Goal: Task Accomplishment & Management: Use online tool/utility

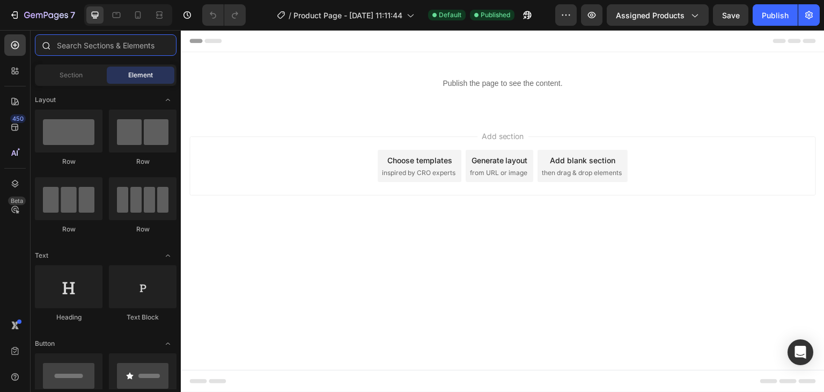
click at [84, 45] on input "text" at bounding box center [106, 44] width 142 height 21
type input "ش"
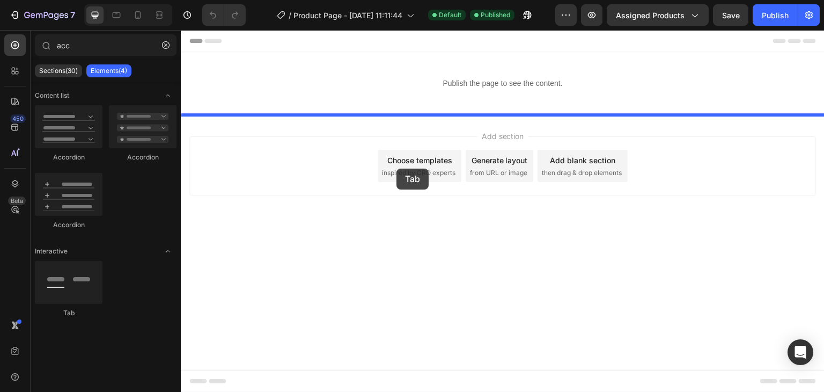
drag, startPoint x: 248, startPoint y: 312, endPoint x: 397, endPoint y: 169, distance: 206.5
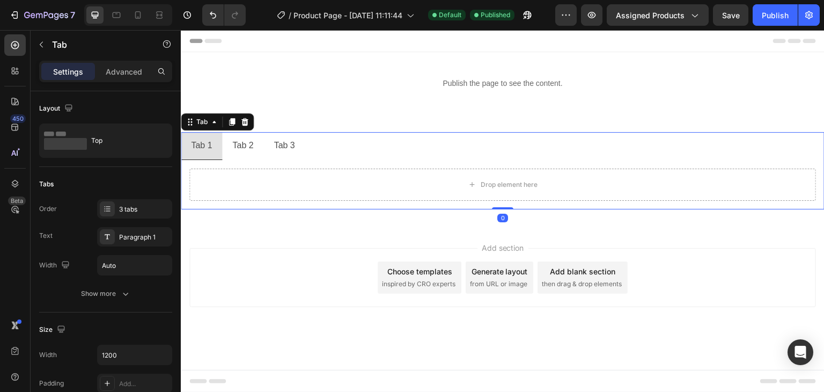
click at [238, 145] on div "Tab 2" at bounding box center [243, 145] width 24 height 19
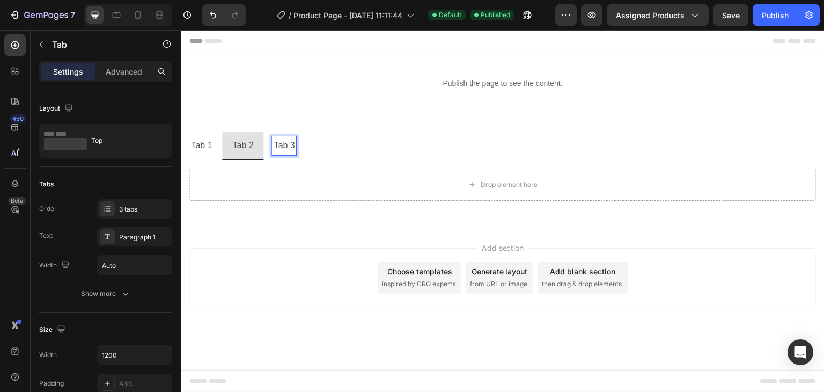
click at [287, 140] on p "Tab 3" at bounding box center [284, 146] width 21 height 16
click at [207, 148] on p "Tab 1" at bounding box center [201, 146] width 21 height 16
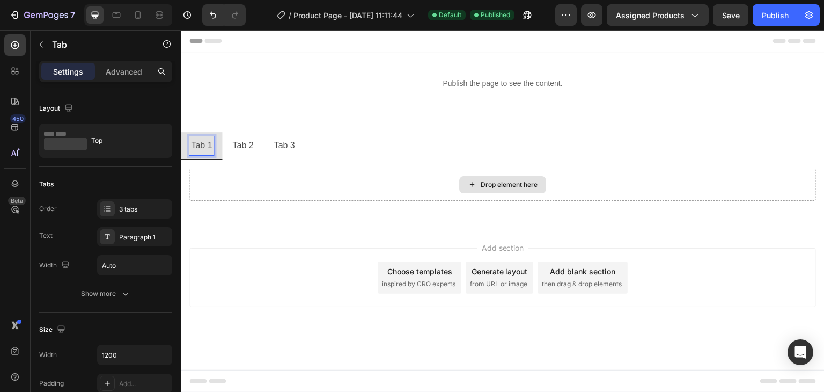
click at [234, 188] on div "Drop element here" at bounding box center [502, 185] width 627 height 32
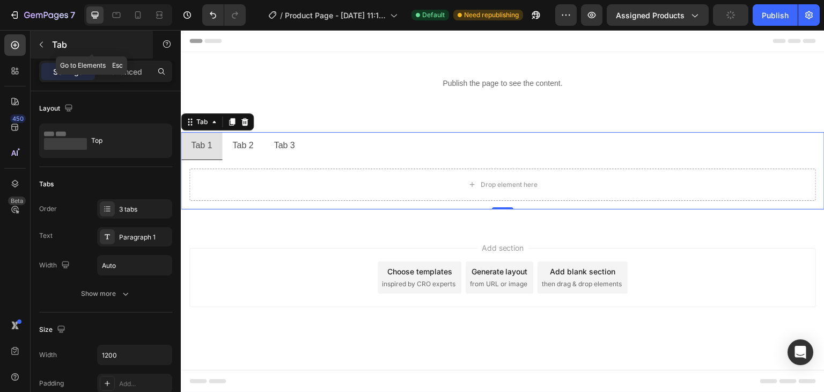
click at [41, 52] on button "button" at bounding box center [41, 44] width 17 height 17
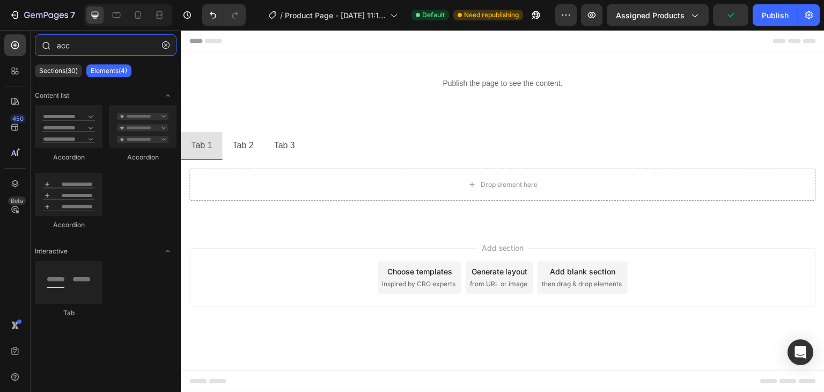
click at [88, 48] on input "acc" at bounding box center [106, 44] width 142 height 21
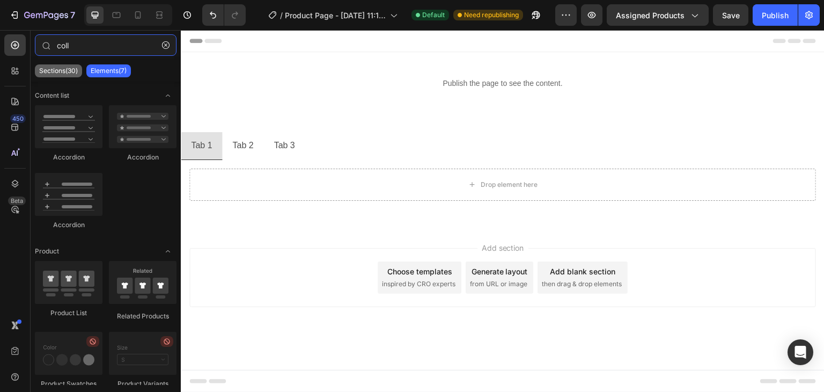
type input "coll"
click at [63, 65] on div "Sections(30)" at bounding box center [58, 70] width 47 height 13
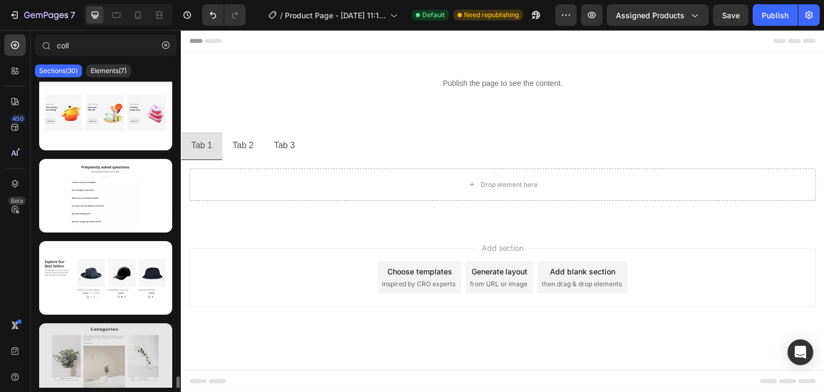
scroll to position [1073, 0]
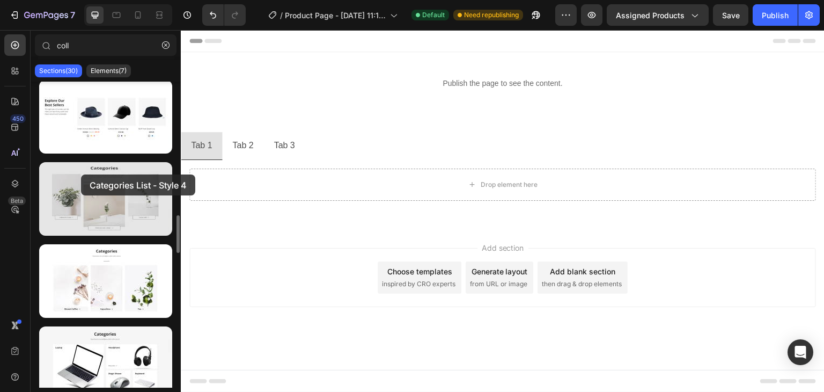
drag, startPoint x: 107, startPoint y: 194, endPoint x: 126, endPoint y: 173, distance: 27.7
click at [81, 174] on div at bounding box center [105, 199] width 133 height 74
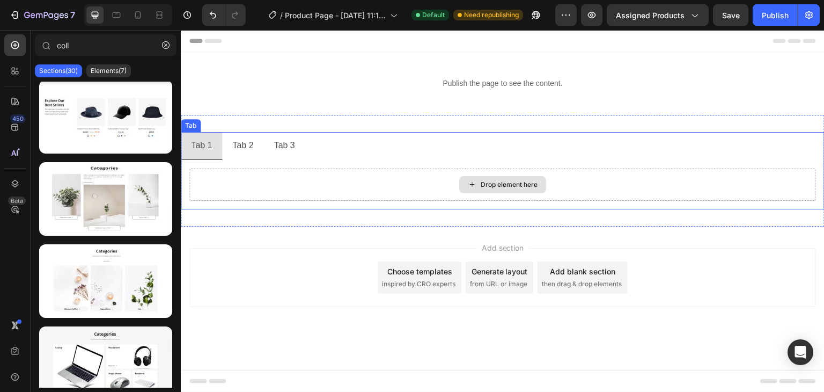
click at [308, 173] on div "Drop element here" at bounding box center [502, 185] width 627 height 32
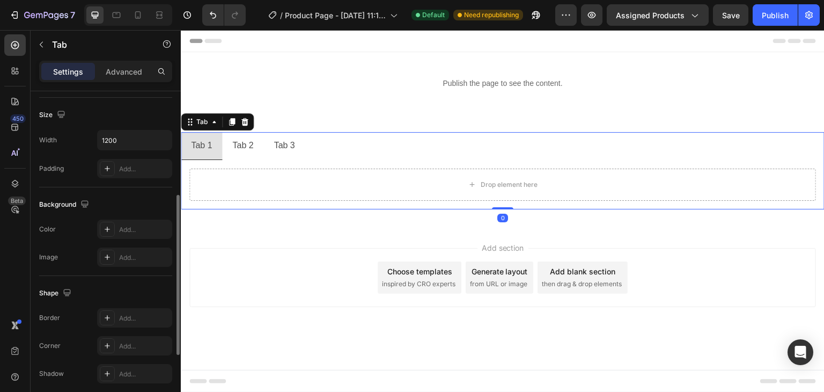
scroll to position [54, 0]
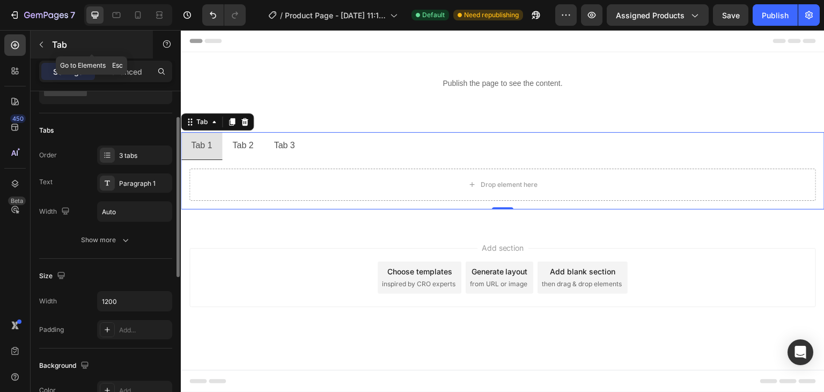
click at [40, 42] on icon "button" at bounding box center [41, 44] width 9 height 9
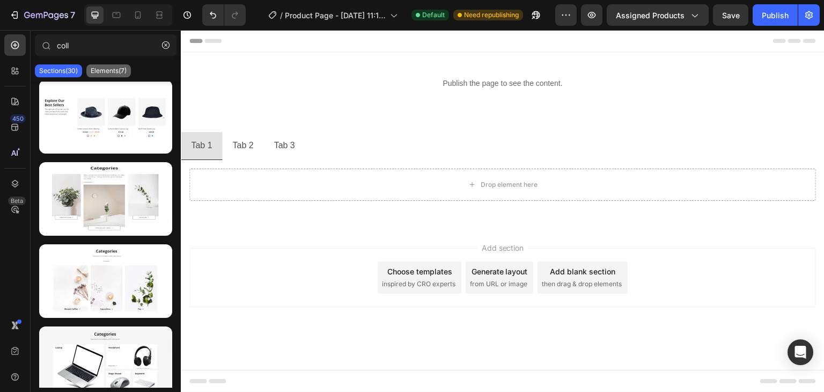
click at [101, 69] on p "Elements(7)" at bounding box center [109, 71] width 36 height 9
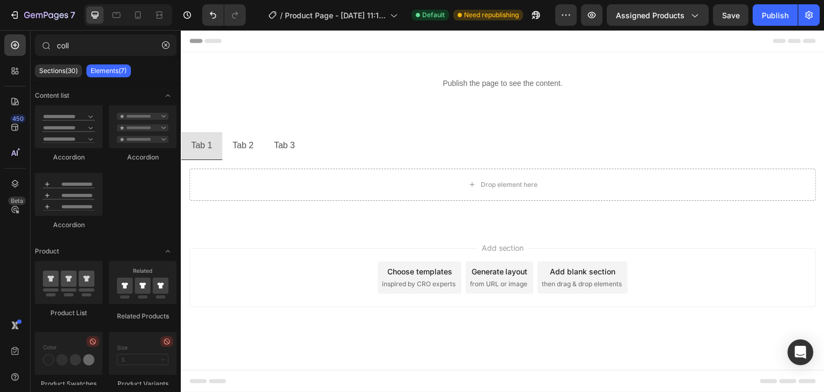
scroll to position [26, 0]
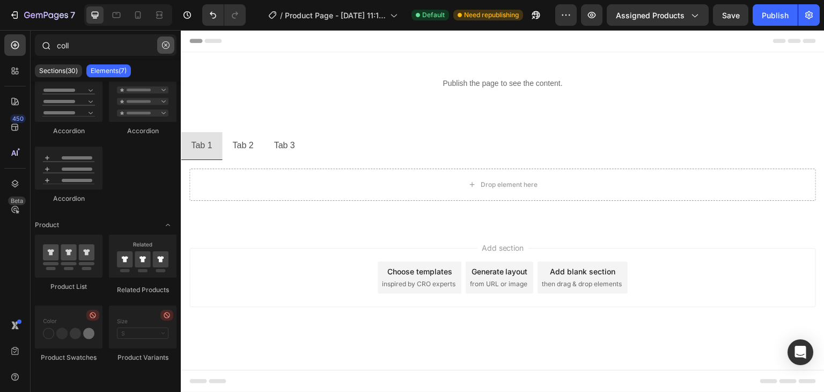
click at [163, 39] on button "button" at bounding box center [165, 44] width 17 height 17
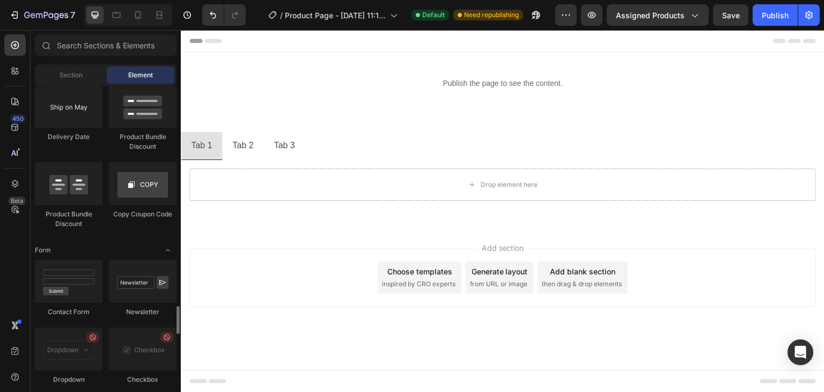
scroll to position [2254, 0]
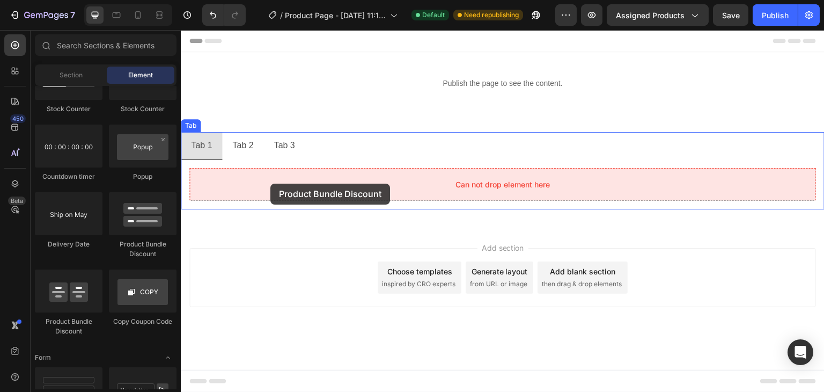
drag, startPoint x: 321, startPoint y: 245, endPoint x: 270, endPoint y: 184, distance: 80.0
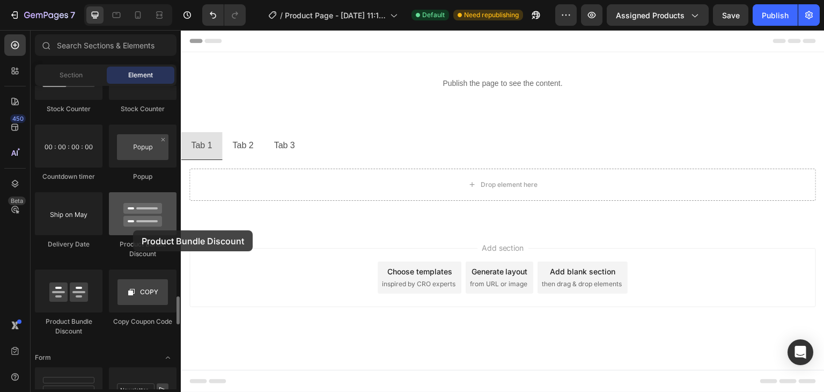
drag, startPoint x: 135, startPoint y: 216, endPoint x: 131, endPoint y: 230, distance: 14.4
click at [133, 230] on div at bounding box center [143, 213] width 68 height 43
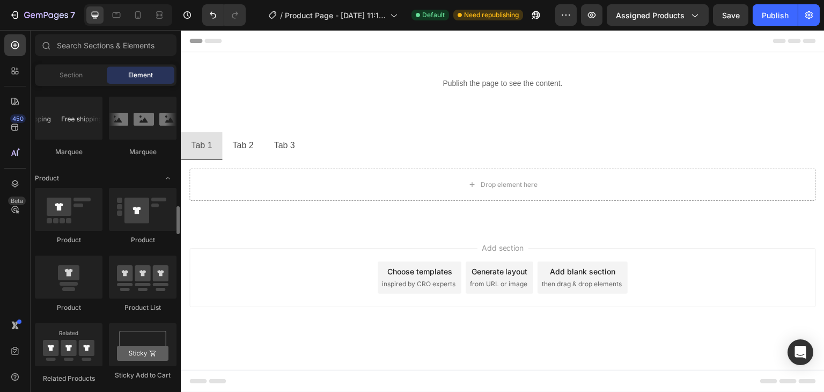
scroll to position [1395, 0]
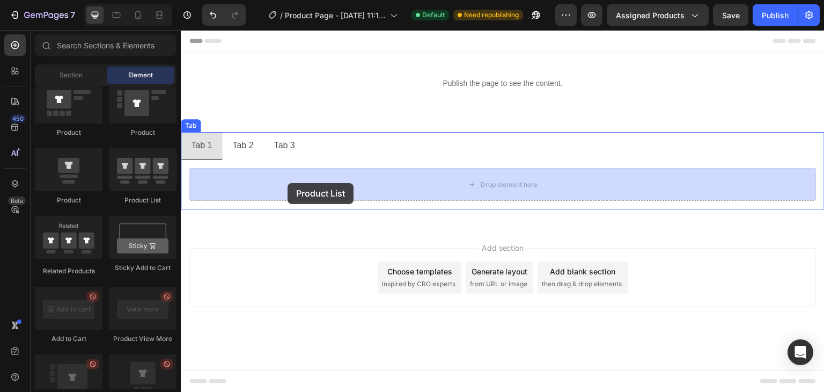
drag, startPoint x: 320, startPoint y: 214, endPoint x: 288, endPoint y: 183, distance: 45.2
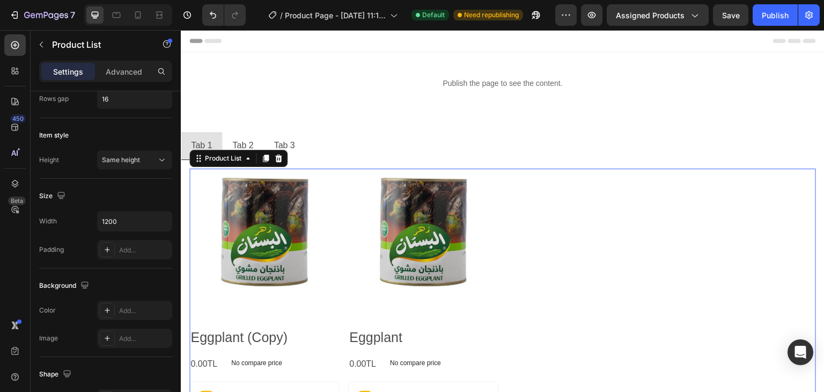
scroll to position [0, 0]
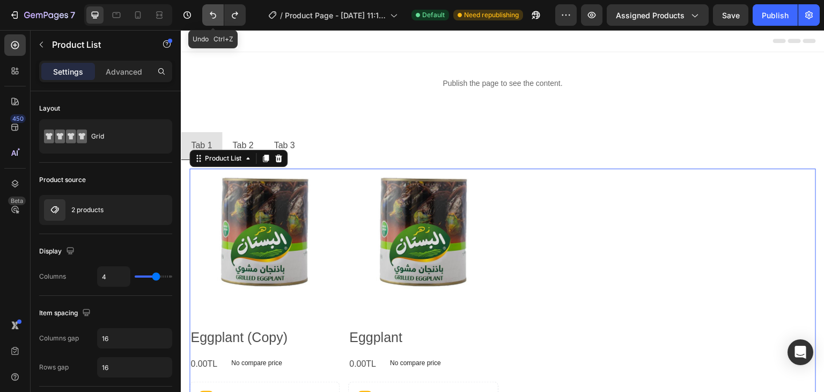
click at [209, 20] on icon "Undo/Redo" at bounding box center [213, 15] width 11 height 11
click at [213, 18] on icon "Undo/Redo" at bounding box center [213, 15] width 6 height 7
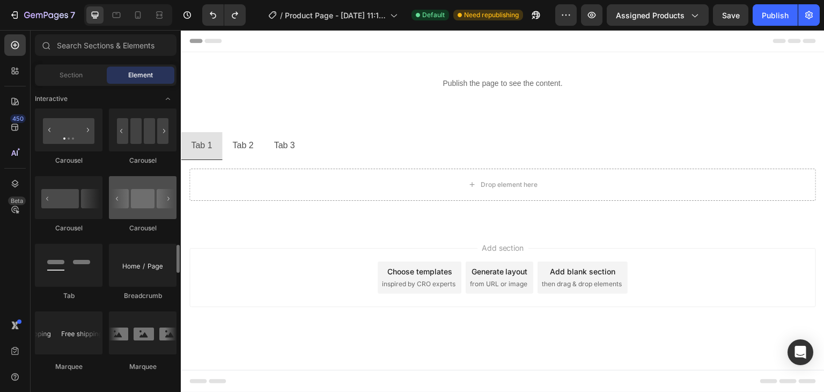
scroll to position [1127, 0]
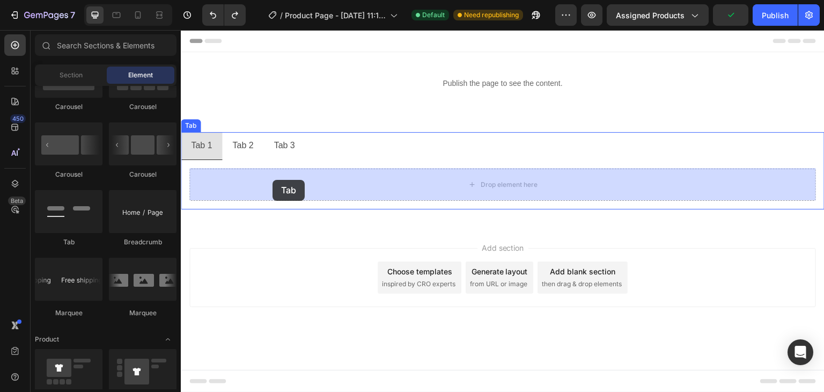
drag, startPoint x: 258, startPoint y: 248, endPoint x: 273, endPoint y: 180, distance: 69.8
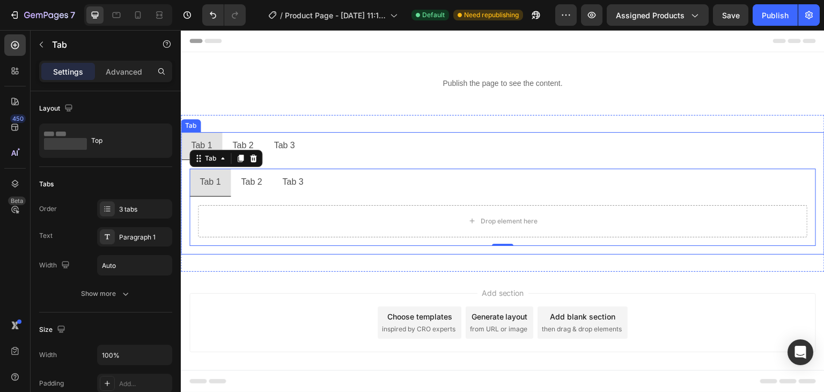
click at [238, 145] on p "Tab 2" at bounding box center [242, 146] width 21 height 16
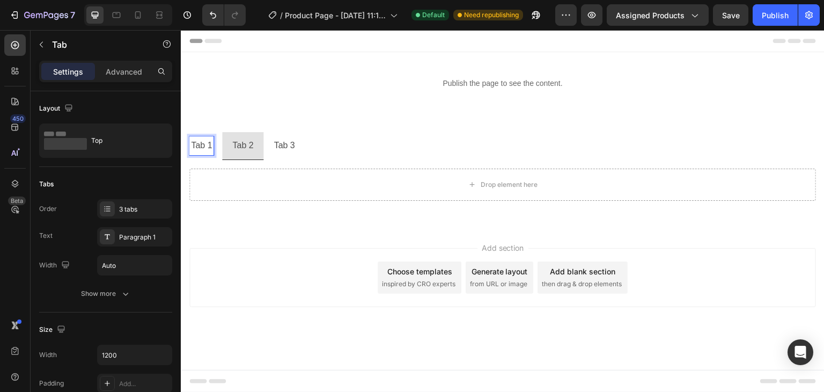
click at [201, 149] on p "Tab 1" at bounding box center [201, 146] width 21 height 16
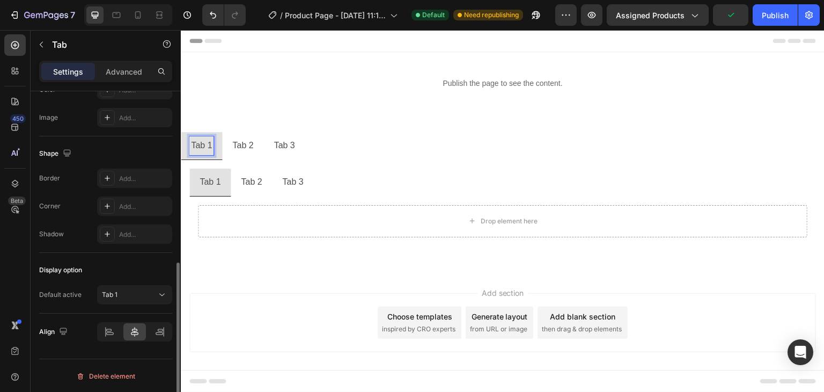
scroll to position [86, 0]
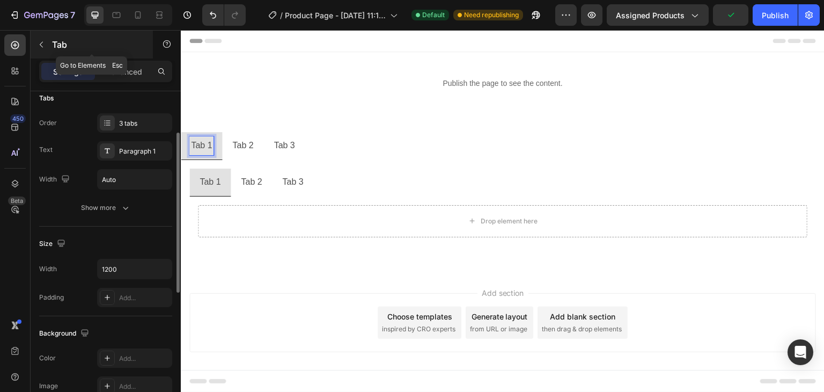
click at [45, 47] on icon "button" at bounding box center [41, 44] width 9 height 9
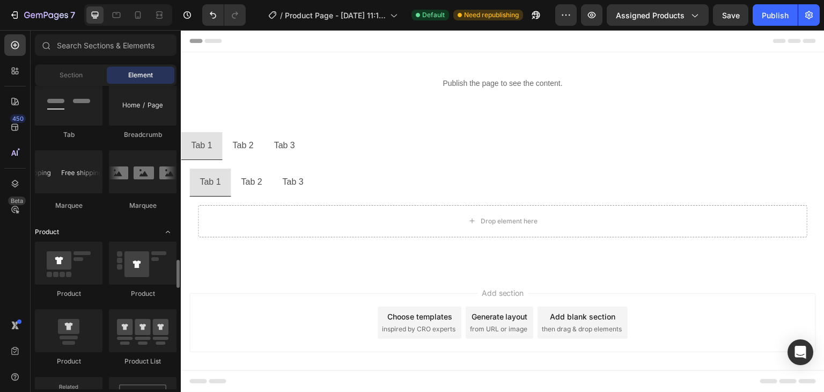
scroll to position [1288, 0]
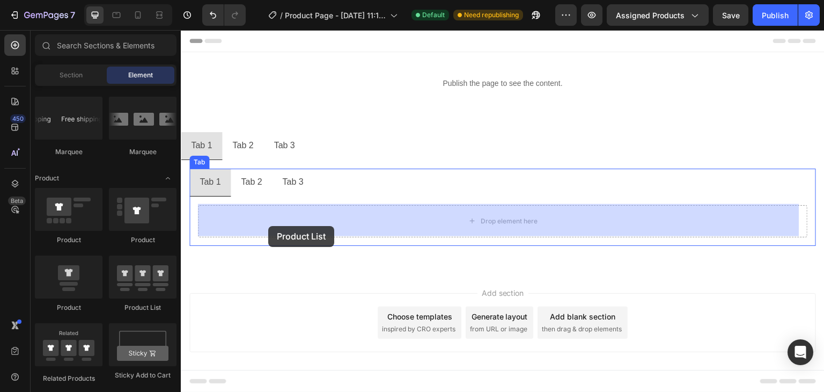
drag, startPoint x: 320, startPoint y: 312, endPoint x: 268, endPoint y: 226, distance: 100.9
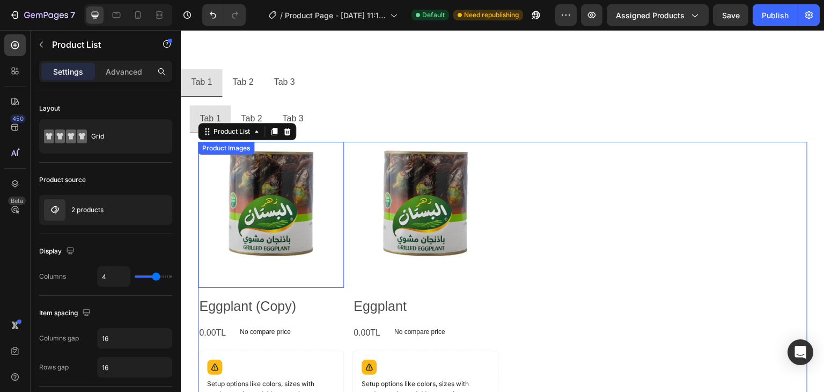
scroll to position [54, 0]
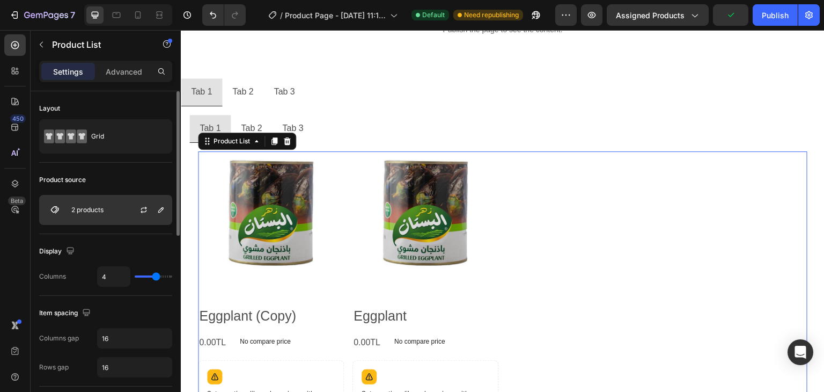
click at [121, 211] on div "2 products" at bounding box center [105, 210] width 133 height 30
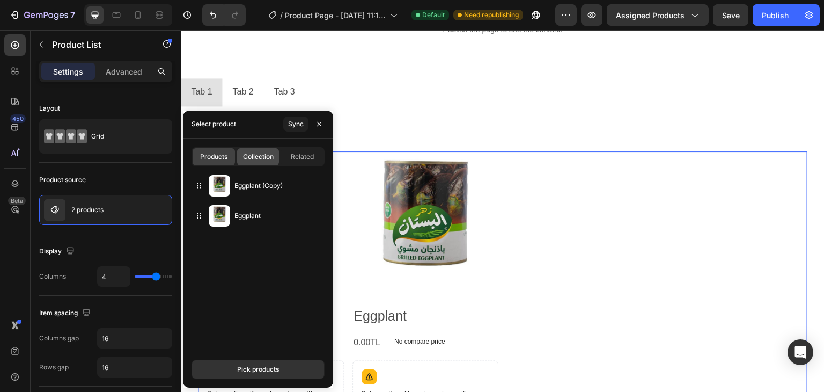
click at [262, 157] on span "Collection" at bounding box center [258, 157] width 31 height 10
type input "10"
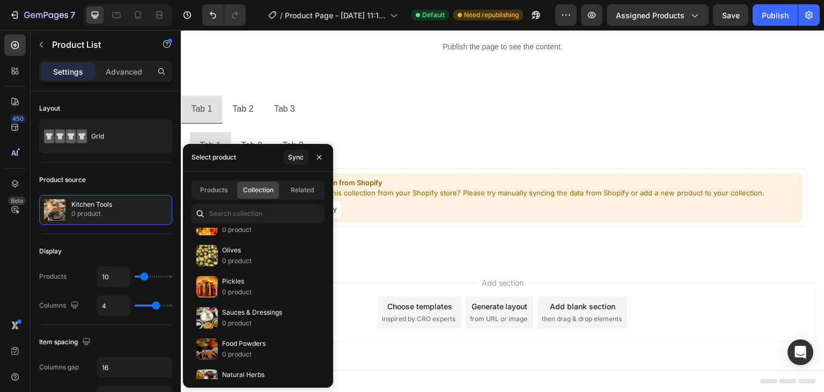
scroll to position [559, 0]
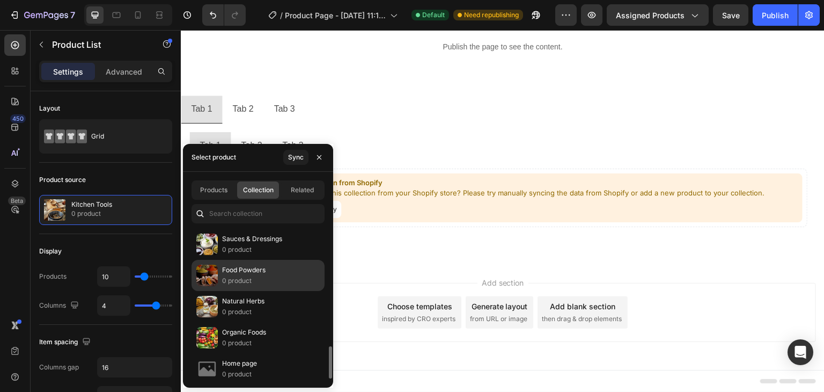
click at [260, 265] on p "Food Powders" at bounding box center [243, 270] width 43 height 11
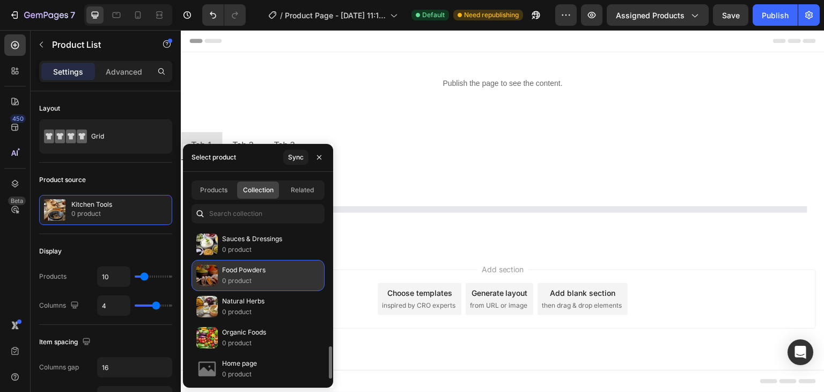
scroll to position [0, 0]
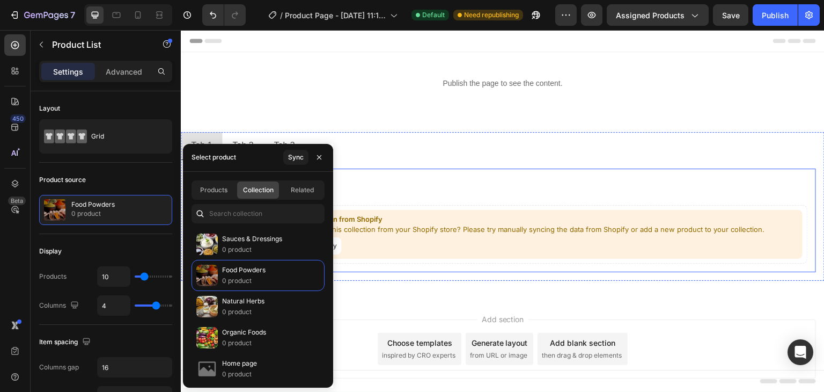
click at [376, 192] on ul "Tab 1 Tab 2 Tab 3" at bounding box center [502, 183] width 627 height 28
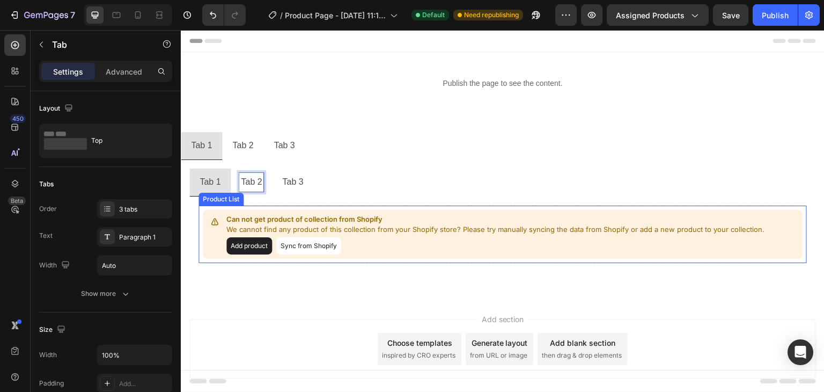
click at [295, 194] on li "Tab 3" at bounding box center [292, 183] width 41 height 28
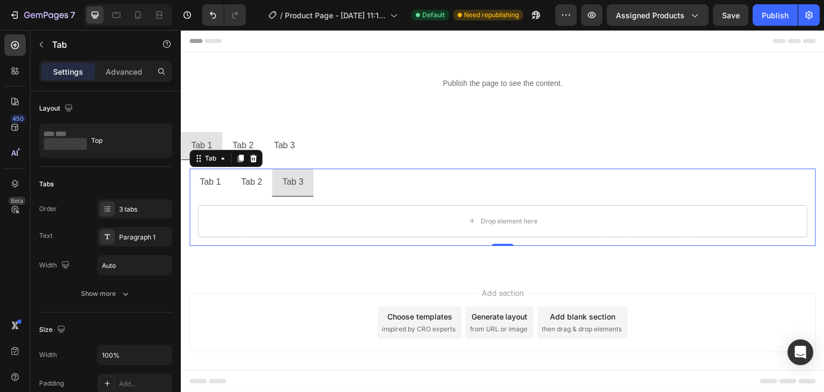
click at [250, 182] on p "Tab 2" at bounding box center [251, 182] width 21 height 16
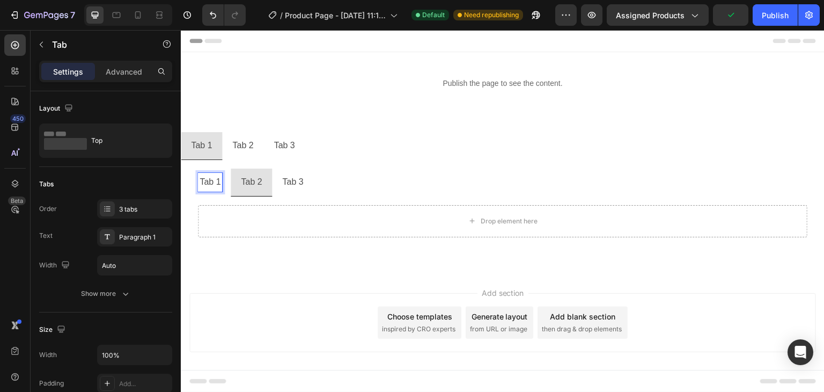
click at [209, 181] on p "Tab 1" at bounding box center [210, 182] width 21 height 16
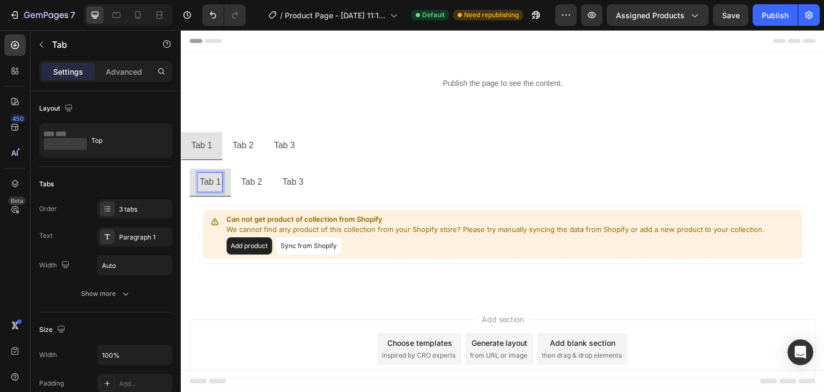
click at [255, 180] on p "Tab 2" at bounding box center [251, 182] width 21 height 16
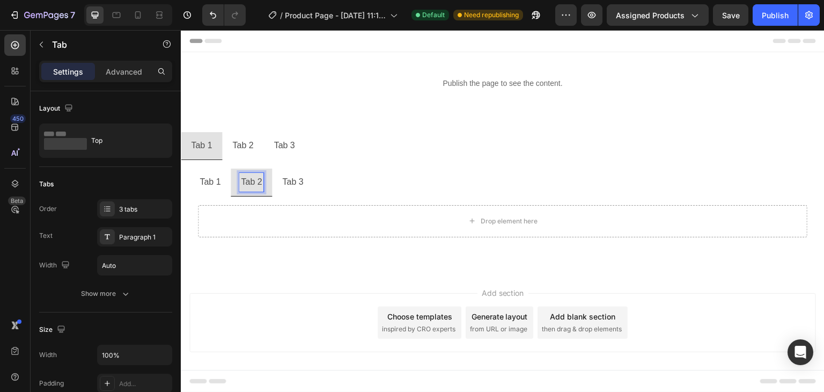
click at [287, 184] on p "Tab 3" at bounding box center [292, 182] width 21 height 16
click at [217, 181] on p "Tab 1" at bounding box center [210, 182] width 21 height 16
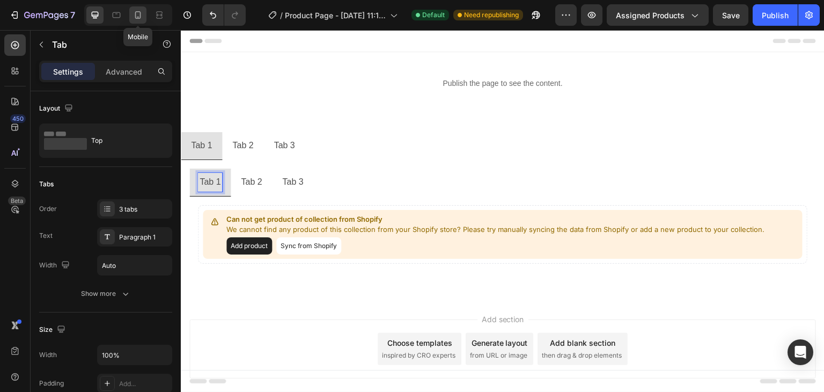
click at [138, 15] on icon at bounding box center [138, 15] width 11 height 11
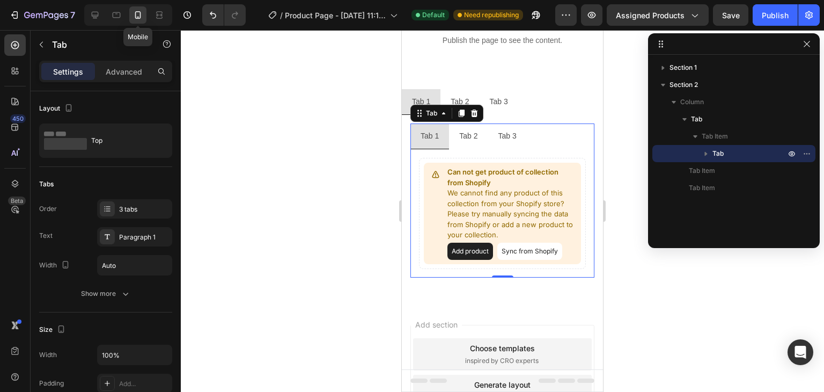
scroll to position [98, 0]
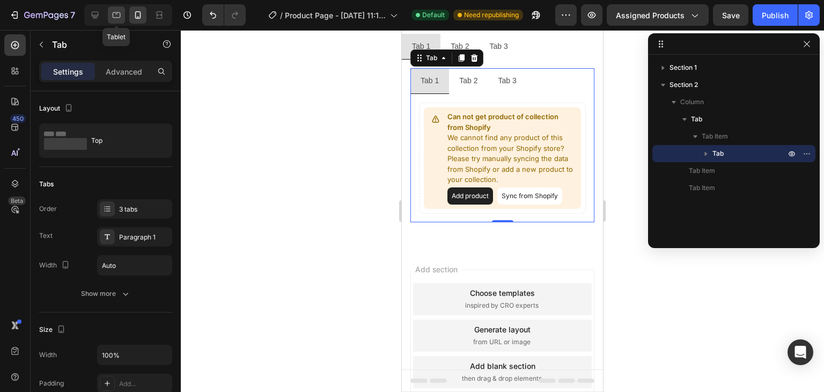
click at [118, 16] on icon at bounding box center [116, 15] width 11 height 11
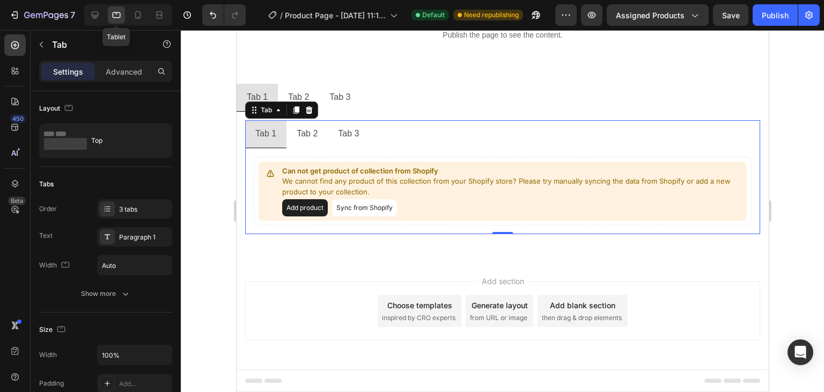
scroll to position [47, 0]
click at [97, 13] on icon at bounding box center [95, 15] width 11 height 11
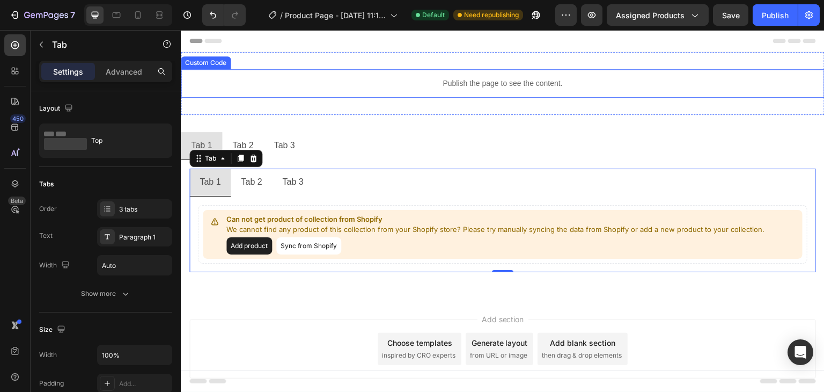
click at [400, 85] on p "Publish the page to see the content." at bounding box center [503, 83] width 644 height 11
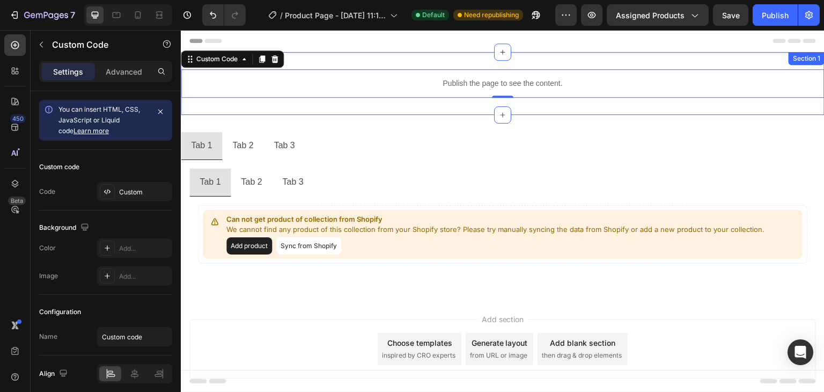
click at [405, 106] on div "Publish the page to see the content. Custom Code 0 Section 1" at bounding box center [503, 83] width 644 height 63
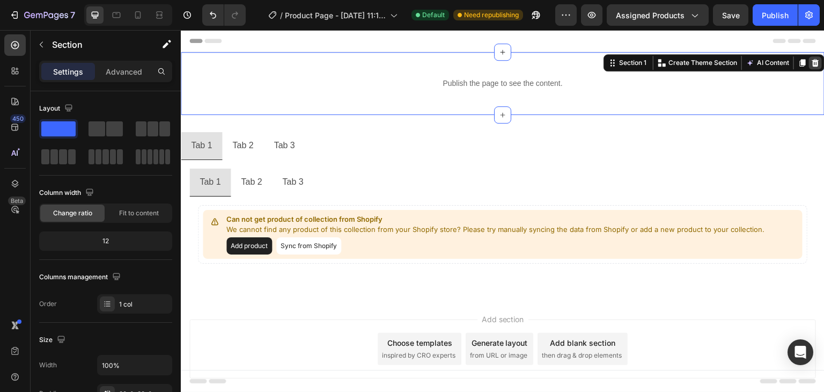
click at [812, 65] on icon at bounding box center [815, 63] width 7 height 8
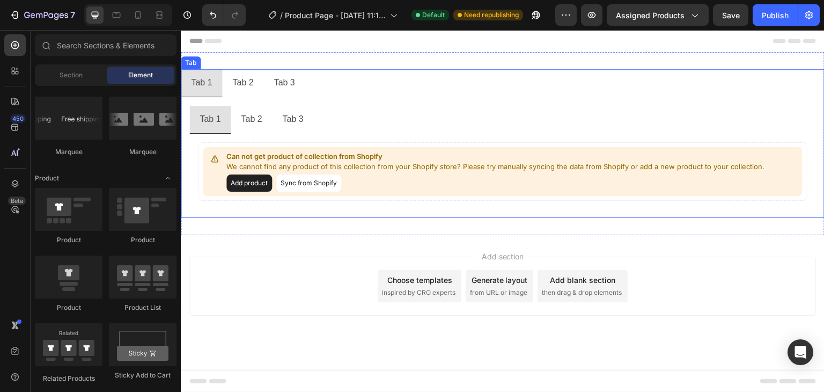
click at [206, 82] on p "Tab 1" at bounding box center [201, 83] width 21 height 16
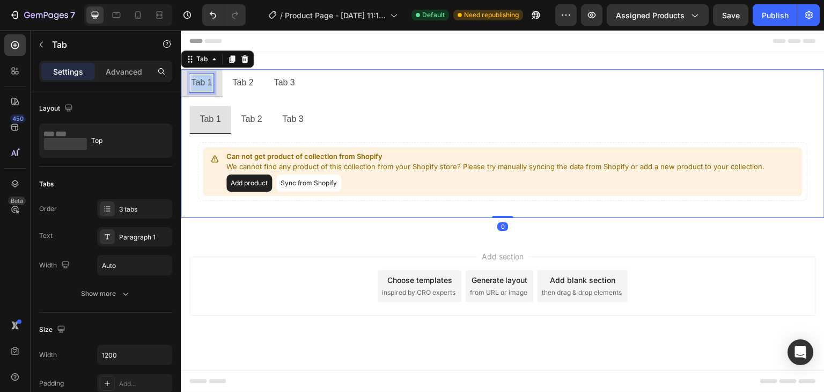
click at [206, 82] on p "Tab 1" at bounding box center [201, 83] width 21 height 16
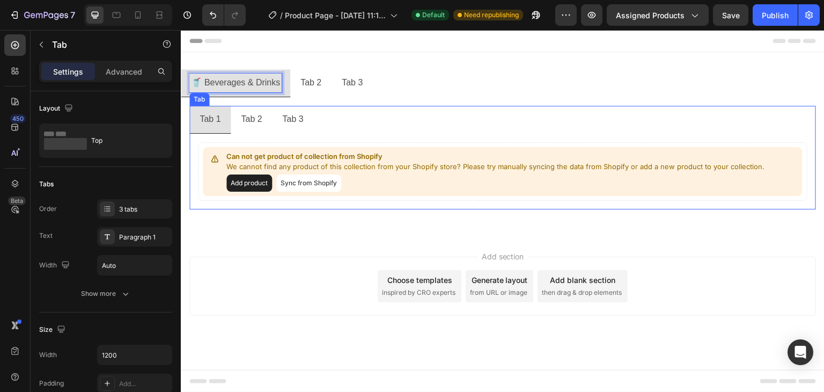
click at [214, 118] on p "Tab 1" at bounding box center [210, 120] width 21 height 16
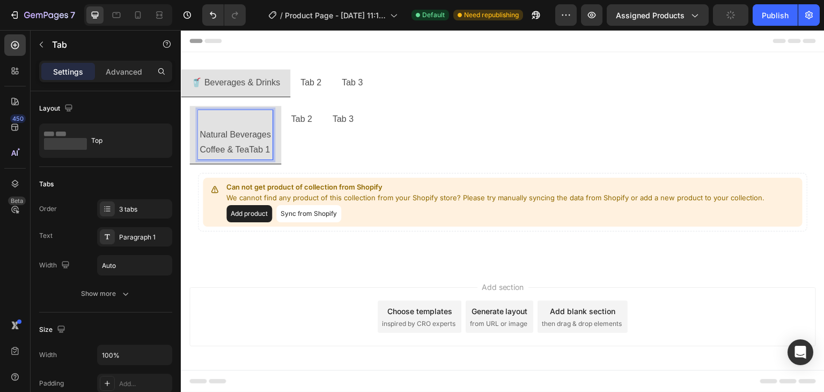
click at [266, 148] on p "Coffee & TeaTab 1" at bounding box center [235, 150] width 71 height 16
drag, startPoint x: 268, startPoint y: 149, endPoint x: 250, endPoint y: 151, distance: 18.4
click at [250, 151] on p "Coffee & TeaTab 1" at bounding box center [235, 150] width 71 height 16
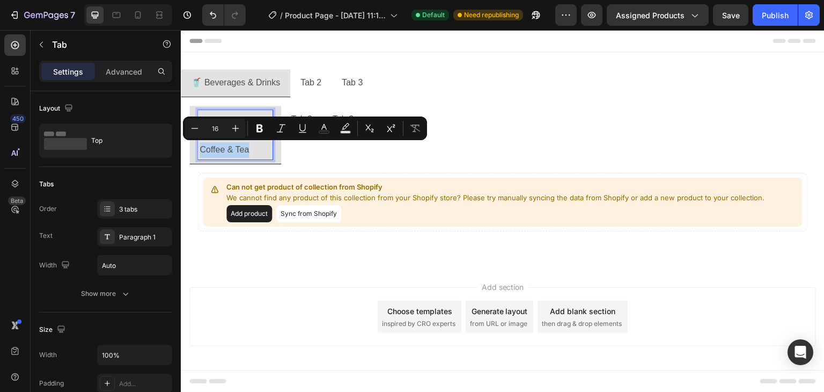
drag, startPoint x: 253, startPoint y: 151, endPoint x: 202, endPoint y: 145, distance: 51.8
click at [202, 145] on p "Coffee & Tea" at bounding box center [235, 150] width 71 height 16
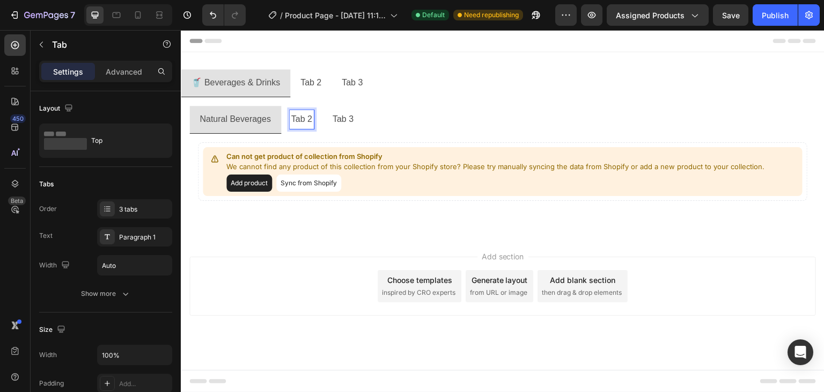
click at [298, 121] on p "Tab 2" at bounding box center [301, 120] width 21 height 16
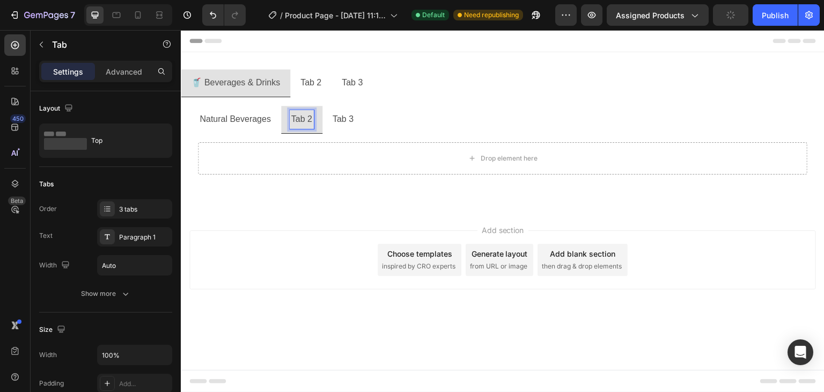
click at [298, 121] on p "Tab 2" at bounding box center [301, 120] width 21 height 16
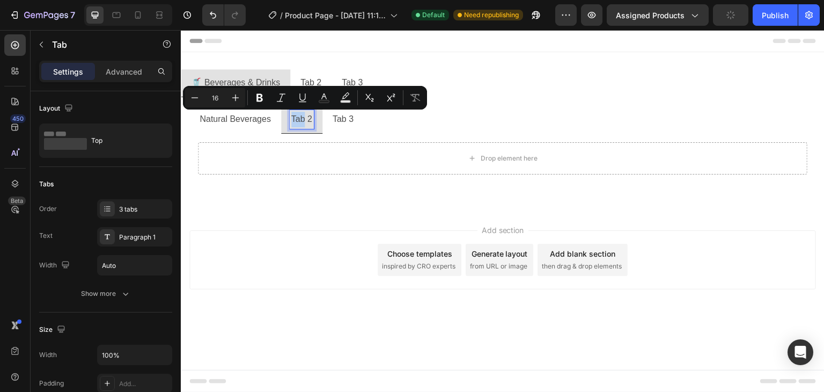
click at [298, 121] on p "Tab 2" at bounding box center [301, 120] width 21 height 16
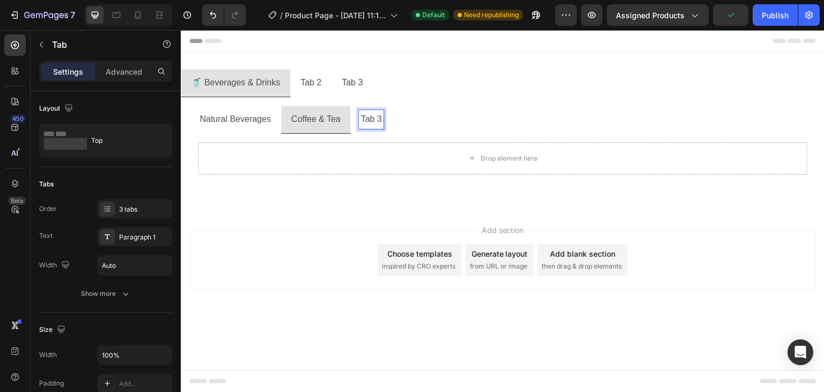
click at [368, 116] on p "Tab 3" at bounding box center [371, 120] width 21 height 16
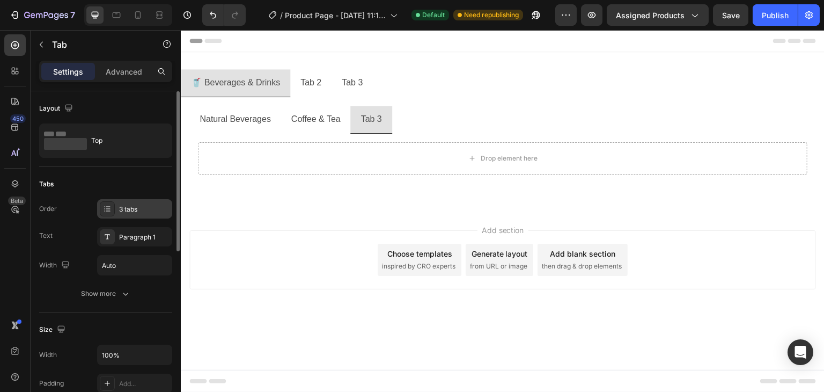
click at [139, 212] on div "3 tabs" at bounding box center [144, 209] width 50 height 10
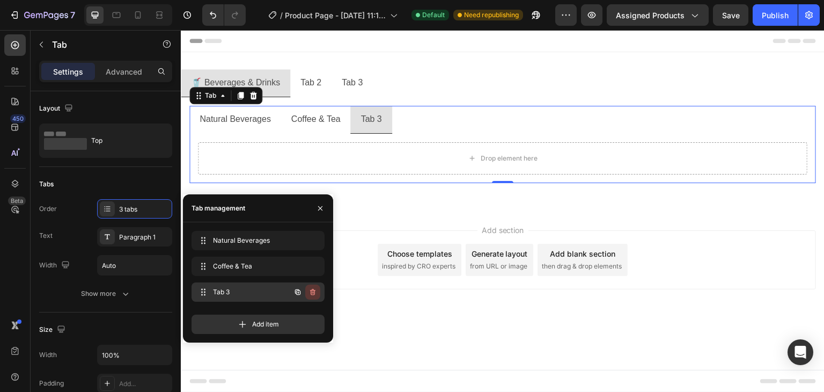
click at [313, 295] on icon "button" at bounding box center [312, 292] width 5 height 6
click at [313, 295] on div "Delete" at bounding box center [306, 292] width 20 height 10
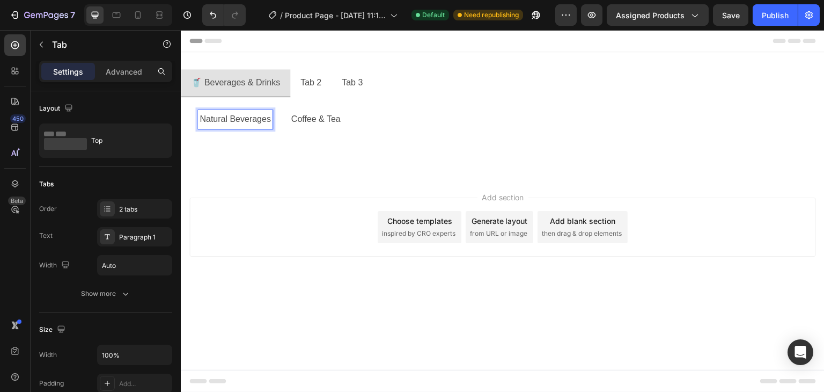
click at [249, 135] on div "Can not get product of collection from Shopify We cannot find any product of th…" at bounding box center [502, 141] width 627 height 17
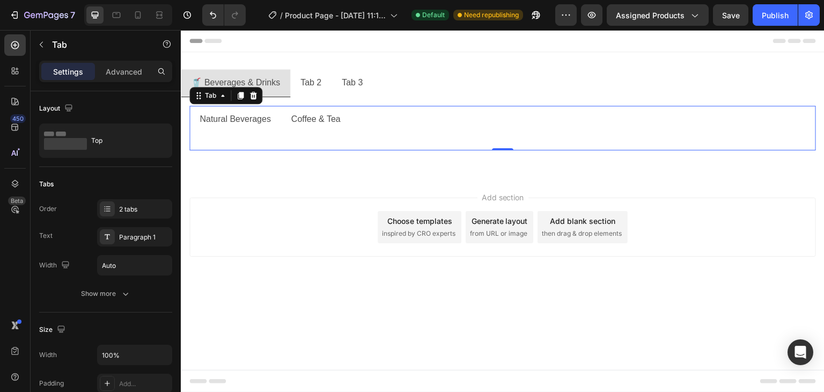
click at [248, 118] on p "Natural Beverages" at bounding box center [235, 120] width 71 height 16
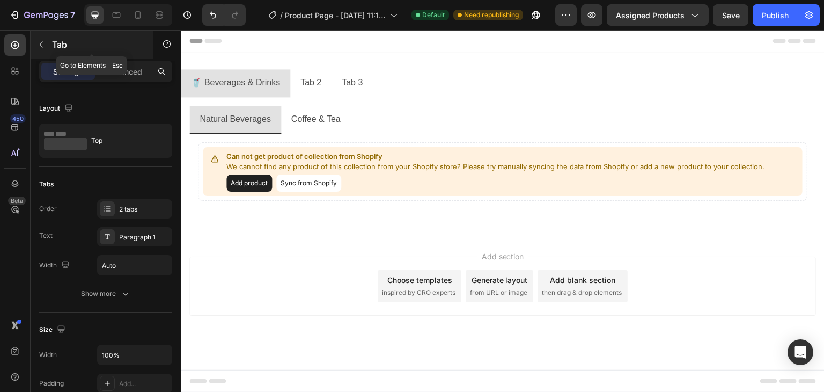
click at [41, 43] on icon "button" at bounding box center [41, 44] width 9 height 9
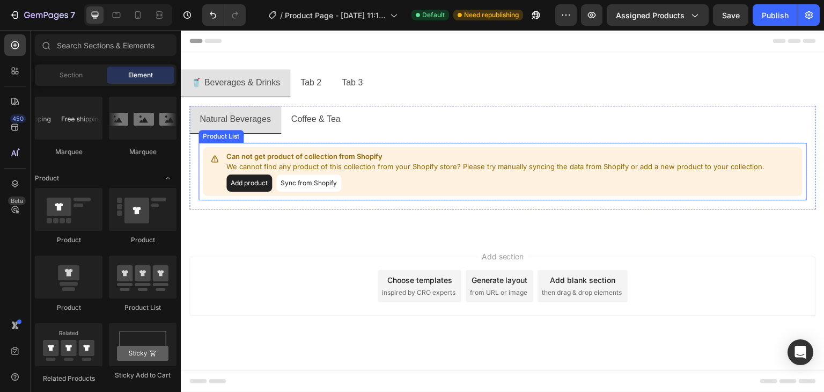
click at [400, 174] on div "Add product Sync from Shopify" at bounding box center [496, 182] width 540 height 17
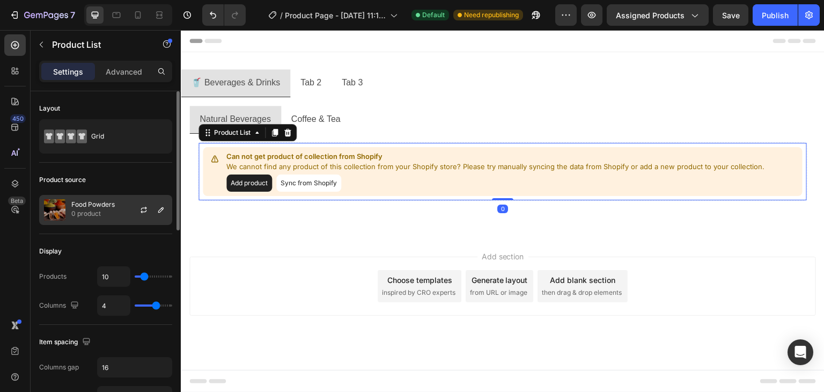
click at [108, 212] on p "0 product" at bounding box center [92, 213] width 43 height 11
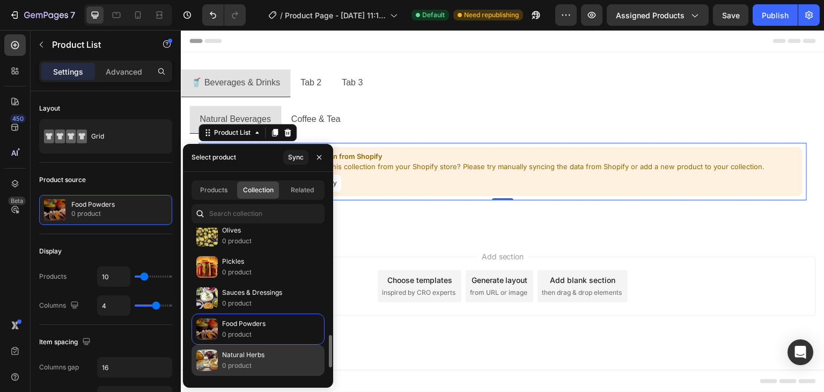
scroll to position [452, 0]
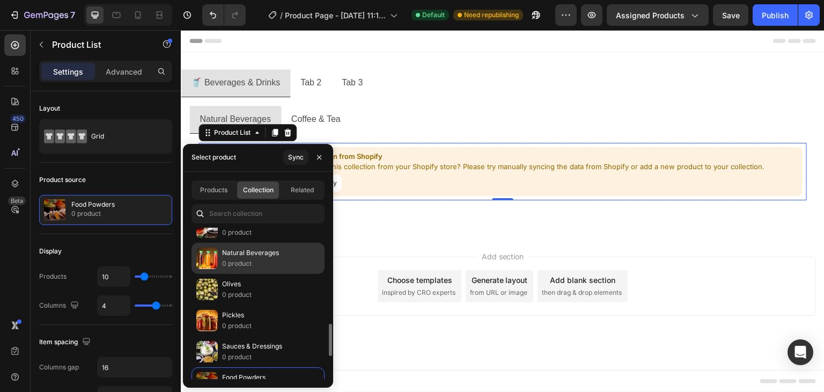
click at [256, 258] on p "0 product" at bounding box center [250, 263] width 57 height 11
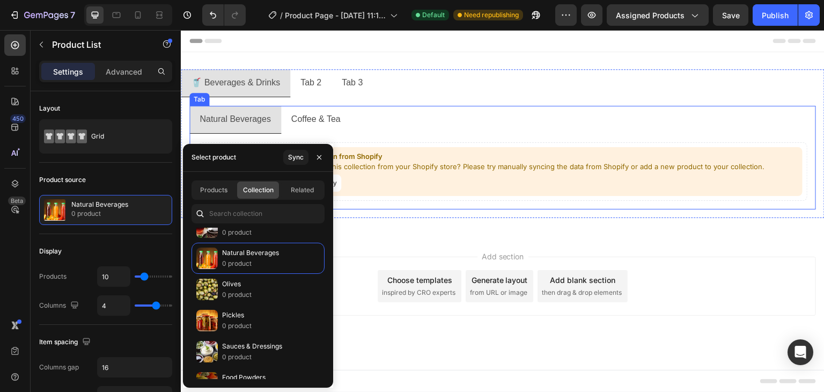
click at [307, 119] on p "Coffee & Tea" at bounding box center [315, 120] width 49 height 16
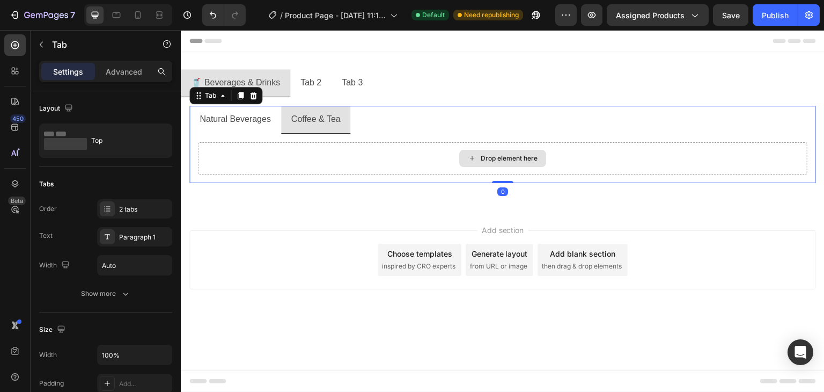
click at [274, 158] on div "Drop element here" at bounding box center [503, 158] width 610 height 32
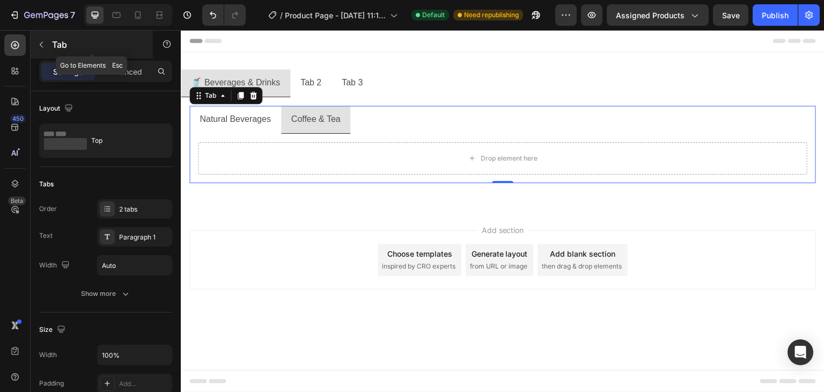
click at [42, 47] on icon "button" at bounding box center [41, 45] width 3 height 6
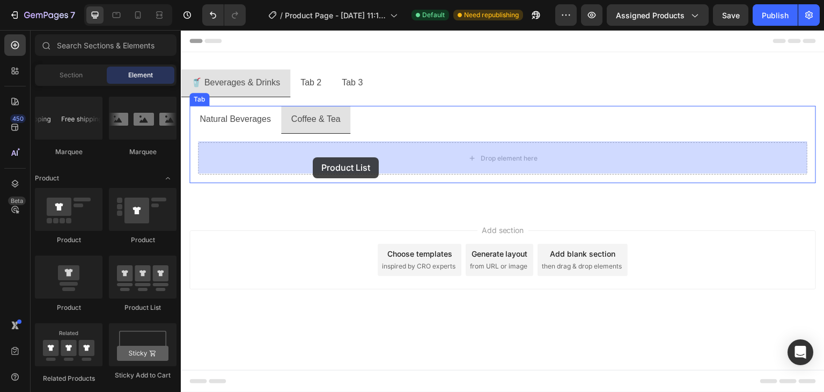
drag, startPoint x: 323, startPoint y: 313, endPoint x: 313, endPoint y: 157, distance: 155.9
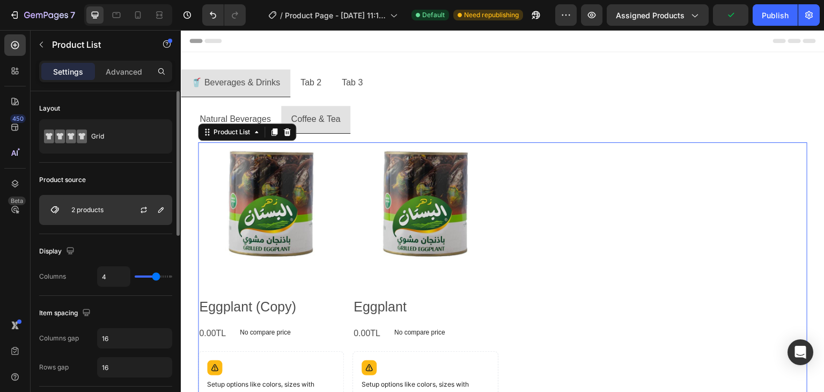
click at [111, 215] on div "2 products" at bounding box center [105, 210] width 133 height 30
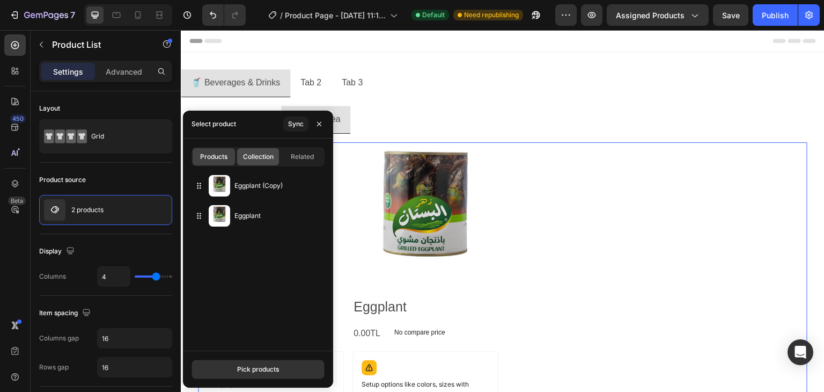
click at [260, 158] on span "Collection" at bounding box center [258, 157] width 31 height 10
type input "10"
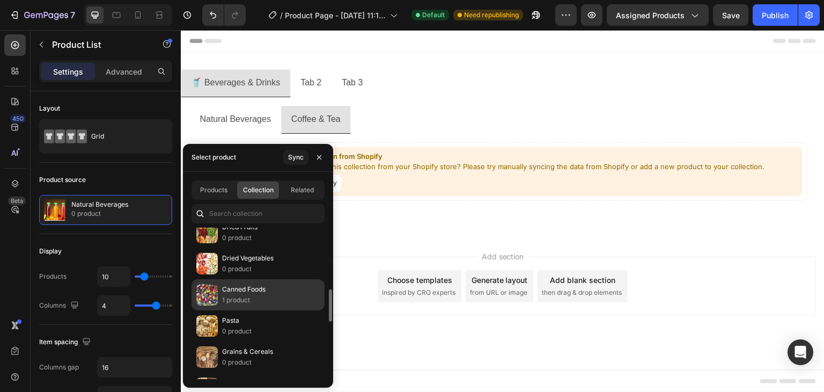
scroll to position [345, 0]
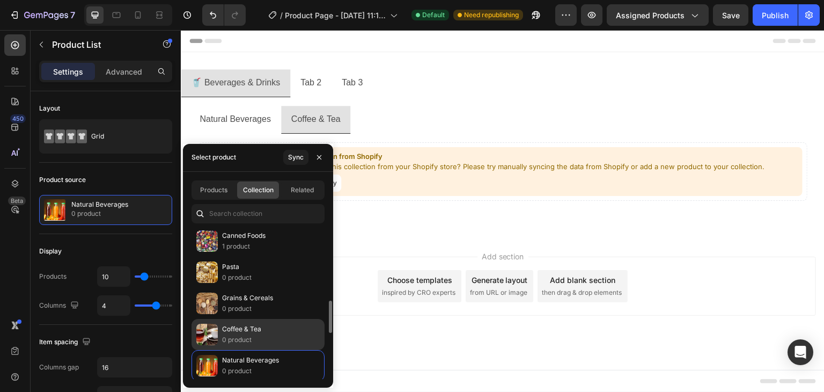
click at [246, 328] on p "Coffee & Tea" at bounding box center [241, 329] width 39 height 11
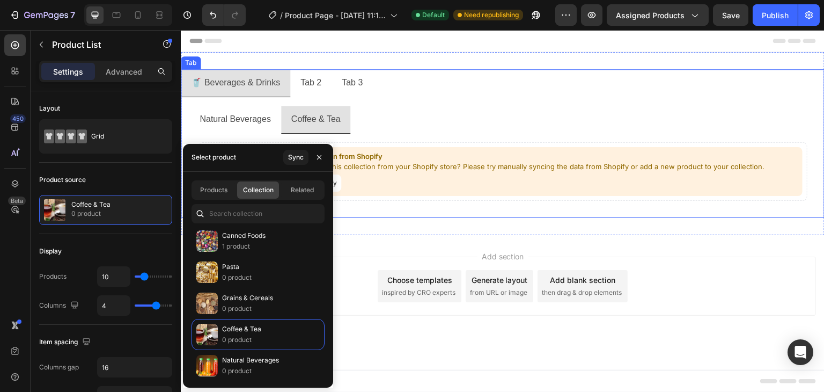
click at [253, 93] on li "🥤 Beverages & Drinks" at bounding box center [235, 83] width 109 height 28
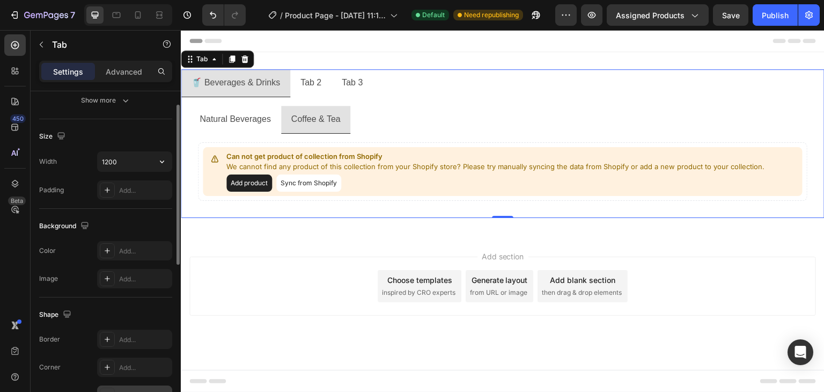
scroll to position [140, 0]
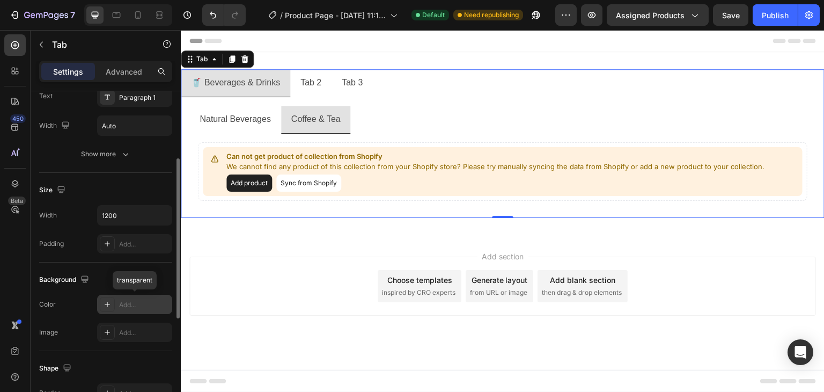
click at [118, 306] on div "Add..." at bounding box center [134, 304] width 75 height 19
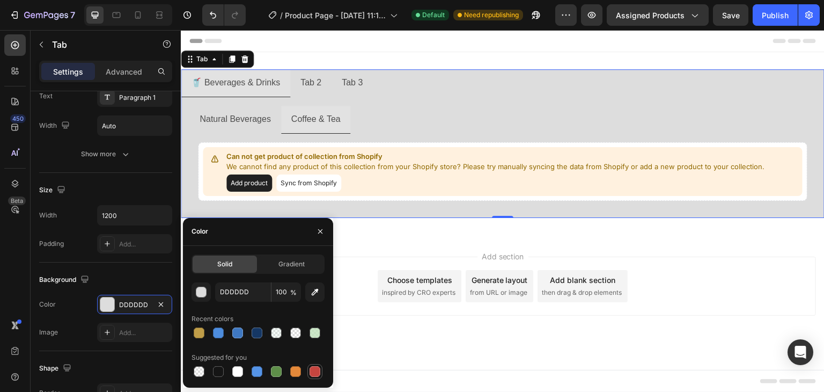
click at [314, 370] on div at bounding box center [315, 371] width 11 height 11
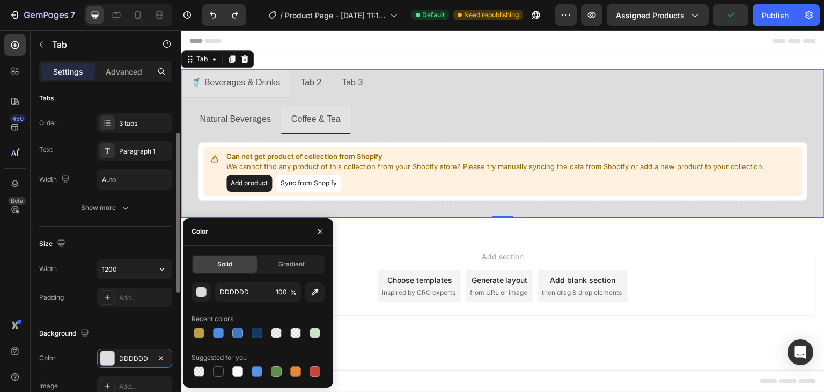
scroll to position [32, 0]
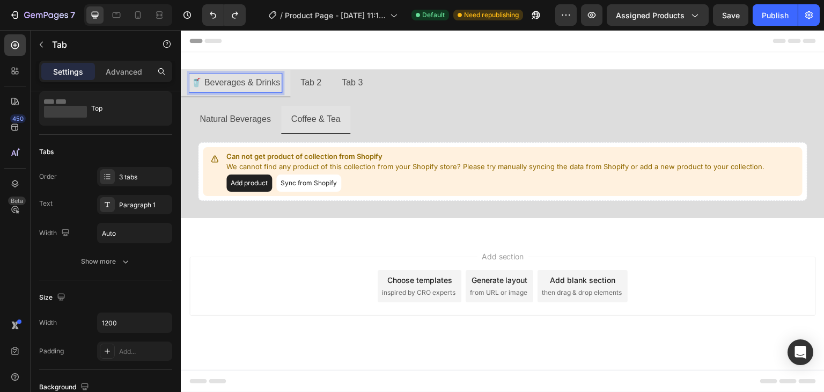
click at [182, 89] on li "🥤 Beverages & Drinks" at bounding box center [235, 83] width 109 height 28
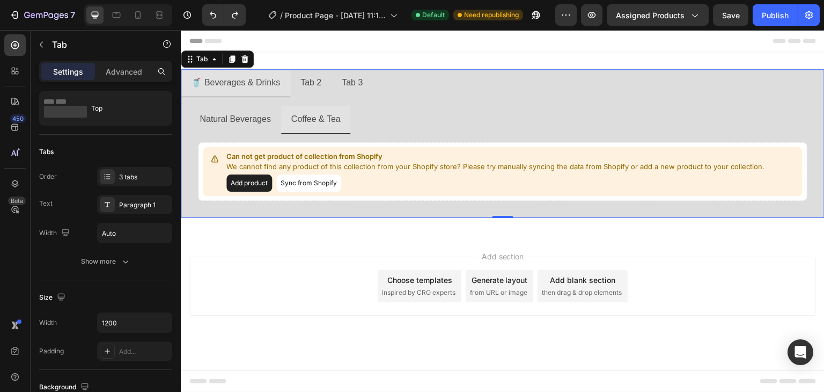
click at [396, 91] on ul "🥤 Beverages & Drinks Tab 2 Tab 3" at bounding box center [503, 83] width 644 height 28
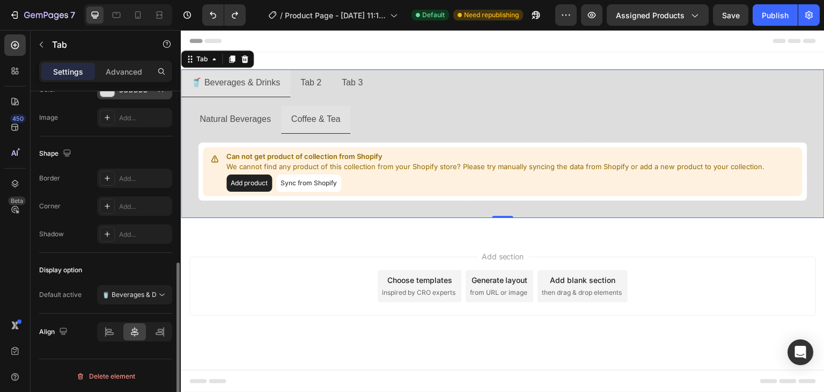
scroll to position [247, 0]
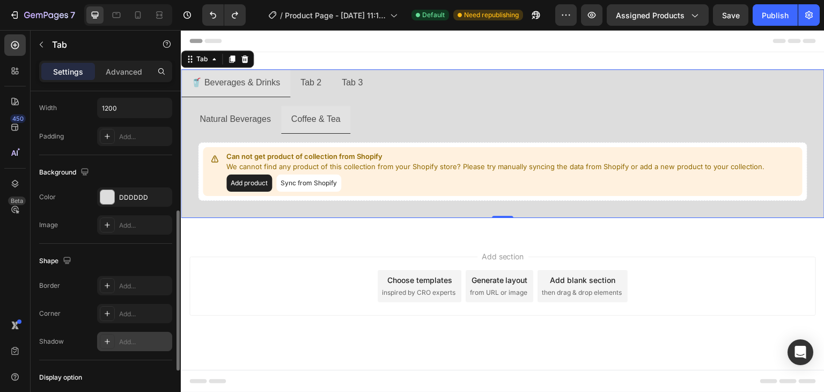
click at [122, 338] on div "Add..." at bounding box center [144, 342] width 50 height 10
click at [288, 86] on li "🥤 Beverages & Drinks" at bounding box center [235, 83] width 109 height 28
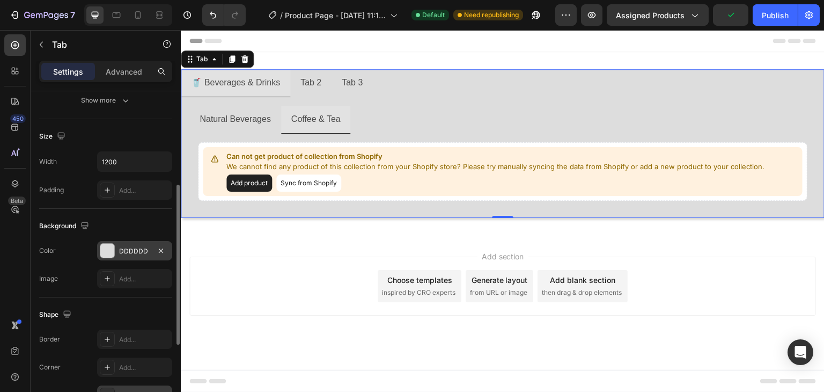
click at [125, 252] on div "DDDDDD" at bounding box center [134, 251] width 31 height 10
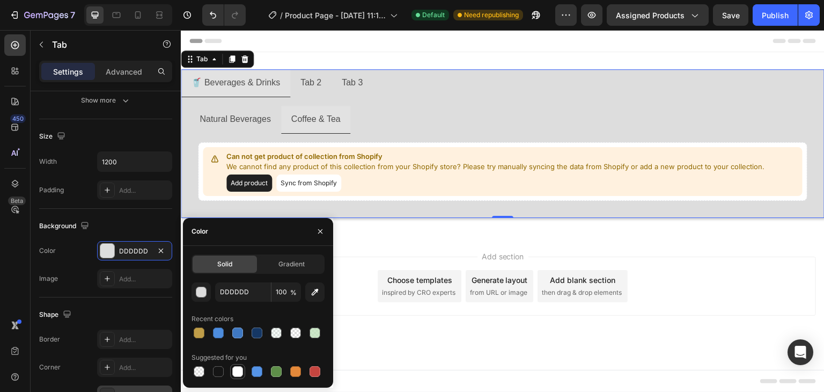
click at [236, 370] on div at bounding box center [237, 371] width 11 height 11
type input "FFFFFF"
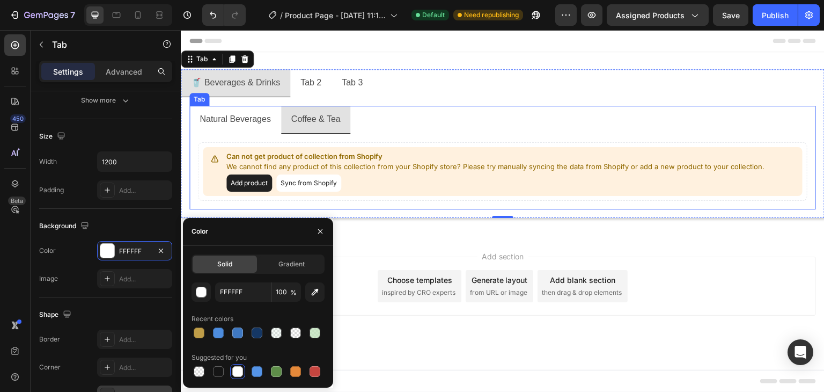
click at [273, 120] on li "Natural Beverages" at bounding box center [235, 120] width 92 height 28
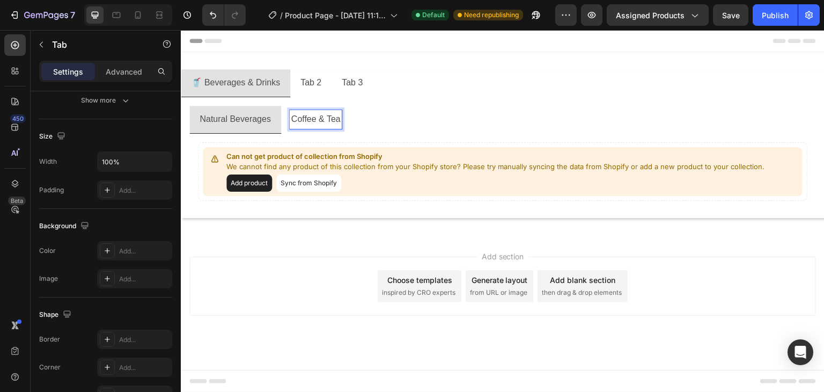
click at [275, 127] on li "Natural Beverages" at bounding box center [235, 120] width 92 height 28
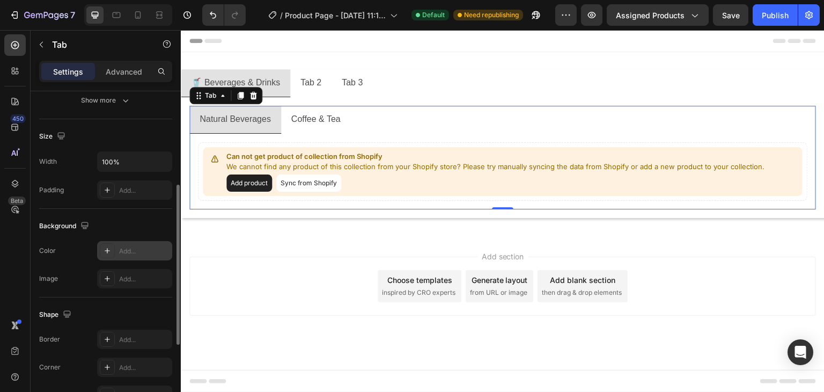
click at [122, 247] on div "Add..." at bounding box center [144, 251] width 50 height 10
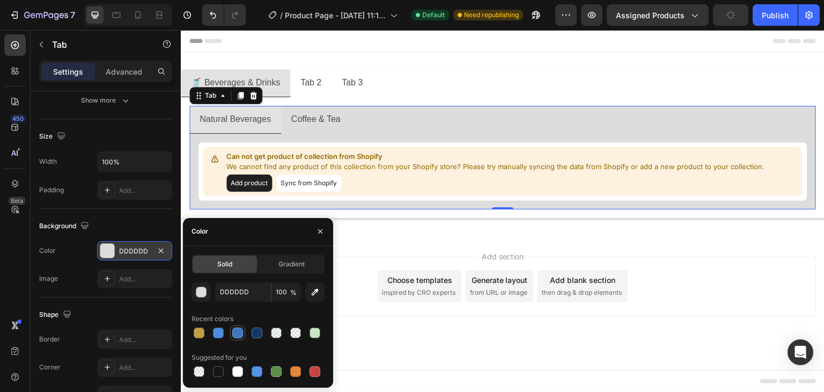
click at [238, 334] on div at bounding box center [237, 332] width 11 height 11
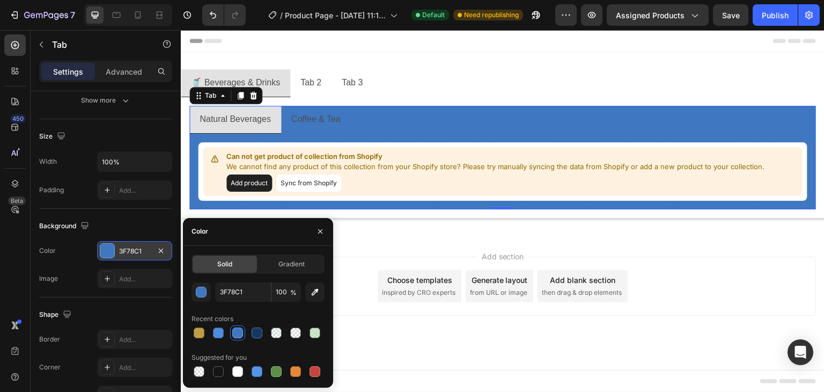
type input "DDDDDD"
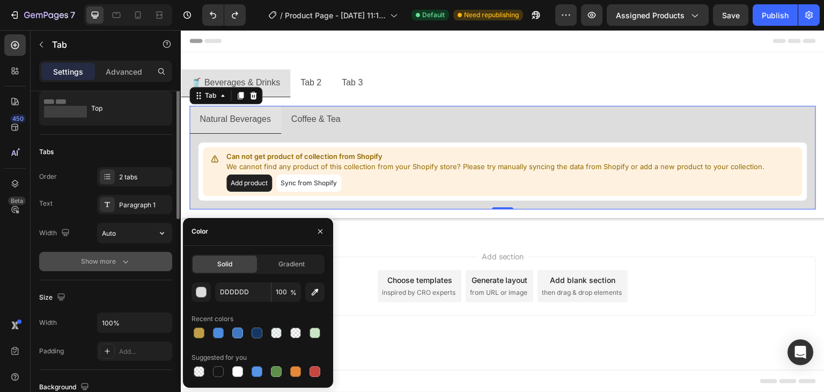
scroll to position [0, 0]
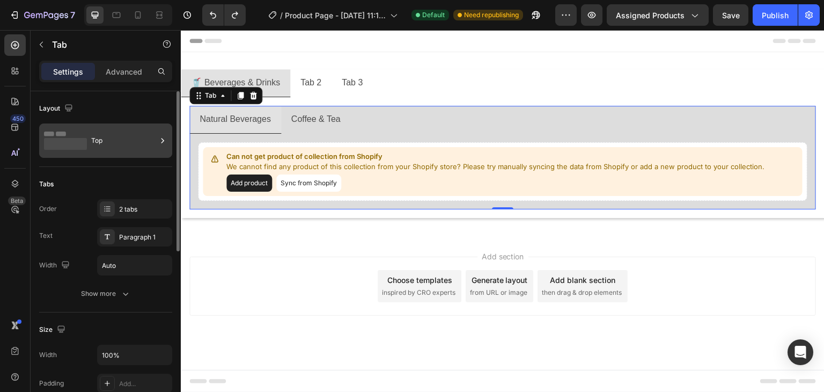
click at [114, 151] on div "Top" at bounding box center [123, 140] width 65 height 25
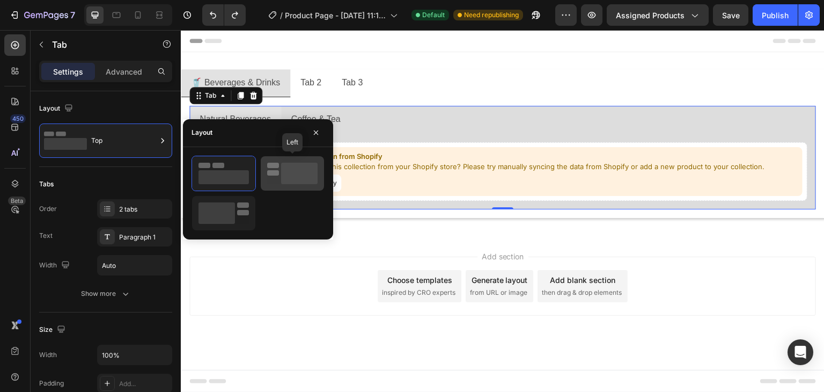
click at [271, 170] on rect at bounding box center [273, 172] width 12 height 5
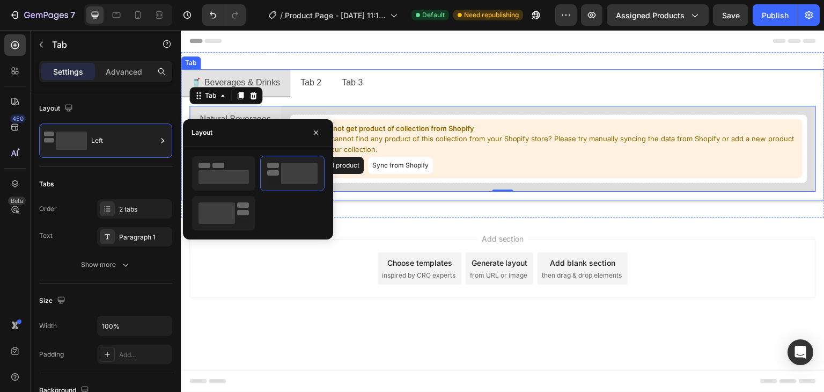
click at [404, 82] on ul "🥤 Beverages & Drinks Tab 2 Tab 3" at bounding box center [503, 83] width 644 height 28
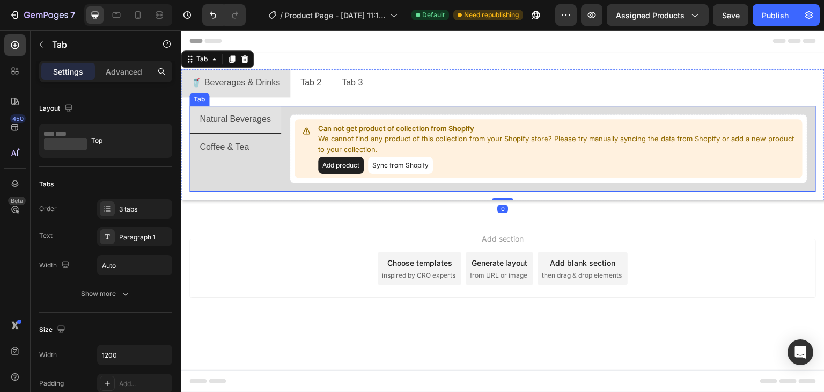
click at [239, 142] on p "Coffee & Tea" at bounding box center [224, 148] width 49 height 16
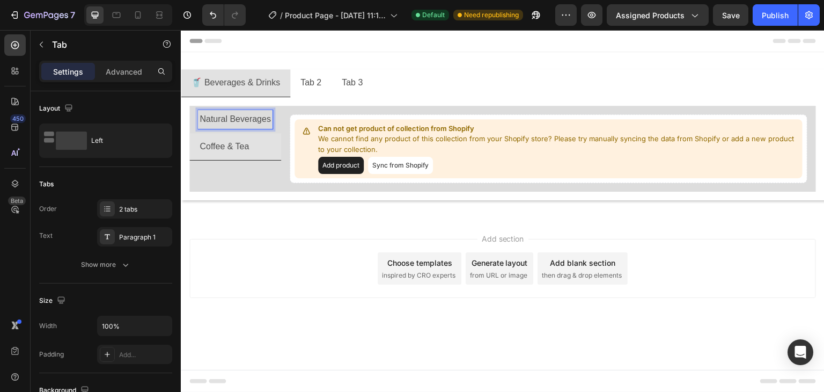
click at [221, 146] on p "Coffee & Tea" at bounding box center [224, 147] width 49 height 16
click at [229, 115] on p "Natural Beverages" at bounding box center [235, 120] width 71 height 16
click at [245, 181] on div "Natural Beverages Coffee & Tea" at bounding box center [235, 149] width 92 height 86
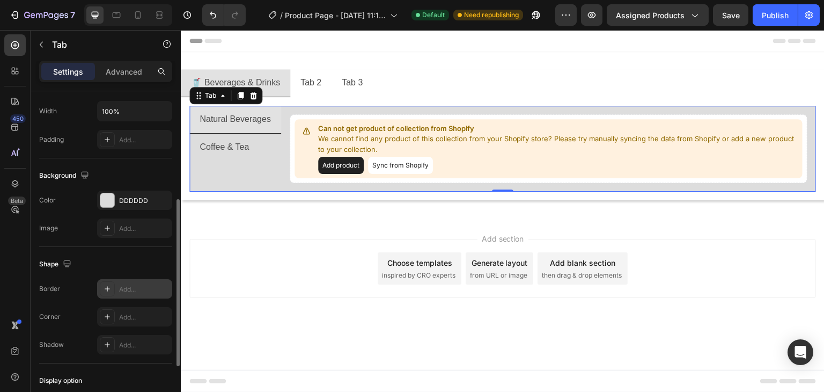
scroll to position [268, 0]
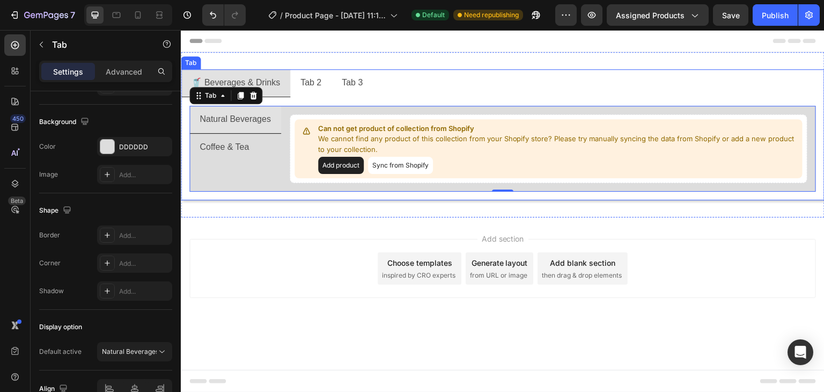
click at [418, 82] on ul "🥤 Beverages & Drinks Tab 2 Tab 3" at bounding box center [503, 83] width 644 height 28
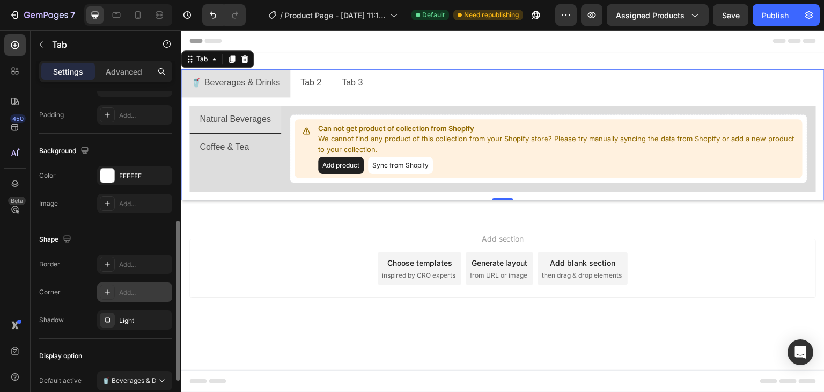
click at [122, 291] on div "Add..." at bounding box center [144, 293] width 50 height 10
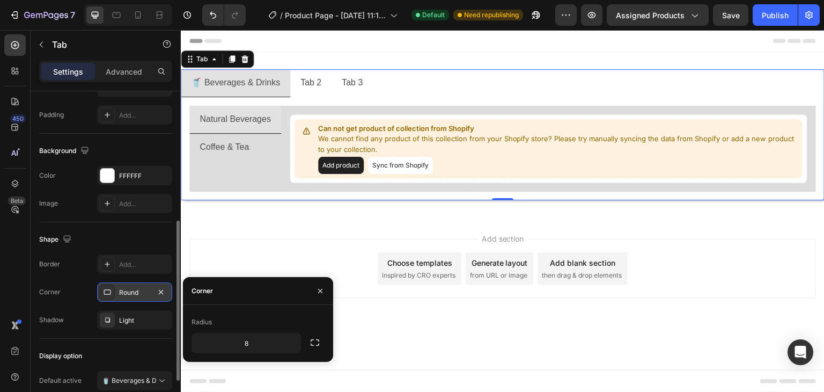
click at [273, 312] on div "Radius 8" at bounding box center [258, 333] width 150 height 57
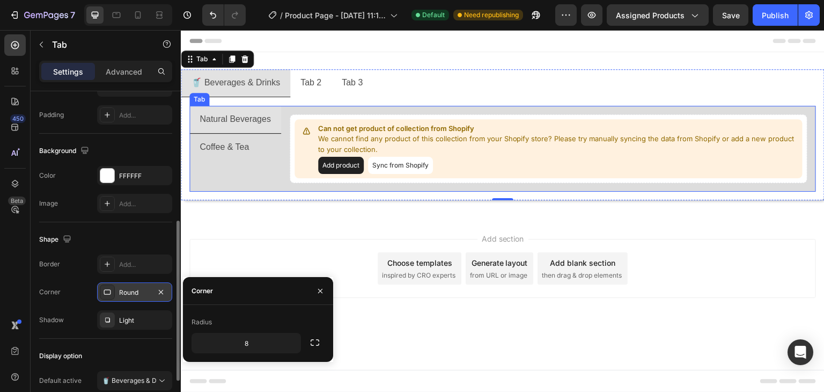
click at [231, 153] on p "Coffee & Tea" at bounding box center [224, 148] width 49 height 16
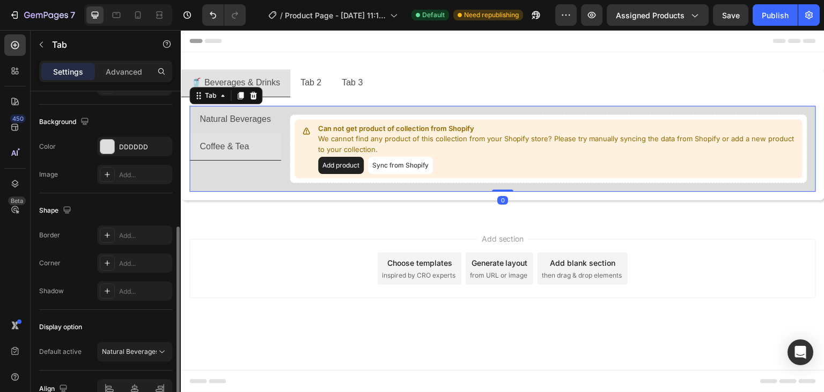
click at [249, 174] on div "Natural Beverages Coffee & Tea" at bounding box center [235, 149] width 92 height 86
click at [131, 260] on div "Add..." at bounding box center [144, 264] width 50 height 10
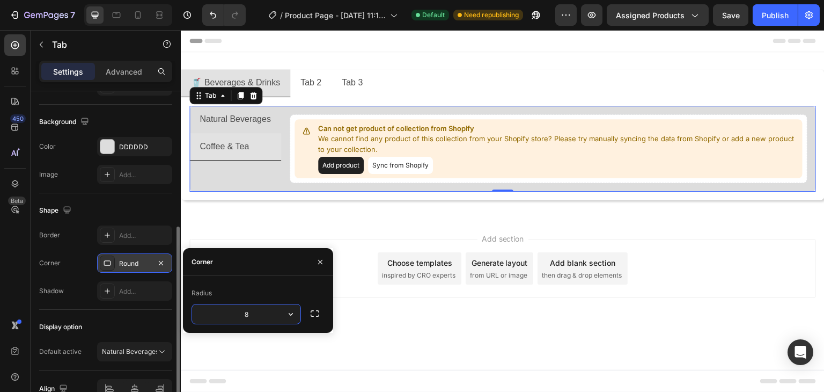
click at [132, 260] on div "Round" at bounding box center [134, 264] width 31 height 10
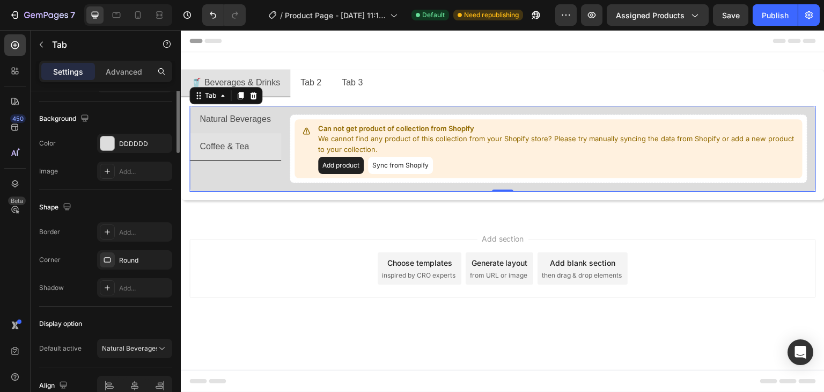
scroll to position [325, 0]
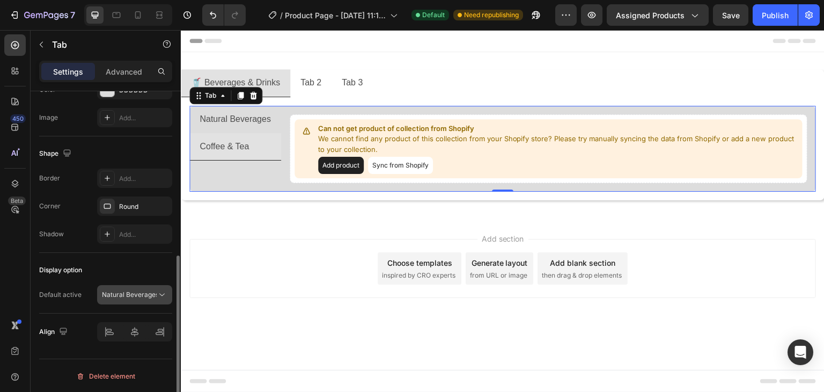
click at [129, 285] on button "Natural Beverages" at bounding box center [134, 294] width 75 height 19
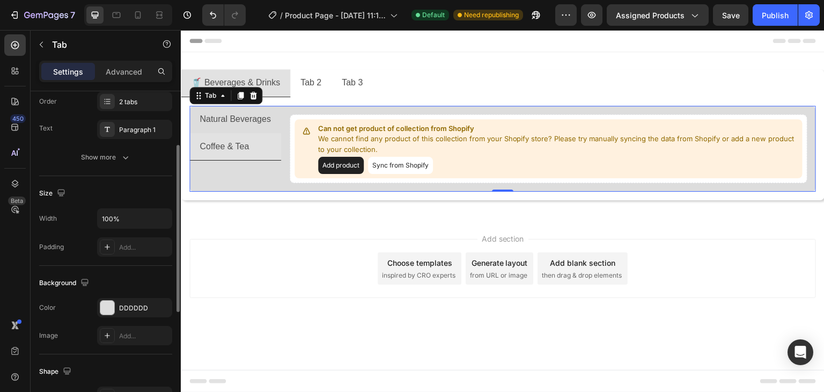
scroll to position [54, 0]
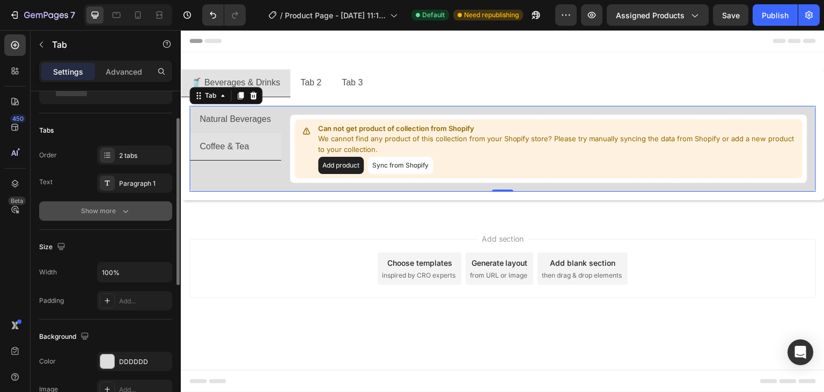
click at [105, 206] on div "Show more" at bounding box center [106, 211] width 50 height 11
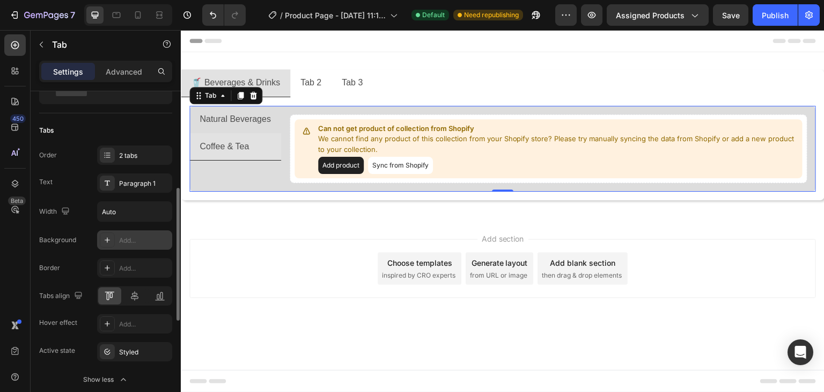
scroll to position [107, 0]
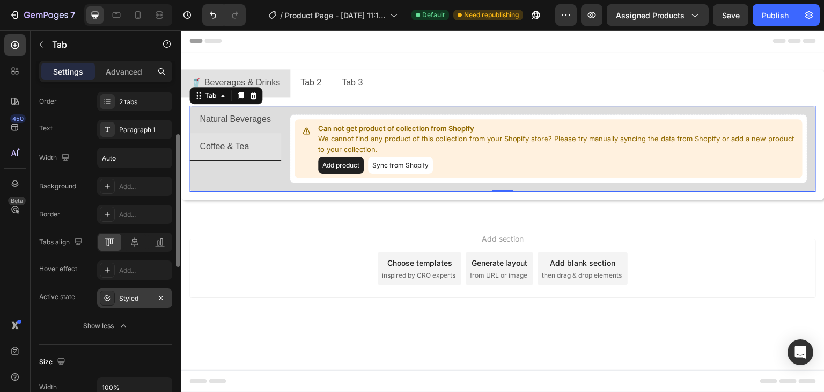
click at [128, 296] on div "Styled" at bounding box center [134, 299] width 31 height 10
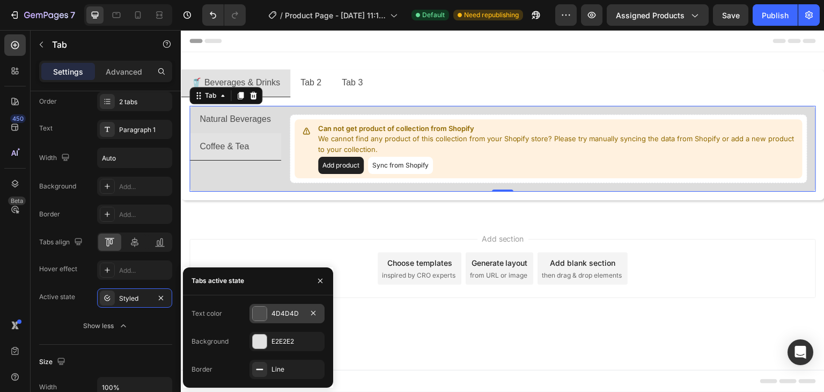
click at [275, 317] on div "4D4D4D" at bounding box center [287, 314] width 31 height 10
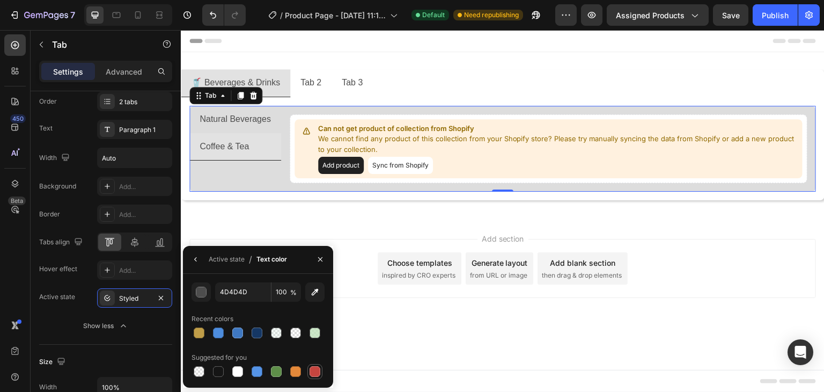
click at [317, 375] on div at bounding box center [315, 371] width 11 height 11
click at [230, 261] on div "Active state" at bounding box center [227, 259] width 36 height 10
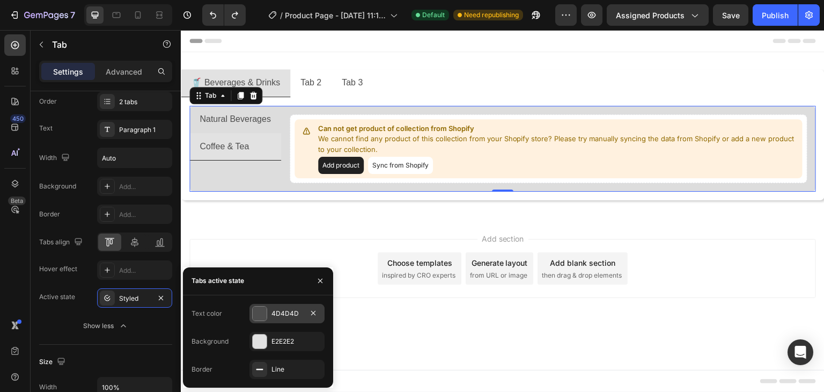
click at [276, 318] on div "4D4D4D" at bounding box center [287, 314] width 31 height 10
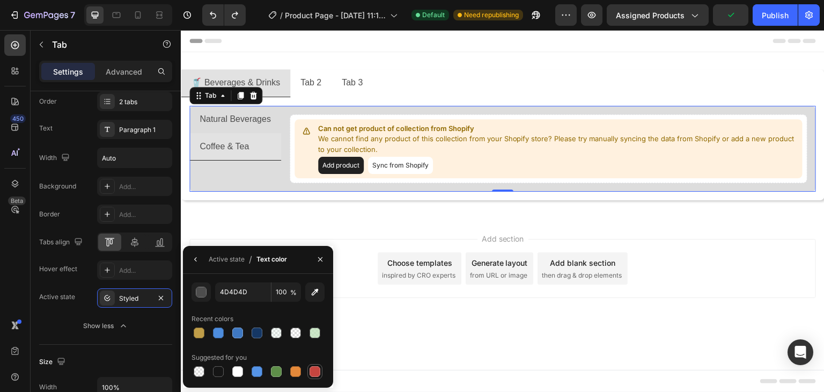
click at [317, 371] on div at bounding box center [315, 371] width 11 height 11
type input "4D4D4D"
click at [226, 252] on div "Active state" at bounding box center [227, 259] width 36 height 17
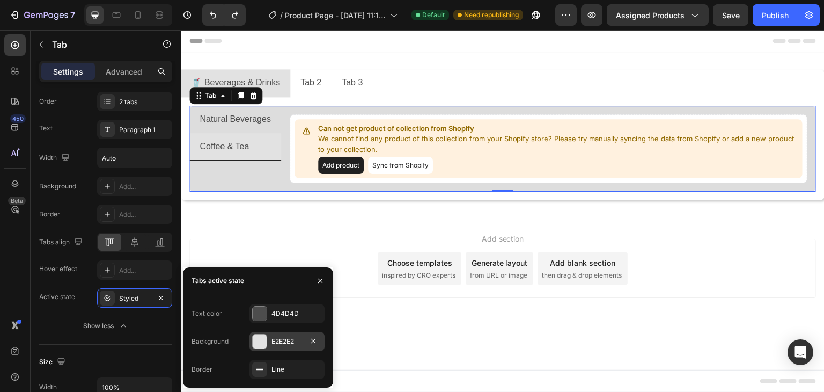
click at [285, 342] on div "E2E2E2" at bounding box center [287, 341] width 31 height 10
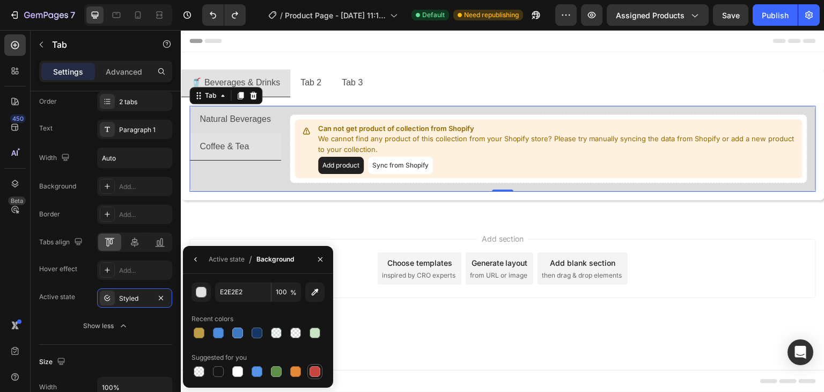
click at [312, 370] on div at bounding box center [315, 371] width 11 height 11
type input "C5453F"
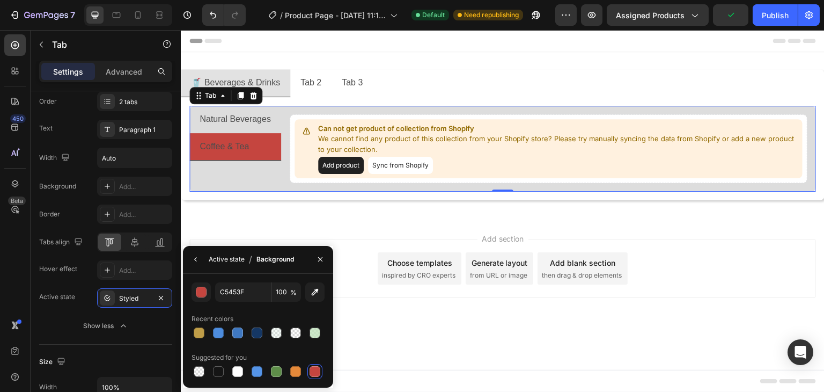
click at [225, 258] on div "Active state" at bounding box center [227, 259] width 36 height 10
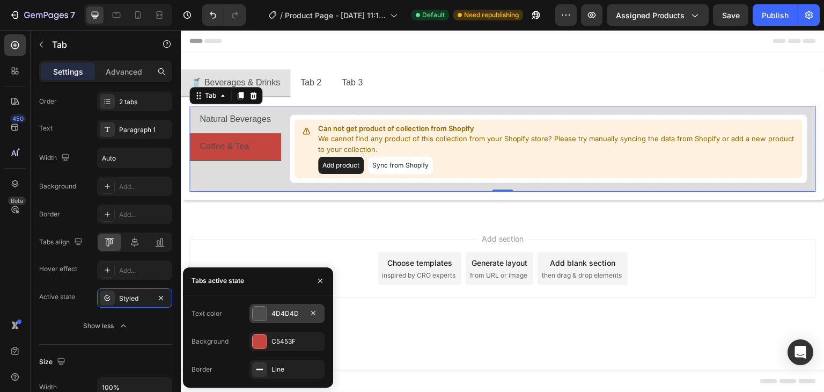
click at [283, 307] on div "4D4D4D" at bounding box center [287, 313] width 75 height 19
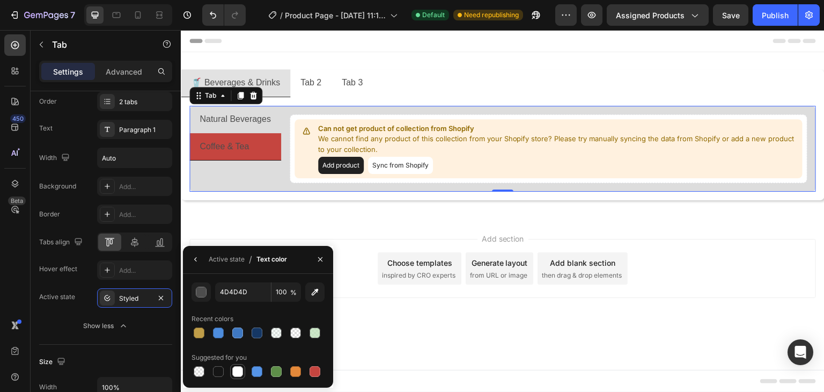
click at [239, 375] on div at bounding box center [237, 371] width 11 height 11
type input "FFFFFF"
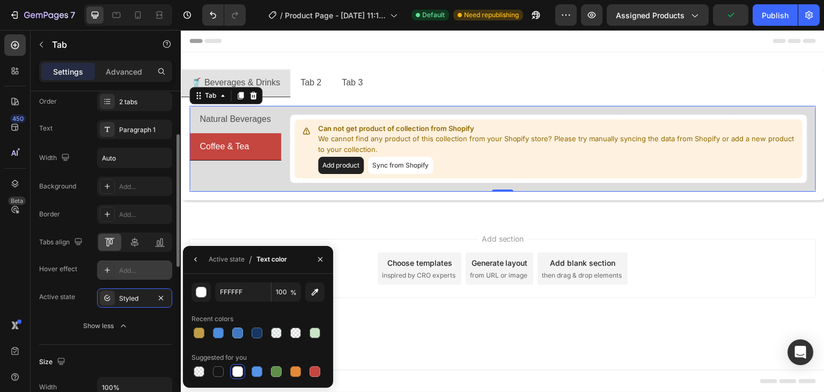
click at [136, 267] on div "Add..." at bounding box center [144, 271] width 50 height 10
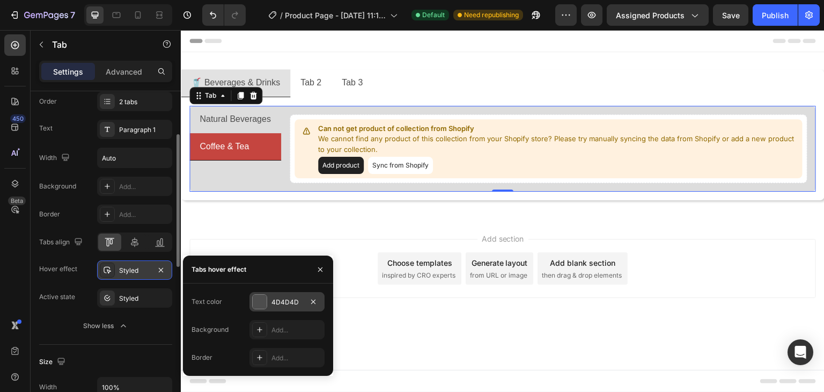
click at [269, 300] on div "4D4D4D" at bounding box center [287, 301] width 75 height 19
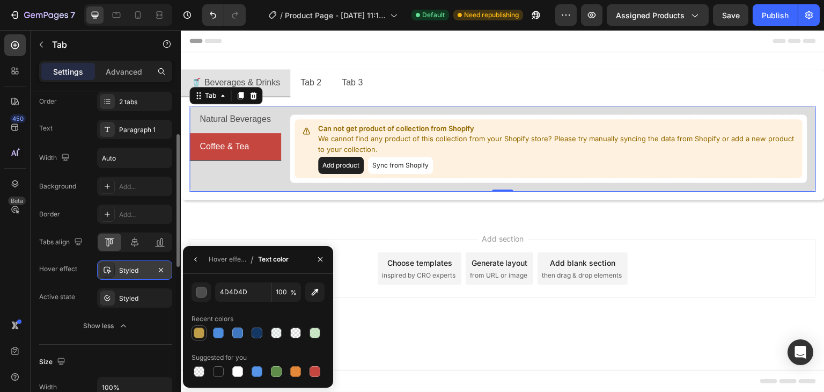
click at [197, 328] on div at bounding box center [199, 332] width 11 height 11
click at [216, 371] on div at bounding box center [218, 371] width 11 height 11
type input "151515"
click at [234, 255] on div "Hover effect" at bounding box center [228, 259] width 38 height 10
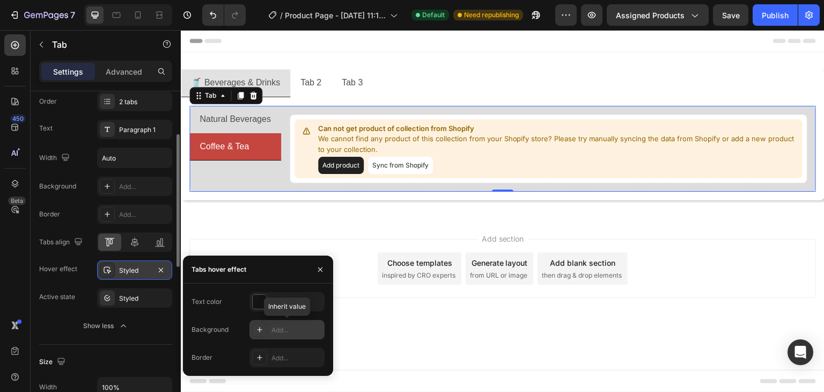
click at [288, 331] on div "Add..." at bounding box center [297, 330] width 50 height 10
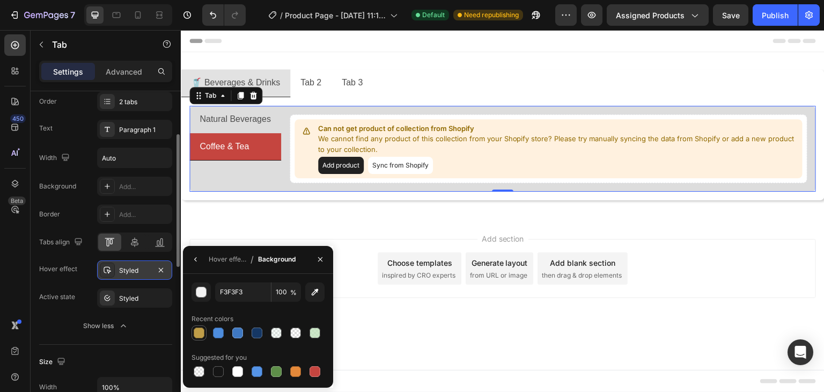
click at [199, 336] on div at bounding box center [199, 332] width 11 height 11
type input "BF9D48"
click at [214, 263] on div "Hover effect" at bounding box center [228, 259] width 38 height 10
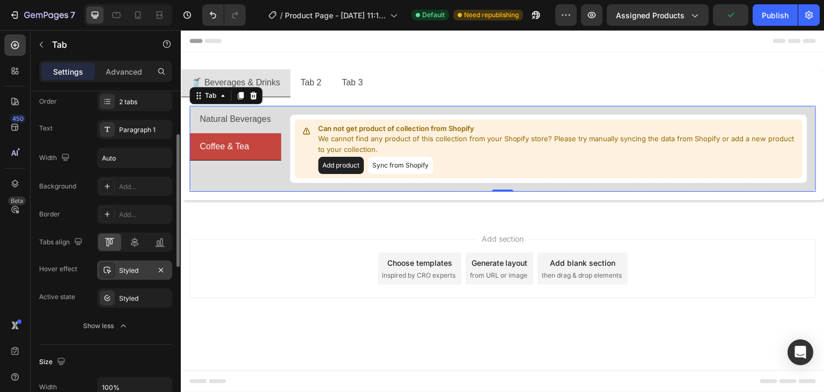
click at [253, 166] on div "Natural Beverages Coffee & Tea" at bounding box center [235, 149] width 92 height 86
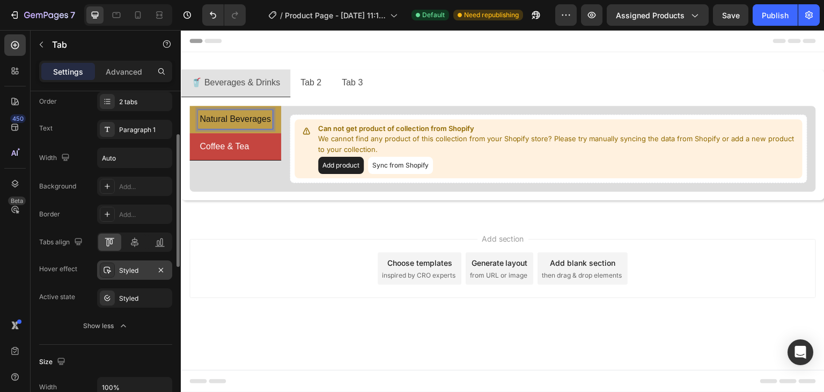
click at [277, 122] on li "Natural Beverages" at bounding box center [235, 119] width 92 height 27
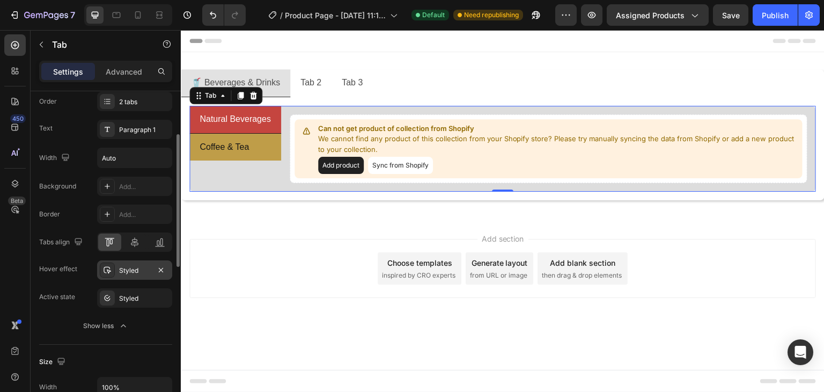
click at [270, 144] on li "Coffee & Tea" at bounding box center [235, 147] width 92 height 27
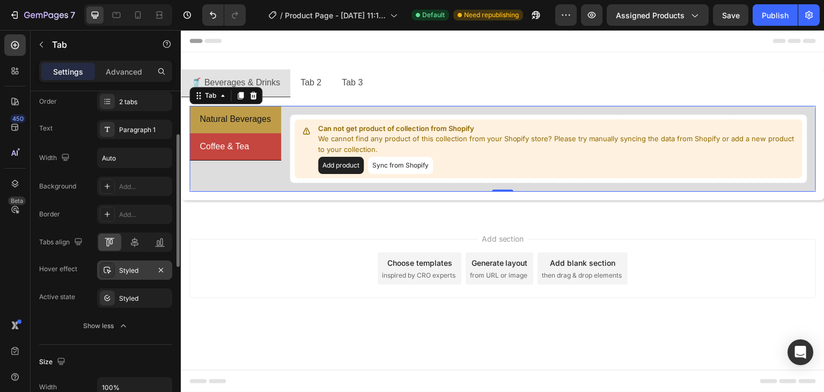
click at [277, 120] on li "Natural Beverages" at bounding box center [235, 119] width 92 height 27
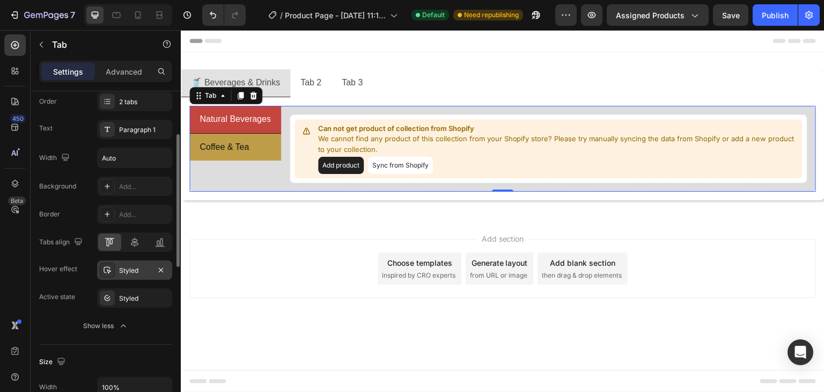
click at [273, 145] on li "Coffee & Tea" at bounding box center [235, 147] width 92 height 27
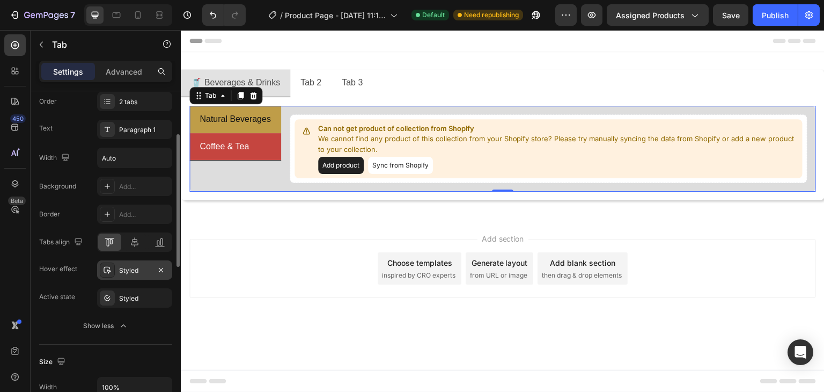
click at [274, 125] on li "Natural Beverages" at bounding box center [235, 119] width 92 height 27
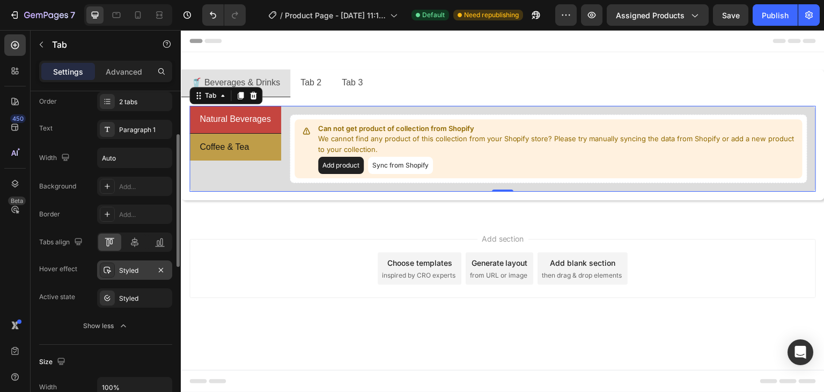
click at [267, 152] on li "Coffee & Tea" at bounding box center [235, 147] width 92 height 27
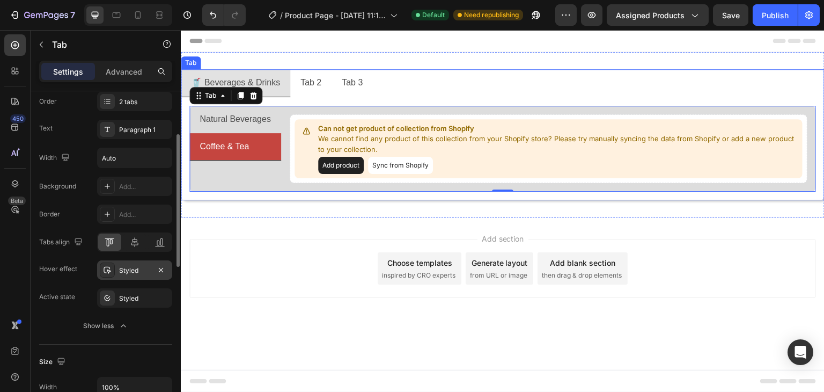
click at [289, 90] on li "🥤 Beverages & Drinks" at bounding box center [235, 83] width 109 height 28
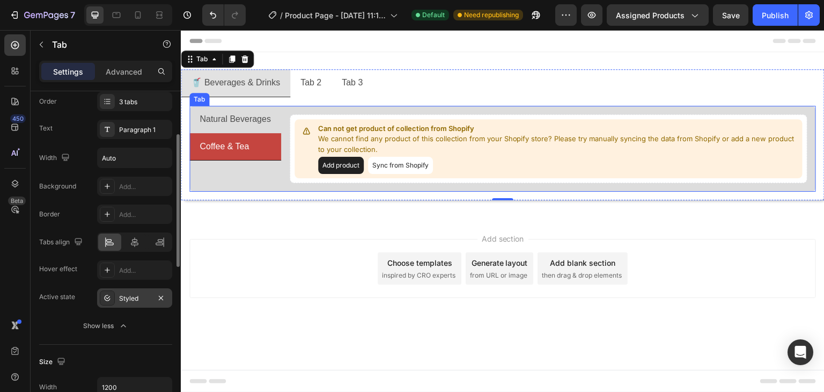
click at [233, 184] on div "Natural Beverages Coffee & Tea" at bounding box center [235, 149] width 92 height 86
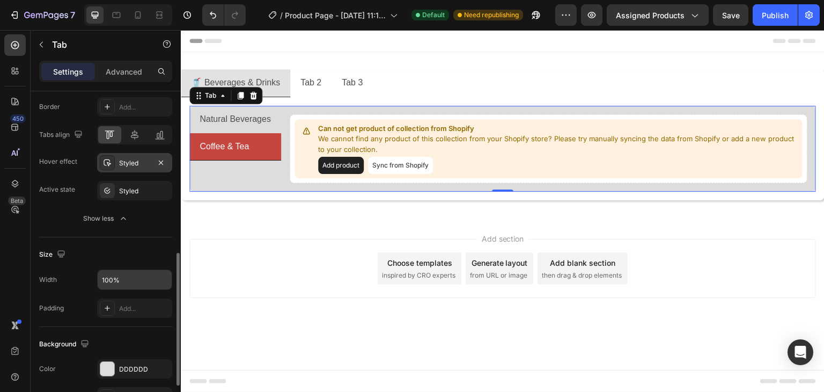
scroll to position [268, 0]
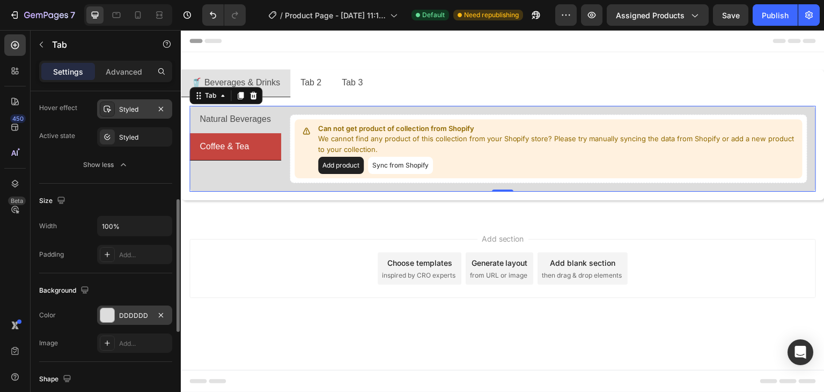
click at [127, 316] on div "DDDDDD" at bounding box center [134, 316] width 31 height 10
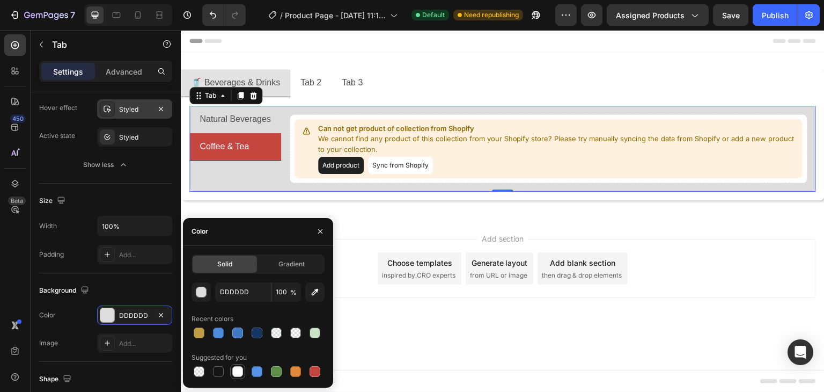
click at [237, 372] on div at bounding box center [237, 371] width 11 height 11
type input "FFFFFF"
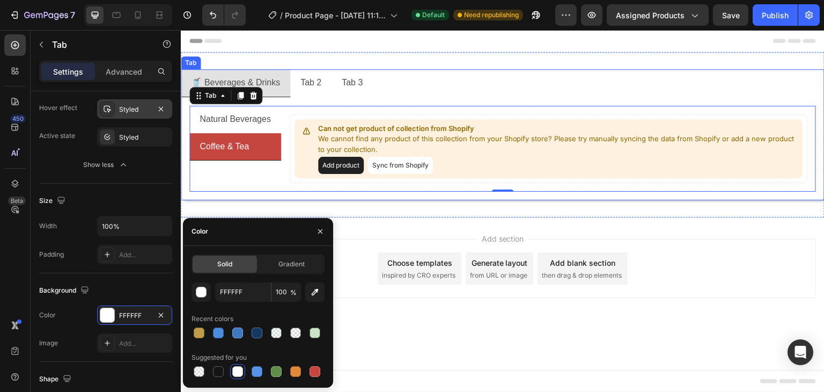
click at [288, 90] on li "🥤 Beverages & Drinks" at bounding box center [235, 83] width 109 height 28
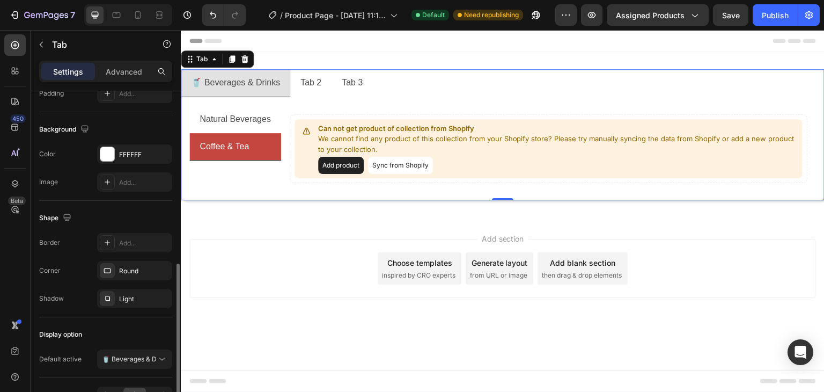
scroll to position [483, 0]
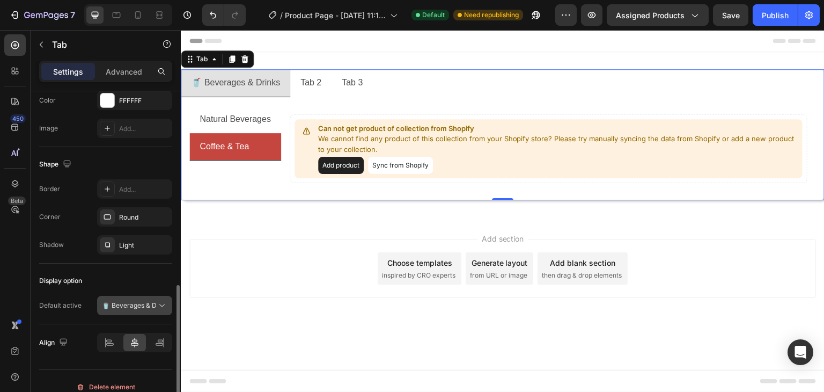
click at [130, 308] on p "🥤 Beverages & Drinks" at bounding box center [129, 306] width 55 height 10
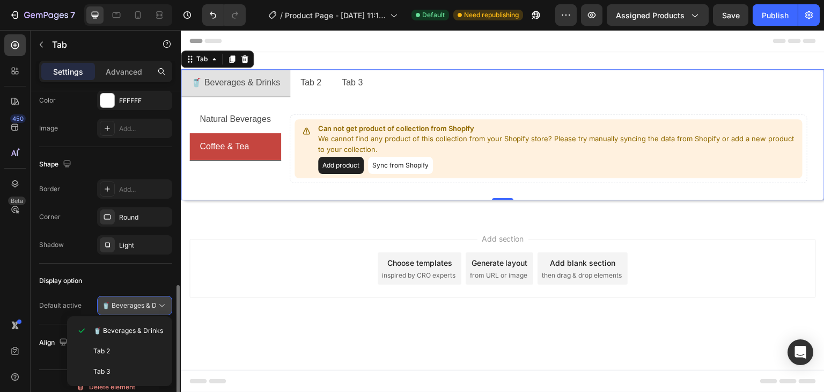
click at [130, 308] on p "🥤 Beverages & Drinks" at bounding box center [129, 306] width 55 height 10
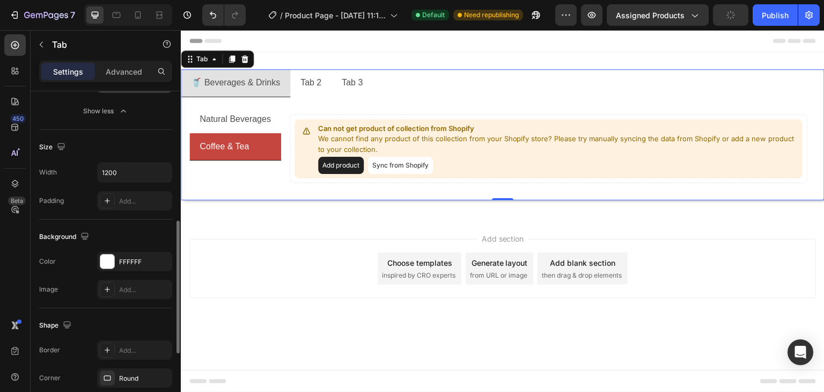
scroll to position [215, 0]
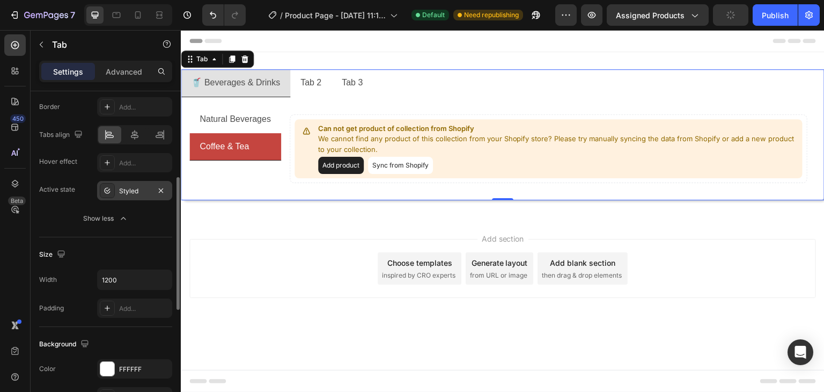
click at [107, 220] on div "Show less" at bounding box center [106, 218] width 46 height 11
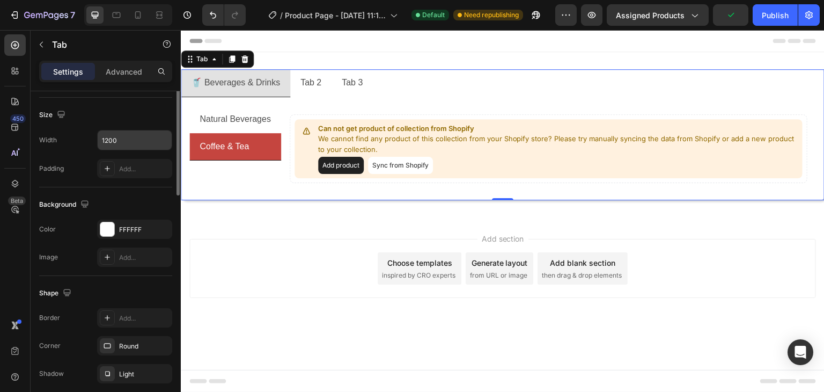
scroll to position [107, 0]
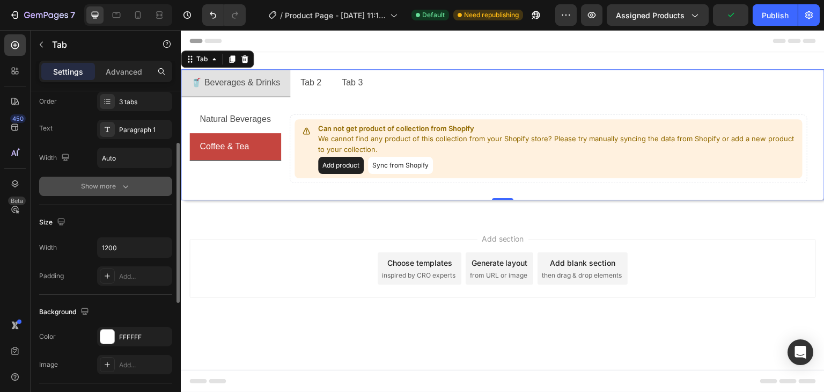
click at [103, 185] on div "Show more" at bounding box center [106, 186] width 50 height 11
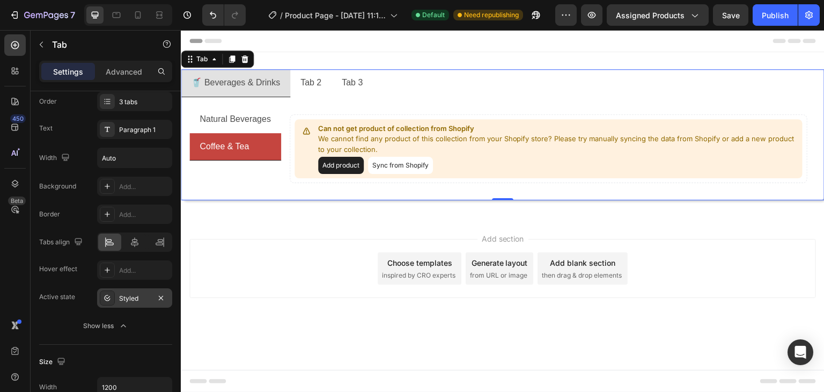
click at [130, 299] on div "Styled" at bounding box center [134, 299] width 31 height 10
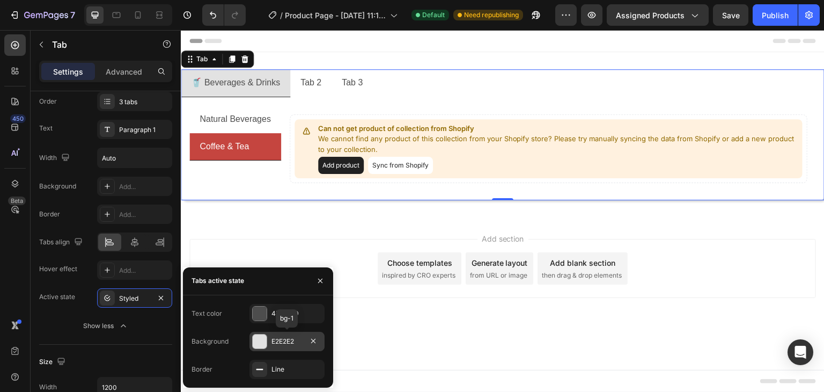
click at [272, 339] on div "E2E2E2" at bounding box center [287, 341] width 31 height 10
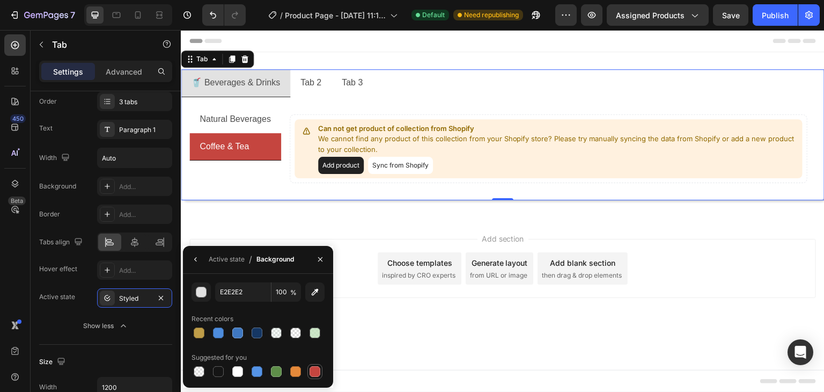
click at [314, 372] on div at bounding box center [315, 371] width 11 height 11
type input "C5453F"
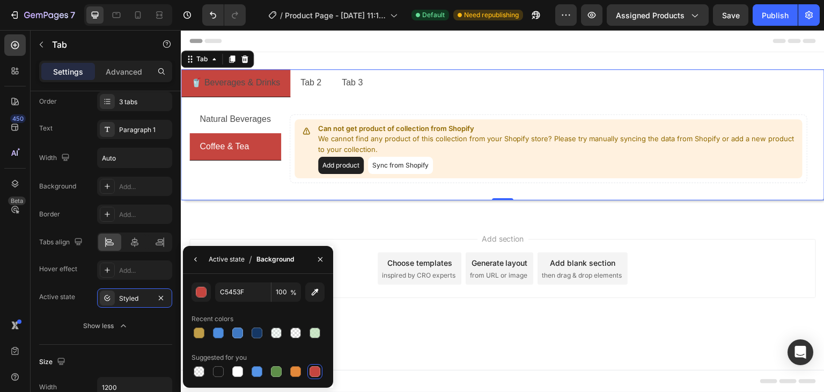
click at [235, 258] on div "Active state" at bounding box center [227, 259] width 36 height 10
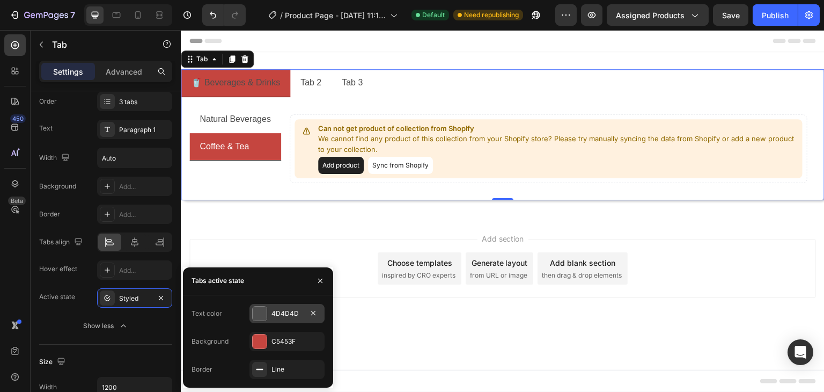
click at [284, 316] on div "4D4D4D" at bounding box center [287, 314] width 31 height 10
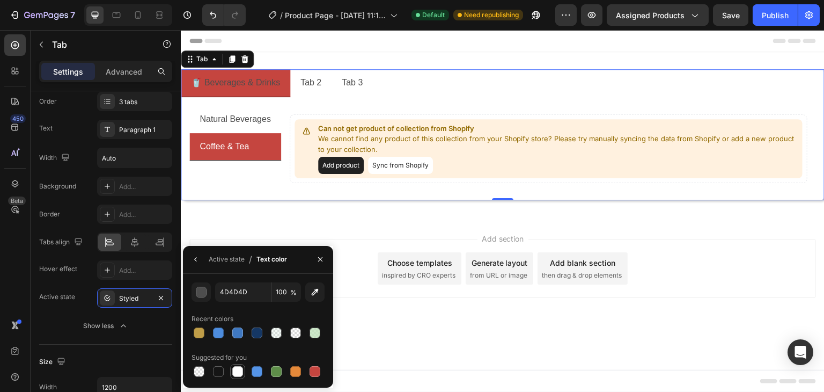
click at [239, 369] on div at bounding box center [237, 371] width 11 height 11
type input "FFFFFF"
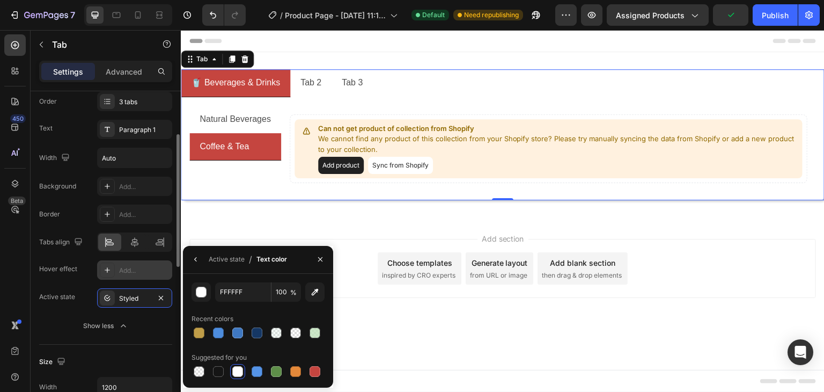
click at [129, 270] on div "Add..." at bounding box center [144, 271] width 50 height 10
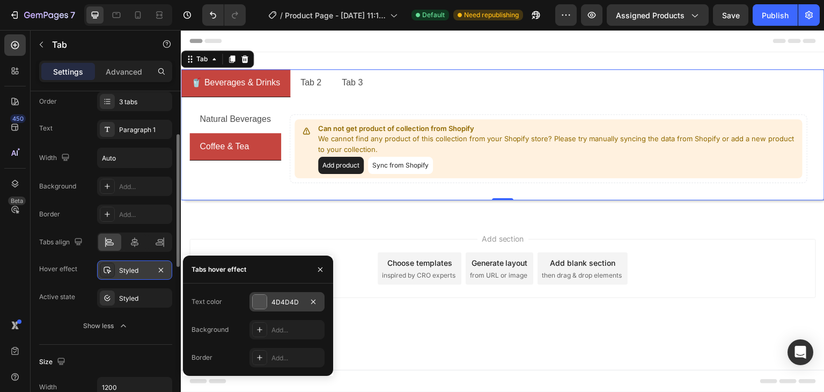
click at [287, 301] on div "4D4D4D" at bounding box center [287, 302] width 31 height 10
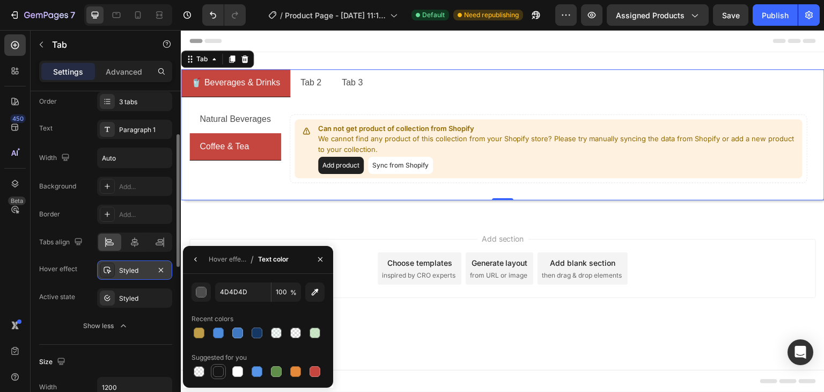
click at [219, 372] on div at bounding box center [218, 371] width 11 height 11
type input "151515"
click at [217, 263] on div "Hover effect" at bounding box center [228, 259] width 38 height 10
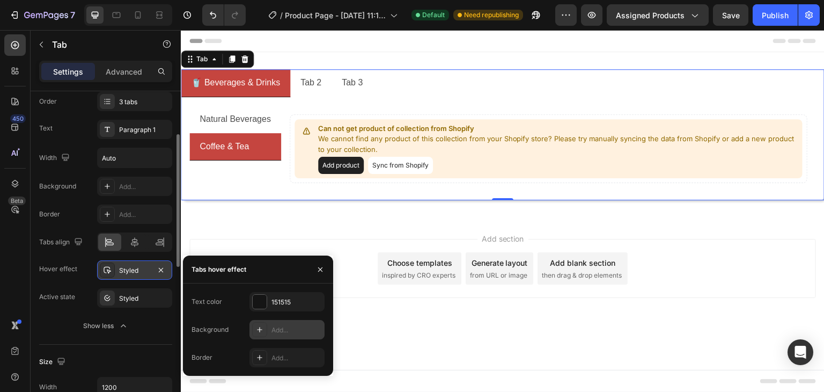
click at [271, 336] on div "Add..." at bounding box center [287, 329] width 75 height 19
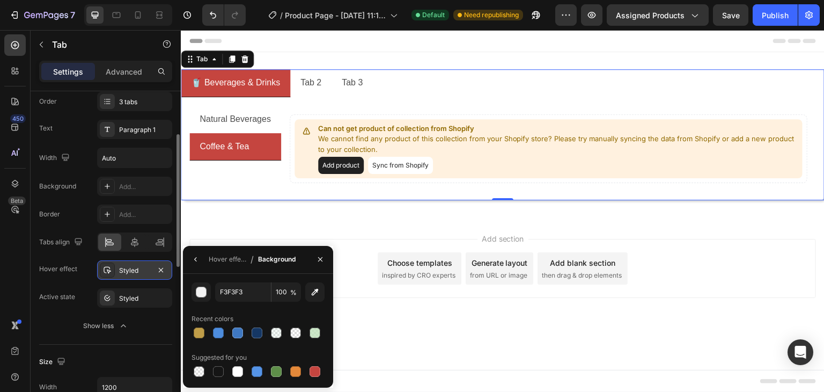
click at [191, 331] on div "F3F3F3 100 % Recent colors Suggested for you" at bounding box center [258, 330] width 150 height 97
click at [197, 332] on div at bounding box center [199, 332] width 11 height 11
type input "BF9D48"
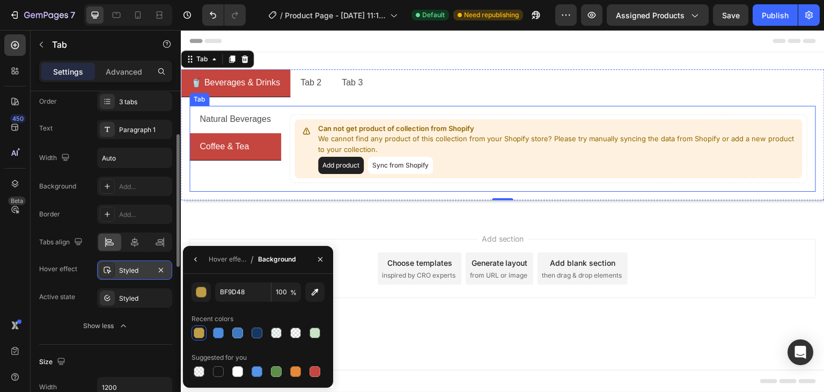
click at [269, 175] on div "Natural Beverages Coffee & Tea" at bounding box center [235, 149] width 92 height 86
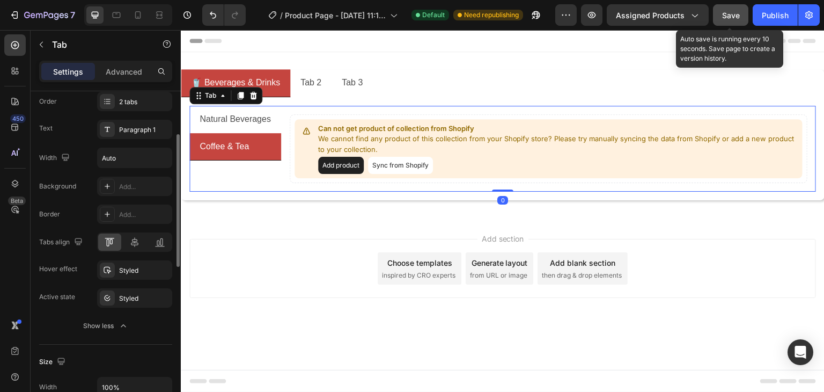
click at [724, 20] on div "Save" at bounding box center [731, 15] width 18 height 11
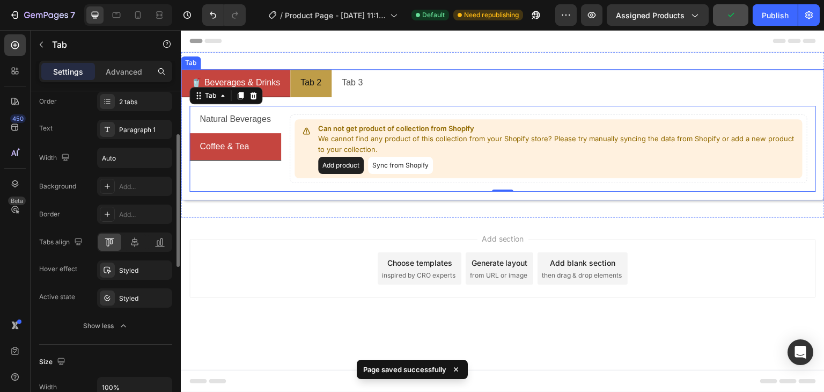
click at [317, 80] on p "Tab 2" at bounding box center [311, 83] width 21 height 16
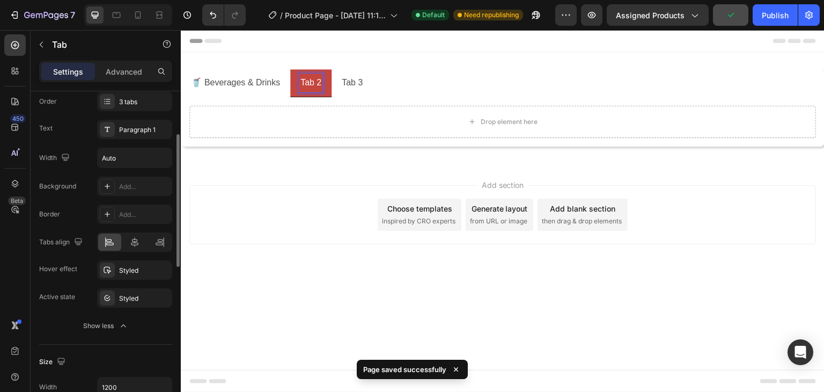
click at [317, 80] on p "Tab 2" at bounding box center [311, 83] width 21 height 16
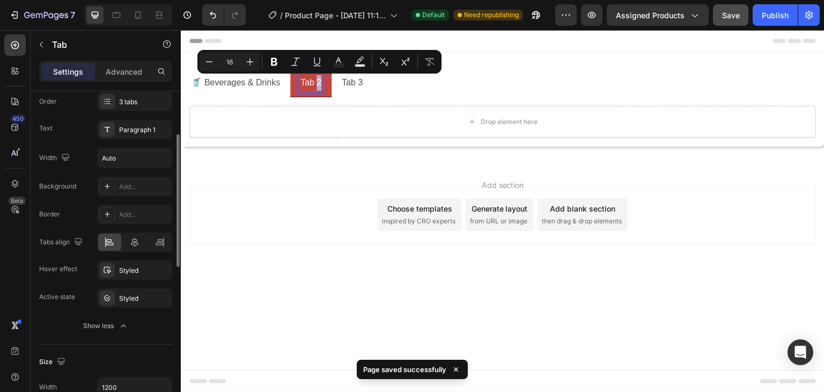
scroll to position [54, 0]
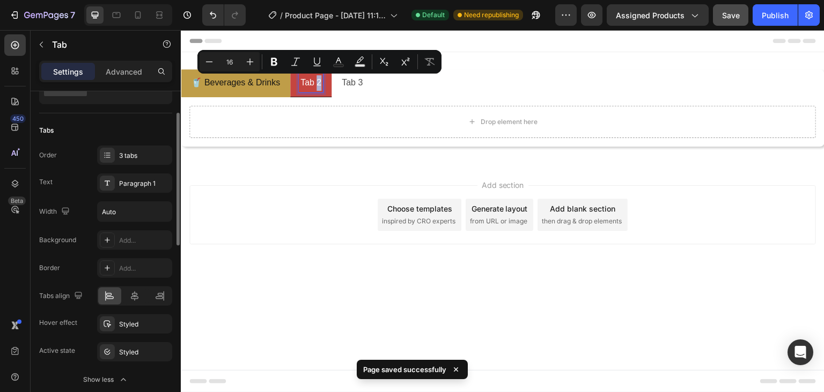
click at [232, 93] on li "🥤 Beverages & Drinks" at bounding box center [235, 83] width 109 height 28
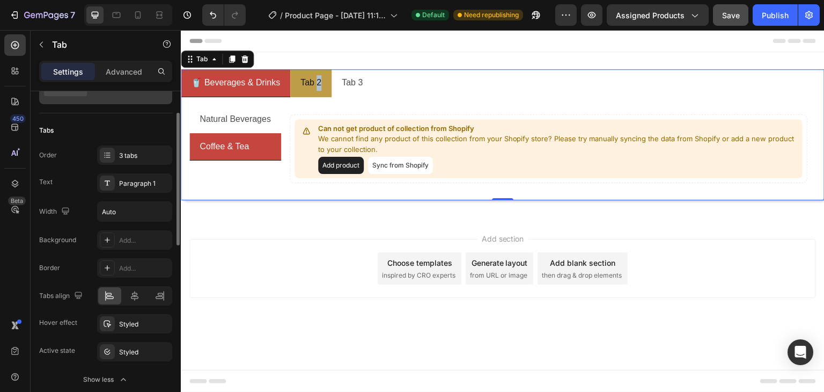
scroll to position [0, 0]
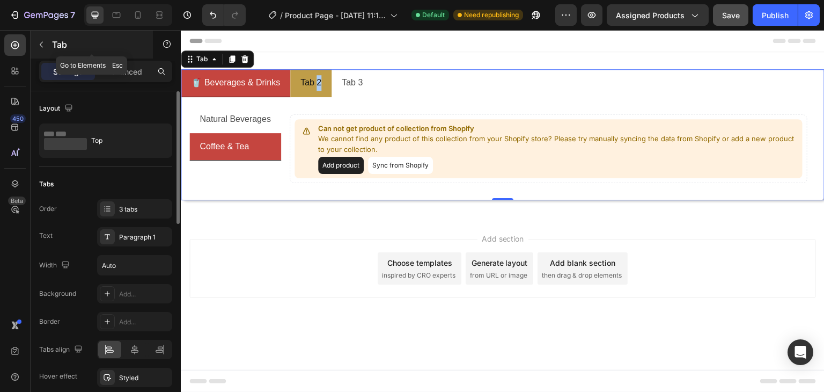
click at [39, 46] on icon "button" at bounding box center [41, 44] width 9 height 9
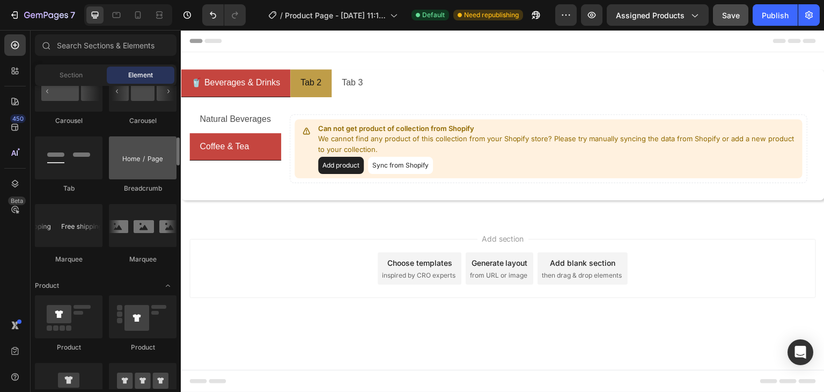
scroll to position [1127, 0]
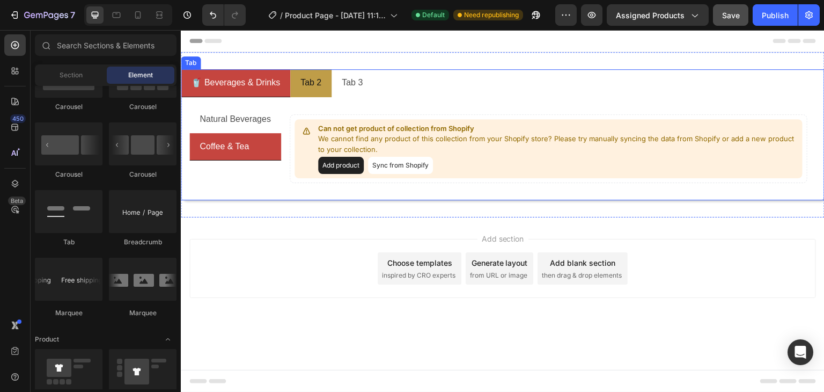
click at [319, 79] on p "Tab 2" at bounding box center [311, 83] width 21 height 16
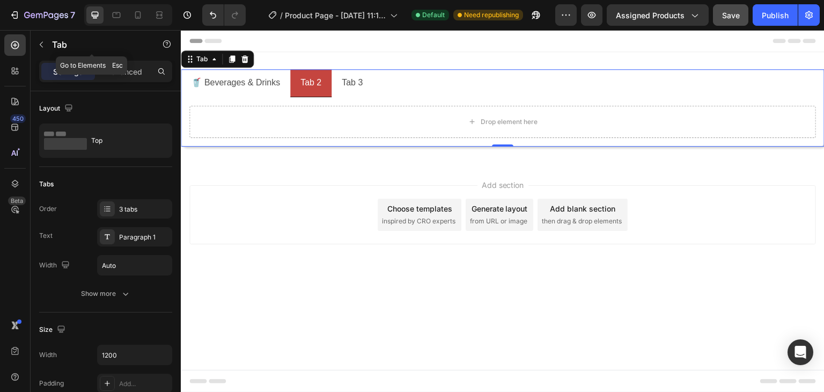
click at [42, 45] on icon "button" at bounding box center [41, 44] width 9 height 9
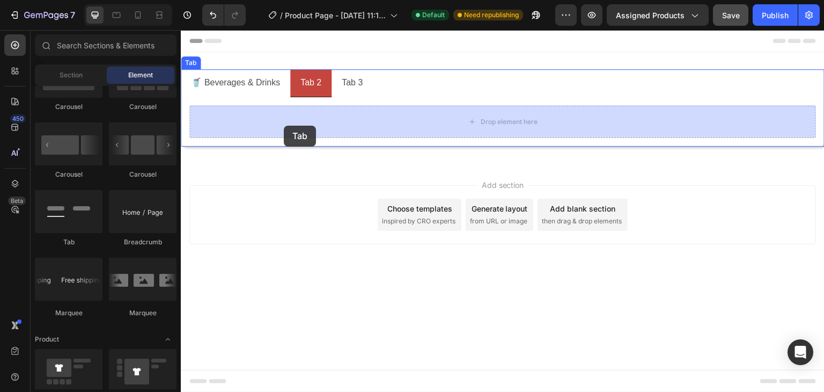
drag, startPoint x: 350, startPoint y: 202, endPoint x: 284, endPoint y: 126, distance: 101.2
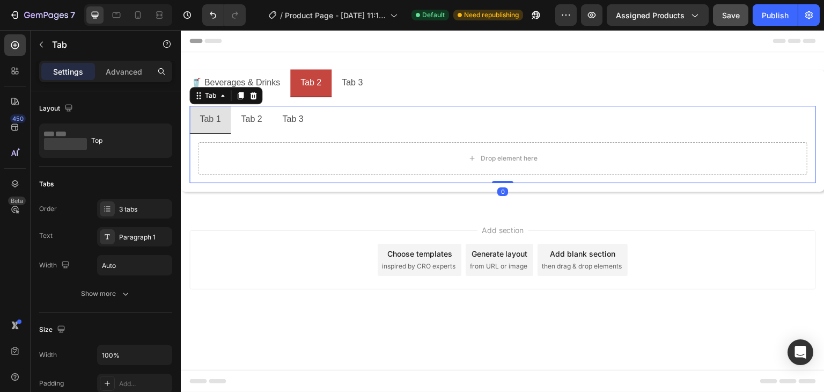
click at [250, 118] on div "Tab 2" at bounding box center [251, 119] width 24 height 19
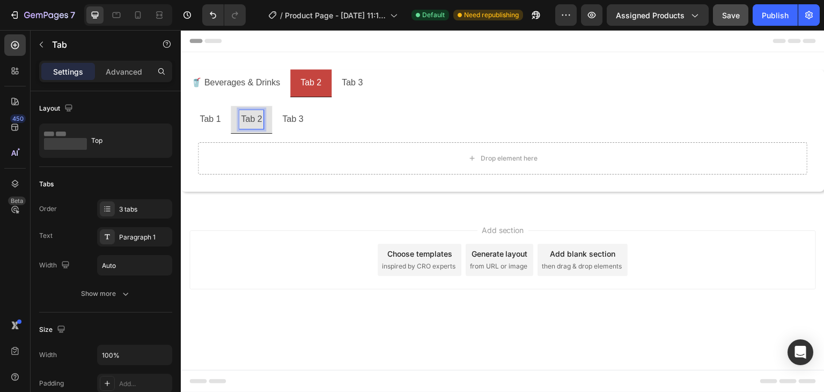
click at [297, 121] on p "Tab 3" at bounding box center [292, 120] width 21 height 16
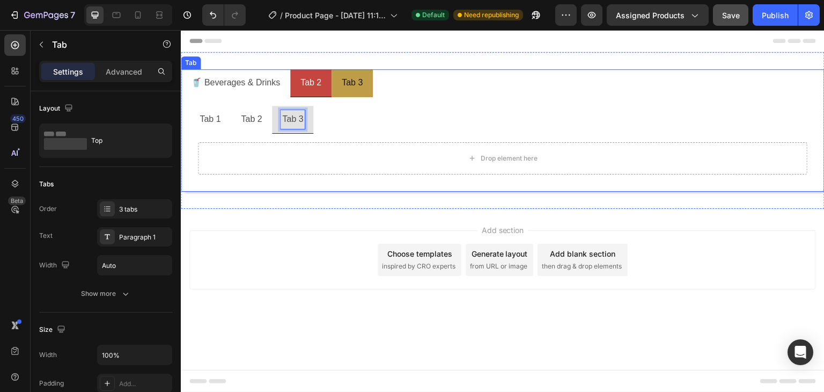
click at [360, 86] on p "Tab 3" at bounding box center [352, 83] width 21 height 16
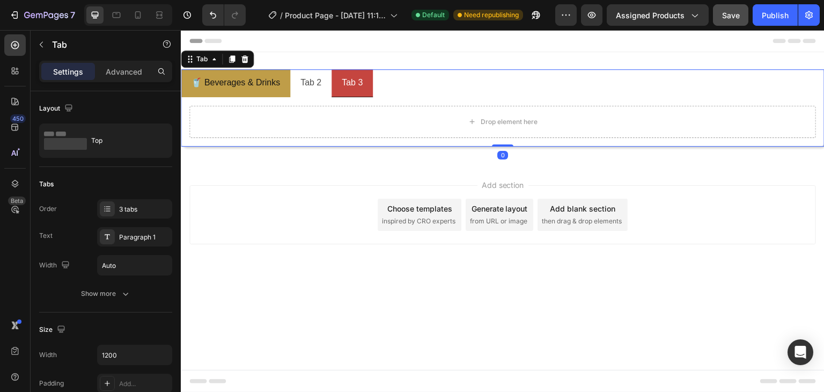
click at [287, 91] on li "🥤 Beverages & Drinks" at bounding box center [235, 83] width 109 height 28
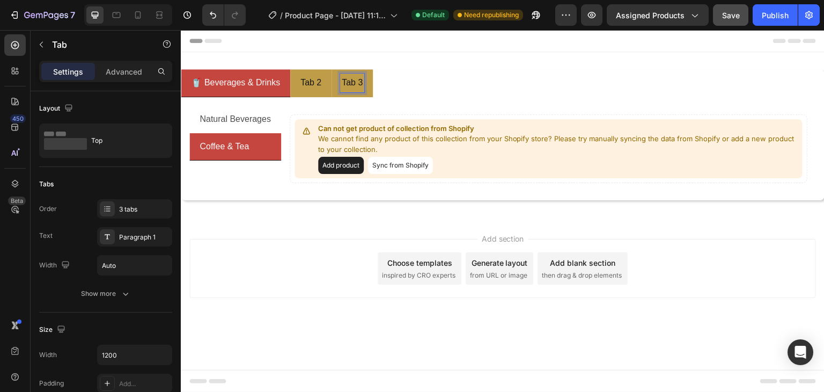
click at [350, 87] on p "Tab 3" at bounding box center [352, 83] width 21 height 16
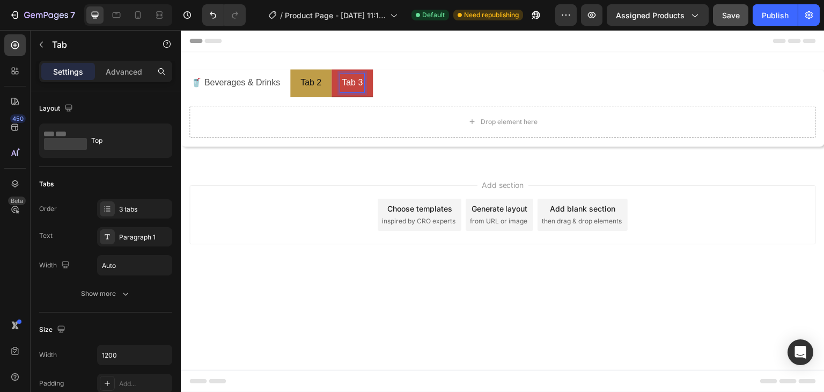
click at [318, 87] on p "Tab 2" at bounding box center [311, 83] width 21 height 16
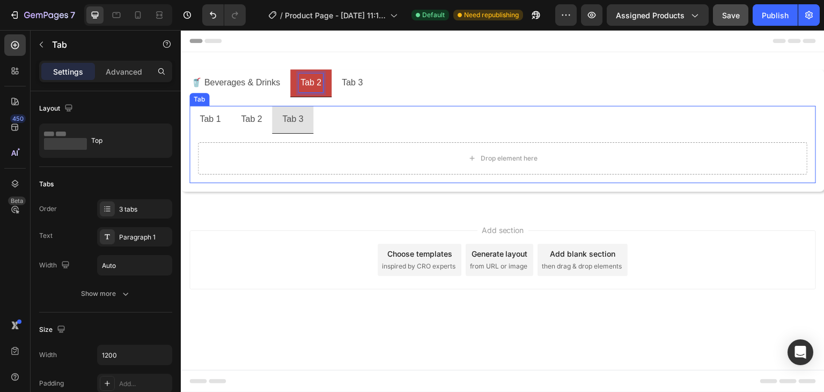
click at [207, 120] on p "Tab 1" at bounding box center [210, 120] width 21 height 16
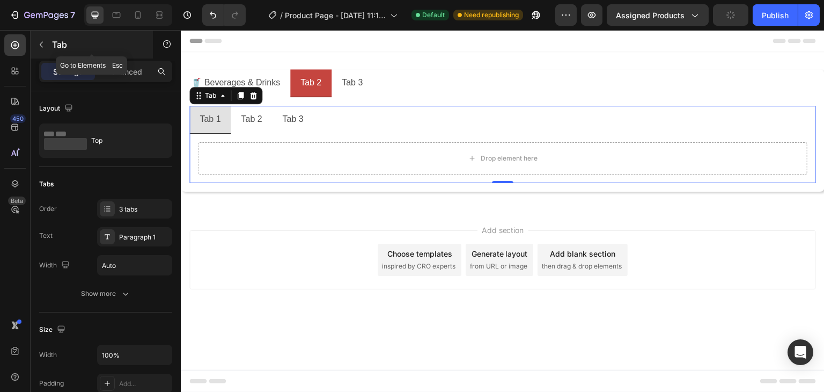
click at [42, 46] on icon "button" at bounding box center [41, 44] width 9 height 9
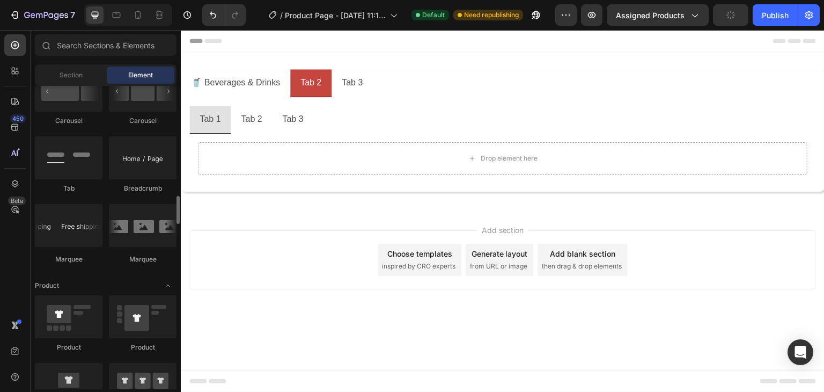
scroll to position [1234, 0]
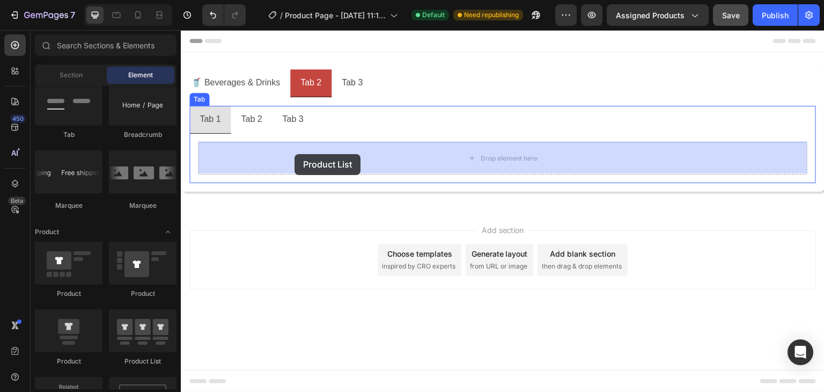
drag, startPoint x: 353, startPoint y: 308, endPoint x: 295, endPoint y: 154, distance: 164.3
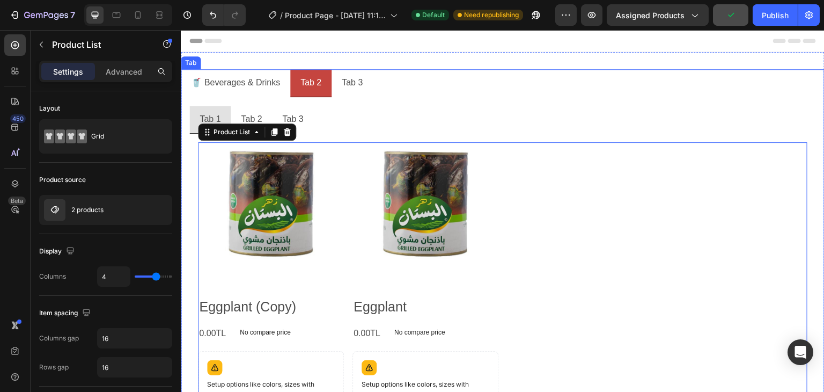
click at [310, 83] on p "Tab 2" at bounding box center [311, 83] width 21 height 16
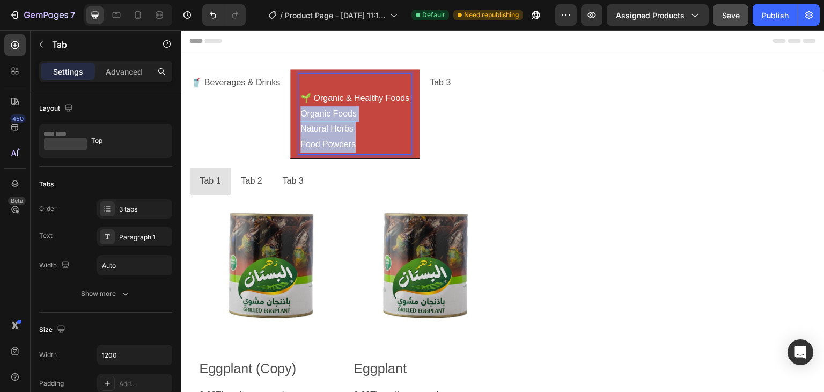
drag, startPoint x: 314, startPoint y: 119, endPoint x: 299, endPoint y: 108, distance: 18.0
click at [299, 108] on div "🌱 Organic & Healthy Foods Organic Foods Natural Herbs Food Powders" at bounding box center [355, 114] width 112 height 80
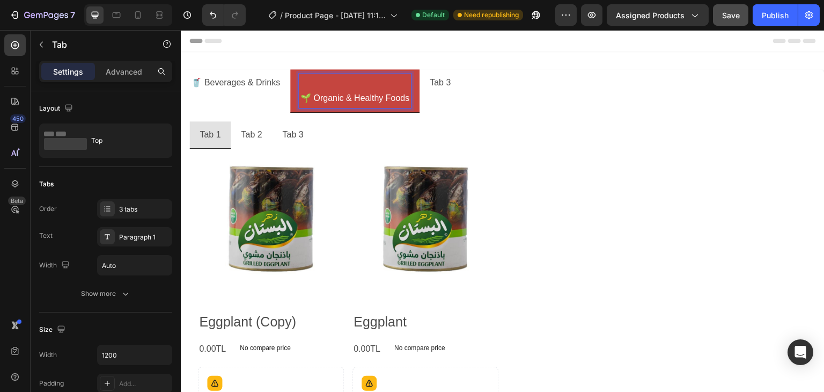
click at [304, 97] on p "🌱 Organic & Healthy Foods" at bounding box center [355, 90] width 109 height 31
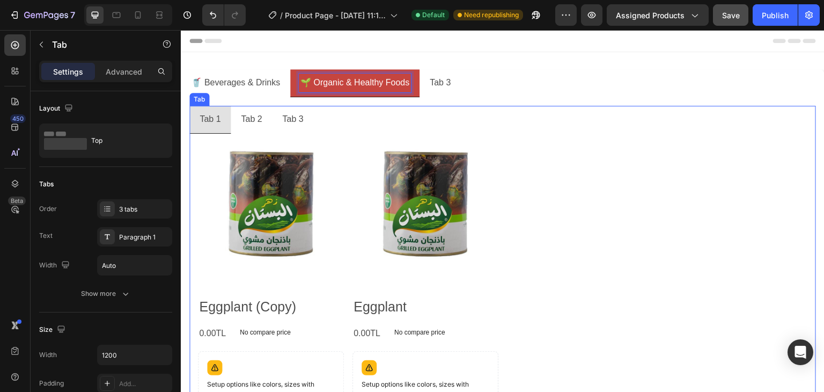
click at [210, 120] on p "Tab 1" at bounding box center [210, 120] width 21 height 16
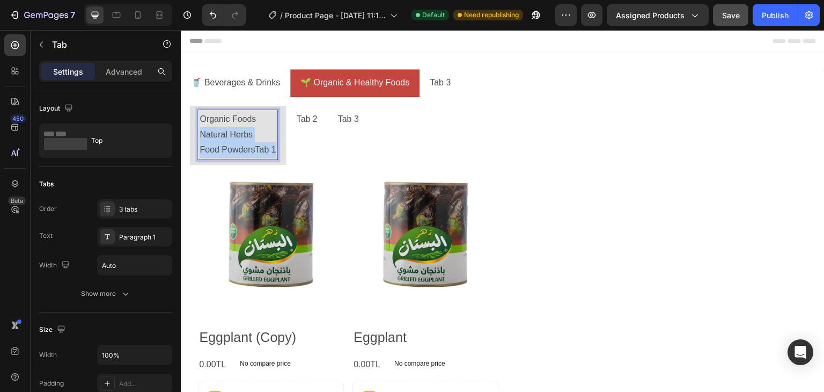
drag, startPoint x: 275, startPoint y: 149, endPoint x: 200, endPoint y: 128, distance: 78.0
click at [200, 128] on div "Organic Foods Natural Herbs Food PowdersTab 1" at bounding box center [237, 134] width 79 height 49
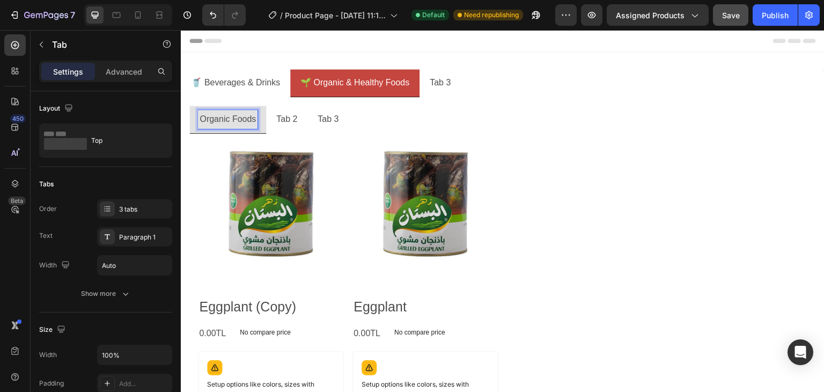
click at [289, 118] on p "Tab 2" at bounding box center [286, 120] width 21 height 16
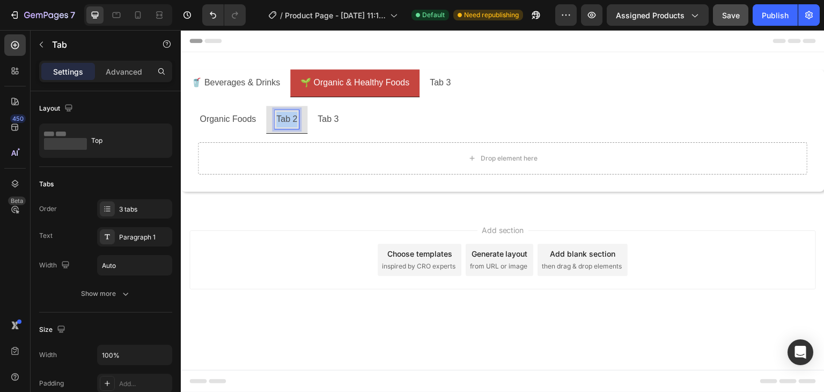
click at [289, 118] on p "Tab 2" at bounding box center [286, 120] width 21 height 16
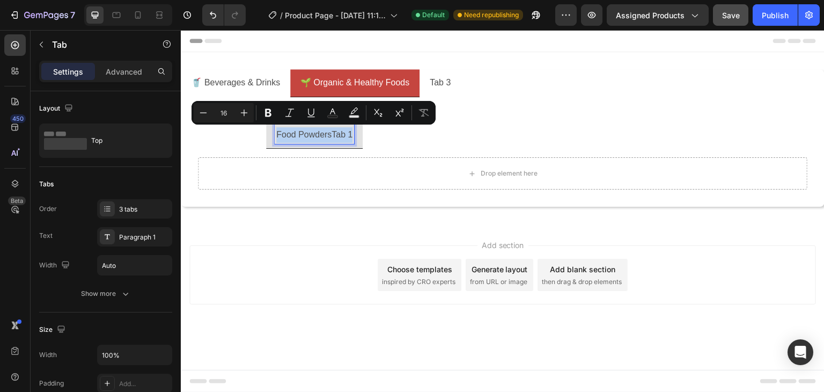
drag, startPoint x: 350, startPoint y: 134, endPoint x: 275, endPoint y: 136, distance: 75.7
click at [275, 136] on div "Natural Herbs Food PowdersTab 1" at bounding box center [314, 127] width 79 height 34
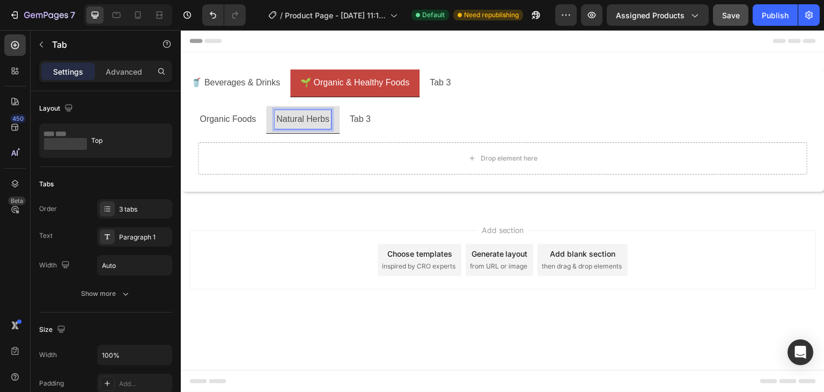
click at [355, 119] on p "Tab 3" at bounding box center [360, 120] width 21 height 16
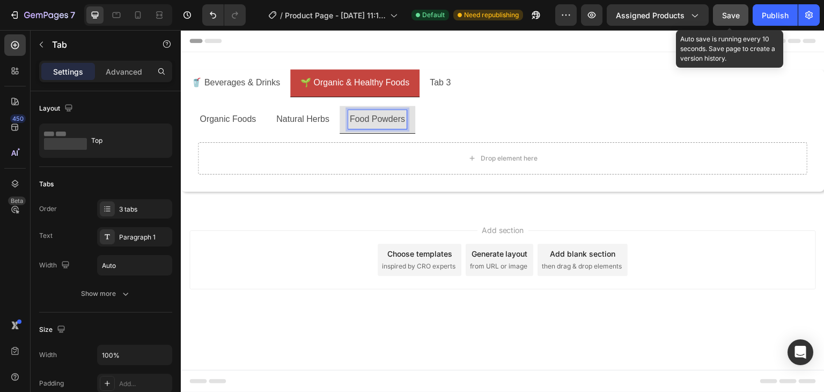
click at [730, 16] on span "Save" at bounding box center [731, 15] width 18 height 9
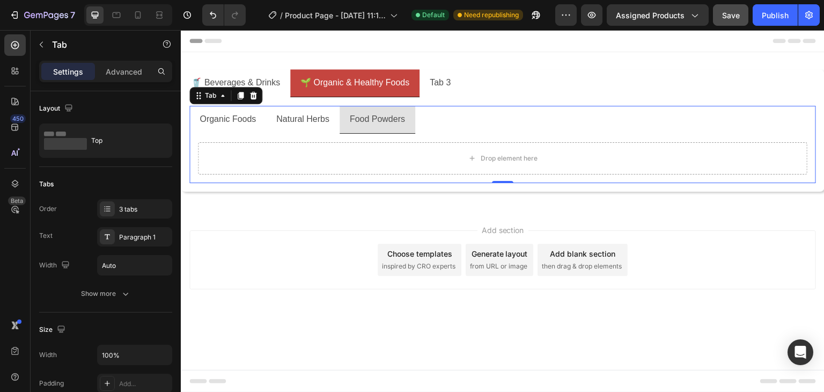
click at [225, 124] on p "Organic Foods" at bounding box center [228, 120] width 56 height 16
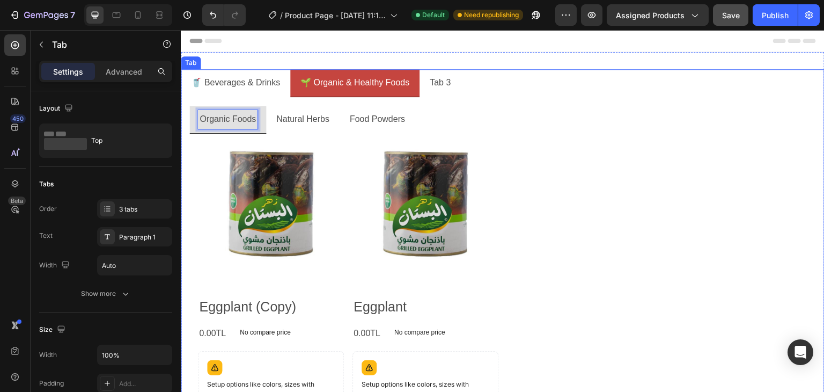
click at [230, 89] on p "🥤 Beverages & Drinks" at bounding box center [235, 83] width 89 height 16
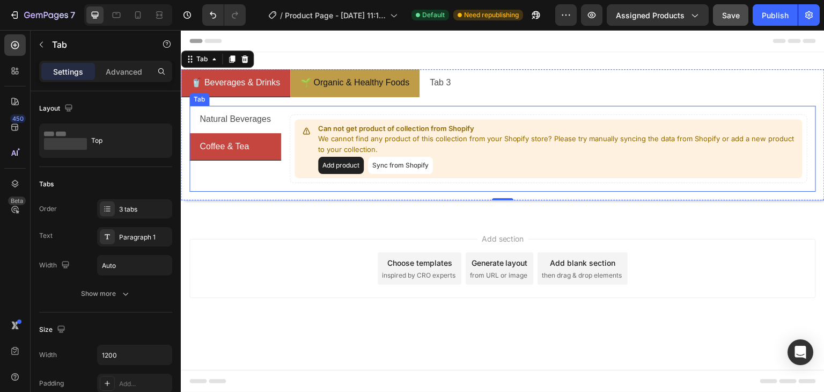
click at [221, 173] on div "Natural Beverages Coffee & Tea" at bounding box center [235, 149] width 92 height 86
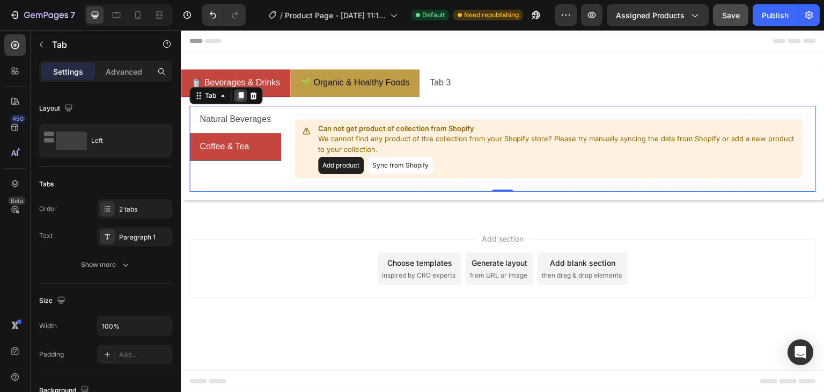
click at [241, 96] on icon at bounding box center [241, 96] width 6 height 8
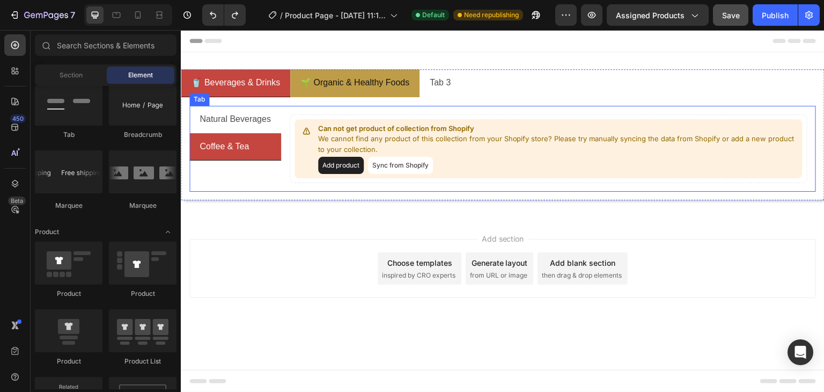
click at [254, 167] on div "Natural Beverages Coffee & Tea" at bounding box center [235, 149] width 92 height 86
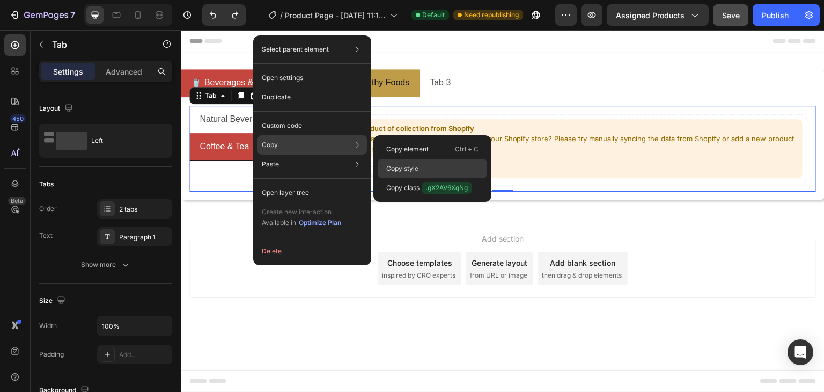
click at [428, 178] on div "Copy style" at bounding box center [432, 187] width 109 height 19
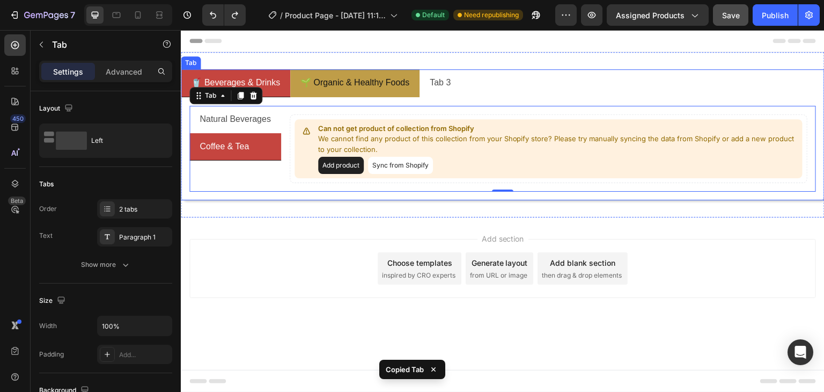
click at [370, 89] on p "🌱 Organic & Healthy Foods" at bounding box center [355, 83] width 109 height 16
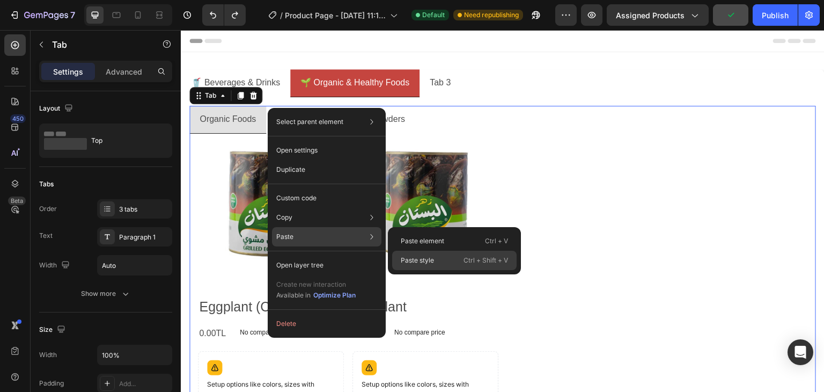
click at [417, 258] on p "Paste style" at bounding box center [417, 260] width 33 height 10
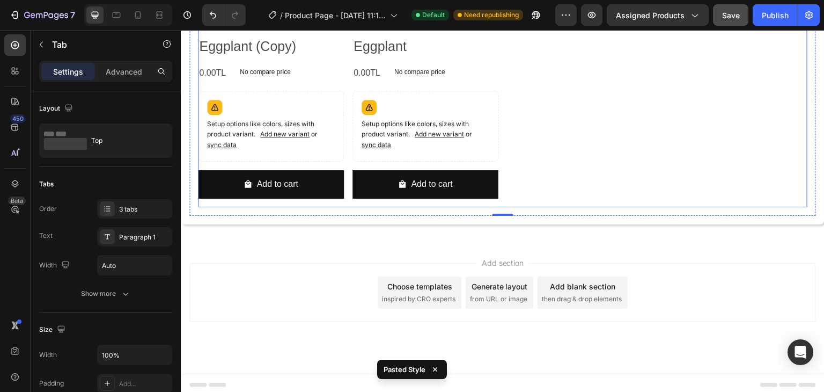
scroll to position [0, 0]
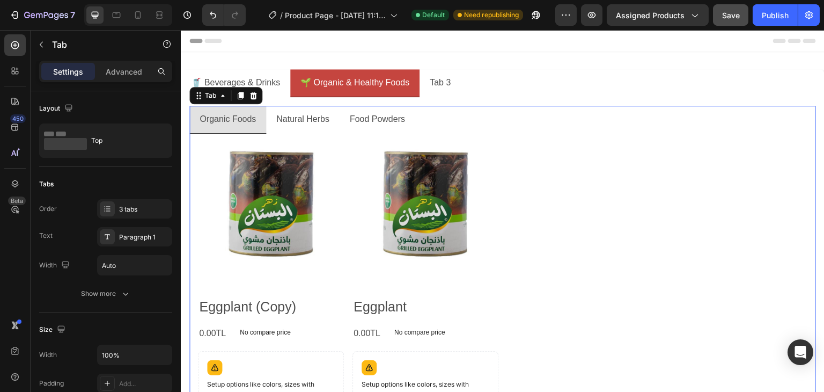
click at [255, 129] on li "Organic Foods" at bounding box center [227, 120] width 77 height 28
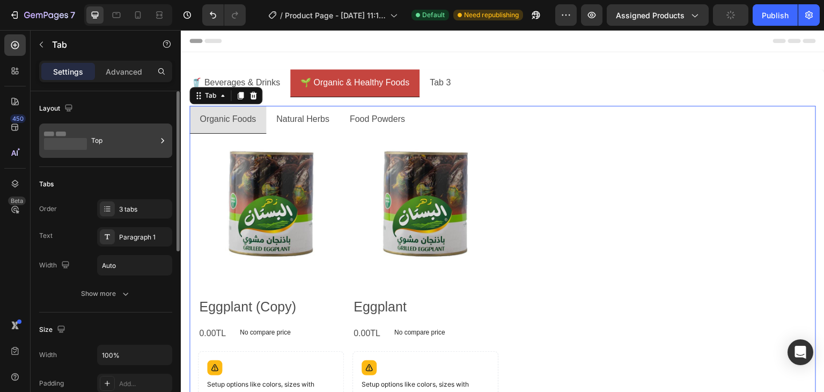
click at [125, 141] on div "Top" at bounding box center [123, 140] width 65 height 25
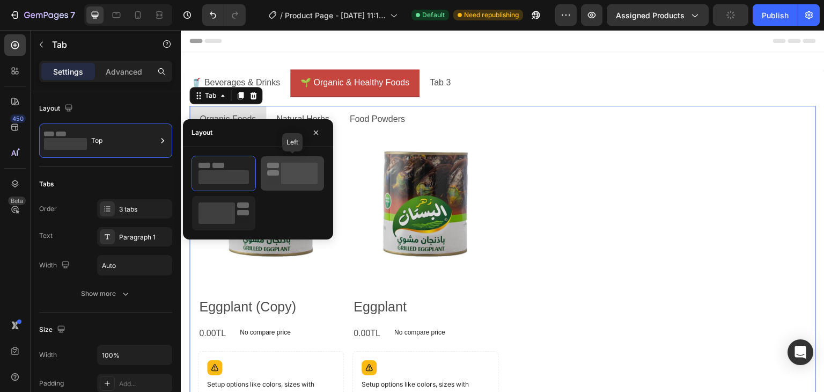
click at [292, 164] on rect at bounding box center [299, 173] width 36 height 21
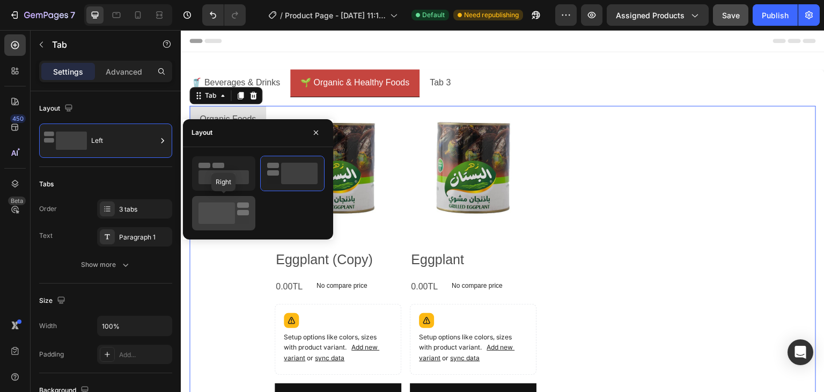
click at [231, 198] on div at bounding box center [223, 213] width 63 height 34
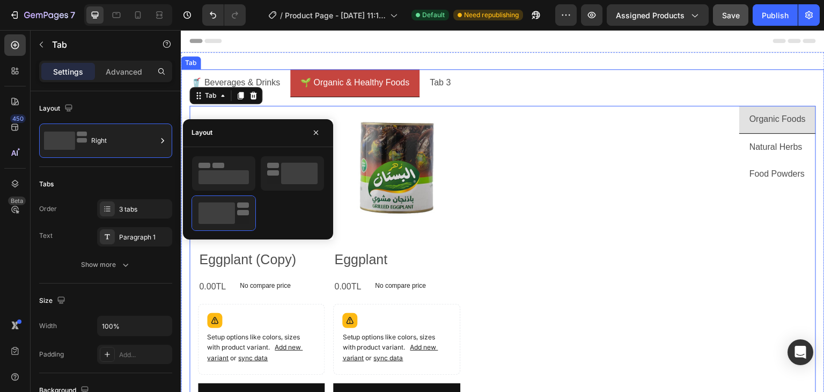
click at [274, 97] on div "Natural Beverages Coffee & Tea Can not get product of collection from Shopify W…" at bounding box center [503, 267] width 644 height 340
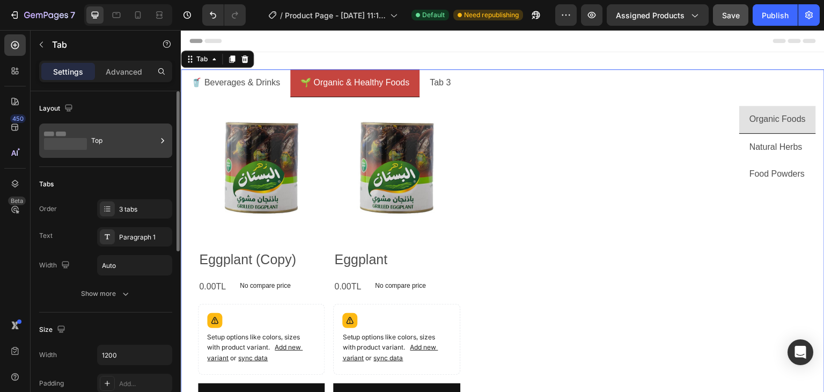
click at [119, 137] on div "Top" at bounding box center [123, 140] width 65 height 25
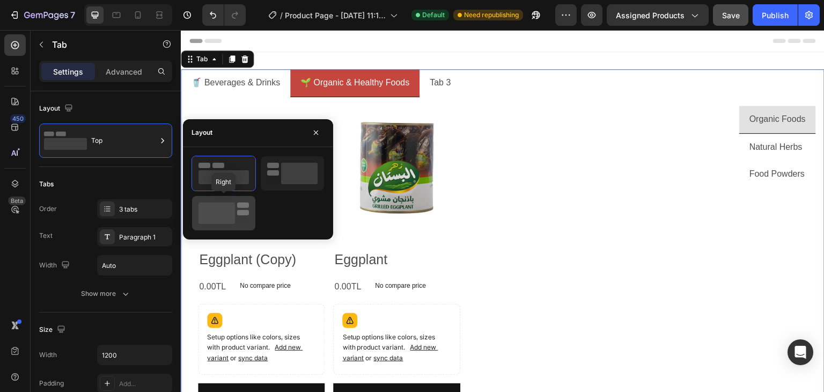
click at [228, 209] on rect at bounding box center [217, 212] width 36 height 21
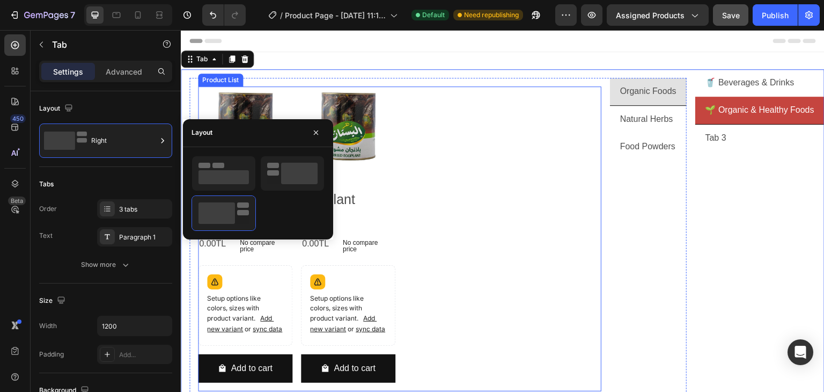
click at [425, 144] on div "Product Images Eggplant (Copy) Product Title 0.00TL Product Price Product Price…" at bounding box center [400, 238] width 404 height 305
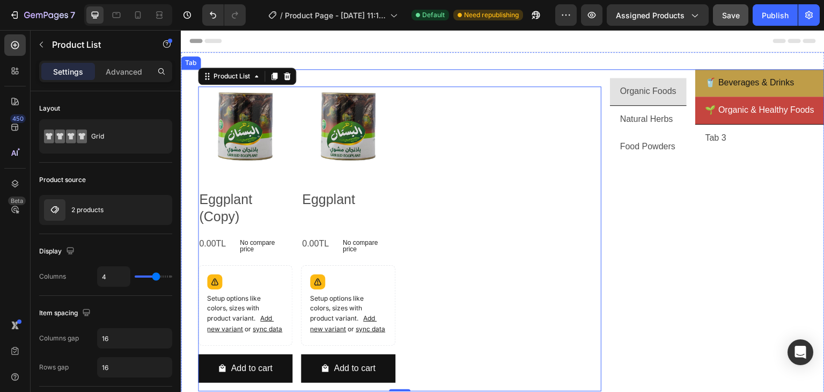
click at [734, 87] on p "🥤 Beverages & Drinks" at bounding box center [750, 83] width 89 height 16
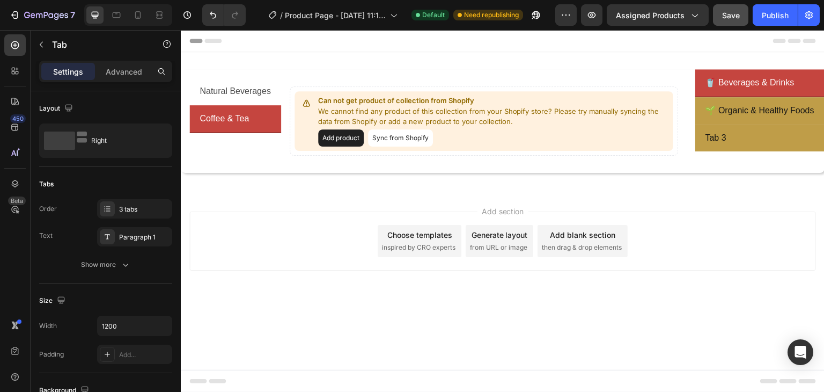
click at [741, 142] on li "Tab 3" at bounding box center [760, 138] width 129 height 27
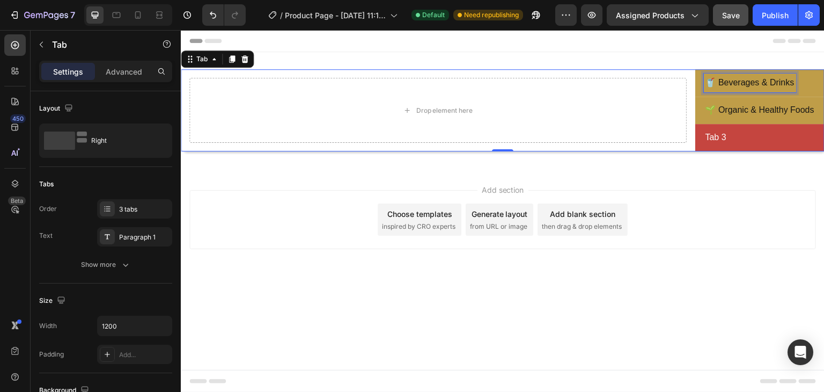
click at [751, 83] on p "🥤 Beverages & Drinks" at bounding box center [750, 83] width 89 height 16
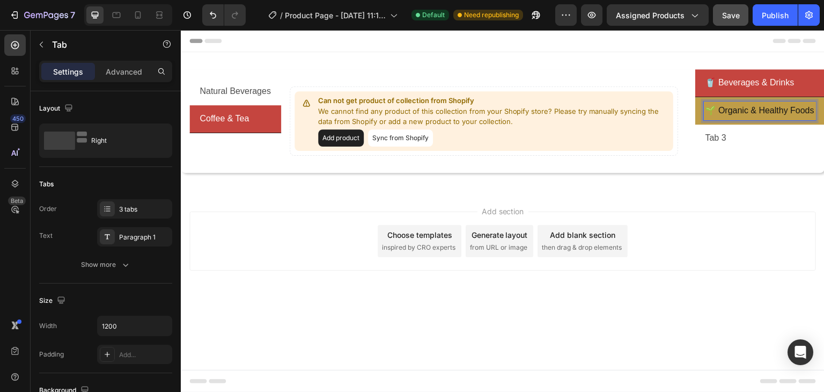
click at [767, 118] on div "🌱 Organic & Healthy Foods" at bounding box center [760, 110] width 112 height 19
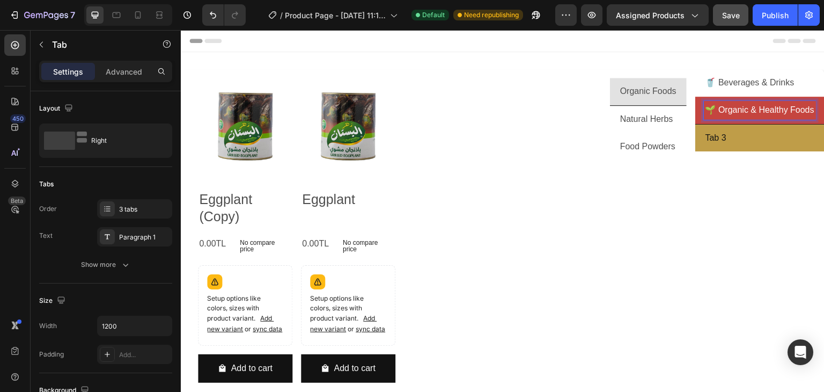
click at [764, 138] on li "Tab 3" at bounding box center [760, 138] width 129 height 27
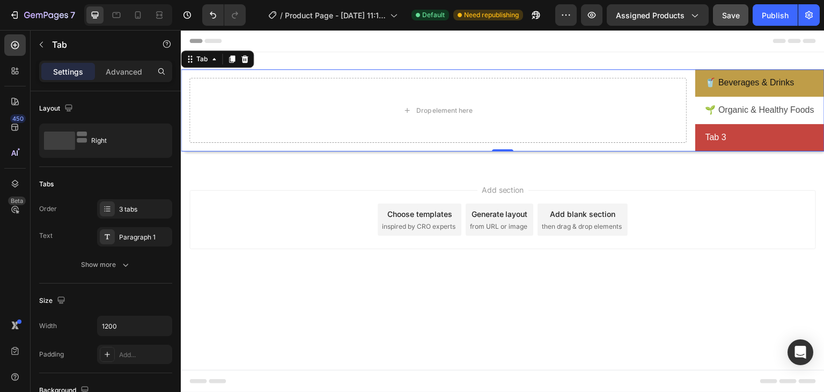
click at [803, 76] on li "🥤 Beverages & Drinks" at bounding box center [760, 82] width 129 height 27
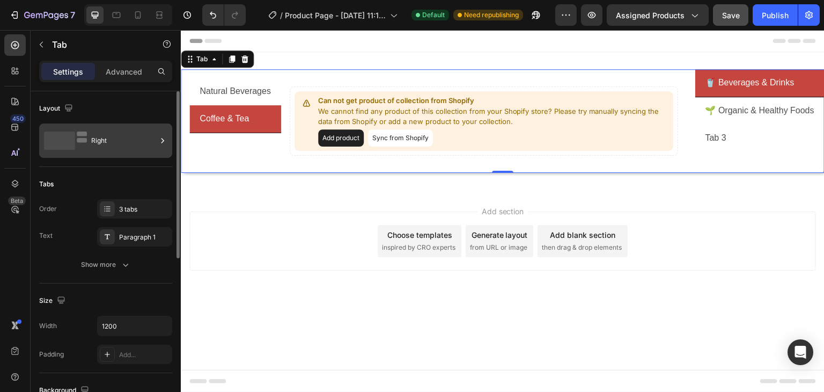
click at [101, 140] on div "Right" at bounding box center [123, 140] width 65 height 25
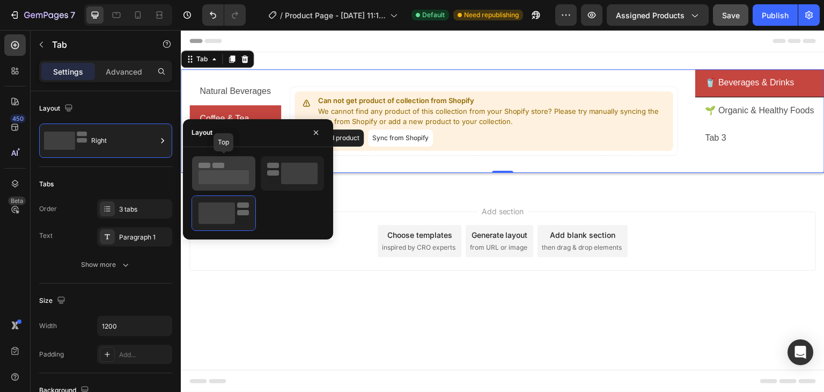
click at [237, 169] on icon at bounding box center [224, 173] width 50 height 21
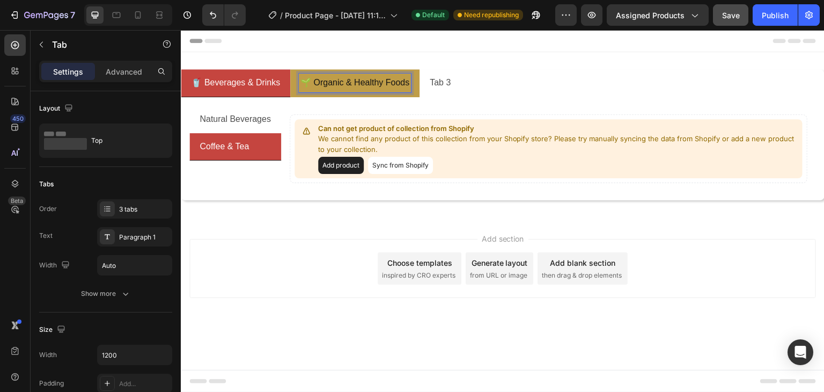
click at [413, 92] on li "🌱 Organic & Healthy Foods" at bounding box center [354, 83] width 129 height 28
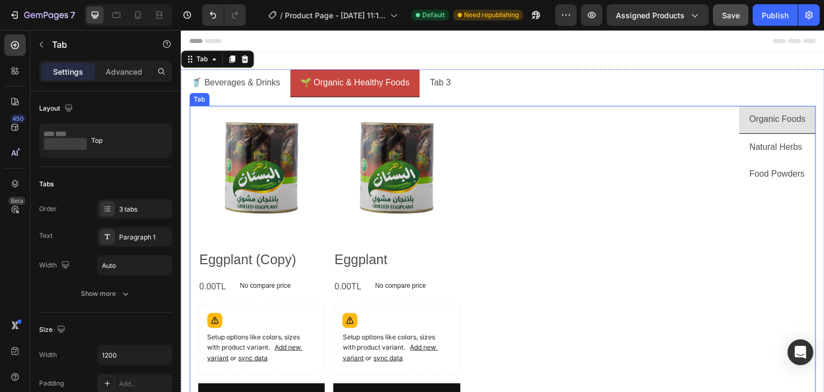
click at [752, 194] on div "Organic Foods Natural Herbs Food Powders" at bounding box center [778, 267] width 77 height 323
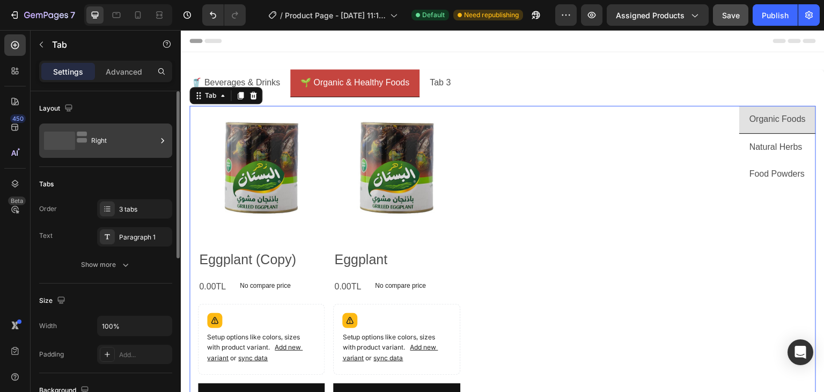
click at [96, 137] on div "Right" at bounding box center [123, 140] width 65 height 25
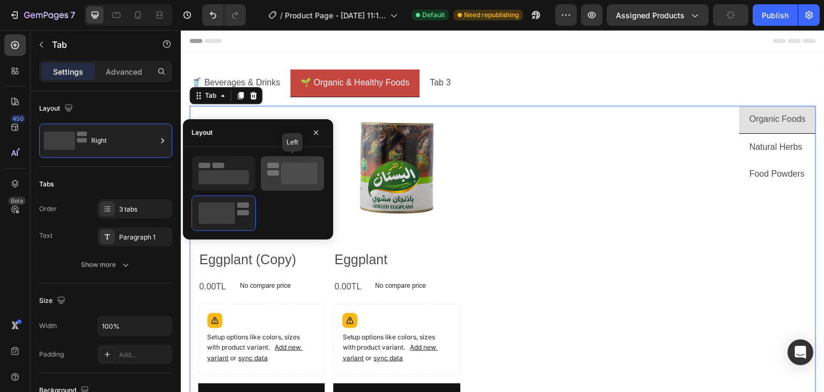
click at [283, 172] on rect at bounding box center [299, 173] width 36 height 21
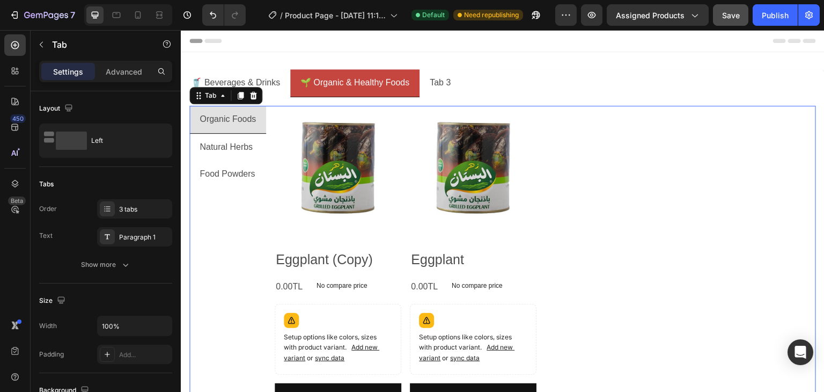
click at [238, 270] on div "Organic Foods Natural Herbs Food Powders" at bounding box center [227, 267] width 77 height 323
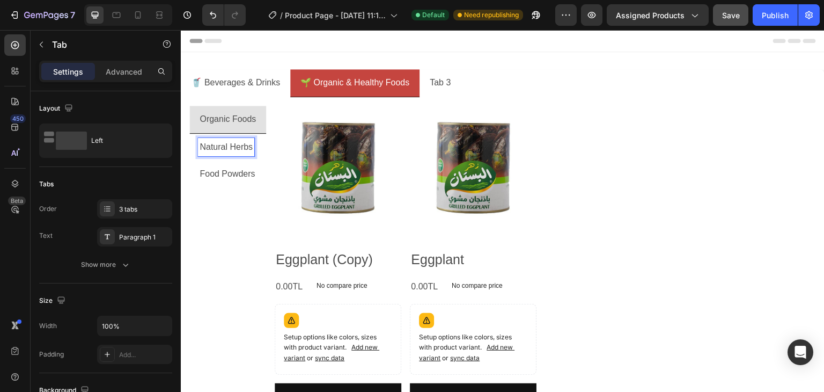
click at [228, 115] on p "Organic Foods" at bounding box center [228, 120] width 56 height 16
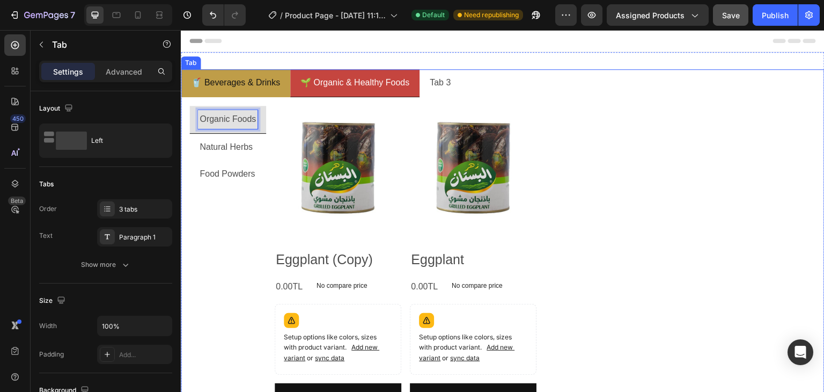
click at [222, 86] on p "🥤 Beverages & Drinks" at bounding box center [235, 83] width 89 height 16
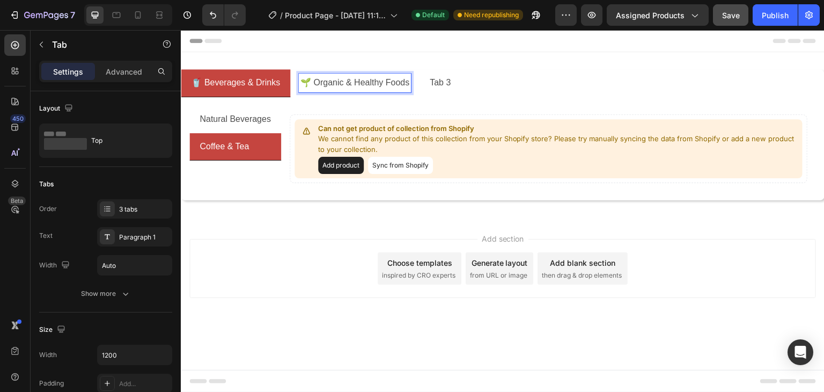
click at [327, 91] on div "🌱 Organic & Healthy Foods" at bounding box center [355, 83] width 112 height 19
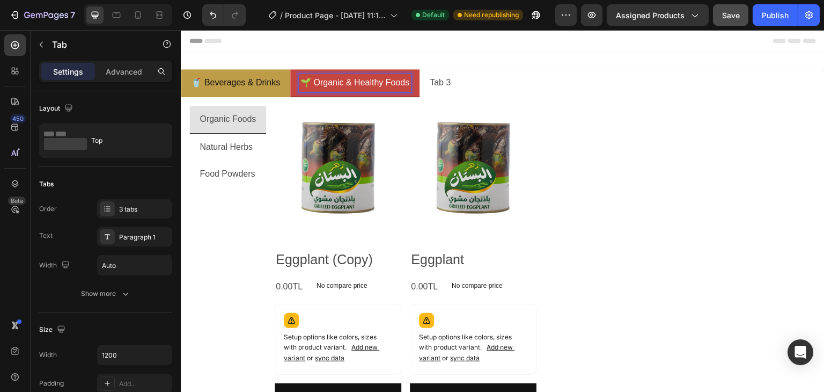
click at [239, 82] on p "🥤 Beverages & Drinks" at bounding box center [235, 83] width 89 height 16
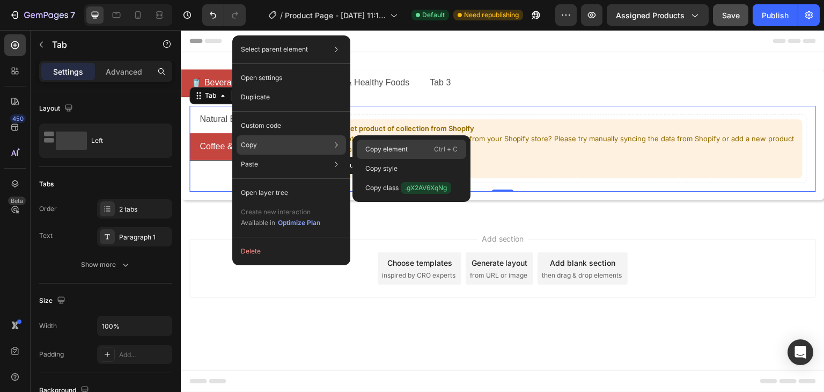
click at [418, 159] on div "Copy element Ctrl + C" at bounding box center [411, 168] width 109 height 19
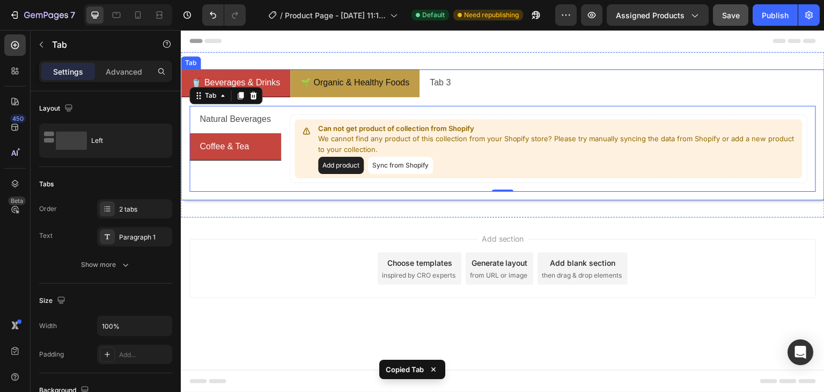
click at [356, 92] on div "🌱 Organic & Healthy Foods" at bounding box center [355, 83] width 112 height 19
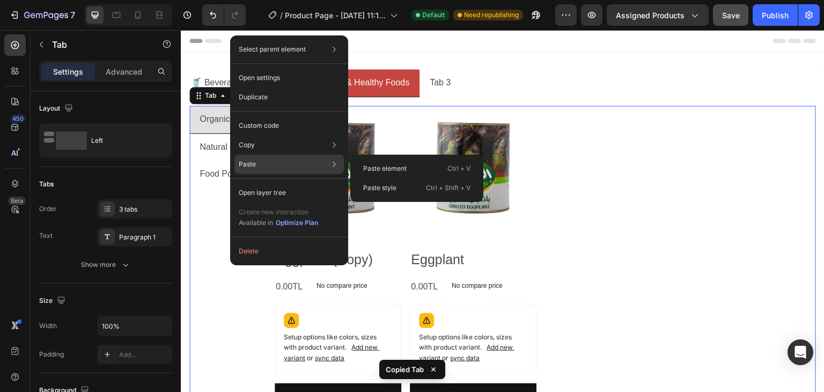
drag, startPoint x: 255, startPoint y: 164, endPoint x: 262, endPoint y: 164, distance: 7.0
click at [256, 183] on div "Paste Paste element Ctrl + V Paste style Ctrl + Shift + V" at bounding box center [289, 192] width 109 height 19
click at [379, 169] on p "Paste element" at bounding box center [384, 169] width 43 height 10
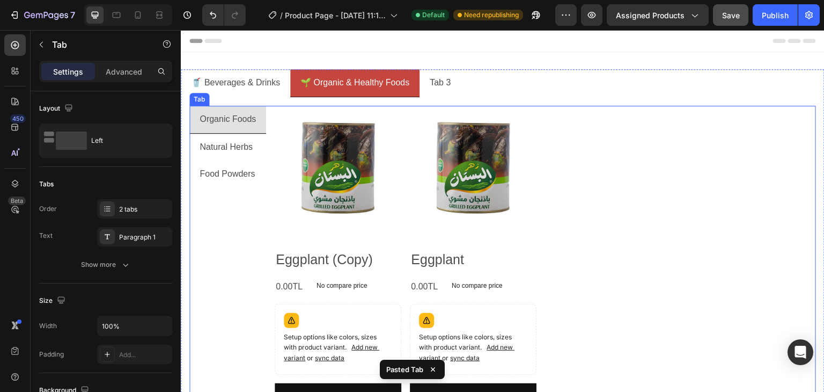
click at [247, 236] on div "Organic Foods Natural Herbs Food Powders" at bounding box center [227, 267] width 77 height 323
click at [228, 123] on p "Organic Foods" at bounding box center [228, 120] width 56 height 16
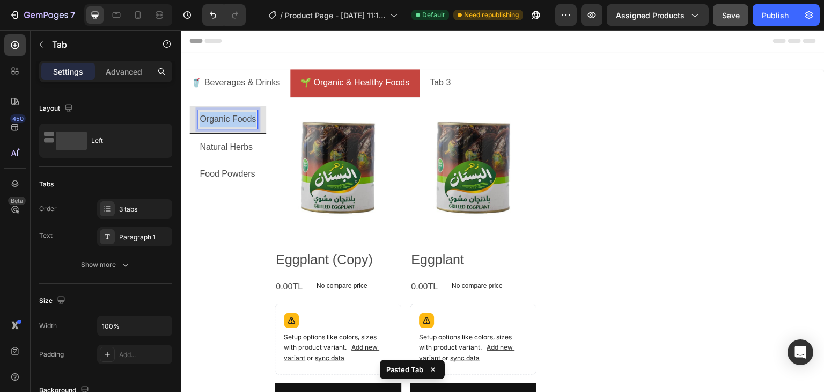
click at [228, 123] on p "Organic Foods" at bounding box center [228, 120] width 56 height 16
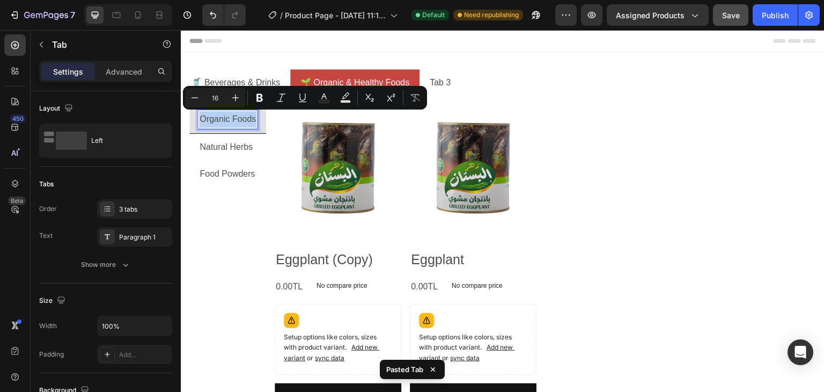
copy p "Organic Foods"
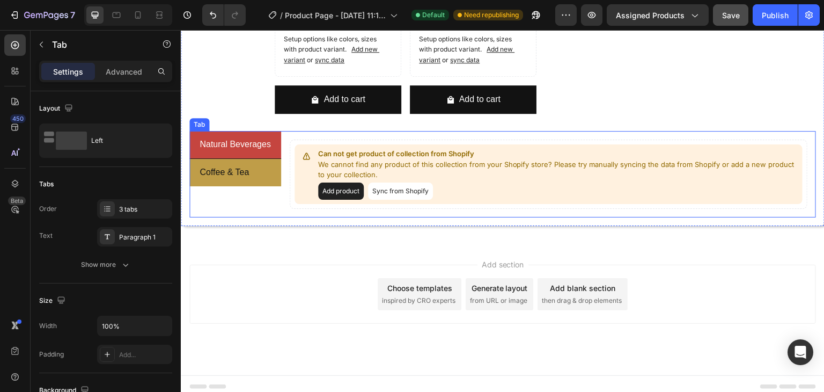
scroll to position [300, 0]
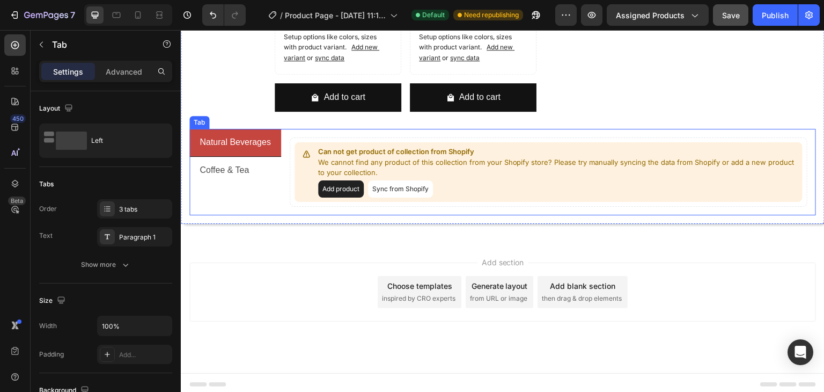
click at [239, 139] on p "Natural Beverages" at bounding box center [235, 143] width 71 height 16
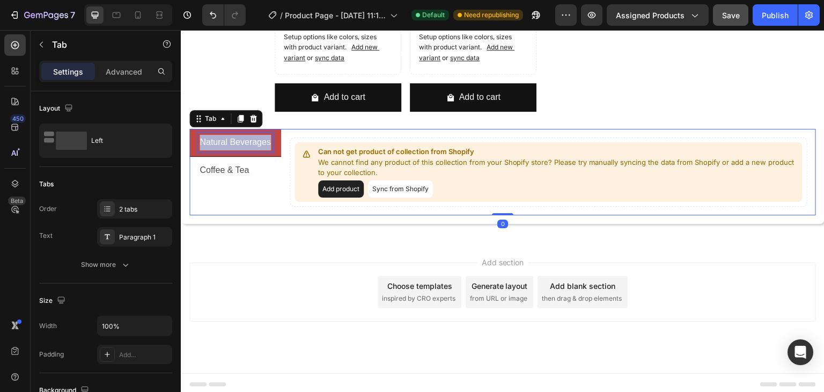
click at [239, 139] on p "Natural Beverages" at bounding box center [235, 143] width 71 height 16
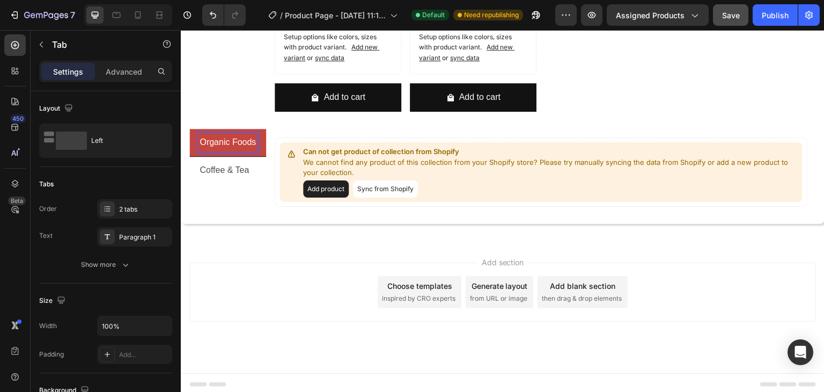
scroll to position [0, 0]
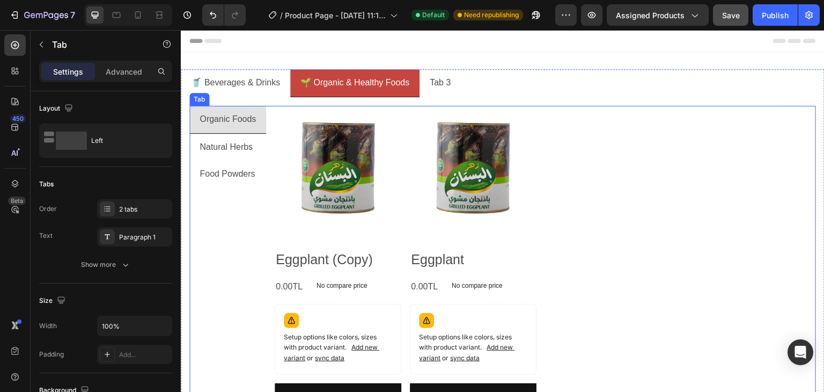
click at [238, 141] on p "Natural Herbs" at bounding box center [226, 148] width 53 height 16
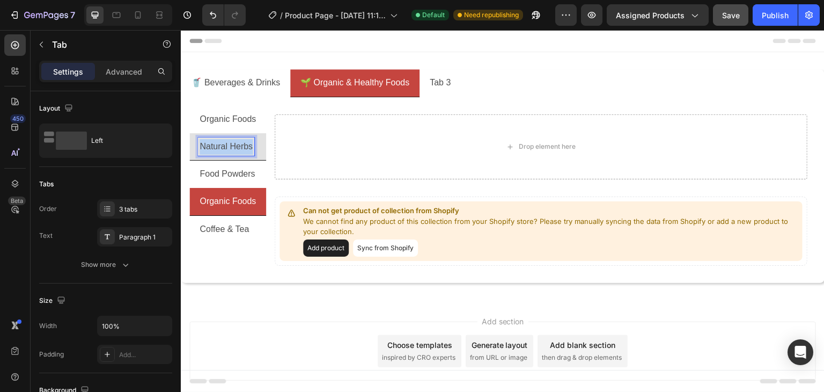
click at [238, 140] on p "Natural Herbs" at bounding box center [226, 147] width 53 height 16
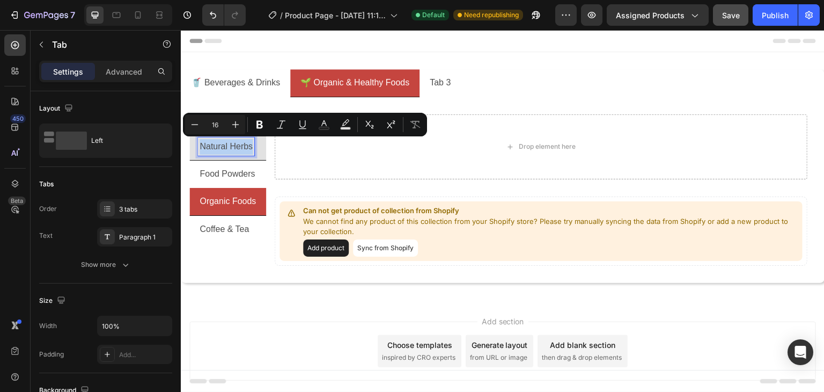
copy p "Natural Herbs"
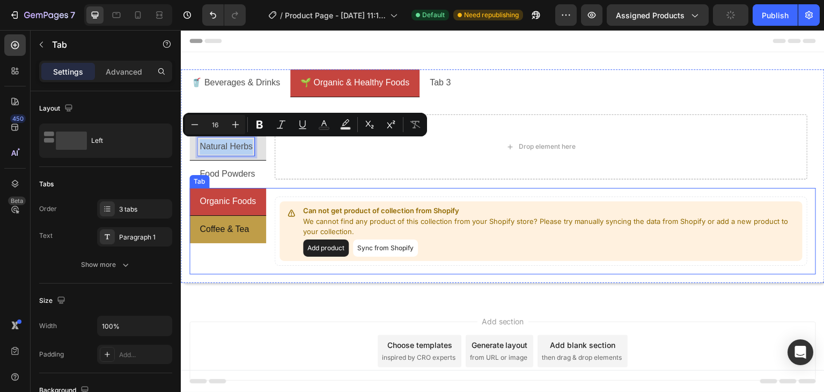
click at [226, 224] on p "Coffee & Tea" at bounding box center [224, 230] width 49 height 16
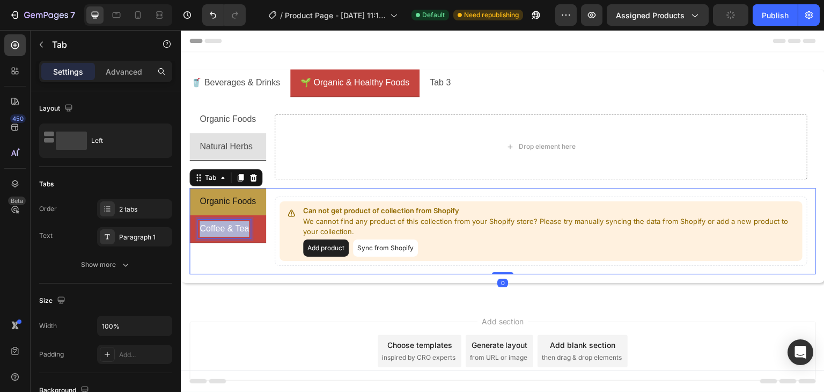
click at [226, 224] on p "Coffee & Tea" at bounding box center [224, 229] width 49 height 16
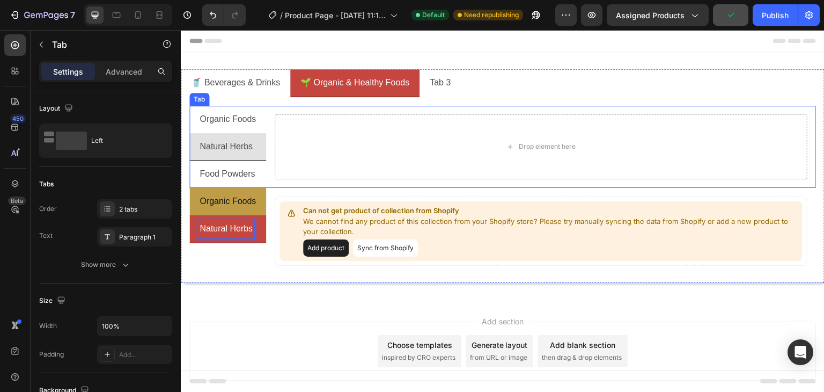
click at [230, 173] on p "Food Powders" at bounding box center [227, 174] width 55 height 16
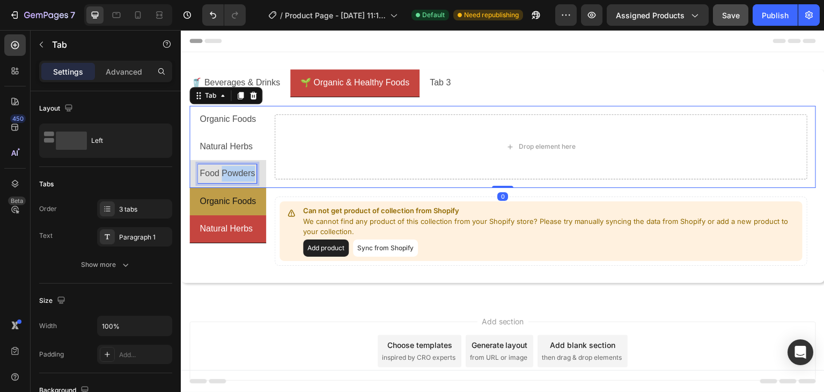
click at [230, 173] on p "Food Powders" at bounding box center [227, 174] width 55 height 16
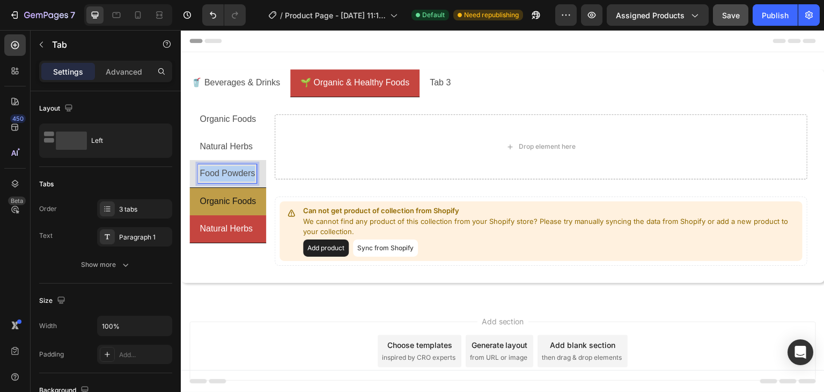
copy p "Food Powders"
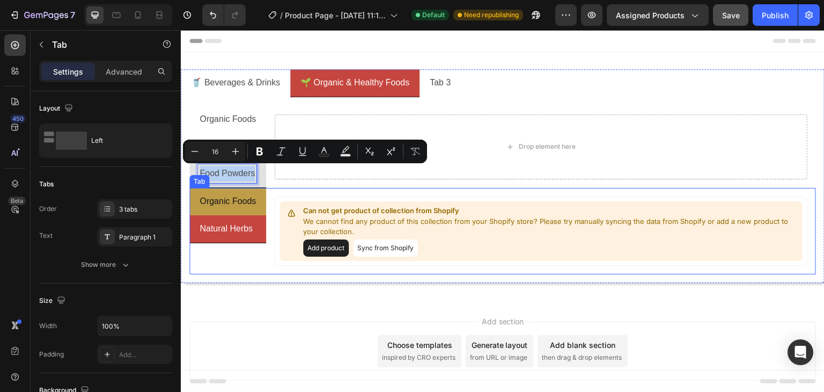
click at [227, 248] on div "Organic Foods Natural Herbs" at bounding box center [227, 231] width 77 height 86
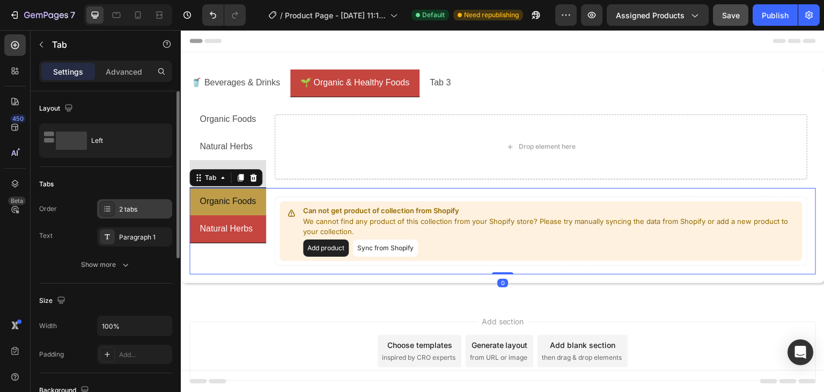
click at [139, 211] on div "2 tabs" at bounding box center [144, 209] width 50 height 10
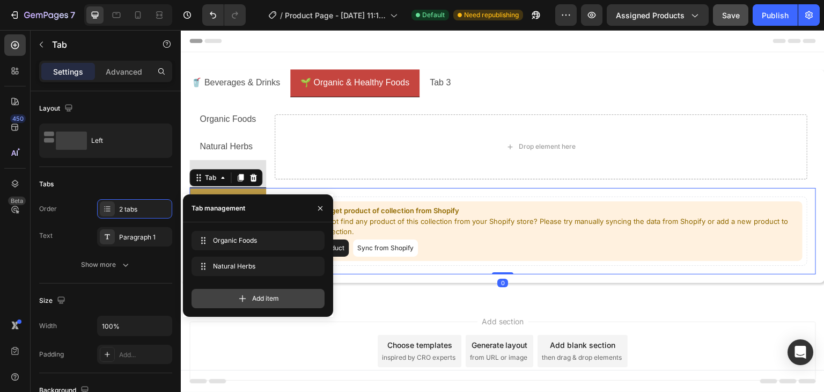
click at [254, 289] on div "Add item" at bounding box center [258, 298] width 133 height 19
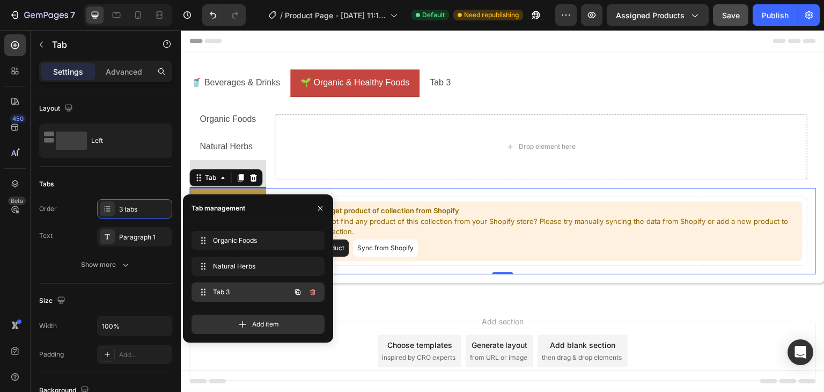
click at [245, 290] on span "Tab 3" at bounding box center [243, 292] width 61 height 10
click at [322, 204] on icon "button" at bounding box center [320, 208] width 9 height 9
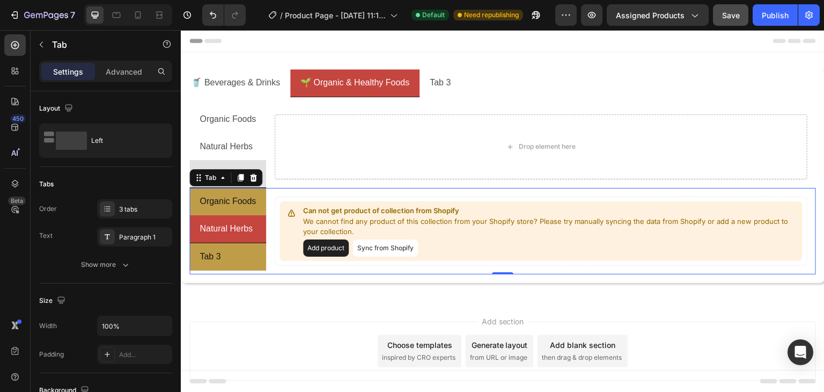
click at [234, 253] on li "Tab 3" at bounding box center [227, 256] width 77 height 27
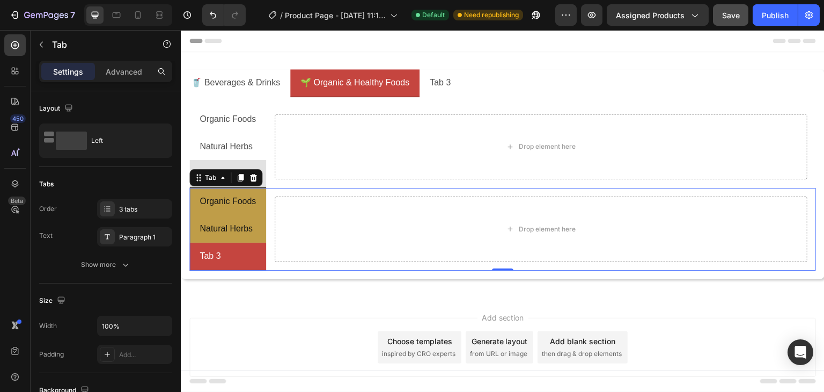
click at [234, 253] on li "Tab 3" at bounding box center [227, 257] width 77 height 28
click at [213, 253] on p "Tab 3" at bounding box center [210, 256] width 21 height 16
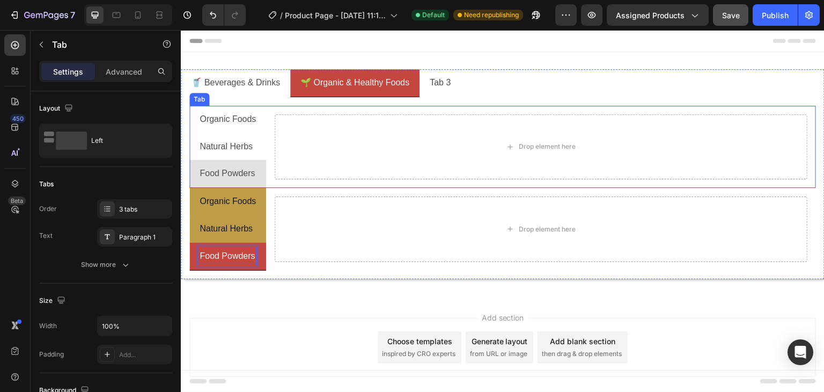
click at [268, 162] on div "Product Images Eggplant (Copy) Product Title 0.00TL Product Price Product Price…" at bounding box center [541, 147] width 550 height 82
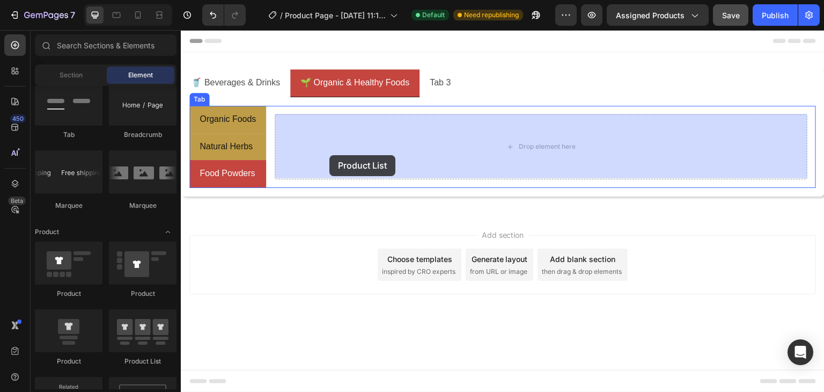
drag, startPoint x: 352, startPoint y: 327, endPoint x: 330, endPoint y: 155, distance: 173.2
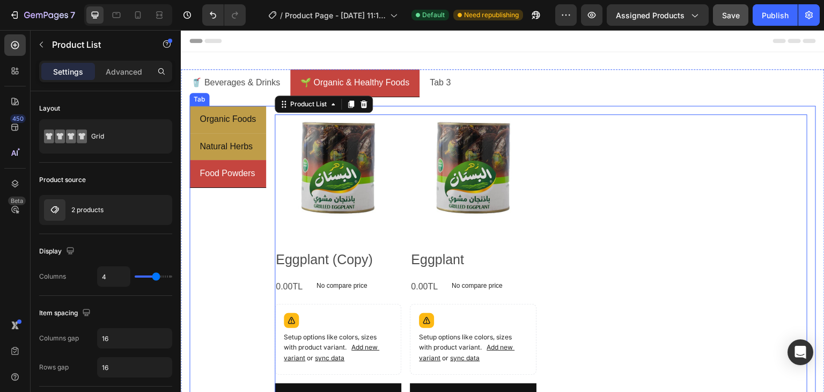
click at [228, 147] on p "Natural Herbs" at bounding box center [226, 147] width 53 height 16
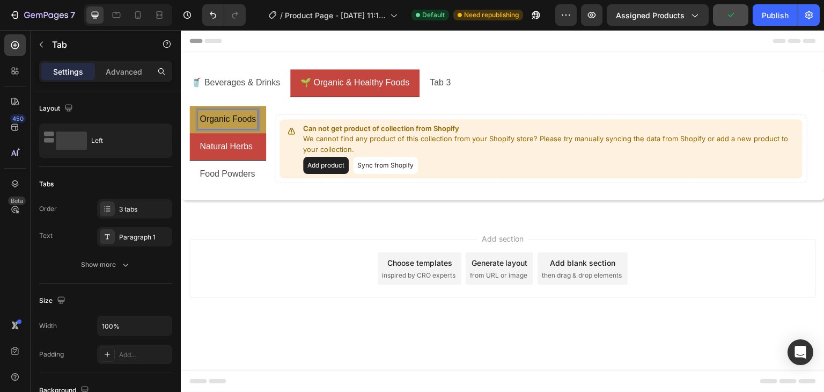
click at [260, 122] on li "Organic Foods" at bounding box center [227, 119] width 77 height 27
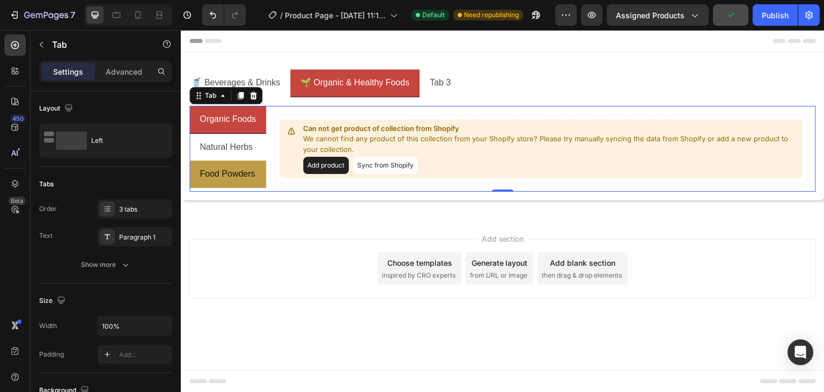
click at [237, 173] on p "Food Powders" at bounding box center [227, 174] width 55 height 16
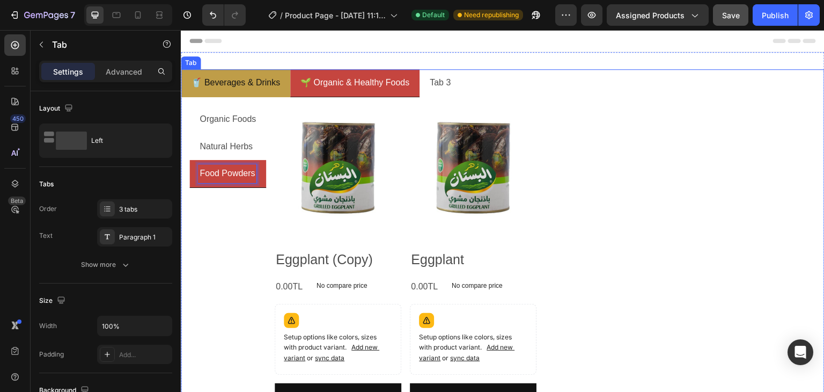
click at [251, 85] on p "🥤 Beverages & Drinks" at bounding box center [235, 83] width 89 height 16
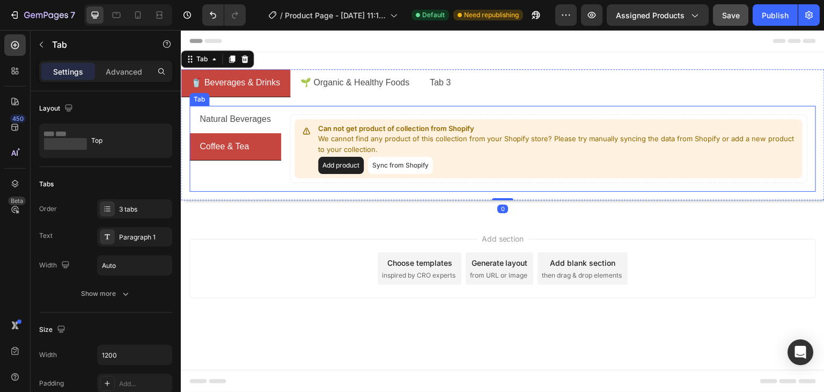
click at [253, 113] on p "Natural Beverages" at bounding box center [235, 120] width 71 height 16
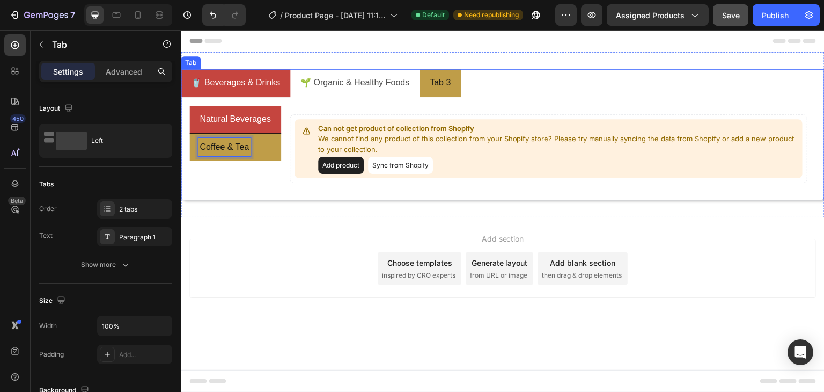
click at [444, 88] on p "Tab 3" at bounding box center [440, 83] width 21 height 16
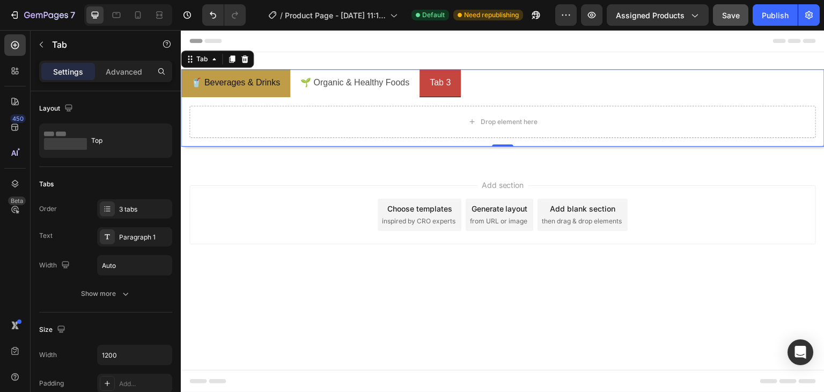
click at [283, 87] on li "🥤 Beverages & Drinks" at bounding box center [235, 83] width 109 height 28
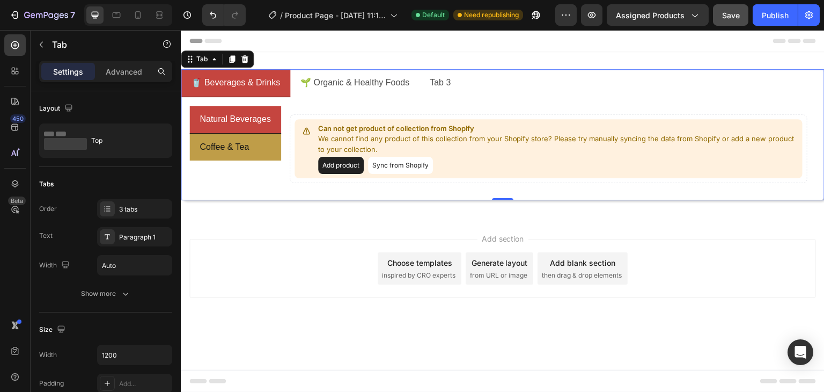
click at [488, 84] on ul "🥤 Beverages & Drinks 🌱 Organic & Healthy Foods Tab 3" at bounding box center [503, 83] width 644 height 28
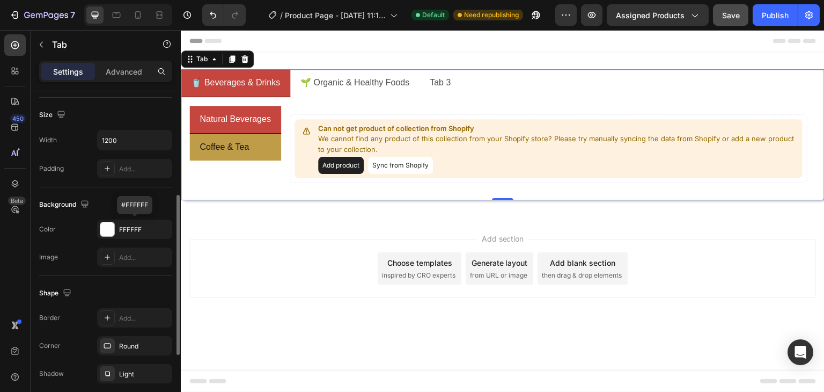
scroll to position [322, 0]
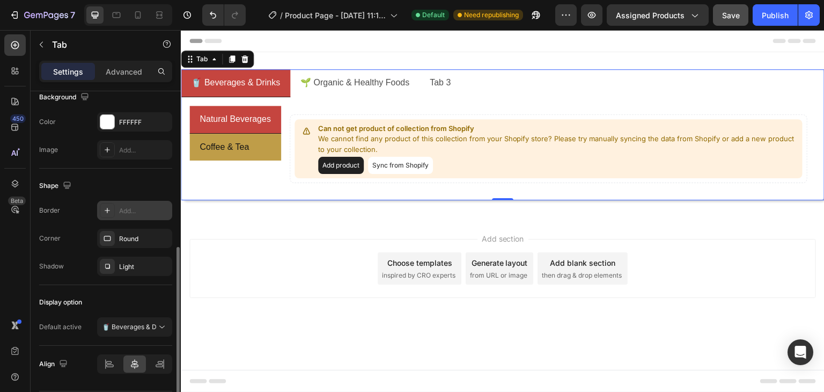
click at [134, 210] on div "Add..." at bounding box center [144, 211] width 50 height 10
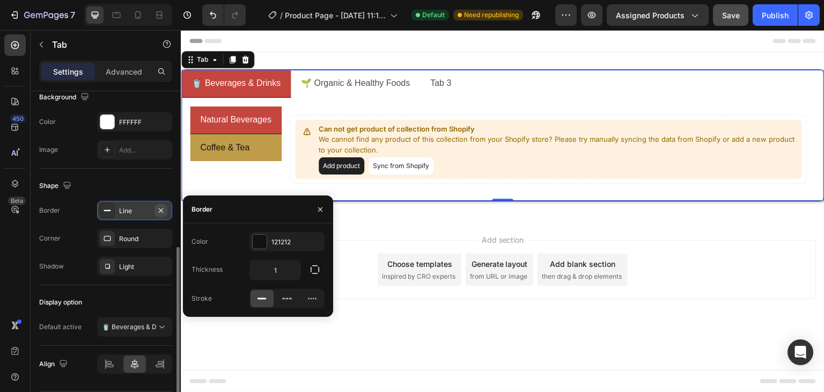
click at [163, 207] on icon "button" at bounding box center [161, 210] width 9 height 9
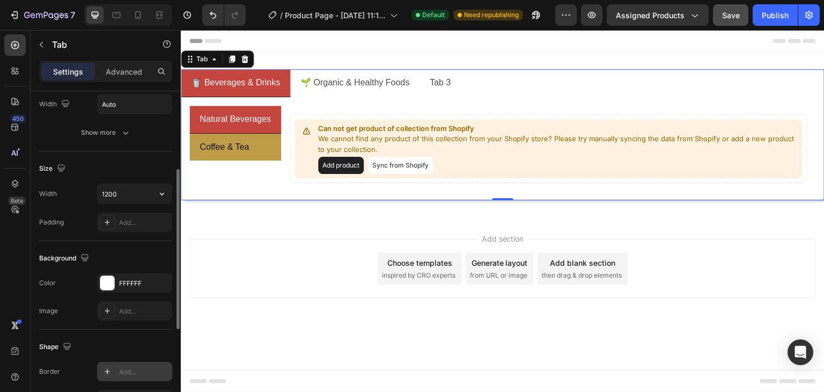
scroll to position [107, 0]
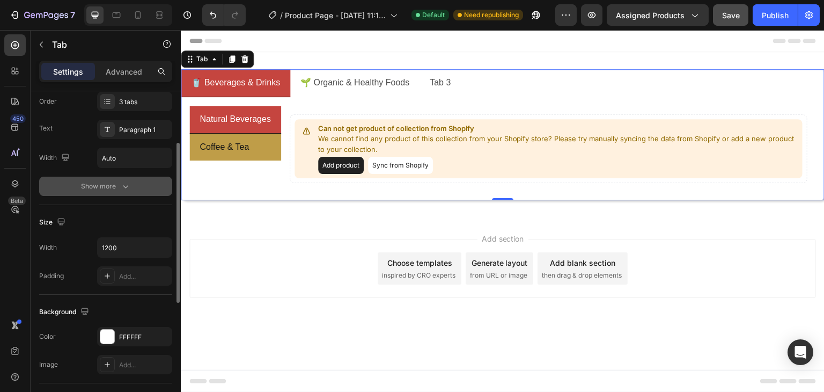
click at [108, 188] on div "Show more" at bounding box center [106, 186] width 50 height 11
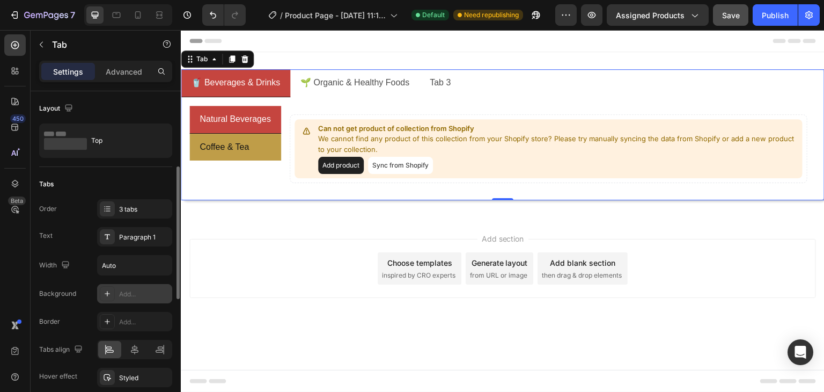
scroll to position [54, 0]
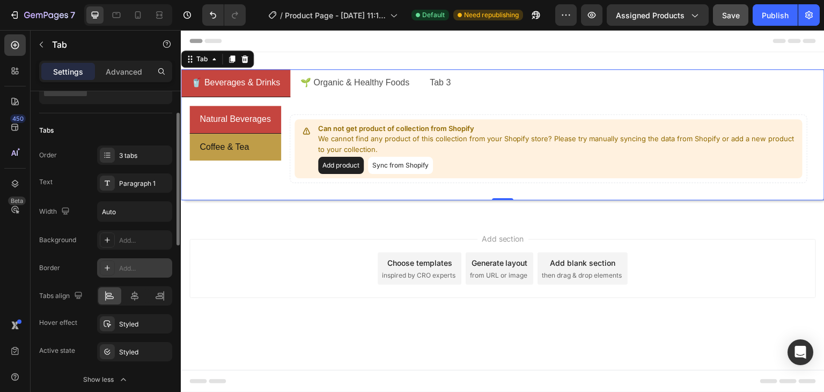
click at [125, 270] on div "Add..." at bounding box center [144, 268] width 50 height 10
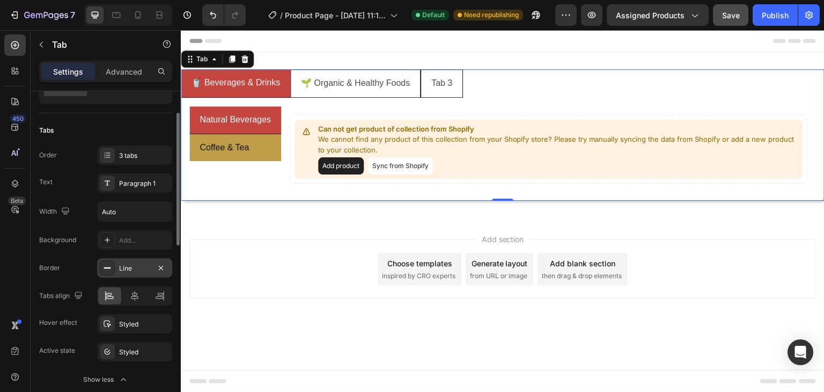
click at [490, 98] on div "Natural Beverages Coffee & Tea Can not get product of collection from Shopify W…" at bounding box center [503, 150] width 644 height 104
click at [276, 229] on div "Add section Choose templates inspired by CRO experts Generate layout from URL o…" at bounding box center [503, 284] width 644 height 132
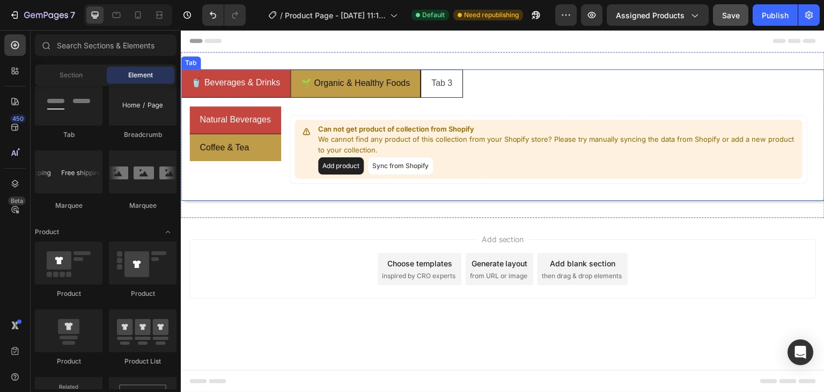
click at [361, 85] on p "🌱 Organic & Healthy Foods" at bounding box center [355, 84] width 109 height 16
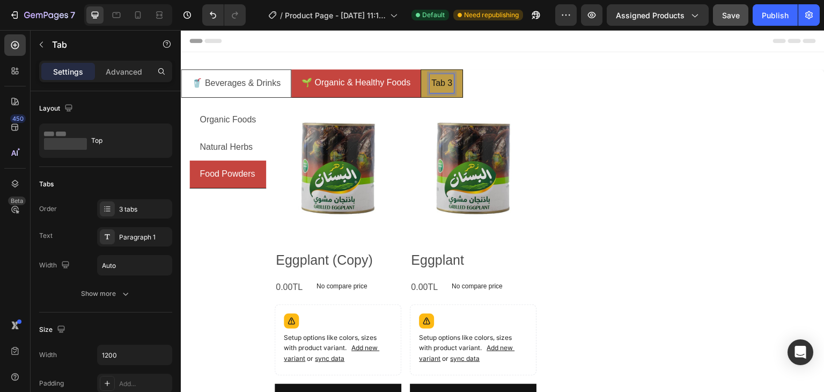
click at [444, 80] on p "Tab 3" at bounding box center [441, 84] width 21 height 16
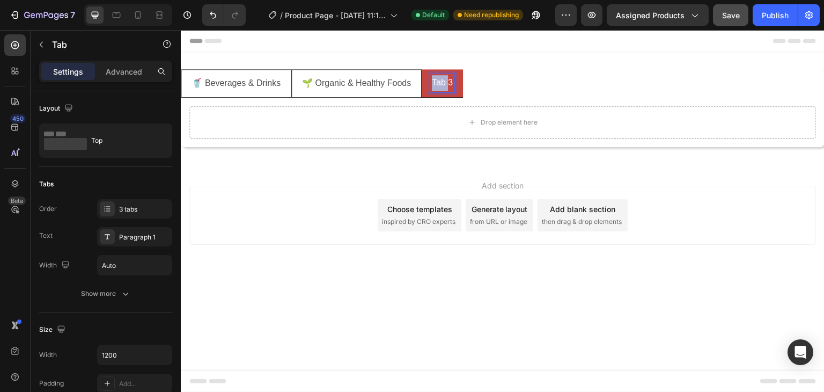
click at [444, 80] on p "Tab 3" at bounding box center [442, 83] width 21 height 16
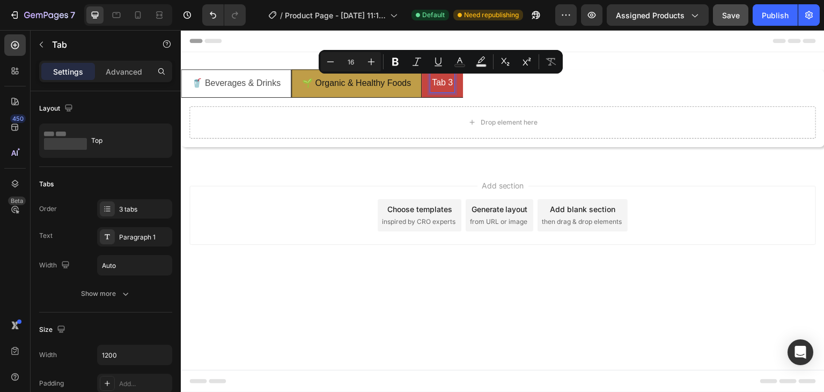
click at [369, 74] on div "🌱 Organic & Healthy Foods" at bounding box center [357, 83] width 112 height 19
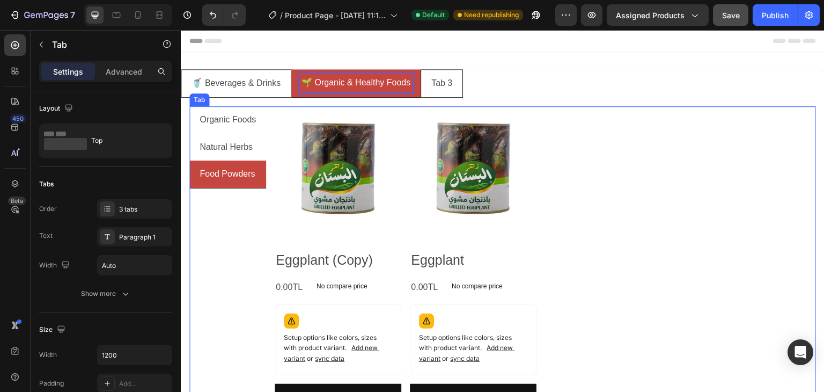
click at [200, 100] on div "Tab" at bounding box center [200, 100] width 16 height 10
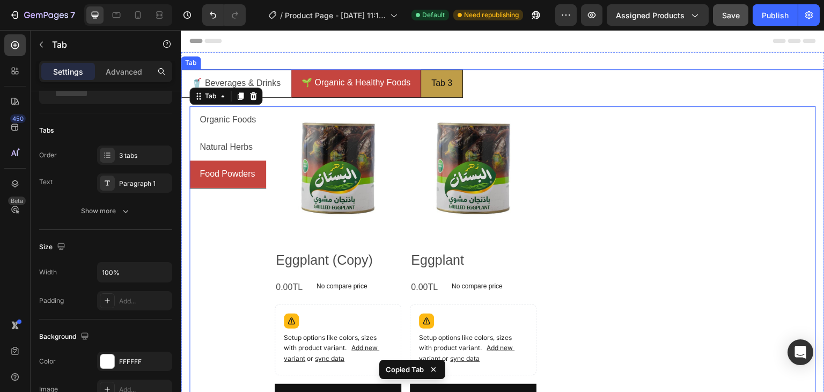
click at [437, 84] on p "Tab 3" at bounding box center [441, 84] width 21 height 16
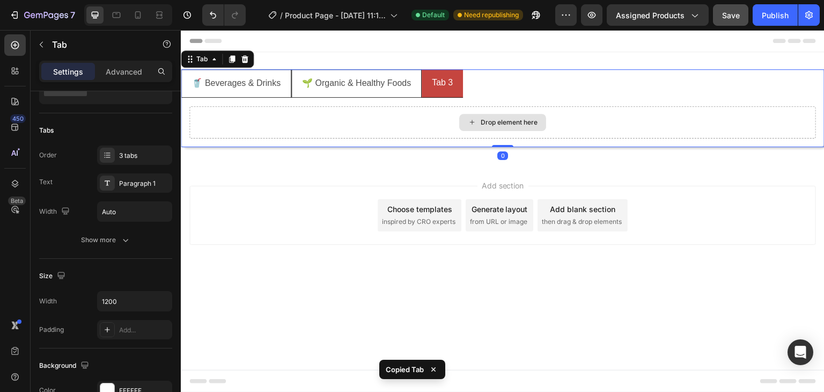
click at [344, 121] on div "Drop element here" at bounding box center [502, 122] width 627 height 32
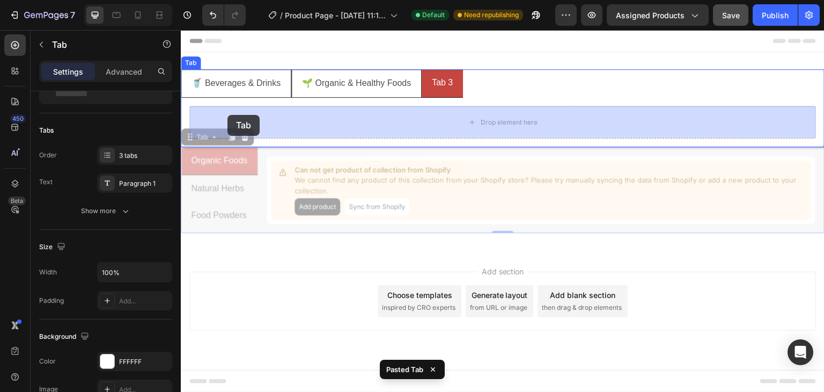
drag, startPoint x: 204, startPoint y: 137, endPoint x: 228, endPoint y: 115, distance: 31.9
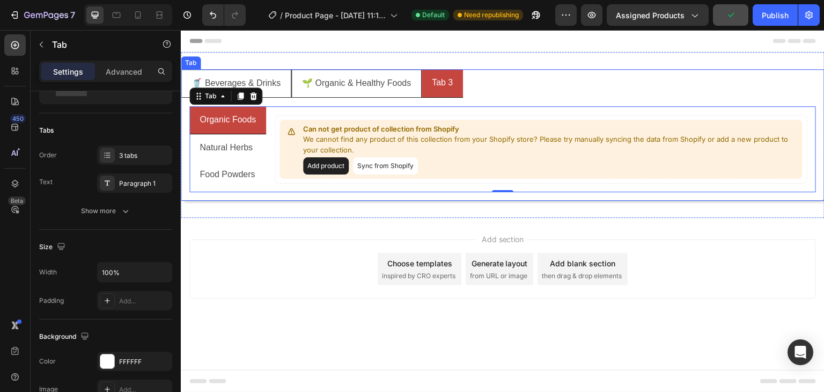
click at [445, 80] on p "Tab 3" at bounding box center [442, 83] width 21 height 16
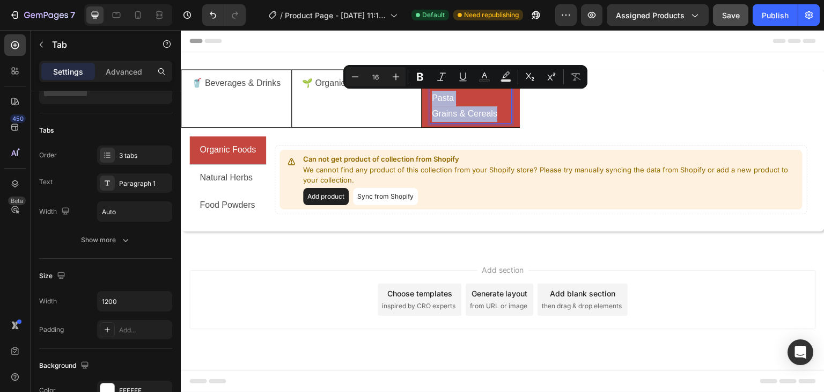
click at [432, 99] on div "🍝 Grains & Staples Pasta Grains & Cereals" at bounding box center [470, 98] width 81 height 49
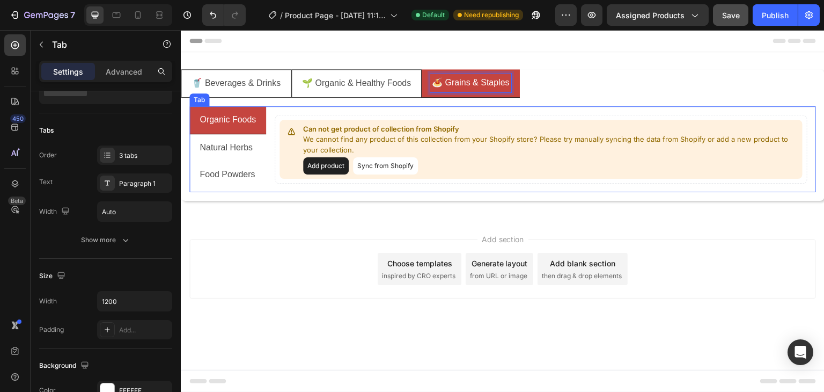
click at [230, 123] on p "Organic Foods" at bounding box center [228, 120] width 56 height 16
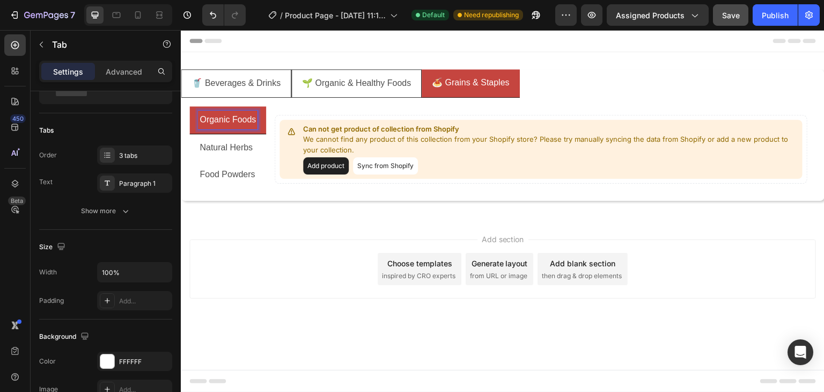
click at [230, 123] on p "Organic Foods" at bounding box center [228, 120] width 56 height 16
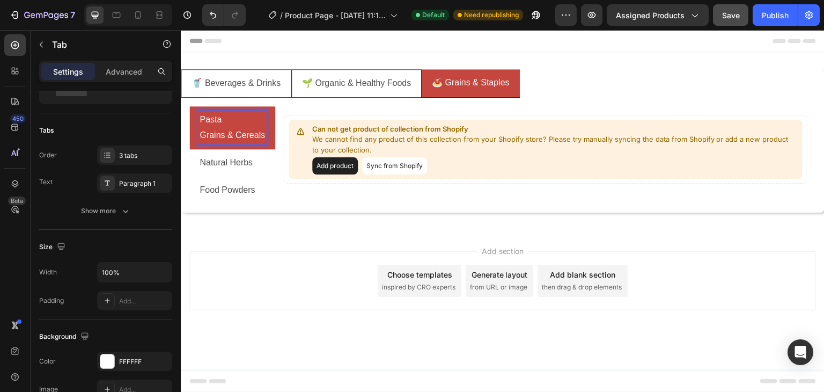
click at [225, 135] on p "Grains & Cereals" at bounding box center [232, 136] width 65 height 16
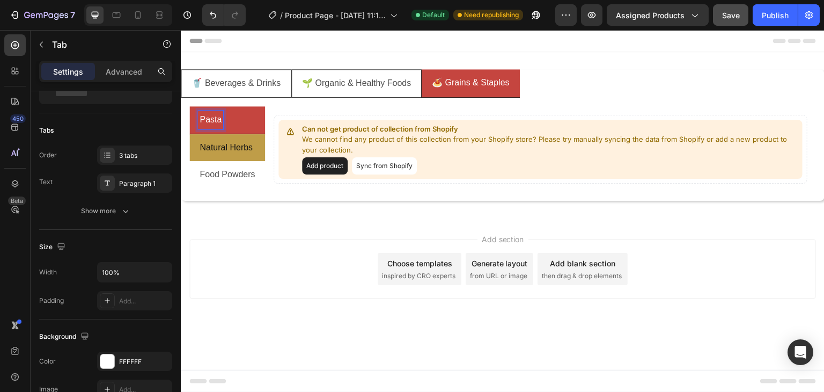
click at [219, 148] on p "Natural Herbs" at bounding box center [226, 148] width 53 height 16
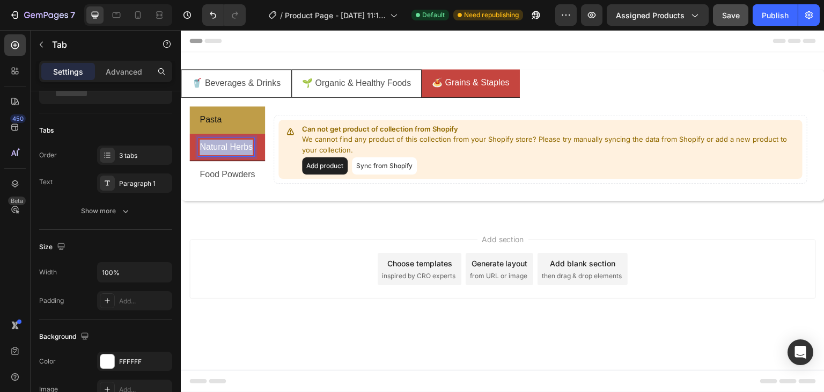
click at [219, 148] on p "Natural Herbs" at bounding box center [226, 148] width 53 height 16
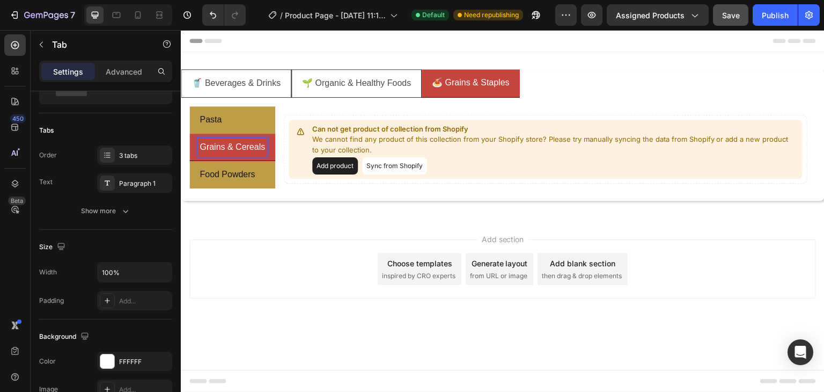
click at [260, 177] on li "Food Powders" at bounding box center [232, 174] width 86 height 27
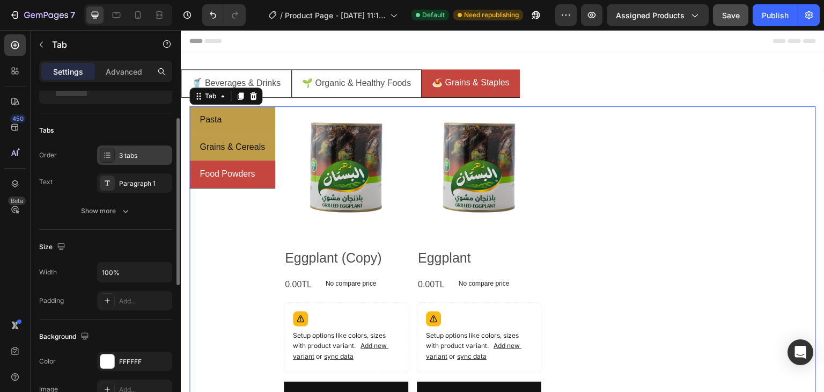
click at [127, 160] on div "3 tabs" at bounding box center [134, 154] width 75 height 19
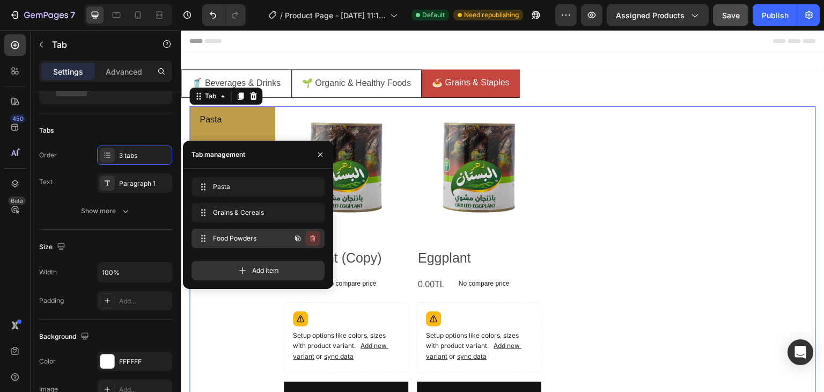
click at [314, 240] on icon "button" at bounding box center [313, 238] width 9 height 9
click at [303, 240] on div "Delete" at bounding box center [306, 238] width 20 height 10
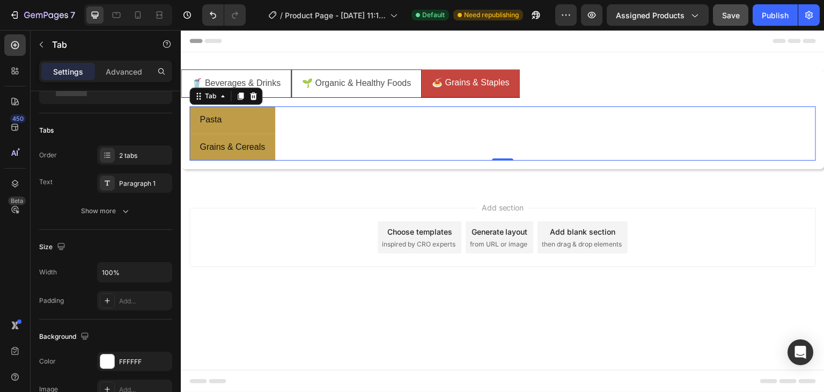
click at [349, 134] on div "Can not get product of collection from Shopify We cannot find any product of th…" at bounding box center [545, 133] width 541 height 55
click at [231, 119] on li "Pasta" at bounding box center [232, 119] width 86 height 27
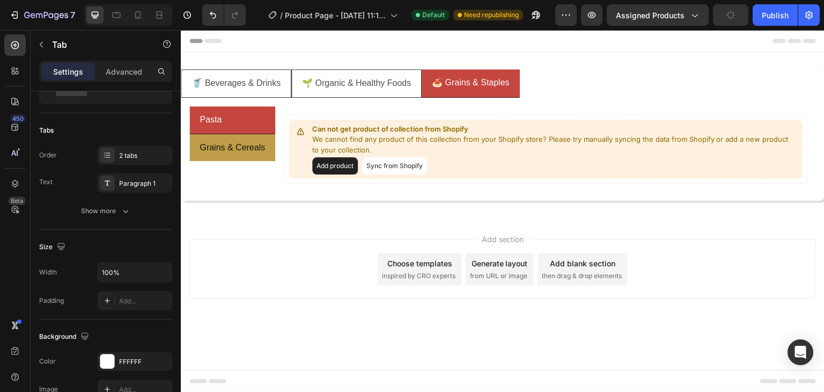
click at [272, 153] on li "Grains & Cereals" at bounding box center [232, 147] width 86 height 27
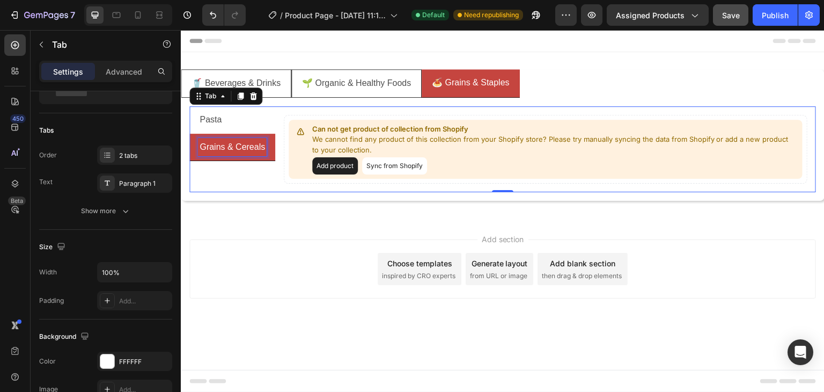
click at [213, 153] on p "Grains & Cereals" at bounding box center [232, 148] width 65 height 16
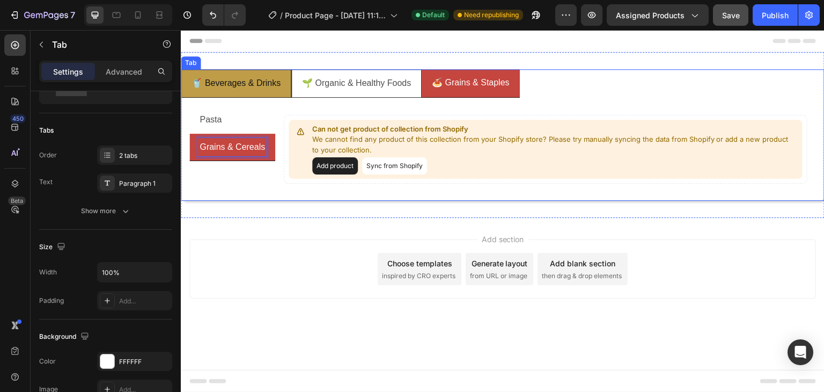
click at [222, 89] on p "🥤 Beverages & Drinks" at bounding box center [236, 84] width 89 height 16
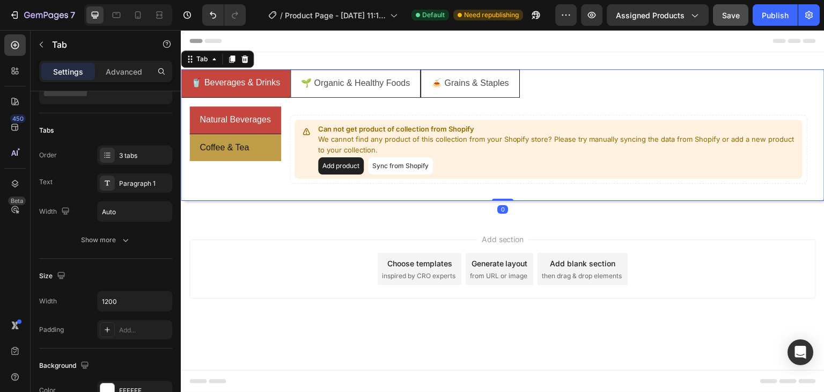
click at [214, 94] on li "🥤 Beverages & Drinks" at bounding box center [235, 83] width 109 height 28
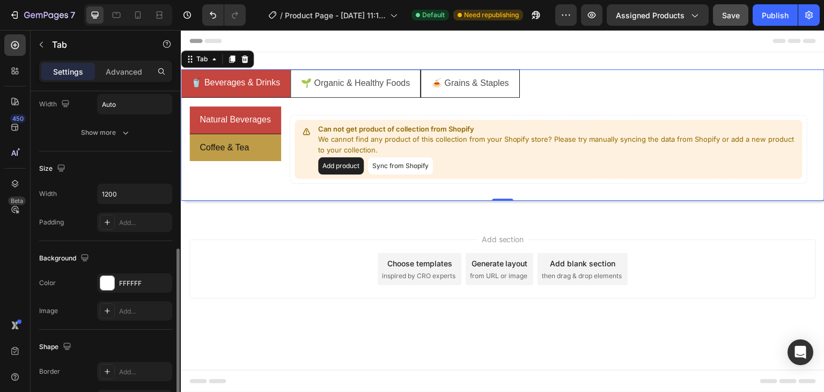
scroll to position [215, 0]
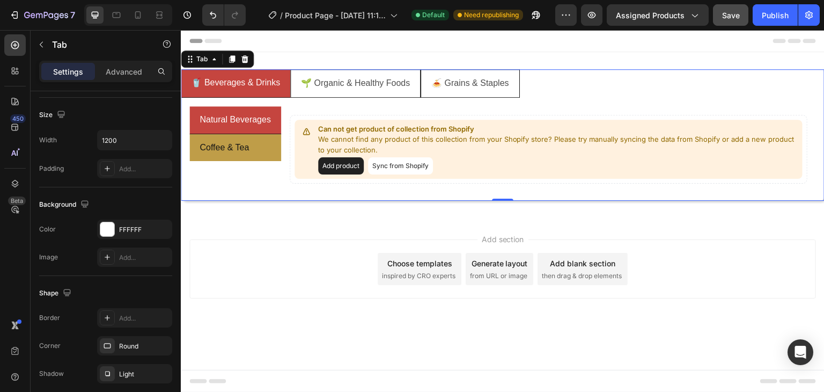
click at [287, 92] on li "🥤 Beverages & Drinks" at bounding box center [235, 83] width 109 height 28
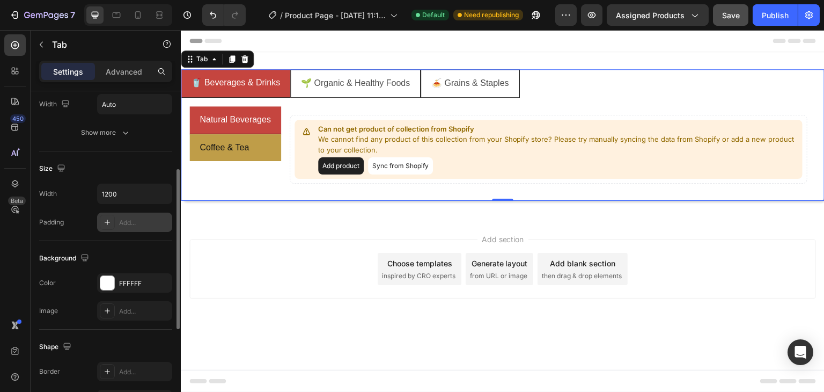
scroll to position [107, 0]
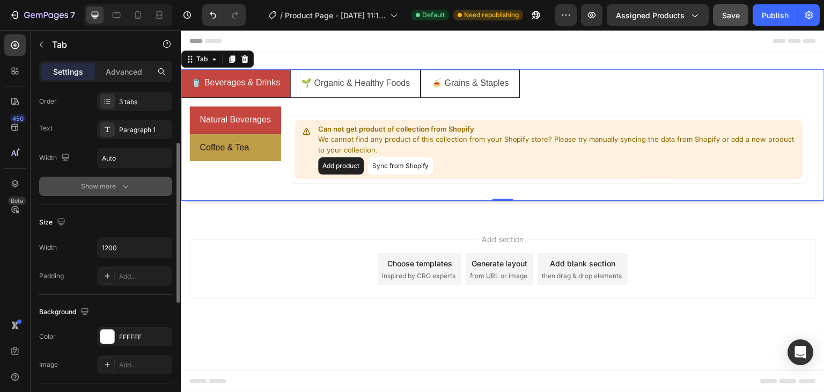
click at [111, 181] on div "Show more" at bounding box center [106, 186] width 50 height 11
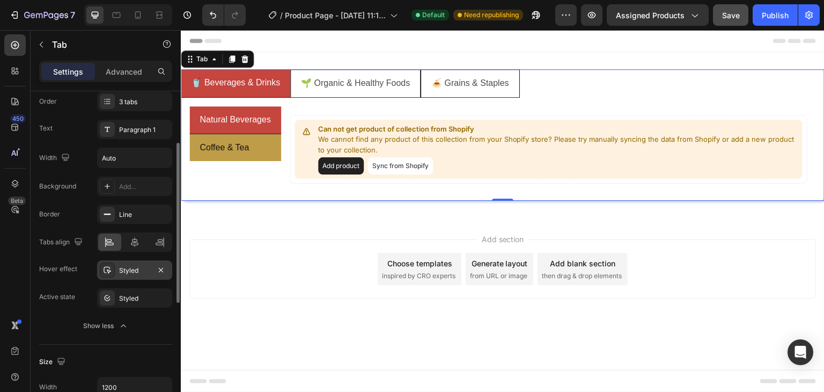
click at [116, 265] on div "Styled" at bounding box center [134, 269] width 75 height 19
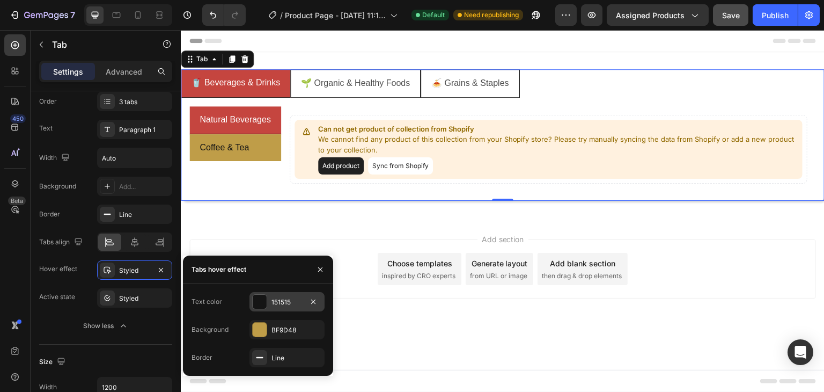
click at [274, 303] on div "151515" at bounding box center [287, 302] width 31 height 10
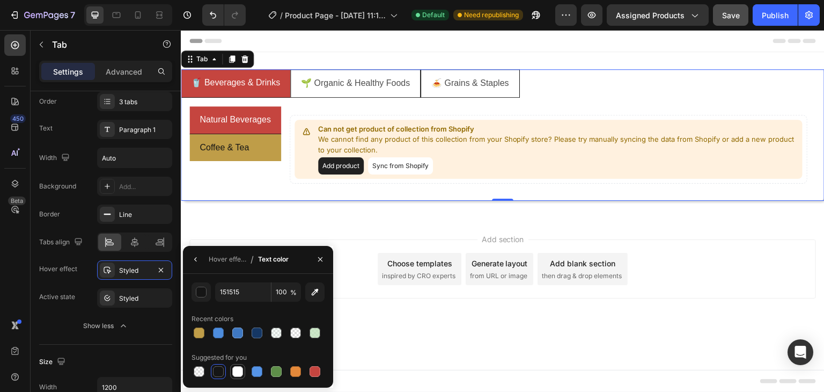
click at [238, 370] on div at bounding box center [237, 371] width 11 height 11
type input "FFFFFF"
click at [196, 261] on icon "button" at bounding box center [196, 259] width 9 height 9
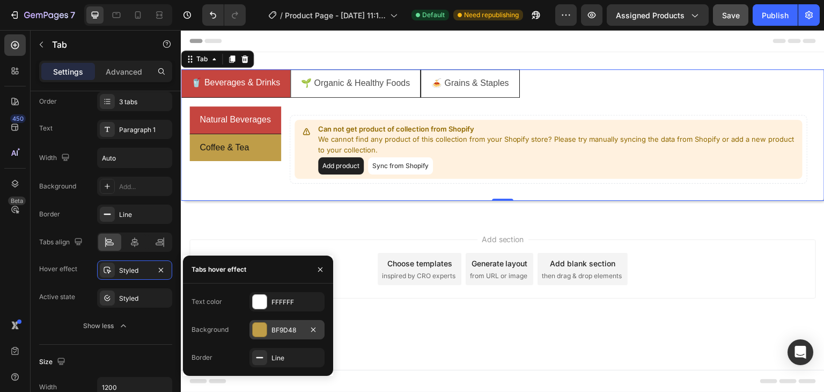
click at [284, 334] on div "BF9D48" at bounding box center [287, 330] width 31 height 10
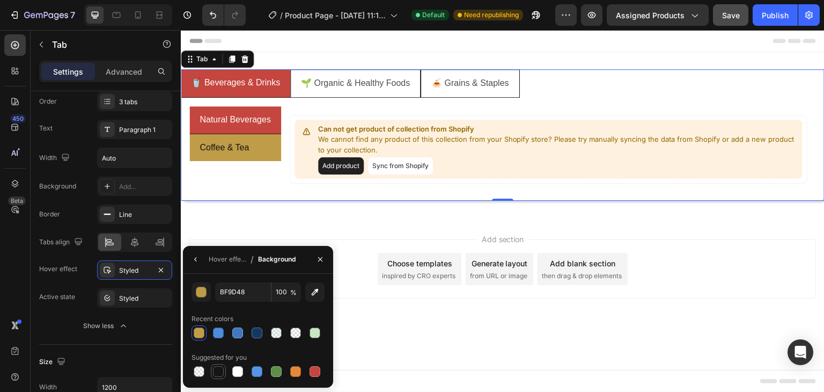
click at [219, 376] on div at bounding box center [218, 371] width 13 height 13
type input "151515"
click at [195, 258] on icon "button" at bounding box center [195, 259] width 2 height 4
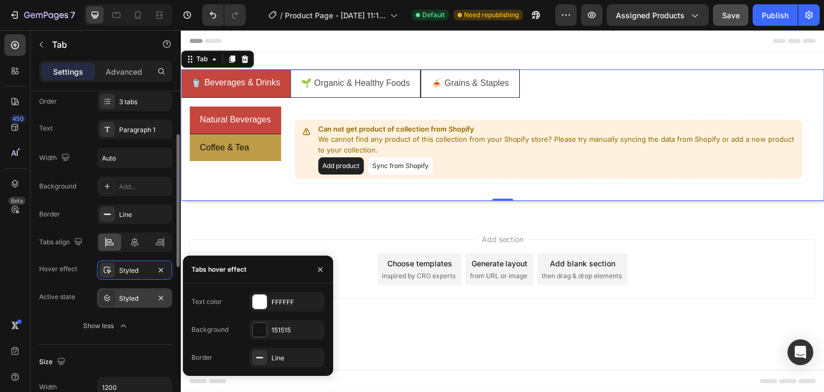
click at [141, 295] on div "Styled" at bounding box center [134, 299] width 31 height 10
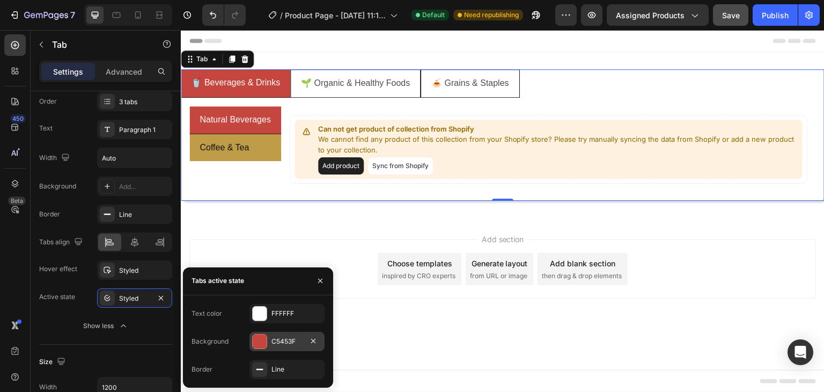
click at [270, 338] on div "C5453F" at bounding box center [287, 341] width 75 height 19
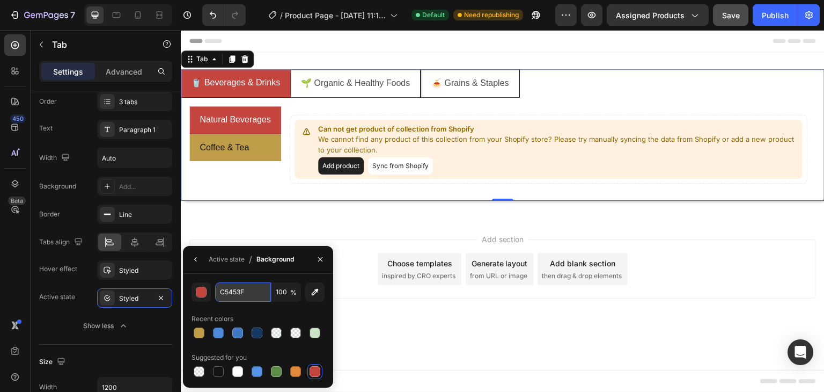
click at [0, 0] on input "C5453F" at bounding box center [0, 0] width 0 height 0
paste input "B61D0"
type input "B61D0F"
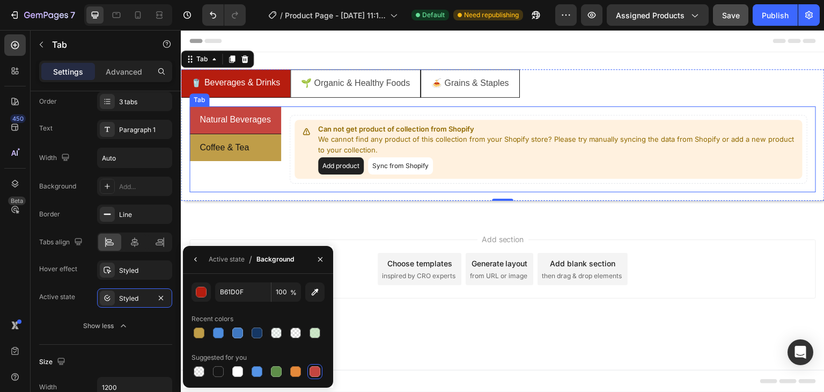
click at [240, 128] on div "Natural Beverages" at bounding box center [235, 120] width 75 height 19
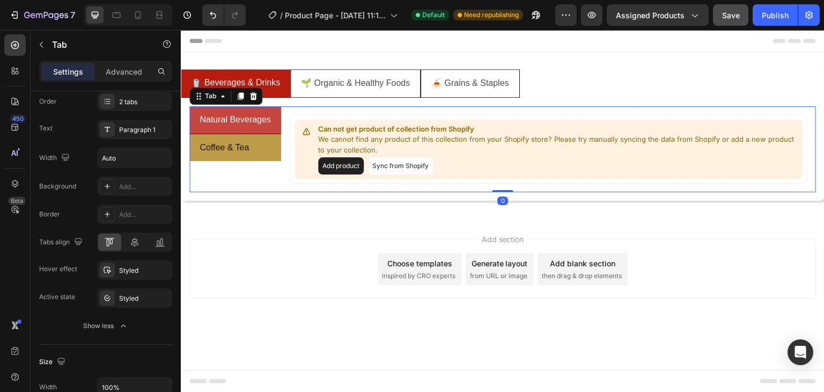
click at [266, 130] on li "Natural Beverages" at bounding box center [235, 120] width 92 height 28
click at [130, 296] on div "Styled" at bounding box center [134, 299] width 31 height 10
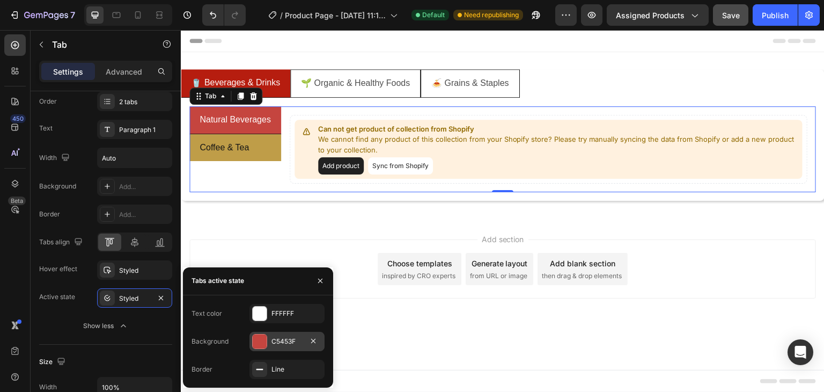
click at [275, 340] on div "C5453F" at bounding box center [287, 341] width 31 height 10
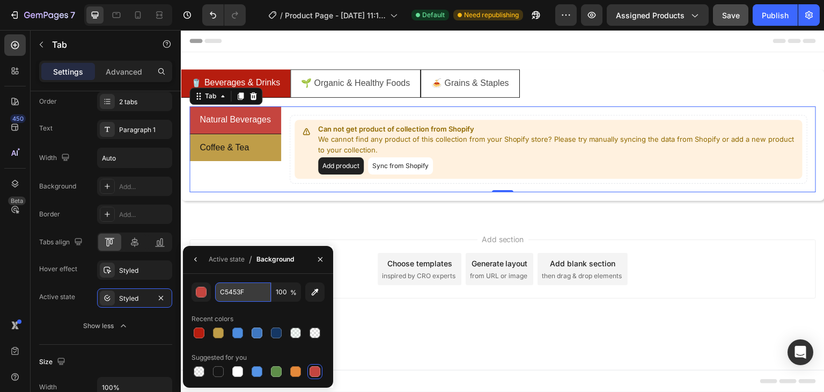
click at [242, 287] on input "C5453F" at bounding box center [243, 291] width 56 height 19
paste input "B61D0"
type input "B61D0F"
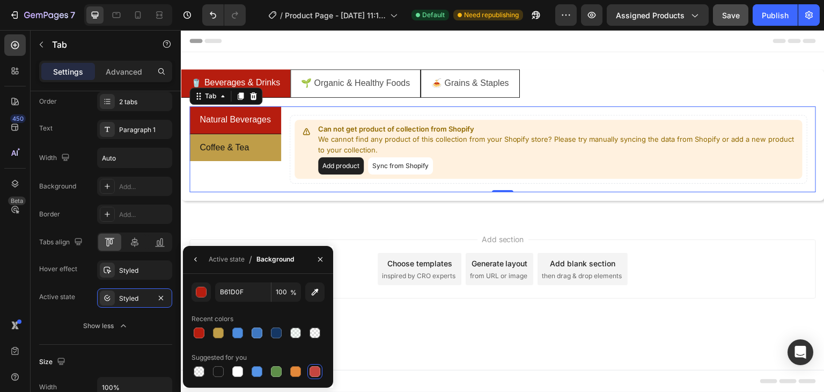
click at [258, 151] on li "Coffee & Tea" at bounding box center [235, 147] width 92 height 27
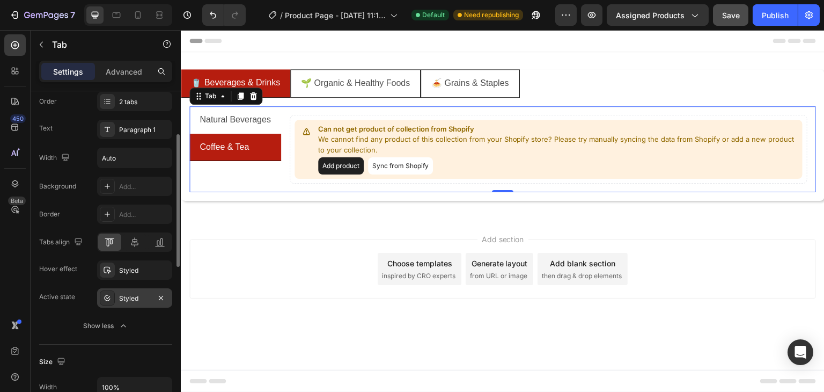
click at [129, 298] on div "Styled" at bounding box center [134, 299] width 31 height 10
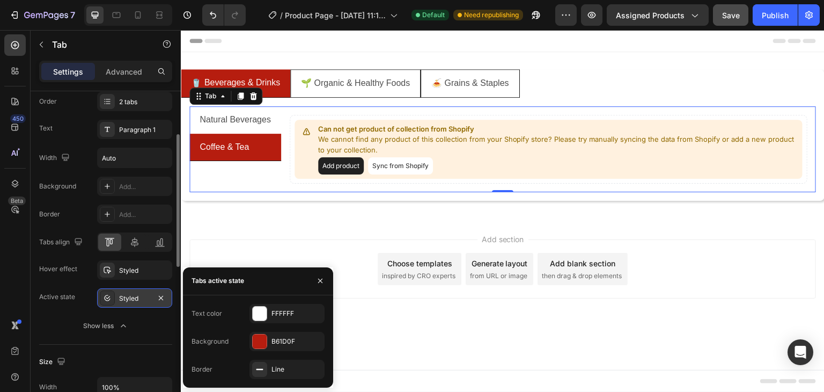
click at [129, 298] on div "Styled" at bounding box center [134, 299] width 31 height 10
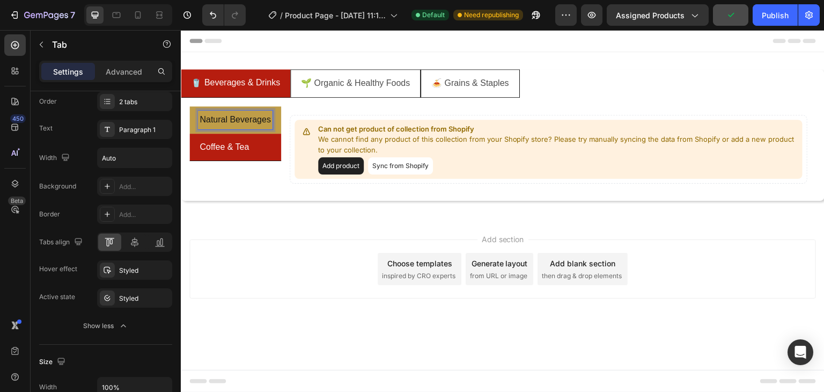
click at [268, 129] on li "Natural Beverages" at bounding box center [235, 119] width 92 height 27
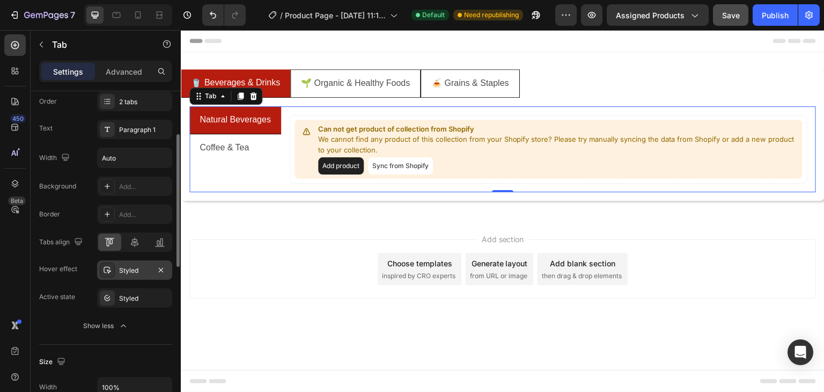
click at [122, 268] on div "Styled" at bounding box center [134, 271] width 31 height 10
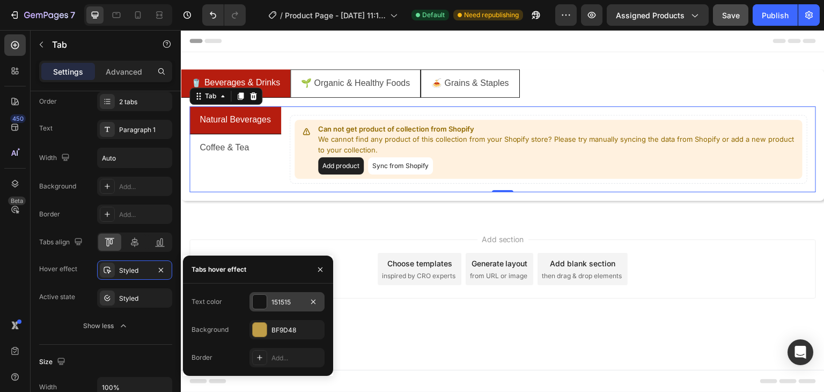
click at [277, 301] on div "151515" at bounding box center [287, 302] width 31 height 10
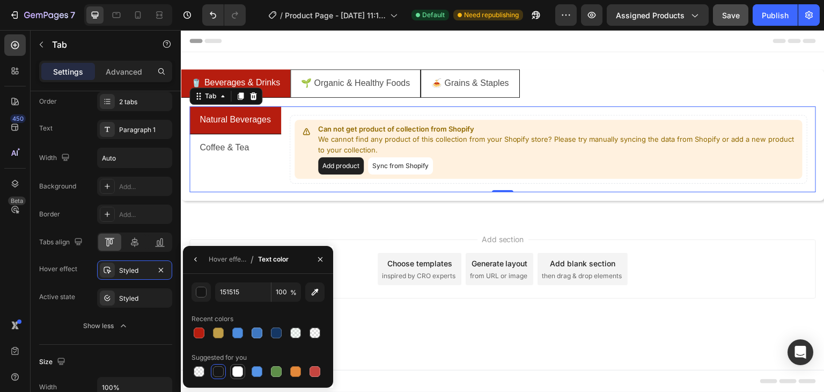
click at [239, 370] on div at bounding box center [237, 371] width 11 height 11
type input "FFFFFF"
click at [219, 267] on div "Hover effect" at bounding box center [228, 259] width 38 height 17
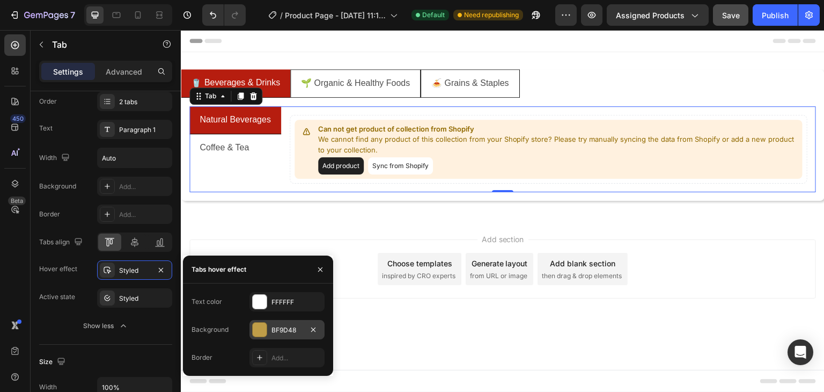
click at [260, 336] on div at bounding box center [260, 330] width 14 height 14
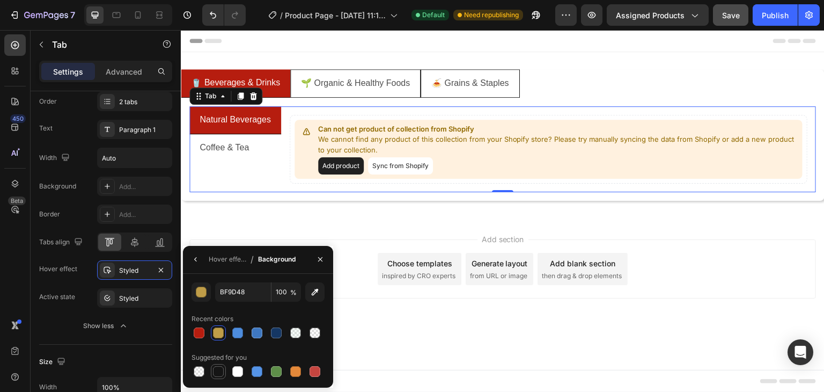
click at [217, 374] on div at bounding box center [218, 371] width 11 height 11
type input "151515"
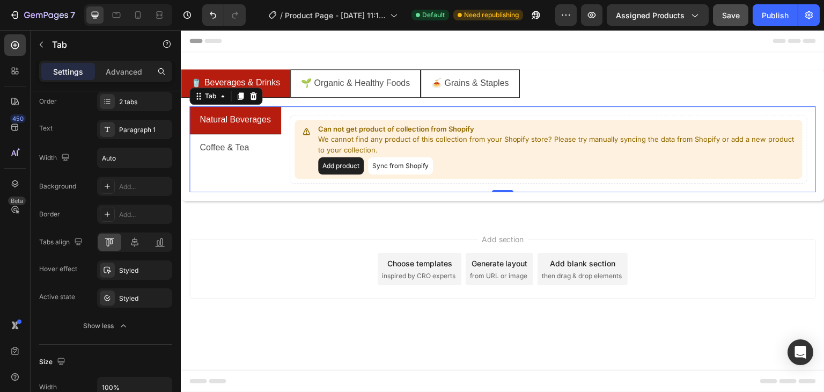
click at [255, 165] on div "Natural Beverages Coffee & Tea" at bounding box center [235, 149] width 92 height 86
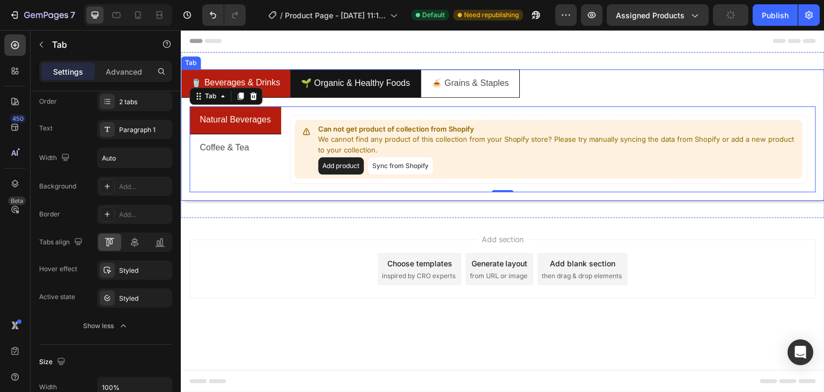
click at [348, 94] on li "🌱 Organic & Healthy Foods" at bounding box center [355, 83] width 130 height 28
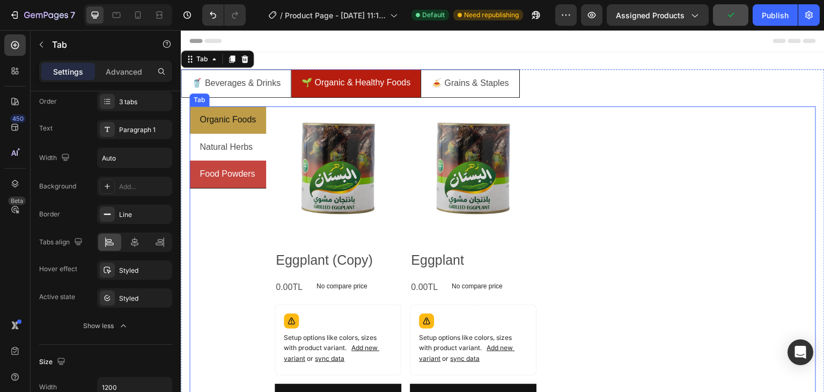
click at [262, 123] on li "Organic Foods" at bounding box center [227, 119] width 77 height 27
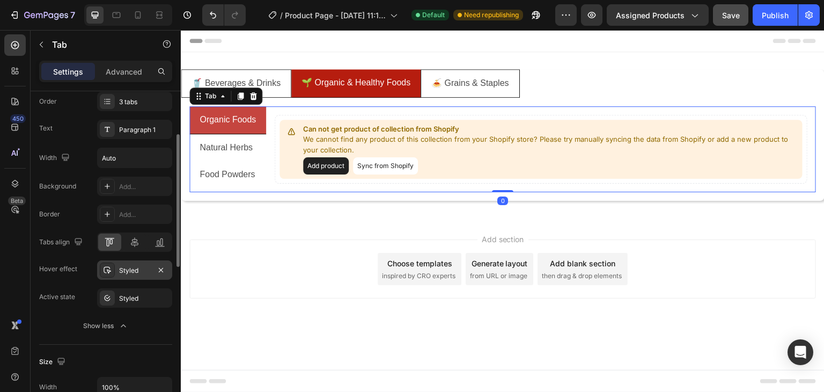
click at [122, 269] on div "Styled" at bounding box center [134, 271] width 31 height 10
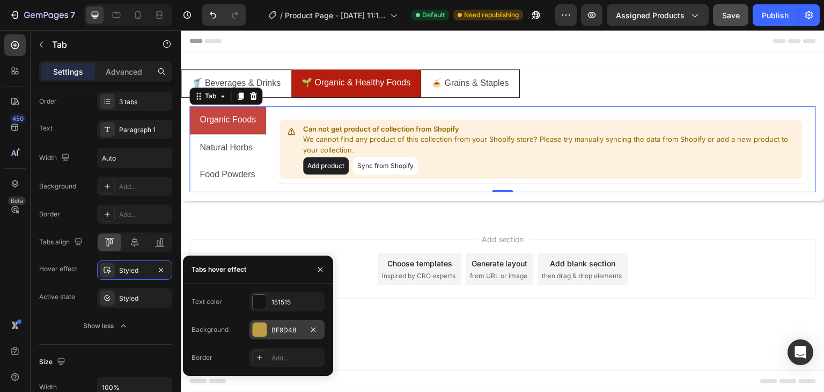
click at [275, 331] on div "BF9D48" at bounding box center [287, 330] width 31 height 10
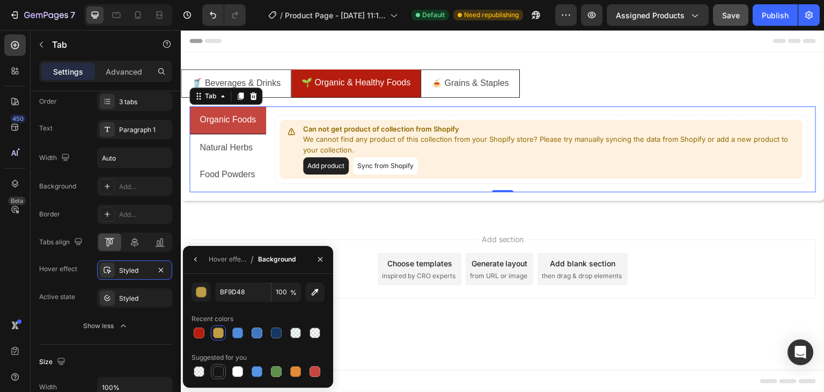
click at [214, 371] on div at bounding box center [218, 371] width 11 height 11
type input "151515"
click at [214, 260] on div "Hover effect" at bounding box center [228, 259] width 38 height 10
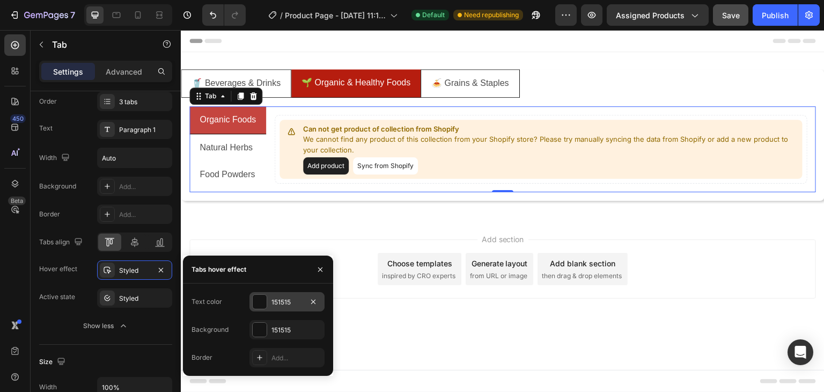
click at [266, 307] on div at bounding box center [259, 301] width 15 height 15
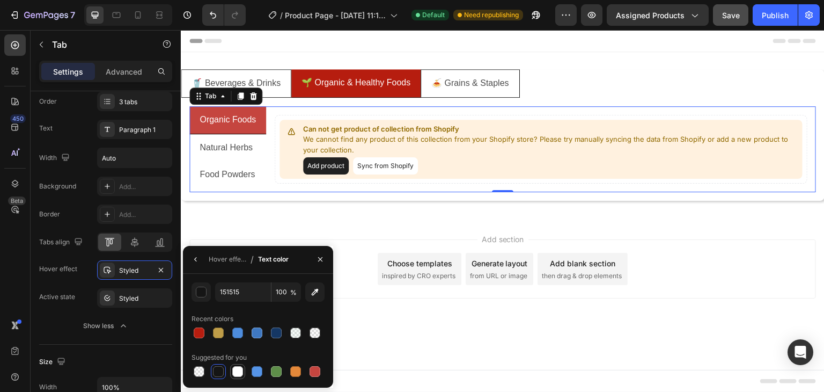
click at [232, 370] on div at bounding box center [237, 371] width 13 height 13
type input "FFFFFF"
click at [148, 299] on div "Styled" at bounding box center [134, 299] width 31 height 10
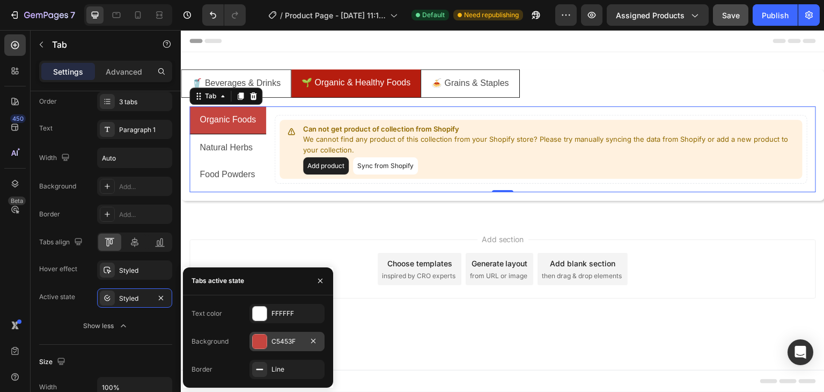
click at [275, 341] on div "C5453F" at bounding box center [287, 341] width 31 height 10
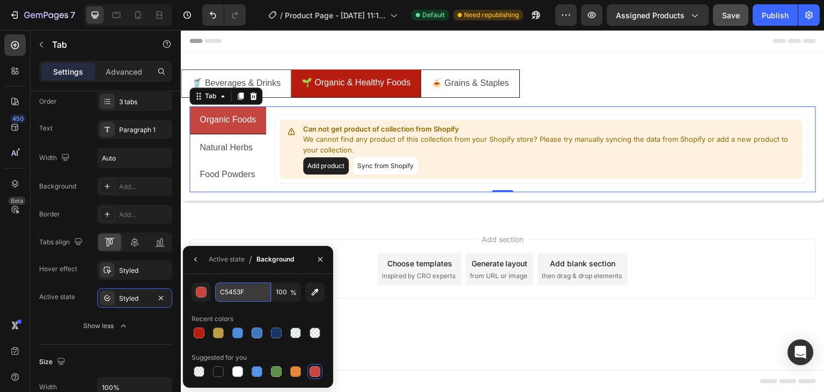
click at [0, 0] on input "C5453F" at bounding box center [0, 0] width 0 height 0
paste input "B61D0"
type input "B61D0F"
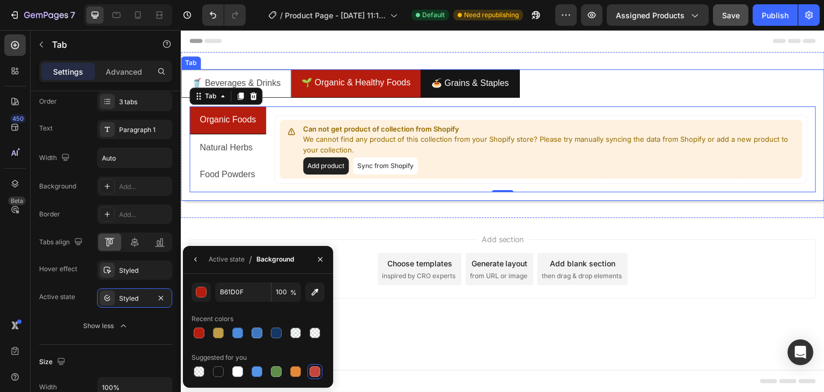
click at [435, 92] on li "🍝 Grains & Staples" at bounding box center [470, 83] width 99 height 28
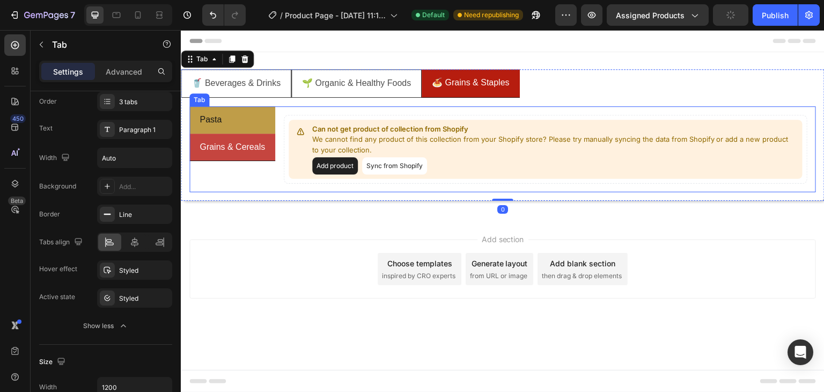
click at [260, 120] on li "Pasta" at bounding box center [232, 119] width 86 height 27
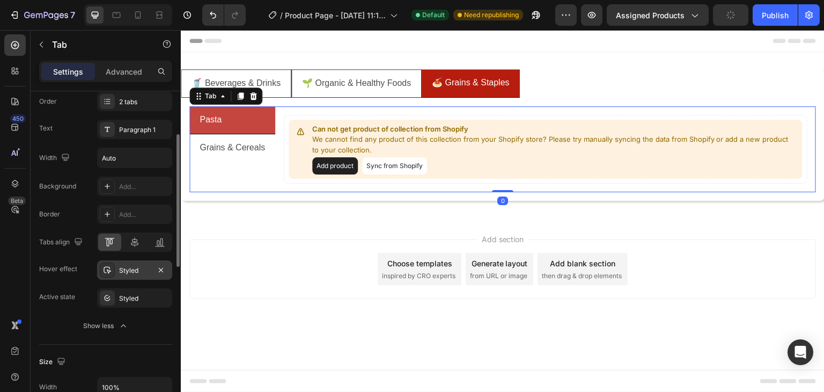
click at [128, 278] on div "Styled" at bounding box center [134, 269] width 75 height 19
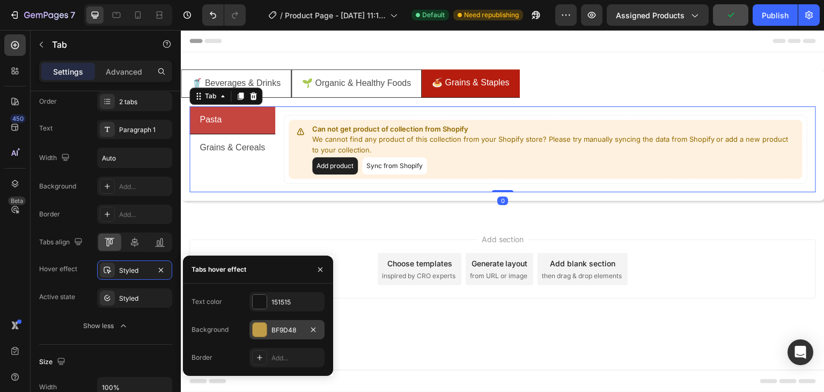
click at [275, 326] on div "BF9D48" at bounding box center [287, 330] width 31 height 10
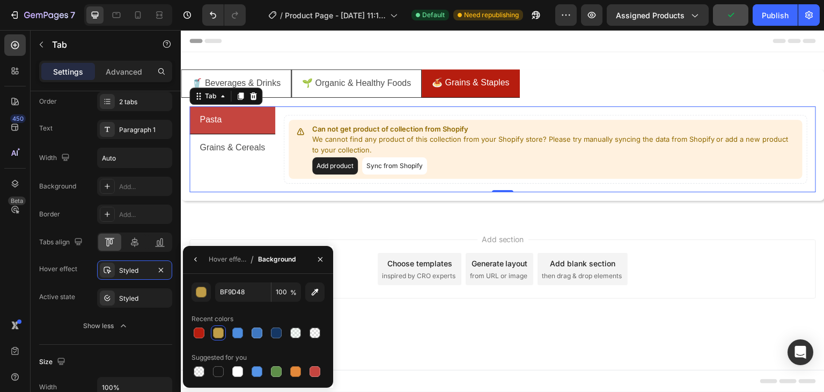
click at [216, 372] on div at bounding box center [218, 371] width 11 height 11
type input "151515"
drag, startPoint x: 231, startPoint y: 260, endPoint x: 239, endPoint y: 268, distance: 11.0
click at [231, 260] on div "Hover effect" at bounding box center [228, 259] width 38 height 10
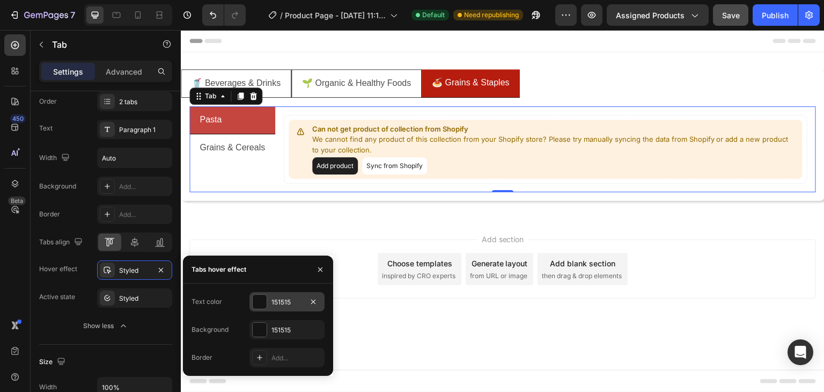
click at [277, 306] on div "151515" at bounding box center [287, 302] width 31 height 10
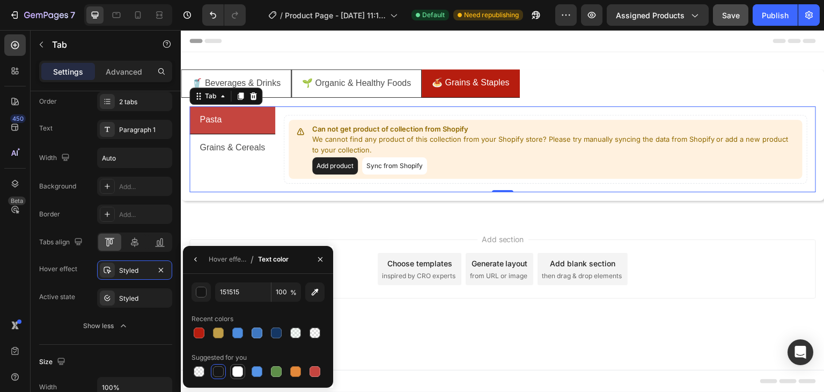
click at [242, 374] on div at bounding box center [237, 371] width 11 height 11
type input "FFFFFF"
click at [198, 263] on button "button" at bounding box center [195, 259] width 17 height 17
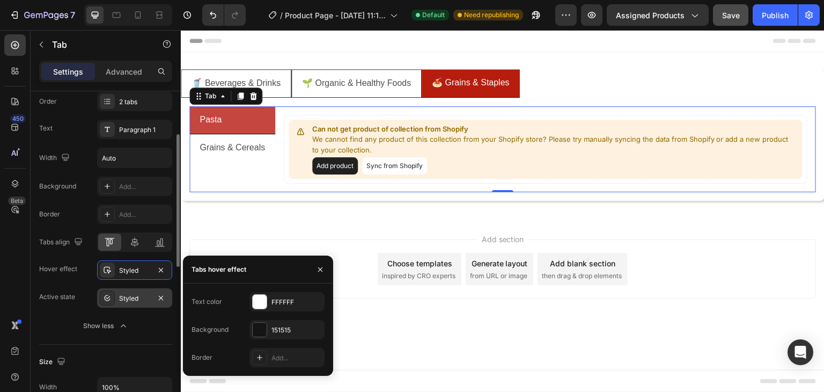
click at [119, 301] on div "Styled" at bounding box center [134, 299] width 31 height 10
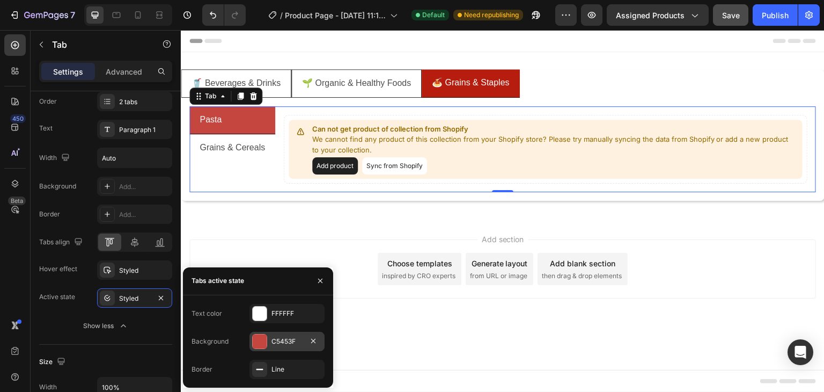
click at [278, 341] on div "C5453F" at bounding box center [287, 341] width 31 height 10
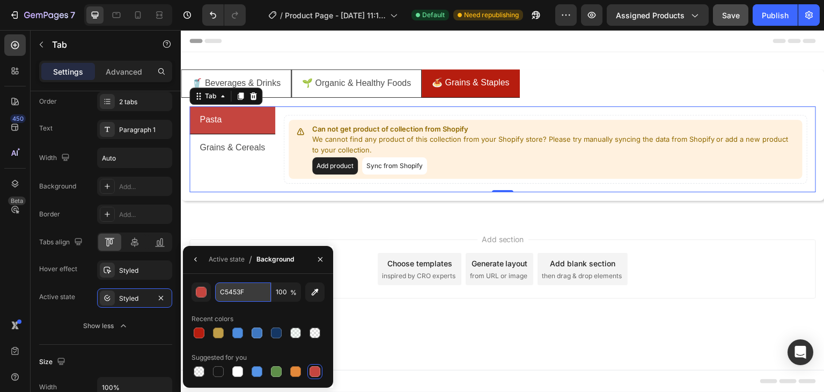
click at [0, 0] on input "C5453F" at bounding box center [0, 0] width 0 height 0
paste input "B61D0"
type input "B61D0F"
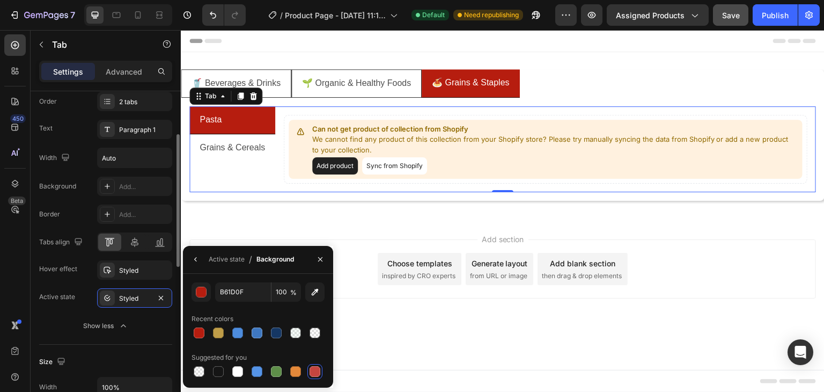
click at [152, 350] on div "Size Width 100% Padding Add..." at bounding box center [105, 390] width 133 height 90
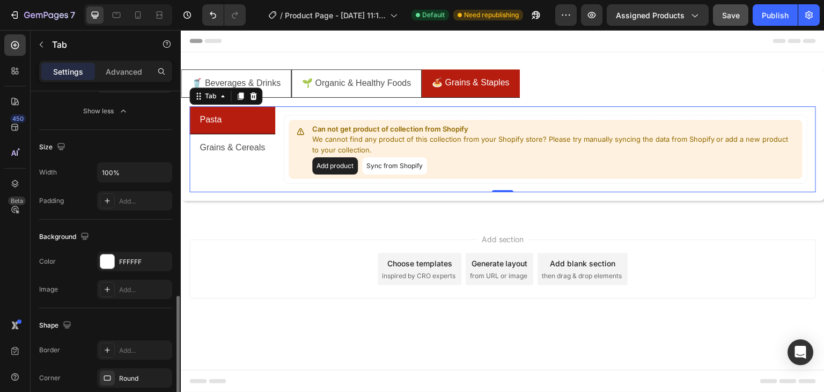
scroll to position [376, 0]
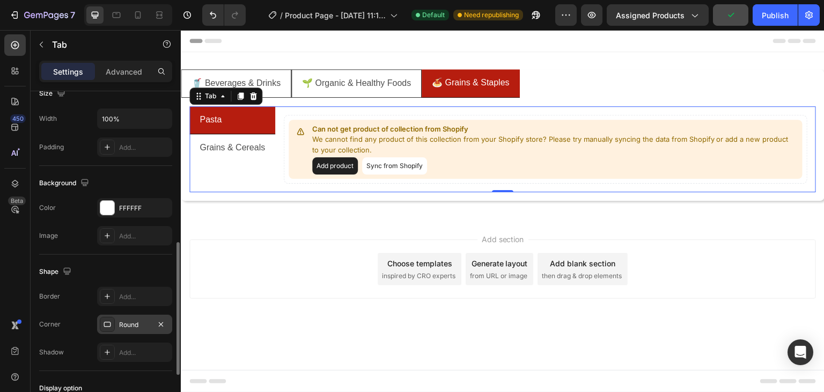
click at [131, 331] on div "Round" at bounding box center [134, 323] width 75 height 19
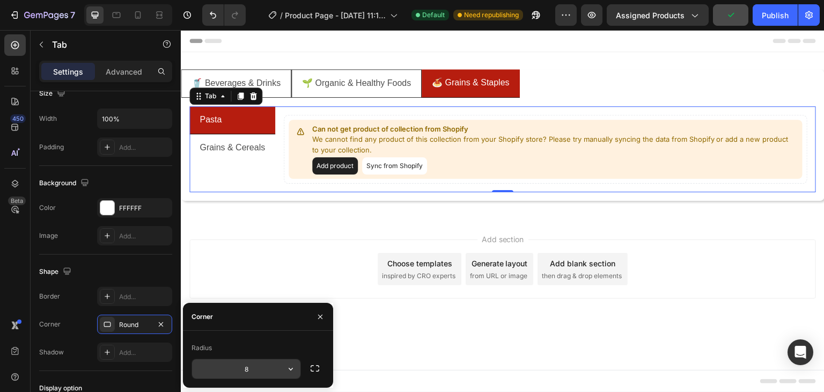
click at [238, 369] on input "8" at bounding box center [246, 368] width 108 height 19
type input "20"
click at [123, 268] on div "Shape" at bounding box center [105, 271] width 133 height 17
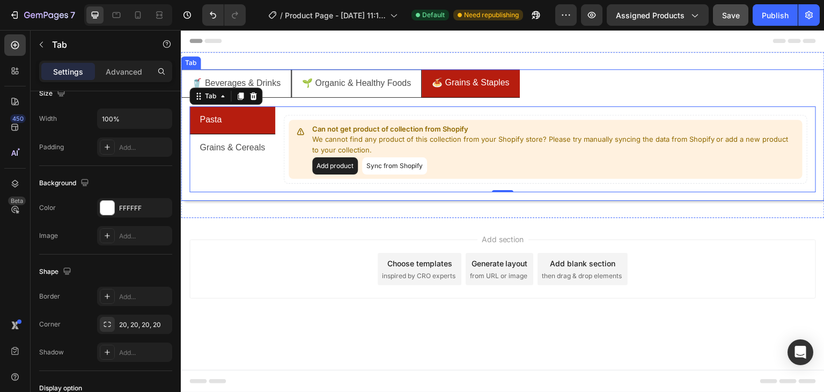
click at [546, 88] on ul "🥤 Beverages & Drinks 🌱 Organic & Healthy Foods 🍝 Grains & Staples" at bounding box center [503, 83] width 644 height 28
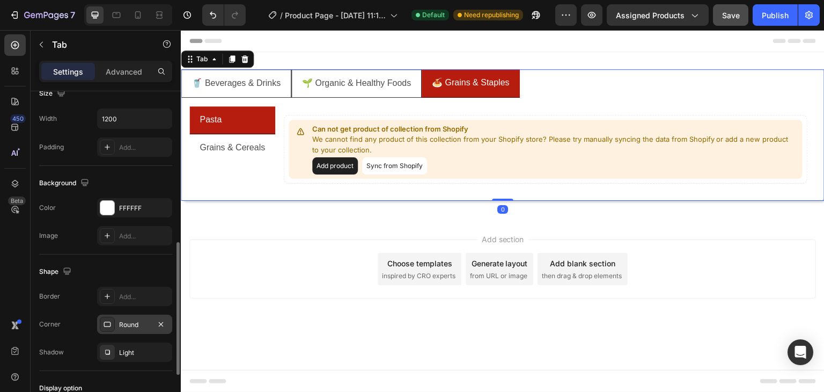
click at [121, 320] on div "Round" at bounding box center [134, 325] width 31 height 10
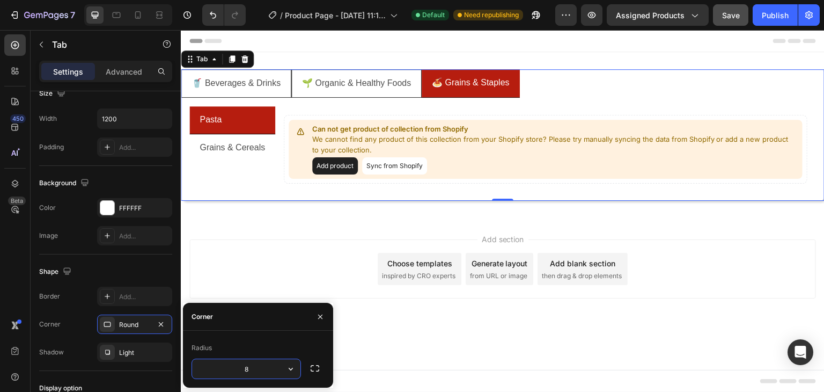
click at [253, 365] on input "8" at bounding box center [246, 368] width 108 height 19
type input "20"
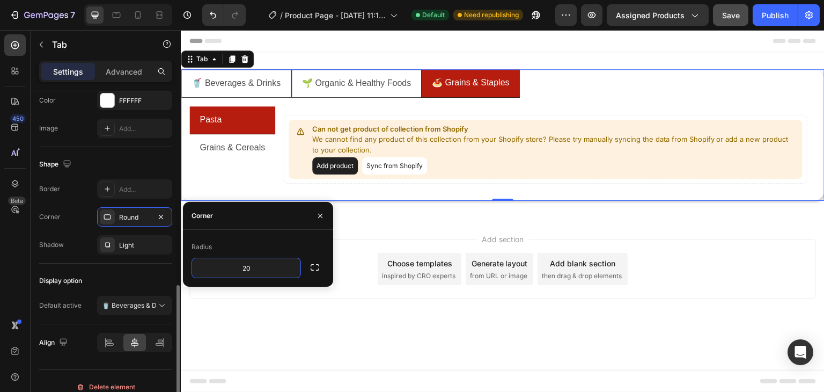
scroll to position [494, 0]
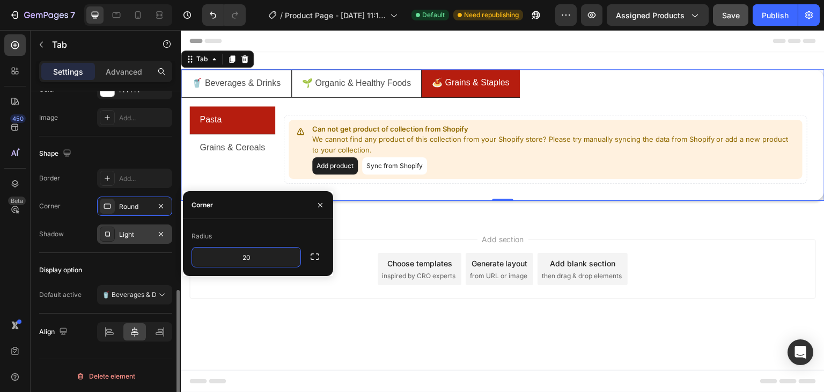
click at [118, 228] on div "Light" at bounding box center [134, 233] width 75 height 19
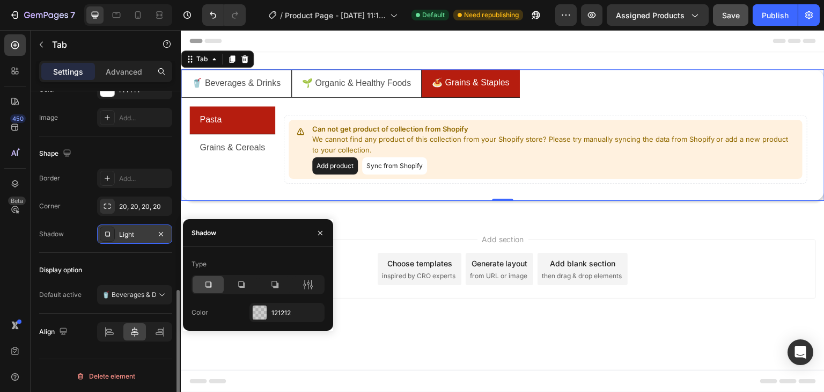
click at [118, 229] on div "Light" at bounding box center [134, 233] width 75 height 19
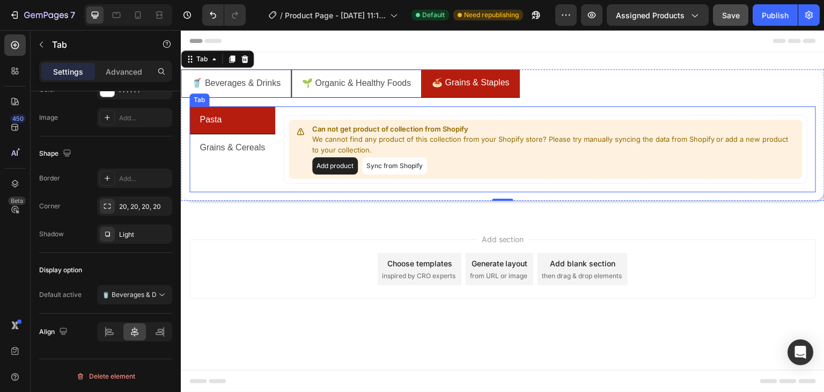
click at [273, 184] on div "Pasta Grains & Cereals" at bounding box center [232, 149] width 86 height 86
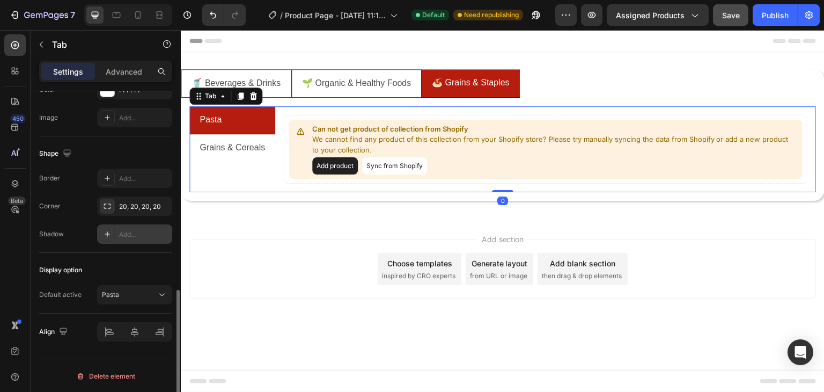
click at [119, 230] on div "Add..." at bounding box center [144, 235] width 50 height 10
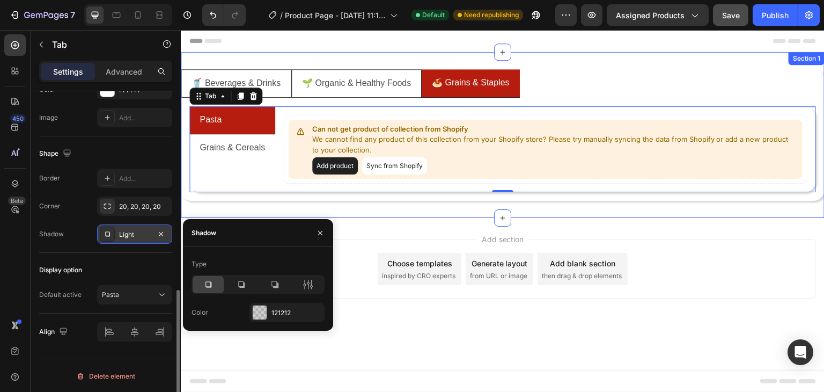
click at [310, 206] on div "🥤 Beverages & Drinks 🌱 Organic & Healthy Foods 🍝 Grains & Staples Natural Bever…" at bounding box center [503, 135] width 644 height 166
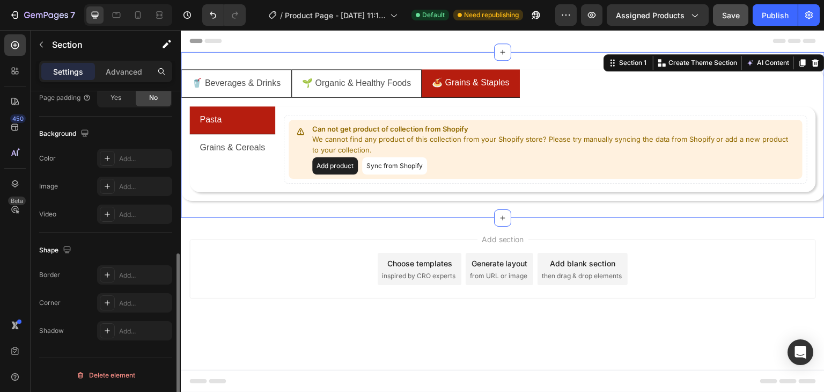
scroll to position [0, 0]
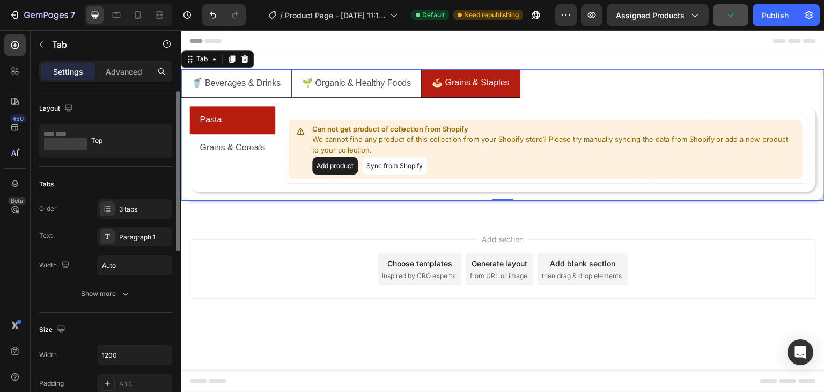
click at [548, 86] on ul "🥤 Beverages & Drinks 🌱 Organic & Healthy Foods 🍝 Grains & Staples" at bounding box center [503, 83] width 644 height 28
click at [130, 211] on div "3 tabs" at bounding box center [144, 209] width 50 height 10
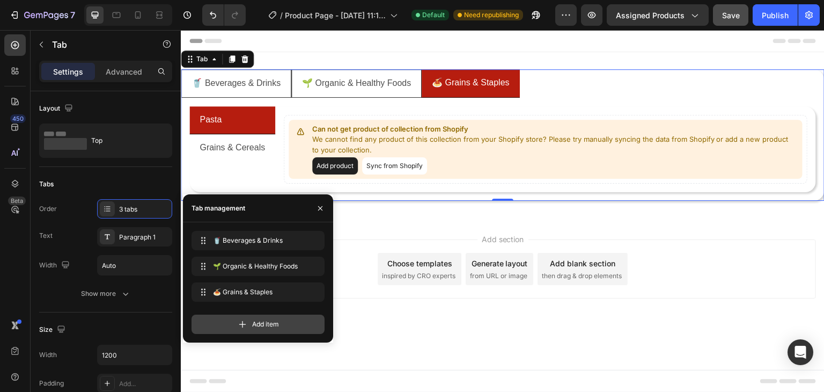
click at [247, 323] on icon at bounding box center [242, 324] width 11 height 11
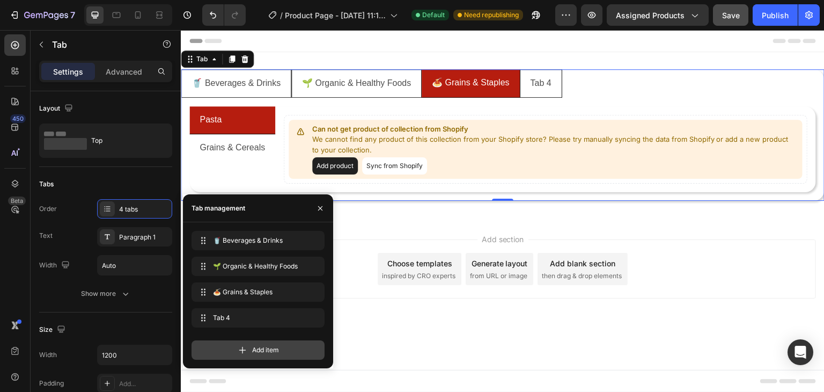
click at [242, 354] on icon at bounding box center [242, 350] width 11 height 11
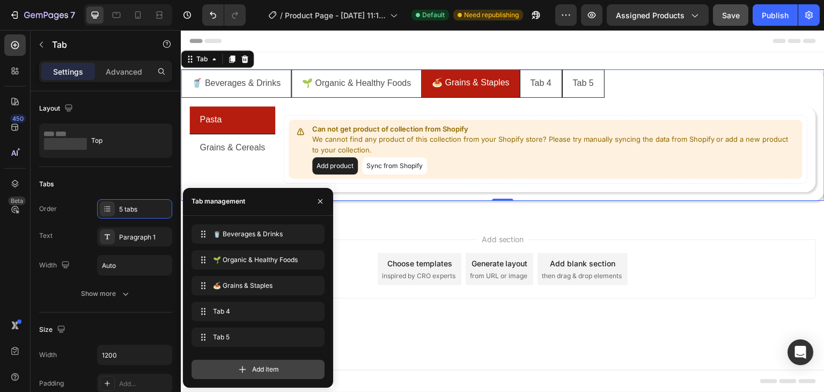
click at [248, 374] on div "Add item" at bounding box center [258, 369] width 133 height 19
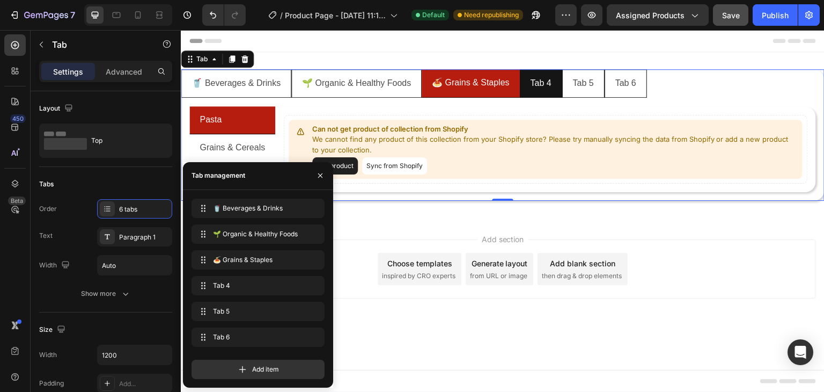
click at [543, 93] on li "Tab 4" at bounding box center [541, 83] width 42 height 28
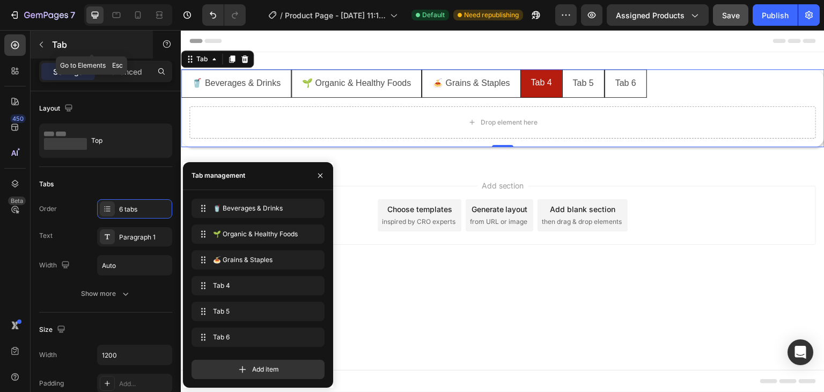
click at [43, 46] on icon "button" at bounding box center [41, 44] width 9 height 9
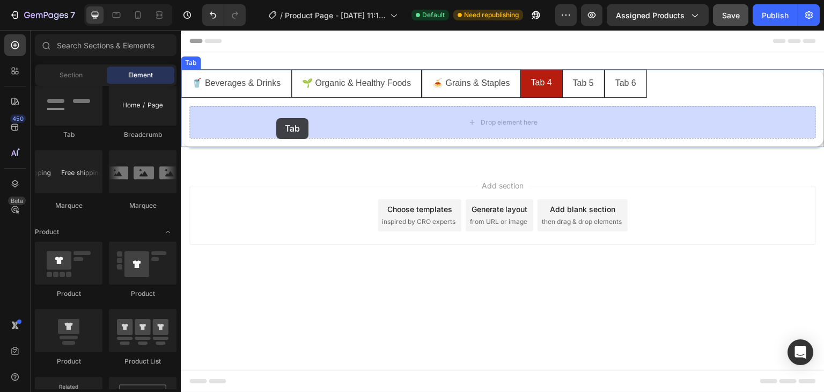
drag, startPoint x: 264, startPoint y: 141, endPoint x: 233, endPoint y: 118, distance: 38.7
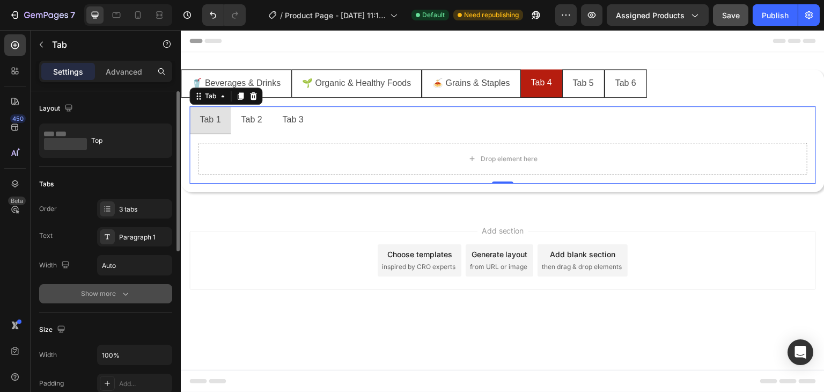
click at [103, 292] on div "Show more" at bounding box center [106, 293] width 50 height 11
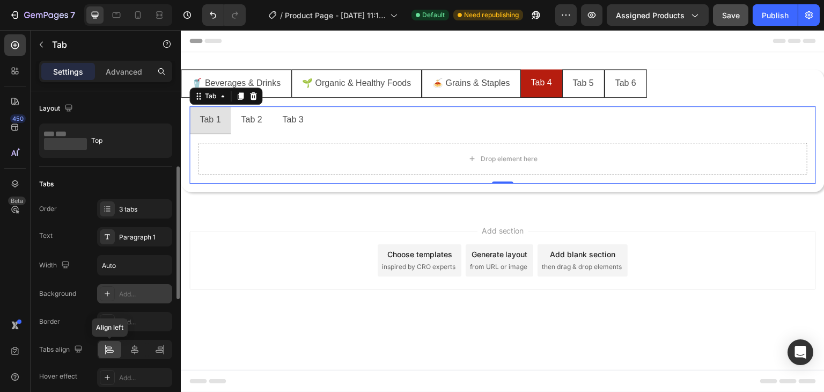
scroll to position [54, 0]
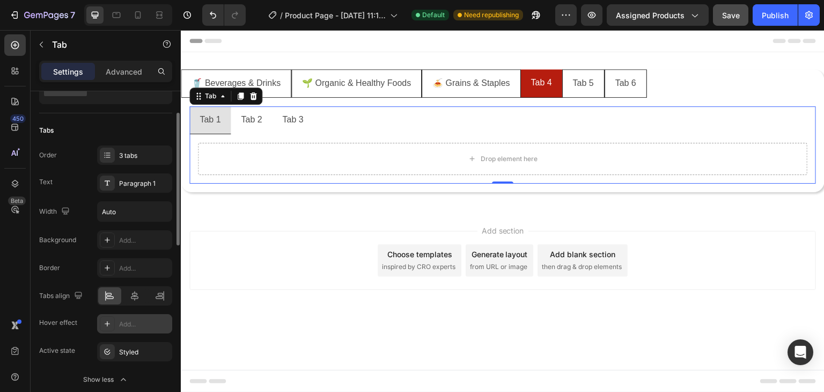
click at [126, 324] on div "Add..." at bounding box center [144, 324] width 50 height 10
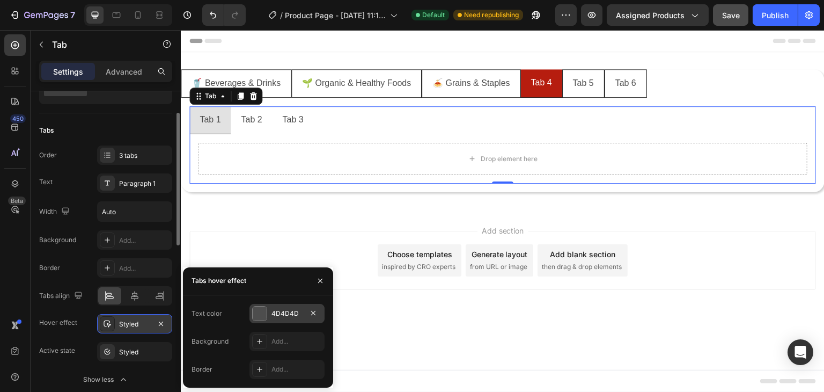
click at [279, 314] on div "4D4D4D" at bounding box center [287, 314] width 31 height 10
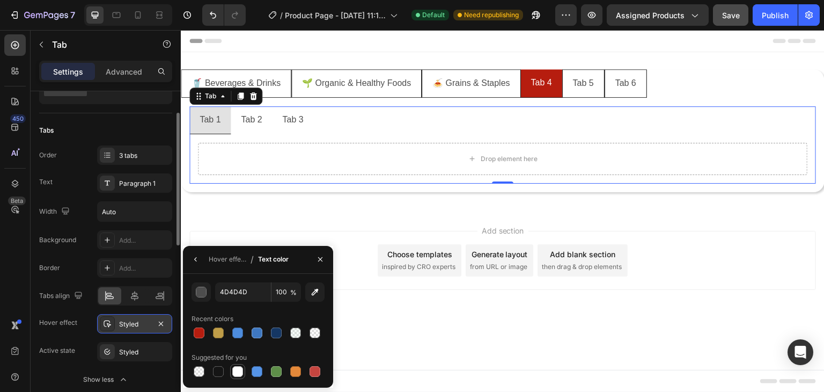
click at [236, 367] on div at bounding box center [237, 371] width 11 height 11
type input "FFFFFF"
click at [217, 266] on div "Hover effect" at bounding box center [228, 259] width 38 height 17
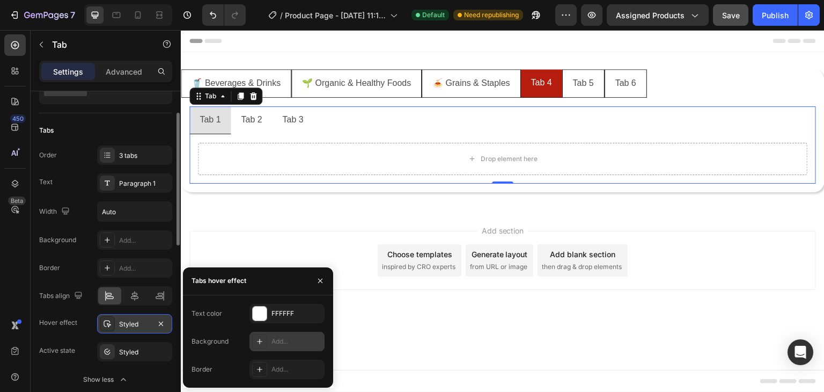
click at [279, 344] on div "Add..." at bounding box center [297, 341] width 50 height 10
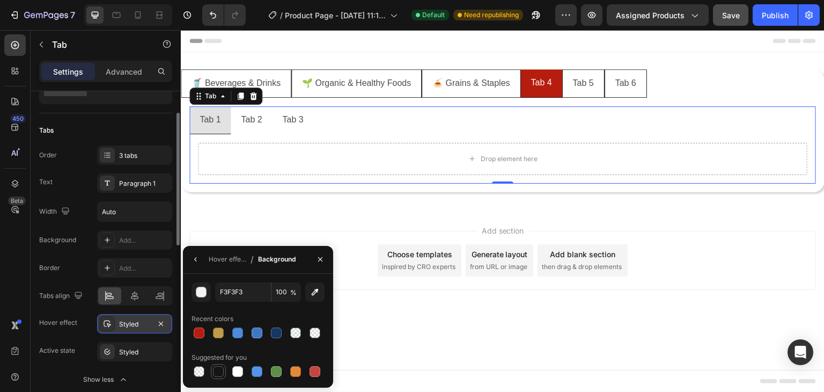
click at [215, 373] on div at bounding box center [218, 371] width 11 height 11
type input "151515"
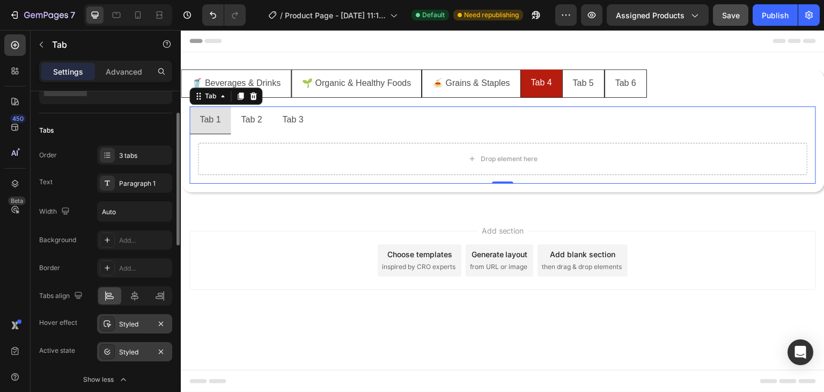
click at [134, 355] on div "Styled" at bounding box center [134, 352] width 31 height 10
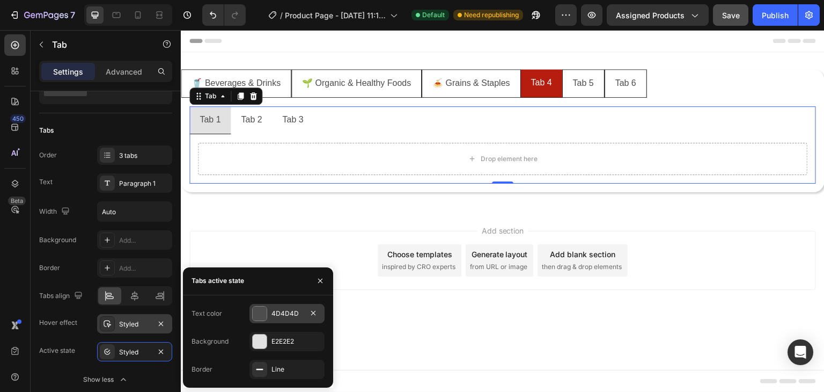
click at [288, 310] on div "4D4D4D" at bounding box center [287, 314] width 31 height 10
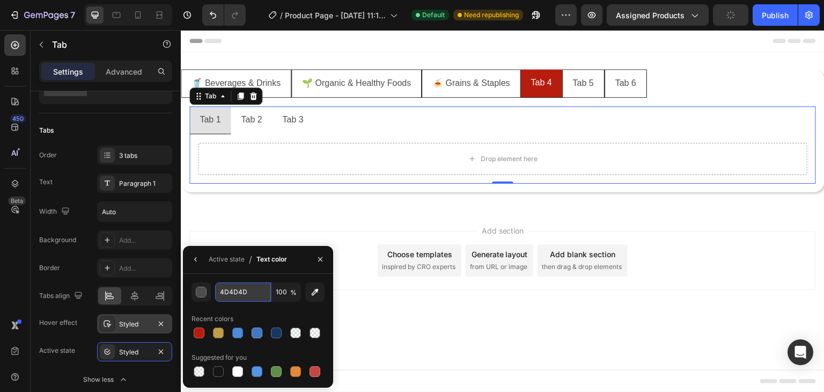
click at [0, 0] on input "4D4D4D" at bounding box center [0, 0] width 0 height 0
paste input "B61D0F"
type input "B61D0F"
click at [249, 318] on div "Recent colors" at bounding box center [258, 318] width 133 height 17
click at [232, 259] on div "Active state" at bounding box center [227, 259] width 36 height 10
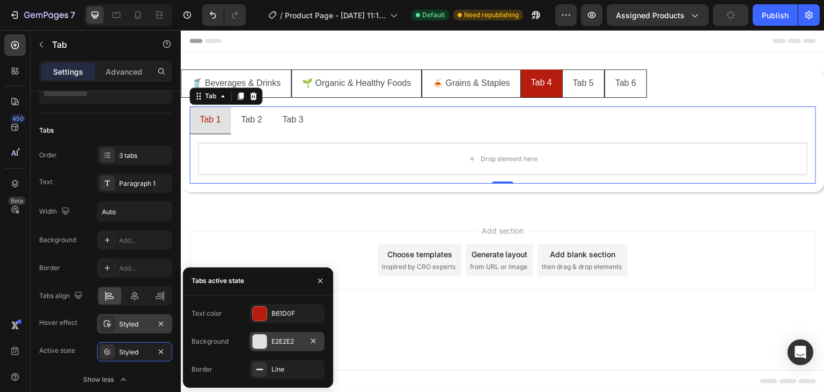
click at [280, 340] on div "E2E2E2" at bounding box center [287, 341] width 31 height 10
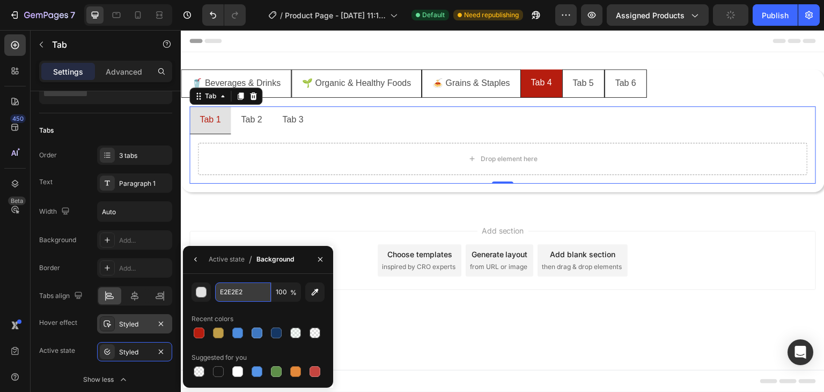
paste input "B61D0F"
type input "B61D0F"
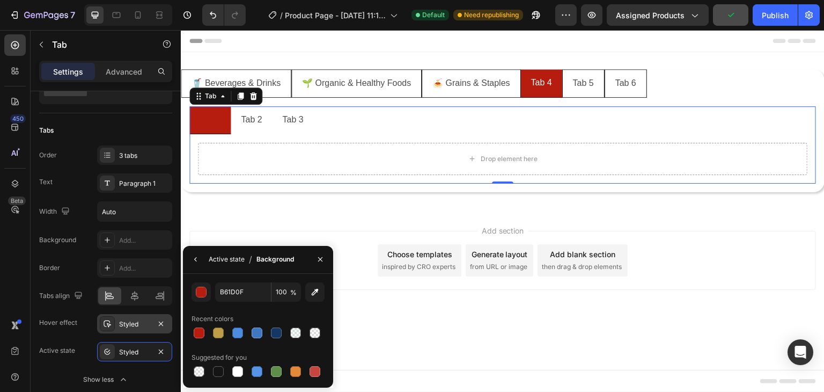
click at [223, 264] on div "Active state" at bounding box center [227, 259] width 36 height 17
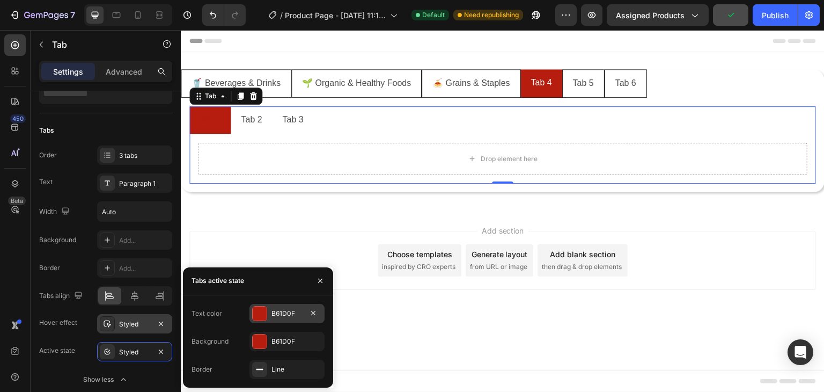
click at [266, 308] on div at bounding box center [260, 313] width 14 height 14
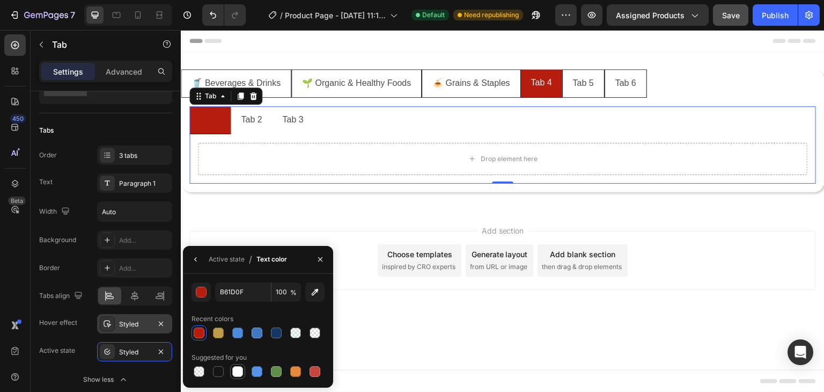
click at [233, 371] on div at bounding box center [237, 371] width 11 height 11
type input "FFFFFF"
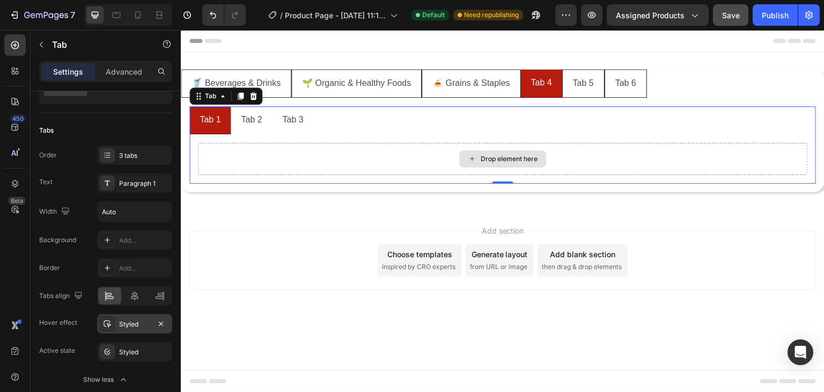
click at [298, 143] on div "Drop element here" at bounding box center [503, 159] width 610 height 32
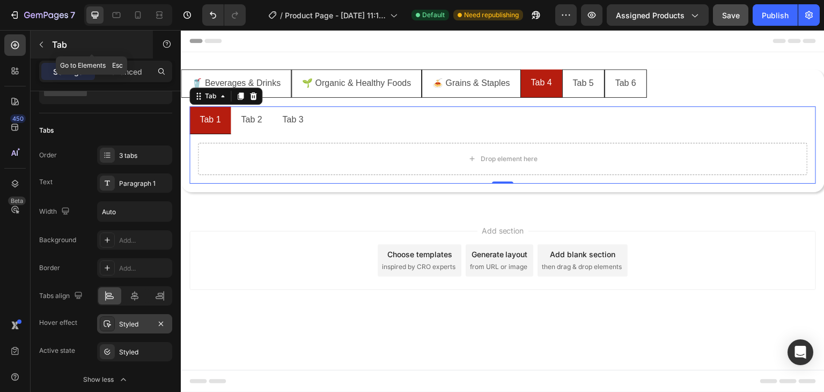
click at [41, 40] on icon "button" at bounding box center [41, 44] width 9 height 9
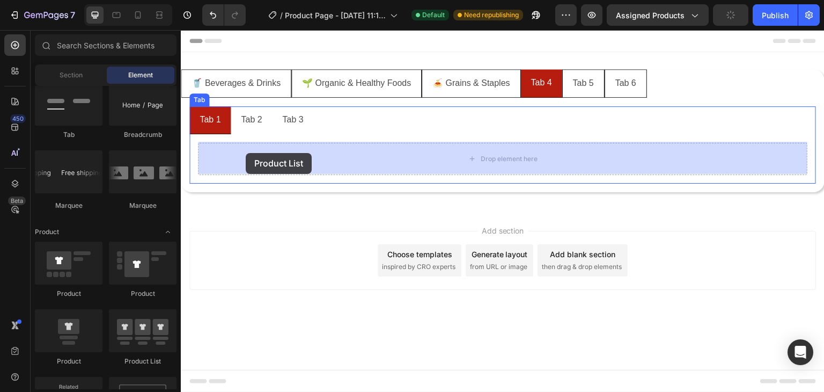
drag, startPoint x: 330, startPoint y: 368, endPoint x: 246, endPoint y: 153, distance: 230.6
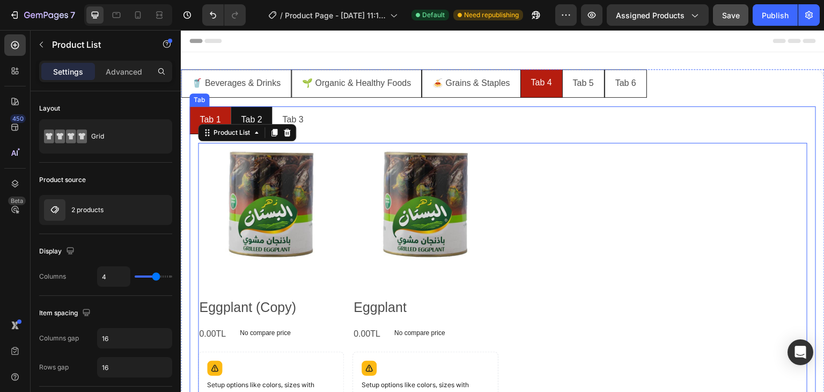
click at [251, 120] on div "Tab 2" at bounding box center [251, 120] width 24 height 19
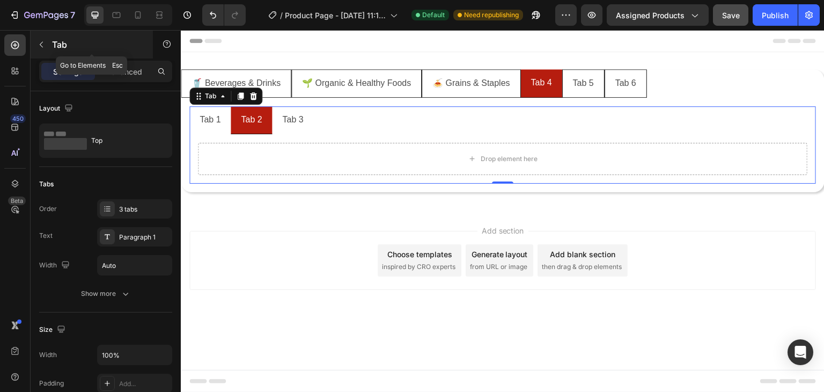
click at [43, 49] on button "button" at bounding box center [41, 44] width 17 height 17
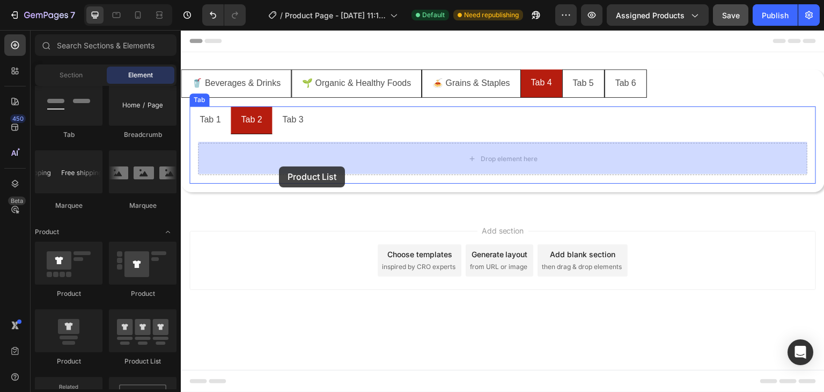
drag, startPoint x: 330, startPoint y: 350, endPoint x: 279, endPoint y: 166, distance: 190.5
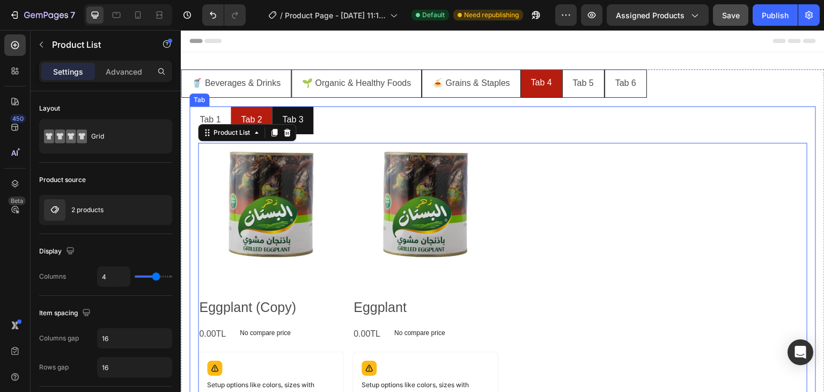
click at [307, 118] on li "Tab 3" at bounding box center [292, 120] width 41 height 28
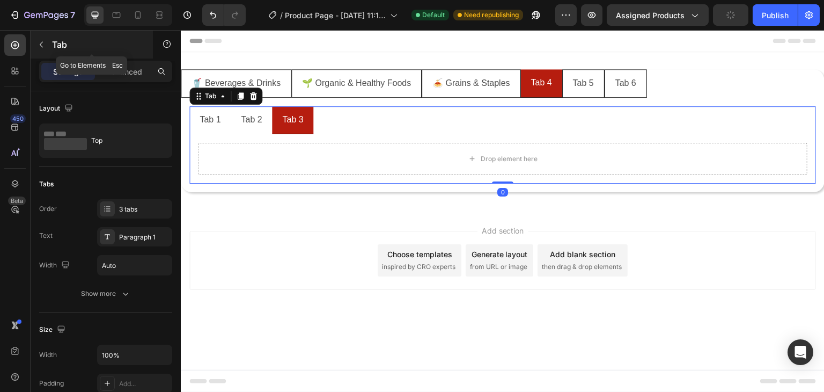
click at [45, 48] on button "button" at bounding box center [41, 44] width 17 height 17
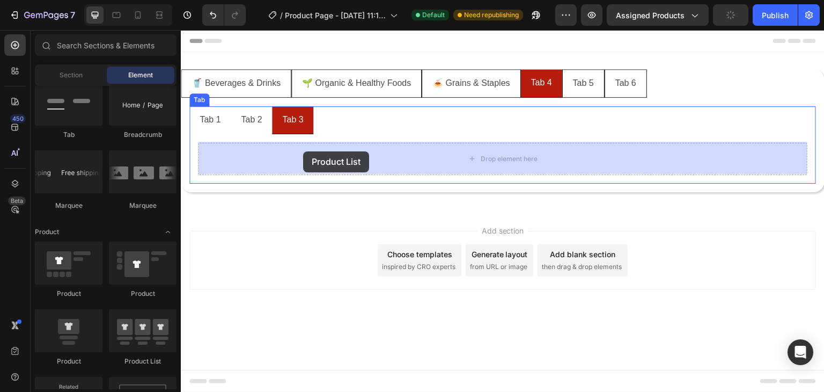
drag, startPoint x: 314, startPoint y: 357, endPoint x: 303, endPoint y: 151, distance: 205.8
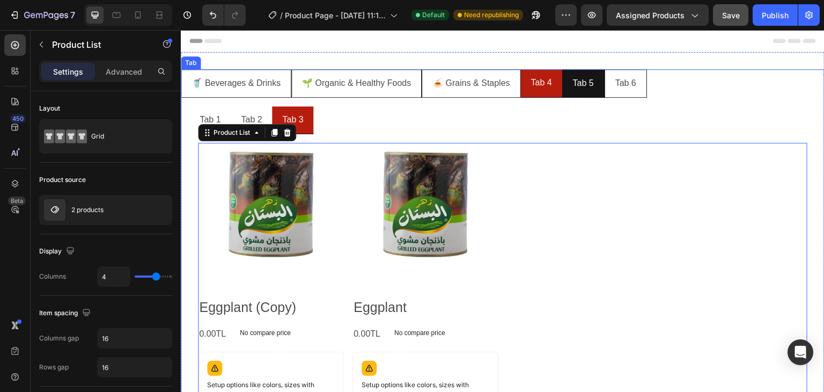
click at [574, 92] on li "Tab 5" at bounding box center [583, 83] width 42 height 28
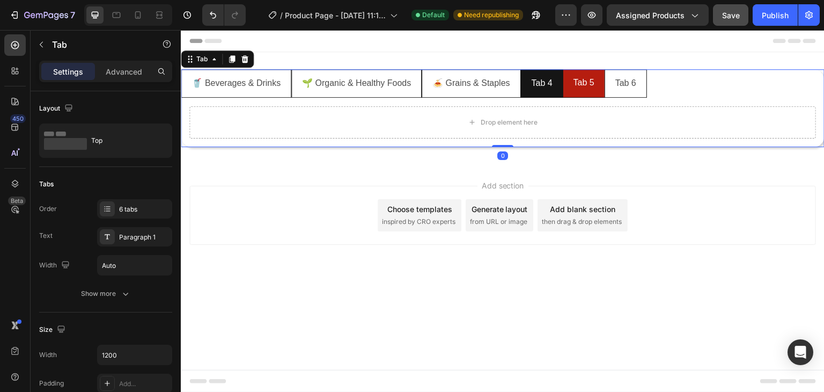
click at [544, 84] on div "Tab 4" at bounding box center [542, 83] width 24 height 19
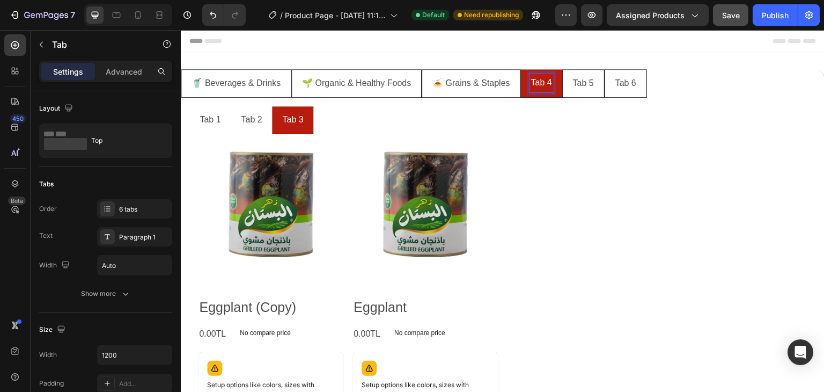
click at [545, 93] on li "Tab 4" at bounding box center [541, 83] width 41 height 28
click at [541, 82] on p "Tab 4" at bounding box center [541, 83] width 21 height 16
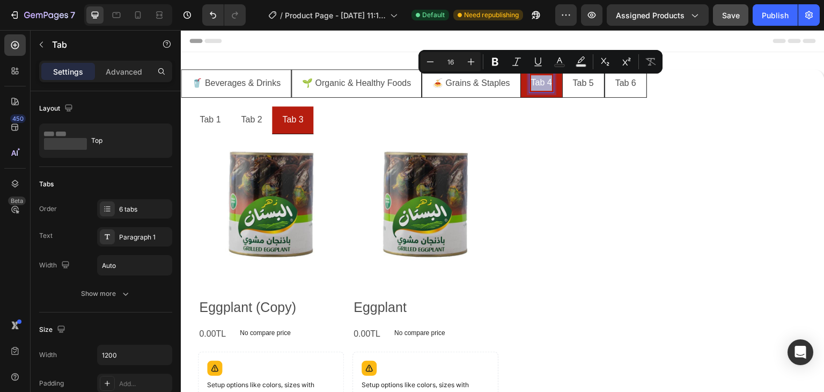
click at [541, 82] on p "Tab 4" at bounding box center [541, 83] width 21 height 16
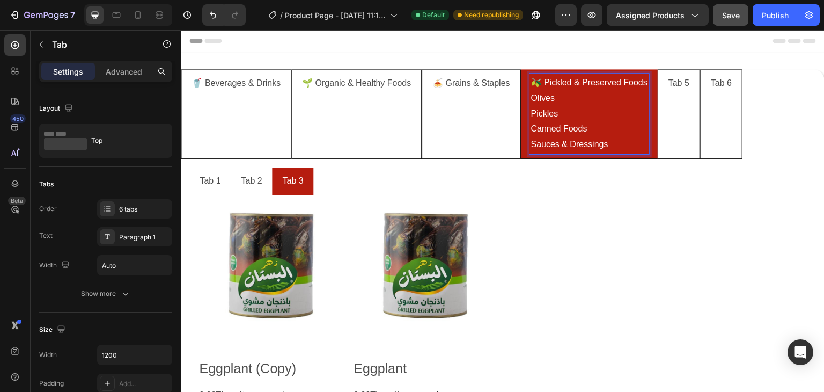
click at [536, 101] on div "🫒 Pickled & Preserved Foods Olives Pickles Canned Foods Sauces & Dressings" at bounding box center [590, 114] width 120 height 80
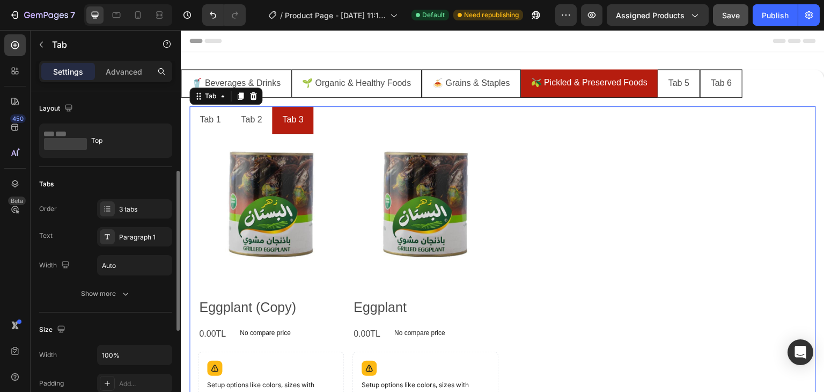
click at [349, 134] on div "Product Images Eggplant (Copy) Product Title 0.00TL Product Price Product Price…" at bounding box center [502, 305] width 627 height 342
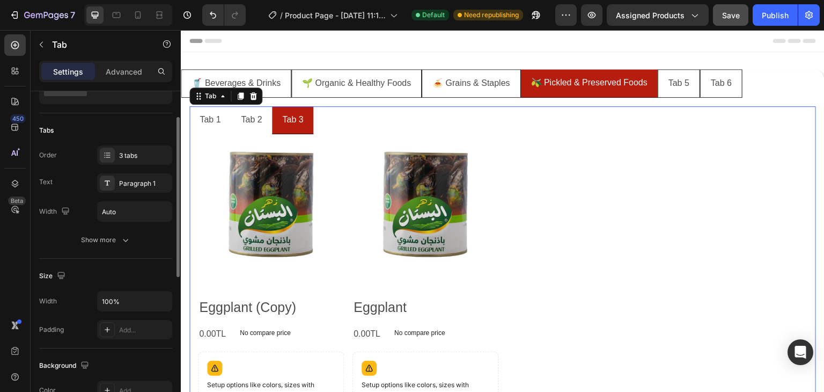
scroll to position [0, 0]
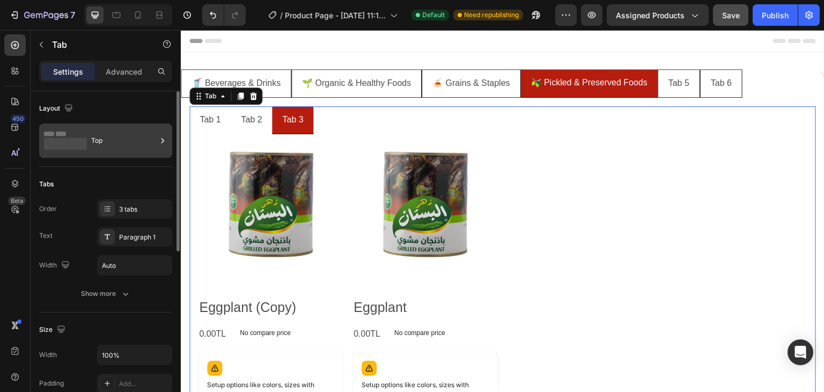
click at [93, 136] on div "Top" at bounding box center [123, 140] width 65 height 25
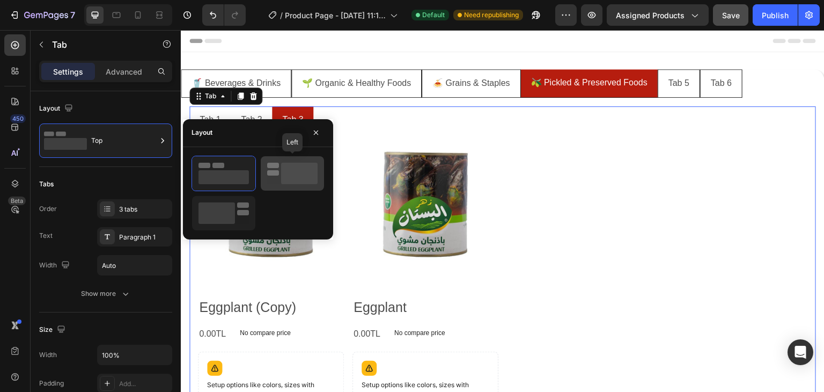
click at [273, 176] on icon at bounding box center [292, 173] width 50 height 21
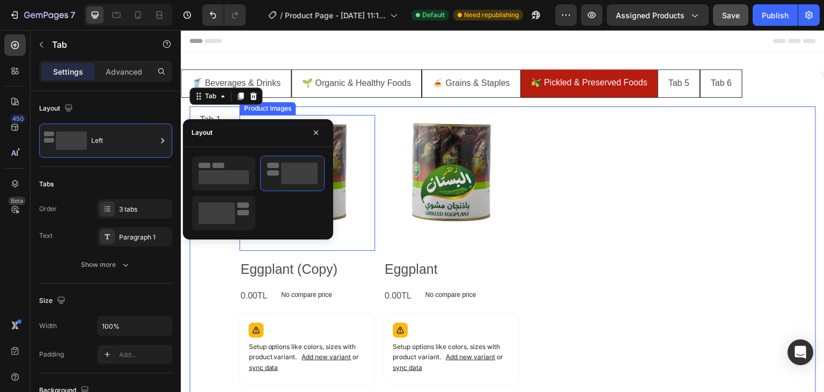
click at [274, 112] on div "Product Images" at bounding box center [267, 108] width 56 height 13
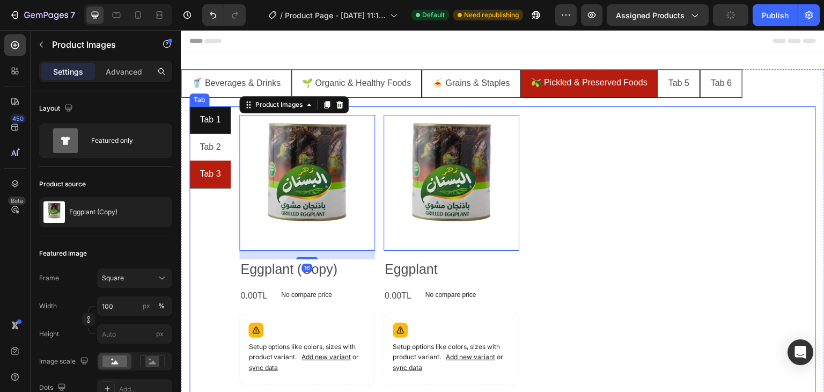
click at [208, 123] on p "Tab 1" at bounding box center [210, 120] width 21 height 16
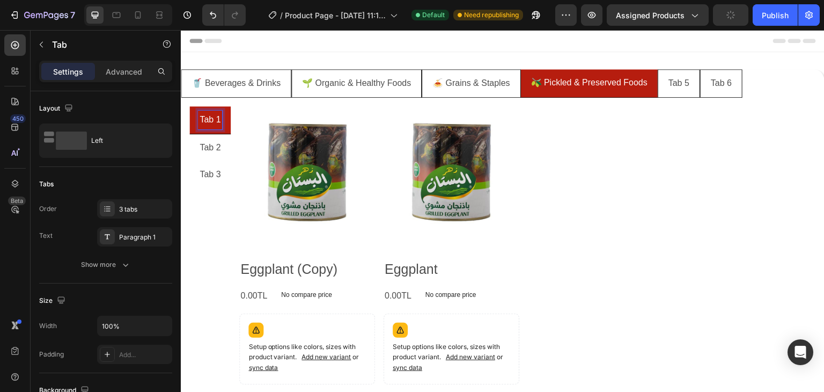
click at [208, 123] on p "Tab 1" at bounding box center [210, 120] width 21 height 16
click at [208, 122] on p "Tab 1" at bounding box center [210, 120] width 21 height 16
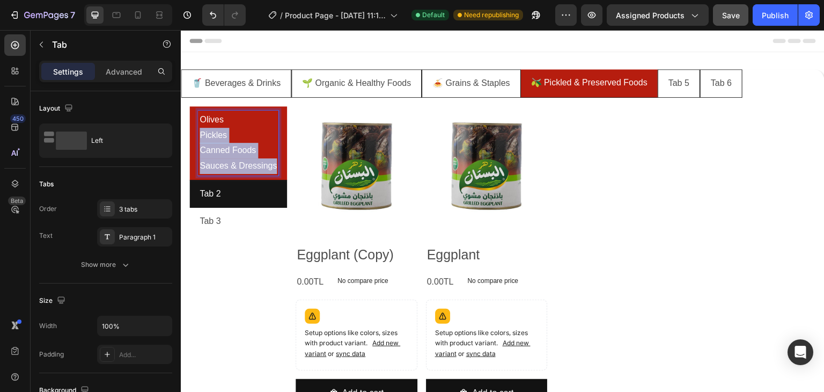
drag, startPoint x: 198, startPoint y: 131, endPoint x: 284, endPoint y: 188, distance: 102.7
click at [284, 188] on ul "Olives Pickles Canned Foods Sauces & Dressings Tab 2 Tab 3" at bounding box center [238, 170] width 98 height 129
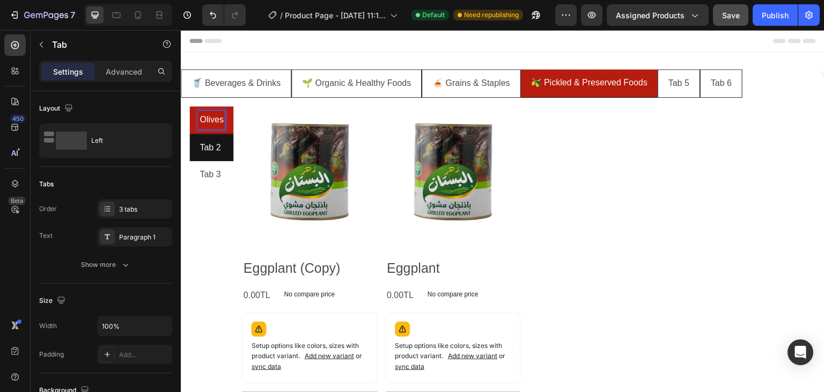
click at [208, 144] on p "Tab 2" at bounding box center [210, 148] width 21 height 16
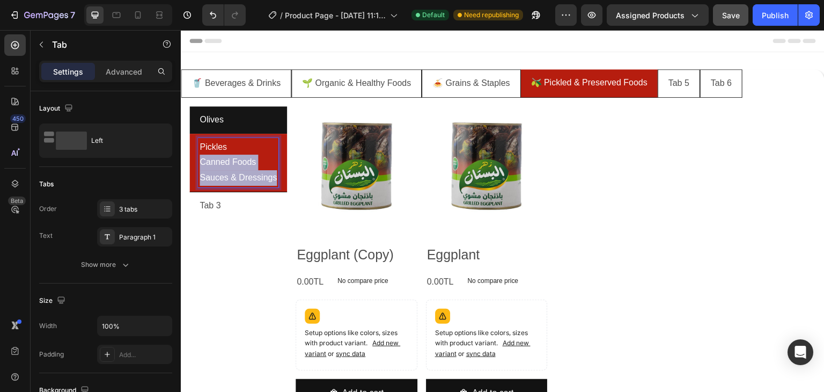
drag, startPoint x: 199, startPoint y: 158, endPoint x: 292, endPoint y: 189, distance: 98.4
click at [292, 189] on div "Olives Pickles Canned Foods Sauces & Dressings Tab 3 Product Images Eggplant (C…" at bounding box center [502, 265] width 627 height 318
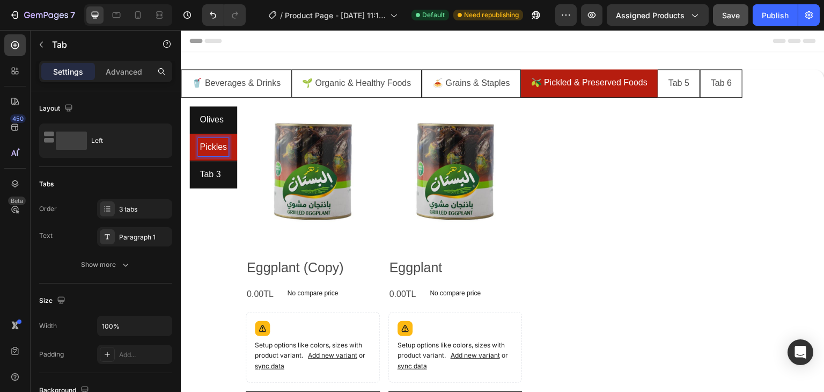
click at [207, 173] on p "Tab 3" at bounding box center [210, 175] width 21 height 16
click at [207, 173] on p "Tab 3" at bounding box center [210, 174] width 21 height 16
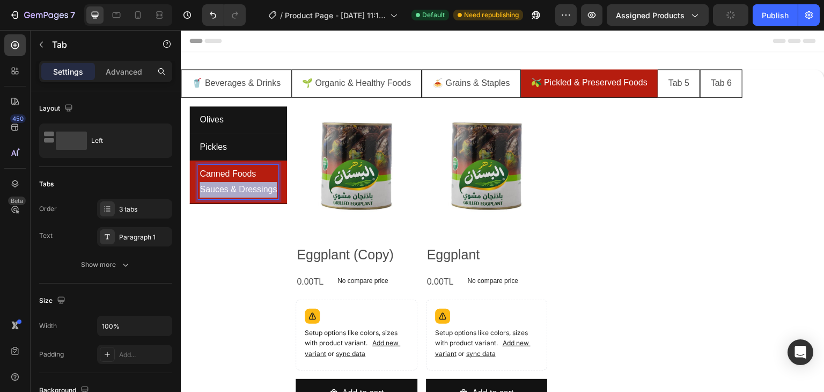
drag, startPoint x: 201, startPoint y: 186, endPoint x: 280, endPoint y: 189, distance: 78.4
click at [280, 189] on li "Canned Foods Sauces & Dressings" at bounding box center [238, 181] width 98 height 43
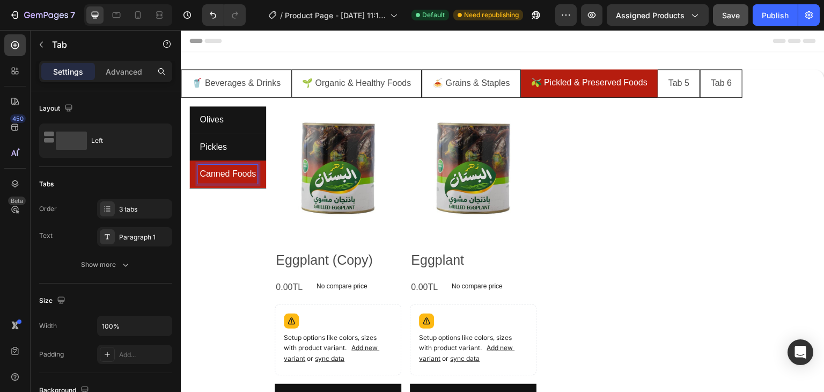
click at [222, 207] on div "Olives Pickles Canned Foods" at bounding box center [227, 267] width 77 height 323
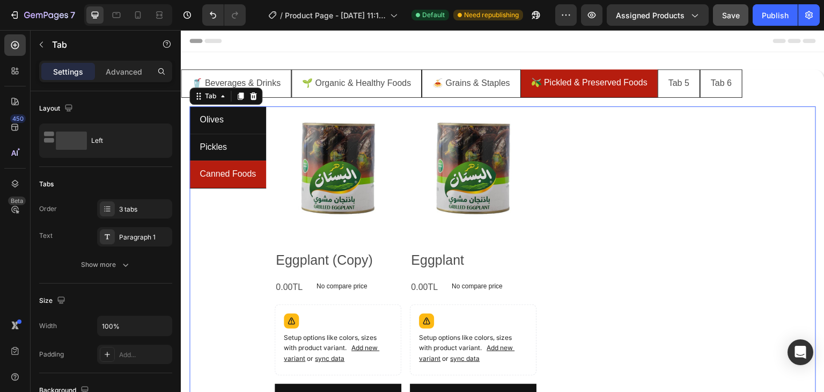
click at [223, 207] on div "Olives Pickles Canned Foods" at bounding box center [227, 267] width 77 height 323
click at [121, 202] on div "3 tabs" at bounding box center [134, 208] width 75 height 19
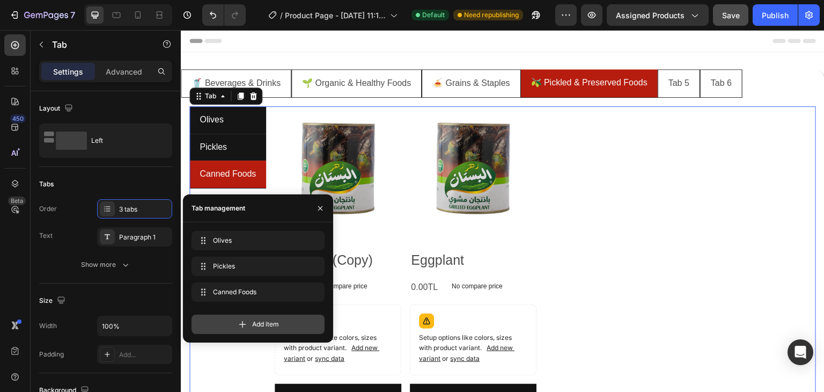
click at [238, 325] on icon at bounding box center [242, 324] width 11 height 11
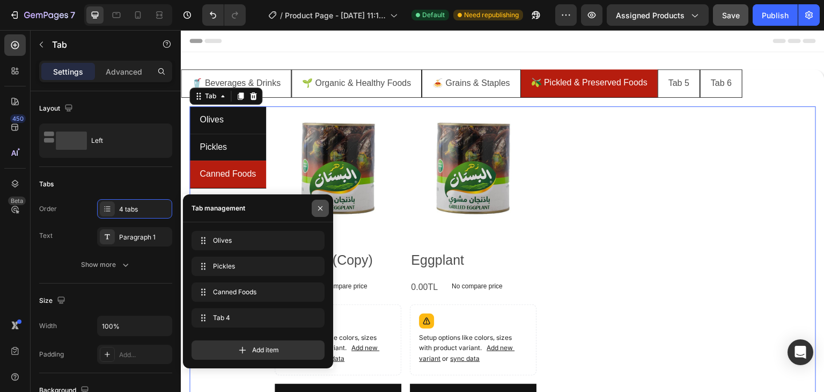
click at [325, 203] on button "button" at bounding box center [320, 208] width 17 height 17
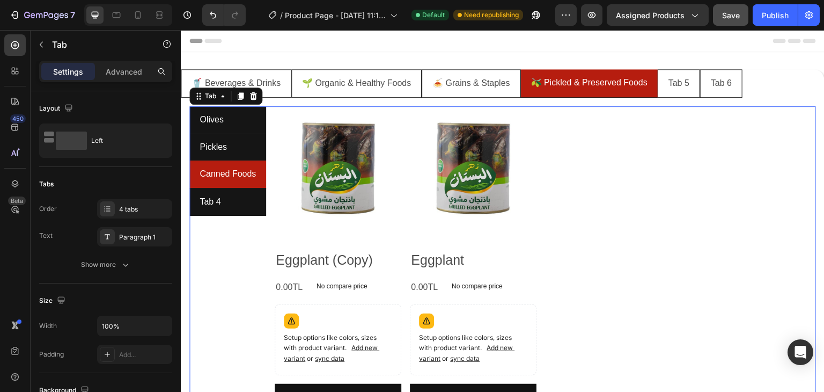
click at [228, 196] on li "Tab 4" at bounding box center [227, 201] width 77 height 27
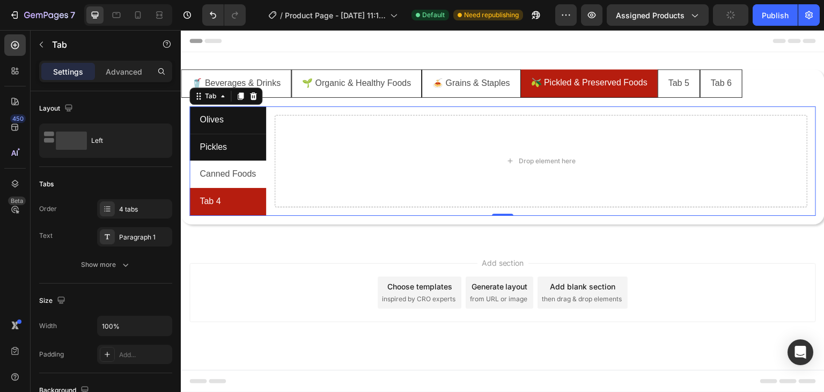
click at [228, 196] on li "Tab 4" at bounding box center [227, 202] width 77 height 28
click at [209, 196] on div "Tab 4" at bounding box center [210, 201] width 24 height 19
click at [209, 196] on p "Tab 4" at bounding box center [210, 202] width 21 height 16
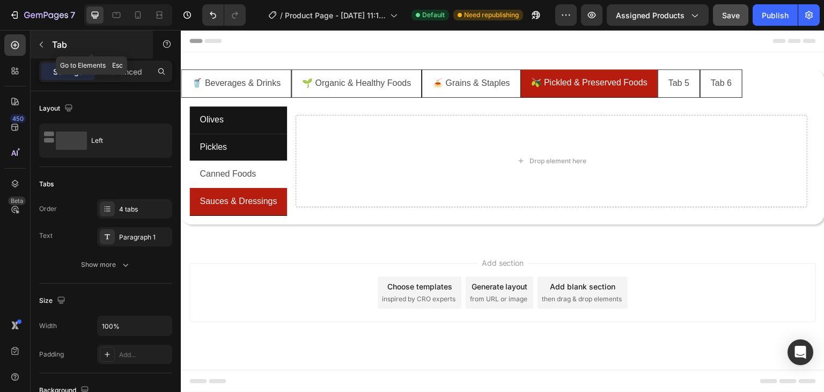
click at [40, 49] on button "button" at bounding box center [41, 44] width 17 height 17
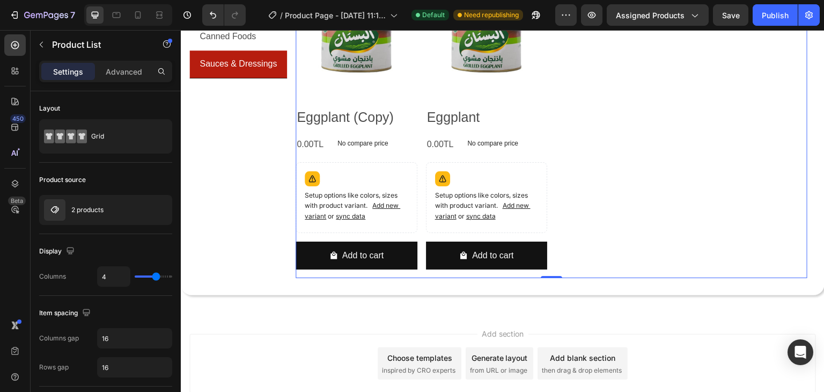
scroll to position [48, 0]
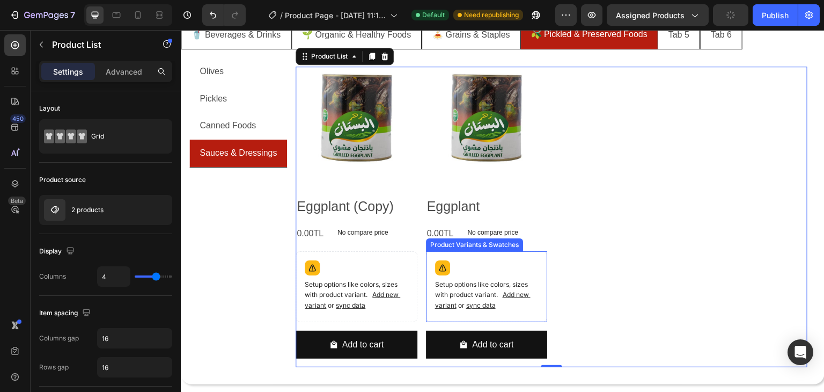
click at [412, 311] on div "Setup options like colors, sizes with product variant. Add new variant or sync …" at bounding box center [357, 286] width 112 height 61
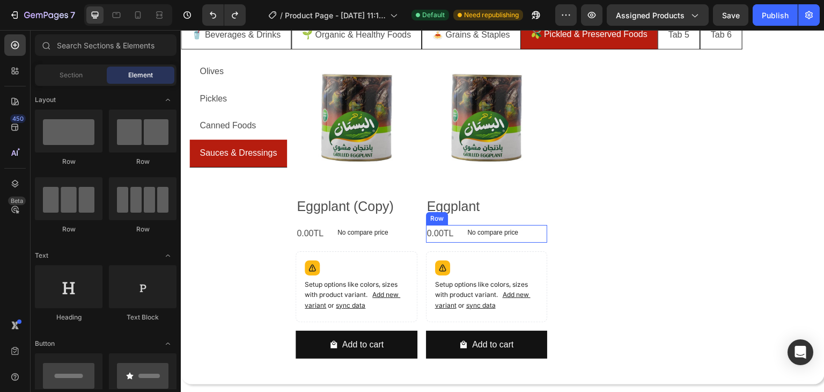
click at [417, 232] on div "0.00TL Product Price Product Price No compare price Product Price Row" at bounding box center [356, 234] width 121 height 18
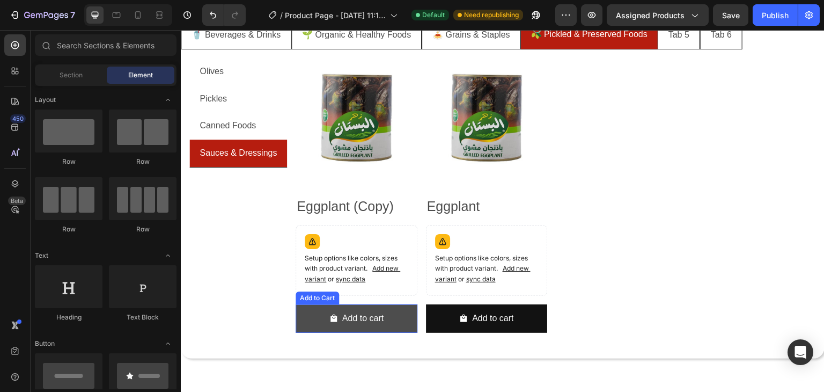
click at [409, 318] on button "Add to cart" at bounding box center [356, 318] width 121 height 28
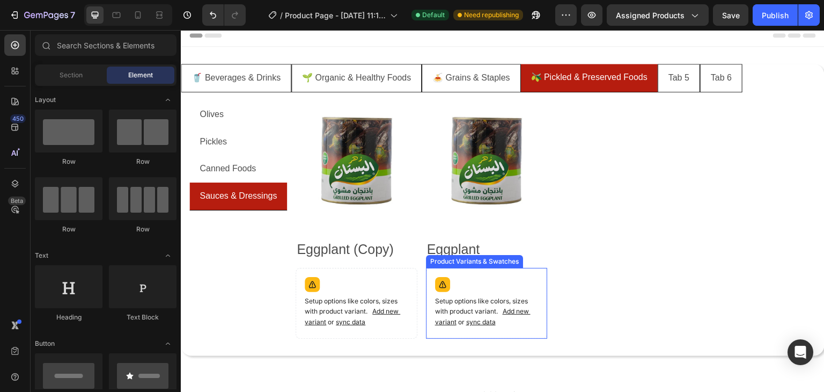
scroll to position [0, 0]
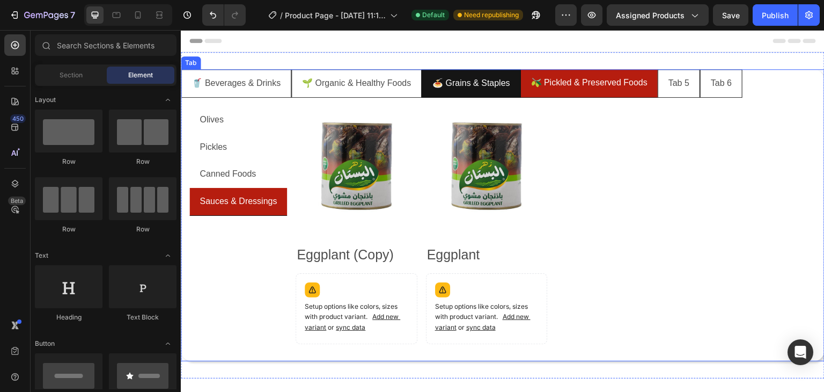
click at [467, 79] on p "🍝 Grains & Staples" at bounding box center [472, 84] width 78 height 16
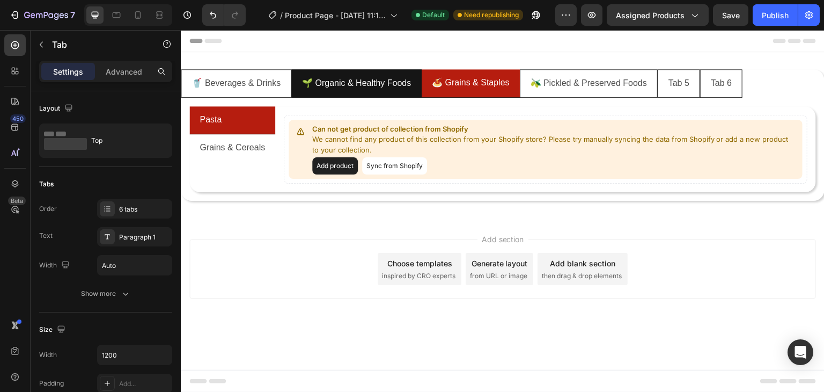
click at [315, 93] on li "🌱 Organic & Healthy Foods" at bounding box center [356, 83] width 130 height 28
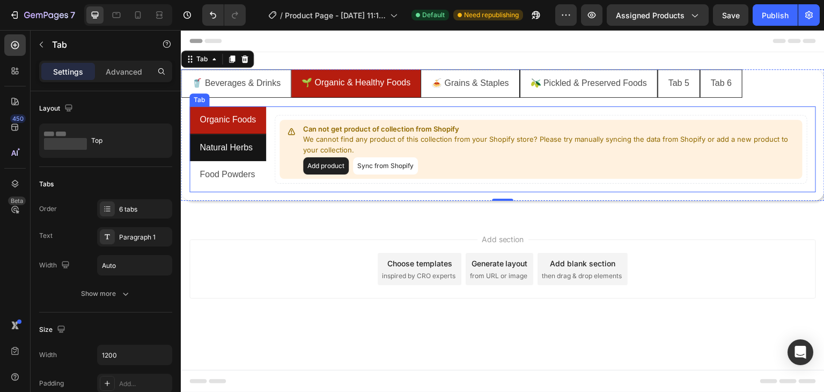
click at [246, 142] on p "Natural Herbs" at bounding box center [226, 148] width 53 height 16
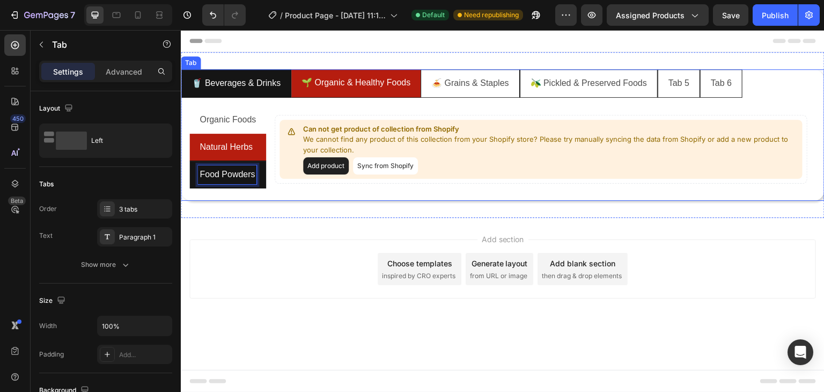
click at [265, 82] on p "🥤 Beverages & Drinks" at bounding box center [236, 84] width 89 height 16
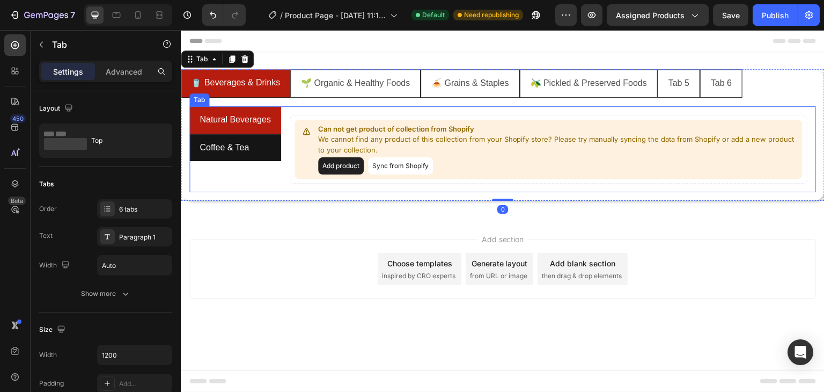
click at [253, 153] on li "Coffee & Tea" at bounding box center [235, 147] width 92 height 27
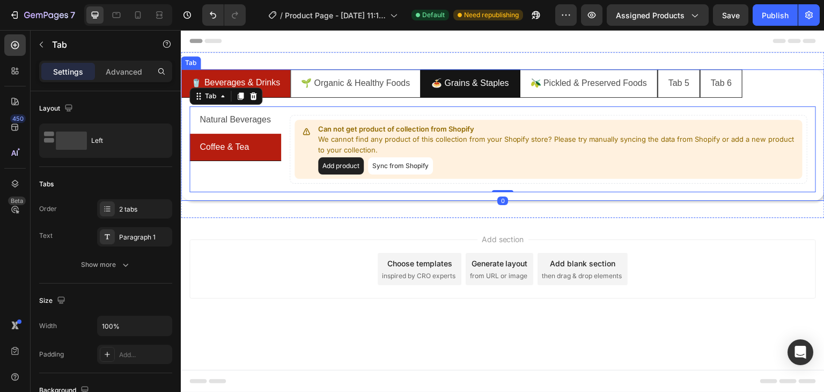
click at [494, 91] on p "🍝 Grains & Staples" at bounding box center [470, 84] width 78 height 16
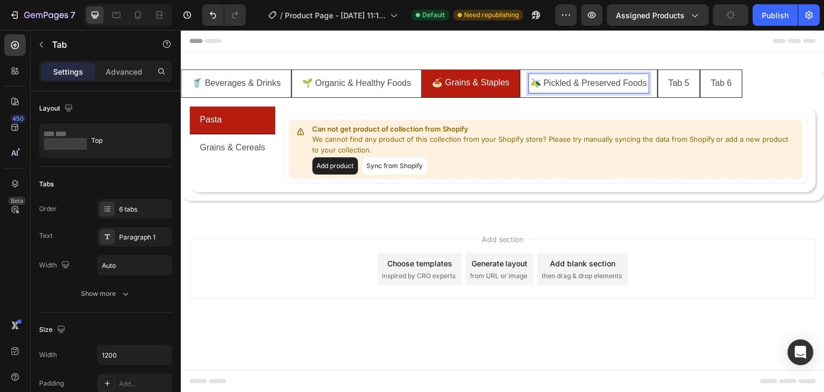
click at [530, 89] on div "🫒 Pickled & Preserved Foods" at bounding box center [589, 83] width 120 height 19
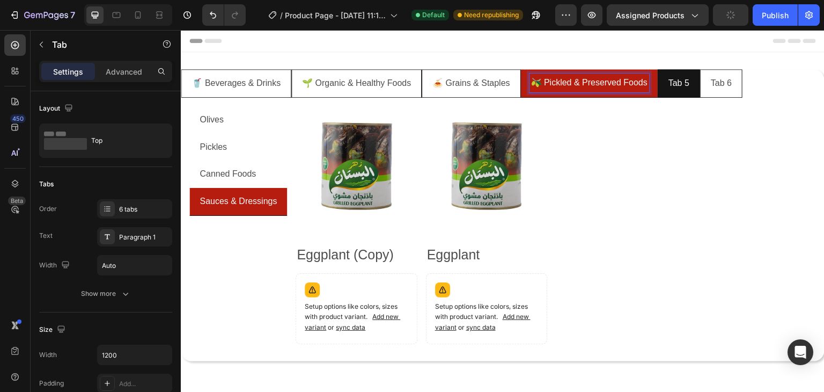
click at [675, 90] on p "Tab 5" at bounding box center [679, 84] width 21 height 16
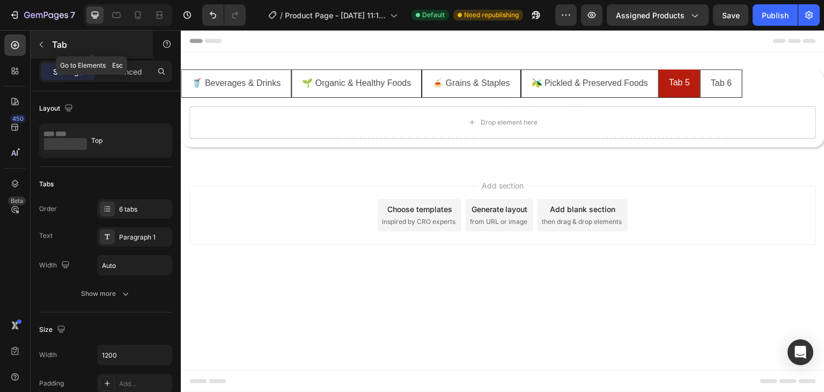
click at [42, 49] on button "button" at bounding box center [41, 44] width 17 height 17
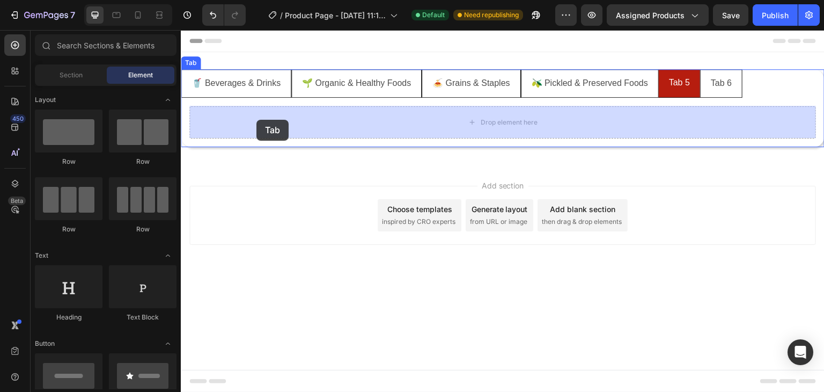
drag, startPoint x: 273, startPoint y: 137, endPoint x: 257, endPoint y: 120, distance: 23.5
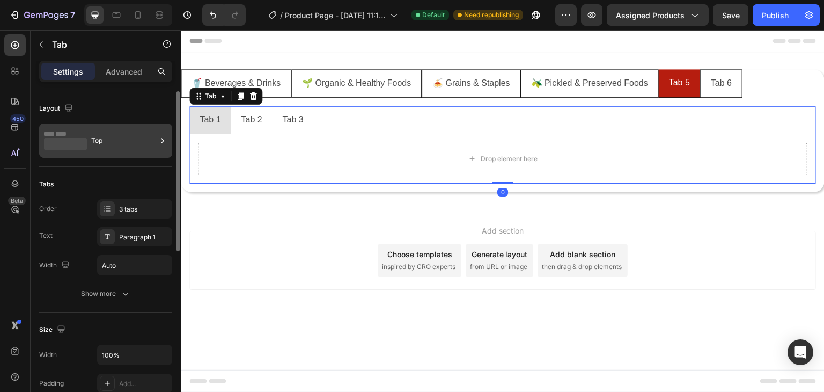
click at [107, 149] on div "Top" at bounding box center [123, 140] width 65 height 25
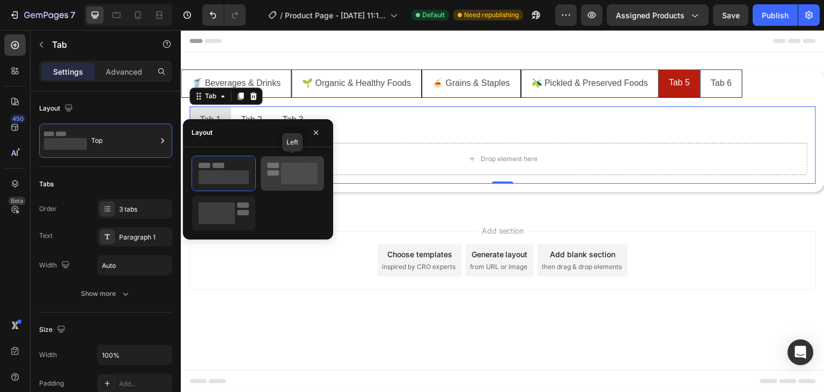
click at [296, 179] on rect at bounding box center [299, 173] width 36 height 21
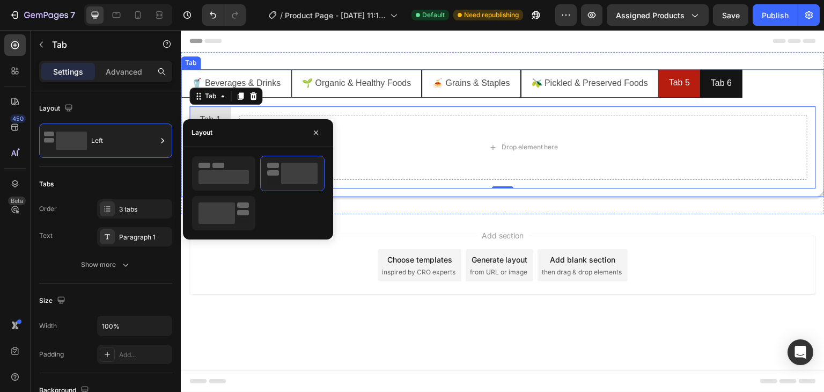
click at [712, 77] on div "Tab 6" at bounding box center [721, 83] width 24 height 19
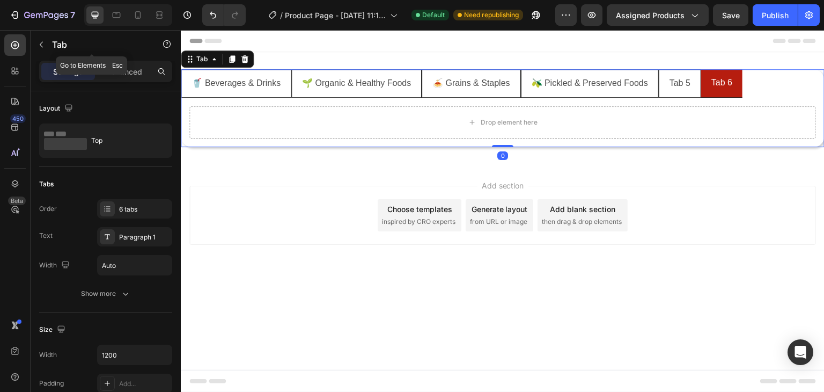
click at [41, 49] on button "button" at bounding box center [41, 44] width 17 height 17
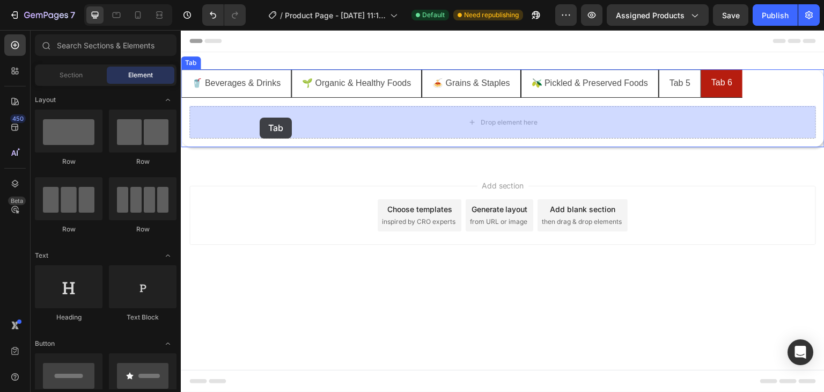
drag, startPoint x: 271, startPoint y: 148, endPoint x: 260, endPoint y: 118, distance: 32.6
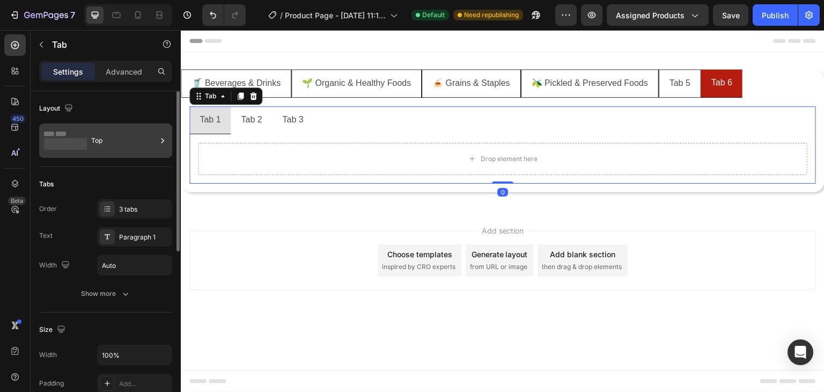
click at [92, 137] on div "Top" at bounding box center [123, 140] width 65 height 25
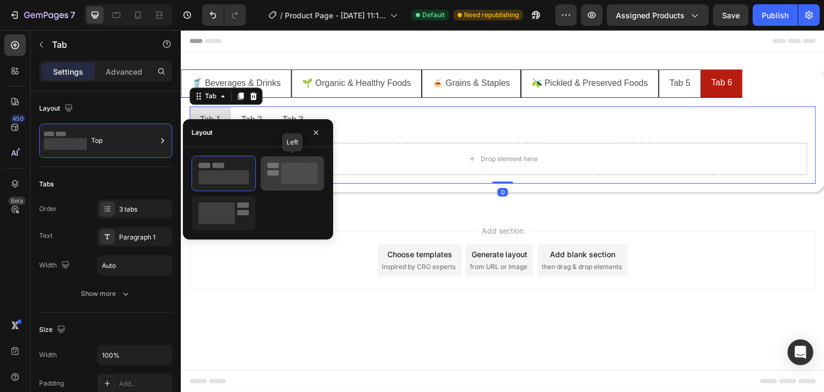
click at [268, 172] on rect at bounding box center [273, 172] width 12 height 5
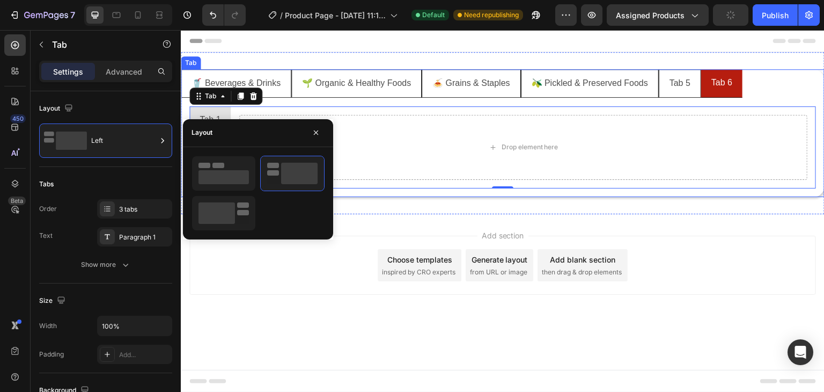
click at [727, 79] on p "Tab 6" at bounding box center [722, 83] width 21 height 16
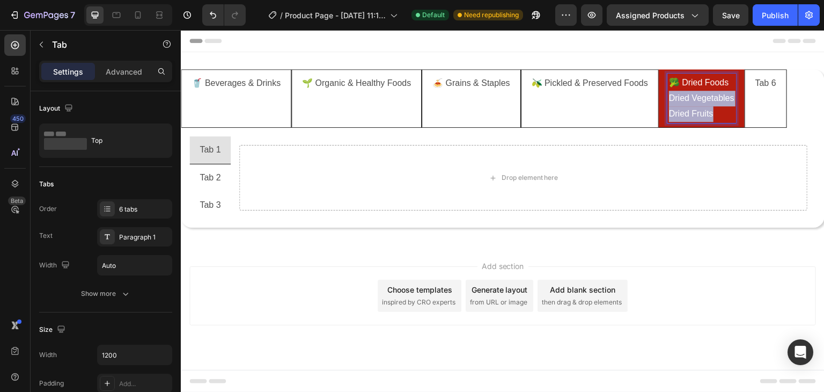
click at [730, 117] on div "🥦 Dried Foods Dried Vegetables Dried Fruits" at bounding box center [702, 98] width 69 height 49
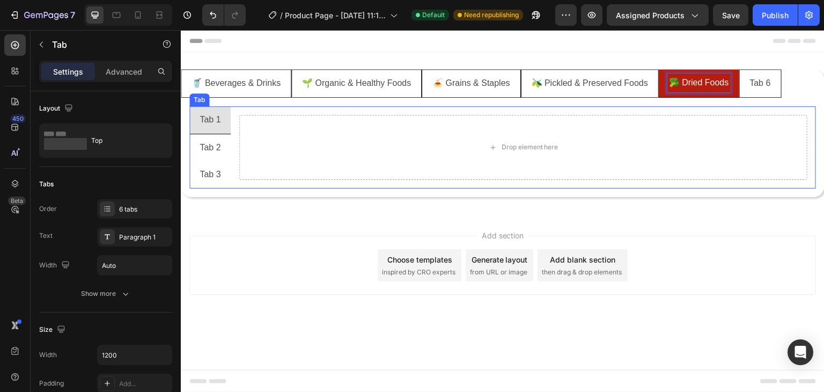
click at [210, 134] on li "Tab 2" at bounding box center [209, 147] width 41 height 27
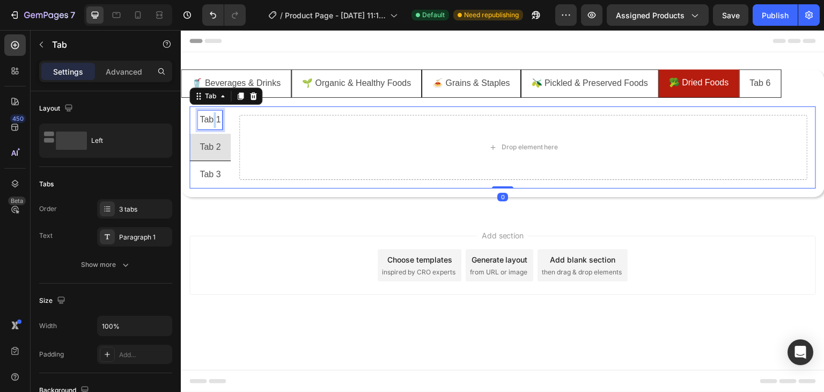
click at [213, 121] on p "Tab 1" at bounding box center [210, 120] width 21 height 16
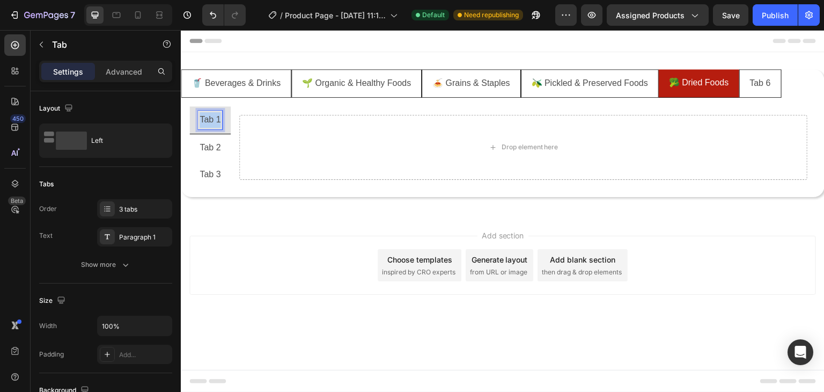
click at [213, 121] on p "Tab 1" at bounding box center [210, 120] width 21 height 16
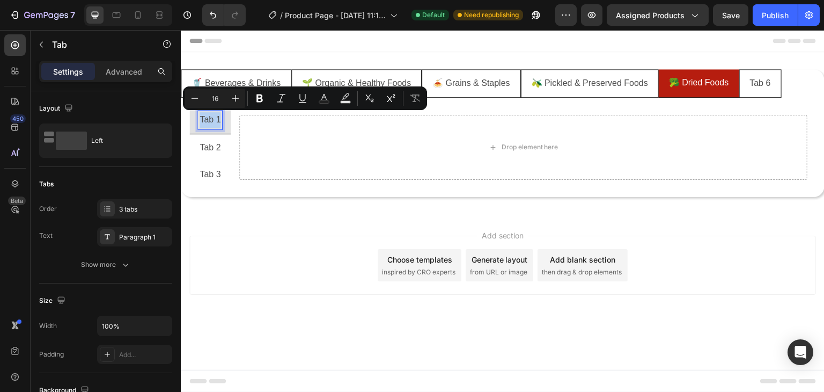
copy p "Tab 1"
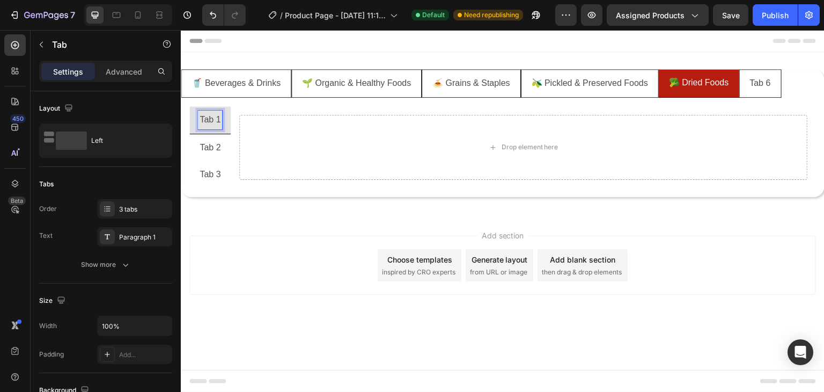
click at [211, 119] on p "Tab 1" at bounding box center [210, 120] width 21 height 16
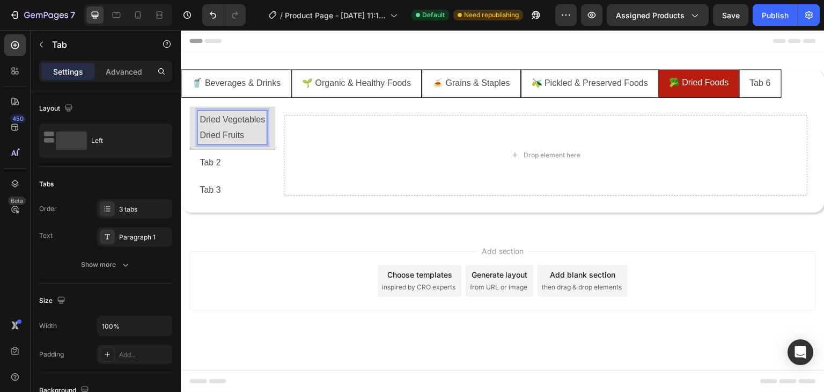
click at [233, 130] on p "Dried Fruits" at bounding box center [232, 136] width 65 height 16
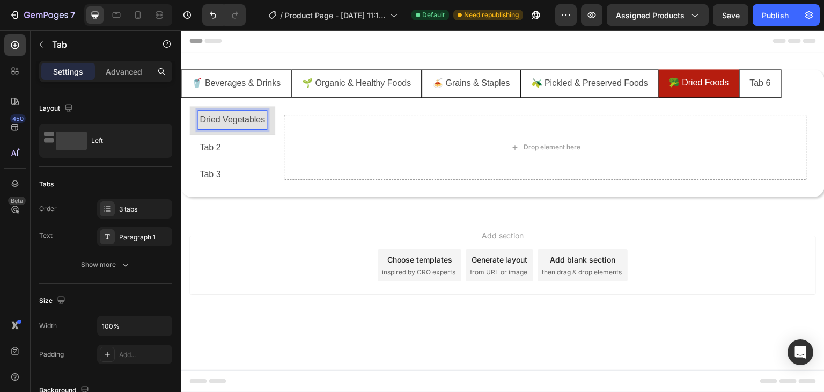
click at [213, 147] on p "Tab 2" at bounding box center [210, 148] width 21 height 16
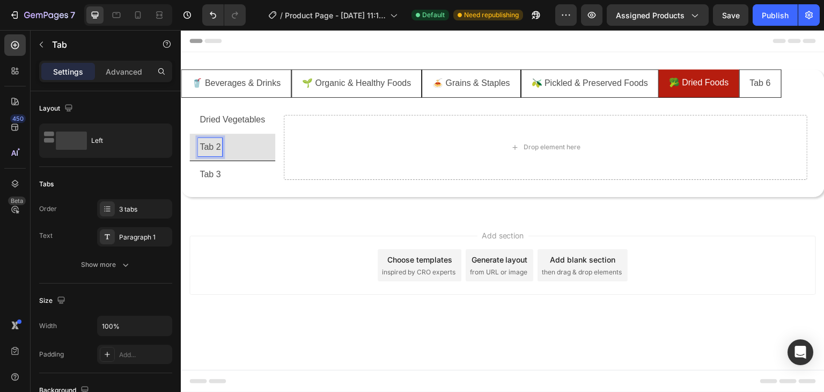
click at [213, 147] on p "Tab 2" at bounding box center [210, 148] width 21 height 16
click at [222, 181] on li "Tab 3" at bounding box center [232, 174] width 86 height 27
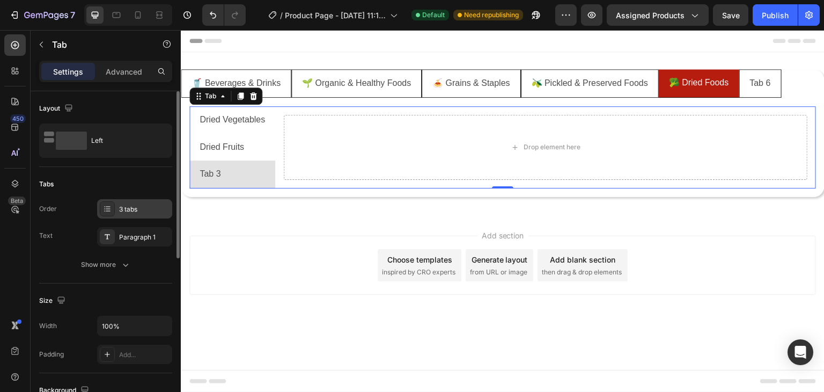
click at [112, 204] on div at bounding box center [107, 208] width 15 height 15
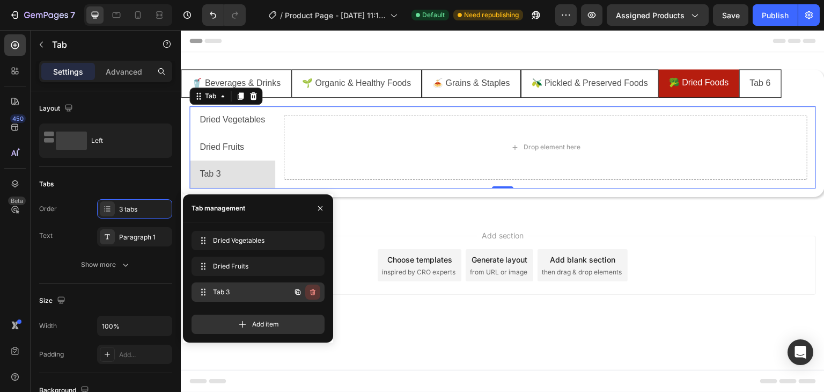
click at [311, 289] on icon "button" at bounding box center [313, 292] width 9 height 9
click at [311, 289] on div "Delete" at bounding box center [306, 292] width 20 height 10
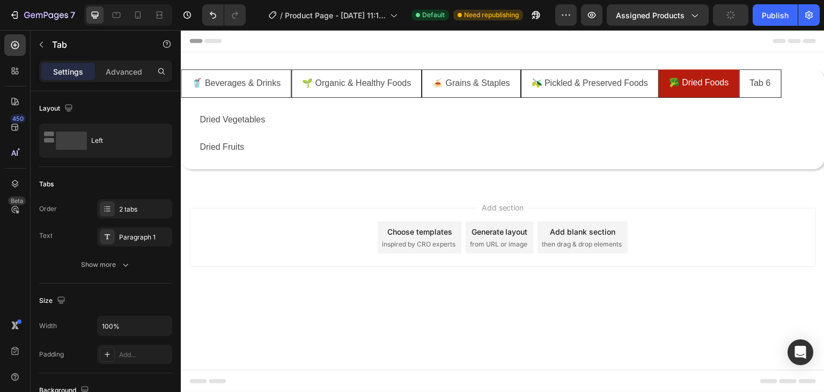
click at [251, 138] on li "Dried Fruits" at bounding box center [232, 147] width 86 height 27
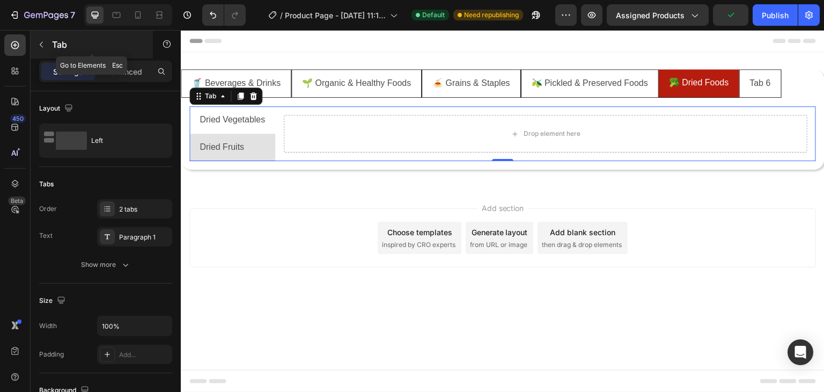
click at [40, 43] on icon "button" at bounding box center [41, 44] width 9 height 9
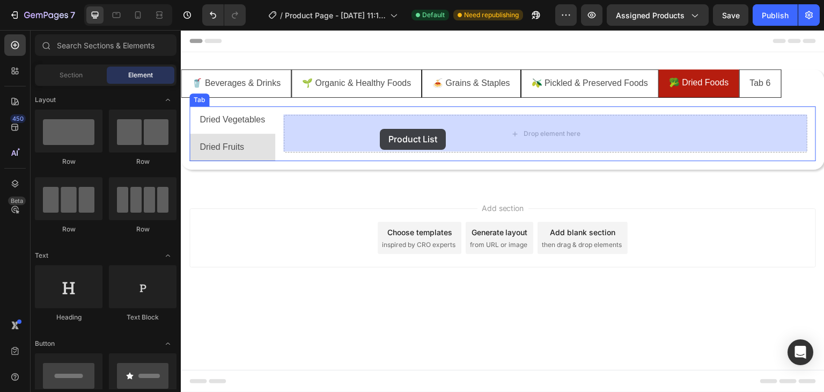
drag, startPoint x: 312, startPoint y: 357, endPoint x: 374, endPoint y: 140, distance: 225.9
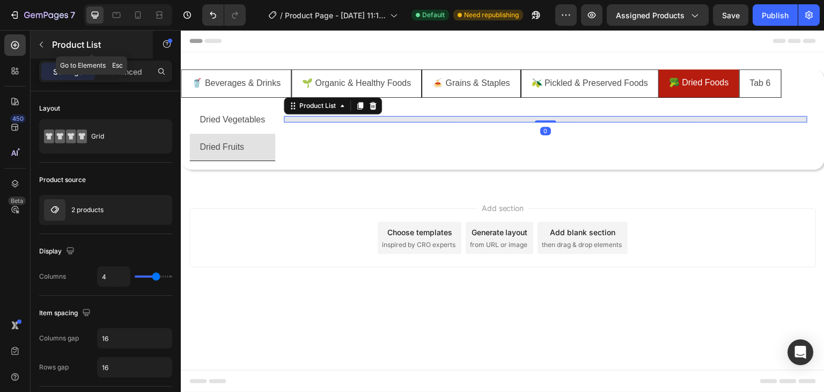
click at [43, 41] on icon "button" at bounding box center [41, 44] width 9 height 9
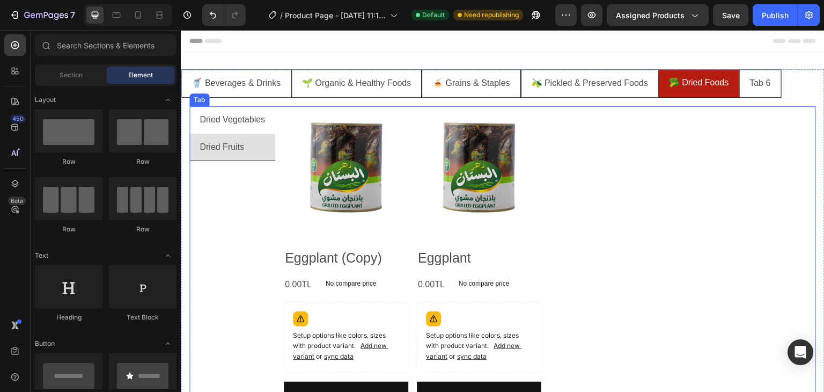
click at [224, 127] on div "Dried Vegetables" at bounding box center [232, 120] width 69 height 19
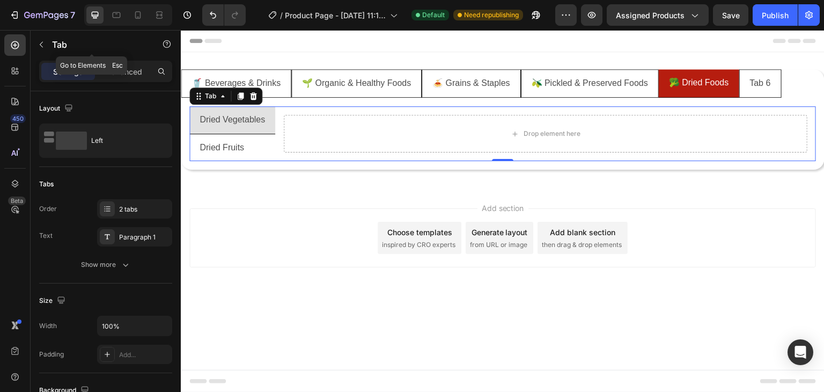
click at [44, 48] on icon "button" at bounding box center [41, 44] width 9 height 9
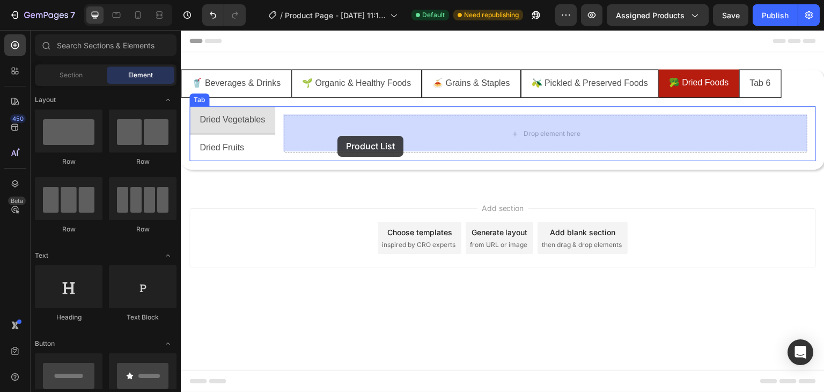
drag, startPoint x: 318, startPoint y: 353, endPoint x: 338, endPoint y: 136, distance: 217.7
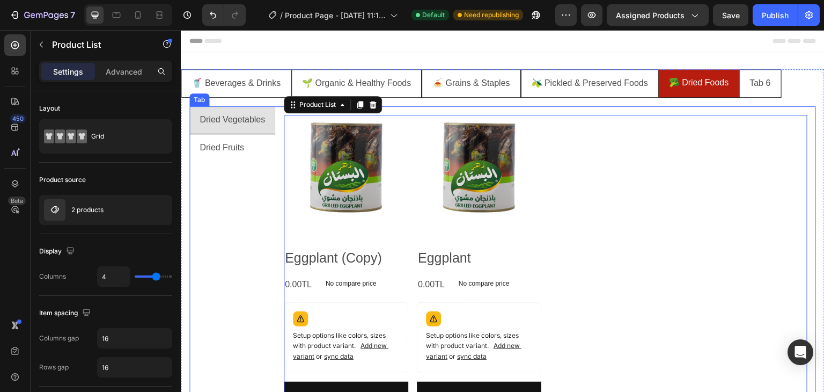
click at [262, 127] on div "Dried Vegetables" at bounding box center [232, 120] width 69 height 19
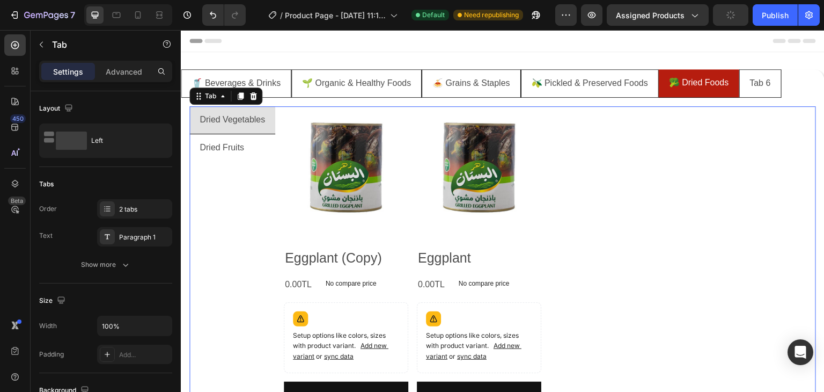
click at [270, 128] on li "Dried Vegetables" at bounding box center [232, 120] width 86 height 28
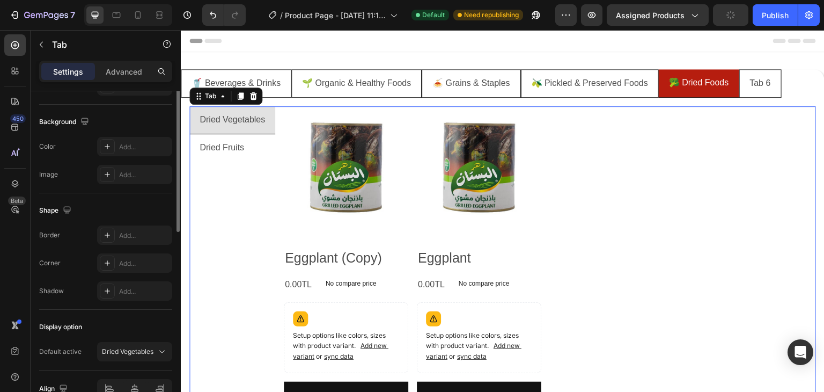
scroll to position [107, 0]
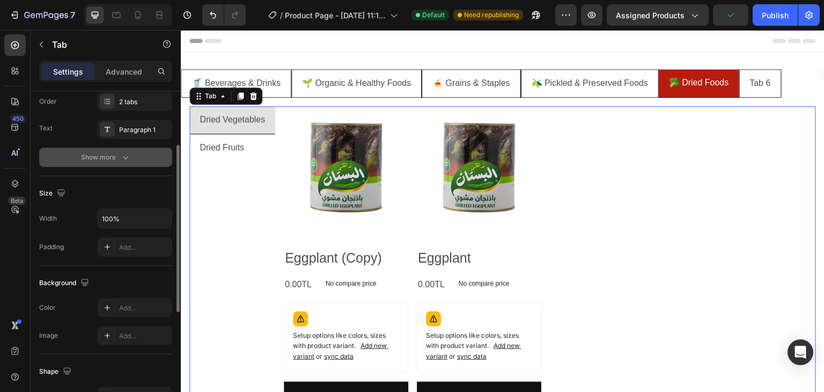
click at [139, 160] on button "Show more" at bounding box center [105, 157] width 133 height 19
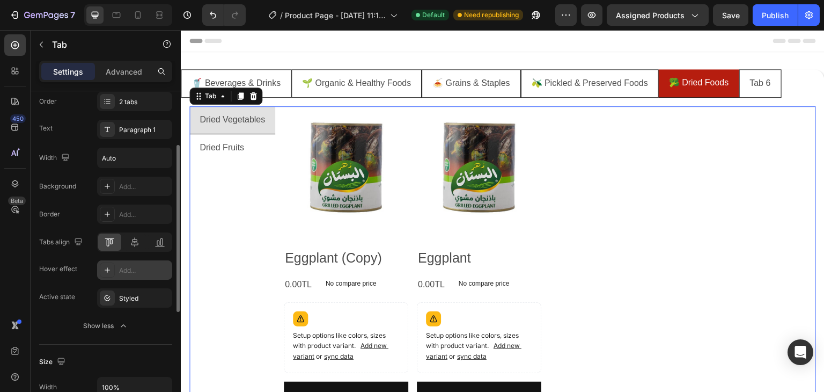
click at [133, 267] on div "Add..." at bounding box center [144, 271] width 50 height 10
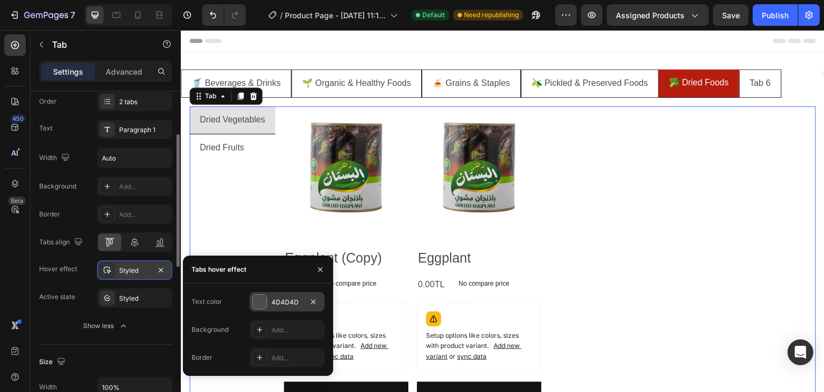
click at [270, 301] on div "4D4D4D" at bounding box center [287, 301] width 75 height 19
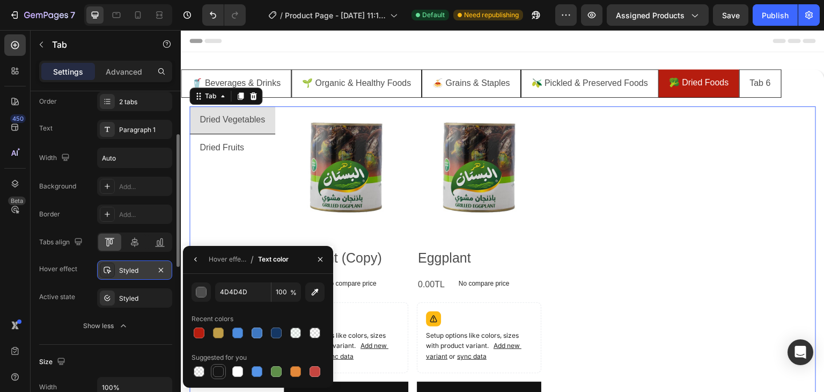
click at [223, 371] on div at bounding box center [218, 371] width 11 height 11
click at [234, 371] on div at bounding box center [237, 371] width 11 height 11
type input "FFFFFF"
drag, startPoint x: 218, startPoint y: 253, endPoint x: 38, endPoint y: 224, distance: 183.2
click at [218, 253] on div "Hover effect" at bounding box center [228, 259] width 38 height 17
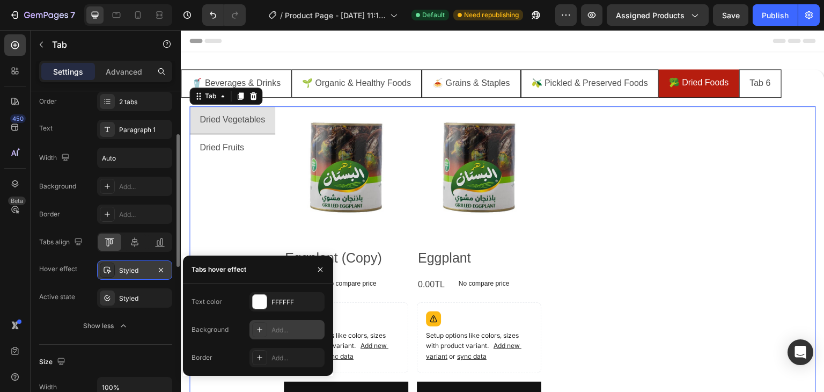
click at [283, 335] on div "Add..." at bounding box center [287, 329] width 75 height 19
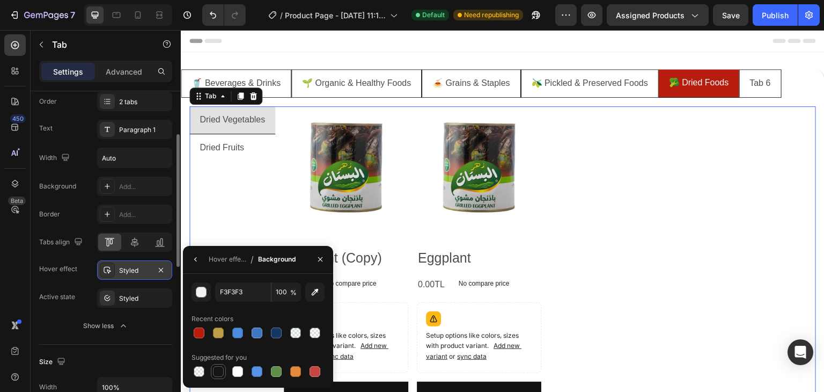
click at [217, 377] on div at bounding box center [218, 371] width 15 height 15
type input "151515"
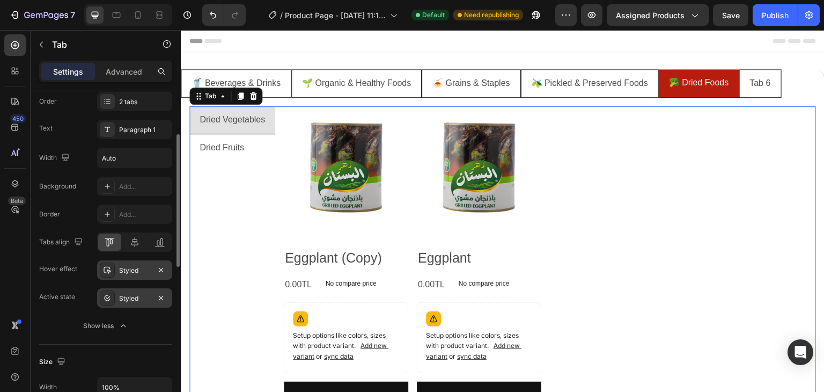
click at [137, 294] on div "Styled" at bounding box center [134, 299] width 31 height 10
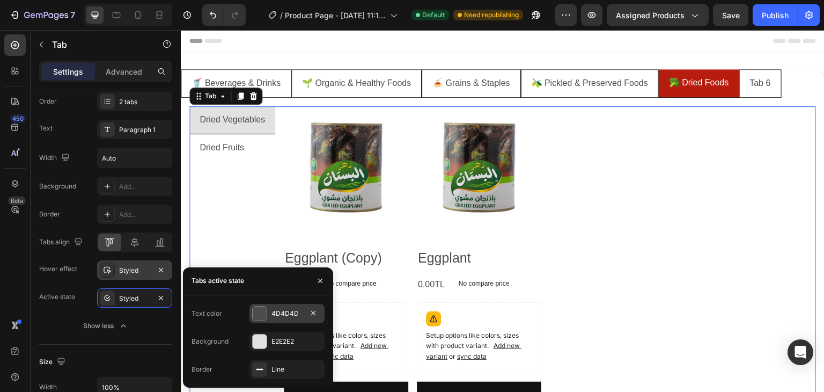
click at [275, 317] on div "4D4D4D" at bounding box center [287, 314] width 31 height 10
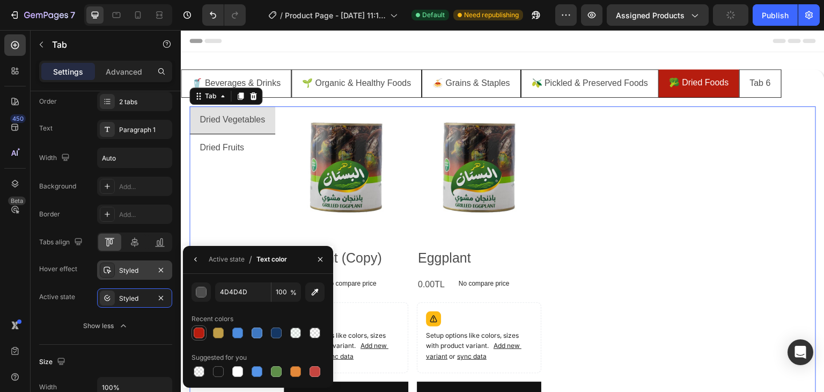
click at [202, 339] on div at bounding box center [199, 332] width 15 height 15
click at [236, 376] on div at bounding box center [237, 371] width 11 height 11
type input "FFFFFF"
drag, startPoint x: 222, startPoint y: 261, endPoint x: 41, endPoint y: 233, distance: 182.9
click at [222, 261] on div "Active state" at bounding box center [227, 259] width 36 height 10
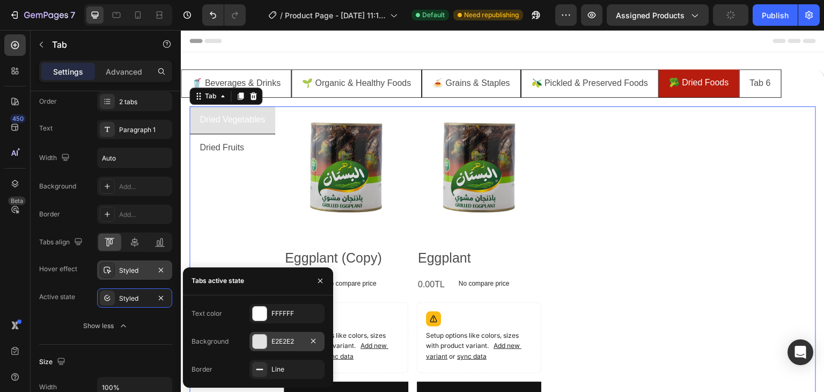
click at [278, 339] on div "E2E2E2" at bounding box center [287, 341] width 31 height 10
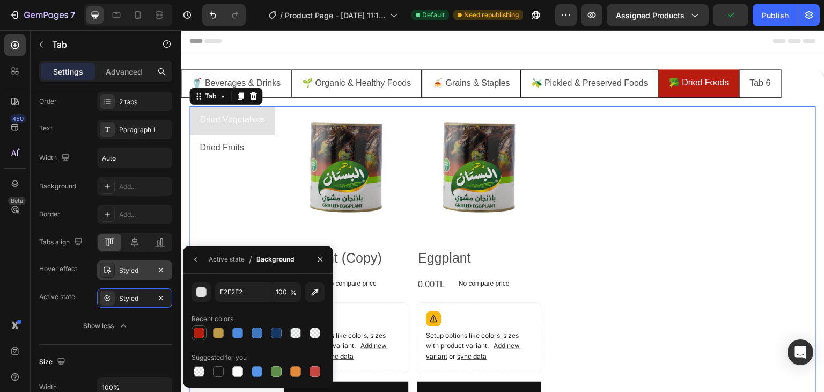
click at [195, 333] on div at bounding box center [199, 332] width 11 height 11
type input "B61D0F"
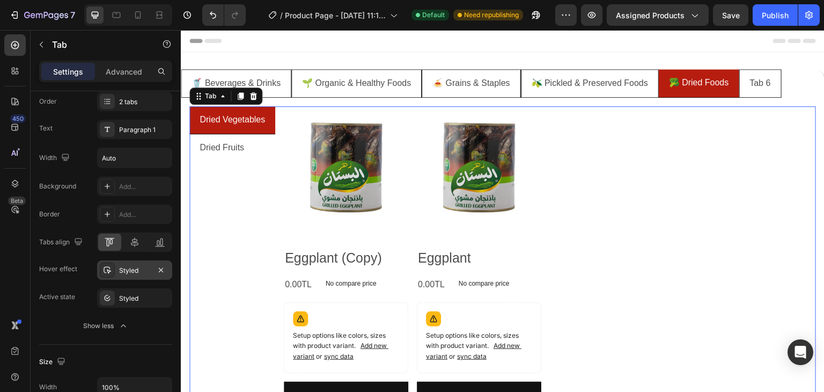
click at [251, 179] on div "Dried Vegetables Dried Fruits" at bounding box center [232, 266] width 86 height 321
click at [252, 155] on li "Dried Fruits" at bounding box center [232, 147] width 86 height 27
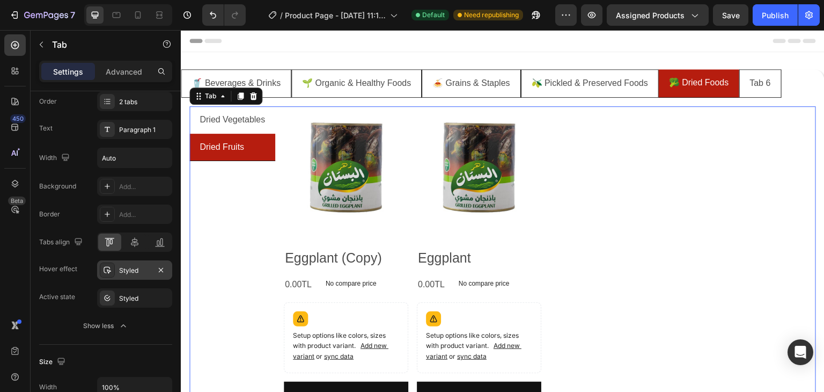
click at [240, 226] on div "Dried Vegetables Dried Fruits" at bounding box center [232, 266] width 86 height 321
click at [248, 131] on li "Dried Vegetables" at bounding box center [232, 119] width 86 height 27
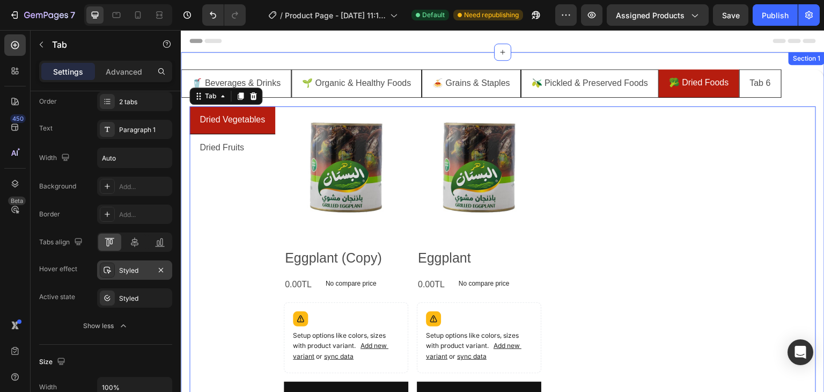
click at [233, 61] on div "🥤 Beverages & Drinks 🌱 Organic & Healthy Foods 🍝 Grains & Staples 🫒 Pickled & P…" at bounding box center [503, 252] width 644 height 401
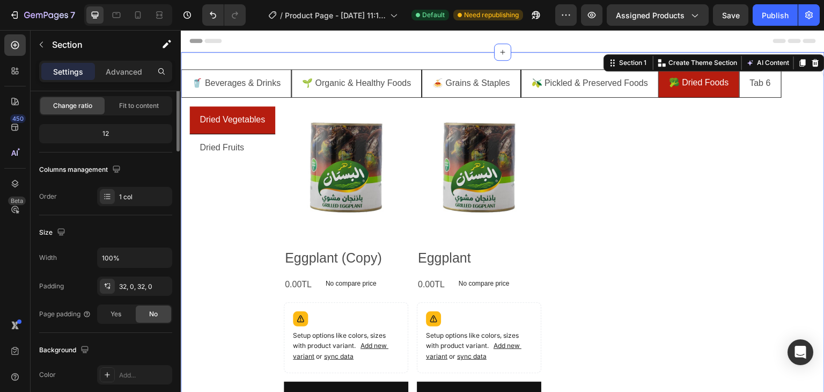
scroll to position [0, 0]
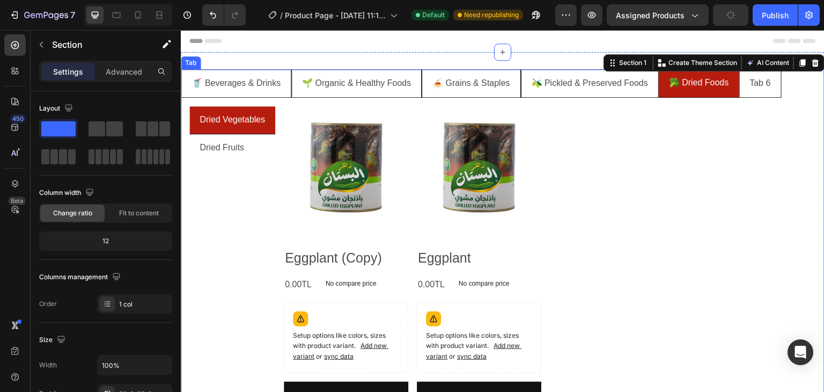
click at [185, 106] on div "Natural Beverages Coffee & Tea Can not get product of collection from Shopify W…" at bounding box center [503, 267] width 644 height 338
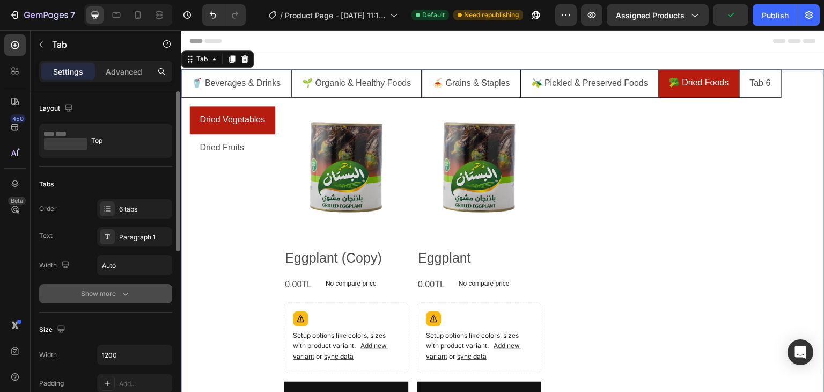
click at [103, 291] on div "Show more" at bounding box center [106, 293] width 50 height 11
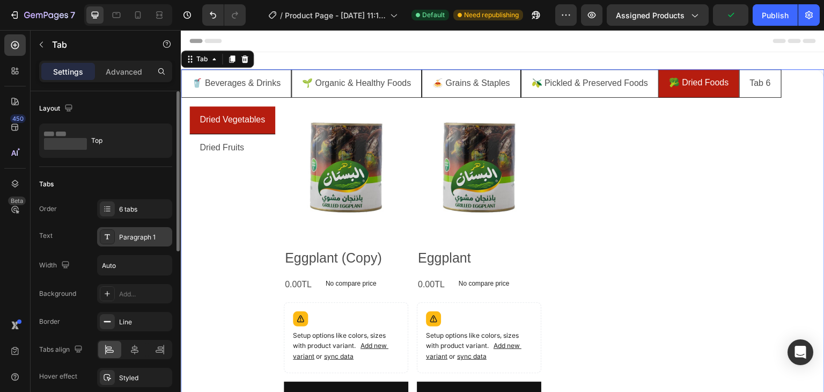
click at [141, 244] on div "Paragraph 1" at bounding box center [134, 236] width 75 height 19
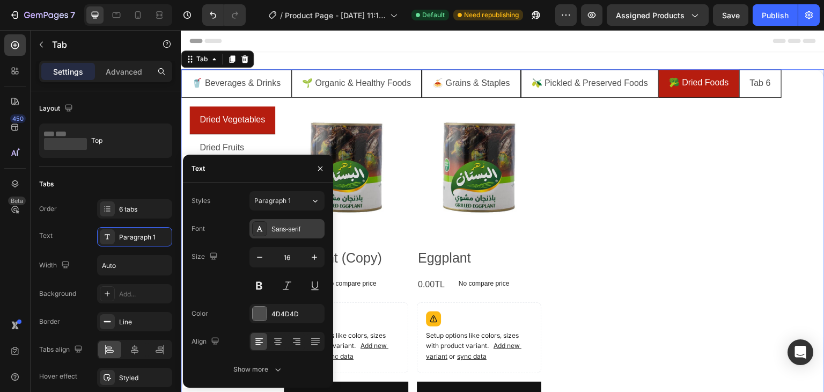
click at [272, 228] on div "Sans-serif" at bounding box center [297, 229] width 50 height 10
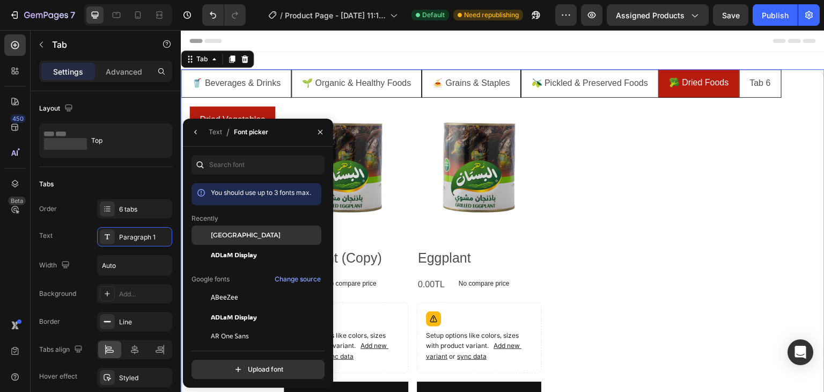
click at [267, 239] on div "Alexandria" at bounding box center [265, 235] width 108 height 10
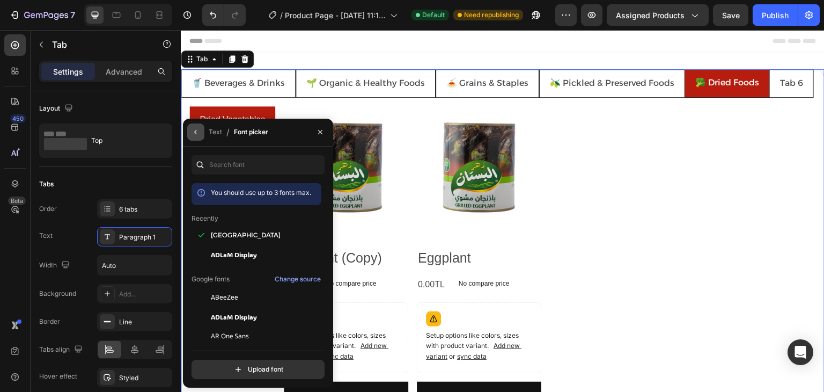
drag, startPoint x: 197, startPoint y: 134, endPoint x: 17, endPoint y: 112, distance: 181.1
click at [197, 134] on icon "button" at bounding box center [196, 132] width 9 height 9
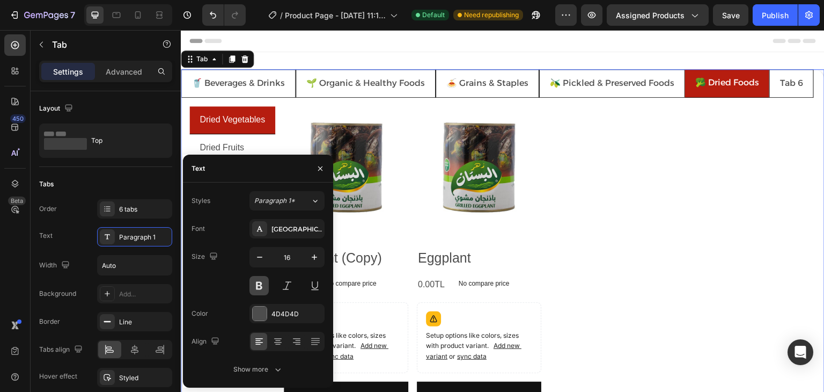
click at [260, 282] on button at bounding box center [259, 285] width 19 height 19
click at [254, 250] on button "button" at bounding box center [259, 256] width 19 height 19
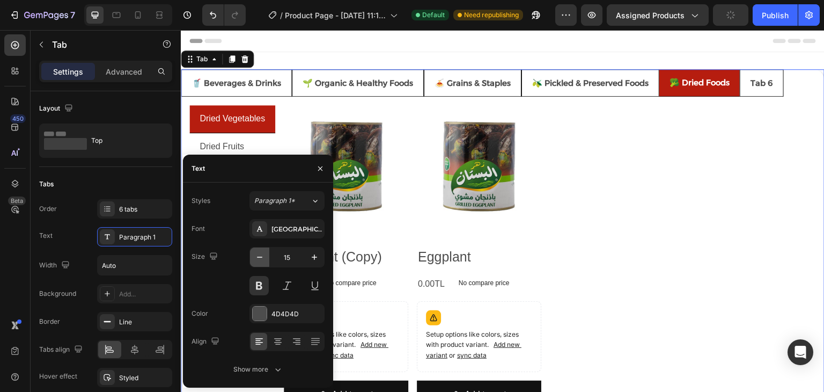
click at [259, 255] on icon "button" at bounding box center [259, 257] width 11 height 11
type input "14"
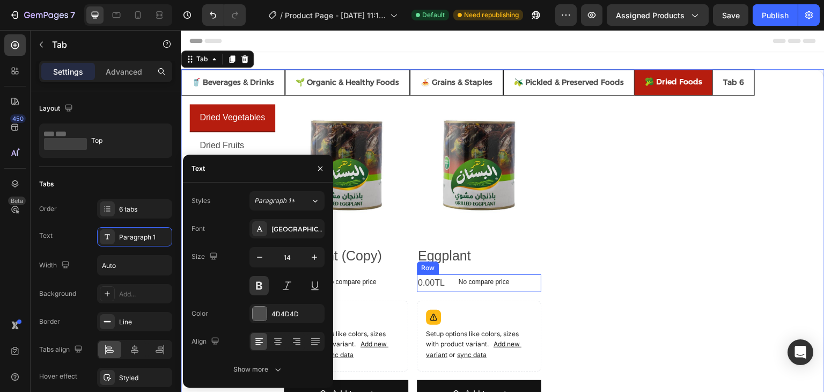
click at [408, 277] on div "0.00TL Product Price Product Price No compare price Product Price Row" at bounding box center [346, 283] width 125 height 18
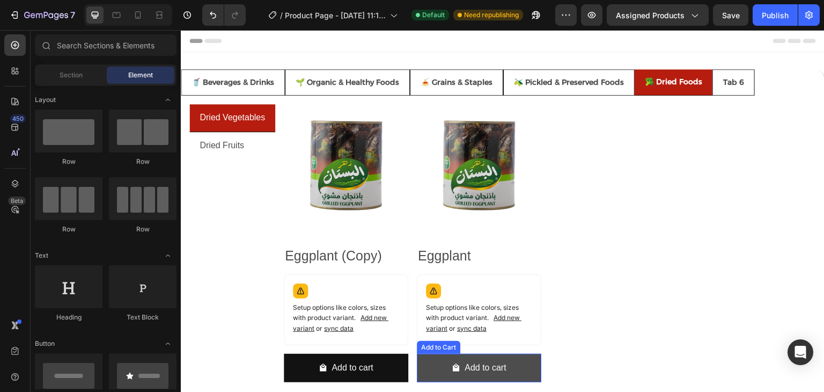
click at [408, 360] on button "Add to cart" at bounding box center [346, 368] width 125 height 28
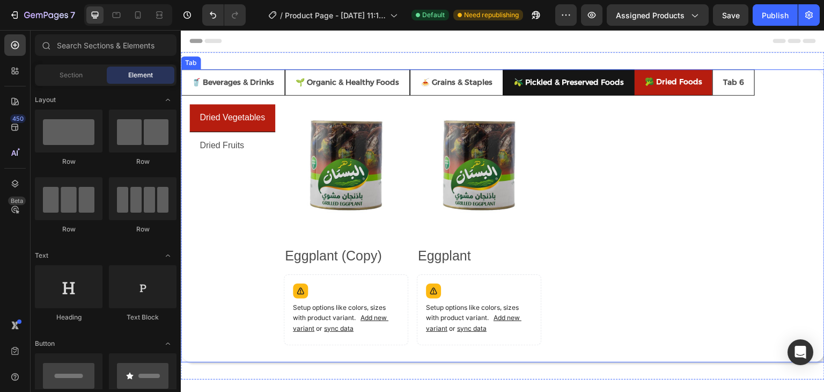
click at [570, 78] on p "🫒 Pickled & Preserved Foods" at bounding box center [569, 82] width 110 height 13
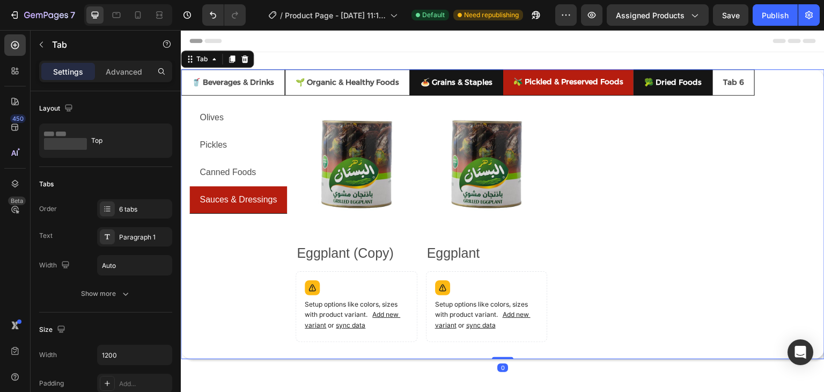
click at [456, 70] on li "🍝 Grains & Staples" at bounding box center [456, 82] width 93 height 26
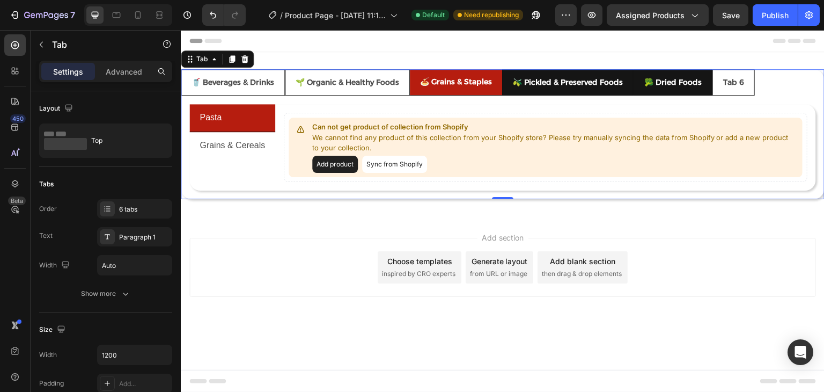
click at [552, 71] on li "🫒 Pickled & Preserved Foods" at bounding box center [567, 82] width 131 height 26
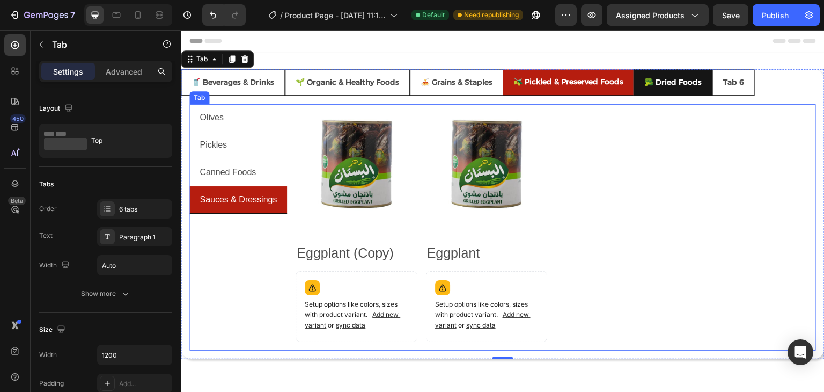
click at [240, 271] on div "Olives Pickles Canned Foods Sauces & Dressings" at bounding box center [238, 227] width 98 height 246
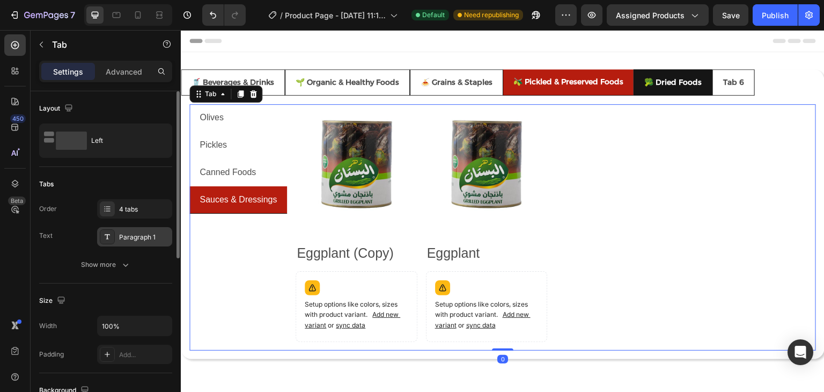
scroll to position [54, 0]
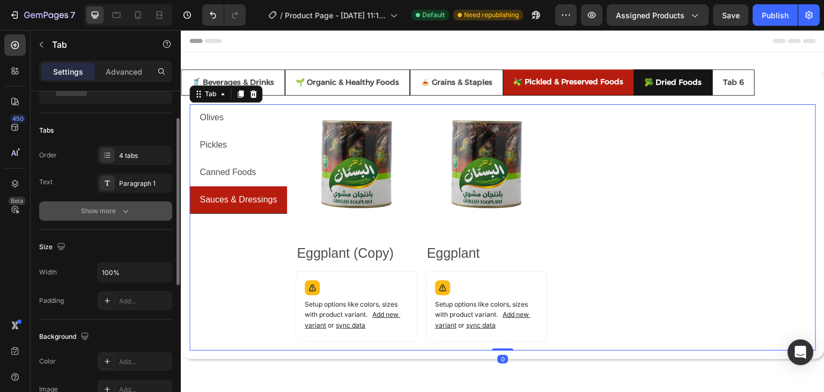
click at [114, 206] on div "Show more" at bounding box center [106, 211] width 50 height 11
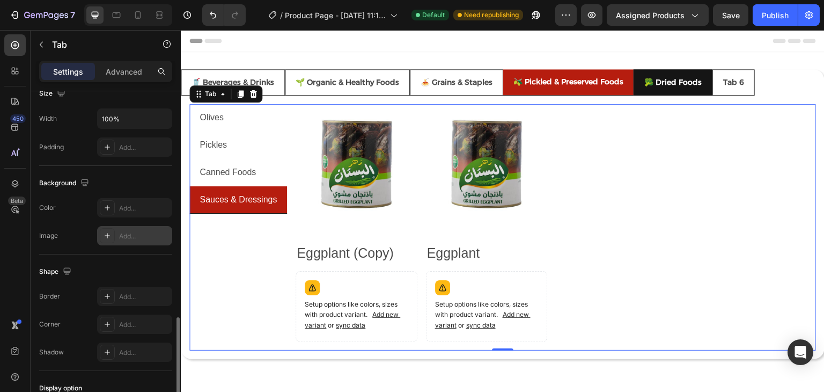
scroll to position [429, 0]
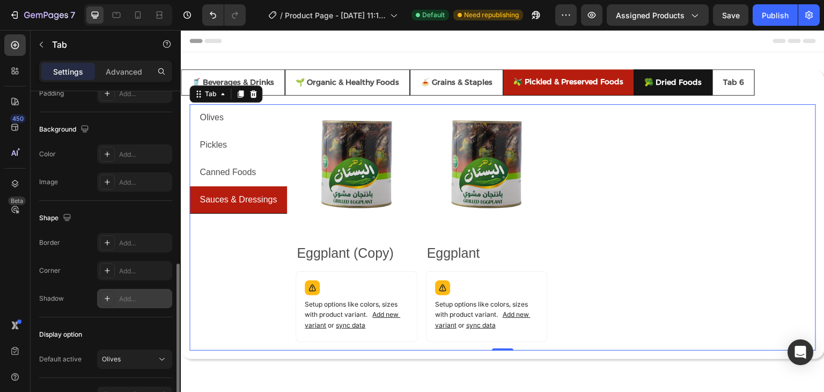
drag, startPoint x: 117, startPoint y: 300, endPoint x: 218, endPoint y: 151, distance: 180.0
click at [117, 300] on div "Add..." at bounding box center [134, 298] width 75 height 19
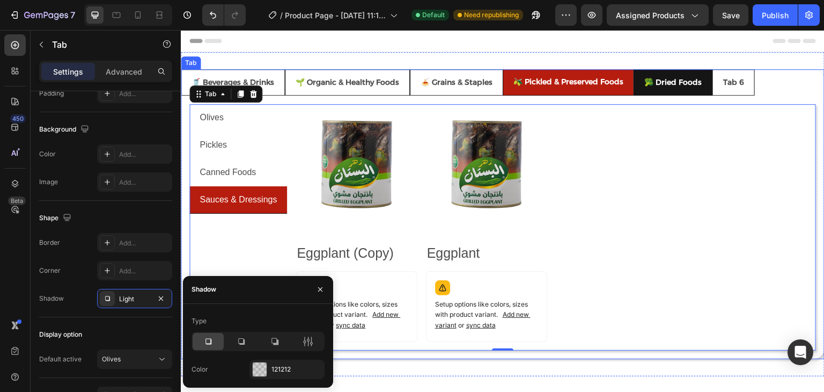
click at [651, 80] on p "🥦 Dried Foods" at bounding box center [673, 82] width 57 height 13
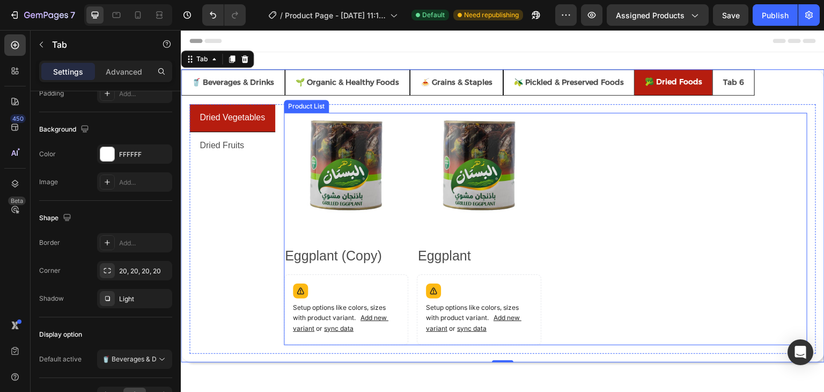
click at [700, 142] on div "Product Images Eggplant (Copy) Product Title Setup options like colors, sizes w…" at bounding box center [546, 229] width 524 height 232
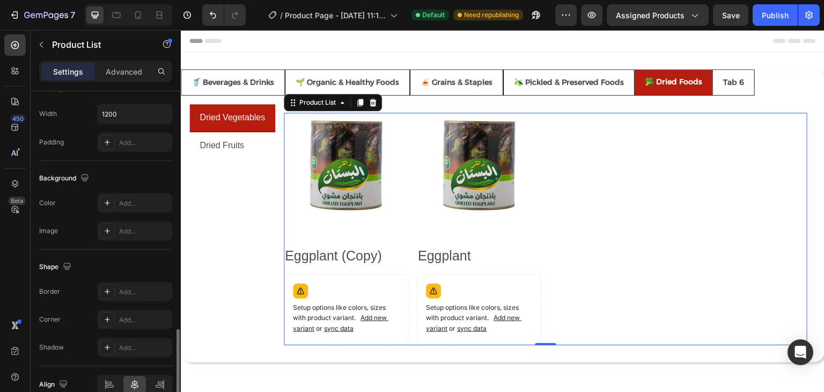
scroll to position [427, 0]
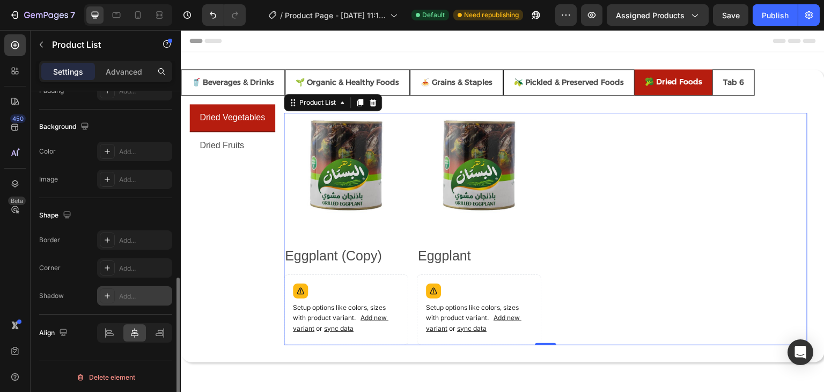
click at [125, 297] on div "Add..." at bounding box center [144, 296] width 50 height 10
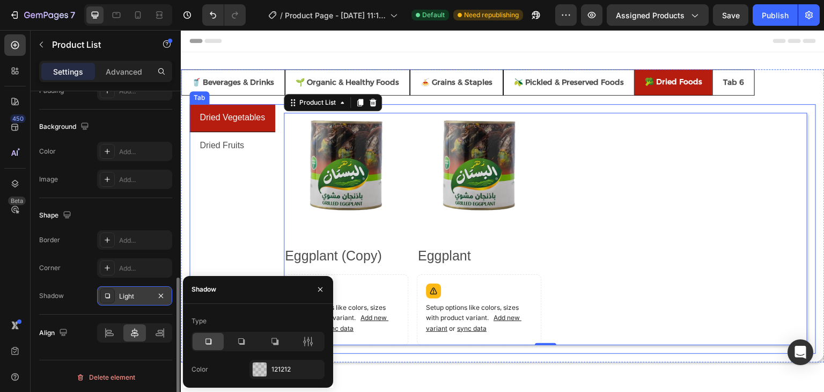
click at [239, 233] on div "Dried Vegetables Dried Fruits" at bounding box center [232, 229] width 86 height 250
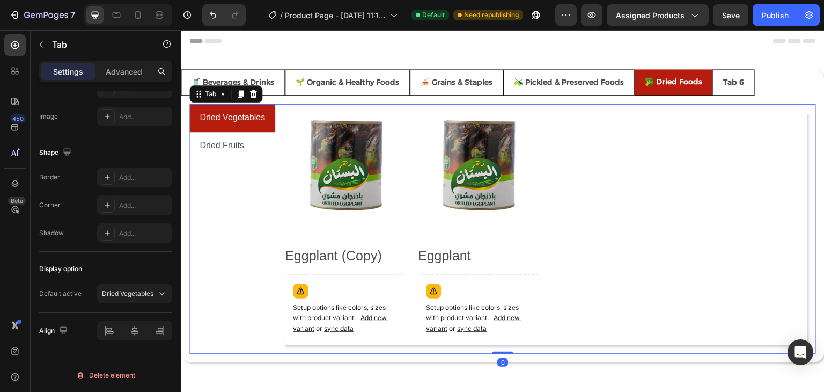
scroll to position [0, 0]
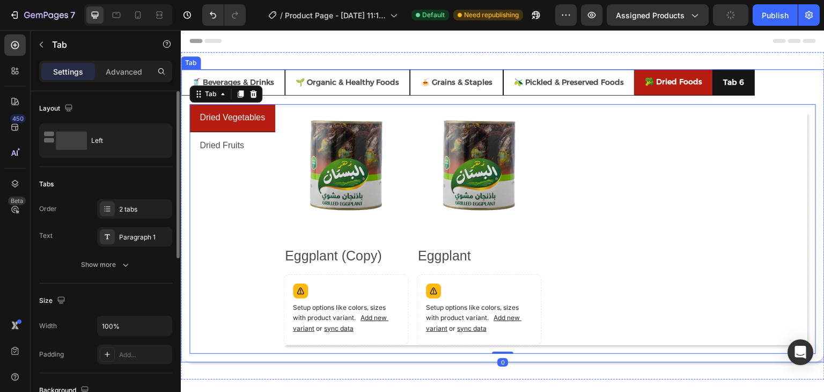
click at [736, 79] on p "Tab 6" at bounding box center [733, 82] width 21 height 13
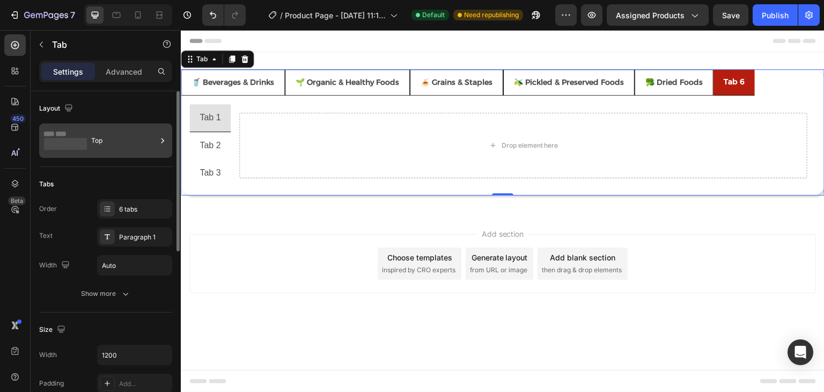
click at [109, 136] on div "Top" at bounding box center [123, 140] width 65 height 25
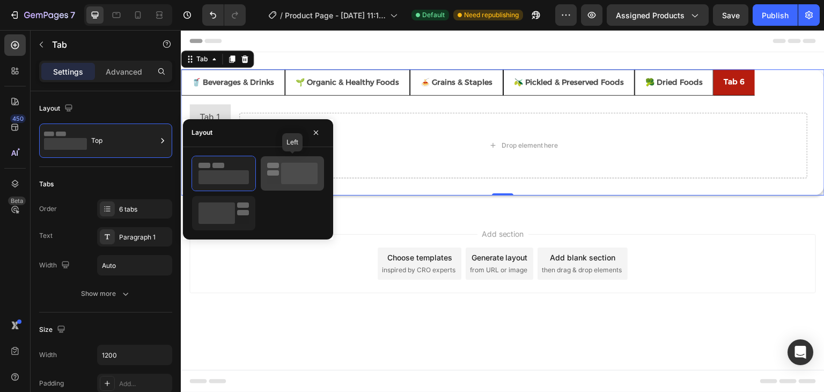
click at [281, 167] on icon at bounding box center [292, 173] width 50 height 21
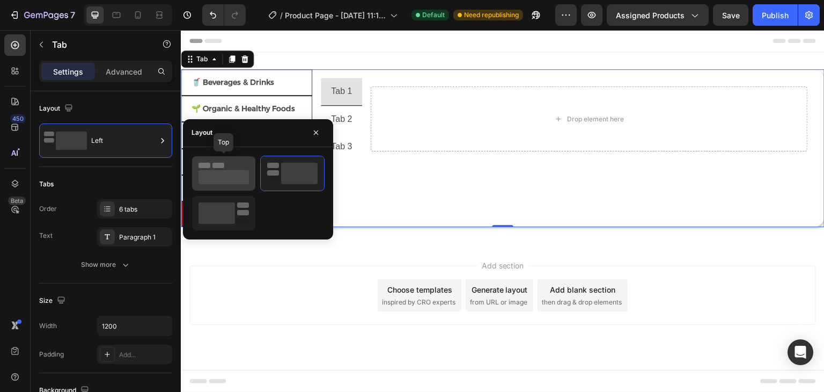
click at [215, 175] on rect at bounding box center [224, 177] width 50 height 14
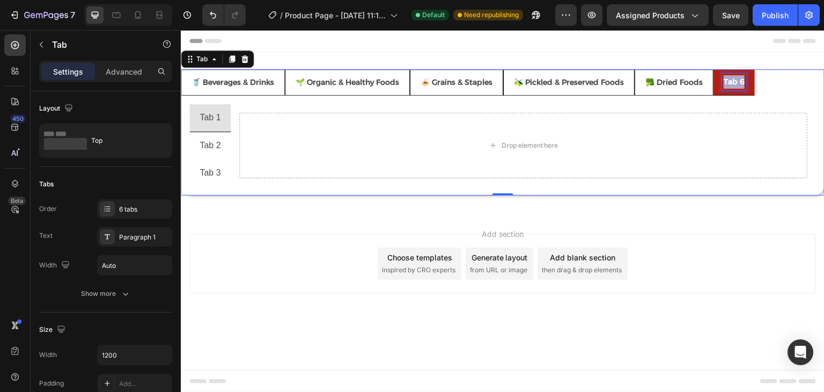
click at [734, 82] on p "Tab 6" at bounding box center [734, 81] width 21 height 13
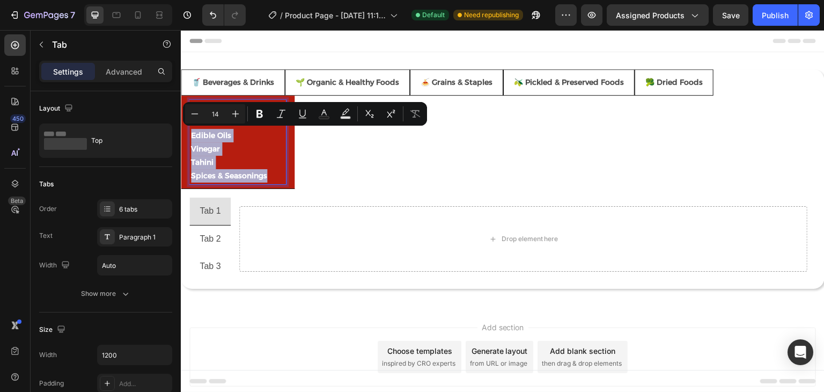
drag, startPoint x: 270, startPoint y: 177, endPoint x: 174, endPoint y: 131, distance: 106.3
click at [181, 131] on html "Header 🥤 Beverages & Drinks 🌱 Organic & Healthy Foods 🍝 Grains & Staples 🫒 Pick…" at bounding box center [503, 234] width 644 height 408
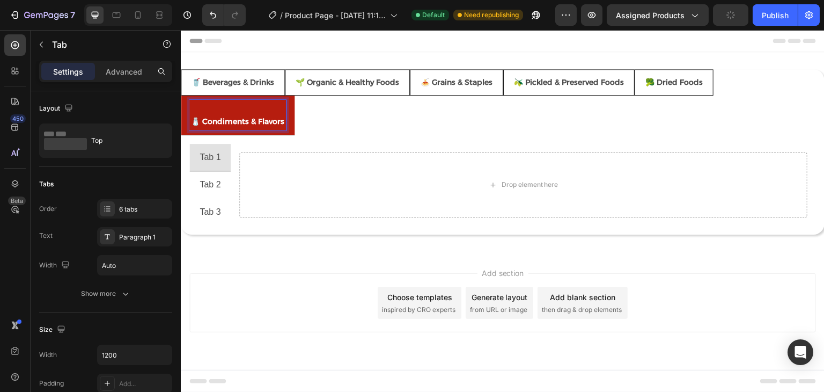
click at [193, 120] on p "🧂 Condiments & Flavors" at bounding box center [237, 114] width 93 height 27
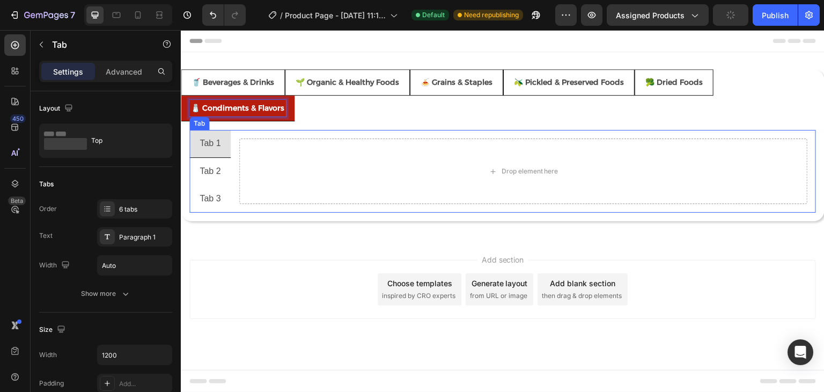
click at [216, 142] on p "Tab 1" at bounding box center [210, 144] width 21 height 16
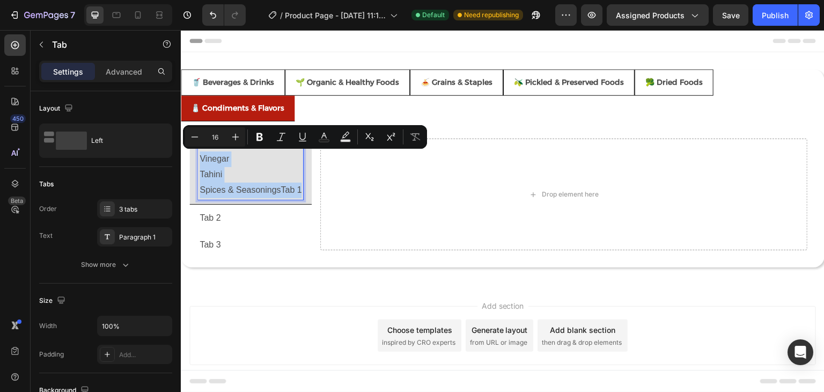
drag, startPoint x: 301, startPoint y: 191, endPoint x: 199, endPoint y: 155, distance: 107.6
click at [199, 155] on div "Edible Oils Vinegar Tahini Spices & SeasoningsTab 1" at bounding box center [250, 166] width 105 height 65
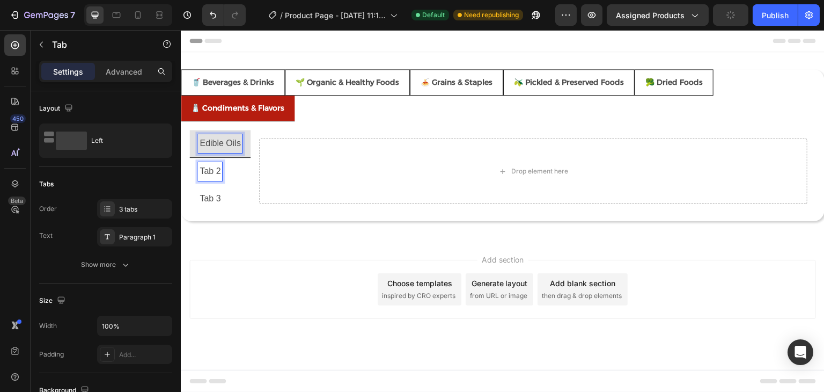
click at [210, 168] on p "Tab 2" at bounding box center [210, 172] width 21 height 16
click at [210, 168] on p "Tab 2" at bounding box center [210, 171] width 21 height 16
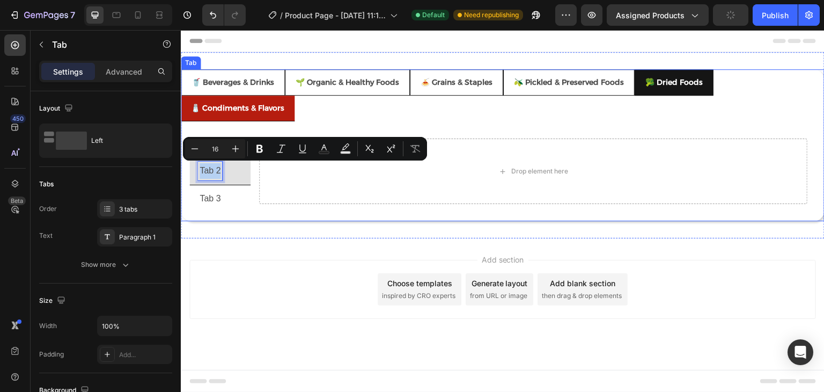
click at [647, 89] on div "🥦 Dried Foods" at bounding box center [674, 82] width 61 height 17
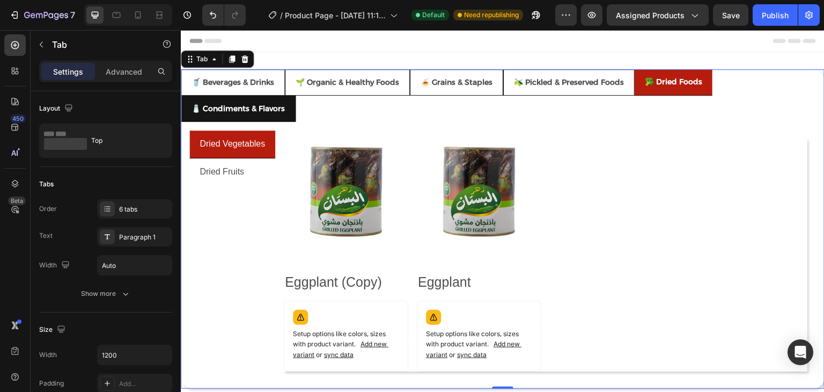
click at [370, 115] on ul "🥤 Beverages & Drinks 🌱 Organic & Healthy Foods 🍝 Grains & Staples 🫒 Pickled & P…" at bounding box center [503, 95] width 644 height 53
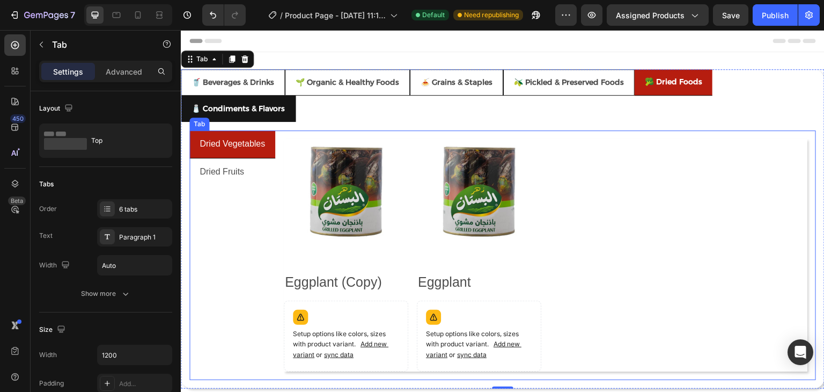
click at [245, 197] on div "Dried Vegetables Dried Fruits" at bounding box center [232, 255] width 86 height 250
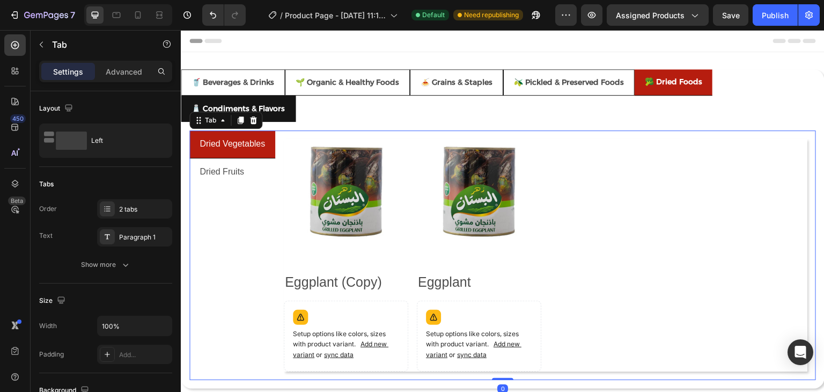
copy p "Tab 2"
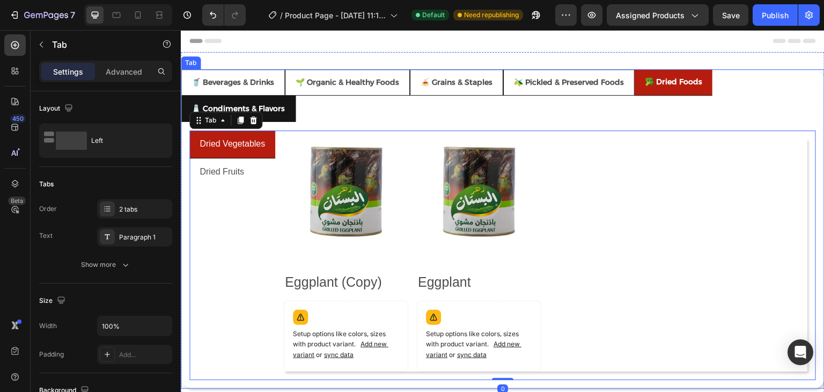
click at [281, 108] on p "🧂 Condiments & Flavors" at bounding box center [238, 108] width 93 height 13
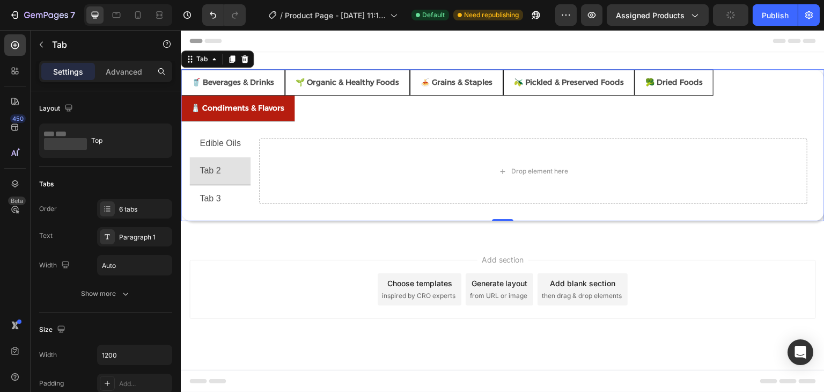
click at [270, 130] on div "Drop element here" at bounding box center [534, 171] width 566 height 82
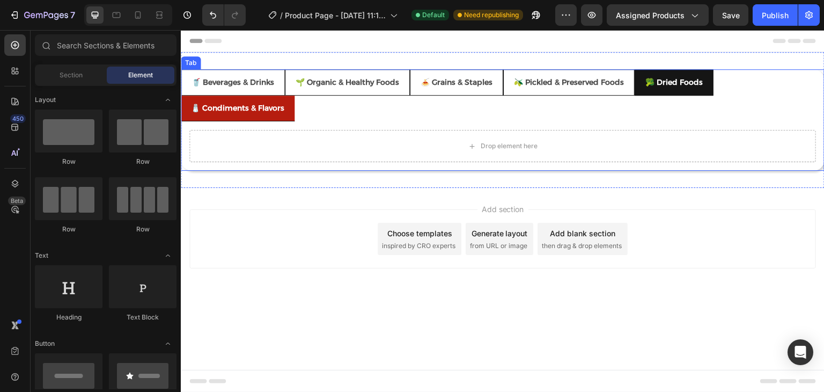
click at [646, 84] on p "🥦 Dried Foods" at bounding box center [674, 82] width 57 height 13
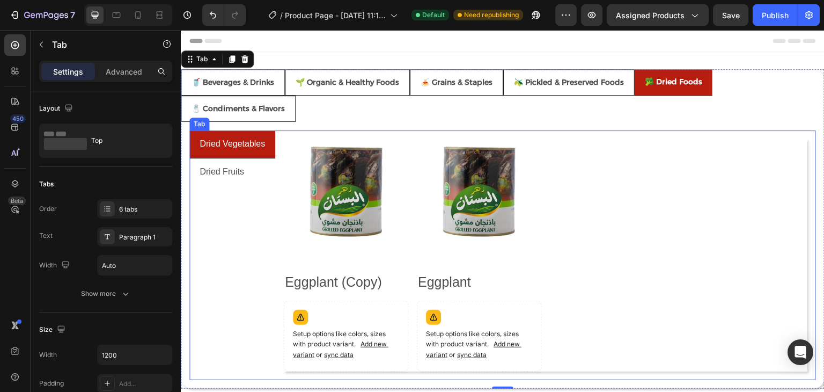
click at [255, 196] on div "Dried Vegetables Dried Fruits" at bounding box center [232, 255] width 86 height 250
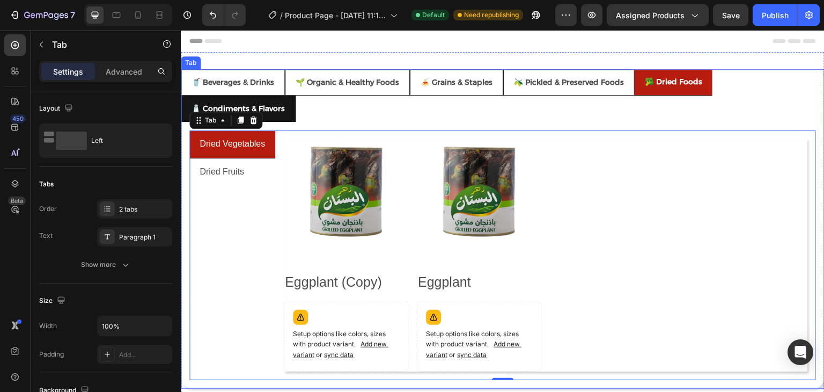
click at [282, 119] on li "🧂 Condiments & Flavors" at bounding box center [238, 109] width 115 height 26
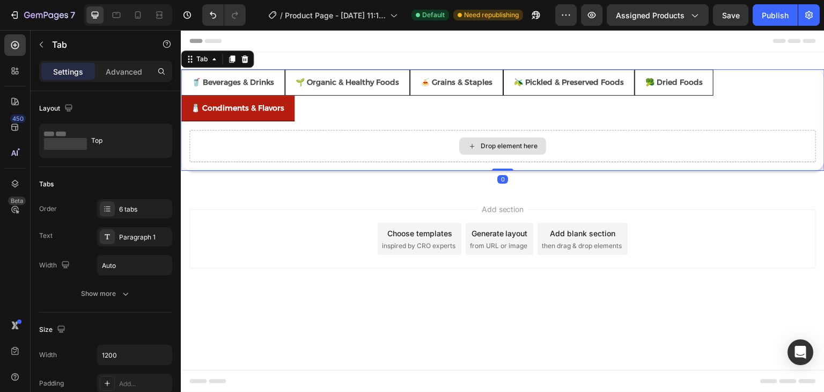
click at [273, 153] on div "Drop element here" at bounding box center [502, 146] width 627 height 32
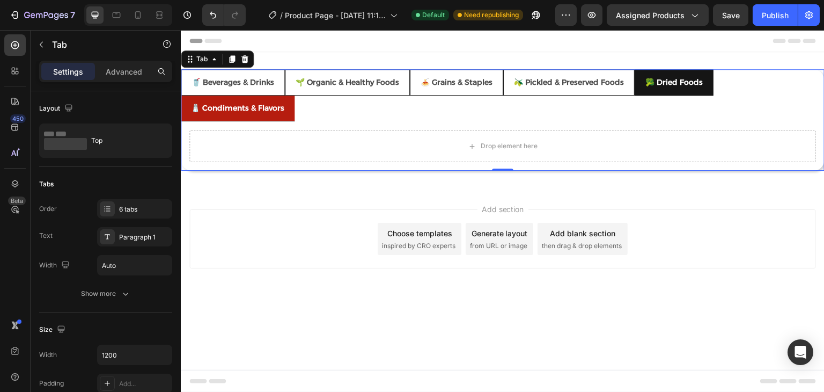
click at [641, 86] on li "🥦 Dried Foods" at bounding box center [674, 82] width 79 height 26
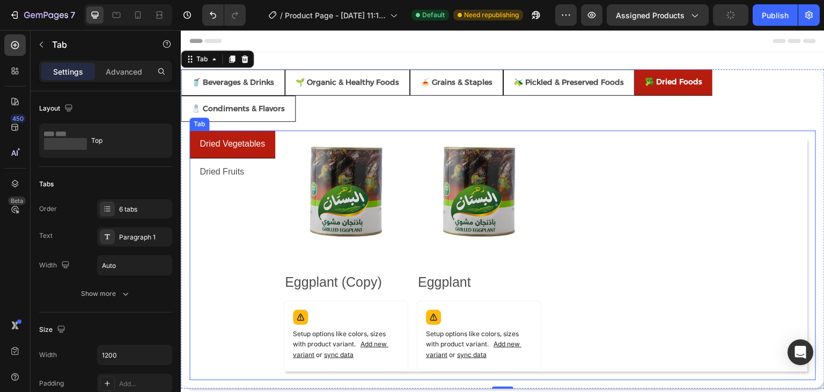
click at [240, 200] on div "Dried Vegetables Dried Fruits" at bounding box center [232, 255] width 86 height 250
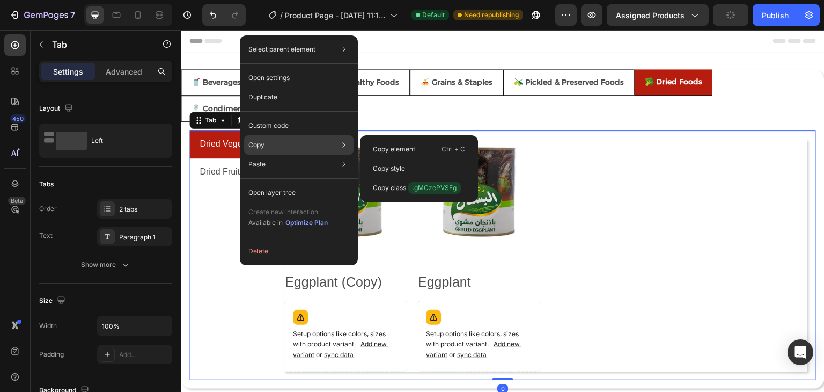
click at [281, 142] on div "Copy Copy element Ctrl + C Copy style Copy class .gMCzePVSFg" at bounding box center [298, 144] width 109 height 19
click at [392, 147] on p "Copy element" at bounding box center [394, 149] width 42 height 10
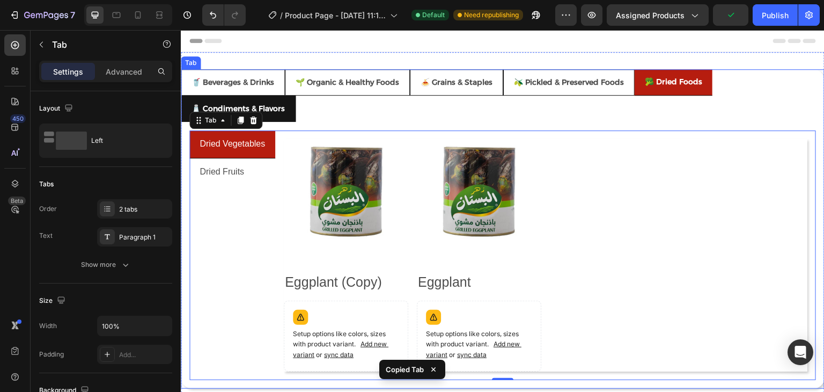
click at [278, 115] on div "🧂 Condiments & Flavors" at bounding box center [238, 108] width 97 height 17
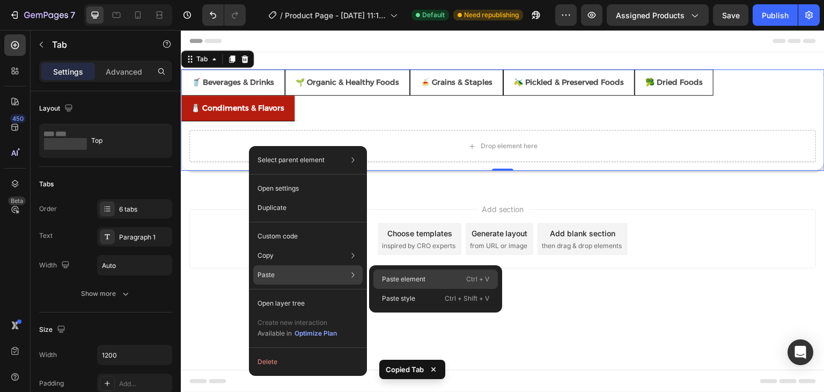
click at [399, 276] on p "Paste element" at bounding box center [403, 279] width 43 height 10
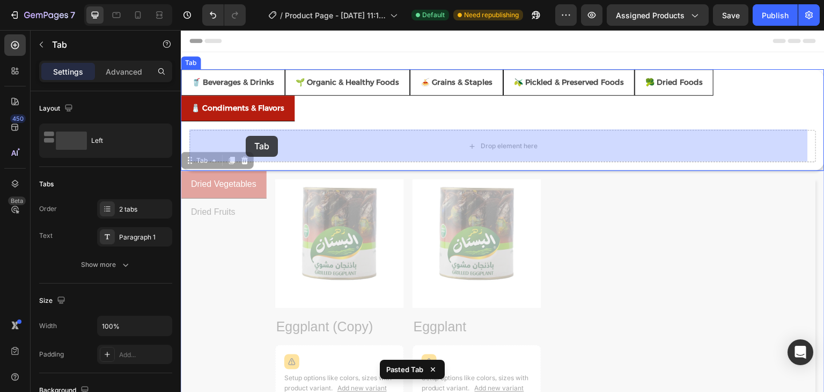
drag, startPoint x: 207, startPoint y: 158, endPoint x: 246, endPoint y: 136, distance: 44.9
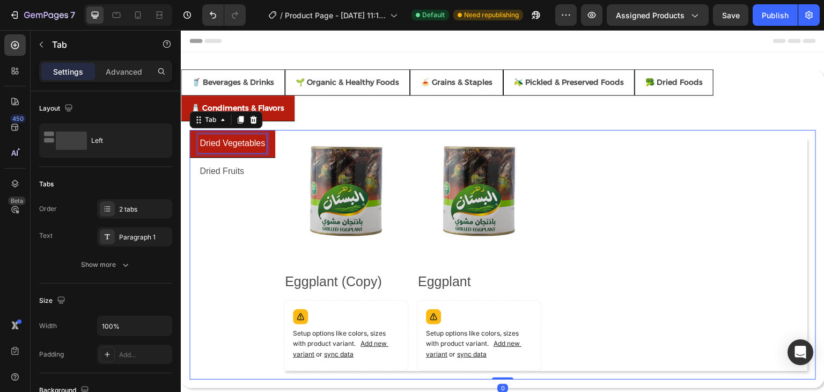
click at [234, 144] on p "Dried Vegetables" at bounding box center [232, 144] width 65 height 16
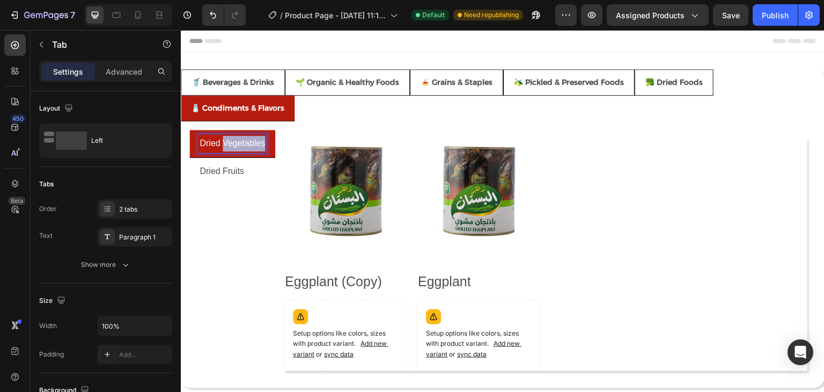
click at [234, 144] on p "Dried Vegetables" at bounding box center [232, 144] width 65 height 16
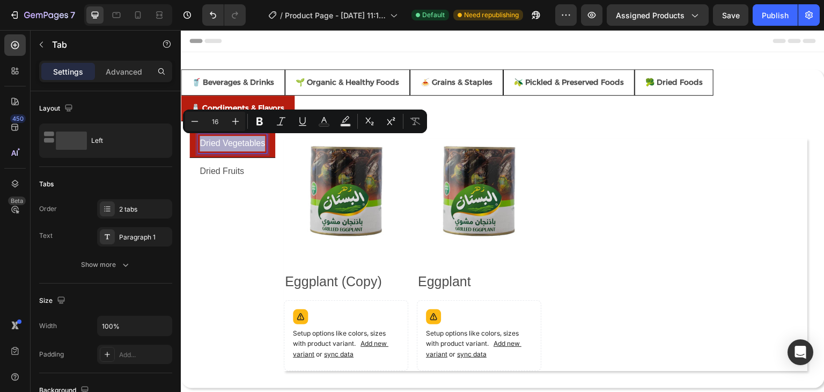
click at [234, 144] on p "Dried Vegetables" at bounding box center [232, 144] width 65 height 16
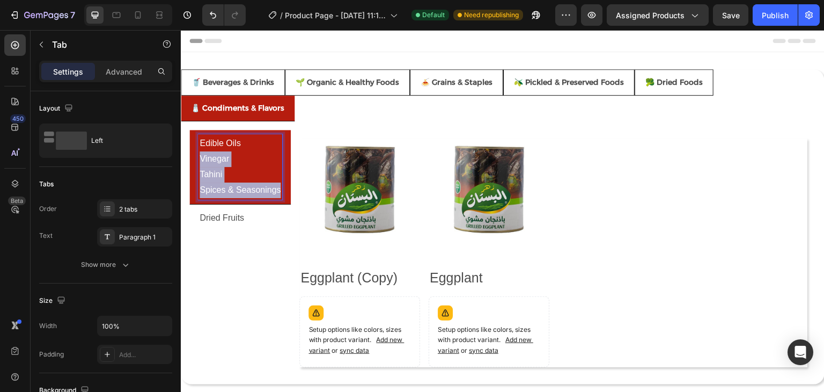
drag, startPoint x: 281, startPoint y: 193, endPoint x: 200, endPoint y: 158, distance: 87.9
click at [200, 158] on div "Edible Oils Vinegar Tahini Spices & Seasonings" at bounding box center [240, 166] width 84 height 65
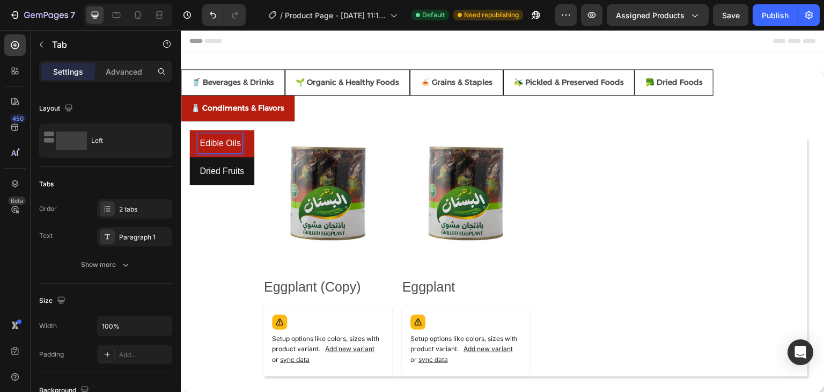
click at [215, 167] on p "Dried Fruits" at bounding box center [222, 172] width 45 height 16
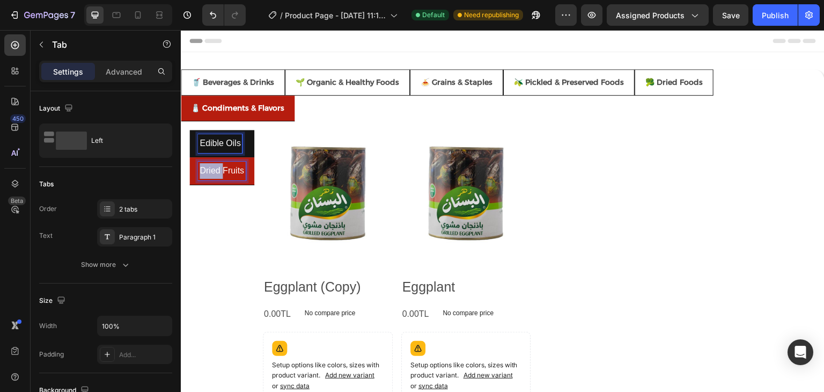
click at [215, 167] on p "Dried Fruits" at bounding box center [222, 171] width 45 height 16
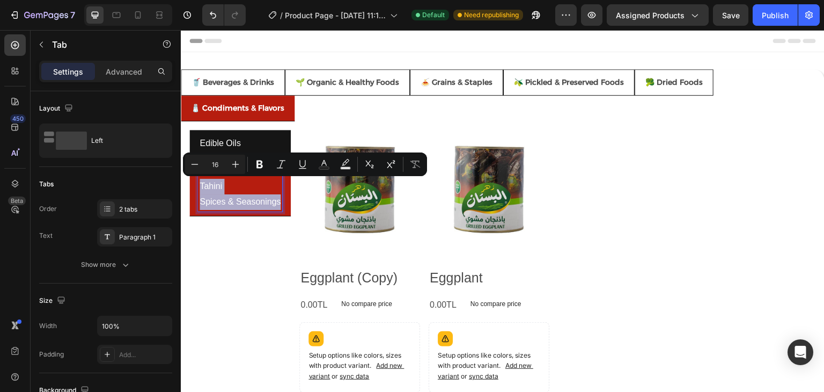
drag, startPoint x: 279, startPoint y: 203, endPoint x: 197, endPoint y: 186, distance: 83.8
click at [197, 186] on li "Vinegar Tahini Spices & Seasonings" at bounding box center [239, 186] width 101 height 58
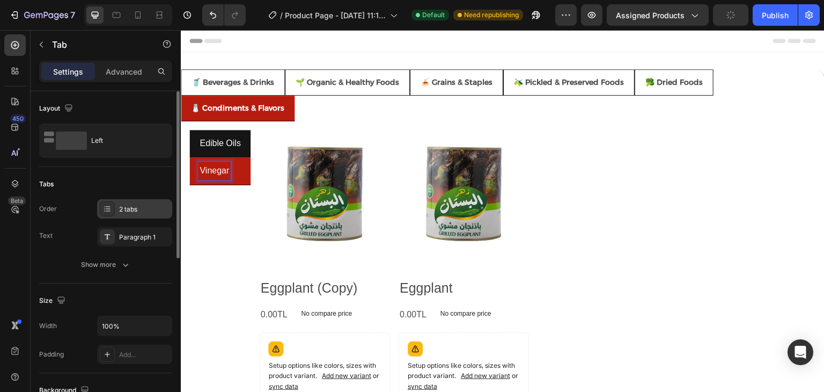
click at [136, 207] on div "2 tabs" at bounding box center [144, 209] width 50 height 10
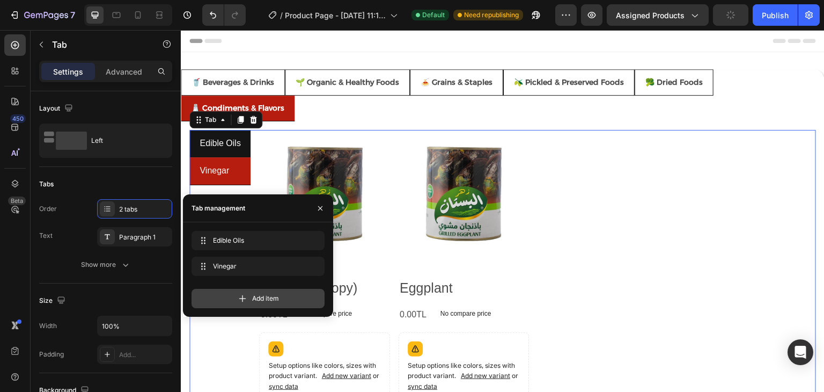
click at [230, 297] on div "Add item" at bounding box center [258, 298] width 133 height 19
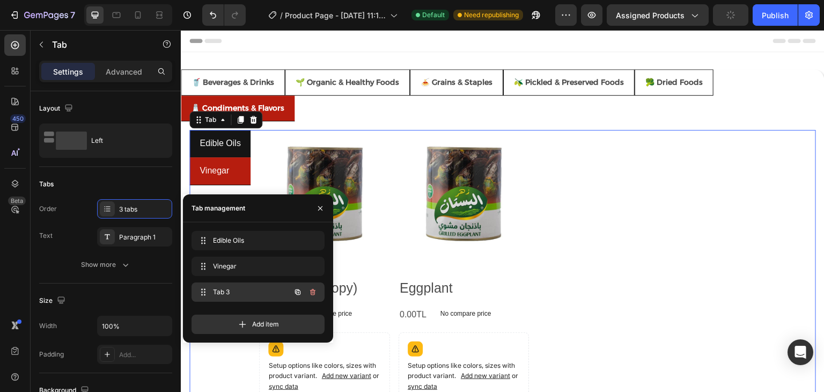
click at [236, 298] on div "Tab 3 Tab 3" at bounding box center [243, 291] width 94 height 15
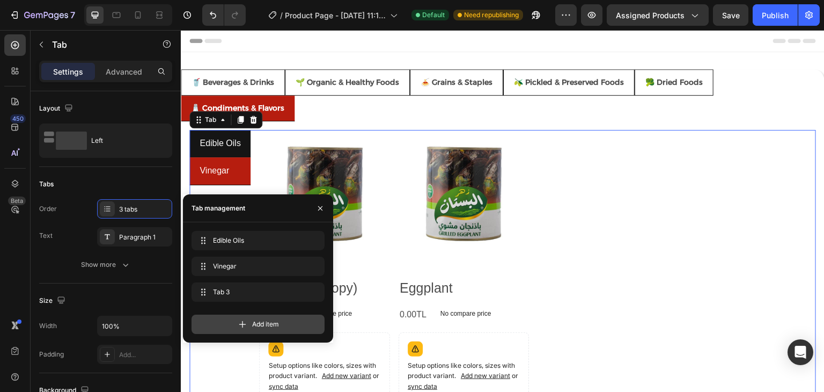
click at [238, 316] on div "Add item" at bounding box center [258, 323] width 133 height 19
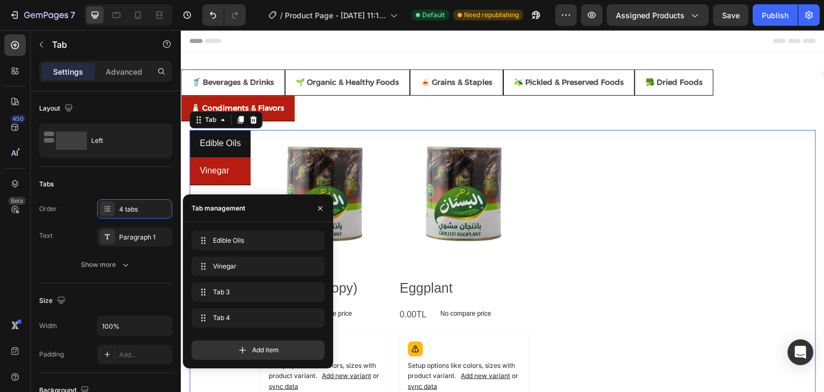
click at [240, 175] on li "Vinegar" at bounding box center [219, 171] width 61 height 28
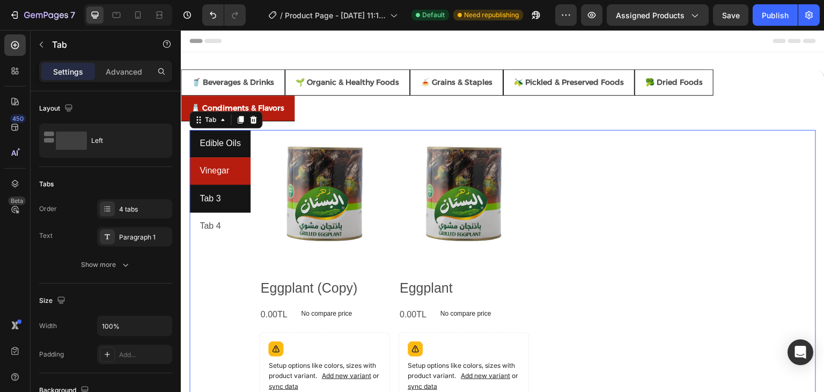
click at [218, 193] on div "Tab 3" at bounding box center [210, 198] width 24 height 19
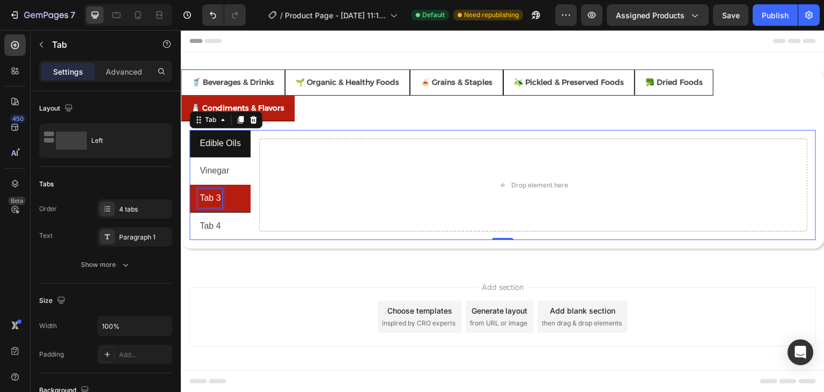
click at [218, 193] on p "Tab 3" at bounding box center [210, 199] width 21 height 16
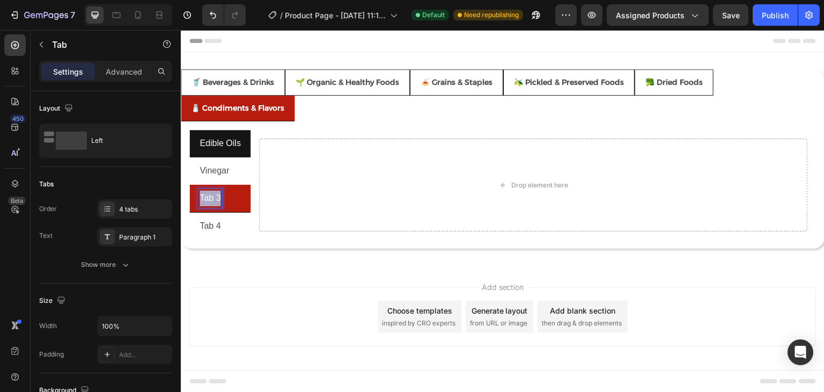
click at [218, 193] on p "Tab 3" at bounding box center [210, 199] width 21 height 16
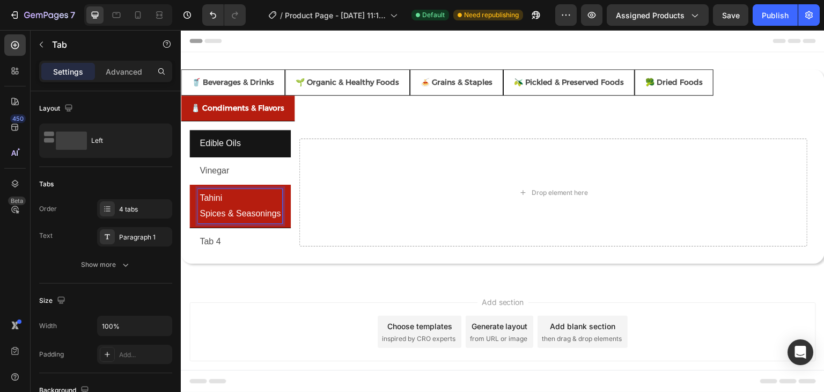
click at [215, 214] on p "Spices & Seasonings" at bounding box center [240, 214] width 81 height 16
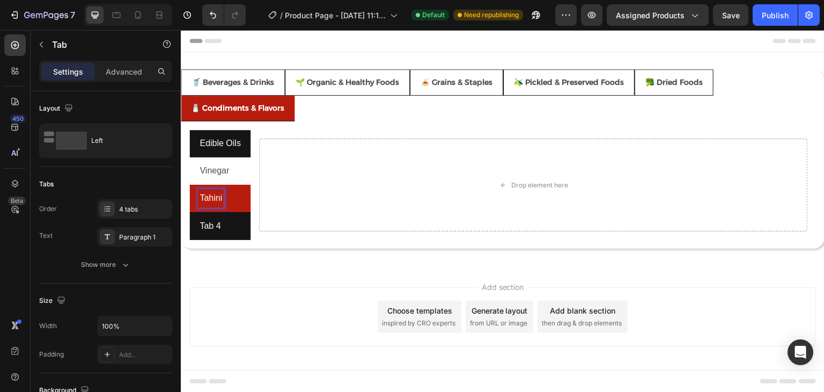
click at [208, 228] on p "Tab 4" at bounding box center [210, 226] width 21 height 16
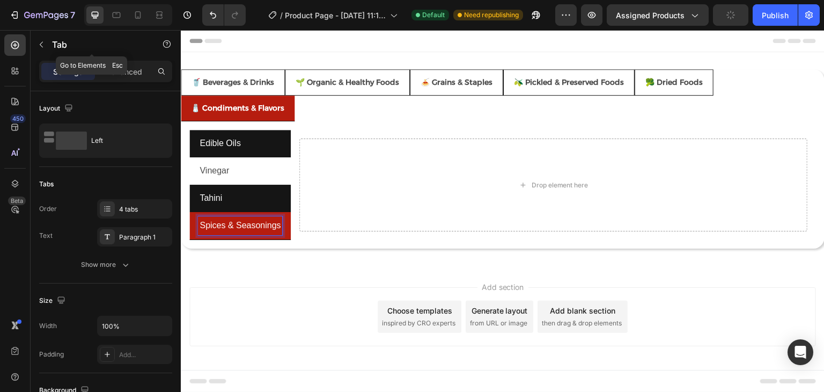
click at [39, 44] on icon "button" at bounding box center [41, 44] width 9 height 9
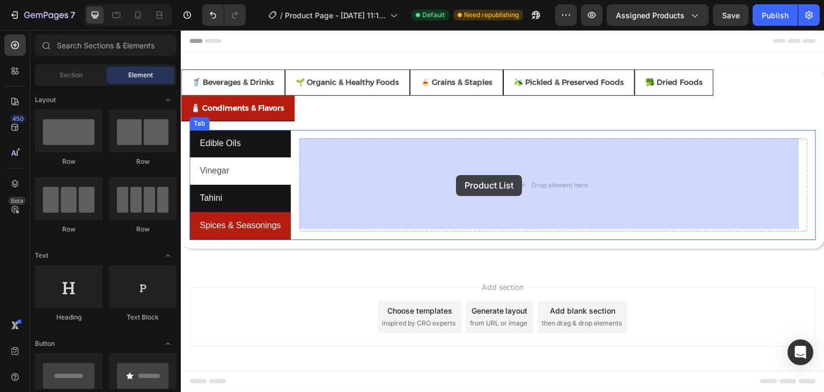
drag, startPoint x: 390, startPoint y: 336, endPoint x: 456, endPoint y: 175, distance: 174.7
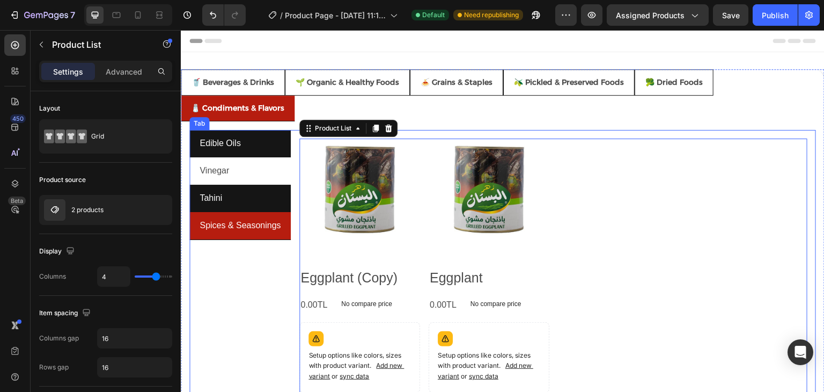
click at [230, 202] on li "Tahini" at bounding box center [239, 198] width 101 height 27
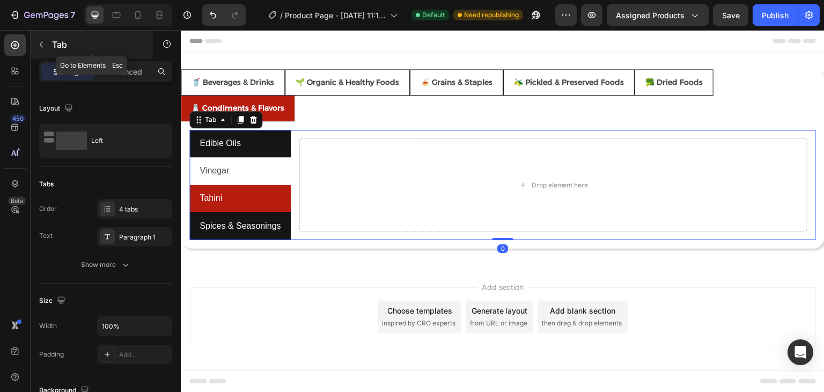
click at [40, 46] on icon "button" at bounding box center [41, 44] width 9 height 9
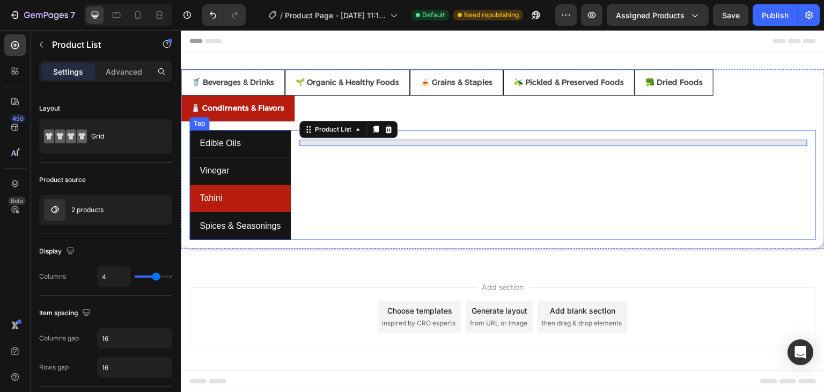
click at [230, 167] on li "Vinegar" at bounding box center [239, 170] width 101 height 27
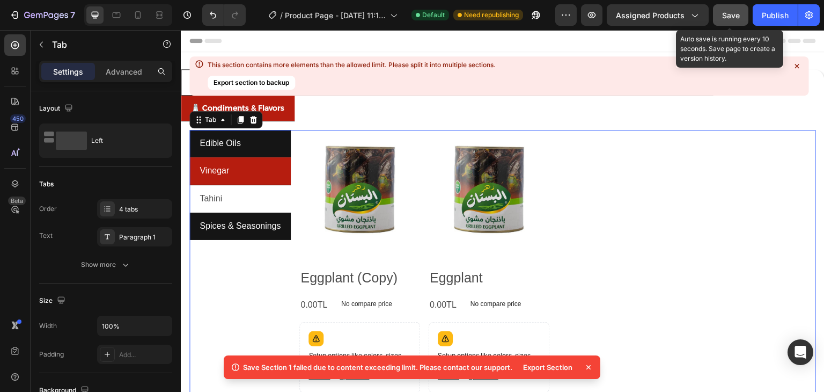
click at [719, 18] on button "Save" at bounding box center [730, 14] width 35 height 21
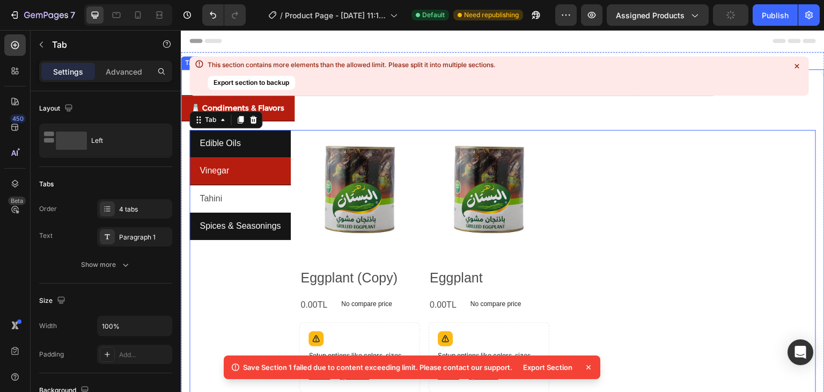
click at [369, 115] on ul "🥤 Beverages & Drinks 🌱 Organic & Healthy Foods 🍝 Grains & Staples 🫒 Pickled & P…" at bounding box center [503, 95] width 644 height 52
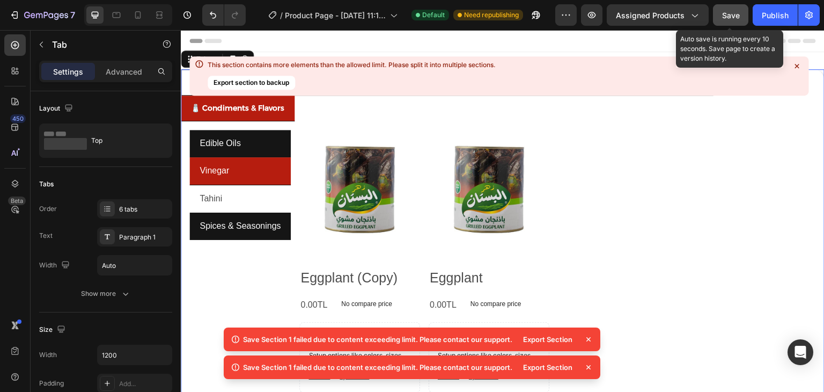
click at [734, 20] on div "Save" at bounding box center [731, 15] width 18 height 11
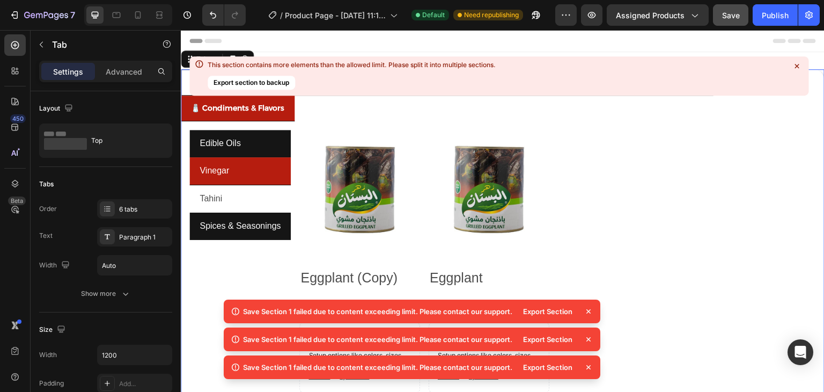
click at [552, 366] on div "Export Section" at bounding box center [548, 367] width 62 height 15
click at [770, 13] on div "Publish" at bounding box center [775, 15] width 27 height 11
click at [799, 67] on icon at bounding box center [797, 66] width 4 height 4
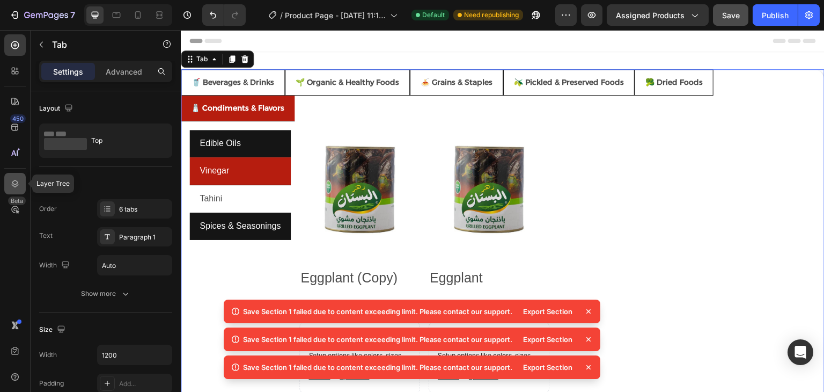
click at [17, 181] on icon at bounding box center [15, 183] width 11 height 11
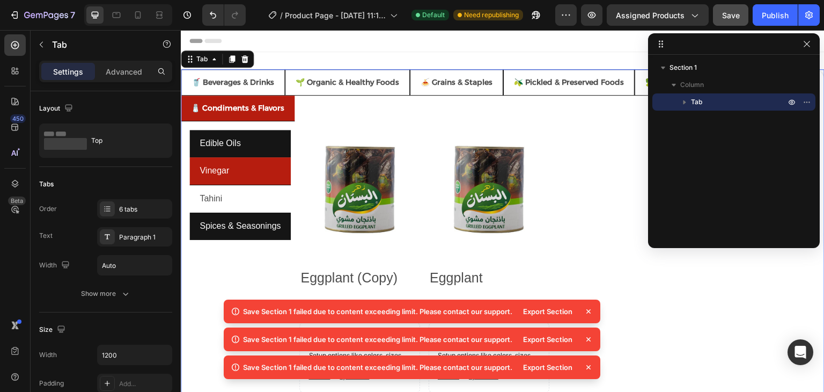
click at [684, 103] on icon "button" at bounding box center [685, 102] width 3 height 4
click at [460, 114] on ul "🥤 Beverages & Drinks 🌱 Organic & Healthy Foods 🍝 Grains & Staples 🫒 Pickled & P…" at bounding box center [503, 95] width 644 height 52
click at [809, 47] on icon "button" at bounding box center [807, 44] width 6 height 6
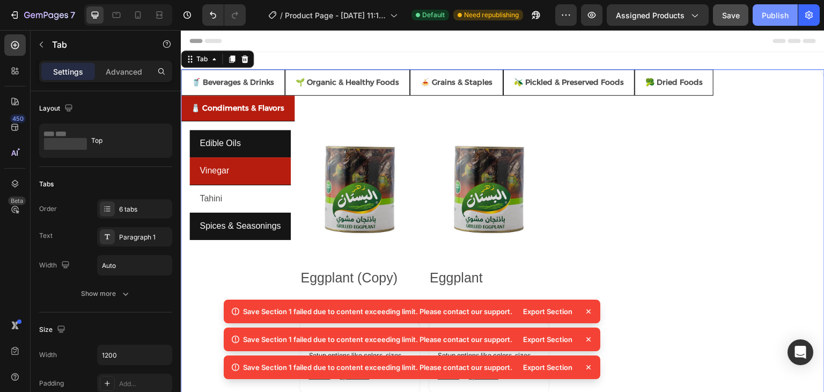
click at [778, 13] on div "Publish" at bounding box center [775, 15] width 27 height 11
click at [316, 107] on ul "🥤 Beverages & Drinks 🌱 Organic & Healthy Foods 🍝 Grains & Staples 🫒 Pickled & P…" at bounding box center [503, 95] width 644 height 52
click at [314, 61] on div "🥤 Beverages & Drinks 🌱 Organic & Healthy Foods 🍝 Grains & Staples 🫒 Pickled & P…" at bounding box center [503, 262] width 644 height 421
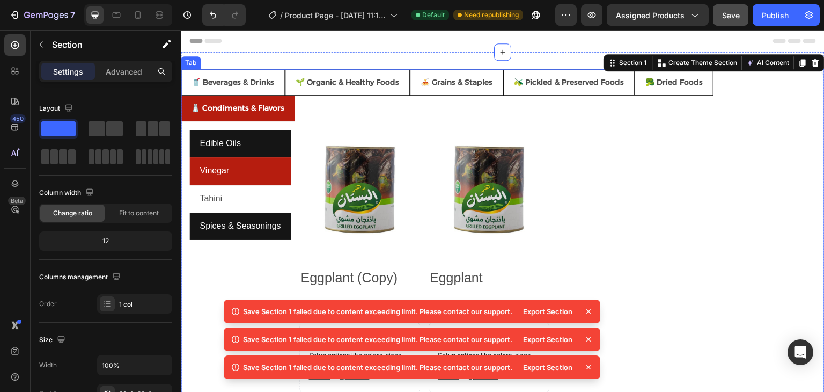
click at [459, 115] on ul "🥤 Beverages & Drinks 🌱 Organic & Healthy Foods 🍝 Grains & Staples 🫒 Pickled & P…" at bounding box center [503, 95] width 644 height 52
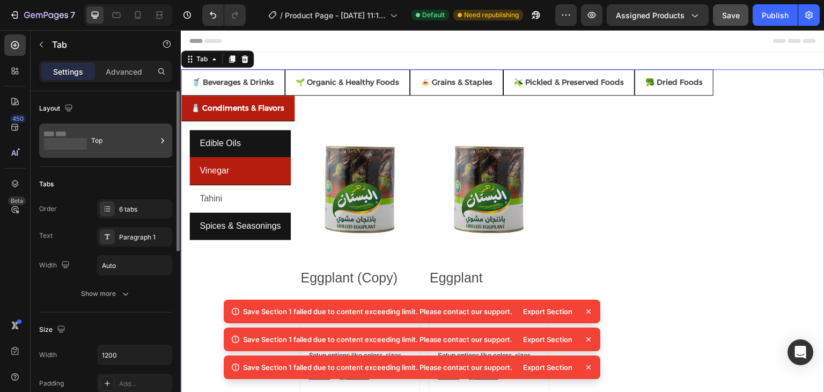
click at [97, 137] on div "Top" at bounding box center [123, 140] width 65 height 25
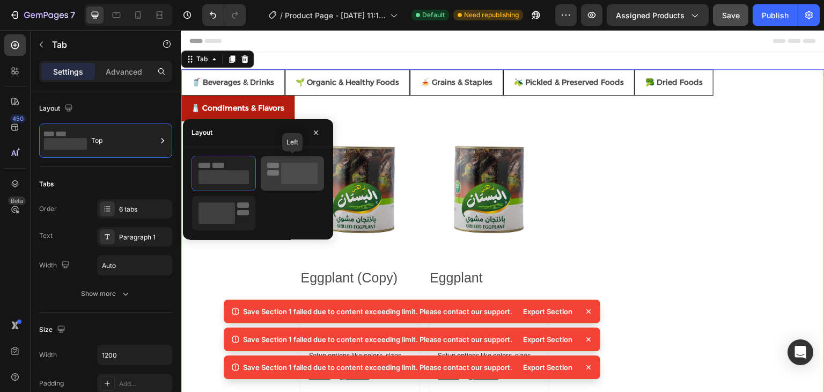
click at [290, 179] on rect at bounding box center [299, 173] width 36 height 21
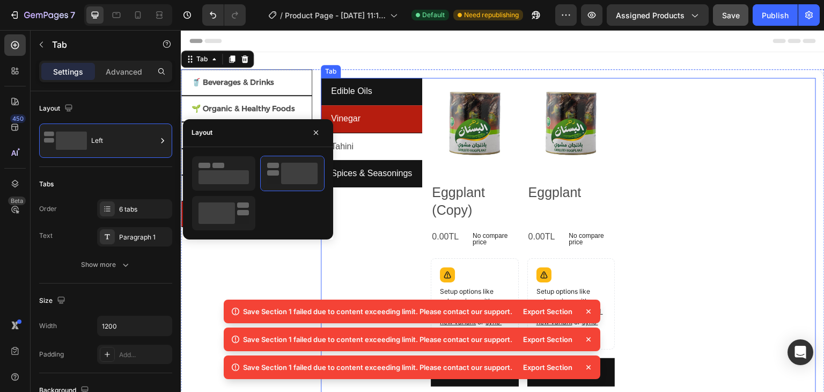
click at [378, 196] on div "Edible Oils Vinegar Tahini Spices & Seasonings" at bounding box center [371, 241] width 101 height 326
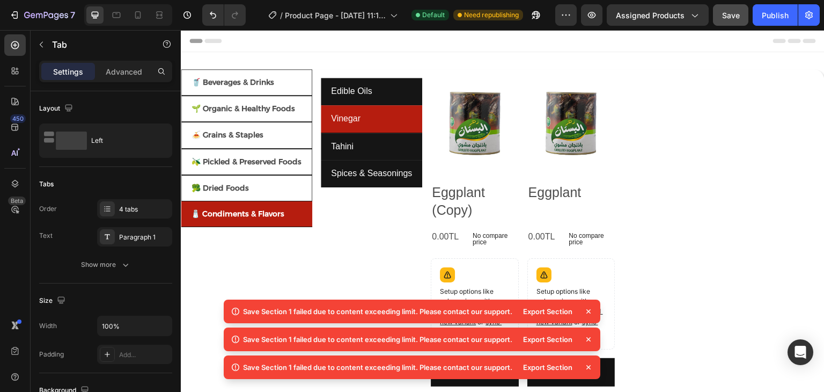
click at [365, 149] on li "Tahini" at bounding box center [371, 146] width 101 height 27
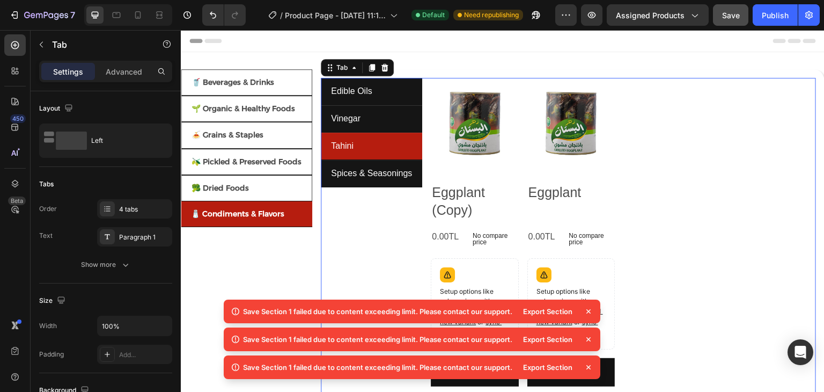
click at [359, 107] on li "Vinegar" at bounding box center [371, 118] width 101 height 27
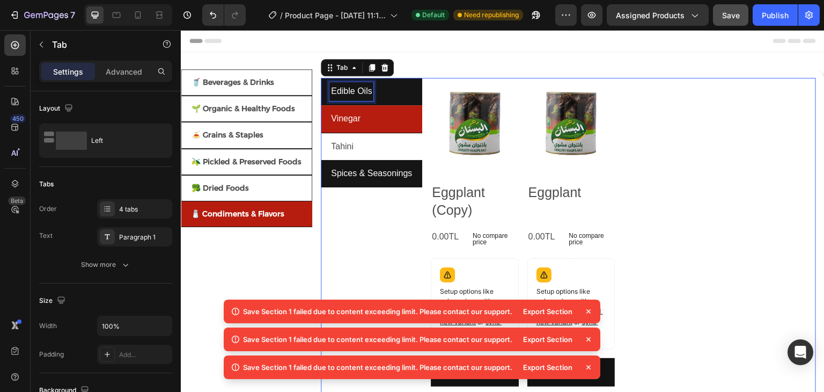
click at [359, 90] on p "Edible Oils" at bounding box center [351, 92] width 41 height 16
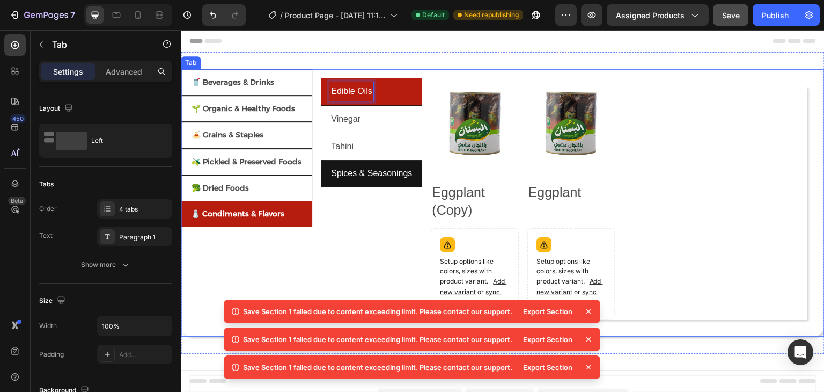
click at [250, 237] on div "🥤 Beverages & Drinks 🌱 Organic & Healthy Foods 🍝 Grains & Staples 🫒 Pickled & P…" at bounding box center [246, 202] width 131 height 267
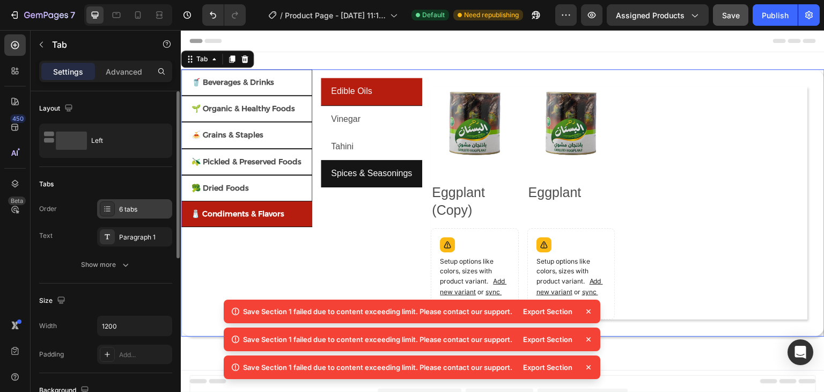
click at [113, 214] on div at bounding box center [107, 208] width 15 height 15
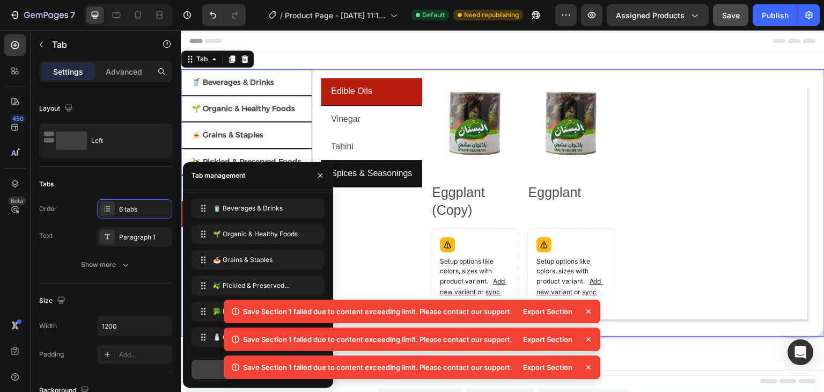
click at [201, 371] on div "Add item" at bounding box center [258, 369] width 133 height 19
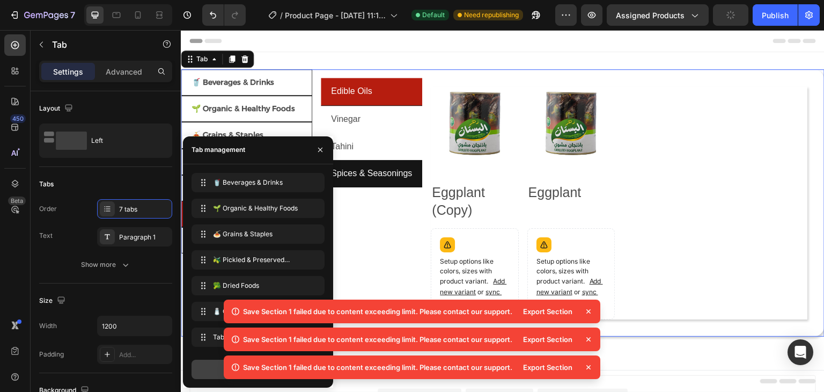
click at [202, 368] on div "Add item" at bounding box center [258, 369] width 133 height 19
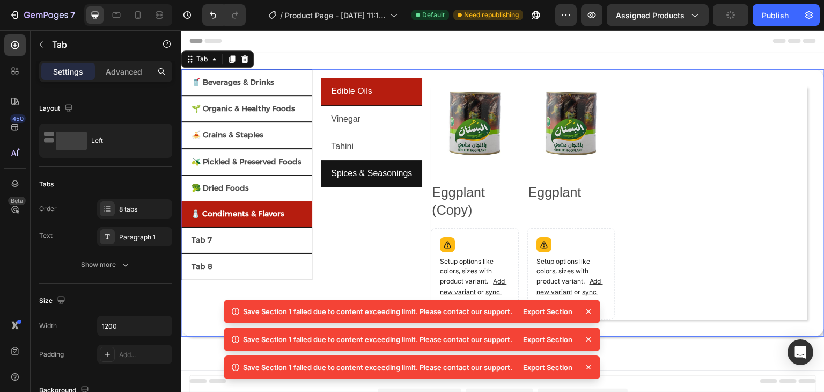
click at [589, 311] on icon at bounding box center [589, 311] width 4 height 4
click at [589, 336] on icon at bounding box center [588, 339] width 11 height 11
click at [590, 337] on icon at bounding box center [588, 339] width 11 height 11
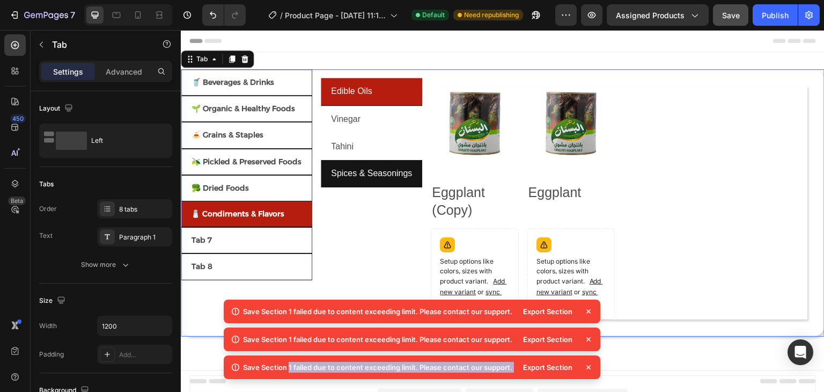
click at [590, 337] on icon at bounding box center [588, 339] width 11 height 11
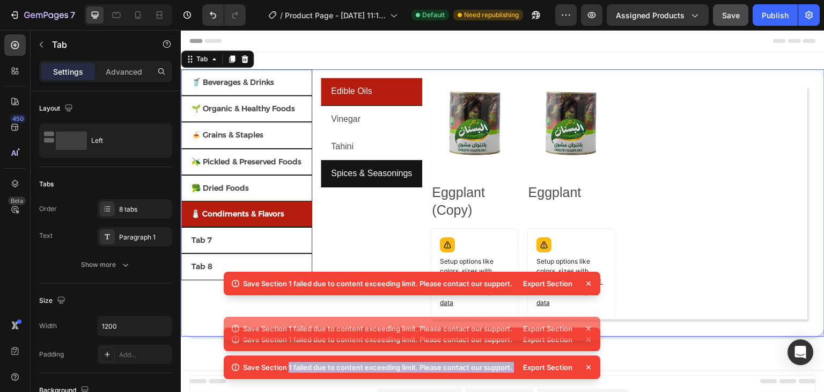
click at [590, 337] on icon at bounding box center [588, 339] width 11 height 11
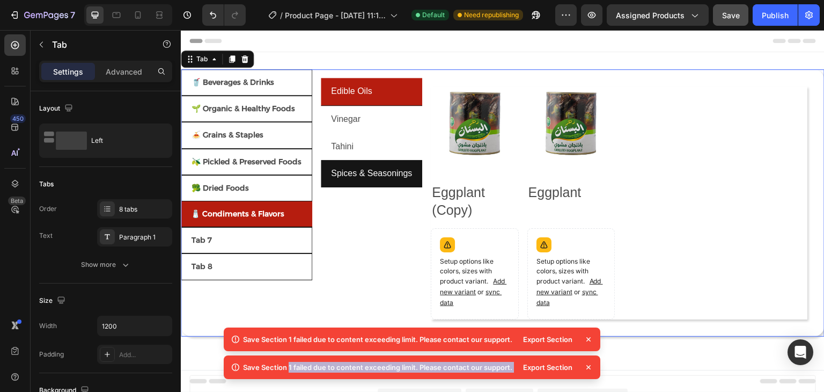
click at [590, 337] on icon at bounding box center [588, 339] width 11 height 11
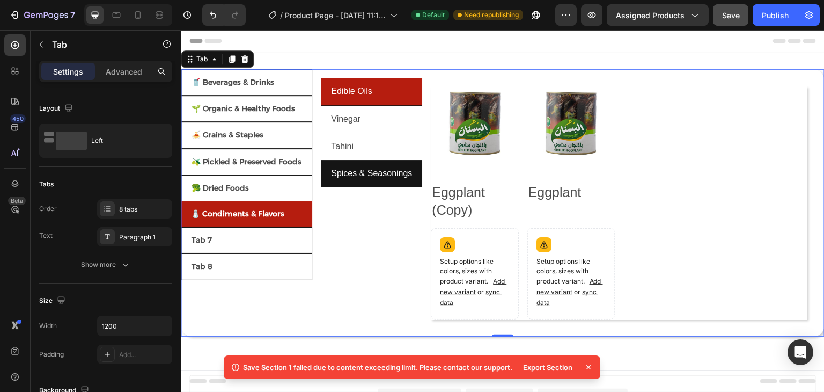
click at [589, 362] on icon at bounding box center [588, 367] width 11 height 11
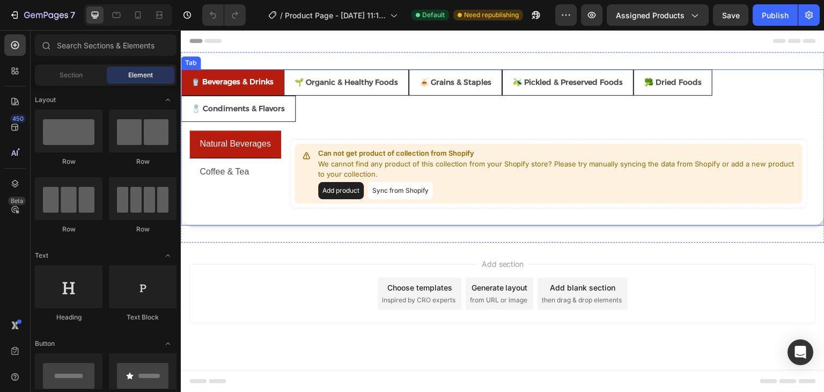
click at [355, 106] on ul "🥤 Beverages & Drinks 🌱 Organic & Healthy Foods 🍝 Grains & Staples 🫒 Pickled & P…" at bounding box center [503, 95] width 644 height 53
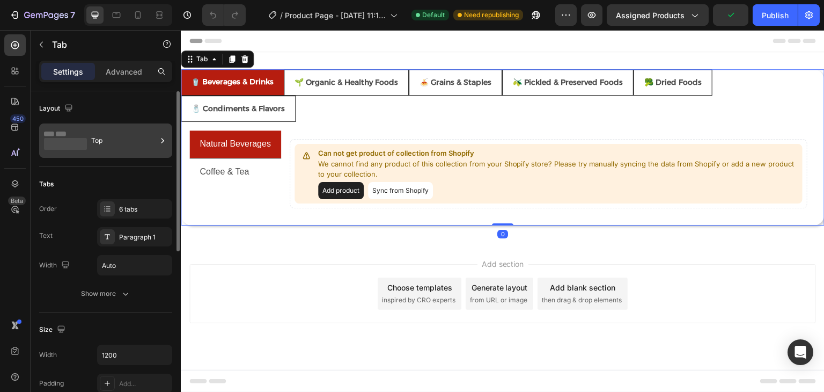
click at [83, 138] on rect at bounding box center [65, 144] width 43 height 12
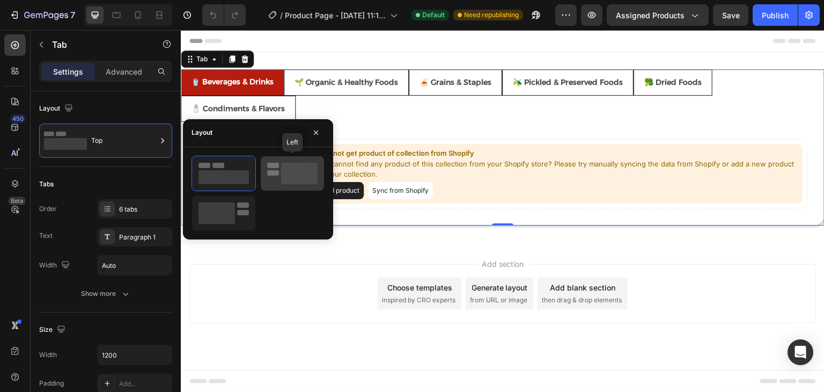
click at [285, 170] on rect at bounding box center [299, 173] width 36 height 21
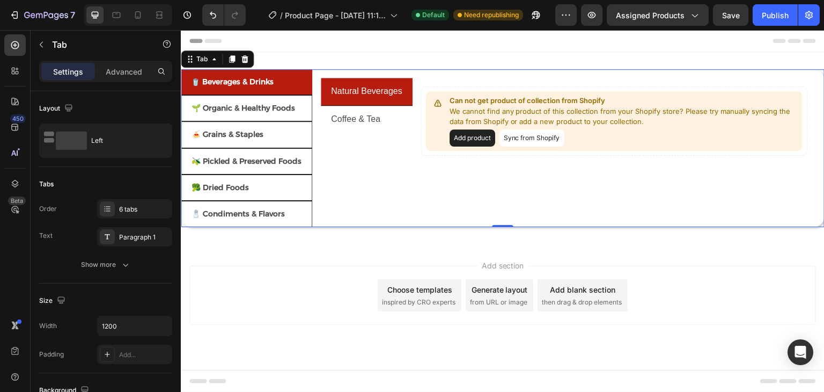
click at [398, 181] on div "Natural Beverages Coffee & Tea Can not get product of collection from Shopify W…" at bounding box center [568, 148] width 495 height 141
click at [114, 208] on div at bounding box center [107, 208] width 15 height 15
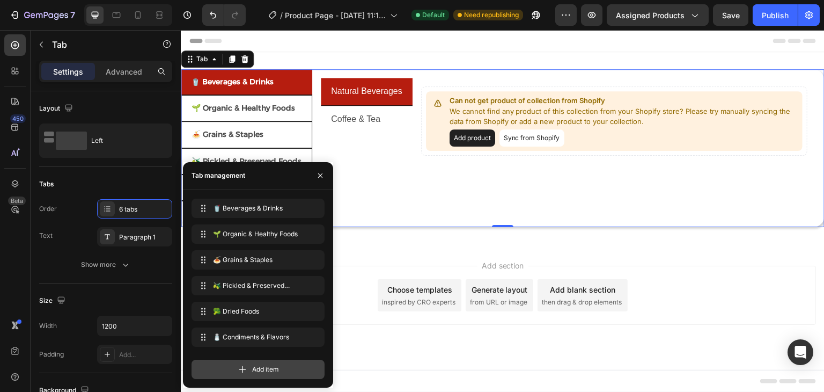
click at [284, 362] on div "Add item" at bounding box center [258, 369] width 133 height 19
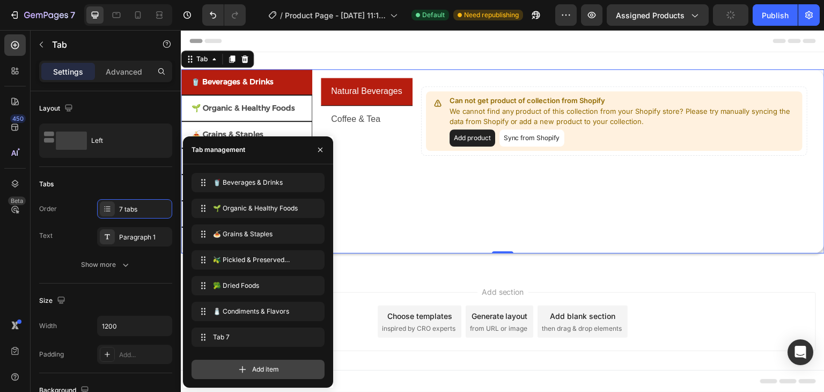
click at [263, 361] on div "Add item" at bounding box center [258, 369] width 133 height 19
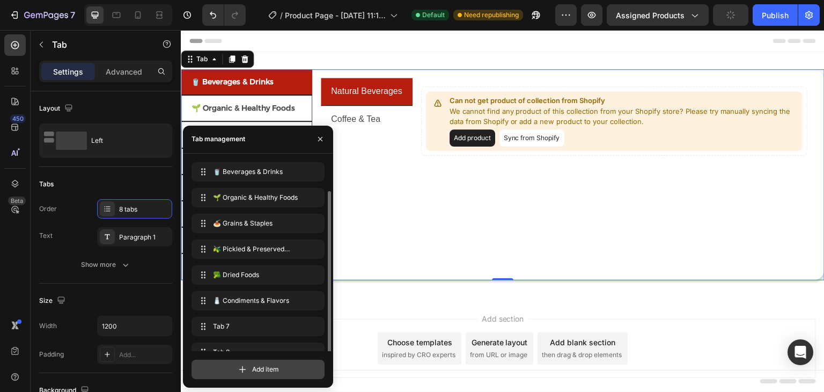
scroll to position [15, 0]
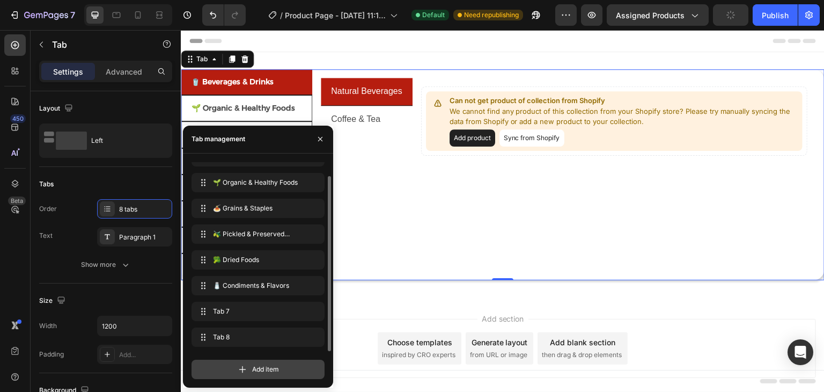
click at [267, 370] on span "Add item" at bounding box center [265, 369] width 27 height 10
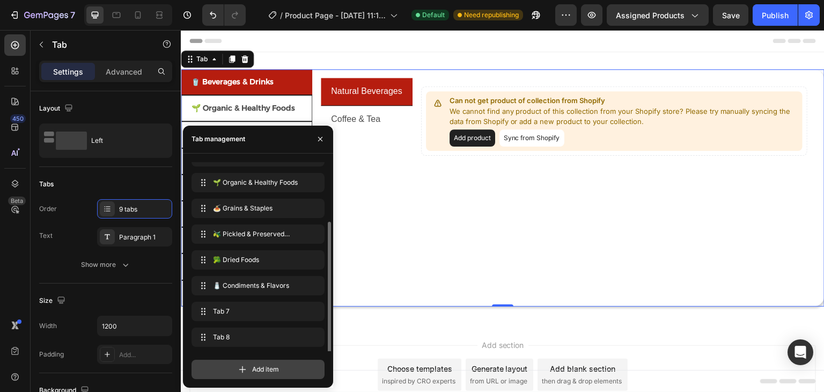
scroll to position [41, 0]
click at [268, 368] on span "Add item" at bounding box center [265, 369] width 27 height 10
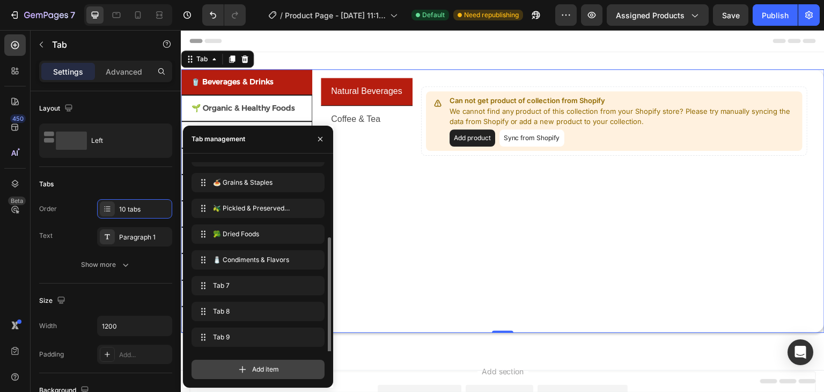
scroll to position [67, 0]
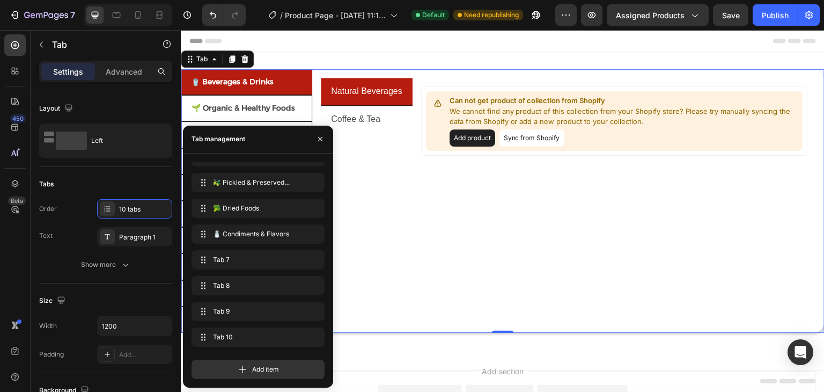
click at [360, 173] on div "Natural Beverages Coffee & Tea Can not get product of collection from Shopify W…" at bounding box center [568, 201] width 495 height 246
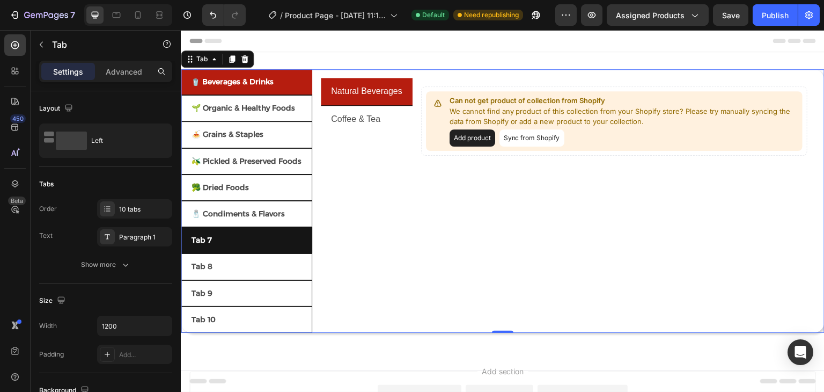
click at [230, 233] on li "Tab 7" at bounding box center [246, 240] width 131 height 26
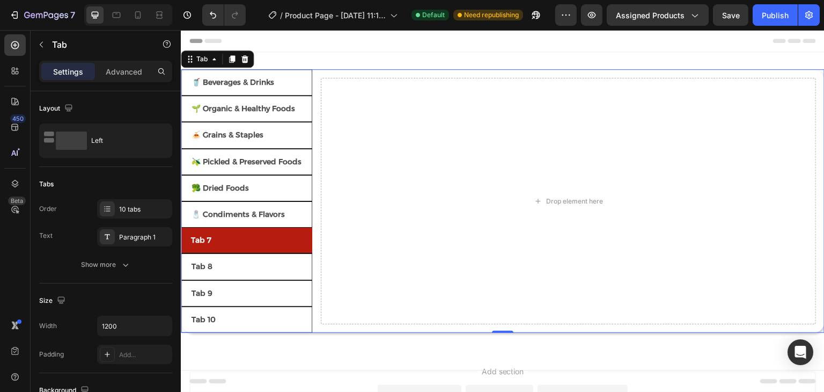
click at [199, 235] on div "Tab 7" at bounding box center [201, 240] width 24 height 17
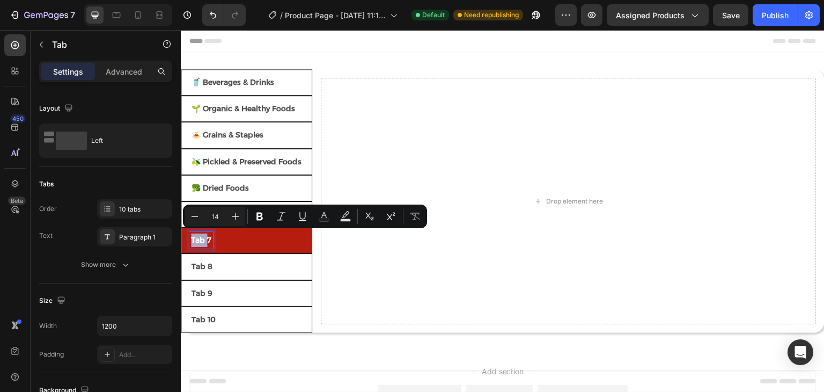
click at [228, 232] on li "Tab 7" at bounding box center [246, 241] width 131 height 26
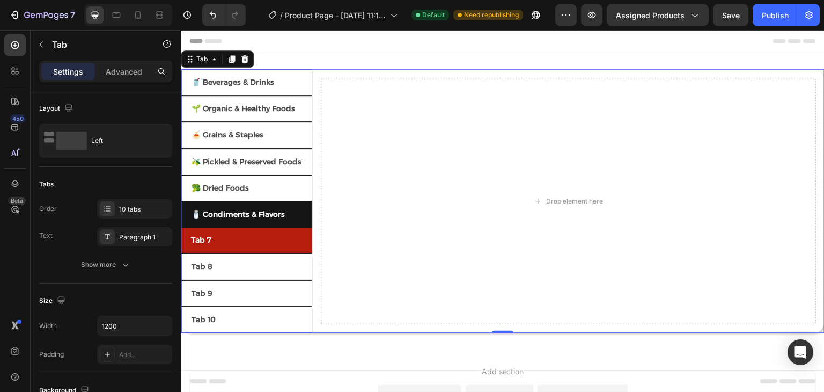
click at [264, 219] on div "🧂 Condiments & Flavors" at bounding box center [238, 214] width 97 height 17
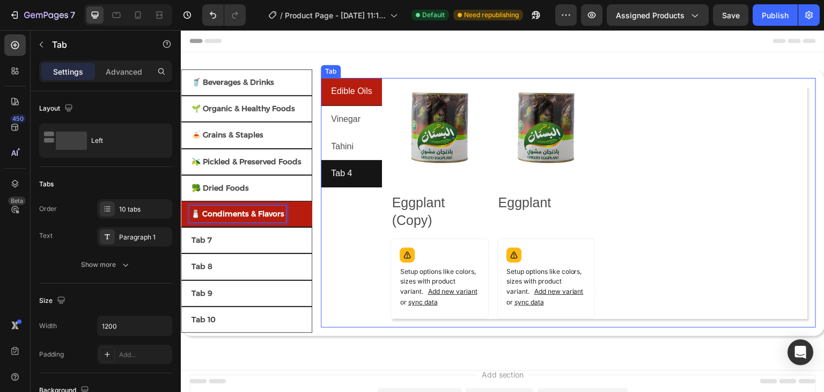
click at [353, 172] on div "Tab 4" at bounding box center [342, 173] width 24 height 19
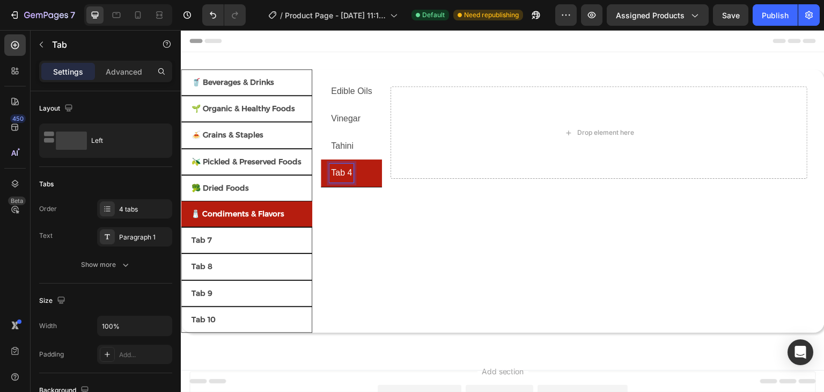
click at [343, 171] on p "Tab 4" at bounding box center [341, 173] width 21 height 16
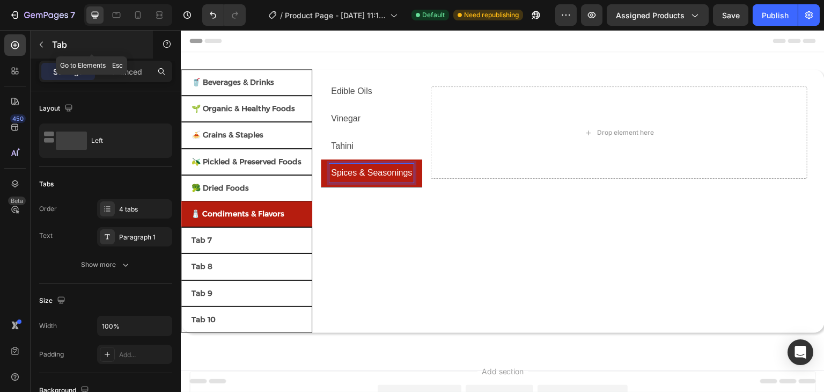
click at [43, 42] on icon "button" at bounding box center [41, 44] width 9 height 9
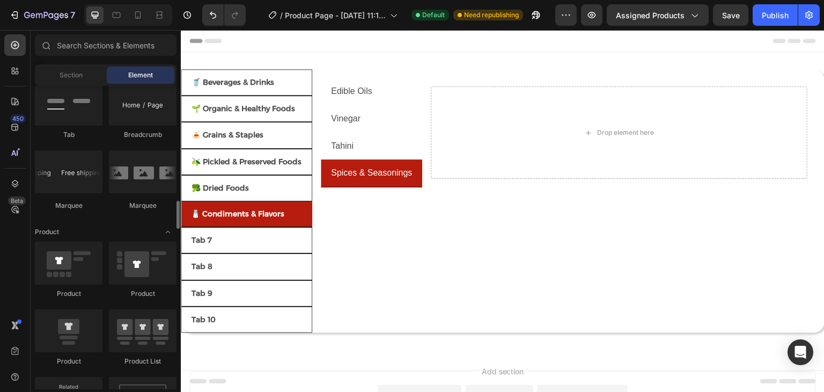
scroll to position [1288, 0]
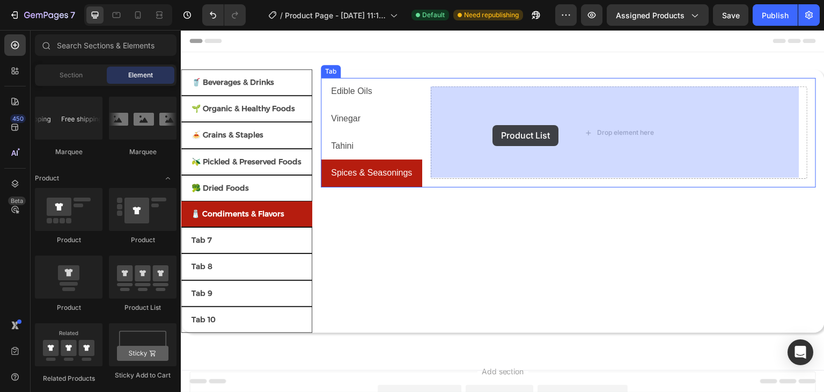
drag, startPoint x: 344, startPoint y: 288, endPoint x: 493, endPoint y: 125, distance: 220.3
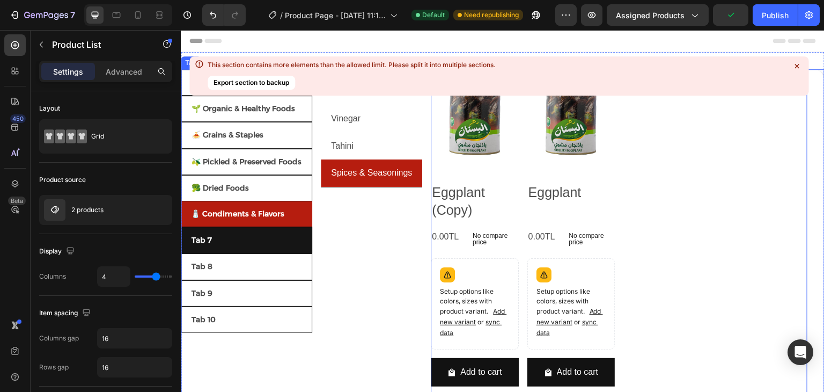
click at [228, 236] on li "Tab 7" at bounding box center [246, 240] width 131 height 26
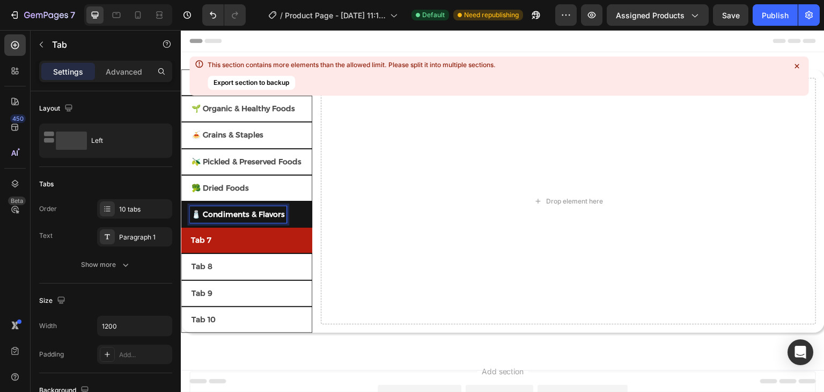
click at [292, 211] on li "🧂 Condiments & Flavors" at bounding box center [246, 214] width 131 height 26
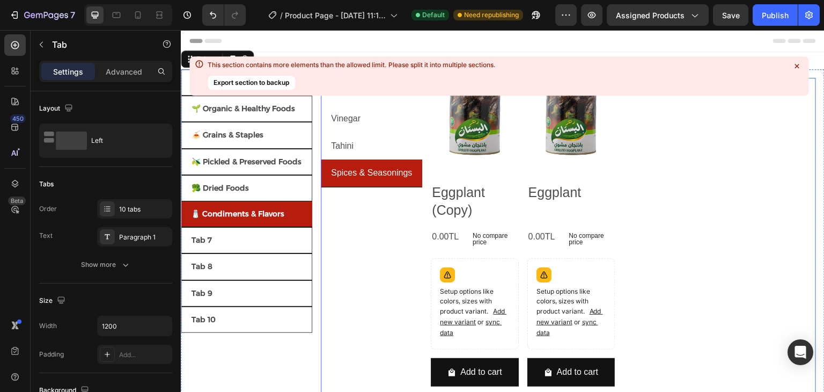
click at [348, 203] on div "Edible Oils Vinegar Tahini Spices & Seasonings" at bounding box center [371, 241] width 101 height 326
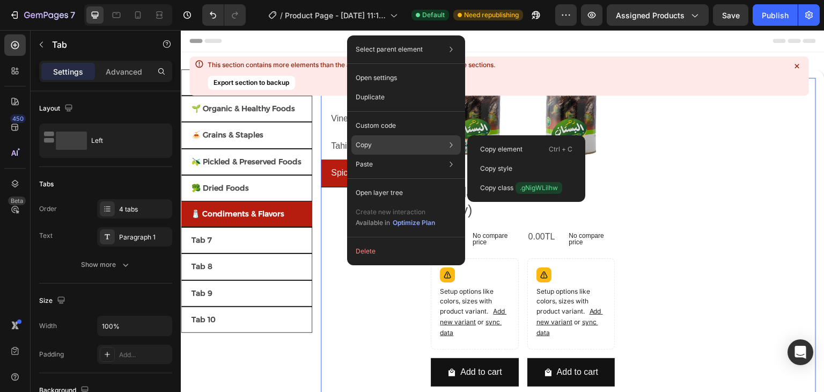
click at [414, 145] on div "Copy Copy element Ctrl + C Copy style Copy class .gNigWLilhw" at bounding box center [406, 144] width 109 height 19
click at [513, 146] on p "Copy element" at bounding box center [501, 149] width 42 height 10
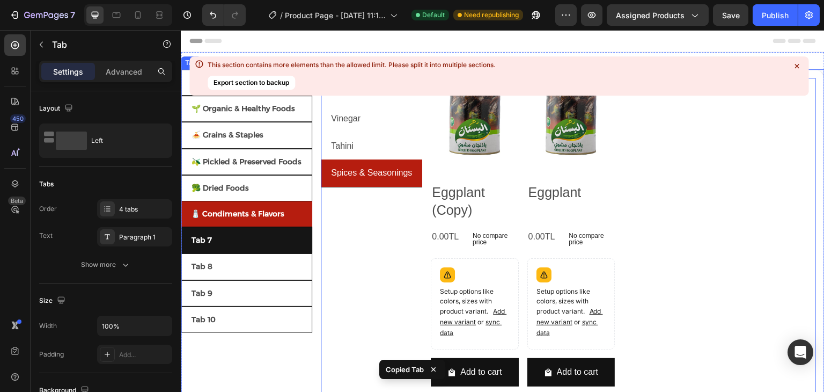
click at [222, 231] on li "Tab 7" at bounding box center [246, 240] width 131 height 26
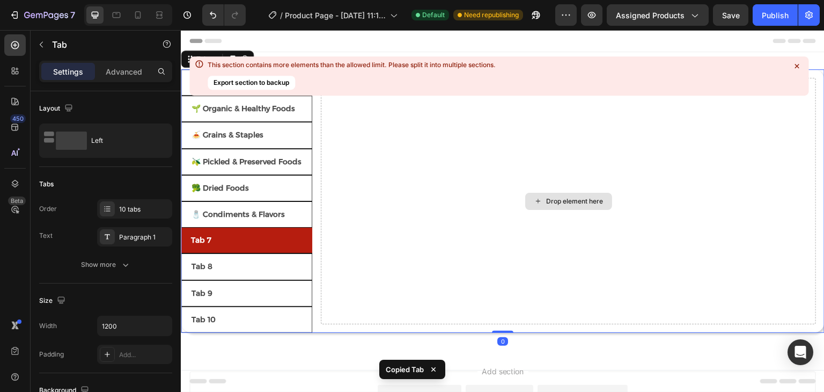
click at [419, 184] on div "Drop element here" at bounding box center [568, 201] width 495 height 246
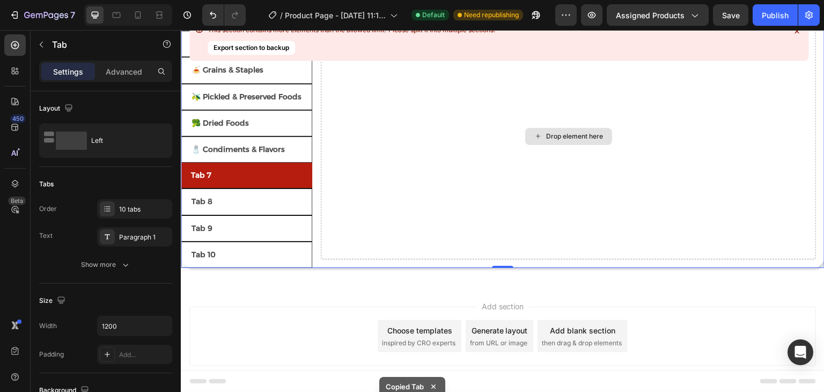
scroll to position [0, 0]
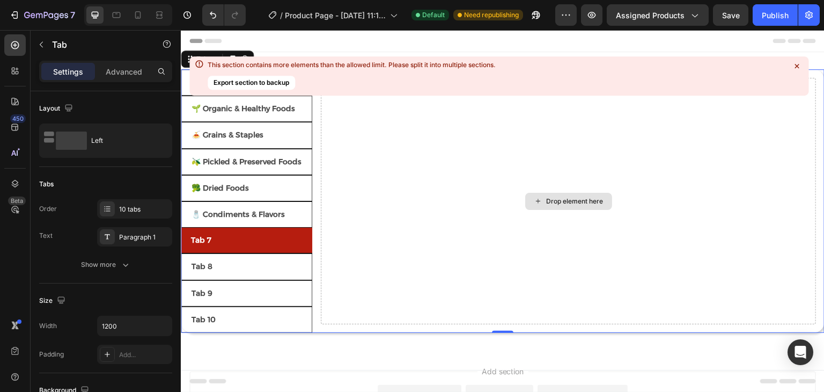
click at [419, 185] on div "Drop element here" at bounding box center [568, 201] width 495 height 246
click at [800, 65] on icon at bounding box center [797, 66] width 11 height 11
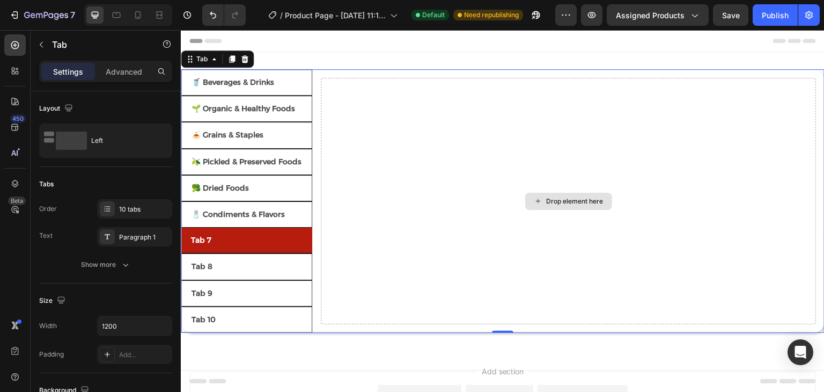
click at [378, 169] on div "Drop element here" at bounding box center [568, 201] width 495 height 246
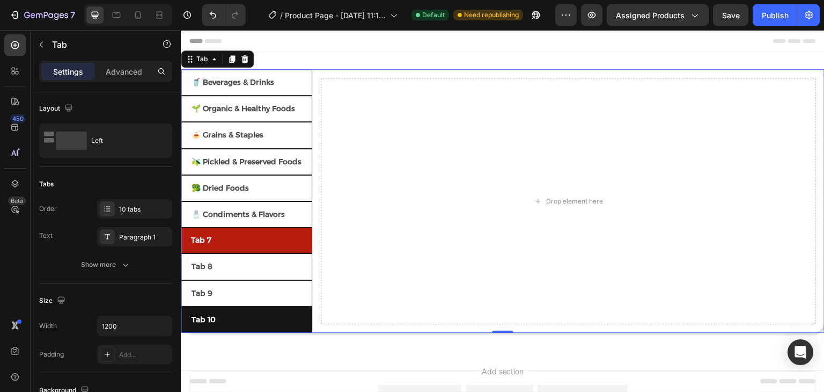
click at [241, 315] on li "Tab 10" at bounding box center [246, 319] width 131 height 26
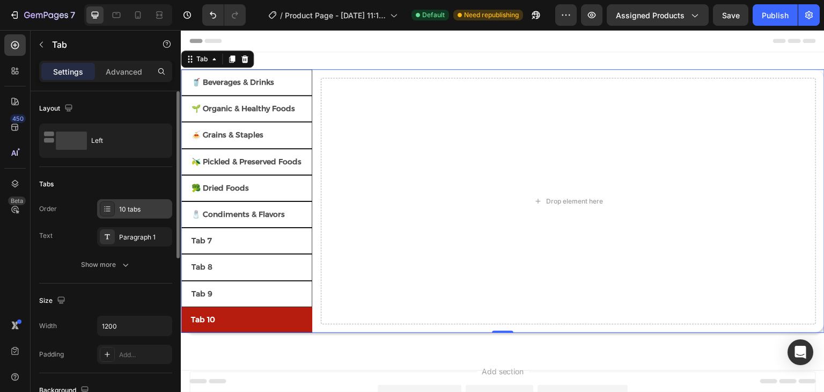
click at [134, 210] on div "10 tabs" at bounding box center [144, 209] width 50 height 10
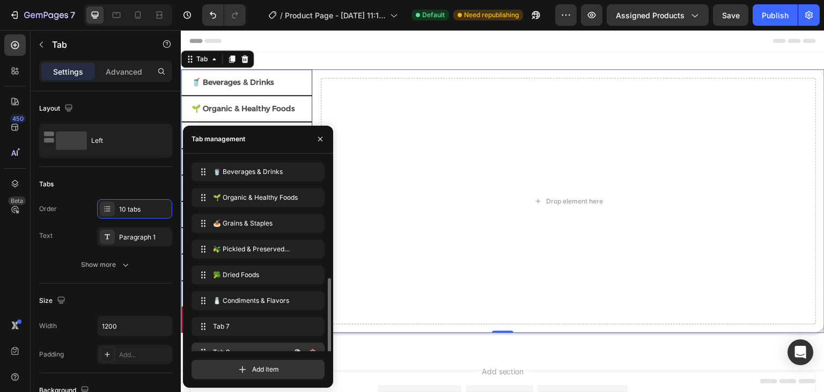
scroll to position [67, 0]
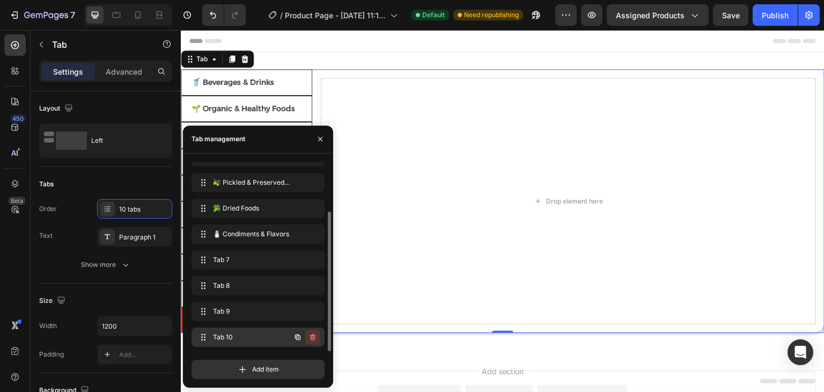
click at [314, 338] on icon "button" at bounding box center [312, 337] width 5 height 6
click at [302, 333] on div "Delete" at bounding box center [306, 337] width 20 height 10
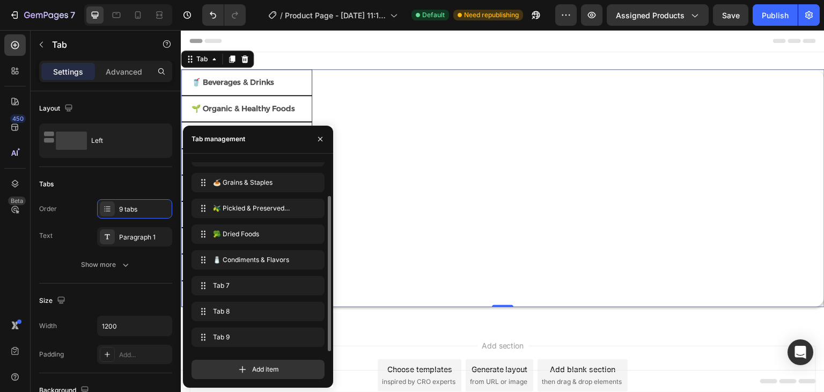
scroll to position [41, 0]
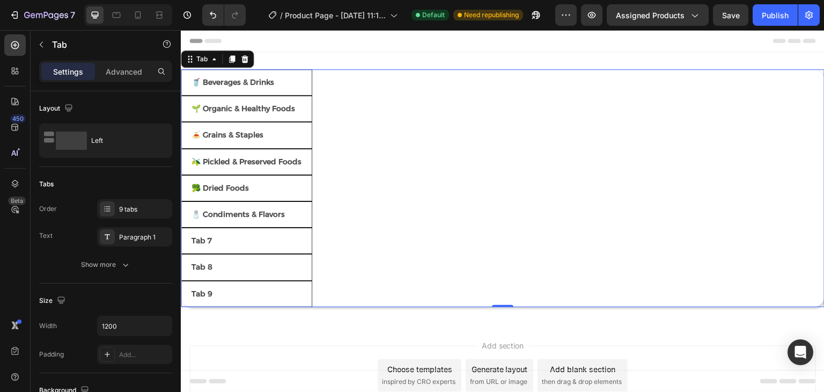
click at [397, 268] on div "Natural Beverages Coffee & Tea Can not get product of collection from Shopify W…" at bounding box center [568, 188] width 513 height 238
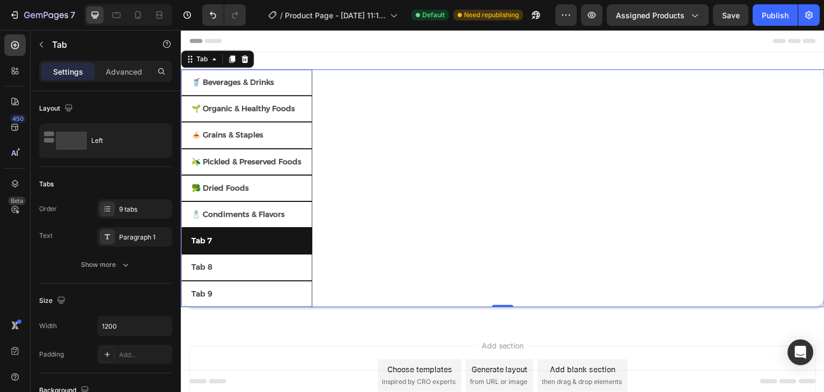
click at [262, 240] on li "Tab 7" at bounding box center [246, 241] width 131 height 26
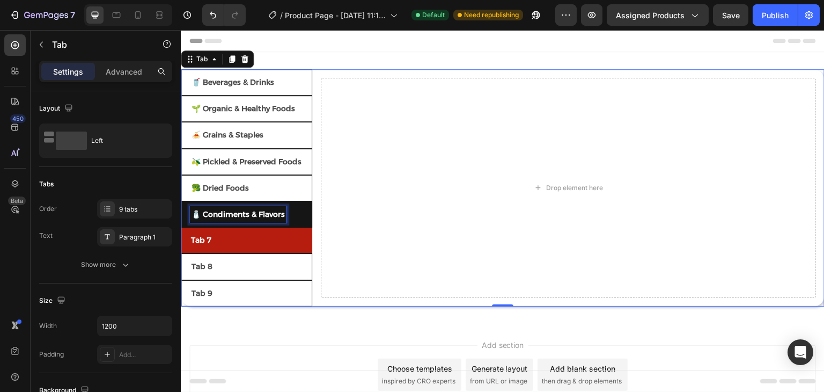
click at [297, 214] on li "🧂 Condiments & Flavors" at bounding box center [246, 214] width 131 height 26
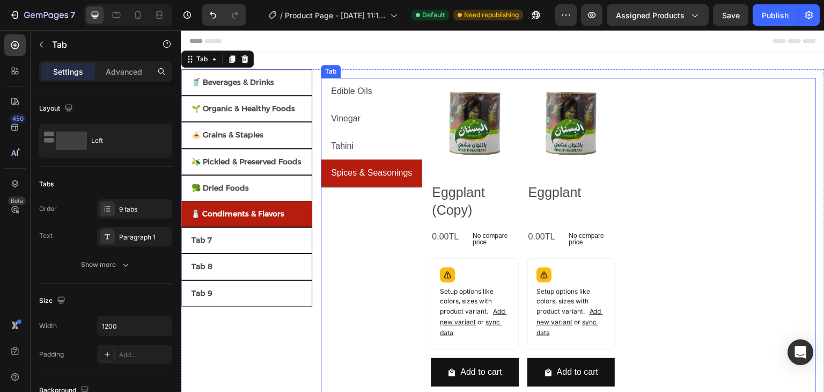
click at [385, 211] on div "Edible Oils Vinegar Tahini Spices & Seasonings" at bounding box center [371, 241] width 101 height 326
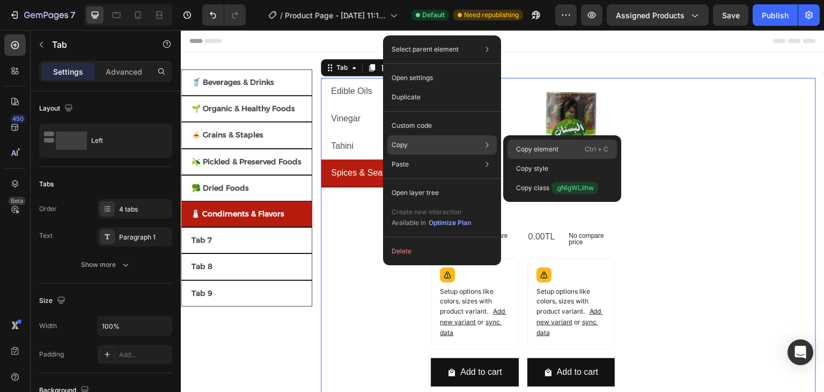
click at [531, 149] on p "Copy element" at bounding box center [537, 149] width 42 height 10
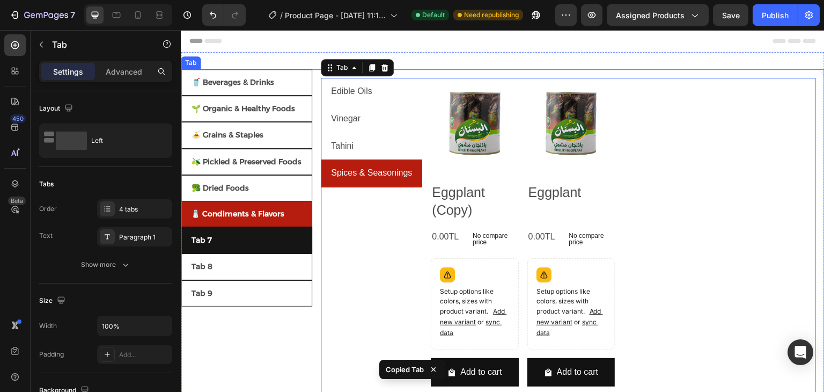
click at [239, 240] on li "Tab 7" at bounding box center [246, 240] width 131 height 26
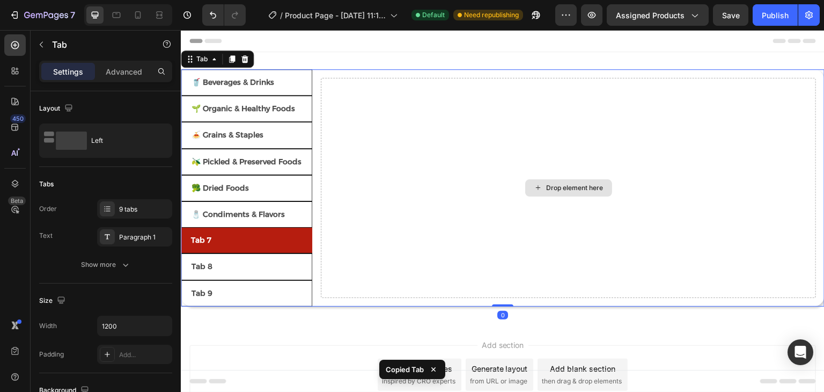
click at [419, 192] on div "Drop element here" at bounding box center [568, 188] width 495 height 220
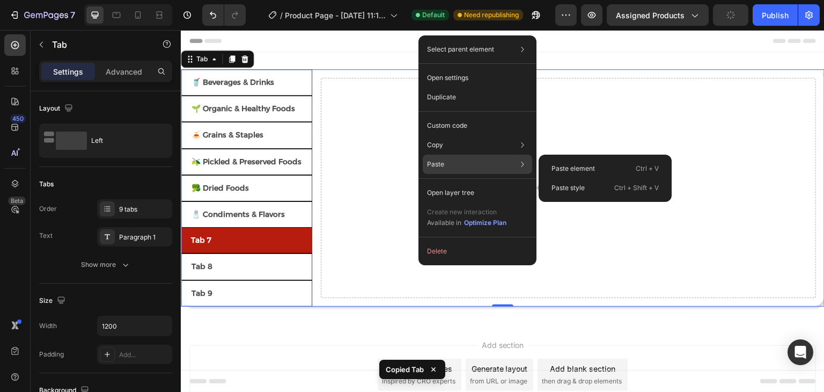
click at [472, 183] on div "Paste Paste element Ctrl + V Paste style Ctrl + Shift + V" at bounding box center [477, 192] width 109 height 19
drag, startPoint x: 582, startPoint y: 168, endPoint x: 402, endPoint y: 140, distance: 182.0
click at [582, 168] on p "Paste element" at bounding box center [573, 169] width 43 height 10
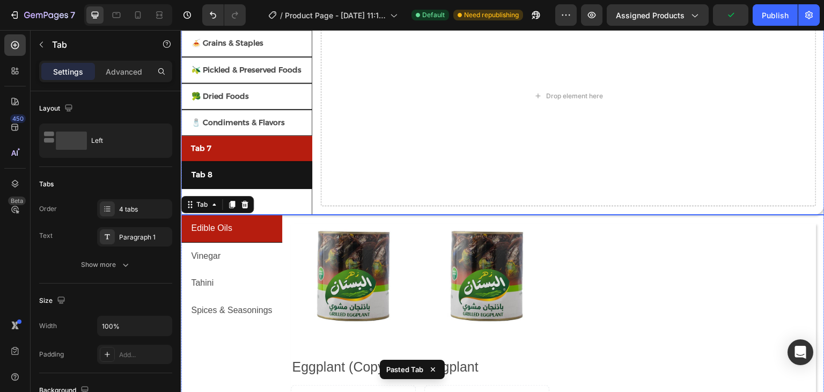
scroll to position [69, 0]
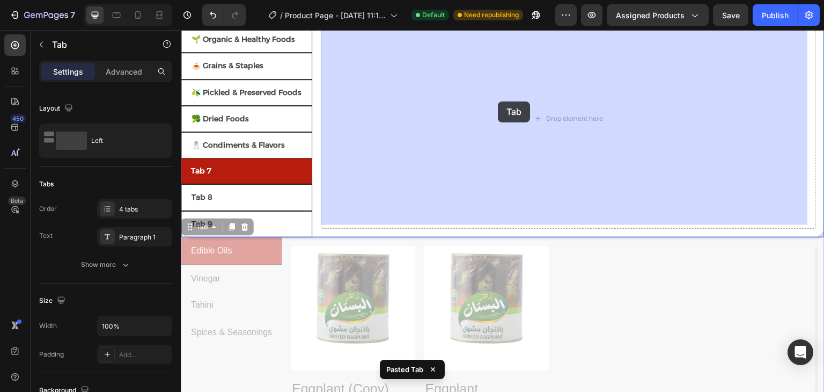
drag, startPoint x: 204, startPoint y: 224, endPoint x: 496, endPoint y: 104, distance: 315.2
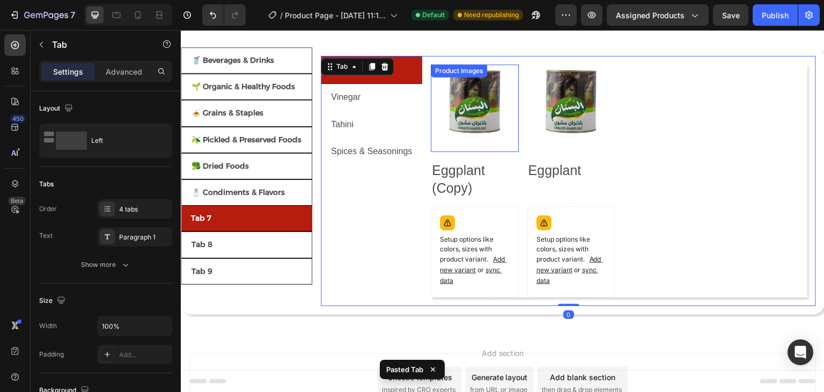
scroll to position [0, 0]
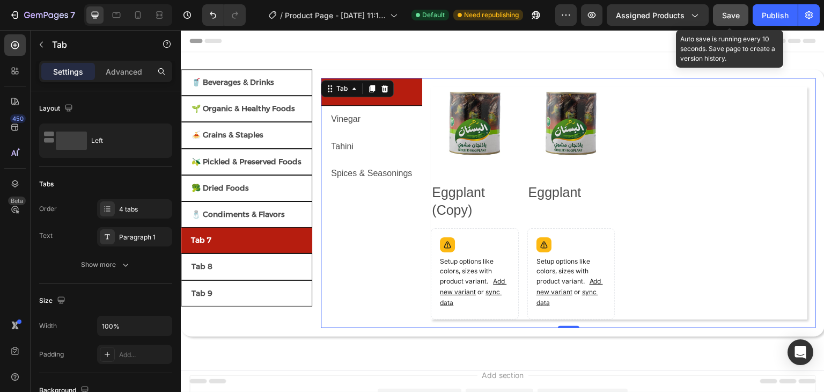
click at [729, 11] on span "Save" at bounding box center [731, 15] width 18 height 9
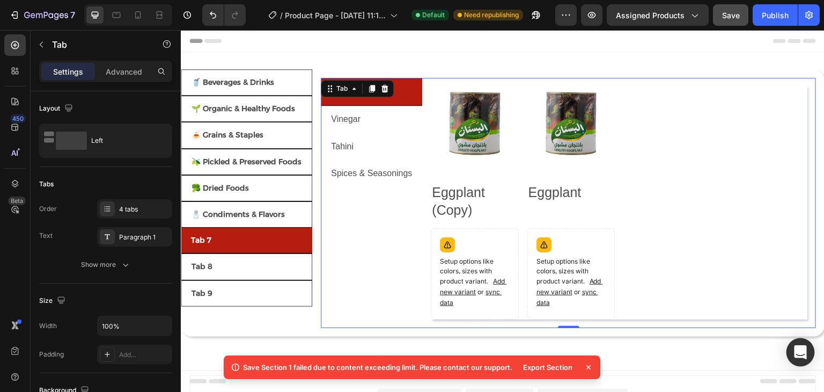
click at [794, 359] on div "Open Intercom Messenger" at bounding box center [801, 352] width 28 height 28
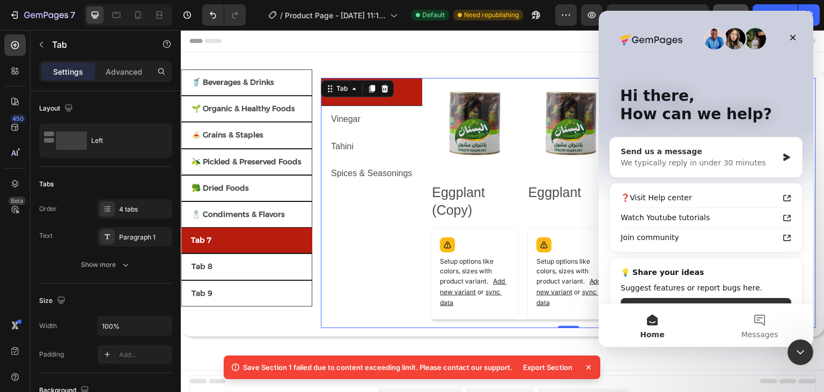
click at [688, 151] on div "Send us a message" at bounding box center [699, 151] width 157 height 11
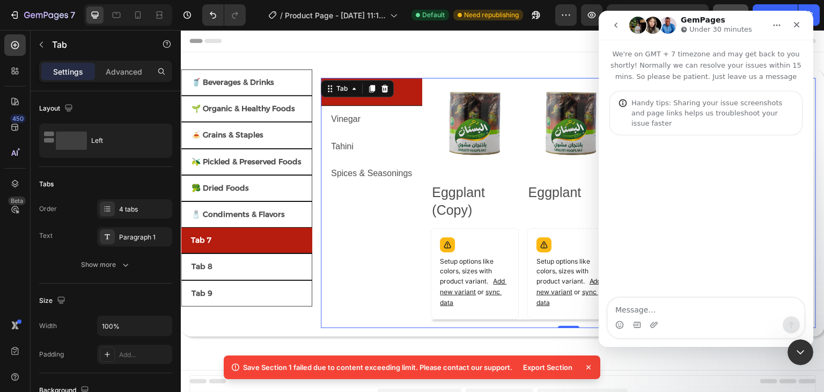
click at [680, 312] on textarea "Message…" at bounding box center [706, 307] width 196 height 18
type textarea "ا"
type textarea "hı"
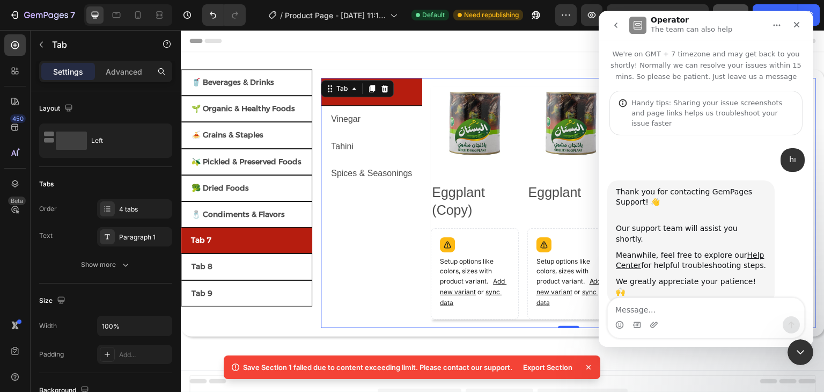
drag, startPoint x: 241, startPoint y: 368, endPoint x: 511, endPoint y: 364, distance: 269.4
click at [511, 364] on div "Save Section 1 failed due to content exceeding limit. Please contact our suppor…" at bounding box center [371, 367] width 282 height 11
copy div "Save Section 1 failed due to content exceeding limit. Please contact our support"
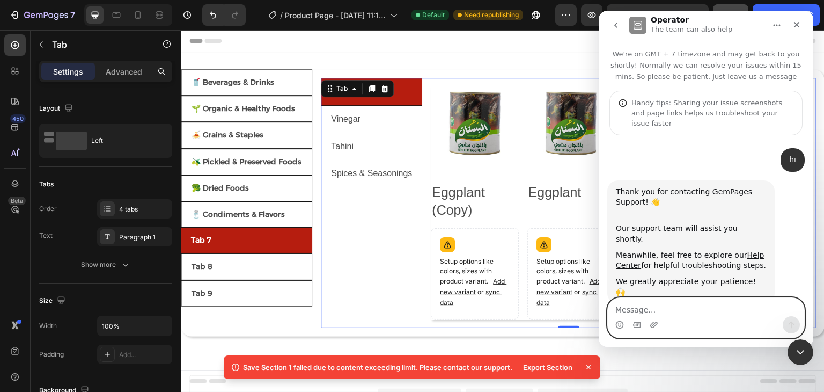
click at [651, 312] on textarea "Message…" at bounding box center [706, 307] width 196 height 18
paste textarea "Save Section 1 failed due to content exceeding limit. Please contact our support"
type textarea "Save Section 1 failed due to content exceeding limit. Please contact our support"
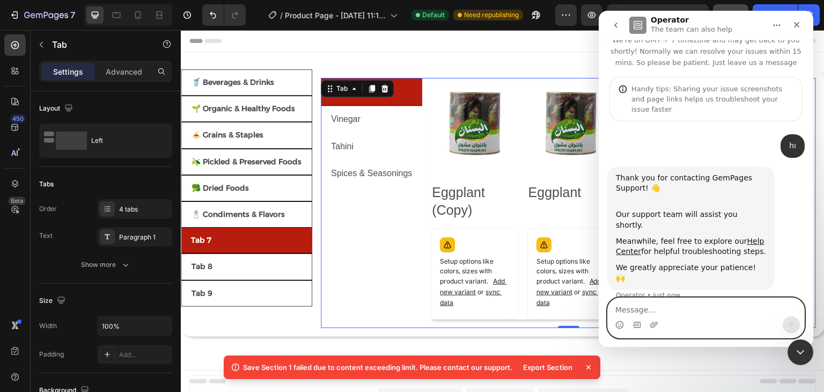
scroll to position [39, 0]
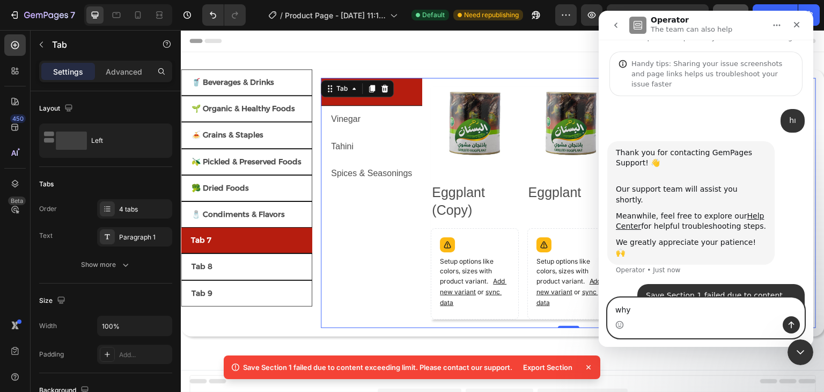
type textarea "why?"
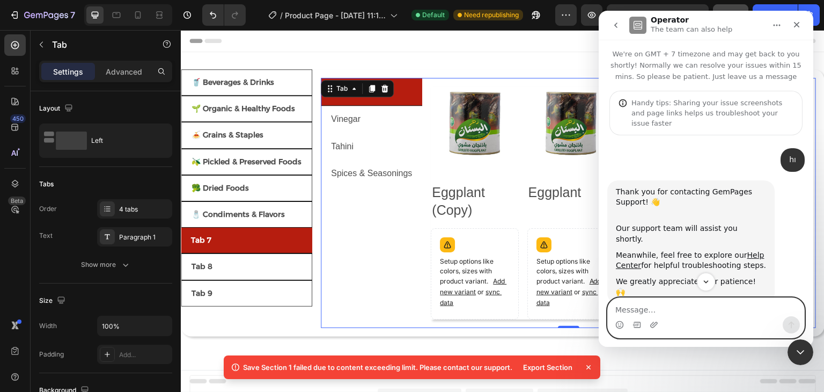
scroll to position [64, 0]
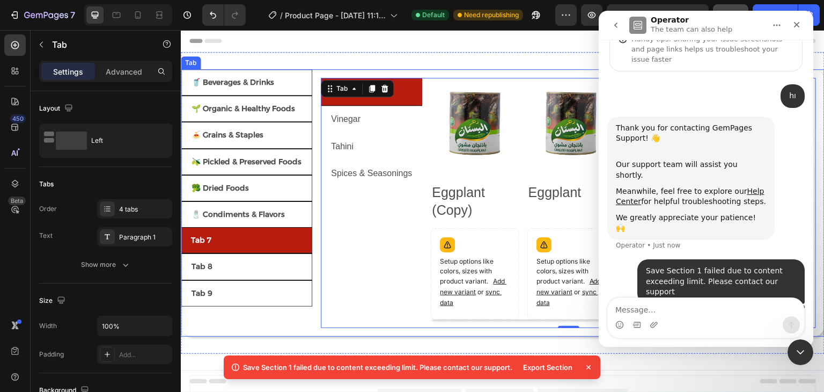
click at [267, 237] on li "Tab 7" at bounding box center [246, 241] width 131 height 26
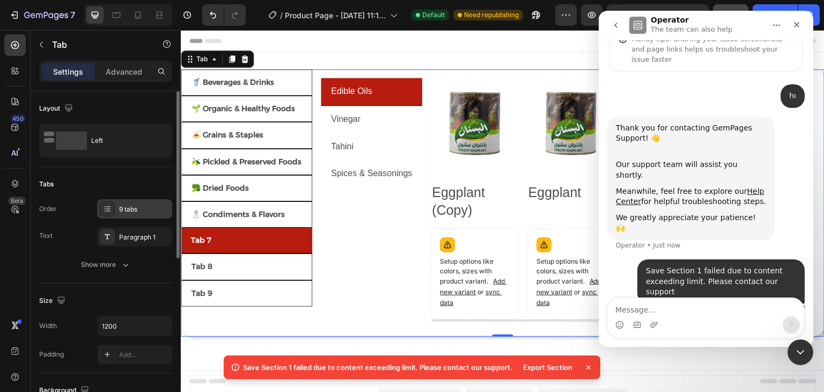
click at [127, 208] on div "9 tabs" at bounding box center [144, 209] width 50 height 10
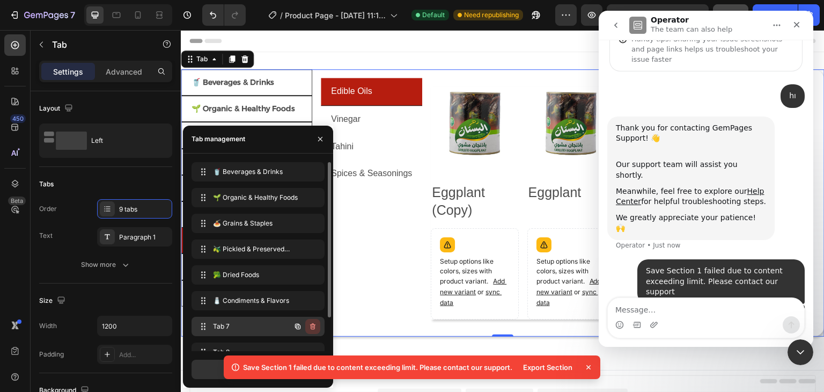
click at [312, 325] on icon "button" at bounding box center [313, 326] width 9 height 9
click at [312, 325] on div "Delete" at bounding box center [306, 326] width 20 height 10
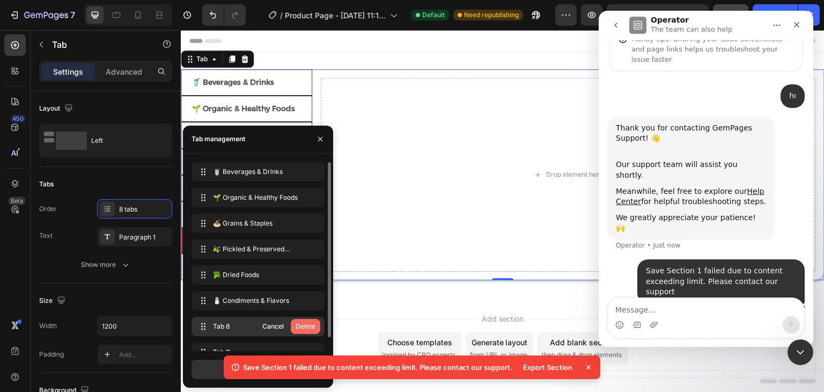
click at [306, 324] on div "Delete" at bounding box center [306, 326] width 20 height 10
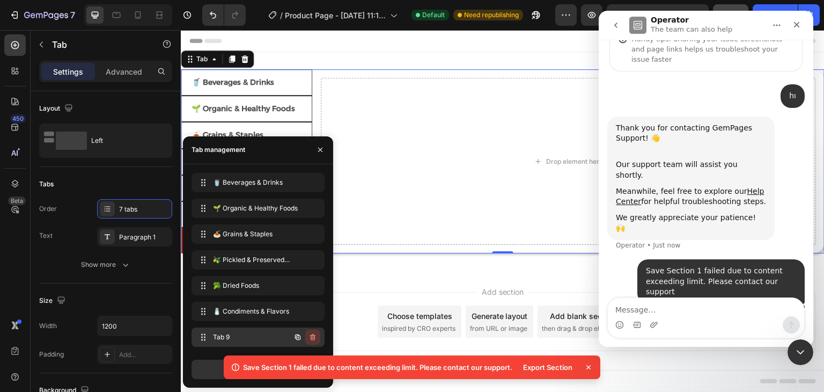
click at [313, 337] on icon "button" at bounding box center [313, 337] width 1 height 3
click at [305, 336] on div "Delete" at bounding box center [306, 337] width 20 height 10
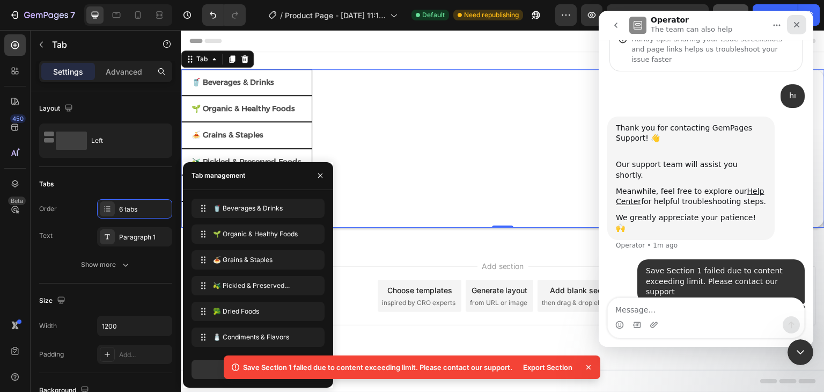
click at [799, 25] on icon "Close" at bounding box center [797, 24] width 9 height 9
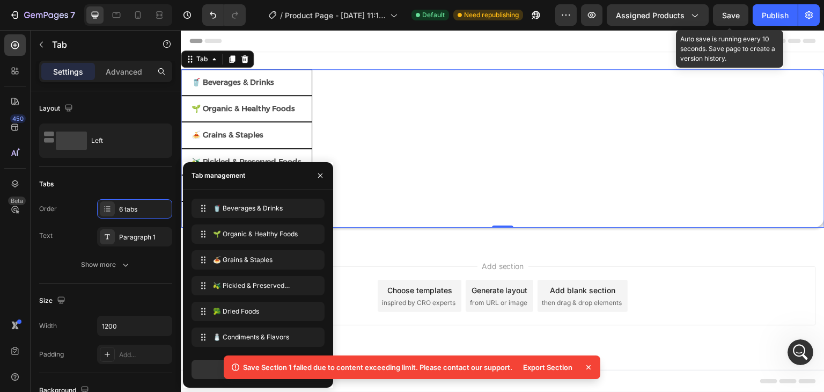
click at [732, 16] on span "Save" at bounding box center [731, 15] width 18 height 9
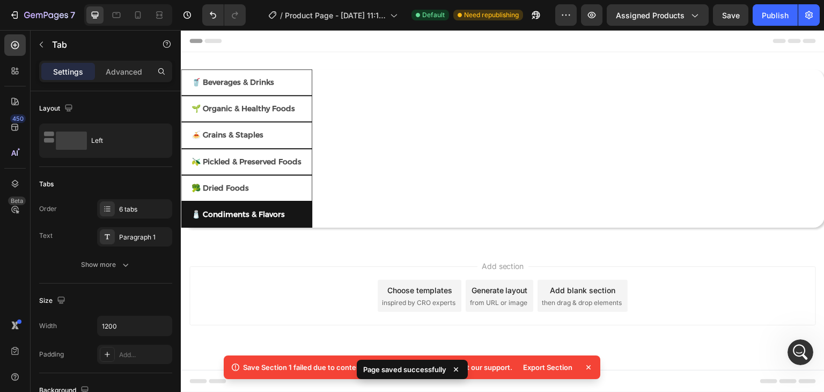
click at [296, 213] on li "🧂 Condiments & Flavors" at bounding box center [246, 214] width 131 height 26
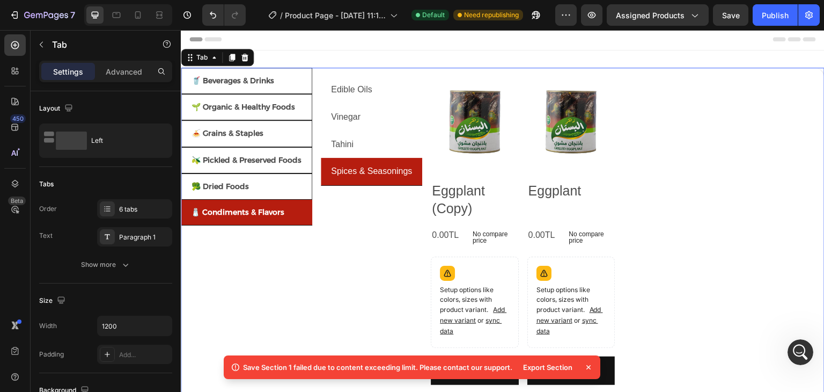
scroll to position [0, 0]
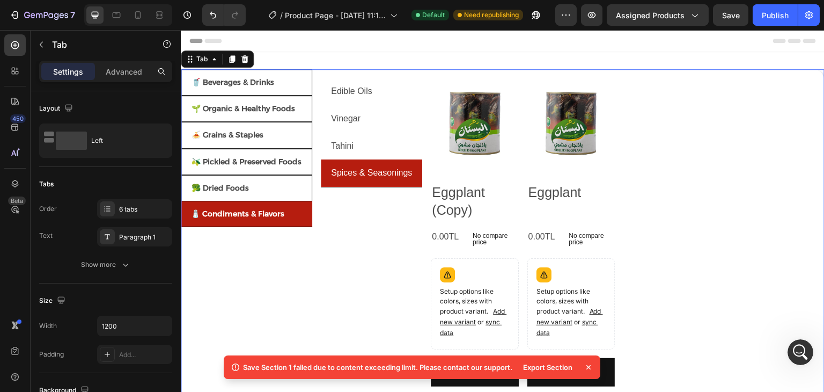
click at [270, 257] on div "🥤 Beverages & Drinks 🌱 Organic & Healthy Foods 🍝 Grains & Staples 🫒 Pickled & P…" at bounding box center [246, 240] width 131 height 343
click at [39, 48] on icon "button" at bounding box center [41, 44] width 9 height 9
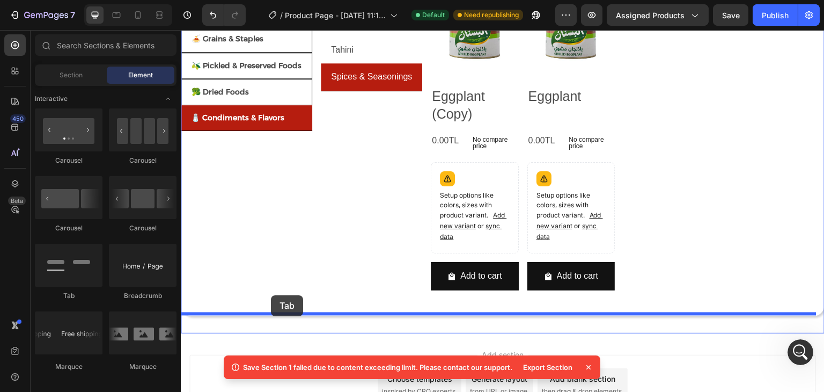
scroll to position [107, 0]
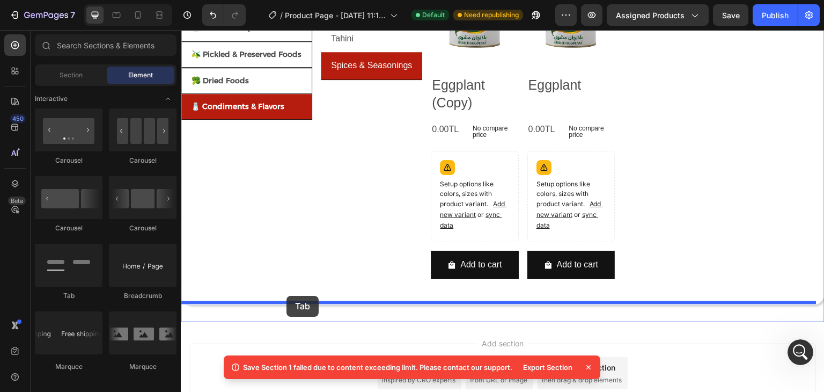
drag, startPoint x: 258, startPoint y: 299, endPoint x: 297, endPoint y: 293, distance: 39.6
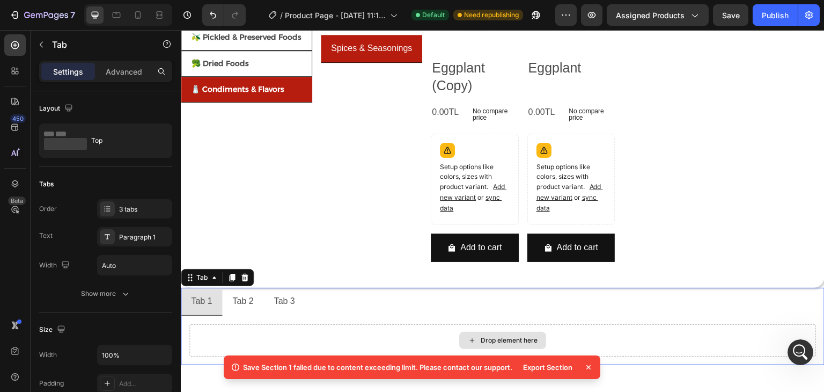
scroll to position [0, 0]
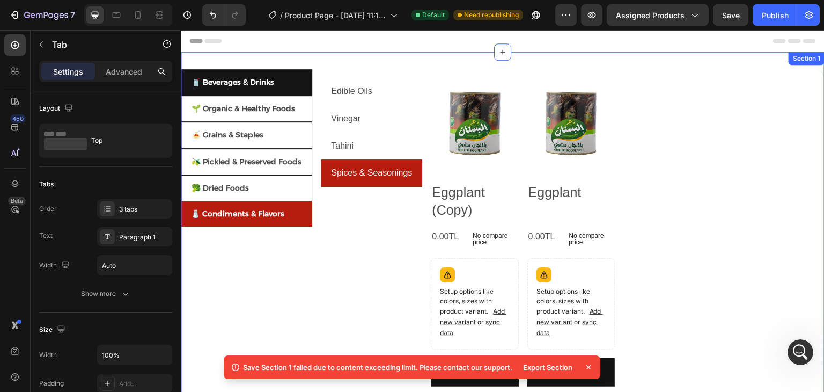
click at [263, 78] on p "🥤 Beverages & Drinks" at bounding box center [233, 82] width 83 height 13
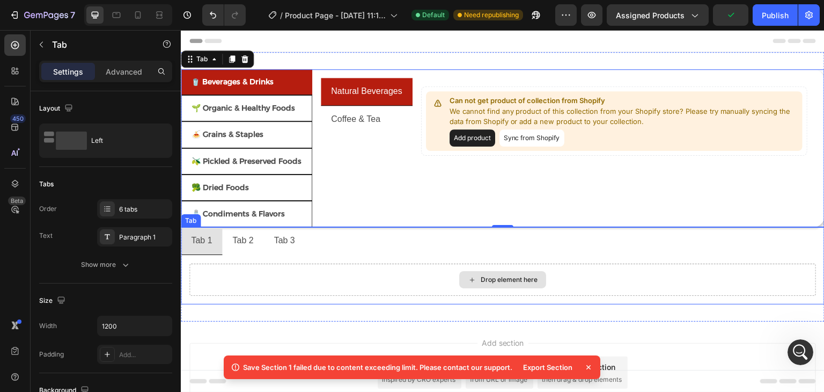
click at [289, 273] on div "Drop element here" at bounding box center [502, 279] width 627 height 32
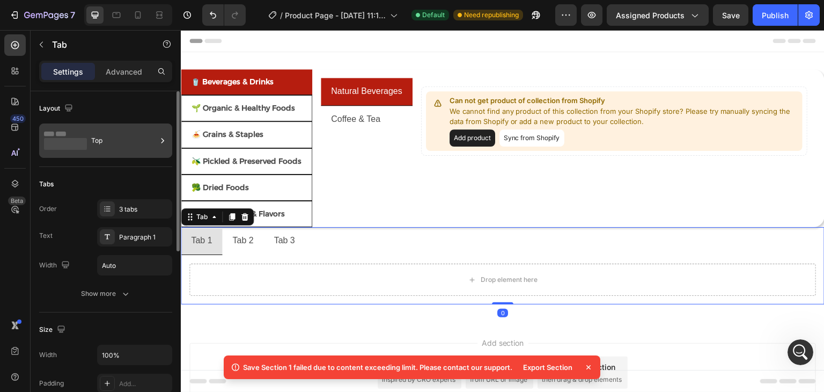
click at [78, 136] on icon at bounding box center [65, 140] width 43 height 25
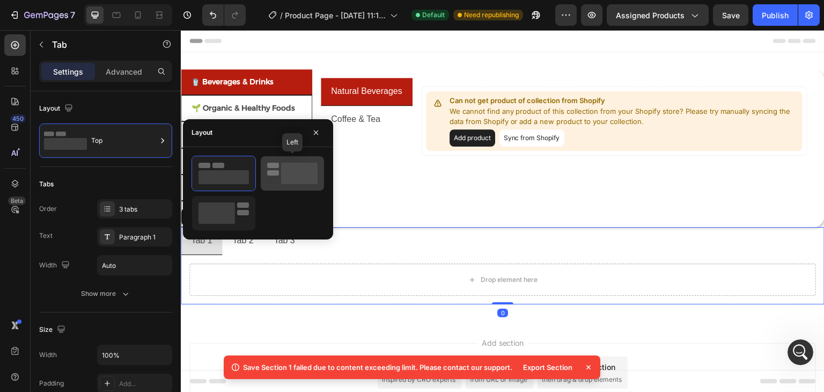
click at [279, 173] on rect at bounding box center [273, 172] width 12 height 5
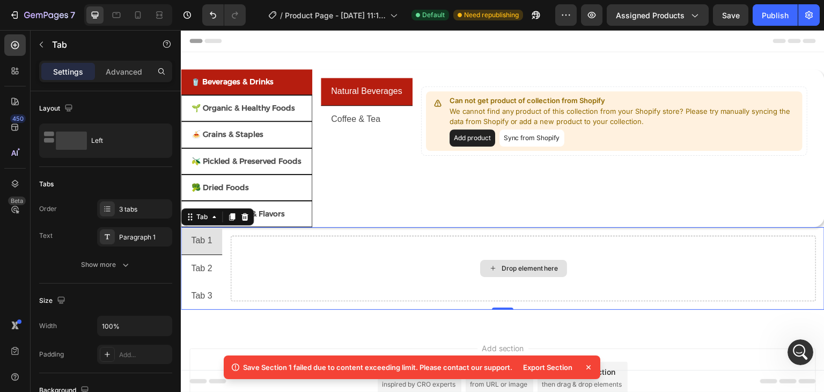
click at [376, 274] on div "Drop element here" at bounding box center [523, 268] width 585 height 65
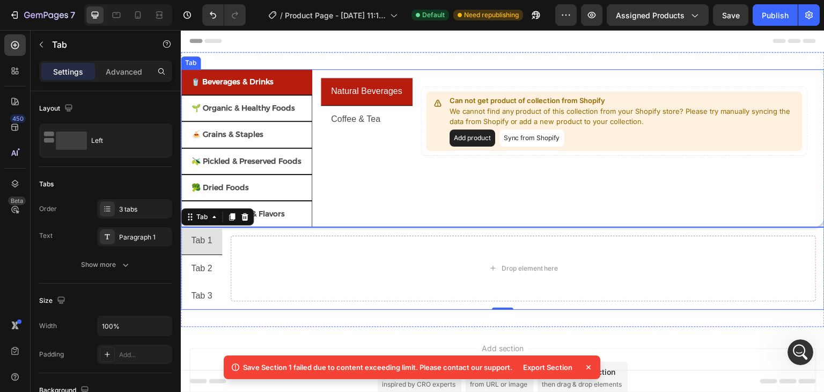
click at [333, 200] on div "Natural Beverages Coffee & Tea Can not get product of collection from Shopify W…" at bounding box center [568, 148] width 495 height 141
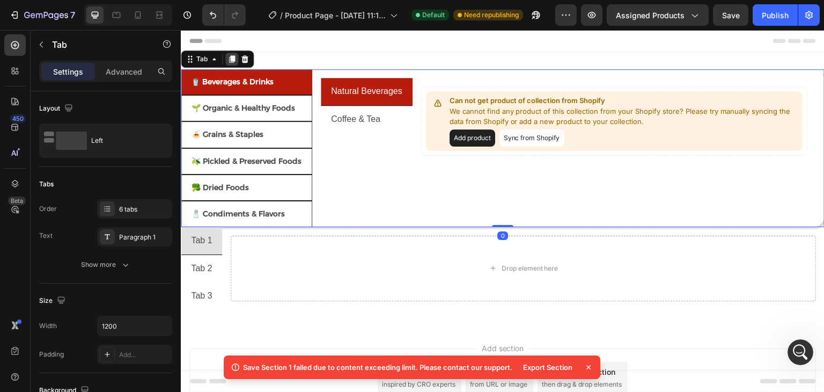
click at [231, 58] on icon at bounding box center [232, 59] width 6 height 8
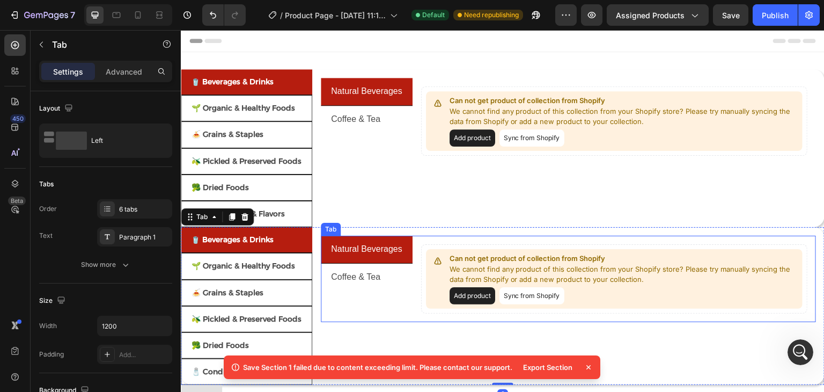
scroll to position [54, 0]
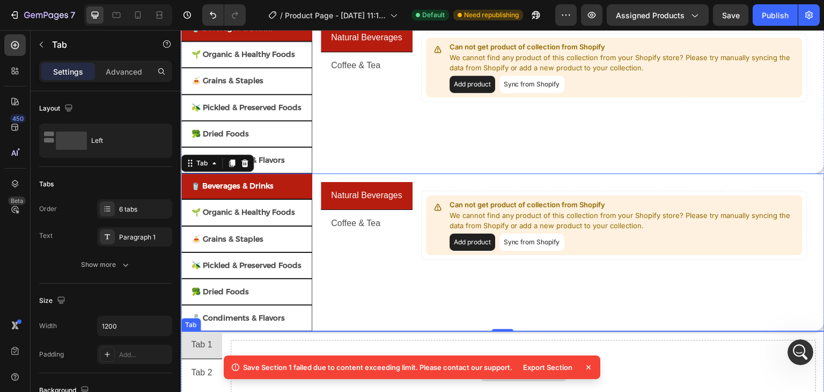
click at [244, 340] on div "Drop element here" at bounding box center [523, 372] width 585 height 65
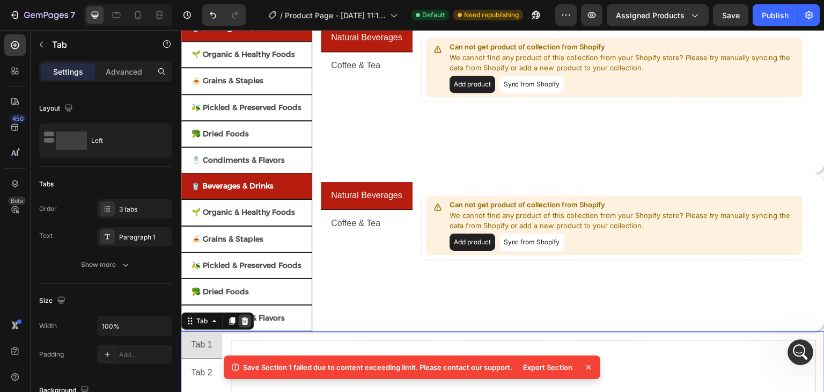
click at [243, 314] on div at bounding box center [244, 320] width 13 height 13
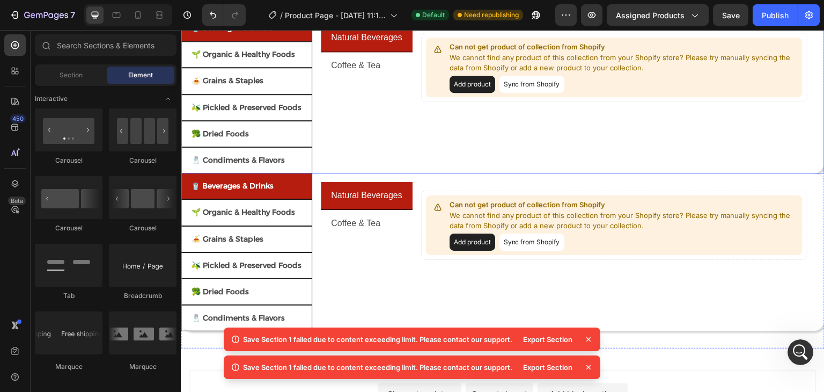
click at [261, 158] on p "🧂 Condiments & Flavors" at bounding box center [238, 159] width 93 height 13
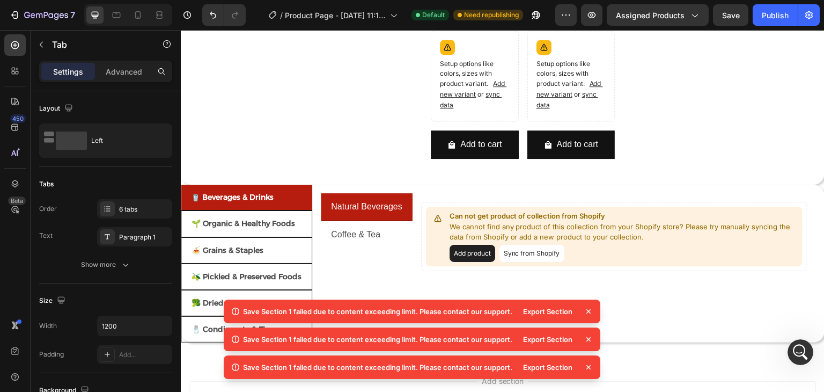
scroll to position [268, 0]
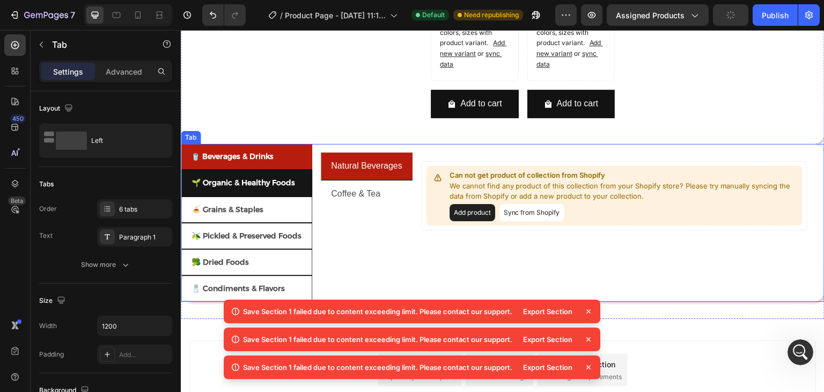
click at [283, 180] on p "🌱 Organic & Healthy Foods" at bounding box center [244, 182] width 104 height 13
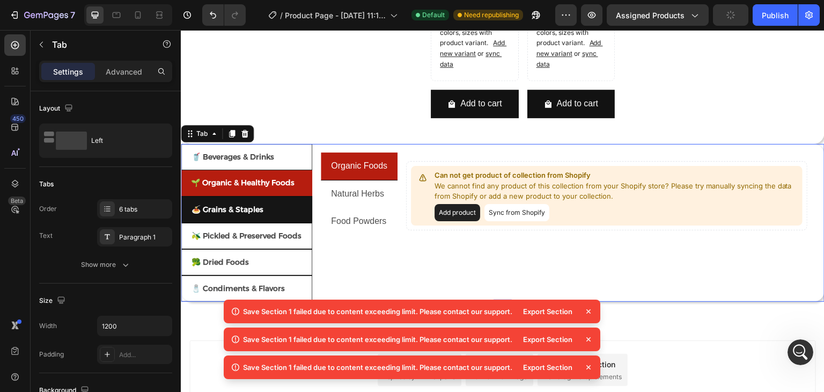
click at [274, 200] on li "🍝 Grains & Staples" at bounding box center [246, 209] width 131 height 26
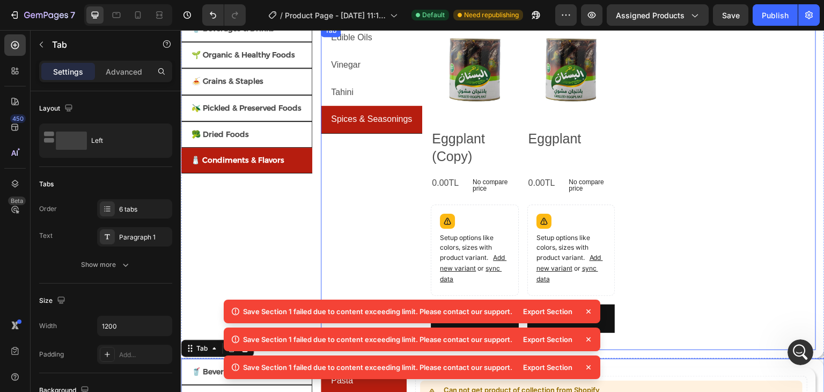
scroll to position [107, 0]
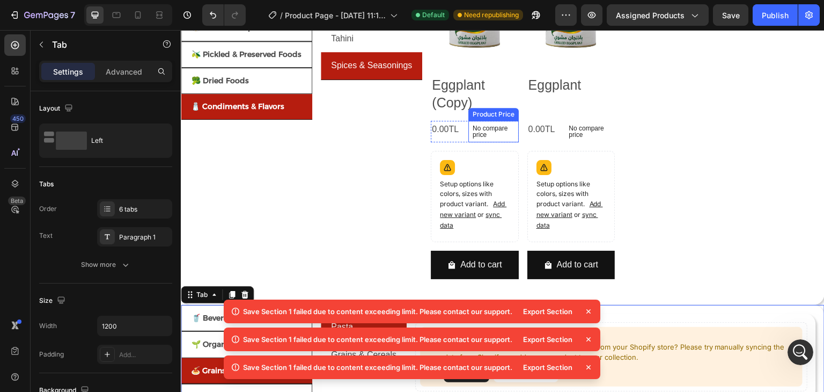
click at [508, 131] on p "No compare price" at bounding box center [494, 131] width 42 height 13
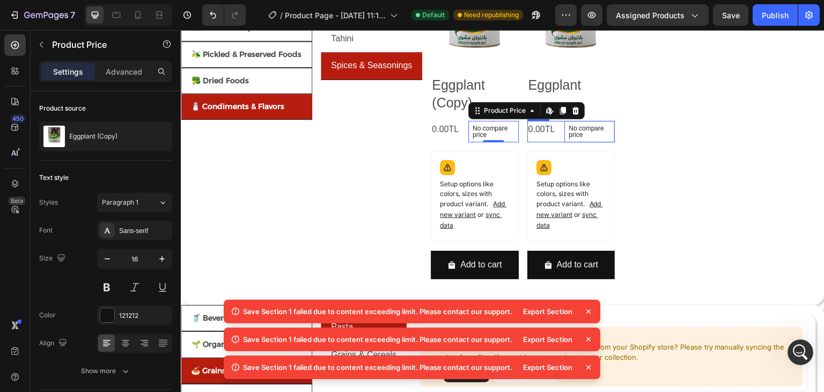
click at [518, 130] on div "0.00TL Product Price Product Price No compare price Product Price Edit content …" at bounding box center [474, 131] width 87 height 21
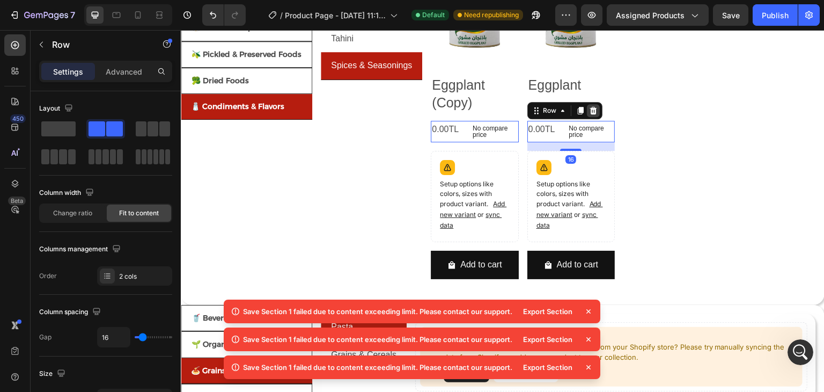
click at [181, 30] on icon at bounding box center [181, 30] width 0 height 0
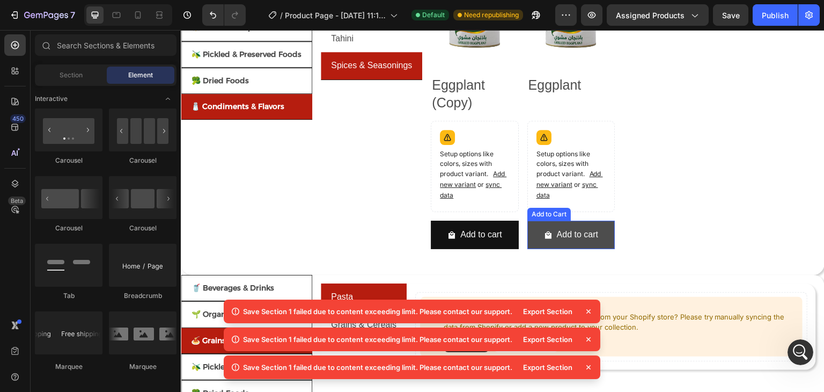
click at [518, 234] on button "Add to cart" at bounding box center [474, 235] width 87 height 28
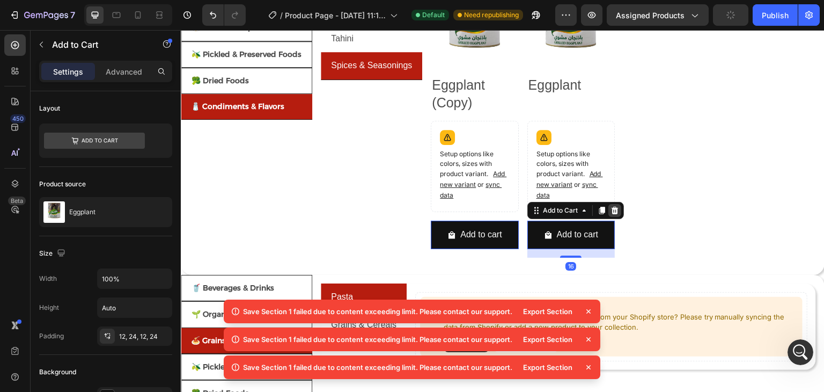
click at [181, 30] on icon at bounding box center [181, 30] width 0 height 0
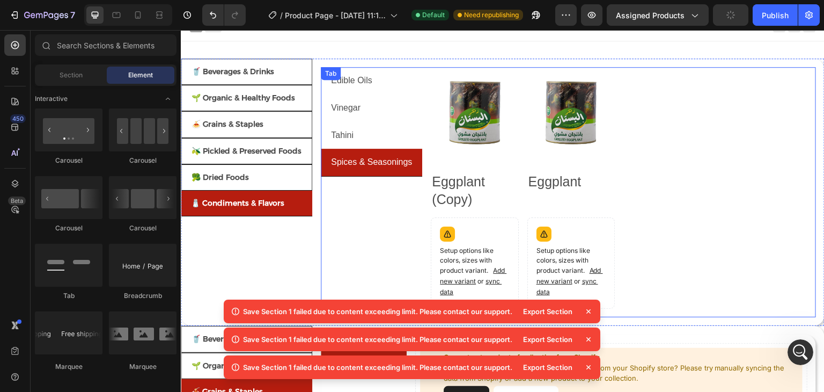
scroll to position [0, 0]
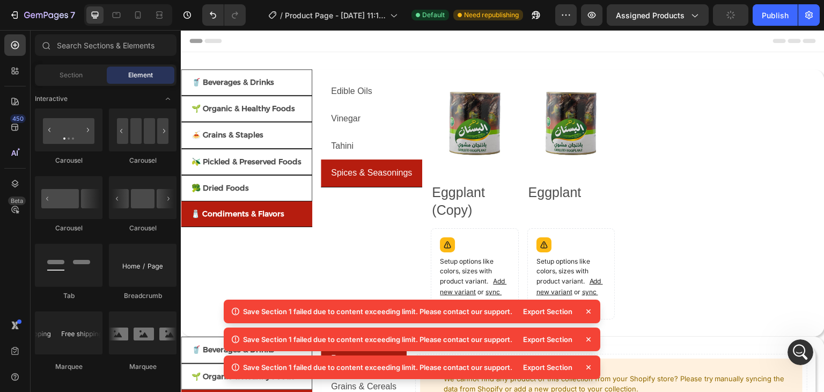
click at [591, 312] on icon at bounding box center [588, 311] width 11 height 11
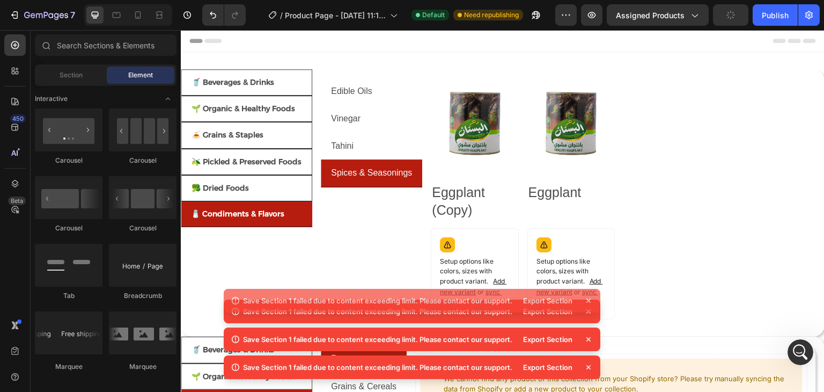
click at [591, 312] on icon at bounding box center [588, 311] width 11 height 11
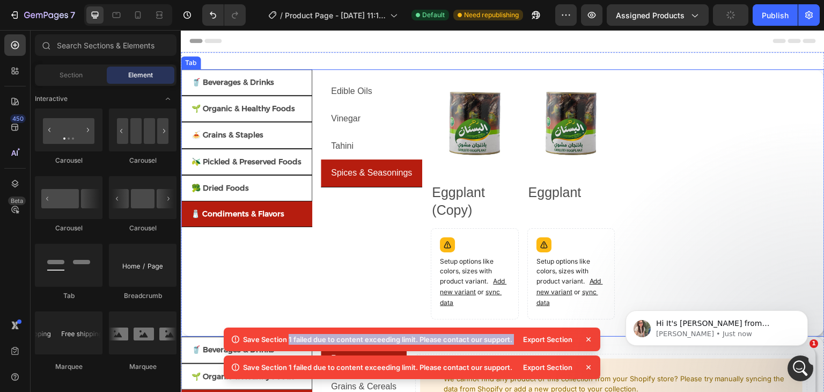
scroll to position [199, 0]
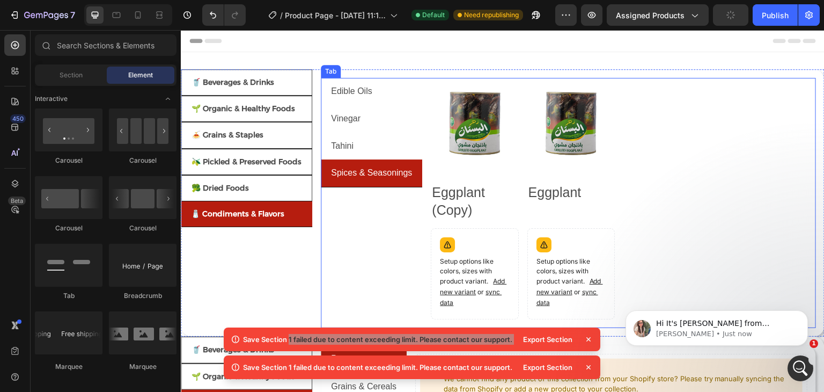
click at [345, 210] on div "Edible Oils Vinegar Tahini Spices & Seasonings" at bounding box center [371, 203] width 101 height 250
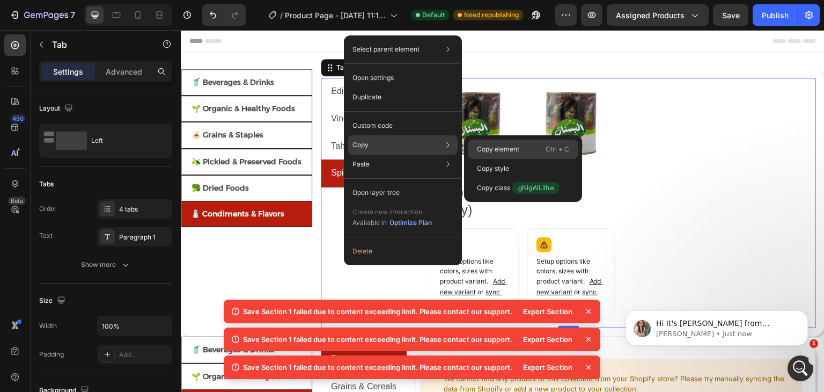
click at [492, 147] on p "Copy element" at bounding box center [498, 149] width 42 height 10
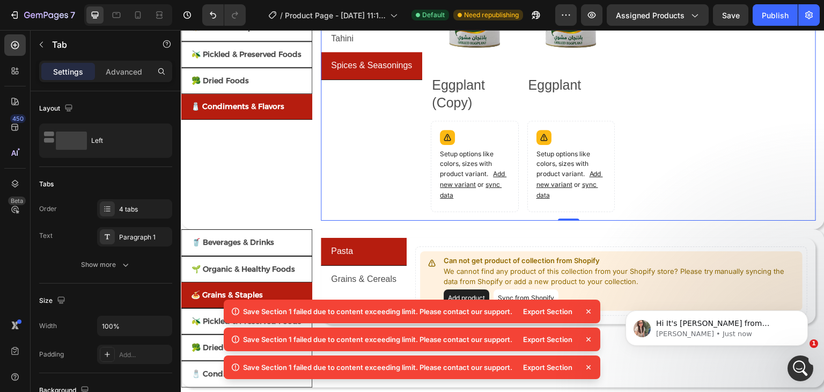
scroll to position [161, 0]
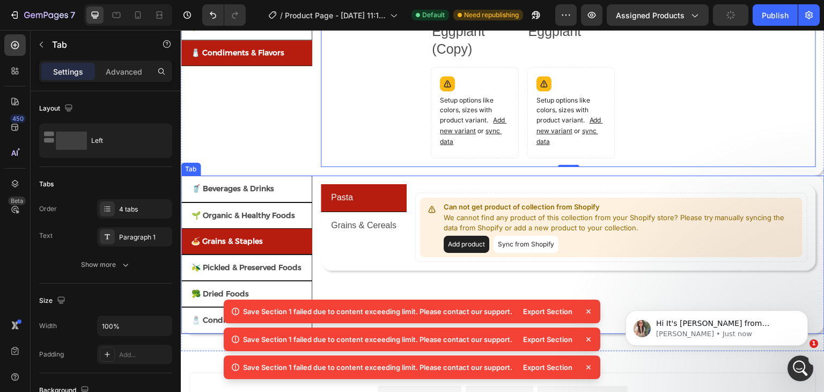
click at [317, 246] on div "Natural Beverages Coffee & Tea Can not get product of collection from Shopify W…" at bounding box center [568, 254] width 513 height 158
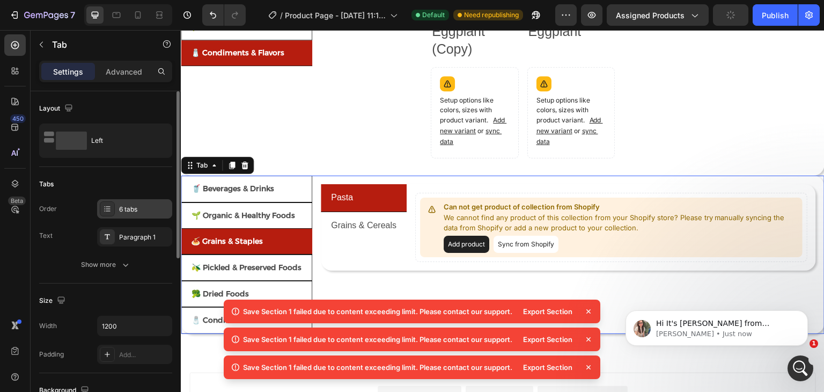
click at [125, 204] on div "6 tabs" at bounding box center [144, 209] width 50 height 10
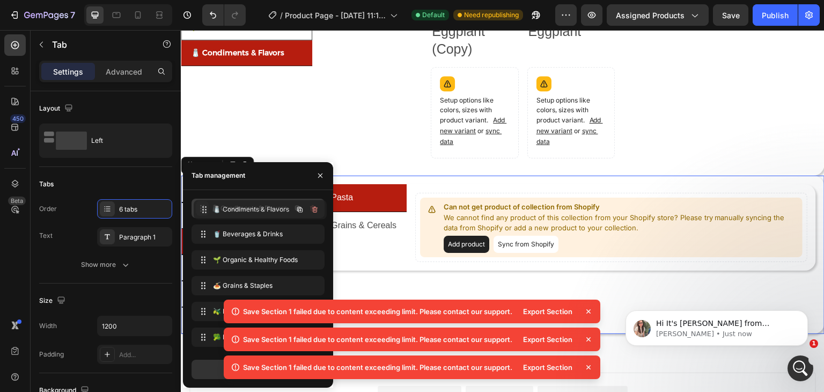
drag, startPoint x: 200, startPoint y: 335, endPoint x: 202, endPoint y: 208, distance: 127.7
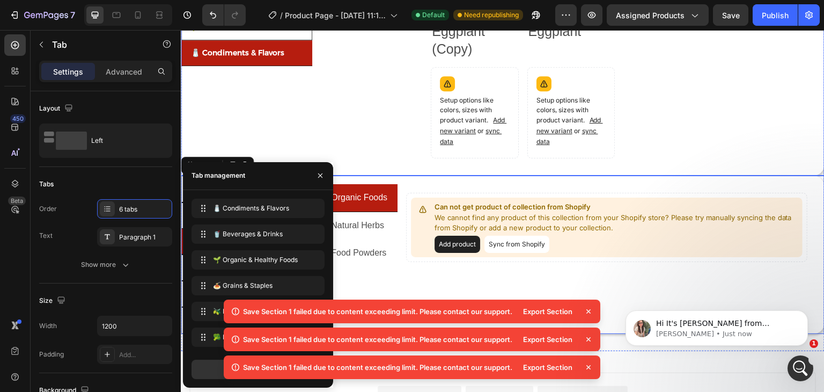
click at [252, 90] on div "🥤 Beverages & Drinks 🌱 Organic & Healthy Foods 🍝 Grains & Staples 🫒 Pickled & P…" at bounding box center [246, 41] width 131 height 267
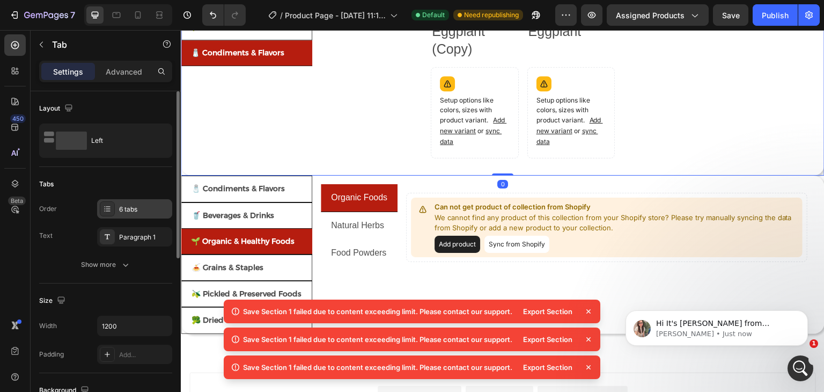
click at [115, 217] on div "6 tabs" at bounding box center [134, 208] width 75 height 19
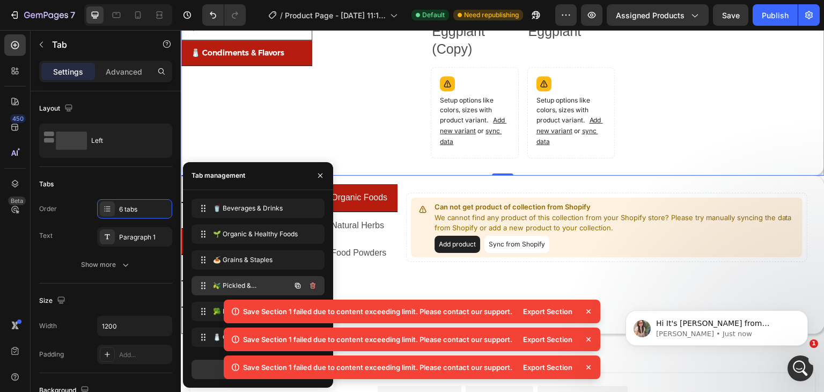
scroll to position [269, 0]
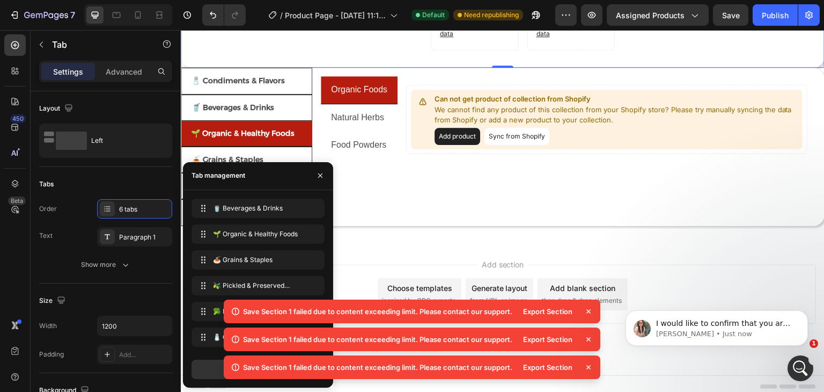
click at [587, 313] on icon at bounding box center [588, 311] width 11 height 11
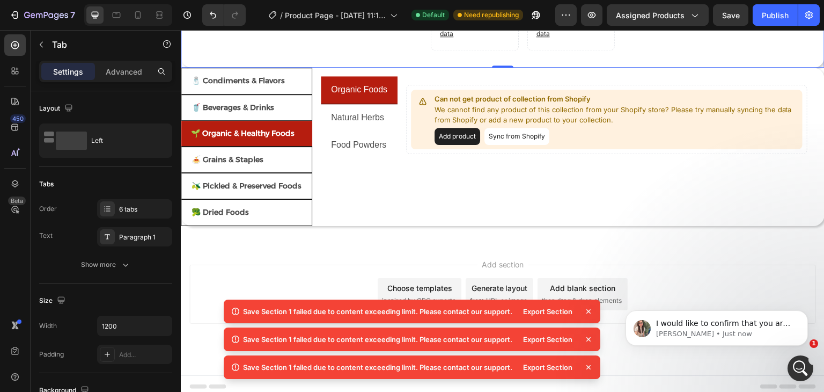
click at [587, 312] on icon at bounding box center [588, 311] width 11 height 11
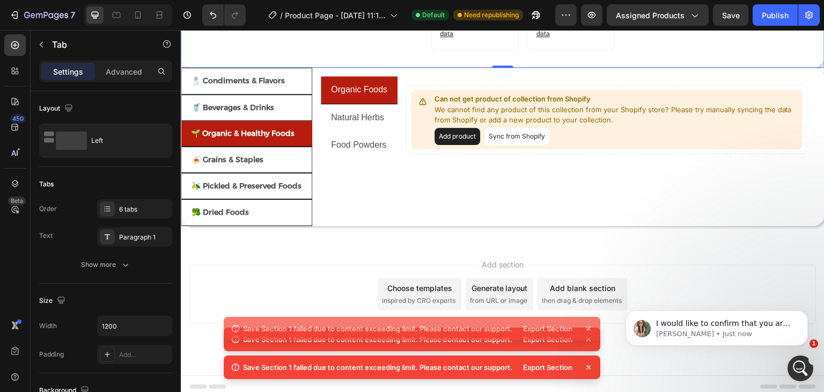
scroll to position [254, 0]
click at [588, 313] on div "Add section Choose templates inspired by CRO experts Generate layout from URL o…" at bounding box center [502, 294] width 627 height 59
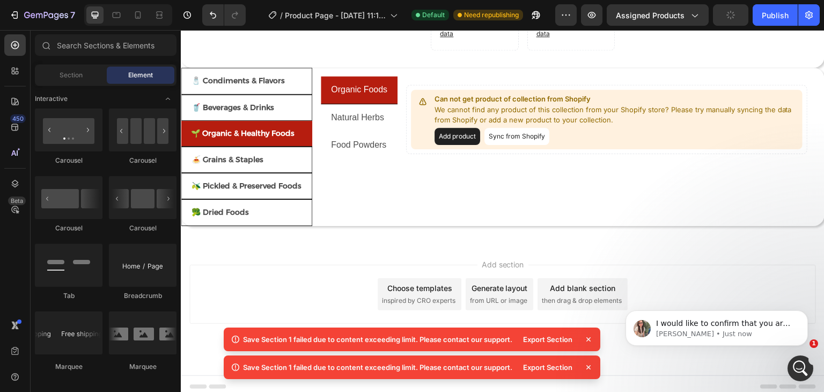
click at [587, 342] on icon at bounding box center [588, 339] width 11 height 11
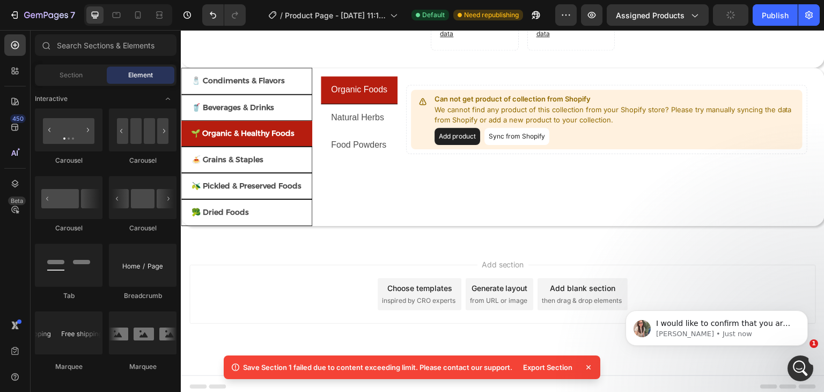
drag, startPoint x: 588, startPoint y: 367, endPoint x: 596, endPoint y: 363, distance: 8.7
click at [589, 367] on icon at bounding box center [589, 367] width 4 height 4
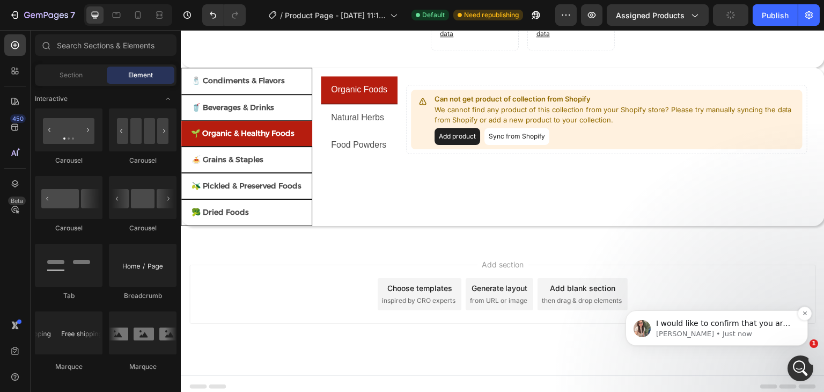
click at [679, 333] on p "[PERSON_NAME] • Just now" at bounding box center [725, 334] width 138 height 10
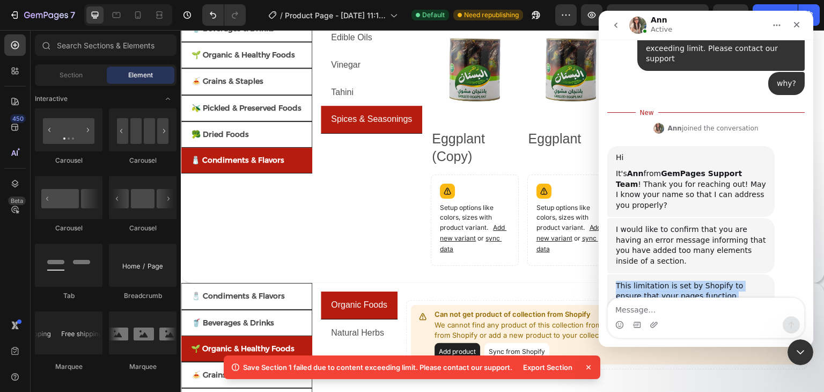
scroll to position [231, 0]
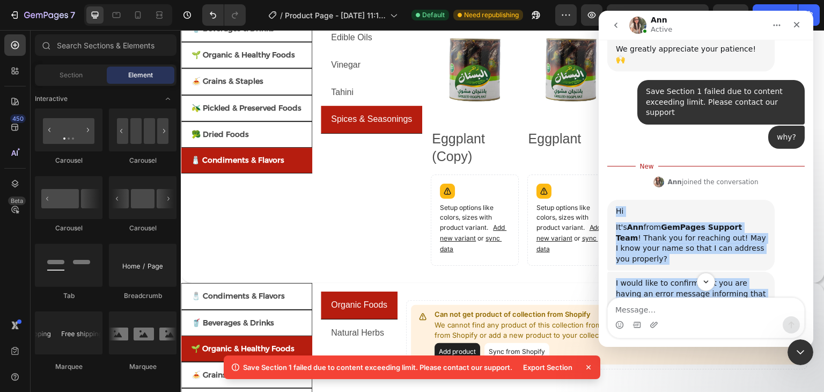
drag, startPoint x: 727, startPoint y: 262, endPoint x: 612, endPoint y: 167, distance: 149.0
click at [612, 167] on div "hı • 3m ago Thank you for contacting GemPages Support! 👋 ​ Our support team wil…" at bounding box center [705, 235] width 197 height 638
copy div "Hi It's Ann from GemPages Support Team ! Thank you for reaching out! May I know…"
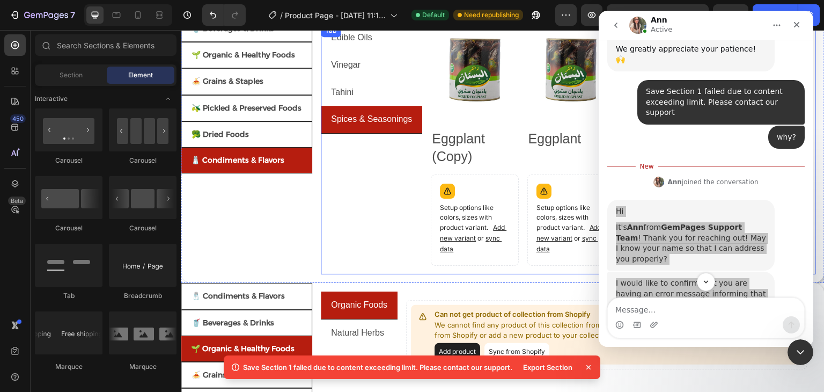
click at [356, 165] on div "Edible Oils Vinegar Tahini Spices & Seasonings" at bounding box center [371, 149] width 101 height 250
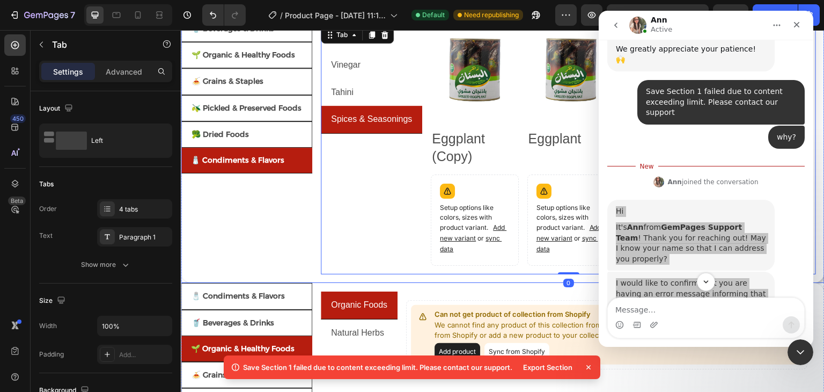
click at [294, 180] on div "🥤 Beverages & Drinks 🌱 Organic & Healthy Foods 🍝 Grains & Staples 🫒 Pickled & P…" at bounding box center [246, 149] width 131 height 267
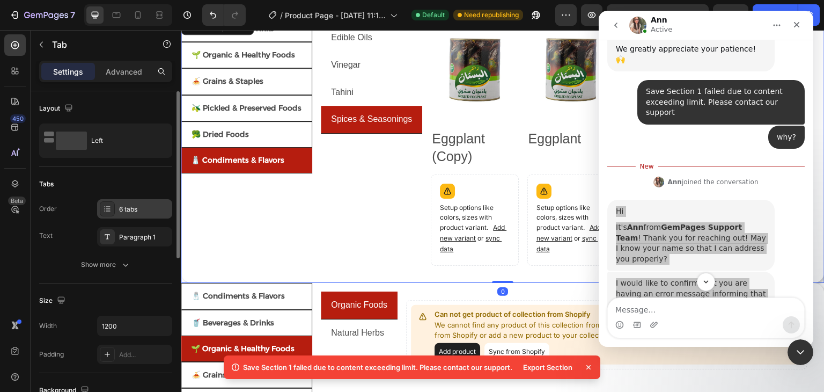
click at [129, 216] on div "6 tabs" at bounding box center [134, 208] width 75 height 19
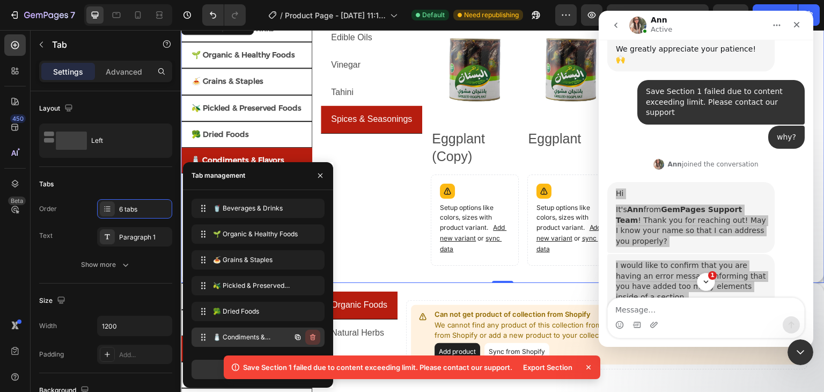
click at [312, 335] on icon "button" at bounding box center [313, 337] width 9 height 9
click at [307, 333] on div "Delete" at bounding box center [306, 337] width 20 height 10
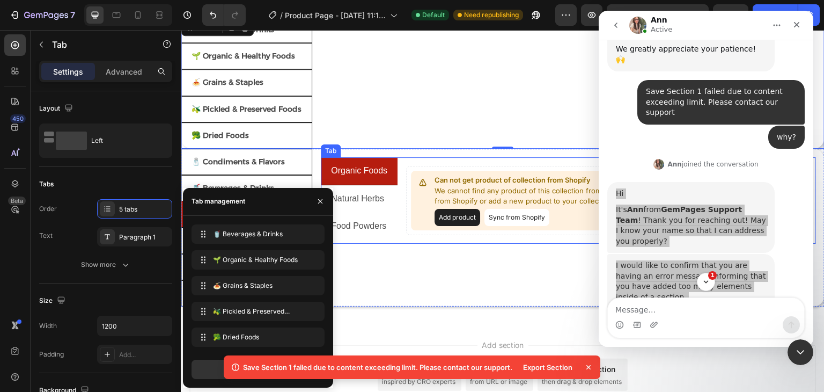
scroll to position [0, 0]
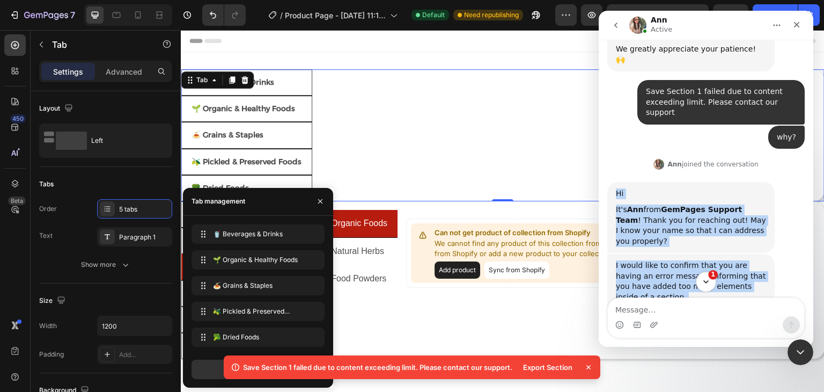
click at [704, 283] on icon "Scroll to bottom" at bounding box center [706, 282] width 10 height 10
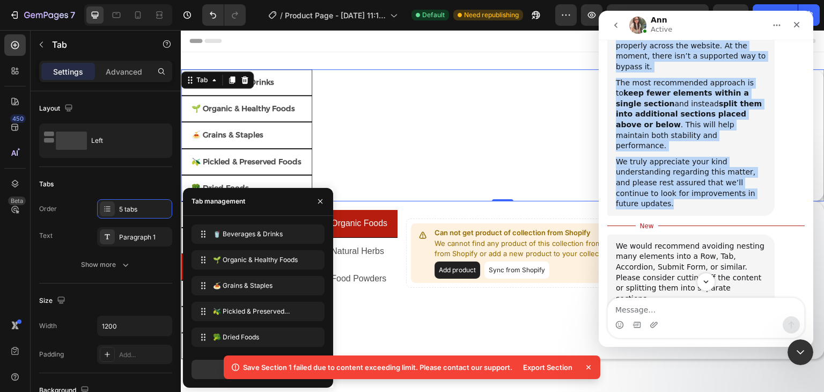
scroll to position [574, 0]
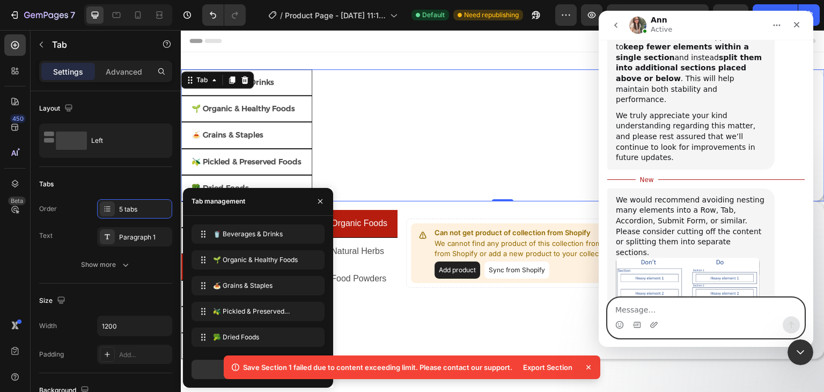
click at [700, 308] on textarea "Message…" at bounding box center [706, 307] width 196 height 18
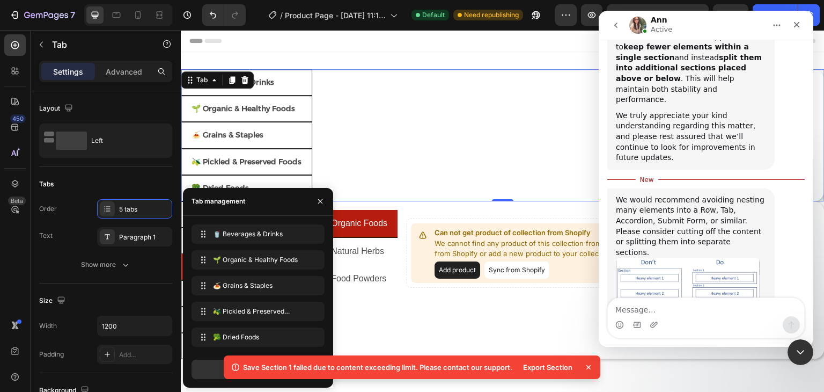
click at [668, 258] on img "Ann says…" at bounding box center [688, 302] width 144 height 89
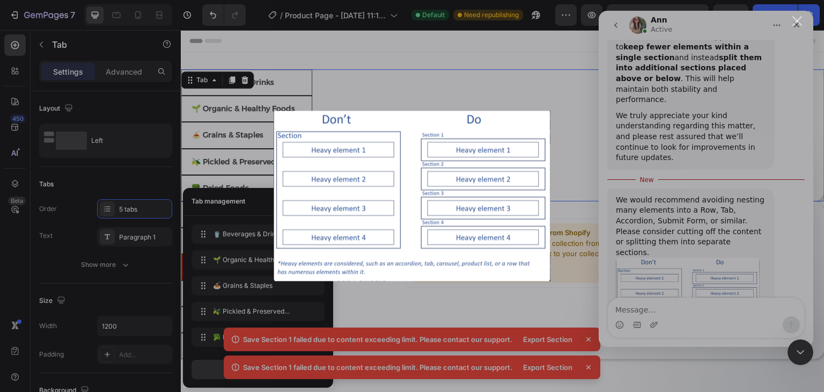
click at [661, 286] on div "Intercom messenger" at bounding box center [412, 196] width 824 height 392
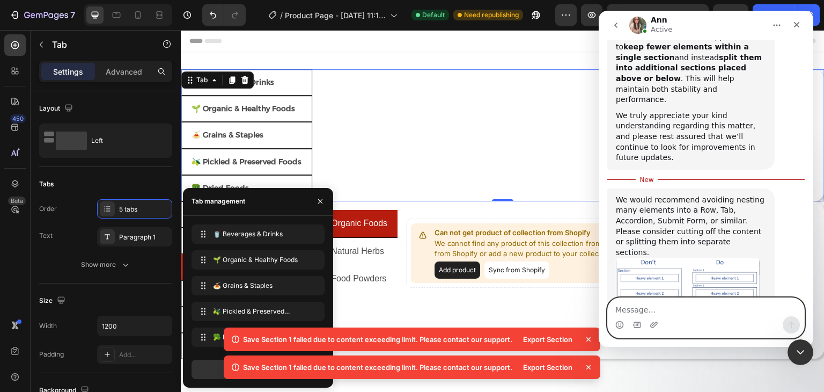
click at [676, 312] on textarea "Message…" at bounding box center [706, 307] width 196 height 18
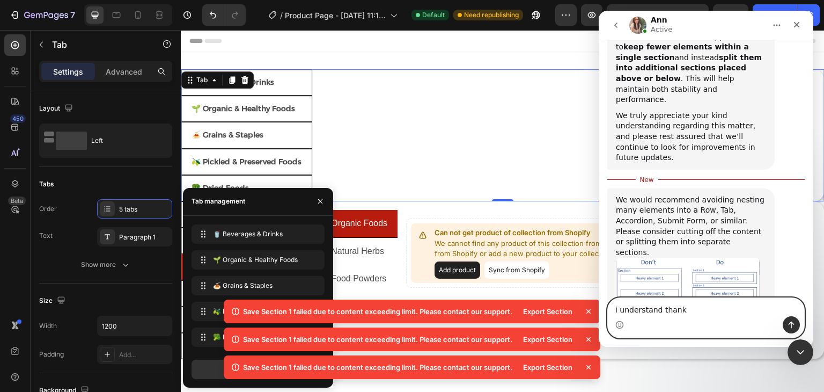
type textarea "i understand thanks"
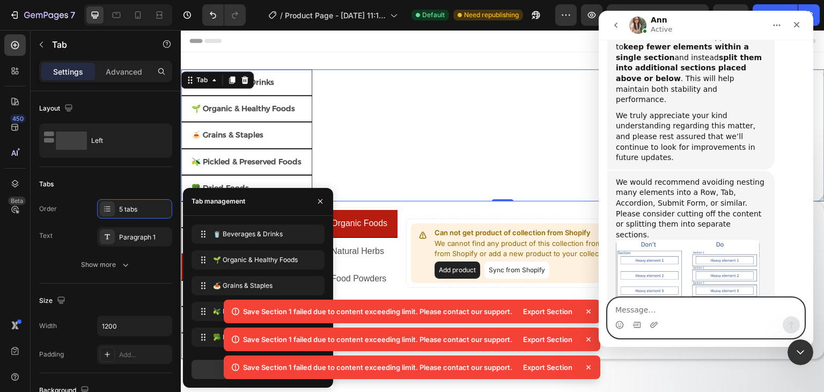
scroll to position [588, 0]
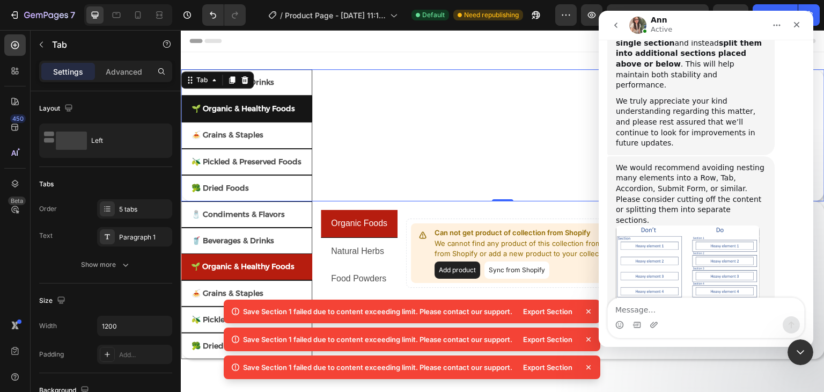
click at [306, 112] on li "🌱 Organic & Healthy Foods" at bounding box center [246, 109] width 131 height 26
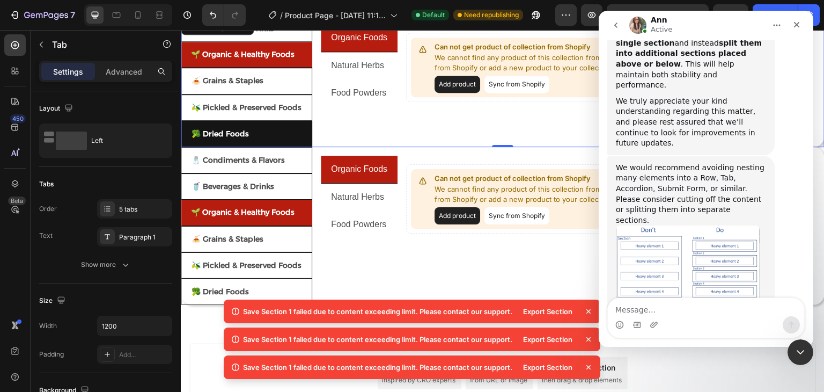
scroll to position [0, 0]
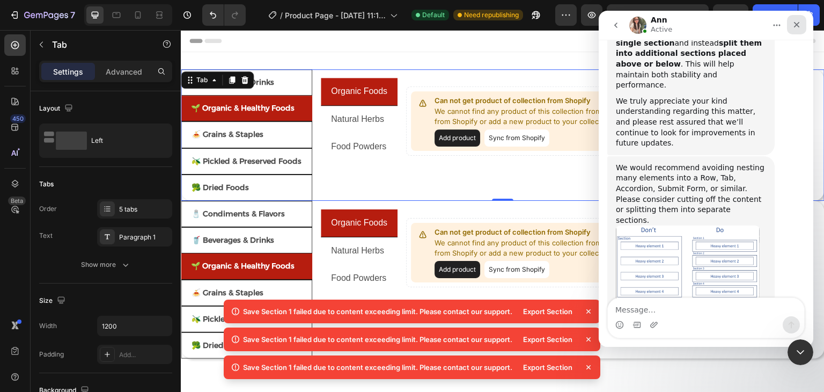
click at [796, 26] on icon "Close" at bounding box center [797, 24] width 9 height 9
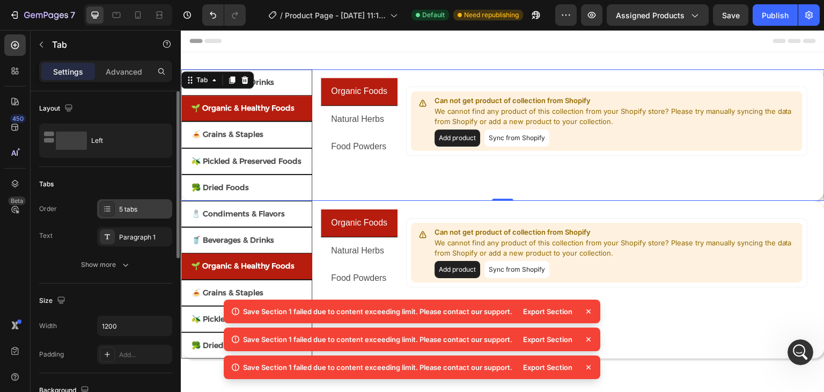
click at [130, 209] on div "5 tabs" at bounding box center [144, 209] width 50 height 10
click at [357, 184] on div "Organic Foods Natural Herbs Food Powders Can not get product of collection from…" at bounding box center [568, 135] width 495 height 114
click at [232, 82] on icon at bounding box center [232, 80] width 6 height 8
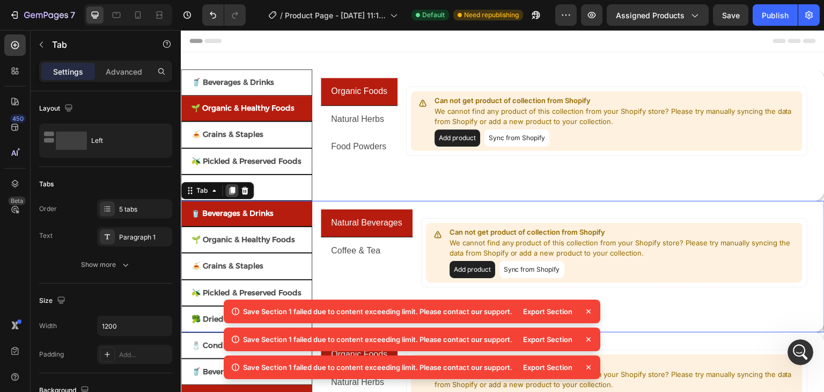
click at [232, 188] on icon at bounding box center [232, 191] width 6 height 8
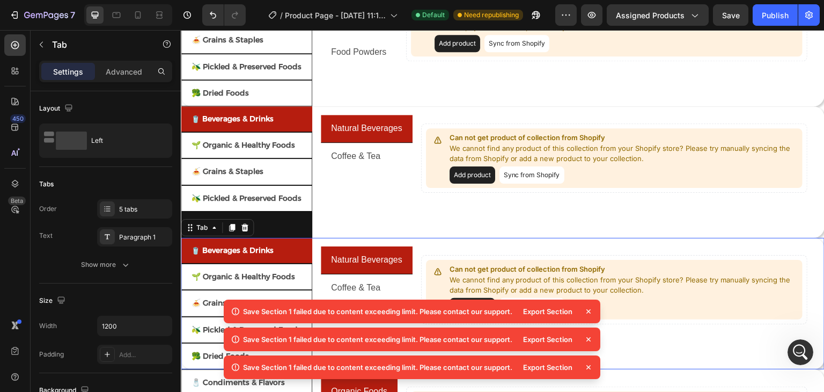
scroll to position [107, 0]
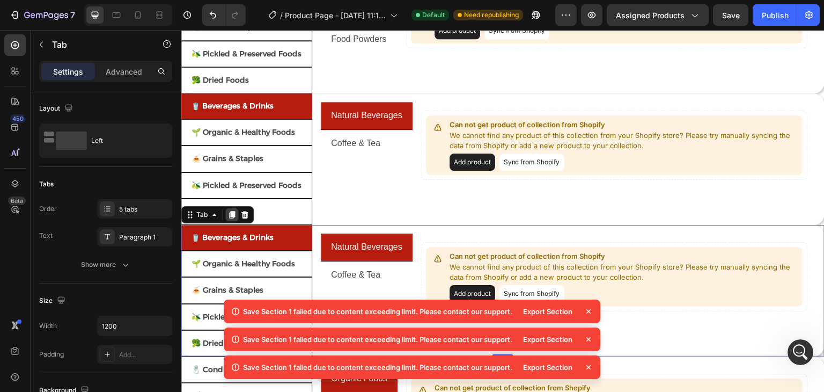
click at [232, 211] on icon at bounding box center [232, 215] width 6 height 8
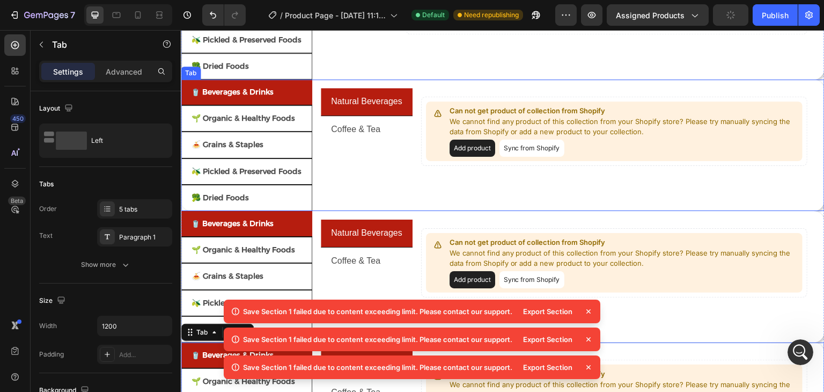
scroll to position [0, 0]
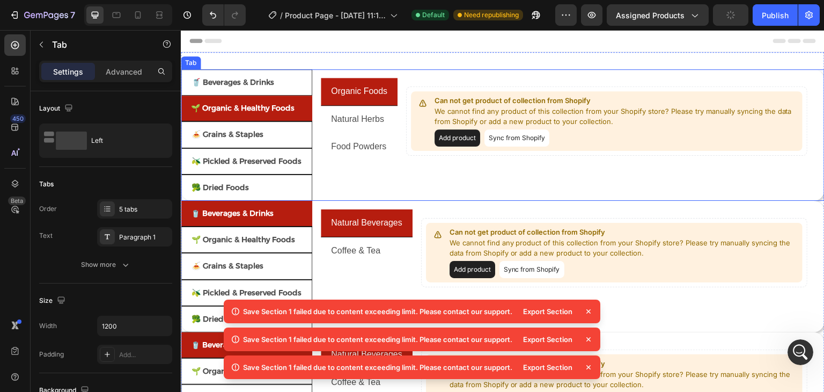
click at [316, 155] on div "Natural Beverages Coffee & Tea Can not get product of collection from Shopify W…" at bounding box center [568, 134] width 513 height 131
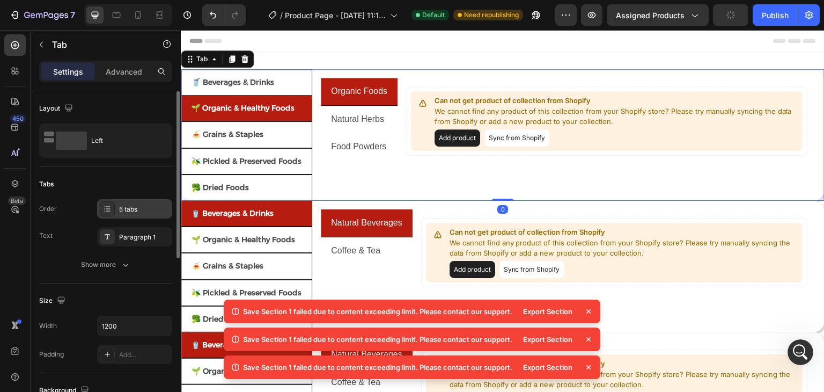
click at [125, 215] on div "5 tabs" at bounding box center [134, 208] width 75 height 19
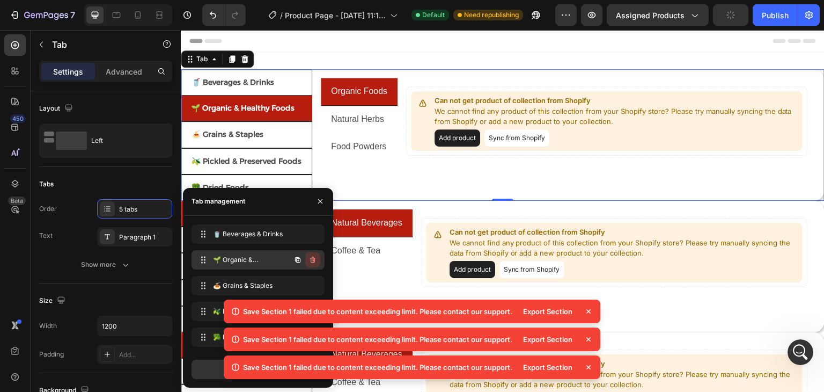
click at [314, 258] on icon "button" at bounding box center [313, 259] width 9 height 9
click at [310, 258] on div "Delete" at bounding box center [306, 260] width 20 height 10
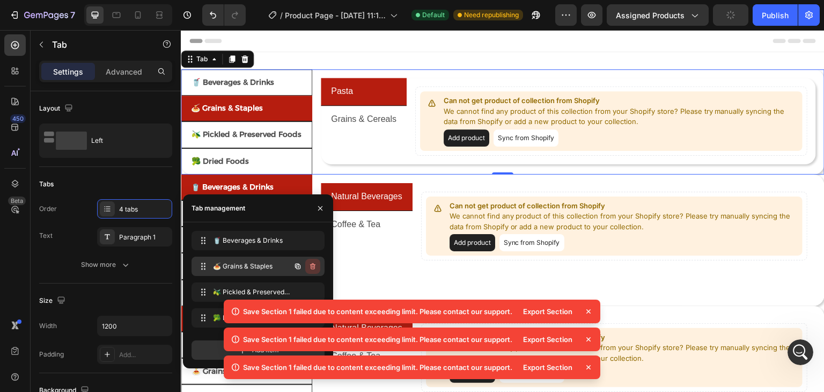
click at [313, 265] on icon "button" at bounding box center [313, 266] width 9 height 9
click at [309, 266] on div "Delete" at bounding box center [306, 266] width 20 height 10
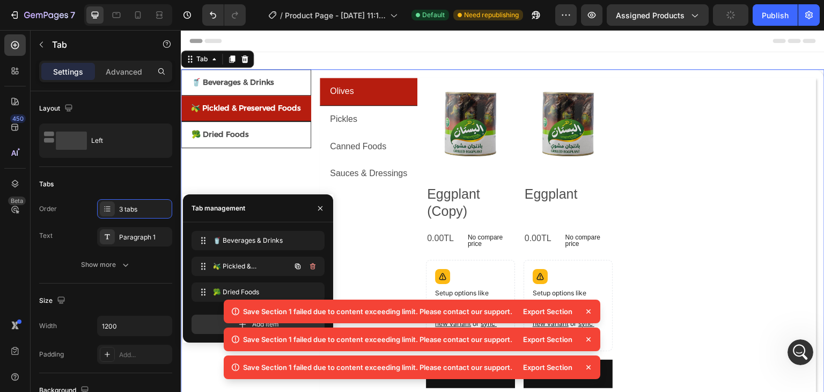
click at [313, 269] on icon "button" at bounding box center [313, 266] width 9 height 9
click at [309, 263] on div "Delete" at bounding box center [306, 266] width 20 height 10
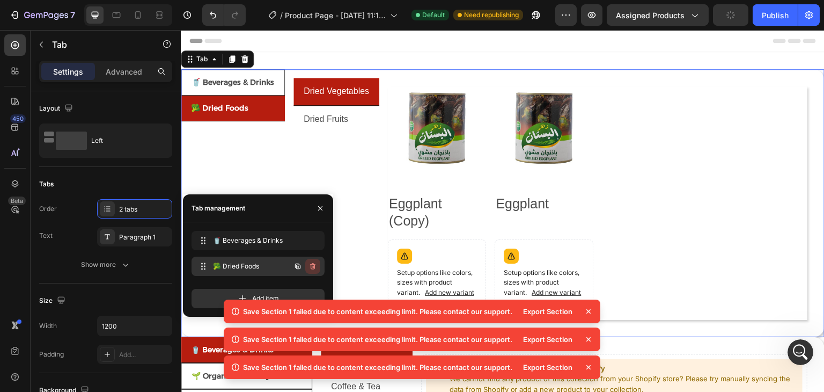
click at [313, 266] on icon "button" at bounding box center [313, 267] width 1 height 3
click at [309, 266] on div "Delete" at bounding box center [306, 266] width 20 height 10
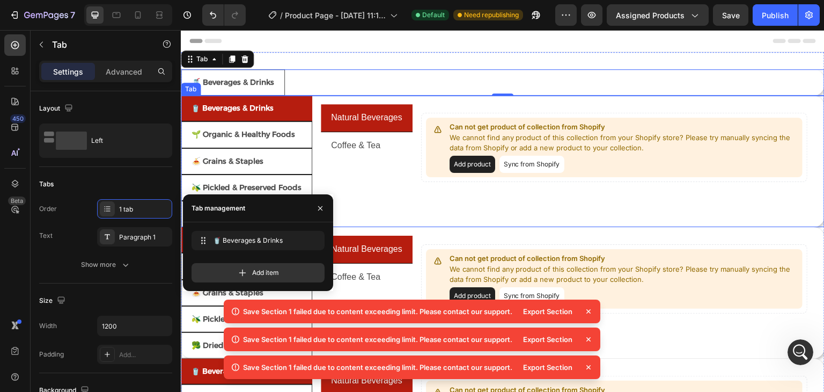
click at [318, 148] on div "Natural Beverages Coffee & Tea Can not get product of collection from Shopify W…" at bounding box center [568, 161] width 513 height 131
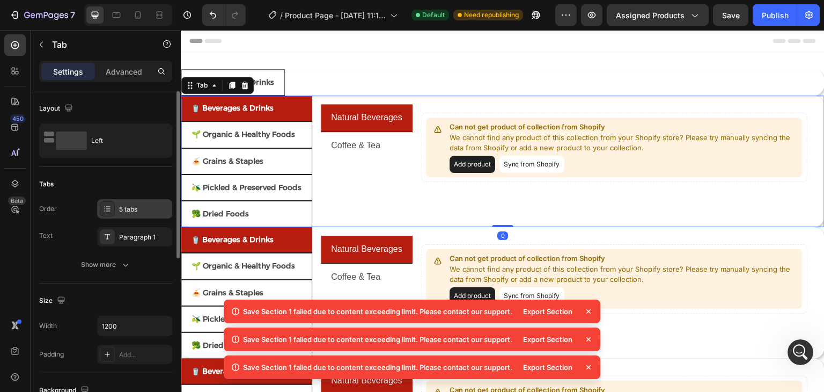
click at [126, 207] on div "5 tabs" at bounding box center [144, 209] width 50 height 10
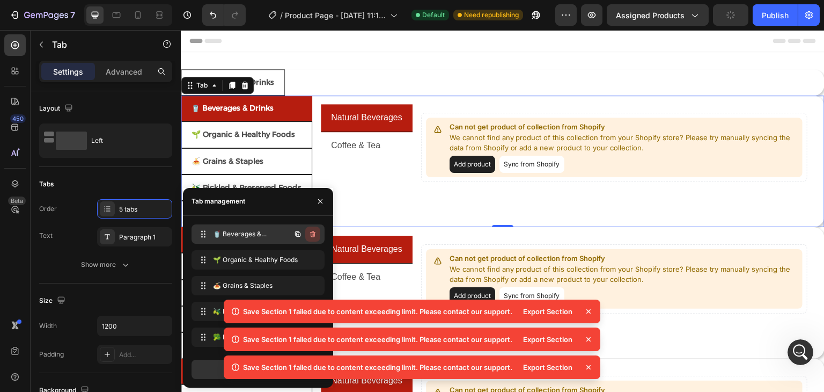
click at [312, 232] on icon "button" at bounding box center [313, 234] width 9 height 9
click at [313, 236] on div "Delete" at bounding box center [306, 234] width 20 height 10
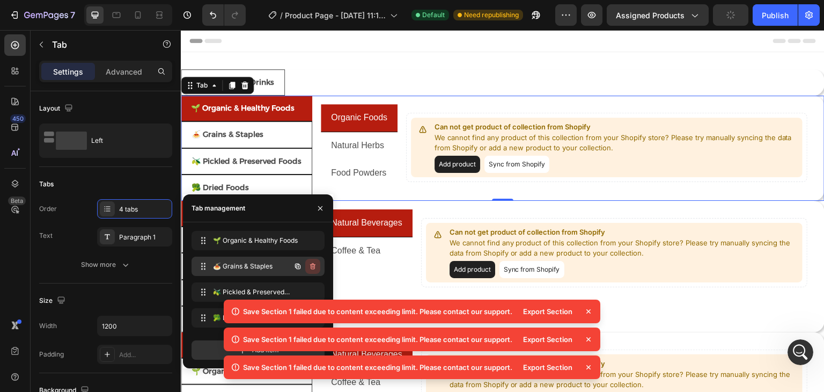
scroll to position [629, 0]
click at [316, 265] on icon "button" at bounding box center [313, 266] width 9 height 9
click at [311, 267] on div "Delete" at bounding box center [306, 266] width 20 height 10
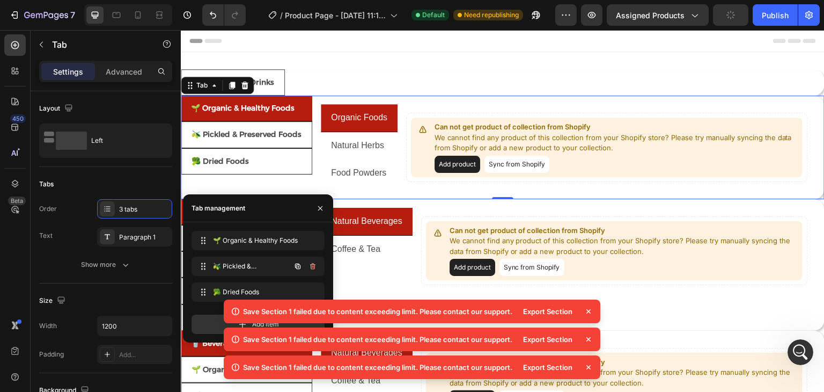
click at [311, 267] on icon "button" at bounding box center [313, 266] width 9 height 9
click at [311, 267] on div "Delete" at bounding box center [306, 266] width 20 height 10
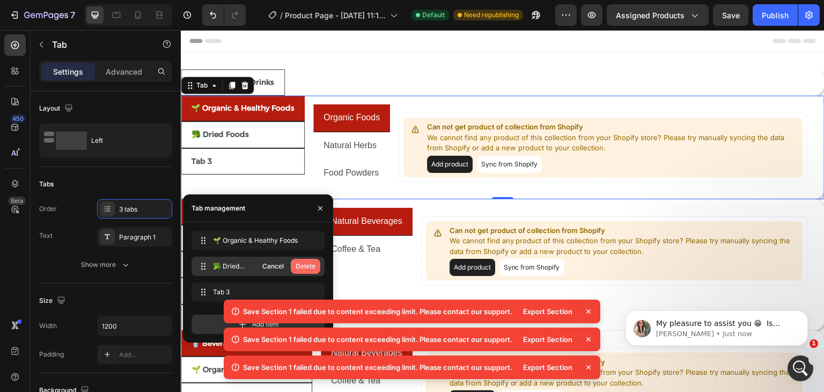
scroll to position [651, 0]
click at [310, 267] on div "Delete" at bounding box center [306, 266] width 20 height 10
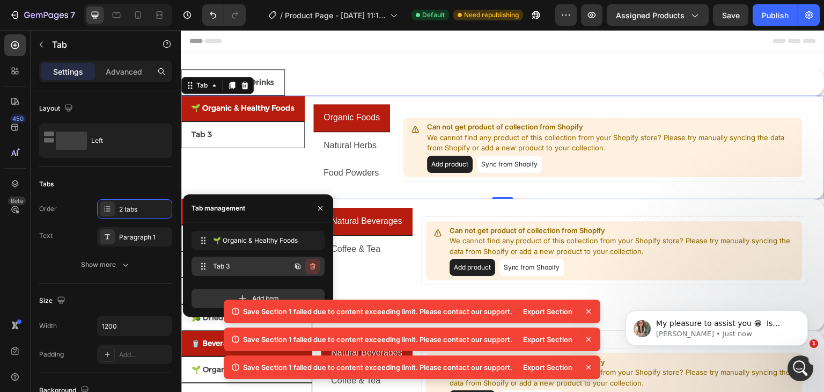
click at [313, 267] on icon "button" at bounding box center [313, 267] width 1 height 3
click at [310, 267] on div "Delete" at bounding box center [306, 266] width 20 height 10
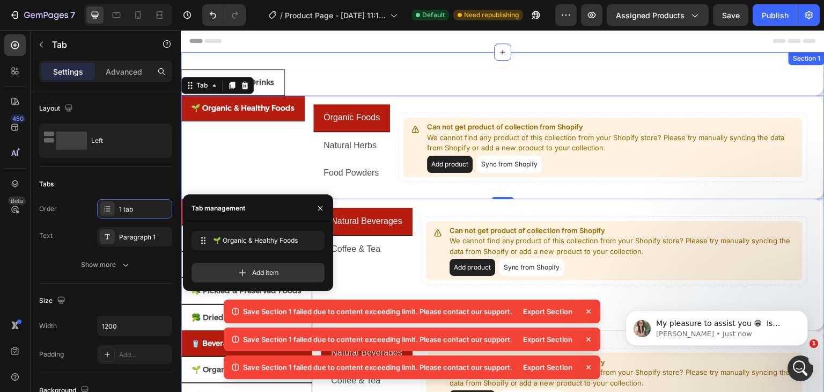
click at [353, 63] on div "🥤 Beverages & Drinks Natural Beverages Coffee & Tea Can not get product of coll…" at bounding box center [503, 344] width 644 height 585
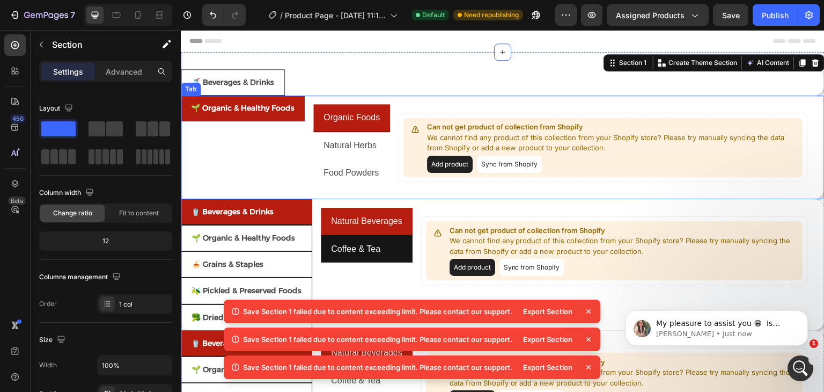
click at [327, 268] on div "Natural Beverages Coffee & Tea" at bounding box center [367, 251] width 92 height 86
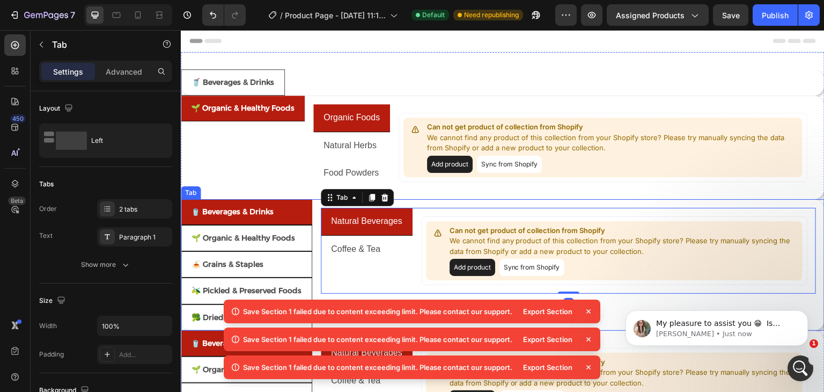
click at [314, 257] on div "Natural Beverages Coffee & Tea Can not get product of collection from Shopify W…" at bounding box center [568, 264] width 513 height 131
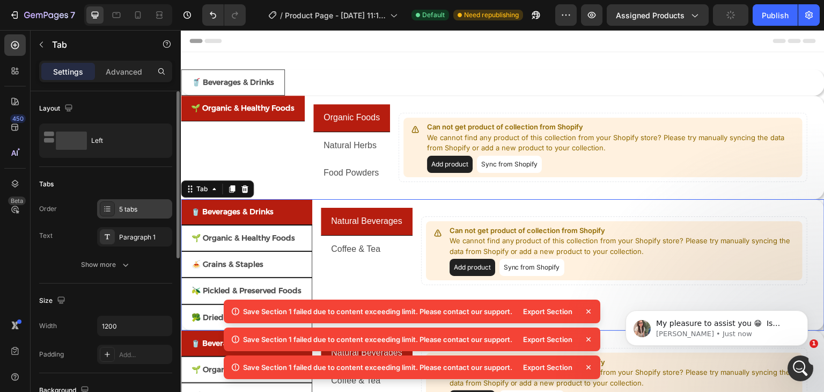
click at [136, 207] on div "5 tabs" at bounding box center [144, 209] width 50 height 10
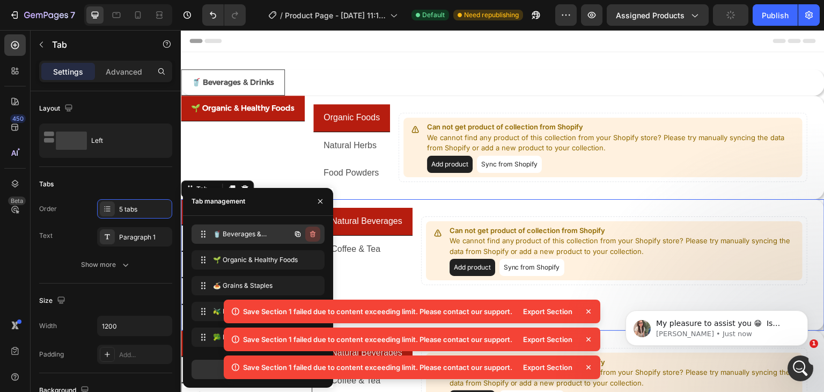
click at [314, 230] on icon "button" at bounding box center [313, 234] width 9 height 9
click at [311, 231] on div "Delete" at bounding box center [306, 234] width 20 height 10
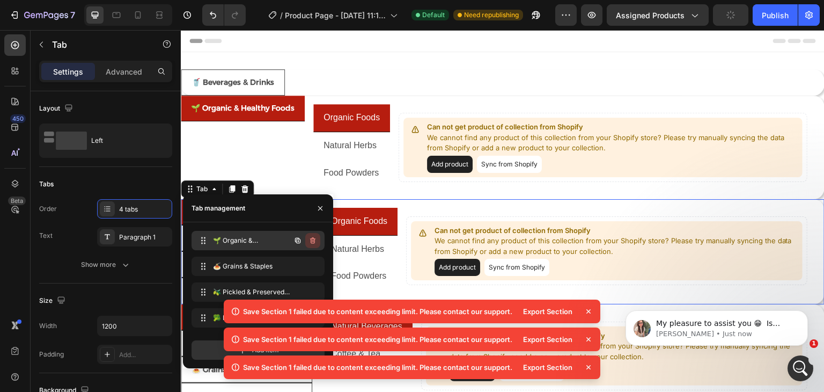
click at [316, 239] on icon "button" at bounding box center [313, 240] width 9 height 9
click at [310, 240] on div "Delete" at bounding box center [306, 241] width 20 height 10
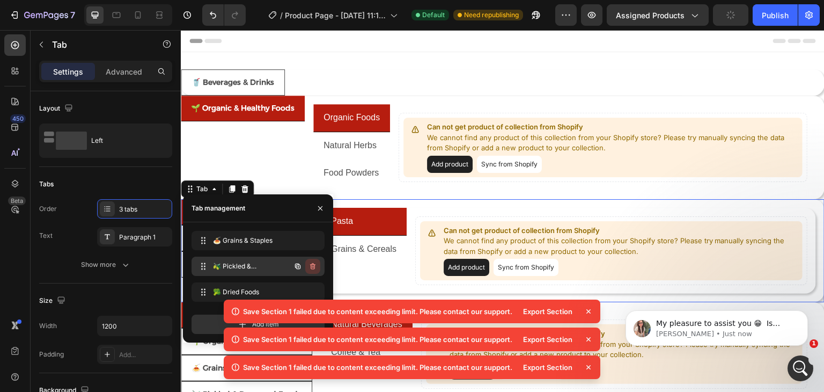
click at [313, 266] on icon "button" at bounding box center [313, 267] width 1 height 3
click at [313, 266] on div "Delete" at bounding box center [306, 266] width 20 height 10
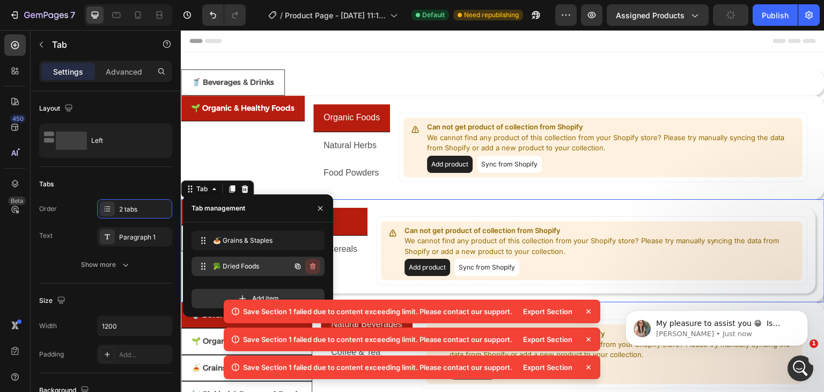
click at [314, 272] on button "button" at bounding box center [312, 266] width 15 height 15
click at [314, 270] on div "Delete" at bounding box center [306, 266] width 20 height 10
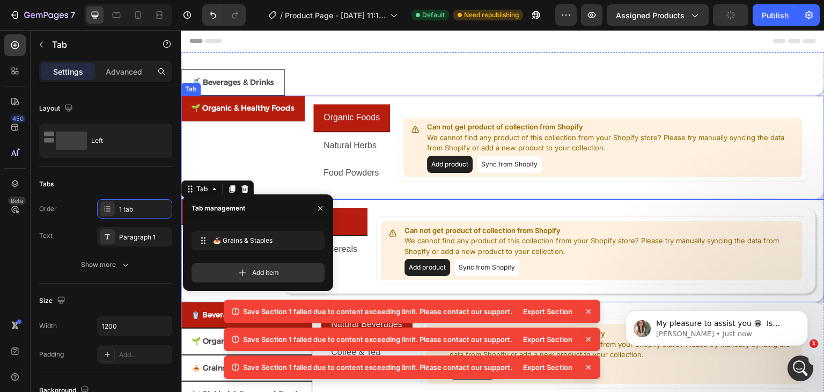
click at [299, 167] on div "🌱 Organic & Healthy Foods" at bounding box center [243, 148] width 124 height 104
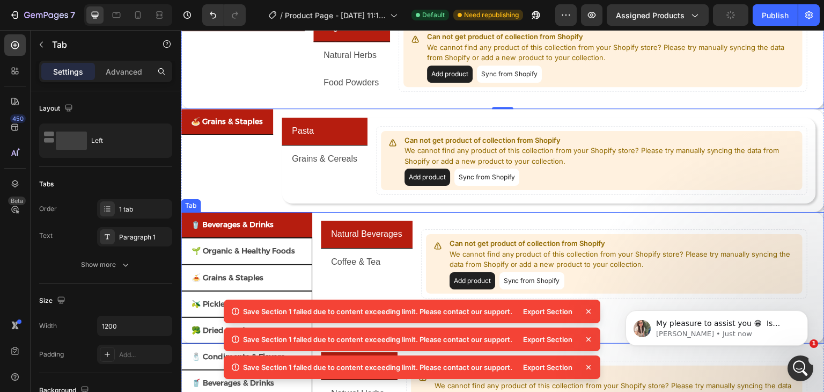
scroll to position [107, 0]
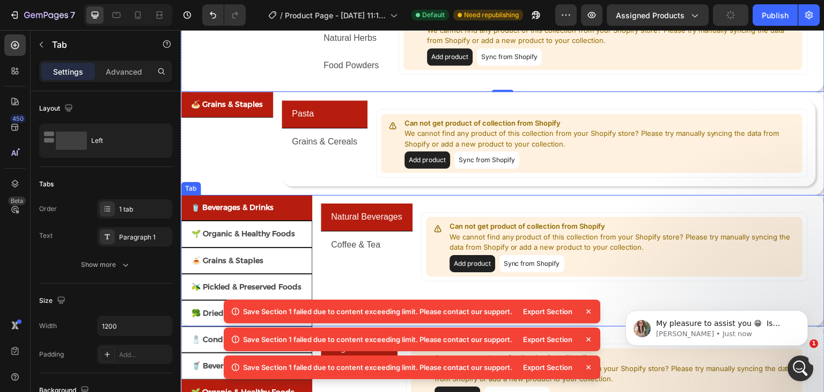
click at [317, 241] on div "Natural Beverages Coffee & Tea Can not get product of collection from Shopify W…" at bounding box center [568, 260] width 513 height 131
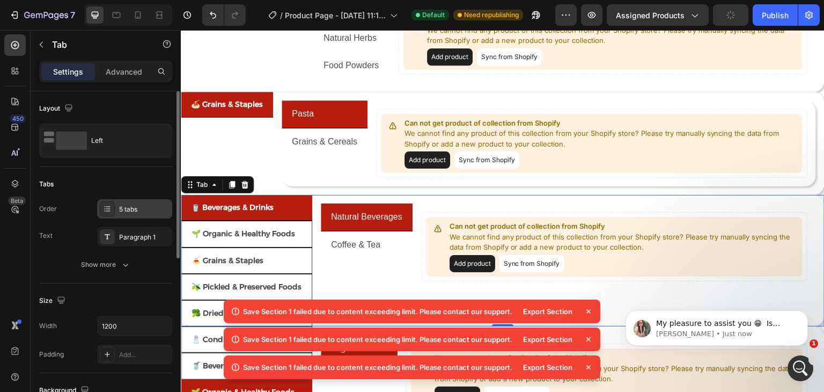
click at [128, 214] on div "5 tabs" at bounding box center [134, 208] width 75 height 19
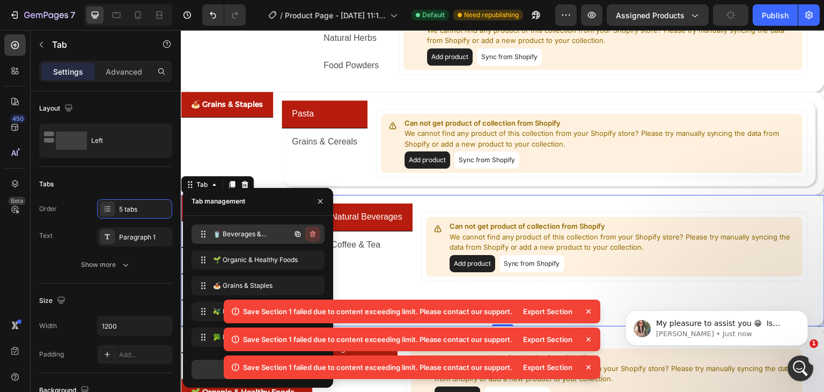
click at [315, 235] on icon "button" at bounding box center [313, 234] width 9 height 9
click at [311, 234] on div "Delete" at bounding box center [306, 234] width 20 height 10
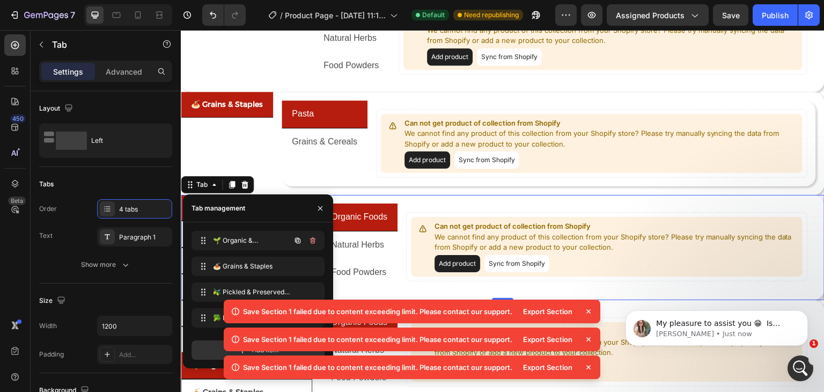
click at [311, 234] on button "button" at bounding box center [312, 240] width 15 height 15
click at [312, 234] on button "Delete" at bounding box center [306, 240] width 30 height 15
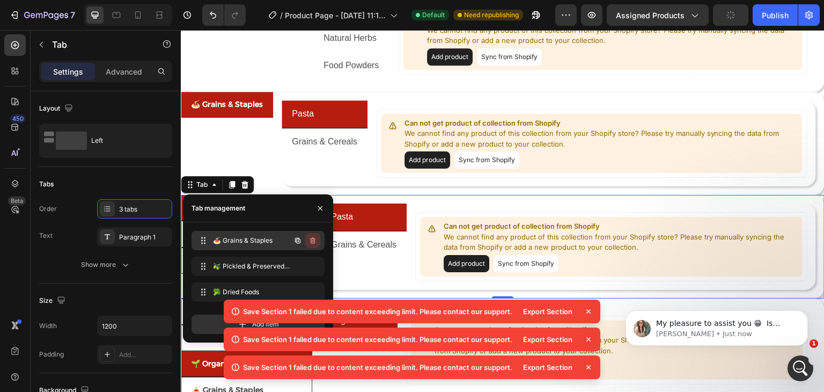
click at [315, 241] on icon "button" at bounding box center [313, 240] width 9 height 9
click at [314, 241] on div "Delete" at bounding box center [306, 241] width 20 height 10
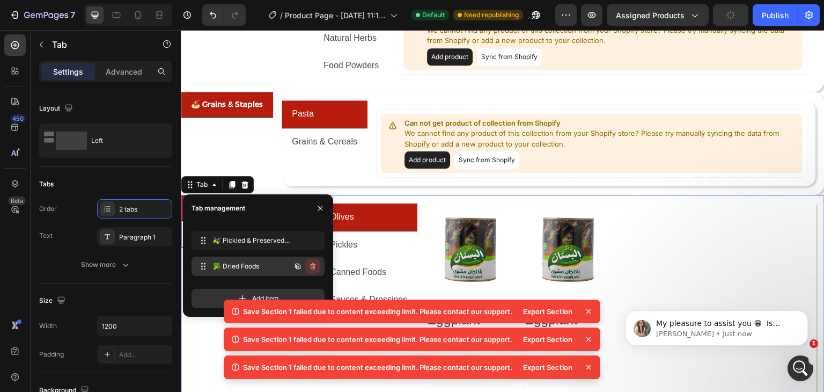
click at [314, 268] on icon "button" at bounding box center [312, 266] width 5 height 6
click at [308, 266] on div "Delete" at bounding box center [306, 266] width 20 height 10
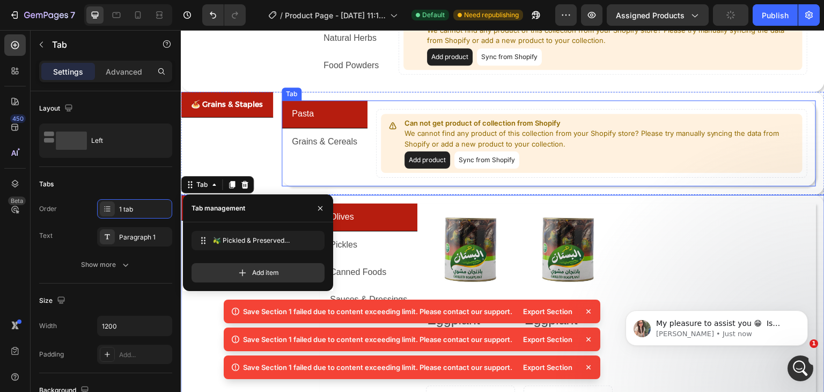
click at [371, 164] on div "Can not get product of collection from Shopify We cannot find any product of th…" at bounding box center [592, 143] width 449 height 86
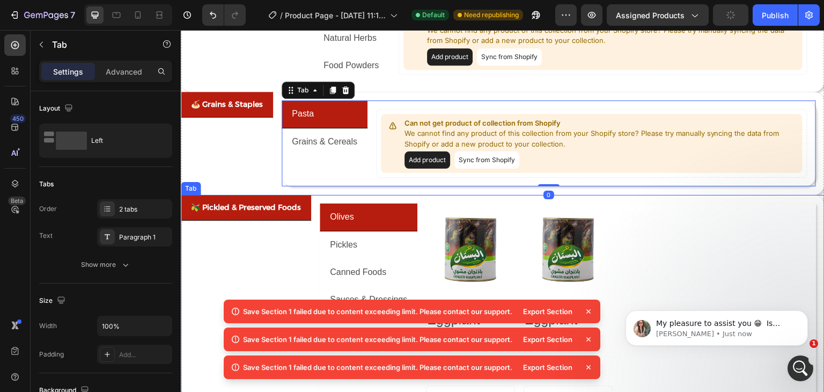
scroll to position [37, 0]
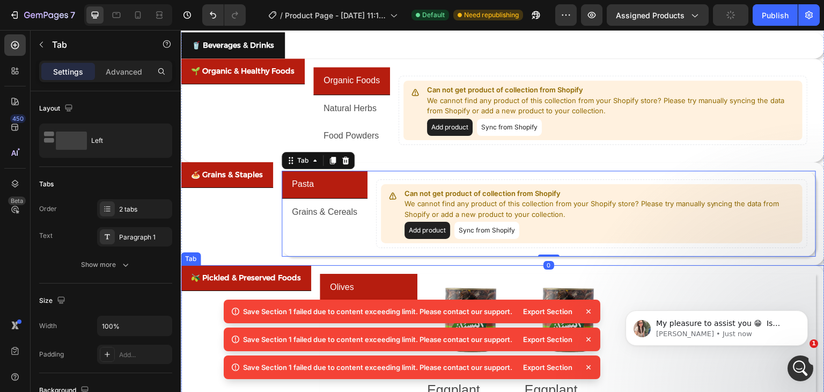
click at [254, 83] on li "🌱 Organic & Healthy Foods" at bounding box center [243, 71] width 124 height 26
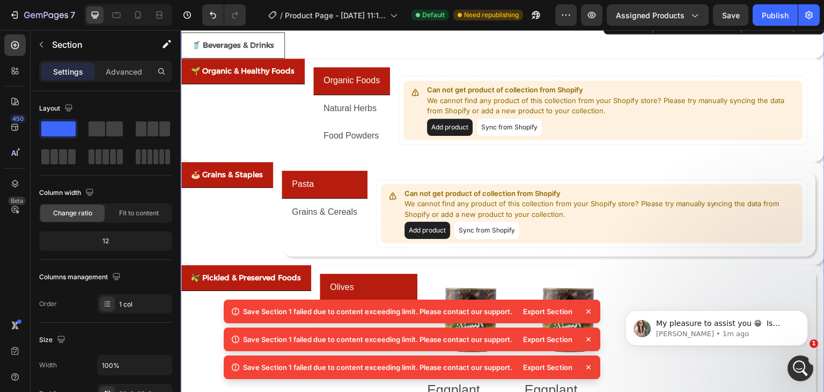
scroll to position [0, 0]
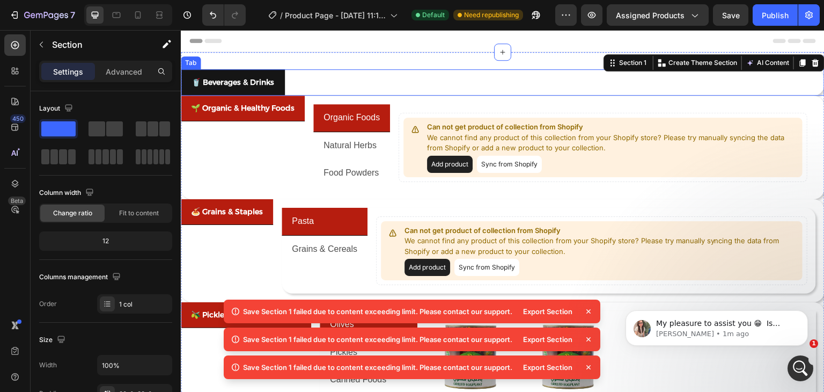
click at [245, 84] on p "🥤 Beverages & Drinks" at bounding box center [233, 82] width 83 height 13
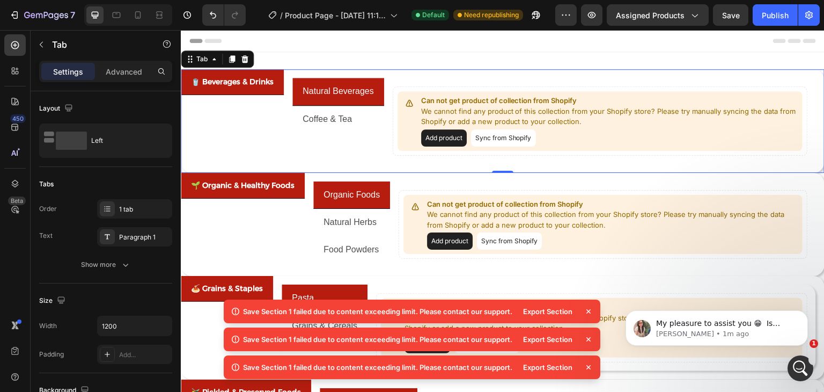
click at [263, 91] on li "🥤 Beverages & Drinks" at bounding box center [232, 82] width 103 height 26
click at [243, 129] on div "🥤 Beverages & Drinks" at bounding box center [232, 121] width 103 height 104
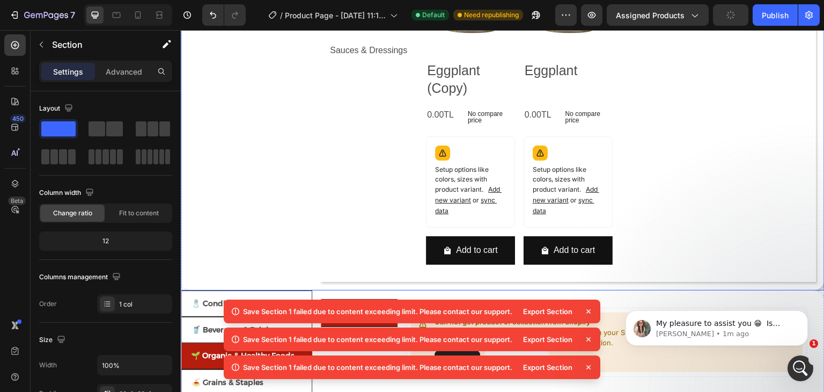
scroll to position [483, 0]
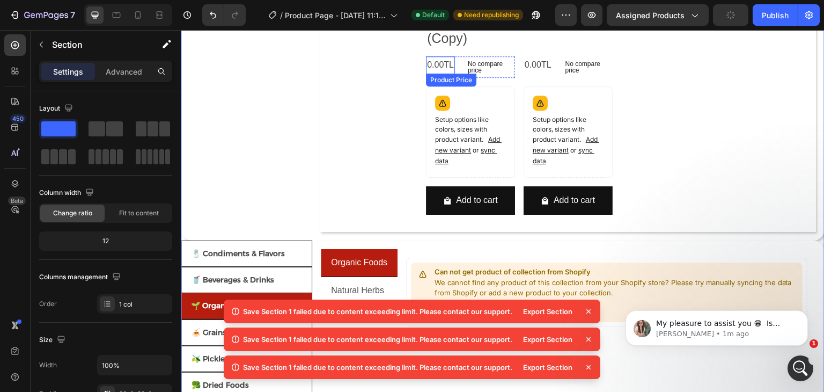
click at [431, 74] on div "Product Price" at bounding box center [451, 80] width 50 height 13
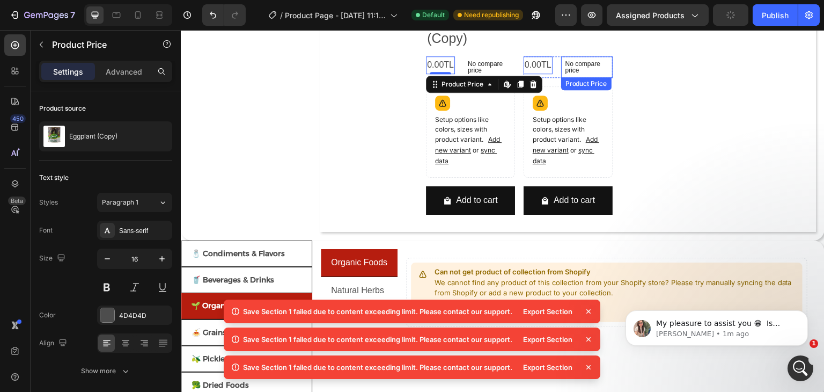
click at [515, 66] on div "No compare price" at bounding box center [490, 66] width 52 height 21
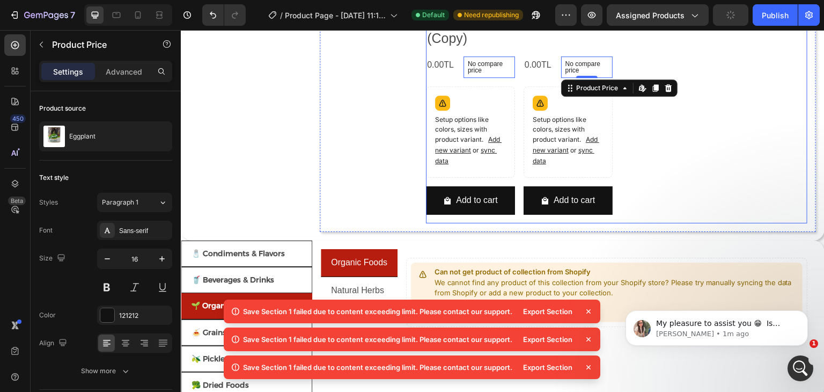
click at [613, 64] on div "Product Images Eggplant (Copy) Product Title 0.00TL Product Price Product Price…" at bounding box center [617, 69] width 382 height 310
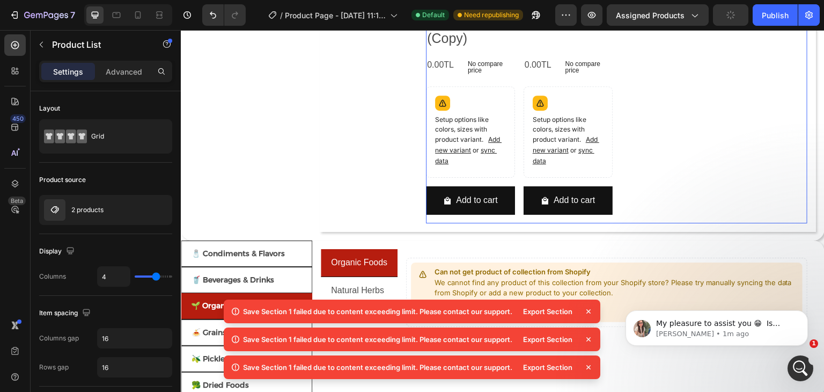
click at [514, 66] on div "Product Images Eggplant (Copy) Product Title 0.00TL Product Price Product Price…" at bounding box center [617, 69] width 382 height 310
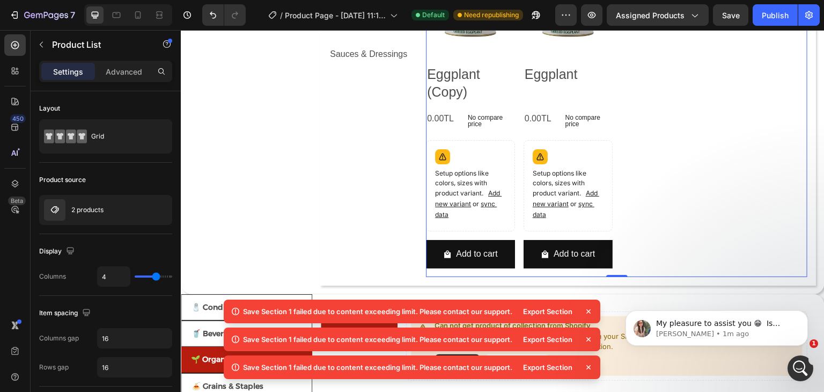
click at [518, 252] on div "Product Images Eggplant (Copy) Product Title 0.00TL Product Price Product Price…" at bounding box center [617, 122] width 382 height 310
drag, startPoint x: 528, startPoint y: 248, endPoint x: 610, endPoint y: 233, distance: 83.0
click at [515, 248] on button "Add to cart" at bounding box center [470, 254] width 89 height 28
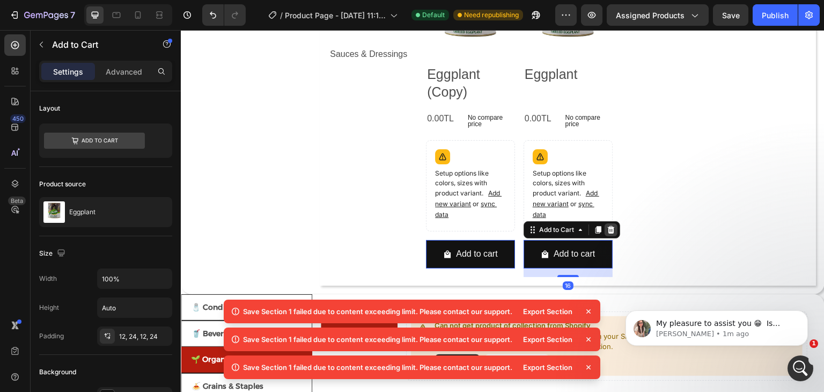
click at [181, 30] on icon at bounding box center [181, 30] width 0 height 0
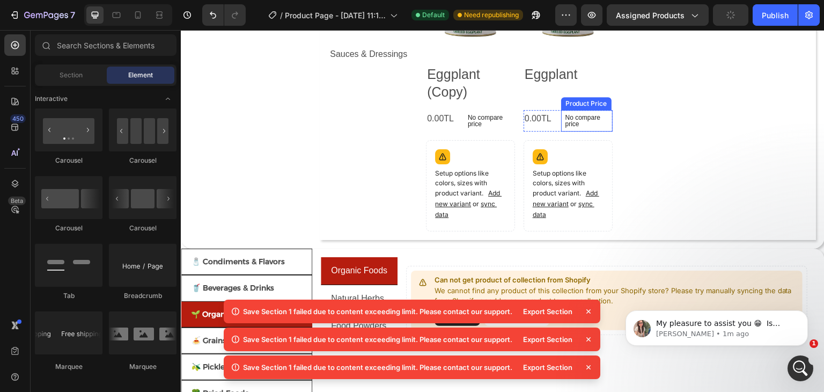
click at [511, 114] on p "No compare price" at bounding box center [489, 120] width 43 height 13
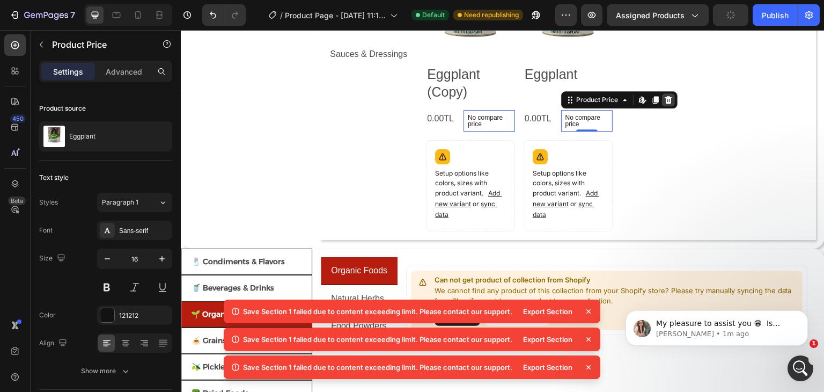
click at [181, 30] on icon at bounding box center [181, 30] width 0 height 0
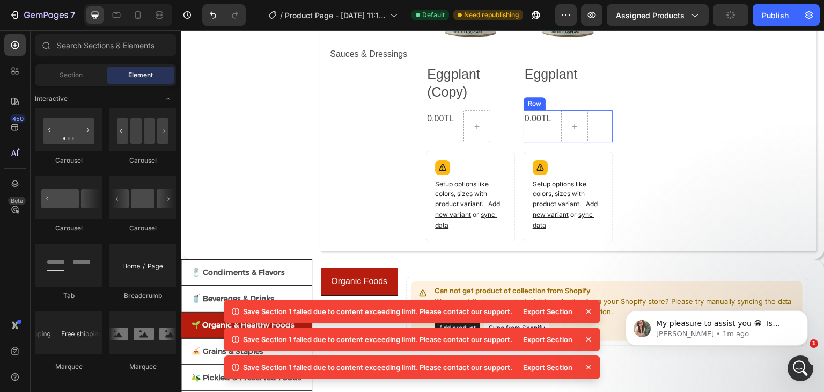
click at [515, 120] on div "0.00TL Product Price Product Price Row" at bounding box center [470, 126] width 89 height 32
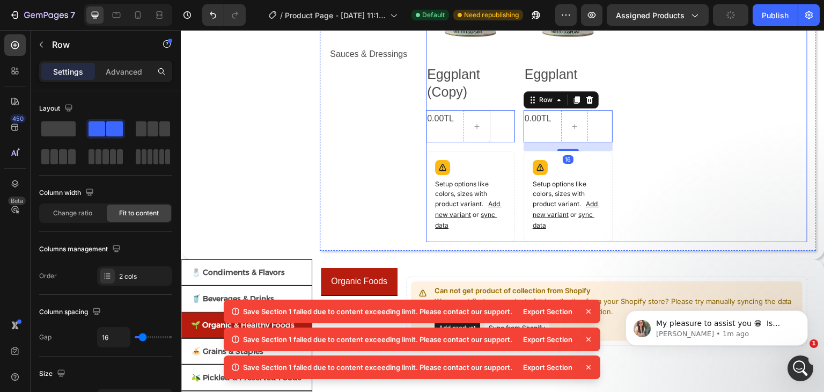
click at [181, 30] on icon at bounding box center [181, 30] width 0 height 0
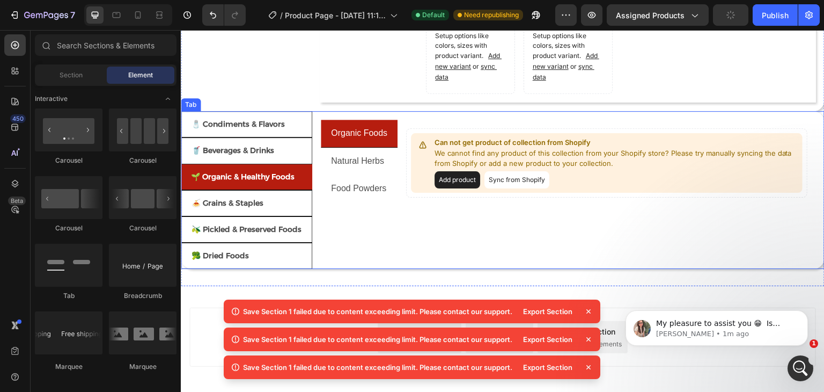
scroll to position [580, 0]
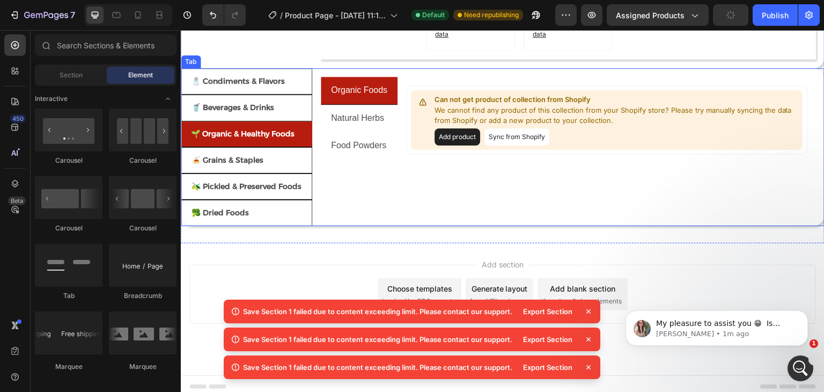
click at [317, 206] on div "Edible Oils Vinegar Tahini Spices & Seasonings Product Images Eggplant (Copy) P…" at bounding box center [568, 147] width 513 height 158
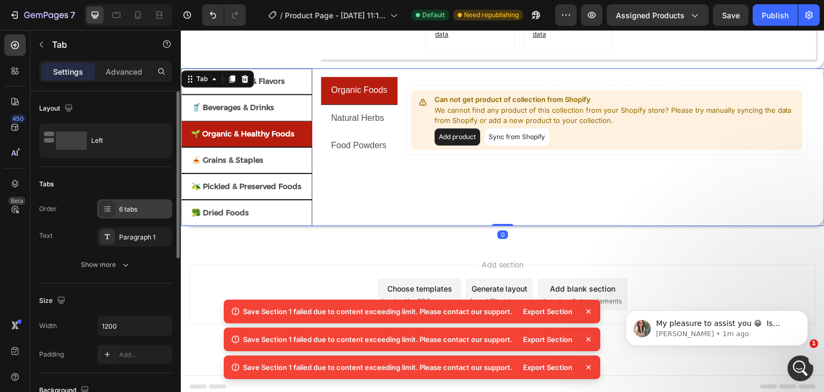
click at [131, 211] on div "6 tabs" at bounding box center [144, 209] width 50 height 10
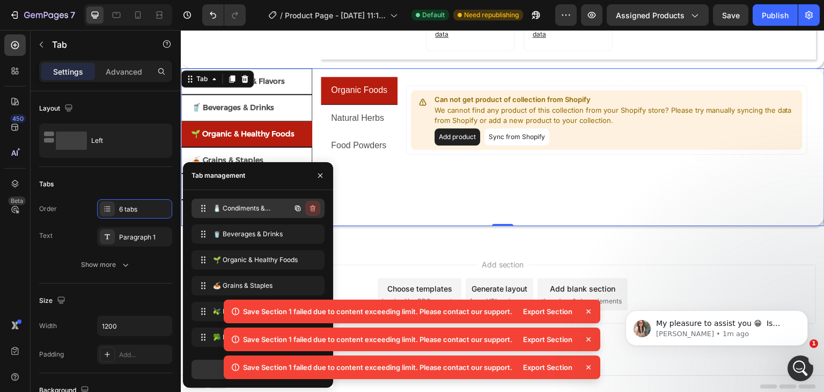
click at [312, 206] on icon "button" at bounding box center [313, 208] width 9 height 9
click at [312, 206] on div "Delete" at bounding box center [306, 208] width 20 height 10
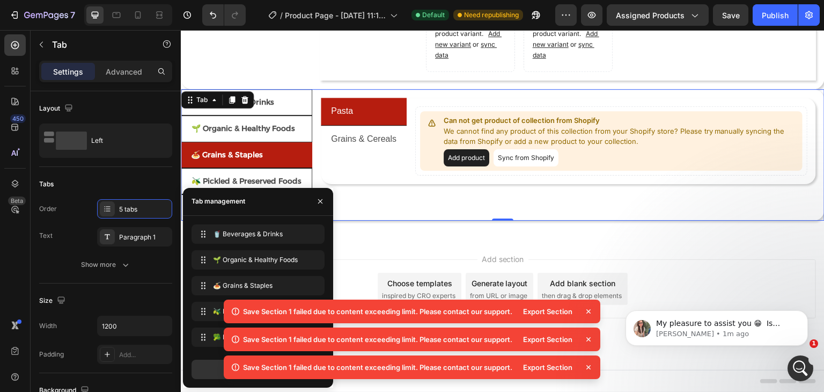
scroll to position [554, 0]
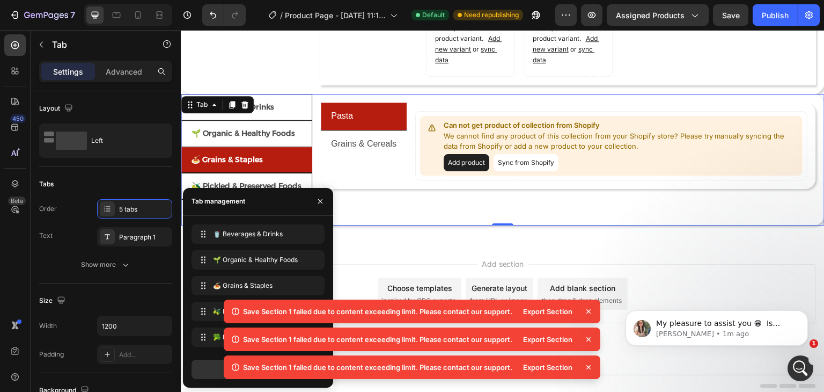
click at [312, 206] on button "button" at bounding box center [320, 201] width 17 height 17
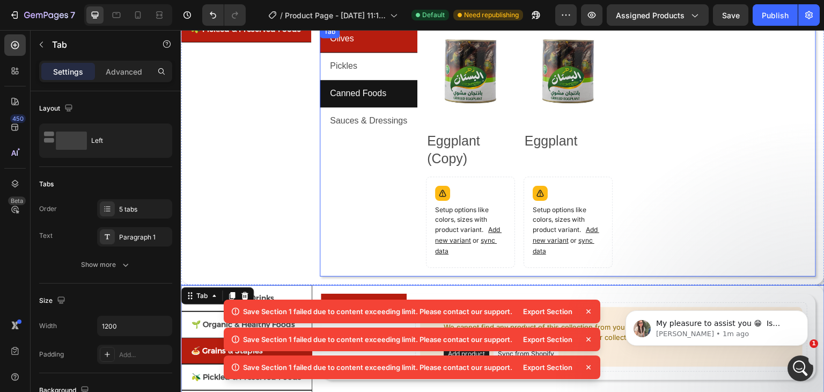
scroll to position [500, 0]
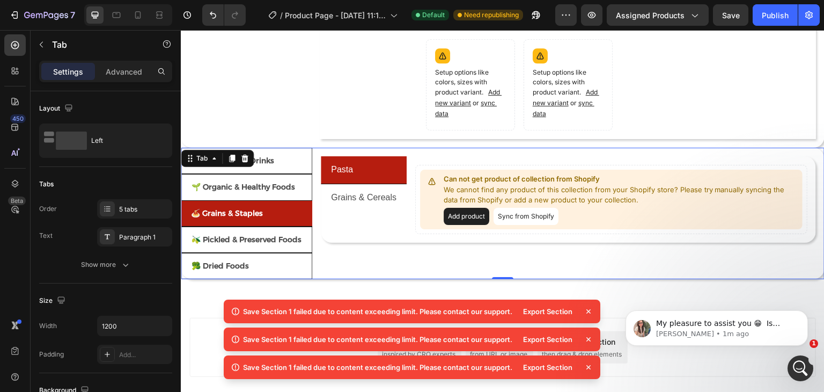
click at [314, 252] on div "Natural Beverages Coffee & Tea Can not get product of collection from Shopify W…" at bounding box center [568, 213] width 513 height 131
click at [131, 213] on div "5 tabs" at bounding box center [144, 209] width 50 height 10
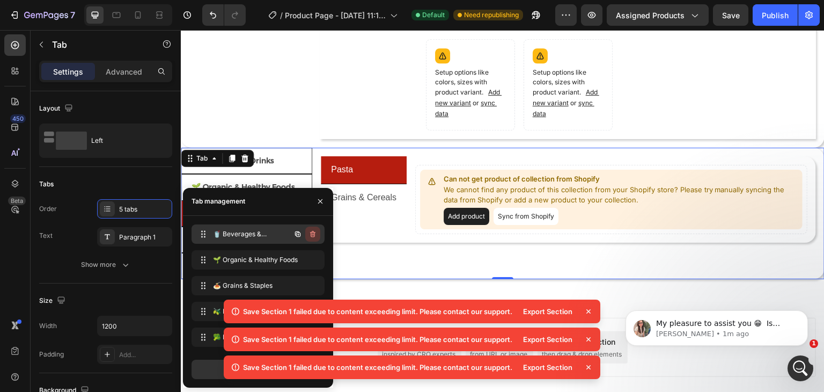
click at [311, 232] on icon "button" at bounding box center [313, 234] width 9 height 9
click at [309, 232] on div "Delete" at bounding box center [306, 234] width 20 height 10
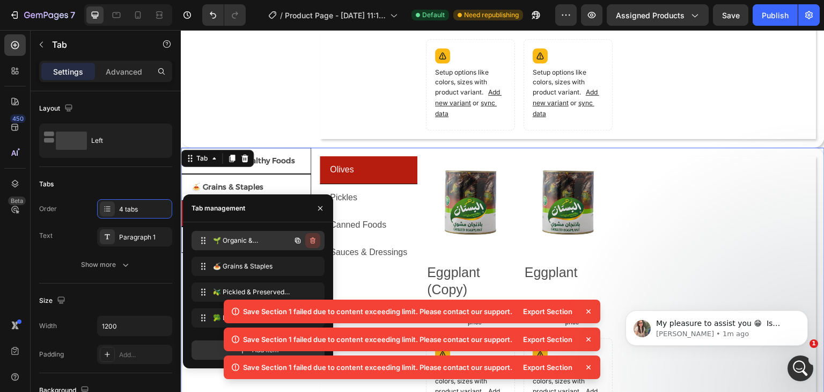
click at [312, 237] on icon "button" at bounding box center [312, 240] width 5 height 6
click at [312, 237] on div "Delete" at bounding box center [306, 241] width 20 height 10
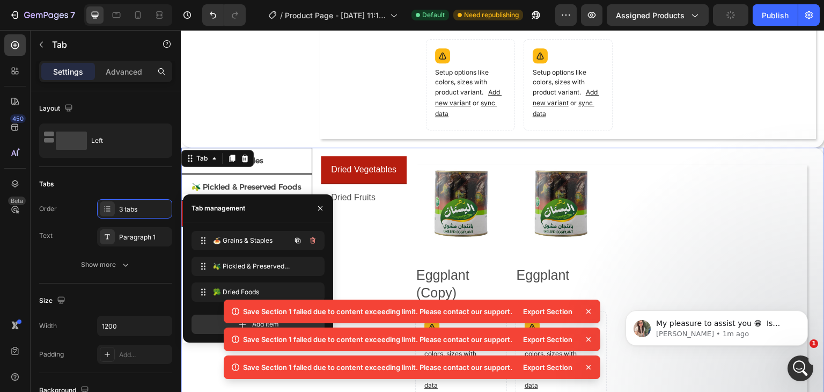
click at [312, 237] on icon "button" at bounding box center [312, 240] width 5 height 6
click at [311, 238] on div "Delete" at bounding box center [306, 241] width 20 height 10
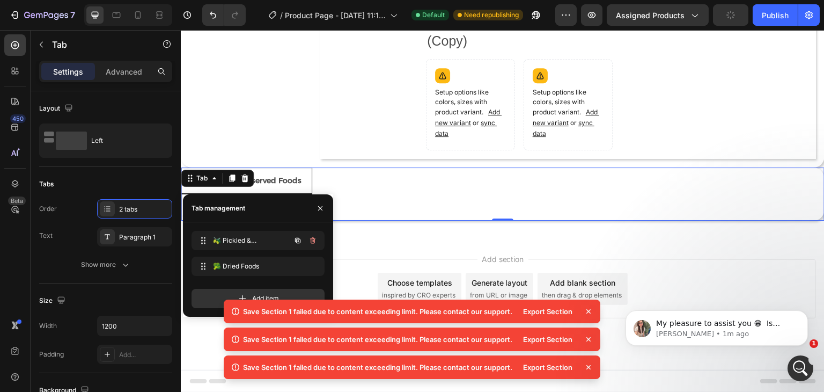
scroll to position [476, 0]
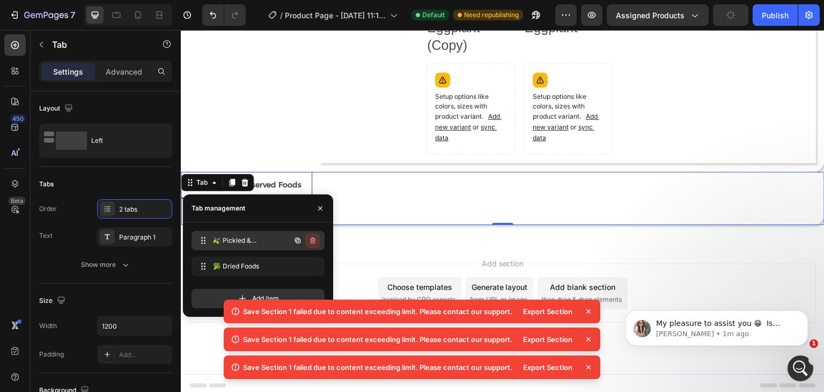
click at [311, 240] on icon "button" at bounding box center [313, 240] width 9 height 9
click at [311, 240] on div "Delete" at bounding box center [306, 241] width 20 height 10
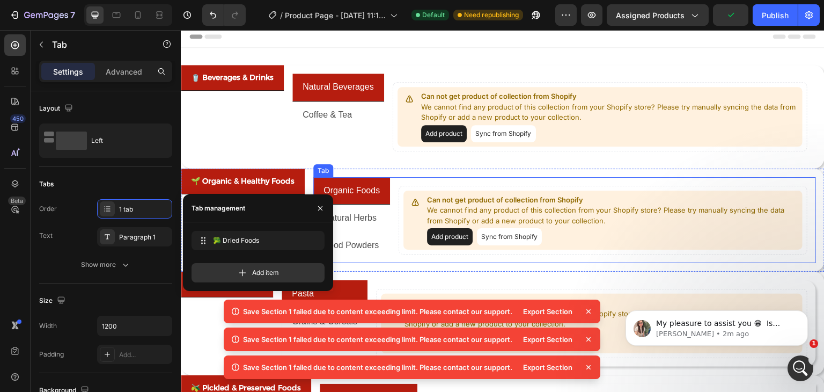
scroll to position [0, 0]
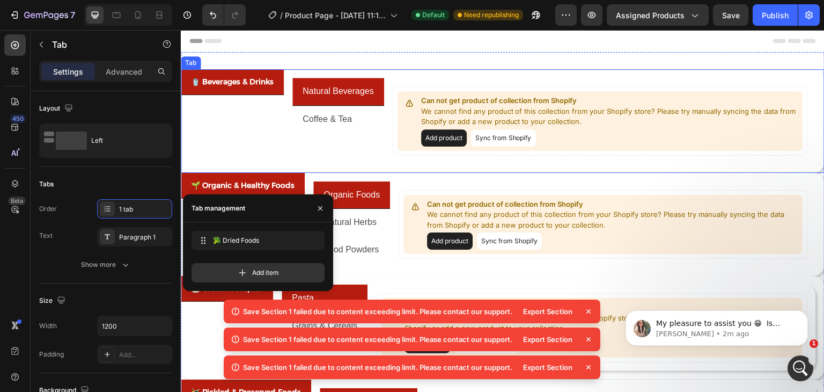
click at [255, 109] on div "🥤 Beverages & Drinks" at bounding box center [232, 121] width 103 height 104
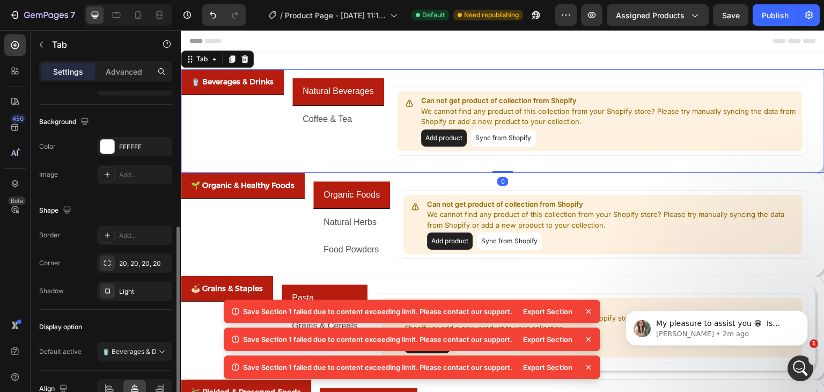
scroll to position [325, 0]
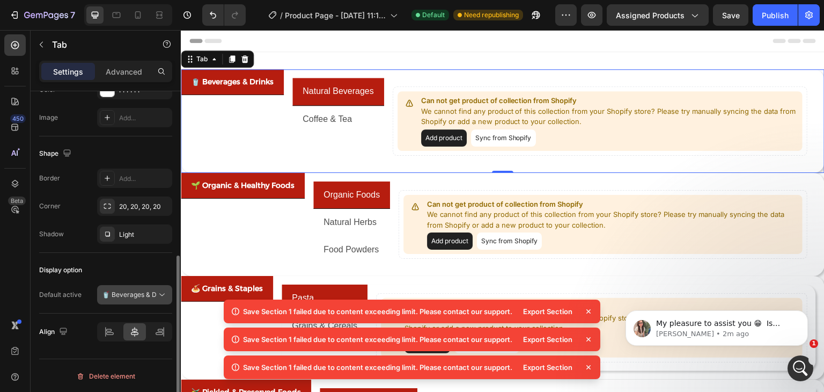
click at [122, 291] on p "🥤 Beverages & Drinks" at bounding box center [129, 295] width 55 height 10
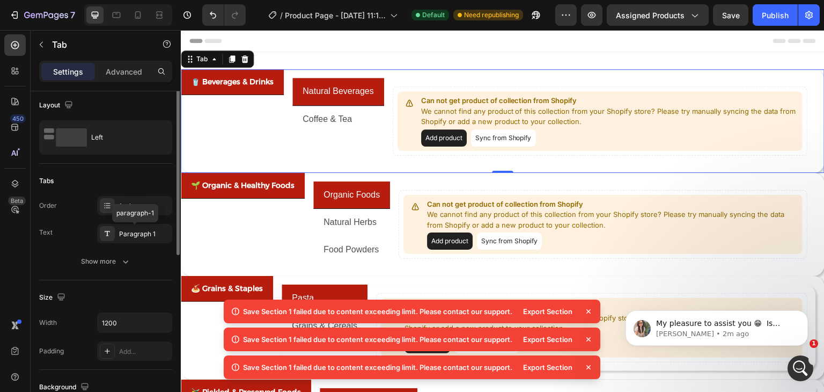
scroll to position [0, 0]
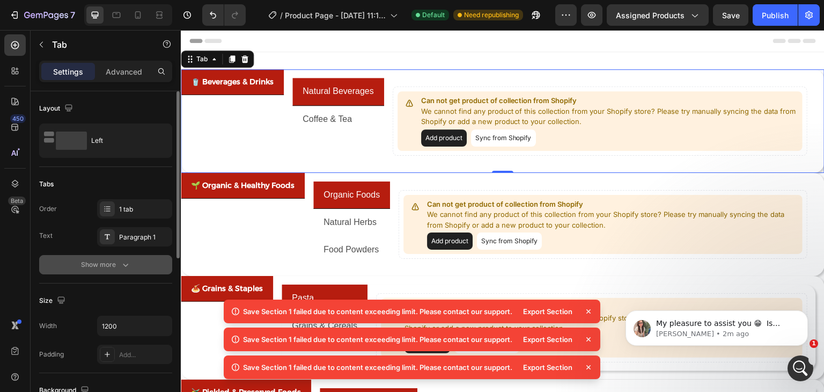
click at [112, 268] on div "Show more" at bounding box center [106, 264] width 50 height 11
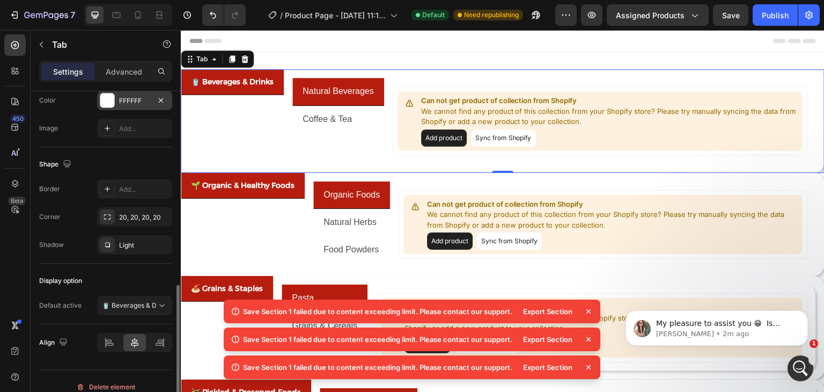
scroll to position [494, 0]
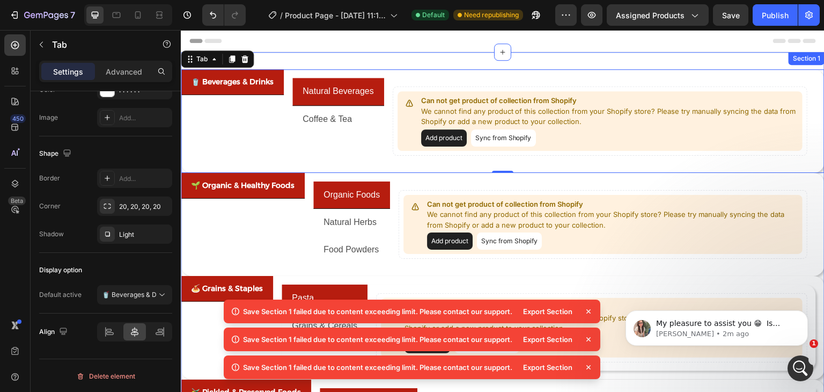
click at [411, 62] on div "🥤 Beverages & Drinks Natural Beverages Coffee & Tea Can not get product of coll…" at bounding box center [503, 371] width 644 height 639
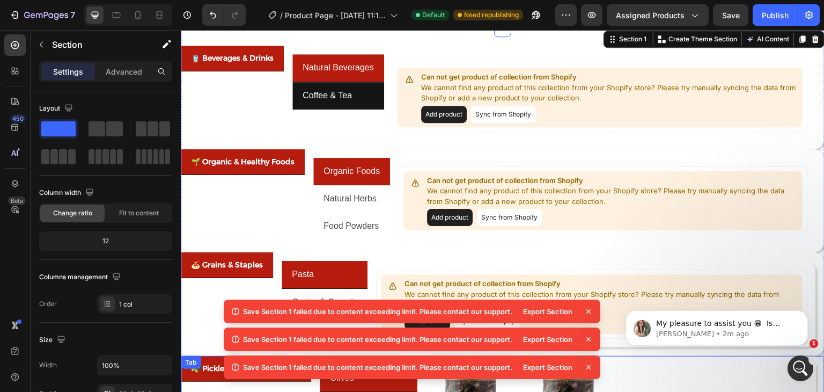
scroll to position [0, 0]
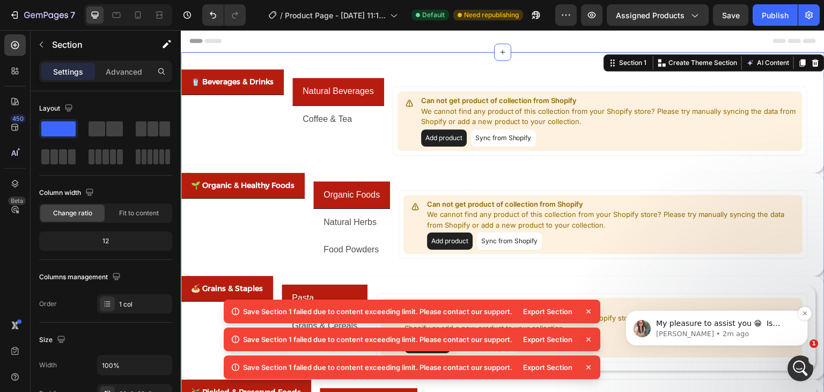
click at [719, 330] on p "Ann • 2m ago" at bounding box center [725, 334] width 138 height 10
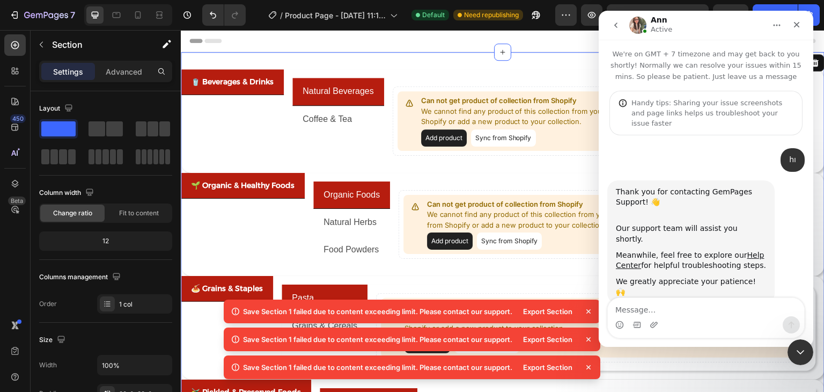
scroll to position [2, 0]
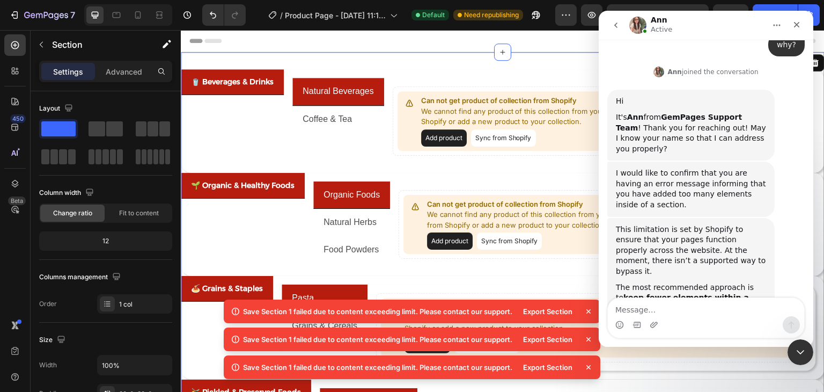
click at [667, 317] on div "Intercom messenger" at bounding box center [706, 324] width 196 height 17
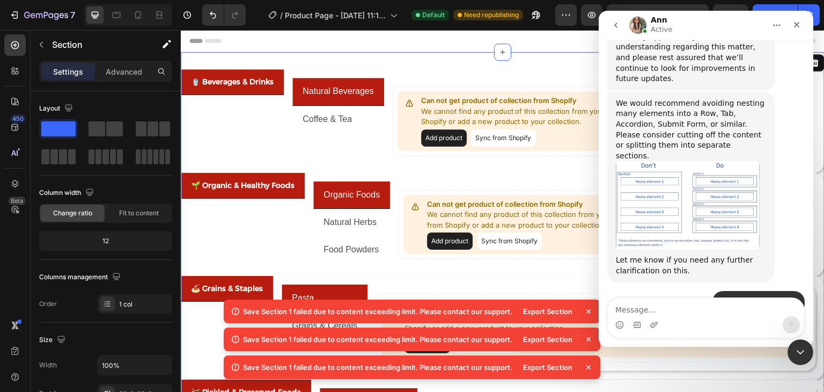
scroll to position [670, 0]
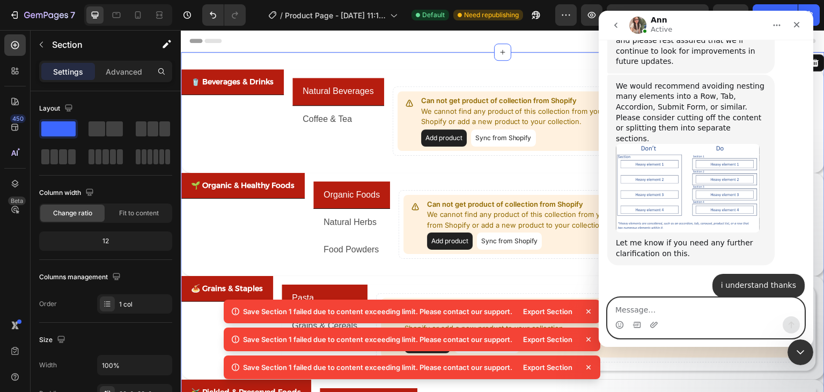
click at [668, 303] on textarea "Message…" at bounding box center [706, 307] width 196 height 18
type textarea "yes"
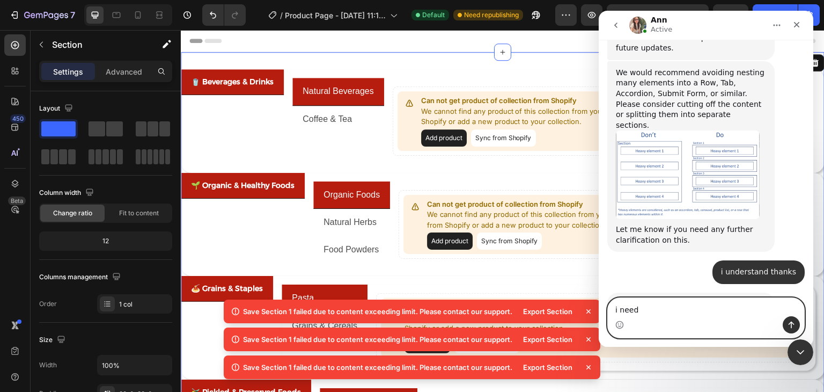
type textarea "i need"
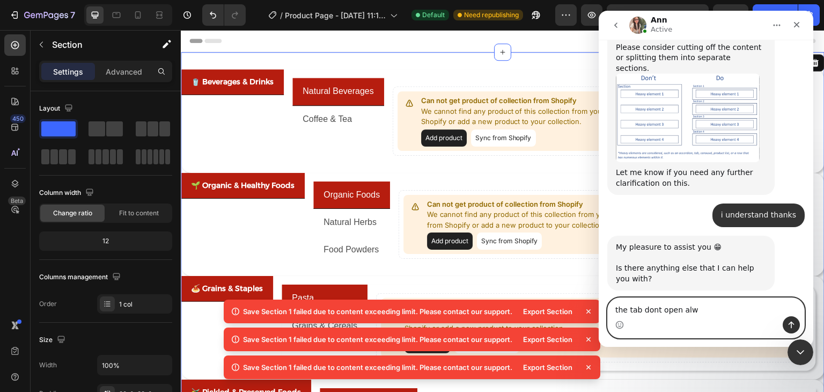
scroll to position [740, 0]
type textarea "the tab dont open alwyas"
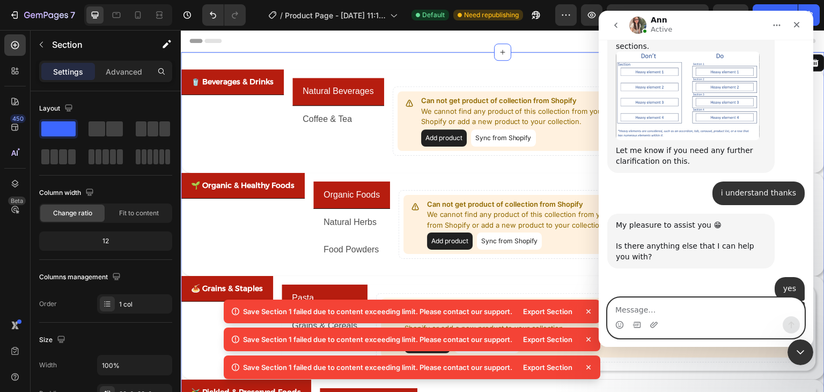
scroll to position [772, 0]
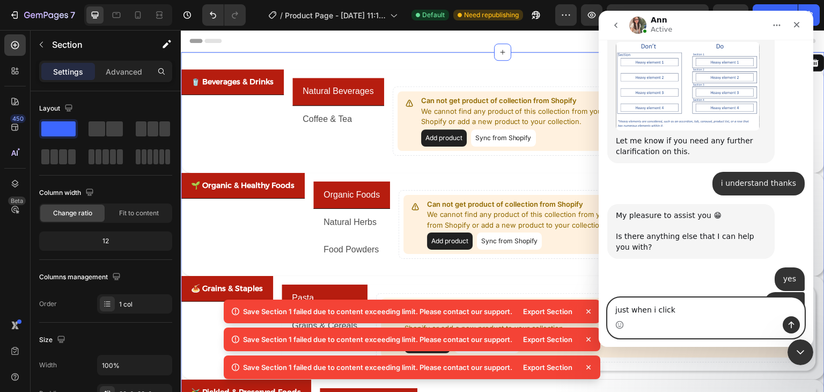
type textarea "just when i click"
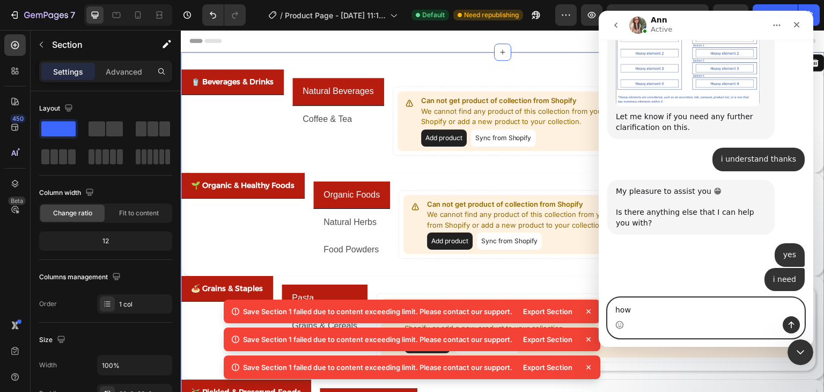
type textarea "how"
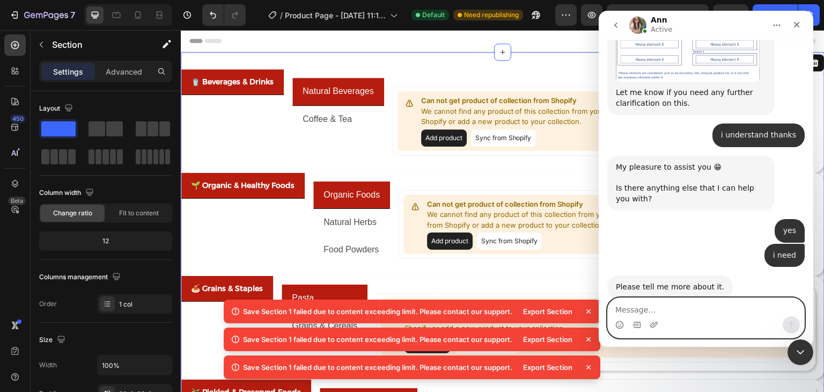
scroll to position [821, 0]
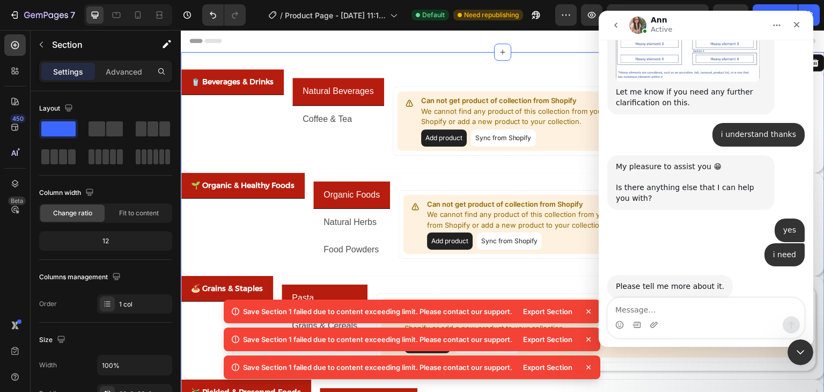
click at [588, 314] on icon at bounding box center [588, 311] width 11 height 11
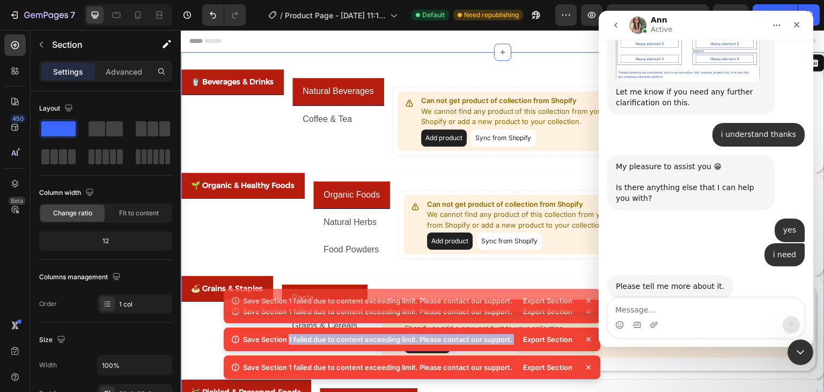
click at [588, 313] on icon at bounding box center [588, 311] width 11 height 11
click at [588, 313] on div "Save Section 1 failed due to content exceeding limit. Please contact our suppor…" at bounding box center [412, 328] width 377 height 112
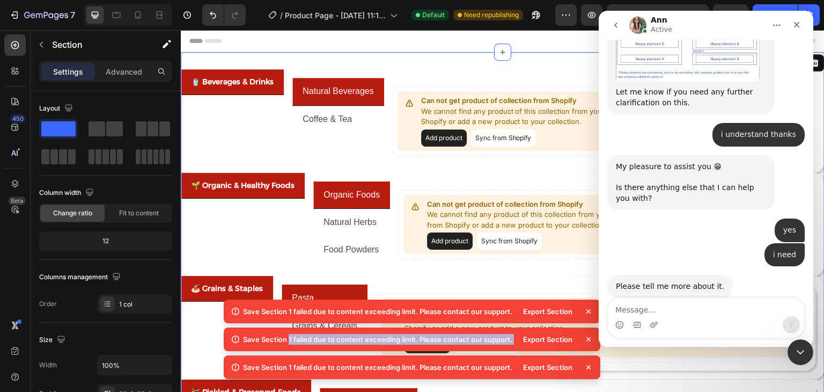
click at [588, 313] on icon at bounding box center [588, 311] width 11 height 11
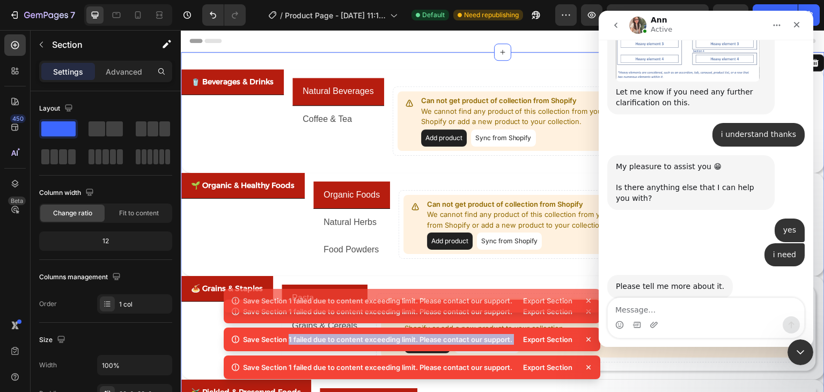
click at [588, 313] on div "Save Section 1 failed due to content exceeding limit. Please contact our suppor…" at bounding box center [412, 328] width 377 height 112
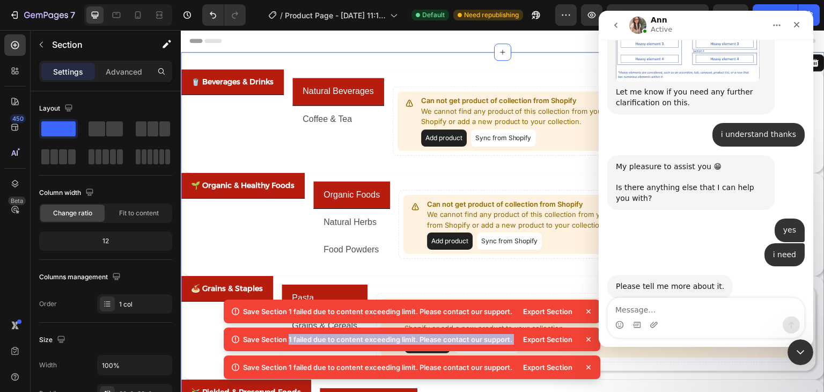
click at [588, 313] on icon at bounding box center [588, 311] width 11 height 11
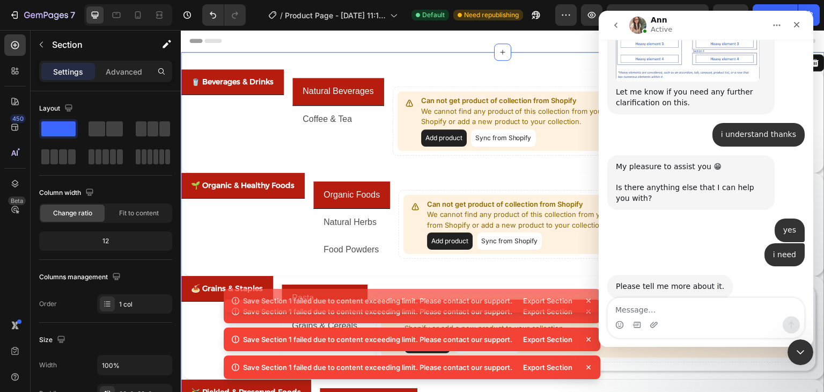
click at [588, 312] on div "Save Section 1 failed due to content exceeding limit. Please contact our suppor…" at bounding box center [412, 328] width 377 height 112
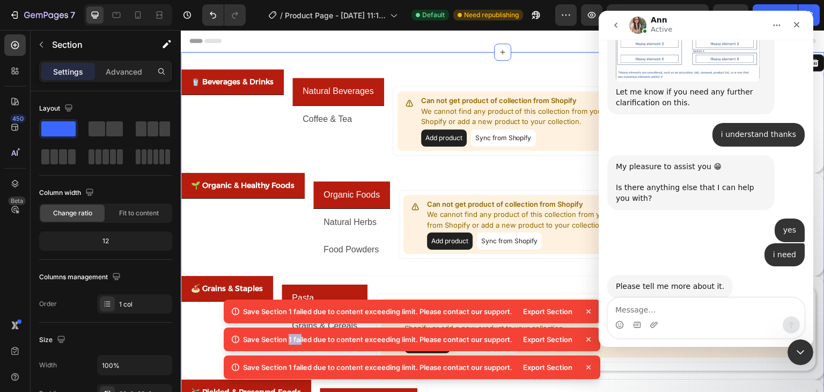
click at [588, 312] on icon at bounding box center [589, 311] width 4 height 4
click at [588, 337] on icon at bounding box center [589, 339] width 4 height 4
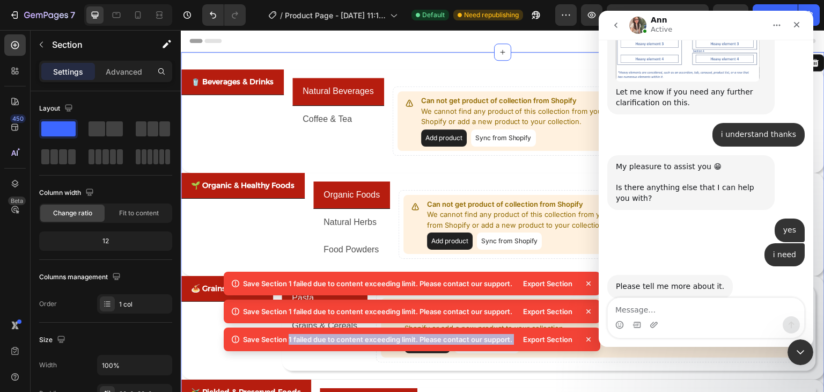
click at [588, 312] on div "Save Section 1 failed due to content exceeding limit. Please contact our suppor…" at bounding box center [412, 328] width 377 height 112
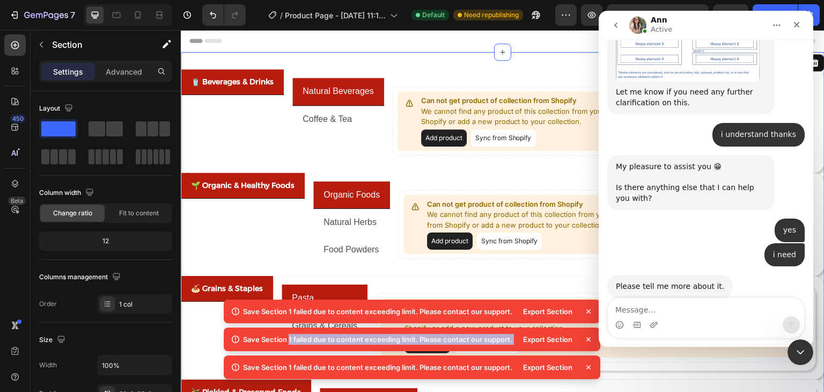
click at [588, 312] on icon at bounding box center [589, 311] width 4 height 4
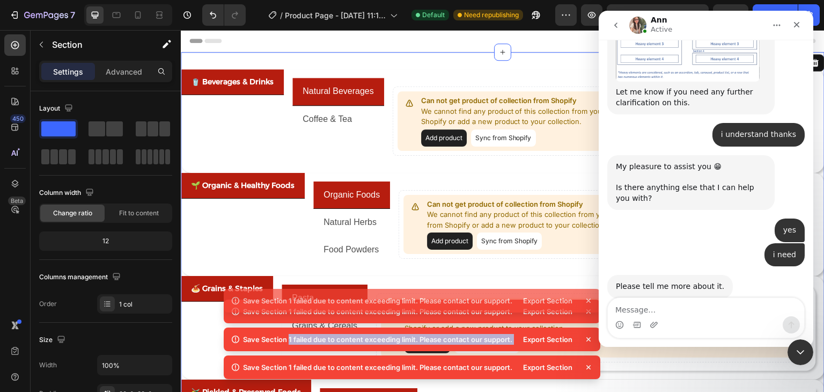
click at [588, 312] on icon at bounding box center [588, 311] width 11 height 11
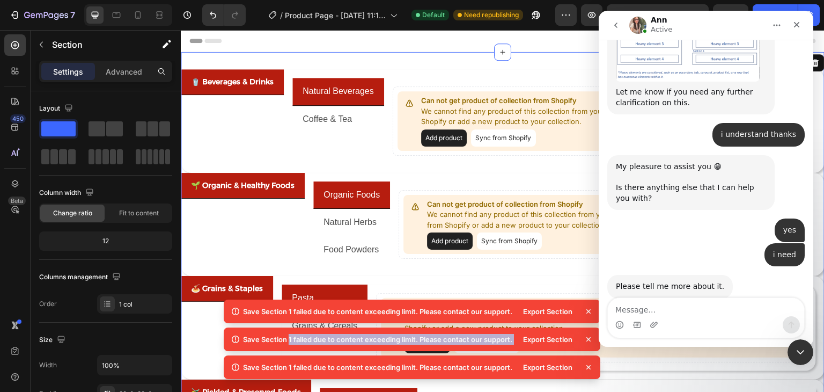
click at [588, 312] on icon at bounding box center [589, 311] width 4 height 4
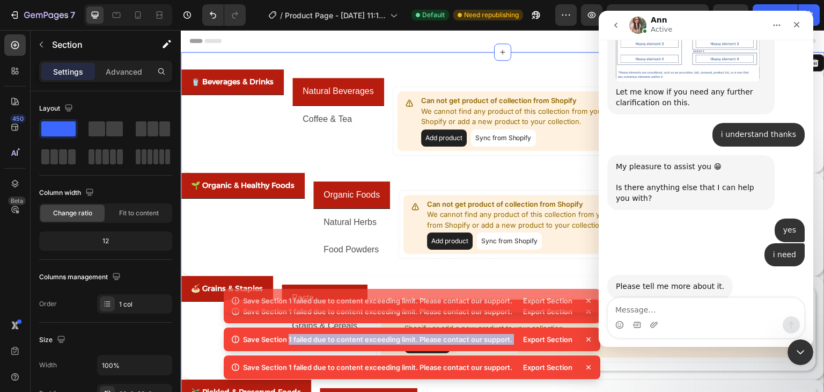
click at [588, 312] on div "Save Section 1 failed due to content exceeding limit. Please contact our suppor…" at bounding box center [412, 328] width 377 height 112
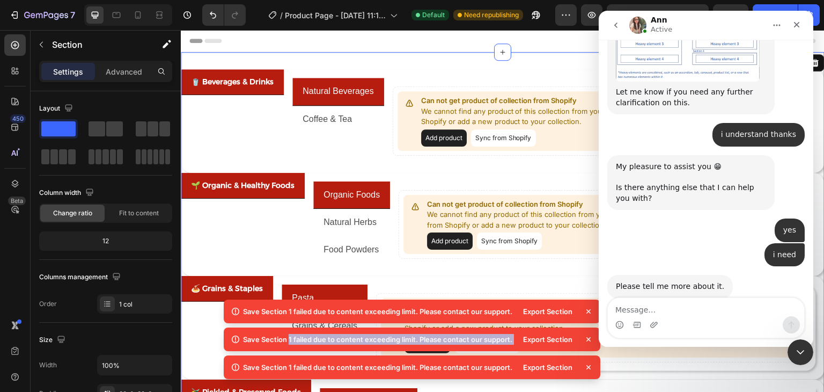
click at [588, 312] on icon at bounding box center [589, 311] width 4 height 4
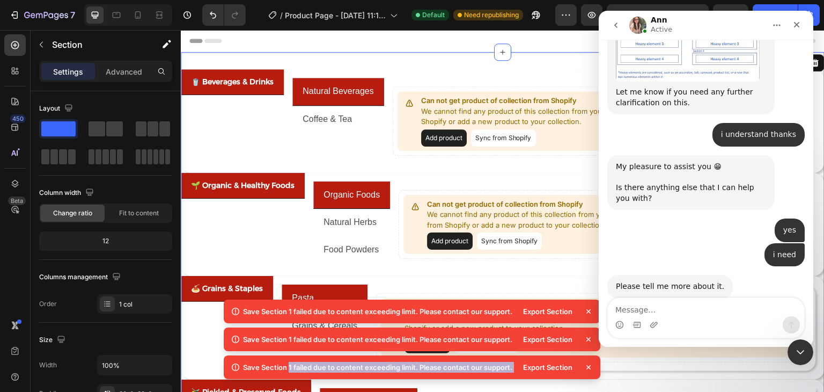
click at [588, 312] on div "Save Section 1 failed due to content exceeding limit. Please contact our suppor…" at bounding box center [412, 341] width 377 height 84
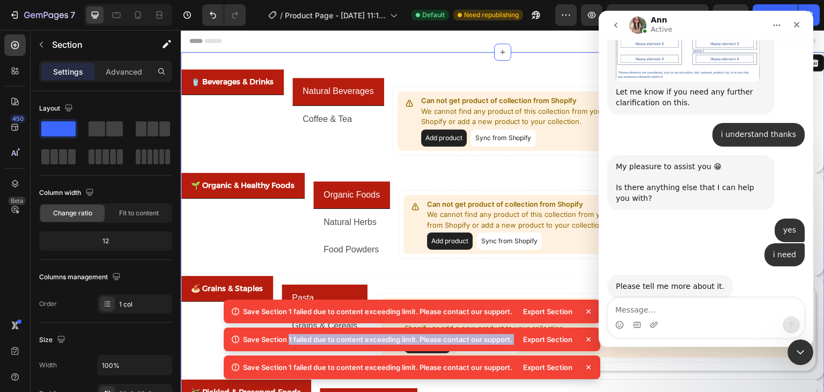
click at [588, 312] on icon at bounding box center [589, 311] width 4 height 4
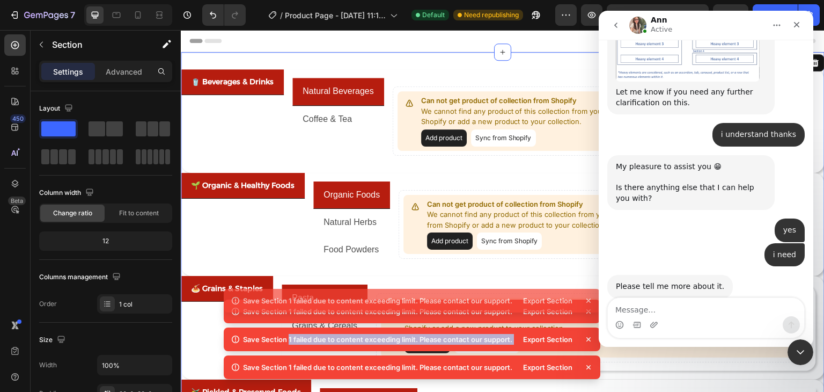
click at [588, 312] on div "Save Section 1 failed due to content exceeding limit. Please contact our suppor…" at bounding box center [412, 328] width 377 height 112
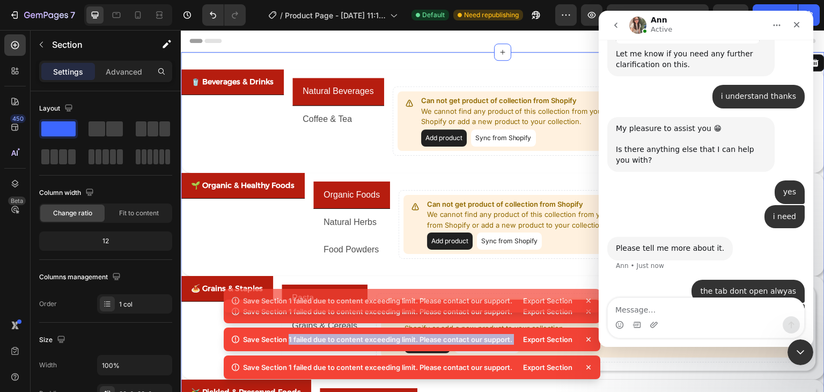
scroll to position [862, 0]
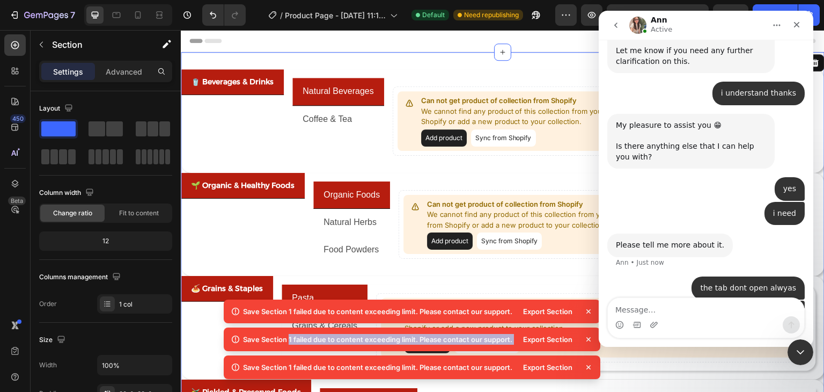
click at [588, 312] on icon at bounding box center [589, 311] width 4 height 4
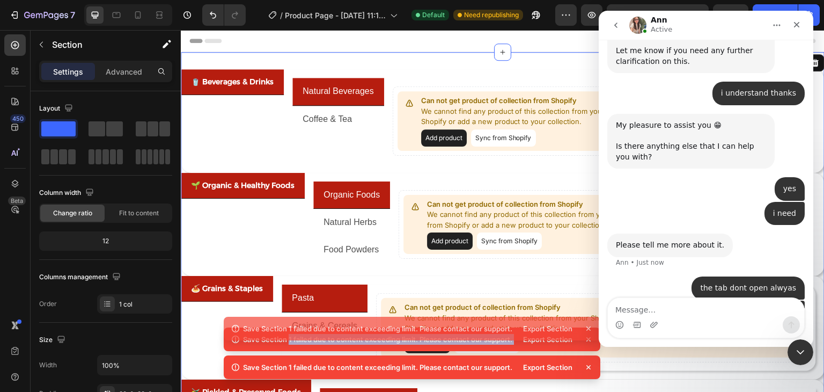
click at [588, 317] on div "Save Section 1 failed due to content exceeding limit. Please contact our suppor…" at bounding box center [412, 329] width 377 height 24
click at [588, 313] on p "We cannot find any product of this collection from your Shopify store? Please t…" at bounding box center [602, 323] width 394 height 21
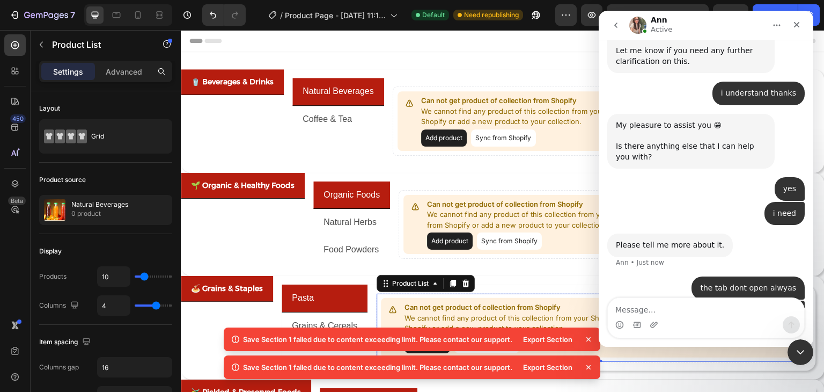
click at [592, 342] on icon at bounding box center [588, 339] width 11 height 11
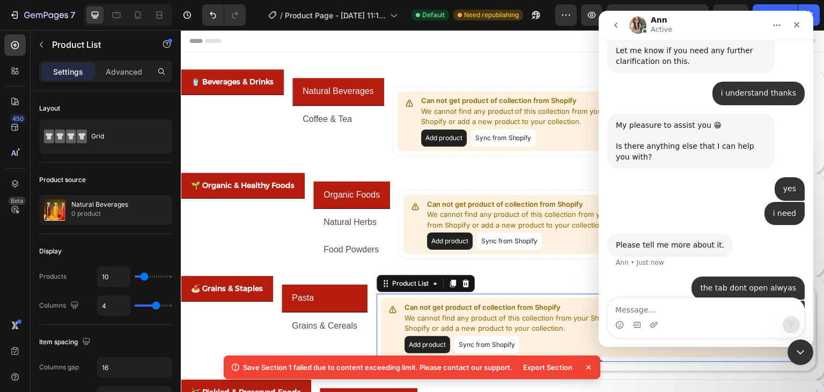
click at [589, 370] on icon at bounding box center [588, 367] width 11 height 11
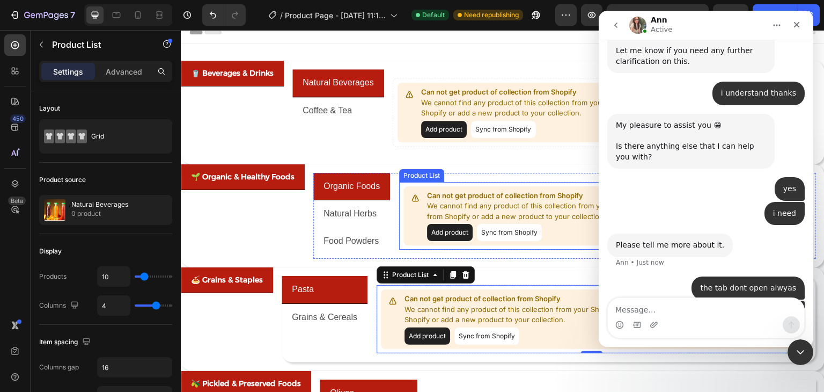
scroll to position [0, 0]
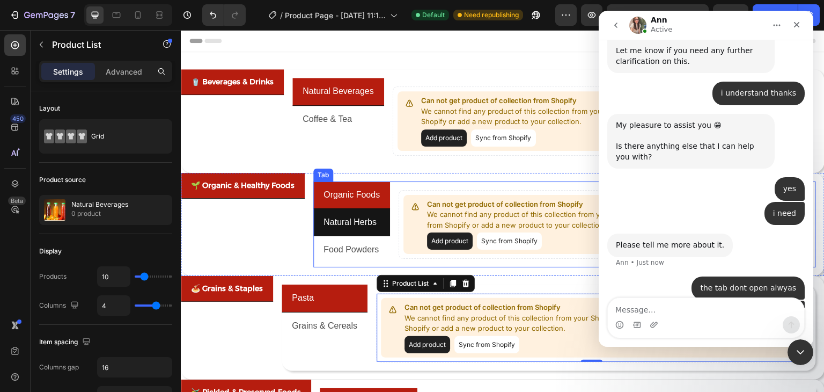
click at [365, 227] on p "Natural Herbs" at bounding box center [350, 223] width 53 height 16
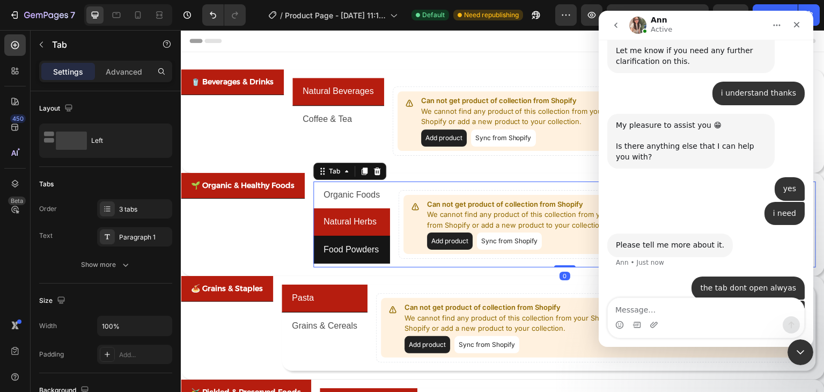
click at [360, 249] on p "Food Powders" at bounding box center [351, 250] width 55 height 16
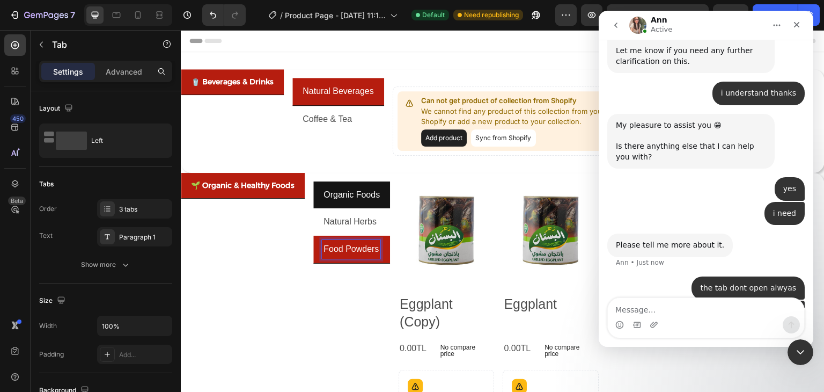
click at [347, 199] on p "Organic Foods" at bounding box center [352, 195] width 56 height 16
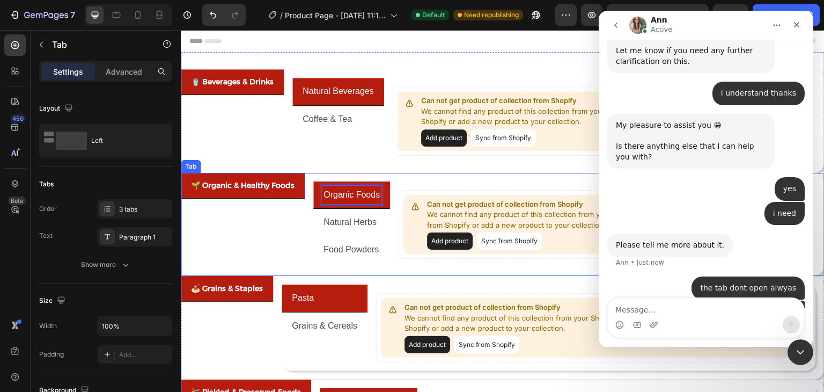
click at [276, 204] on div "🌱 Organic & Healthy Foods" at bounding box center [243, 225] width 124 height 104
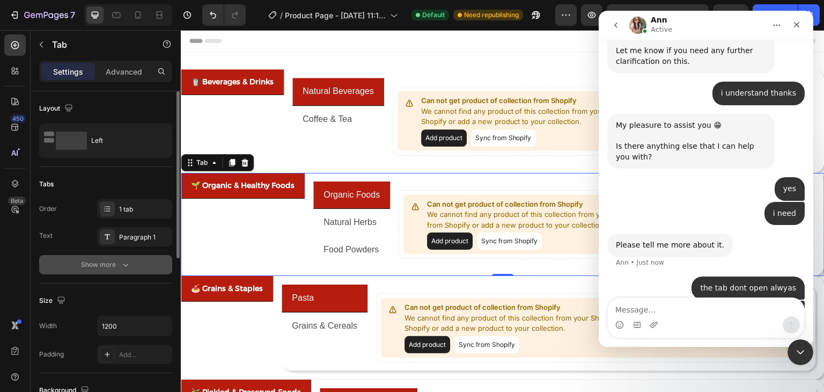
click at [94, 263] on div "Show more" at bounding box center [106, 264] width 50 height 11
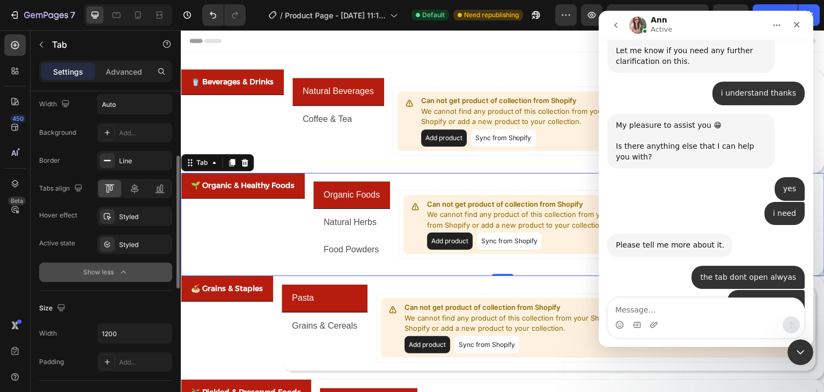
scroll to position [874, 0]
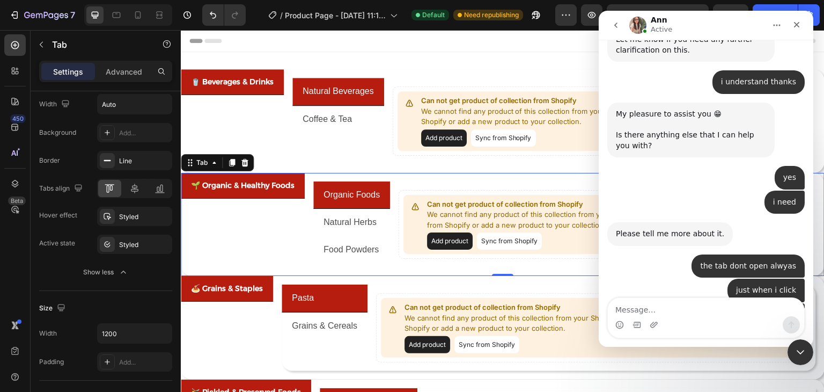
click at [648, 325] on div "Intercom messenger" at bounding box center [706, 324] width 196 height 17
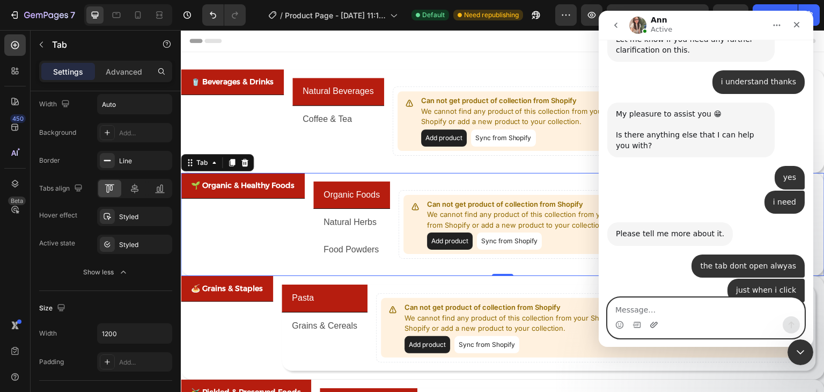
click at [653, 325] on icon "Upload attachment" at bounding box center [654, 324] width 9 height 9
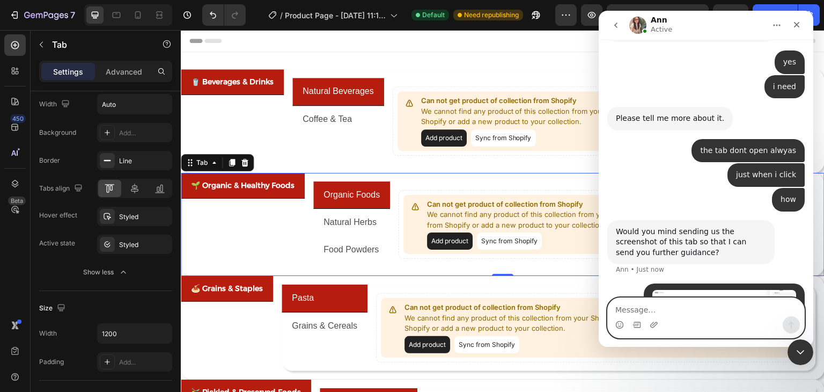
scroll to position [991, 0]
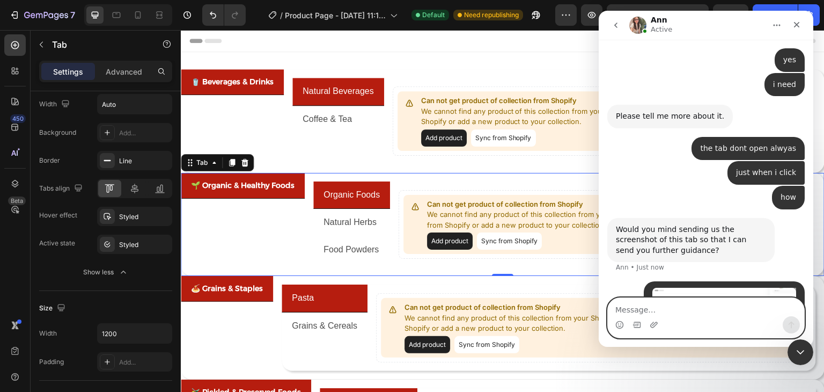
click at [699, 312] on textarea "Message…" at bounding box center [706, 307] width 196 height 18
type textarea "the left one"
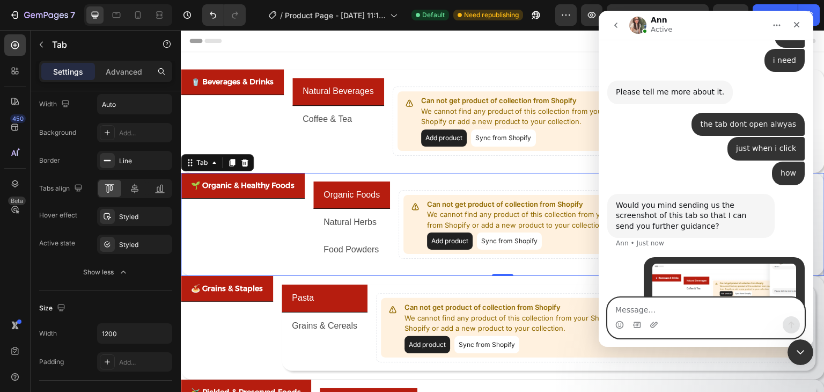
scroll to position [1015, 0]
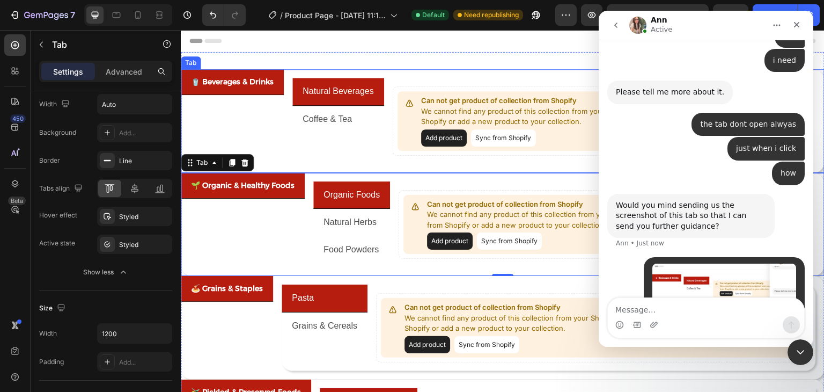
click at [248, 85] on p "🥤 Beverages & Drinks" at bounding box center [232, 81] width 83 height 13
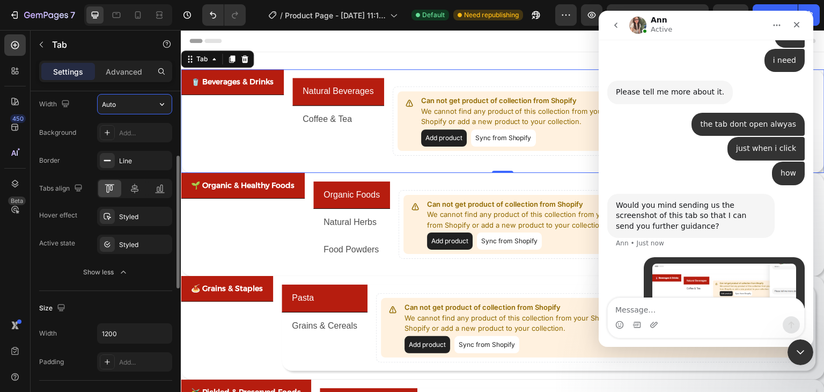
click at [127, 104] on input "Auto" at bounding box center [135, 103] width 74 height 19
click at [158, 111] on button "button" at bounding box center [161, 103] width 19 height 19
click at [135, 149] on p "Full 100%" at bounding box center [131, 152] width 61 height 10
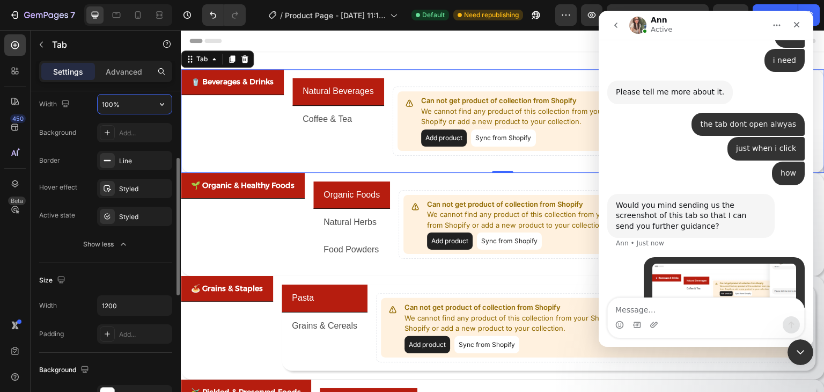
click at [147, 99] on input "100%" at bounding box center [135, 103] width 74 height 19
click at [161, 108] on icon "button" at bounding box center [162, 104] width 11 height 11
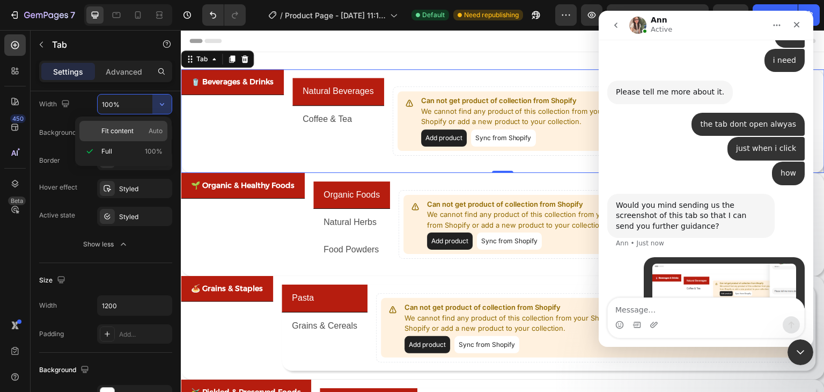
click at [138, 130] on p "Fit content Auto" at bounding box center [131, 131] width 61 height 10
type input "Auto"
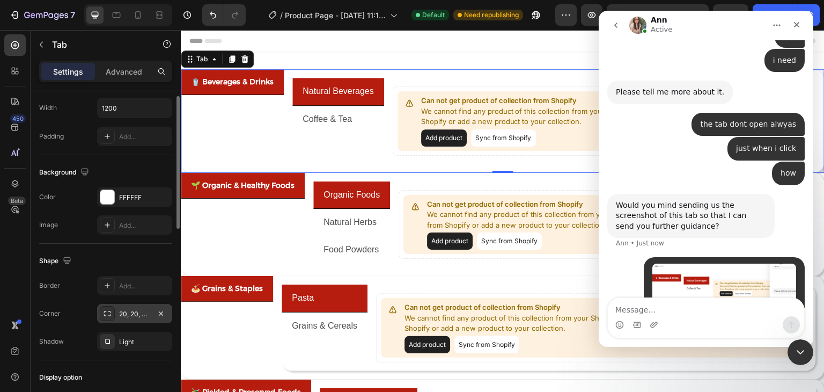
scroll to position [225, 0]
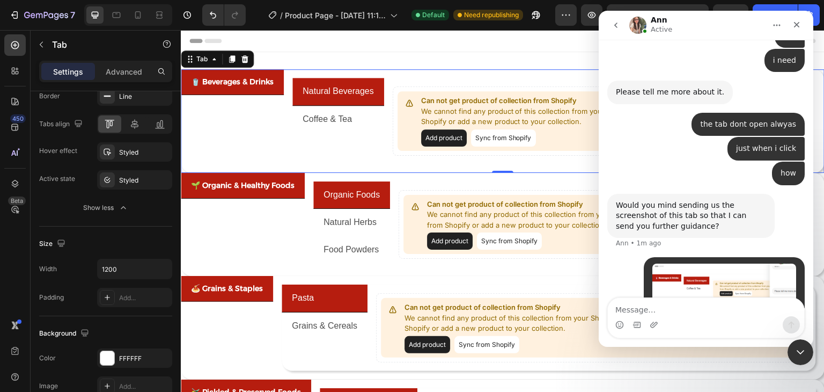
click at [281, 115] on div "🥤 Beverages & Drinks" at bounding box center [232, 121] width 103 height 104
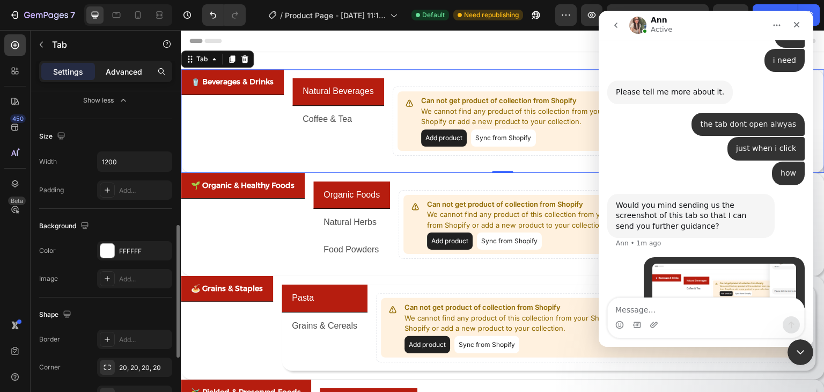
click at [133, 73] on p "Advanced" at bounding box center [124, 71] width 36 height 11
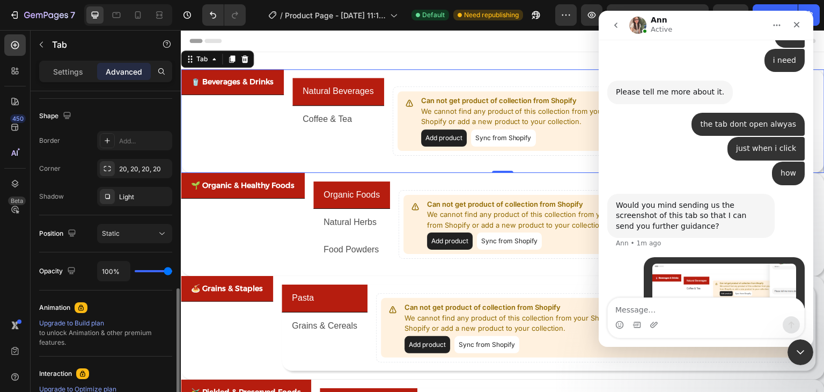
scroll to position [322, 0]
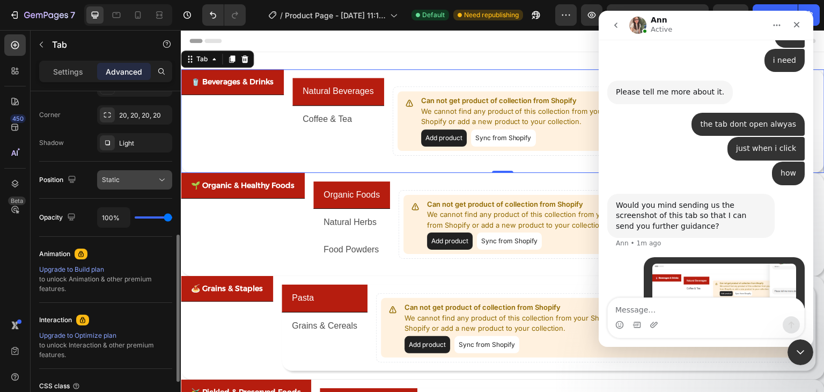
click at [136, 184] on div "Static" at bounding box center [129, 180] width 55 height 10
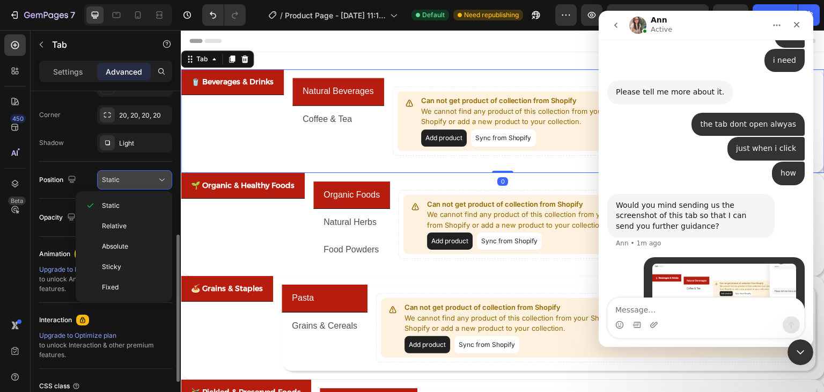
click at [137, 183] on div "Static" at bounding box center [129, 180] width 55 height 10
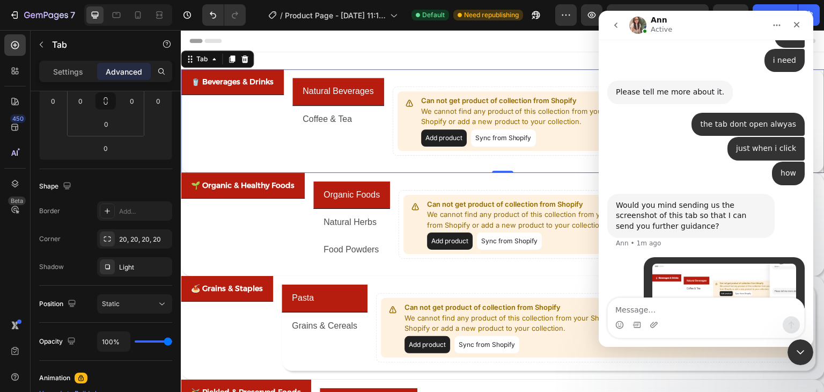
scroll to position [0, 0]
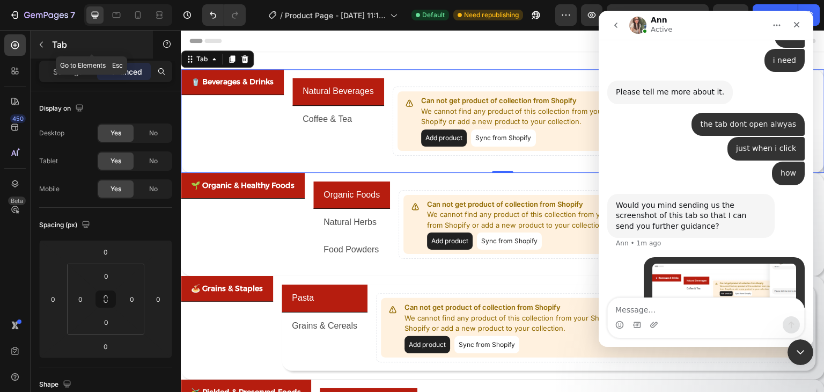
click at [41, 43] on icon "button" at bounding box center [41, 45] width 3 height 6
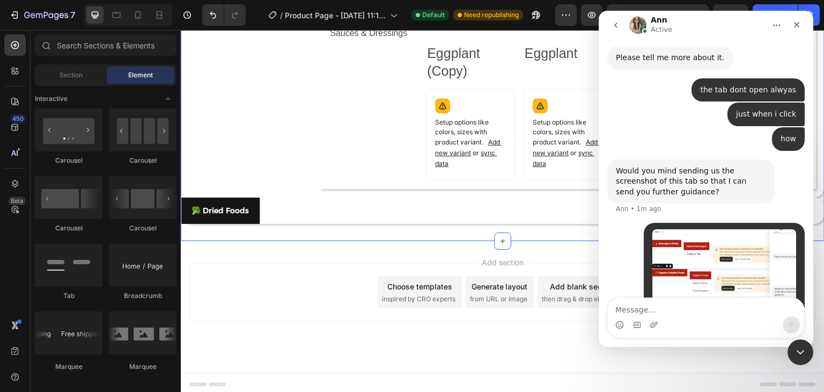
scroll to position [1057, 0]
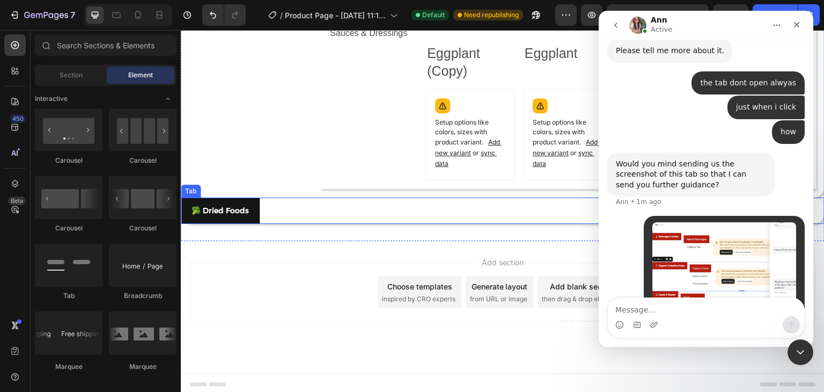
click at [239, 211] on p "🥦 Dried Foods" at bounding box center [220, 210] width 57 height 13
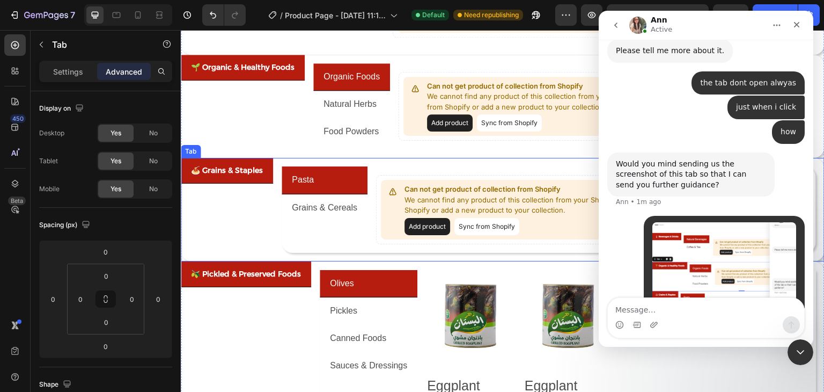
scroll to position [75, 0]
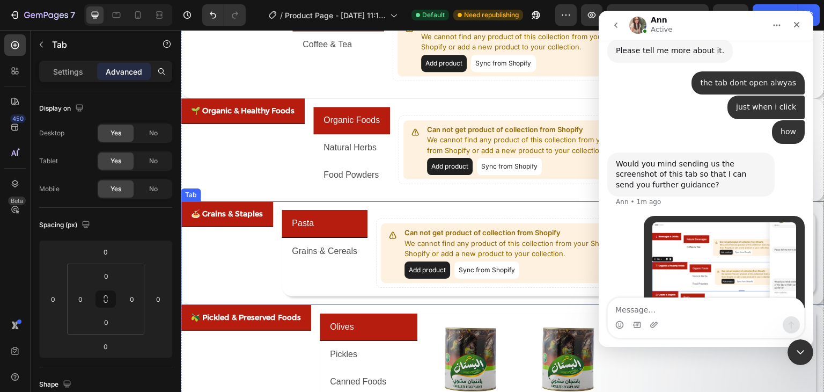
click at [239, 219] on p "🍝 Grains & Staples" at bounding box center [227, 213] width 72 height 13
click at [251, 217] on p "🍝 Grains & Staples" at bounding box center [227, 213] width 72 height 13
click at [264, 223] on li "🍝 Grains & Staples" at bounding box center [227, 214] width 92 height 26
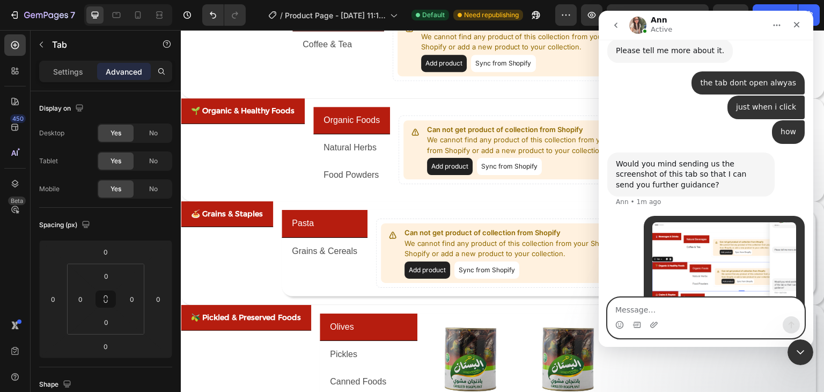
click at [658, 307] on textarea "Message…" at bounding box center [706, 307] width 196 height 18
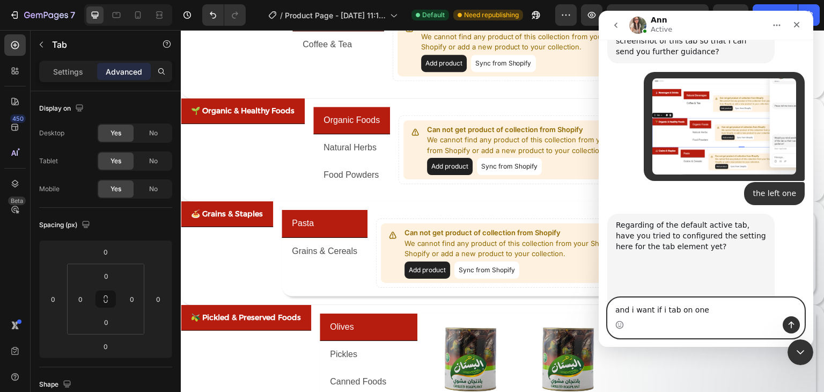
scroll to position [1213, 0]
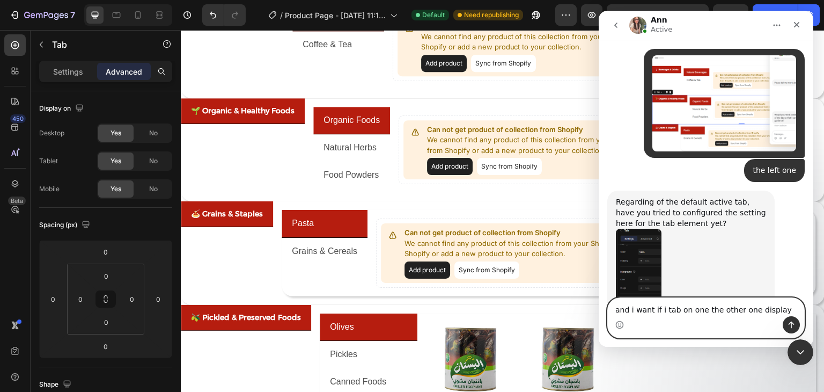
type textarea "and i want if i tab on one the other one display"
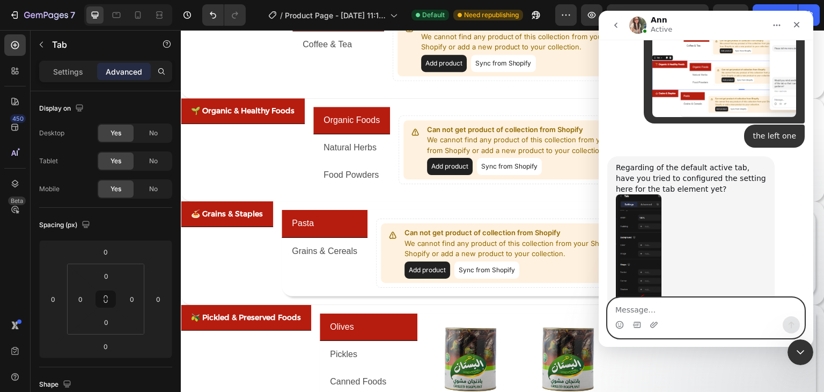
scroll to position [1255, 0]
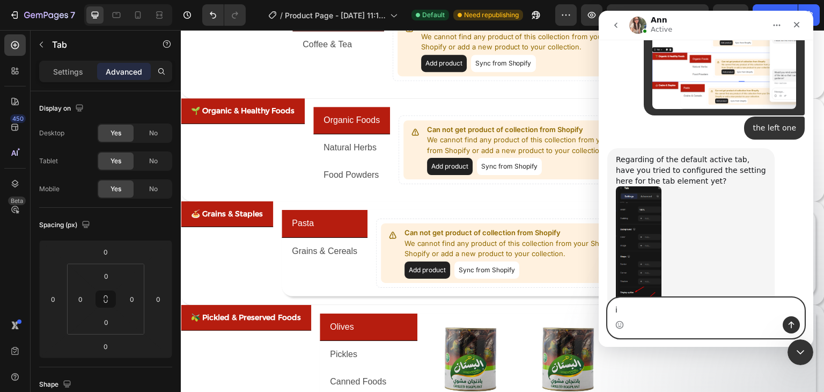
type textarea "i"
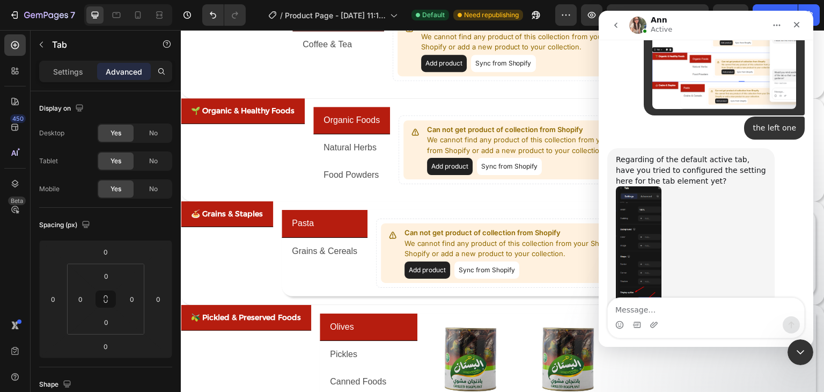
click at [640, 201] on img "Ann says…" at bounding box center [639, 258] width 46 height 144
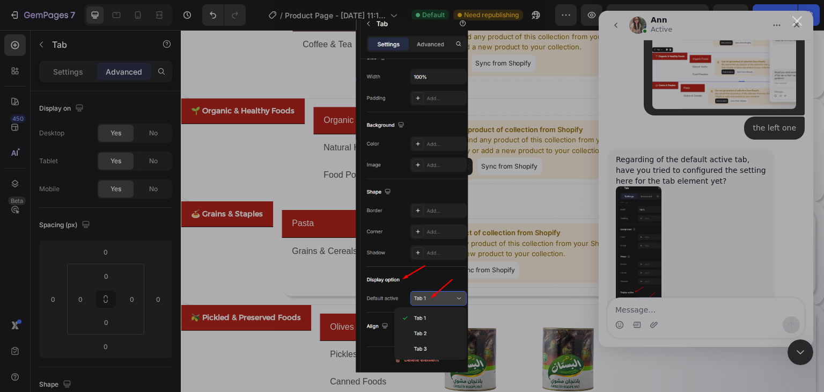
click at [640, 195] on div "Intercom messenger" at bounding box center [412, 196] width 824 height 392
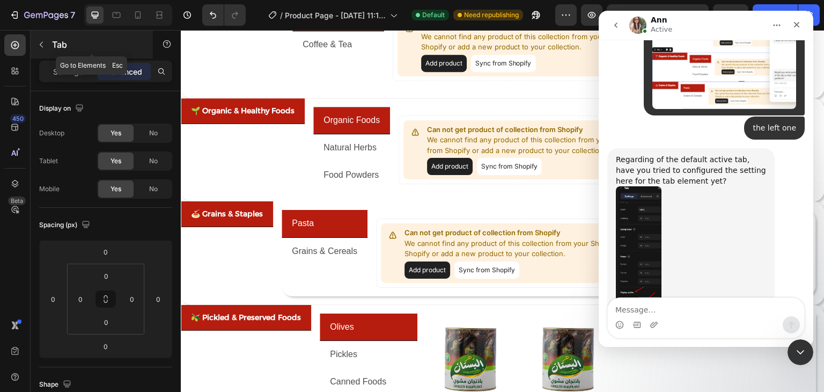
click at [41, 47] on icon "button" at bounding box center [41, 44] width 9 height 9
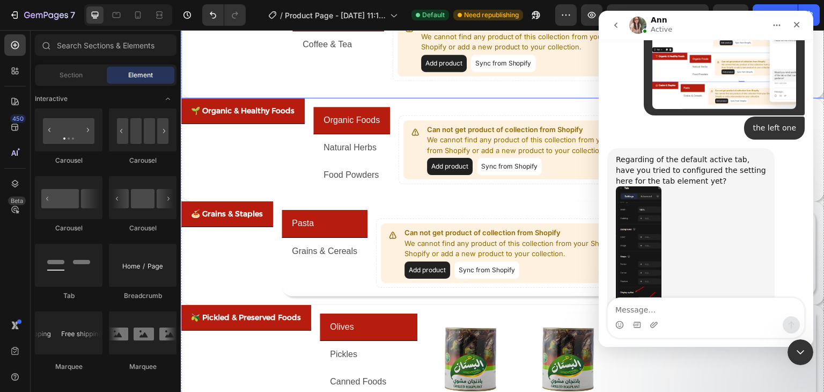
click at [264, 72] on div "🥤 Beverages & Drinks" at bounding box center [232, 47] width 103 height 104
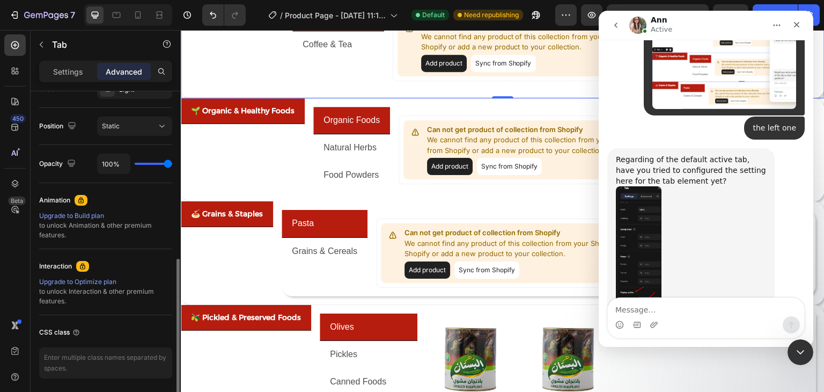
scroll to position [413, 0]
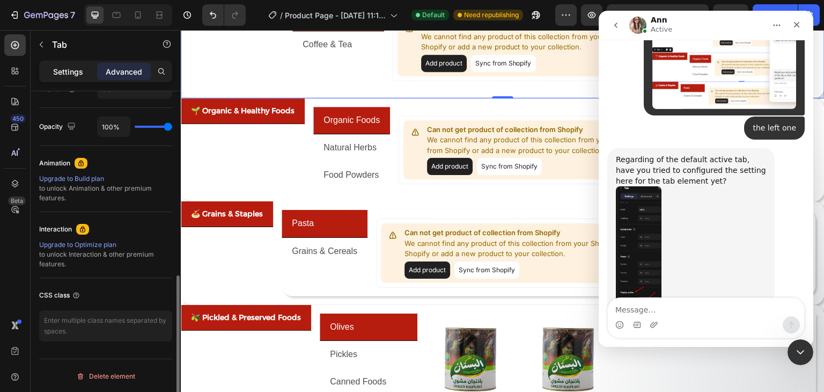
click at [75, 74] on p "Settings" at bounding box center [68, 71] width 30 height 11
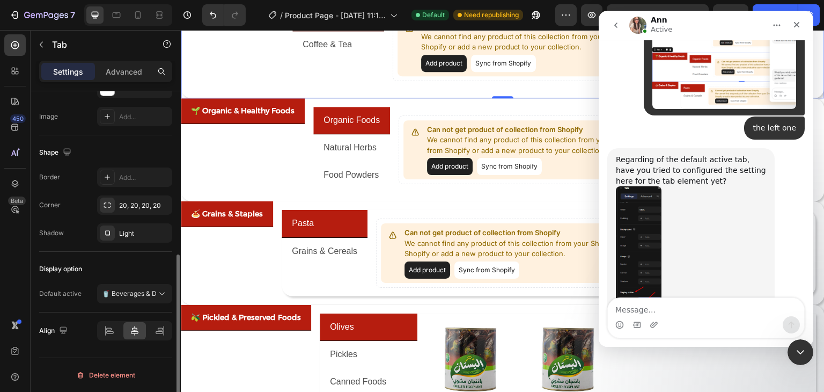
scroll to position [325, 0]
click at [114, 292] on p "🥤 Beverages & Drinks" at bounding box center [129, 295] width 55 height 10
click at [148, 295] on p "🥤 Beverages & Drinks" at bounding box center [129, 295] width 55 height 10
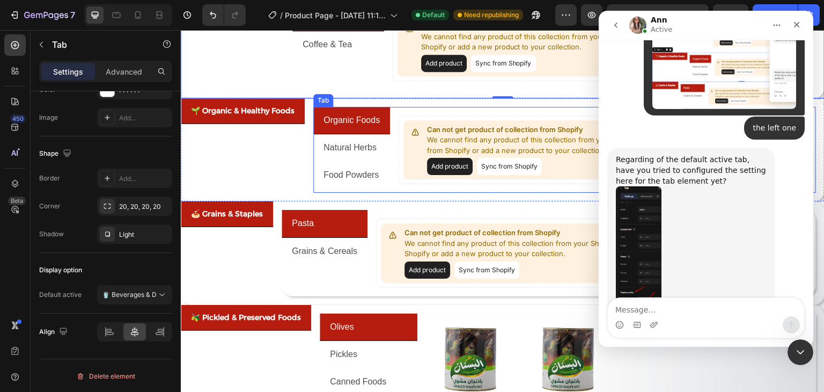
click at [398, 181] on div "Can not get product of collection from Shopify We cannot find any product of th…" at bounding box center [603, 150] width 426 height 86
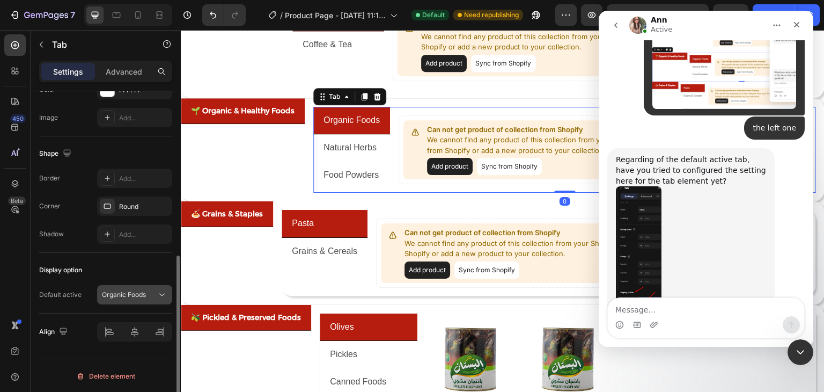
click at [154, 291] on div "Organic Foods" at bounding box center [129, 295] width 55 height 10
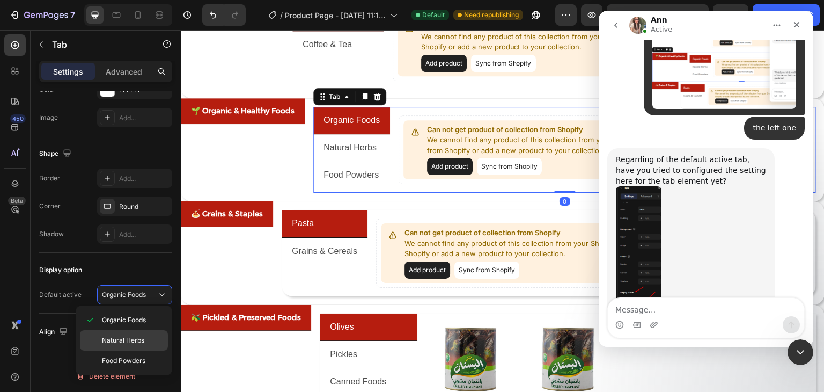
click at [134, 350] on div "Natural Herbs" at bounding box center [124, 360] width 88 height 20
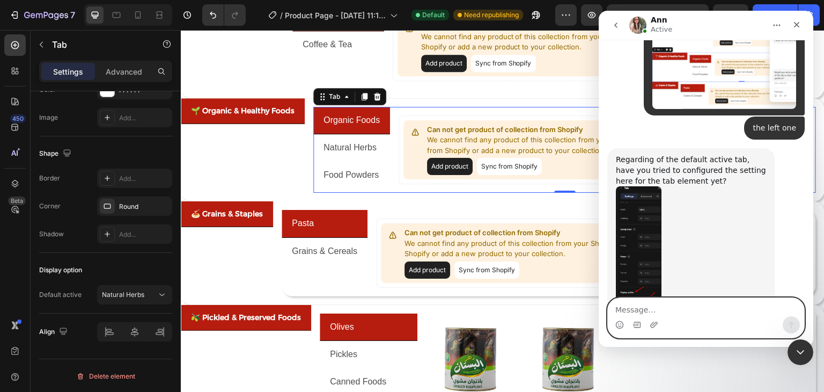
click at [649, 314] on textarea "Message…" at bounding box center [706, 307] width 196 height 18
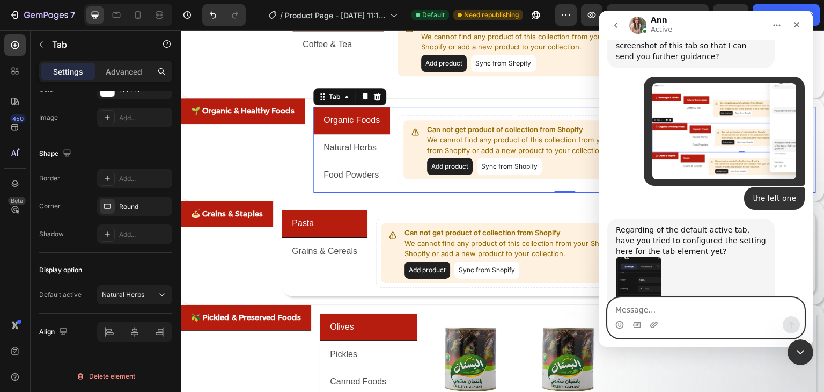
scroll to position [1148, 0]
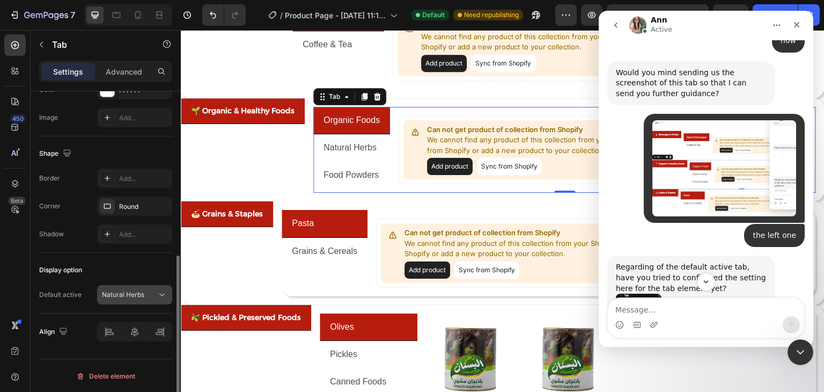
click at [139, 296] on p "Natural Herbs" at bounding box center [123, 295] width 42 height 10
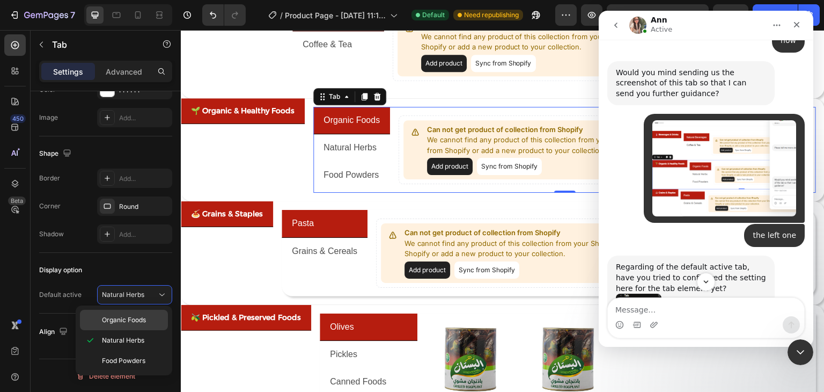
click at [133, 321] on p "Organic Foods" at bounding box center [124, 320] width 44 height 10
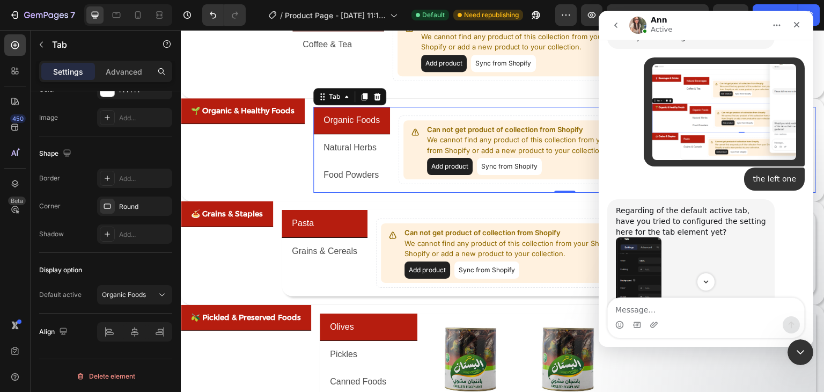
scroll to position [1255, 0]
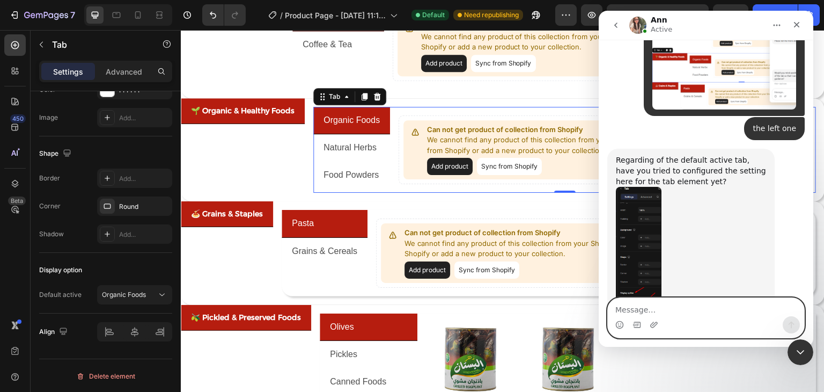
click at [649, 303] on textarea "Message…" at bounding box center [706, 307] width 196 height 18
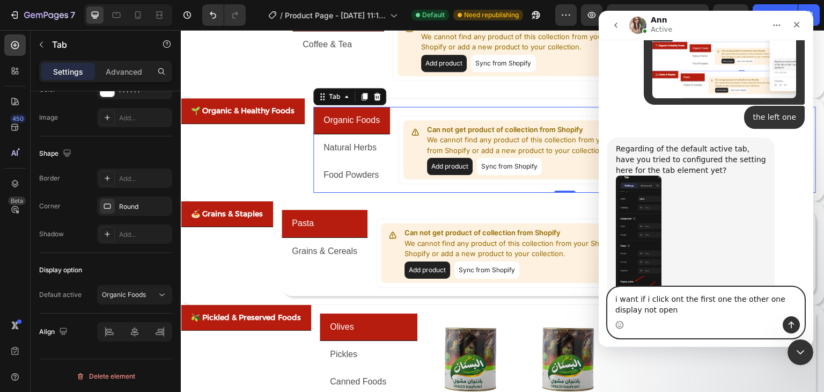
type textarea "i want if i click ont the first one the other one display not open"
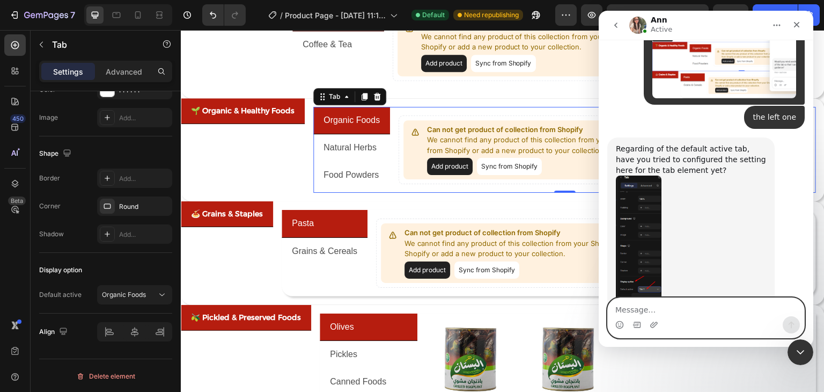
scroll to position [1290, 0]
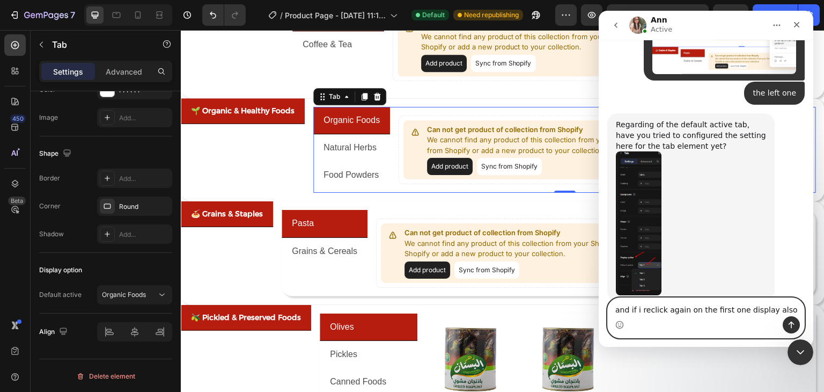
type textarea "and if i reclick again on the first one display also"
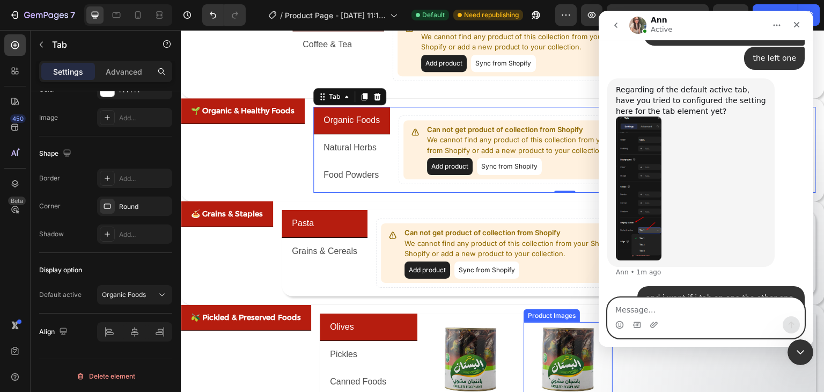
scroll to position [0, 0]
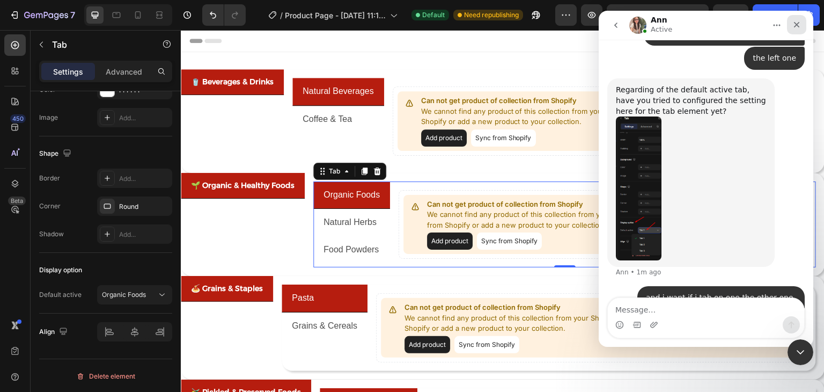
click at [801, 24] on icon "Close" at bounding box center [797, 24] width 9 height 9
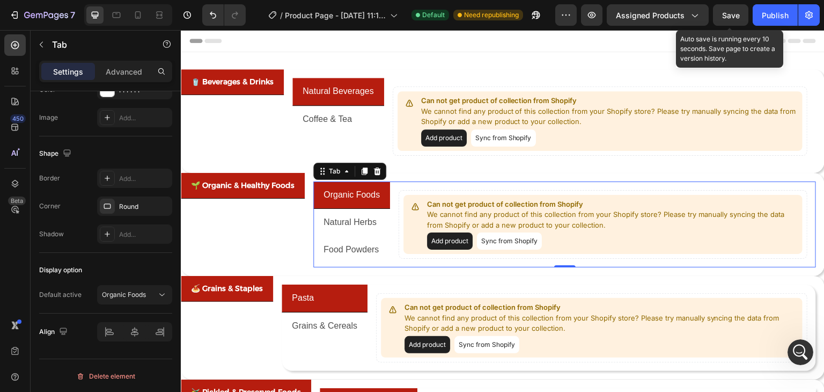
click at [734, 14] on span "Save" at bounding box center [731, 15] width 18 height 9
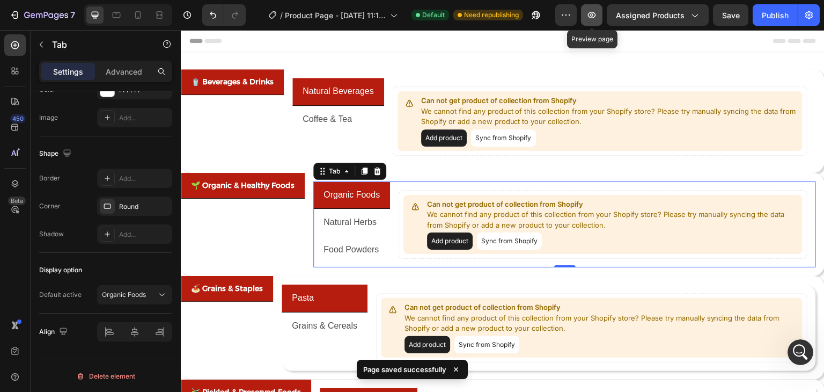
click at [592, 13] on icon "button" at bounding box center [592, 15] width 11 height 11
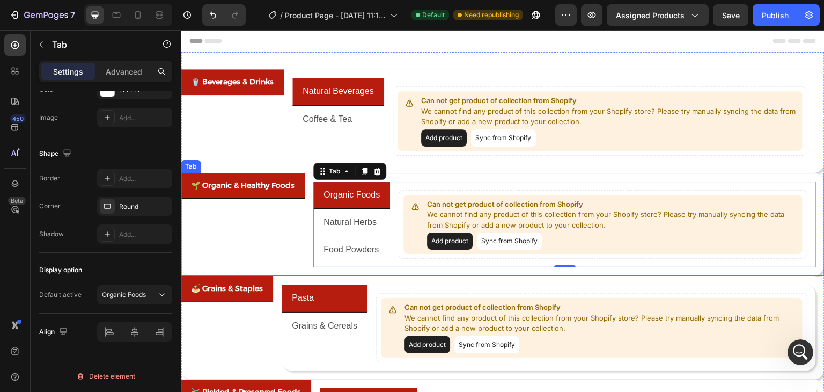
scroll to position [1366, 0]
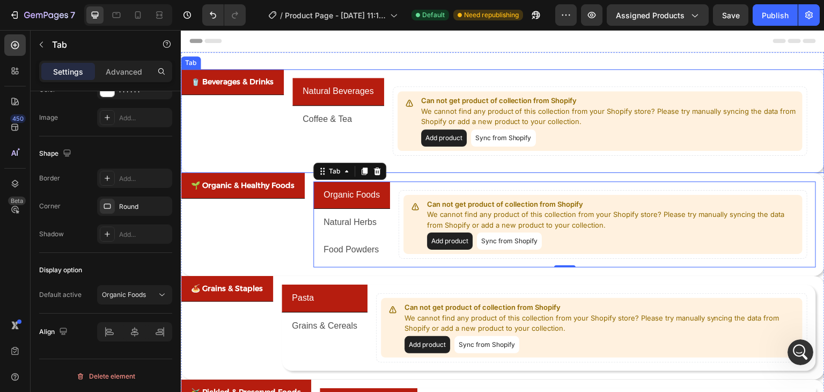
click at [777, 171] on div "Natural Beverages Coffee & Tea Can not get product of collection from Shopify W…" at bounding box center [554, 121] width 541 height 104
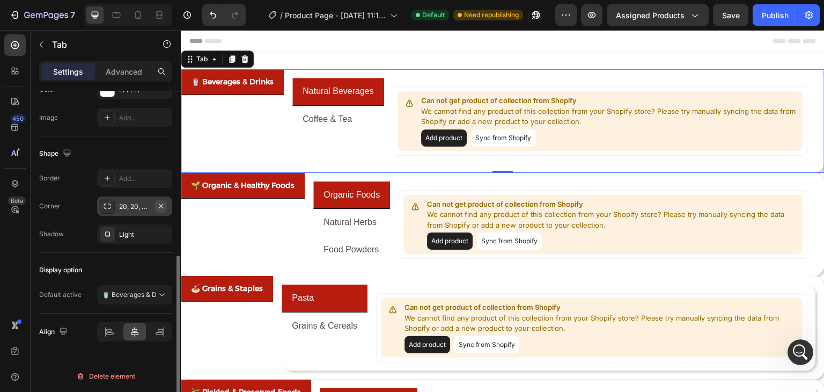
click at [163, 206] on icon "button" at bounding box center [161, 206] width 9 height 9
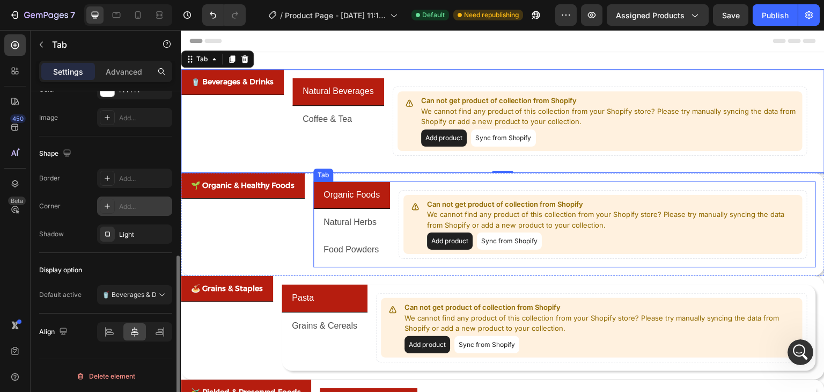
click at [807, 212] on div "Can not get product of collection from Shopify We cannot find any product of th…" at bounding box center [603, 224] width 426 height 86
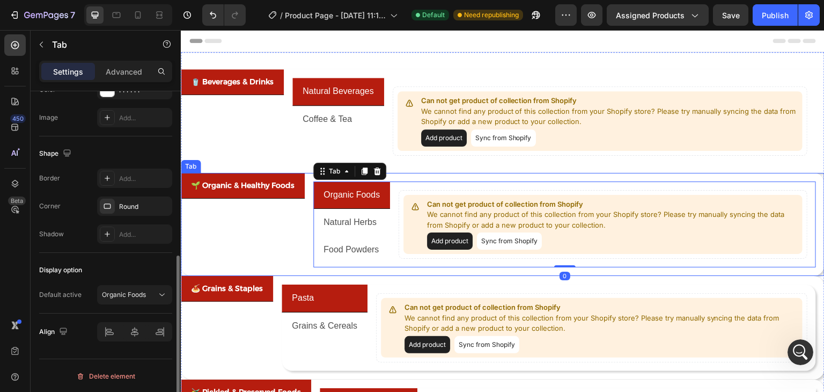
click at [814, 212] on div "Organic Foods Natural Herbs Food Powders Can not get product of collection from…" at bounding box center [565, 225] width 520 height 104
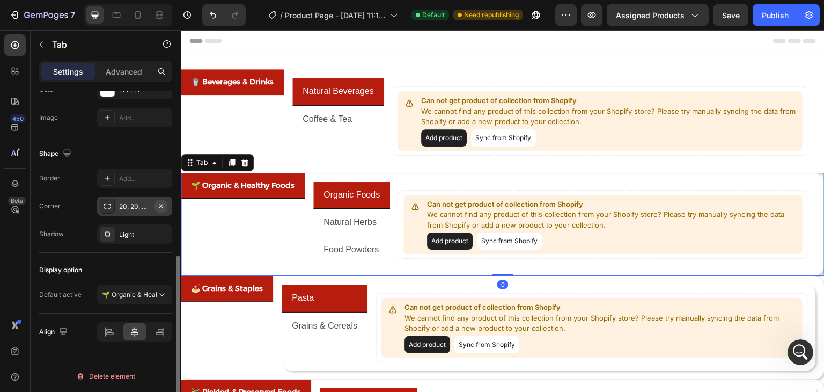
click at [164, 202] on icon "button" at bounding box center [161, 206] width 9 height 9
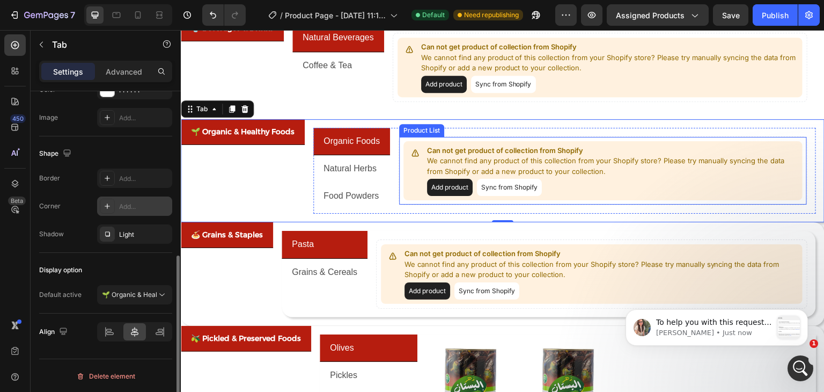
scroll to position [107, 0]
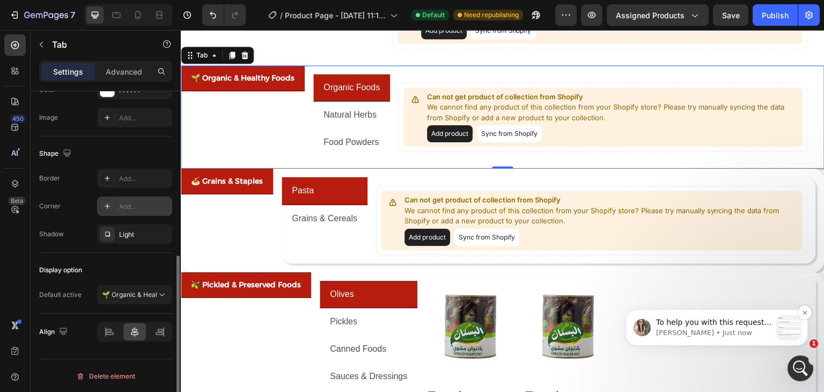
click at [743, 332] on p "[PERSON_NAME] • Just now" at bounding box center [714, 333] width 116 height 10
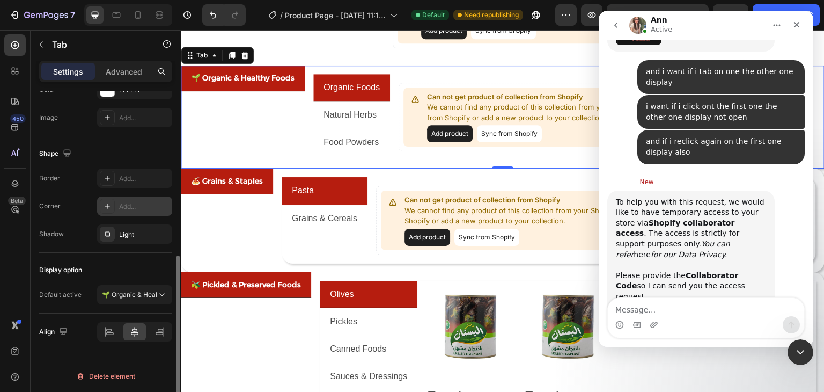
scroll to position [1542, 0]
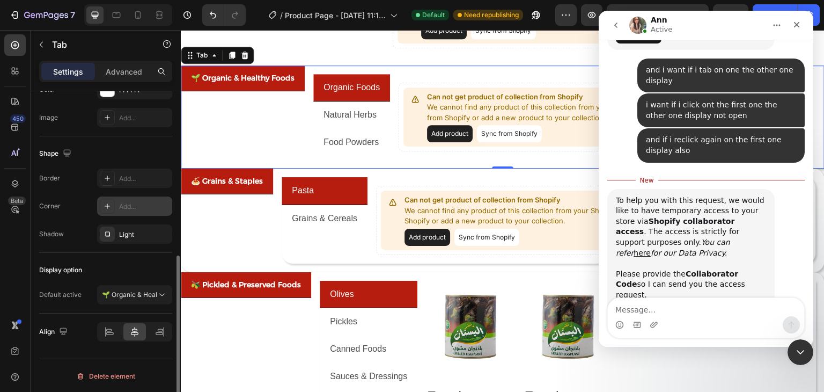
click at [634, 321] on img "Ann says…" at bounding box center [688, 349] width 144 height 57
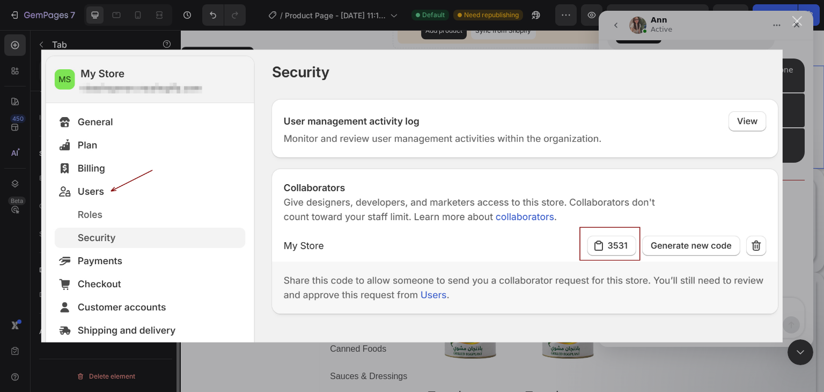
click at [803, 188] on div "Intercom messenger" at bounding box center [412, 196] width 824 height 392
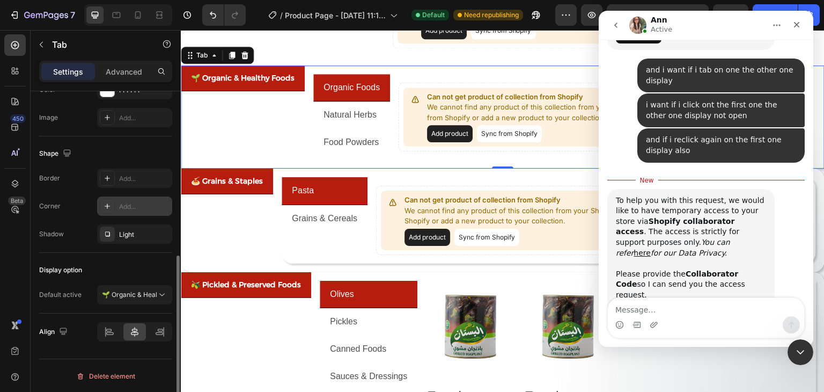
click at [671, 321] on img "Ann says…" at bounding box center [688, 349] width 144 height 57
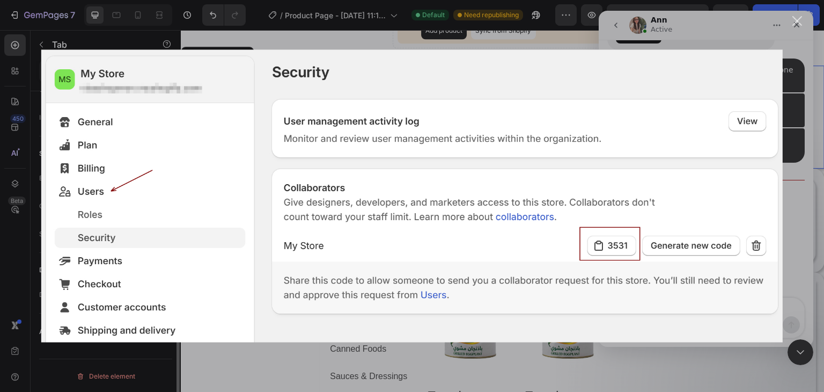
click at [369, 33] on div "Intercom messenger" at bounding box center [412, 196] width 824 height 392
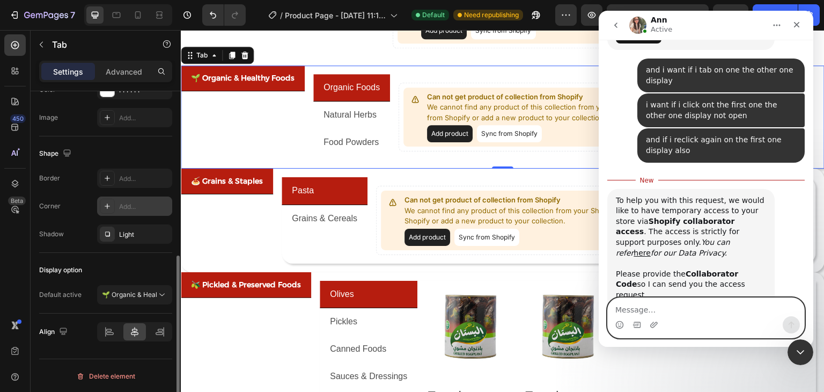
click at [646, 314] on textarea "Message…" at bounding box center [706, 307] width 196 height 18
paste textarea "8202"
type textarea "8202"
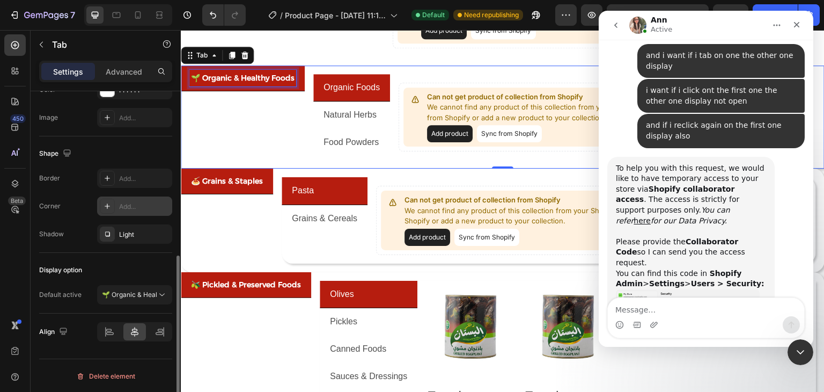
click at [266, 80] on p "🌱 Organic & Healthy Foods" at bounding box center [243, 77] width 104 height 13
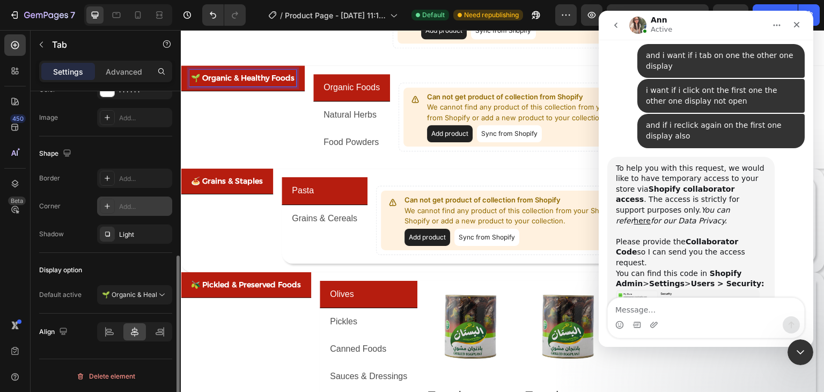
click at [270, 89] on li "🌱 Organic & Healthy Foods" at bounding box center [243, 78] width 124 height 26
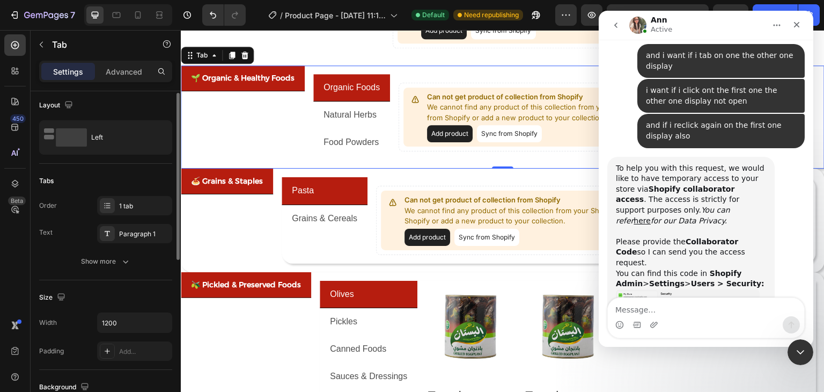
scroll to position [0, 0]
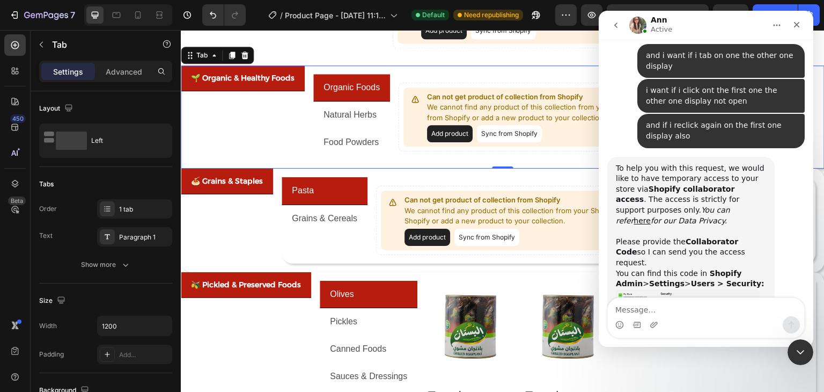
click at [285, 88] on li "🌱 Organic & Healthy Foods" at bounding box center [243, 78] width 124 height 26
click at [36, 45] on button "button" at bounding box center [41, 44] width 17 height 17
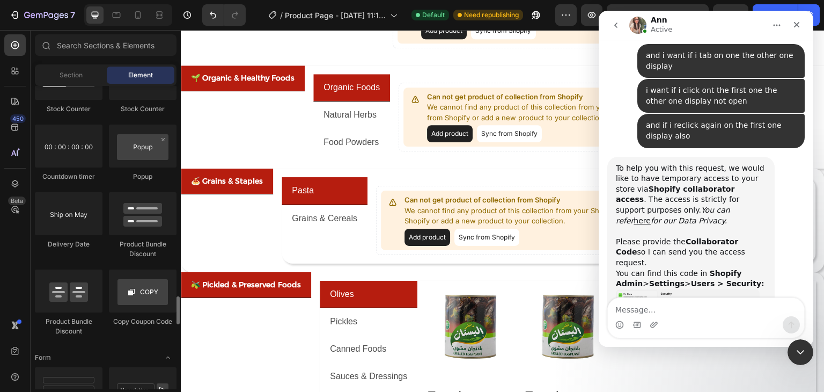
scroll to position [2039, 0]
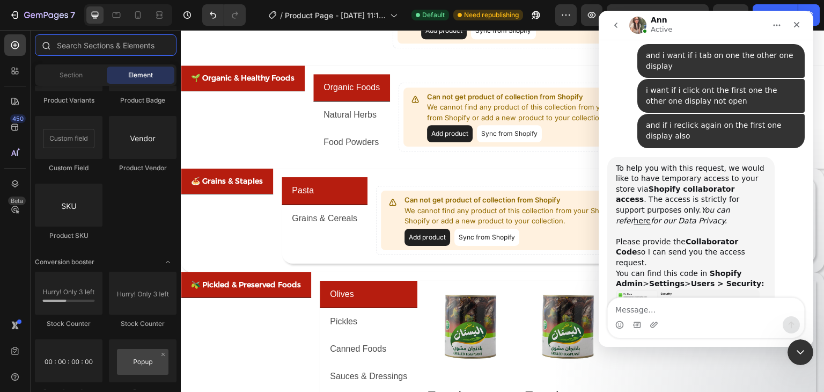
click at [76, 46] on input "text" at bounding box center [106, 44] width 142 height 21
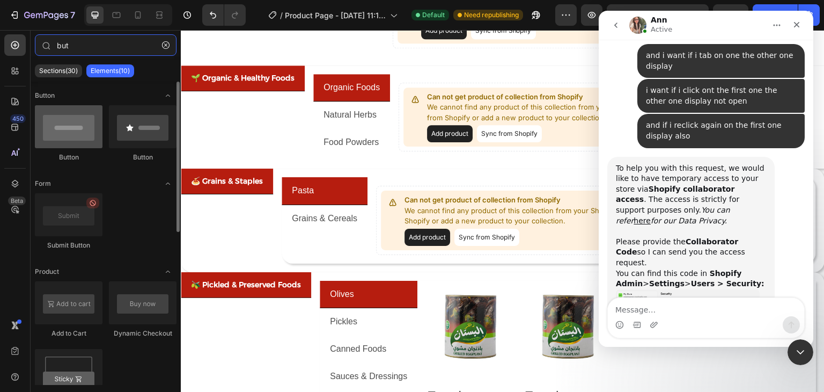
type input "but"
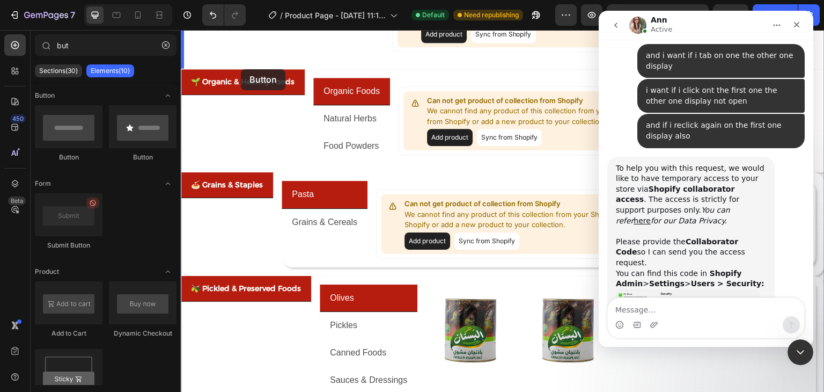
scroll to position [95, 0]
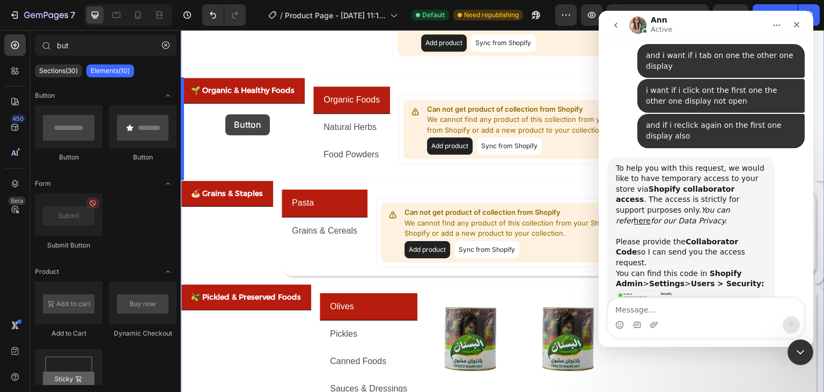
drag, startPoint x: 258, startPoint y: 172, endPoint x: 225, endPoint y: 114, distance: 66.6
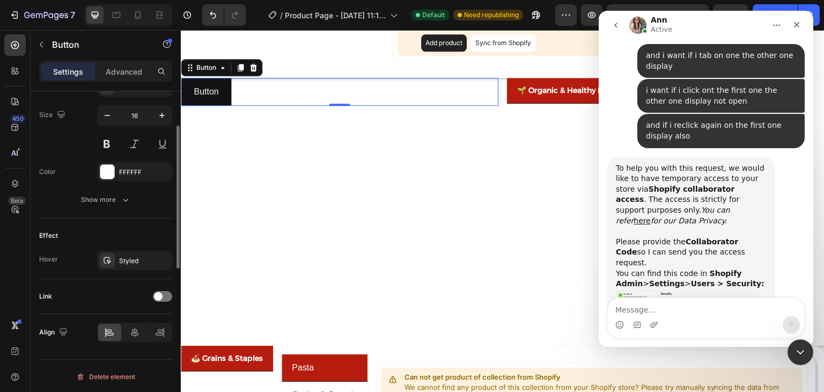
scroll to position [276, 0]
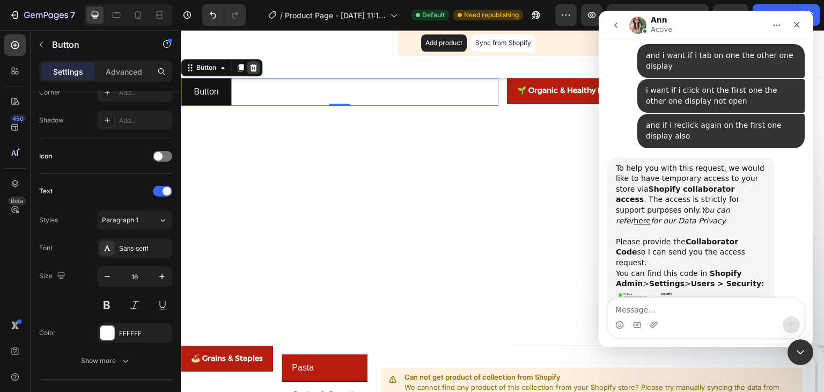
click at [253, 69] on icon at bounding box center [253, 67] width 7 height 8
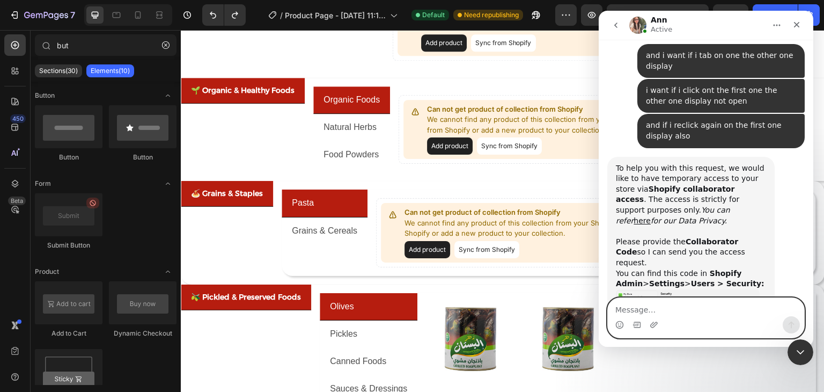
click at [661, 308] on textarea "Message…" at bounding box center [706, 307] width 196 height 18
type textarea "i mean the left tab i dont want to be auto open"
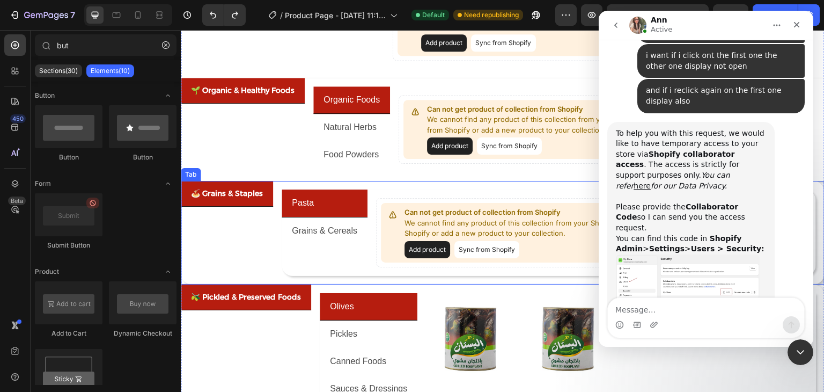
click at [450, 281] on div "Pasta Grains & Cereals Can not get product of collection from Shopify We cannot…" at bounding box center [549, 233] width 552 height 104
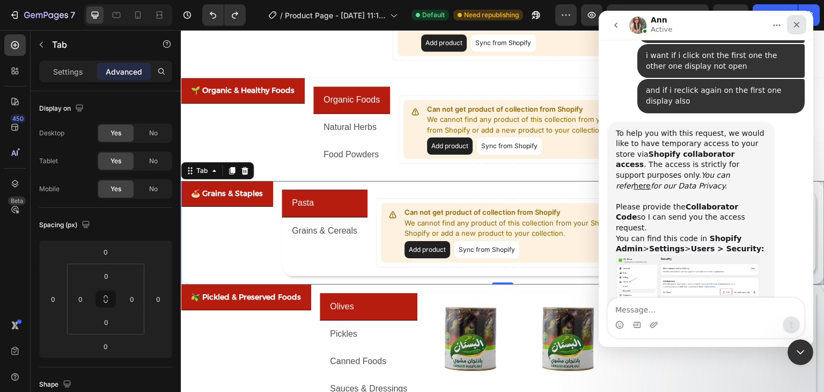
click at [798, 22] on icon "Close" at bounding box center [797, 24] width 9 height 9
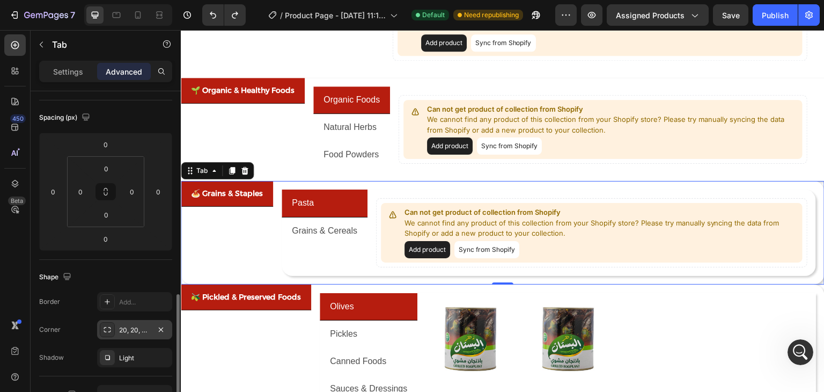
scroll to position [268, 0]
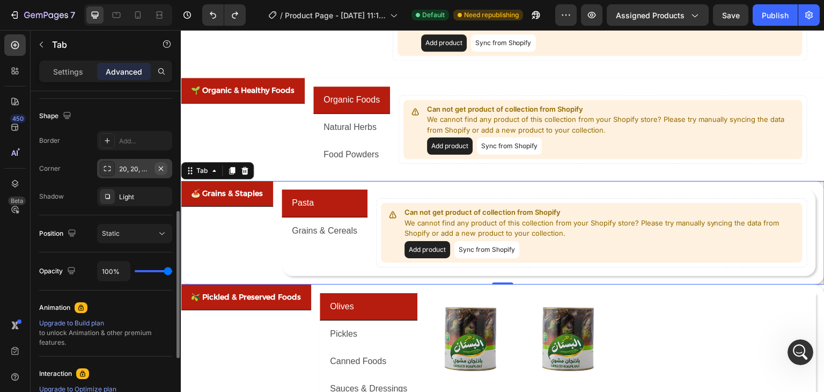
click at [166, 163] on button "button" at bounding box center [161, 168] width 13 height 13
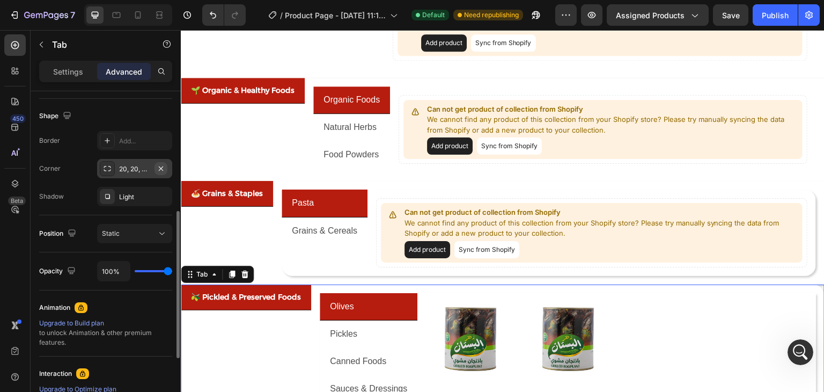
click at [164, 167] on icon "button" at bounding box center [161, 168] width 9 height 9
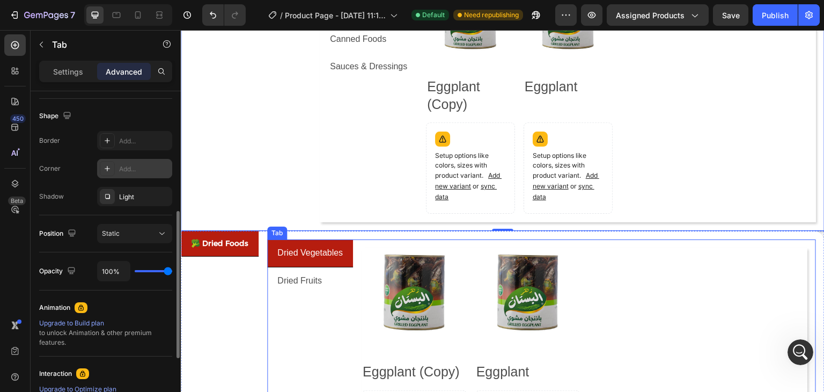
scroll to position [471, 0]
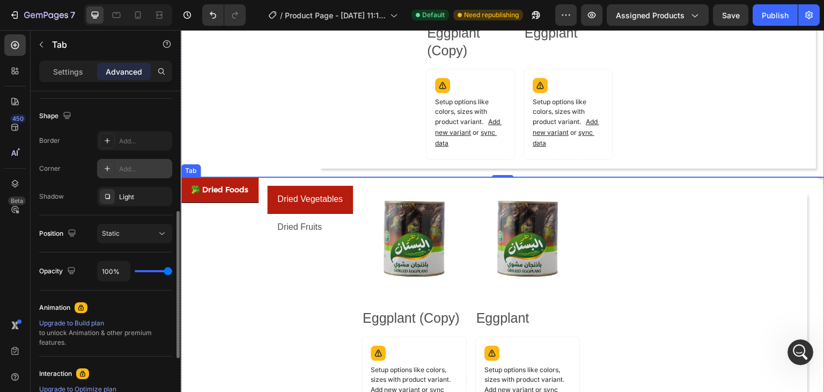
click at [811, 184] on div "Dried Vegetables Dried Fruits Product Images Eggplant (Copy) Product Title Setu…" at bounding box center [542, 305] width 566 height 257
drag, startPoint x: 109, startPoint y: 167, endPoint x: 163, endPoint y: 167, distance: 54.2
click at [163, 167] on icon "button" at bounding box center [161, 168] width 9 height 9
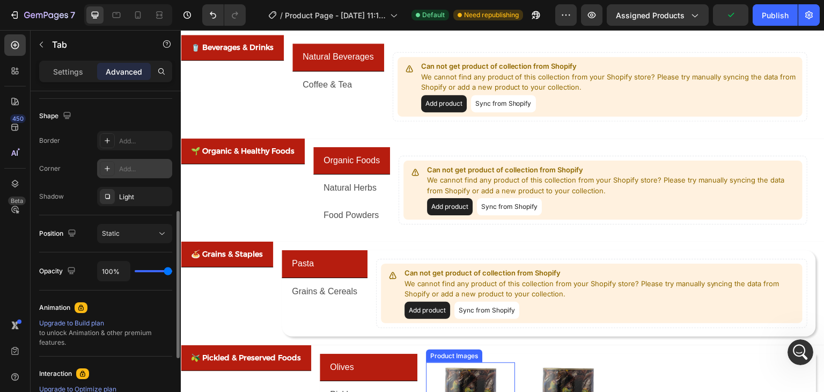
scroll to position [0, 0]
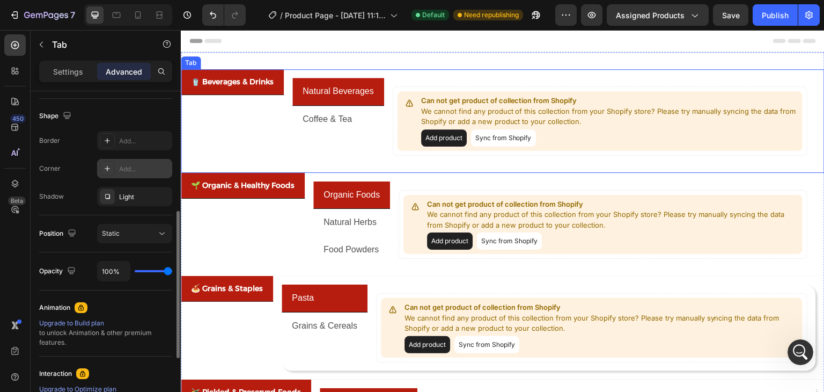
click at [266, 106] on div "🥤 Beverages & Drinks" at bounding box center [232, 121] width 103 height 104
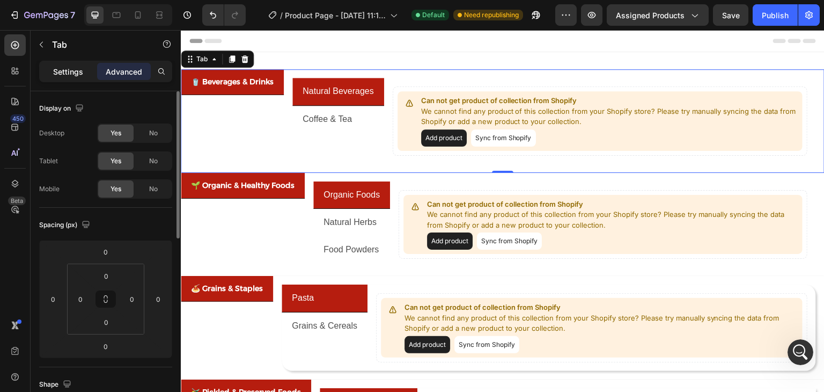
click at [71, 67] on p "Settings" at bounding box center [68, 71] width 30 height 11
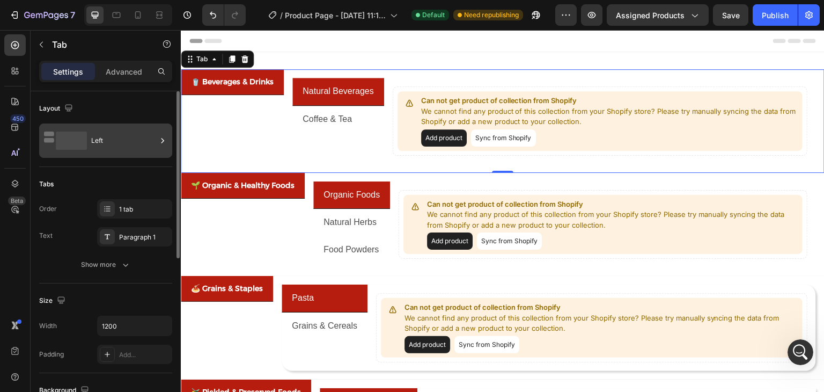
click at [108, 134] on div "Left" at bounding box center [123, 140] width 65 height 25
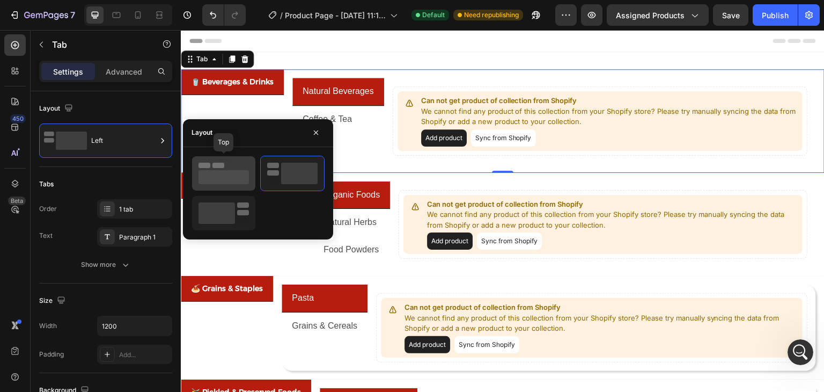
click at [219, 167] on rect at bounding box center [219, 165] width 12 height 5
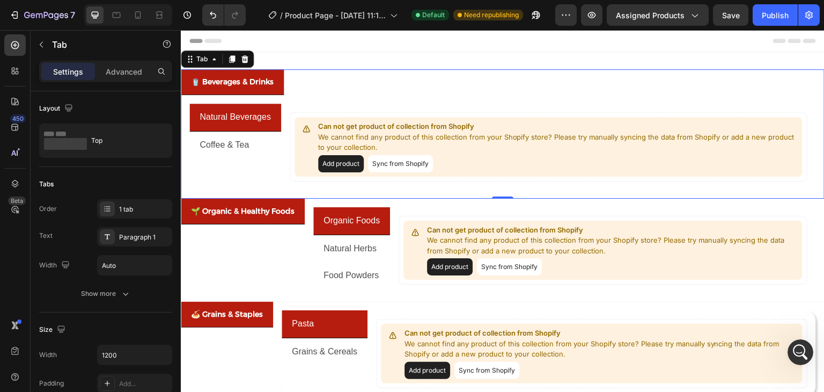
click at [314, 89] on ul "🥤 Beverages & Drinks" at bounding box center [503, 82] width 644 height 26
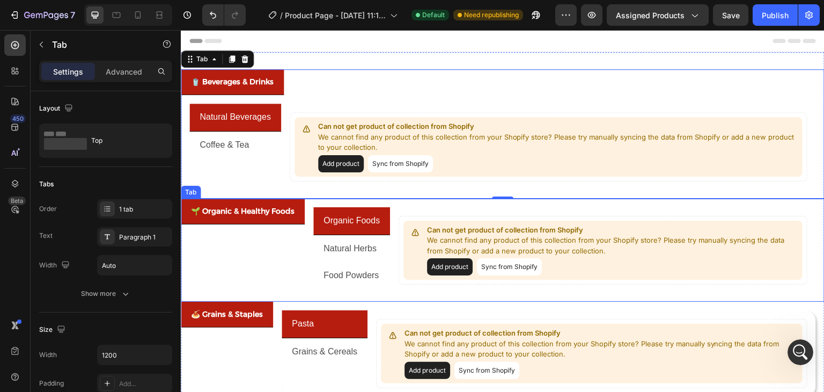
click at [285, 238] on div "🌱 Organic & Healthy Foods" at bounding box center [243, 251] width 124 height 104
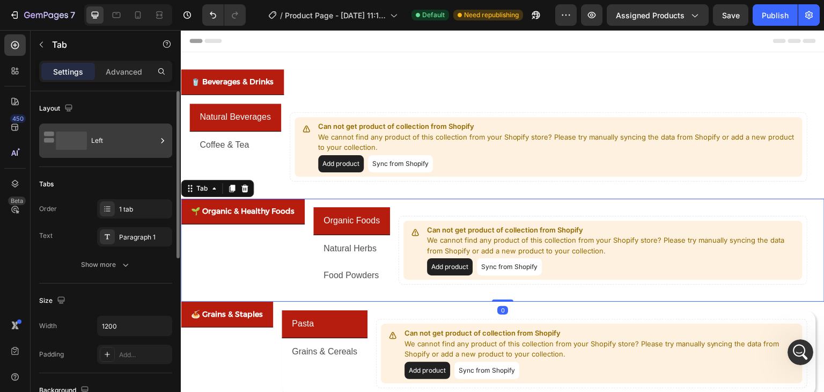
click at [88, 143] on div "Left" at bounding box center [105, 140] width 133 height 34
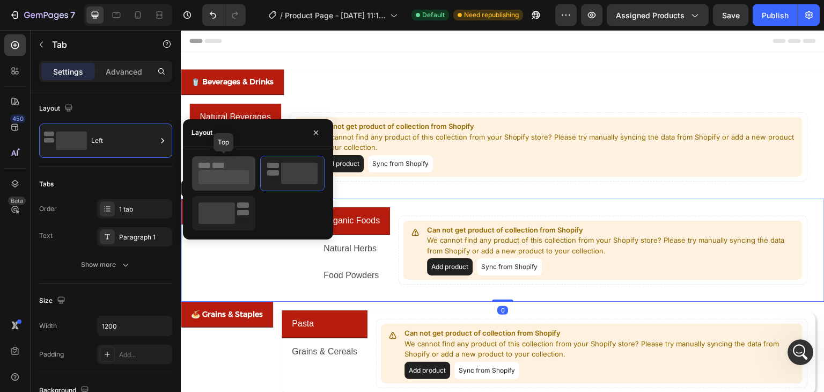
click at [245, 174] on rect at bounding box center [224, 177] width 50 height 14
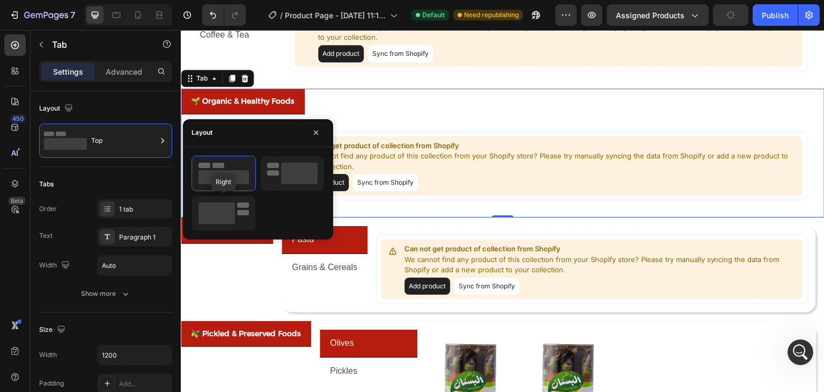
scroll to position [54, 0]
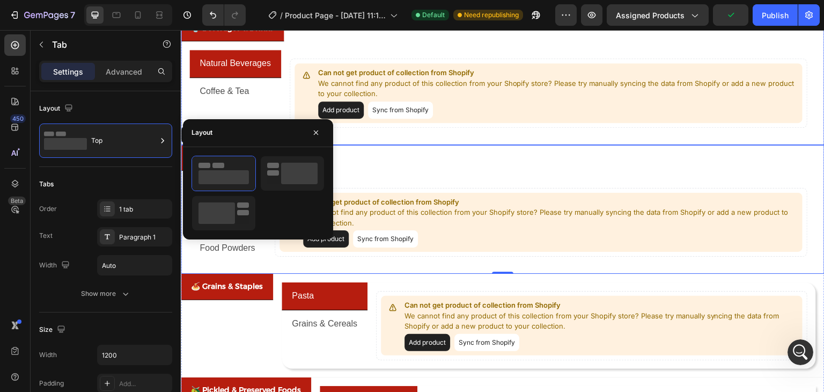
click at [416, 136] on div "Natural Beverages Coffee & Tea Can not get product of collection from Shopify W…" at bounding box center [503, 93] width 644 height 104
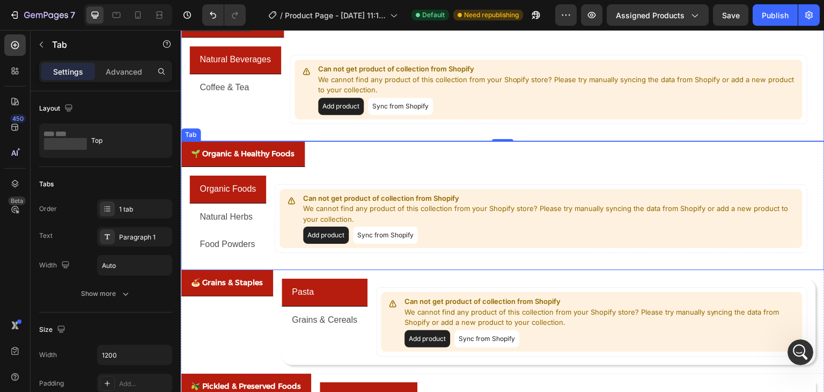
scroll to position [161, 0]
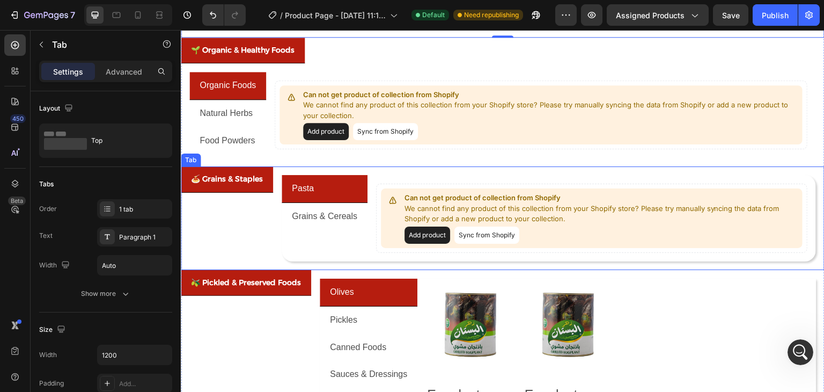
click at [262, 223] on div "🍝 Grains & Staples" at bounding box center [227, 218] width 92 height 104
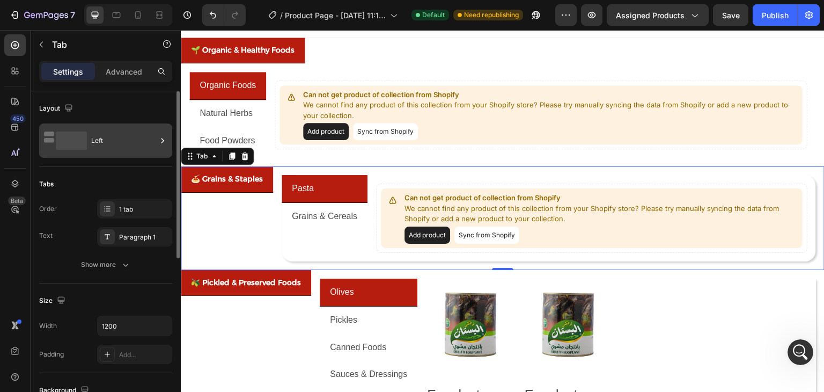
click at [128, 143] on div "Left" at bounding box center [123, 140] width 65 height 25
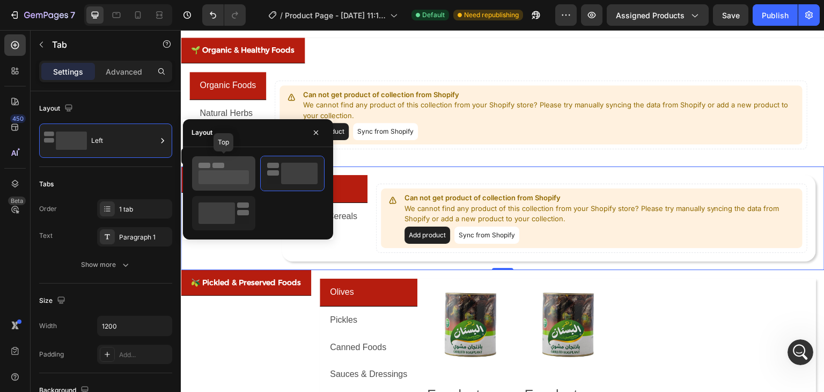
click at [230, 171] on rect at bounding box center [224, 177] width 50 height 14
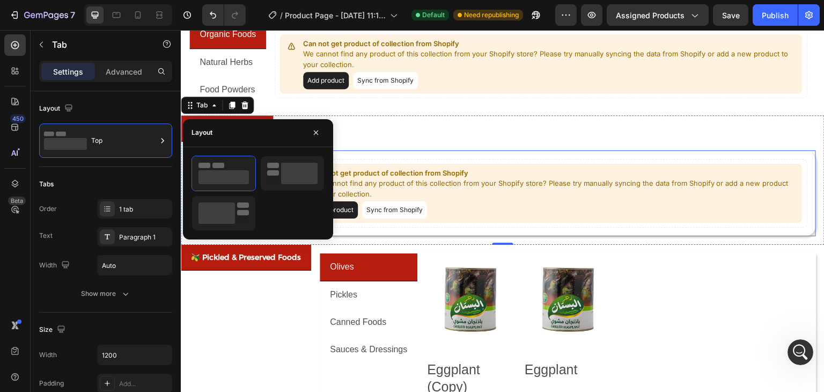
scroll to position [268, 0]
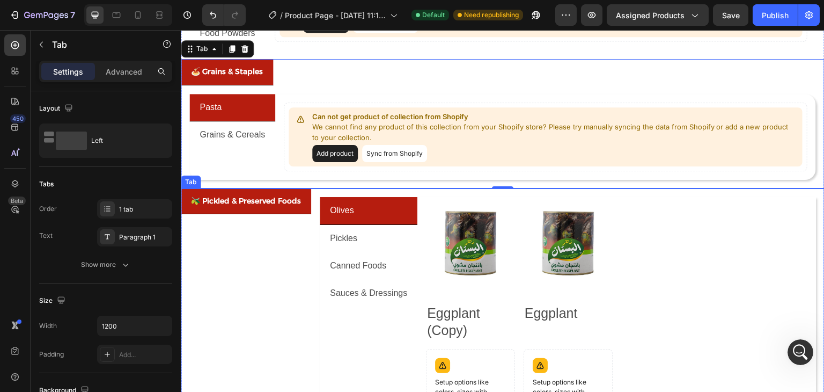
click at [268, 255] on div "🫒 Pickled & Preserved Foods" at bounding box center [246, 322] width 130 height 269
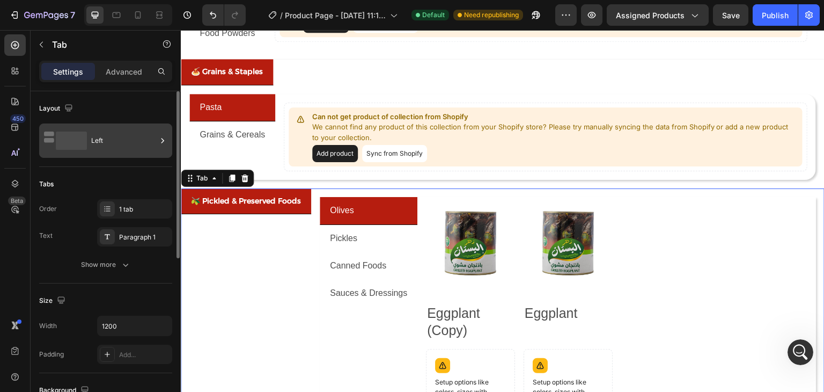
scroll to position [1632, 0]
click at [111, 140] on div "Left" at bounding box center [123, 140] width 65 height 25
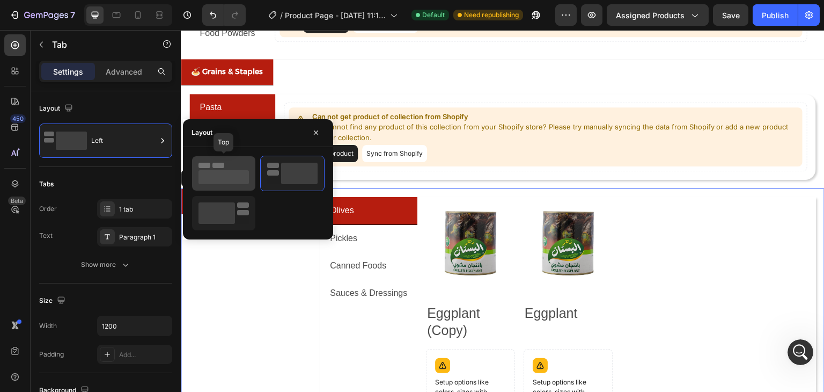
click at [210, 178] on rect at bounding box center [224, 177] width 50 height 14
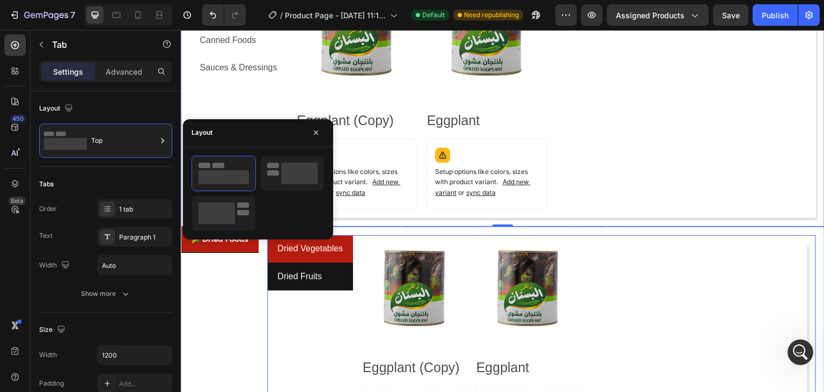
scroll to position [537, 0]
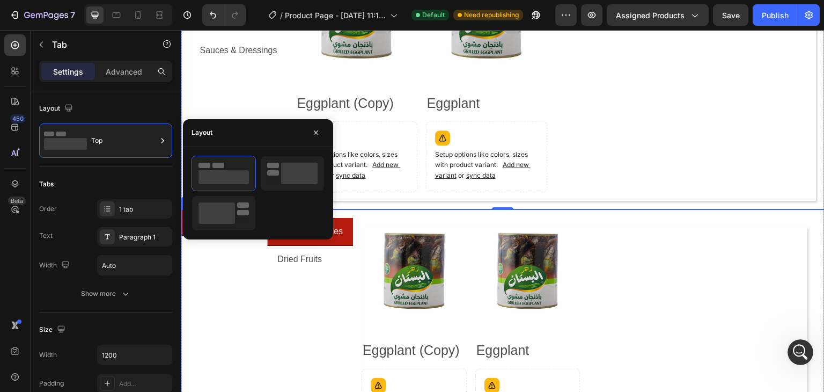
click at [233, 274] on div "🥦 Dried Foods" at bounding box center [220, 337] width 78 height 257
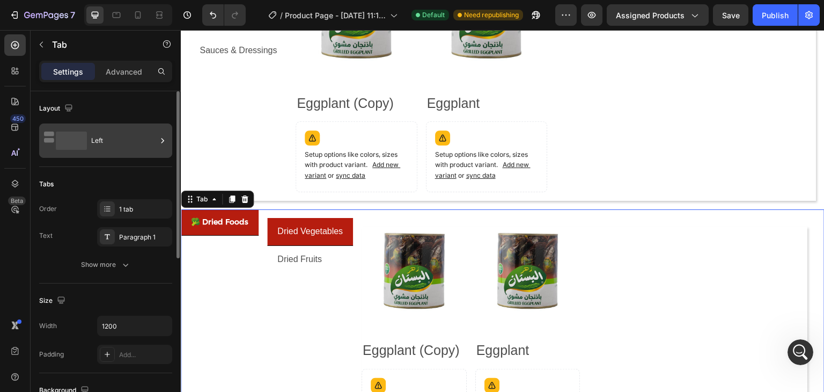
click at [99, 137] on div "Left" at bounding box center [123, 140] width 65 height 25
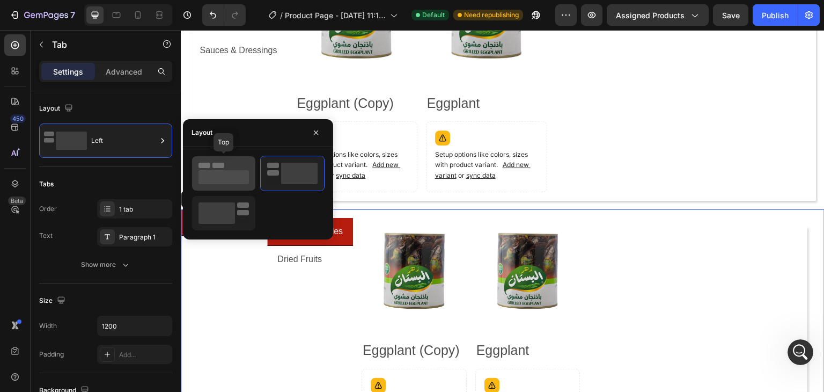
click at [217, 178] on rect at bounding box center [224, 177] width 50 height 14
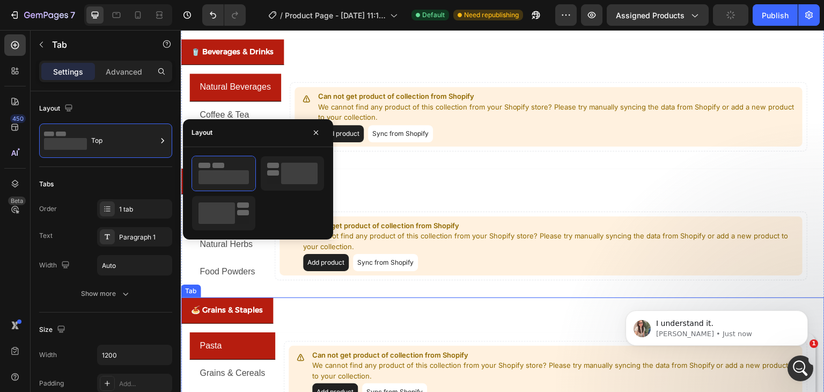
scroll to position [0, 0]
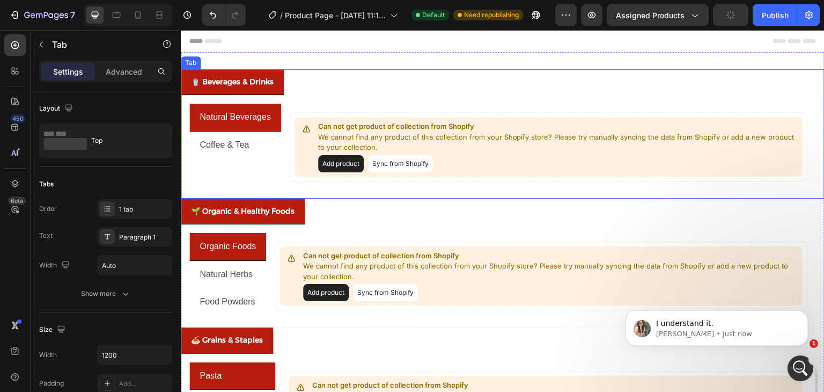
click at [463, 84] on ul "🥤 Beverages & Drinks" at bounding box center [503, 82] width 644 height 26
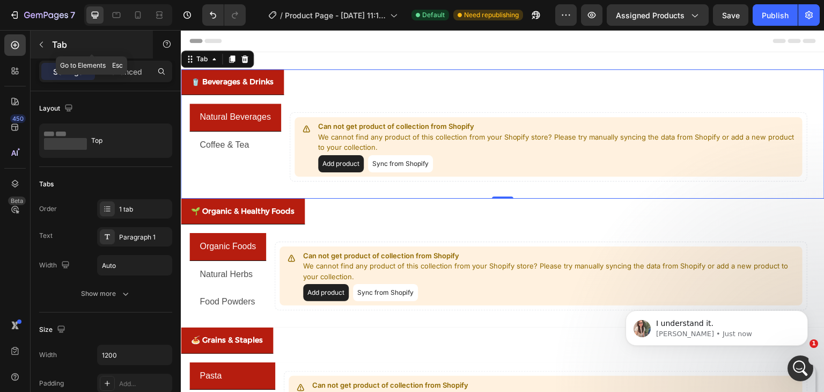
click at [40, 43] on icon "button" at bounding box center [41, 44] width 9 height 9
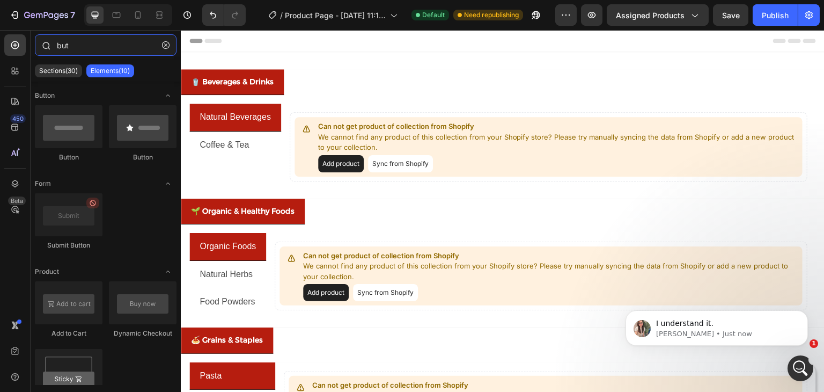
click at [80, 40] on input "but" at bounding box center [106, 44] width 142 height 21
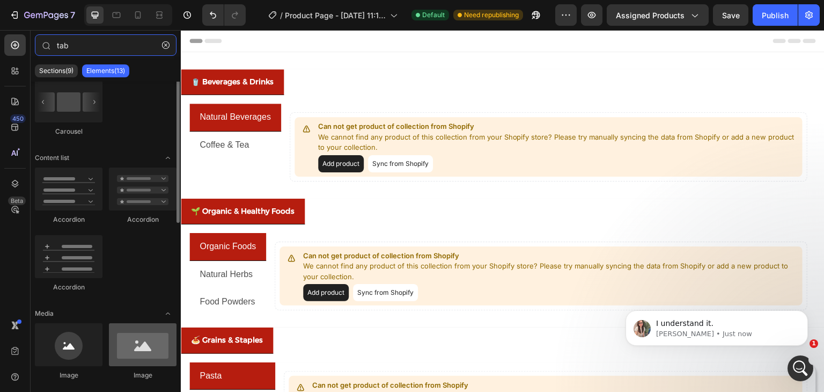
scroll to position [107, 0]
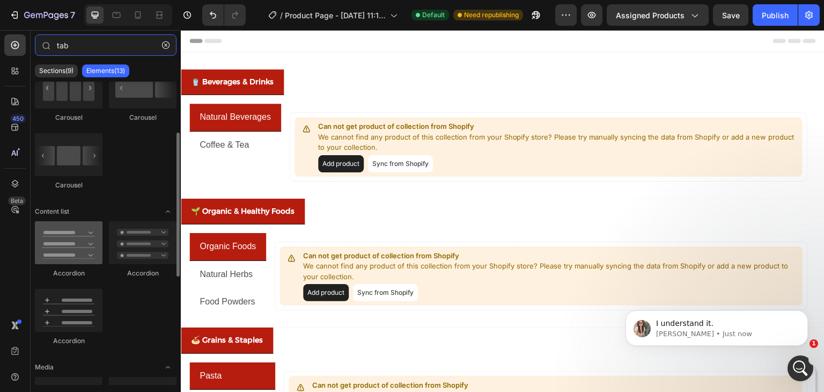
type input "tab"
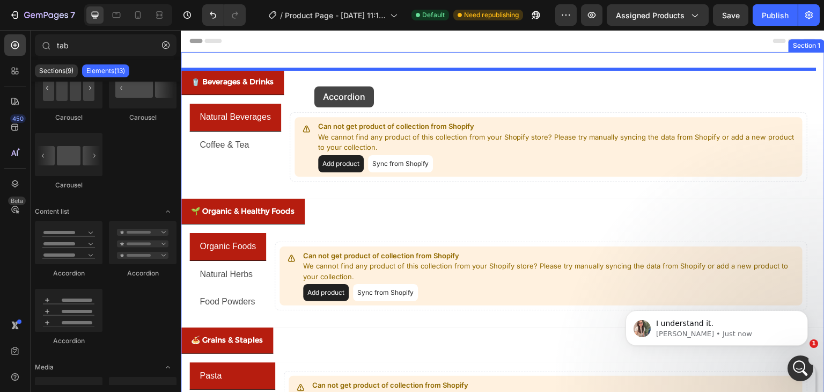
drag, startPoint x: 259, startPoint y: 272, endPoint x: 314, endPoint y: 86, distance: 193.9
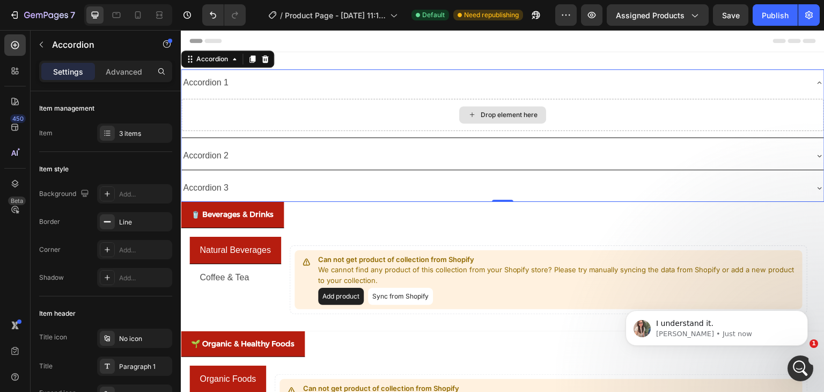
scroll to position [1664, 0]
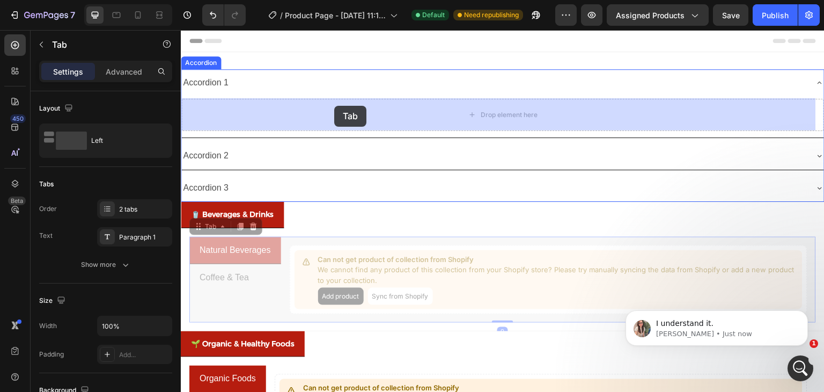
drag, startPoint x: 269, startPoint y: 302, endPoint x: 334, endPoint y: 106, distance: 205.9
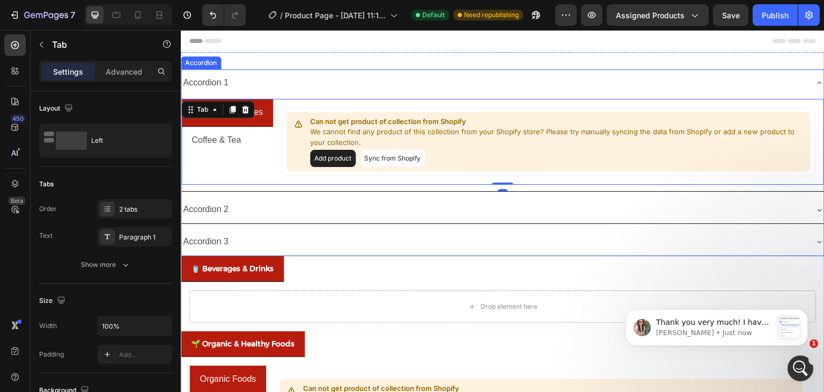
scroll to position [1831, 0]
click at [249, 77] on div "Accordion 1" at bounding box center [494, 83] width 626 height 19
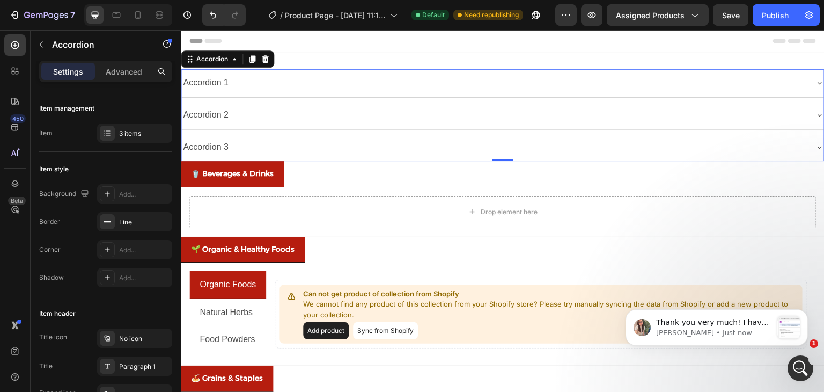
click at [249, 77] on div "Accordion 1" at bounding box center [494, 83] width 626 height 19
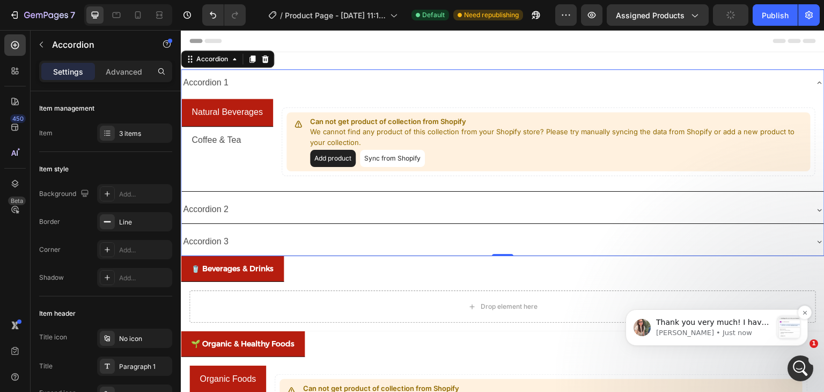
click at [728, 329] on p "[PERSON_NAME] • Just now" at bounding box center [714, 333] width 116 height 10
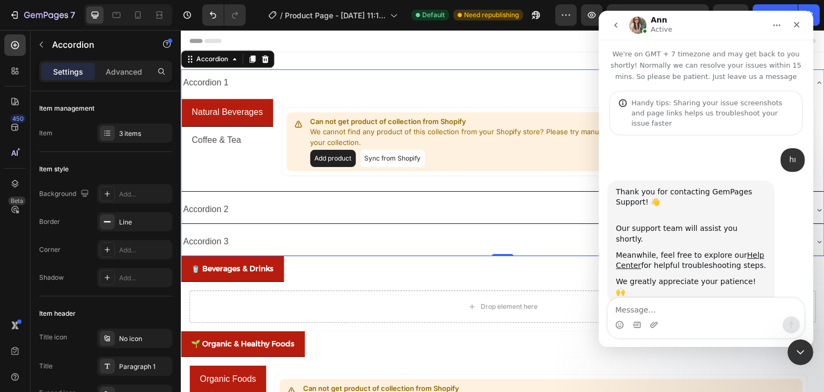
scroll to position [2, 0]
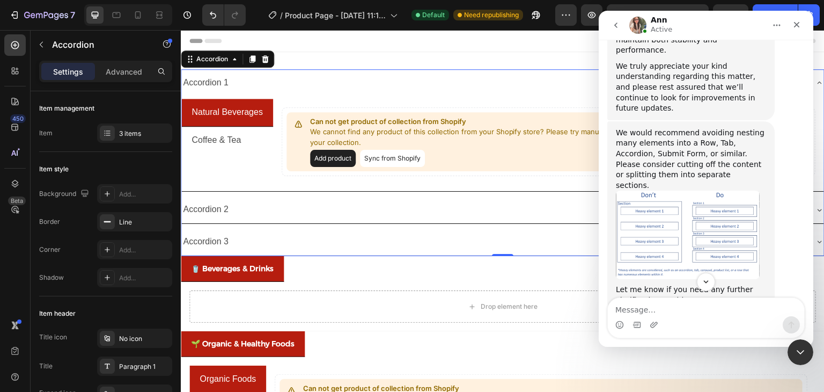
click at [663, 312] on textarea "Message…" at bounding box center [706, 307] width 196 height 18
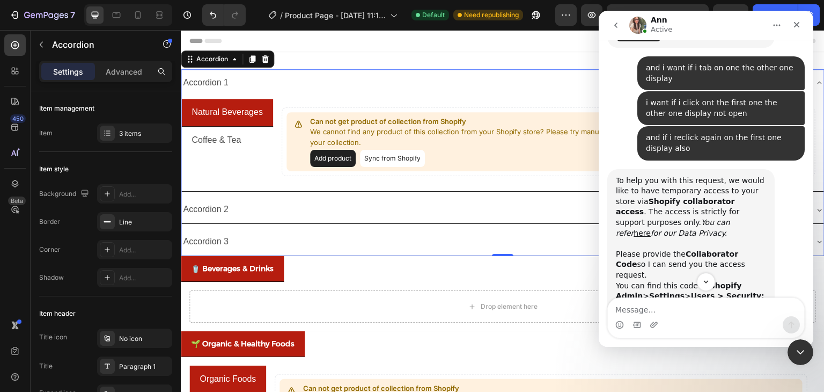
scroll to position [1839, 0]
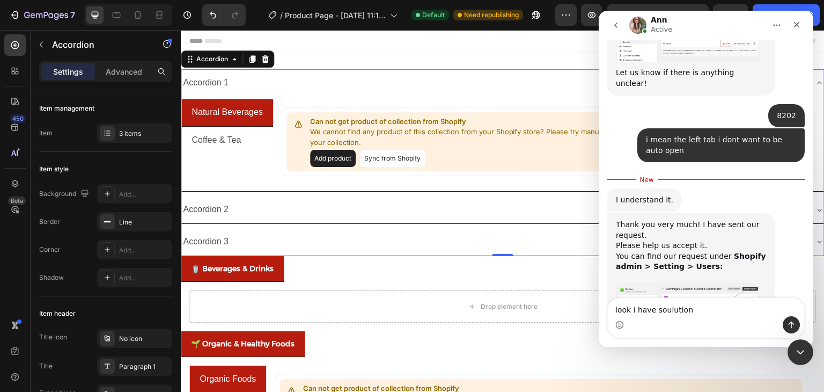
type textarea "look i have soulution"
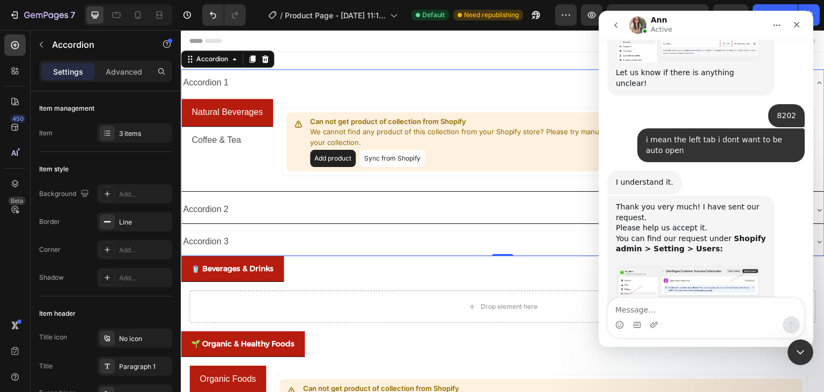
scroll to position [1863, 0]
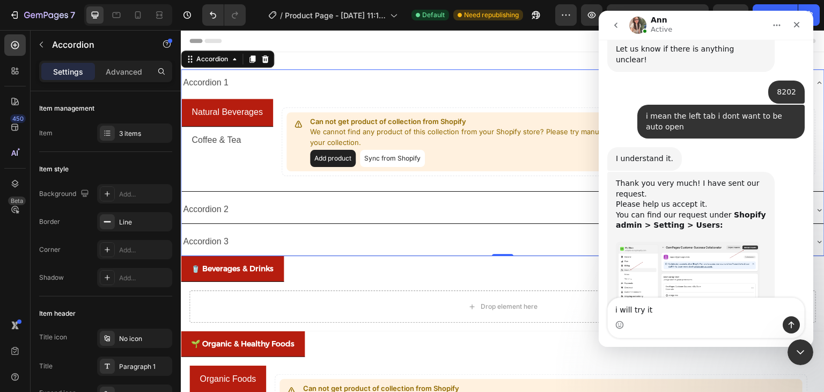
type textarea "i will try it"
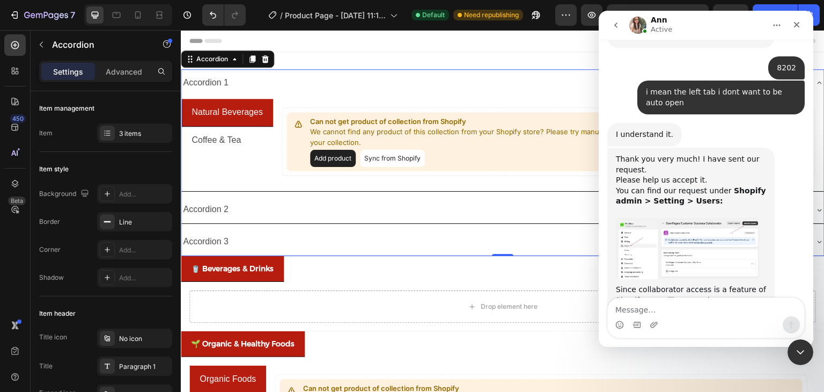
scroll to position [1887, 0]
type textarea "if not good for me i will back to u"
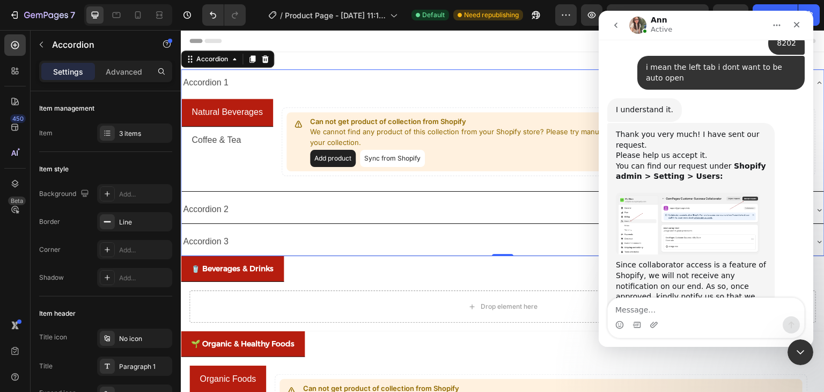
click at [280, 198] on div "Accordion 2" at bounding box center [502, 209] width 643 height 27
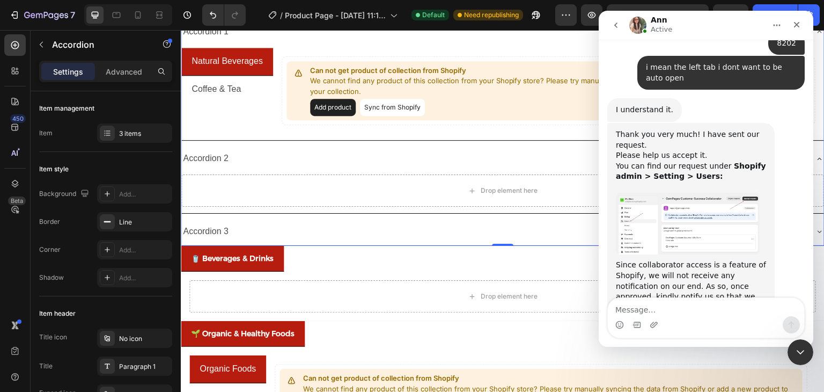
scroll to position [54, 0]
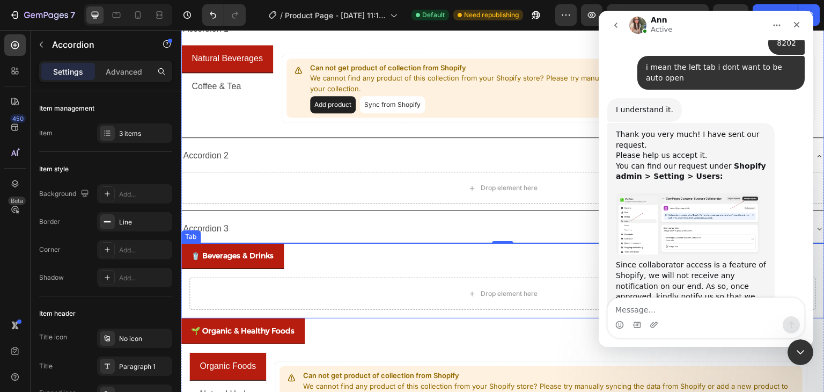
click at [258, 254] on p "🥤 Beverages & Drinks" at bounding box center [232, 255] width 83 height 13
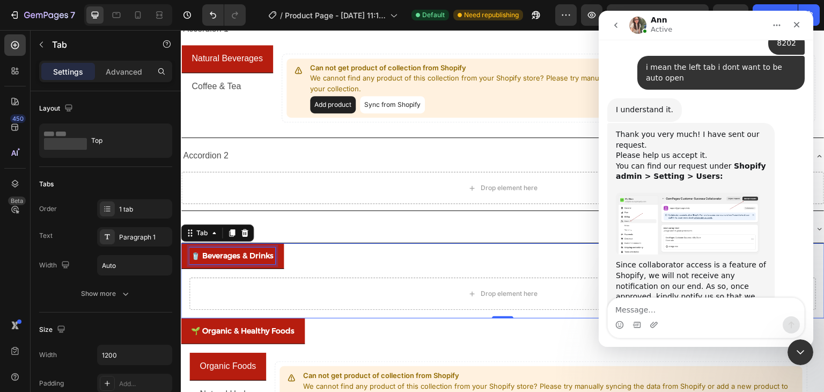
scroll to position [1953, 0]
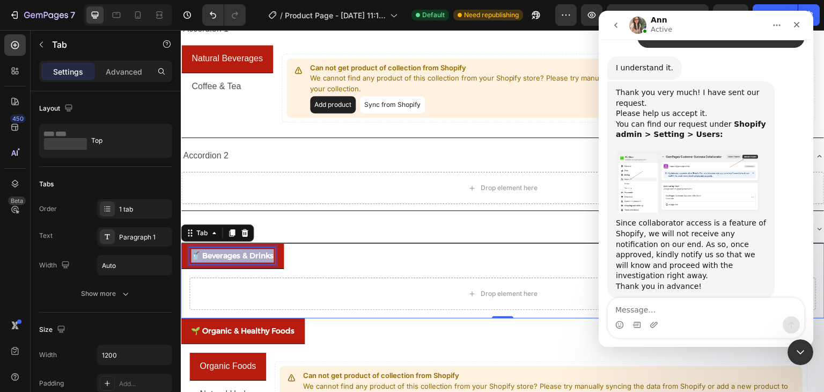
click at [258, 254] on p "🥤 Beverages & Drinks" at bounding box center [232, 255] width 83 height 13
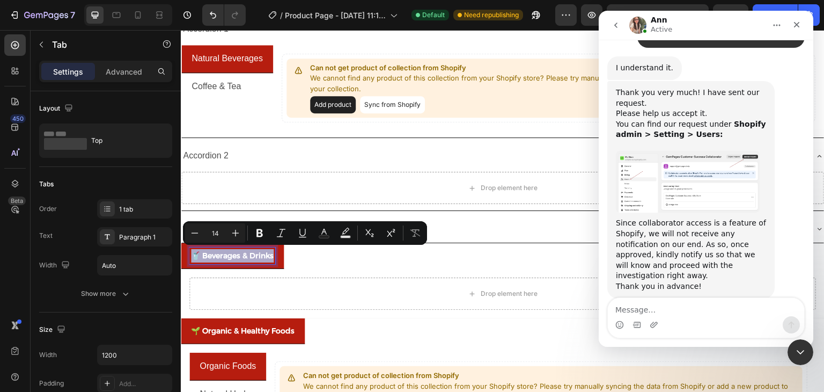
copy p "🥤 Beverages & Drinks"
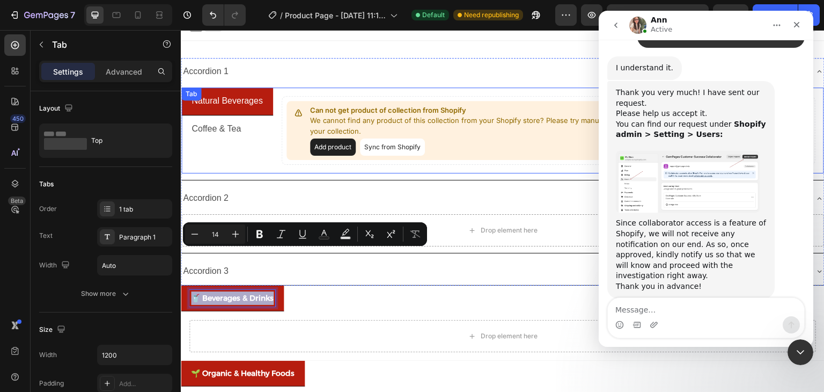
scroll to position [0, 0]
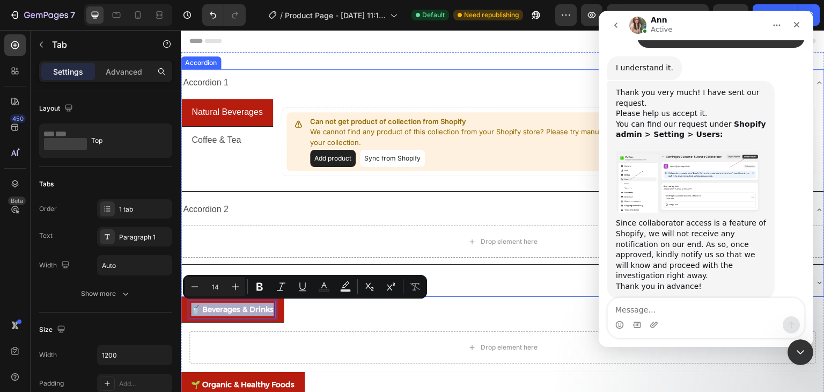
click at [210, 81] on div "Accordion 1" at bounding box center [205, 83] width 49 height 19
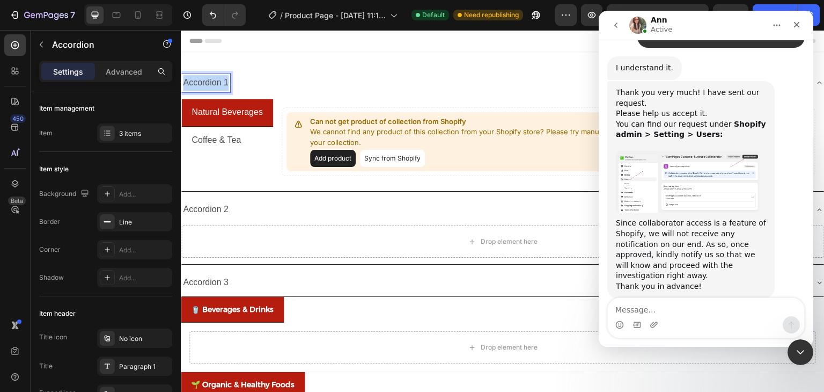
click at [210, 81] on p "Accordion 1" at bounding box center [206, 83] width 46 height 16
click at [309, 84] on div "🥤 Beverages & Drinks" at bounding box center [494, 83] width 626 height 19
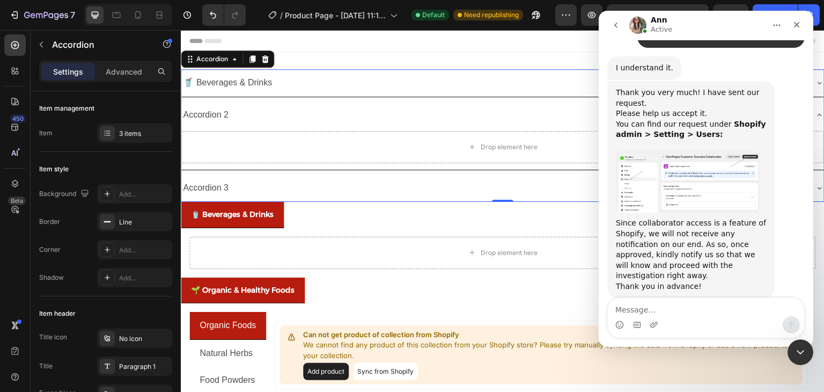
click at [309, 84] on div "🥤 Beverages & Drinks" at bounding box center [494, 83] width 626 height 19
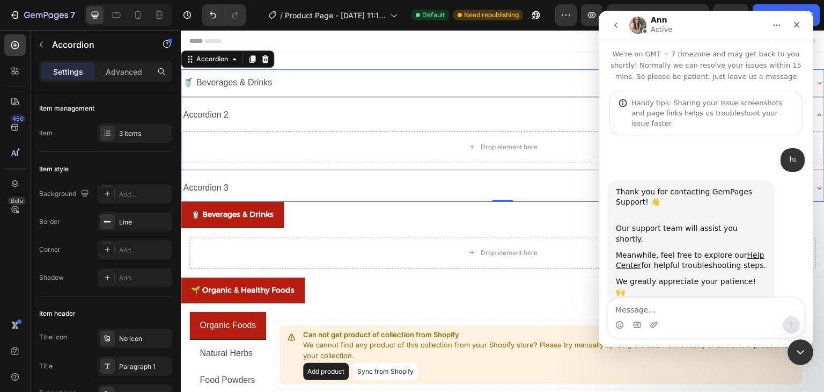
scroll to position [1, 0]
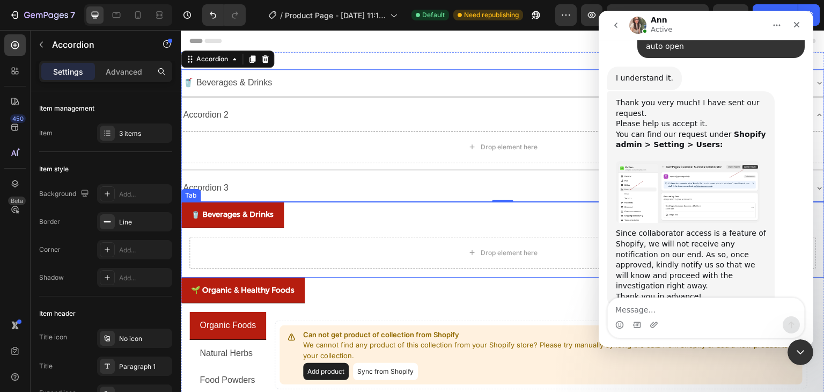
click at [336, 212] on ul "🥤 Beverages & Drinks" at bounding box center [503, 215] width 644 height 26
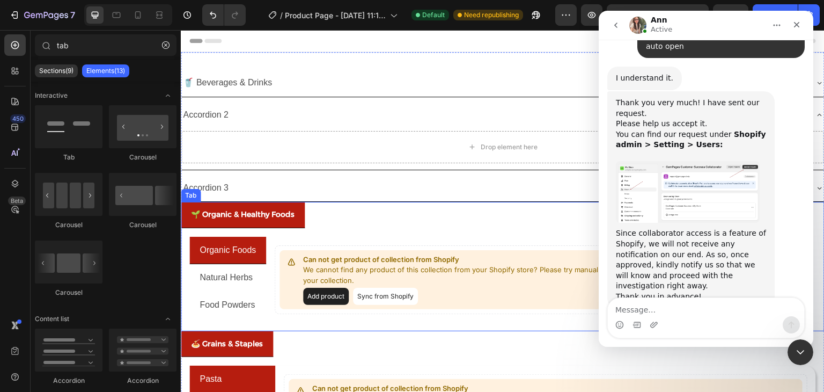
click at [273, 210] on p "🌱 Organic & Healthy Foods" at bounding box center [243, 214] width 104 height 13
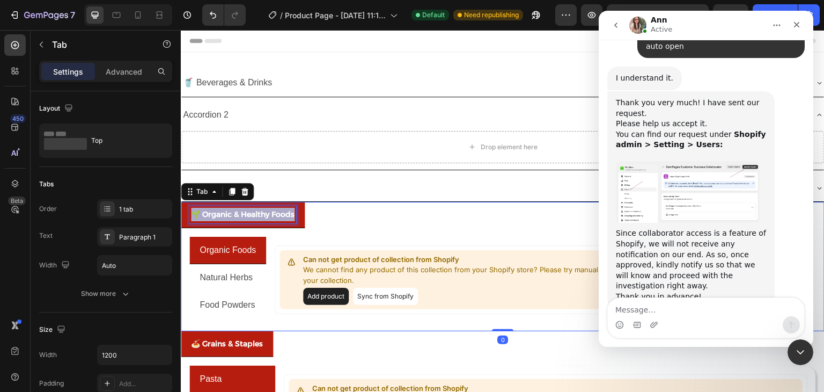
click at [273, 210] on p "🌱 Organic & Healthy Foods" at bounding box center [243, 214] width 104 height 13
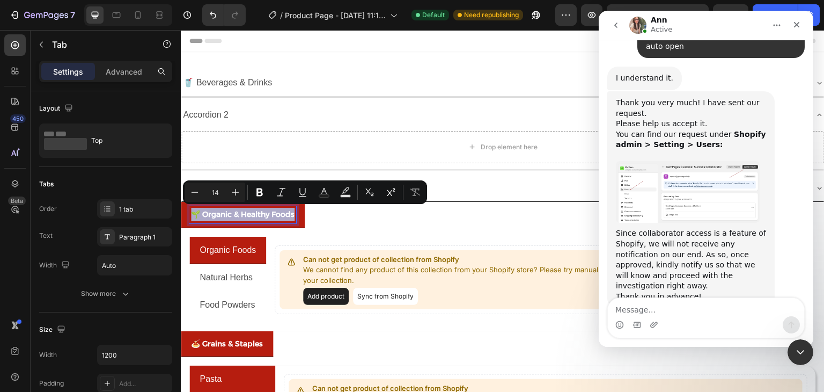
copy p "🌱 Organic & Healthy Foods"
click at [214, 112] on p "Accordion 2" at bounding box center [206, 115] width 46 height 16
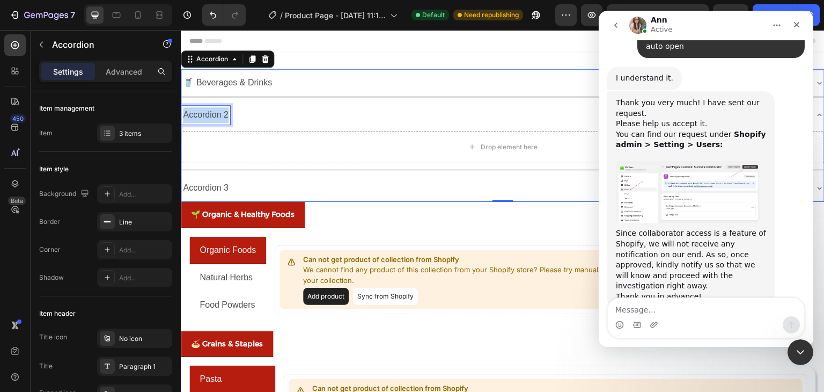
click at [214, 112] on p "Accordion 2" at bounding box center [206, 115] width 46 height 16
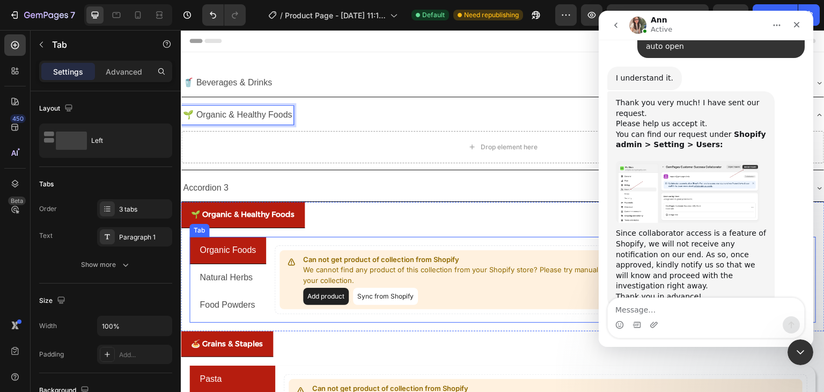
click at [322, 238] on div "Can not get product of collection from Shopify We cannot find any product of th…" at bounding box center [541, 280] width 550 height 86
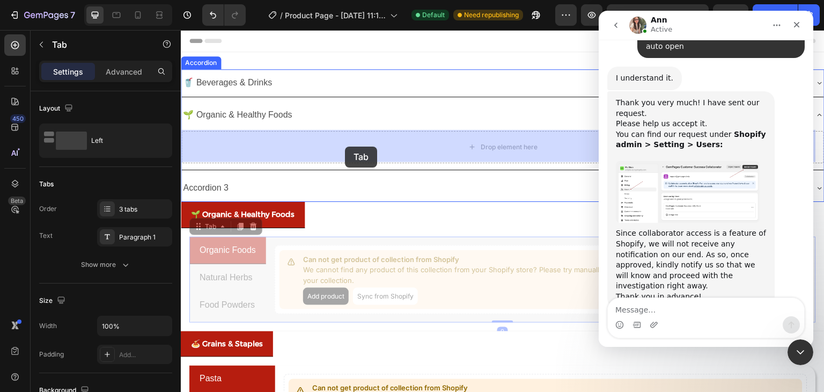
drag, startPoint x: 317, startPoint y: 240, endPoint x: 345, endPoint y: 149, distance: 95.9
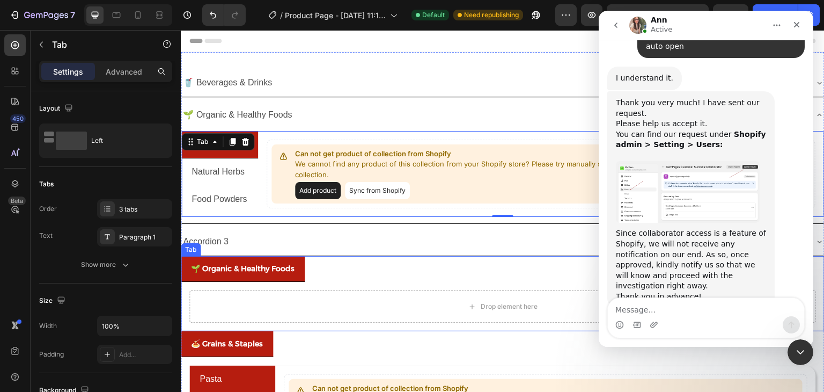
click at [357, 282] on div "Drop element here" at bounding box center [503, 306] width 644 height 49
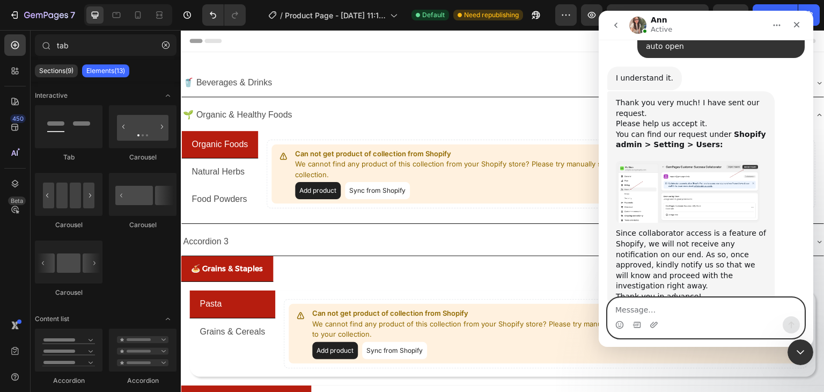
click at [654, 310] on textarea "Message…" at bounding box center [706, 307] width 196 height 18
type textarea "thanks"
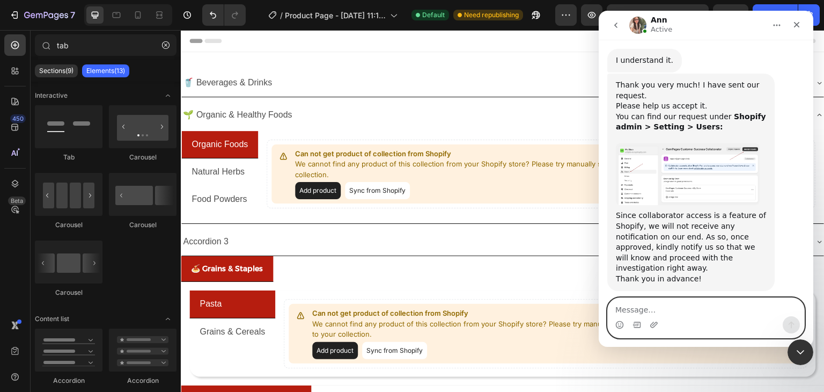
scroll to position [1975, 0]
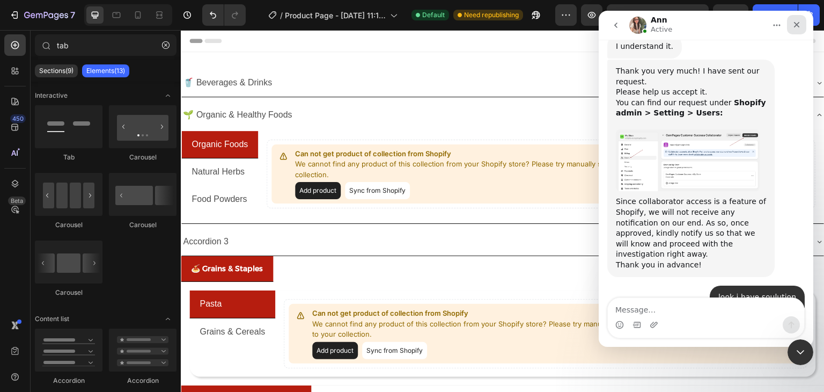
drag, startPoint x: 799, startPoint y: 29, endPoint x: 1167, endPoint y: 41, distance: 368.3
click at [799, 29] on div "Close" at bounding box center [796, 24] width 19 height 19
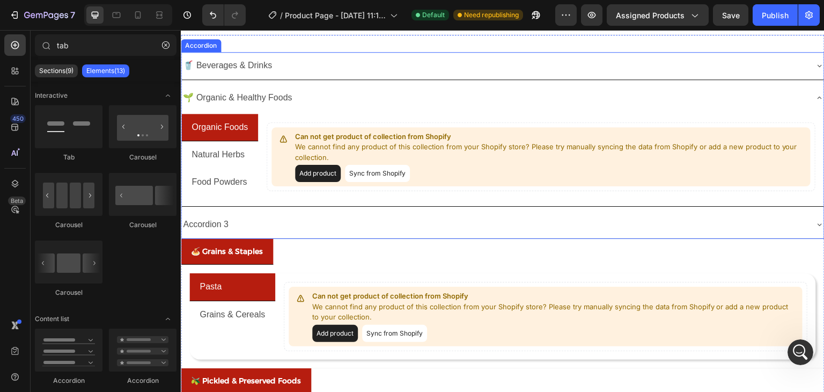
scroll to position [0, 0]
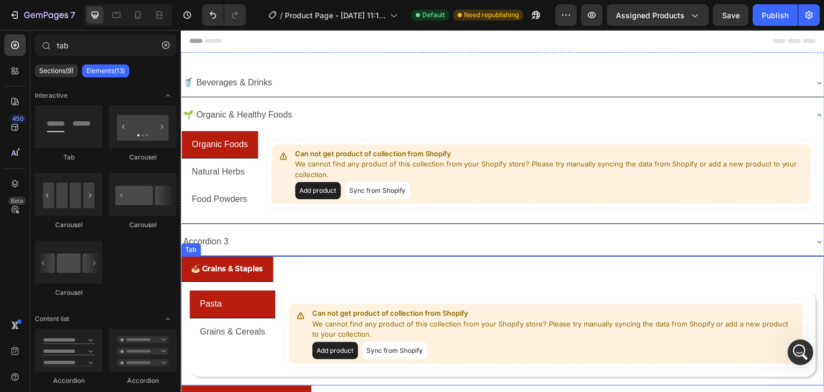
click at [247, 264] on p "🍝 Grains & Staples" at bounding box center [227, 268] width 72 height 13
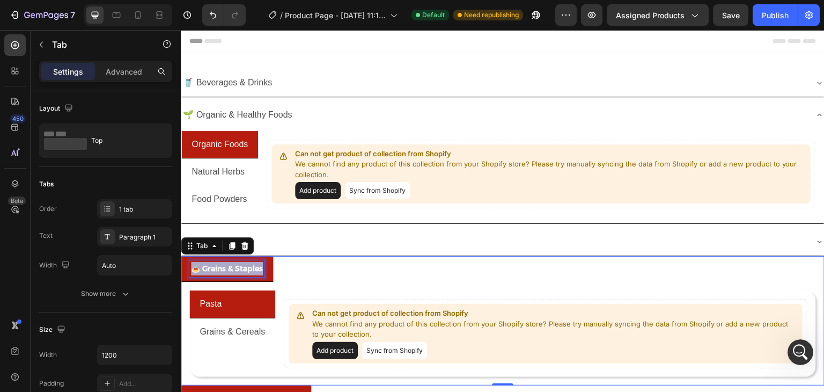
click at [247, 264] on p "🍝 Grains & Staples" at bounding box center [227, 268] width 72 height 13
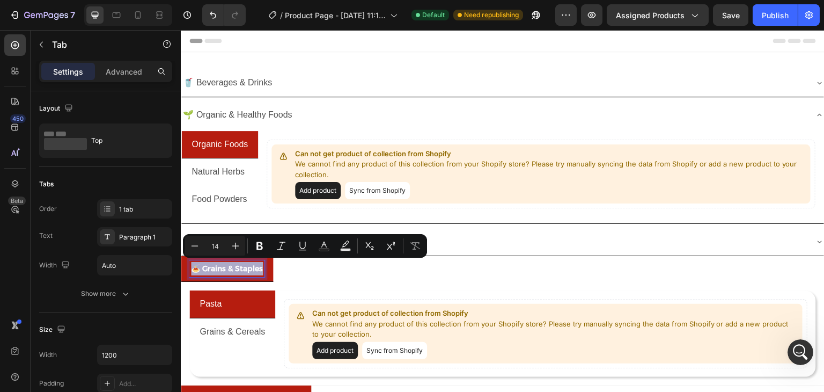
copy p "🍝 Grains & Staples"
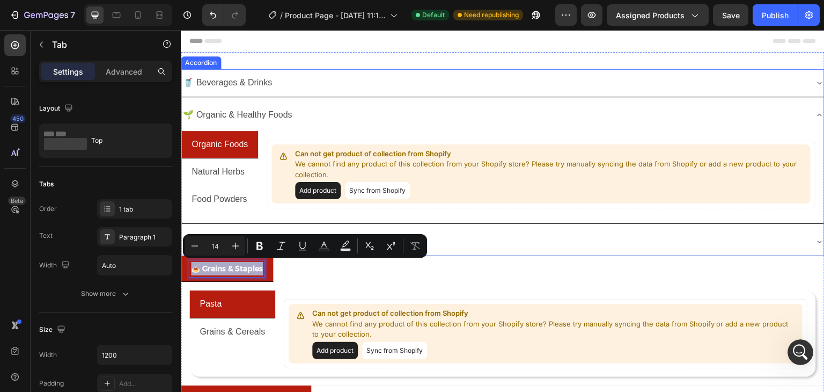
click at [446, 241] on div "Accordion 3" at bounding box center [494, 241] width 626 height 19
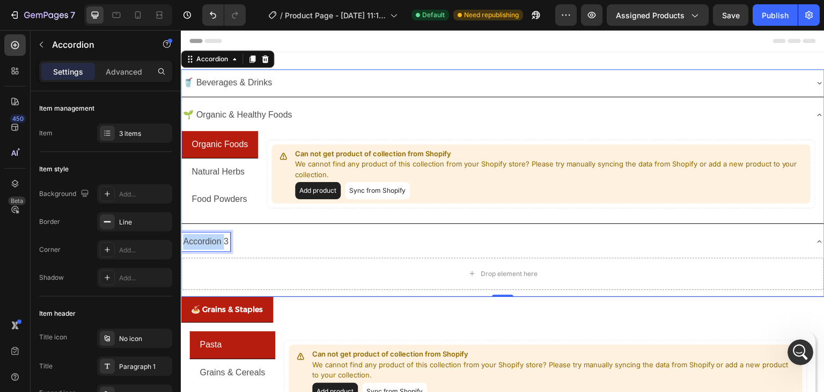
click at [214, 241] on p "Accordion 3" at bounding box center [206, 242] width 46 height 16
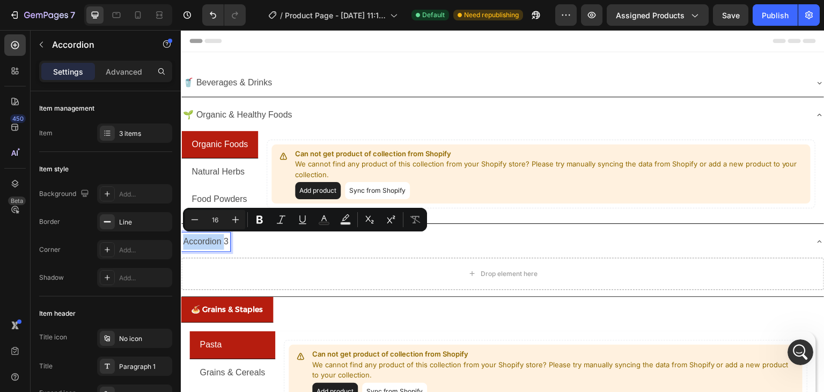
click at [214, 241] on p "Accordion 3" at bounding box center [206, 242] width 46 height 16
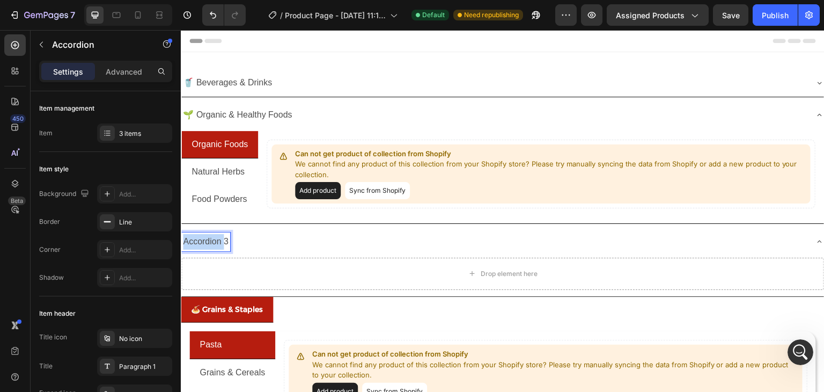
click at [214, 241] on p "Accordion 3" at bounding box center [206, 242] width 46 height 16
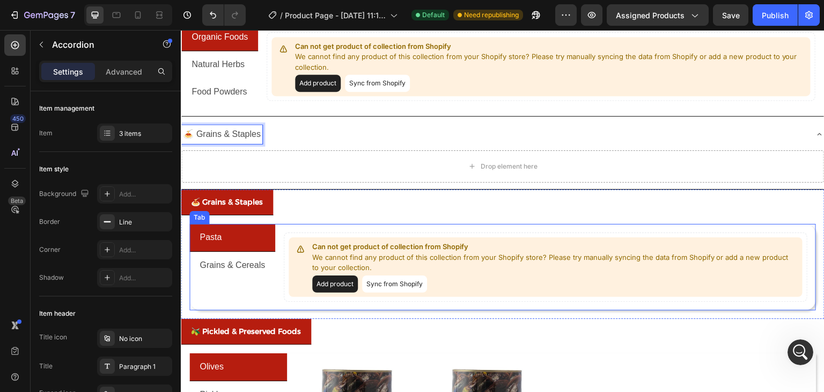
click at [273, 282] on div "Pasta Grains & Cereals" at bounding box center [232, 267] width 86 height 86
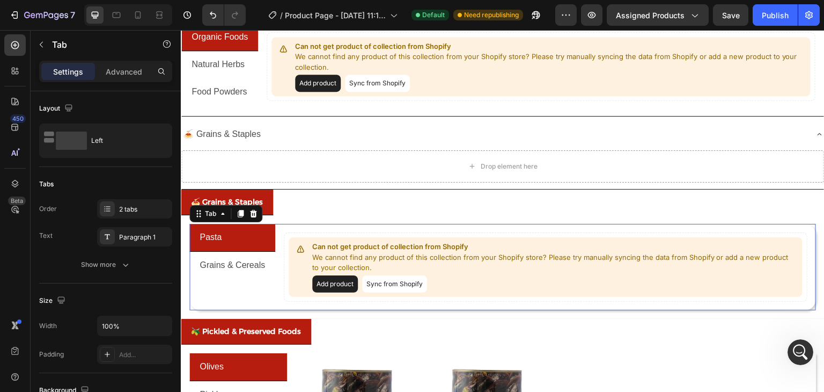
scroll to position [2017, 0]
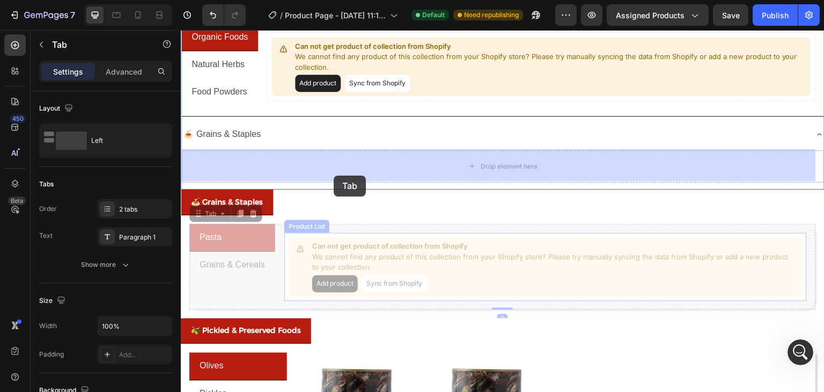
drag, startPoint x: 264, startPoint y: 285, endPoint x: 333, endPoint y: 178, distance: 127.7
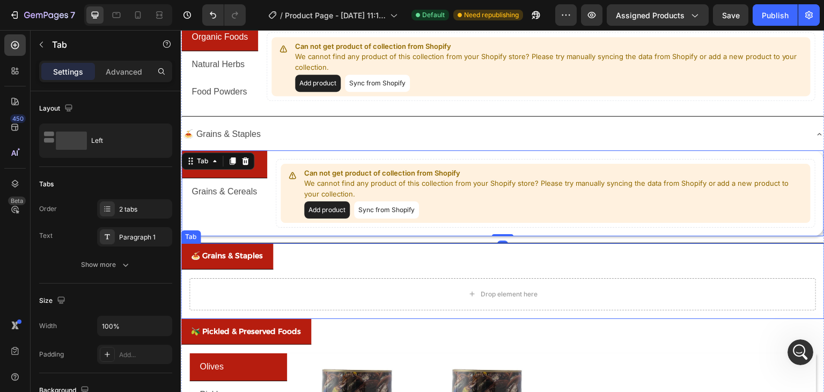
click at [288, 261] on ul "🍝 Grains & Staples" at bounding box center [503, 256] width 644 height 26
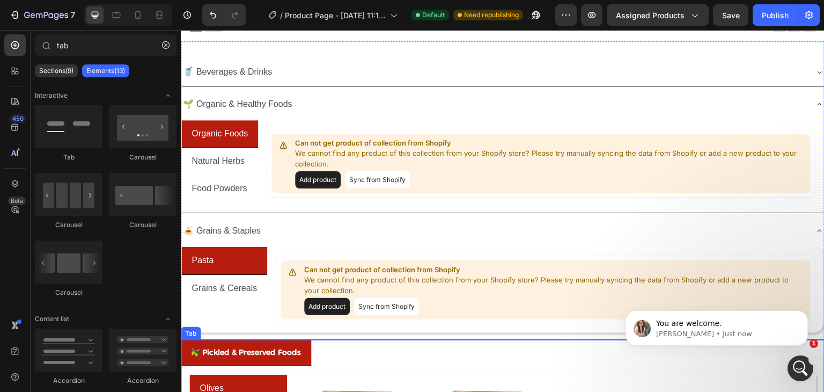
scroll to position [0, 0]
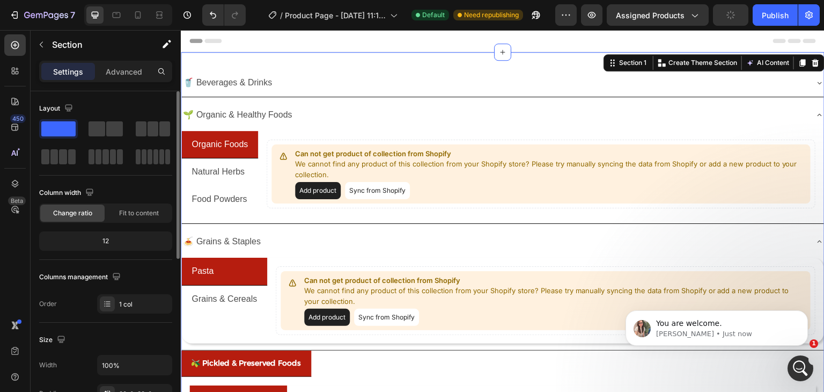
scroll to position [54, 0]
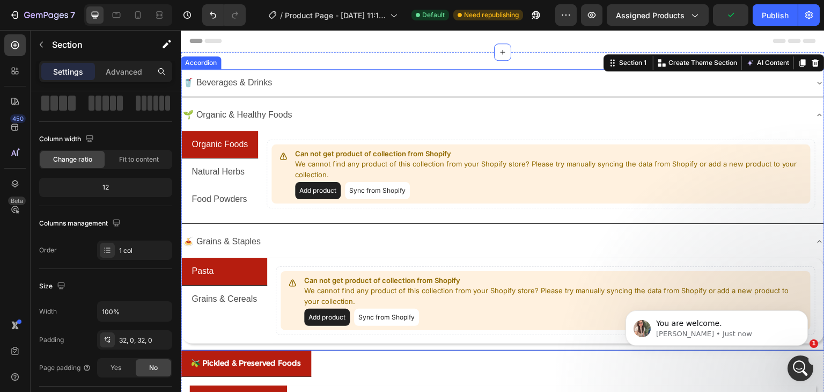
click at [309, 85] on div "🥤 Beverages & Drinks" at bounding box center [494, 83] width 626 height 19
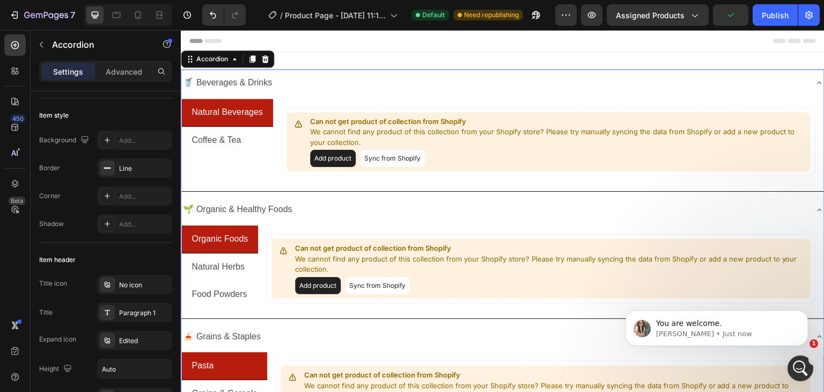
scroll to position [0, 0]
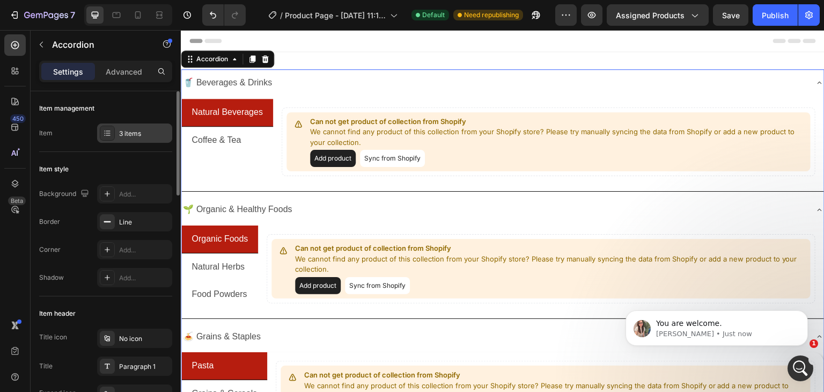
click at [129, 127] on div "3 items" at bounding box center [134, 132] width 75 height 19
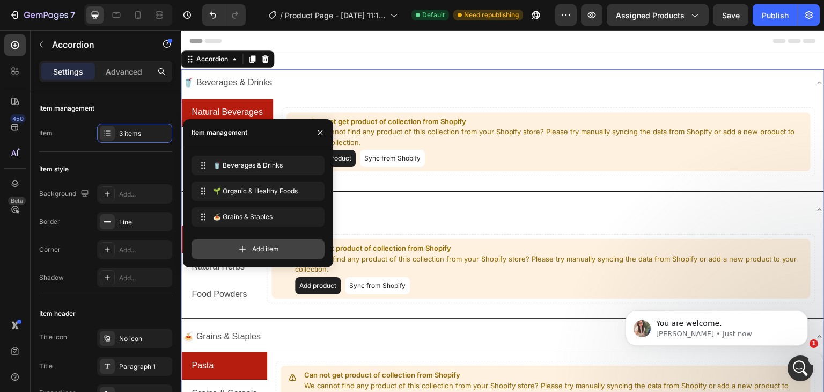
click at [251, 249] on div "Add item" at bounding box center [258, 248] width 133 height 19
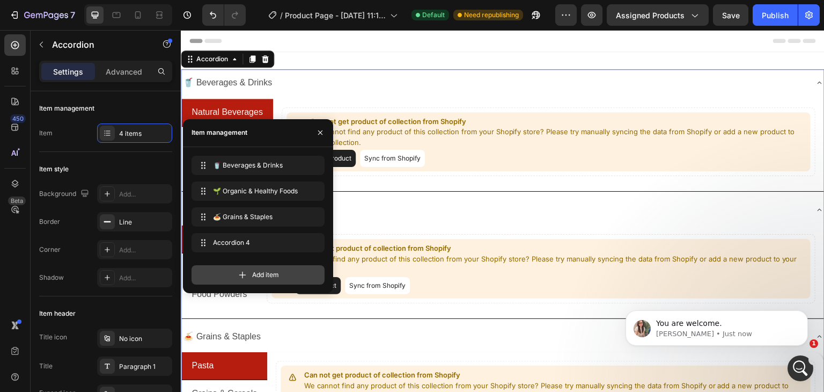
click at [261, 274] on span "Add item" at bounding box center [265, 275] width 27 height 10
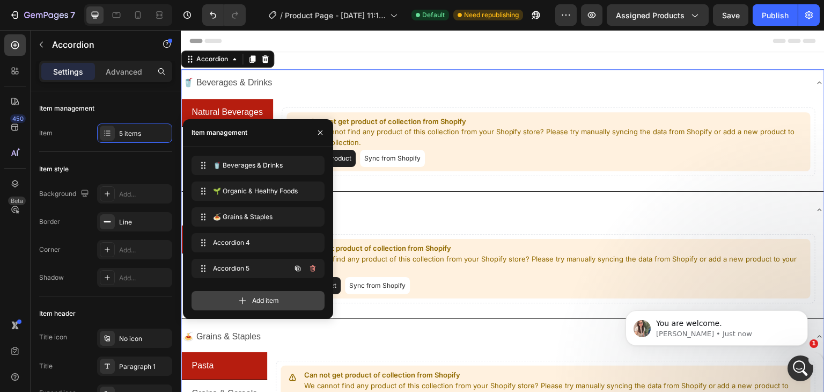
scroll to position [54, 0]
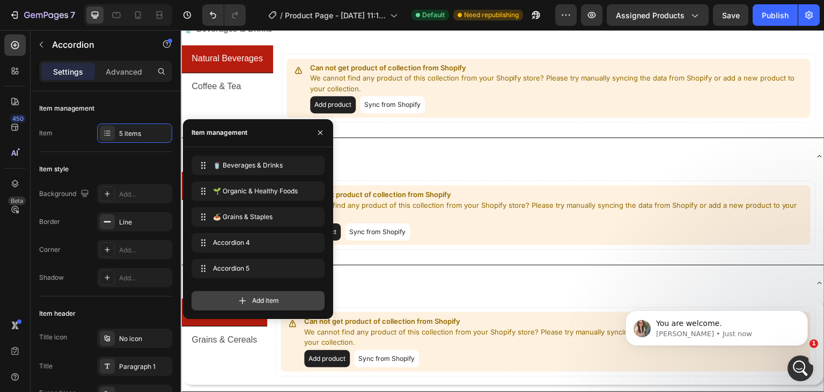
click at [265, 298] on span "Add item" at bounding box center [265, 301] width 27 height 10
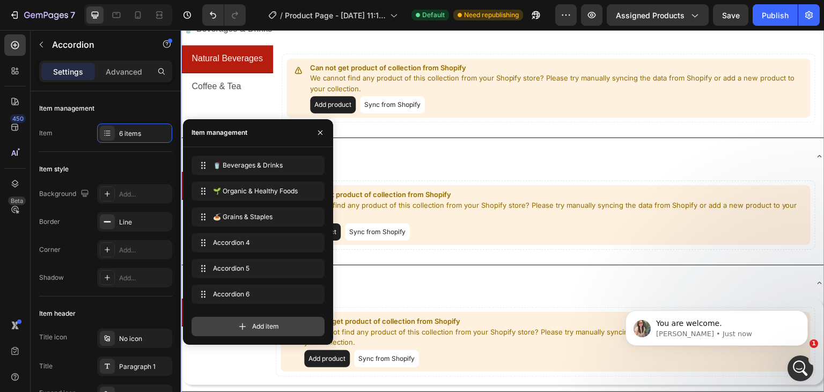
click at [256, 327] on span "Add item" at bounding box center [265, 326] width 27 height 10
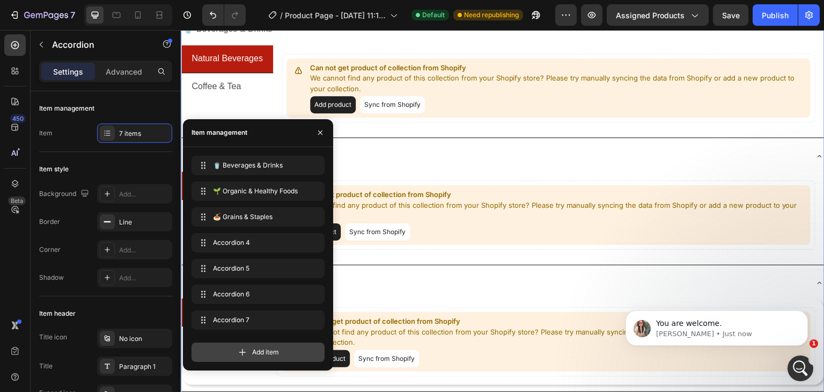
click at [248, 348] on div "Add item" at bounding box center [258, 351] width 133 height 19
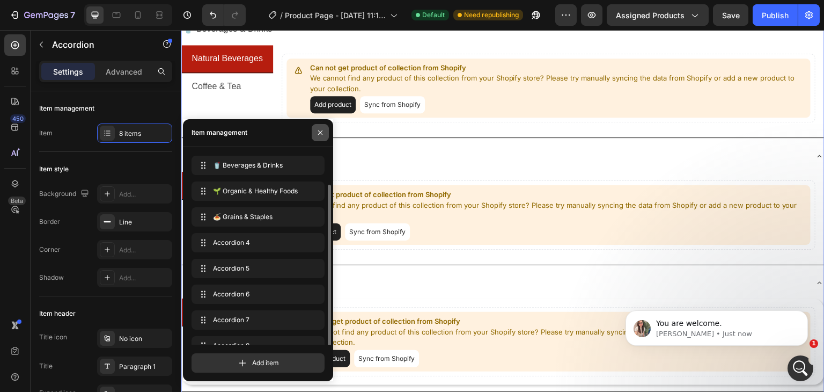
scroll to position [15, 0]
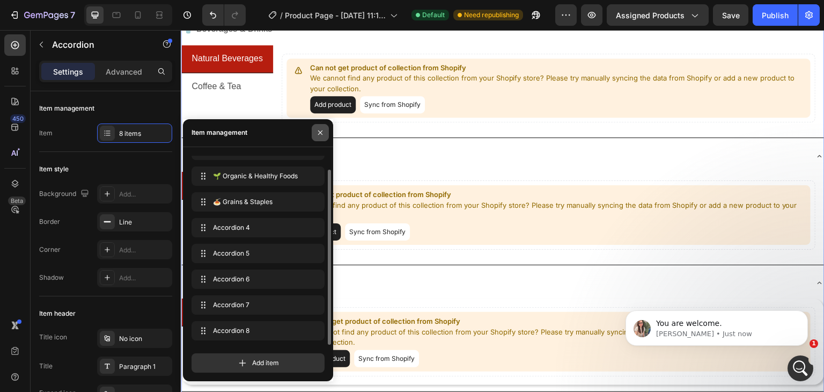
click at [323, 129] on icon "button" at bounding box center [320, 132] width 9 height 9
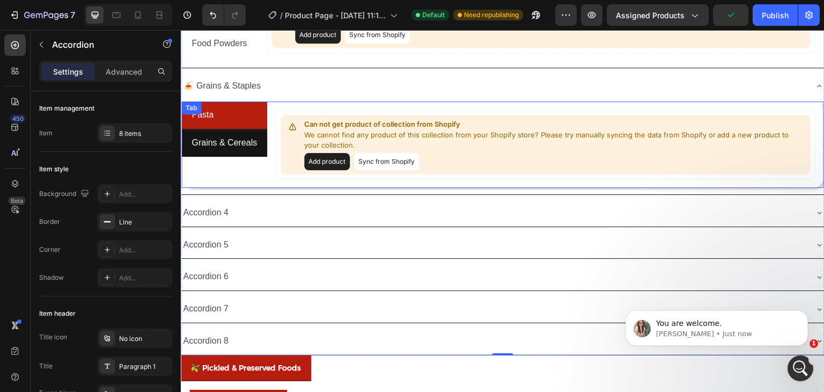
scroll to position [268, 0]
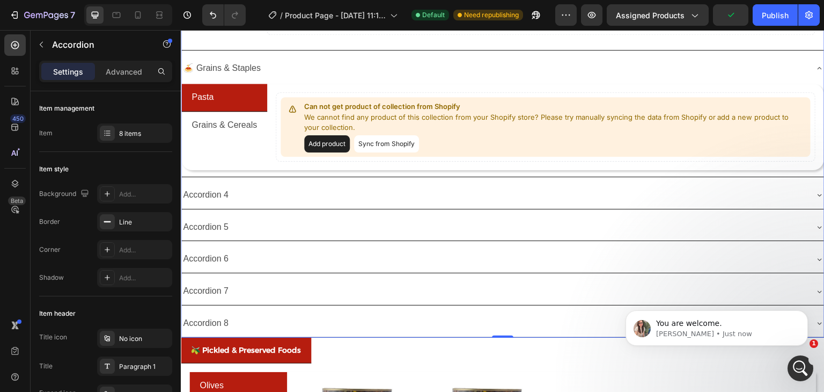
click at [215, 196] on div "Accordion 4" at bounding box center [205, 195] width 49 height 19
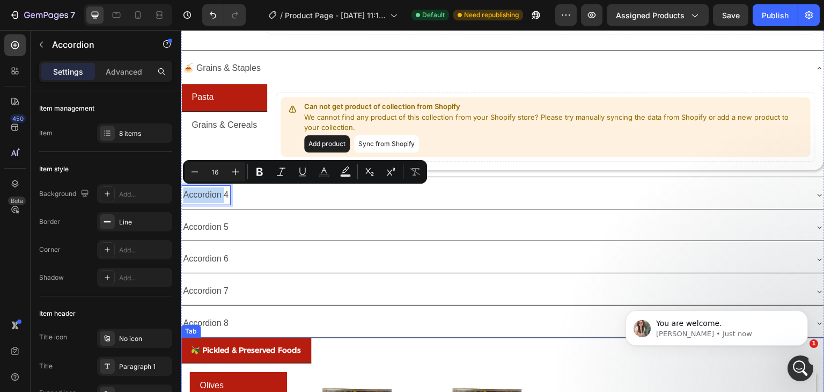
click at [251, 343] on p "🫒 Pickled & Preserved Foods" at bounding box center [246, 349] width 110 height 13
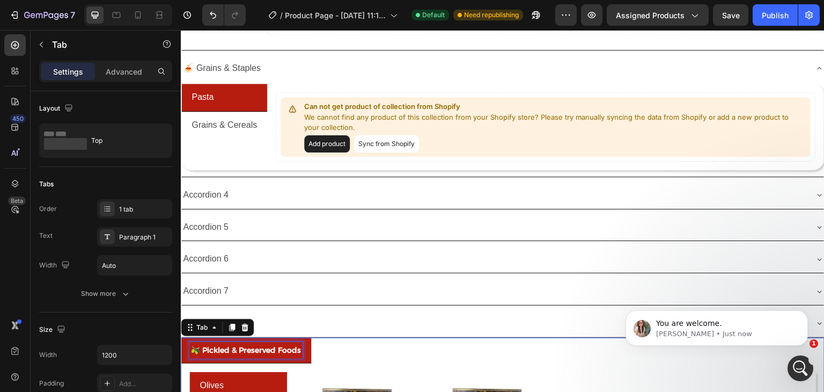
click at [251, 343] on p "🫒 Pickled & Preserved Foods" at bounding box center [246, 349] width 110 height 13
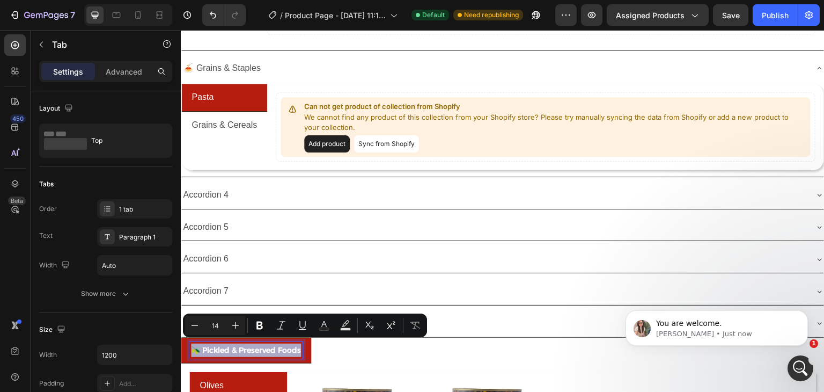
copy p "🫒 Pickled & Preserved Foods"
click at [210, 187] on p "Accordion 4" at bounding box center [206, 195] width 46 height 16
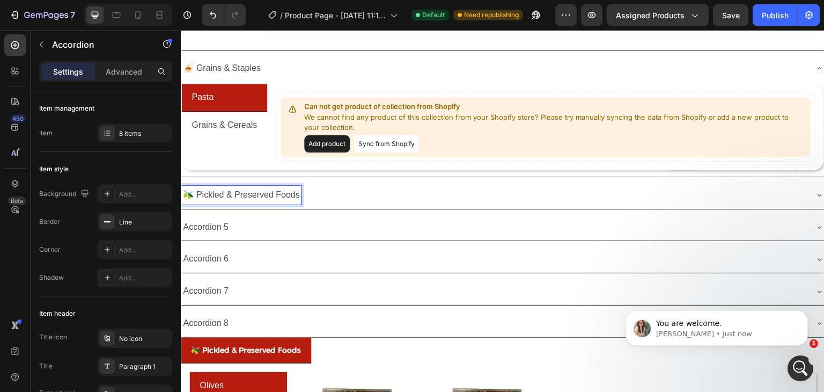
click at [317, 191] on div "🫒 Pickled & Preserved Foods" at bounding box center [494, 195] width 626 height 19
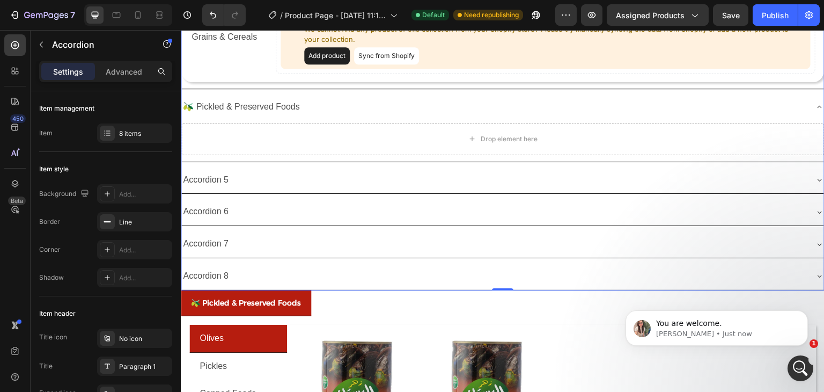
scroll to position [376, 0]
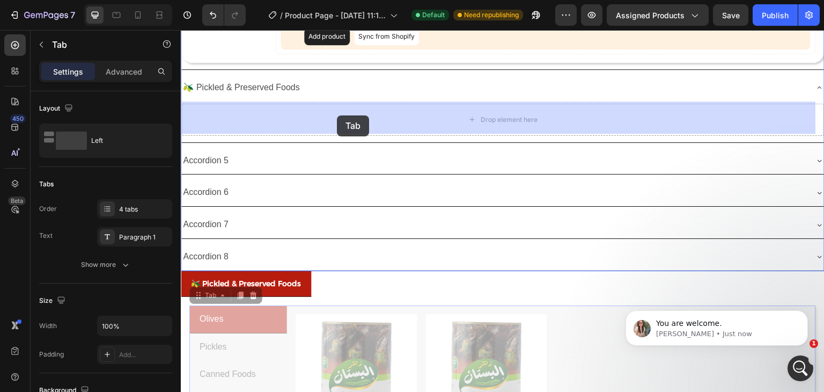
drag, startPoint x: 209, startPoint y: 295, endPoint x: 337, endPoint y: 115, distance: 220.4
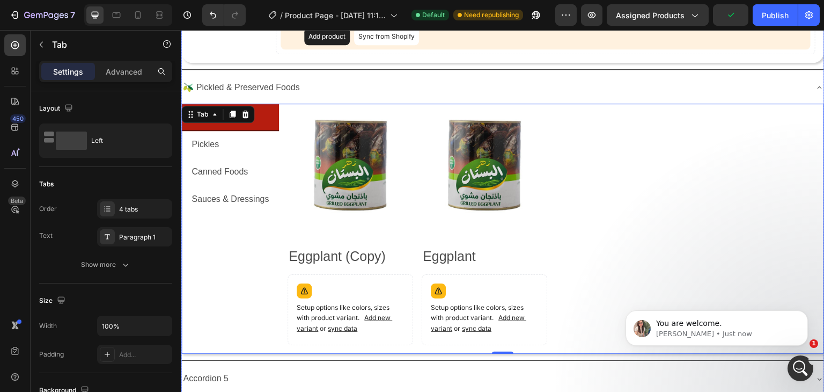
click at [309, 86] on div "🫒 Pickled & Preserved Foods" at bounding box center [494, 87] width 626 height 19
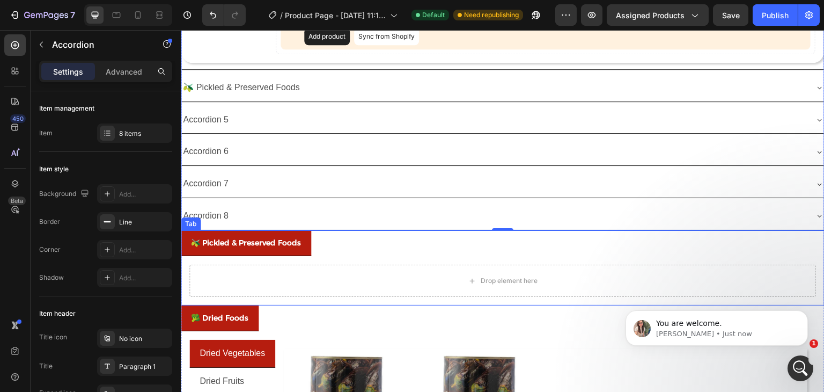
click at [360, 235] on ul "🫒 Pickled & Preserved Foods" at bounding box center [503, 243] width 644 height 26
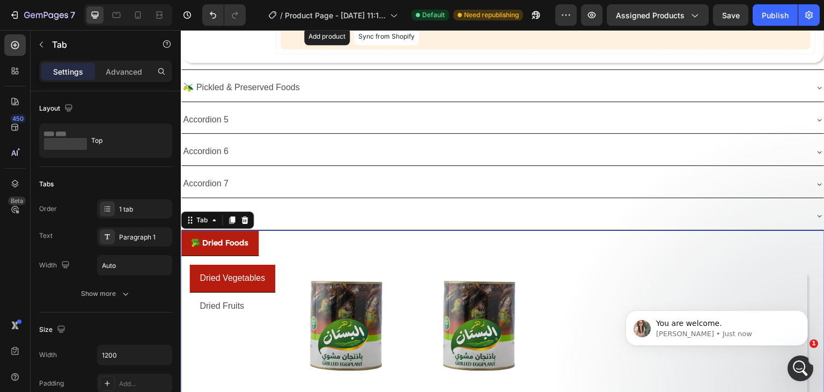
click at [219, 243] on p "🥦 Dried Foods" at bounding box center [219, 242] width 57 height 13
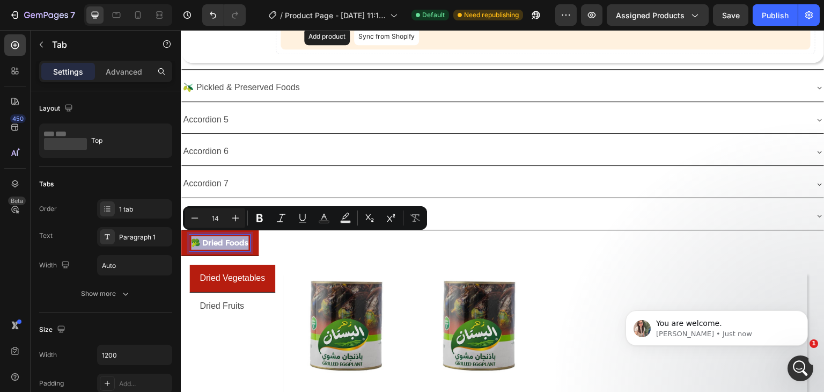
copy p "🥦 Dried Foods"
click at [218, 121] on p "Accordion 5" at bounding box center [206, 120] width 46 height 16
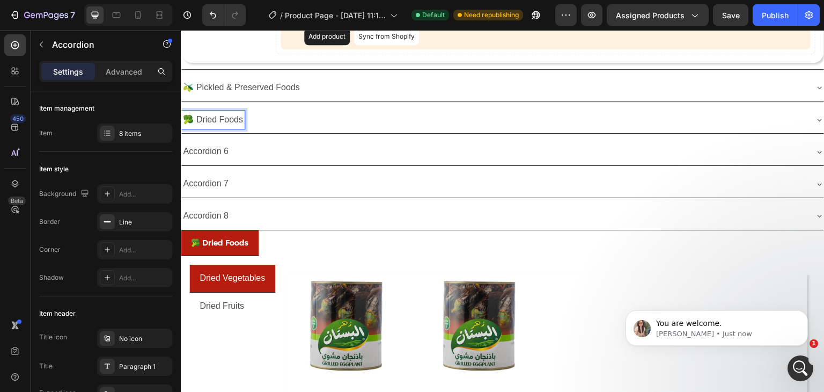
click at [268, 123] on div "🥦 Dried Foods" at bounding box center [494, 120] width 626 height 19
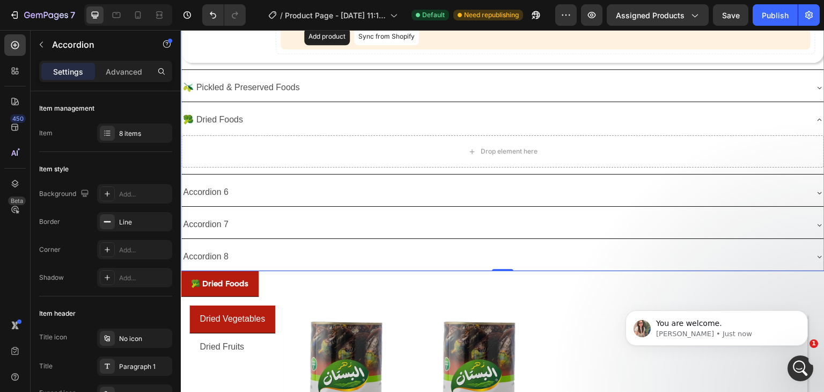
scroll to position [429, 0]
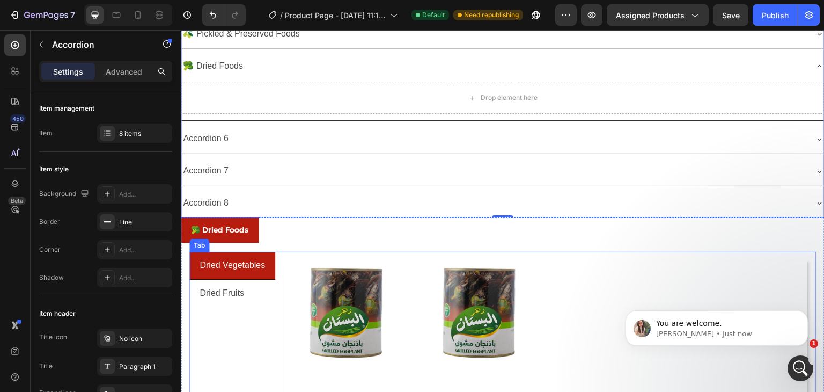
click at [254, 315] on div "Dried Vegetables Dried Fruits" at bounding box center [232, 377] width 86 height 250
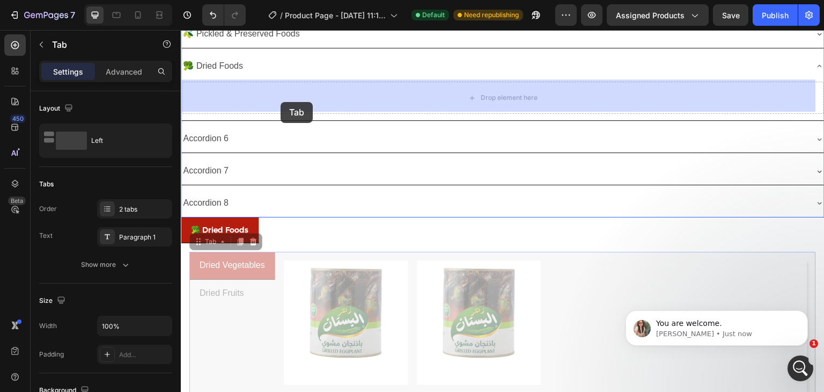
drag, startPoint x: 210, startPoint y: 238, endPoint x: 281, endPoint y: 102, distance: 153.4
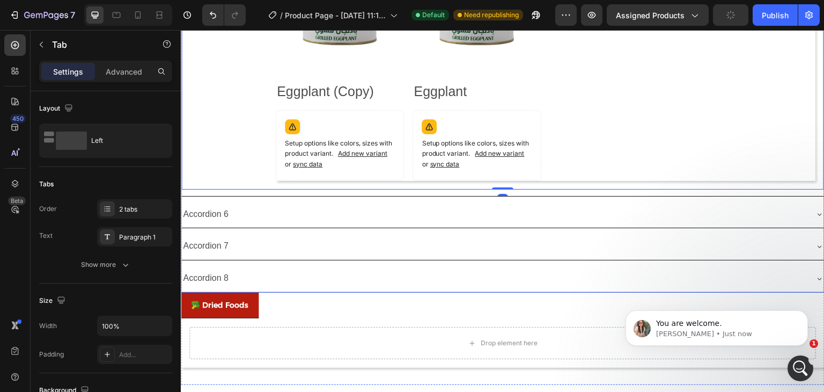
scroll to position [644, 0]
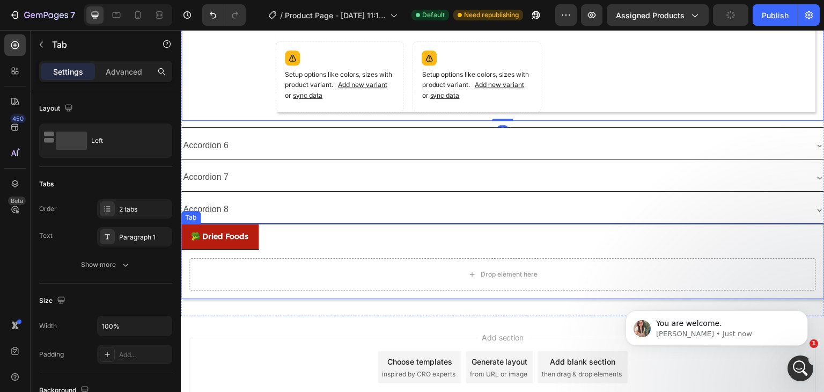
click at [273, 239] on ul "🥦 Dried Foods" at bounding box center [503, 237] width 644 height 26
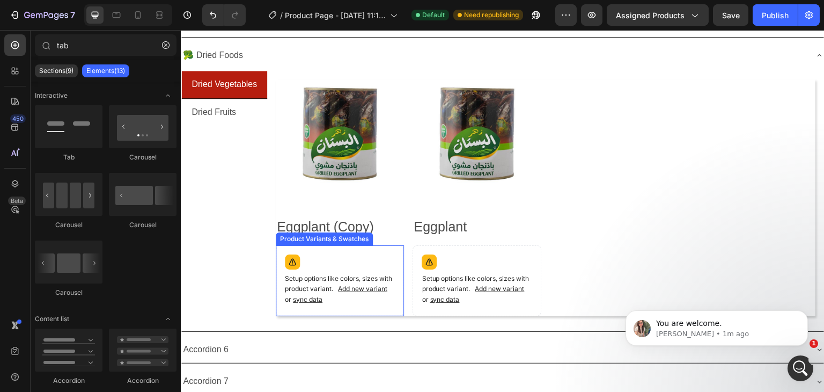
scroll to position [373, 0]
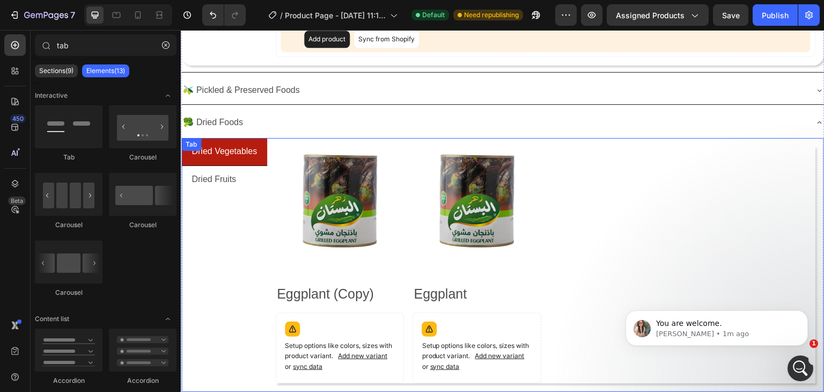
click at [252, 220] on div "Dried Vegetables Dried Fruits" at bounding box center [224, 264] width 86 height 253
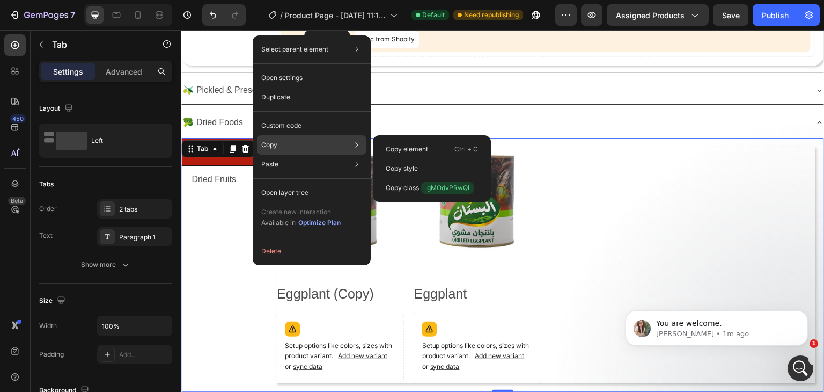
click at [305, 144] on div "Copy Copy element Ctrl + C Copy style Copy class .gMOdvPRwQl" at bounding box center [311, 144] width 109 height 19
click at [411, 159] on div "Copy element Ctrl + C" at bounding box center [431, 168] width 109 height 19
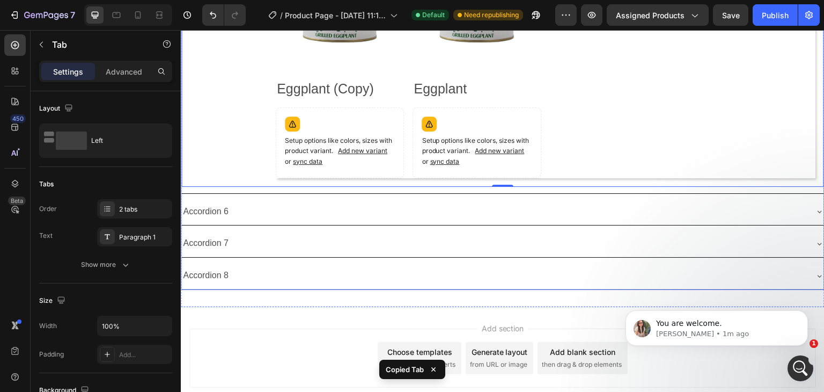
scroll to position [641, 0]
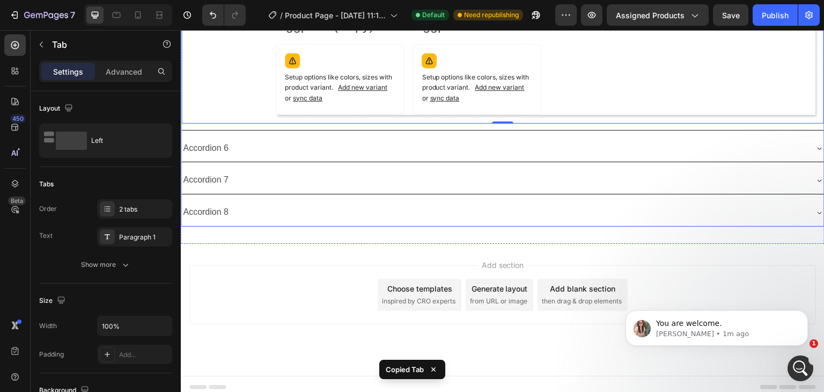
click at [239, 139] on div "Accordion 6" at bounding box center [494, 148] width 626 height 19
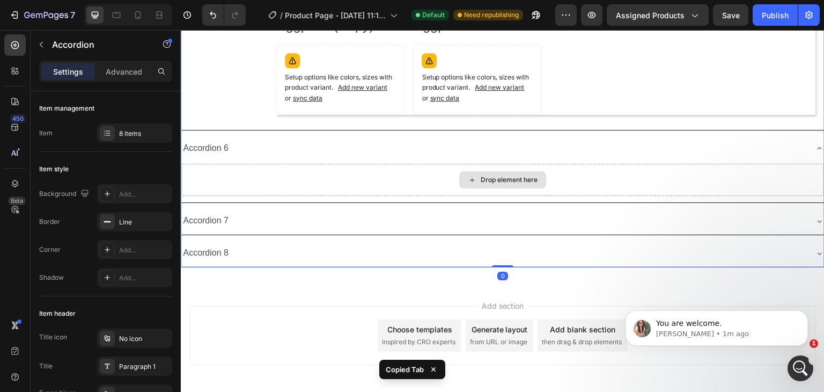
scroll to position [588, 0]
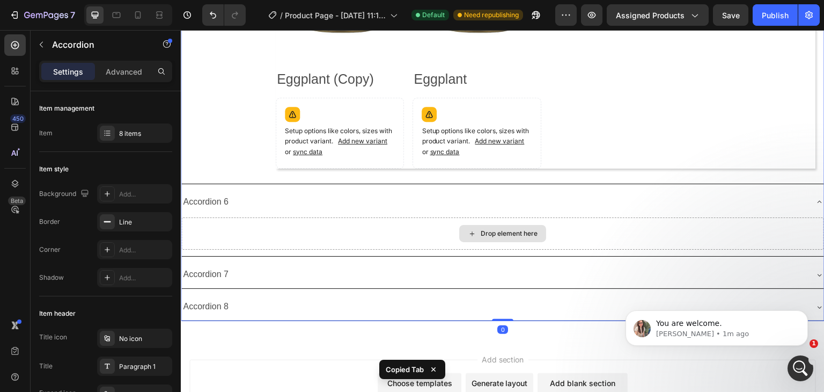
click at [305, 224] on div "Drop element here" at bounding box center [502, 233] width 643 height 32
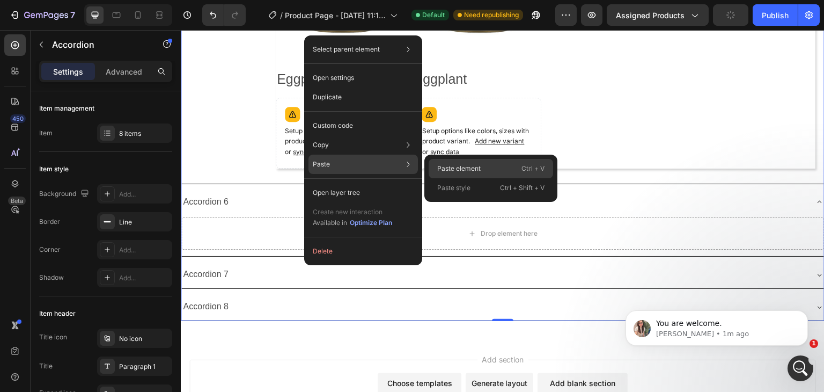
click at [471, 178] on div "Paste element Ctrl + V" at bounding box center [491, 187] width 125 height 19
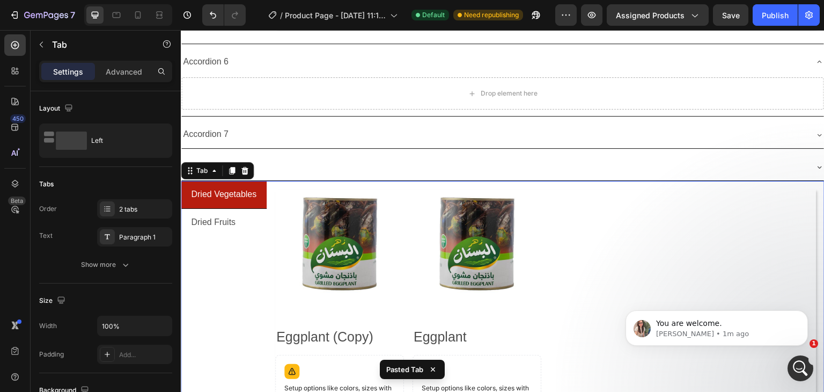
scroll to position [674, 0]
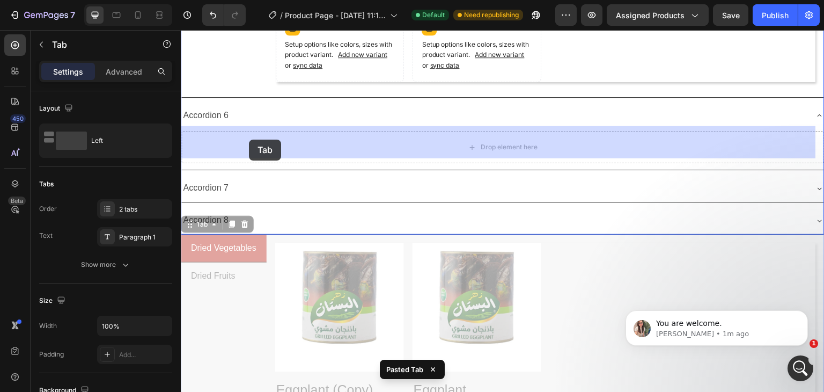
drag, startPoint x: 204, startPoint y: 224, endPoint x: 249, endPoint y: 140, distance: 95.8
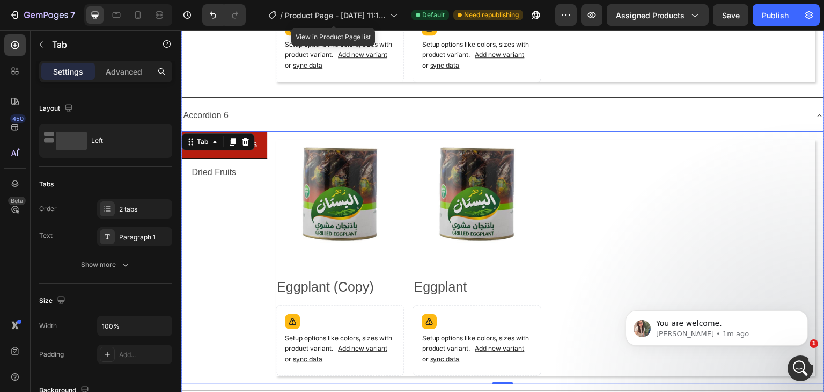
click at [215, 108] on p "Accordion 6" at bounding box center [206, 116] width 46 height 16
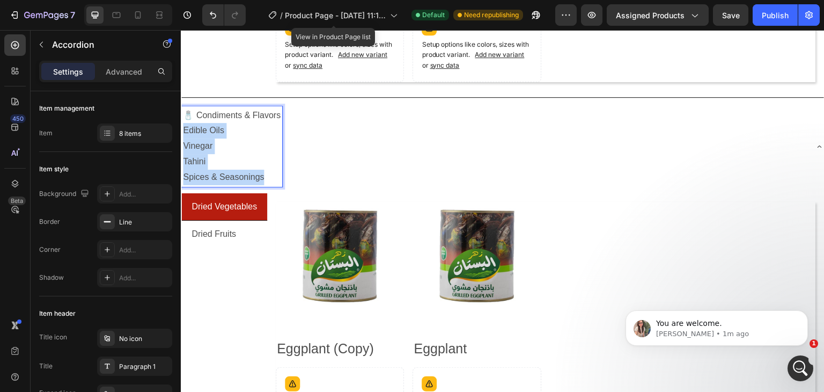
drag, startPoint x: 194, startPoint y: 125, endPoint x: 181, endPoint y: 121, distance: 12.9
click at [181, 121] on div "🧂 Condiments & Flavors Edible Oils Vinegar Tahini Spices & Seasonings" at bounding box center [231, 146] width 101 height 80
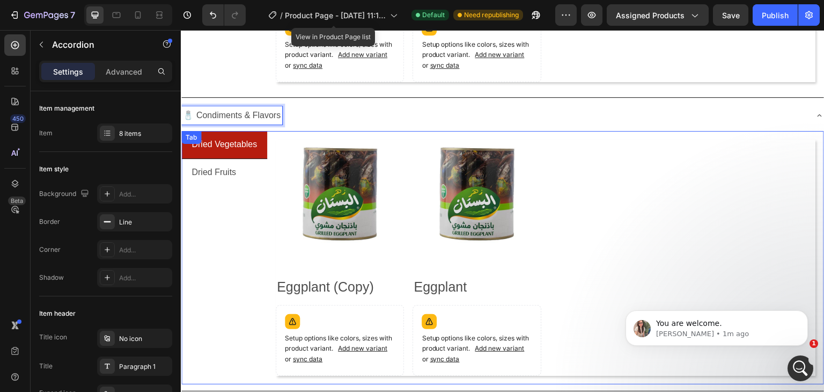
click at [221, 142] on p "Dried Vegetables" at bounding box center [224, 145] width 65 height 16
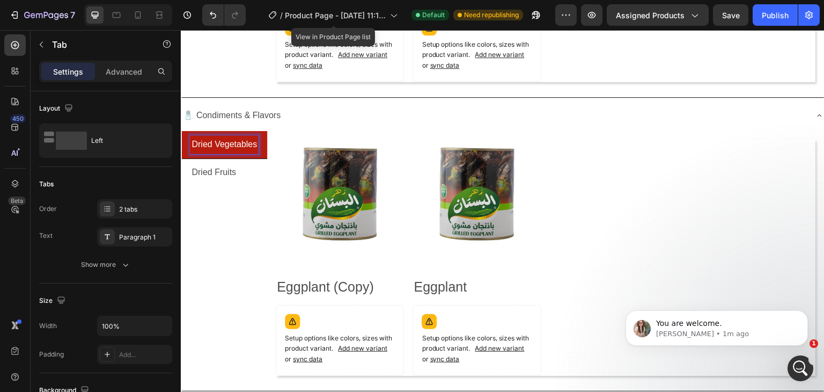
click at [229, 142] on p "Dried Vegetables" at bounding box center [224, 145] width 65 height 16
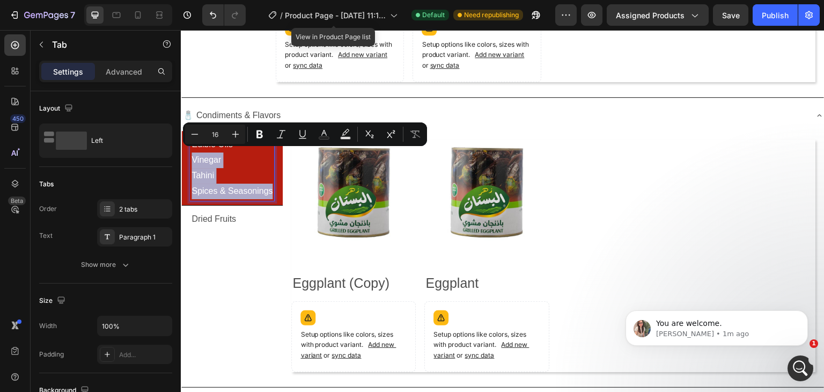
drag, startPoint x: 272, startPoint y: 189, endPoint x: 190, endPoint y: 153, distance: 89.6
click at [190, 153] on div "Edible Oils Vinegar Tahini Spices & Seasonings" at bounding box center [232, 167] width 84 height 65
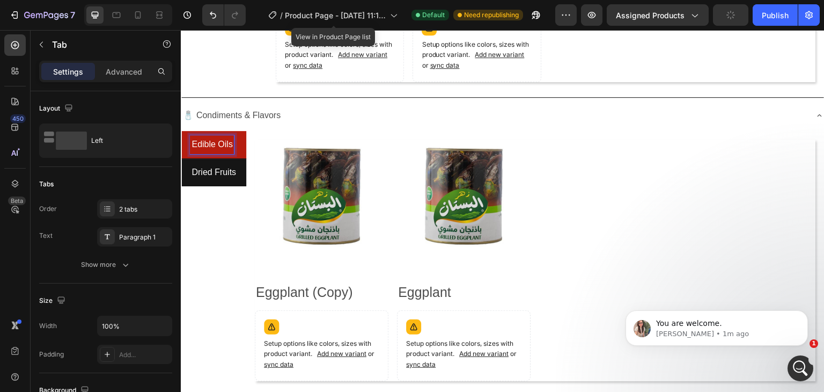
click at [215, 169] on p "Dried Fruits" at bounding box center [214, 173] width 45 height 16
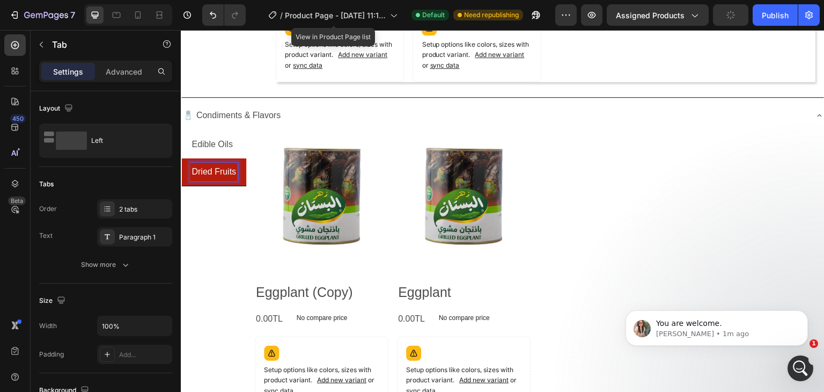
click at [215, 169] on p "Dried Fruits" at bounding box center [214, 172] width 45 height 16
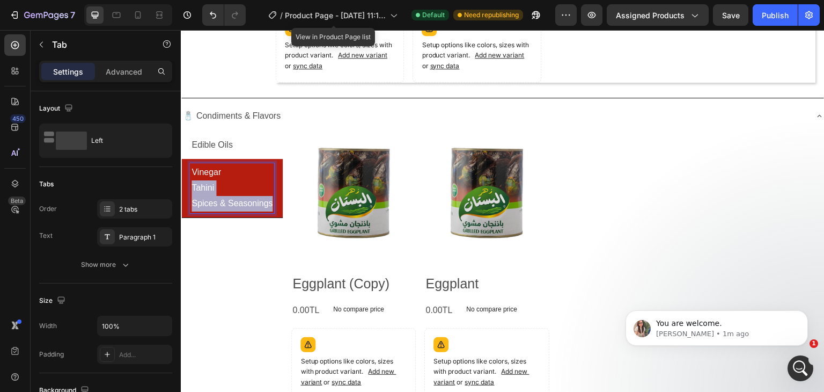
drag, startPoint x: 272, startPoint y: 201, endPoint x: 191, endPoint y: 176, distance: 84.2
click at [191, 176] on div "Vinegar Tahini Spices & Seasonings" at bounding box center [232, 187] width 84 height 49
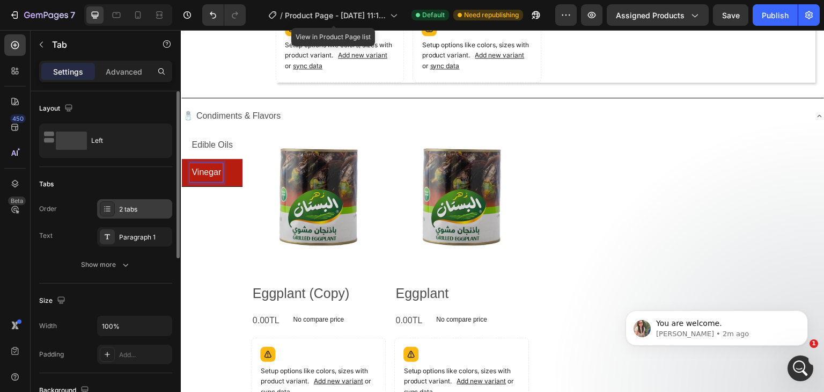
click at [112, 209] on div at bounding box center [107, 208] width 15 height 15
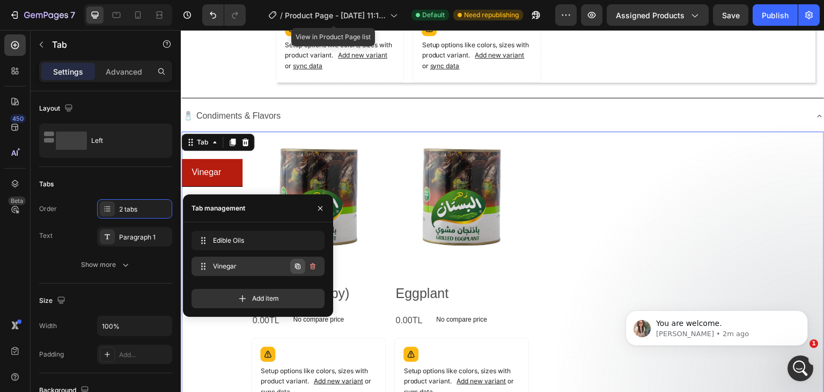
click at [299, 267] on icon "button" at bounding box center [298, 266] width 9 height 9
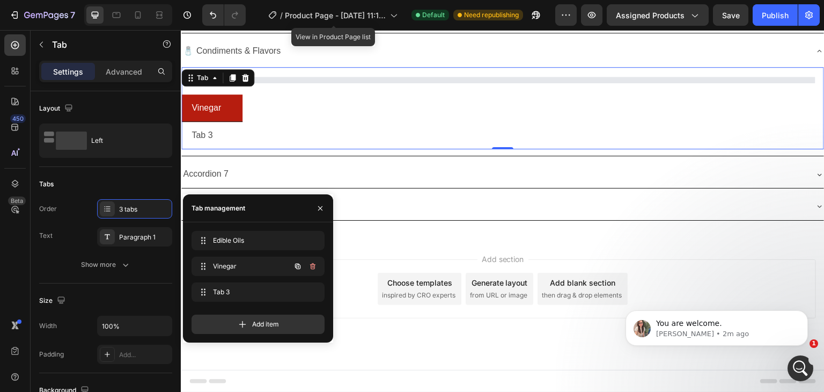
scroll to position [535, 0]
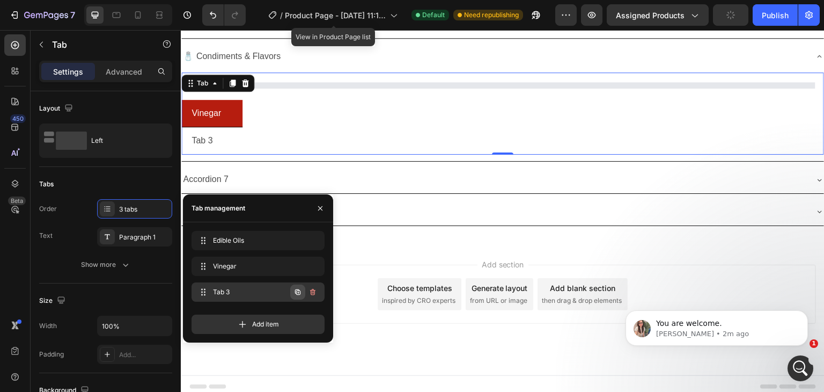
click at [296, 288] on icon "button" at bounding box center [298, 292] width 9 height 9
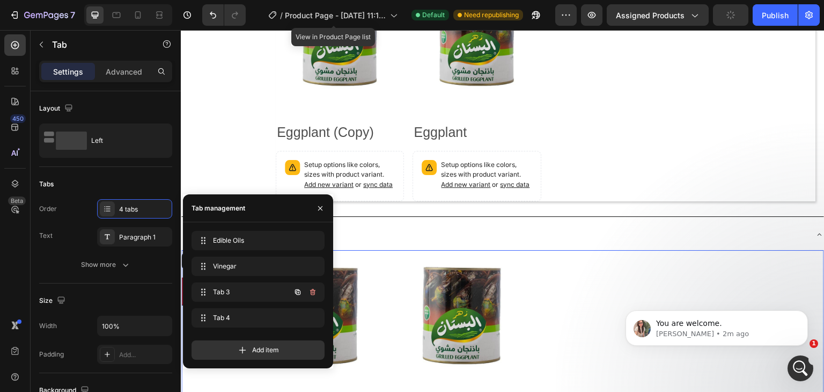
scroll to position [673, 0]
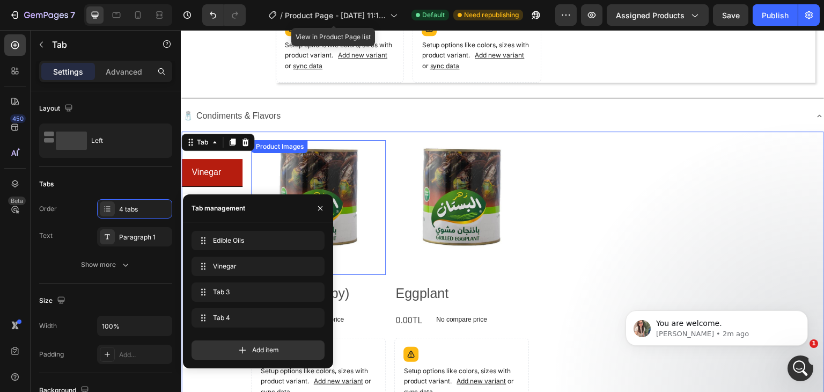
click at [258, 181] on img at bounding box center [318, 207] width 135 height 135
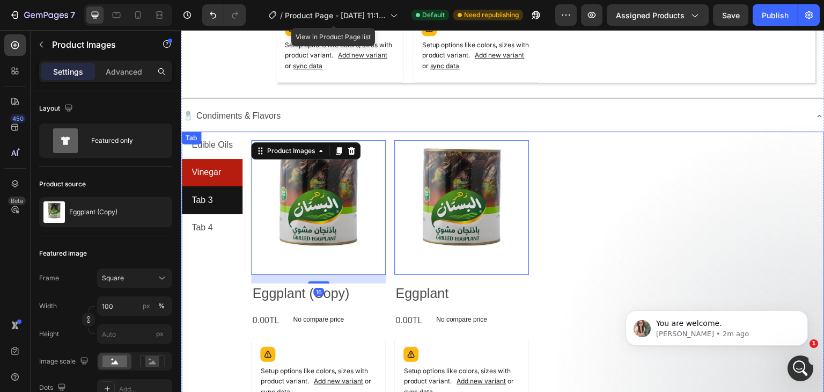
click at [223, 196] on li "Tab 3" at bounding box center [211, 200] width 61 height 27
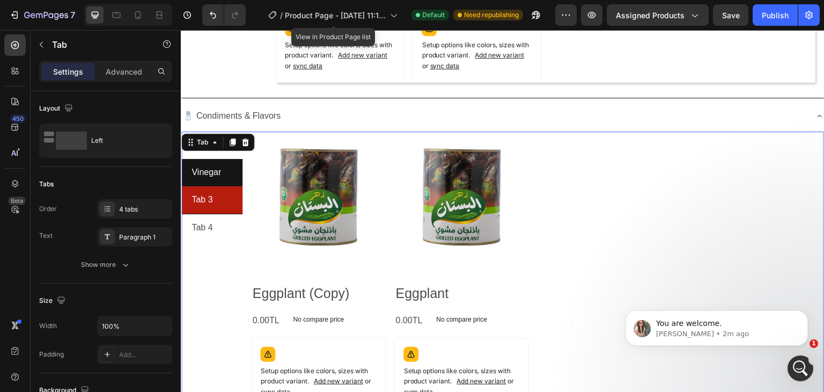
click at [202, 196] on div "Tab 3" at bounding box center [202, 200] width 24 height 19
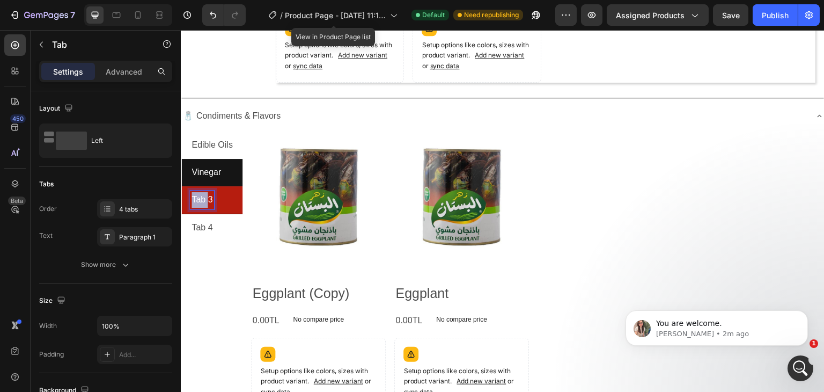
click at [202, 196] on p "Tab 3" at bounding box center [202, 200] width 21 height 16
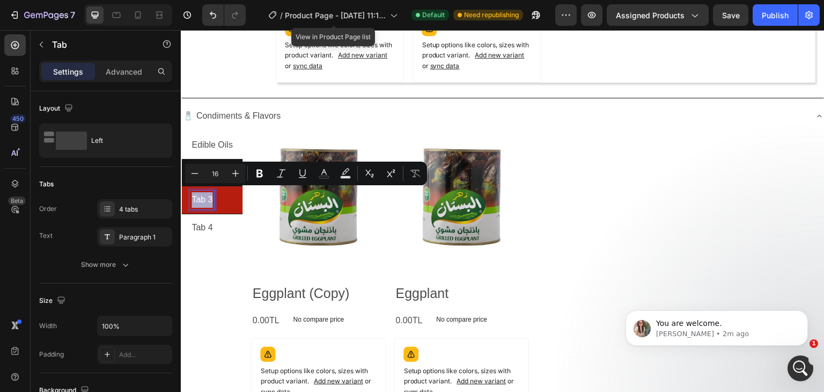
click at [202, 196] on p "Tab 3" at bounding box center [202, 200] width 21 height 16
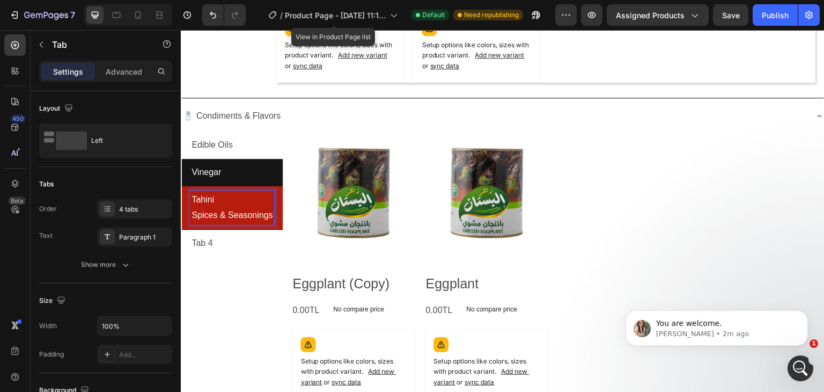
click at [222, 211] on p "Spices & Seasonings" at bounding box center [232, 216] width 81 height 16
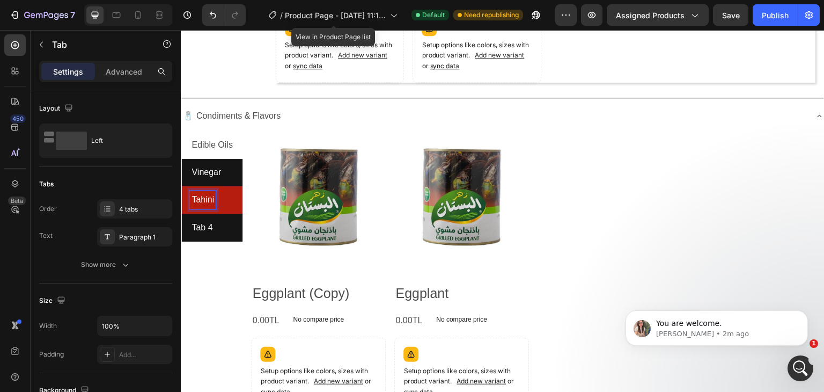
click at [201, 223] on p "Tab 4" at bounding box center [202, 228] width 21 height 16
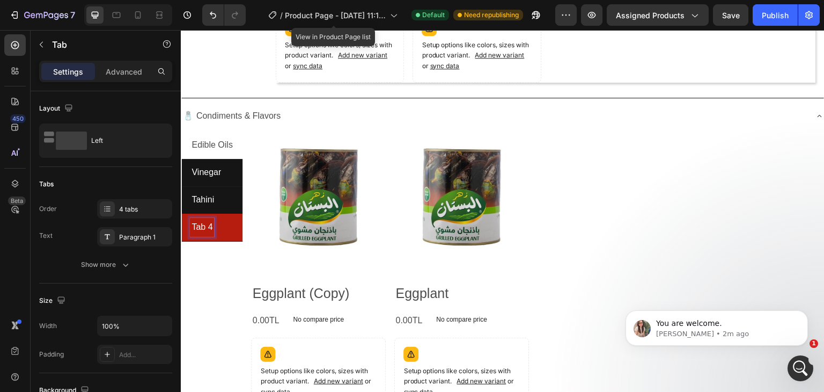
scroll to position [673, 0]
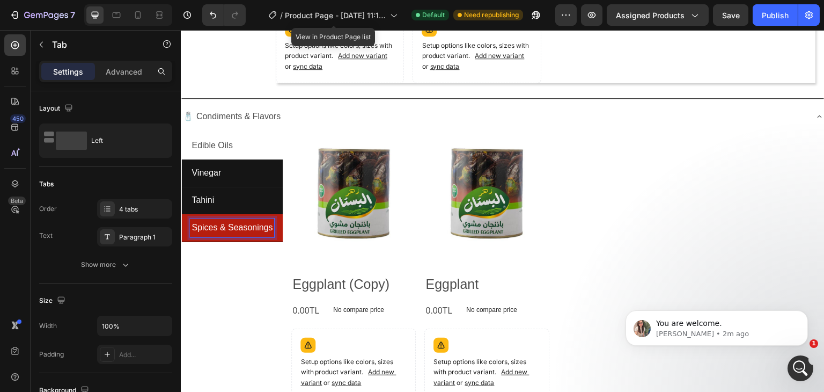
click at [226, 250] on div "Edible Oils Vinegar Tahini Spices & Seasonings" at bounding box center [231, 292] width 101 height 321
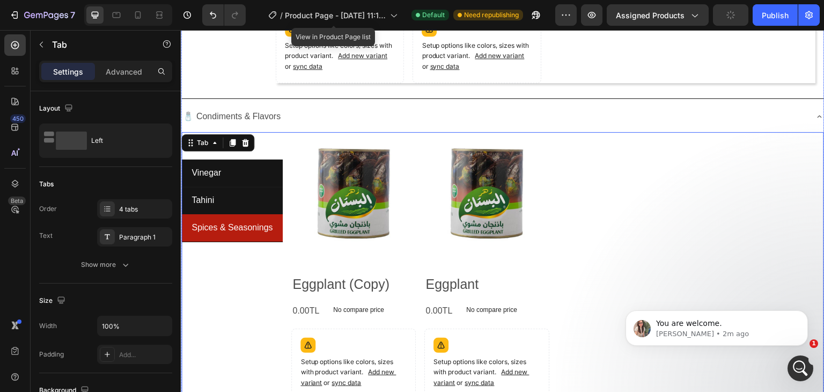
click at [323, 119] on div "🧂 Condiments & Flavors" at bounding box center [494, 116] width 626 height 19
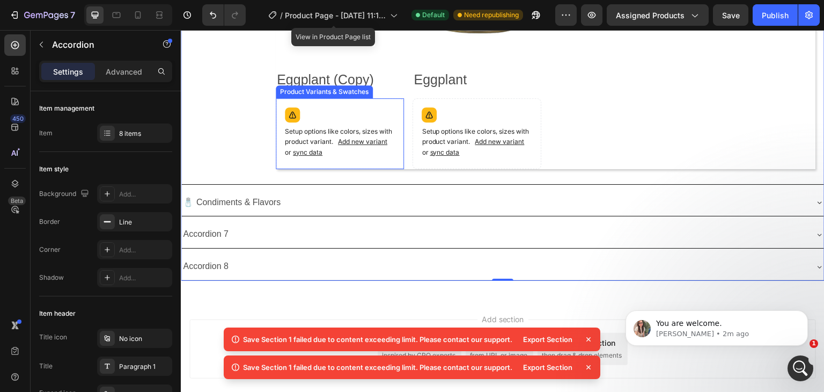
scroll to position [588, 0]
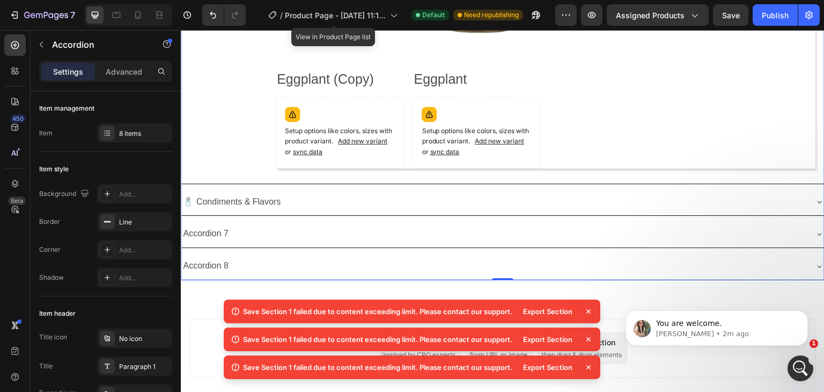
click at [584, 194] on div "🧂 Condiments & Flavors" at bounding box center [494, 202] width 626 height 19
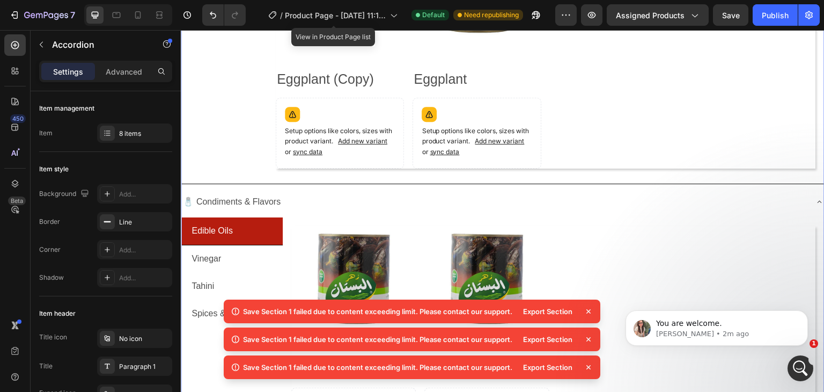
click at [584, 194] on div "🧂 Condiments & Flavors" at bounding box center [494, 202] width 626 height 19
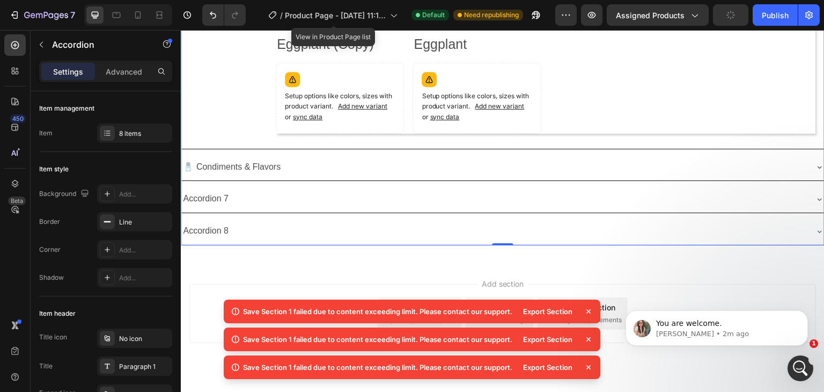
scroll to position [641, 0]
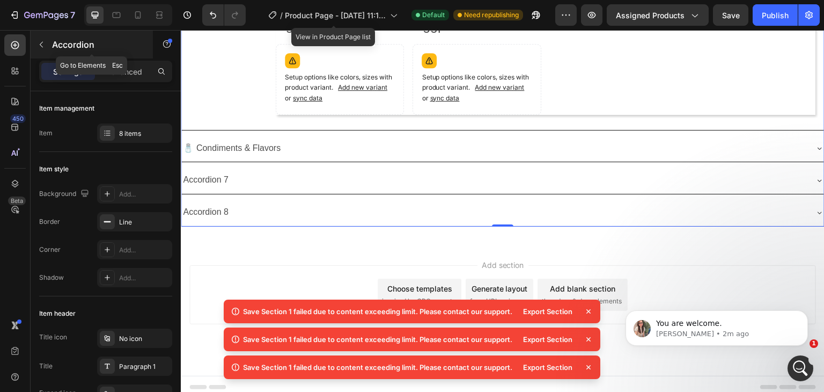
click at [43, 41] on icon "button" at bounding box center [41, 44] width 9 height 9
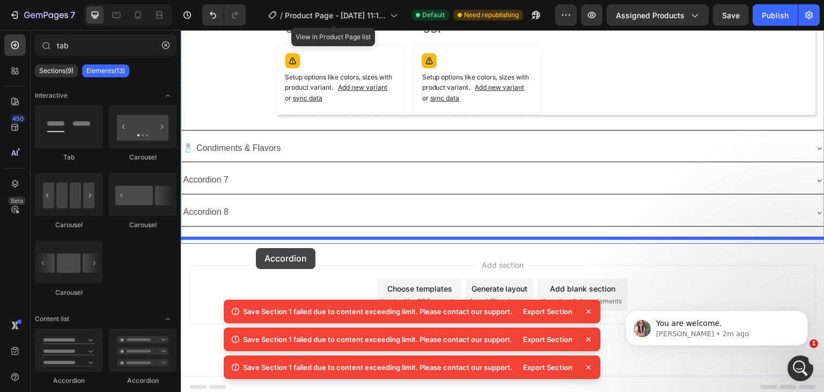
drag, startPoint x: 254, startPoint y: 288, endPoint x: 256, endPoint y: 248, distance: 40.3
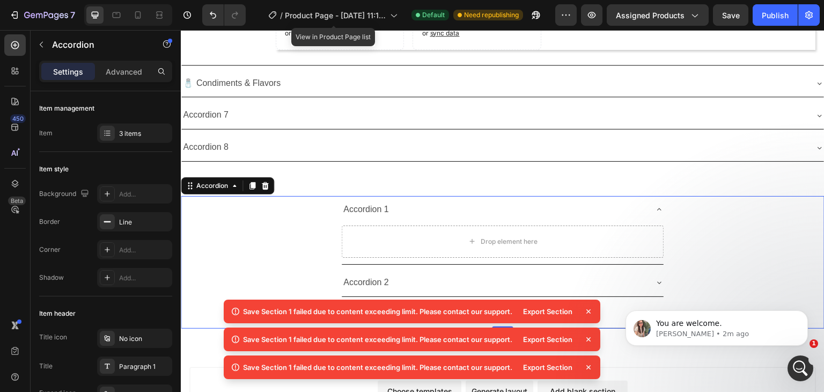
scroll to position [695, 0]
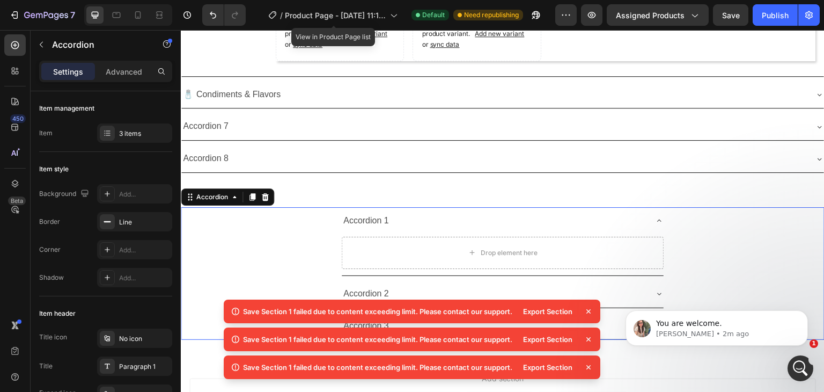
click at [268, 225] on div "Accordion 1 Drop element here" at bounding box center [502, 241] width 643 height 69
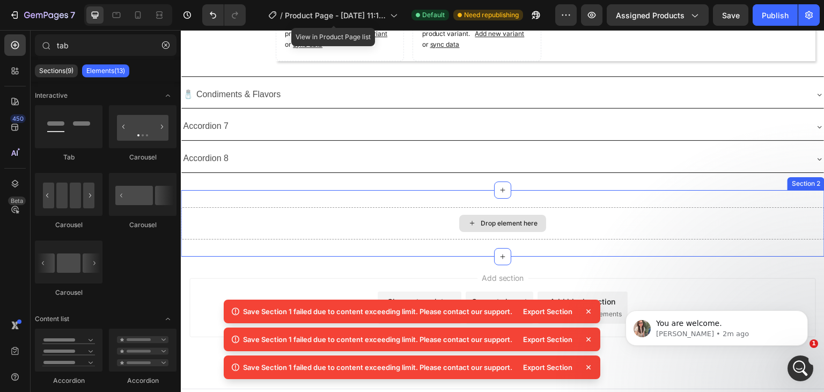
click at [262, 208] on div "Drop element here" at bounding box center [503, 223] width 644 height 32
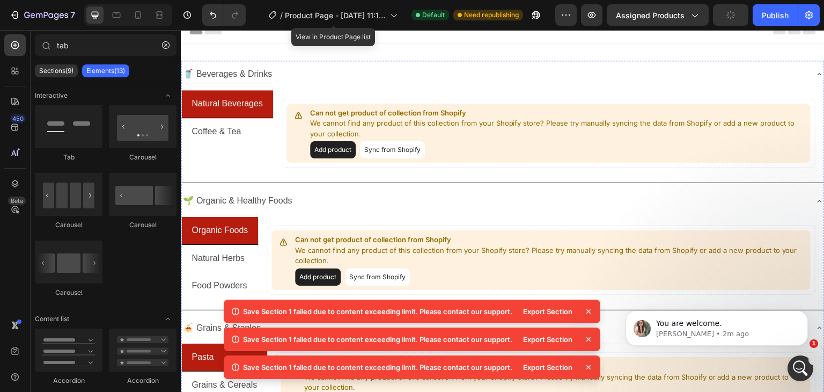
scroll to position [0, 0]
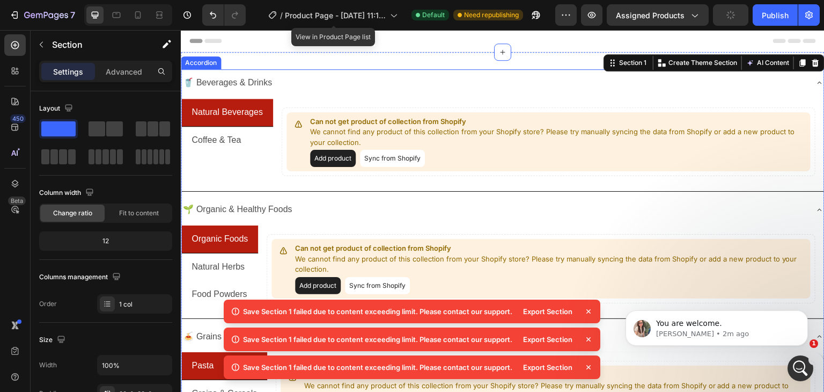
click at [283, 84] on div "🥤 Beverages & Drinks" at bounding box center [494, 83] width 626 height 19
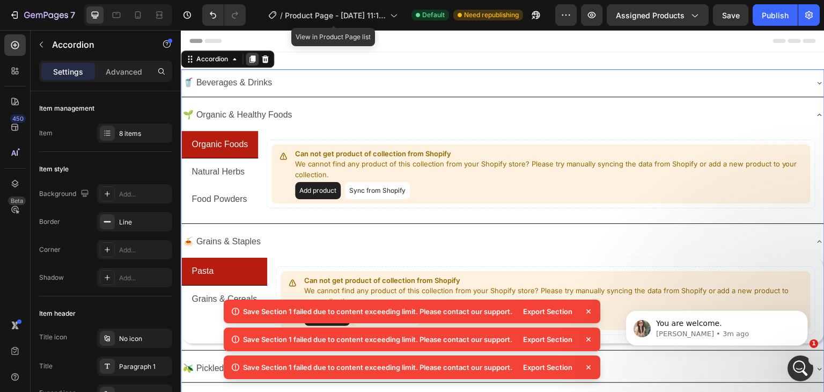
click at [249, 63] on icon at bounding box center [252, 59] width 9 height 9
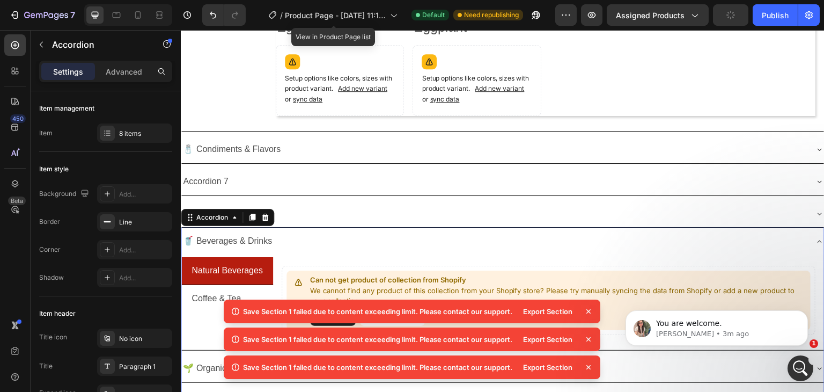
scroll to position [539, 0]
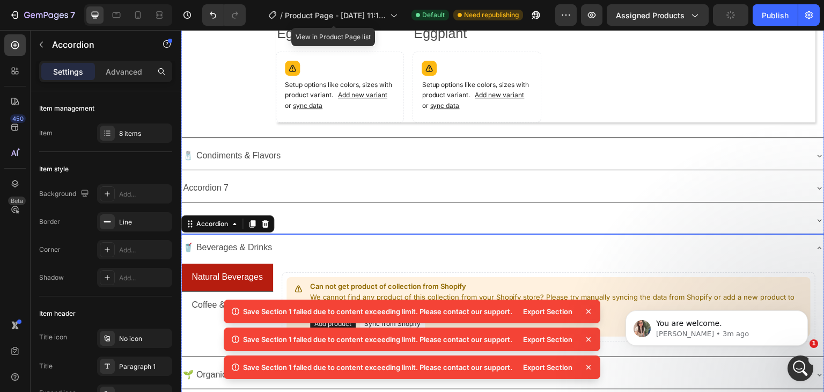
click at [384, 150] on div "🧂 Condiments & Flavors" at bounding box center [494, 156] width 626 height 19
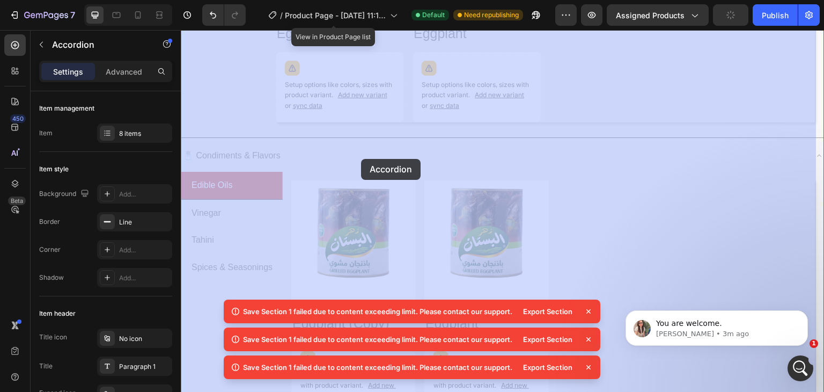
drag, startPoint x: 365, startPoint y: 150, endPoint x: 361, endPoint y: 159, distance: 10.1
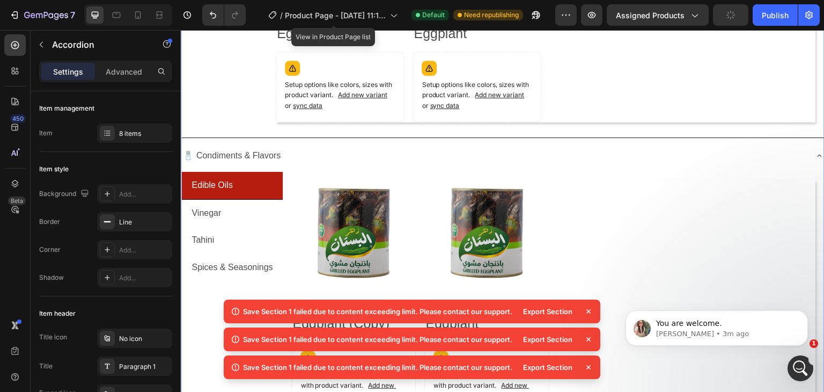
click at [355, 153] on div "🧂 Condiments & Flavors" at bounding box center [494, 156] width 626 height 19
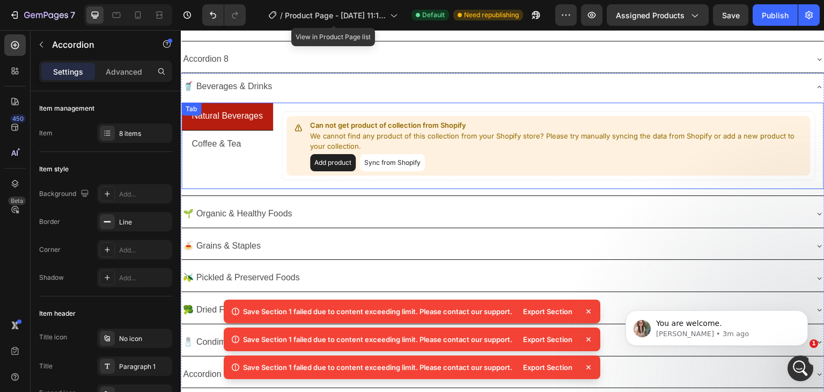
scroll to position [646, 0]
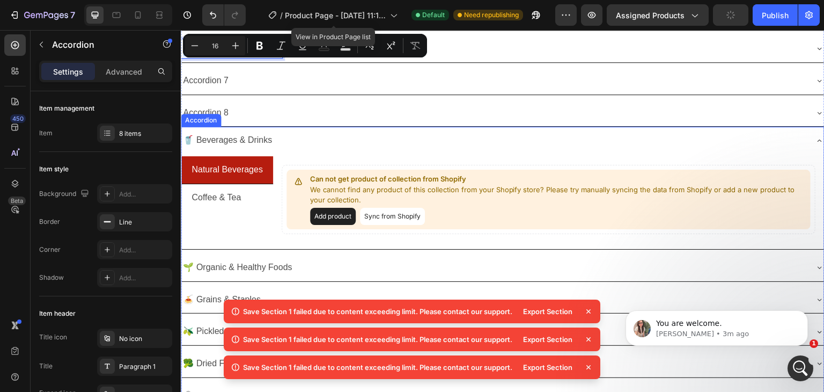
click at [221, 138] on p "🥤 Beverages & Drinks" at bounding box center [227, 141] width 89 height 16
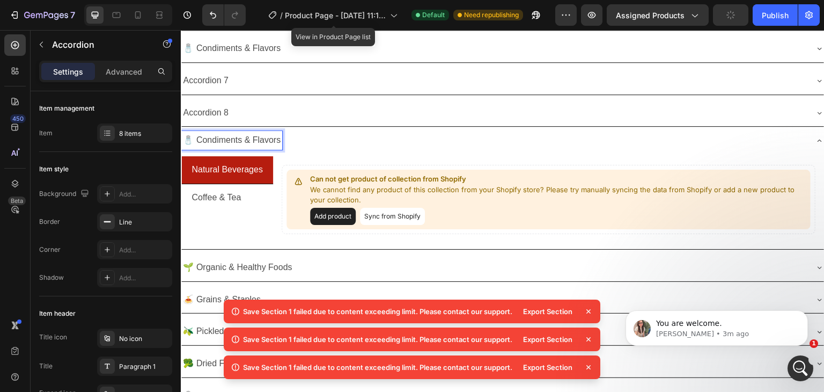
scroll to position [592, 0]
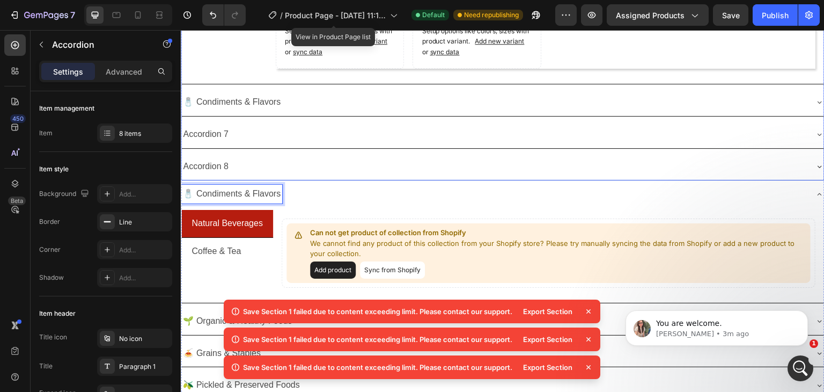
click at [303, 99] on div "🧂 Condiments & Flavors" at bounding box center [494, 102] width 626 height 19
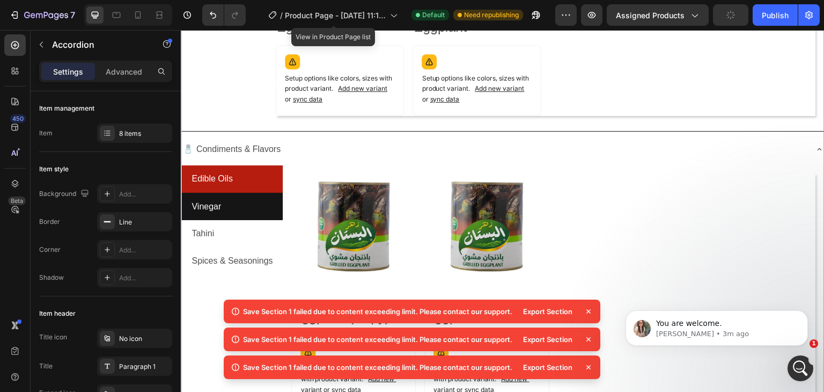
scroll to position [575, 0]
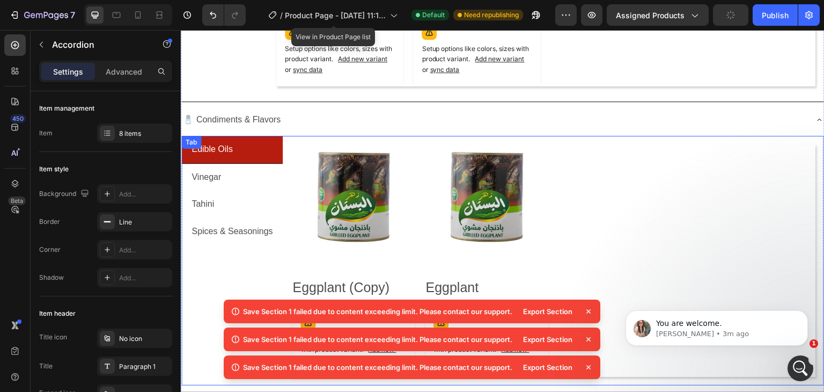
click at [208, 144] on div "Edible Oils Vinegar Tahini Spices & Seasonings Product Images Eggplant (Copy) P…" at bounding box center [502, 261] width 643 height 250
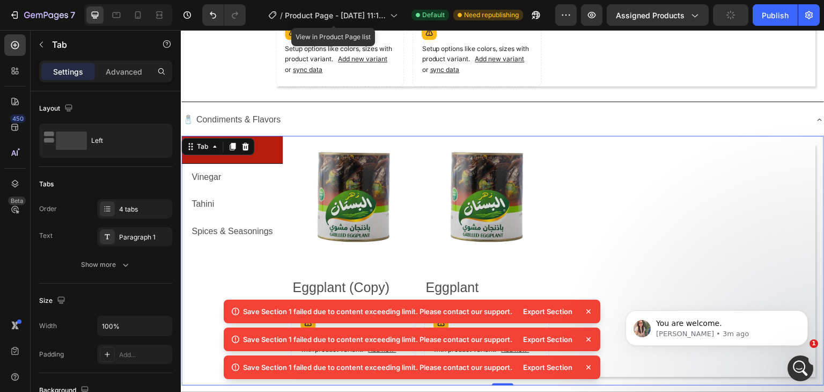
click at [208, 144] on div "Tab" at bounding box center [203, 147] width 16 height 10
click at [262, 147] on li "Edible Oils" at bounding box center [231, 150] width 101 height 28
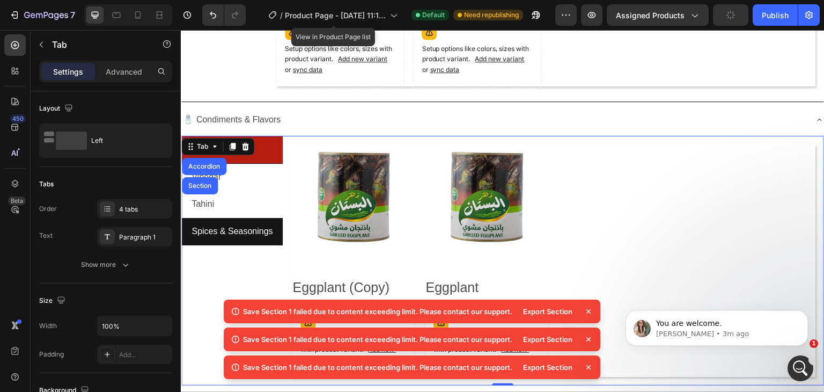
click at [259, 218] on li "Spices & Seasonings" at bounding box center [231, 231] width 101 height 27
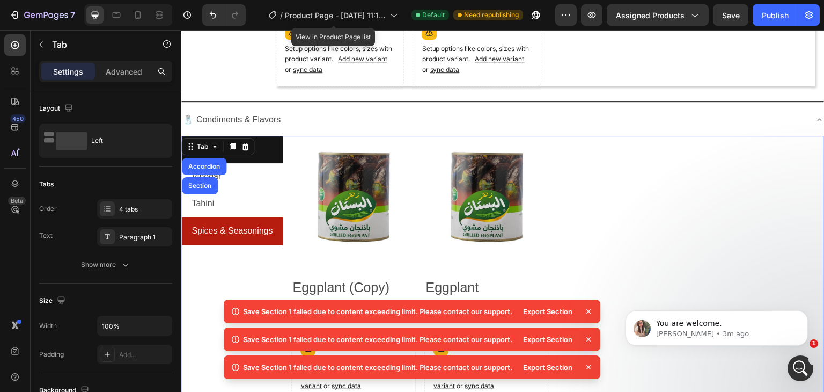
click at [265, 149] on li "Edible Oils" at bounding box center [231, 149] width 101 height 27
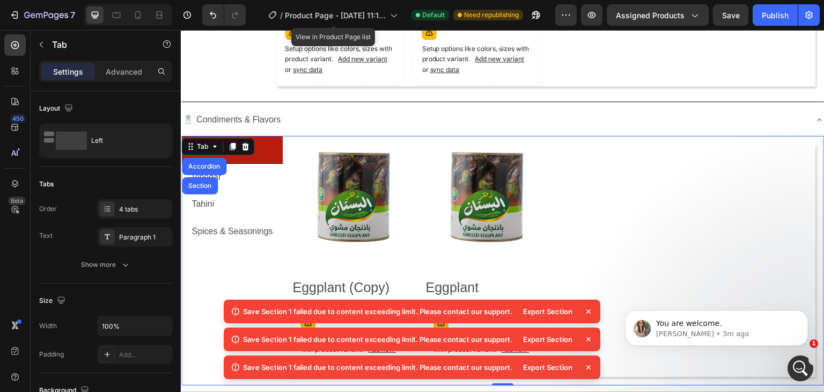
click at [261, 148] on li "Edible Oils" at bounding box center [231, 150] width 101 height 28
click at [230, 175] on li "Vinegar" at bounding box center [231, 177] width 101 height 27
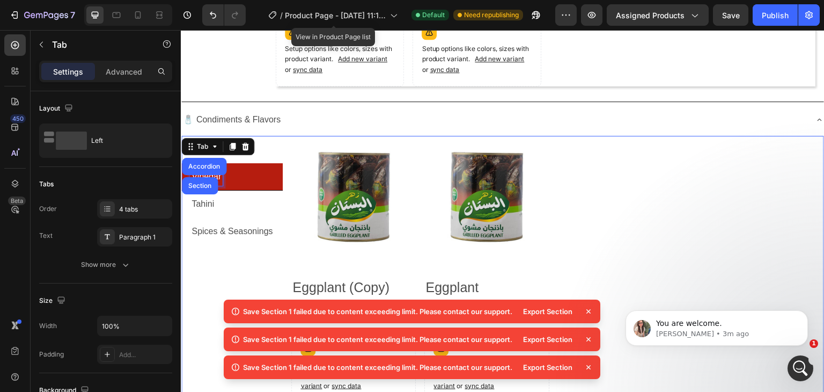
click at [218, 173] on p "Vinegar" at bounding box center [207, 177] width 30 height 16
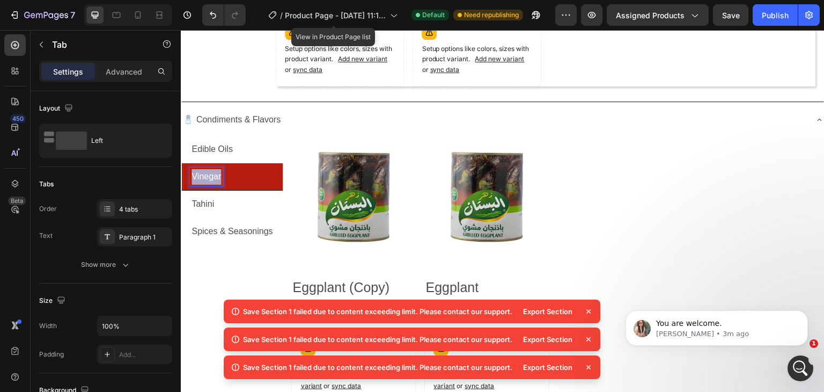
click at [218, 173] on p "Vinegar" at bounding box center [207, 177] width 30 height 16
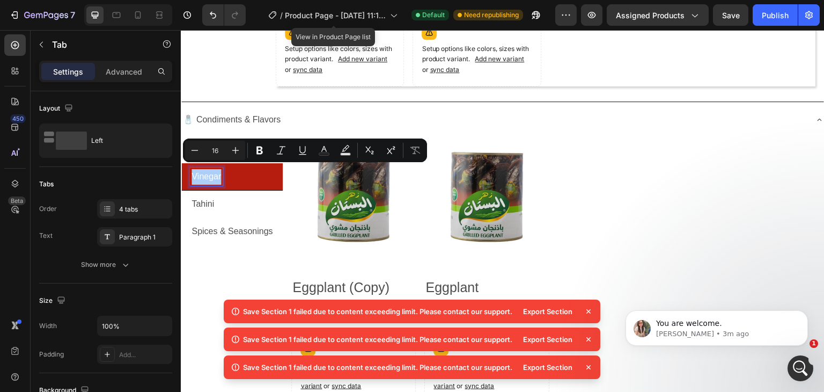
click at [208, 147] on input "16" at bounding box center [214, 150] width 21 height 13
click at [213, 196] on p "Tahini" at bounding box center [203, 204] width 23 height 16
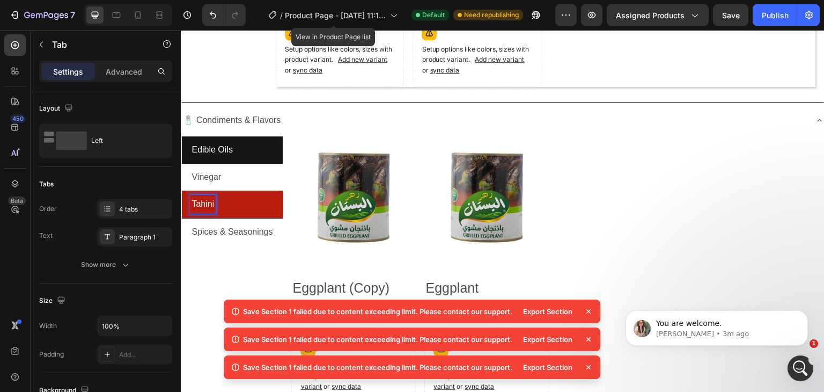
click at [204, 147] on p "Edible Oils" at bounding box center [212, 150] width 41 height 16
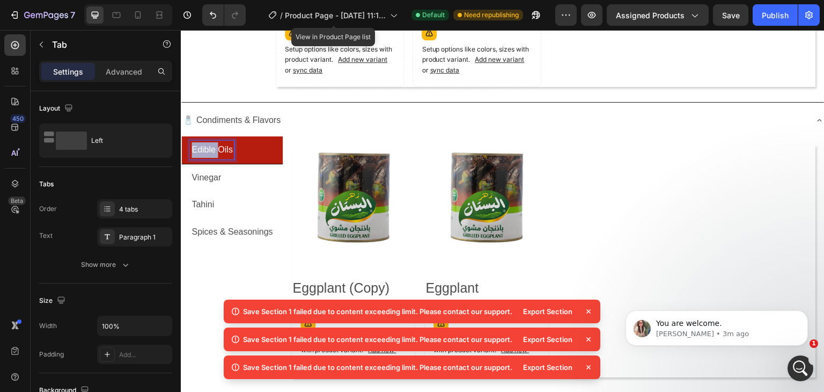
click at [204, 147] on p "Edible Oils" at bounding box center [212, 150] width 41 height 16
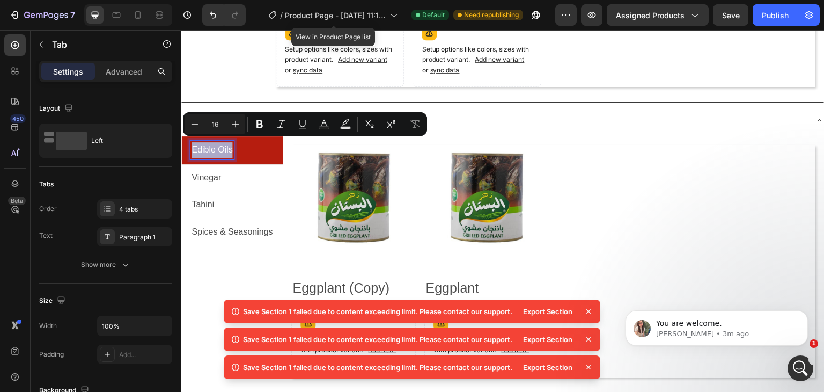
copy p "Edible Oils"
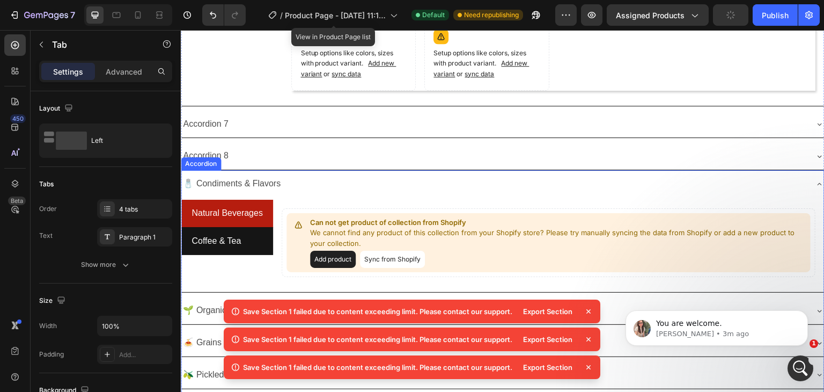
scroll to position [843, 0]
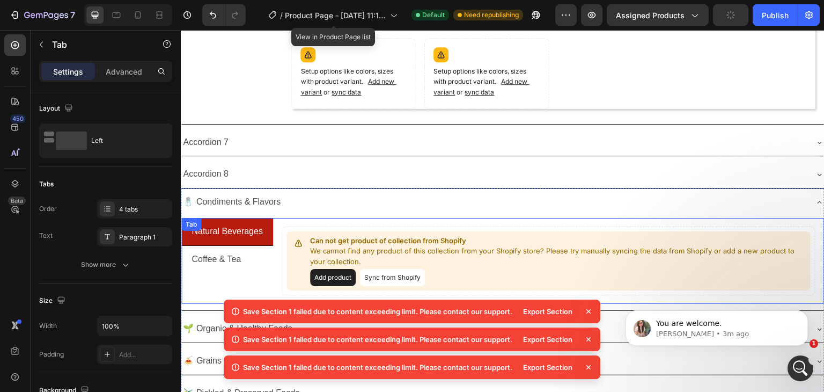
click at [221, 224] on p "Natural Beverages" at bounding box center [227, 232] width 71 height 16
click at [221, 224] on div "Natural Beverages Coffee & Tea Can not get product of collection from Shopify W…" at bounding box center [502, 261] width 643 height 86
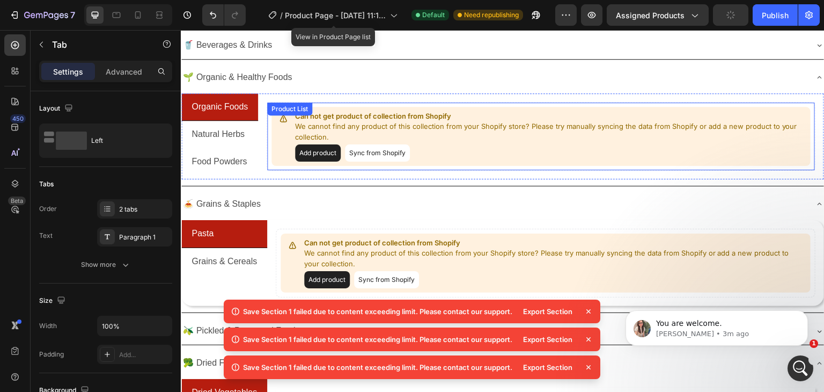
scroll to position [0, 0]
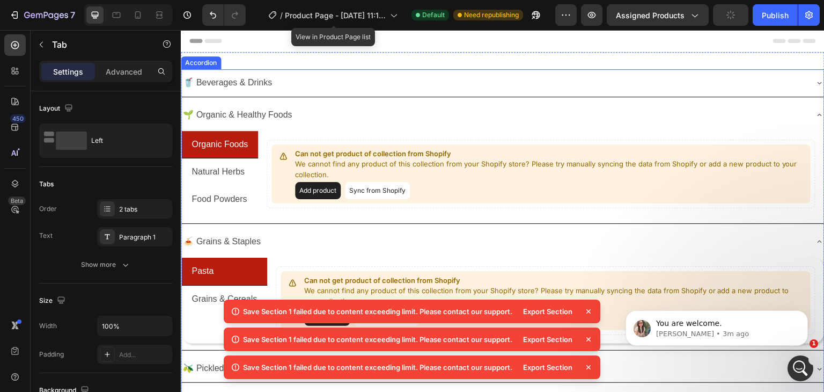
click at [303, 86] on div "🥤 Beverages & Drinks" at bounding box center [494, 83] width 626 height 19
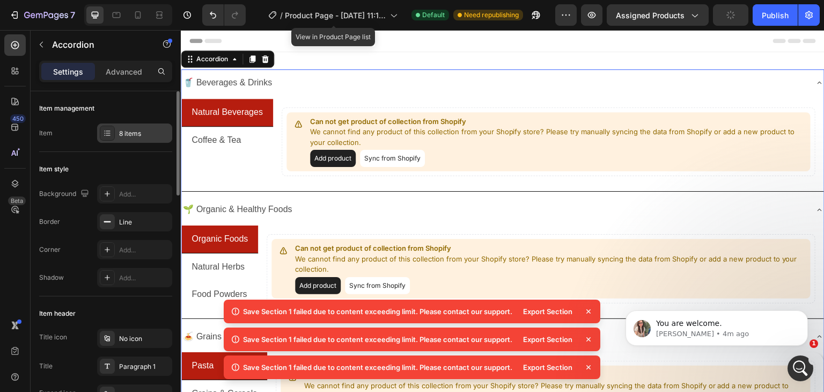
click at [123, 136] on div "8 items" at bounding box center [144, 134] width 50 height 10
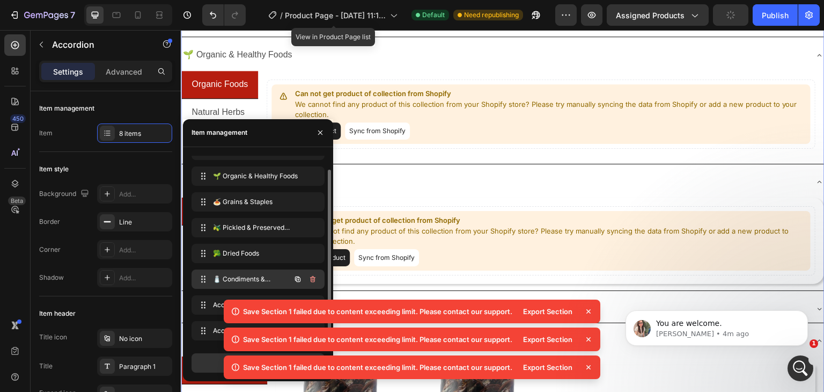
scroll to position [161, 0]
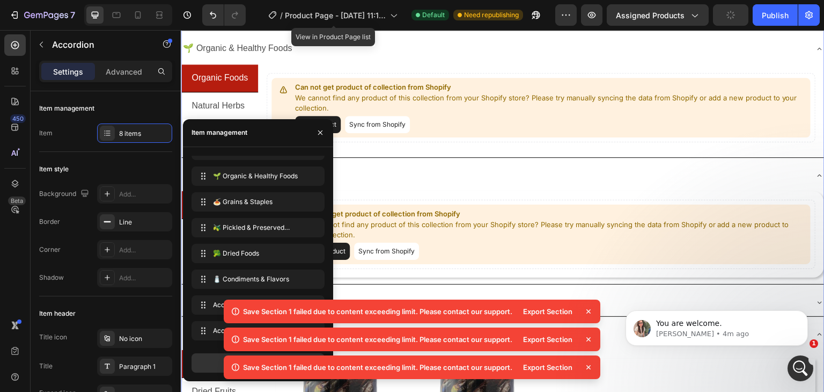
click at [590, 312] on icon at bounding box center [588, 311] width 11 height 11
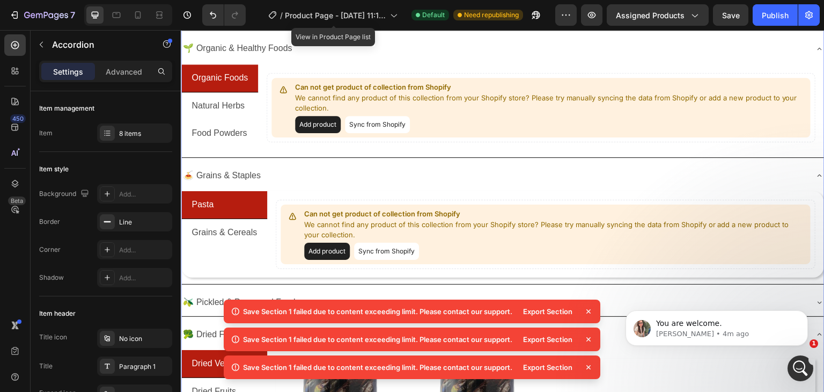
click at [589, 312] on icon at bounding box center [589, 311] width 4 height 4
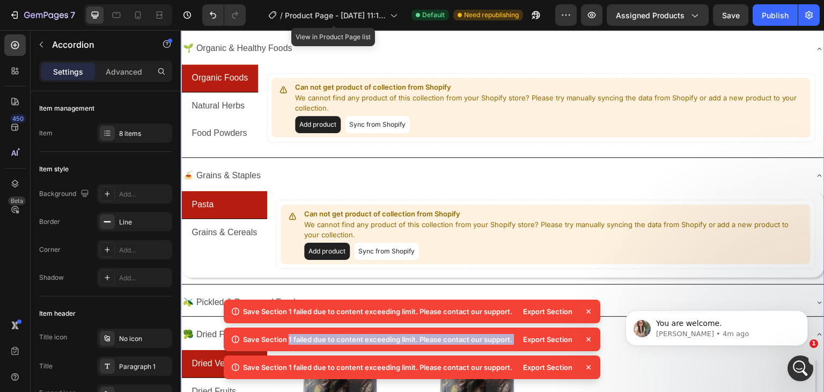
click at [589, 312] on icon at bounding box center [589, 311] width 4 height 4
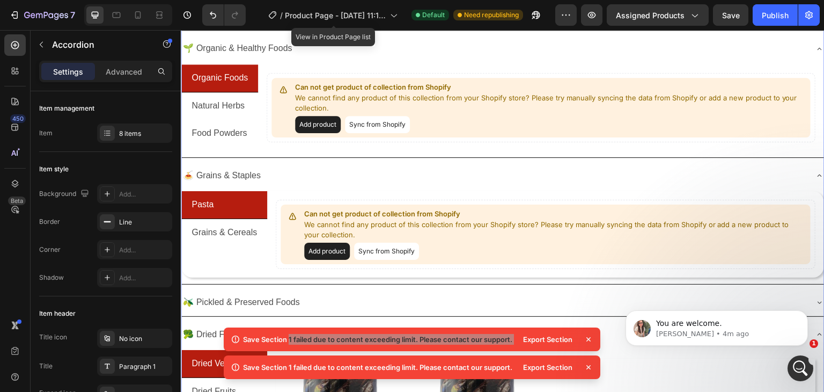
click at [589, 312] on div "🫒 Pickled & Preserved Foods" at bounding box center [502, 302] width 643 height 27
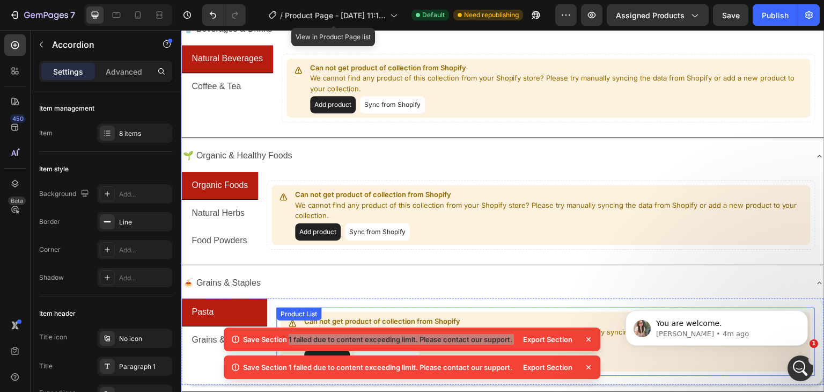
scroll to position [0, 0]
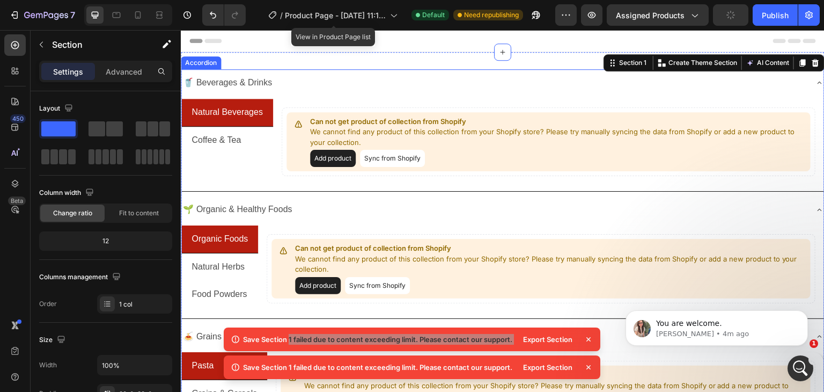
click at [385, 80] on div "🥤 Beverages & Drinks" at bounding box center [494, 83] width 626 height 19
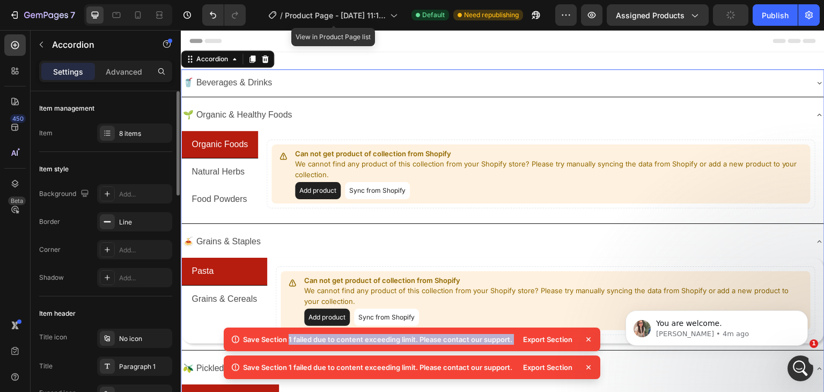
click at [83, 131] on div "Item 8 items" at bounding box center [105, 132] width 133 height 19
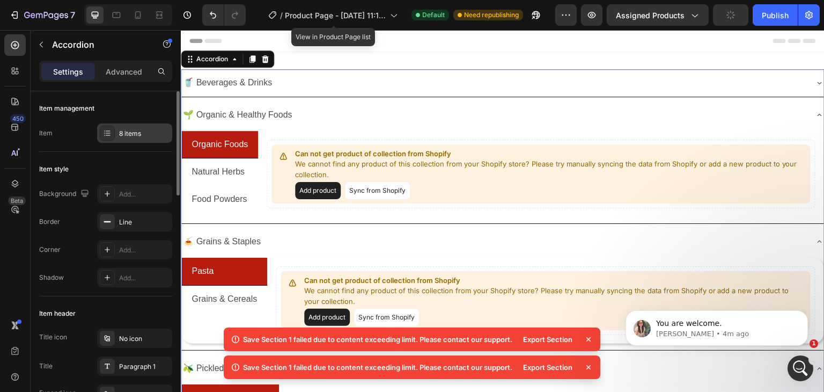
click at [105, 136] on icon at bounding box center [107, 133] width 9 height 9
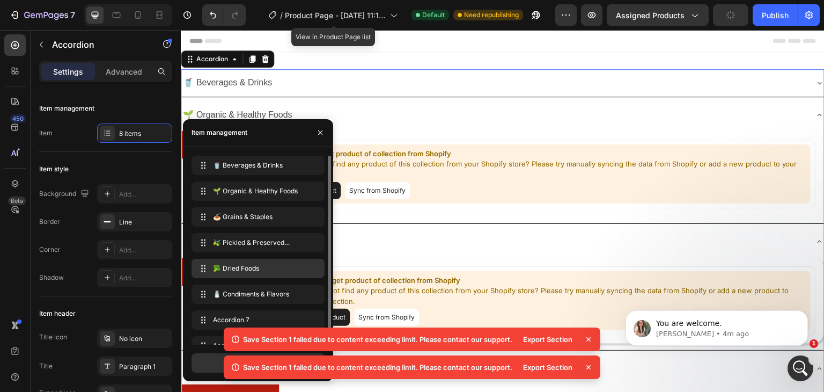
click at [313, 327] on div "Save Section 1 failed due to content exceeding limit. Please contact our suppor…" at bounding box center [412, 355] width 377 height 56
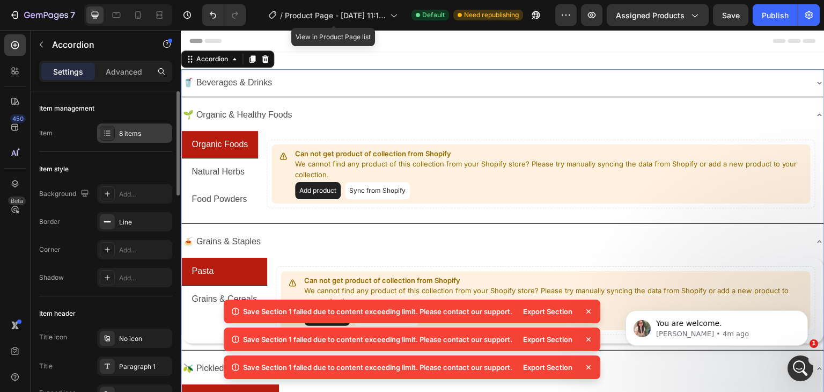
click at [130, 130] on div "8 items" at bounding box center [144, 134] width 50 height 10
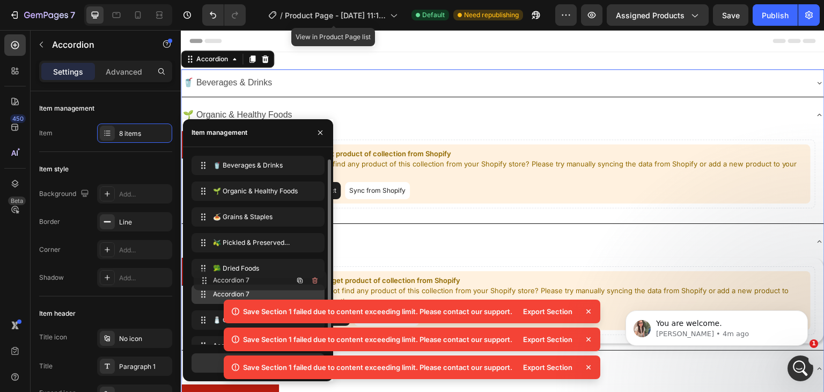
scroll to position [2, 0]
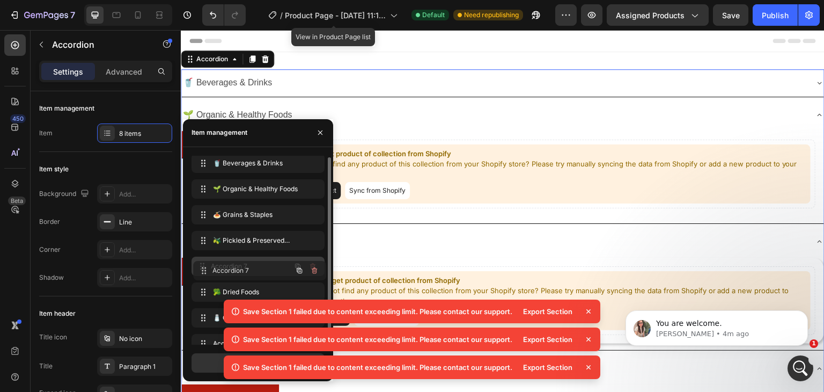
drag, startPoint x: 201, startPoint y: 276, endPoint x: 201, endPoint y: 265, distance: 10.7
click at [314, 268] on icon "button" at bounding box center [312, 266] width 5 height 6
click at [309, 267] on div "Delete" at bounding box center [306, 266] width 20 height 10
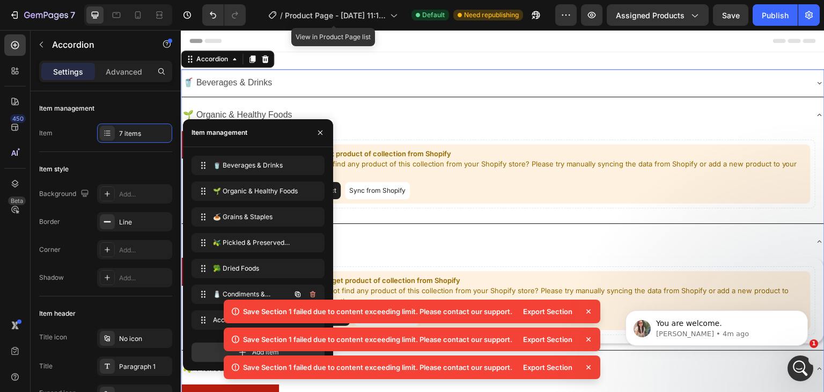
scroll to position [0, 0]
drag, startPoint x: 199, startPoint y: 317, endPoint x: 202, endPoint y: 269, distance: 48.4
click at [314, 267] on icon "button" at bounding box center [312, 268] width 5 height 6
click at [312, 267] on div "Delete" at bounding box center [306, 268] width 20 height 10
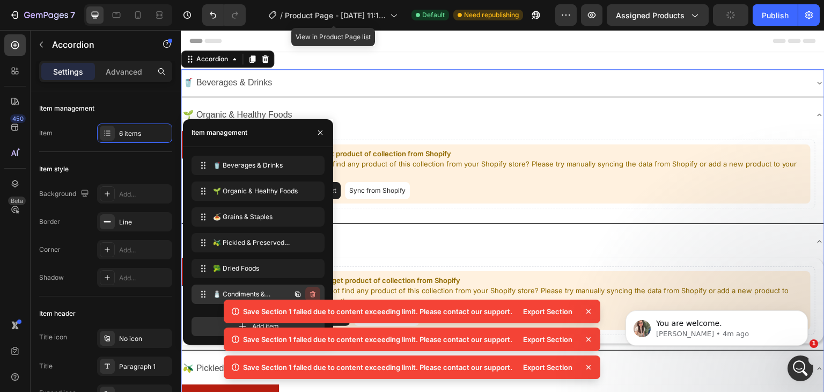
click at [313, 291] on icon "button" at bounding box center [312, 294] width 5 height 6
click at [309, 291] on div "Delete" at bounding box center [306, 294] width 20 height 10
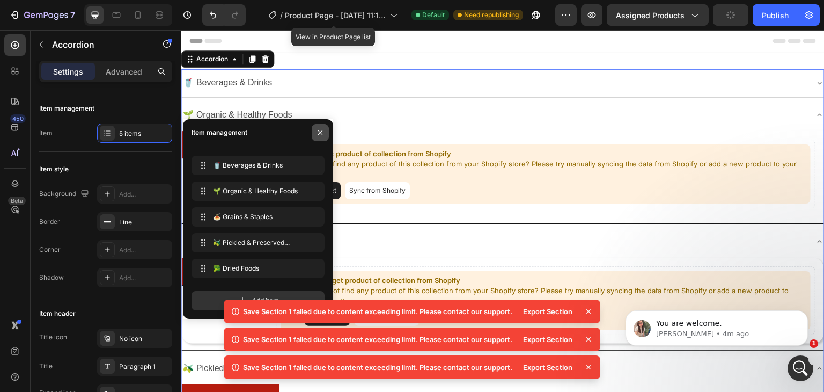
click at [317, 129] on icon "button" at bounding box center [320, 132] width 9 height 9
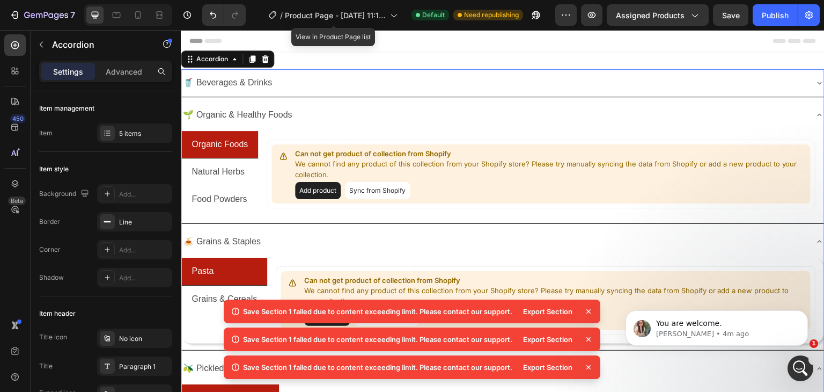
click at [359, 109] on div "🌱 Organic & Healthy Foods" at bounding box center [494, 115] width 626 height 19
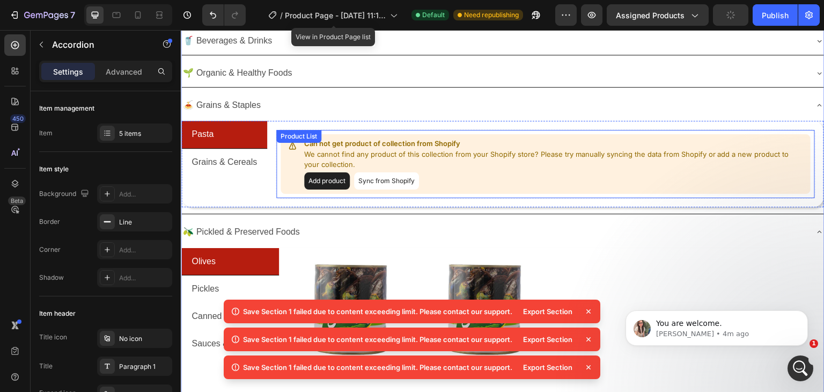
scroll to position [54, 0]
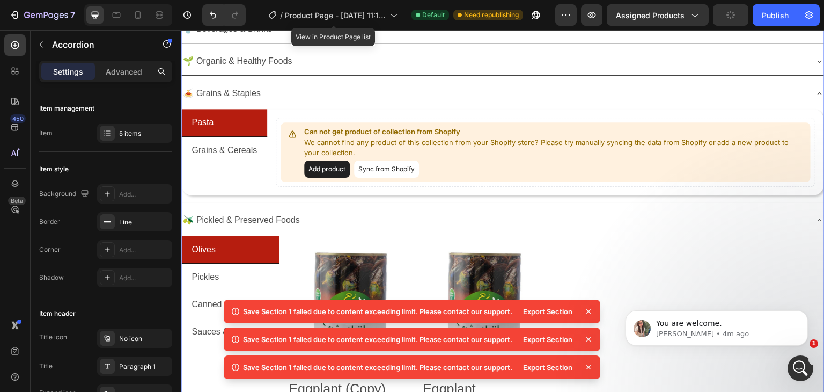
click at [455, 212] on div "🫒 Pickled & Preserved Foods" at bounding box center [494, 220] width 626 height 19
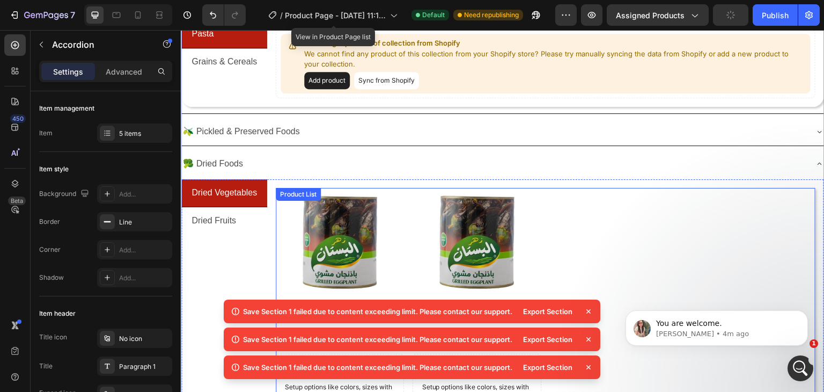
scroll to position [161, 0]
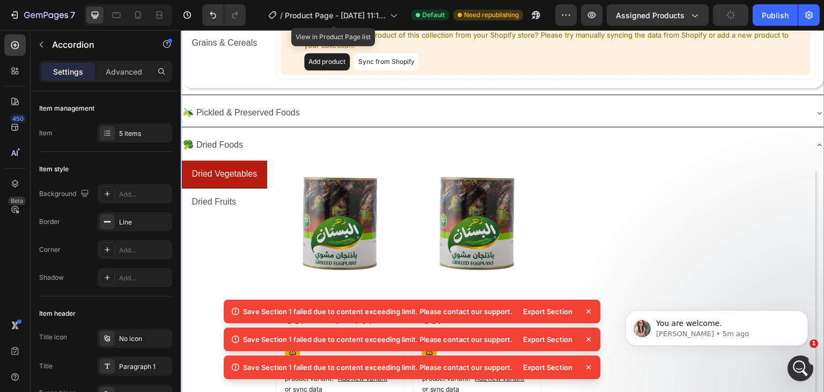
click at [557, 141] on div "🥦 Dried Foods" at bounding box center [494, 145] width 626 height 19
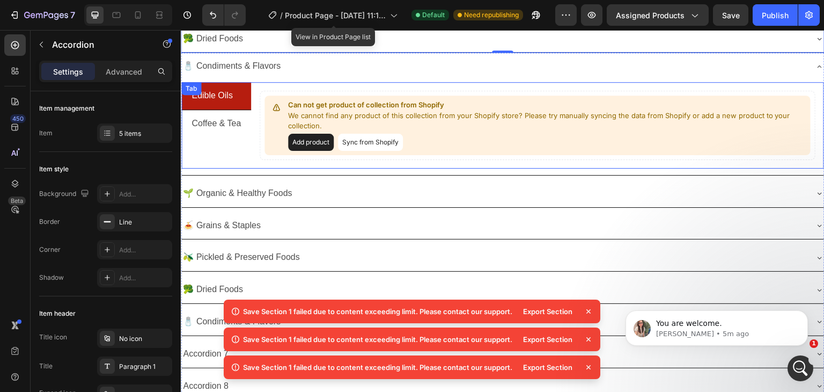
scroll to position [215, 0]
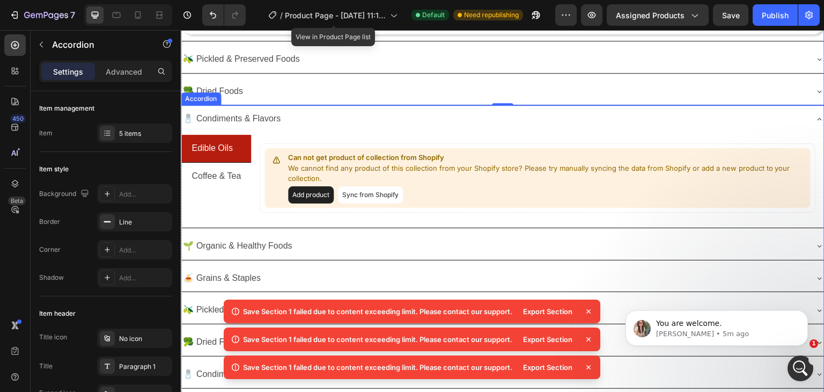
click at [333, 116] on div "🧂 Condiments & Flavors" at bounding box center [494, 118] width 626 height 19
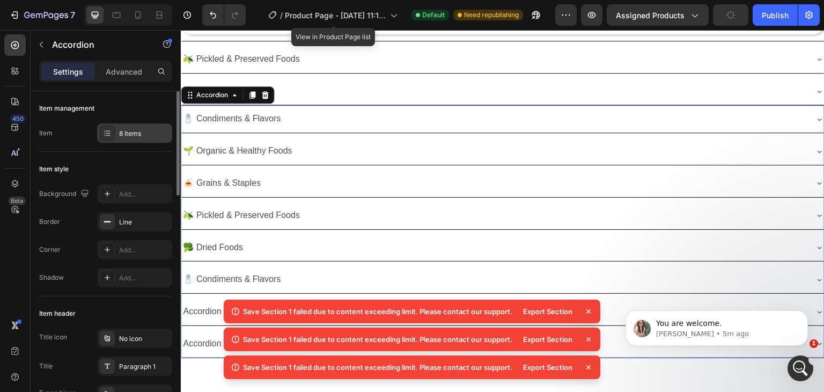
click at [130, 138] on div "8 items" at bounding box center [134, 132] width 75 height 19
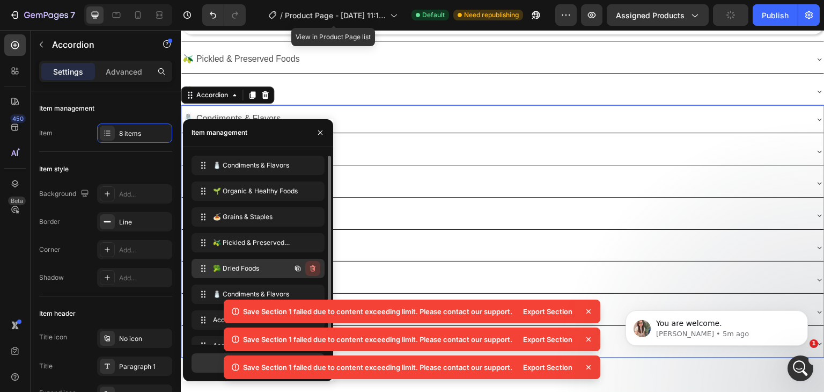
click at [311, 273] on button "button" at bounding box center [312, 268] width 15 height 15
click at [310, 268] on div "Delete" at bounding box center [306, 268] width 20 height 10
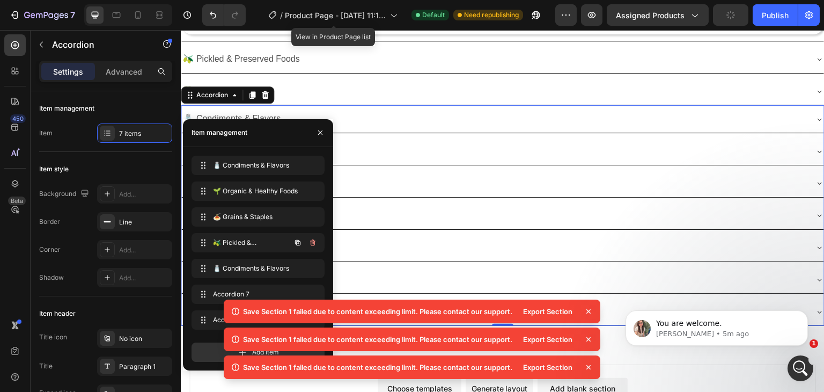
click at [313, 243] on icon "button" at bounding box center [313, 242] width 1 height 3
click at [310, 238] on div "Delete" at bounding box center [306, 243] width 20 height 10
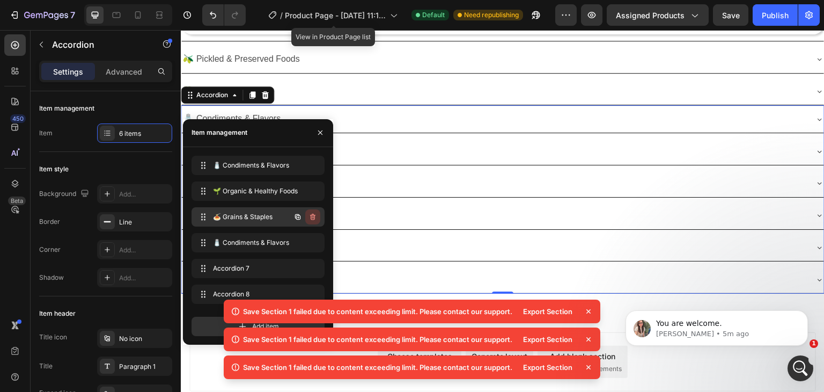
click at [313, 213] on icon "button" at bounding box center [313, 217] width 9 height 9
click at [312, 215] on div "Delete" at bounding box center [306, 217] width 20 height 10
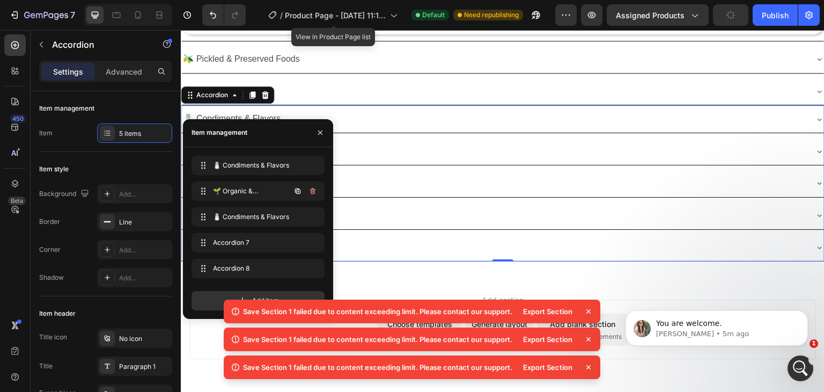
click at [313, 192] on icon "button" at bounding box center [313, 191] width 1 height 3
click at [311, 191] on div "Delete" at bounding box center [306, 191] width 20 height 10
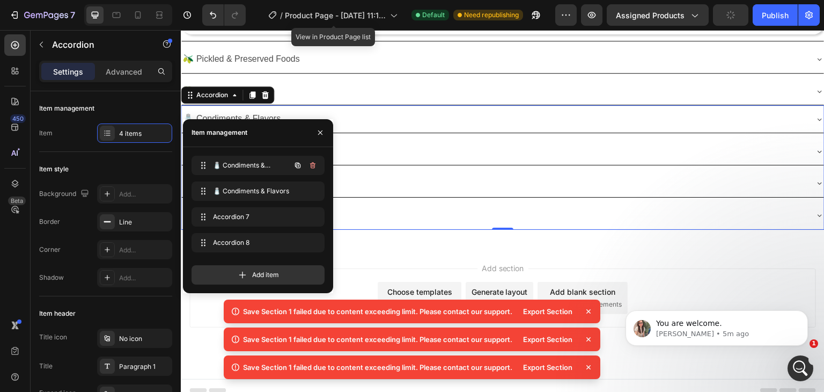
click at [313, 164] on icon "button" at bounding box center [313, 165] width 9 height 9
click at [309, 164] on div "Delete" at bounding box center [306, 165] width 20 height 10
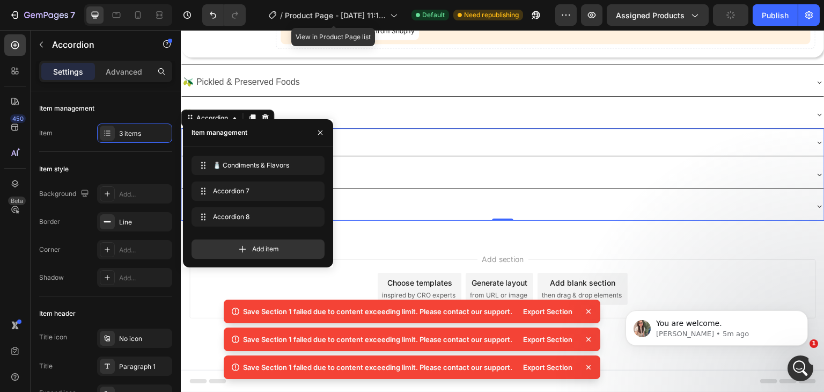
scroll to position [188, 0]
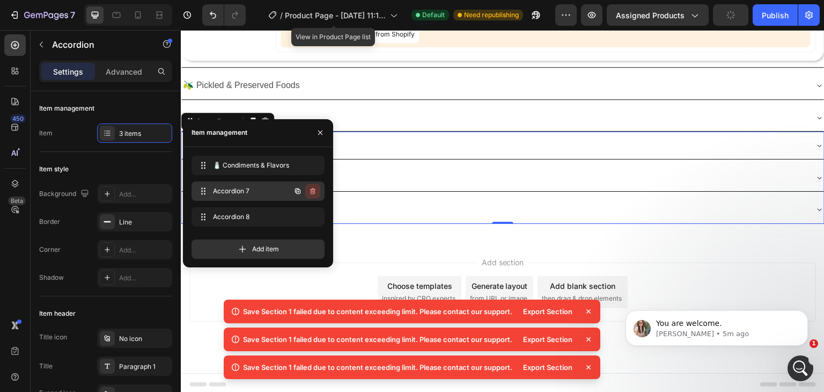
click at [312, 192] on icon "button" at bounding box center [312, 191] width 1 height 3
click at [258, 213] on span "Accordion 8" at bounding box center [243, 217] width 61 height 10
click at [590, 309] on icon at bounding box center [588, 311] width 11 height 11
click at [589, 311] on icon at bounding box center [588, 311] width 11 height 11
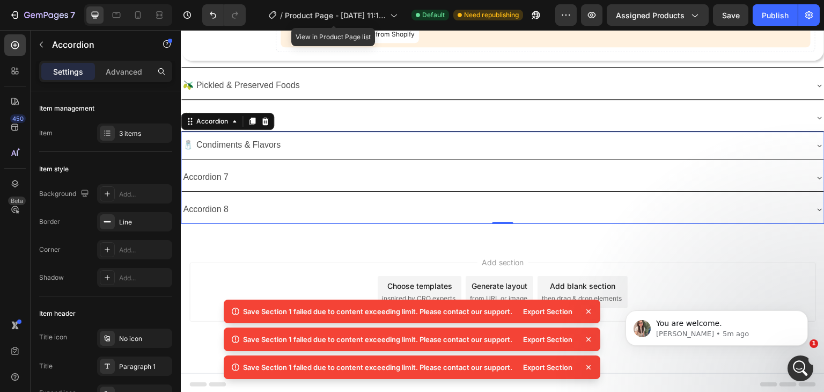
click at [590, 314] on icon at bounding box center [588, 311] width 11 height 11
click at [588, 313] on icon at bounding box center [588, 311] width 11 height 11
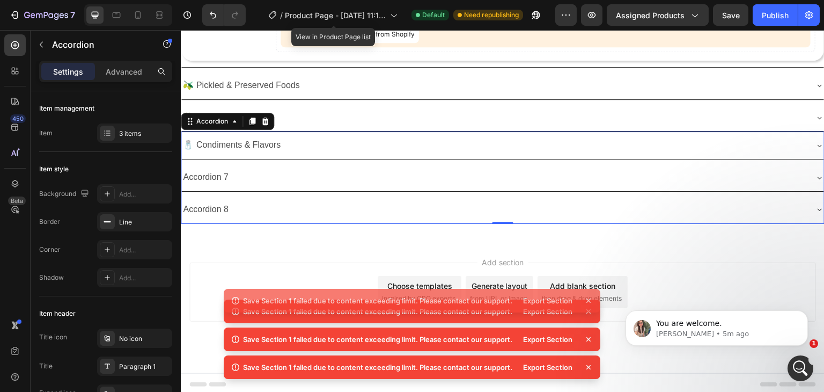
click at [588, 313] on icon at bounding box center [588, 311] width 11 height 11
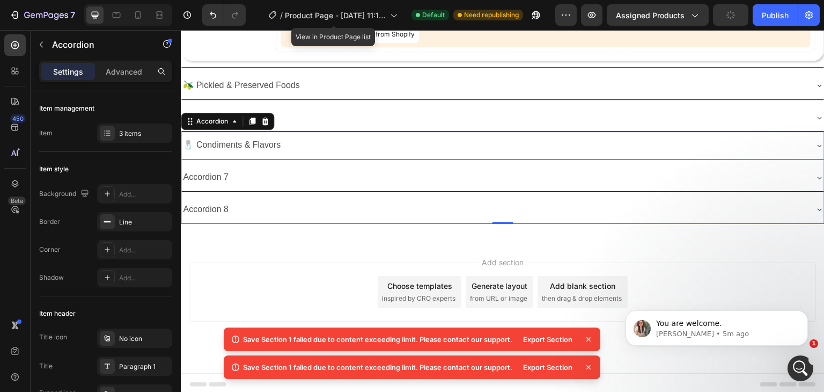
click at [588, 340] on icon at bounding box center [589, 339] width 4 height 4
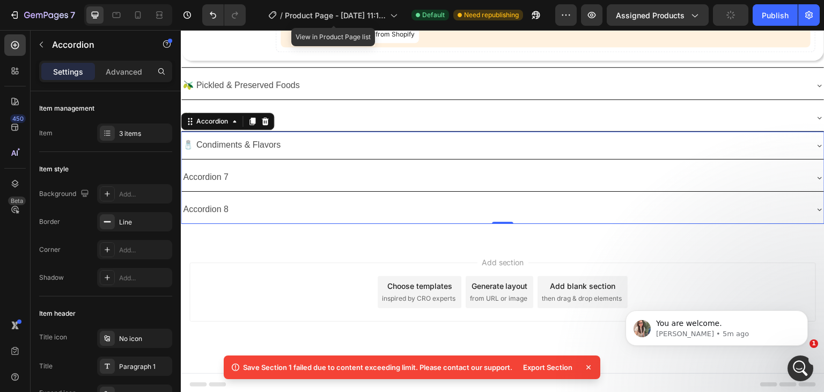
click at [590, 366] on icon at bounding box center [588, 367] width 11 height 11
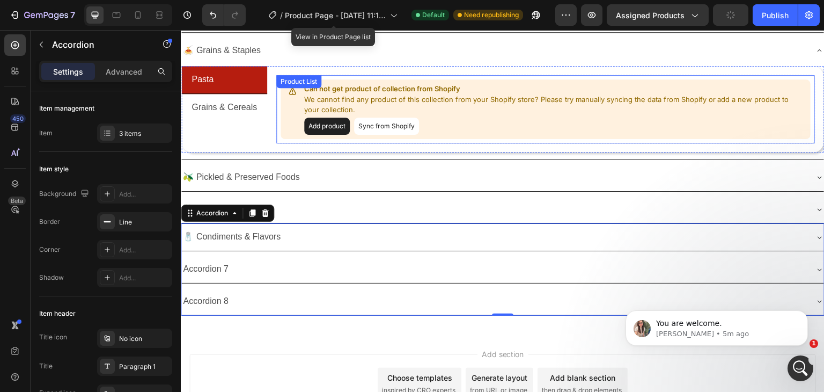
scroll to position [107, 0]
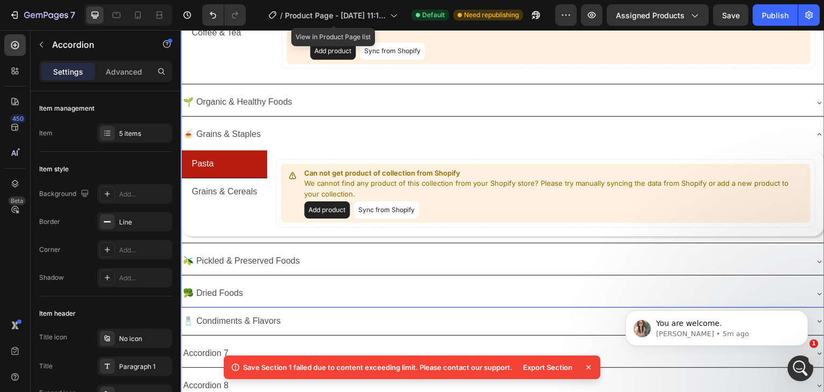
scroll to position [0, 0]
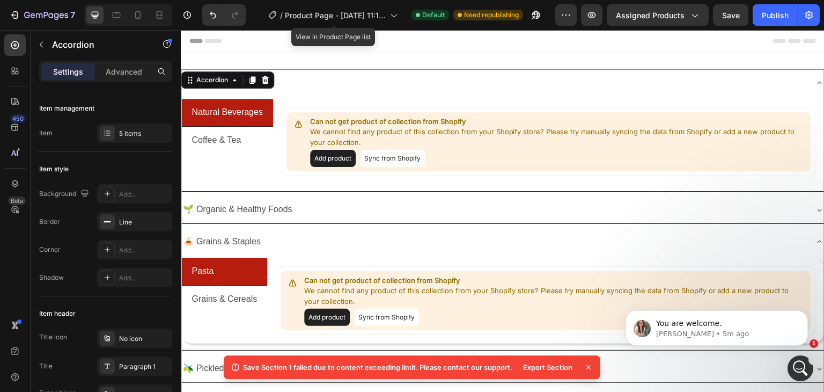
click at [609, 242] on div "🍝 Grains & Staples" at bounding box center [494, 241] width 626 height 19
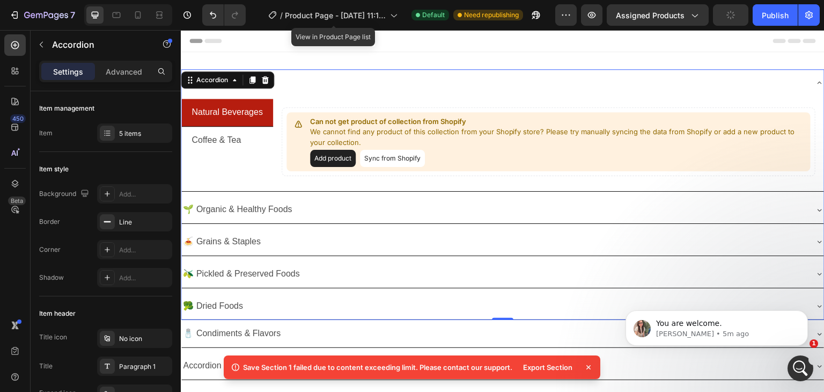
click at [816, 83] on icon at bounding box center [820, 82] width 9 height 9
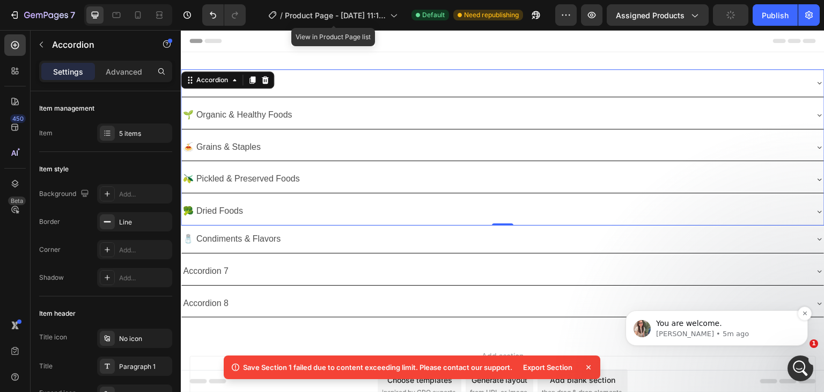
click at [660, 328] on p "You are welcome." at bounding box center [725, 323] width 138 height 11
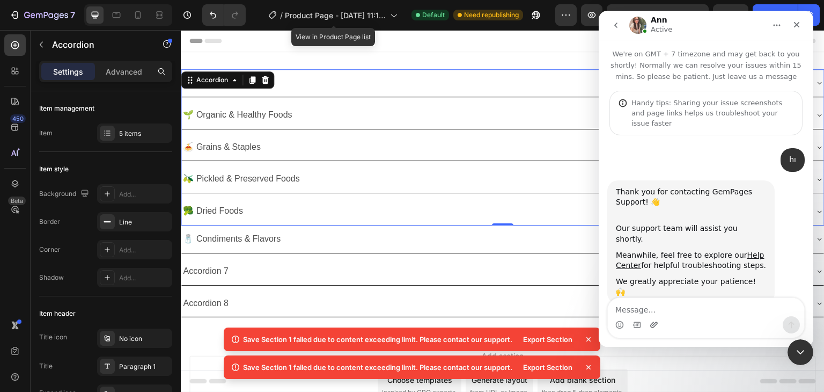
scroll to position [1, 0]
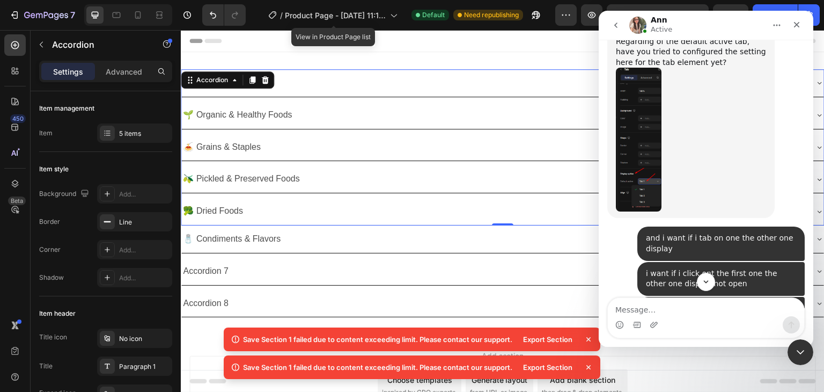
click at [637, 309] on textarea "Message…" at bounding box center [706, 307] width 196 height 18
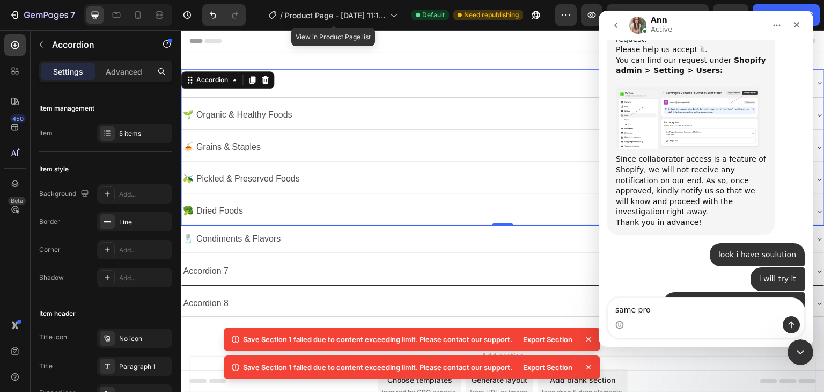
scroll to position [2, 0]
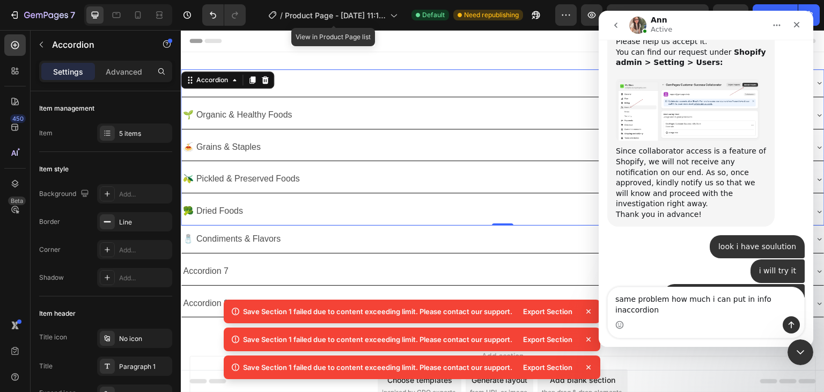
type textarea "same problem how much i can put in info in accordion"
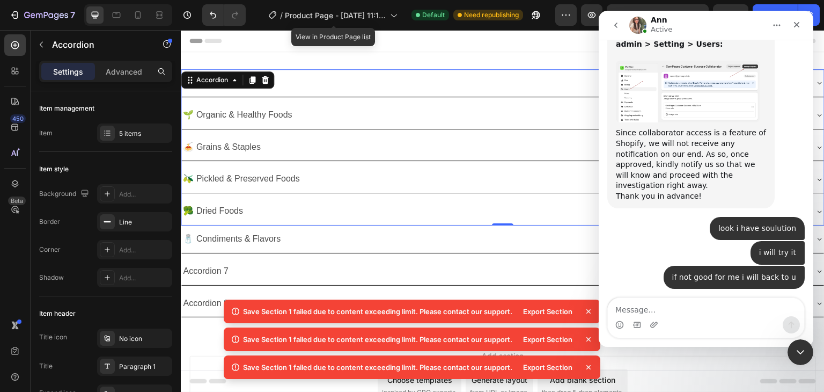
scroll to position [2050, 0]
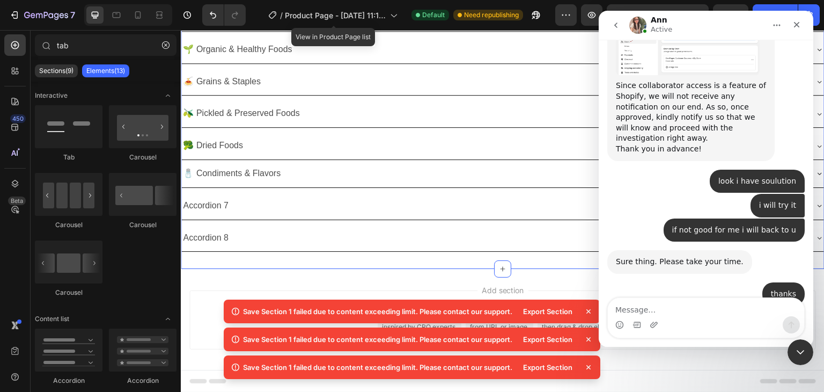
scroll to position [71, 0]
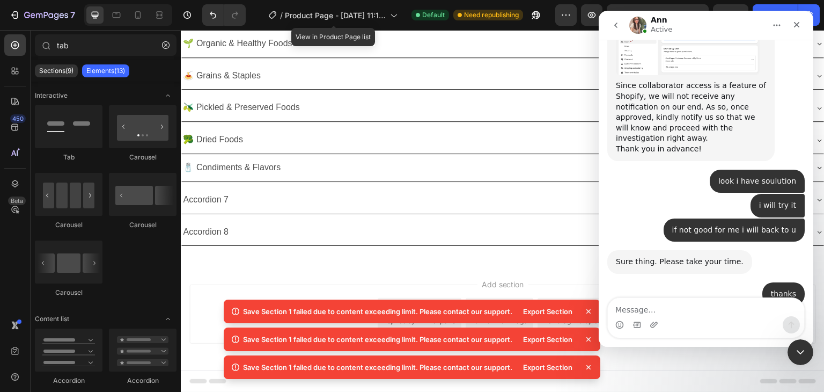
click at [588, 310] on icon at bounding box center [588, 311] width 11 height 11
click at [588, 310] on icon at bounding box center [589, 311] width 4 height 4
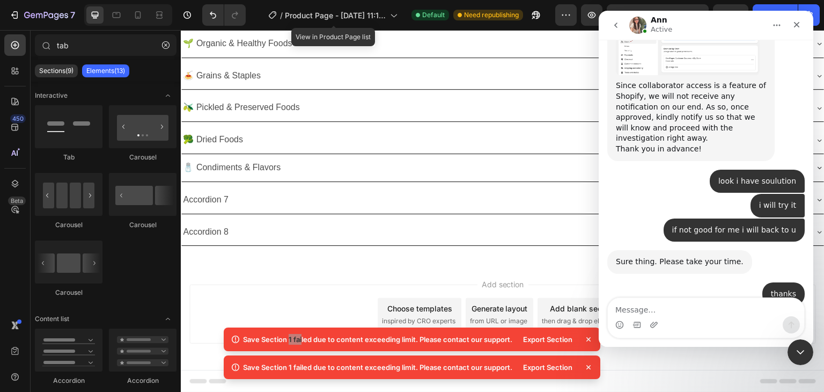
click at [588, 310] on div "Add blank section" at bounding box center [582, 308] width 65 height 11
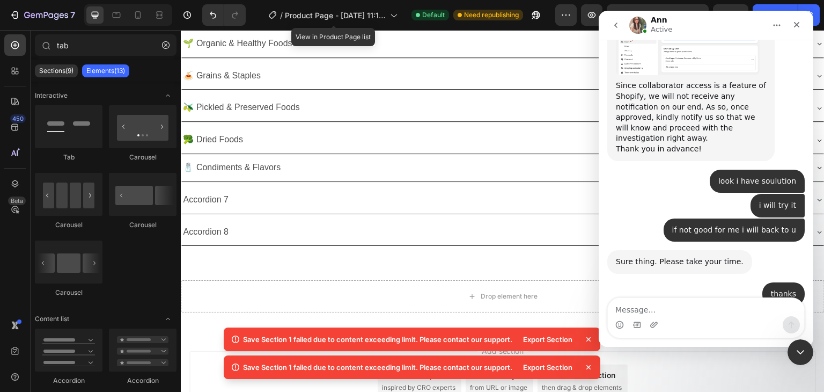
click at [588, 340] on icon at bounding box center [588, 339] width 11 height 11
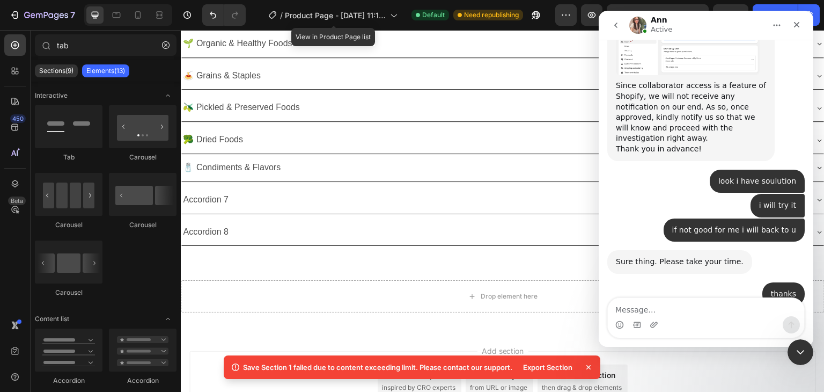
click at [591, 370] on icon at bounding box center [588, 367] width 11 height 11
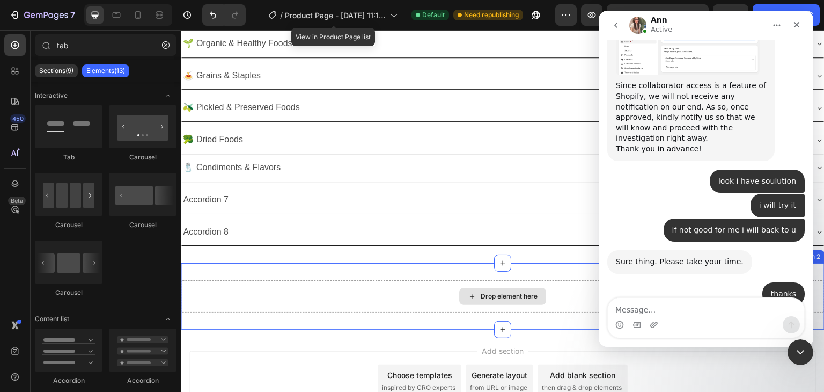
click at [375, 308] on div "Drop element here" at bounding box center [503, 296] width 644 height 32
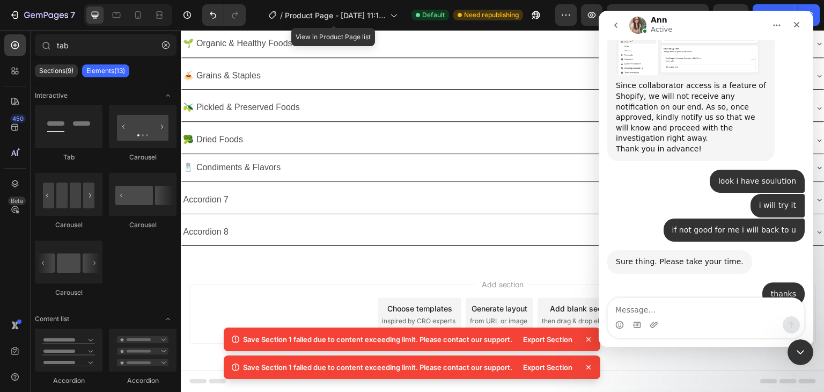
click at [589, 340] on icon at bounding box center [589, 339] width 4 height 4
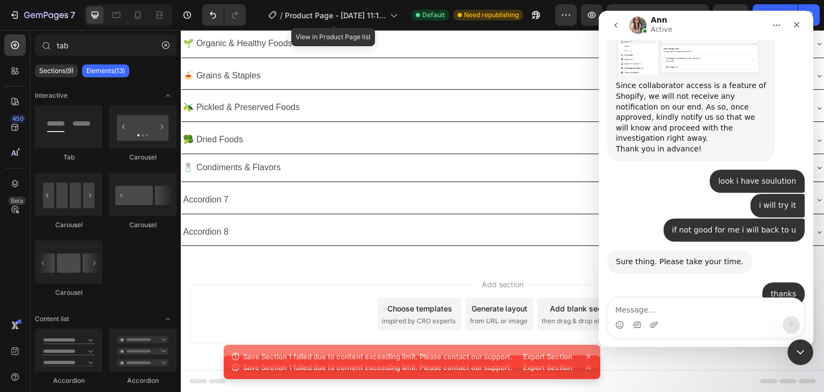
scroll to position [2155, 0]
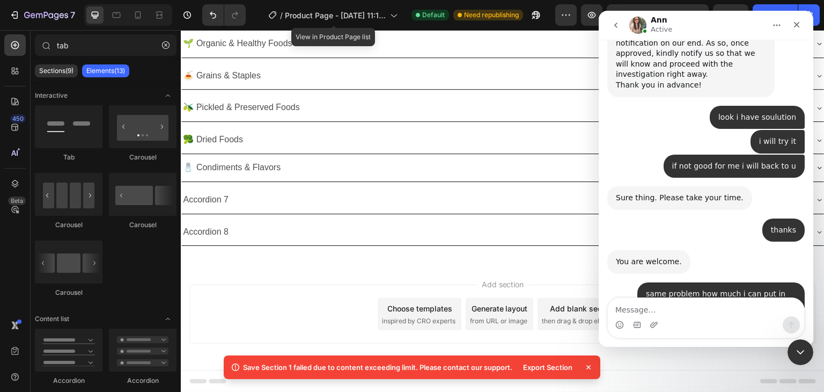
click at [590, 365] on icon at bounding box center [589, 367] width 4 height 4
click at [649, 313] on textarea "Message…" at bounding box center [706, 307] width 196 height 18
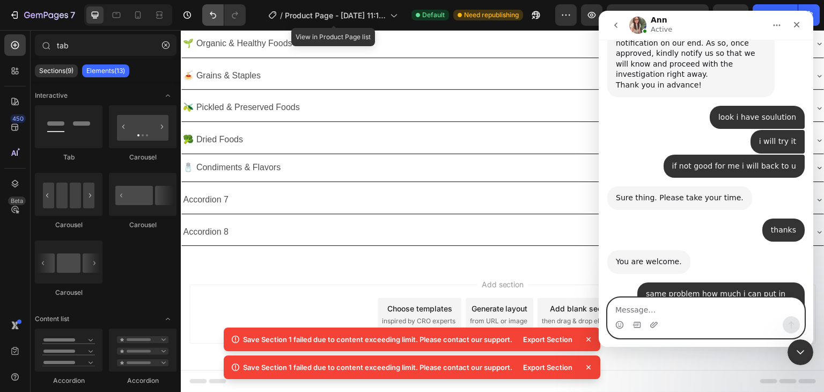
scroll to position [2149, 0]
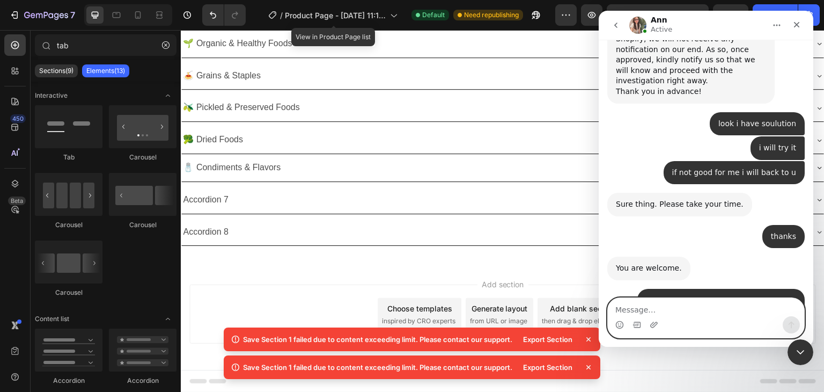
click at [625, 313] on textarea "Message…" at bounding box center [706, 307] width 196 height 18
type textarea "i accept the request"
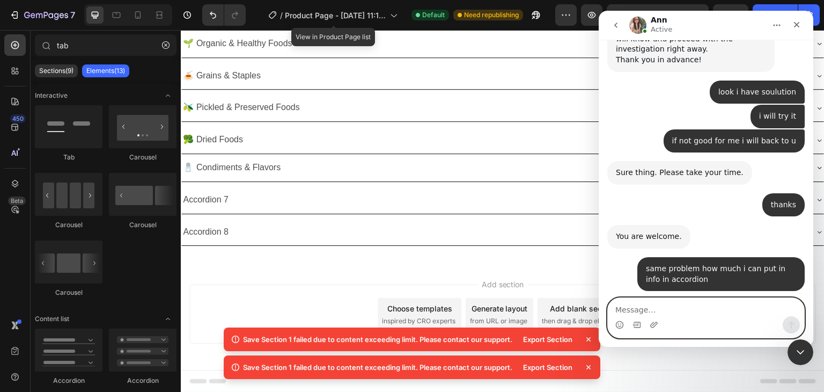
scroll to position [2181, 0]
type textarea "can u doit for me"
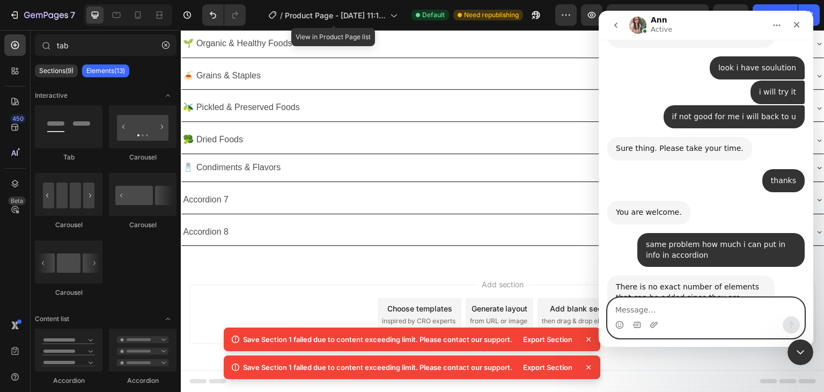
scroll to position [2205, 0]
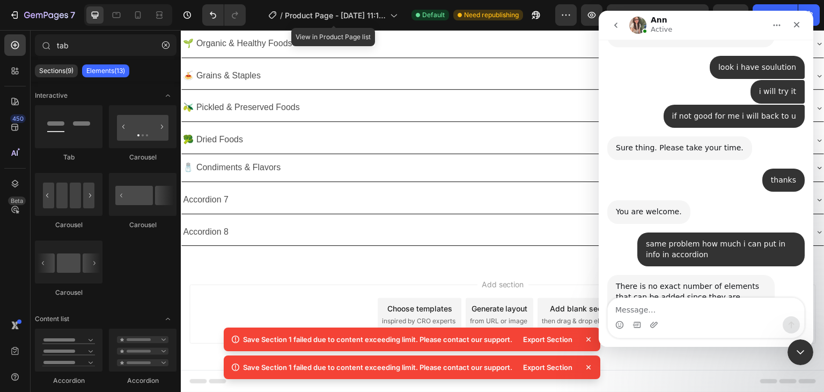
click at [326, 269] on div "Add section Choose templates inspired by CRO experts Generate layout from URL o…" at bounding box center [503, 329] width 644 height 132
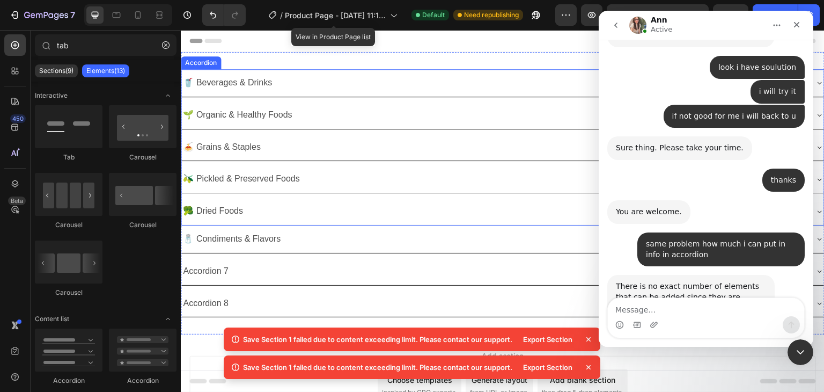
click at [282, 203] on div "🥦 Dried Foods" at bounding box center [494, 211] width 626 height 19
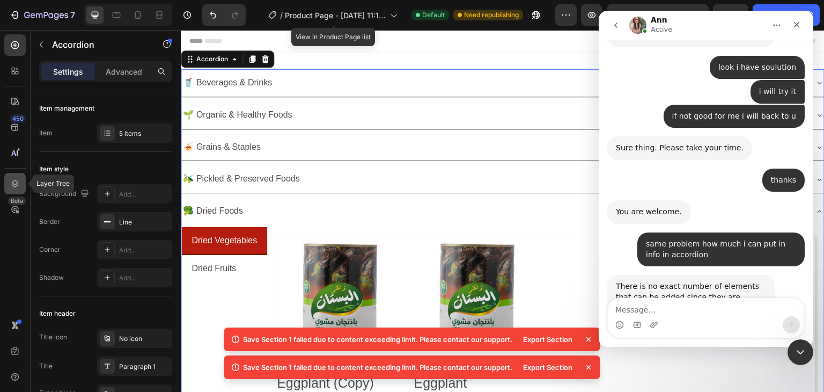
click at [14, 180] on icon at bounding box center [15, 184] width 7 height 8
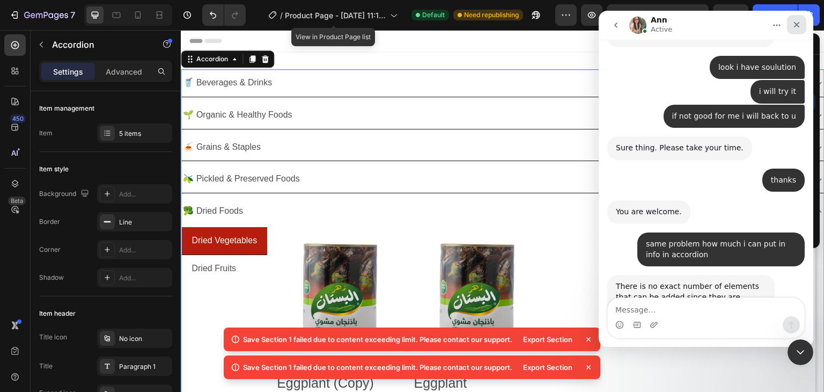
click at [796, 22] on icon "Close" at bounding box center [797, 24] width 9 height 9
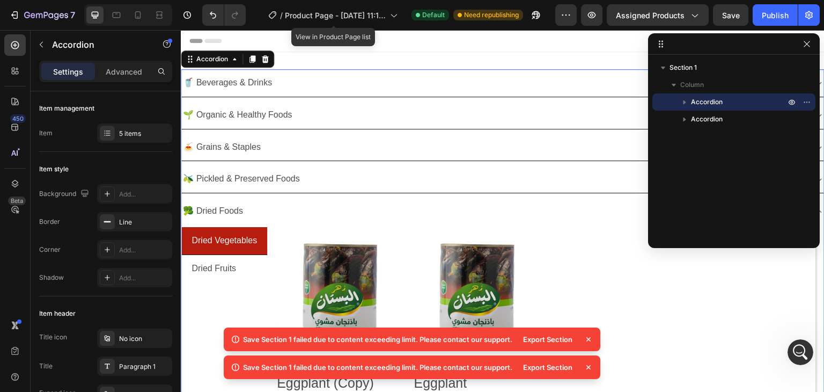
click at [685, 103] on icon "button" at bounding box center [685, 102] width 3 height 4
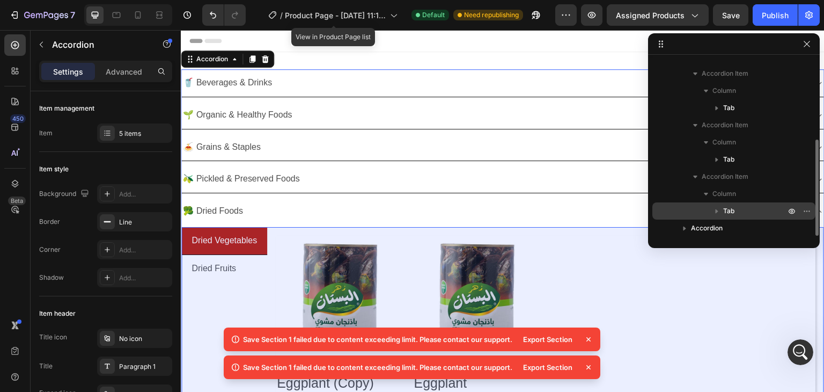
scroll to position [2246, 0]
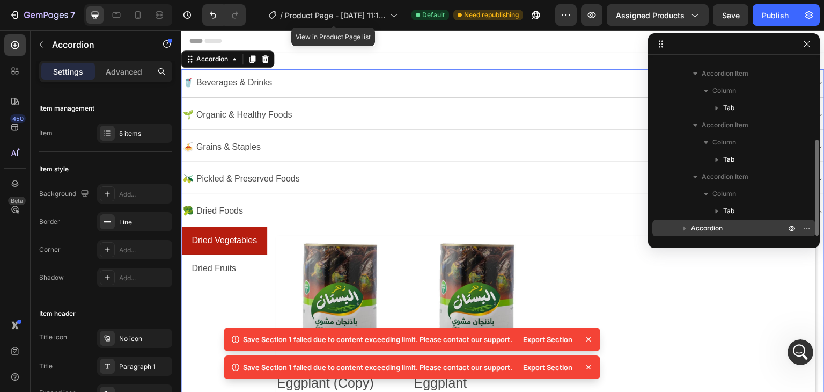
click at [683, 228] on icon "button" at bounding box center [684, 228] width 11 height 11
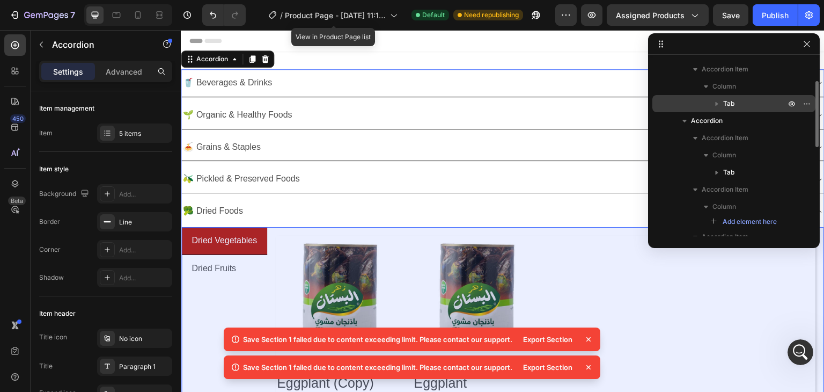
scroll to position [202, 0]
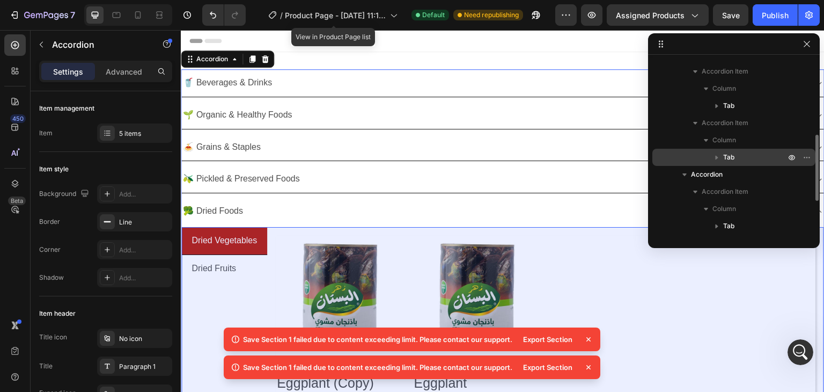
drag, startPoint x: 742, startPoint y: 157, endPoint x: 752, endPoint y: 152, distance: 11.5
click at [752, 152] on p "Tab" at bounding box center [755, 157] width 64 height 11
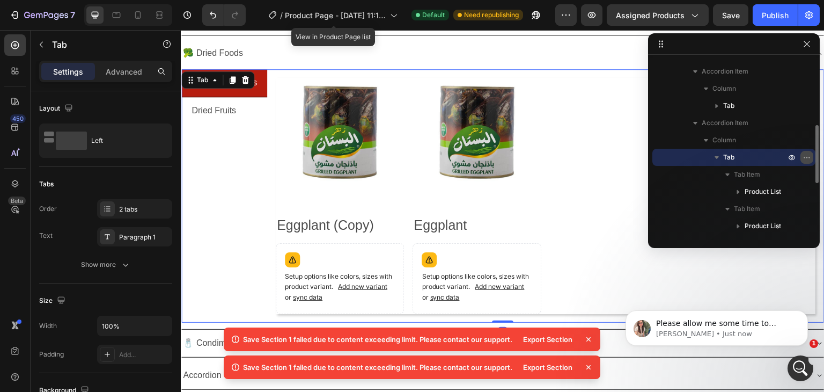
scroll to position [2237, 0]
click at [808, 157] on icon "button" at bounding box center [807, 157] width 9 height 9
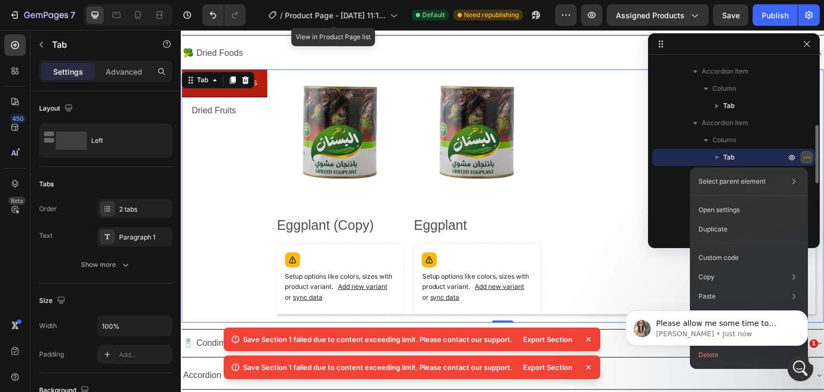
click at [808, 157] on icon "button" at bounding box center [807, 157] width 9 height 9
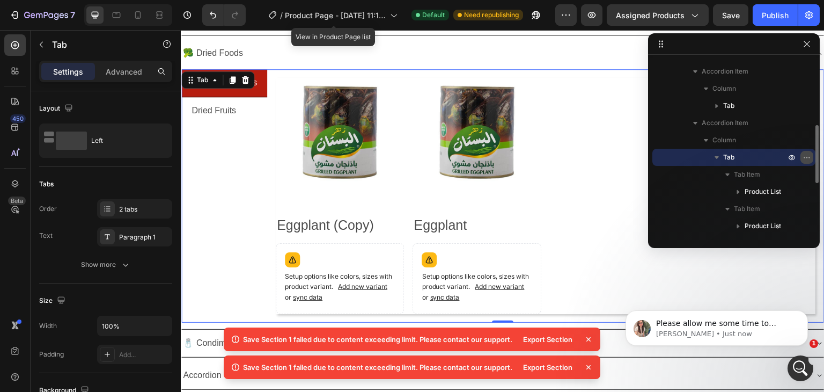
click at [804, 157] on icon "button" at bounding box center [804, 157] width 1 height 1
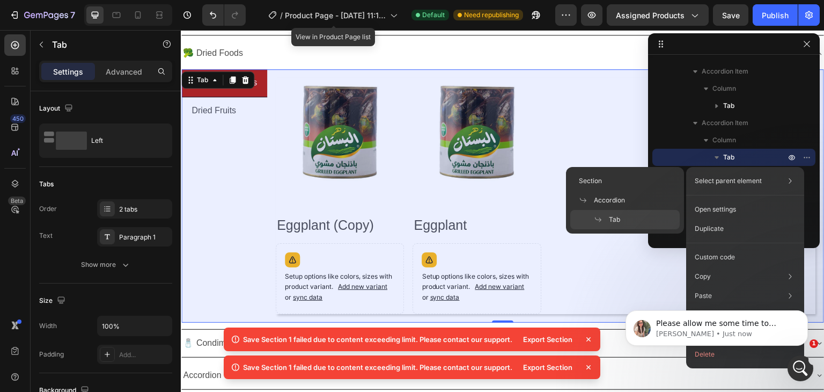
click at [640, 224] on div "Tab" at bounding box center [624, 219] width 109 height 19
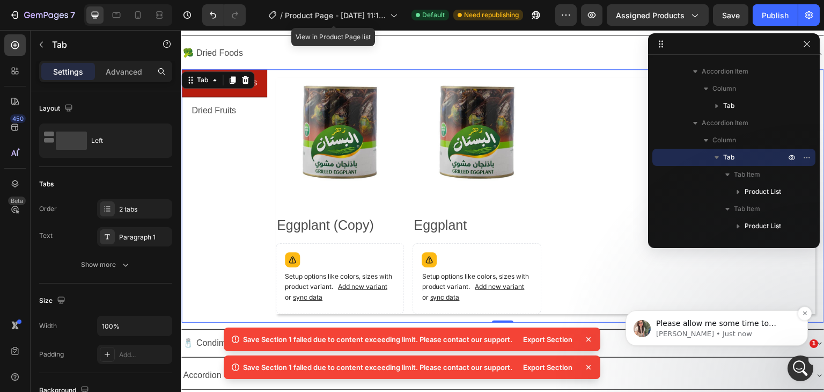
click at [731, 330] on p "[PERSON_NAME] • Just now" at bounding box center [725, 334] width 138 height 10
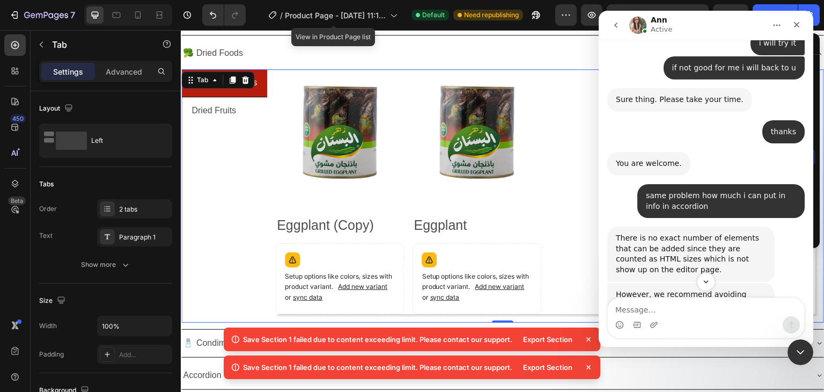
scroll to position [2255, 0]
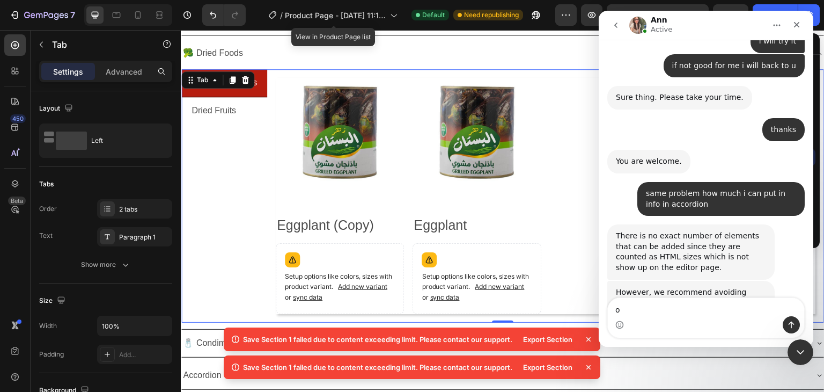
type textarea "ok"
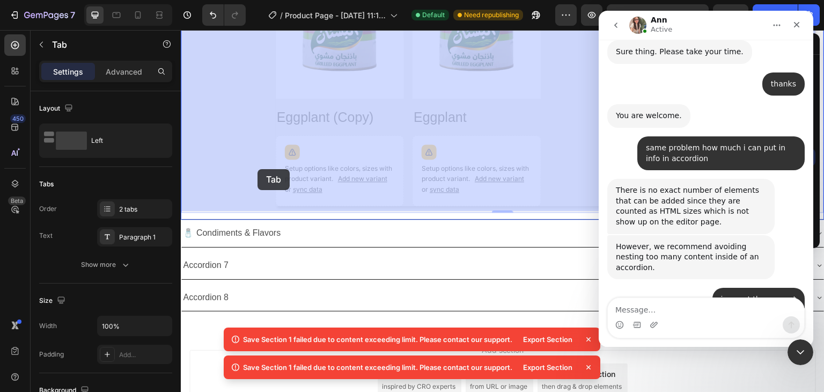
scroll to position [319, 0]
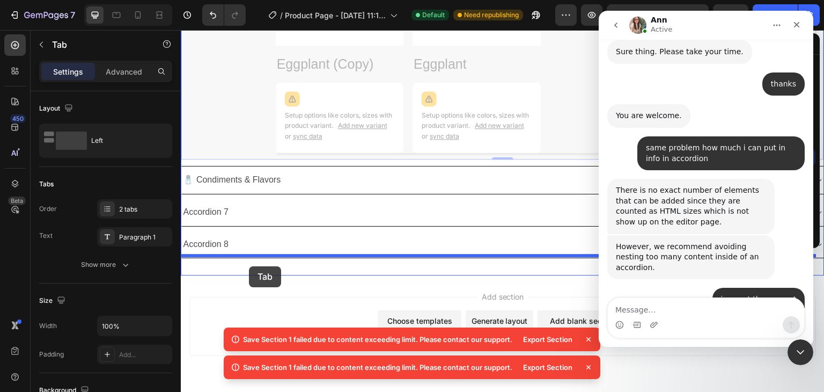
drag, startPoint x: 199, startPoint y: 82, endPoint x: 249, endPoint y: 266, distance: 191.2
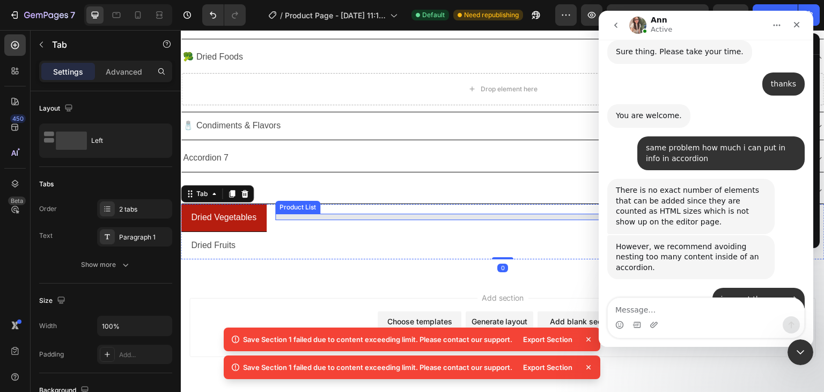
scroll to position [135, 0]
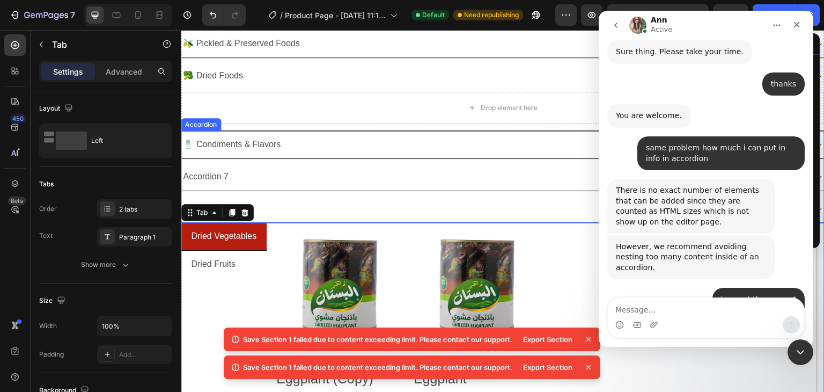
click at [247, 179] on div "Accordion 7" at bounding box center [494, 176] width 626 height 19
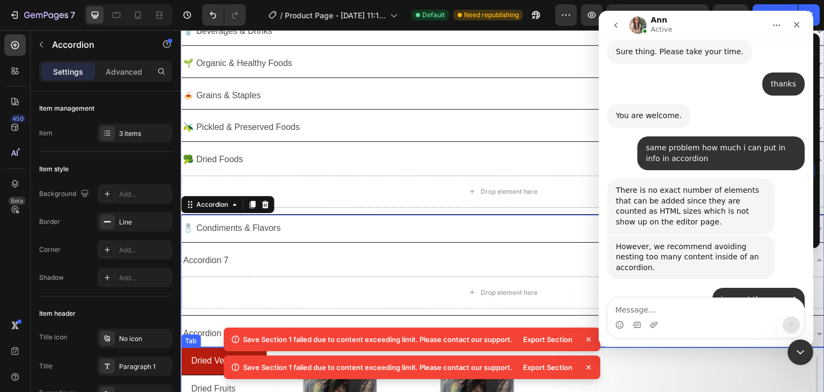
scroll to position [28, 0]
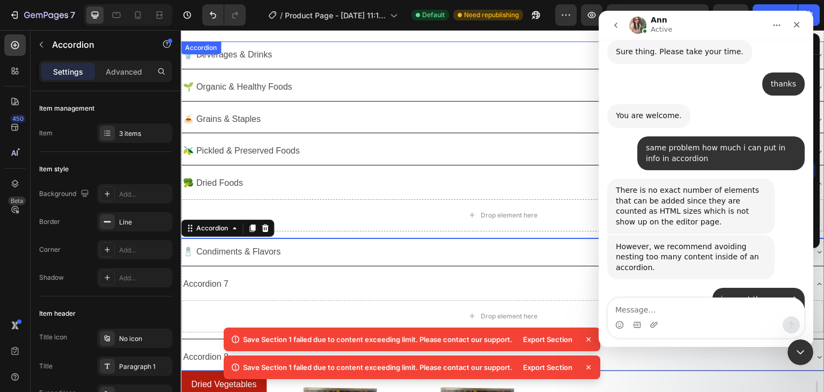
click at [268, 186] on div "🥦 Dried Foods" at bounding box center [494, 183] width 626 height 19
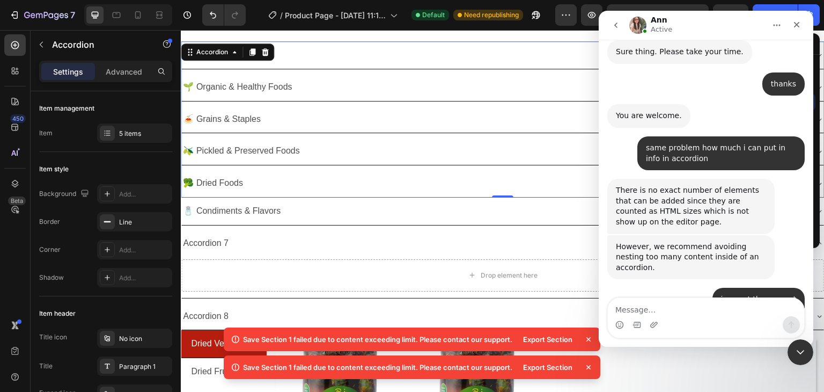
click at [288, 180] on div "🥦 Dried Foods" at bounding box center [494, 183] width 626 height 19
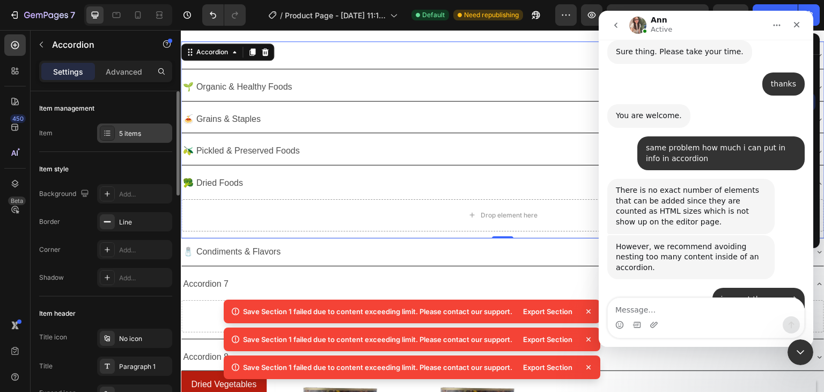
click at [124, 134] on div "5 items" at bounding box center [144, 134] width 50 height 10
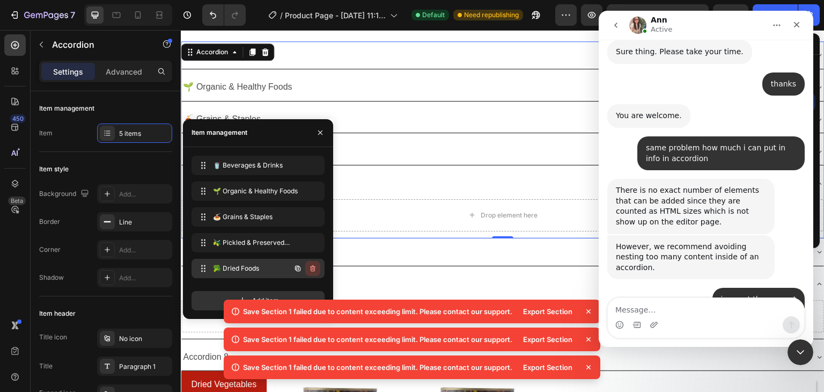
click at [312, 266] on icon "button" at bounding box center [313, 268] width 9 height 9
click at [305, 266] on div "Delete" at bounding box center [306, 268] width 20 height 10
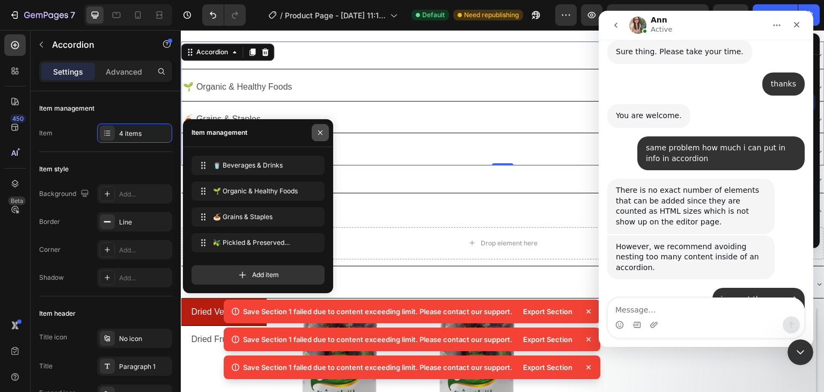
click at [320, 133] on icon "button" at bounding box center [320, 132] width 4 height 4
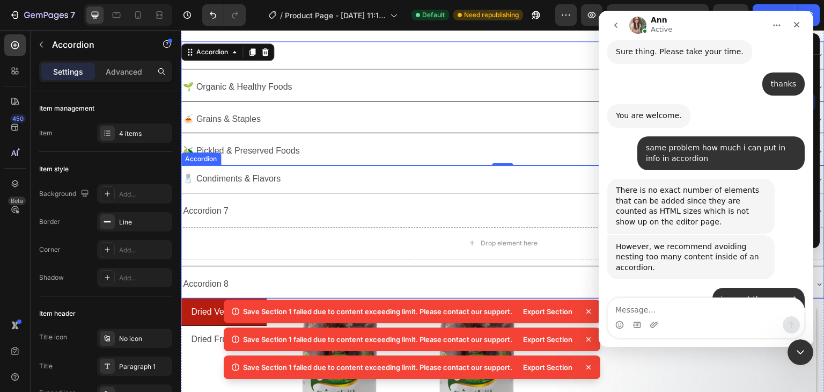
click at [318, 180] on div "🧂 Condiments & Flavors" at bounding box center [494, 179] width 626 height 19
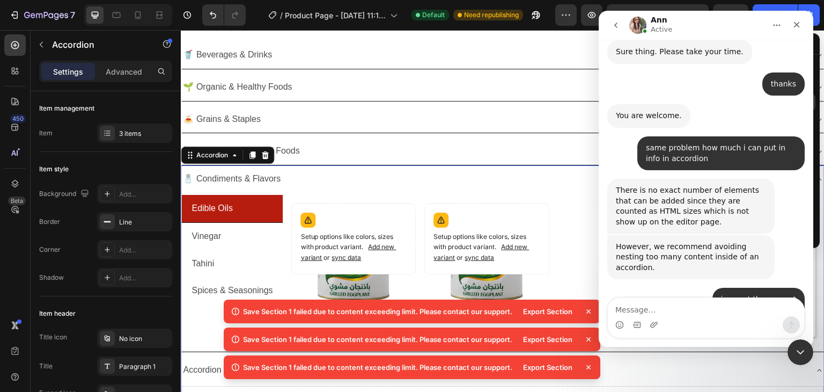
scroll to position [186, 0]
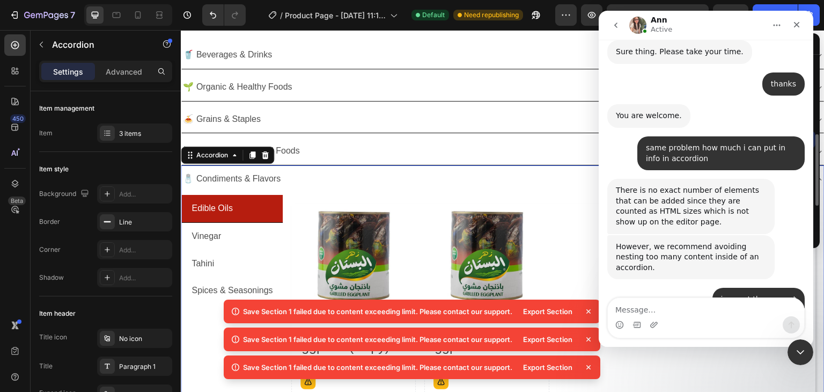
click at [318, 180] on div "🧂 Condiments & Flavors" at bounding box center [494, 179] width 626 height 19
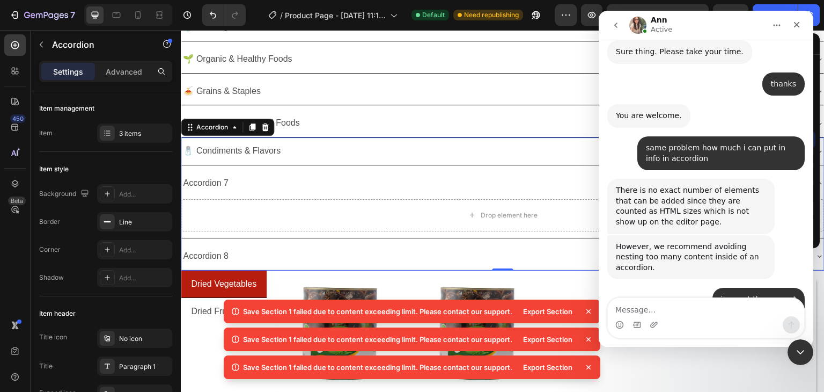
scroll to position [82, 0]
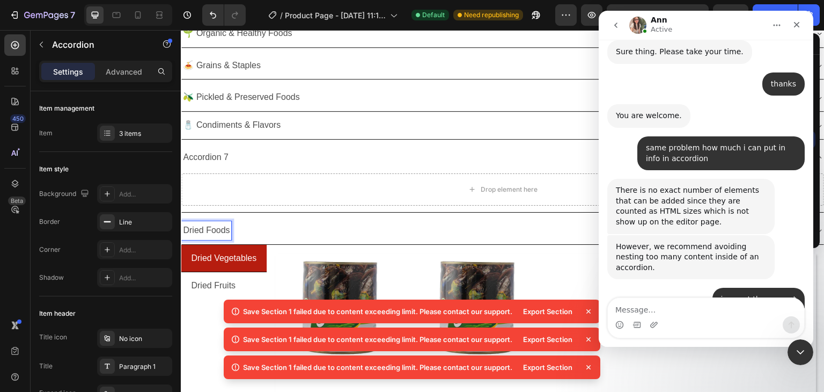
click at [185, 229] on p "Dried Foods" at bounding box center [206, 231] width 47 height 16
click at [284, 224] on div "🥦 Dried Foods" at bounding box center [494, 230] width 626 height 19
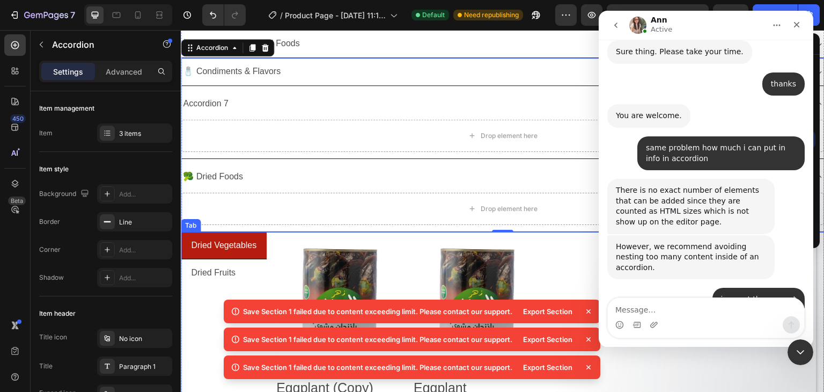
scroll to position [189, 0]
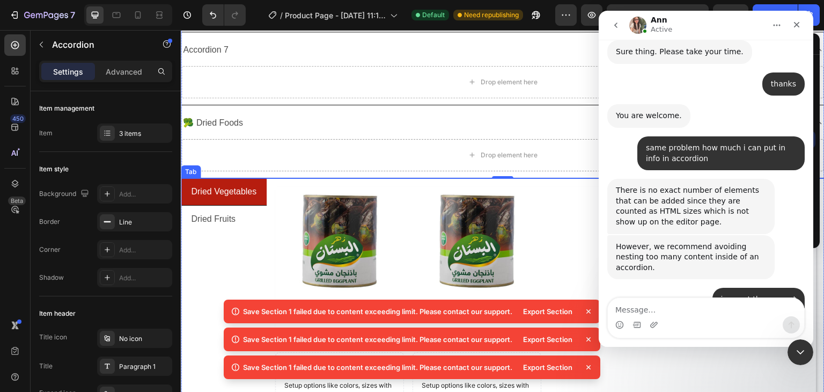
click at [260, 236] on div "Dried Vegetables Dried Fruits" at bounding box center [224, 305] width 86 height 254
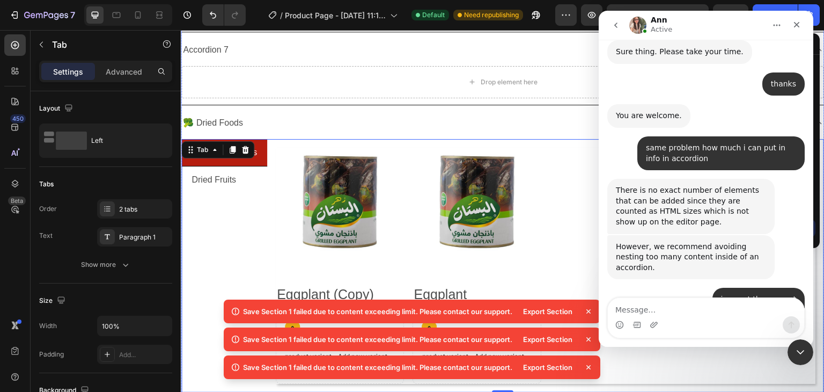
click at [331, 120] on div "🥦 Dried Foods" at bounding box center [494, 123] width 626 height 19
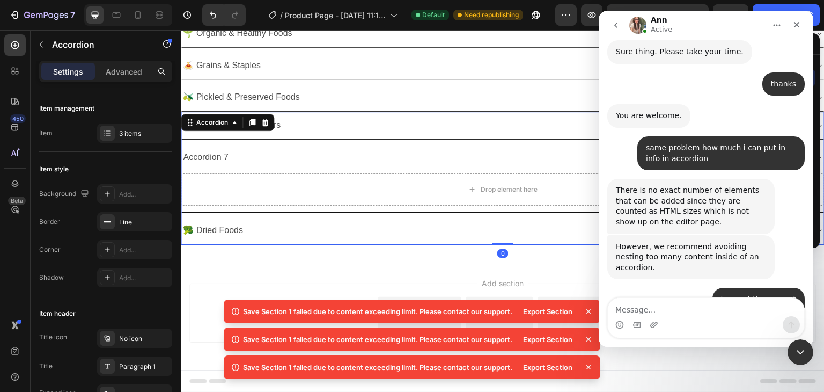
scroll to position [80, 0]
click at [588, 309] on icon at bounding box center [588, 311] width 11 height 11
click at [588, 310] on icon at bounding box center [589, 311] width 4 height 4
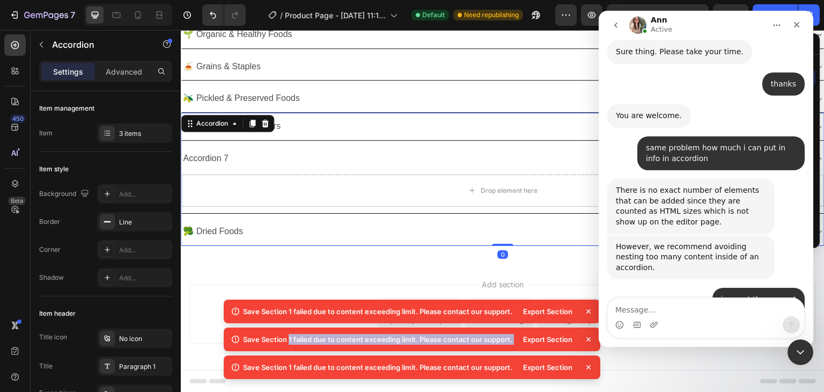
click at [588, 310] on icon at bounding box center [588, 311] width 11 height 11
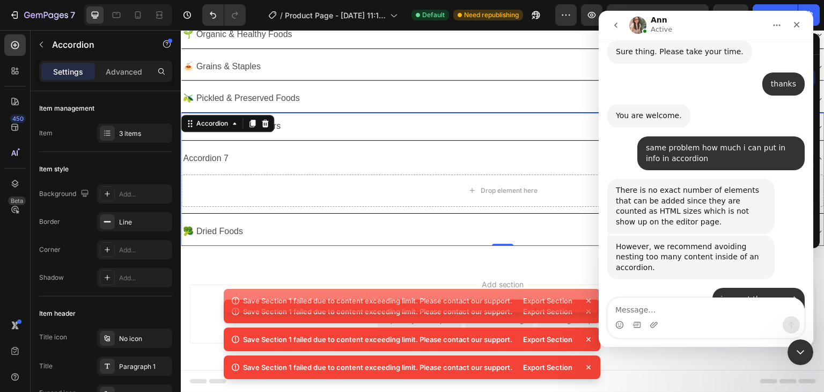
click at [589, 310] on icon at bounding box center [588, 311] width 11 height 11
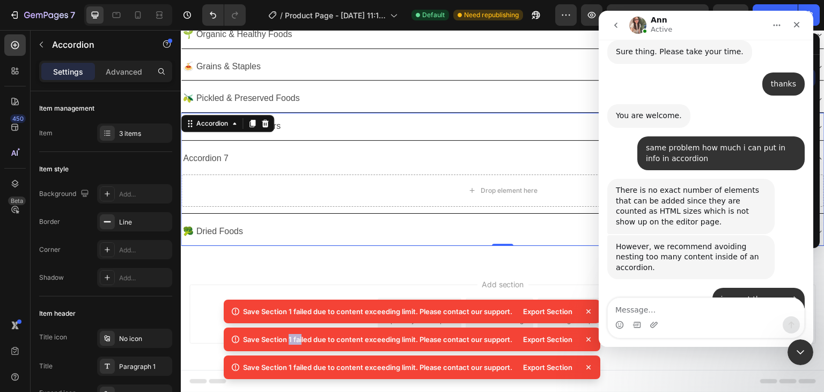
click at [589, 310] on icon at bounding box center [588, 311] width 11 height 11
click at [590, 310] on icon at bounding box center [589, 311] width 4 height 4
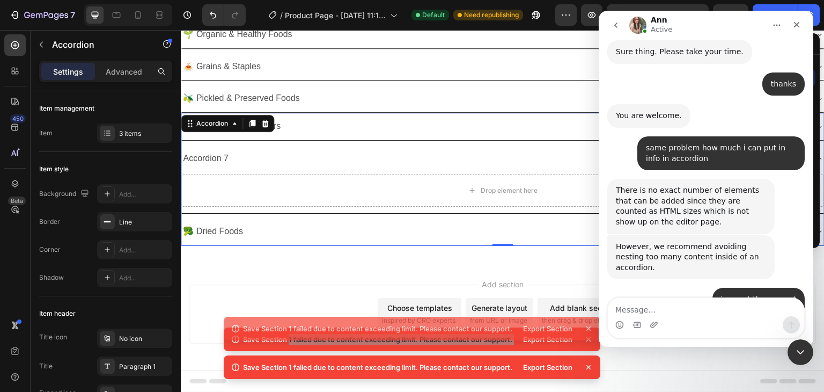
click at [590, 310] on div "Add blank section" at bounding box center [582, 307] width 65 height 11
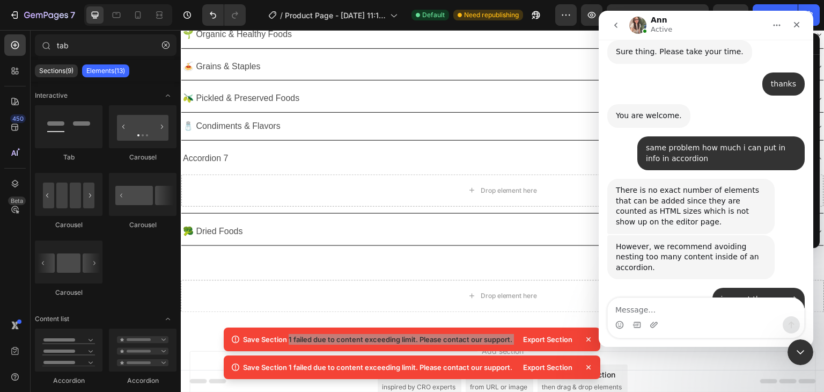
scroll to position [101, 0]
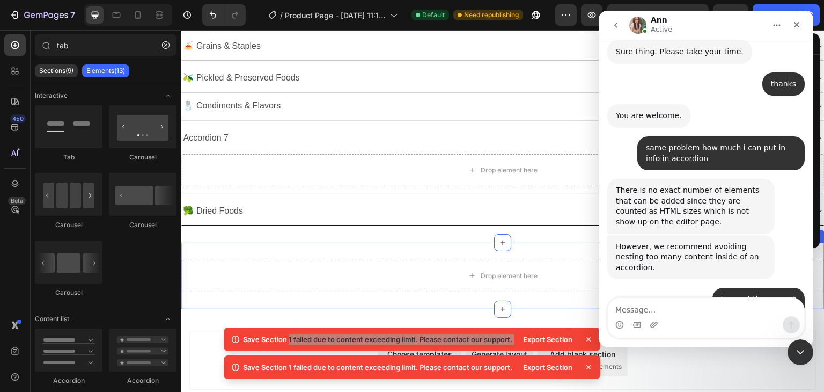
click at [533, 288] on div "Drop element here" at bounding box center [503, 276] width 644 height 32
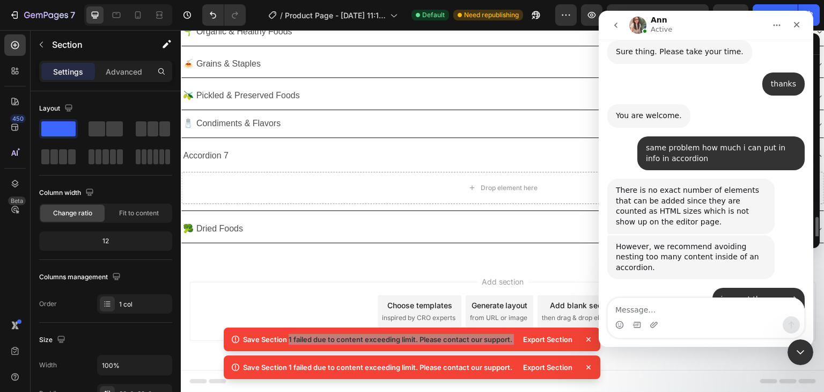
scroll to position [80, 0]
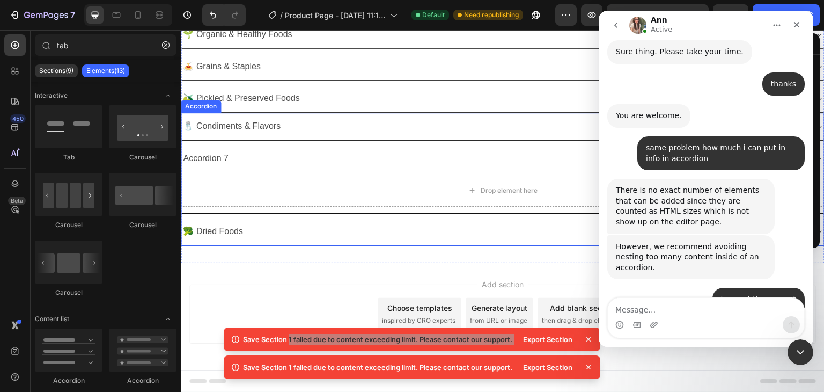
click at [378, 159] on div "Accordion 7" at bounding box center [494, 158] width 626 height 19
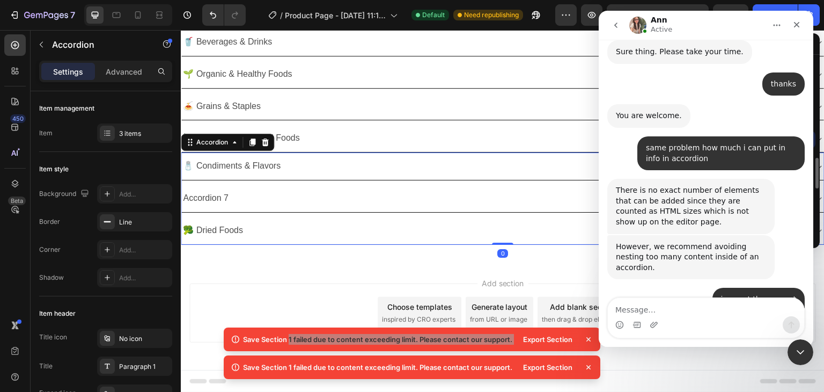
scroll to position [40, 0]
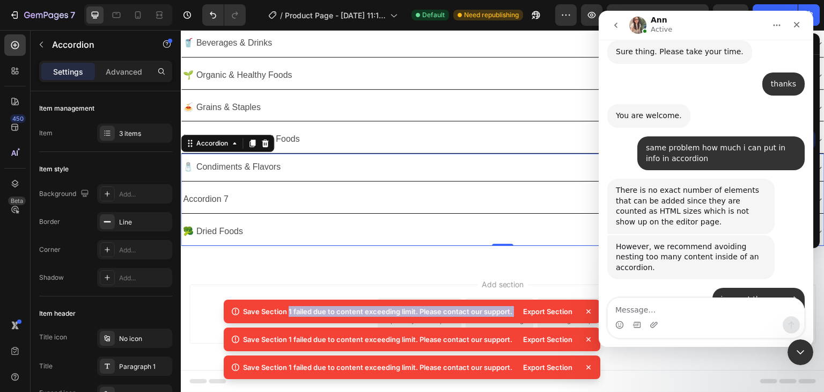
click at [588, 314] on icon at bounding box center [588, 311] width 11 height 11
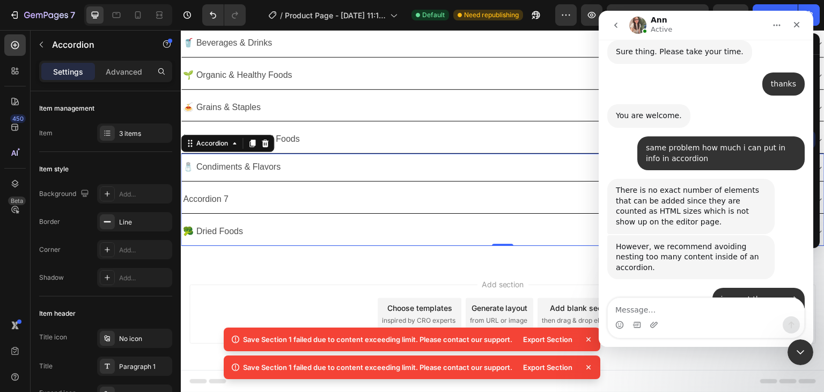
click at [587, 336] on icon at bounding box center [588, 339] width 11 height 11
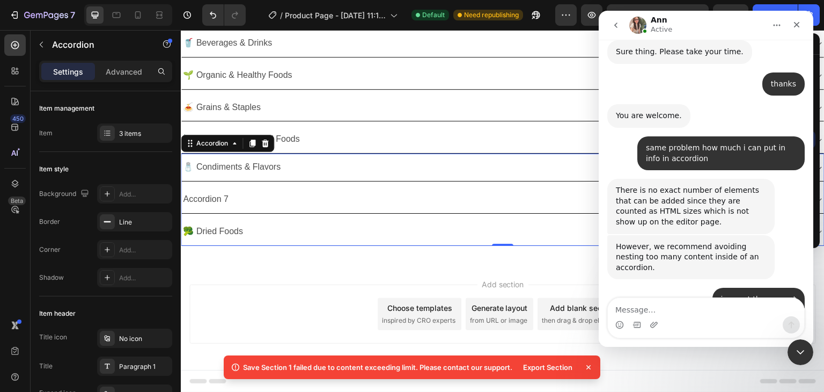
click at [588, 364] on icon at bounding box center [588, 367] width 11 height 11
click at [656, 310] on textarea "Message…" at bounding box center [706, 307] width 196 height 18
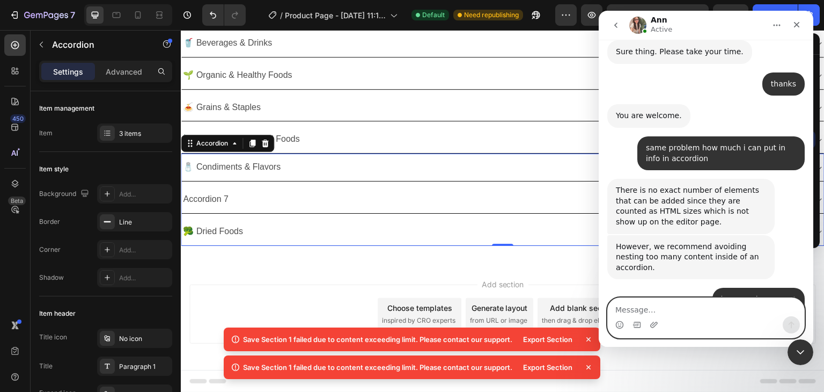
scroll to position [0, 0]
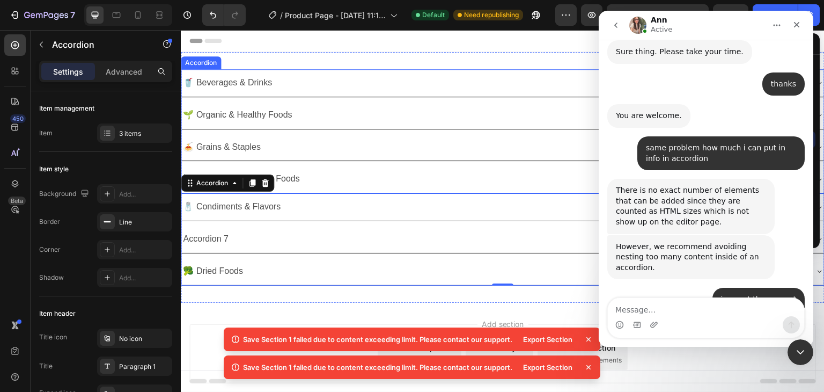
click at [329, 107] on div "🌱 Organic & Healthy Foods" at bounding box center [494, 115] width 626 height 19
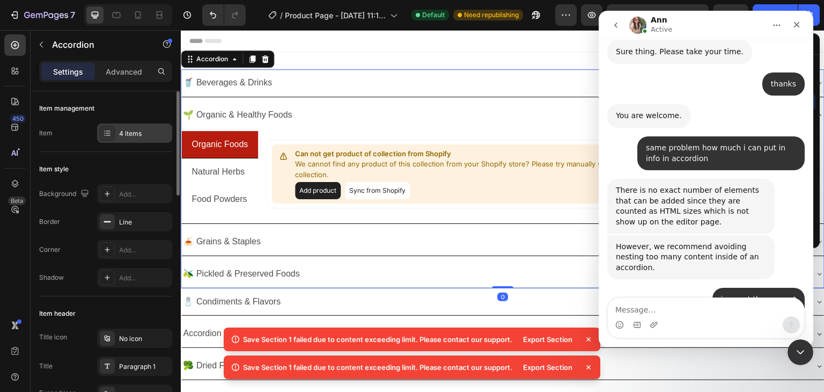
click at [116, 136] on div "4 items" at bounding box center [134, 132] width 75 height 19
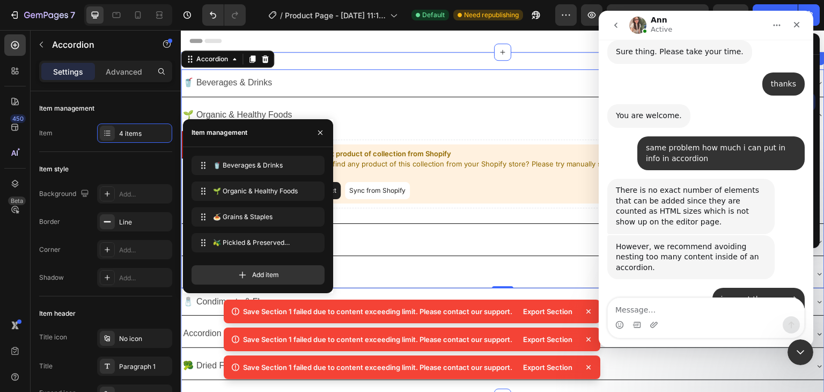
click at [352, 67] on div "🥤 Beverages & Drinks 🌱 Organic & Healthy Foods Organic Foods Natural Herbs Food…" at bounding box center [503, 224] width 644 height 345
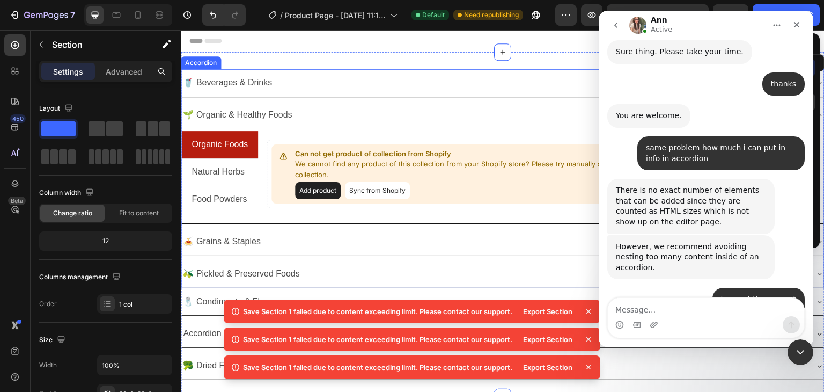
click at [346, 75] on div "🥤 Beverages & Drinks" at bounding box center [494, 83] width 626 height 19
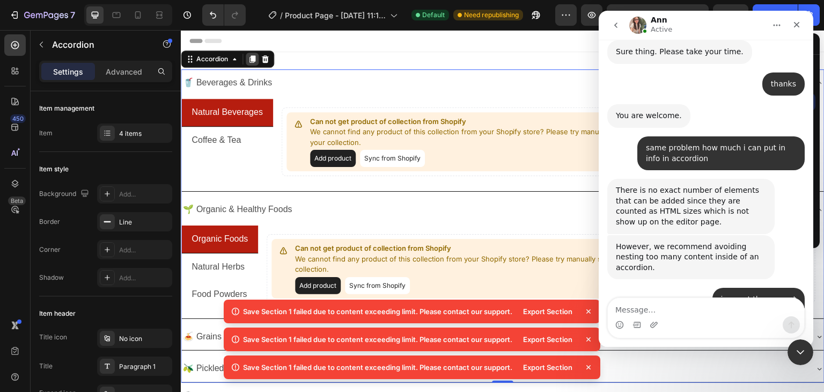
click at [252, 60] on icon at bounding box center [253, 59] width 6 height 8
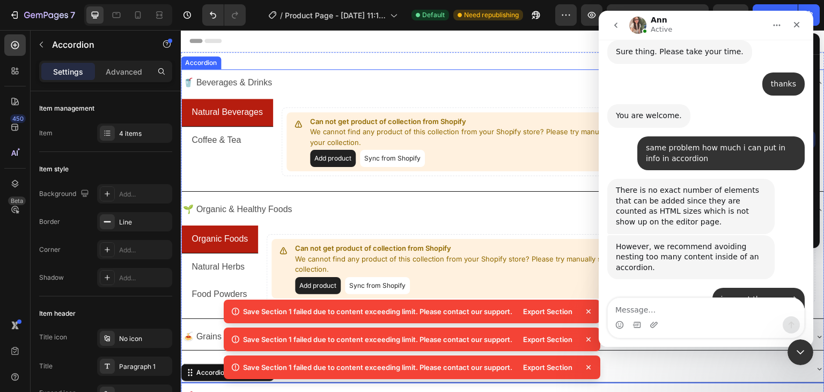
click at [291, 80] on div "🥤 Beverages & Drinks" at bounding box center [494, 83] width 626 height 19
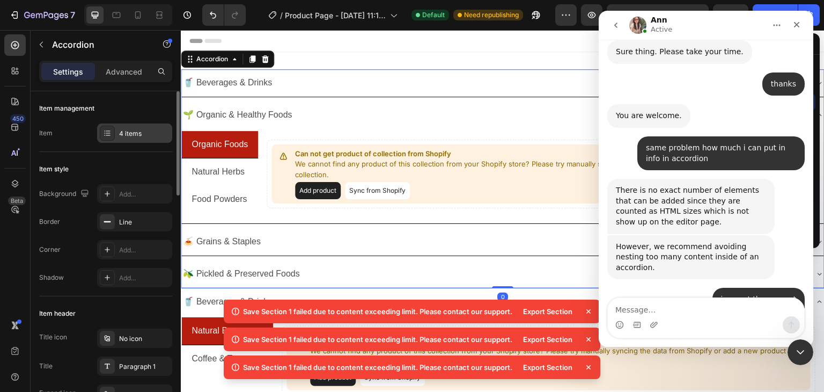
click at [131, 135] on div "4 items" at bounding box center [144, 134] width 50 height 10
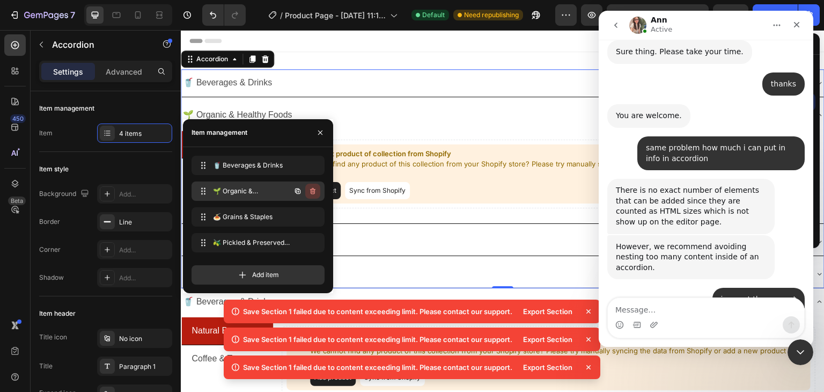
click at [311, 192] on icon "button" at bounding box center [312, 191] width 5 height 6
click at [312, 192] on div "Delete" at bounding box center [306, 191] width 20 height 10
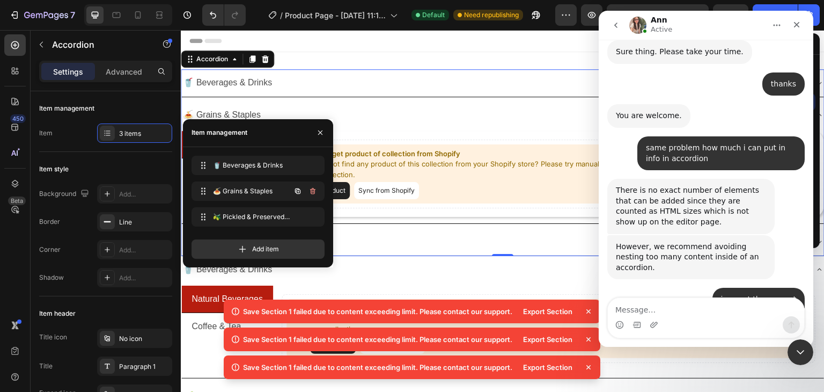
click at [312, 191] on icon "button" at bounding box center [312, 191] width 1 height 3
click at [310, 191] on div "Delete" at bounding box center [306, 191] width 20 height 10
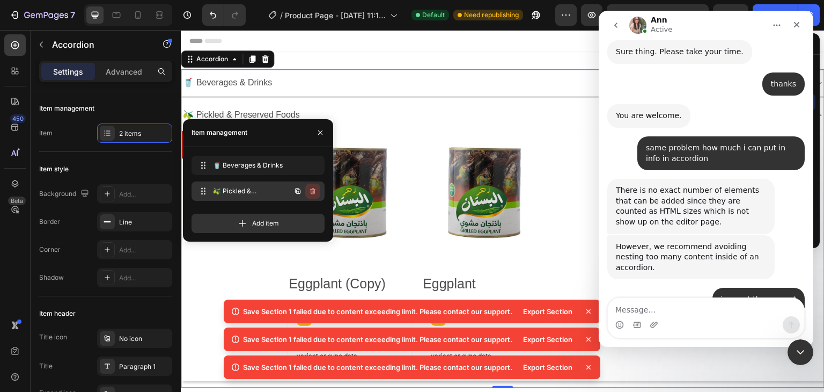
click at [312, 192] on icon "button" at bounding box center [312, 191] width 1 height 3
click at [301, 192] on div "Delete" at bounding box center [306, 191] width 20 height 10
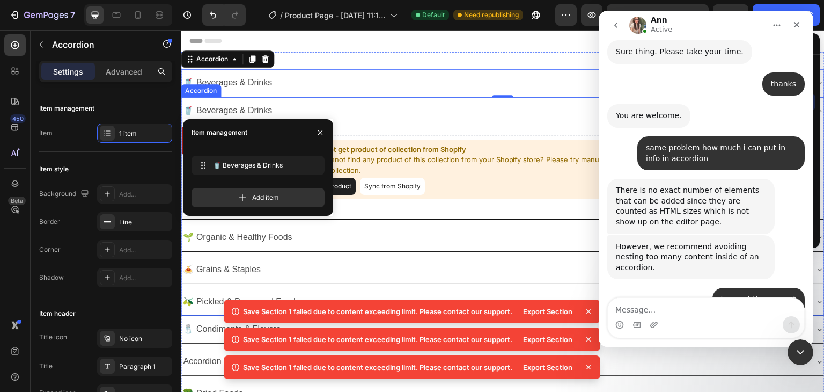
click at [294, 106] on div "🥤 Beverages & Drinks" at bounding box center [494, 110] width 626 height 19
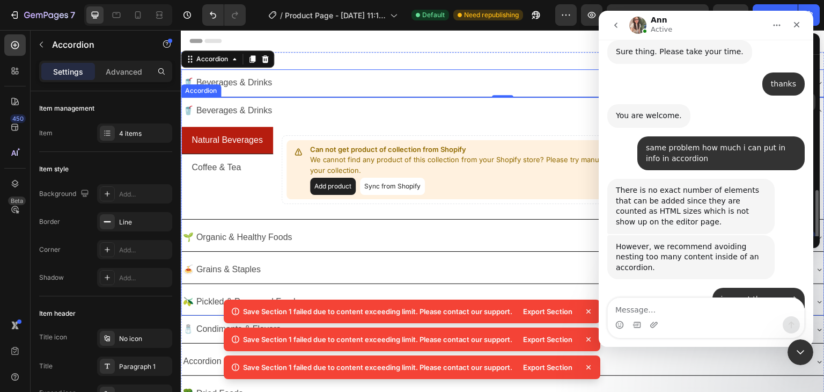
scroll to position [100, 0]
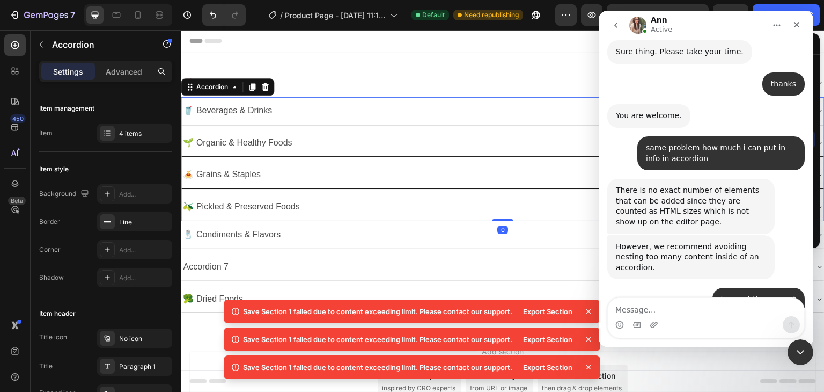
click at [313, 108] on div "🥤 Beverages & Drinks" at bounding box center [494, 110] width 626 height 19
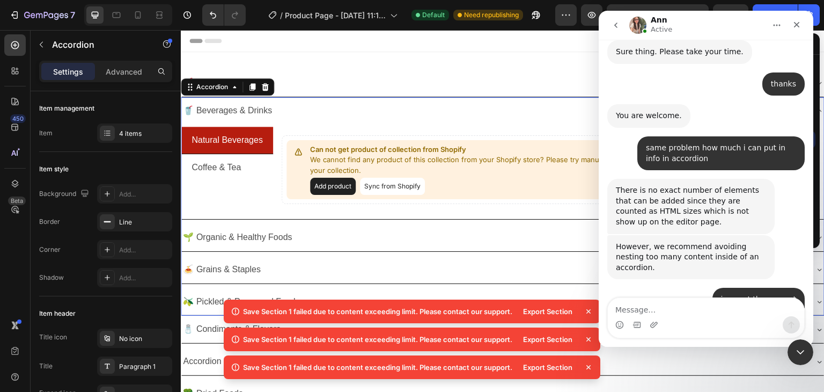
scroll to position [54, 0]
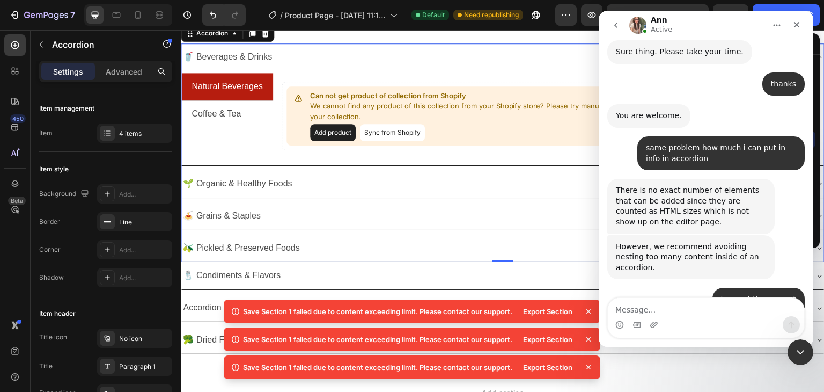
click at [331, 230] on div "🥤 Beverages & Drinks Natural Beverages Coffee & Tea Can not get product of coll…" at bounding box center [503, 152] width 644 height 219
click at [310, 174] on div "🌱 Organic & Healthy Foods" at bounding box center [494, 183] width 626 height 19
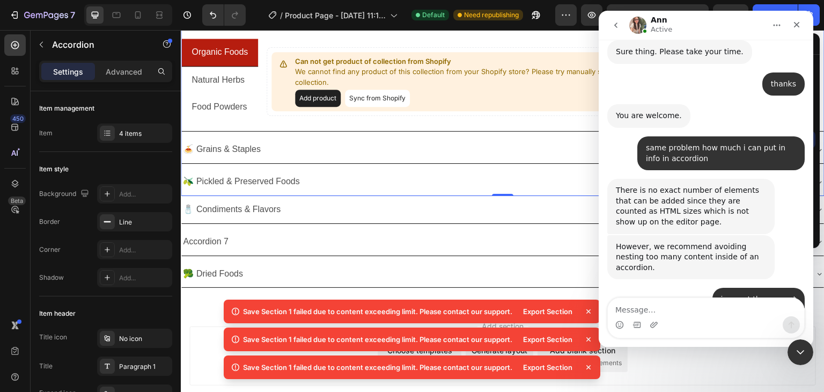
scroll to position [0, 0]
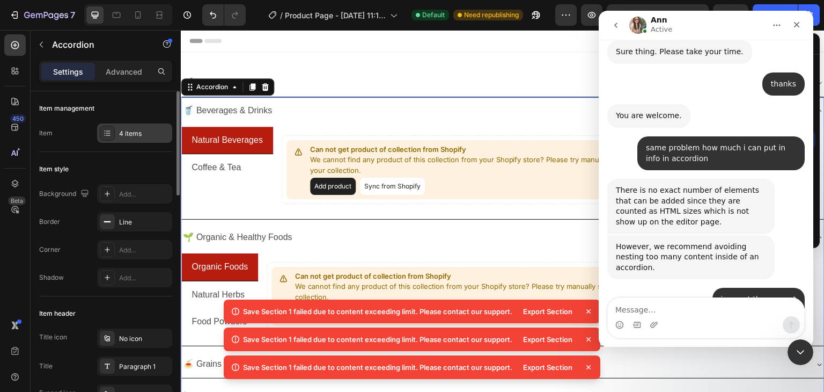
click at [123, 136] on div "4 items" at bounding box center [144, 134] width 50 height 10
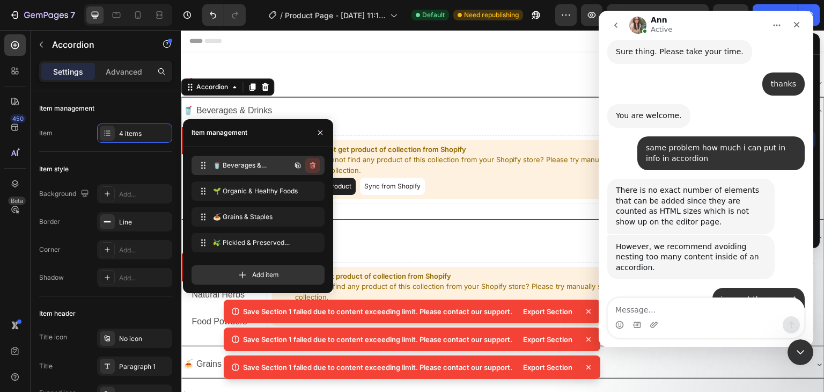
click at [313, 163] on icon "button" at bounding box center [312, 165] width 5 height 6
click at [311, 213] on icon "button" at bounding box center [313, 217] width 9 height 9
click at [311, 216] on div "Delete" at bounding box center [306, 217] width 20 height 10
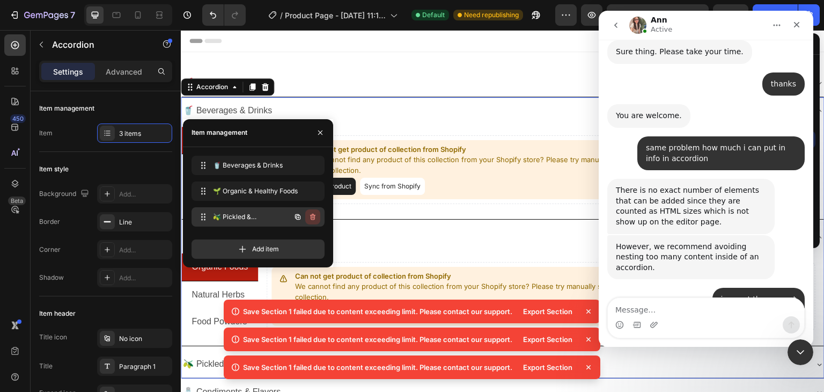
click at [308, 215] on button "button" at bounding box center [312, 216] width 15 height 15
click at [309, 215] on div "Delete" at bounding box center [306, 217] width 20 height 10
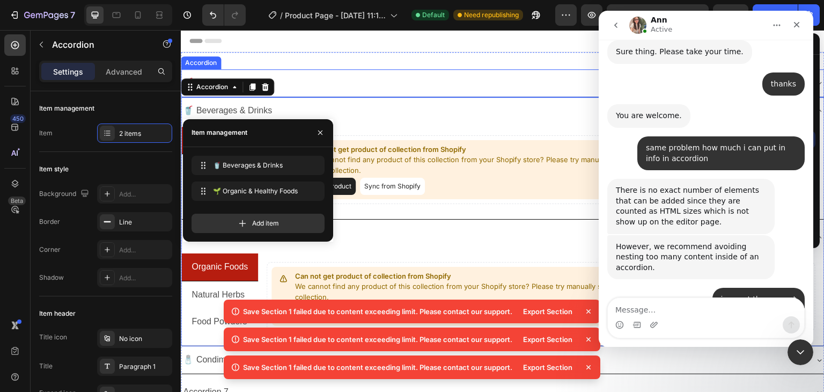
click at [317, 87] on div "🥤 Beverages & Drinks" at bounding box center [494, 83] width 626 height 19
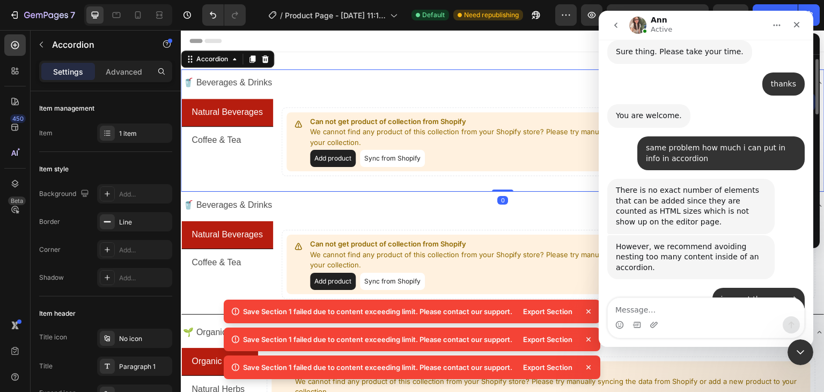
click at [314, 87] on div "🥤 Beverages & Drinks" at bounding box center [494, 83] width 626 height 19
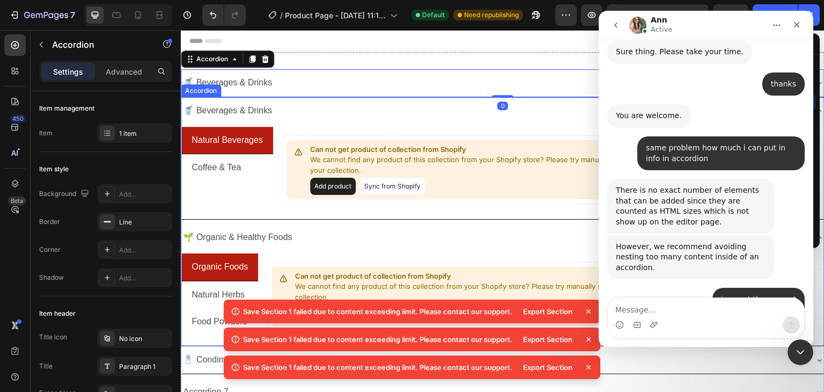
click at [298, 114] on div "🥤 Beverages & Drinks" at bounding box center [494, 110] width 626 height 19
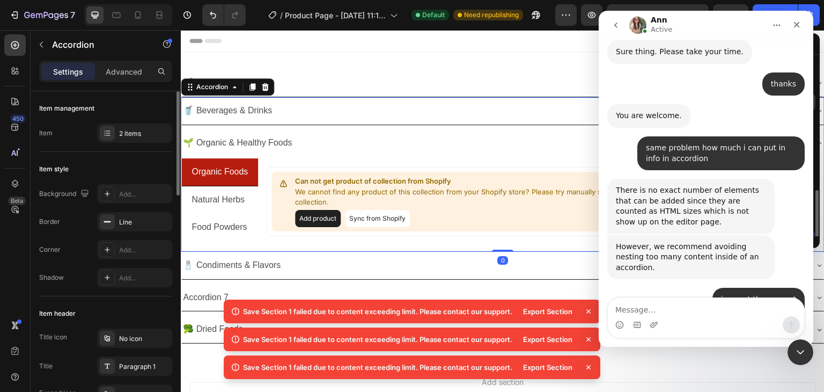
scroll to position [100, 0]
click at [131, 134] on div "2 items" at bounding box center [144, 134] width 50 height 10
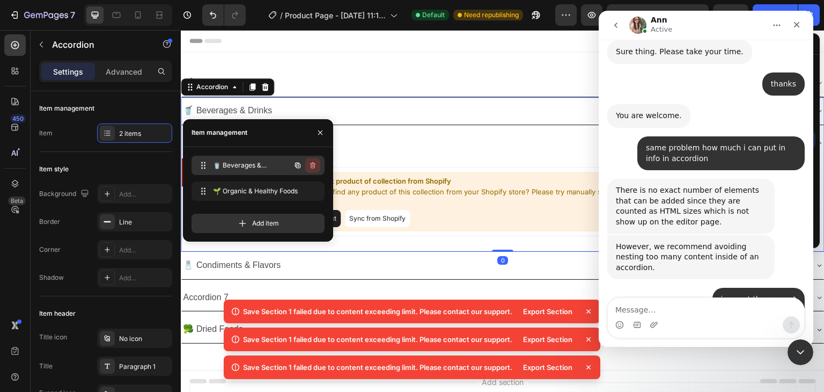
click at [309, 166] on icon "button" at bounding box center [313, 165] width 9 height 9
click at [311, 166] on div "Delete" at bounding box center [306, 165] width 20 height 10
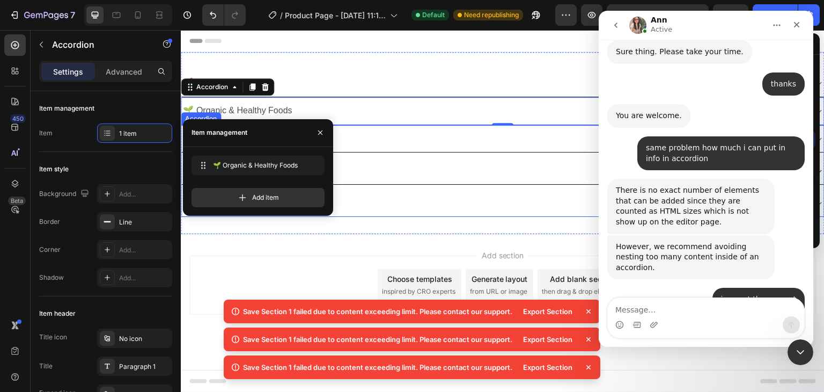
click at [368, 136] on div "🧂 Condiments & Flavors" at bounding box center [494, 138] width 626 height 19
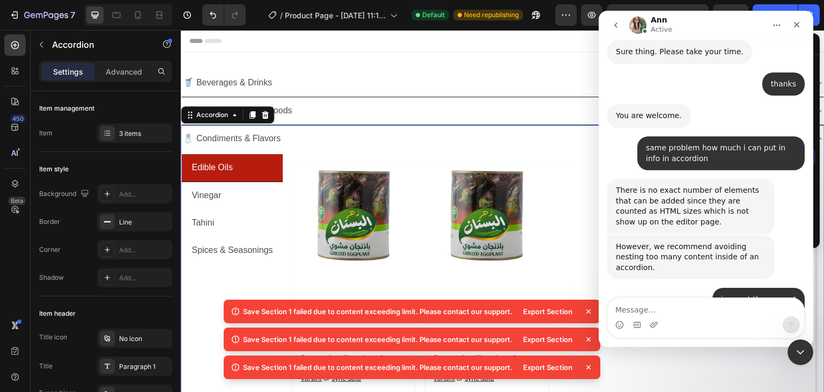
click at [362, 136] on div "🧂 Condiments & Flavors" at bounding box center [494, 138] width 626 height 19
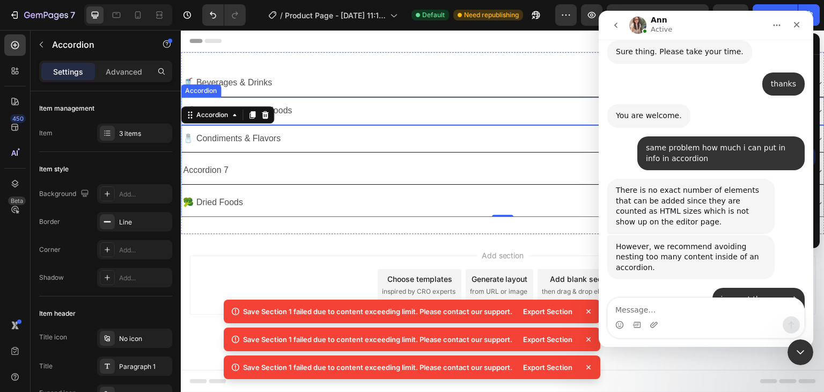
click at [321, 116] on div "🌱 Organic & Healthy Foods" at bounding box center [494, 110] width 626 height 19
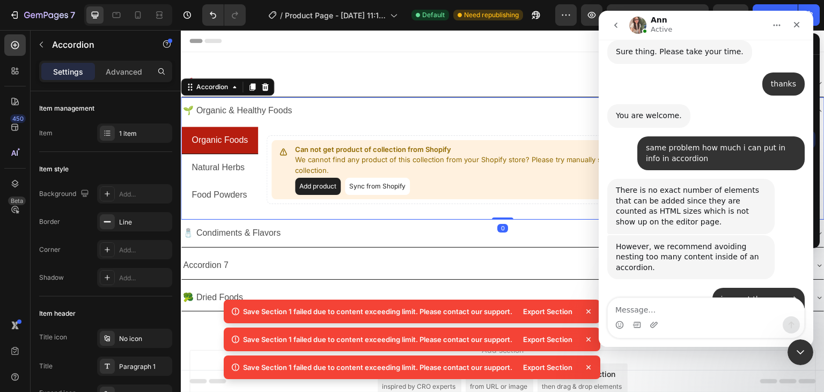
click at [320, 116] on div "🌱 Organic & Healthy Foods" at bounding box center [494, 110] width 626 height 19
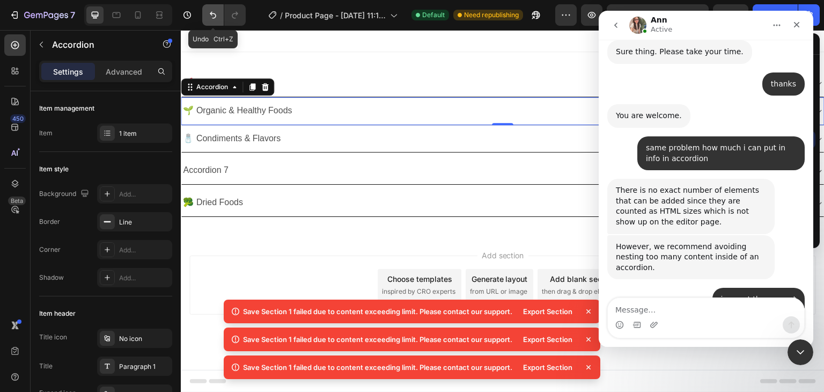
click at [209, 9] on button "Undo/Redo" at bounding box center [212, 14] width 21 height 21
click at [216, 12] on icon "Undo/Redo" at bounding box center [213, 15] width 11 height 11
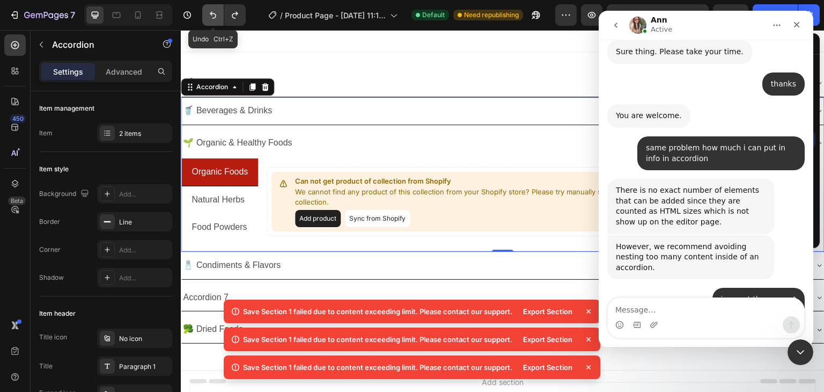
click at [214, 16] on icon "Undo/Redo" at bounding box center [213, 15] width 11 height 11
click at [213, 19] on icon "Undo/Redo" at bounding box center [213, 15] width 11 height 11
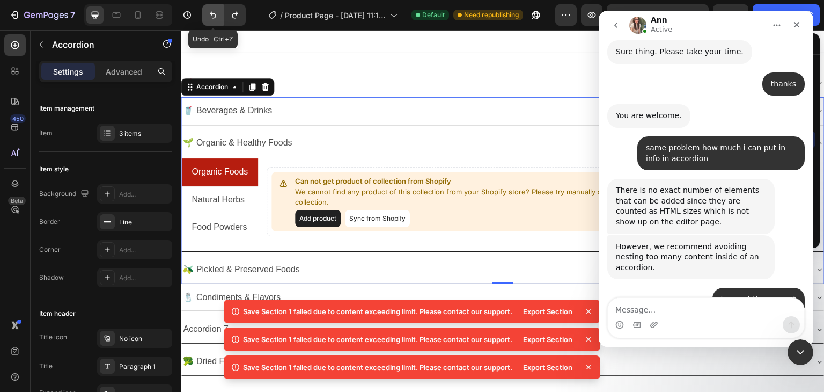
click at [213, 18] on icon "Undo/Redo" at bounding box center [213, 15] width 11 height 11
click at [328, 258] on div "🫒 Pickled & Preserved Foods" at bounding box center [502, 269] width 643 height 27
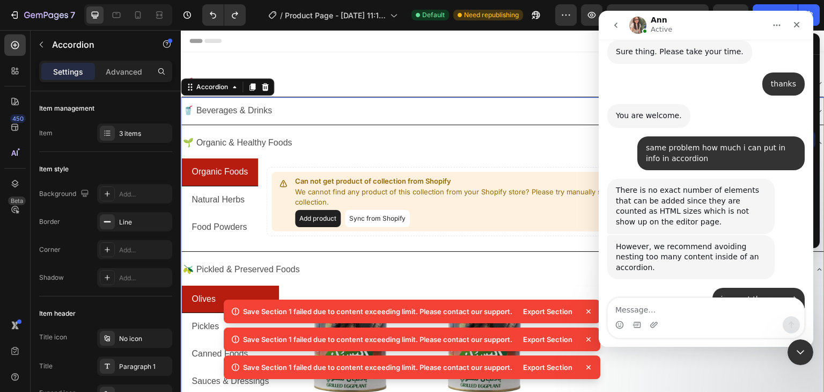
click at [291, 112] on div "🥤 Beverages & Drinks" at bounding box center [494, 110] width 626 height 19
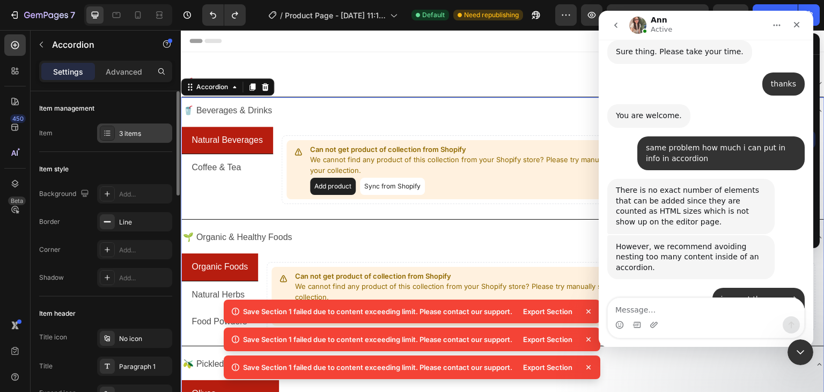
click at [138, 129] on div "3 items" at bounding box center [144, 134] width 50 height 10
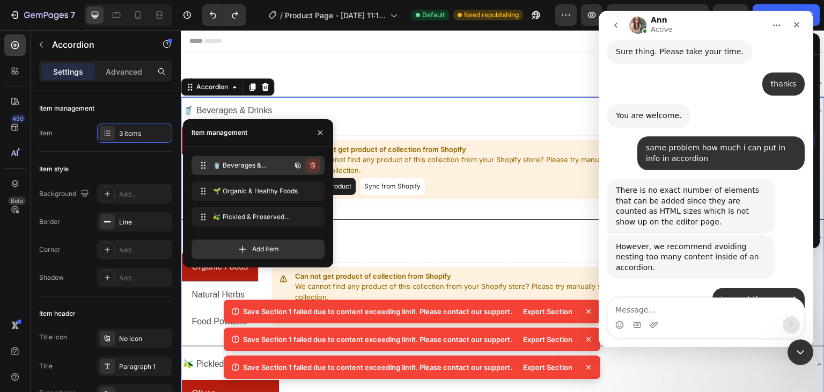
click at [312, 165] on icon "button" at bounding box center [312, 165] width 1 height 3
click at [312, 165] on div "Delete" at bounding box center [306, 165] width 20 height 10
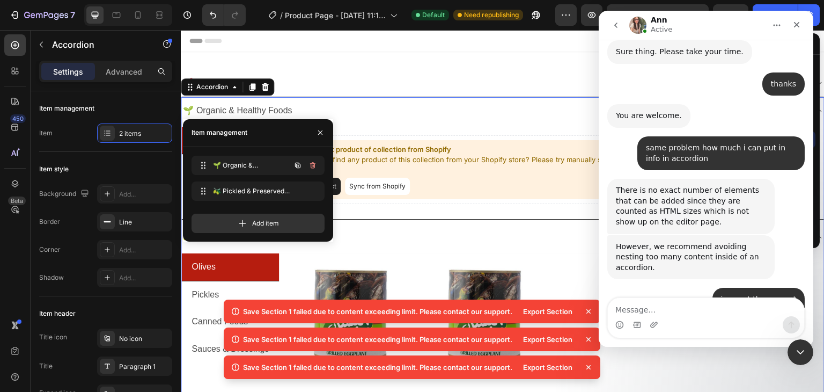
click at [301, 104] on div "🌱 Organic & Healthy Foods" at bounding box center [494, 110] width 626 height 19
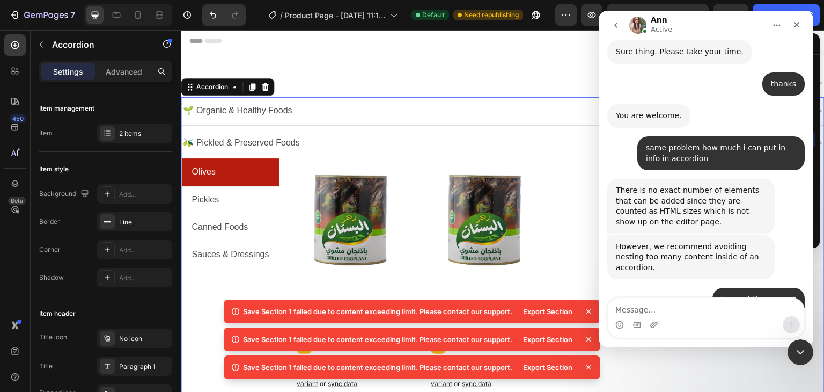
click at [389, 112] on div "🌱 Organic & Healthy Foods" at bounding box center [494, 110] width 626 height 19
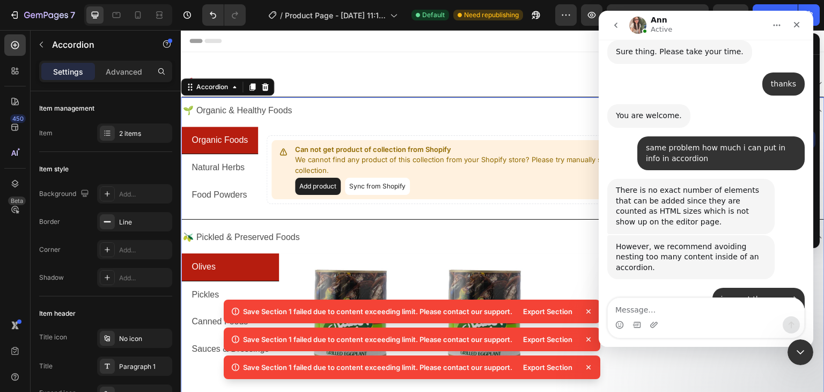
click at [377, 116] on div "🌱 Organic & Healthy Foods" at bounding box center [494, 110] width 626 height 19
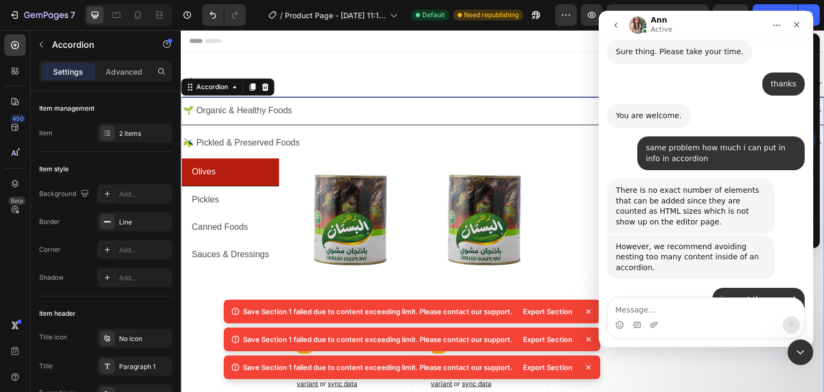
click at [340, 140] on div "🫒 Pickled & Preserved Foods" at bounding box center [494, 143] width 626 height 19
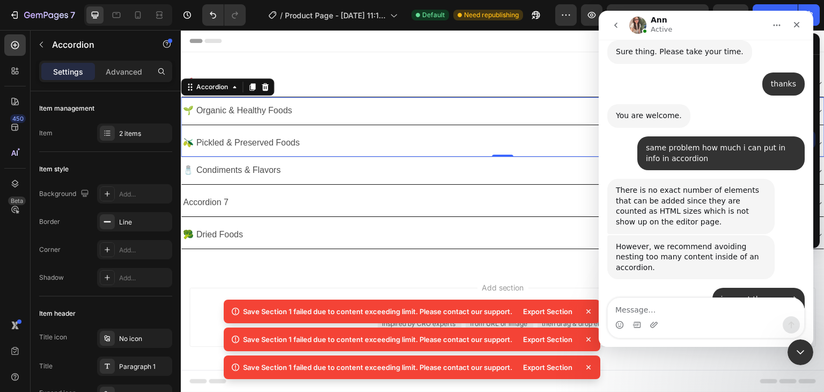
click at [340, 140] on div "🫒 Pickled & Preserved Foods" at bounding box center [494, 143] width 626 height 19
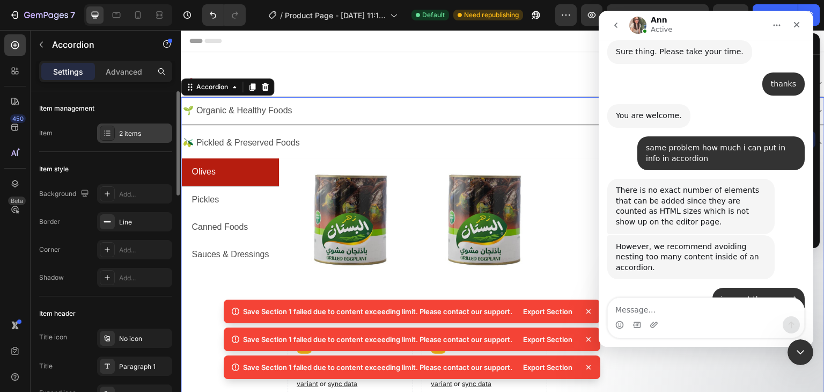
click at [135, 133] on div "2 items" at bounding box center [144, 134] width 50 height 10
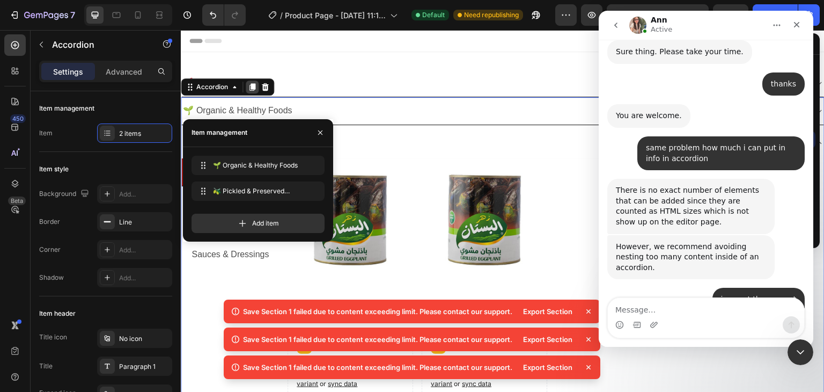
click at [253, 87] on icon at bounding box center [253, 87] width 6 height 8
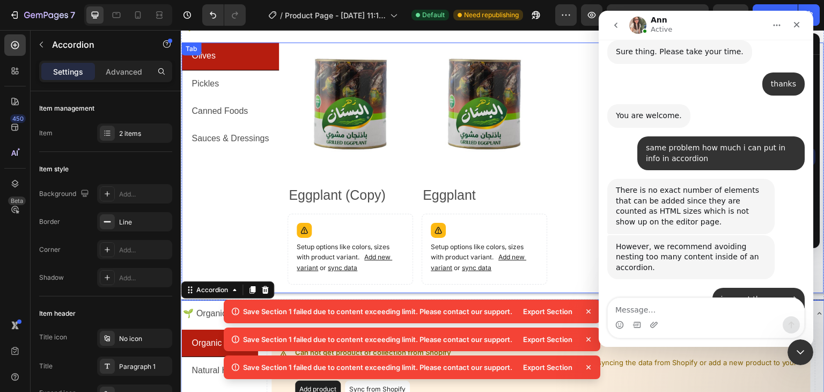
scroll to position [20, 0]
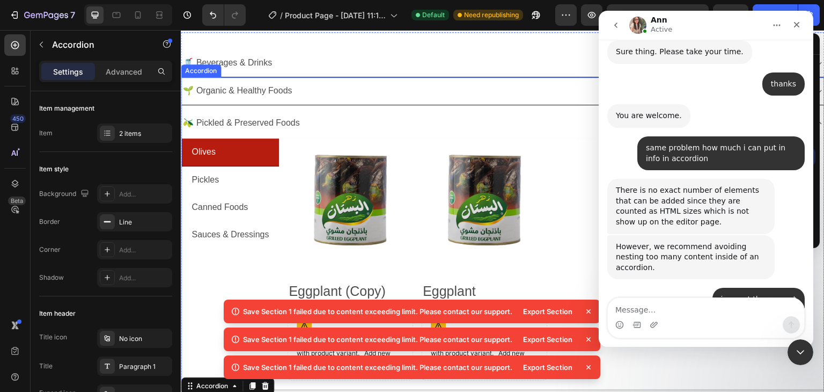
click at [338, 125] on div "🫒 Pickled & Preserved Foods" at bounding box center [494, 123] width 626 height 19
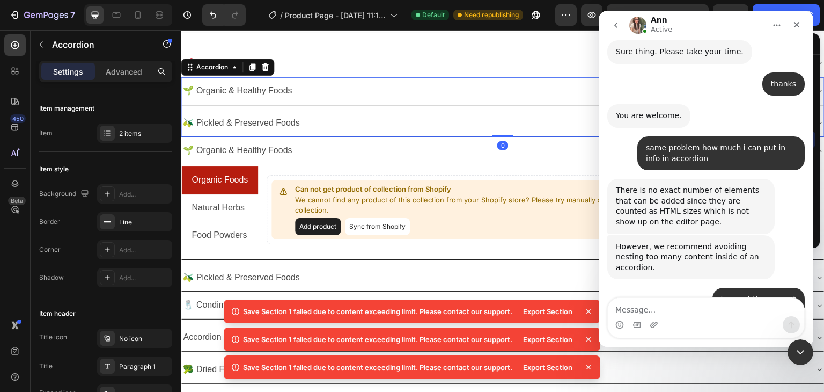
click at [333, 121] on div "🫒 Pickled & Preserved Foods" at bounding box center [494, 123] width 626 height 19
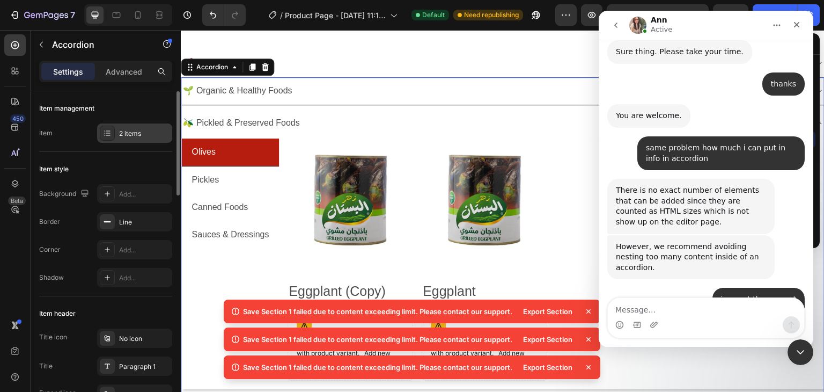
click at [144, 127] on div "2 items" at bounding box center [134, 132] width 75 height 19
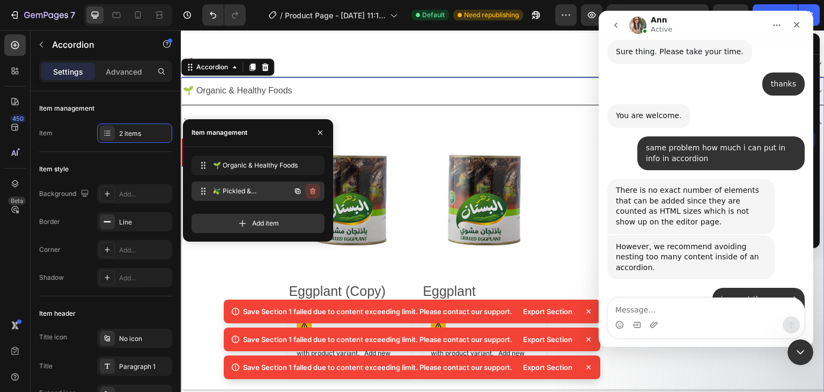
click at [315, 189] on icon "button" at bounding box center [313, 191] width 9 height 9
click at [312, 189] on div "Delete" at bounding box center [306, 191] width 20 height 10
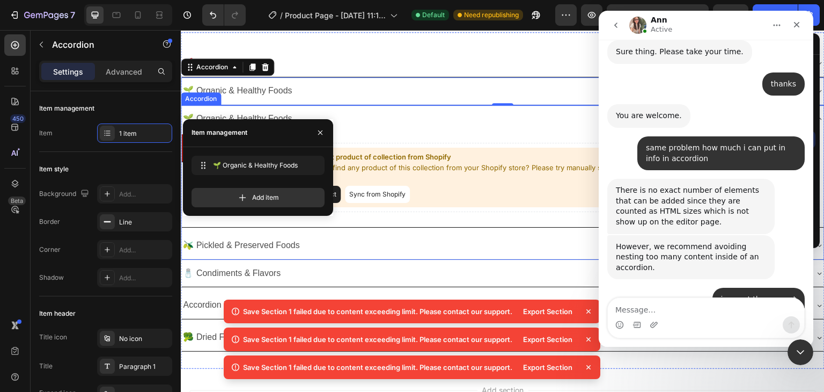
click at [345, 120] on div "🌱 Organic & Healthy Foods" at bounding box center [494, 118] width 626 height 19
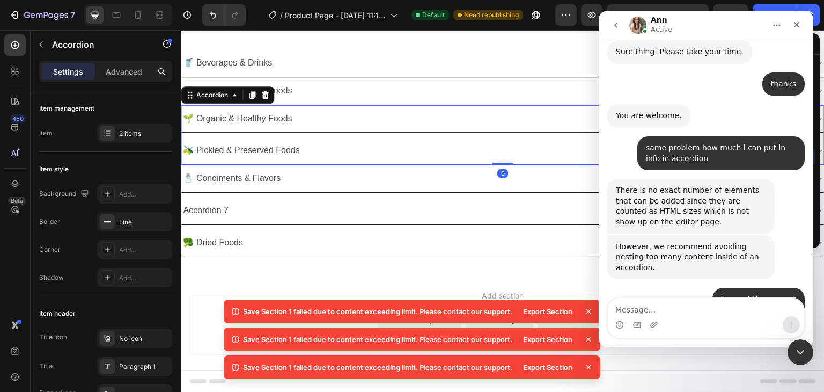
click at [339, 144] on div "🫒 Pickled & Preserved Foods" at bounding box center [494, 150] width 626 height 19
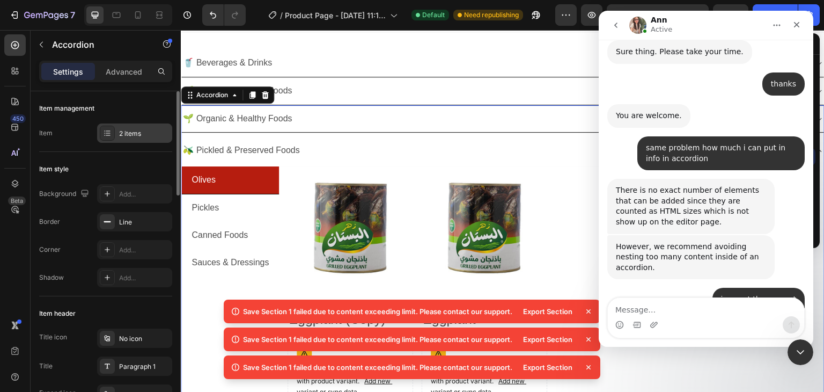
click at [129, 134] on div "2 items" at bounding box center [144, 134] width 50 height 10
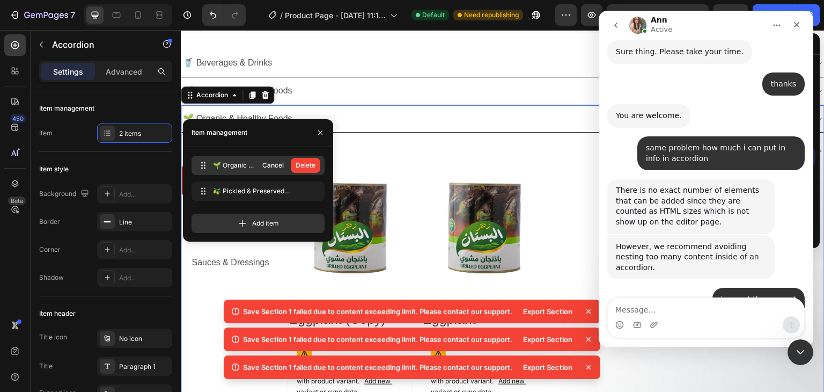
click at [312, 164] on div "Delete" at bounding box center [306, 165] width 20 height 10
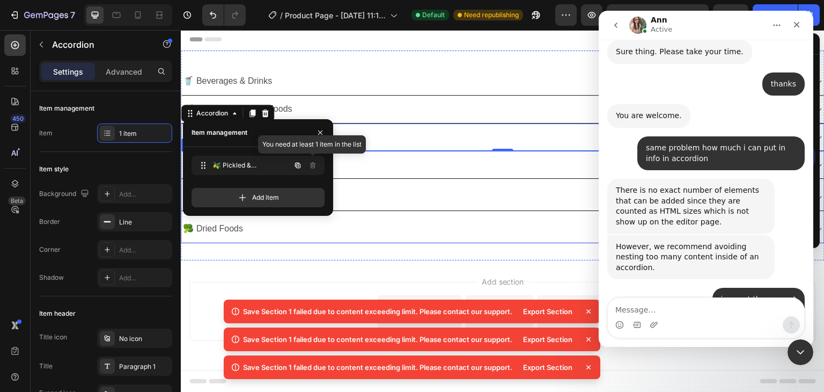
scroll to position [0, 0]
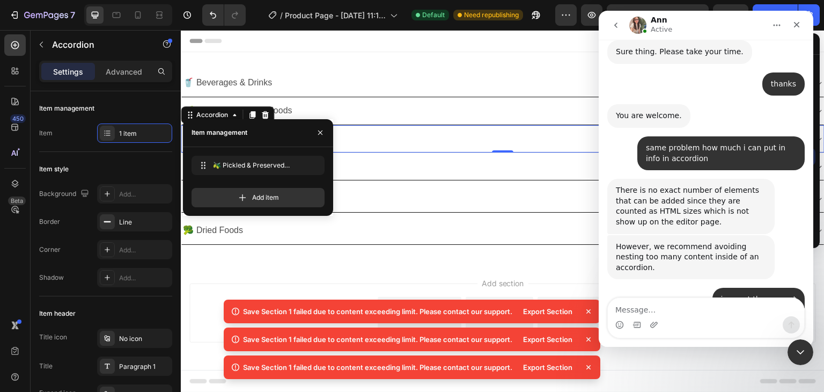
click at [343, 268] on div "Add section Choose templates inspired by CRO experts Generate layout from URL o…" at bounding box center [503, 328] width 644 height 132
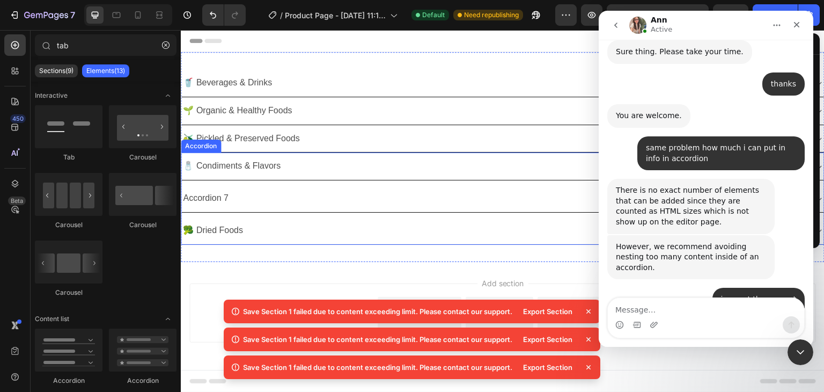
click at [200, 196] on p "Accordion 7" at bounding box center [206, 199] width 46 height 16
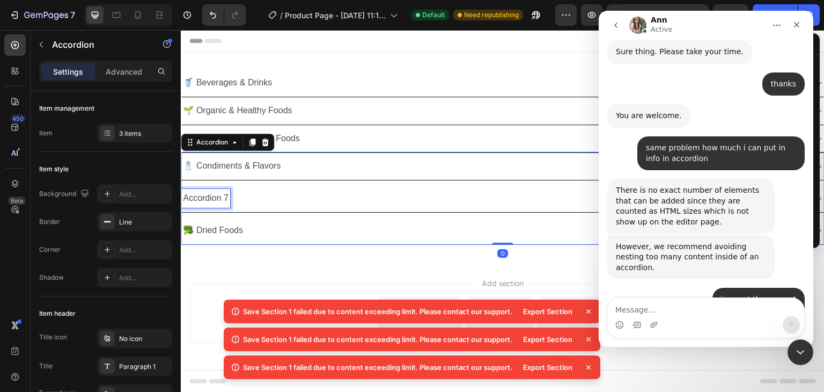
scroll to position [272, 0]
click at [200, 196] on p "Accordion 7" at bounding box center [206, 199] width 46 height 16
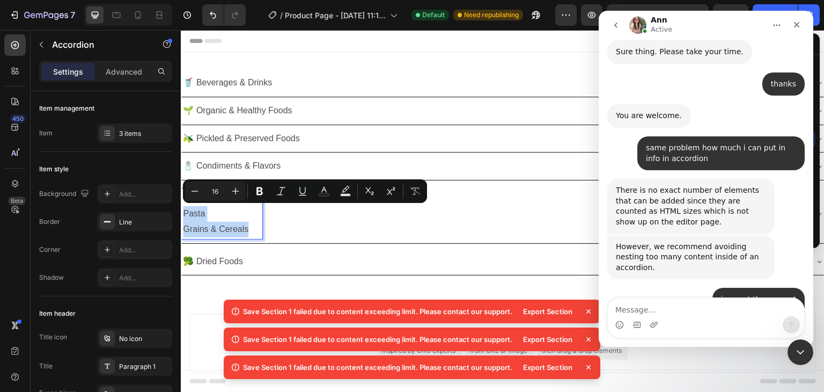
drag, startPoint x: 253, startPoint y: 226, endPoint x: 181, endPoint y: 212, distance: 73.4
click at [181, 212] on div "🍝 Grains & Staples Pasta Grains & Cereals" at bounding box center [221, 213] width 81 height 49
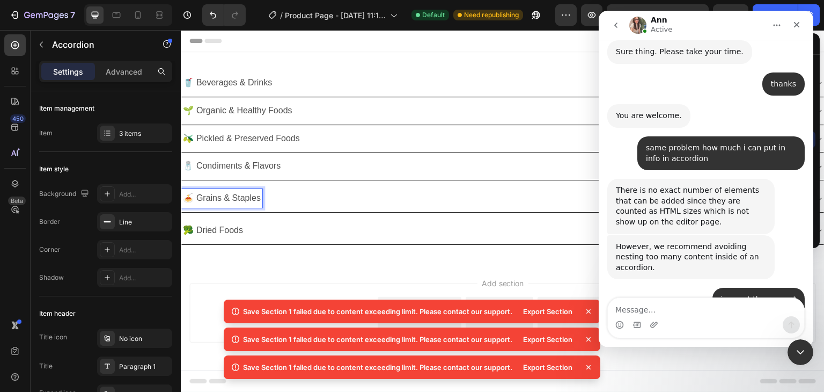
click at [291, 166] on div "🧂 Condiments & Flavors" at bounding box center [494, 166] width 626 height 19
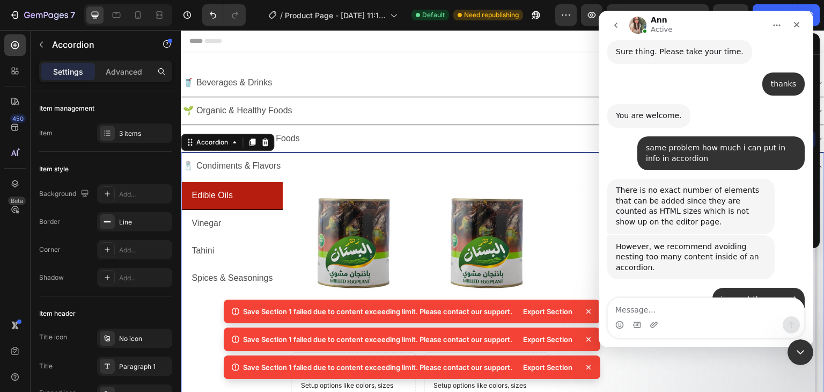
click at [326, 141] on div "🫒 Pickled & Preserved Foods" at bounding box center [494, 138] width 626 height 19
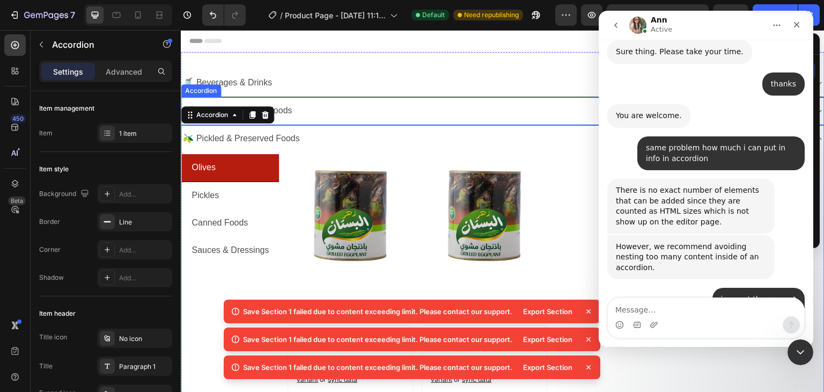
click at [321, 115] on div "🌱 Organic & Healthy Foods" at bounding box center [494, 110] width 626 height 19
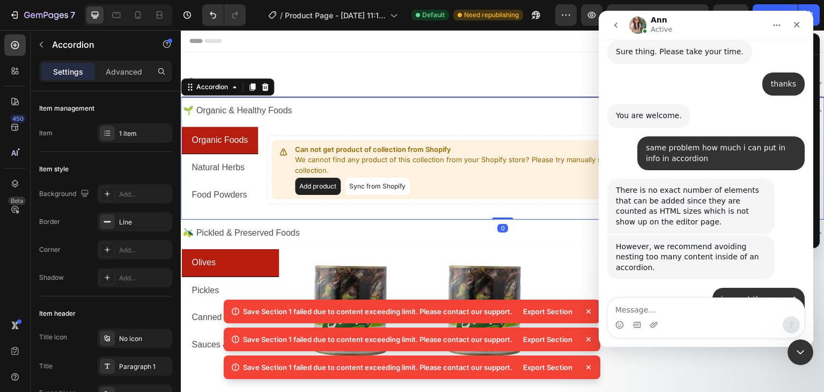
scroll to position [134, 0]
click at [321, 115] on div "🌱 Organic & Healthy Foods" at bounding box center [494, 110] width 626 height 19
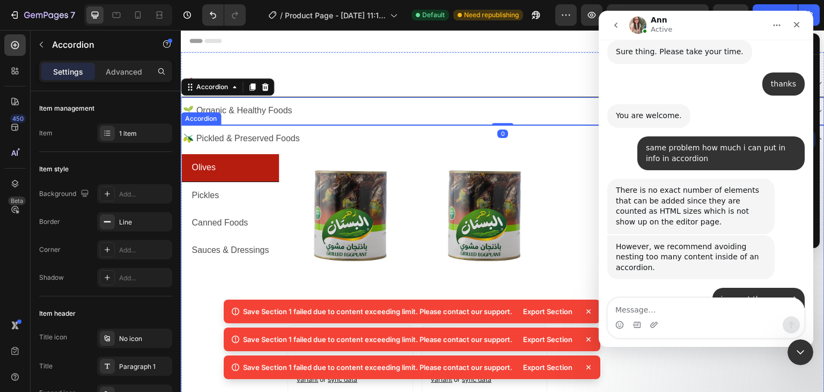
click at [310, 152] on div "Olives Pickles Canned Foods Sauces & Dressings Product Images Eggplant (Copy) P…" at bounding box center [502, 281] width 643 height 259
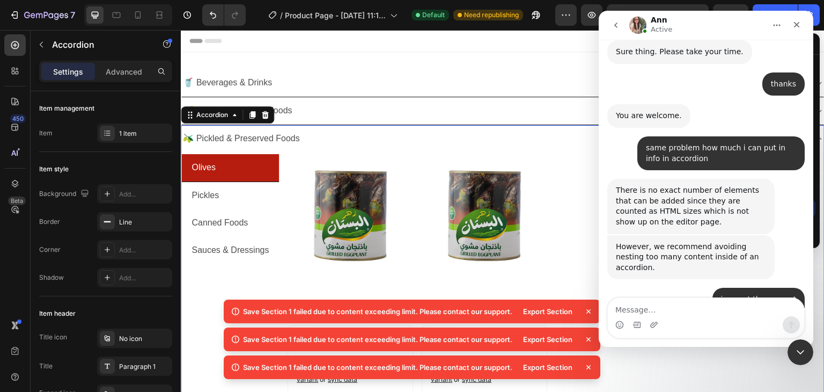
click at [312, 138] on div "🫒 Pickled & Preserved Foods" at bounding box center [494, 138] width 626 height 19
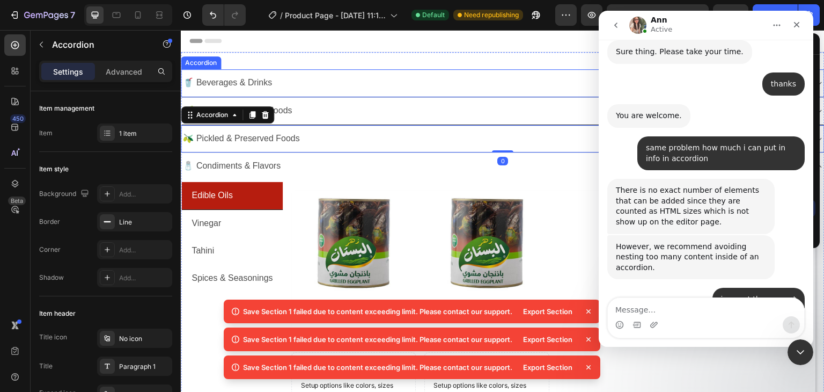
click at [311, 91] on div "🥤 Beverages & Drinks" at bounding box center [494, 83] width 626 height 19
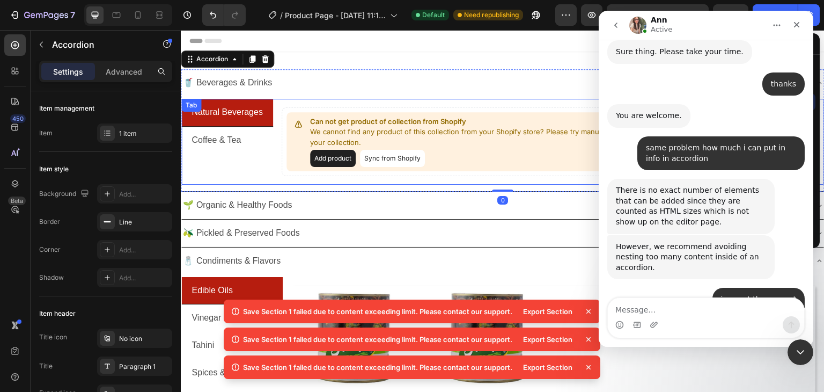
click at [254, 164] on div "Natural Beverages Coffee & Tea" at bounding box center [227, 142] width 92 height 86
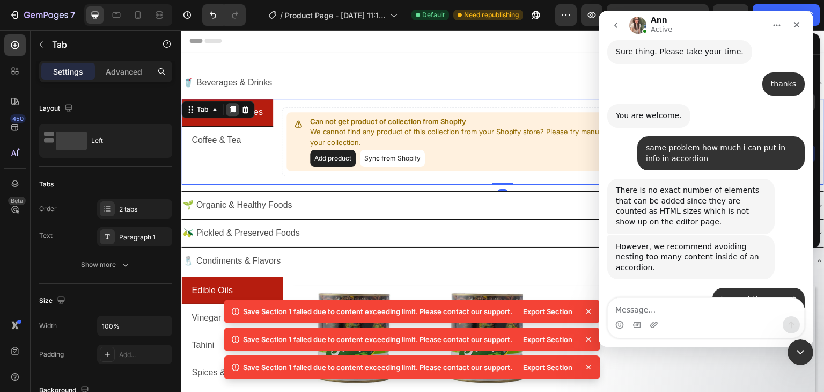
click at [231, 111] on icon at bounding box center [233, 110] width 6 height 8
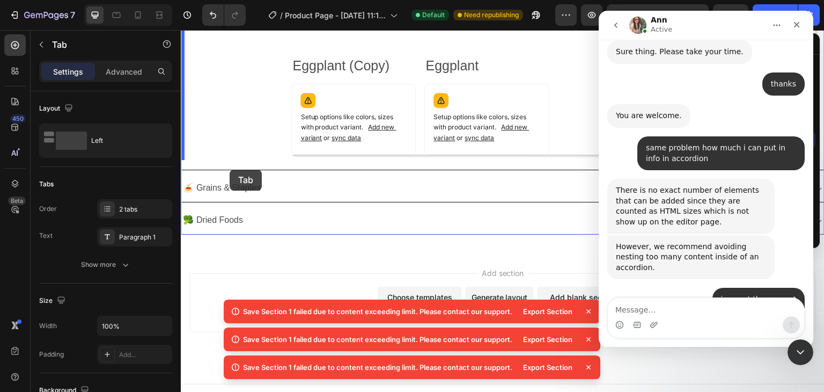
scroll to position [458, 0]
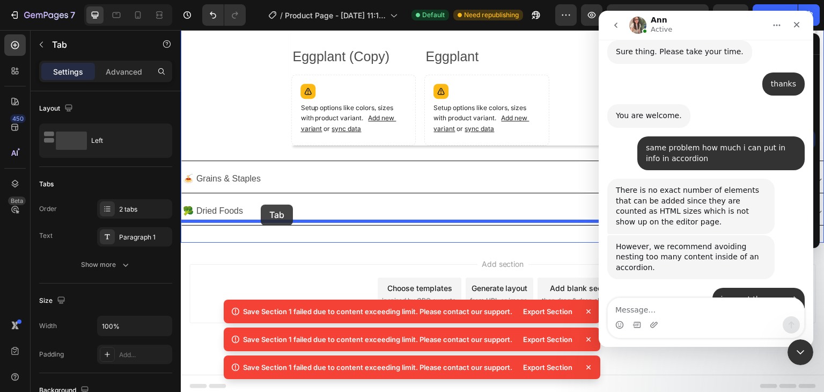
drag, startPoint x: 201, startPoint y: 121, endPoint x: 261, endPoint y: 204, distance: 103.1
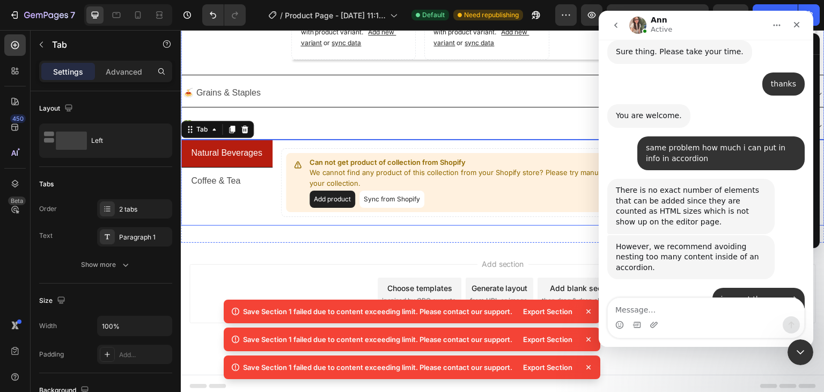
scroll to position [372, 0]
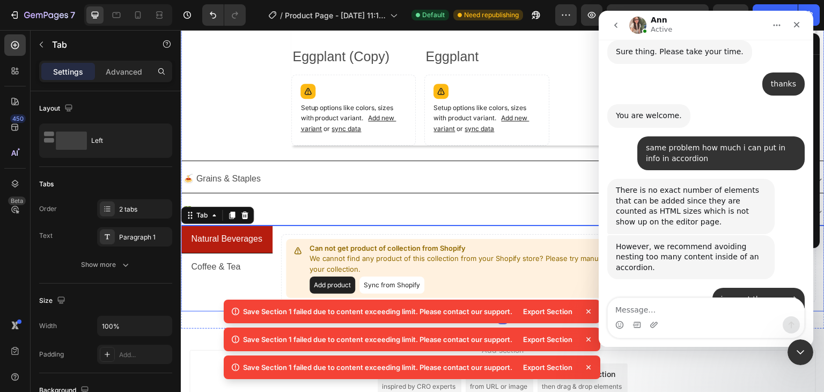
click at [259, 173] on p "🍝 Grains & Staples" at bounding box center [222, 179] width 78 height 16
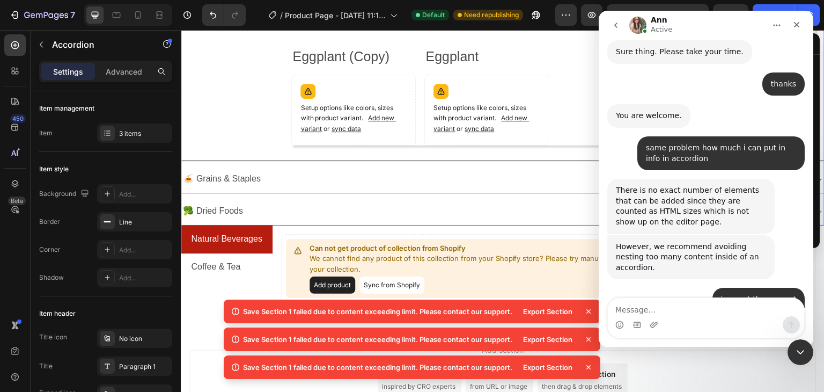
scroll to position [272, 0]
click at [281, 170] on div "🍝 Grains & Staples" at bounding box center [494, 179] width 626 height 19
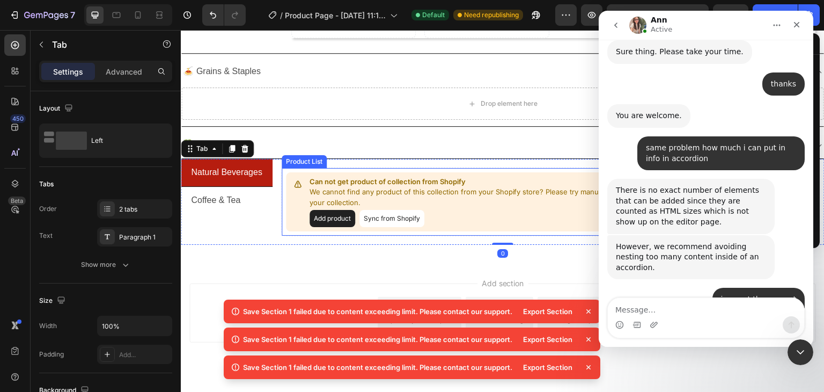
scroll to position [660, 0]
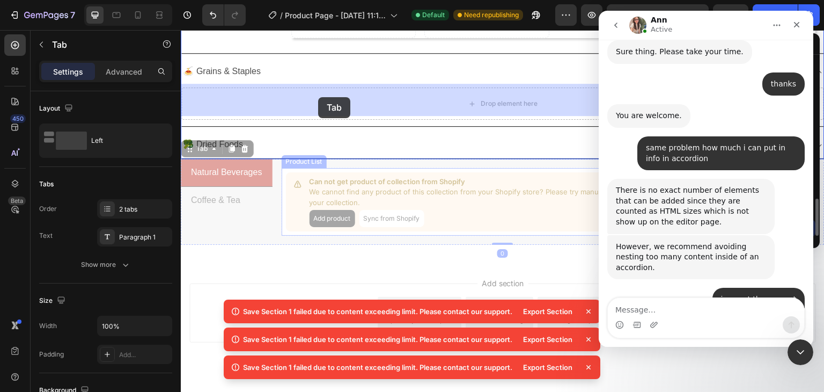
drag, startPoint x: 255, startPoint y: 214, endPoint x: 314, endPoint y: 112, distance: 117.8
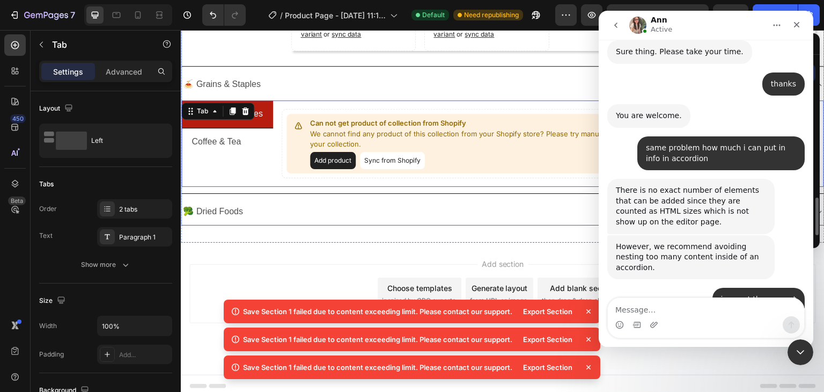
scroll to position [647, 0]
click at [258, 113] on p "Natural Beverages" at bounding box center [227, 114] width 71 height 16
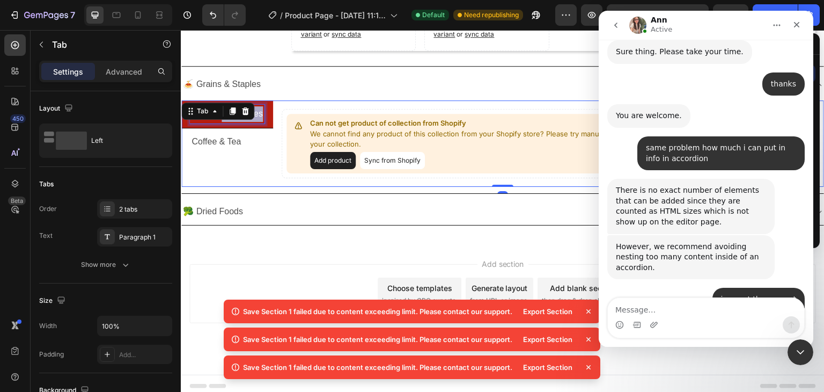
click at [258, 113] on p "Natural Beverages" at bounding box center [227, 114] width 71 height 16
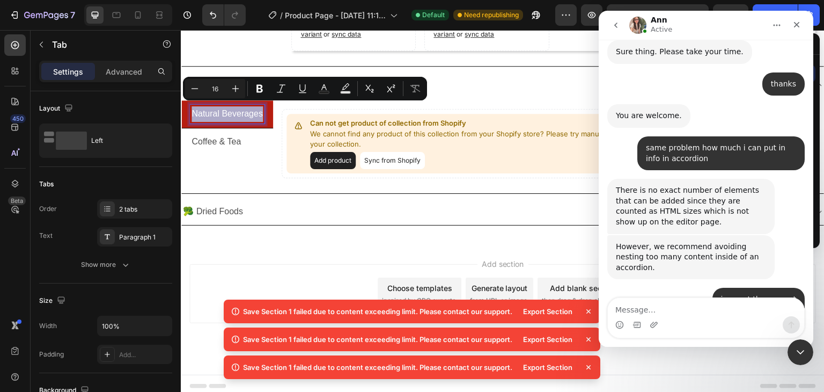
click at [258, 113] on p "Natural Beverages" at bounding box center [227, 114] width 71 height 16
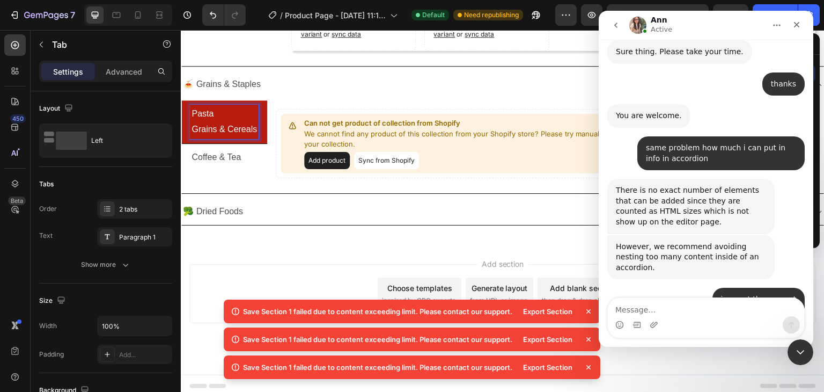
click at [239, 122] on p "Grains & Cereals" at bounding box center [224, 130] width 65 height 16
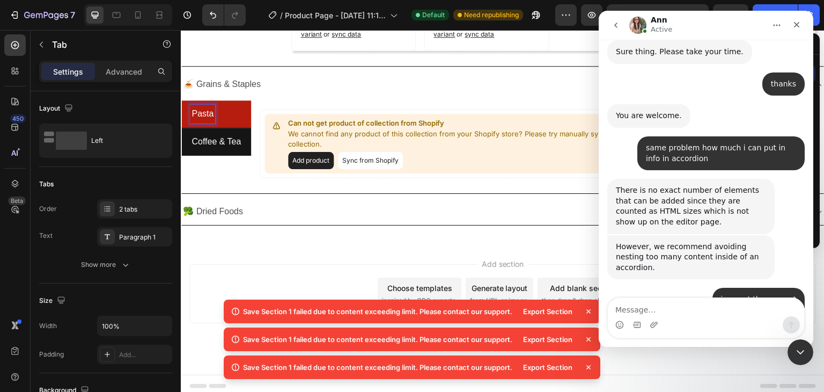
click at [217, 139] on p "Coffee & Tea" at bounding box center [216, 142] width 49 height 16
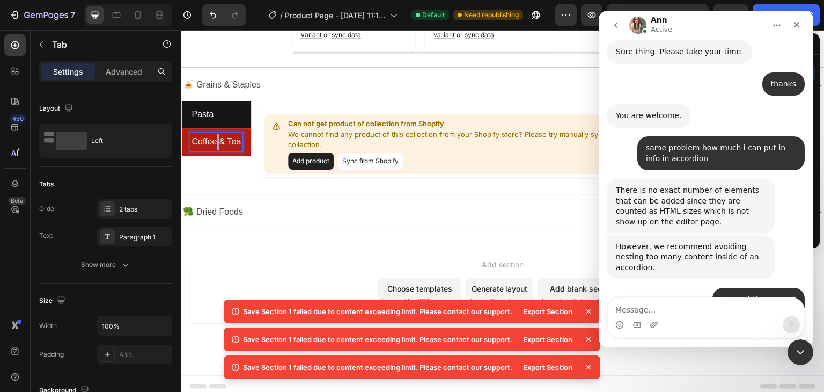
click at [217, 139] on p "Coffee & Tea" at bounding box center [216, 142] width 49 height 16
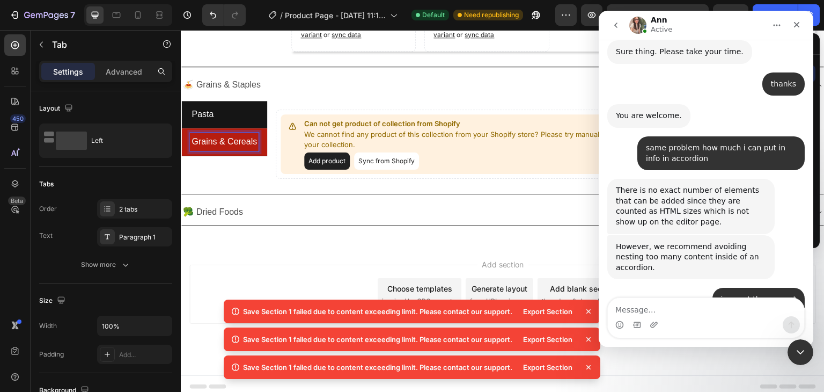
click at [331, 99] on div "Pasta Grains & Cereals Can not get product of collection from Shopify We cannot…" at bounding box center [502, 146] width 643 height 95
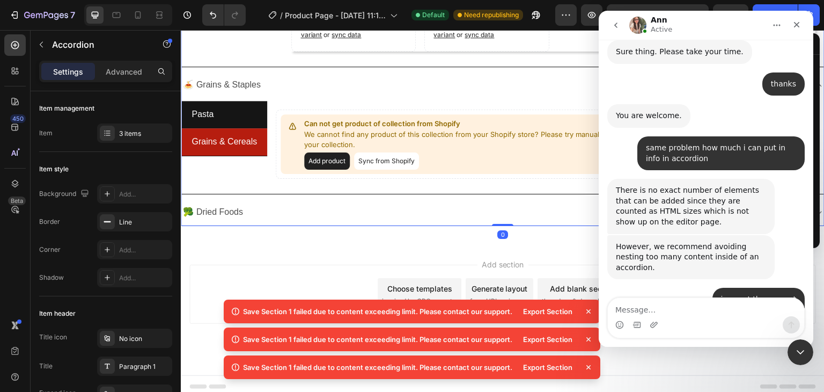
scroll to position [272, 0]
click at [331, 81] on div "🍝 Grains & Staples" at bounding box center [494, 85] width 626 height 19
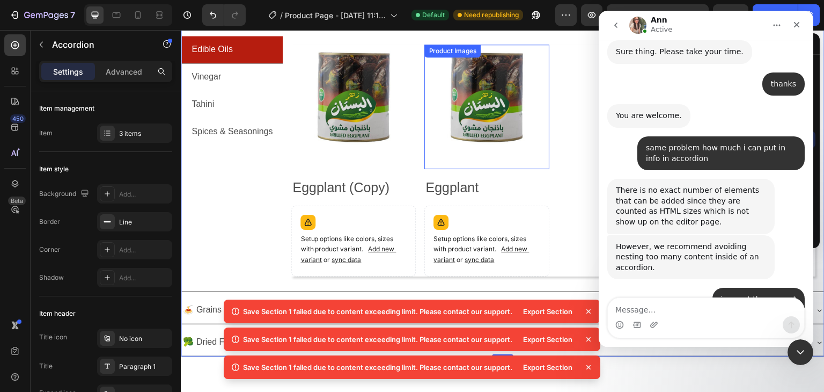
scroll to position [265, 0]
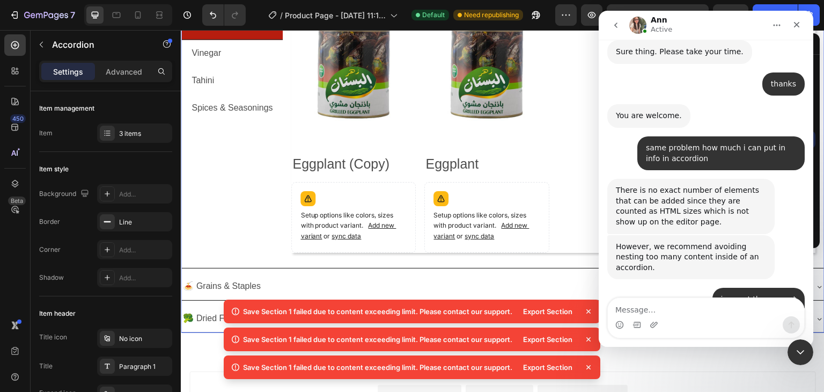
click at [586, 306] on icon at bounding box center [588, 311] width 11 height 11
drag, startPoint x: 584, startPoint y: 306, endPoint x: 592, endPoint y: 309, distance: 8.7
click at [584, 306] on icon at bounding box center [588, 311] width 11 height 11
click at [588, 309] on icon at bounding box center [588, 311] width 11 height 11
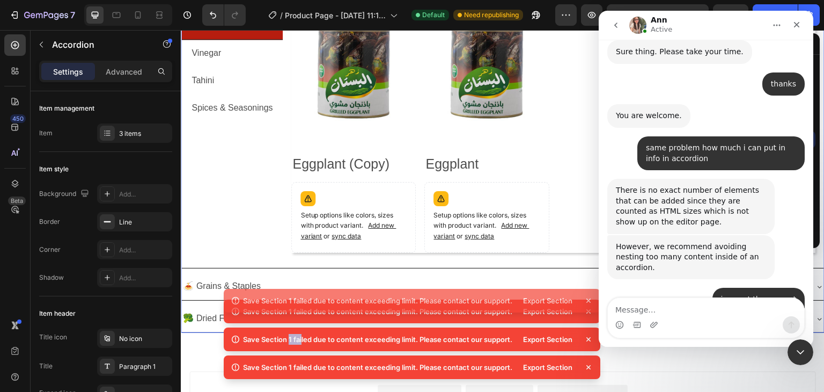
click at [588, 309] on icon at bounding box center [588, 311] width 11 height 11
click at [589, 309] on div "Save Section 1 failed due to content exceeding limit. Please contact our suppor…" at bounding box center [412, 328] width 377 height 112
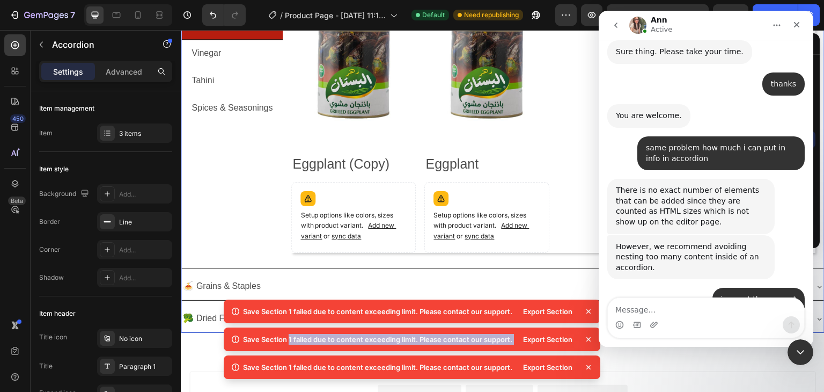
click at [589, 309] on icon at bounding box center [588, 311] width 11 height 11
click at [592, 306] on icon at bounding box center [588, 311] width 11 height 11
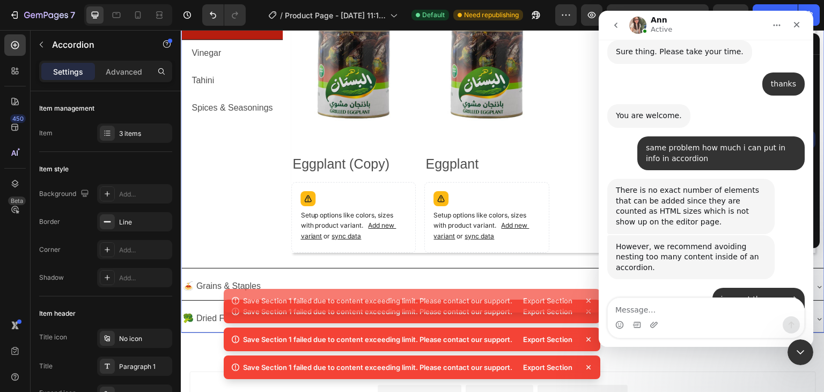
click at [592, 306] on icon at bounding box center [588, 311] width 11 height 11
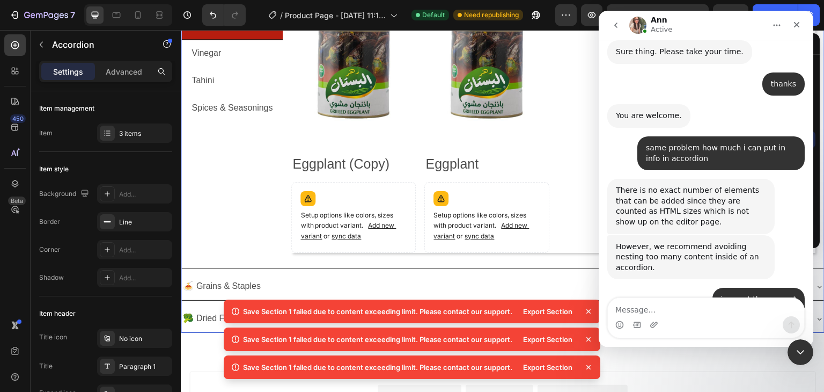
drag, startPoint x: 590, startPoint y: 311, endPoint x: 591, endPoint y: 317, distance: 6.0
click at [591, 317] on div "Export Section" at bounding box center [555, 311] width 77 height 15
click at [589, 310] on icon at bounding box center [588, 311] width 11 height 11
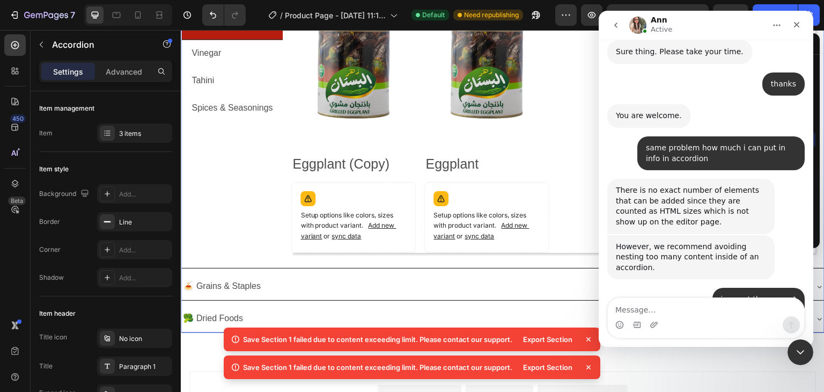
click at [589, 311] on div "🥦 Dried Foods" at bounding box center [494, 318] width 626 height 19
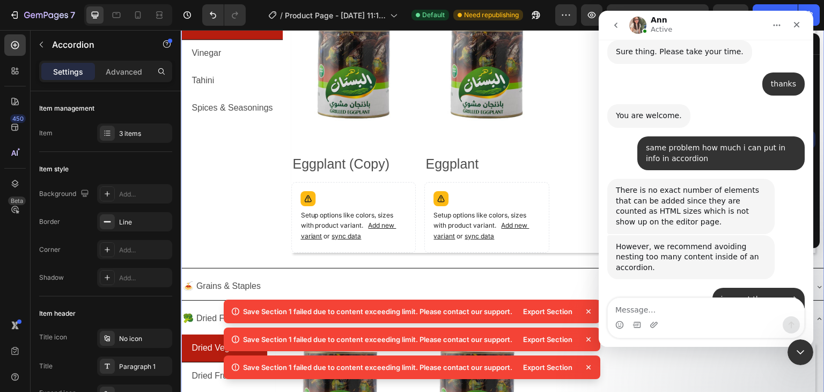
click at [585, 326] on div "Save Section 1 failed due to content exceeding limit. Please contact our suppor…" at bounding box center [412, 341] width 377 height 84
click at [585, 325] on div "Save Section 1 failed due to content exceeding limit. Please contact our suppor…" at bounding box center [412, 341] width 377 height 84
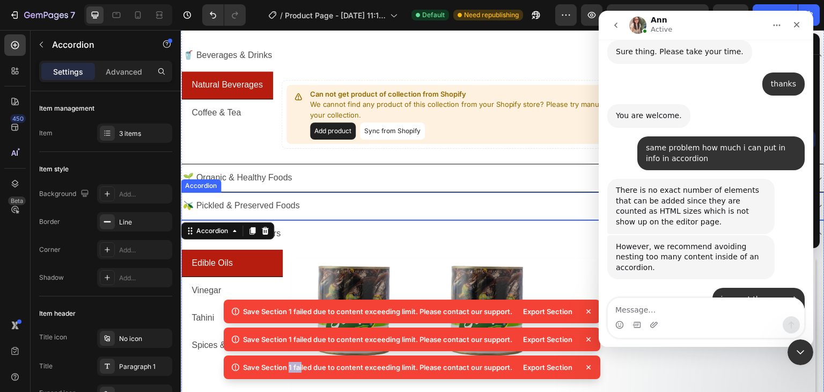
scroll to position [54, 0]
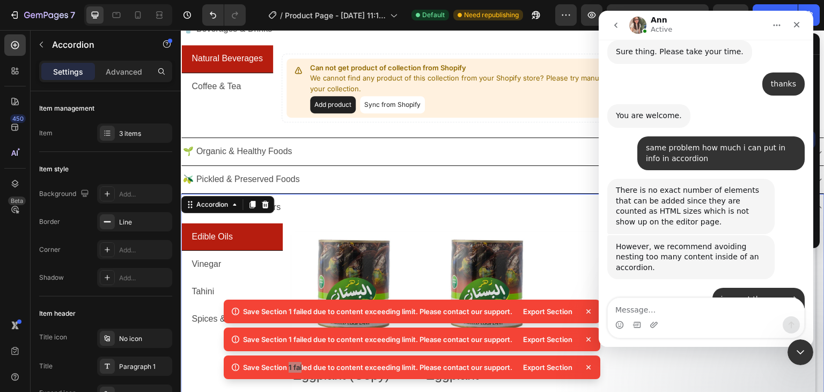
click at [306, 205] on div "🧂 Condiments & Flavors" at bounding box center [494, 207] width 626 height 19
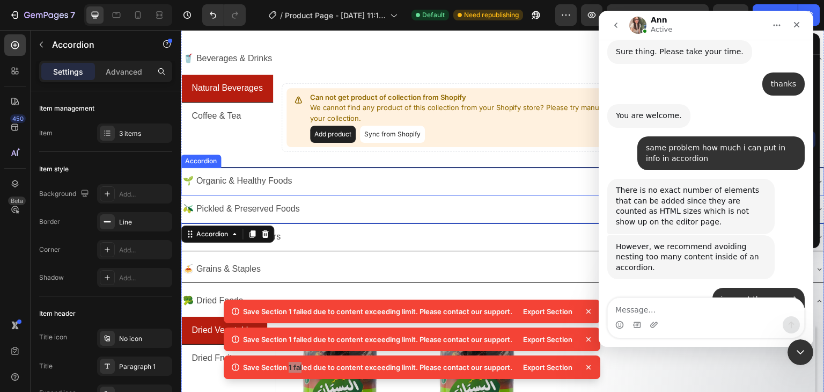
scroll to position [0, 0]
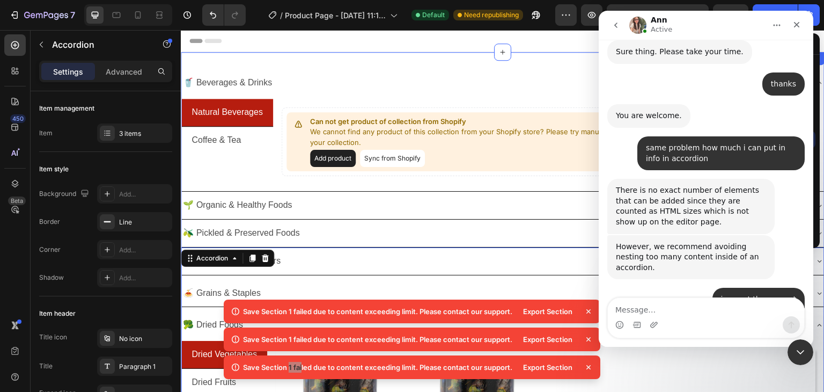
click at [336, 61] on div "🥤 Beverages & Drinks Natural Beverages Coffee & Tea Can not get product of coll…" at bounding box center [503, 335] width 644 height 566
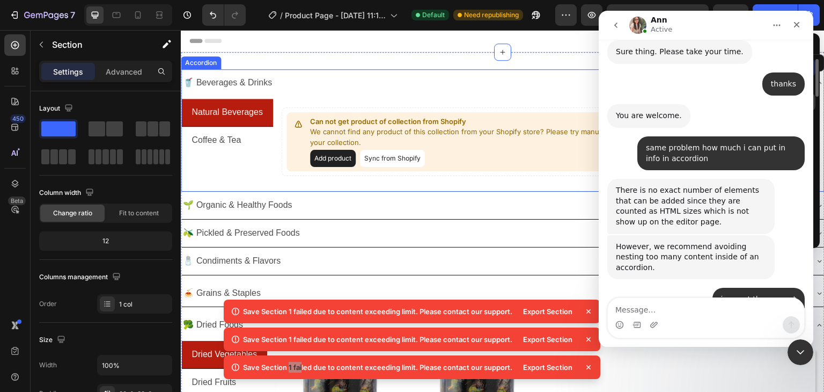
click at [324, 79] on div "🥤 Beverages & Drinks" at bounding box center [494, 83] width 626 height 19
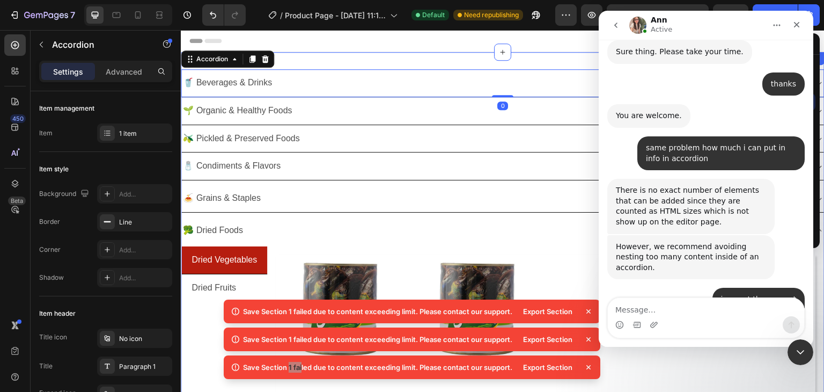
click at [354, 63] on div "🥤 Beverages & Drinks Accordion 0 🌱 Organic & Healthy Foods Accordion 🫒 Pickled …" at bounding box center [503, 288] width 644 height 472
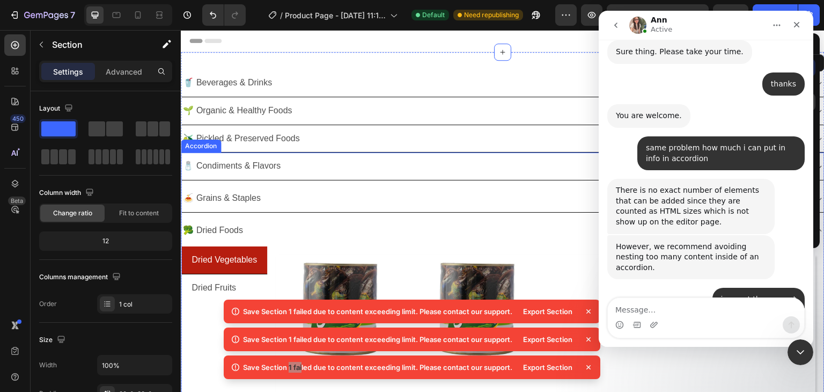
click at [368, 224] on div "🥦 Dried Foods" at bounding box center [494, 230] width 626 height 19
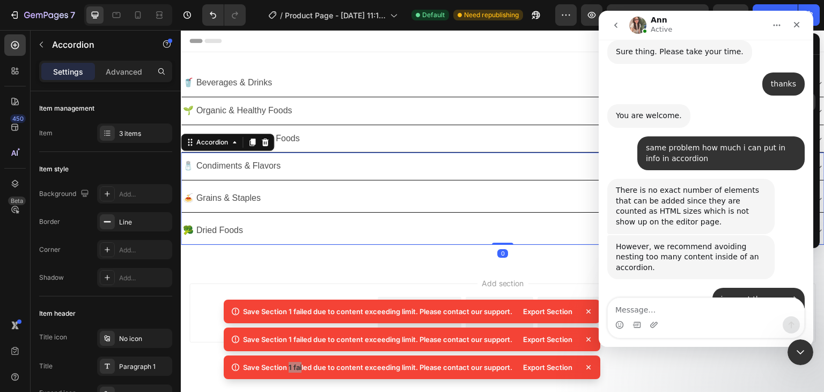
scroll to position [272, 0]
click at [796, 23] on icon "Close" at bounding box center [797, 25] width 6 height 6
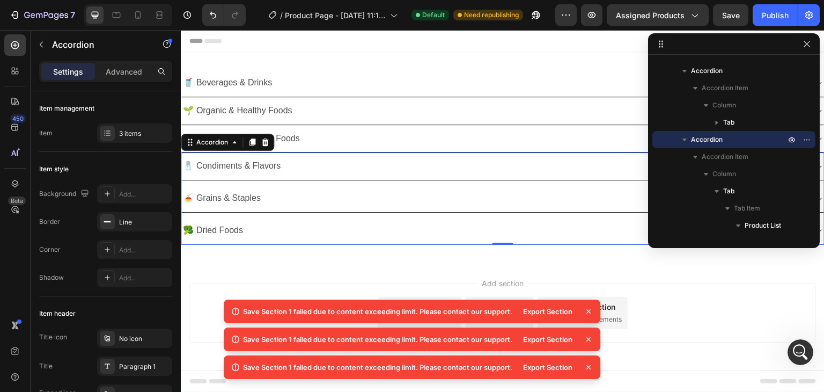
click at [591, 308] on icon at bounding box center [588, 311] width 11 height 11
click at [589, 309] on icon at bounding box center [588, 311] width 11 height 11
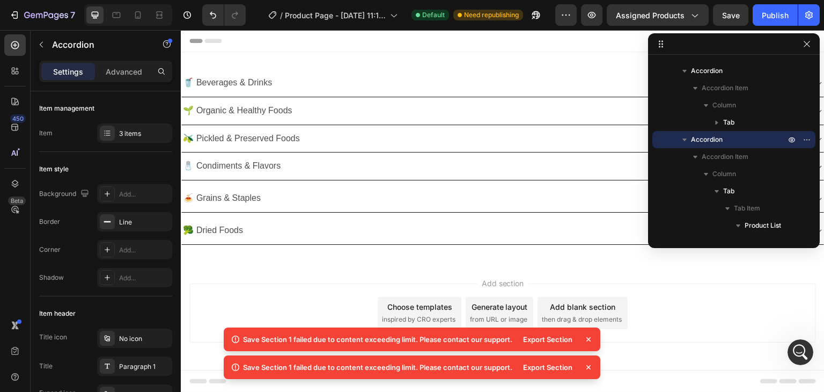
click at [519, 279] on span "Add section" at bounding box center [503, 282] width 51 height 11
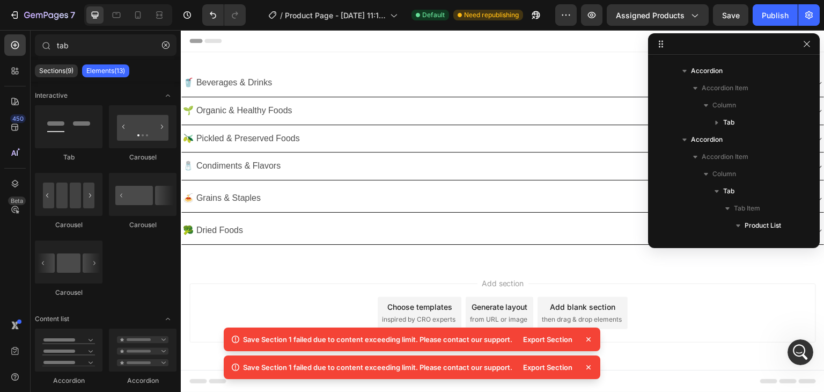
click at [590, 309] on div "Add blank section" at bounding box center [582, 306] width 65 height 11
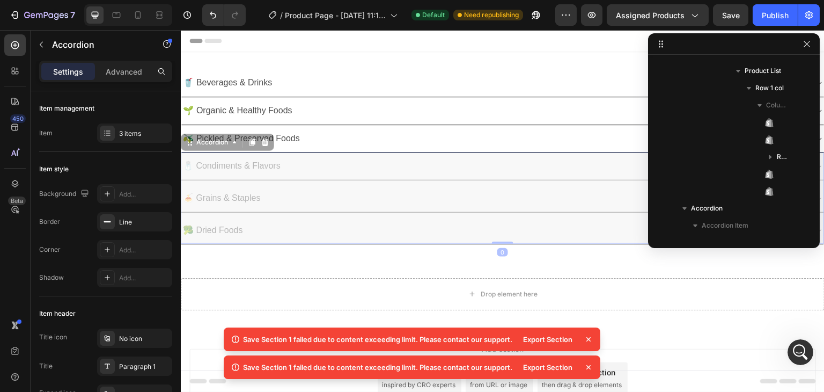
scroll to position [718, 0]
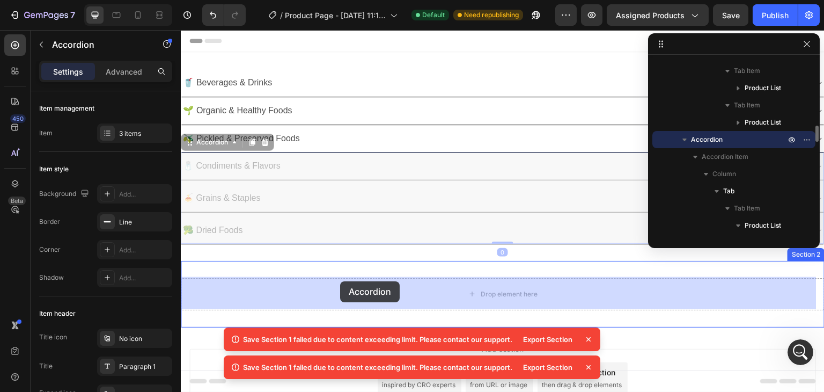
drag, startPoint x: 280, startPoint y: 229, endPoint x: 340, endPoint y: 281, distance: 79.5
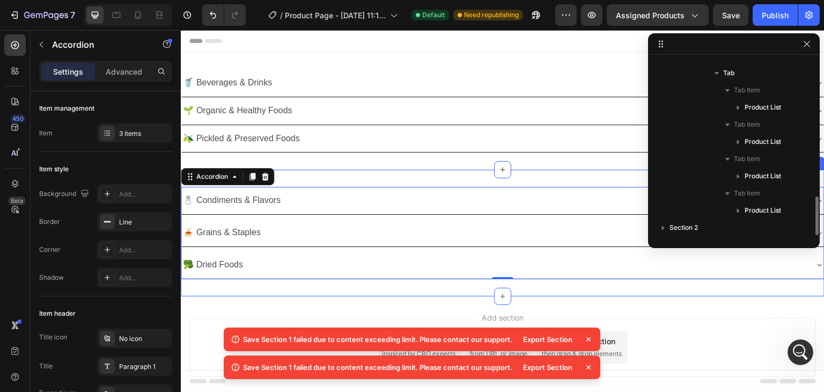
scroll to position [629, 0]
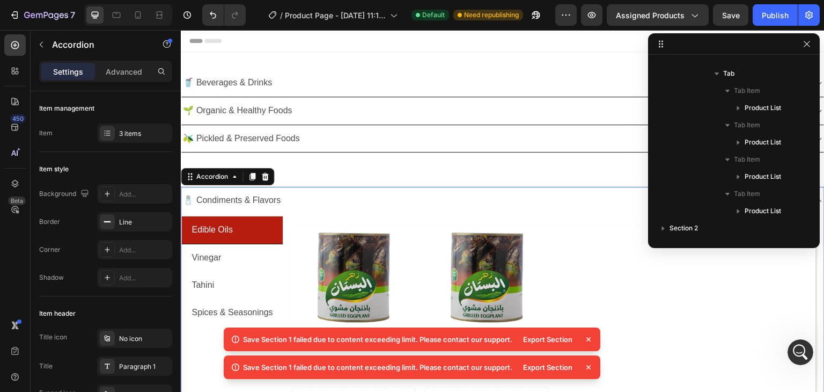
click at [357, 196] on div "🧂 Condiments & Flavors" at bounding box center [494, 200] width 626 height 19
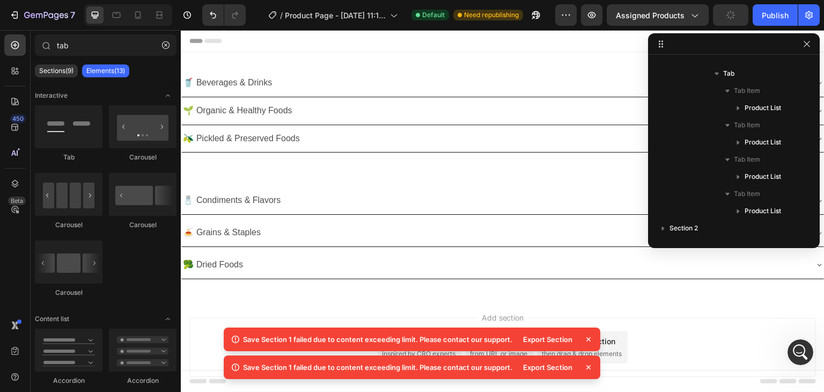
click at [399, 308] on div "Add section Choose templates inspired by CRO experts Generate layout from URL o…" at bounding box center [503, 362] width 644 height 132
click at [587, 340] on icon at bounding box center [588, 339] width 11 height 11
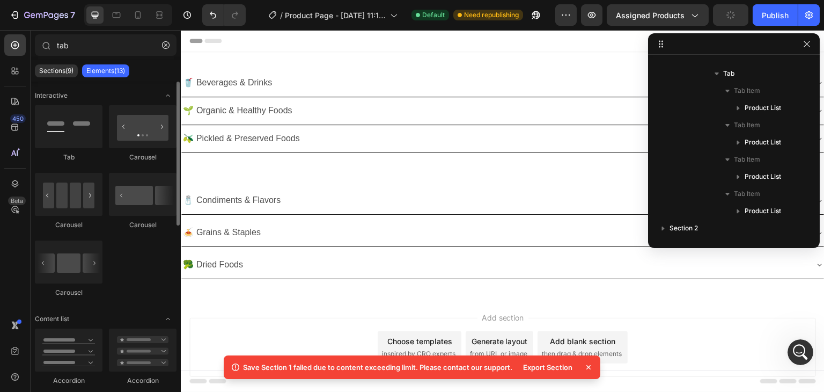
scroll to position [0, 0]
click at [588, 362] on icon at bounding box center [588, 367] width 11 height 11
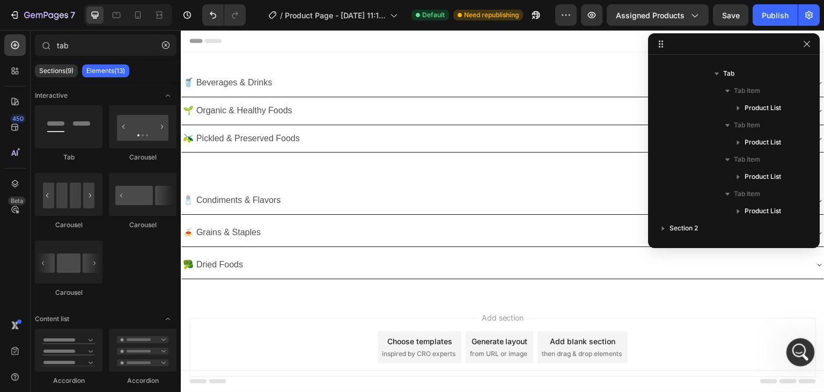
click at [800, 350] on icon "Open Intercom Messenger" at bounding box center [799, 350] width 8 height 9
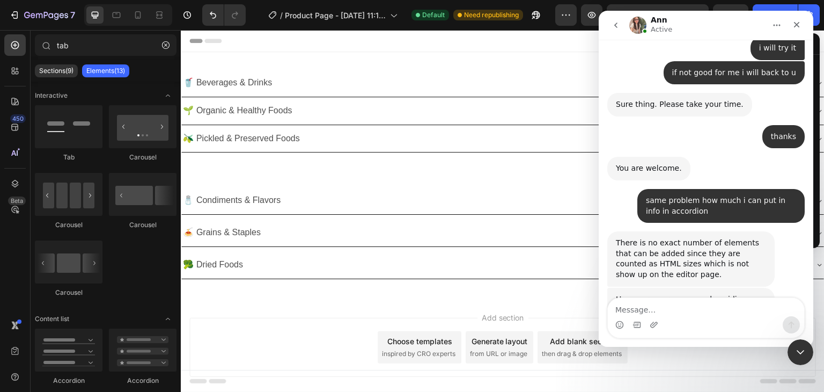
scroll to position [2301, 0]
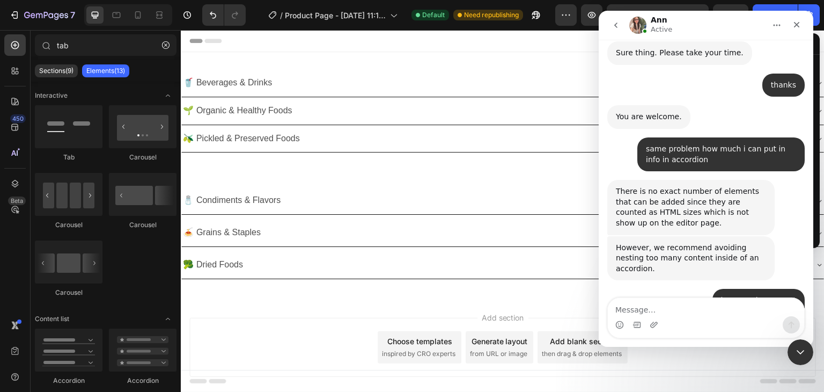
click at [675, 310] on textarea "Message…" at bounding box center [706, 307] width 196 height 18
type textarea "now i think its wwork right ?"
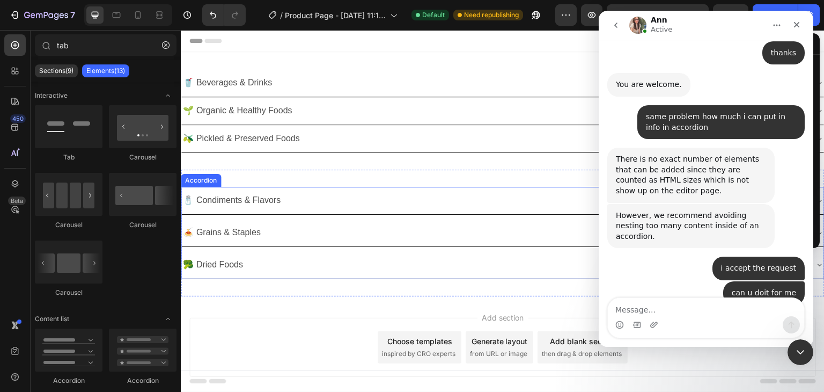
click at [297, 203] on div "🧂 Condiments & Flavors" at bounding box center [494, 200] width 626 height 19
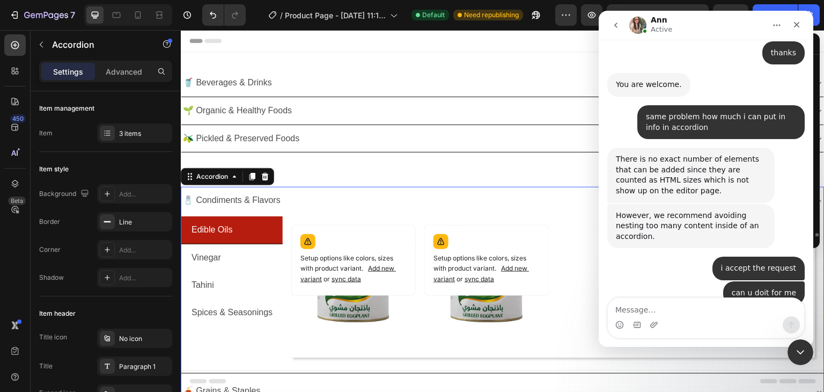
scroll to position [664, 0]
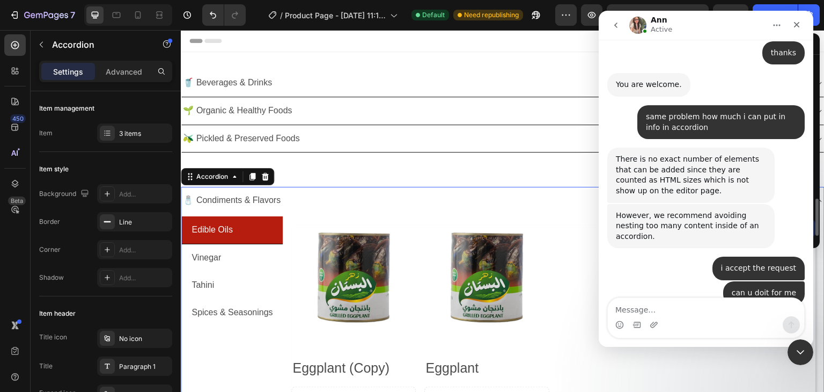
click at [297, 203] on div "🧂 Condiments & Flavors" at bounding box center [494, 200] width 626 height 19
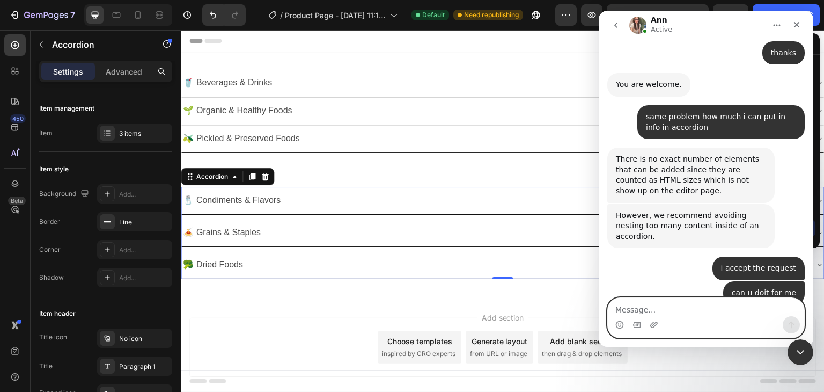
click at [654, 310] on textarea "Message…" at bounding box center [706, 307] width 196 height 18
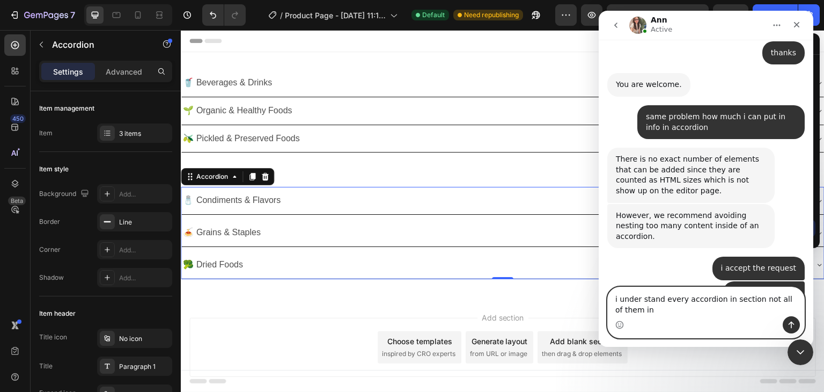
scroll to position [2344, 0]
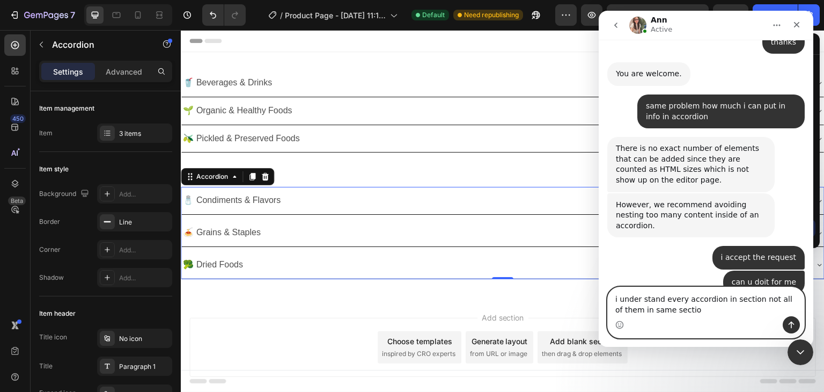
type textarea "i under stand every accordion in section not all of them in same section"
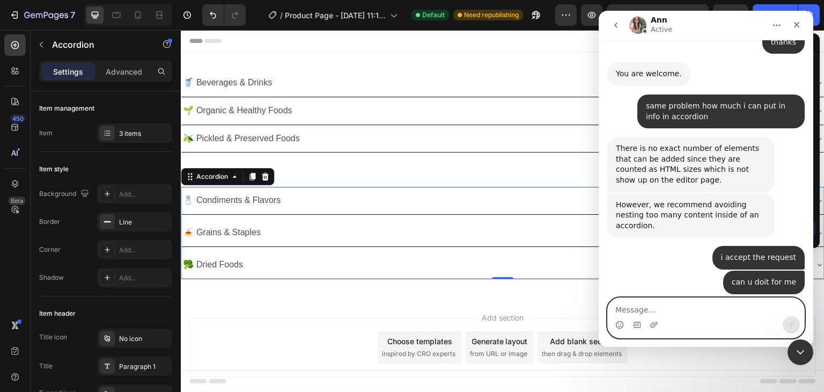
scroll to position [2368, 0]
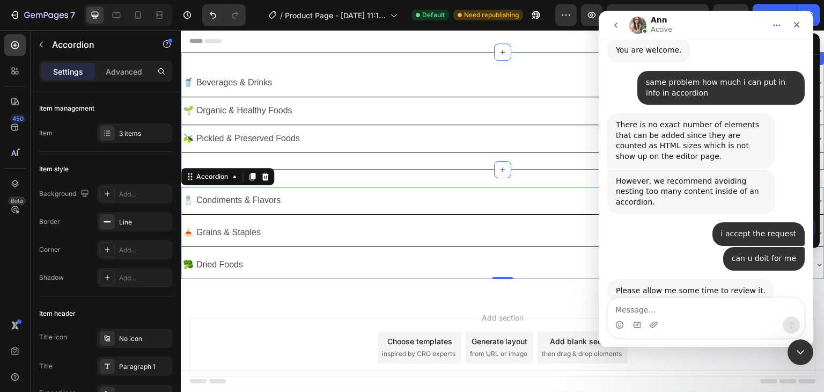
click at [331, 162] on div "🥤 Beverages & Drinks Accordion 🌱 Organic & Healthy Foods Accordion 🫒 Pickled & …" at bounding box center [503, 111] width 644 height 118
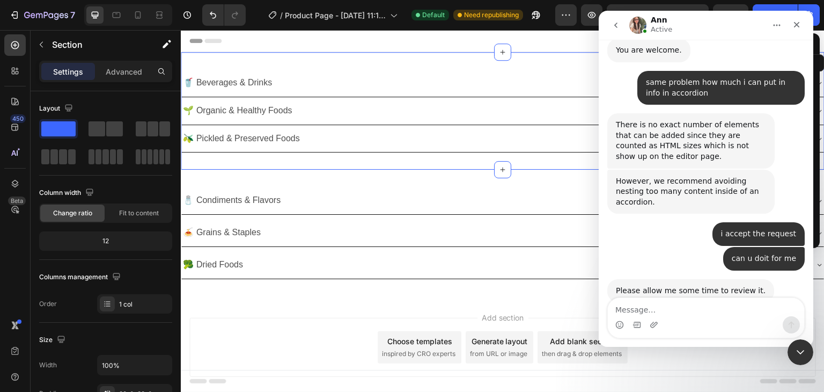
scroll to position [0, 0]
click at [345, 318] on div "Add section Choose templates inspired by CRO experts Generate layout from URL o…" at bounding box center [502, 347] width 627 height 59
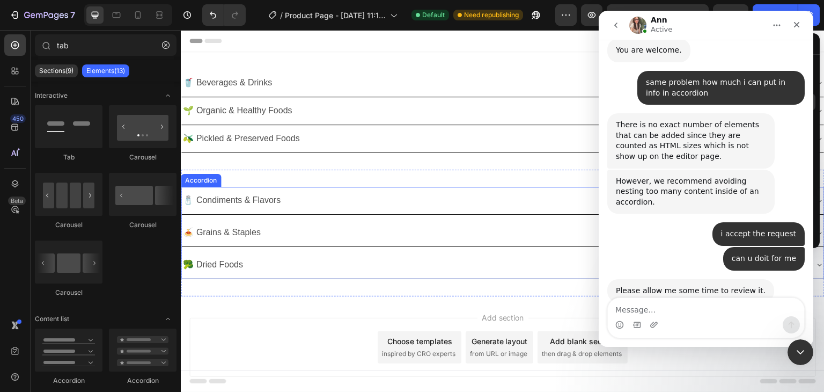
scroll to position [2410, 0]
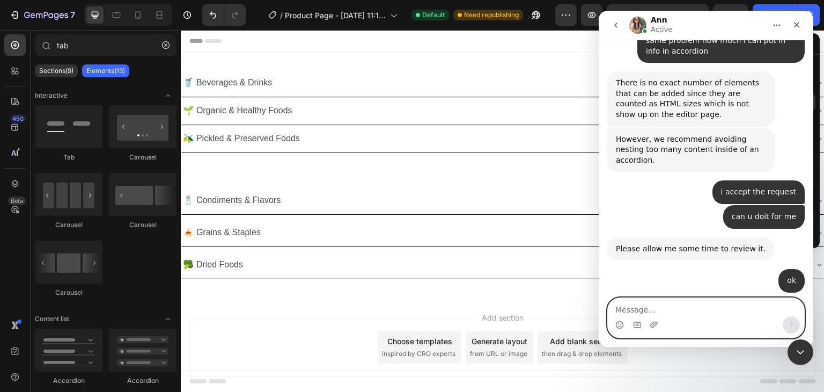
click at [663, 312] on textarea "Message…" at bounding box center [706, 307] width 196 height 18
click at [696, 312] on textarea "Message…" at bounding box center [706, 307] width 196 height 18
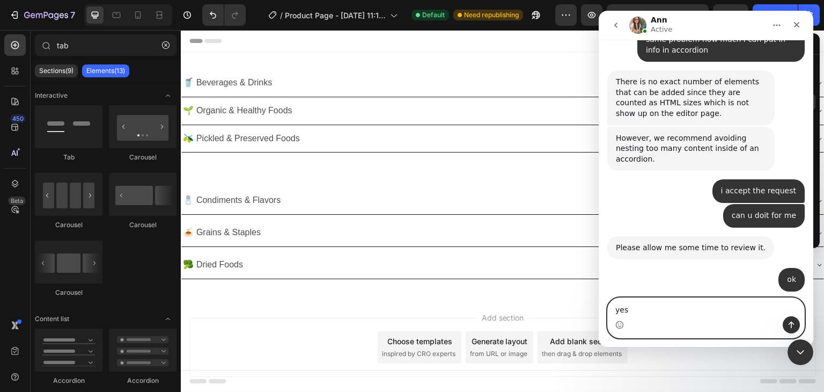
type textarea "yes"
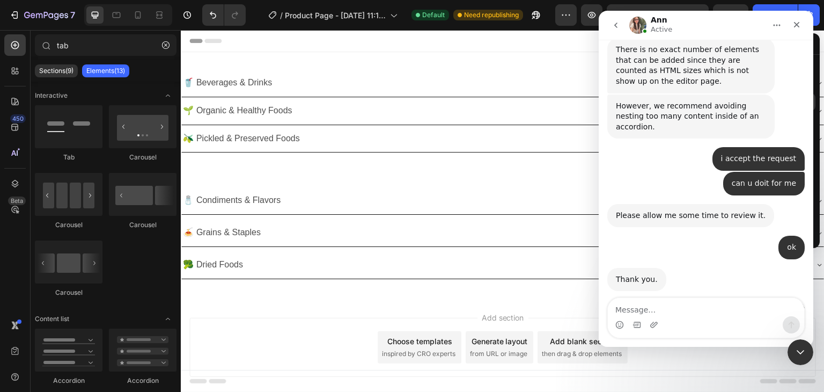
click at [319, 303] on div "Add section Choose templates inspired by CRO experts Generate layout from URL o…" at bounding box center [503, 362] width 644 height 132
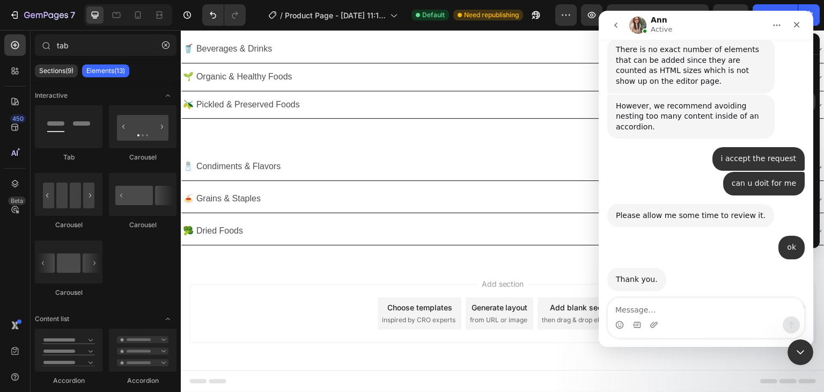
scroll to position [0, 0]
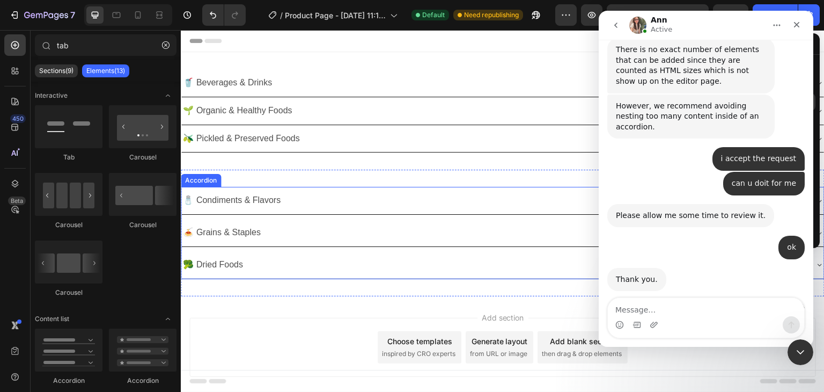
click at [331, 193] on div "🧂 Condiments & Flavors" at bounding box center [494, 200] width 626 height 19
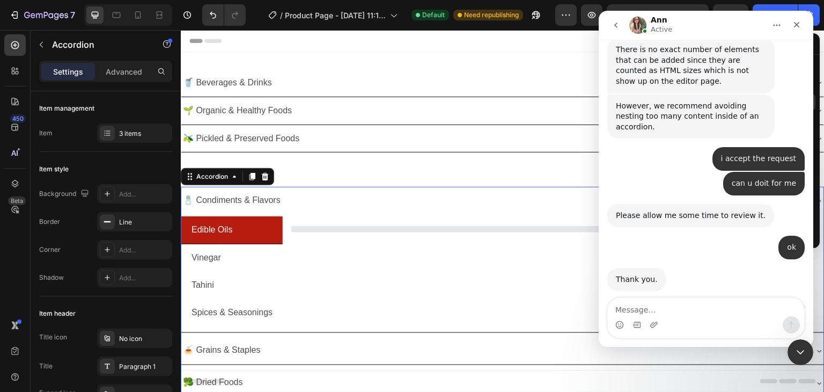
scroll to position [1010, 0]
click at [252, 178] on icon at bounding box center [253, 177] width 6 height 8
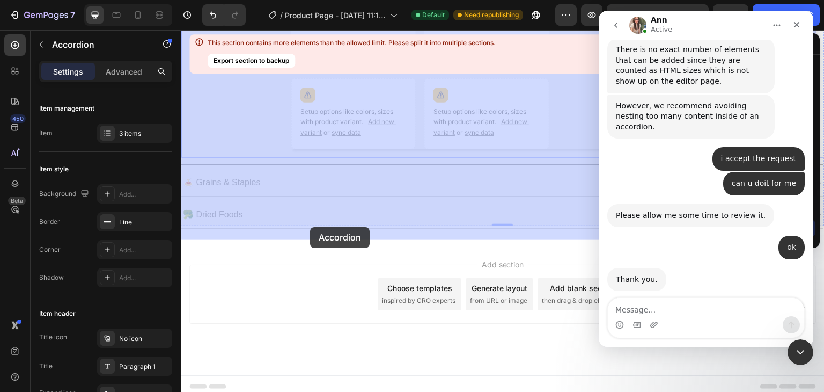
scroll to position [659, 0]
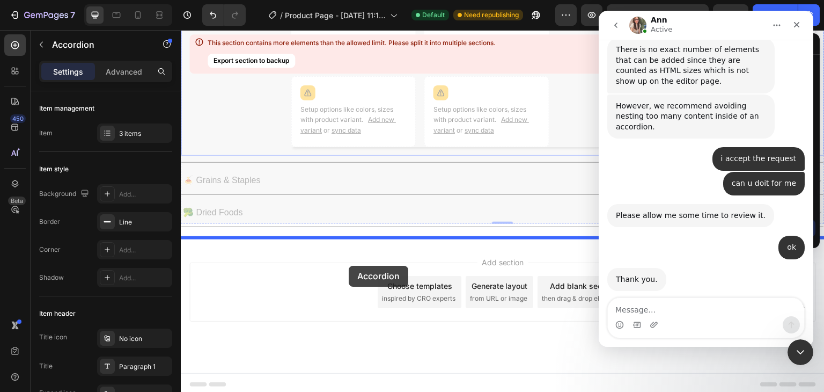
drag, startPoint x: 220, startPoint y: 120, endPoint x: 349, endPoint y: 266, distance: 194.3
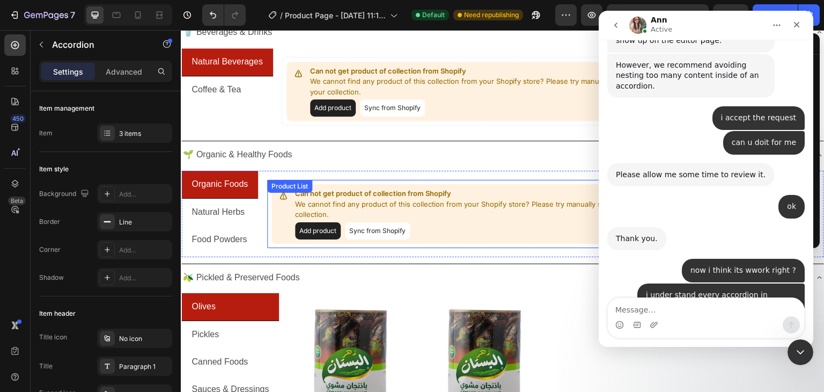
scroll to position [0, 0]
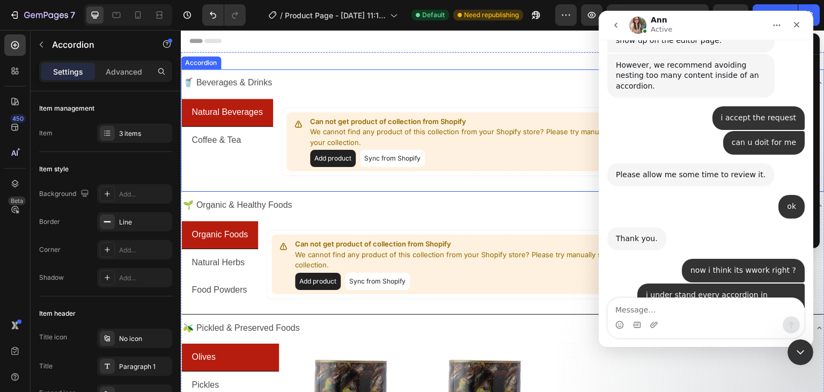
click at [305, 74] on div "🥤 Beverages & Drinks" at bounding box center [494, 83] width 626 height 19
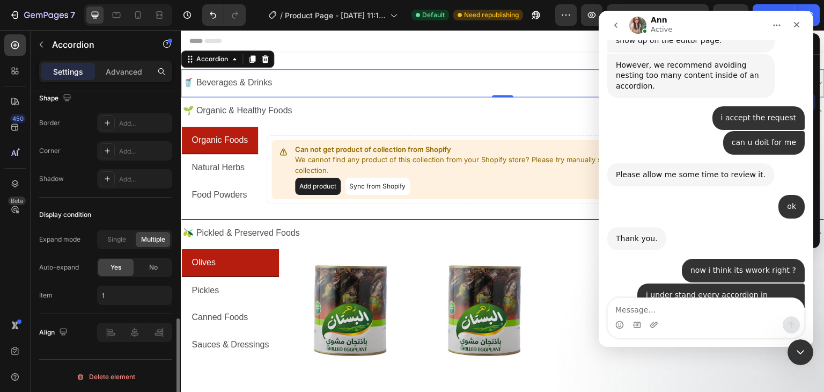
click at [151, 262] on span "No" at bounding box center [153, 267] width 9 height 10
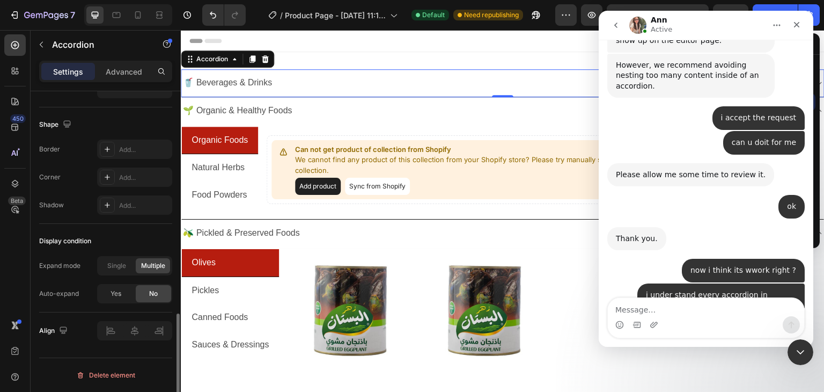
scroll to position [689, 0]
click at [118, 268] on span "Single" at bounding box center [116, 267] width 19 height 10
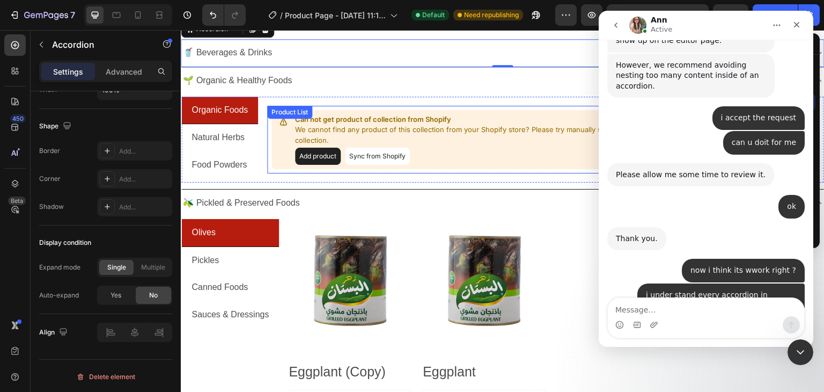
scroll to position [0, 0]
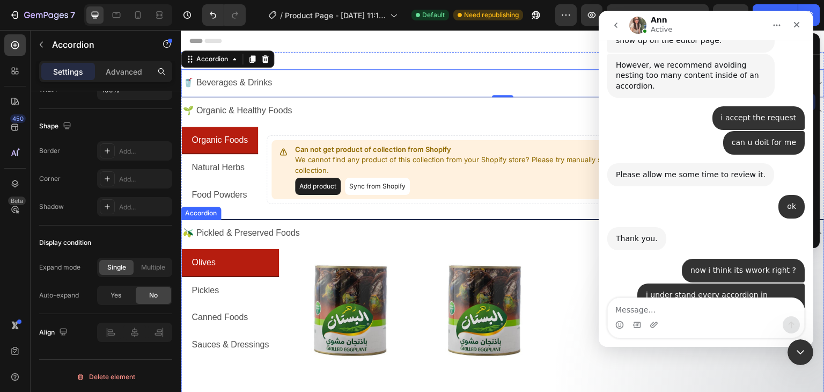
click at [238, 230] on p "🫒 Pickled & Preserved Foods" at bounding box center [241, 233] width 116 height 16
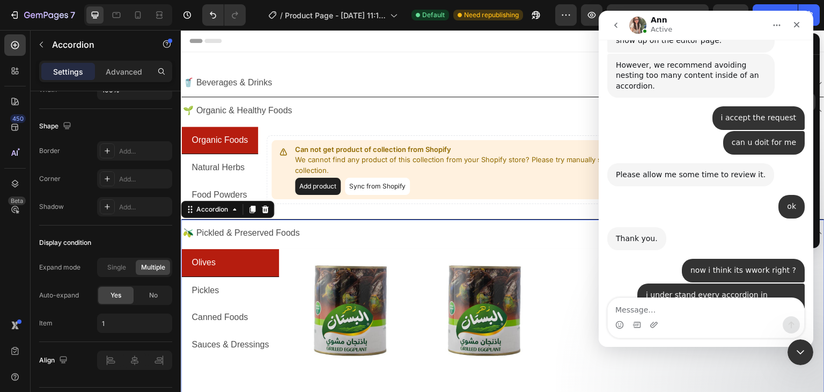
scroll to position [1010, 0]
click at [303, 230] on div "🫒 Pickled & Preserved Foods" at bounding box center [494, 233] width 626 height 19
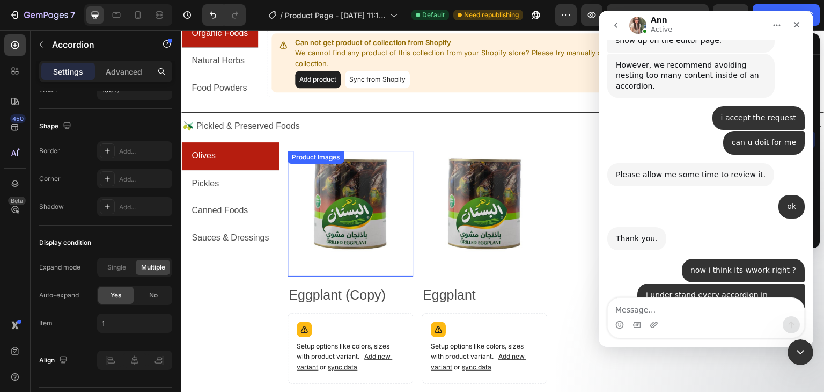
scroll to position [86, 0]
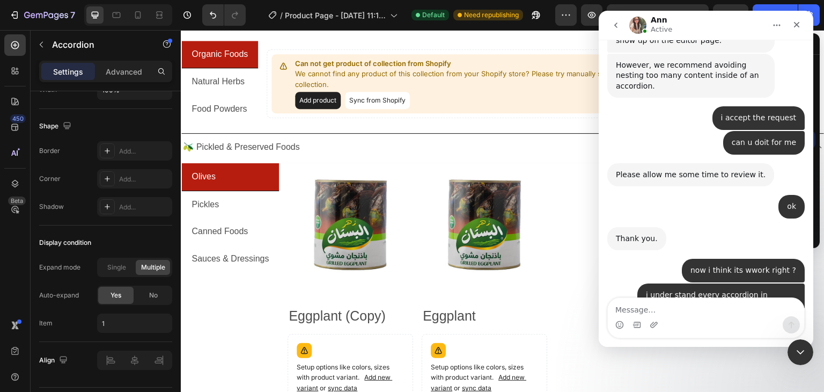
click at [339, 153] on div "🫒 Pickled & Preserved Foods" at bounding box center [494, 147] width 626 height 19
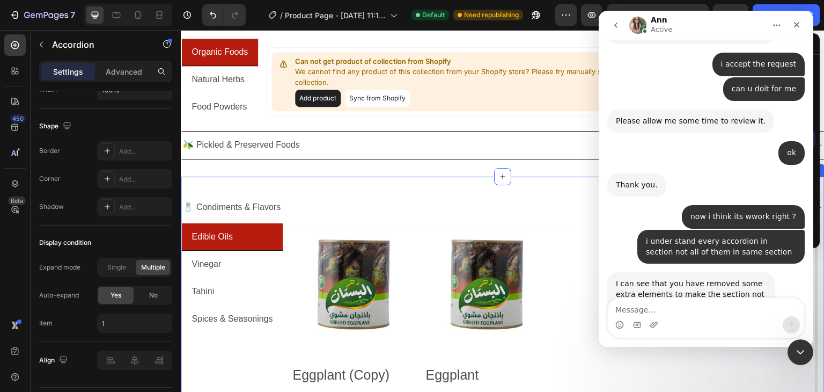
scroll to position [107, 0]
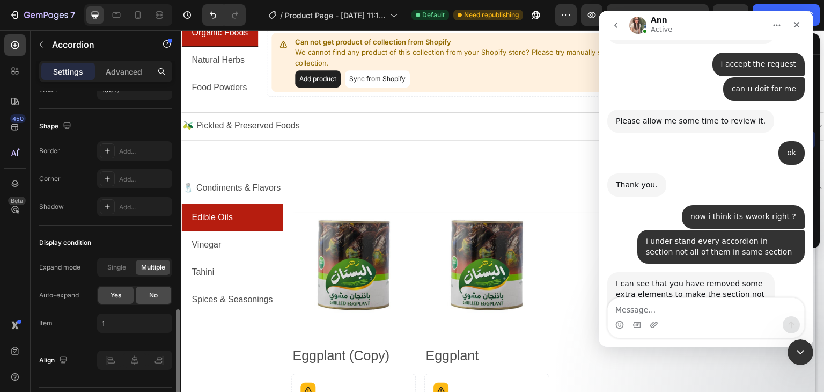
click at [142, 292] on div "No" at bounding box center [153, 295] width 35 height 17
click at [117, 268] on span "Single" at bounding box center [116, 267] width 19 height 10
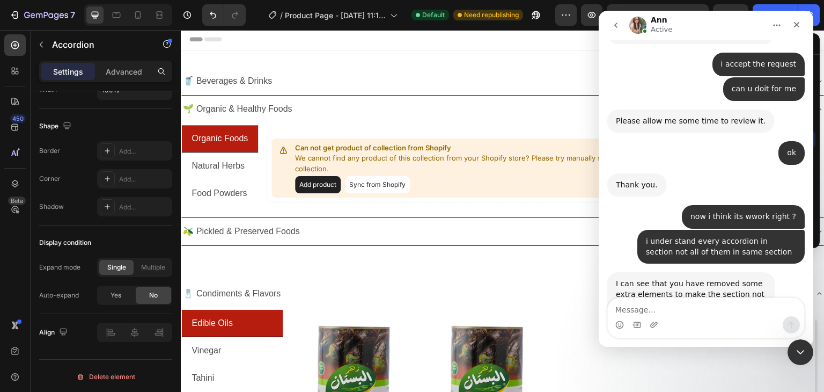
scroll to position [0, 0]
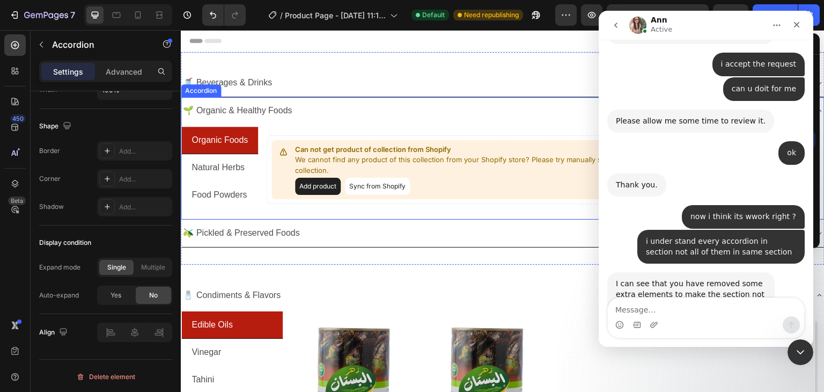
click at [374, 109] on div "🌱 Organic & Healthy Foods" at bounding box center [494, 110] width 626 height 19
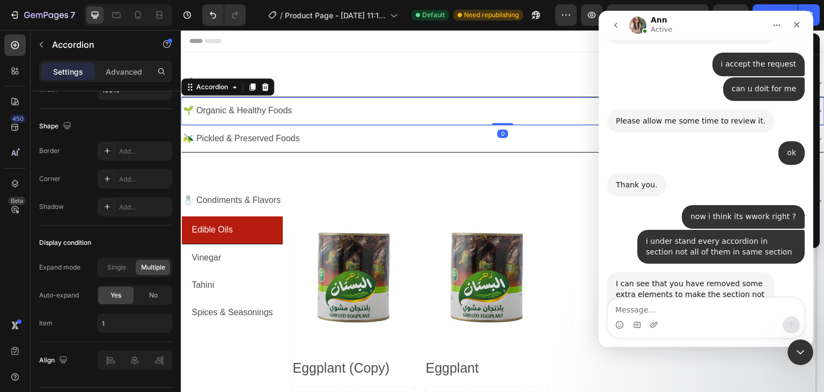
scroll to position [478, 0]
click at [146, 294] on div "No" at bounding box center [153, 295] width 35 height 17
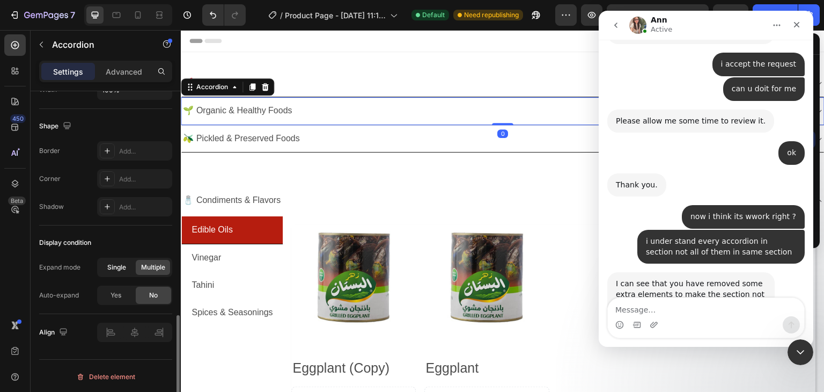
click at [108, 265] on span "Single" at bounding box center [116, 267] width 19 height 10
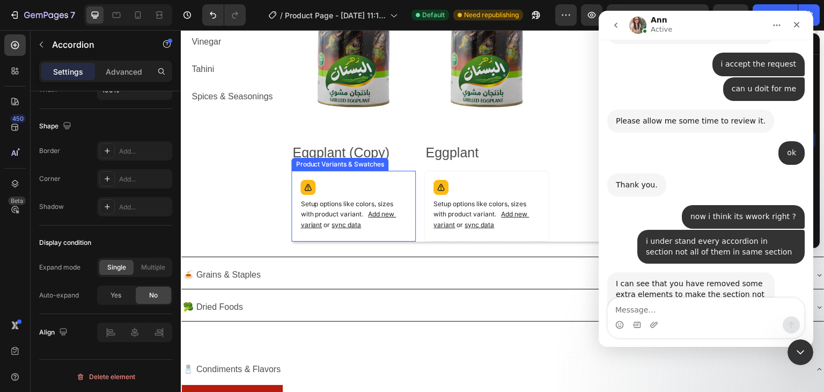
scroll to position [2561, 0]
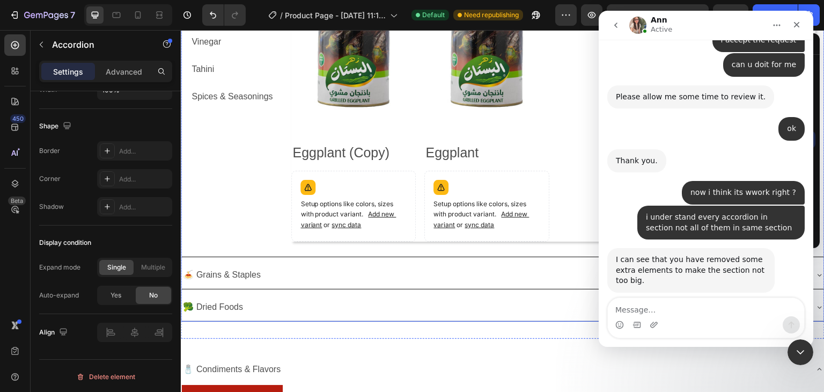
click at [335, 273] on div "🍝 Grains & Staples" at bounding box center [494, 275] width 626 height 19
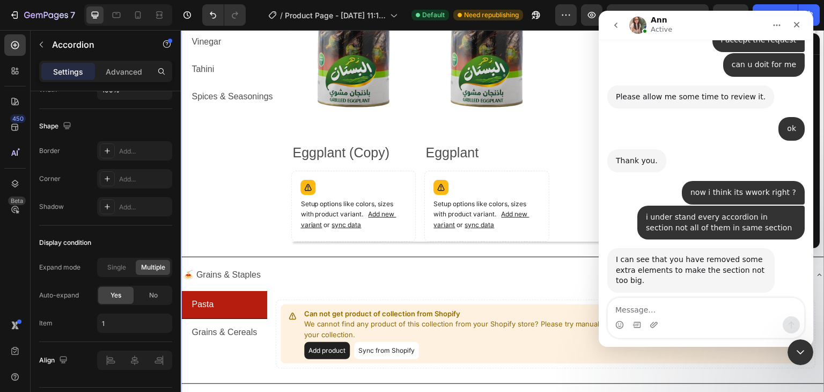
scroll to position [1663, 0]
click at [147, 291] on div "No" at bounding box center [153, 295] width 35 height 17
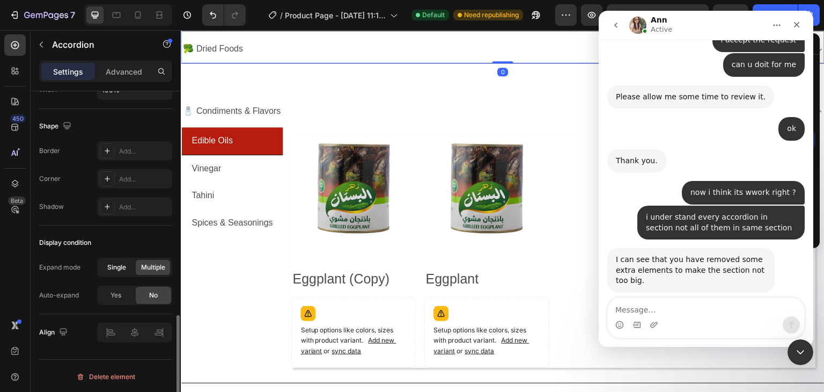
click at [109, 262] on span "Single" at bounding box center [116, 267] width 19 height 10
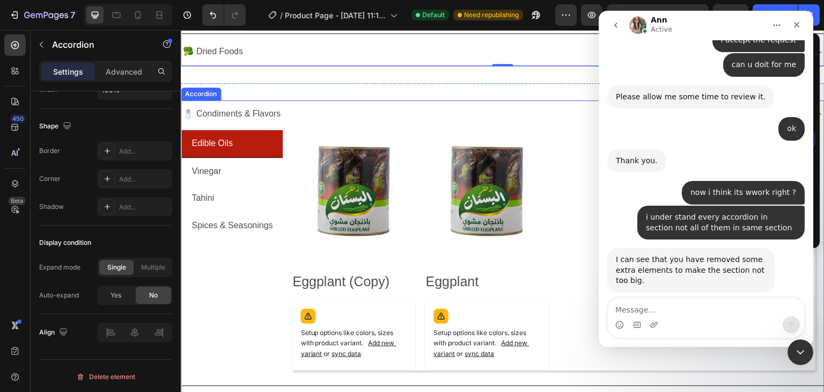
click at [341, 113] on div "🧂 Condiments & Flavors" at bounding box center [494, 114] width 626 height 19
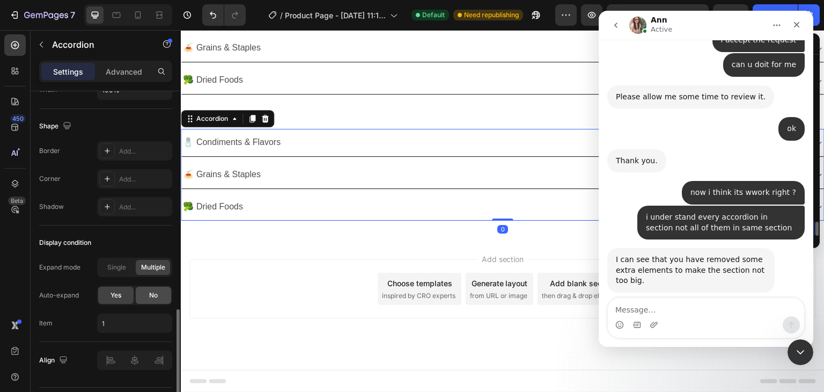
scroll to position [181, 0]
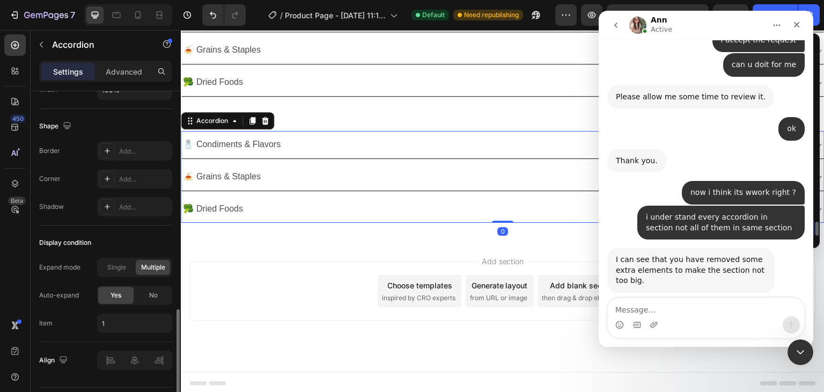
click at [155, 290] on span "No" at bounding box center [153, 295] width 9 height 10
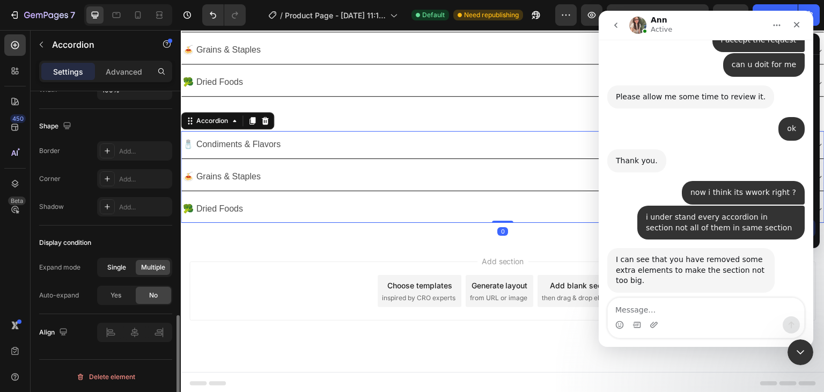
click at [114, 264] on span "Single" at bounding box center [116, 267] width 19 height 10
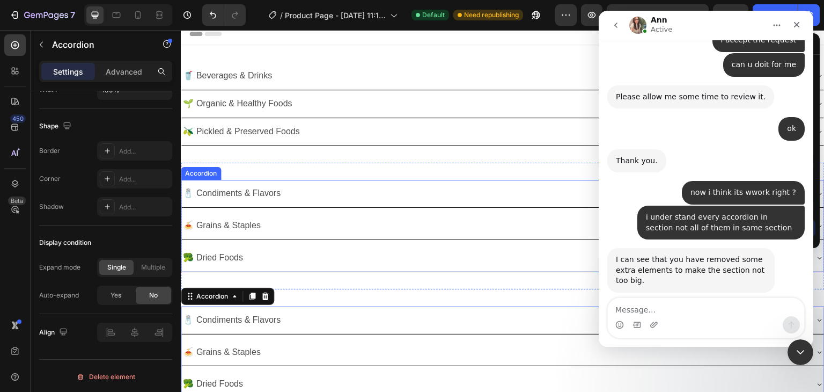
scroll to position [0, 0]
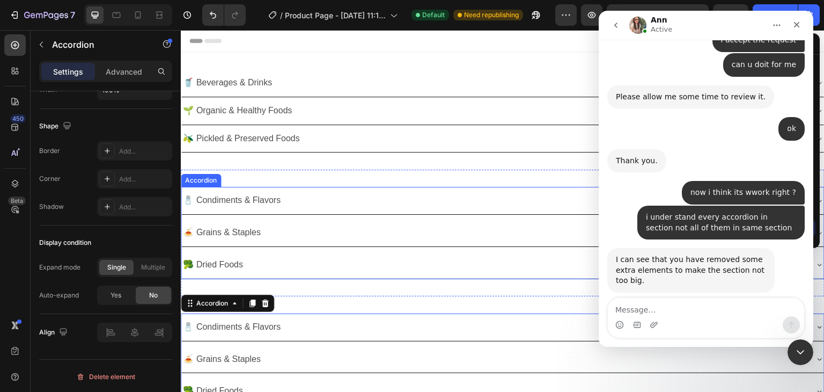
click at [303, 191] on div "🧂 Condiments & Flavors" at bounding box center [494, 200] width 626 height 19
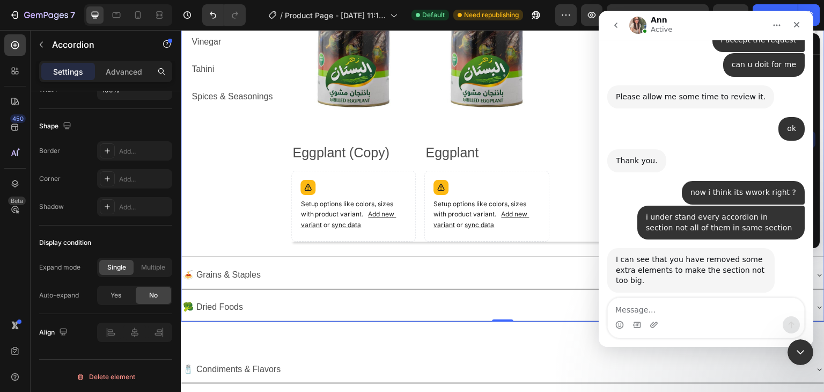
click at [287, 272] on div "🍝 Grains & Staples" at bounding box center [494, 275] width 626 height 19
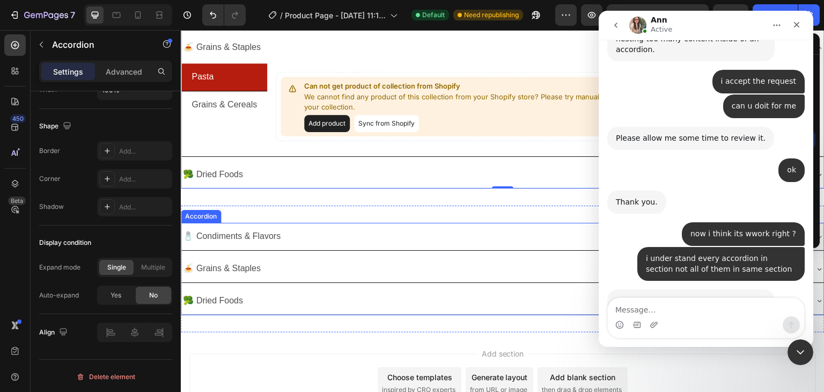
click at [308, 242] on div "🧂 Condiments & Flavors" at bounding box center [494, 236] width 626 height 19
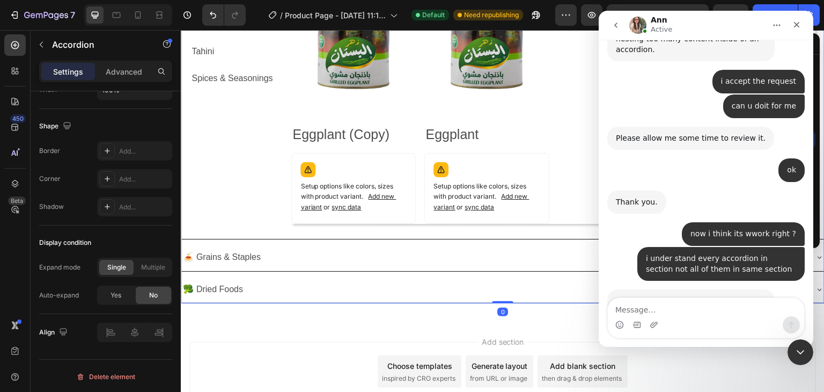
click at [309, 252] on div "🍝 Grains & Staples" at bounding box center [494, 257] width 626 height 19
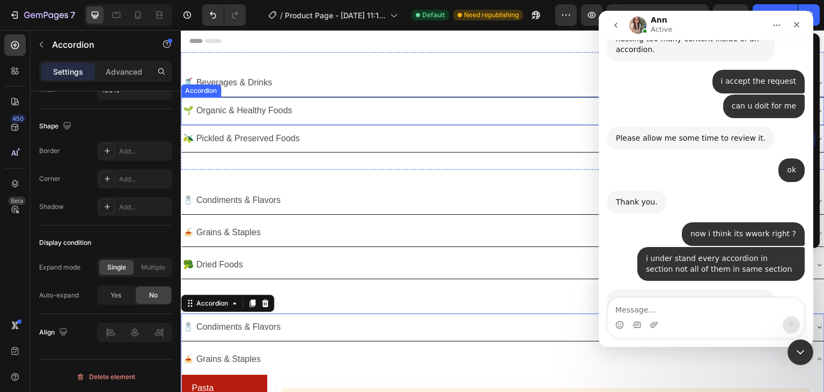
click at [312, 118] on div "🌱 Organic & Healthy Foods" at bounding box center [494, 110] width 626 height 19
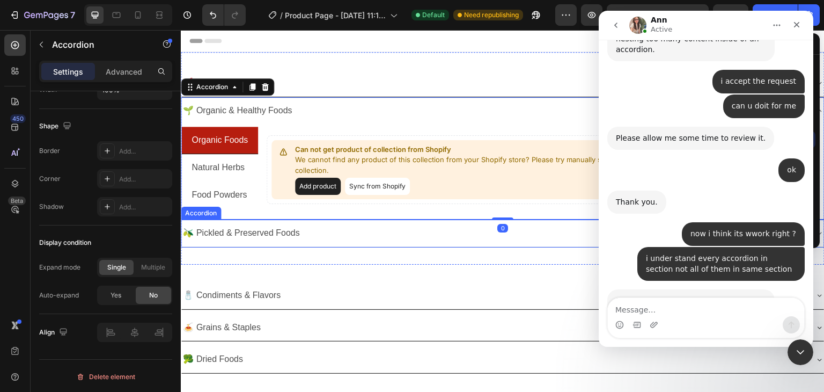
click at [329, 230] on div "🫒 Pickled & Preserved Foods" at bounding box center [494, 233] width 626 height 19
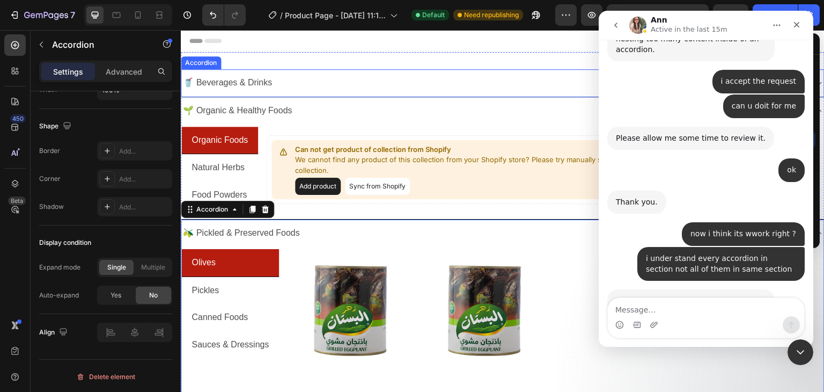
click at [306, 80] on div "🥤 Beverages & Drinks" at bounding box center [494, 83] width 626 height 19
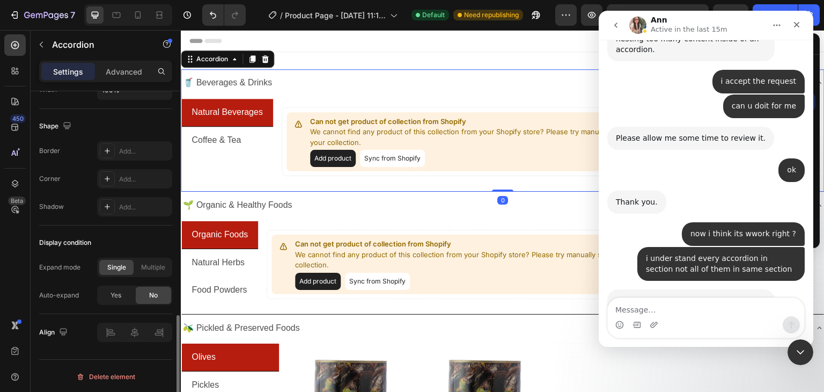
click at [152, 294] on span "No" at bounding box center [153, 295] width 9 height 10
click at [121, 272] on div "Single" at bounding box center [116, 267] width 34 height 15
click at [481, 87] on div "🥤 Beverages & Drinks" at bounding box center [494, 83] width 626 height 19
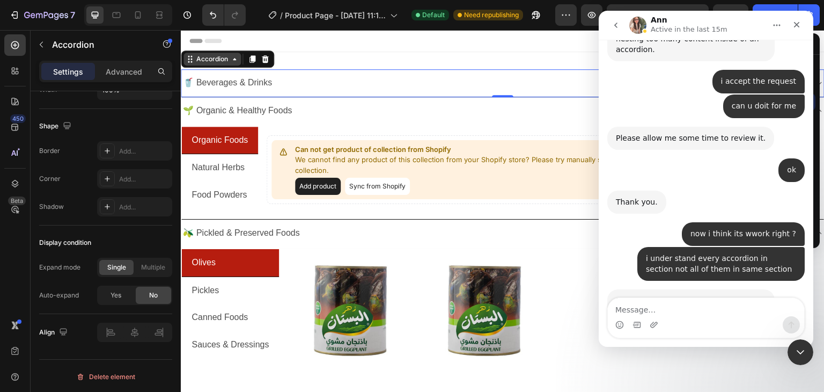
click at [226, 63] on div "Accordion" at bounding box center [212, 59] width 36 height 10
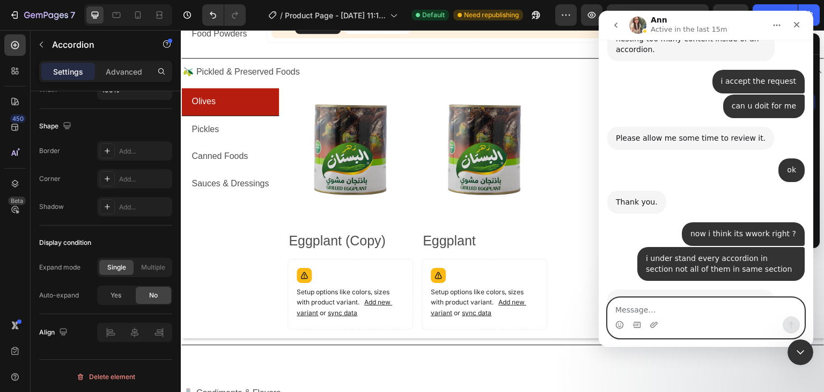
click at [691, 309] on textarea "Message…" at bounding box center [706, 307] width 196 height 18
type textarea "i understand"
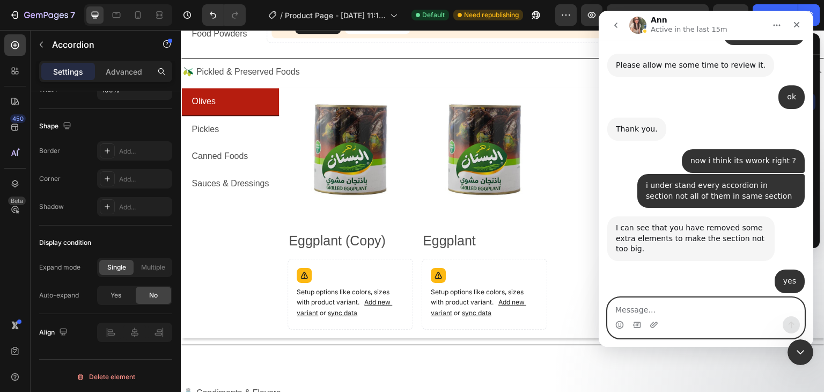
scroll to position [2616, 0]
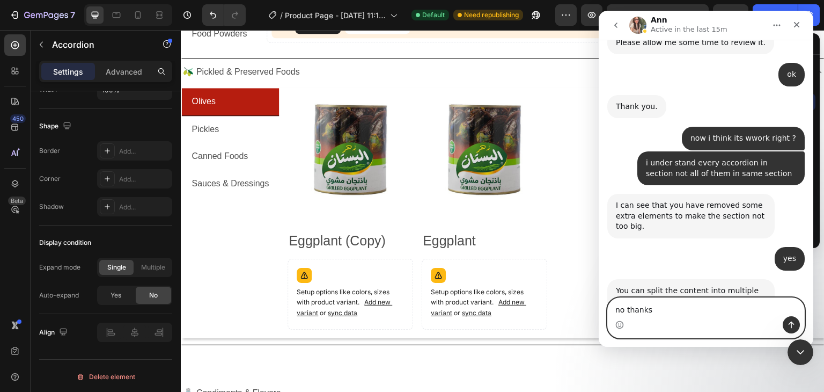
type textarea "no thanks"
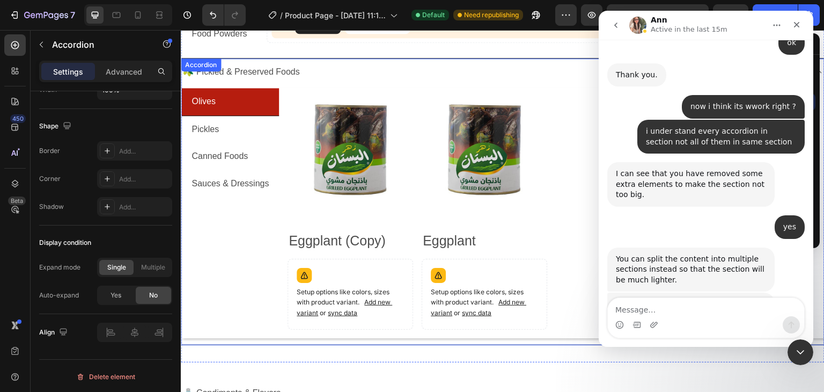
click at [366, 72] on div "🫒 Pickled & Preserved Foods" at bounding box center [494, 72] width 626 height 19
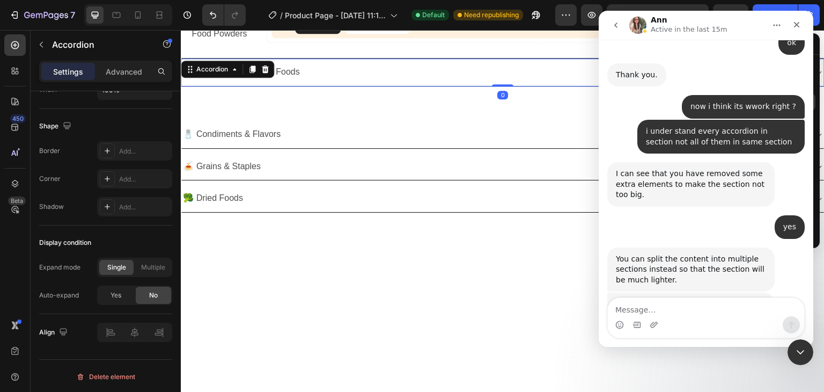
scroll to position [1216, 0]
click at [802, 28] on div "Close" at bounding box center [796, 24] width 19 height 19
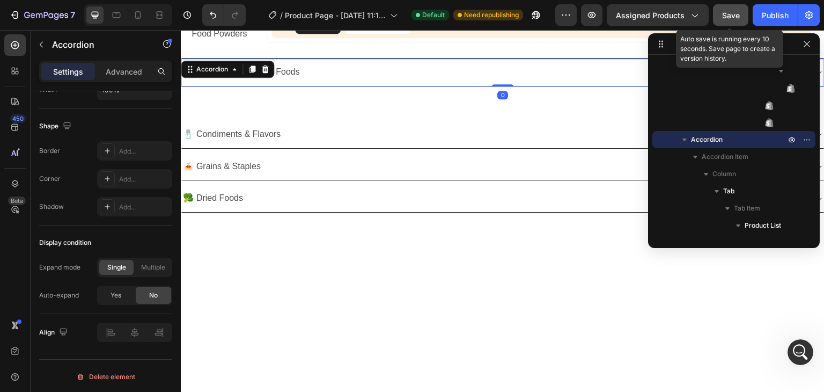
click at [737, 20] on button "Save" at bounding box center [730, 14] width 35 height 21
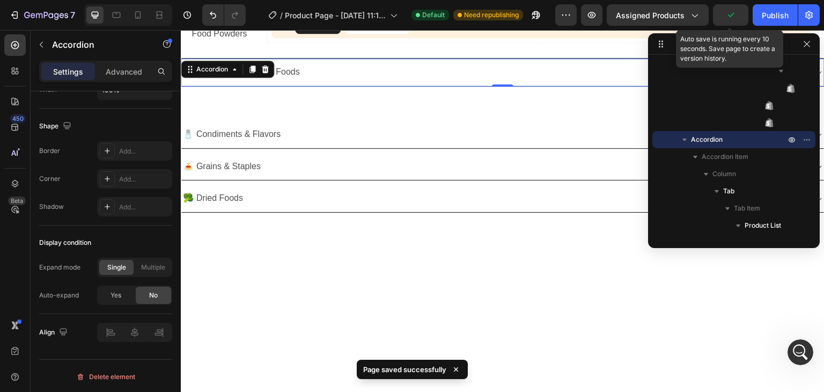
scroll to position [2689, 0]
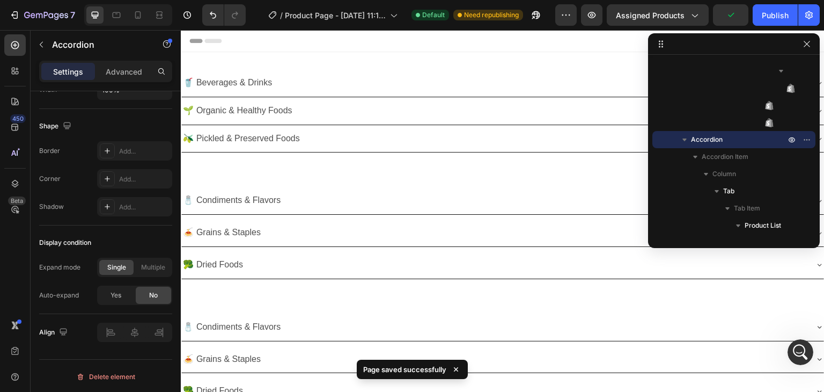
scroll to position [2689, 0]
click at [397, 85] on div "🥤 Beverages & Drinks" at bounding box center [494, 83] width 626 height 19
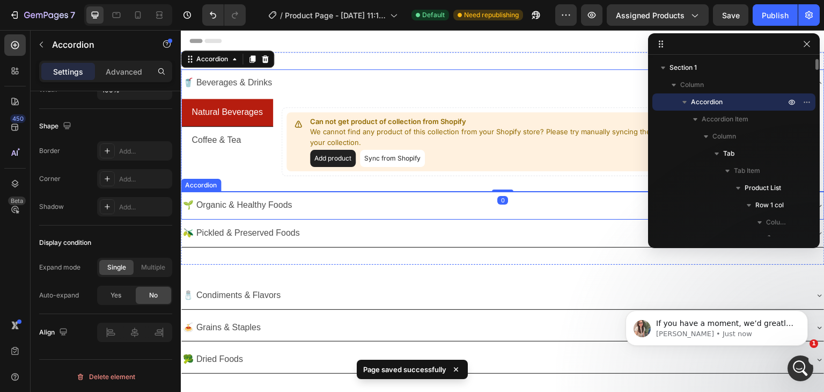
scroll to position [2795, 0]
click at [404, 212] on div "🌱 Organic & Healthy Foods" at bounding box center [494, 205] width 626 height 19
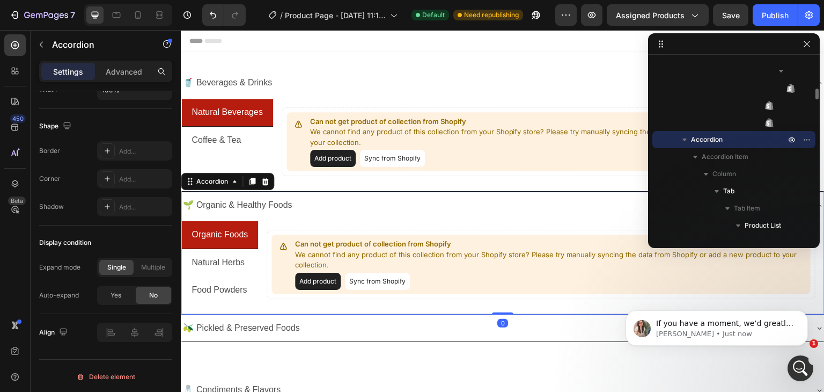
scroll to position [2837, 0]
click at [336, 61] on div "🥤 Beverages & Drinks Natural Beverages Coffee & Tea Can not get product of coll…" at bounding box center [503, 205] width 644 height 307
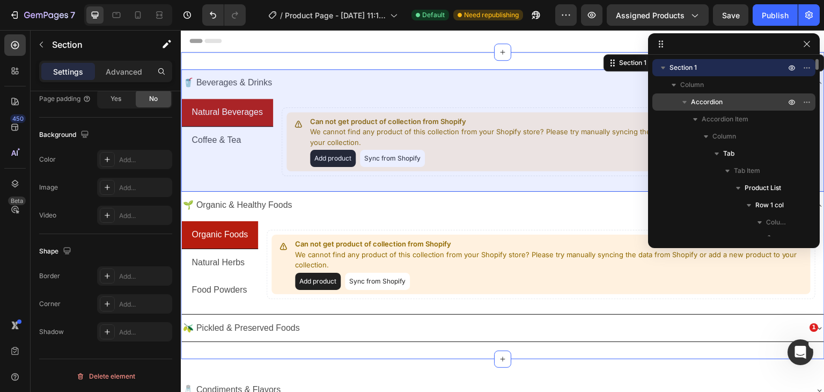
scroll to position [2971, 0]
click at [731, 99] on p "Accordion" at bounding box center [739, 102] width 97 height 11
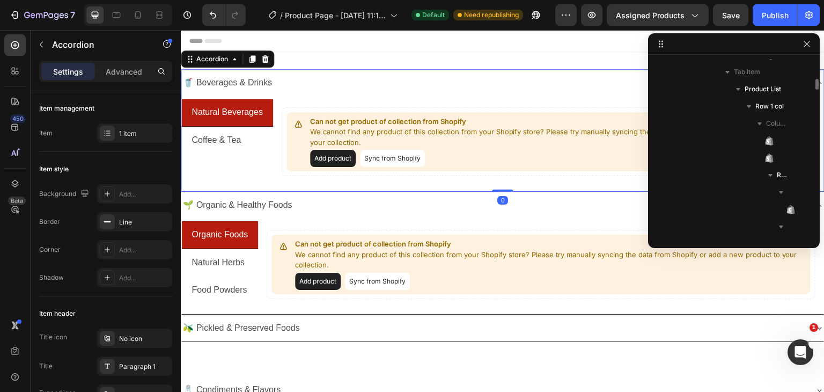
scroll to position [0, 0]
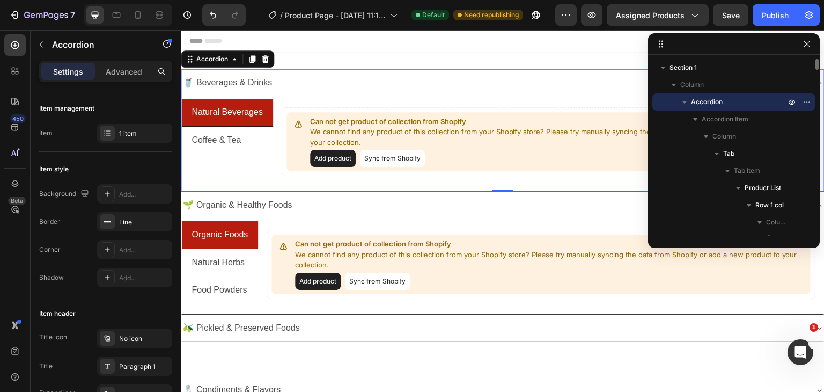
click at [687, 103] on icon "button" at bounding box center [684, 102] width 11 height 11
click at [321, 86] on div "🥤 Beverages & Drinks" at bounding box center [494, 83] width 626 height 19
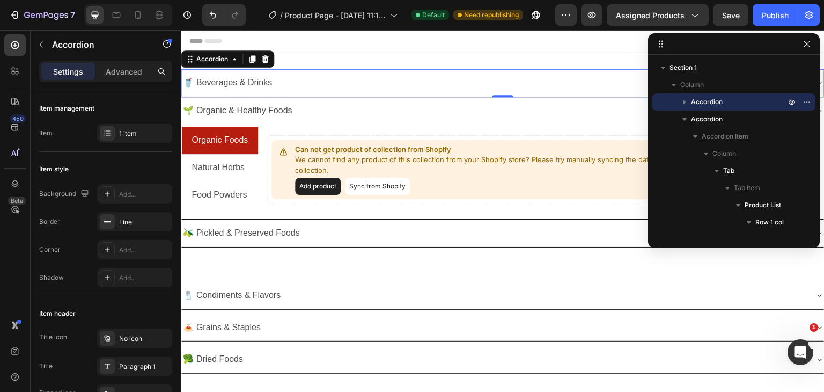
scroll to position [3061, 0]
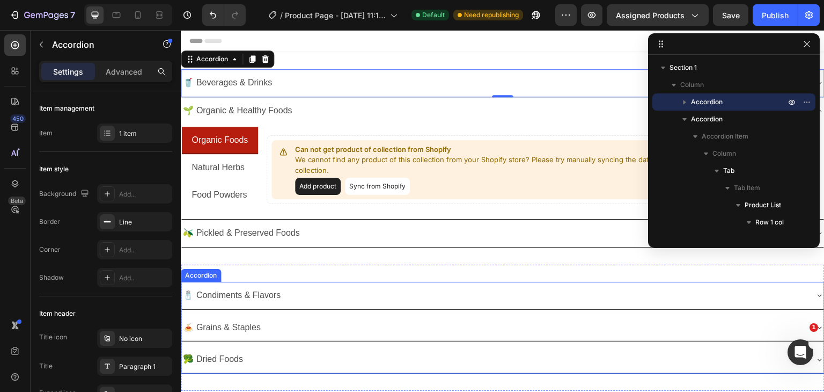
click at [325, 290] on div "🧂 Condiments & Flavors" at bounding box center [494, 295] width 626 height 19
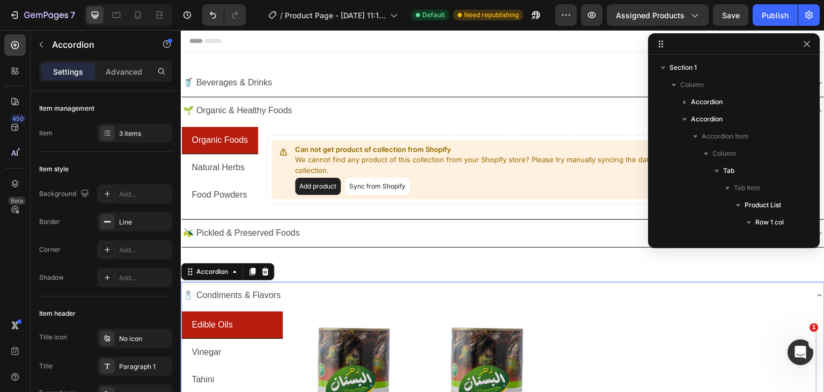
scroll to position [1508, 0]
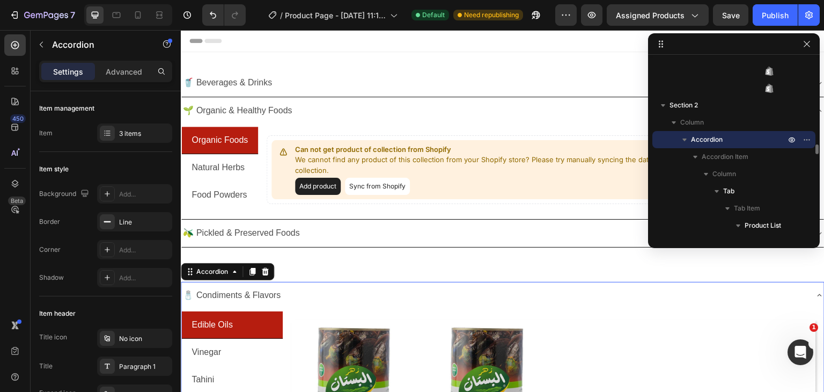
click at [325, 290] on div "🧂 Condiments & Flavors" at bounding box center [494, 295] width 626 height 19
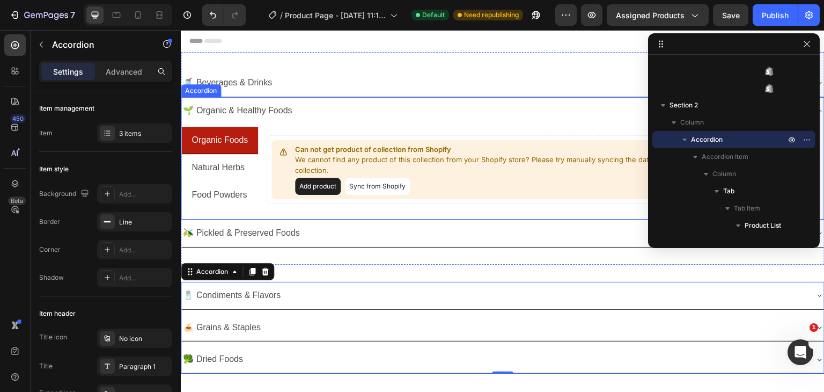
click at [323, 116] on div "🌱 Organic & Healthy Foods" at bounding box center [494, 110] width 626 height 19
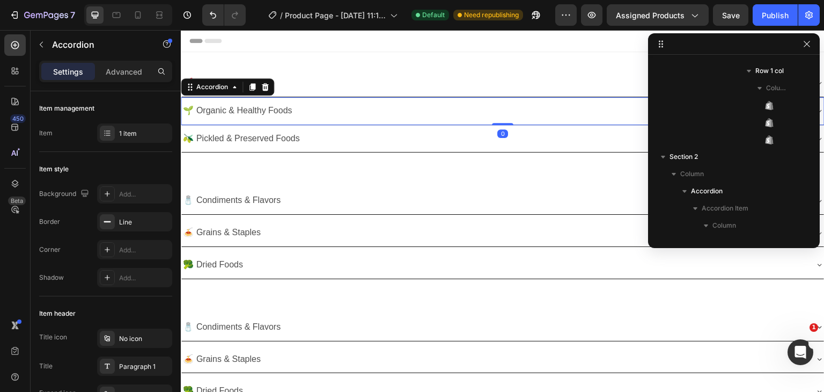
scroll to position [31, 0]
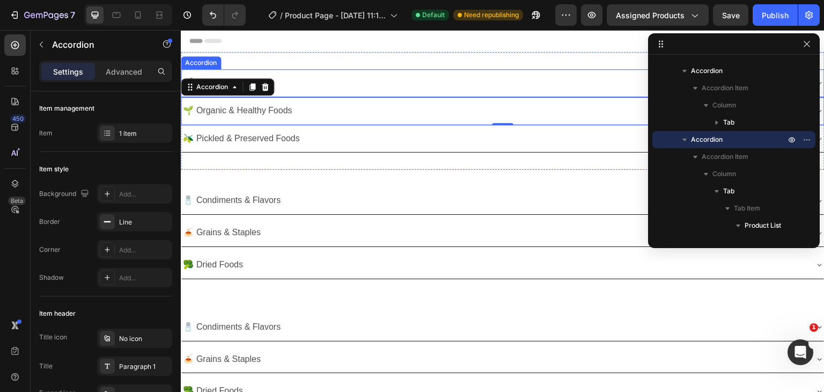
click at [200, 66] on div "Accordion" at bounding box center [201, 62] width 40 height 13
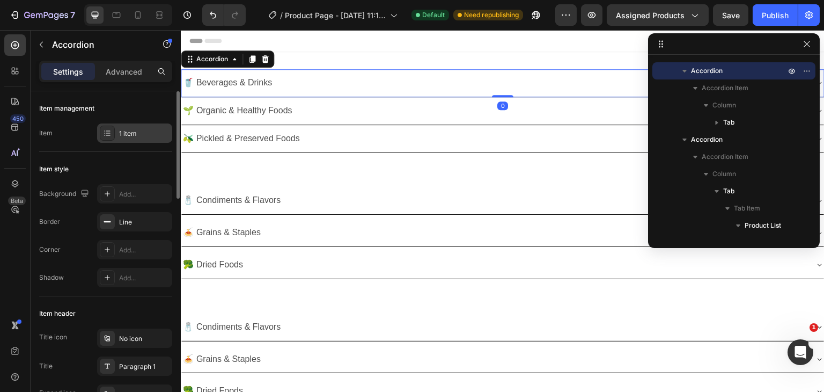
click at [118, 136] on div "1 item" at bounding box center [134, 132] width 75 height 19
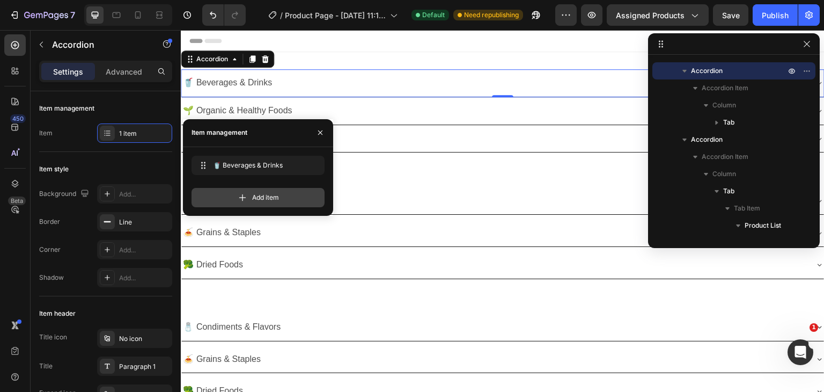
click at [245, 196] on icon at bounding box center [242, 197] width 11 height 11
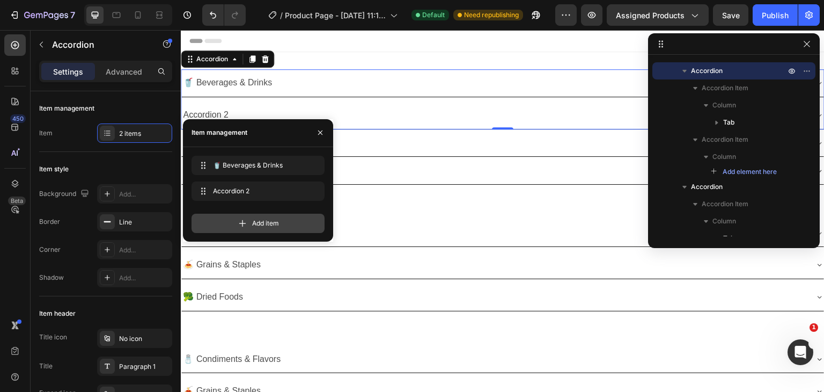
click at [252, 223] on span "Add item" at bounding box center [265, 223] width 27 height 10
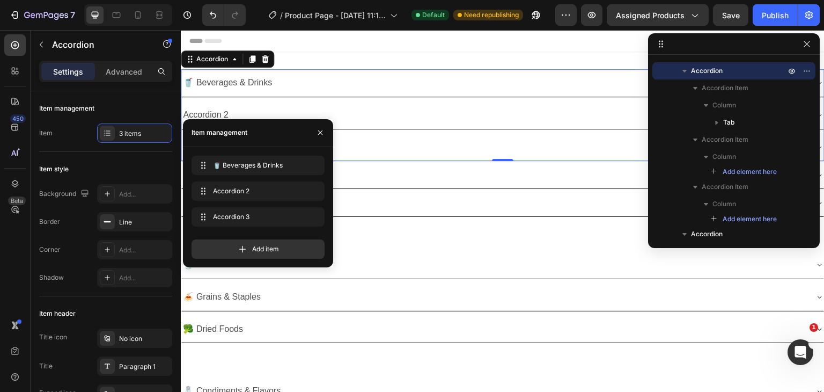
click at [380, 114] on div "Accordion 2" at bounding box center [494, 115] width 626 height 19
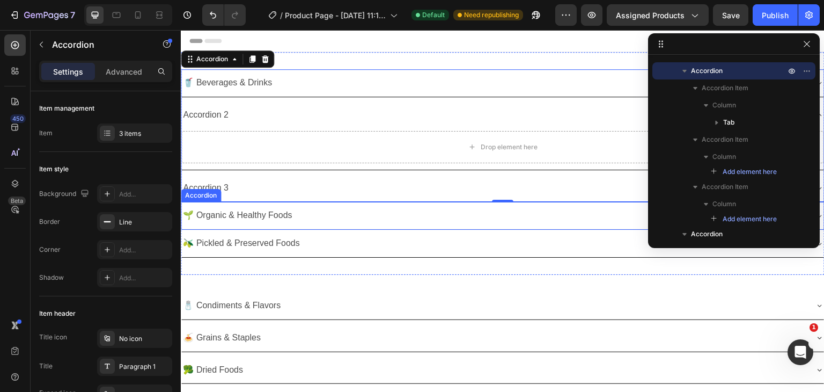
click at [301, 218] on div "🌱 Organic & Healthy Foods" at bounding box center [494, 215] width 626 height 19
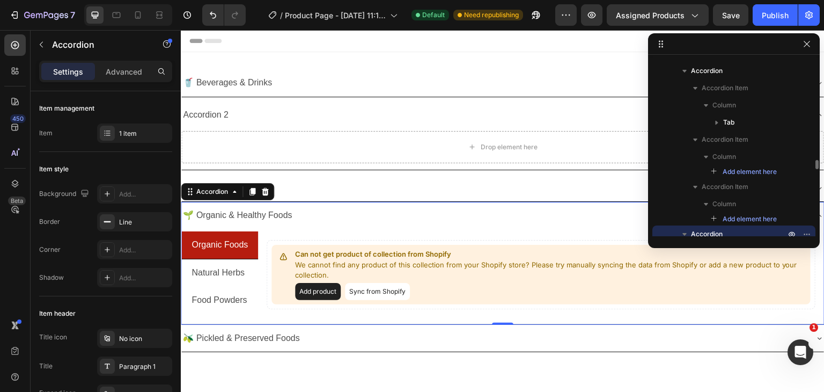
scroll to position [126, 0]
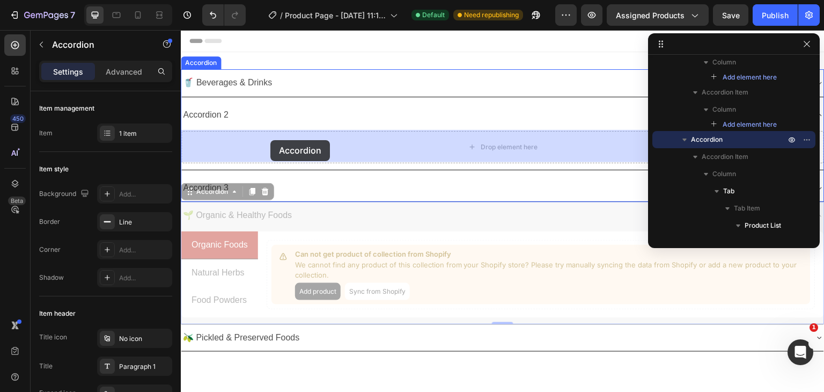
drag, startPoint x: 206, startPoint y: 191, endPoint x: 270, endPoint y: 140, distance: 81.8
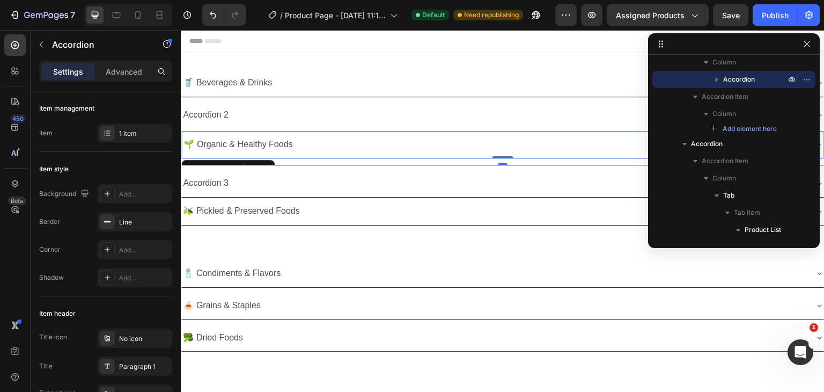
click at [350, 142] on div "🌱 Organic & Healthy Foods" at bounding box center [494, 144] width 625 height 19
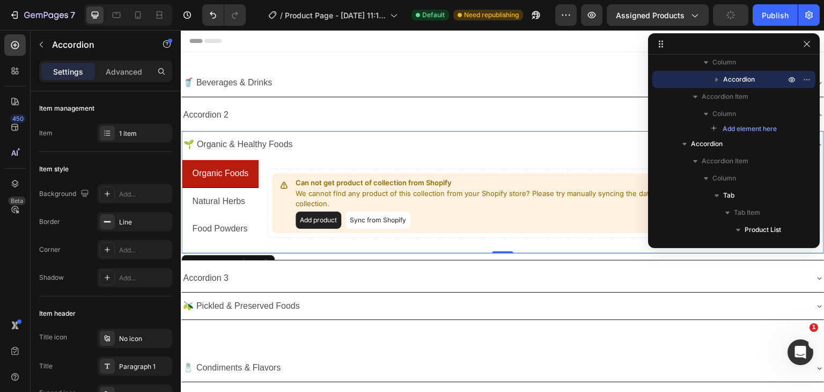
click at [232, 142] on p "🌱 Organic & Healthy Foods" at bounding box center [238, 145] width 109 height 16
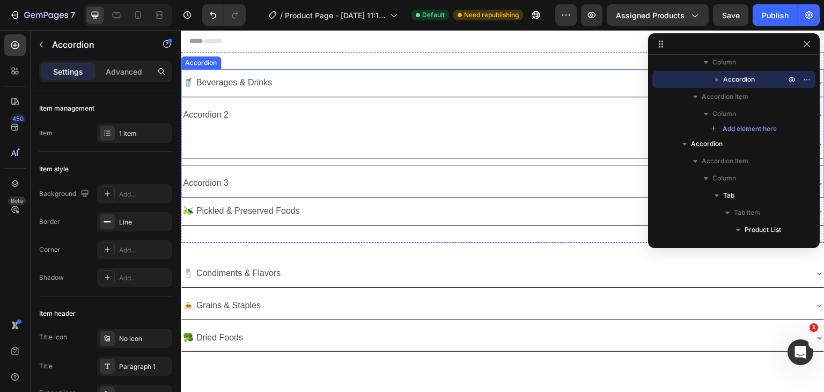
click at [213, 108] on div "Accordion 2" at bounding box center [205, 115] width 49 height 19
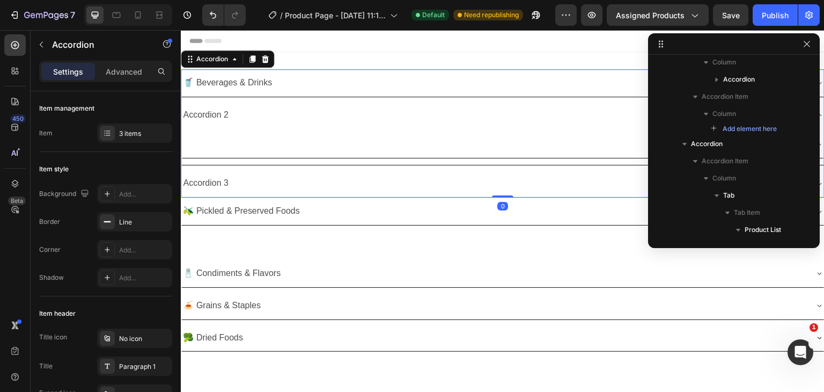
scroll to position [0, 0]
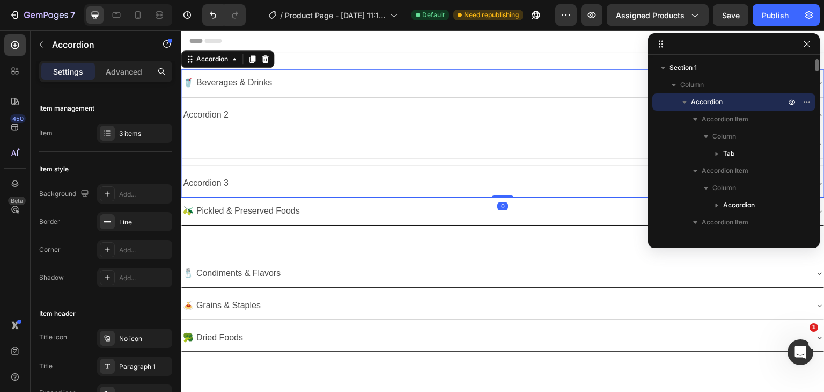
click at [215, 114] on div "Accordion 2" at bounding box center [205, 115] width 49 height 19
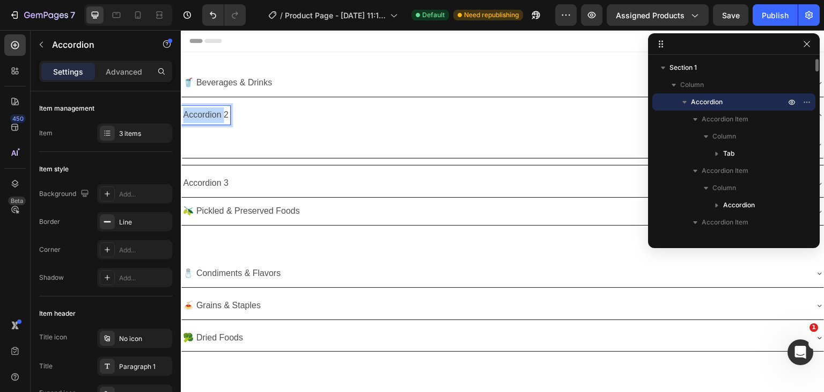
click at [215, 114] on p "Accordion 2" at bounding box center [206, 115] width 46 height 16
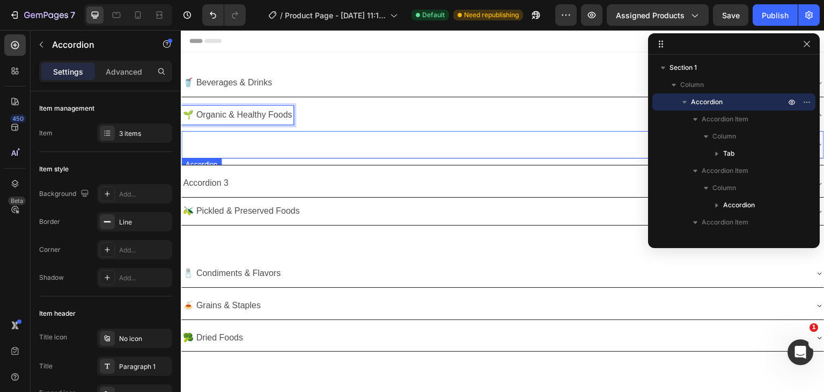
click at [266, 138] on div at bounding box center [494, 144] width 625 height 19
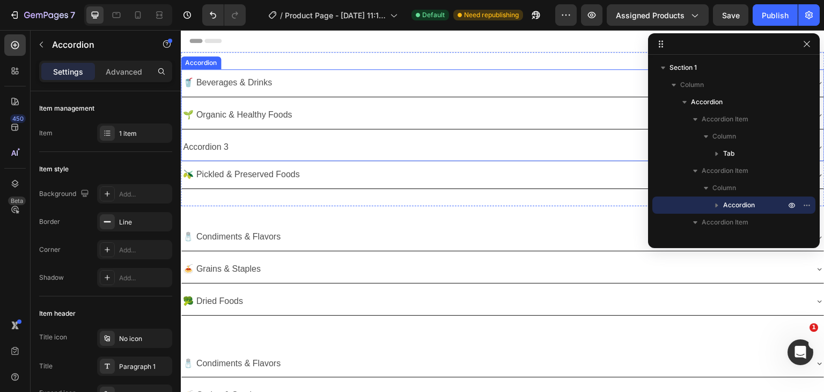
click at [328, 117] on div "🌱 Organic & Healthy Foods" at bounding box center [494, 115] width 626 height 19
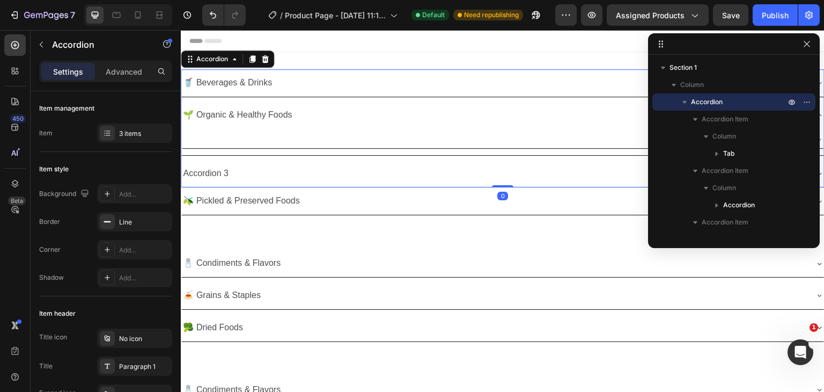
click at [328, 117] on div "🌱 Organic & Healthy Foods" at bounding box center [494, 115] width 626 height 19
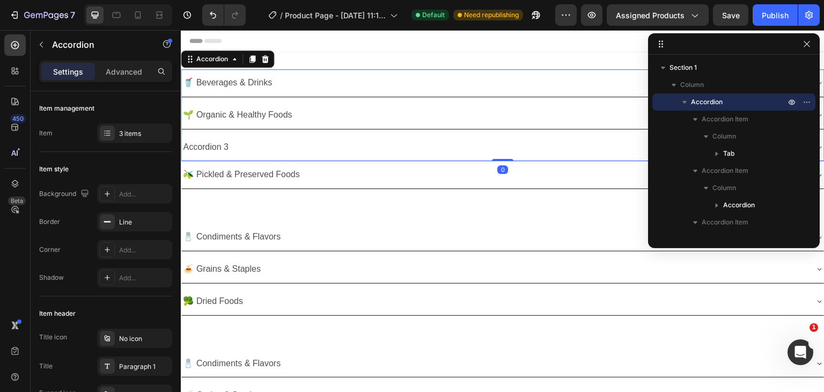
click at [328, 117] on div "🌱 Organic & Healthy Foods" at bounding box center [494, 115] width 626 height 19
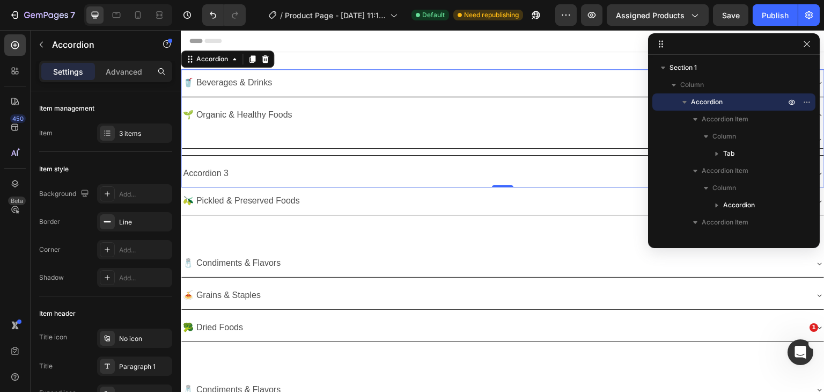
click at [335, 127] on div "🌱 Organic & Healthy Foods" at bounding box center [502, 114] width 643 height 27
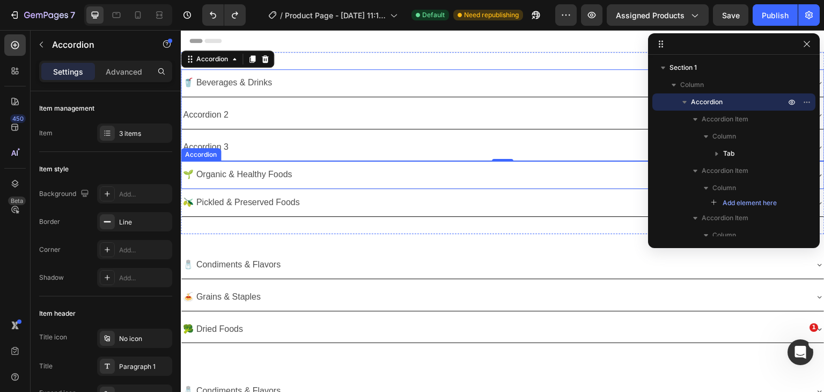
click at [275, 169] on p "🌱 Organic & Healthy Foods" at bounding box center [237, 175] width 109 height 16
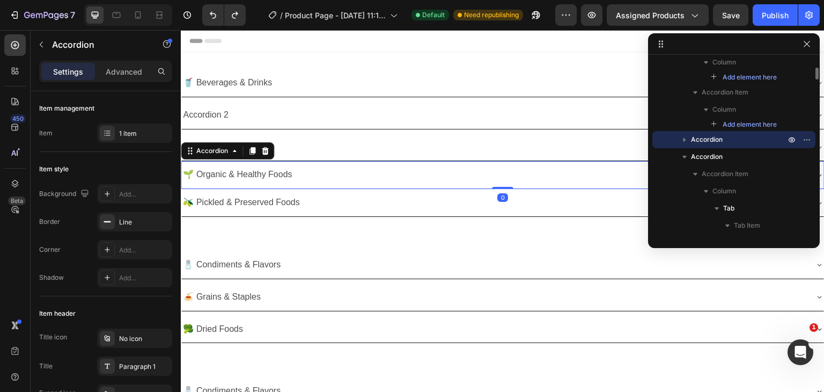
click at [330, 169] on div "🌱 Organic & Healthy Foods" at bounding box center [494, 174] width 626 height 19
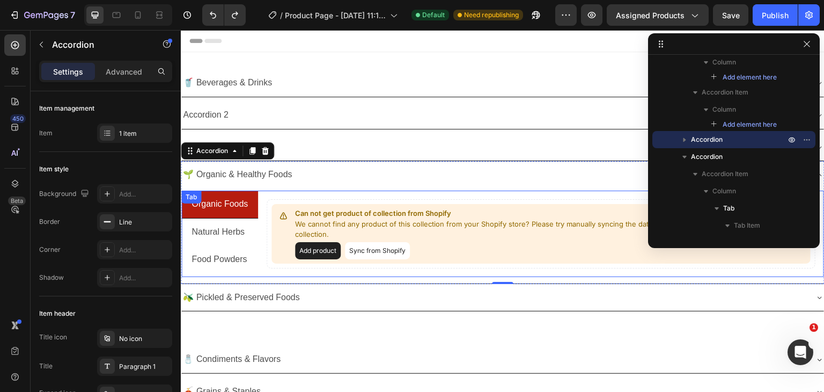
click at [286, 193] on div "Can not get product of collection from Shopify We cannot find any product of th…" at bounding box center [541, 234] width 566 height 86
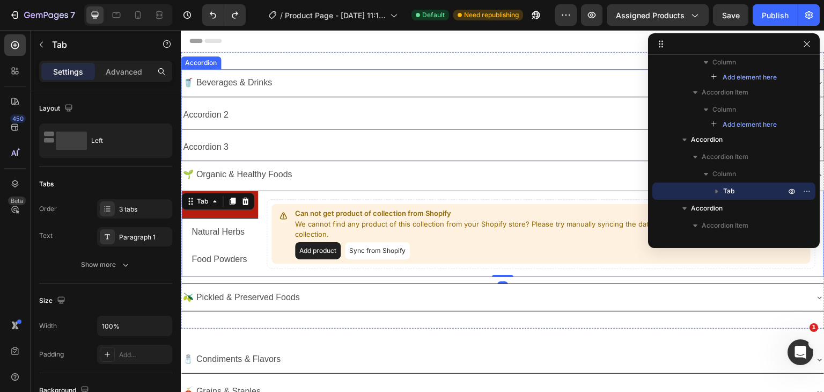
click at [303, 109] on div "Accordion 2" at bounding box center [494, 115] width 626 height 19
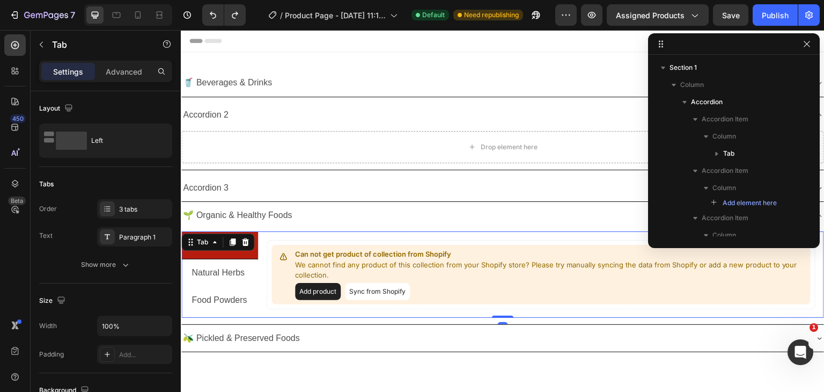
scroll to position [177, 0]
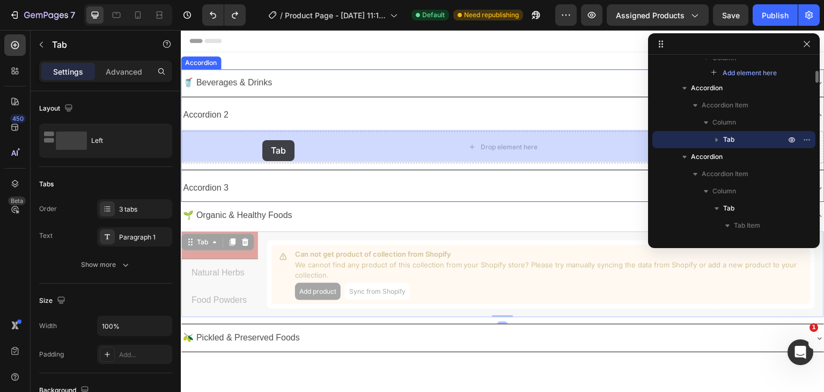
drag, startPoint x: 190, startPoint y: 239, endPoint x: 262, endPoint y: 140, distance: 122.9
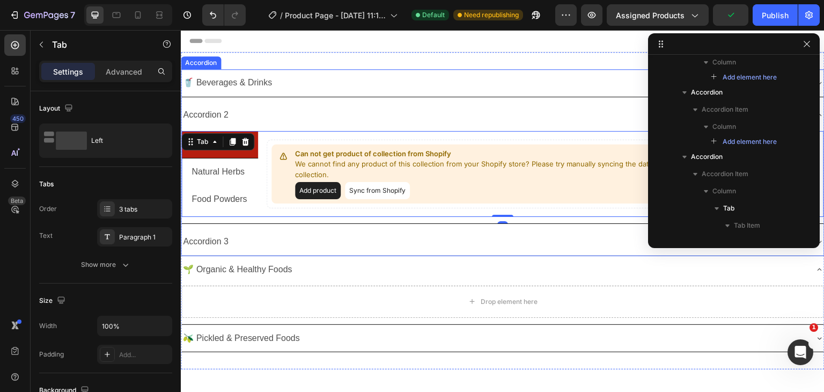
click at [223, 113] on div "Accordion 2" at bounding box center [205, 115] width 49 height 19
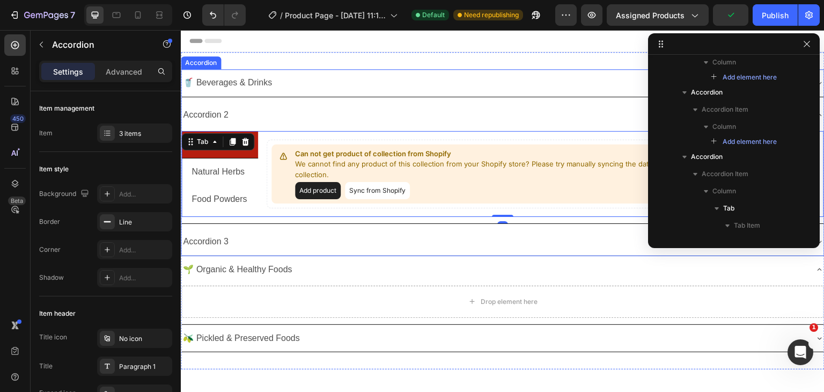
click at [223, 113] on div "Accordion 2" at bounding box center [205, 115] width 49 height 19
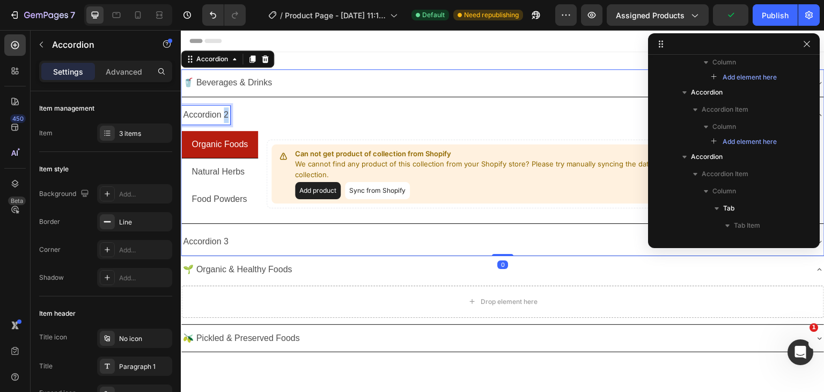
scroll to position [0, 0]
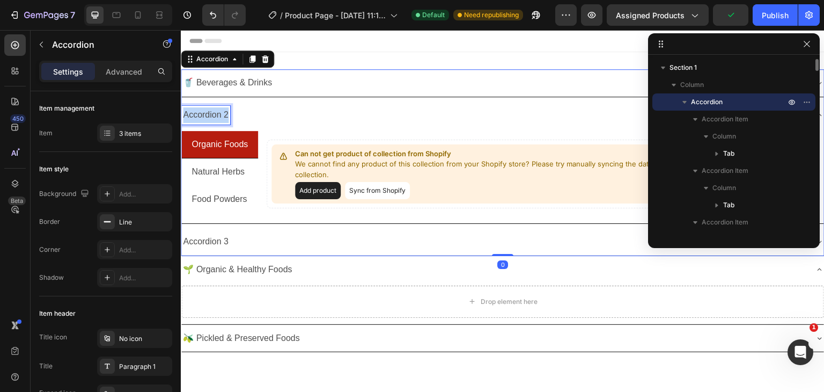
click at [223, 113] on p "Accordion 2" at bounding box center [206, 115] width 46 height 16
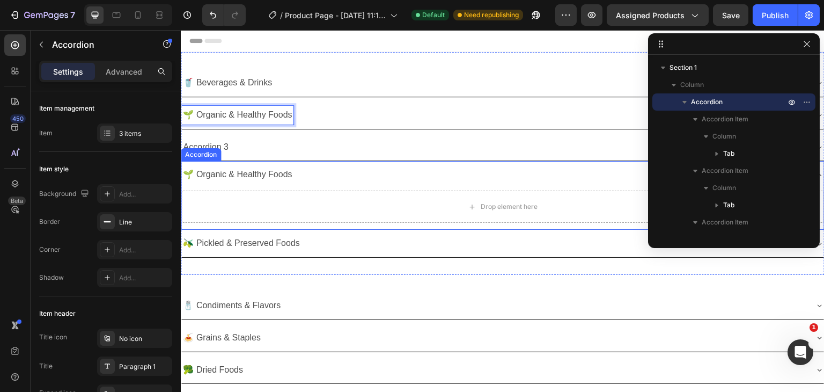
click at [318, 182] on div "🌱 Organic & Healthy Foods" at bounding box center [494, 174] width 626 height 19
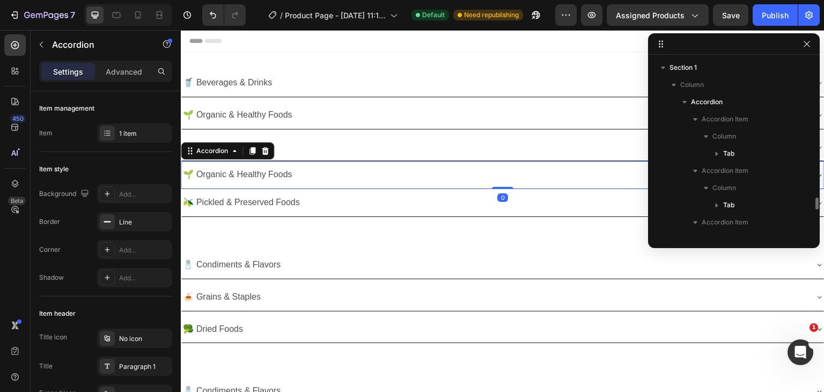
scroll to position [130, 0]
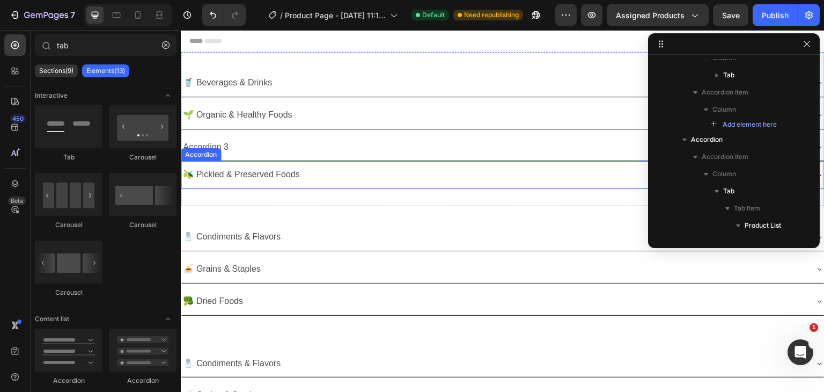
click at [335, 180] on div "🫒 Pickled & Preserved Foods" at bounding box center [494, 174] width 626 height 19
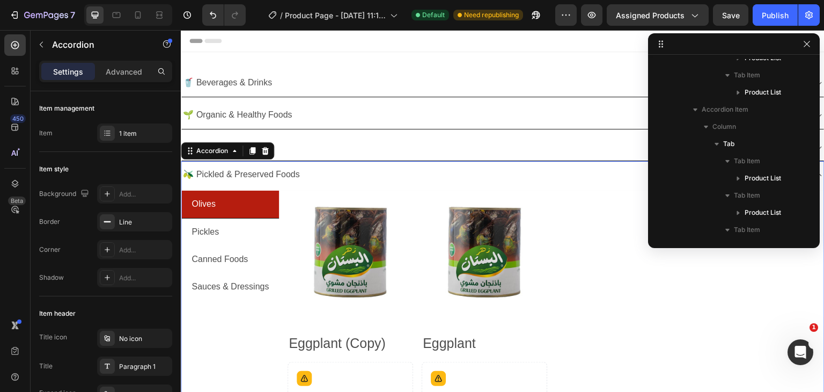
scroll to position [302, 0]
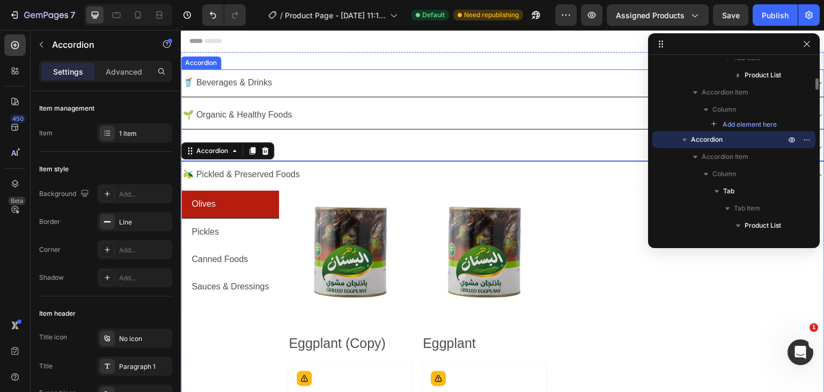
click at [318, 143] on div "Accordion 3" at bounding box center [494, 147] width 626 height 19
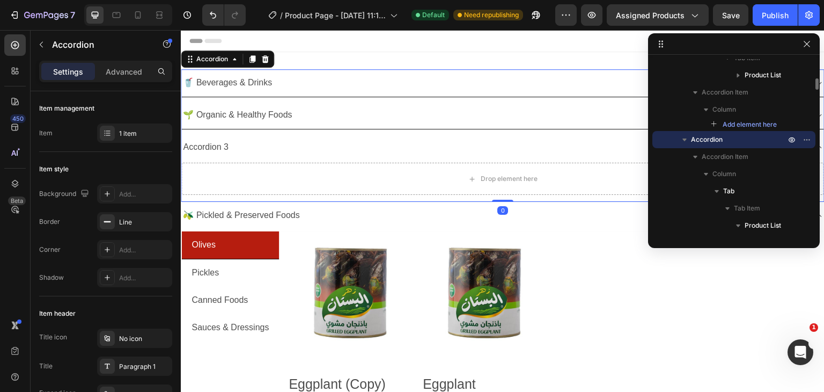
scroll to position [0, 0]
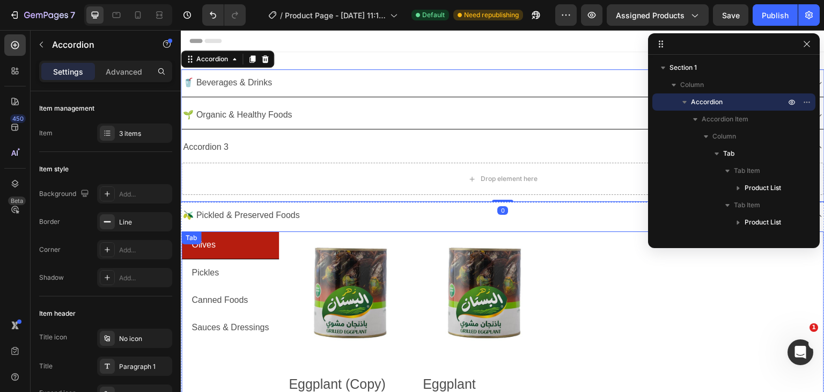
click at [283, 271] on div "Product Images Eggplant (Copy) Product Title Setup options like colors, sizes w…" at bounding box center [551, 356] width 545 height 250
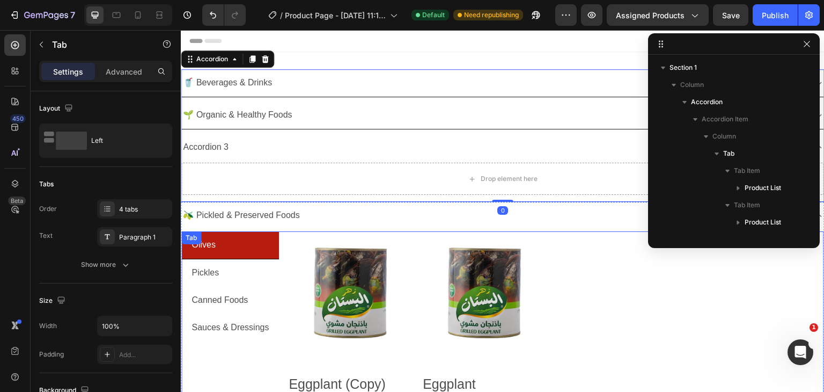
scroll to position [353, 0]
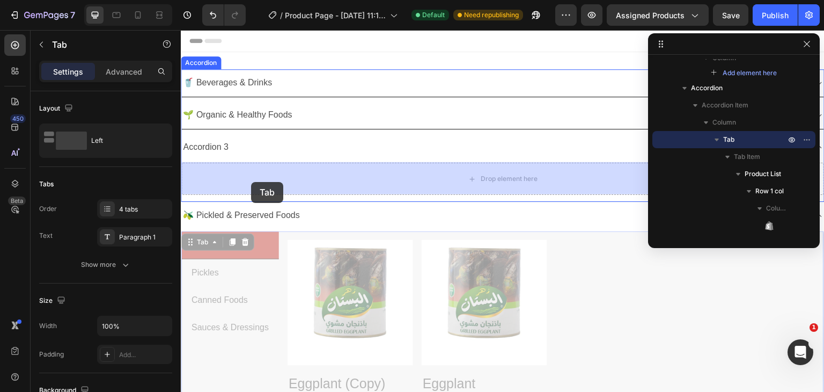
drag, startPoint x: 209, startPoint y: 241, endPoint x: 251, endPoint y: 182, distance: 72.4
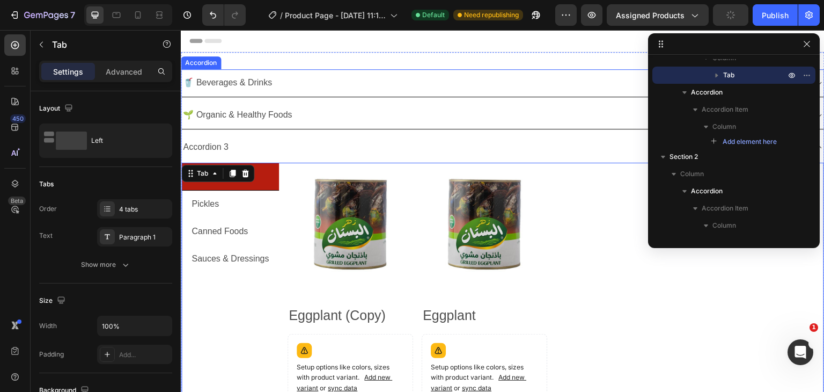
click at [268, 152] on div "Accordion 3" at bounding box center [494, 147] width 626 height 19
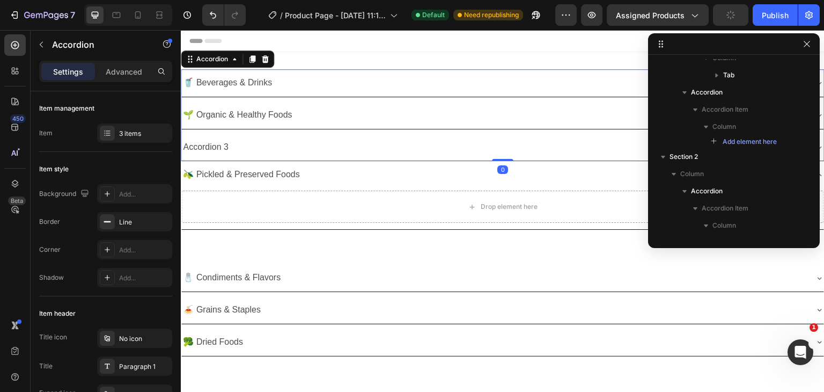
scroll to position [0, 0]
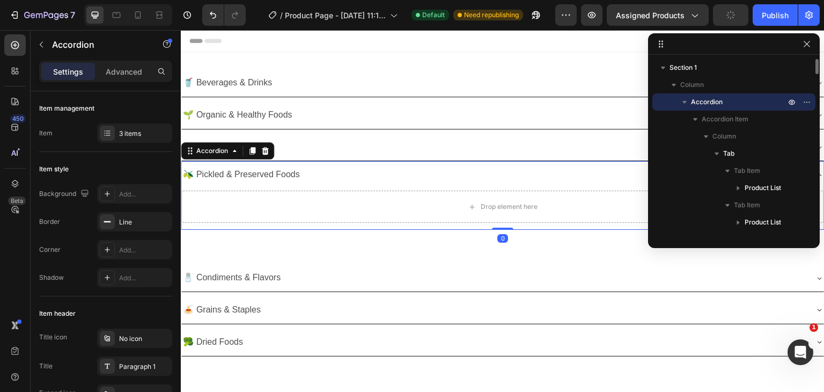
click at [255, 171] on p "🫒 Pickled & Preserved Foods" at bounding box center [241, 175] width 116 height 16
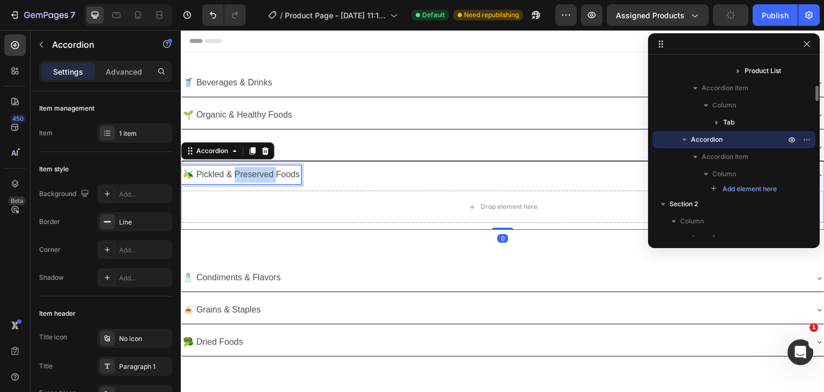
click at [255, 171] on p "🫒 Pickled & Preserved Foods" at bounding box center [241, 175] width 116 height 16
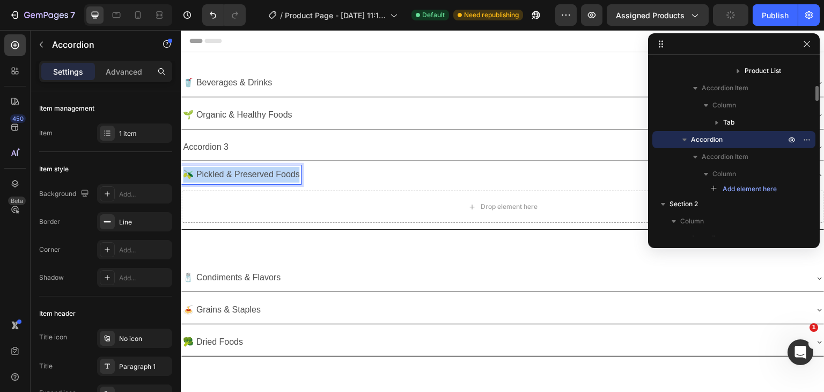
click at [255, 171] on p "🫒 Pickled & Preserved Foods" at bounding box center [241, 175] width 116 height 16
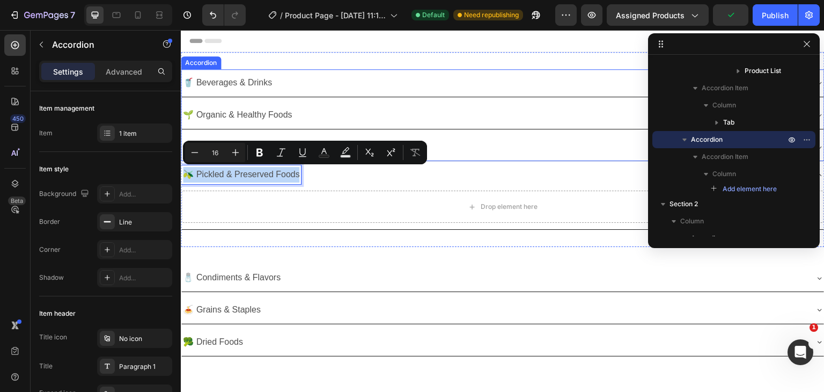
click at [208, 134] on div "Accordion 3" at bounding box center [502, 147] width 643 height 27
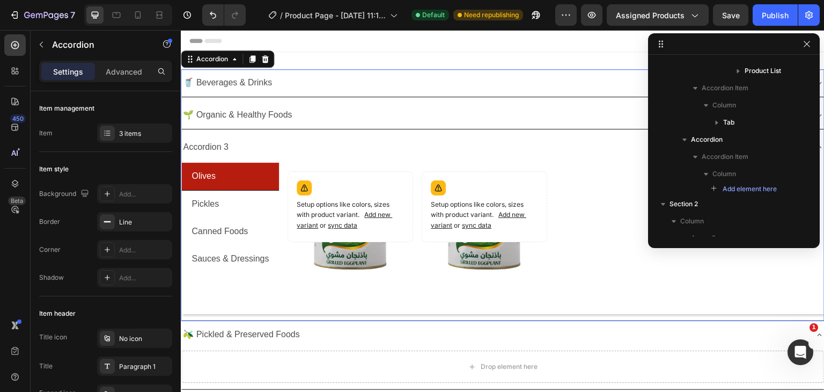
scroll to position [0, 0]
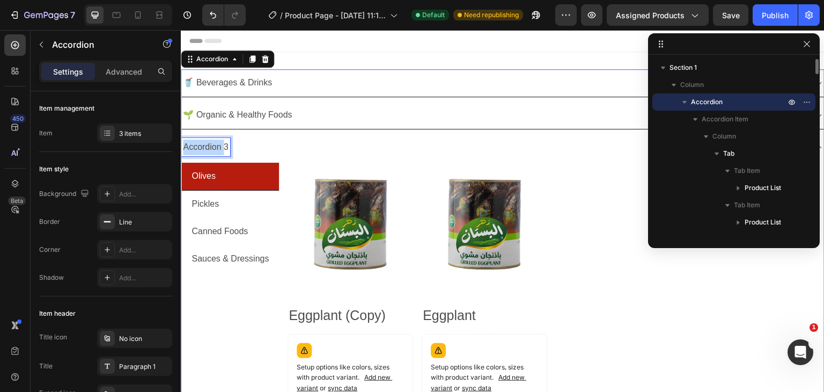
click at [204, 146] on p "Accordion 3" at bounding box center [206, 148] width 46 height 16
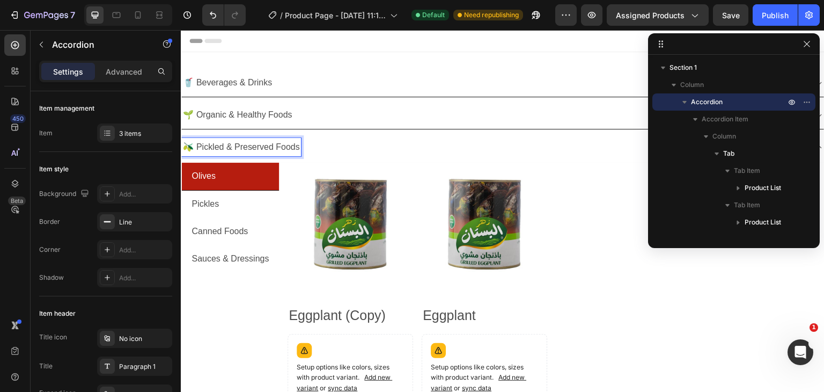
click at [354, 136] on div "🫒 Pickled & Preserved Foods" at bounding box center [502, 147] width 643 height 27
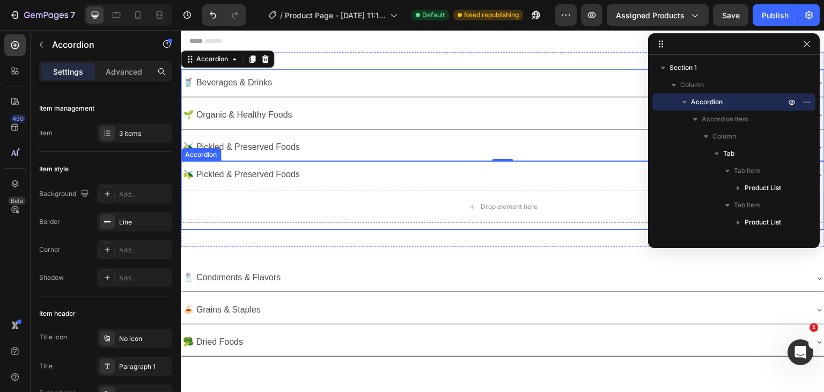
click at [330, 173] on div "🫒 Pickled & Preserved Foods" at bounding box center [494, 174] width 626 height 19
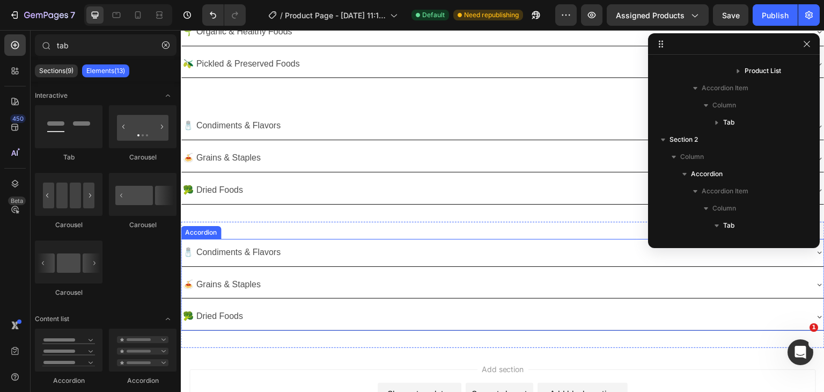
scroll to position [54, 0]
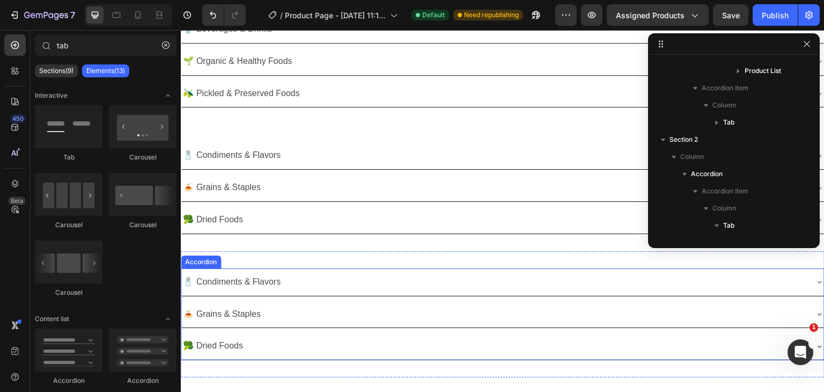
click at [264, 280] on p "🧂 Condiments & Flavors" at bounding box center [232, 282] width 98 height 16
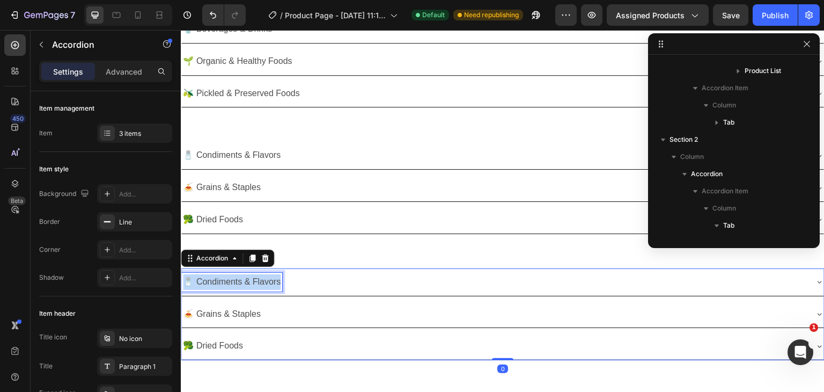
scroll to position [1714, 0]
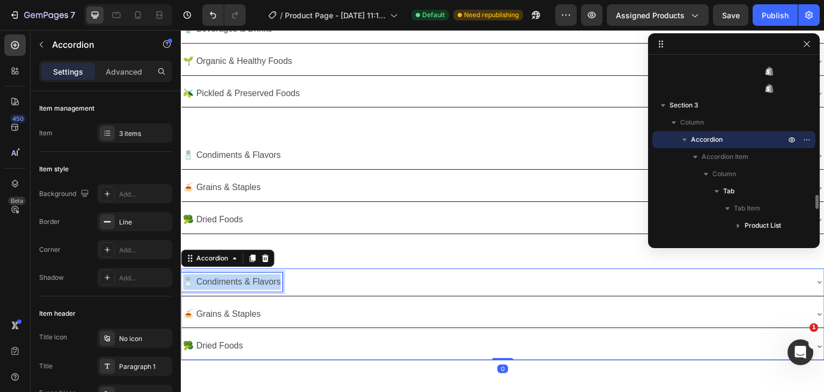
click at [264, 280] on p "🧂 Condiments & Flavors" at bounding box center [232, 282] width 98 height 16
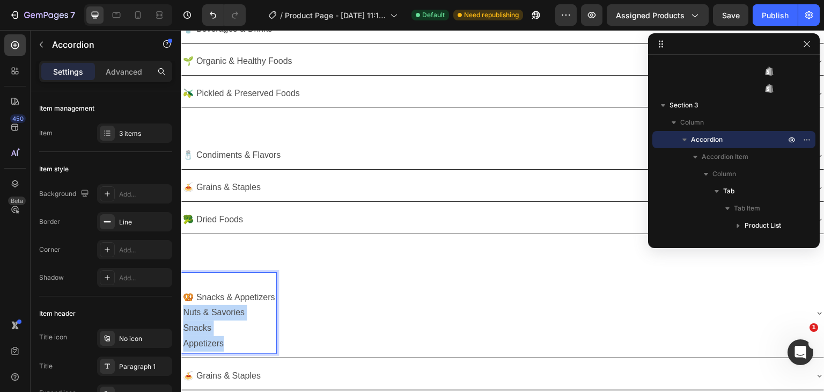
drag, startPoint x: 236, startPoint y: 346, endPoint x: 182, endPoint y: 309, distance: 65.2
click at [182, 309] on div "🥨 Snacks & Appetizers Nuts & Savories Snacks Appetizers" at bounding box center [228, 313] width 95 height 80
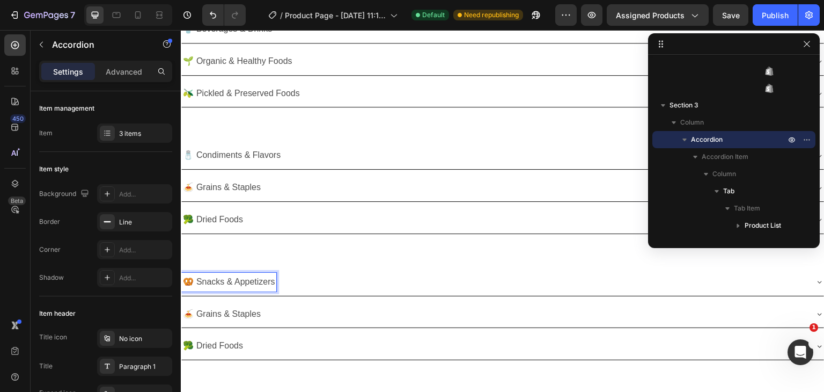
click at [210, 301] on div "🍝 Grains & Staples" at bounding box center [502, 314] width 643 height 27
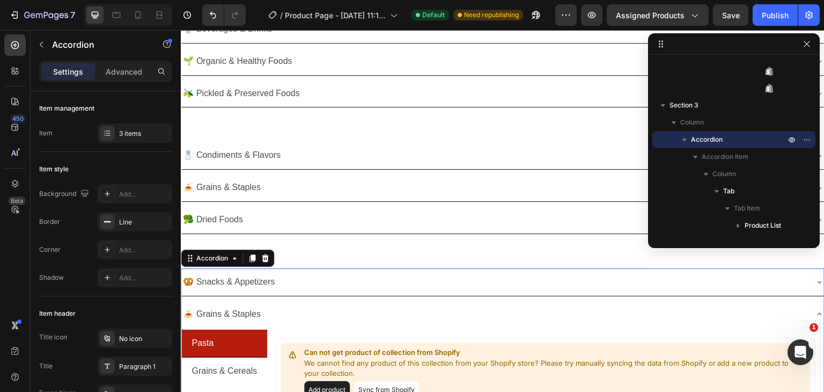
click at [308, 276] on div "🥨 Snacks & Appetizers" at bounding box center [494, 282] width 626 height 19
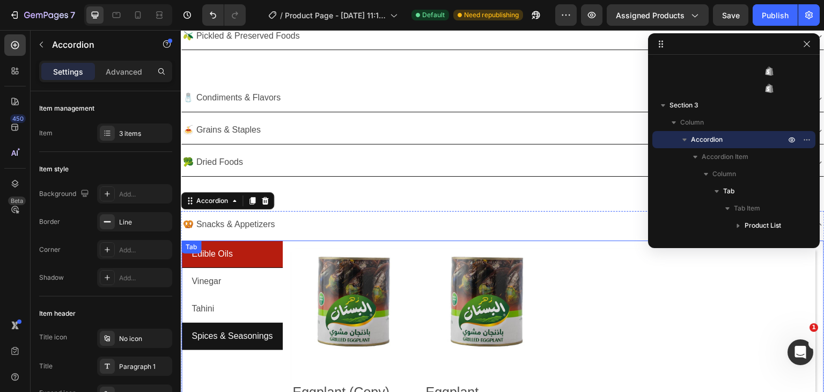
scroll to position [161, 0]
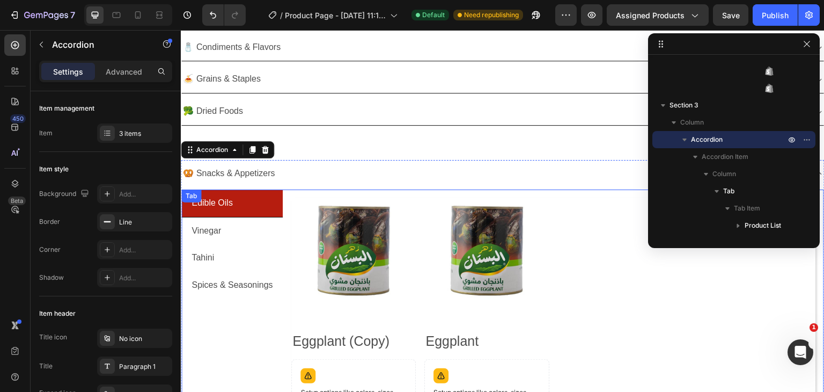
click at [212, 204] on p "Edible Oils" at bounding box center [212, 203] width 41 height 16
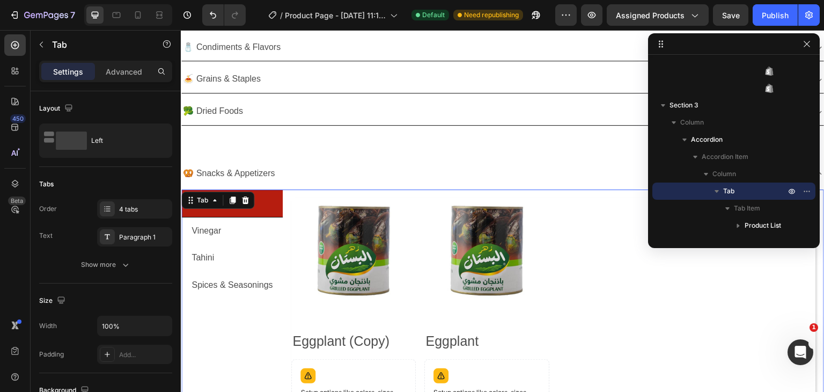
click at [212, 204] on div "Tab" at bounding box center [202, 200] width 37 height 13
click at [270, 205] on li "Edible Oils" at bounding box center [231, 203] width 101 height 28
click at [209, 228] on p "Vinegar" at bounding box center [207, 231] width 30 height 16
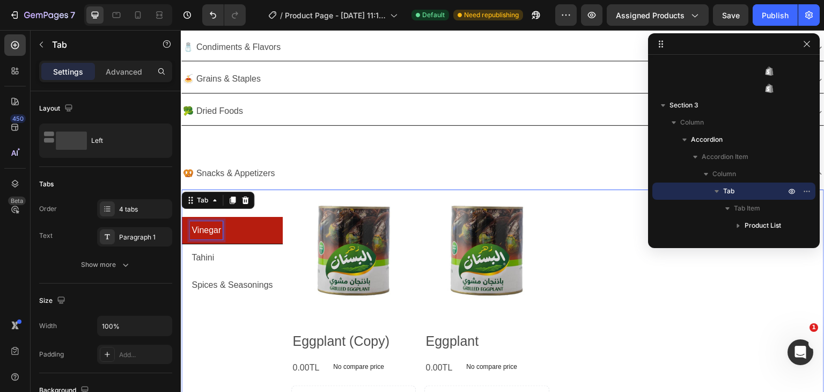
scroll to position [160, 0]
click at [209, 228] on p "Vinegar" at bounding box center [207, 231] width 30 height 16
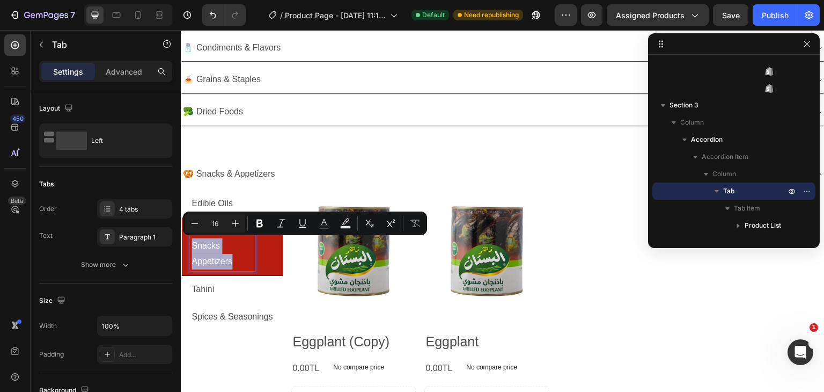
drag, startPoint x: 235, startPoint y: 257, endPoint x: 182, endPoint y: 241, distance: 54.2
click at [182, 241] on li "Nuts & Savories Snacks Appetizers" at bounding box center [231, 246] width 101 height 58
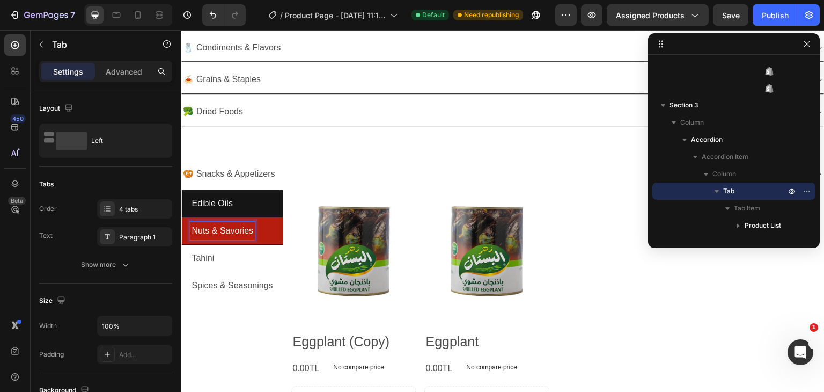
click at [209, 203] on p "Edible Oils" at bounding box center [212, 204] width 41 height 16
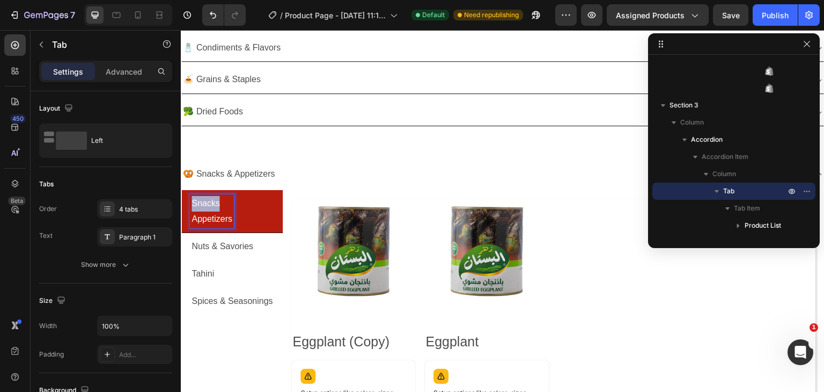
click at [190, 203] on div "Snacks Appetizers" at bounding box center [212, 211] width 44 height 34
click at [192, 214] on p "Appetizers" at bounding box center [212, 219] width 41 height 16
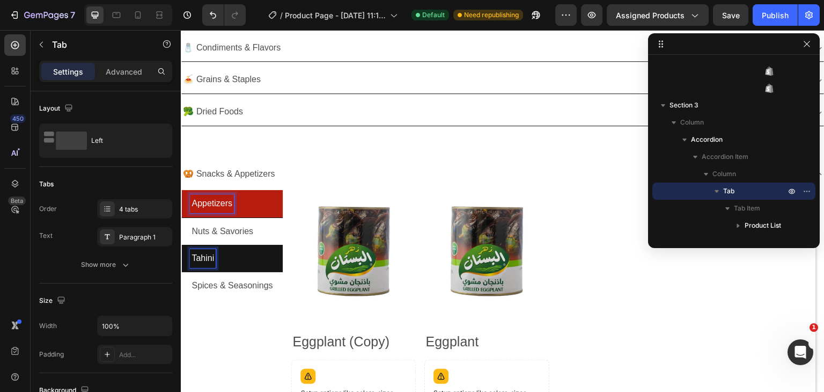
click at [204, 257] on p "Tahini" at bounding box center [203, 259] width 23 height 16
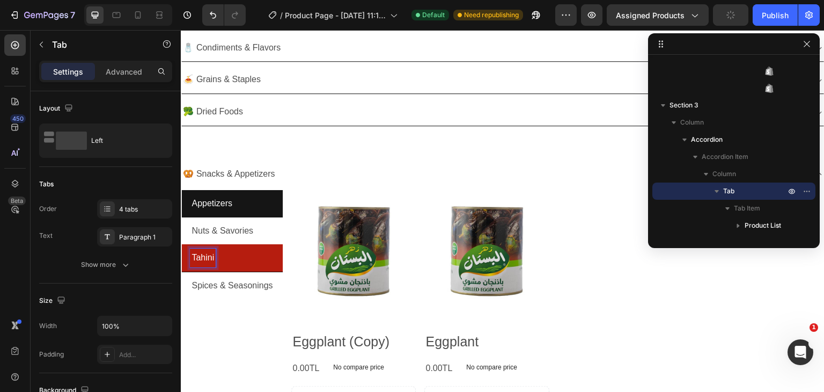
scroll to position [160, 0]
click at [204, 257] on p "Tahini" at bounding box center [203, 259] width 23 height 16
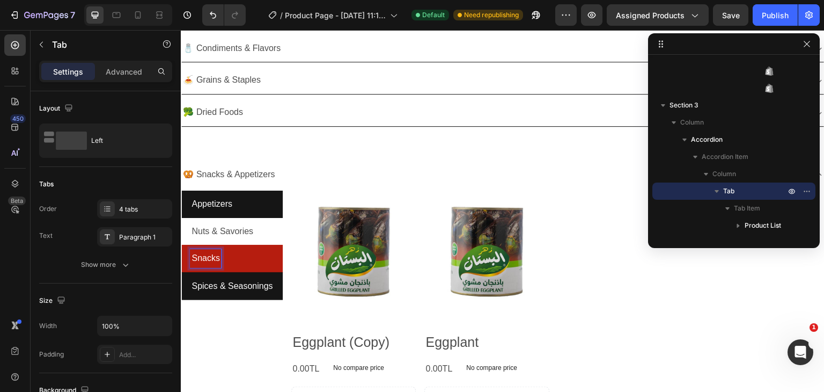
click at [272, 289] on p "Spices & Seasonings" at bounding box center [232, 287] width 81 height 16
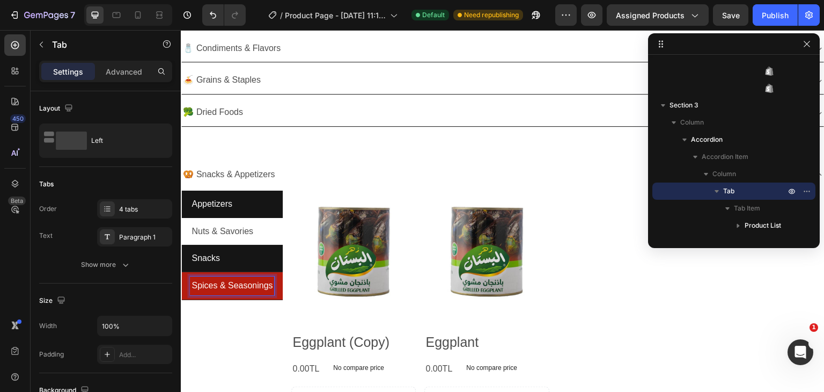
scroll to position [159, 0]
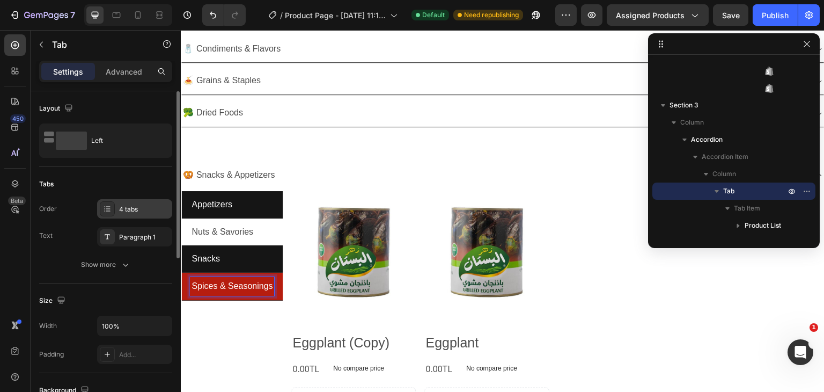
click at [134, 212] on div "4 tabs" at bounding box center [144, 209] width 50 height 10
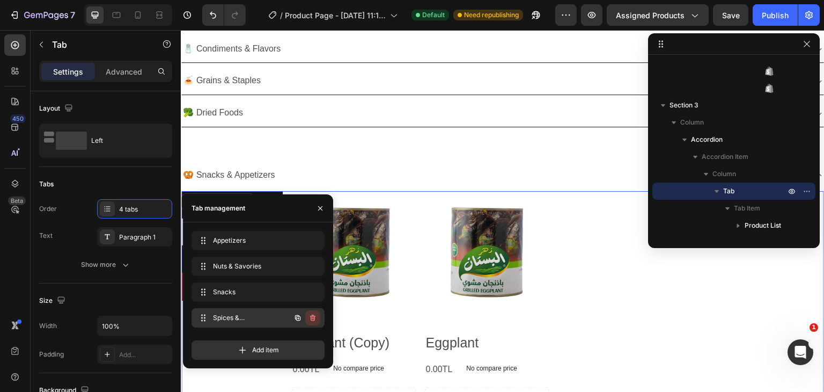
click at [311, 317] on icon "button" at bounding box center [313, 317] width 9 height 9
click at [301, 314] on div "Delete" at bounding box center [306, 318] width 20 height 10
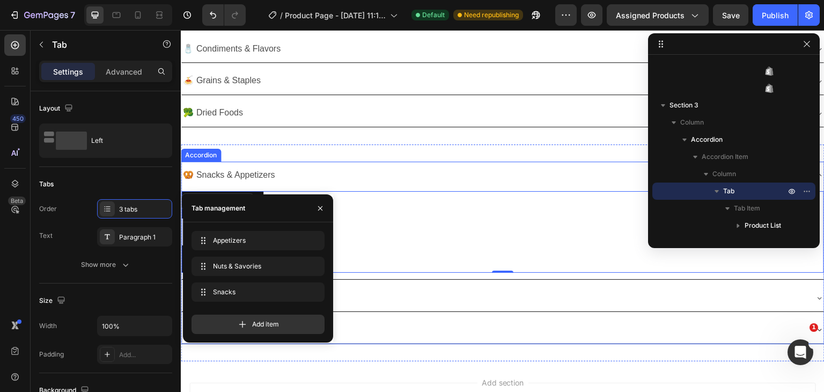
click at [333, 177] on div "🥨 Snacks & Appetizers" at bounding box center [494, 175] width 626 height 19
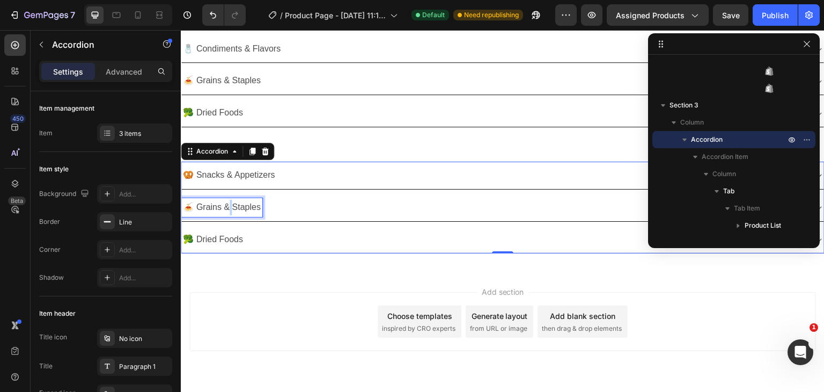
click at [228, 204] on p "🍝 Grains & Staples" at bounding box center [222, 208] width 78 height 16
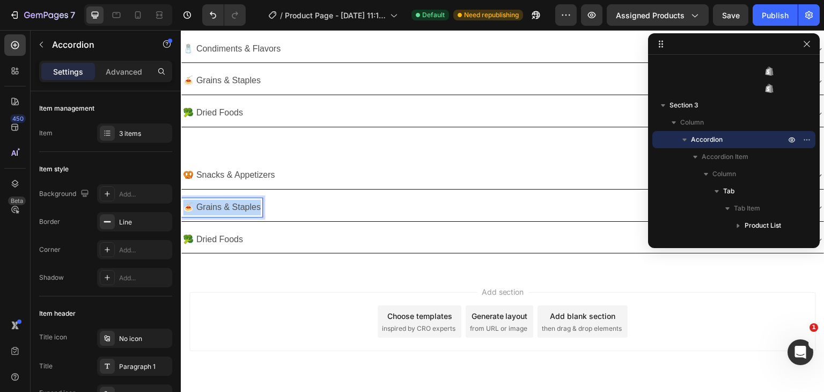
click at [228, 204] on p "🍝 Grains & Staples" at bounding box center [222, 208] width 78 height 16
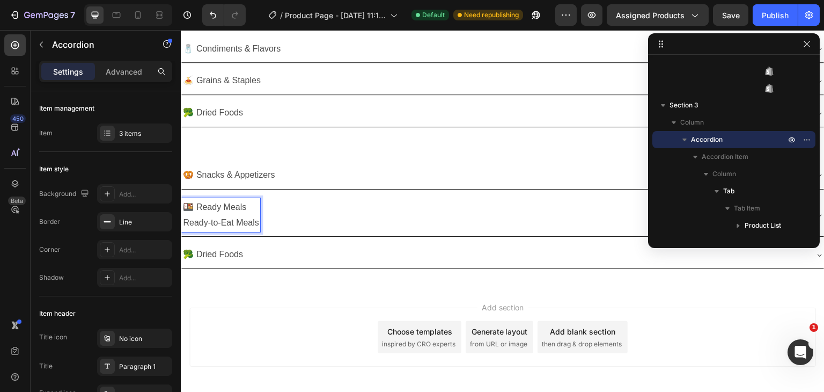
click at [247, 218] on p "Ready-to-Eat Meals" at bounding box center [221, 223] width 76 height 16
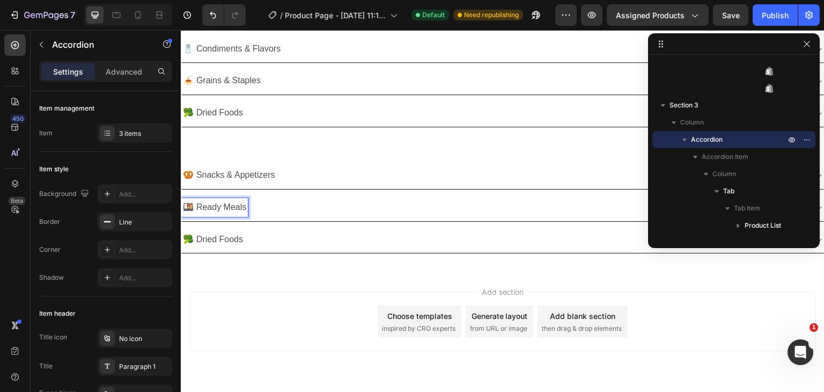
click at [305, 210] on div "🍱 Ready Meals" at bounding box center [494, 207] width 626 height 19
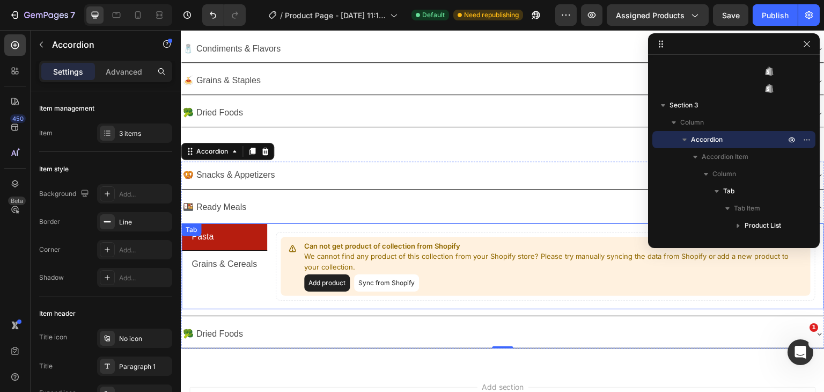
click at [204, 237] on div "Pasta Grains & Cereals Can not get product of collection from Shopify We cannot…" at bounding box center [502, 266] width 643 height 86
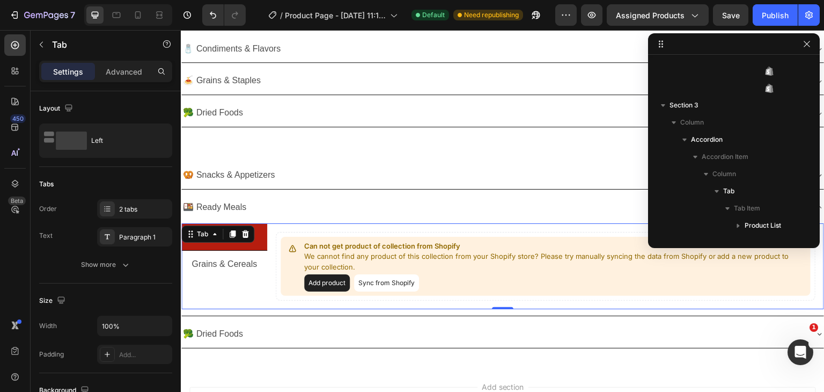
click at [204, 237] on div "Tab" at bounding box center [217, 233] width 73 height 17
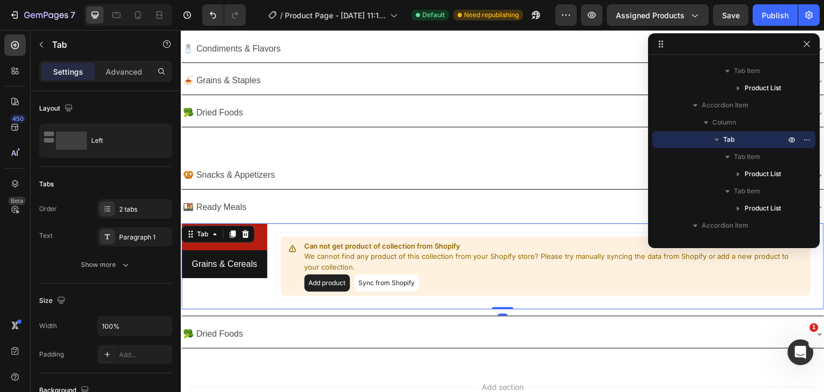
click at [222, 265] on p "Grains & Cereals" at bounding box center [224, 265] width 65 height 16
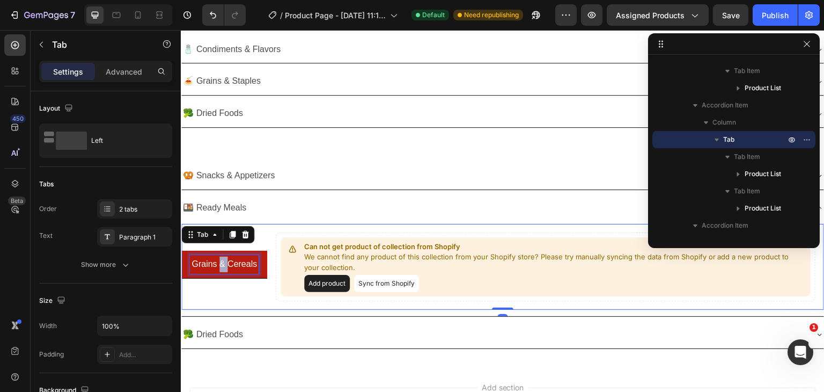
click at [222, 265] on p "Grains & Cereals" at bounding box center [224, 265] width 65 height 16
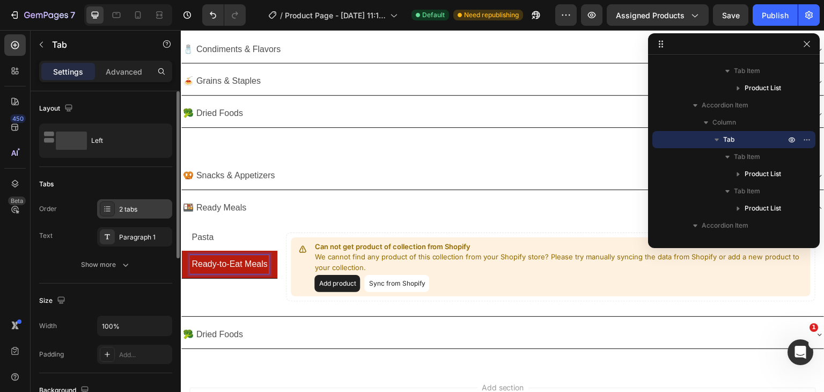
click at [138, 210] on div "2 tabs" at bounding box center [144, 209] width 50 height 10
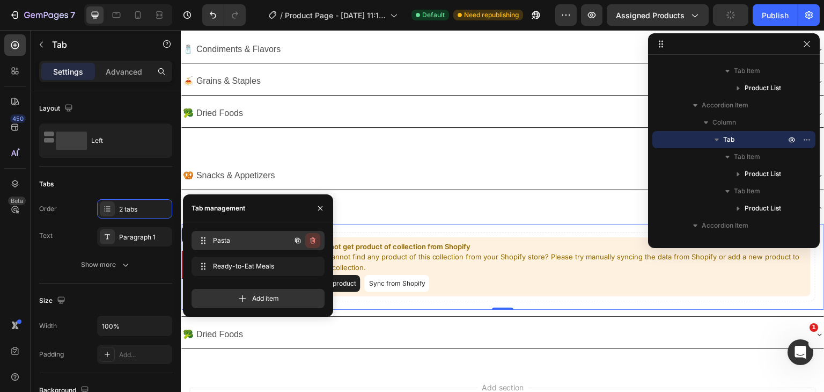
click at [312, 237] on icon "button" at bounding box center [313, 240] width 9 height 9
click at [312, 237] on div "Delete" at bounding box center [306, 241] width 20 height 10
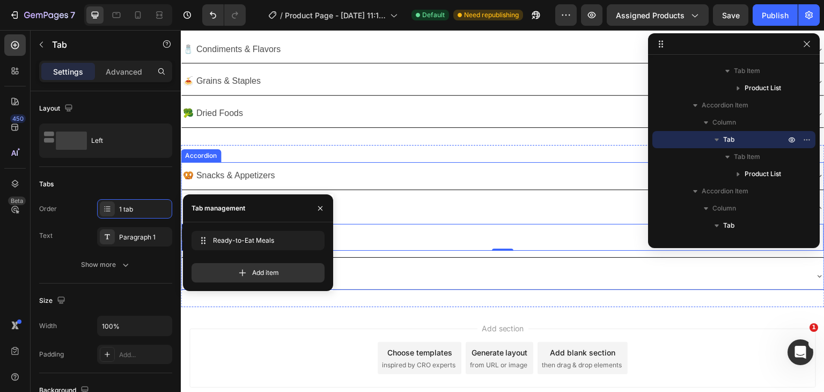
click at [395, 217] on div "🍱 Ready Meals" at bounding box center [502, 207] width 643 height 27
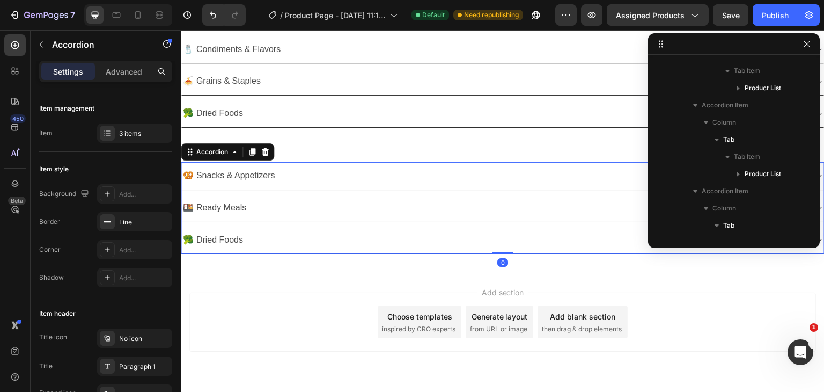
scroll to position [1714, 0]
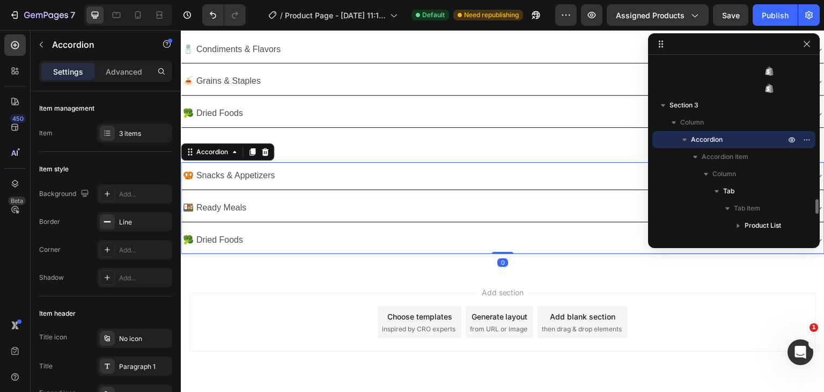
click at [319, 241] on div "🥦 Dried Foods" at bounding box center [494, 240] width 626 height 19
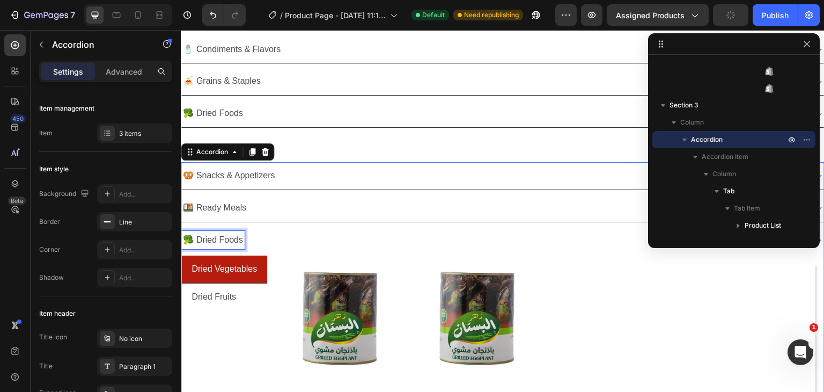
click at [219, 233] on p "🥦 Dried Foods" at bounding box center [213, 240] width 60 height 16
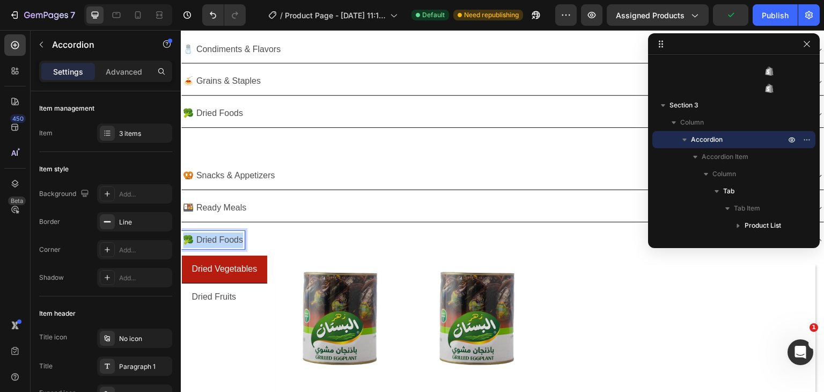
click at [219, 233] on p "🥦 Dried Foods" at bounding box center [213, 240] width 60 height 16
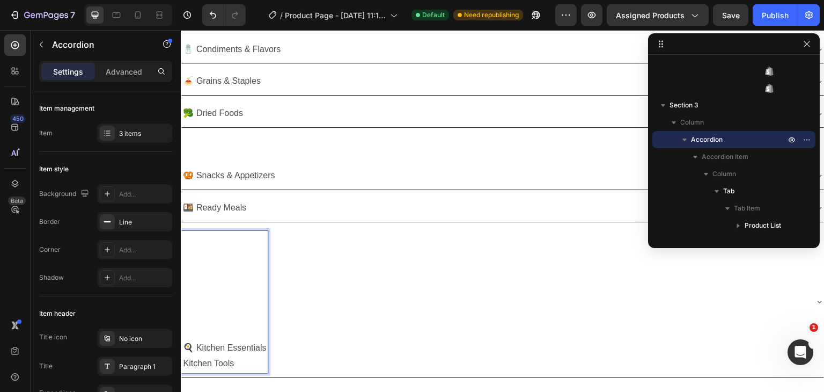
click at [183, 345] on p "🍳 Kitchen Essentials" at bounding box center [224, 340] width 83 height 31
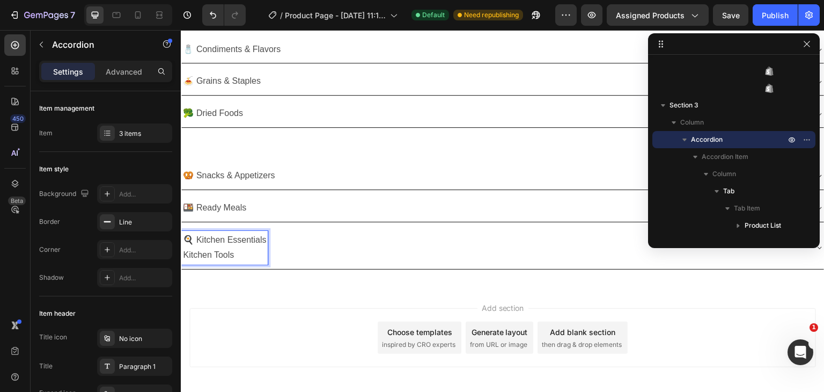
click at [224, 247] on p "Kitchen Tools" at bounding box center [224, 255] width 83 height 16
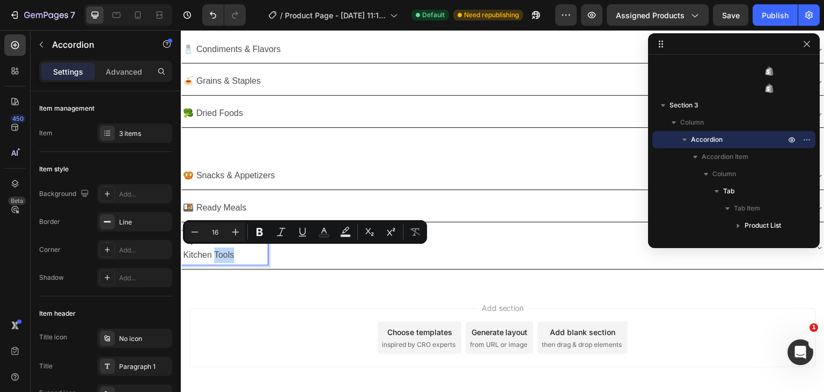
click at [215, 249] on p "Kitchen Tools" at bounding box center [224, 255] width 83 height 16
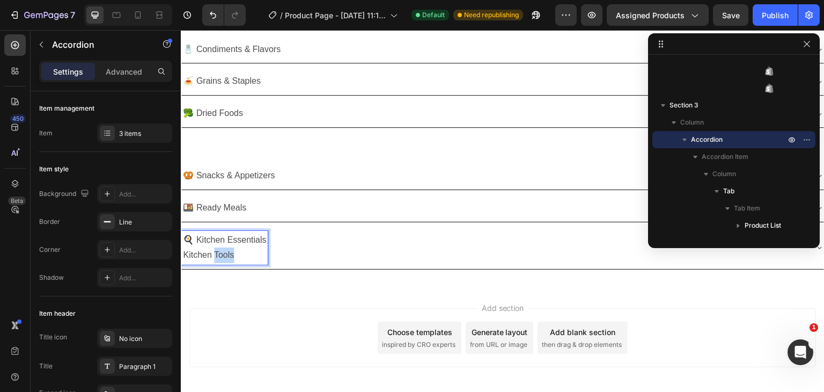
click at [215, 249] on p "Kitchen Tools" at bounding box center [224, 255] width 83 height 16
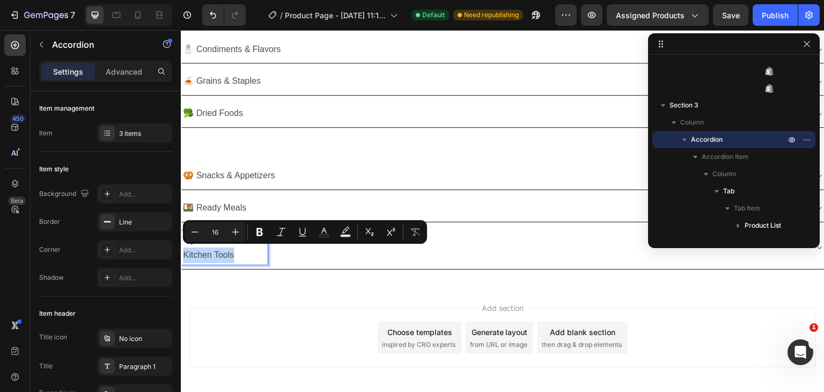
click at [215, 249] on p "Kitchen Tools" at bounding box center [224, 255] width 83 height 16
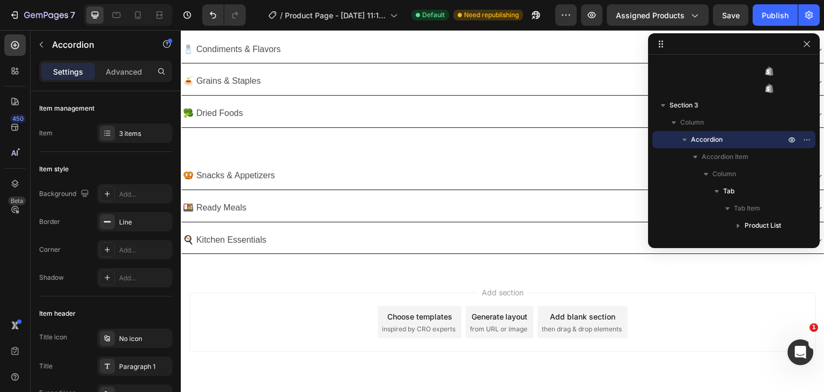
click at [323, 231] on div "🍳 Kitchen Essentials" at bounding box center [494, 240] width 626 height 19
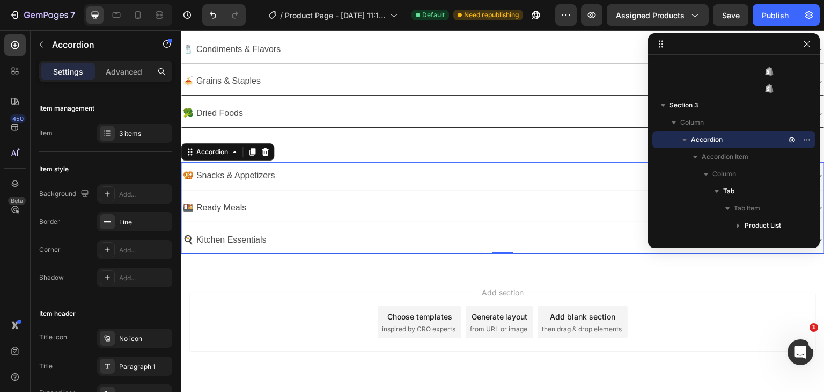
click at [316, 245] on div "🍳 Kitchen Essentials" at bounding box center [494, 240] width 626 height 19
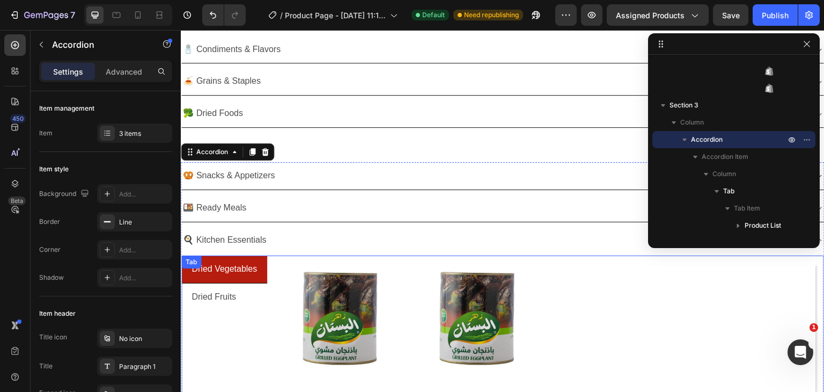
click at [216, 264] on p "Dried Vegetables" at bounding box center [224, 269] width 65 height 16
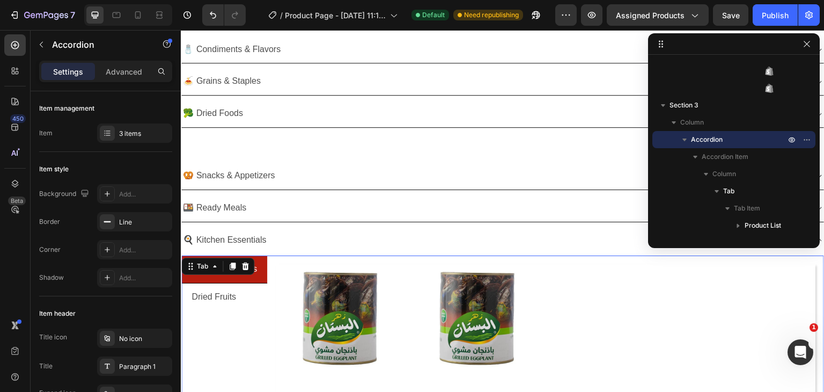
scroll to position [1986, 0]
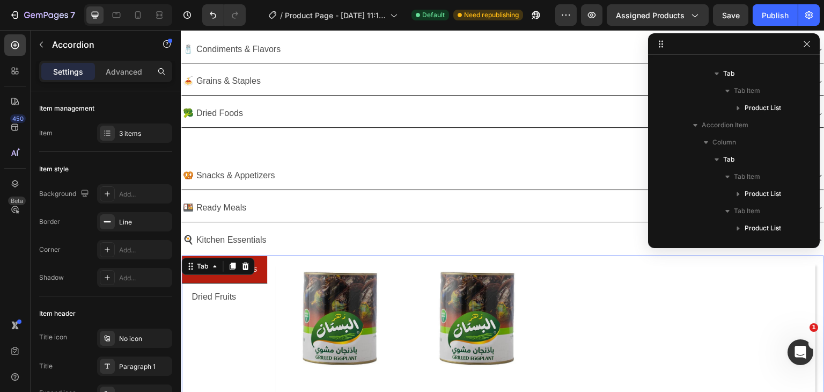
click at [216, 264] on icon at bounding box center [214, 266] width 9 height 9
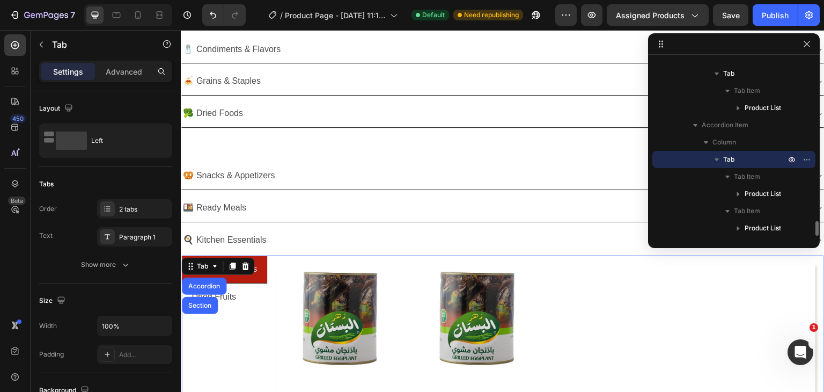
click at [216, 264] on icon at bounding box center [214, 266] width 9 height 9
click at [218, 302] on div "Dried Fruits" at bounding box center [214, 297] width 48 height 19
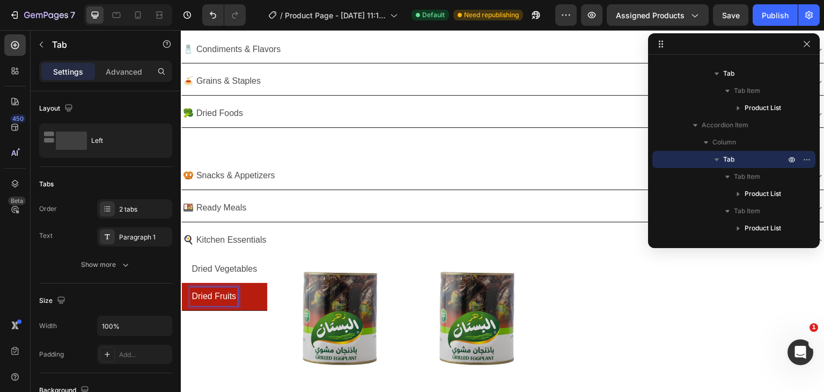
scroll to position [159, 0]
click at [219, 301] on p "Dried Fruits" at bounding box center [214, 297] width 45 height 16
click at [126, 202] on div "2 tabs" at bounding box center [134, 208] width 75 height 19
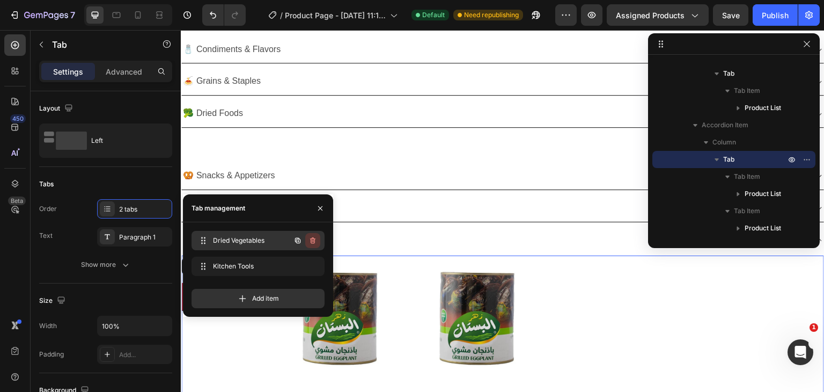
click at [313, 243] on icon "button" at bounding box center [313, 240] width 9 height 9
click at [311, 239] on div "Delete" at bounding box center [306, 241] width 20 height 10
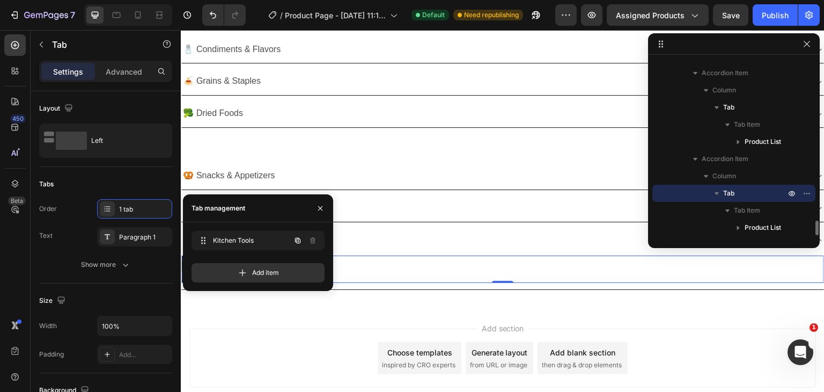
scroll to position [1952, 0]
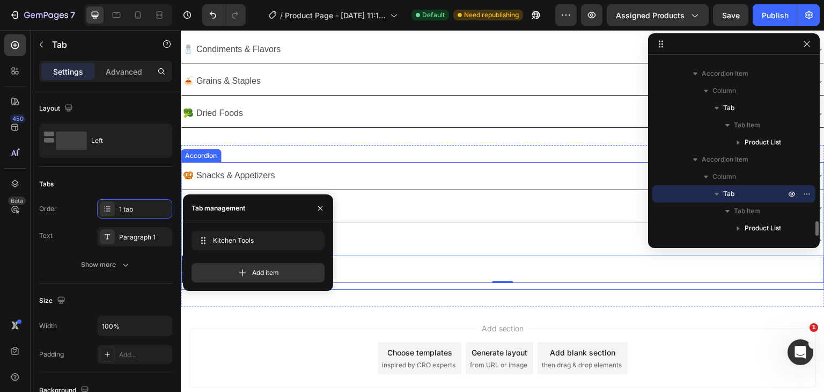
click at [413, 243] on div "🍳 Kitchen Essentials" at bounding box center [494, 240] width 626 height 19
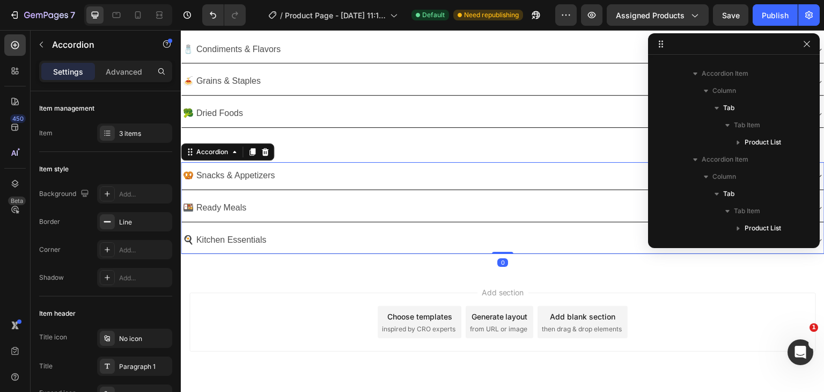
scroll to position [1714, 0]
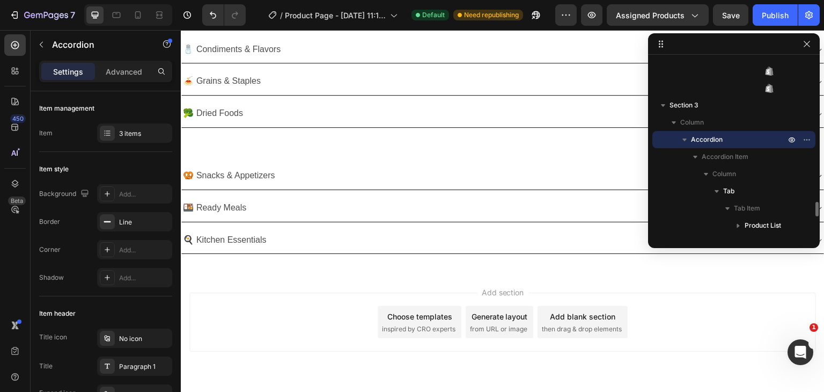
click at [290, 289] on div "Add section Choose templates inspired by CRO experts Generate layout from URL o…" at bounding box center [503, 337] width 644 height 132
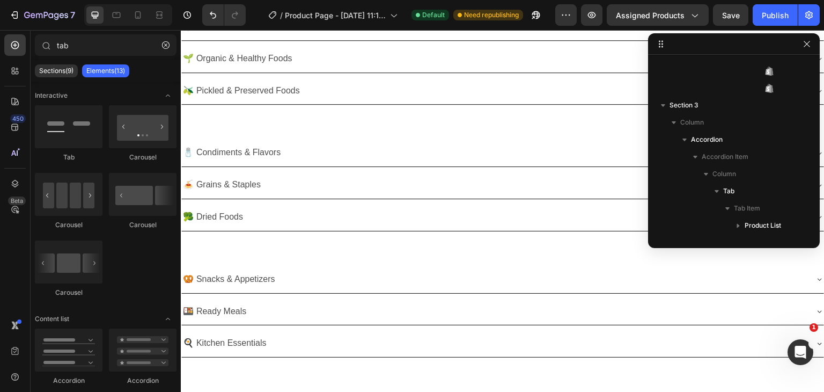
scroll to position [0, 0]
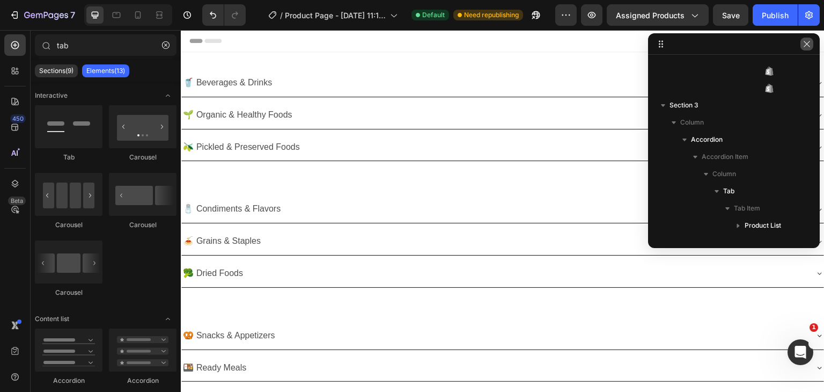
click at [805, 41] on icon "button" at bounding box center [807, 44] width 9 height 9
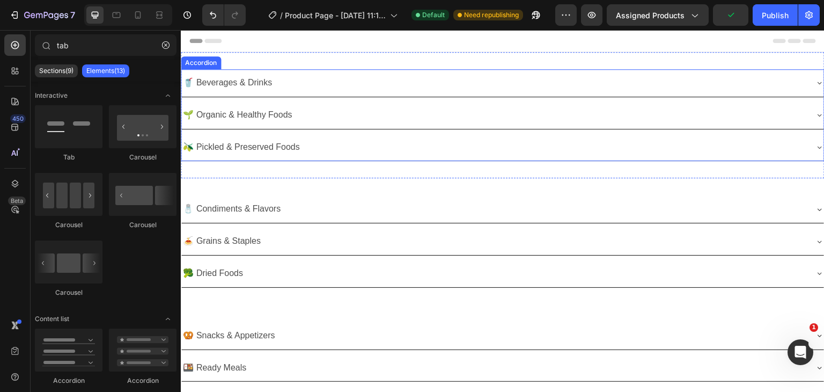
click at [197, 72] on div "🥤 Beverages & Drinks" at bounding box center [502, 82] width 643 height 27
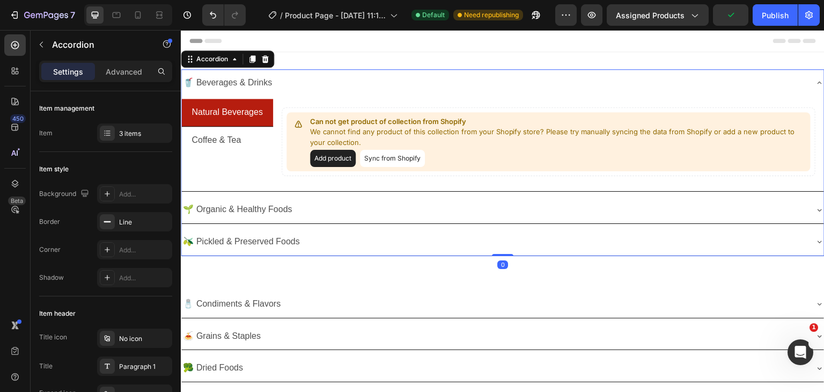
click at [199, 72] on div "🥤 Beverages & Drinks" at bounding box center [502, 82] width 643 height 27
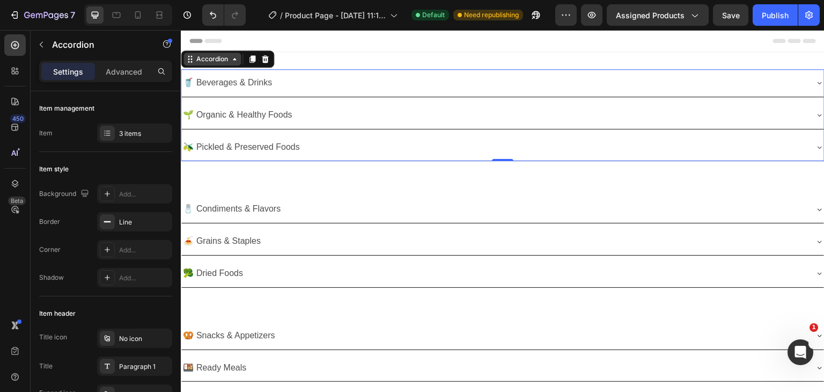
click at [200, 62] on div "Accordion" at bounding box center [212, 59] width 36 height 10
click at [296, 61] on div "🥤 Beverages & Drinks 🌱 Organic & Healthy Foods 🫒 Pickled & Preserved Foods Acco…" at bounding box center [503, 115] width 644 height 126
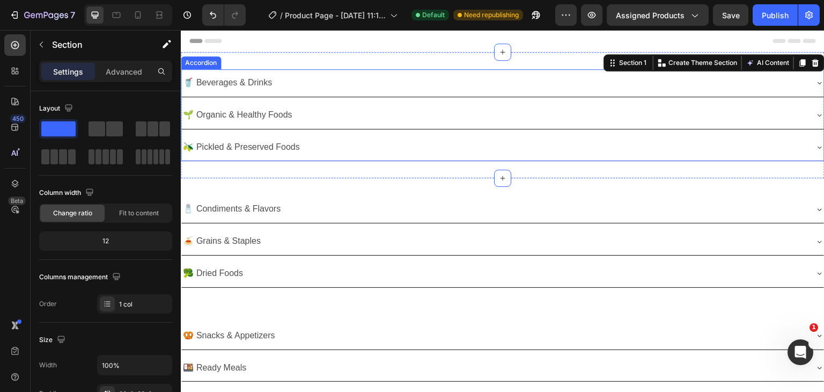
click at [201, 67] on div "Accordion" at bounding box center [201, 62] width 40 height 13
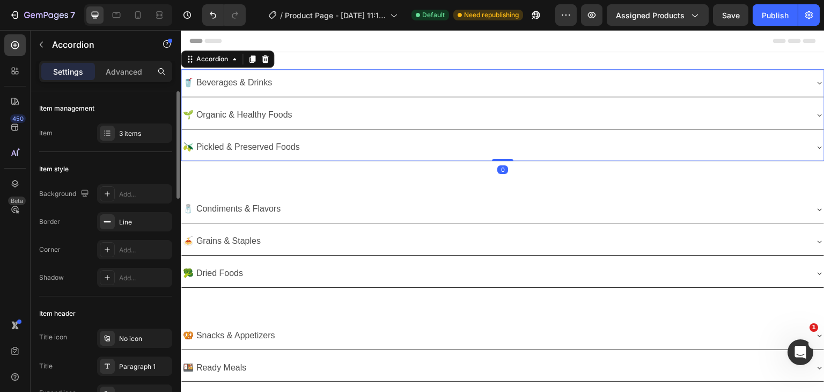
scroll to position [107, 0]
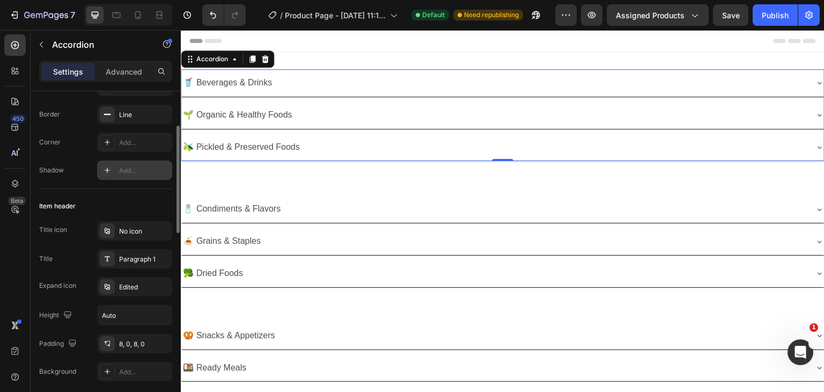
click at [123, 168] on div "Add..." at bounding box center [144, 171] width 50 height 10
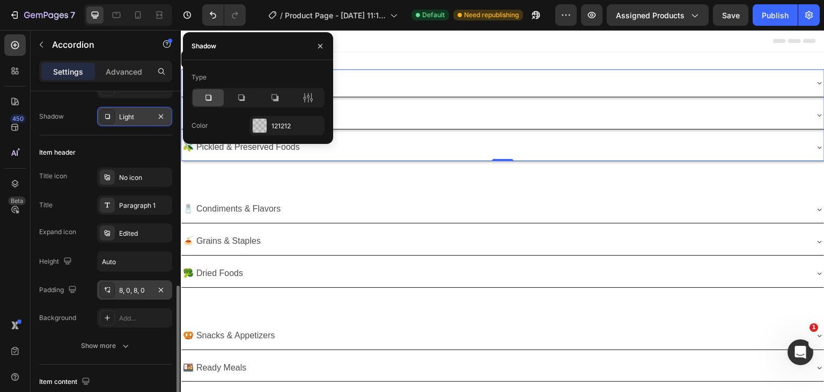
scroll to position [268, 0]
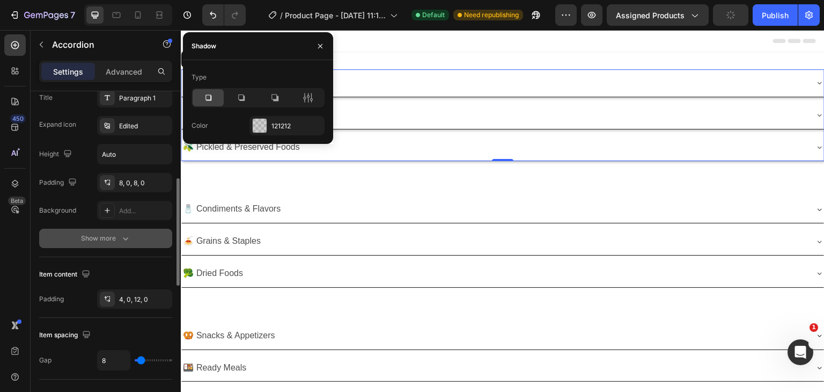
click at [127, 235] on icon "button" at bounding box center [125, 238] width 11 height 11
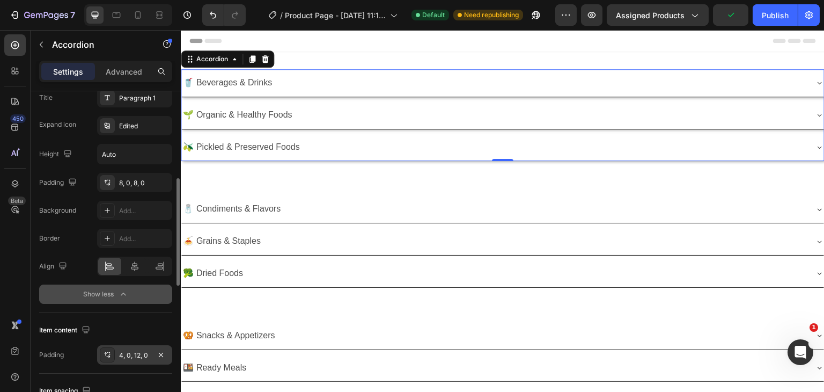
click at [109, 297] on div "Show less" at bounding box center [106, 294] width 46 height 11
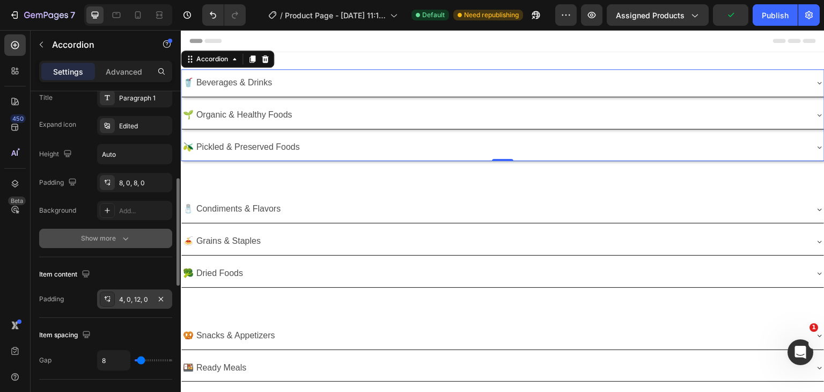
scroll to position [322, 0]
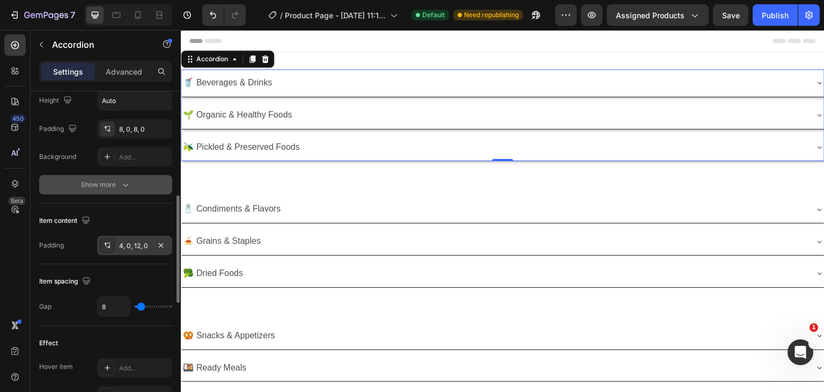
click at [142, 242] on div "4, 0, 12, 0" at bounding box center [134, 246] width 31 height 10
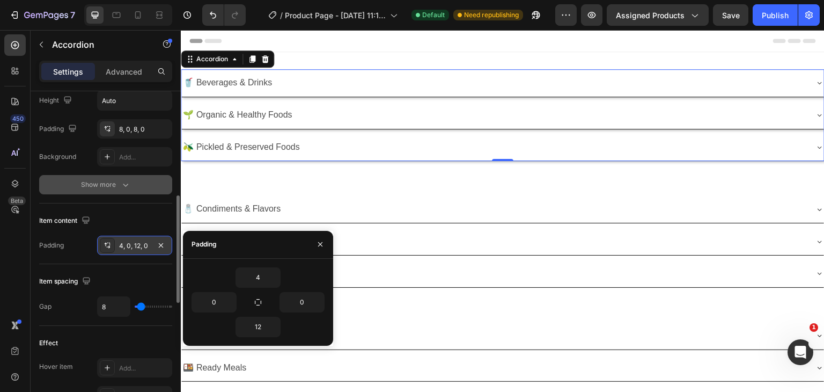
click at [142, 242] on div "4, 0, 12, 0" at bounding box center [134, 246] width 31 height 10
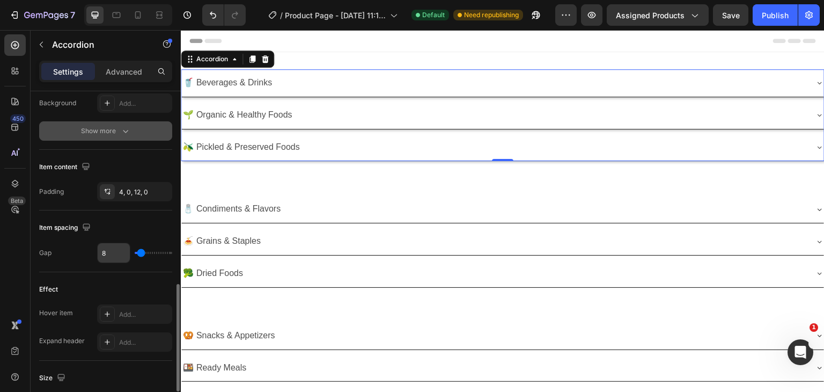
scroll to position [429, 0]
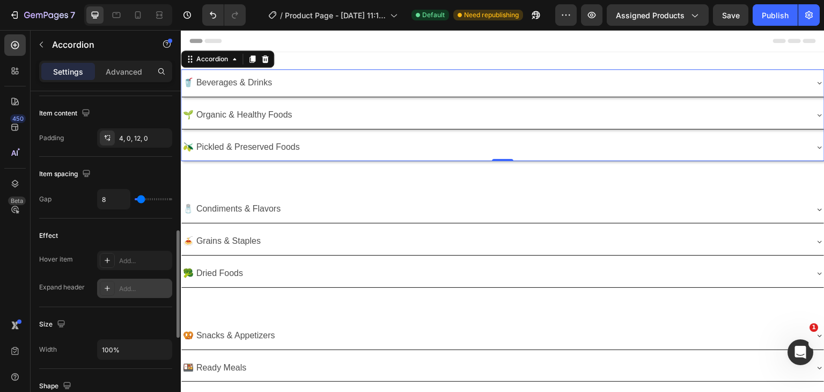
click at [124, 286] on div "Add..." at bounding box center [144, 289] width 50 height 10
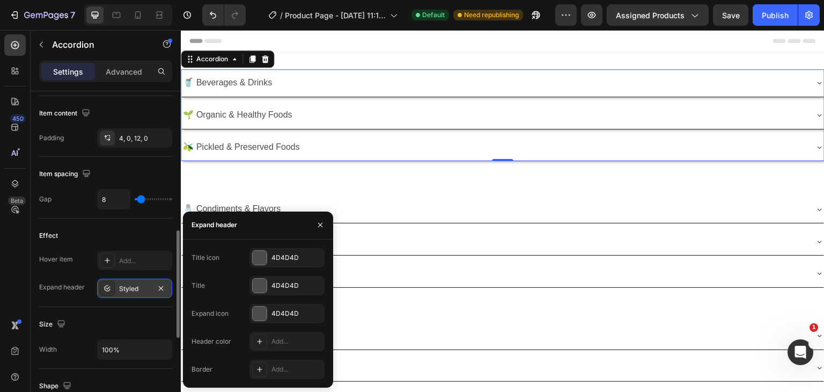
click at [124, 286] on div "Styled" at bounding box center [134, 289] width 31 height 10
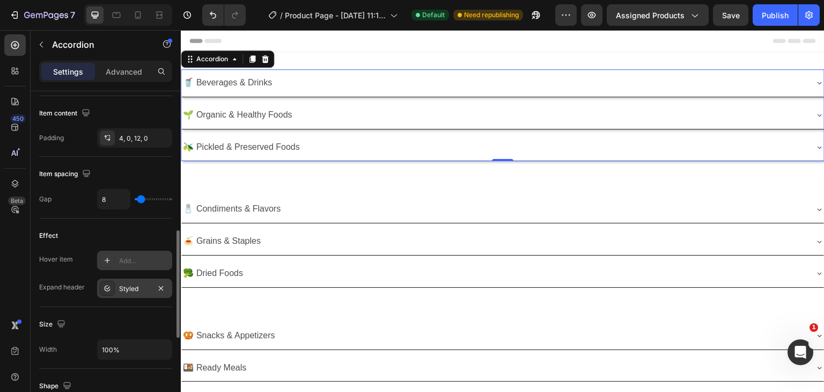
click at [120, 260] on div "Add..." at bounding box center [144, 261] width 50 height 10
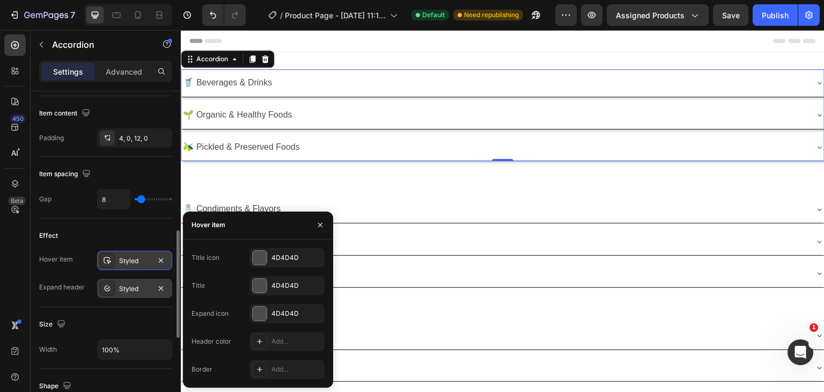
click at [119, 260] on div "Styled" at bounding box center [134, 261] width 31 height 10
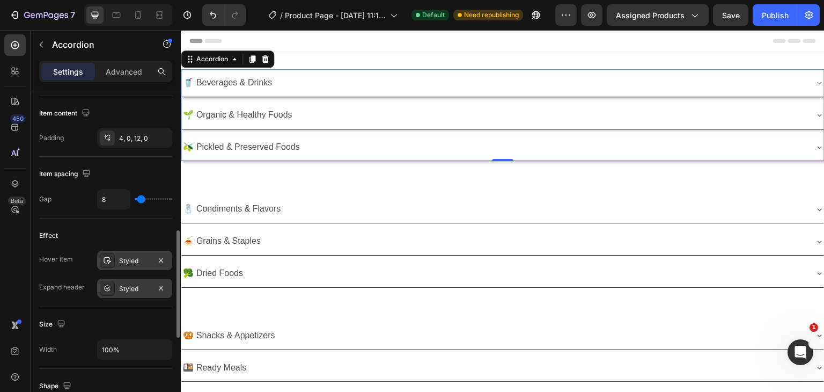
click at [119, 260] on div "Styled" at bounding box center [134, 261] width 31 height 10
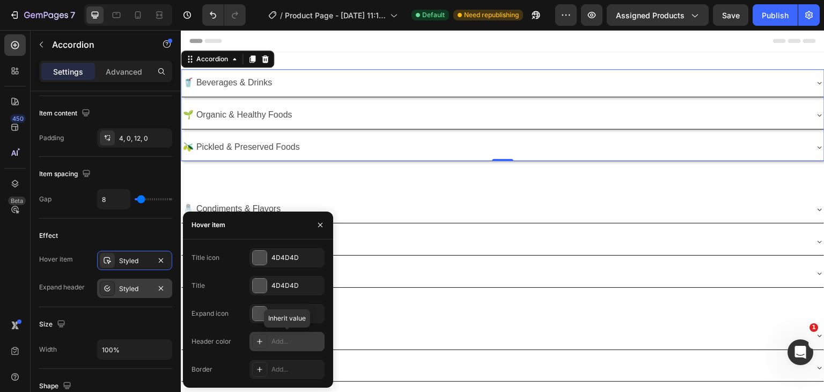
click at [278, 340] on div "Add..." at bounding box center [297, 341] width 50 height 10
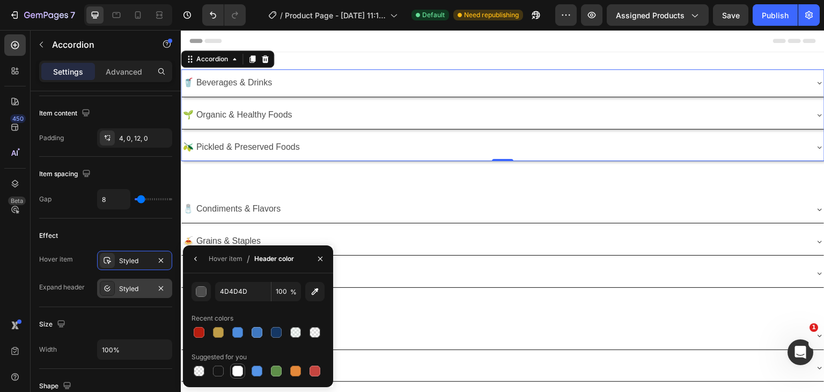
click at [233, 376] on div at bounding box center [237, 370] width 13 height 13
type input "FFFFFF"
click at [199, 265] on button "button" at bounding box center [195, 258] width 17 height 17
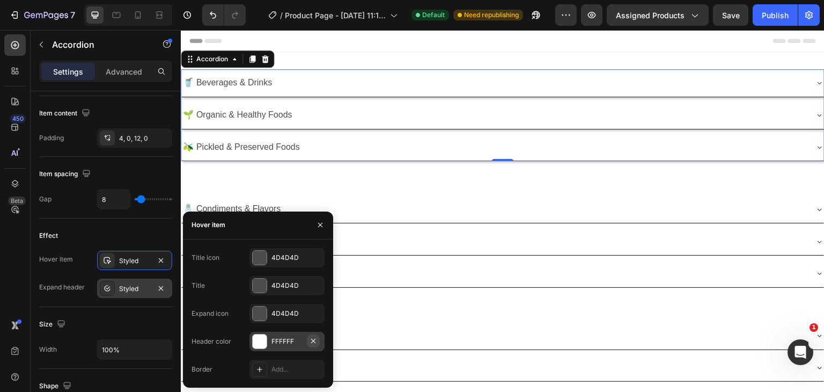
click at [313, 343] on icon "button" at bounding box center [313, 340] width 9 height 9
click at [320, 228] on icon "button" at bounding box center [320, 225] width 9 height 9
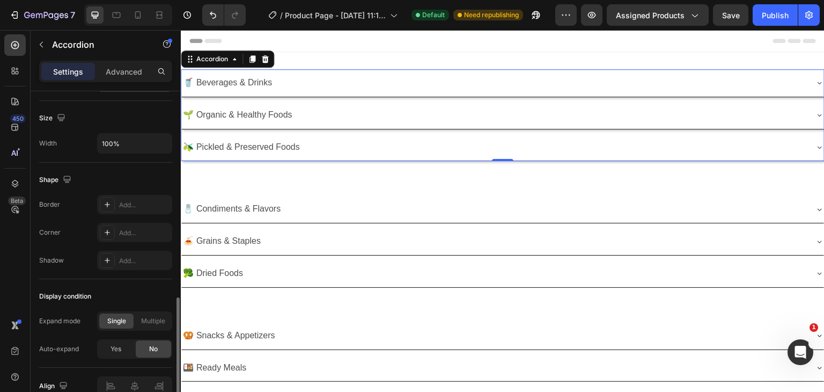
scroll to position [582, 0]
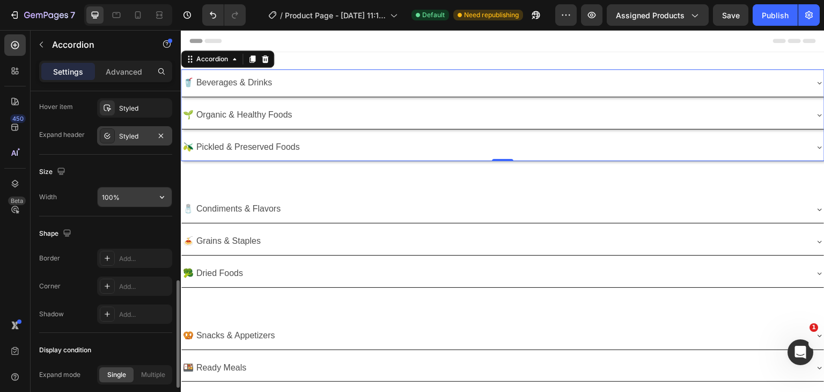
click at [121, 198] on input "100%" at bounding box center [135, 196] width 74 height 19
click at [159, 198] on icon "button" at bounding box center [162, 197] width 11 height 11
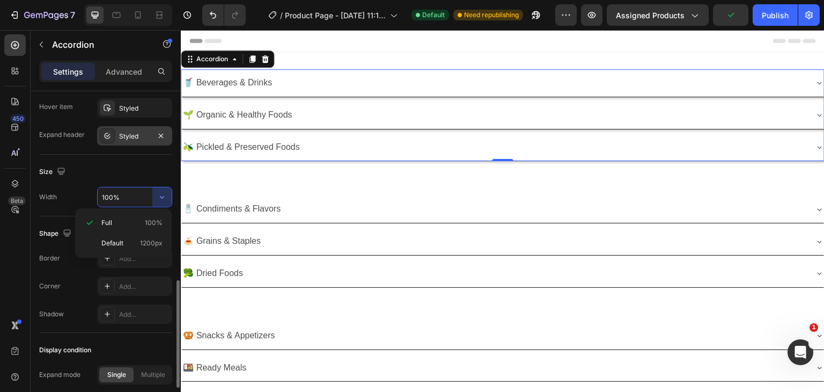
click at [134, 202] on input "100%" at bounding box center [135, 196] width 74 height 19
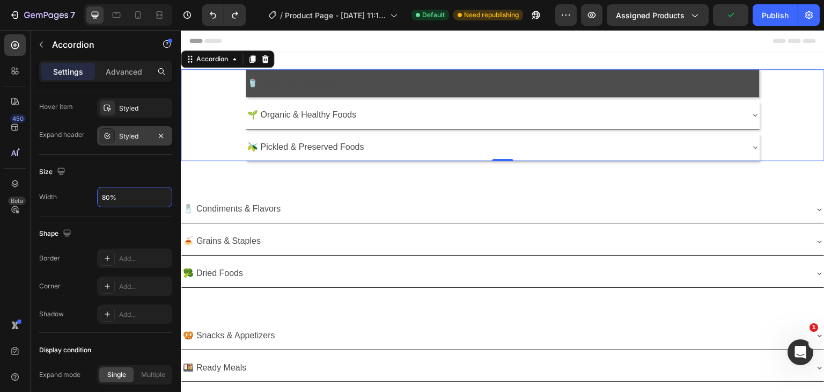
type input "80%"
click at [706, 94] on div "🥤 Beverages & Drinks" at bounding box center [503, 82] width 514 height 27
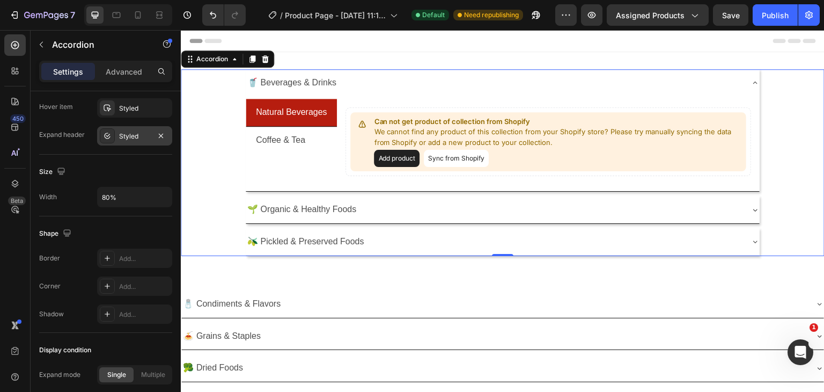
click at [647, 84] on div "🥤 Beverages & Drinks" at bounding box center [494, 83] width 497 height 19
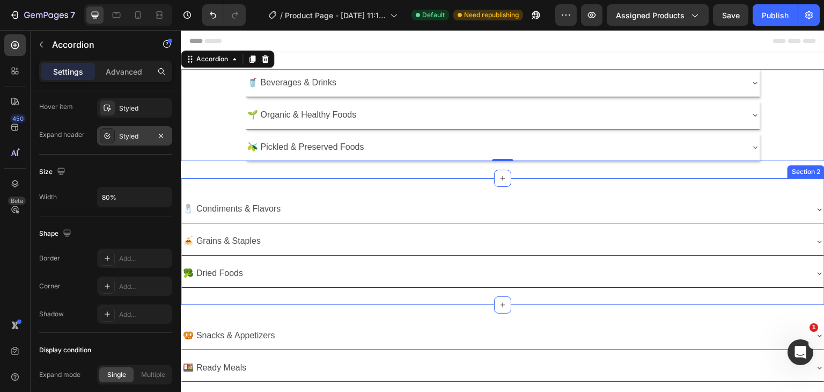
click at [430, 188] on div "🧂 Condiments & Flavors 🍝 Grains & Staples 🥦 Dried Foods Accordion Section 2" at bounding box center [503, 241] width 644 height 126
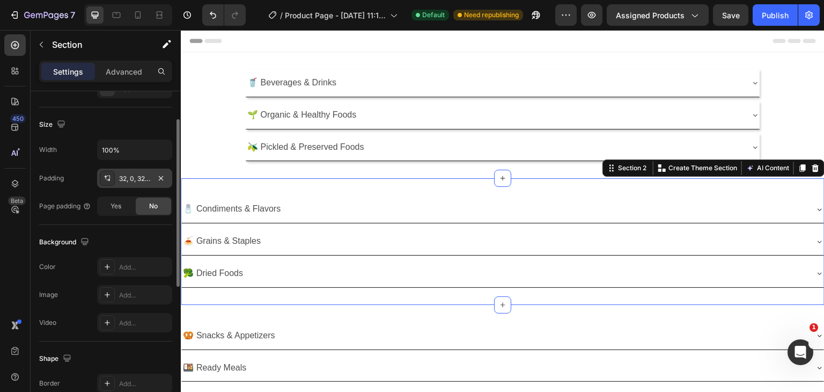
scroll to position [162, 0]
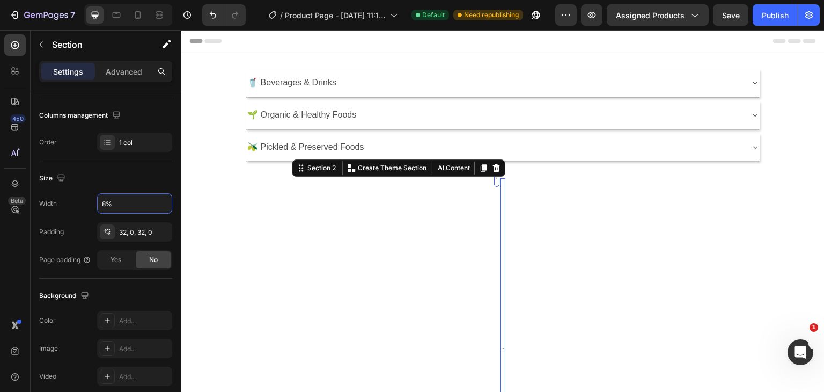
type input "88%"
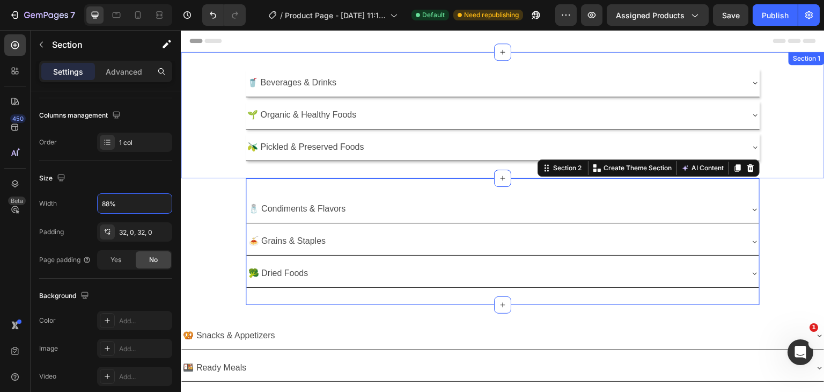
click at [789, 179] on div "🥤 Beverages & Drinks 🌱 Organic & Healthy Foods 🫒 Pickled & Preserved Foods Acco…" at bounding box center [503, 241] width 644 height 379
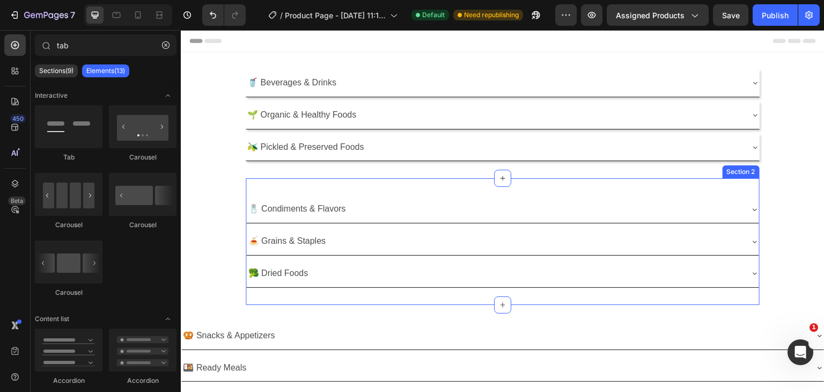
click at [711, 188] on div "🧂 Condiments & Flavors 🍝 Grains & Staples 🥦 Dried Foods Accordion Section 2" at bounding box center [503, 241] width 514 height 126
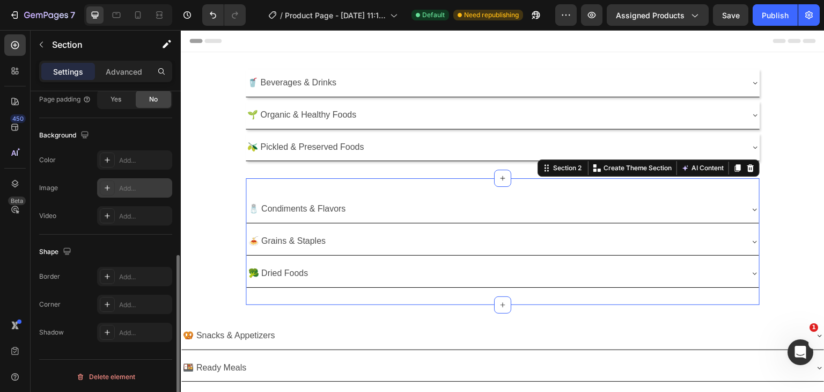
scroll to position [323, 0]
click at [122, 331] on div "Add..." at bounding box center [144, 332] width 50 height 10
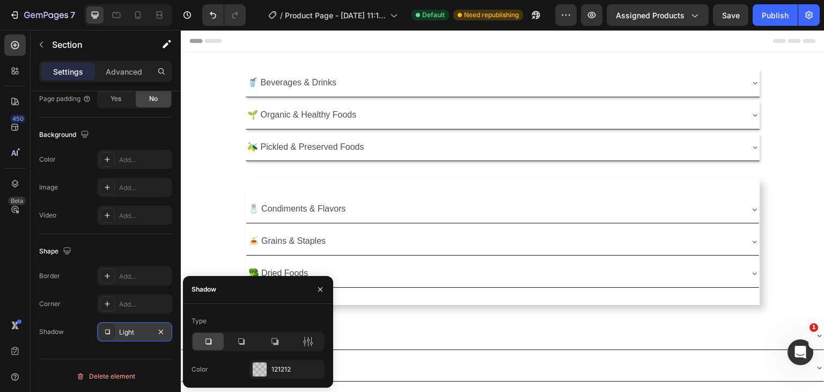
click at [207, 216] on div "🥤 Beverages & Drinks 🌱 Organic & Healthy Foods 🫒 Pickled & Preserved Foods Acco…" at bounding box center [503, 241] width 644 height 379
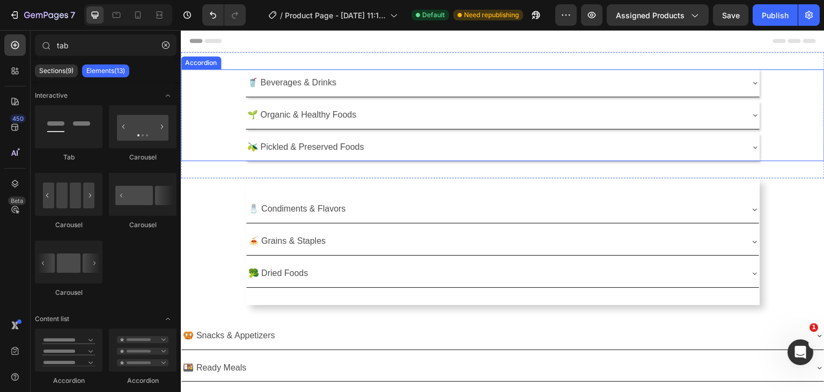
click at [328, 159] on div "🫒 Pickled & Preserved Foods" at bounding box center [503, 148] width 514 height 28
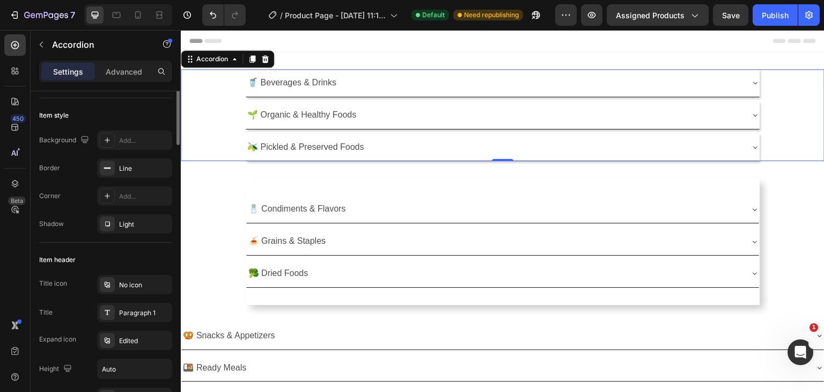
scroll to position [0, 0]
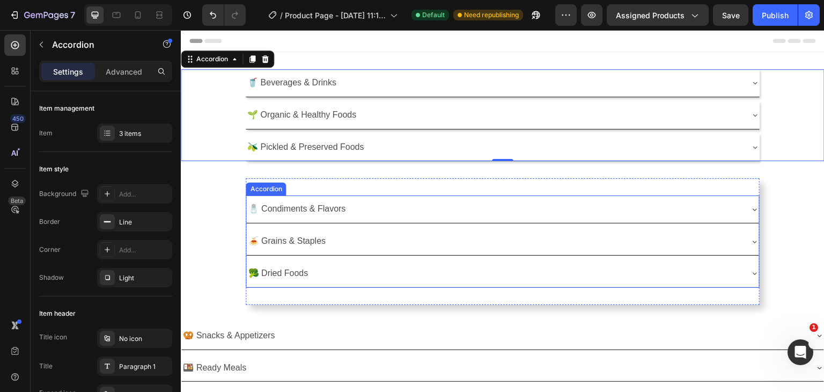
click at [258, 188] on div "Accordion" at bounding box center [266, 189] width 36 height 10
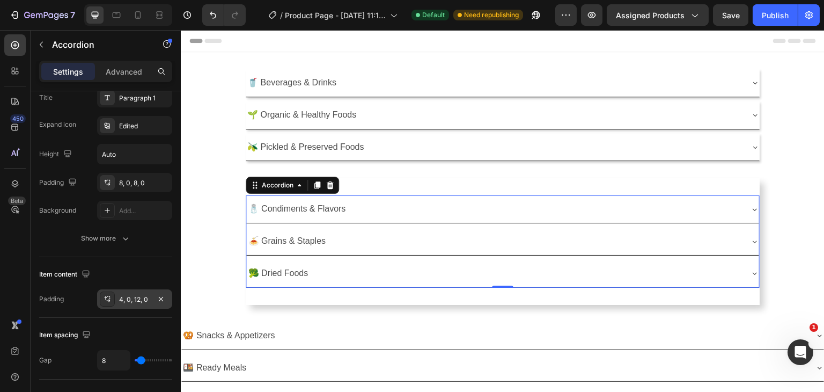
scroll to position [107, 0]
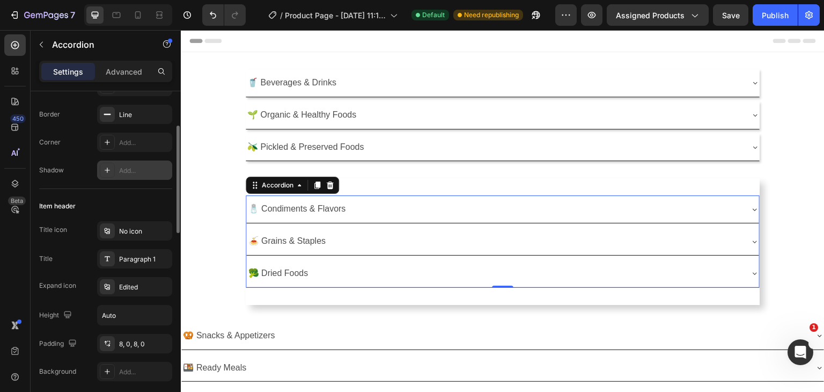
click at [130, 169] on div "Add..." at bounding box center [144, 171] width 50 height 10
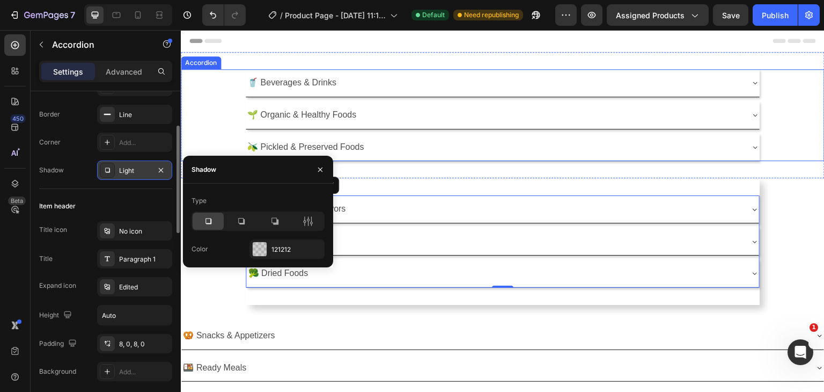
click at [208, 136] on div "🫒 Pickled & Preserved Foods" at bounding box center [502, 148] width 643 height 28
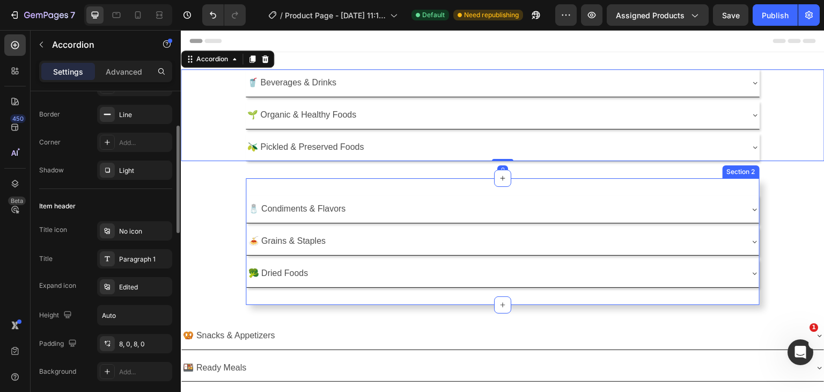
click at [268, 294] on div "🧂 Condiments & Flavors 🍝 Grains & Staples 🥦 Dried Foods Accordion Section 2" at bounding box center [503, 241] width 514 height 126
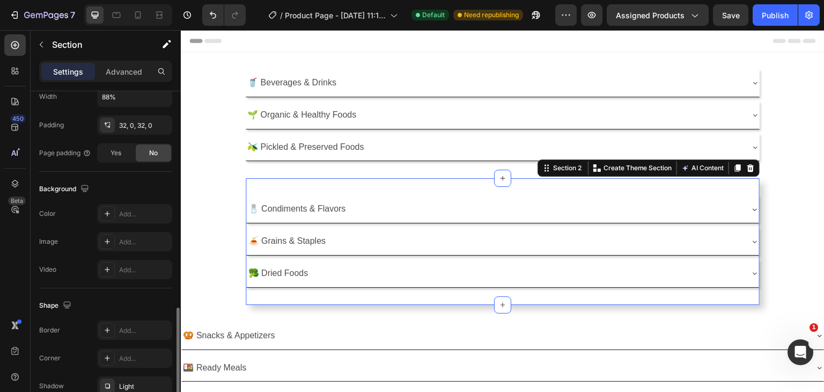
scroll to position [323, 0]
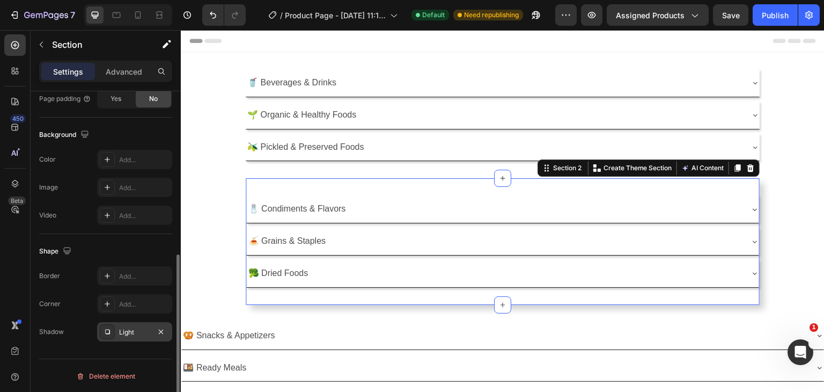
click at [158, 330] on icon "button" at bounding box center [161, 331] width 9 height 9
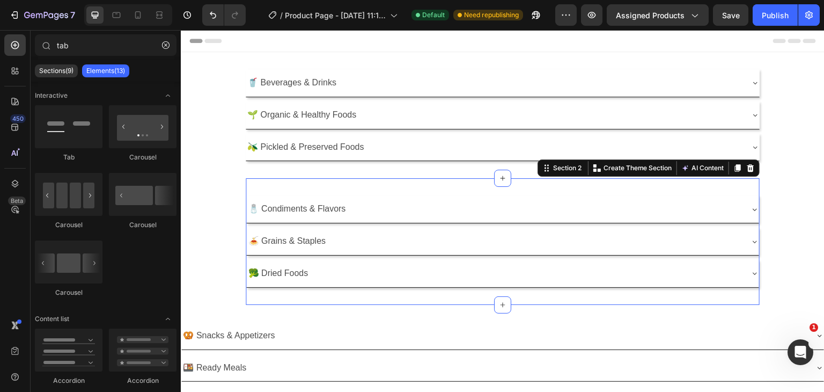
click at [229, 218] on section "🧂 Condiments & Flavors 🍝 Grains & Staples 🥦 Dried Foods Accordion Section 2 You…" at bounding box center [503, 241] width 584 height 126
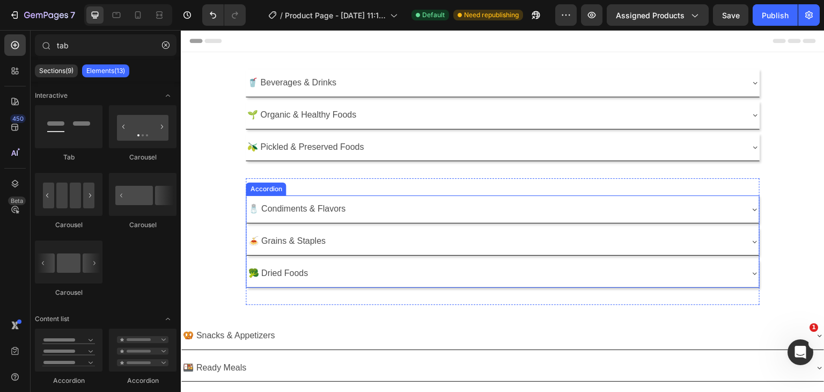
click at [264, 192] on div "Accordion" at bounding box center [266, 188] width 40 height 13
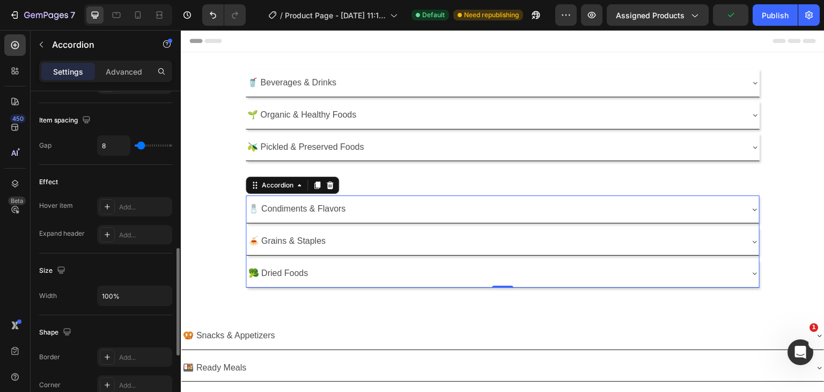
scroll to position [537, 0]
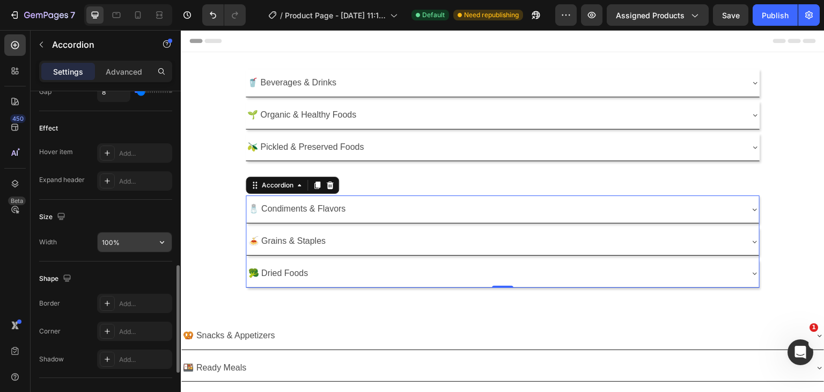
click at [108, 241] on input "100%" at bounding box center [135, 241] width 74 height 19
type input "80%"
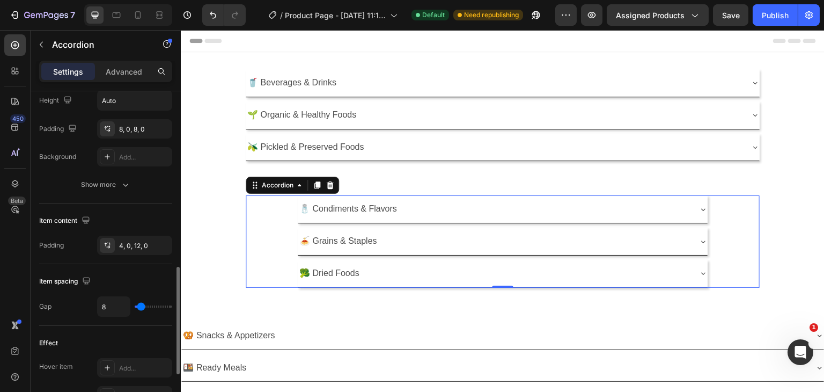
scroll to position [215, 0]
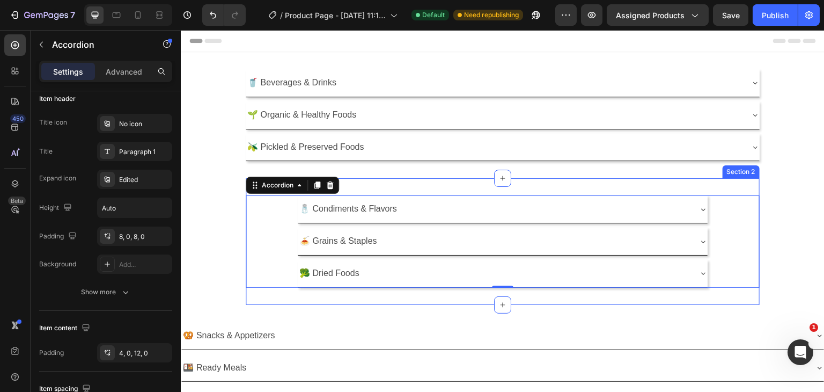
click at [284, 290] on div "🧂 Condiments & Flavors 🍝 Grains & Staples 🥦 Dried Foods Accordion 0 Section 2" at bounding box center [503, 241] width 514 height 126
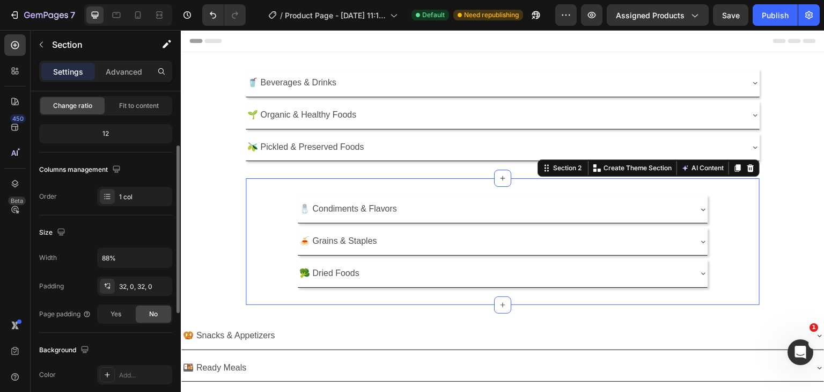
scroll to position [161, 0]
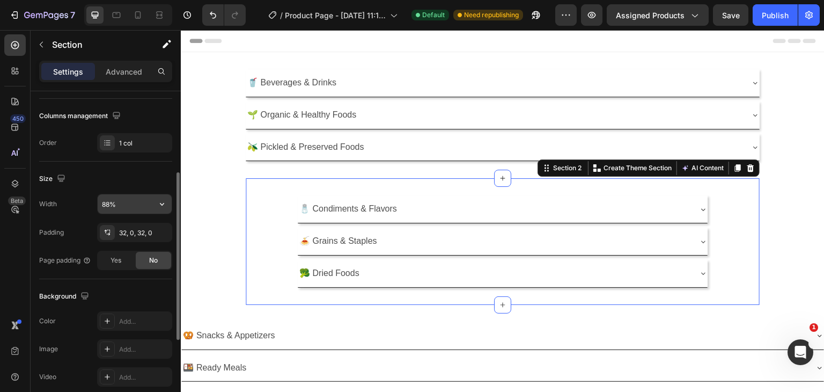
click at [118, 206] on input "88%" at bounding box center [135, 203] width 74 height 19
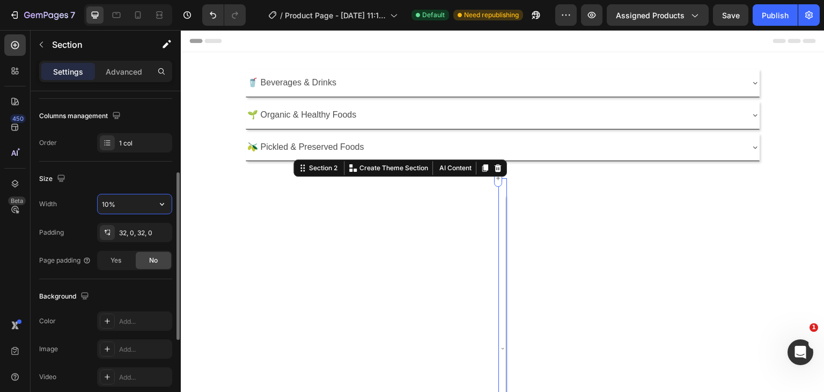
type input "100%"
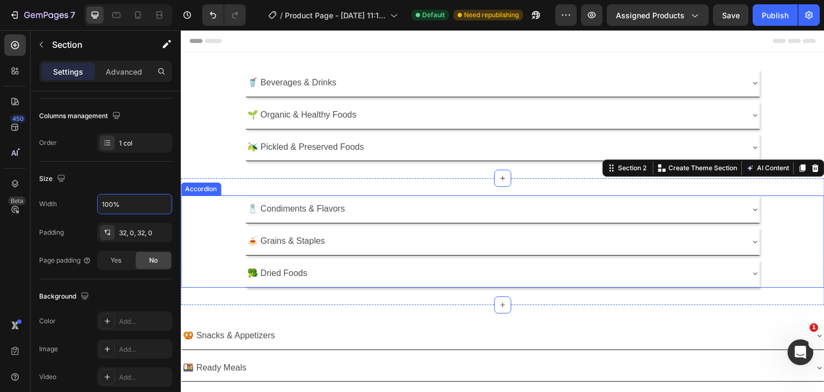
click at [211, 211] on div "🧂 Condiments & Flavors" at bounding box center [502, 209] width 643 height 28
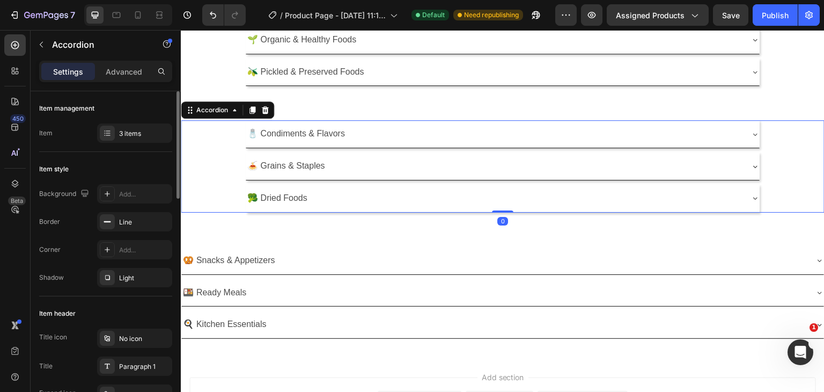
scroll to position [107, 0]
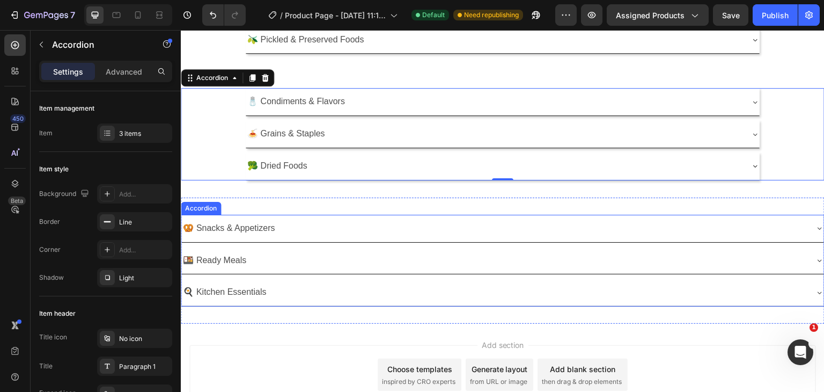
click at [344, 215] on div "🥨 Snacks & Appetizers" at bounding box center [502, 228] width 643 height 27
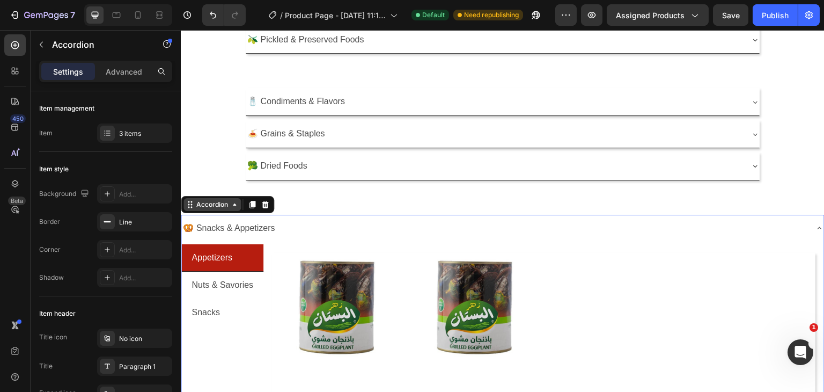
click at [225, 203] on div "Accordion" at bounding box center [212, 205] width 36 height 10
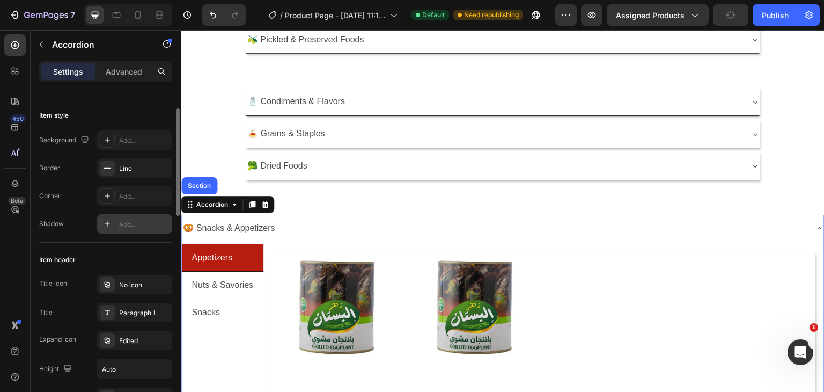
click at [123, 222] on div "Add..." at bounding box center [144, 224] width 50 height 10
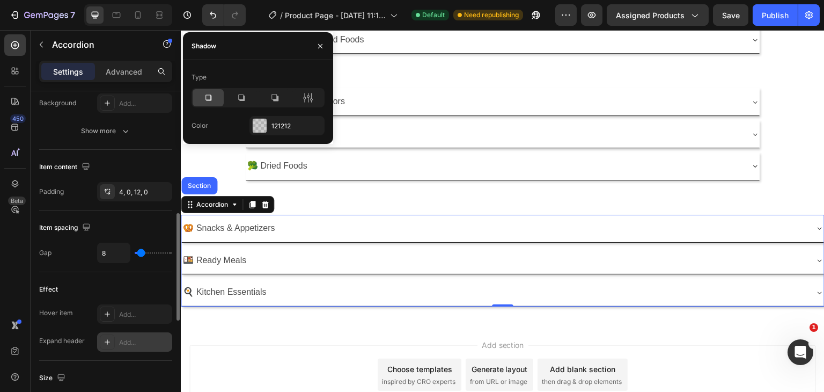
scroll to position [429, 0]
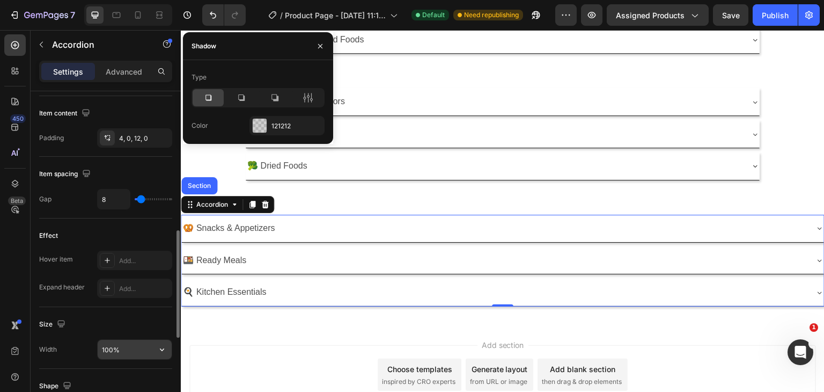
click at [123, 346] on input "100%" at bounding box center [135, 349] width 74 height 19
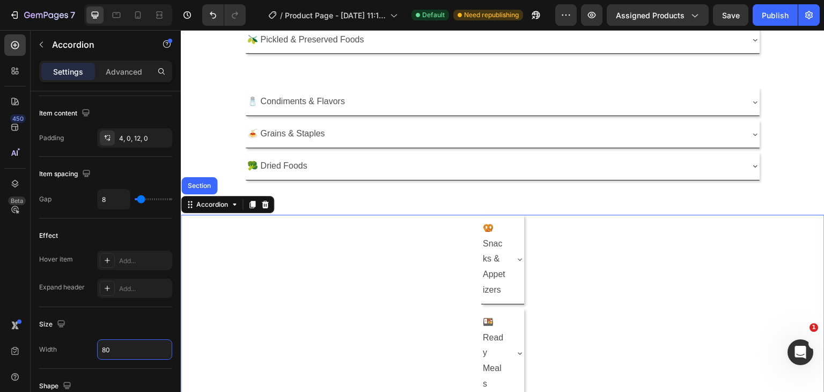
type input "80%"
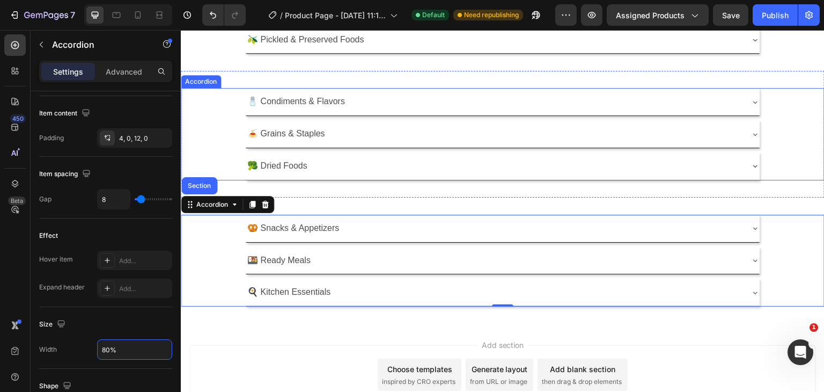
click at [787, 172] on div "🥦 Dried Foods" at bounding box center [502, 166] width 643 height 28
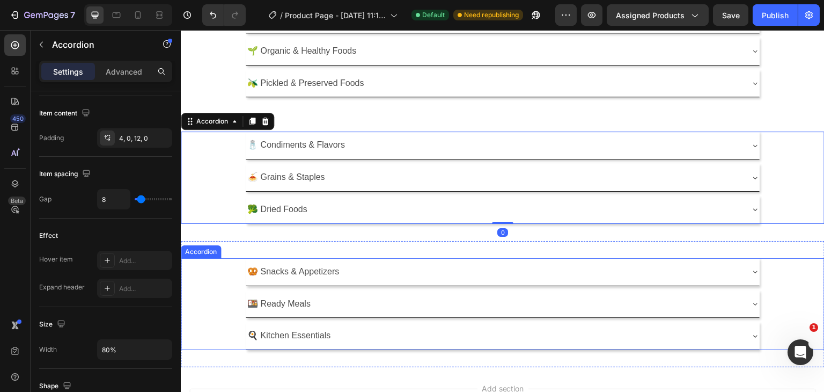
scroll to position [0, 0]
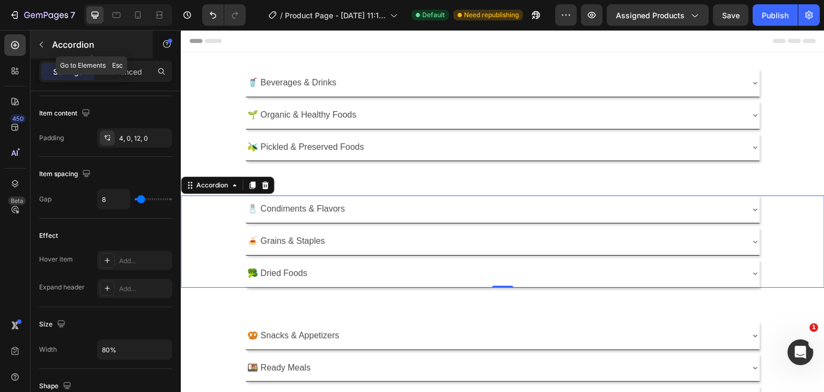
click at [45, 41] on icon "button" at bounding box center [41, 44] width 9 height 9
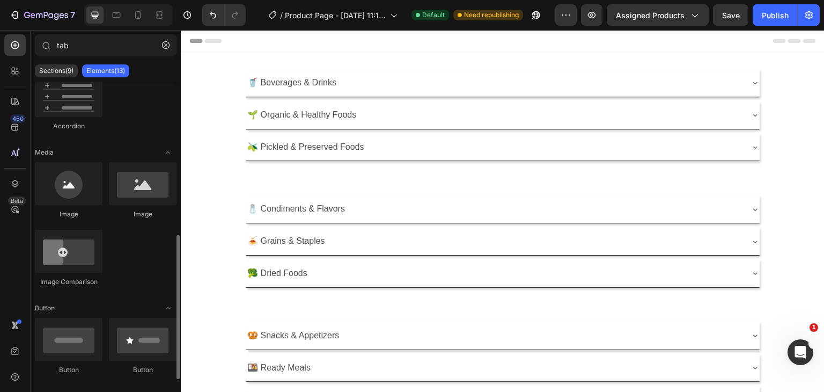
scroll to position [334, 0]
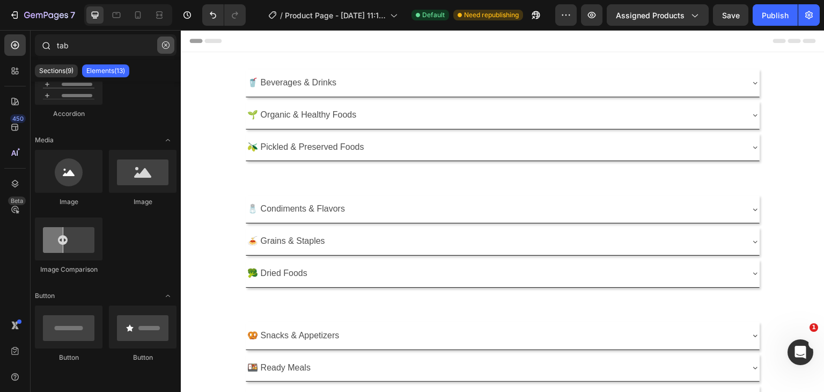
click at [167, 43] on icon "button" at bounding box center [166, 45] width 8 height 8
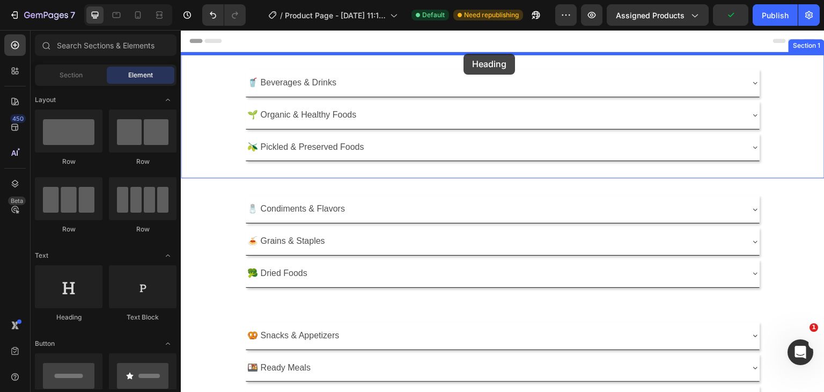
drag, startPoint x: 250, startPoint y: 327, endPoint x: 464, endPoint y: 54, distance: 347.1
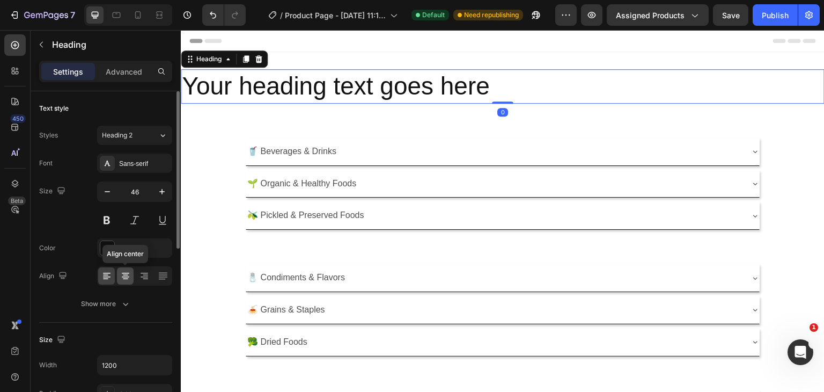
click at [118, 279] on div at bounding box center [125, 275] width 17 height 17
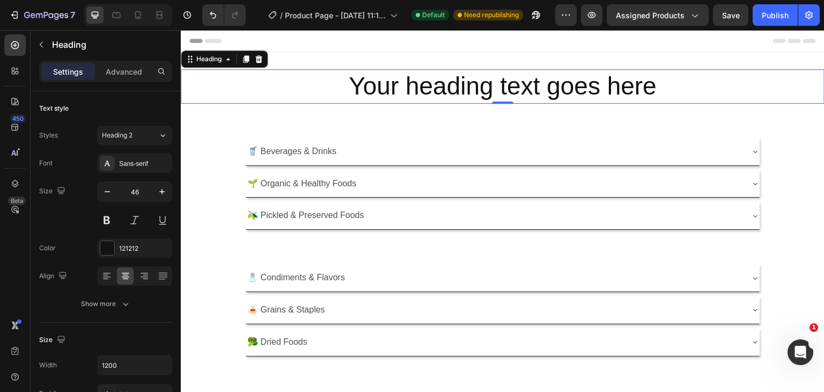
click at [506, 87] on h2 "Your heading text goes here" at bounding box center [503, 86] width 644 height 34
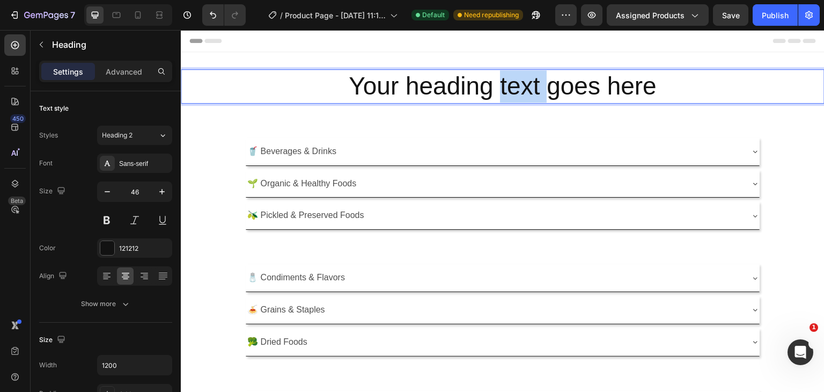
click at [506, 87] on p "Your heading text goes here" at bounding box center [503, 86] width 642 height 32
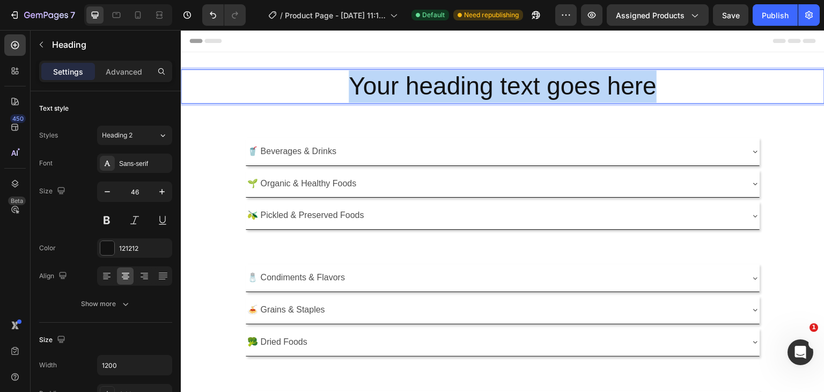
click at [506, 87] on p "Your heading text goes here" at bounding box center [503, 86] width 642 height 32
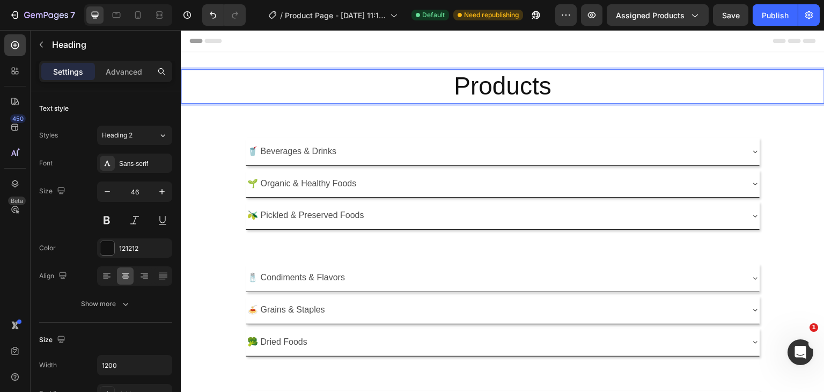
click at [433, 91] on p "Products" at bounding box center [503, 86] width 642 height 32
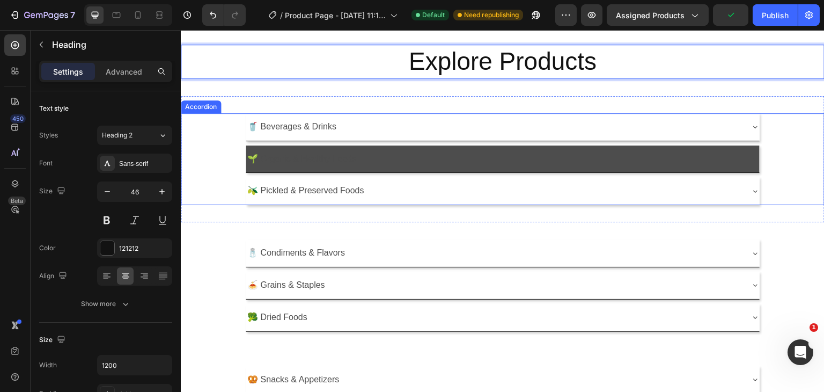
scroll to position [0, 0]
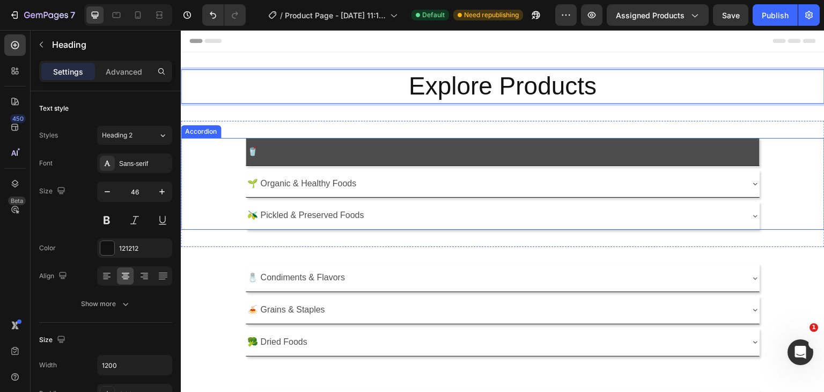
click at [754, 152] on icon at bounding box center [756, 152] width 4 height 2
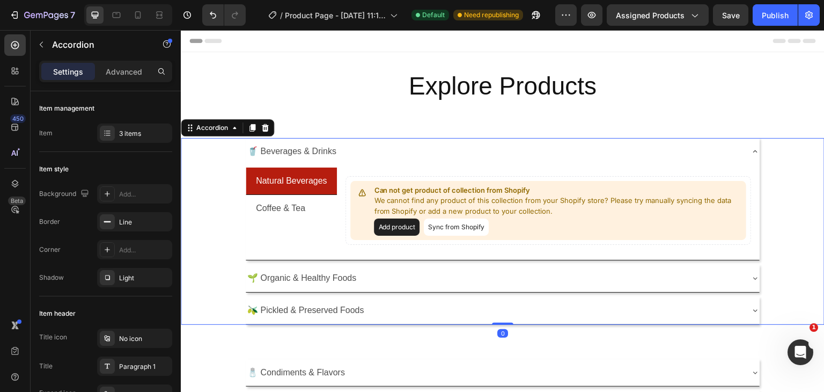
click at [728, 146] on div "🥤 Beverages & Drinks" at bounding box center [494, 151] width 497 height 19
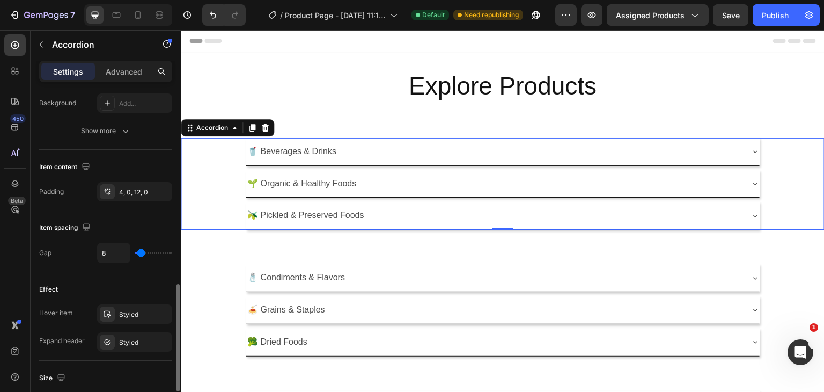
scroll to position [483, 0]
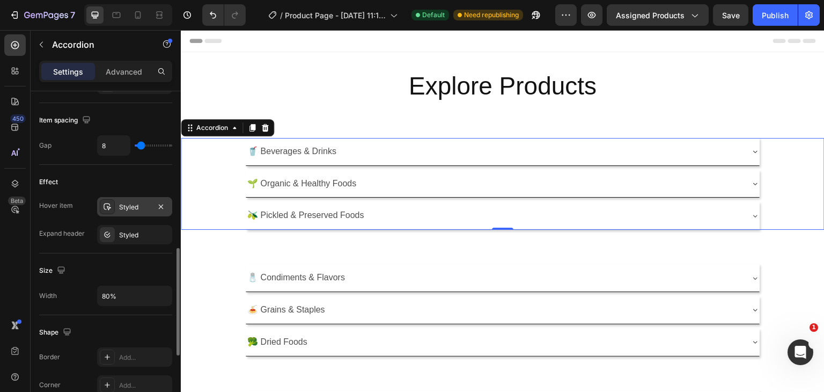
click at [131, 208] on div "Styled" at bounding box center [134, 207] width 31 height 10
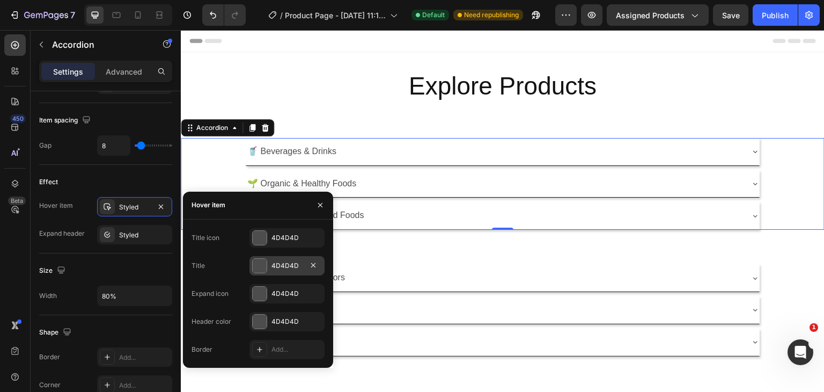
click at [273, 265] on div "4D4D4D" at bounding box center [287, 266] width 31 height 10
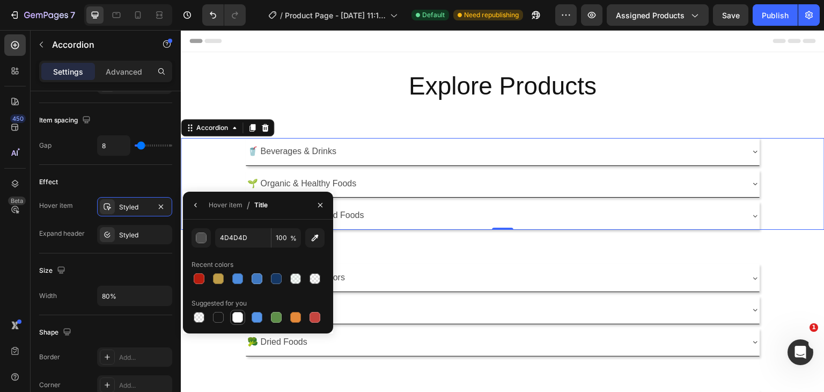
click at [240, 314] on div at bounding box center [237, 317] width 11 height 11
click at [318, 315] on div at bounding box center [315, 317] width 11 height 11
click at [203, 279] on div at bounding box center [199, 278] width 11 height 11
click at [237, 315] on div at bounding box center [237, 317] width 11 height 11
type input "FFFFFF"
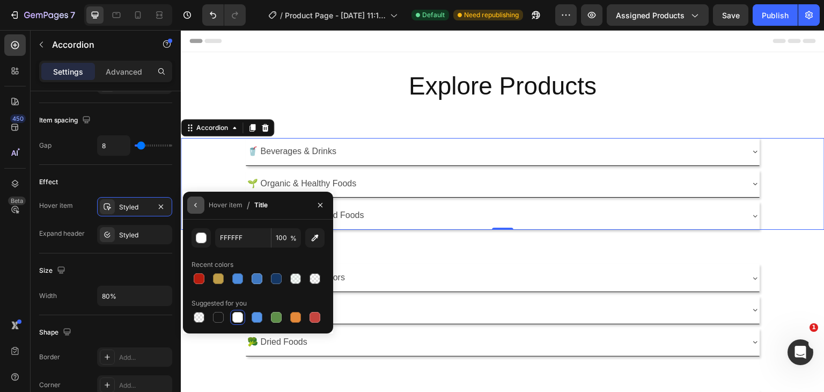
click at [200, 203] on icon "button" at bounding box center [196, 205] width 9 height 9
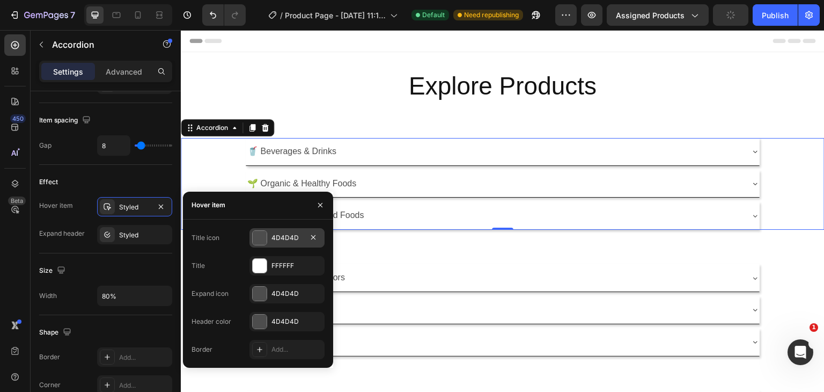
click at [280, 240] on div "4D4D4D" at bounding box center [287, 238] width 31 height 10
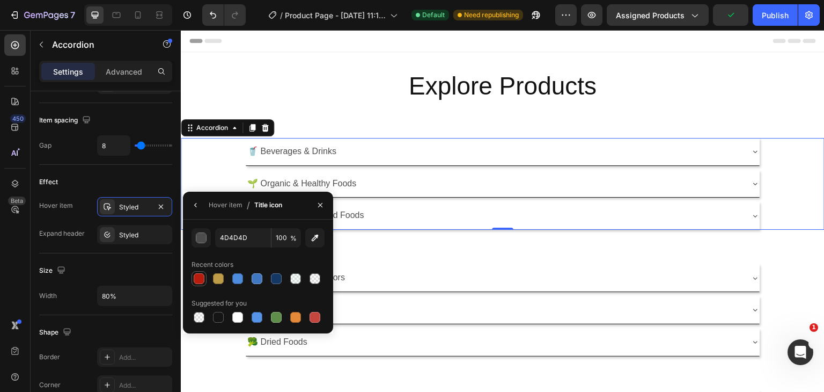
click at [202, 277] on div at bounding box center [199, 278] width 11 height 11
type input "4D4D4D"
click at [196, 207] on icon "button" at bounding box center [196, 205] width 9 height 9
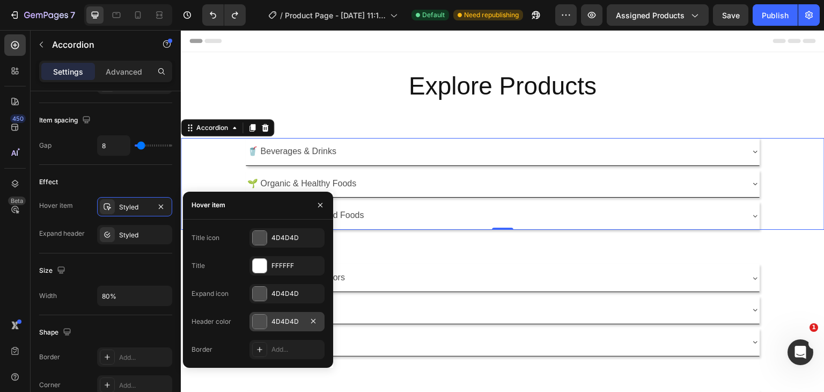
click at [279, 322] on div "4D4D4D" at bounding box center [287, 322] width 31 height 10
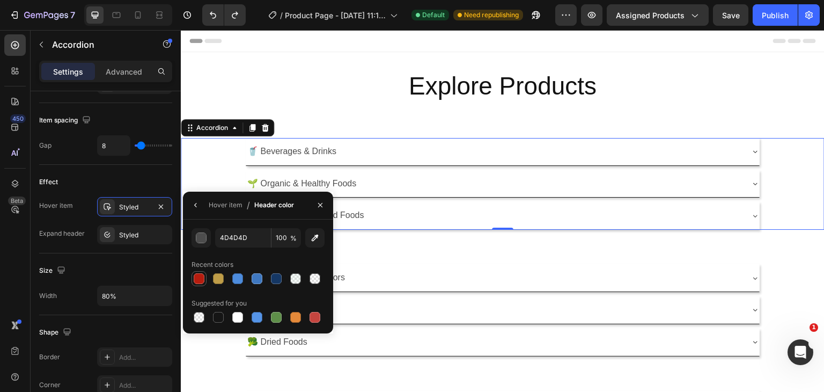
click at [201, 277] on div at bounding box center [199, 278] width 11 height 11
type input "B61D0F"
click at [199, 206] on icon "button" at bounding box center [196, 205] width 9 height 9
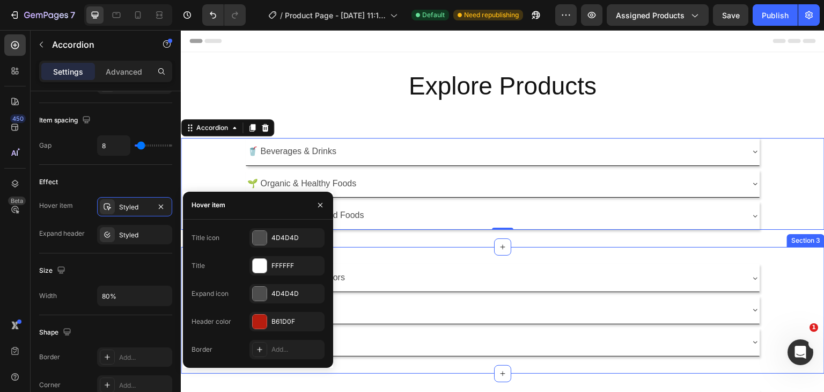
click at [414, 255] on div "🧂 Condiments & Flavors 🍝 Grains & Staples 🥦 Dried Foods Accordion Section 3" at bounding box center [503, 310] width 644 height 126
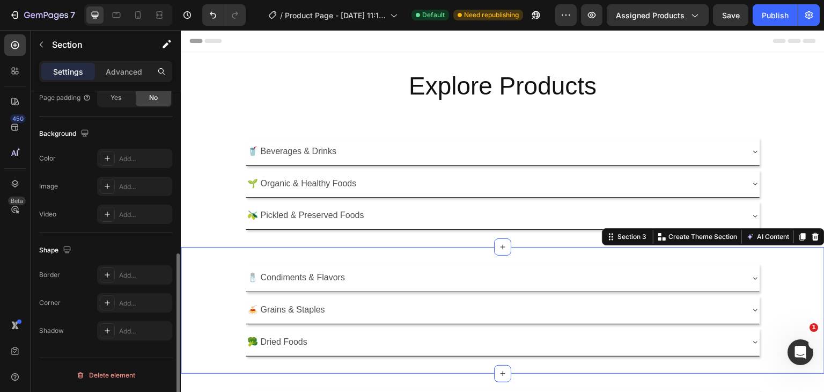
scroll to position [0, 0]
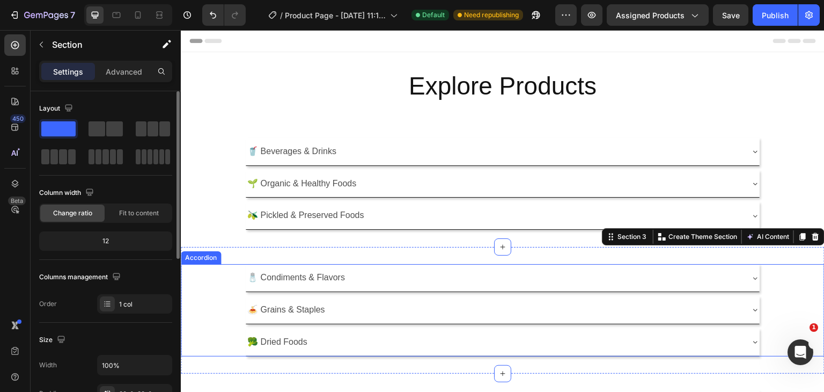
click at [393, 270] on div "🧂 Condiments & Flavors" at bounding box center [494, 277] width 497 height 19
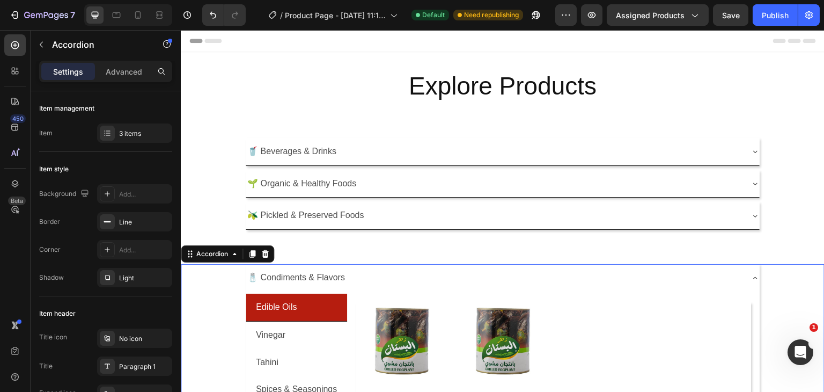
click at [745, 272] on div "🧂 Condiments & Flavors" at bounding box center [503, 277] width 514 height 27
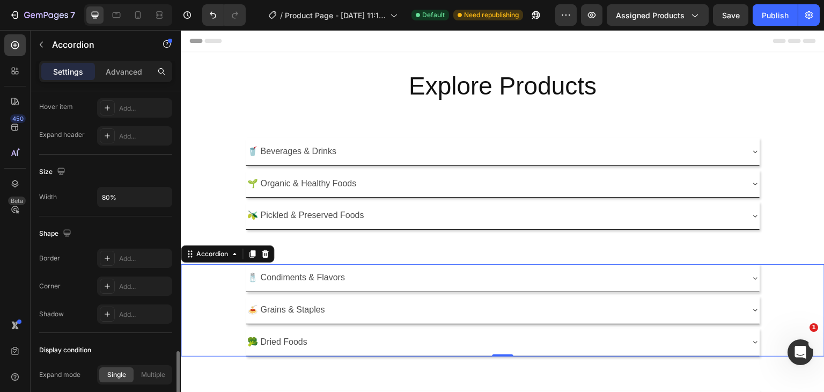
scroll to position [635, 0]
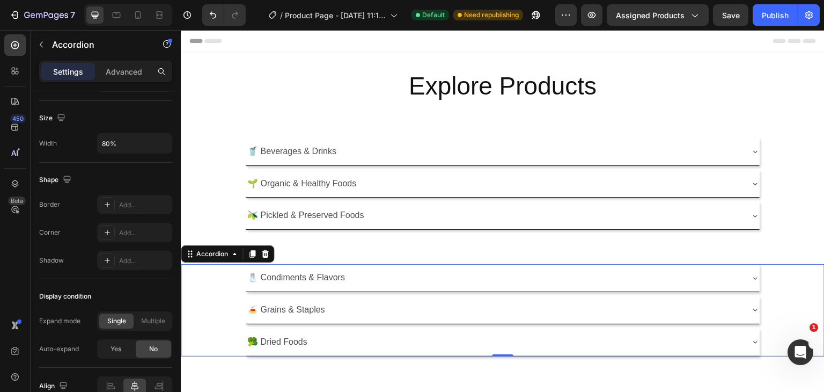
click at [232, 277] on div "🧂 Condiments & Flavors" at bounding box center [502, 278] width 643 height 28
click at [129, 256] on div "Add..." at bounding box center [144, 261] width 50 height 10
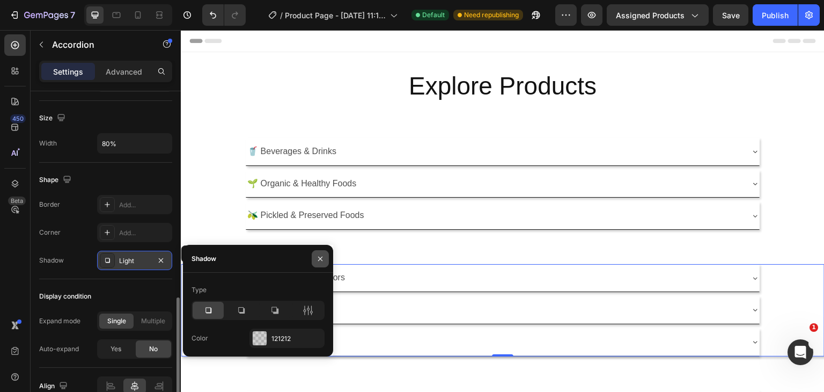
click at [319, 256] on icon "button" at bounding box center [320, 258] width 9 height 9
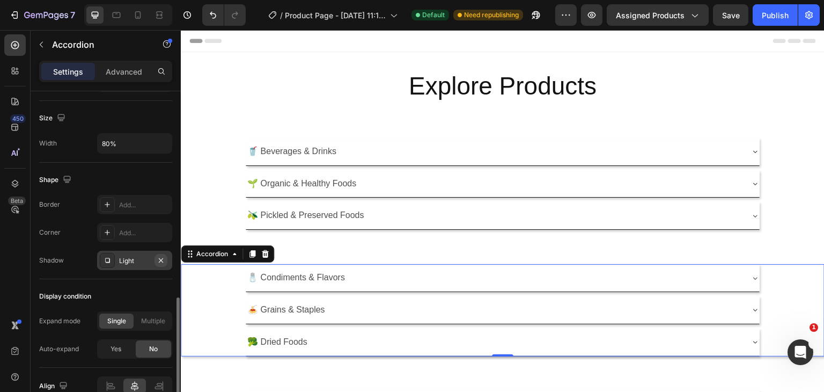
click at [163, 258] on icon "button" at bounding box center [161, 260] width 9 height 9
click at [211, 283] on div "🧂 Condiments & Flavors" at bounding box center [502, 278] width 643 height 28
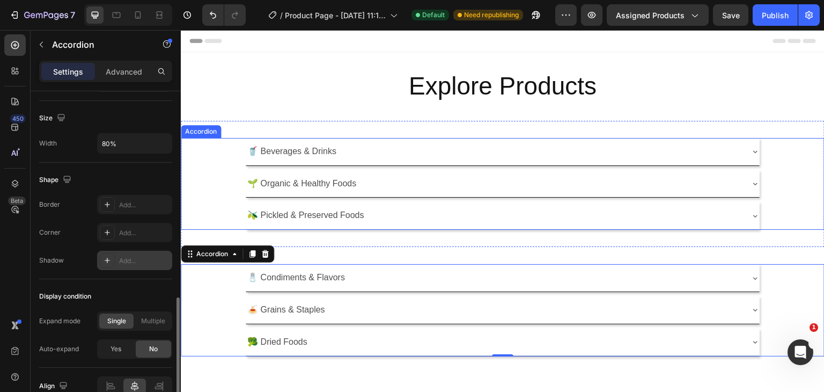
click at [216, 191] on div "🌱 Organic & Healthy Foods" at bounding box center [502, 184] width 643 height 28
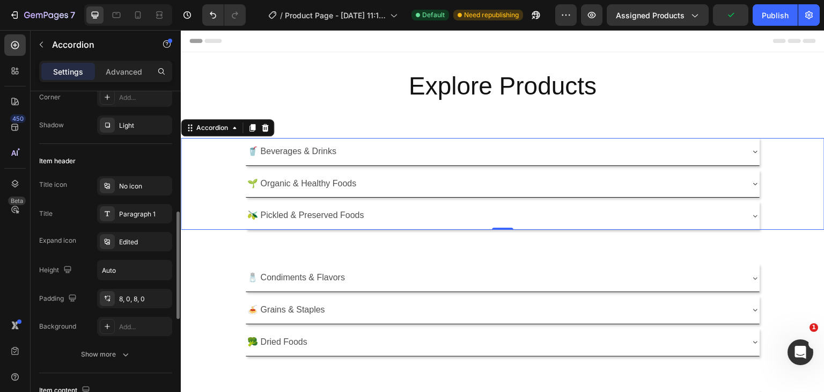
scroll to position [206, 0]
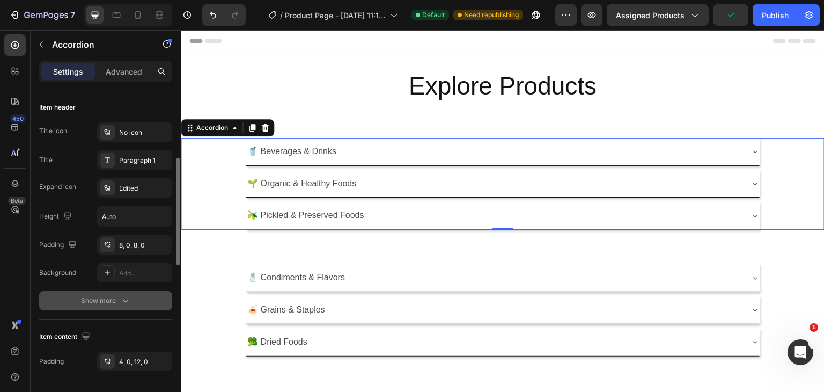
click at [105, 300] on div "Show more" at bounding box center [106, 300] width 50 height 11
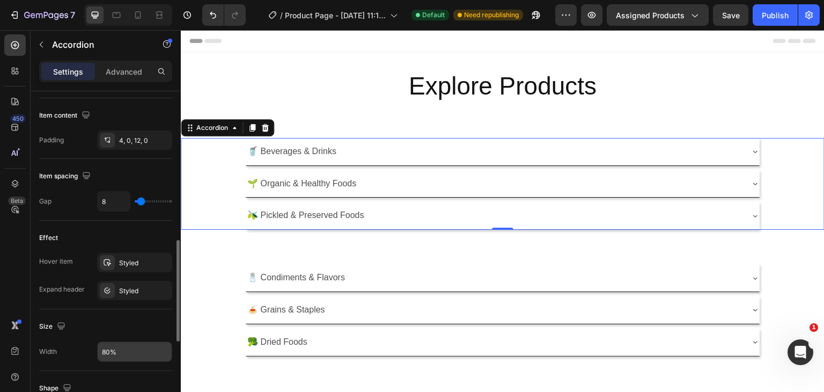
scroll to position [537, 0]
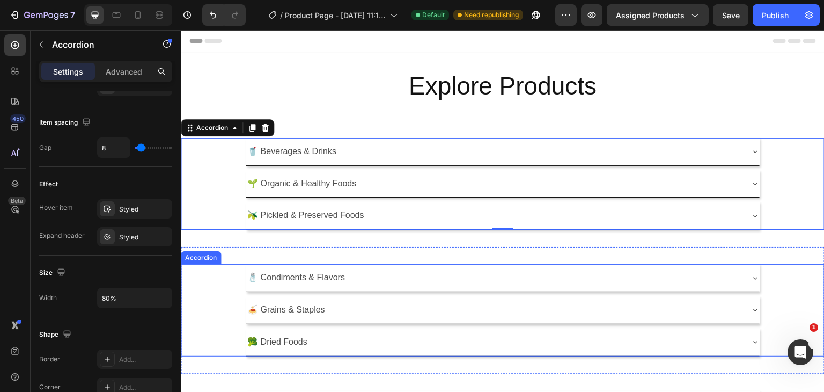
click at [201, 296] on div "🍝 Grains & Staples" at bounding box center [502, 310] width 643 height 28
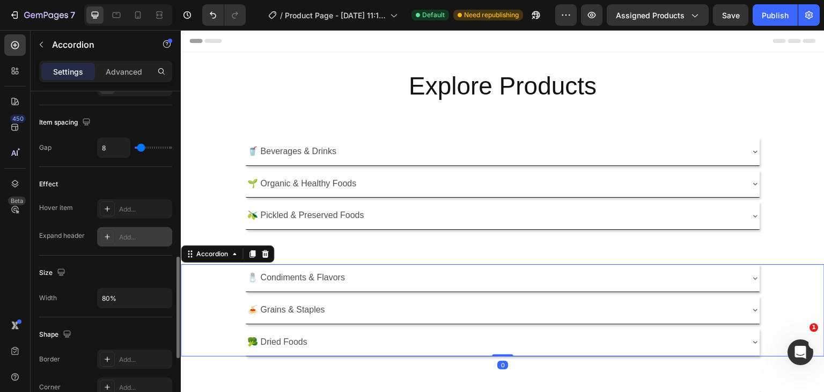
click at [118, 232] on div "Add..." at bounding box center [134, 236] width 75 height 19
click at [133, 208] on div "Add..." at bounding box center [144, 209] width 50 height 10
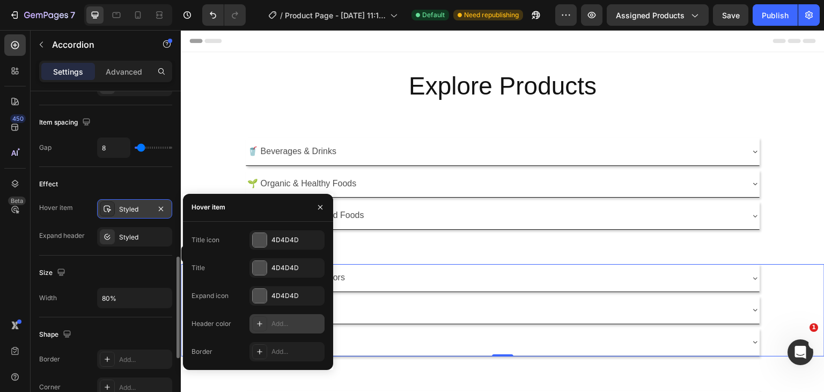
click at [279, 323] on div "Add..." at bounding box center [297, 324] width 50 height 10
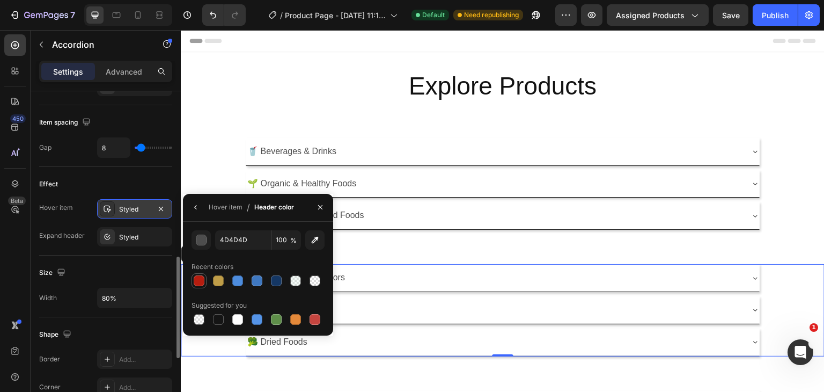
click at [195, 284] on div at bounding box center [199, 280] width 11 height 11
type input "B61D0F"
drag, startPoint x: 8, startPoint y: 163, endPoint x: 195, endPoint y: 204, distance: 191.3
click at [195, 204] on icon "button" at bounding box center [196, 207] width 9 height 9
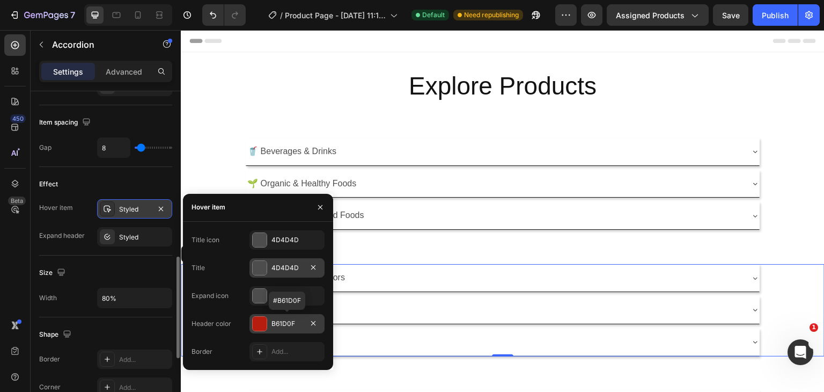
click at [275, 267] on div "4D4D4D" at bounding box center [287, 268] width 31 height 10
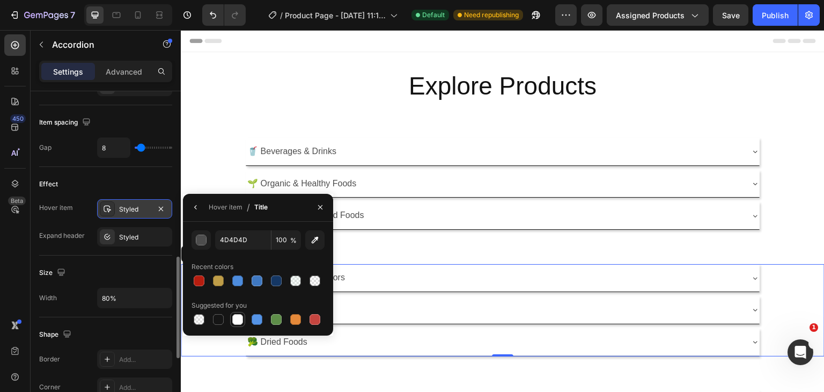
click at [242, 320] on div at bounding box center [237, 319] width 11 height 11
type input "FFFFFF"
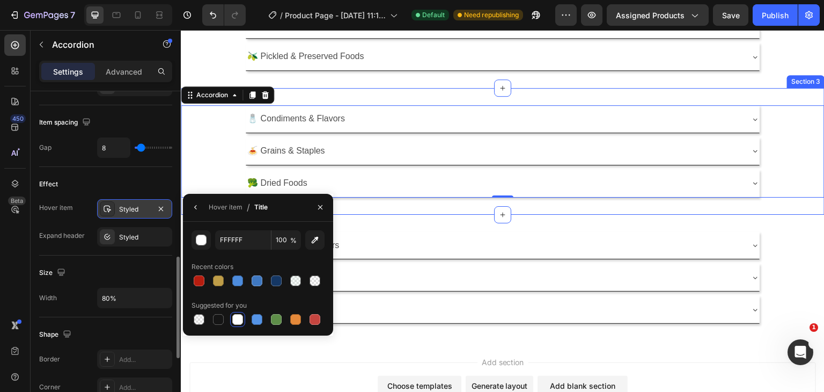
scroll to position [161, 0]
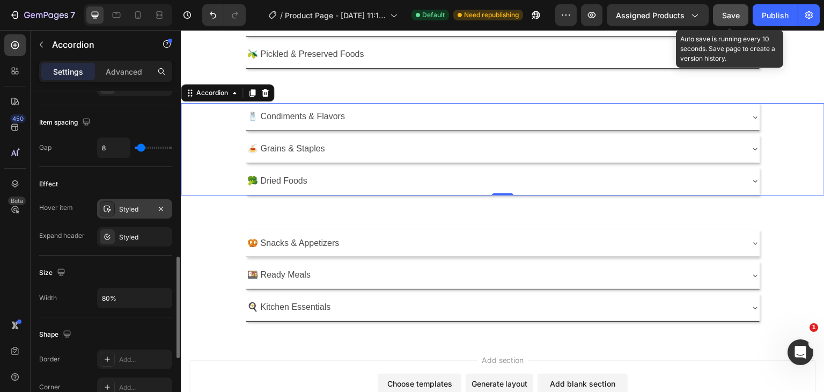
click at [731, 24] on button "Save" at bounding box center [730, 14] width 35 height 21
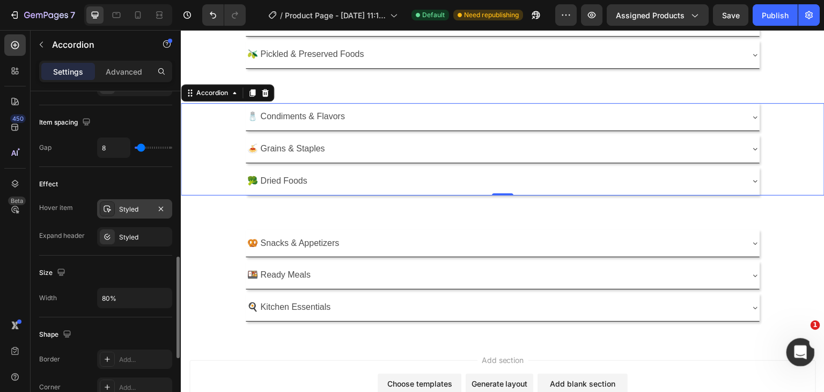
click at [798, 342] on icon "Open Intercom Messenger" at bounding box center [799, 351] width 18 height 18
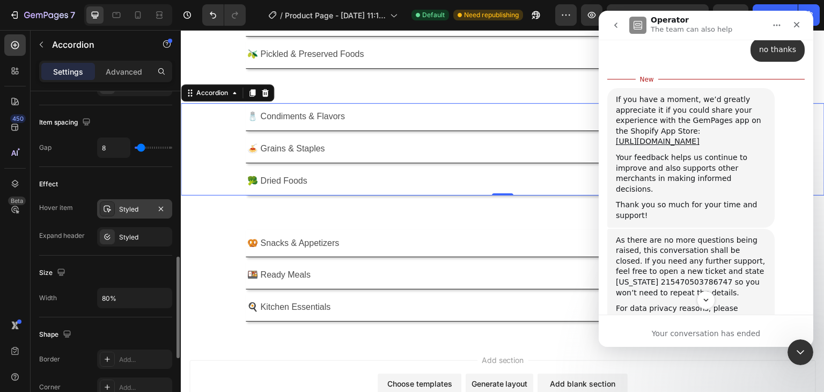
scroll to position [3078, 0]
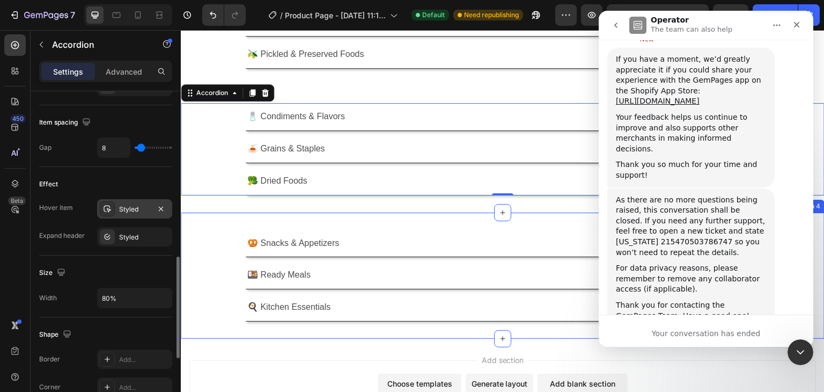
click at [445, 218] on div "🥨 Snacks & Appetizers 🍱 Ready Meals 🍳 Kitchen Essentials Accordion Section 4" at bounding box center [503, 276] width 644 height 126
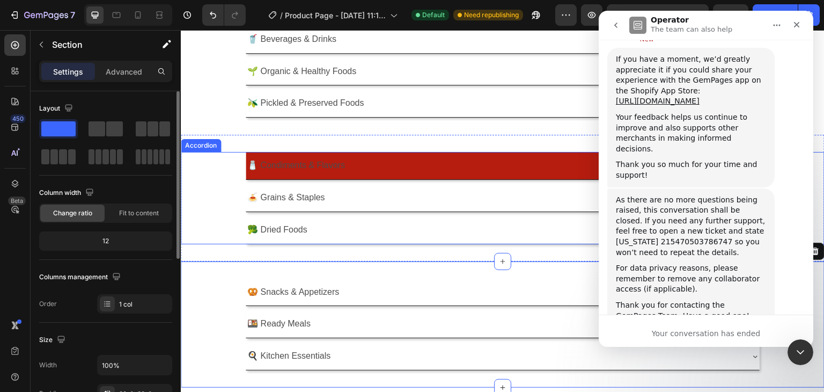
scroll to position [107, 0]
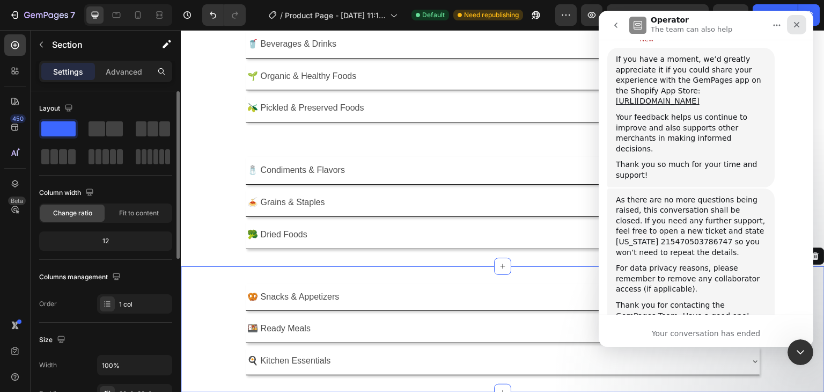
click at [800, 24] on icon "Close" at bounding box center [797, 24] width 9 height 9
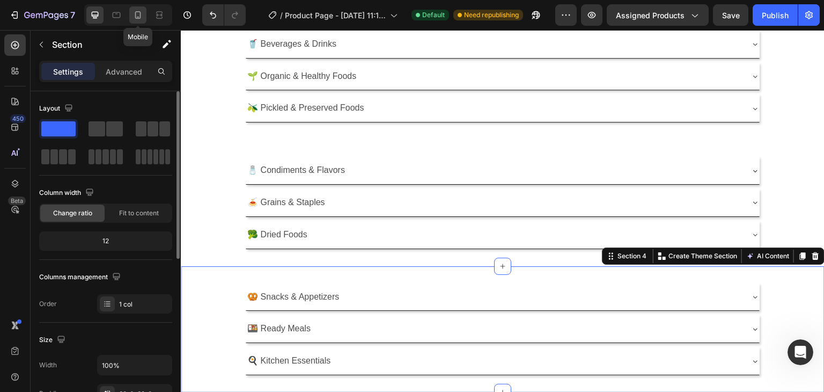
click at [142, 14] on icon at bounding box center [138, 15] width 11 height 11
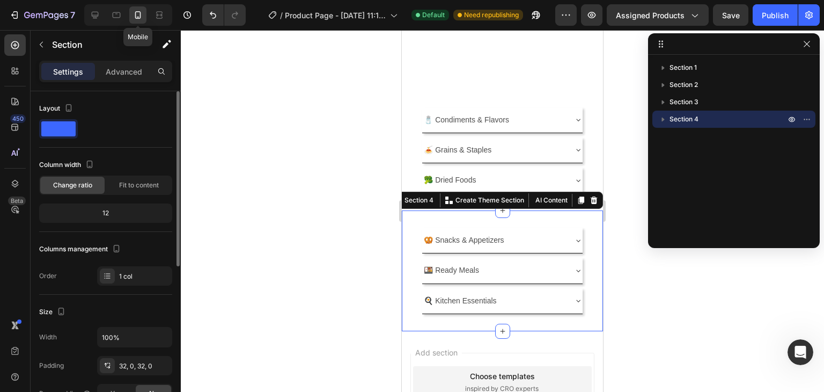
scroll to position [262, 0]
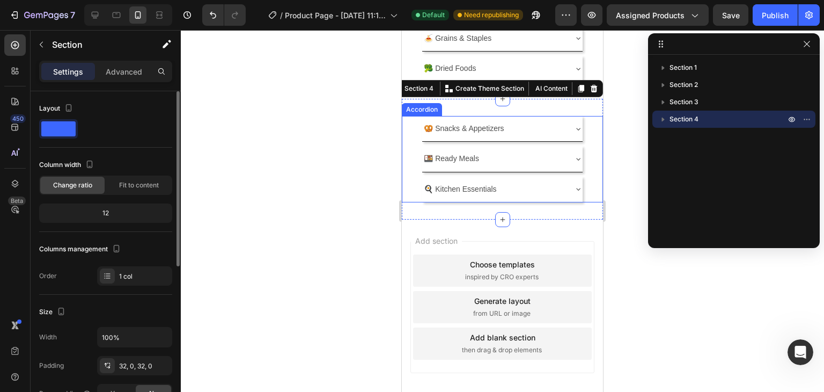
click at [554, 134] on div "🥨 Snacks & Appetizers" at bounding box center [493, 128] width 143 height 17
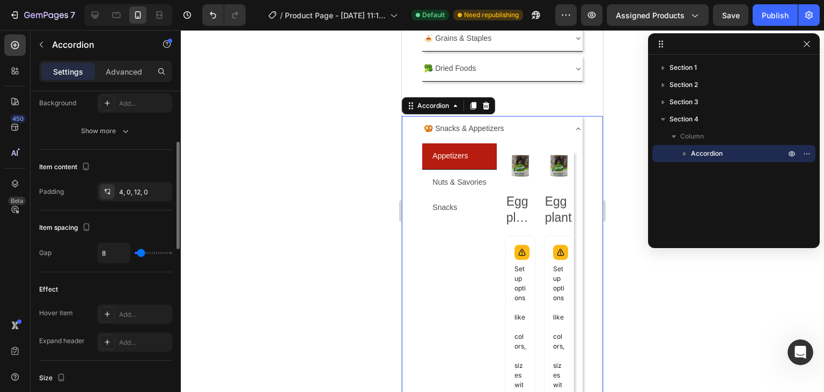
scroll to position [322, 0]
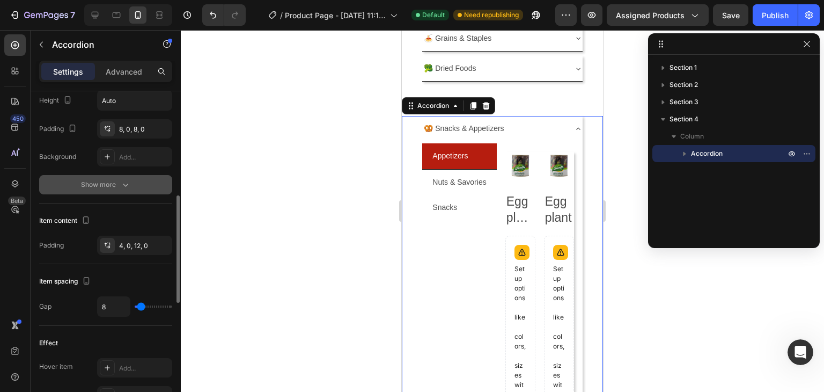
click at [152, 187] on button "Show more" at bounding box center [105, 184] width 133 height 19
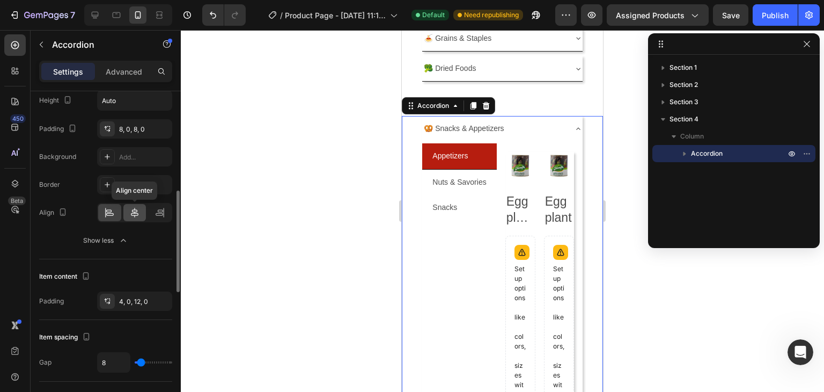
click at [135, 210] on icon at bounding box center [134, 212] width 11 height 11
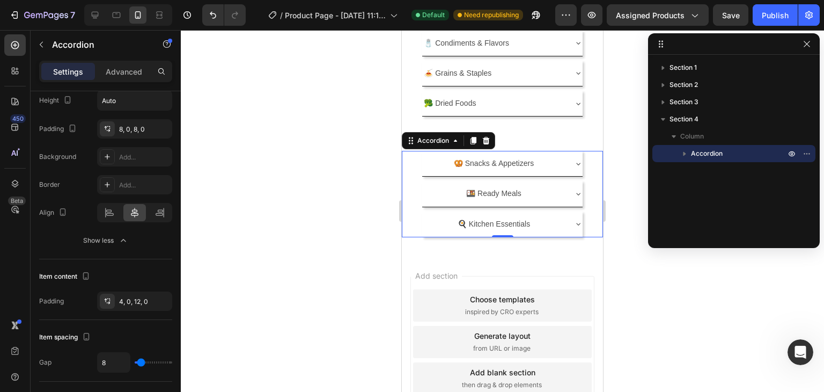
scroll to position [208, 0]
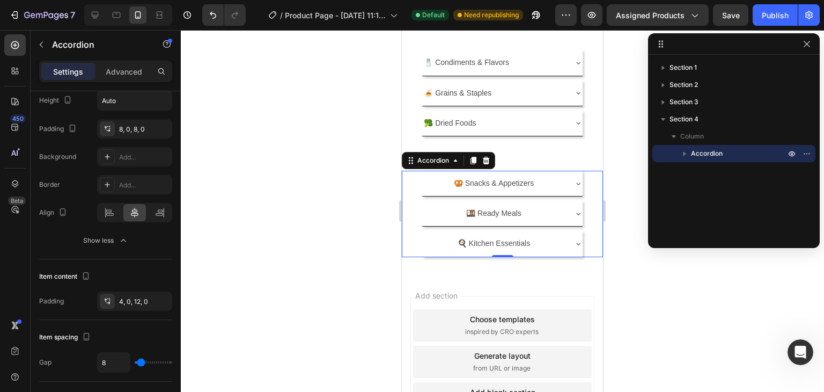
click at [551, 177] on div "🥨 Snacks & Appetizers" at bounding box center [493, 183] width 143 height 17
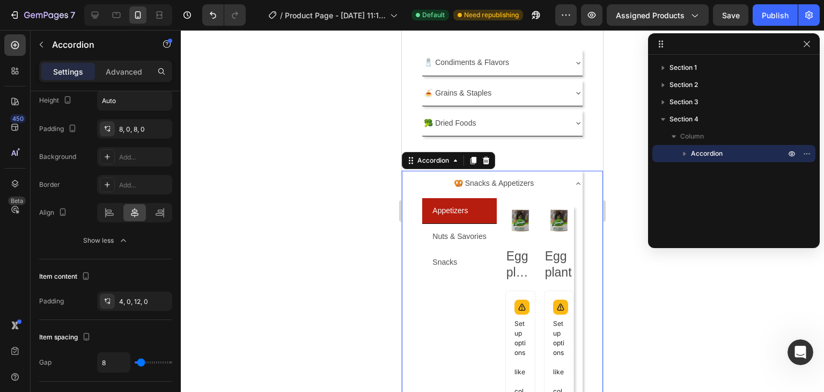
click at [551, 177] on div "🥨 Snacks & Appetizers" at bounding box center [493, 183] width 143 height 17
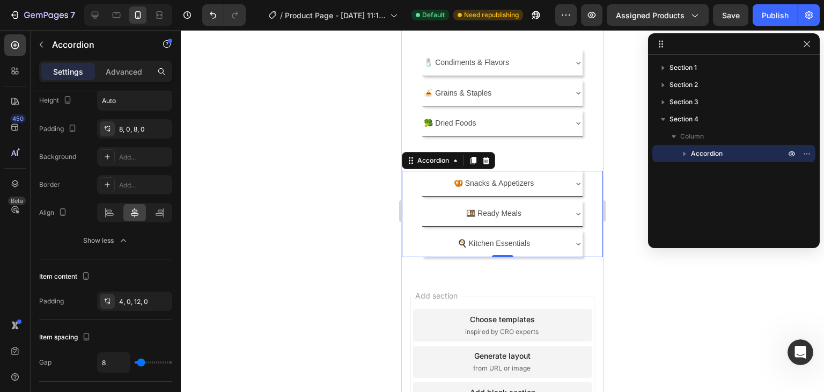
click at [550, 177] on div "🥨 Snacks & Appetizers" at bounding box center [493, 183] width 143 height 17
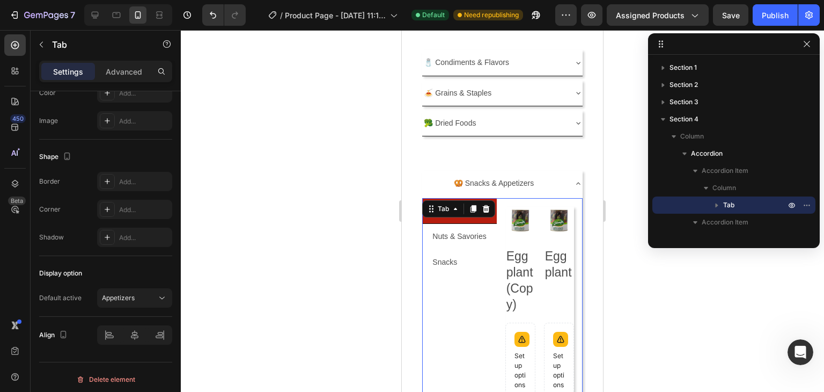
scroll to position [0, 0]
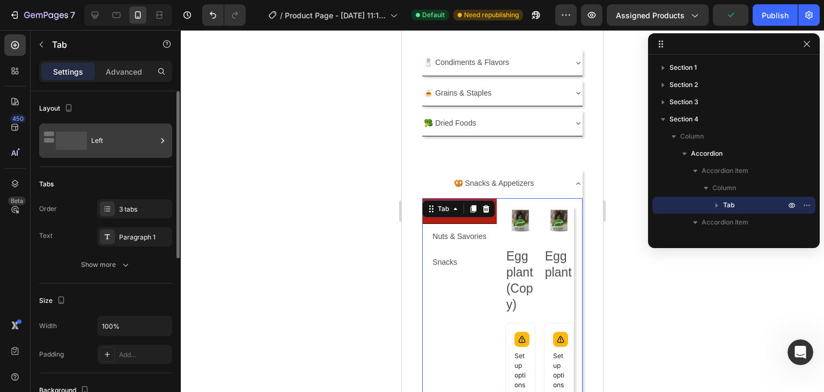
click at [97, 142] on div "Left" at bounding box center [123, 140] width 65 height 25
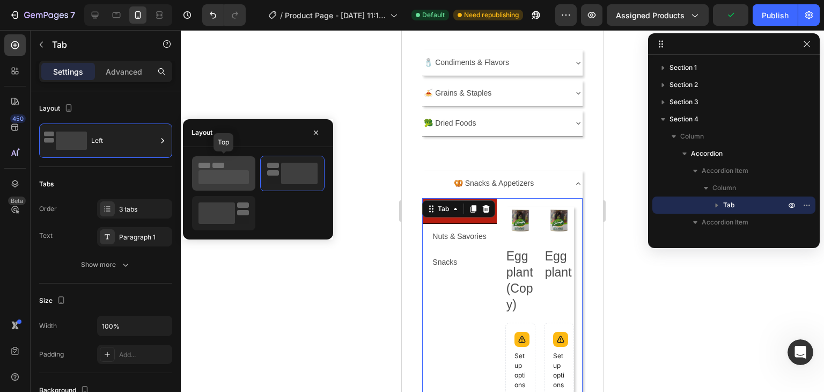
click at [225, 180] on rect at bounding box center [224, 177] width 50 height 14
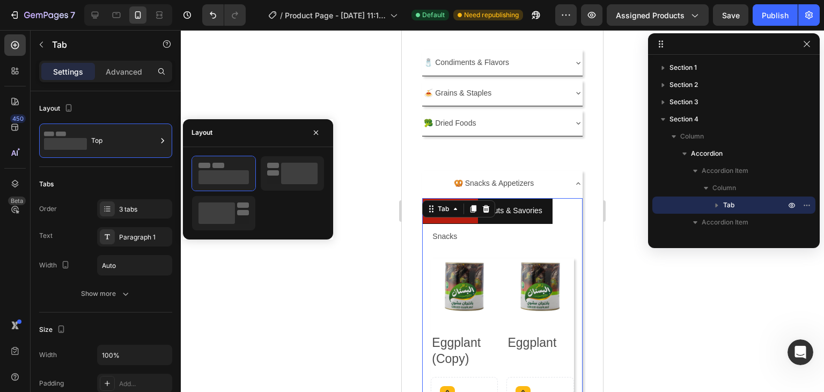
click at [517, 211] on p "Nuts & Savories" at bounding box center [515, 210] width 54 height 13
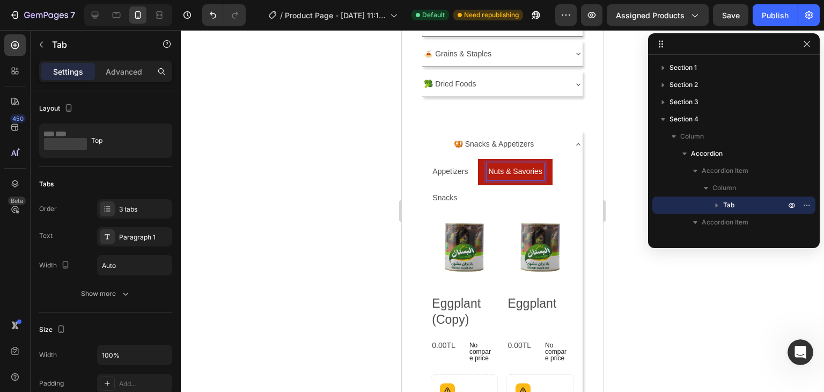
scroll to position [208, 0]
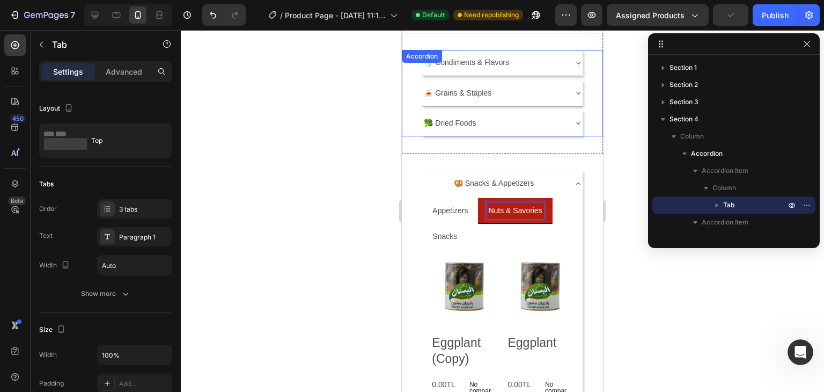
click at [414, 54] on div "Accordion" at bounding box center [422, 57] width 36 height 10
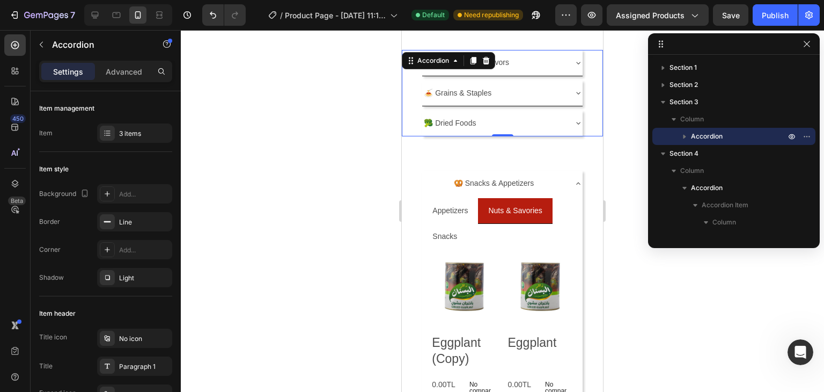
click at [412, 102] on div "🍝 Grains & Staples" at bounding box center [502, 93] width 200 height 26
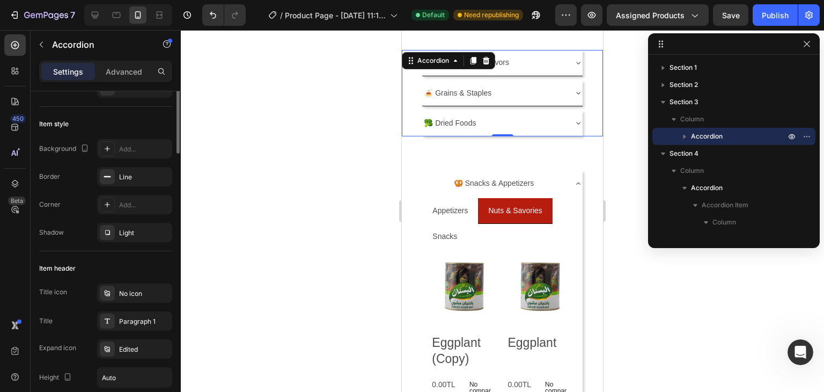
scroll to position [0, 0]
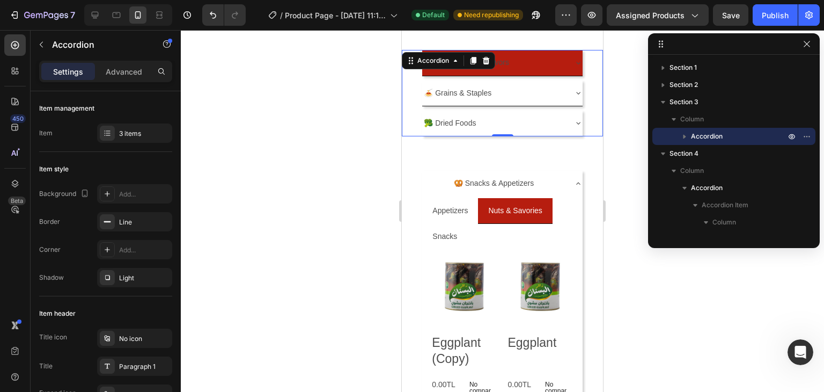
click at [543, 70] on div "🧂 Condiments & Flavors" at bounding box center [502, 62] width 160 height 25
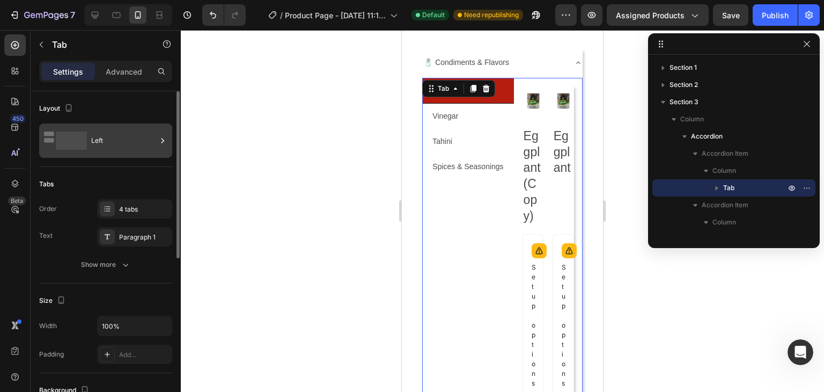
click at [104, 147] on div "Left" at bounding box center [123, 140] width 65 height 25
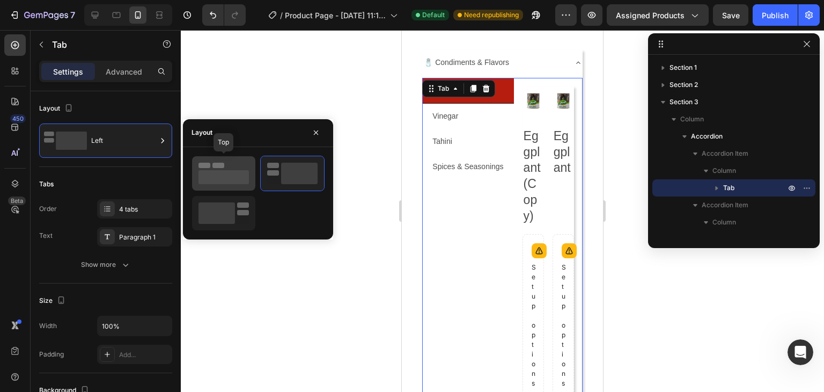
click at [231, 159] on div at bounding box center [223, 173] width 63 height 34
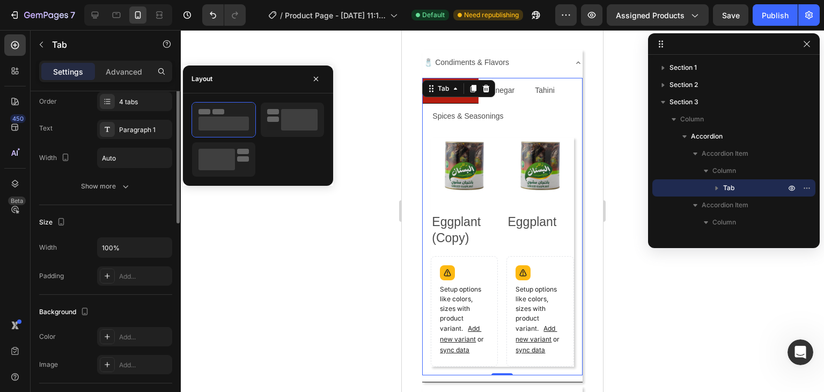
scroll to position [322, 0]
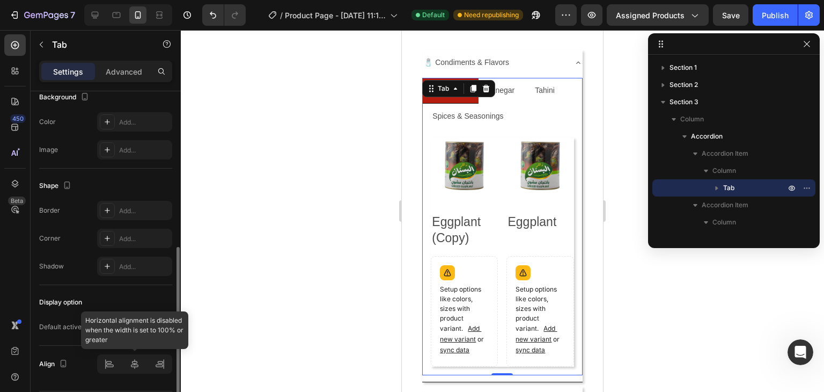
click at [137, 363] on div at bounding box center [134, 363] width 75 height 19
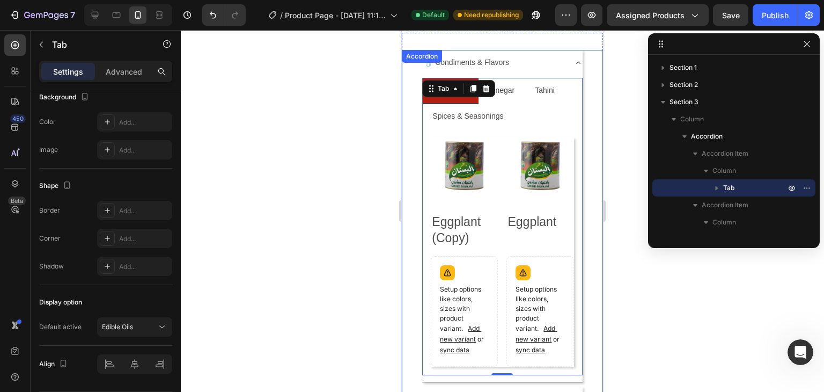
click at [539, 62] on div "🧂 Condiments & Flavors" at bounding box center [493, 62] width 143 height 17
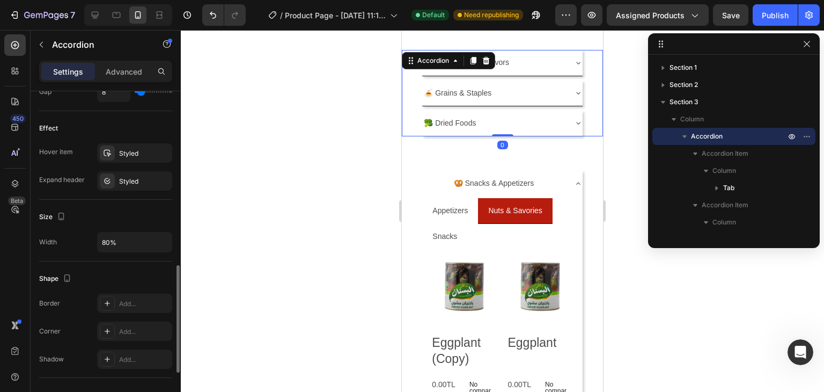
scroll to position [689, 0]
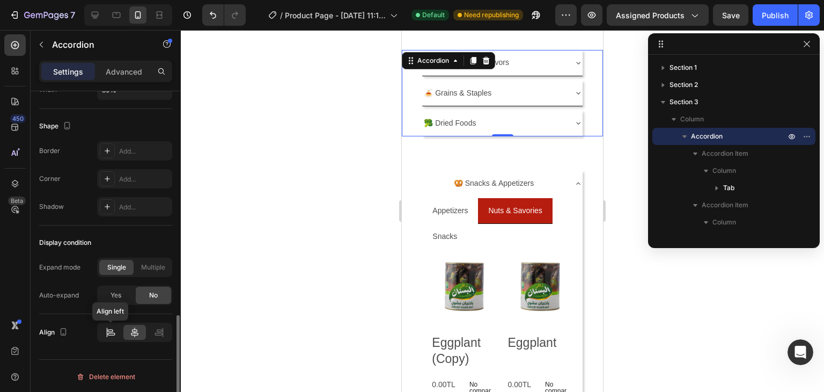
click at [119, 335] on div at bounding box center [110, 332] width 22 height 15
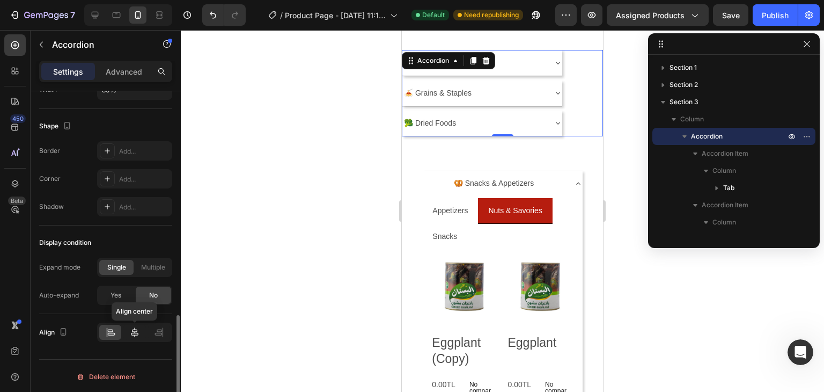
click at [138, 327] on icon at bounding box center [134, 332] width 11 height 11
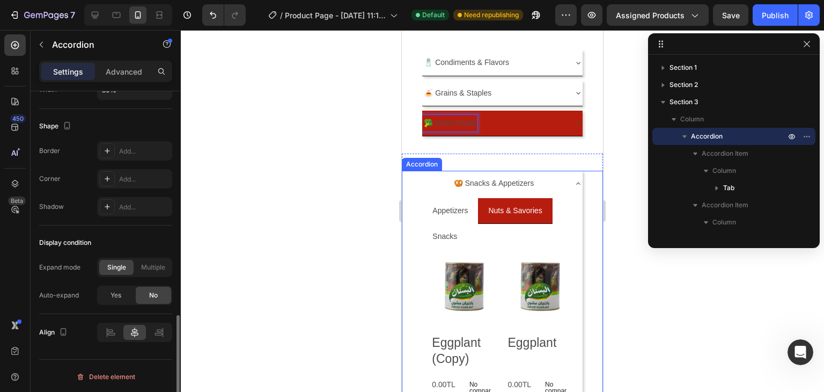
click at [426, 177] on div "🥨 Snacks & Appetizers" at bounding box center [493, 183] width 143 height 17
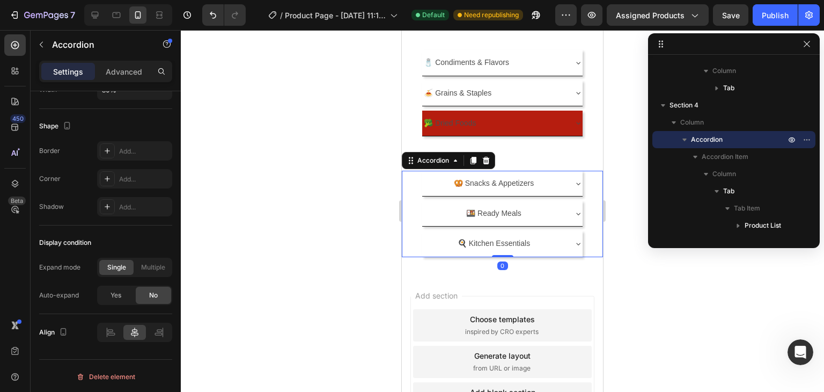
scroll to position [101, 0]
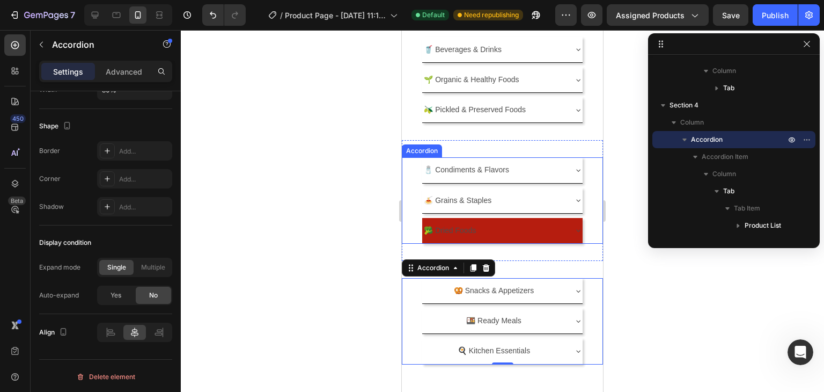
click at [412, 157] on div "🧂 Condiments & Flavors" at bounding box center [502, 170] width 200 height 26
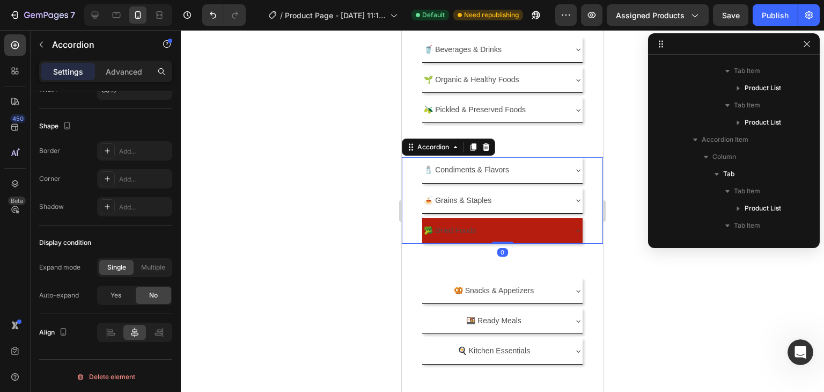
scroll to position [0, 0]
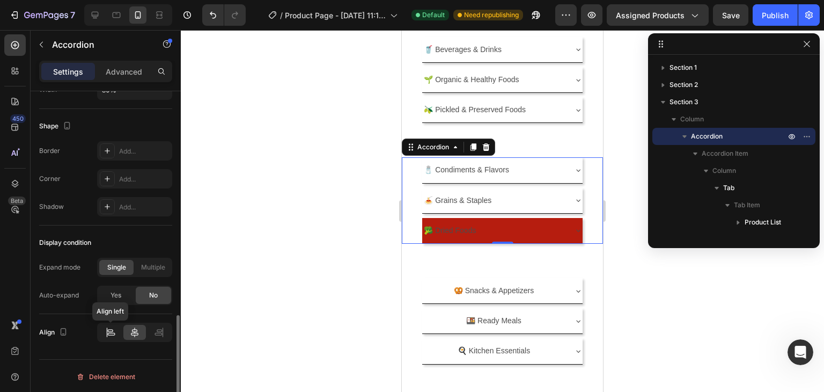
click at [109, 333] on icon at bounding box center [111, 334] width 8 height 3
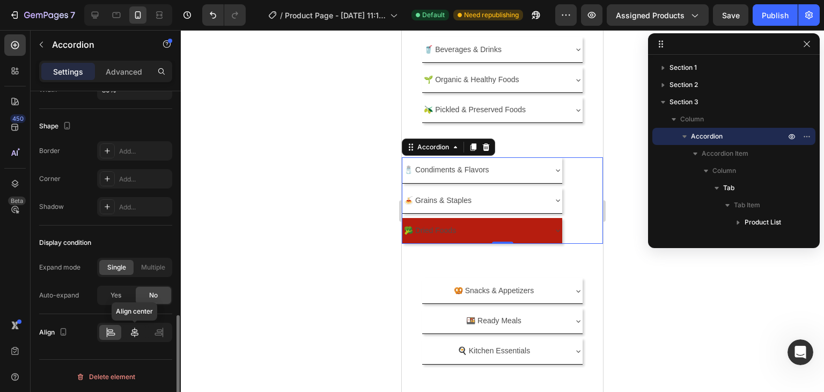
click at [131, 330] on icon at bounding box center [134, 332] width 11 height 11
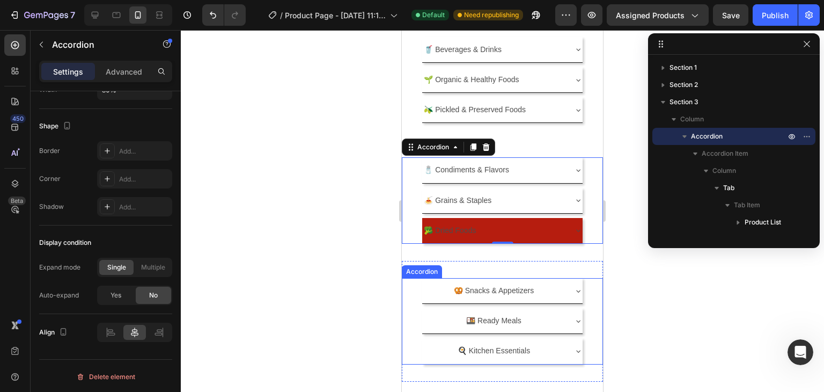
click at [436, 297] on div "🥨 Snacks & Appetizers" at bounding box center [502, 290] width 160 height 25
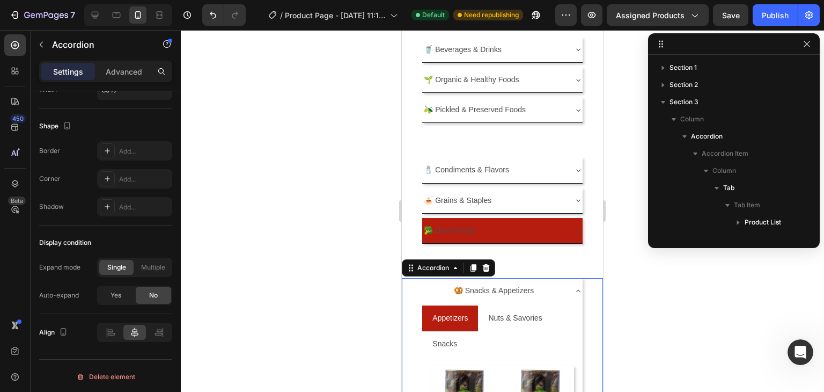
scroll to position [478, 0]
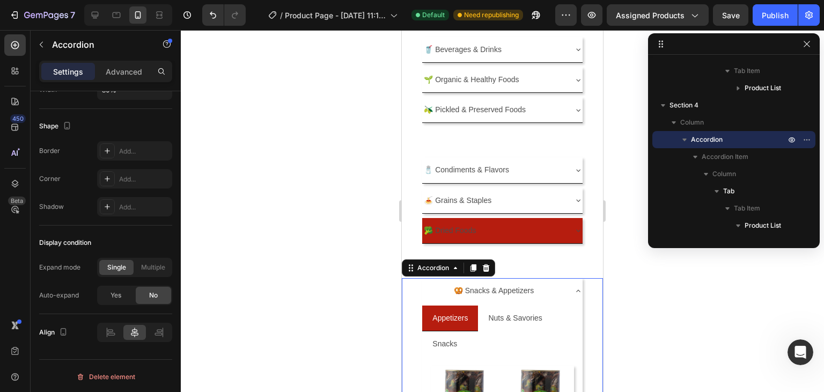
click at [107, 329] on icon at bounding box center [110, 332] width 11 height 11
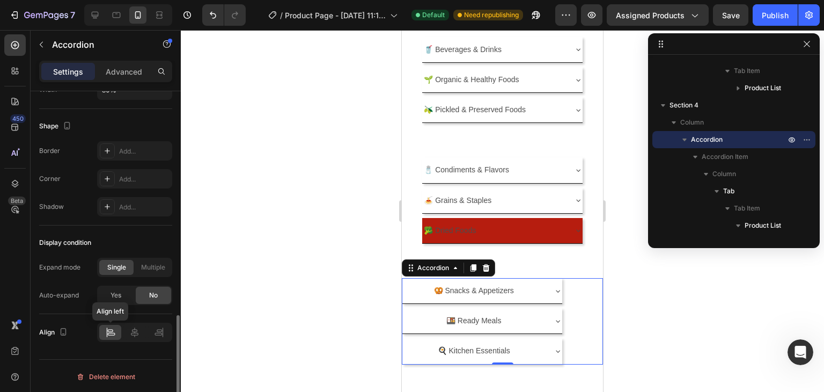
click at [107, 329] on icon at bounding box center [110, 332] width 11 height 11
click at [127, 329] on div at bounding box center [134, 332] width 22 height 15
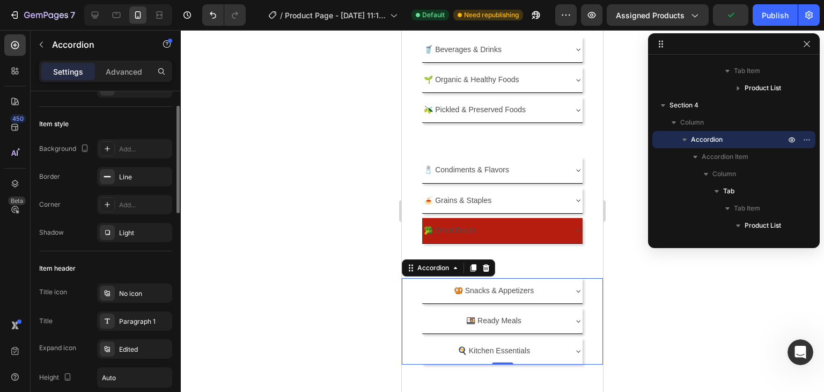
scroll to position [0, 0]
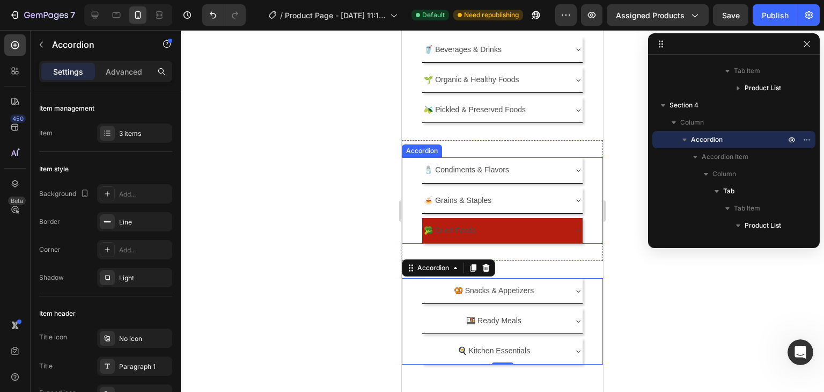
click at [414, 177] on div "🧂 Condiments & Flavors" at bounding box center [502, 170] width 200 height 26
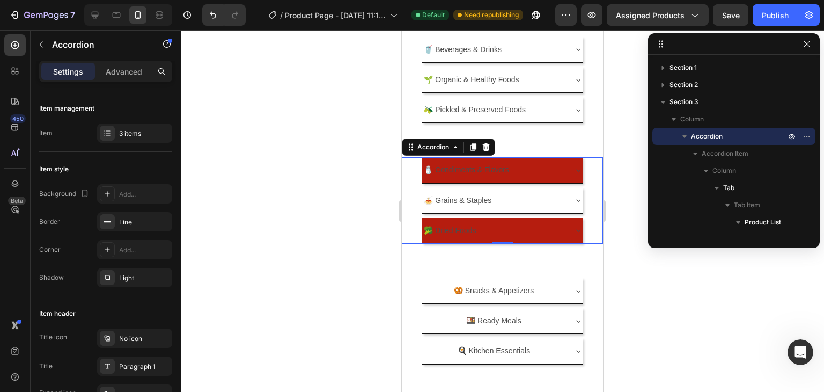
click at [532, 168] on div "🧂 Condiments & Flavors" at bounding box center [493, 170] width 143 height 17
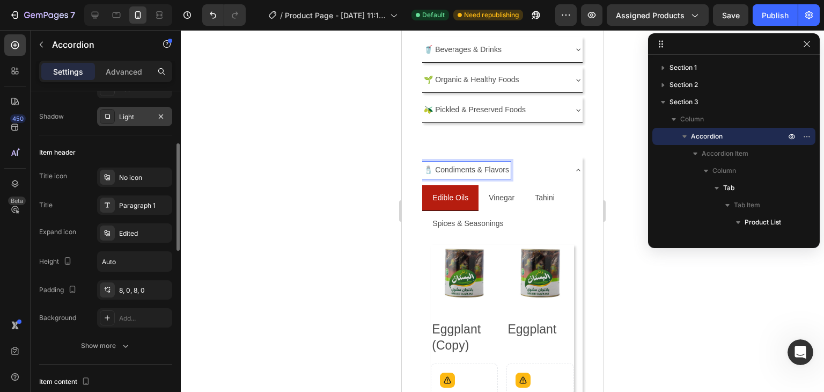
scroll to position [268, 0]
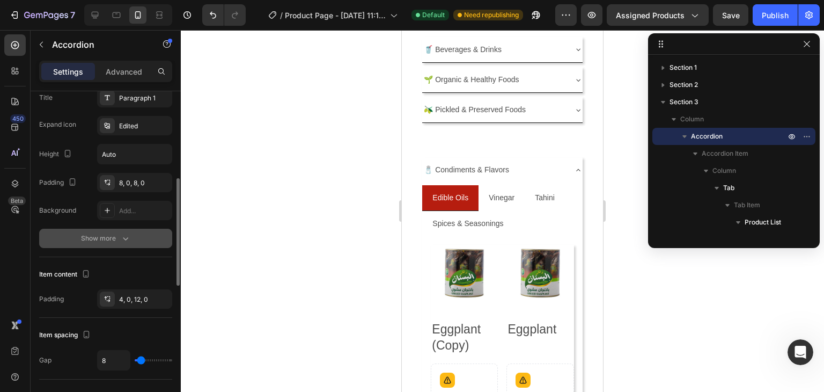
click at [114, 239] on div "Show more" at bounding box center [106, 238] width 50 height 11
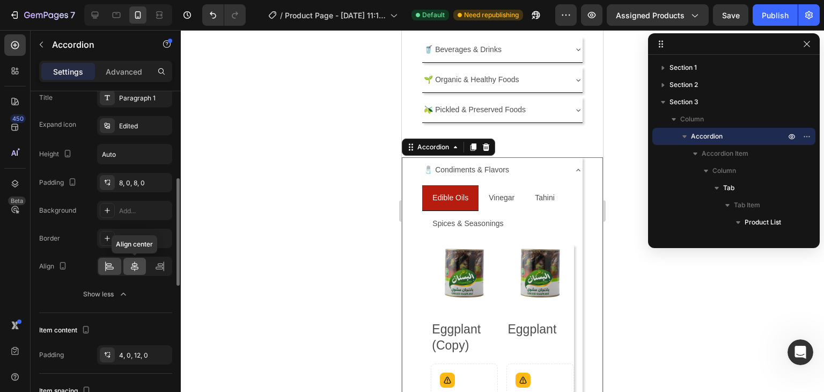
click at [138, 261] on icon at bounding box center [134, 266] width 11 height 11
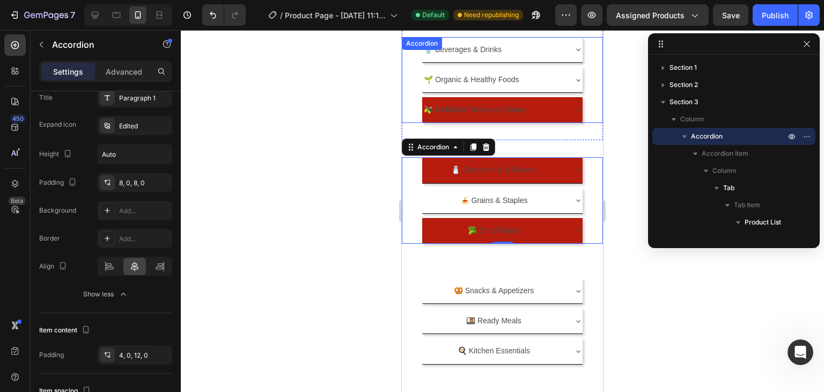
click at [544, 108] on div "🫒 Pickled & Preserved Foods" at bounding box center [493, 109] width 143 height 17
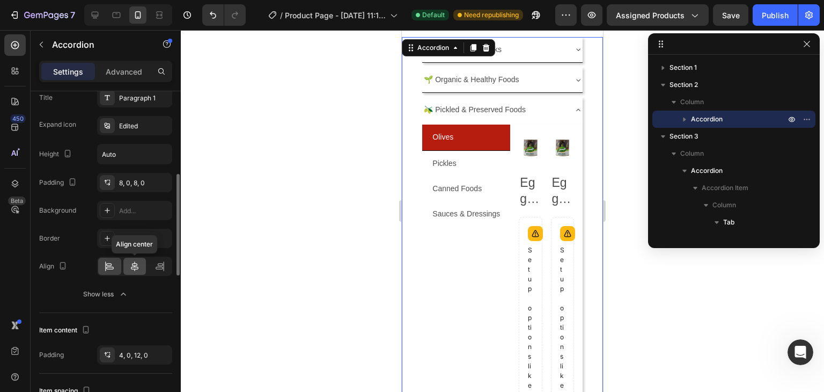
click at [133, 262] on icon at bounding box center [134, 266] width 11 height 11
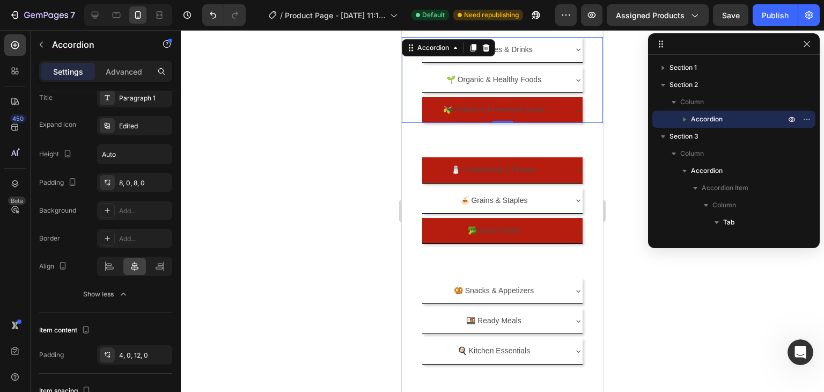
click at [443, 120] on div "🫒 Pickled & Preserved Foods" at bounding box center [502, 109] width 160 height 25
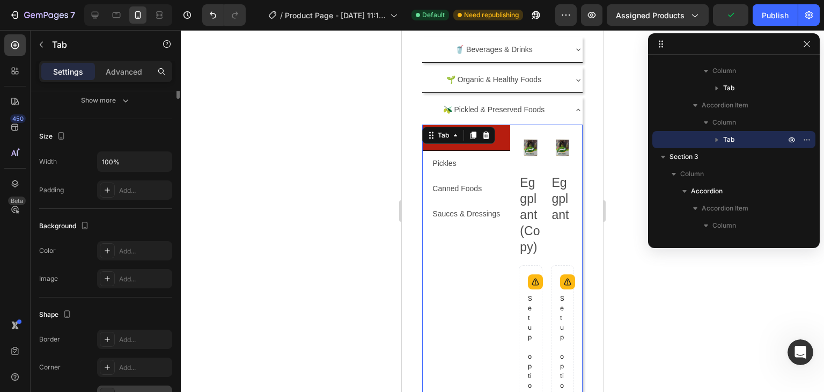
scroll to position [0, 0]
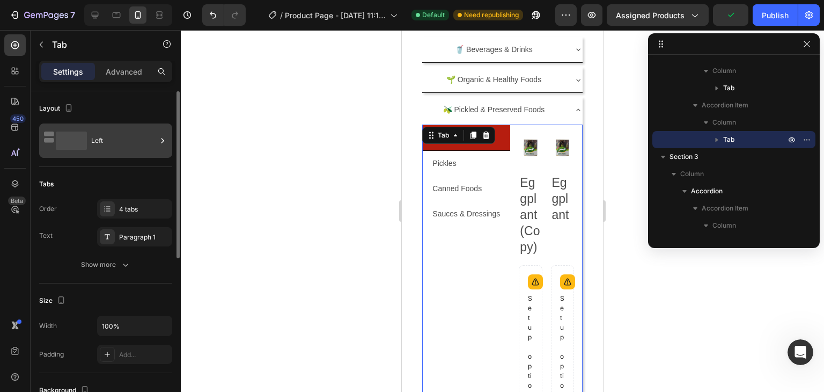
click at [108, 144] on div "Left" at bounding box center [123, 140] width 65 height 25
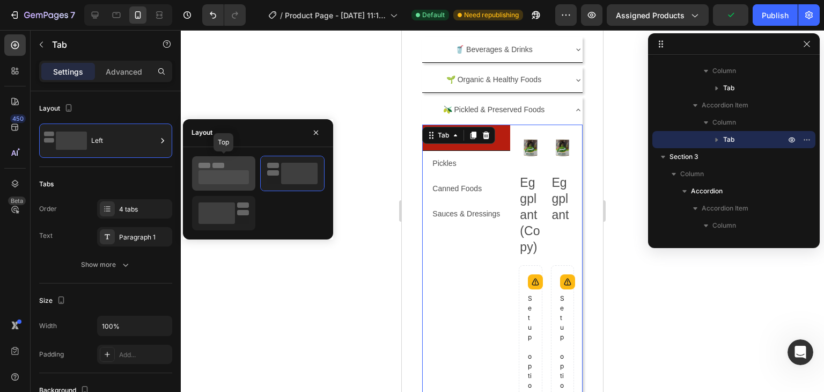
click at [223, 174] on rect at bounding box center [224, 177] width 50 height 14
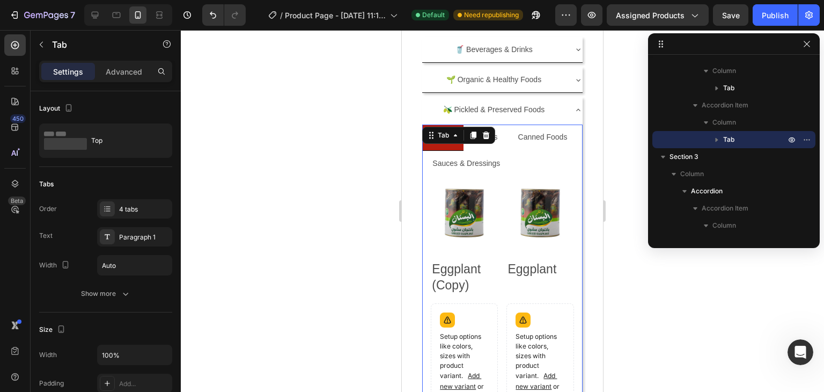
click at [515, 150] on ul "Olives Pickles Canned Foods Sauces & Dressings" at bounding box center [502, 150] width 160 height 51
click at [518, 144] on p "Canned Foods" at bounding box center [542, 136] width 49 height 13
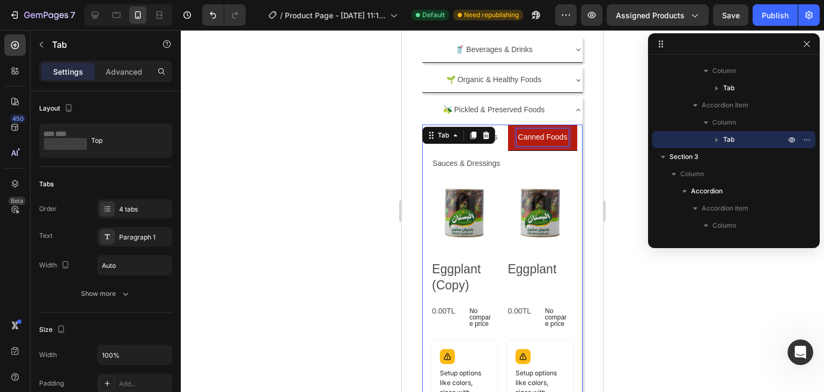
scroll to position [101, 0]
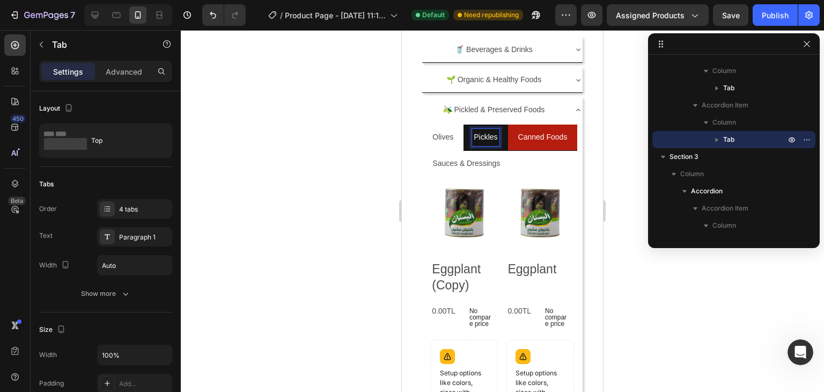
click at [490, 136] on p "Pickles" at bounding box center [486, 136] width 24 height 13
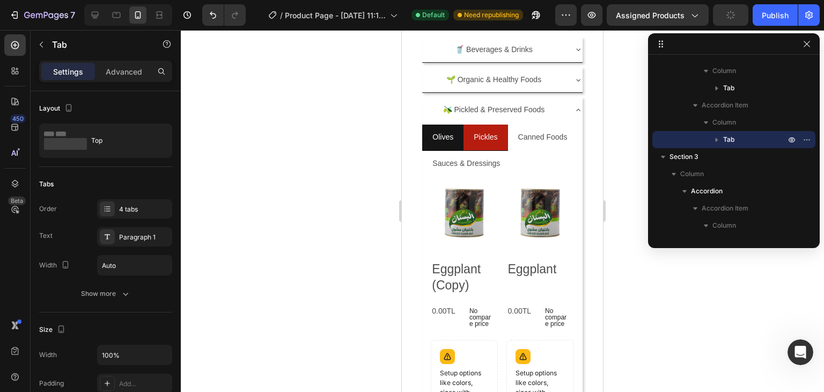
click at [455, 143] on li "Olives" at bounding box center [442, 138] width 41 height 26
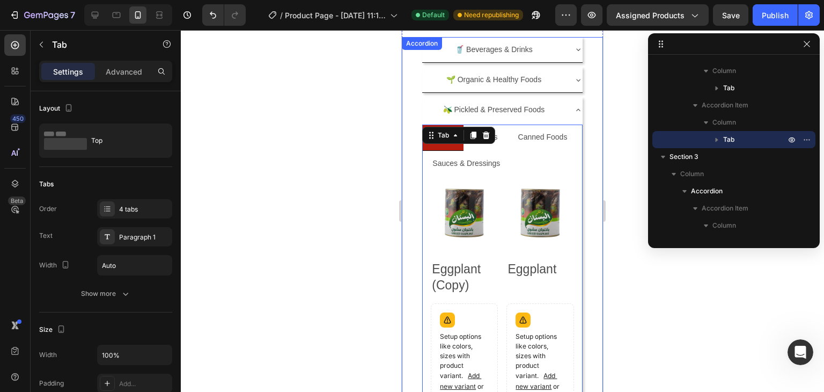
click at [558, 109] on div "🫒 Pickled & Preserved Foods" at bounding box center [493, 109] width 143 height 17
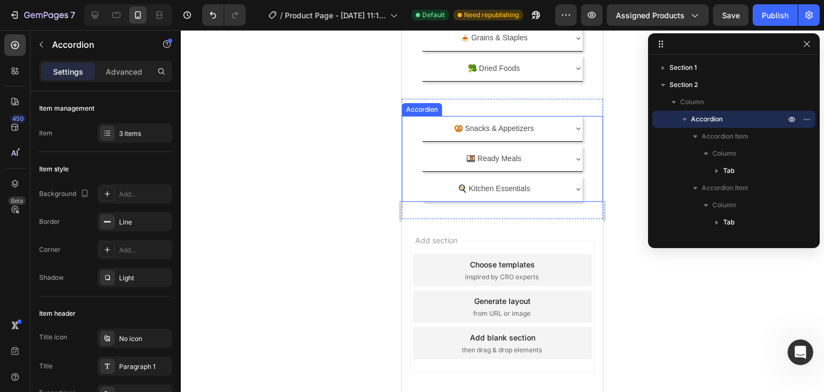
scroll to position [0, 0]
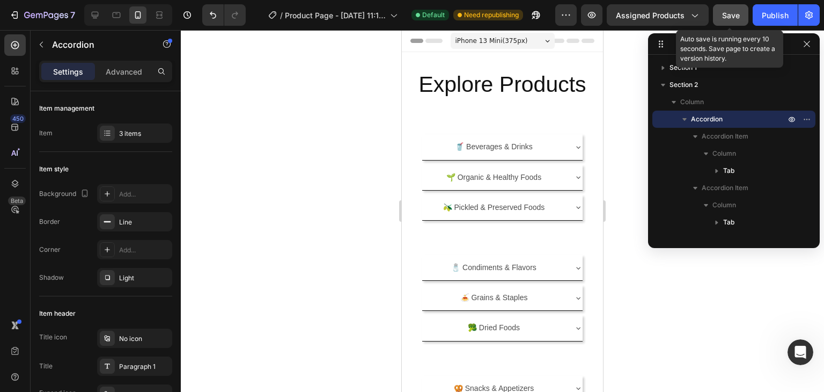
click at [730, 13] on span "Save" at bounding box center [731, 15] width 18 height 9
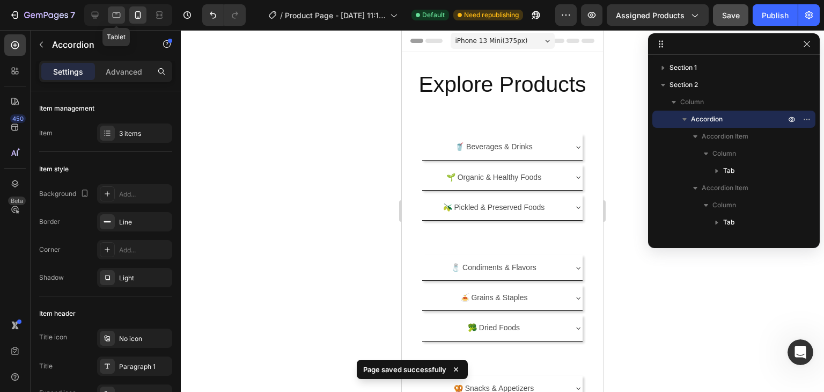
click at [122, 16] on div at bounding box center [116, 14] width 17 height 17
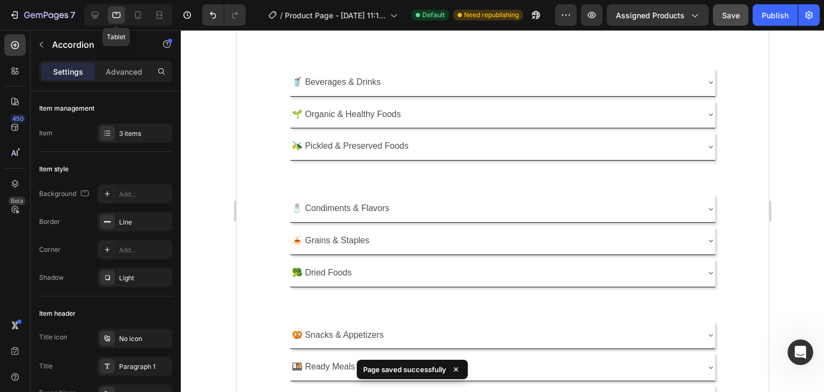
scroll to position [70, 0]
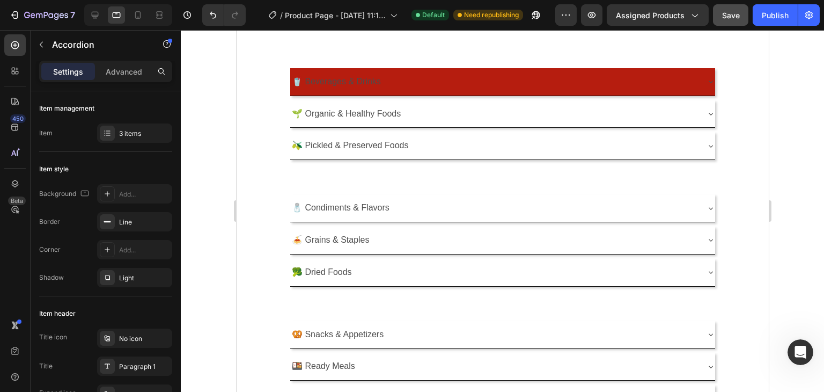
click at [468, 79] on div "🥤 Beverages & Drinks" at bounding box center [494, 81] width 408 height 19
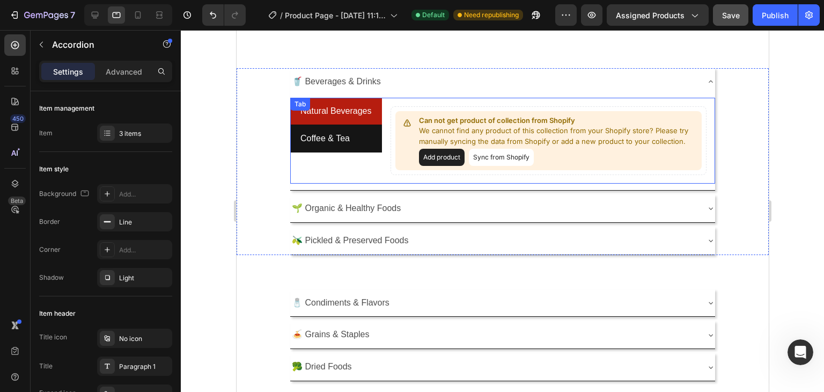
click at [339, 134] on p "Coffee & Tea" at bounding box center [324, 139] width 49 height 16
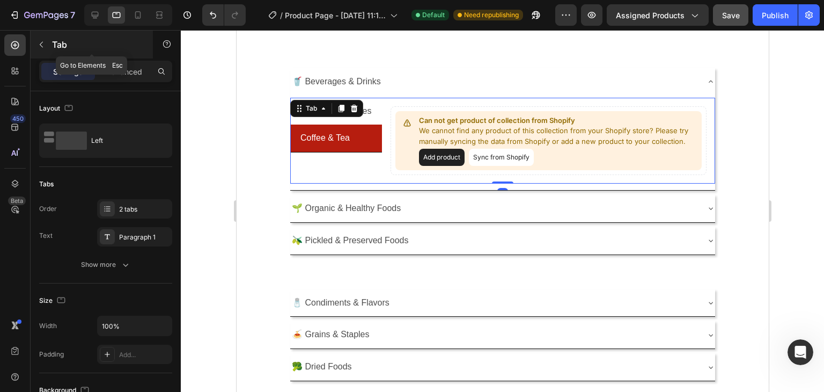
click at [41, 48] on icon "button" at bounding box center [41, 44] width 9 height 9
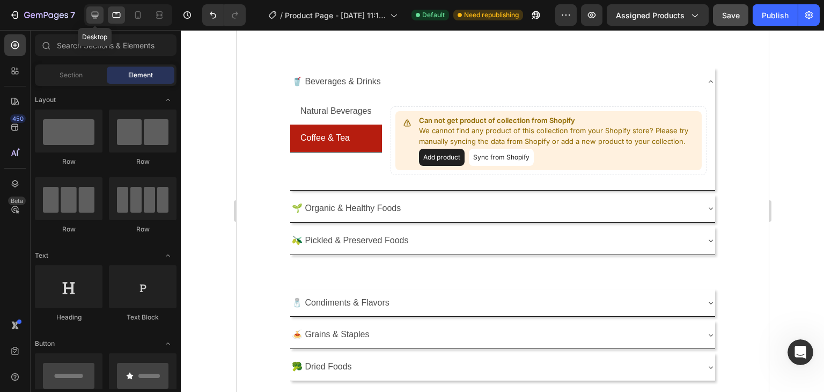
click at [90, 19] on icon at bounding box center [95, 15] width 11 height 11
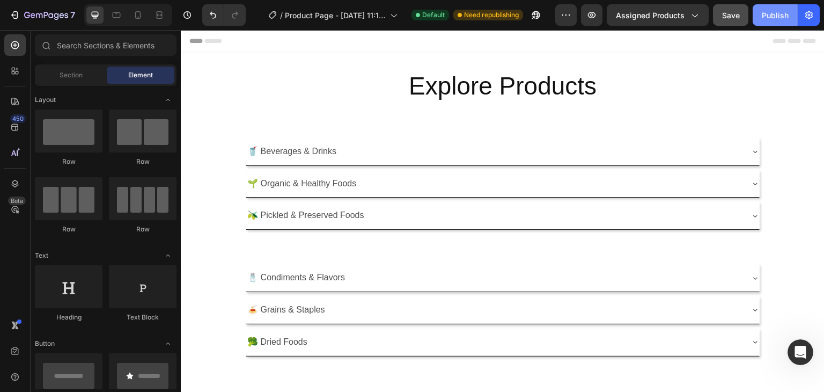
click at [781, 11] on div "Publish" at bounding box center [775, 15] width 27 height 11
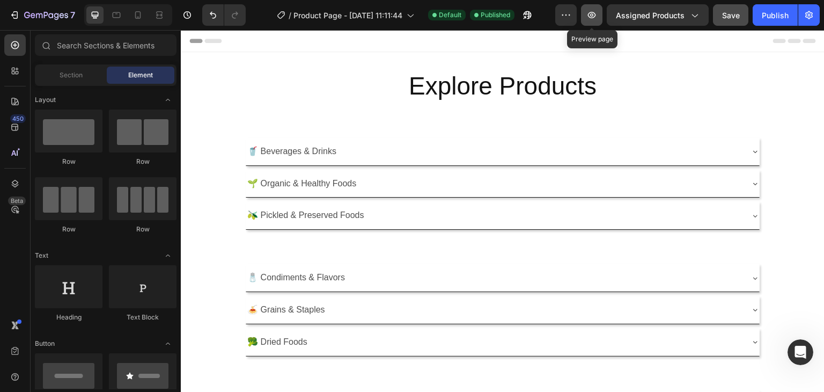
click at [594, 10] on icon "button" at bounding box center [592, 15] width 11 height 11
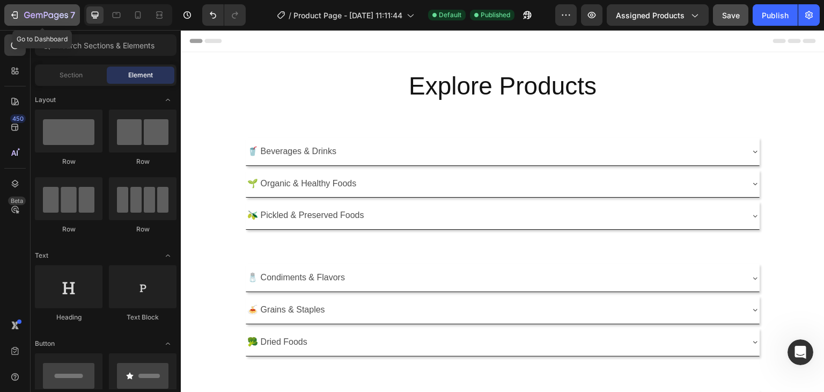
click at [42, 11] on icon "button" at bounding box center [46, 15] width 44 height 9
